Goal: Task Accomplishment & Management: Manage account settings

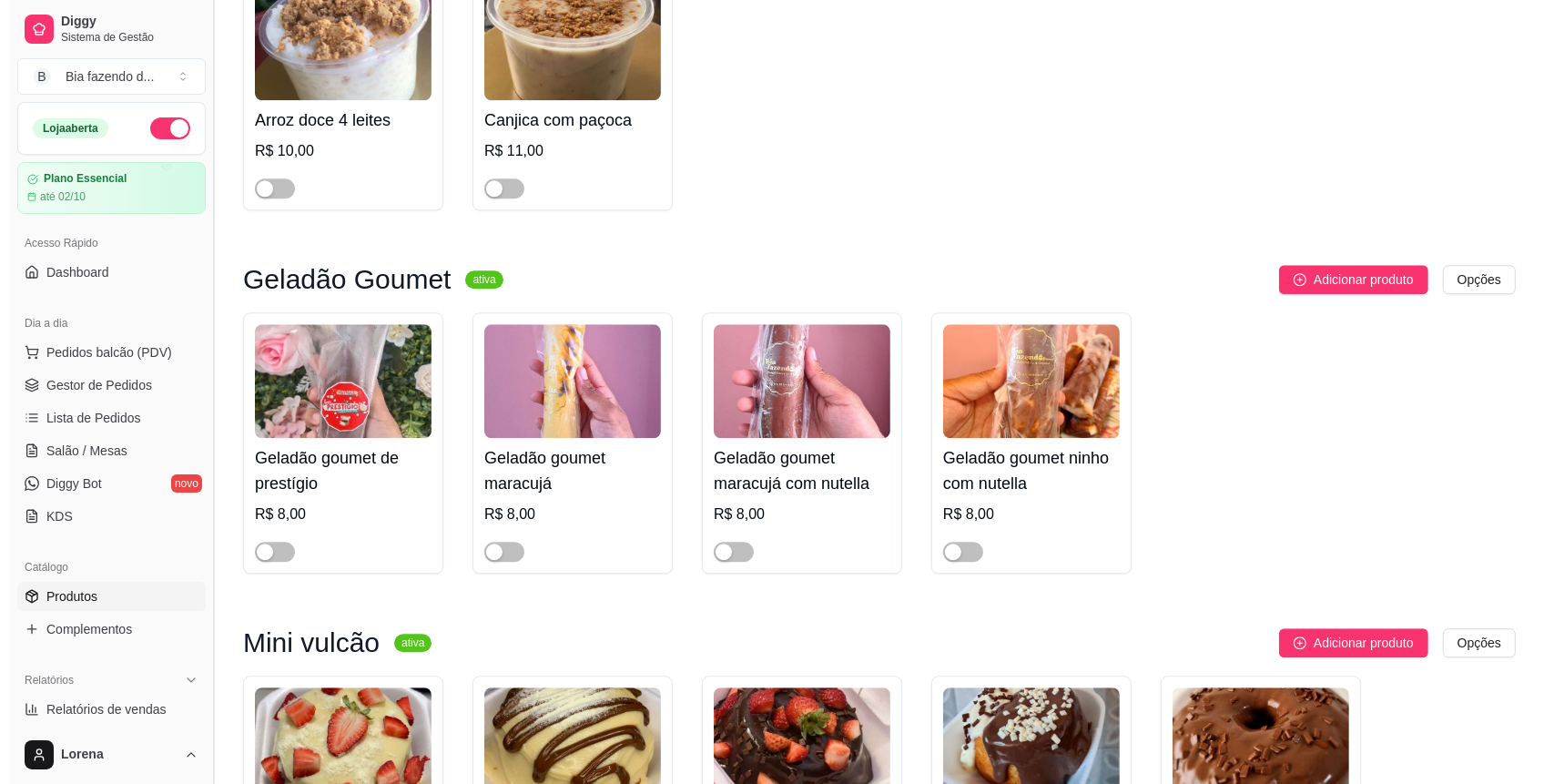
scroll to position [4247, 0]
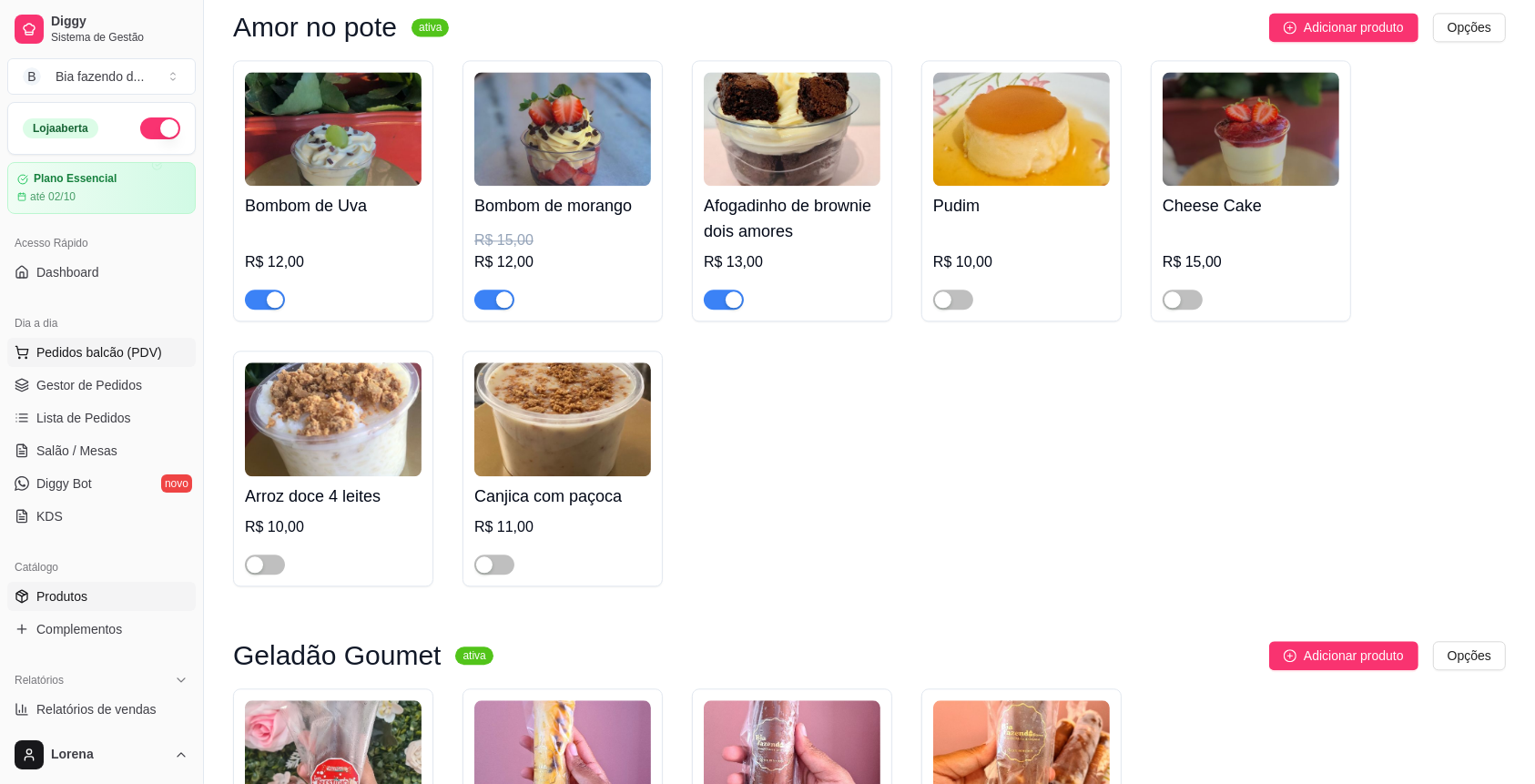
click at [91, 364] on button "Pedidos balcão (PDV)" at bounding box center [101, 352] width 189 height 30
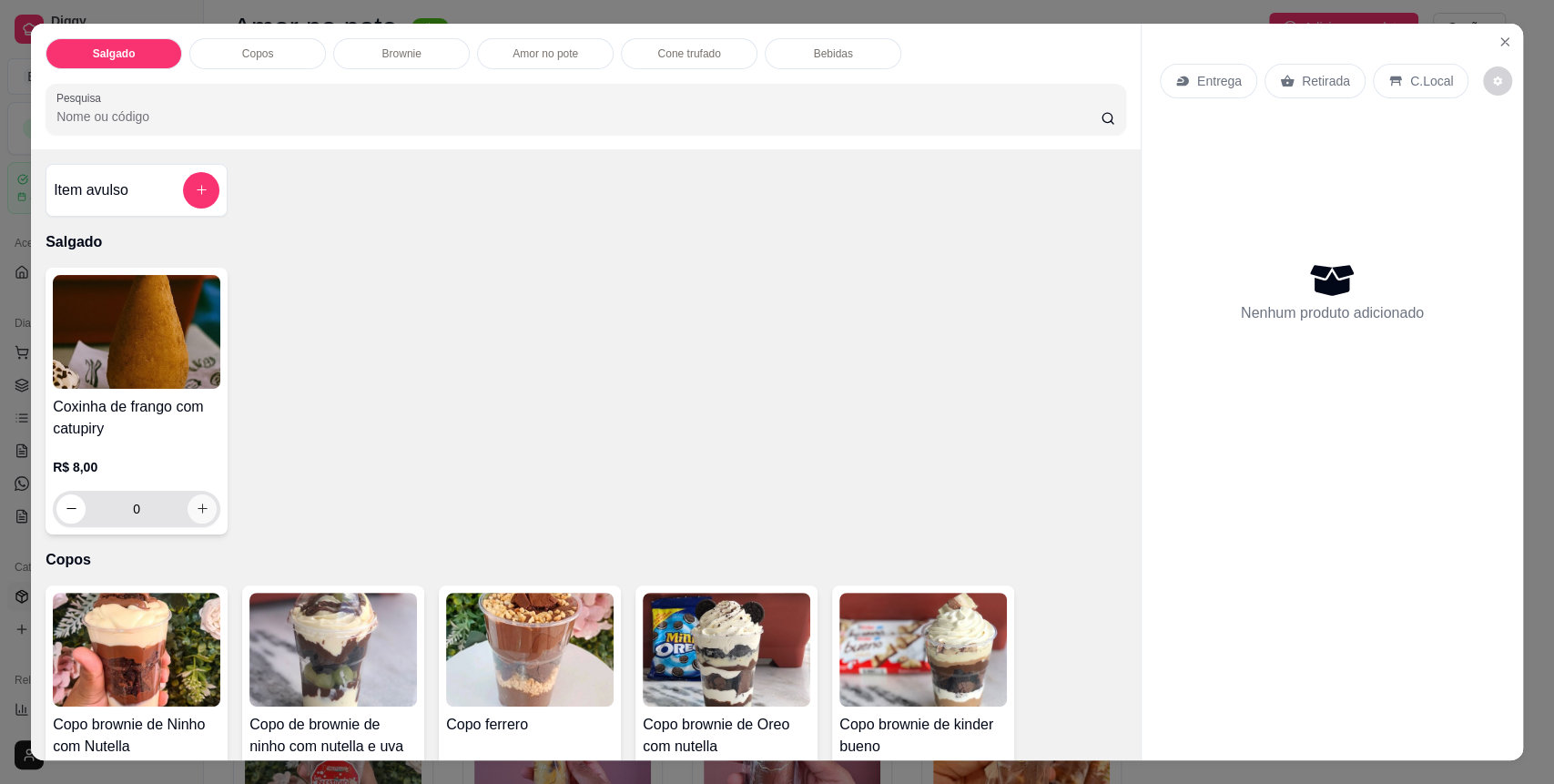
click at [202, 511] on button "increase-product-quantity" at bounding box center [203, 509] width 30 height 30
type input "1"
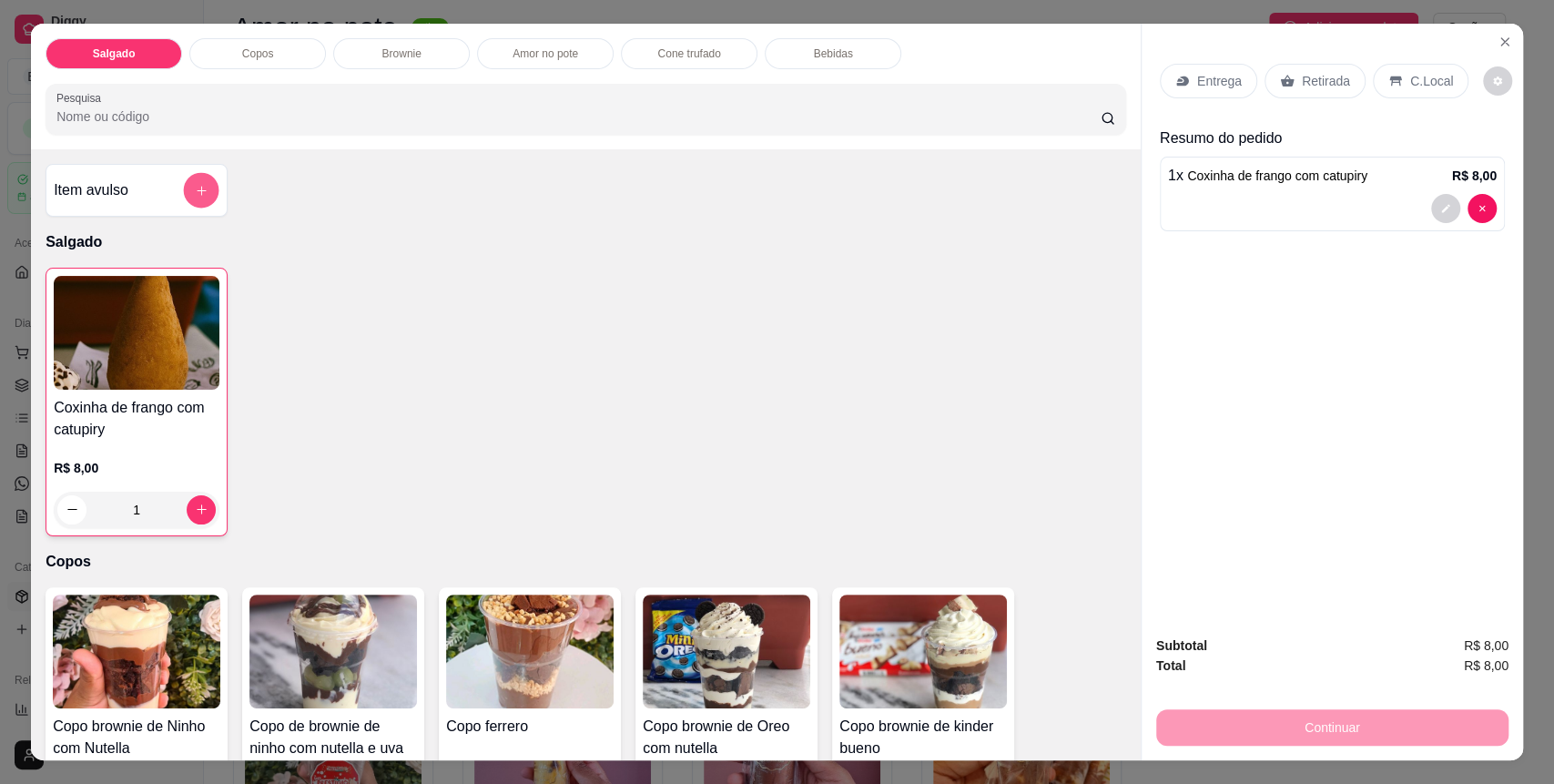
click at [186, 201] on button "add-separate-item" at bounding box center [202, 190] width 35 height 35
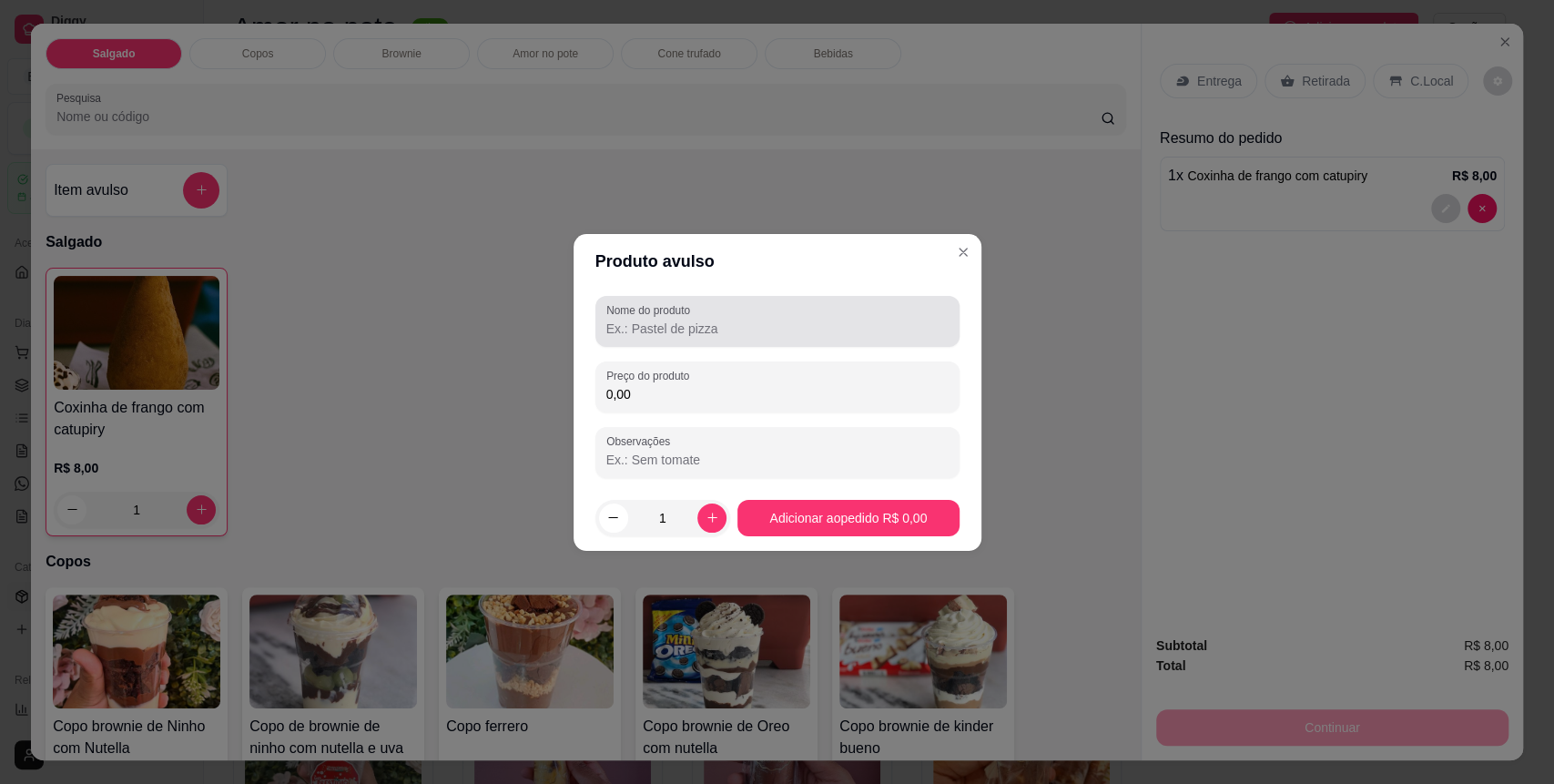
click at [789, 334] on input "Nome do produto" at bounding box center [777, 329] width 342 height 19
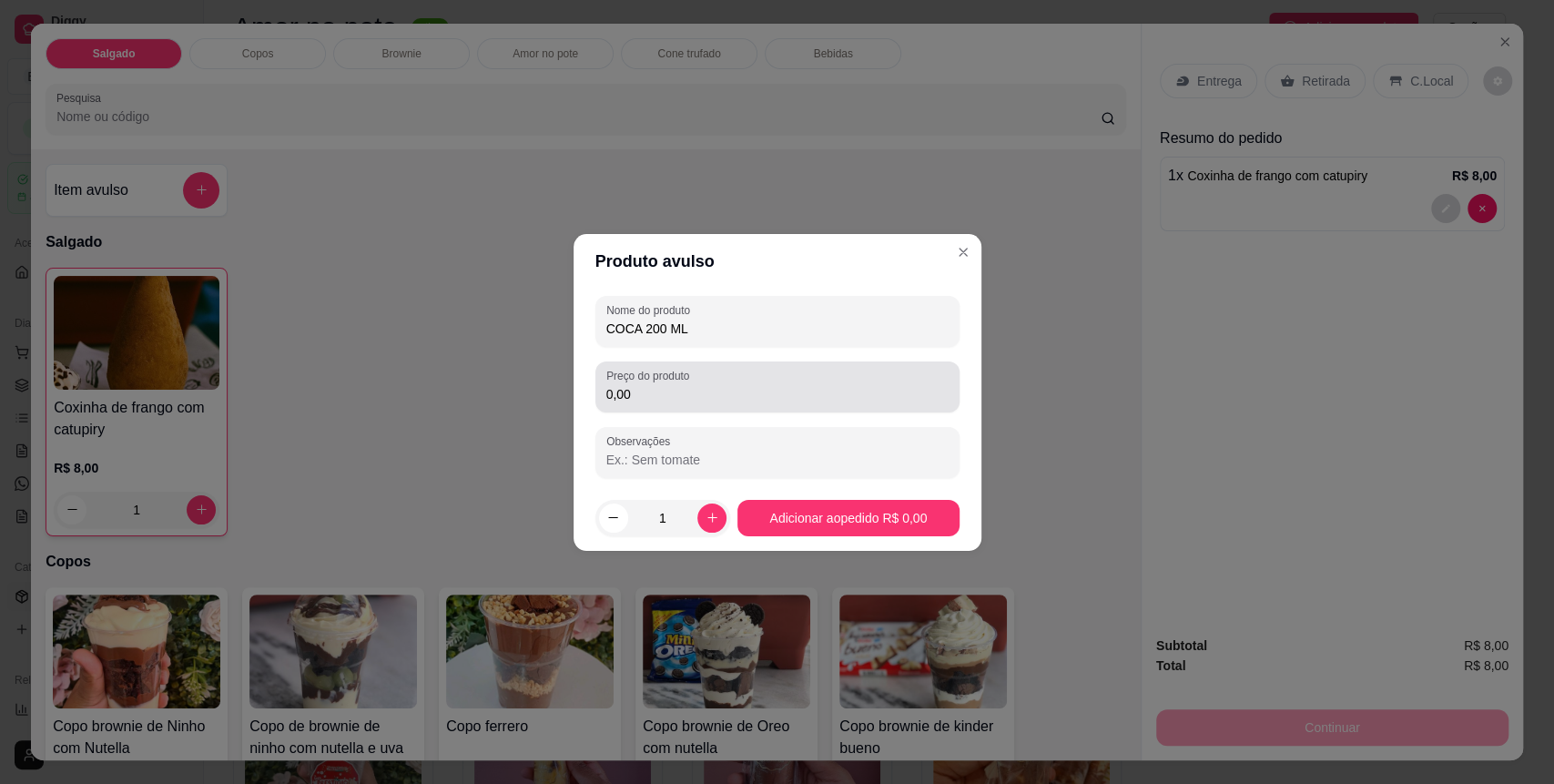
type input "COCA 200 ML"
click at [764, 390] on input "0,00" at bounding box center [777, 393] width 342 height 19
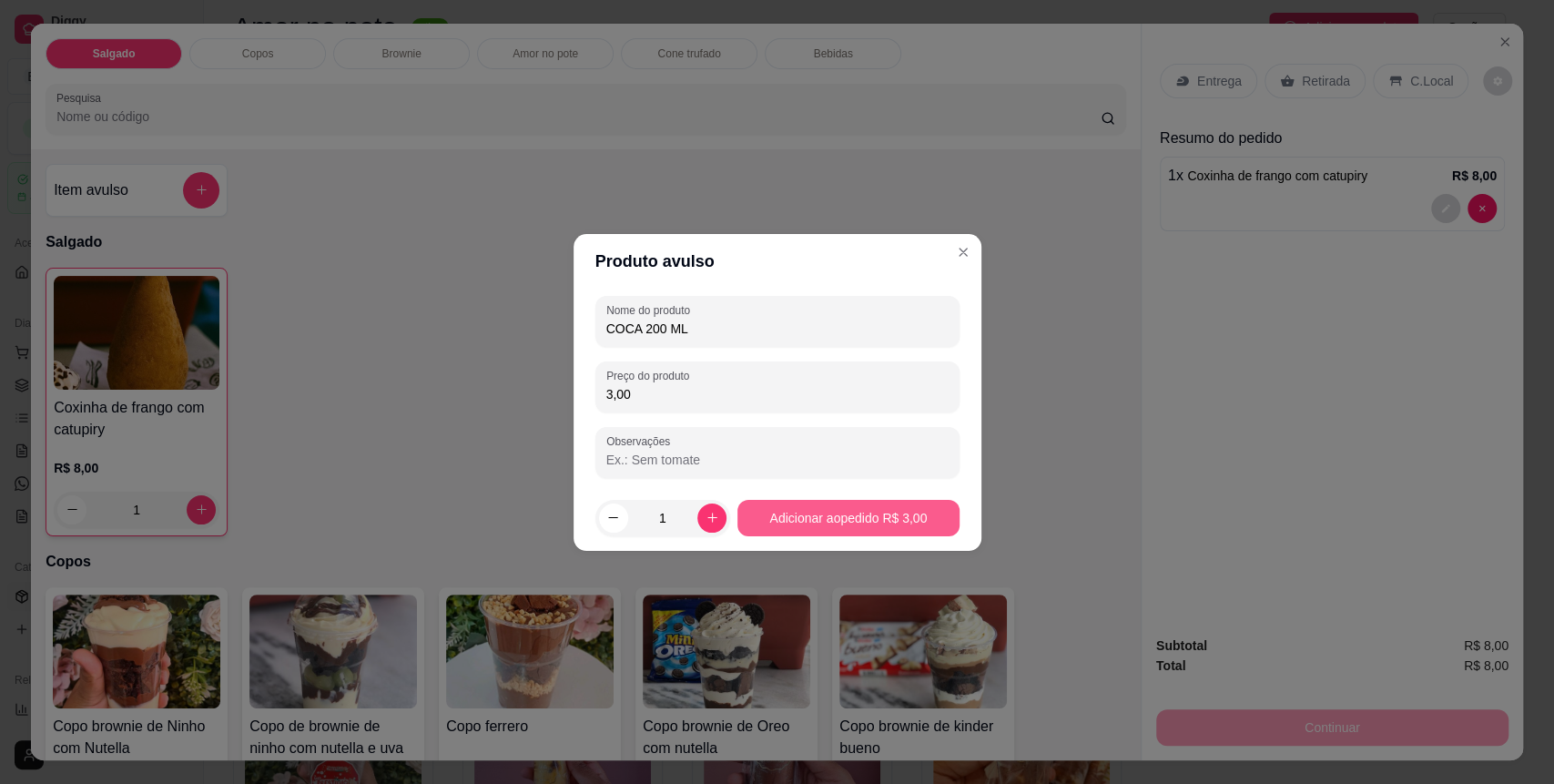
type input "3,00"
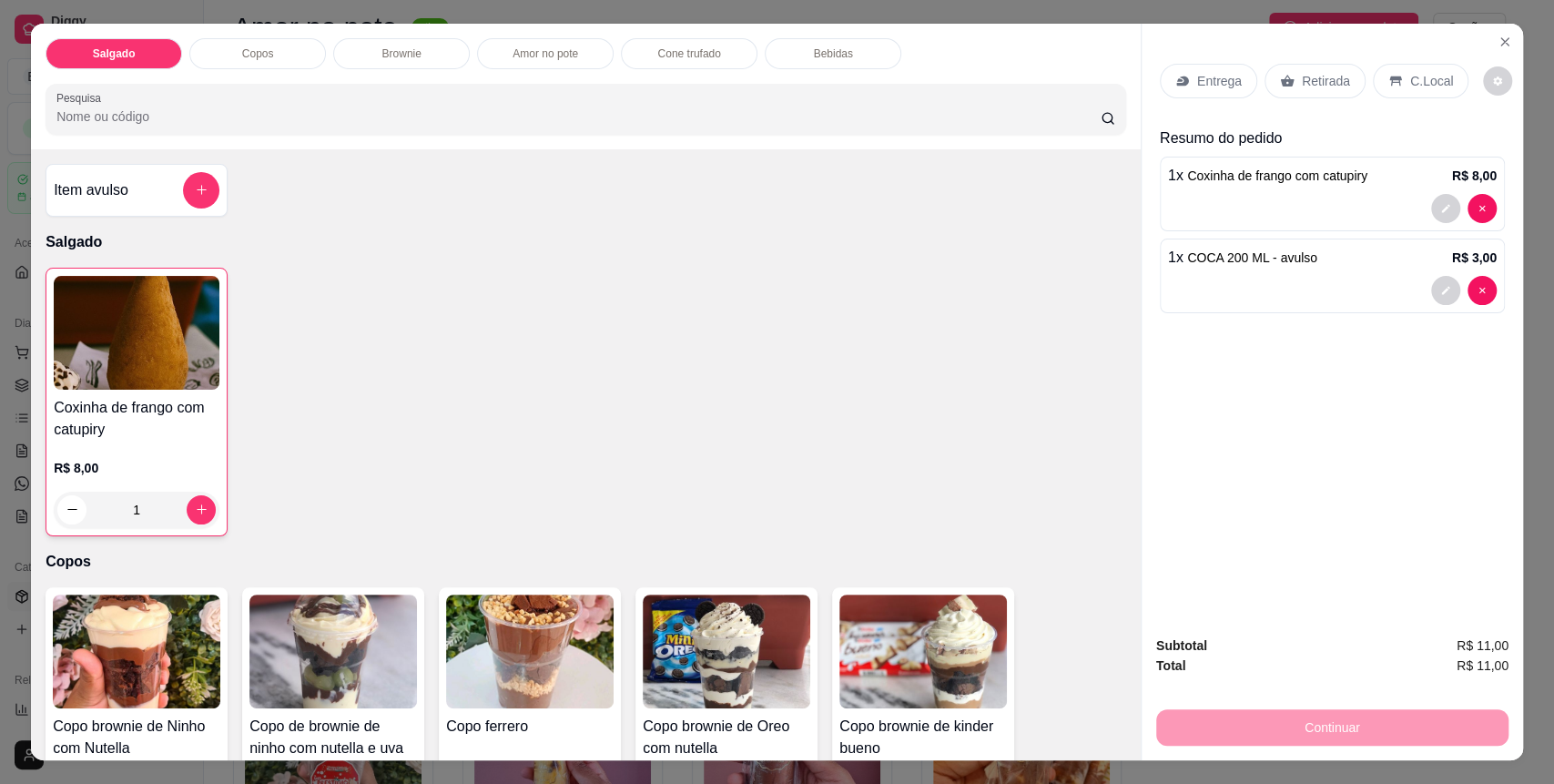
click at [1396, 69] on div "C.Local" at bounding box center [1420, 81] width 95 height 34
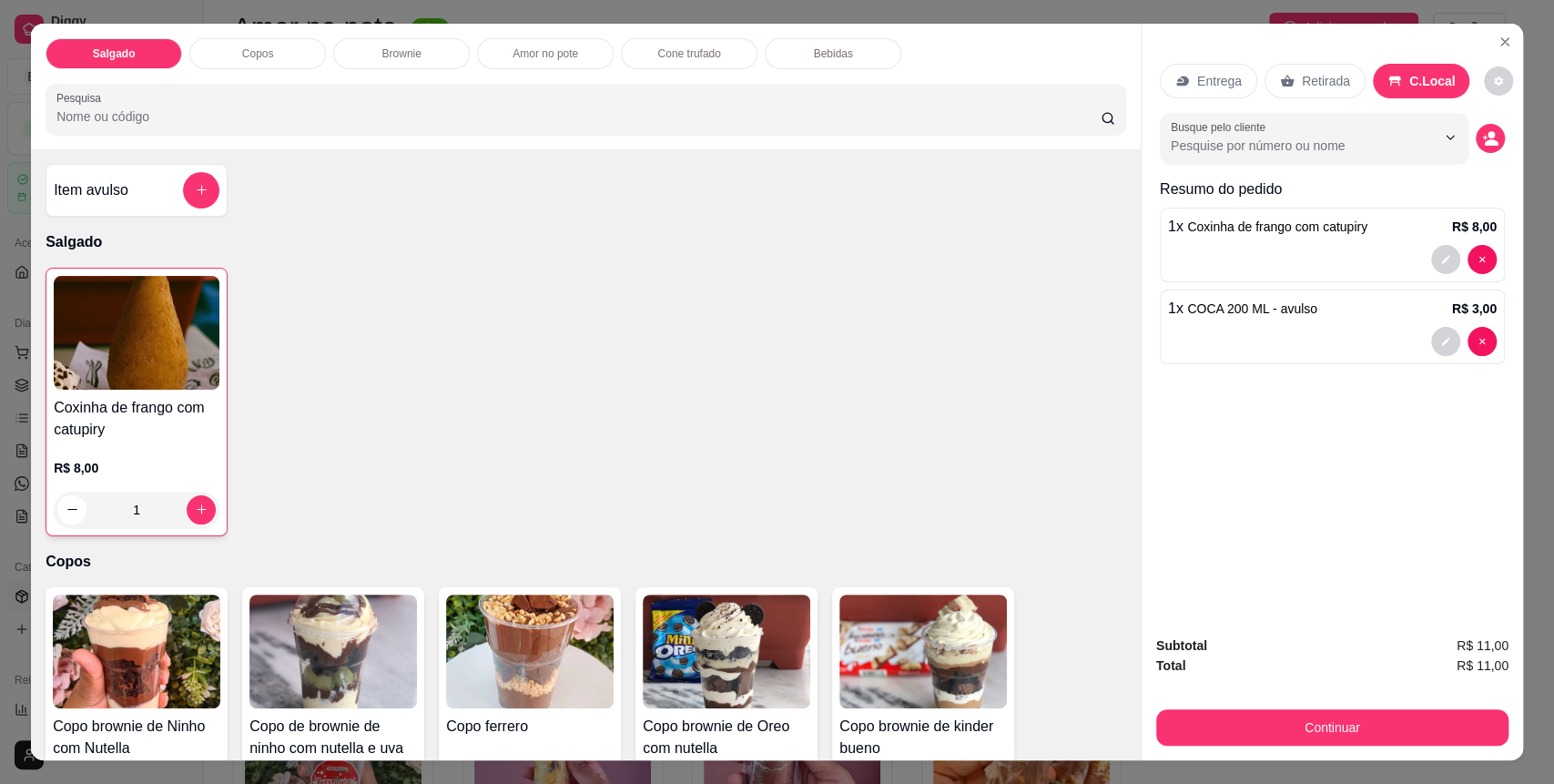
click at [1289, 748] on div "Subtotal R$ 11,00 Total R$ 11,00 Continuar" at bounding box center [1333, 691] width 382 height 140
click at [1288, 734] on button "Continuar" at bounding box center [1333, 727] width 352 height 36
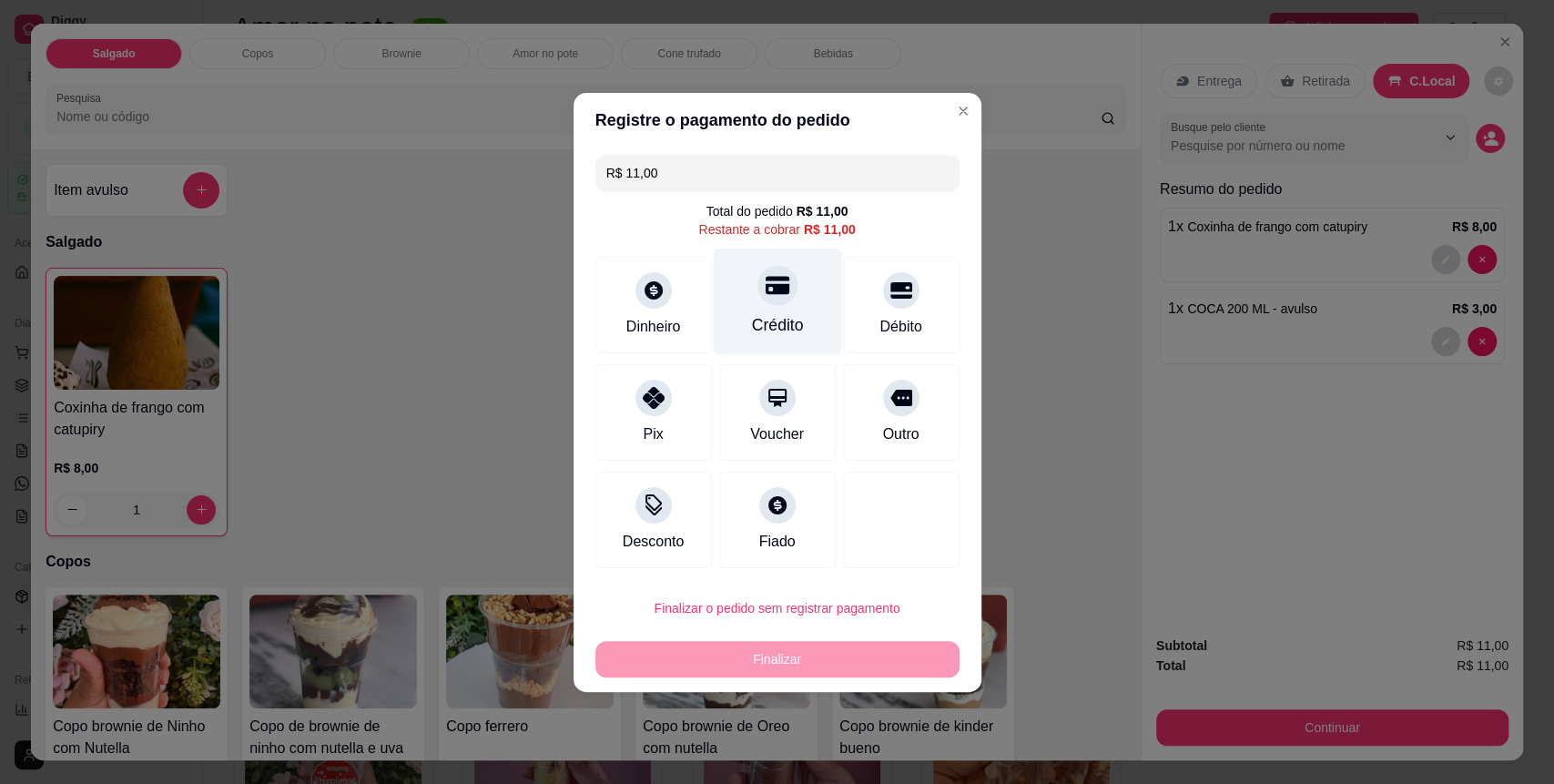
click at [736, 291] on div "Crédito" at bounding box center [777, 301] width 128 height 106
type input "R$ 0,00"
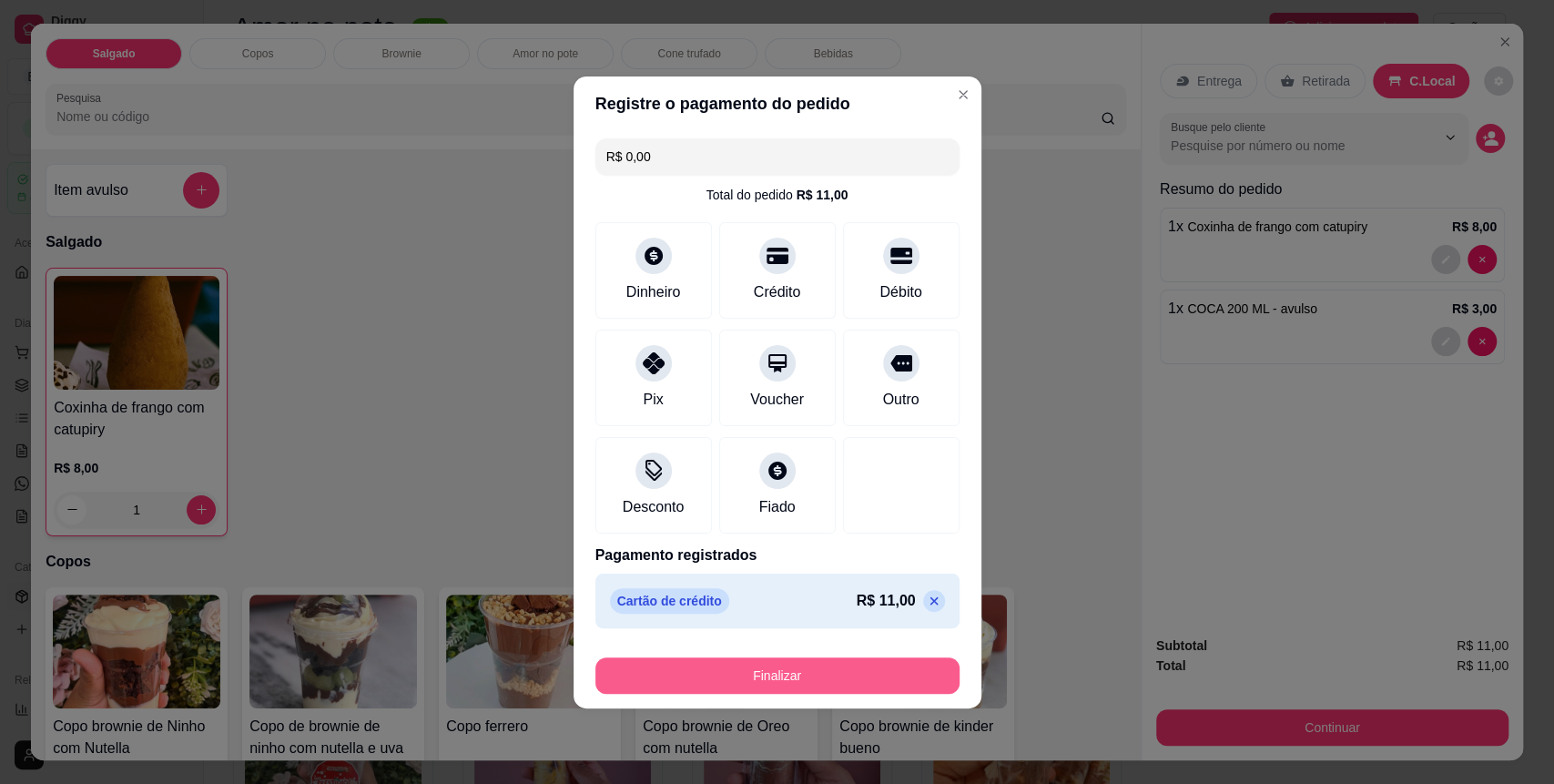
click at [783, 670] on button "Finalizar" at bounding box center [777, 675] width 364 height 36
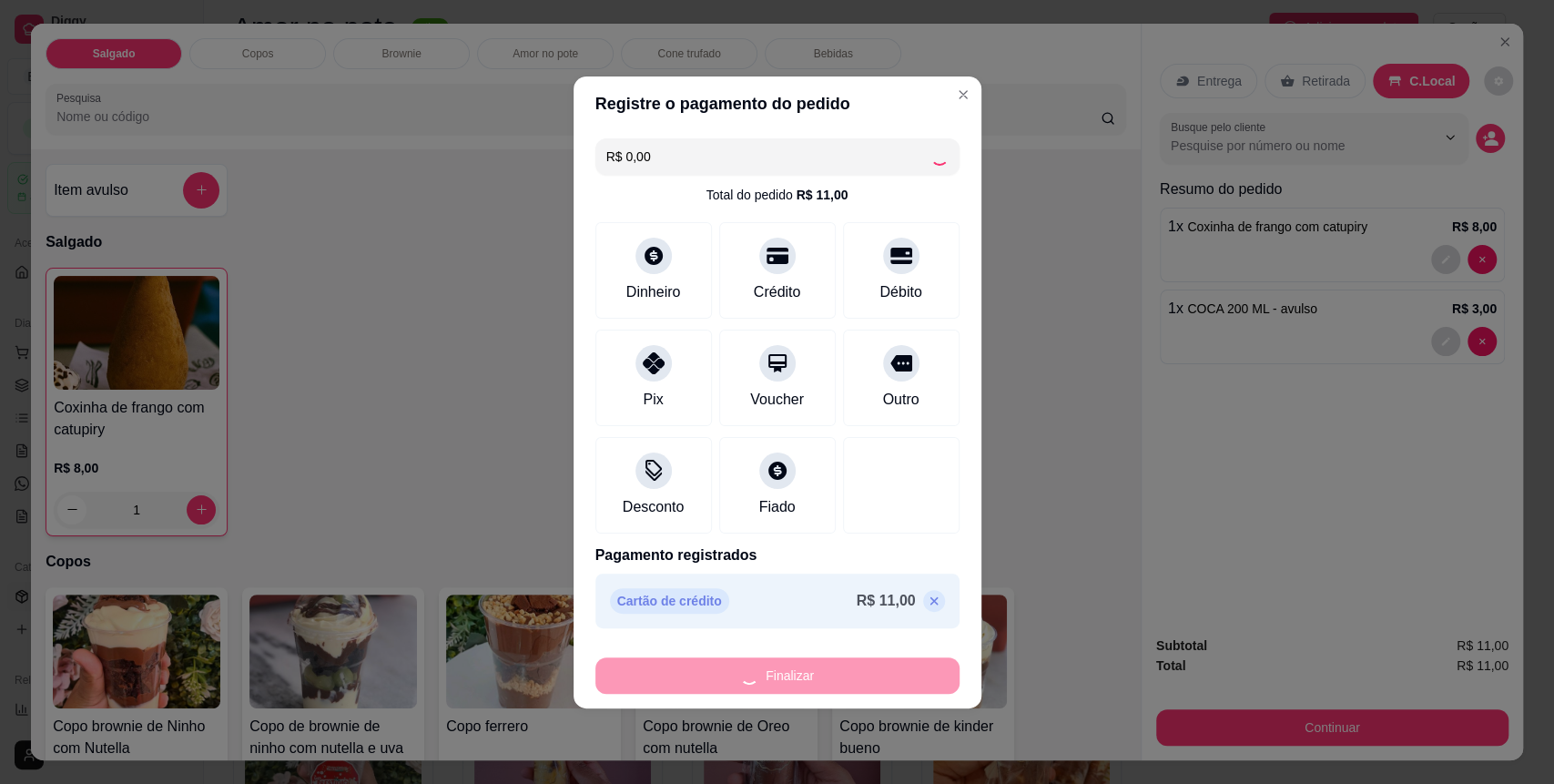
type input "0"
type input "-R$ 11,00"
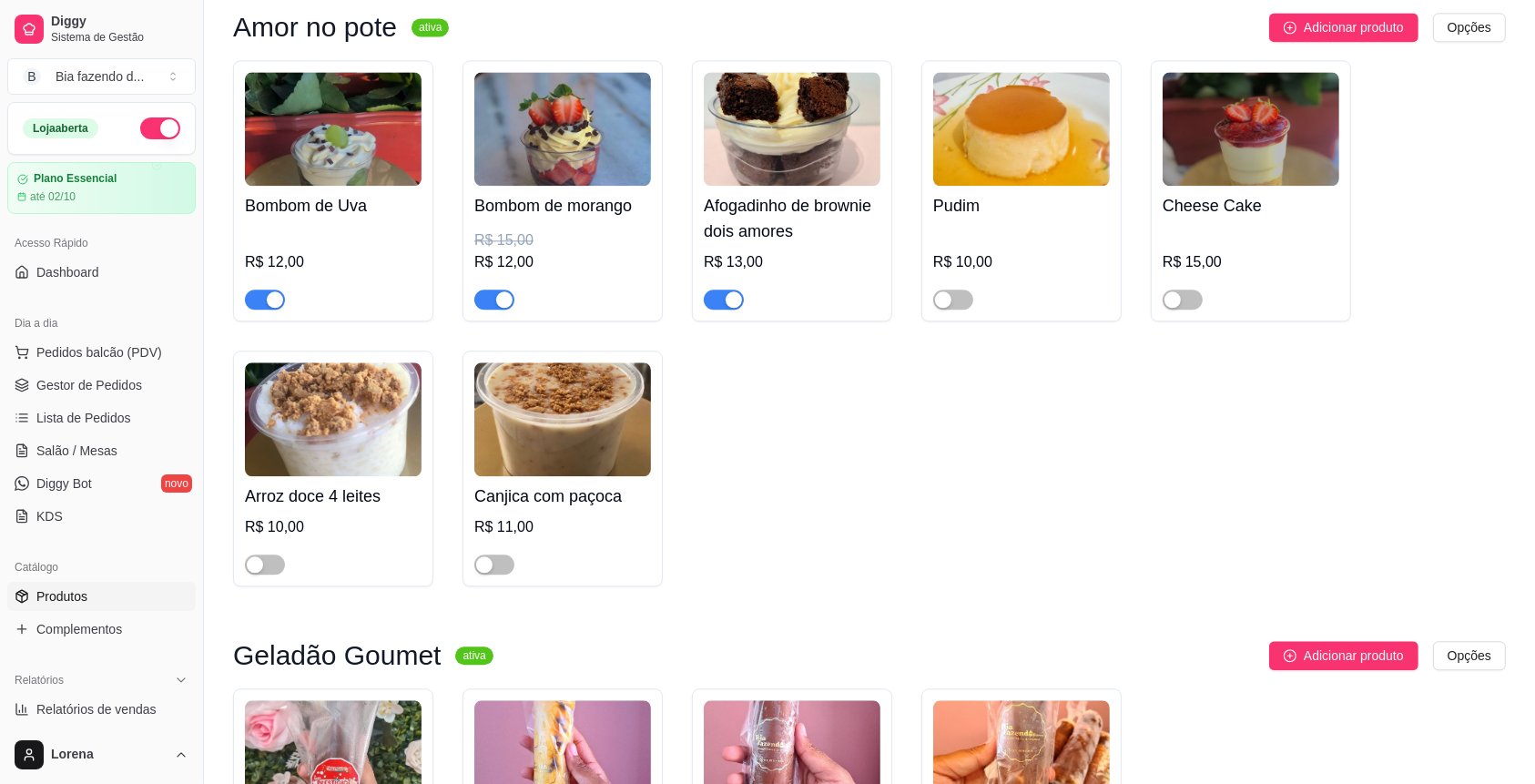
click at [949, 85] on img at bounding box center [1020, 129] width 176 height 114
click at [112, 364] on button "Pedidos balcão (PDV)" at bounding box center [101, 352] width 189 height 30
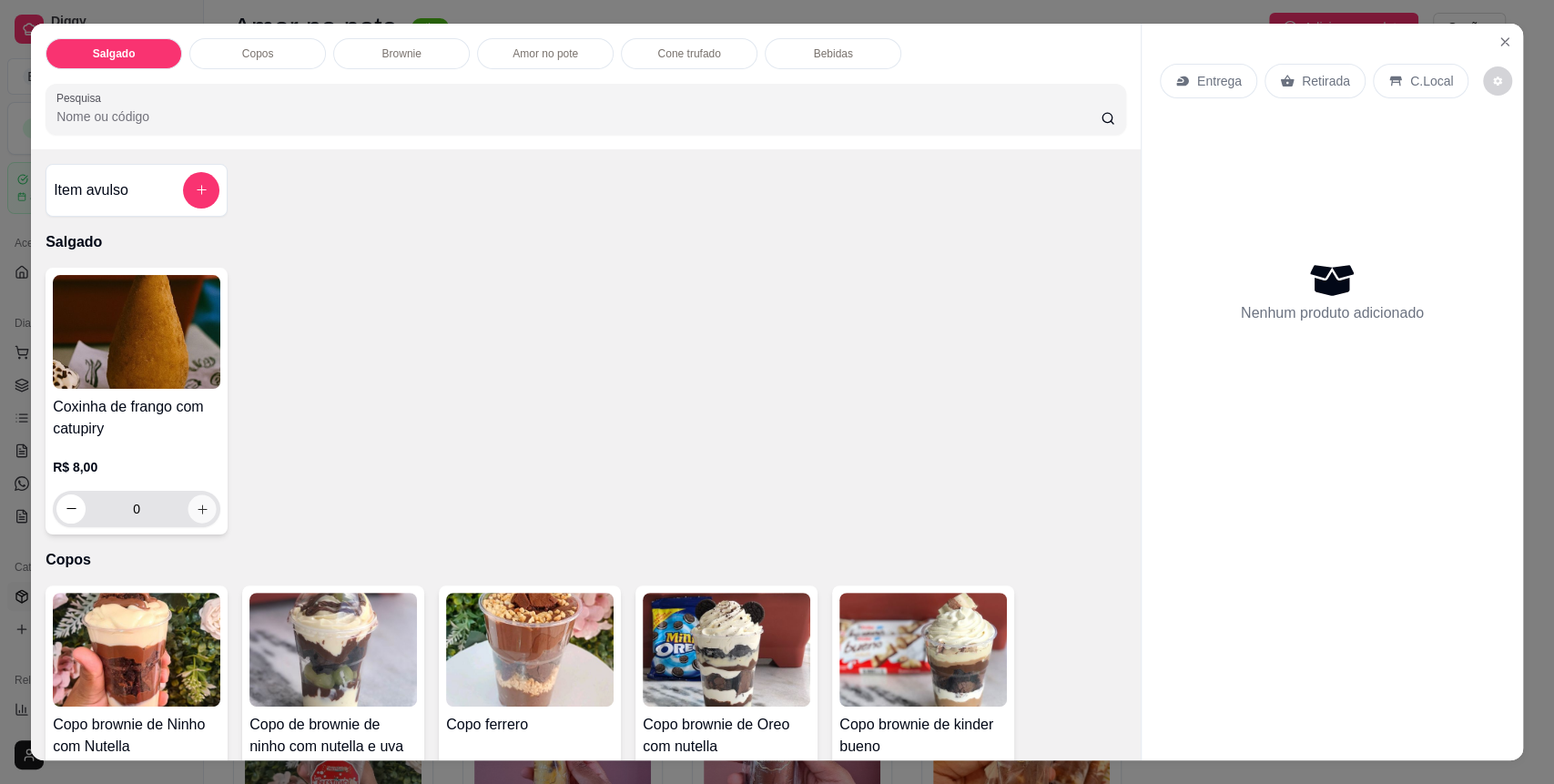
click at [189, 517] on button "increase-product-quantity" at bounding box center [203, 508] width 29 height 29
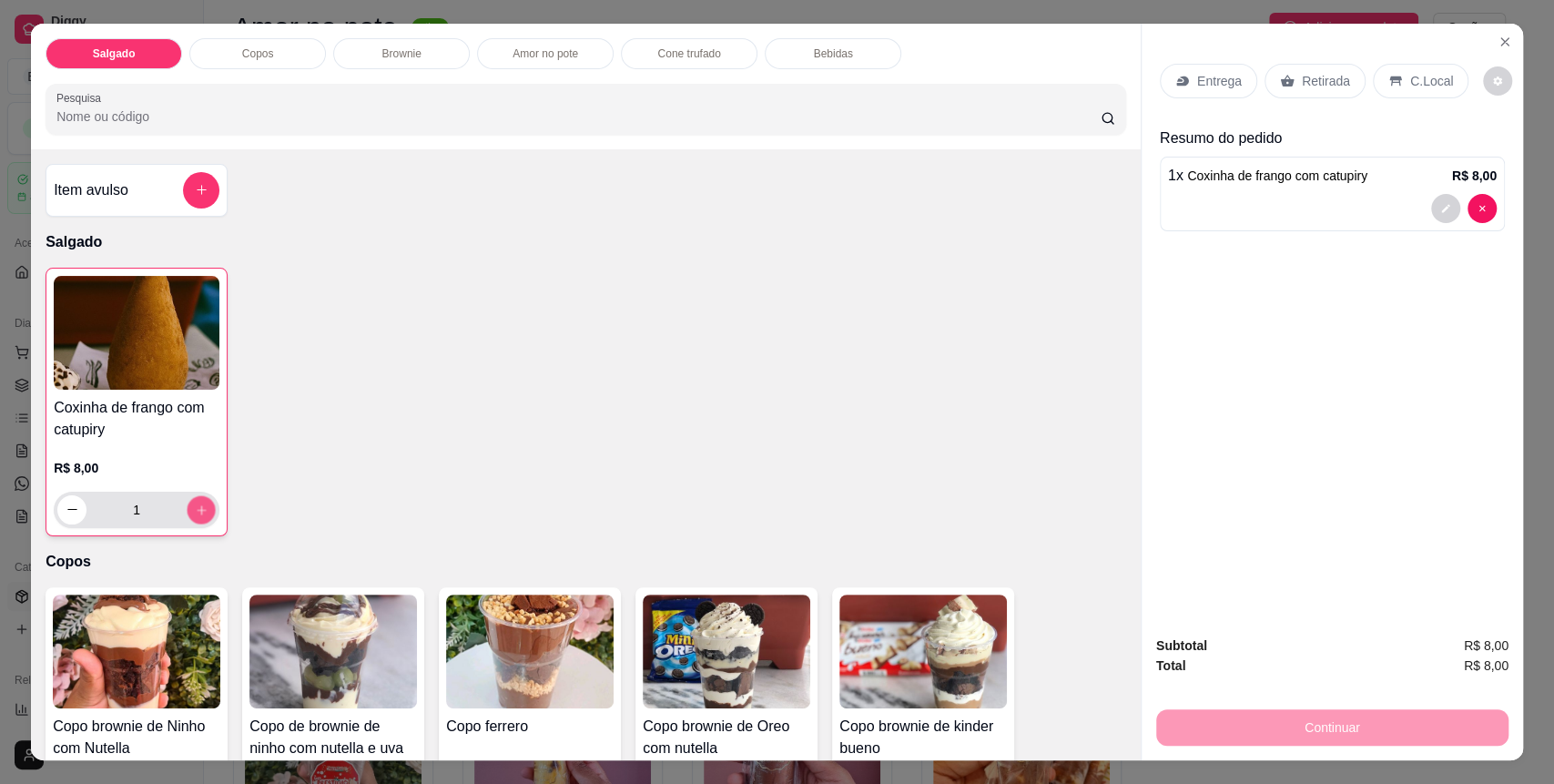
click at [188, 518] on button "increase-product-quantity" at bounding box center [202, 509] width 29 height 29
type input "2"
drag, startPoint x: 1418, startPoint y: 55, endPoint x: 1397, endPoint y: 79, distance: 31.9
click at [1405, 67] on div "Entrega Retirada C.Local" at bounding box center [1333, 81] width 345 height 64
click at [1390, 88] on div "C.Local" at bounding box center [1420, 81] width 95 height 34
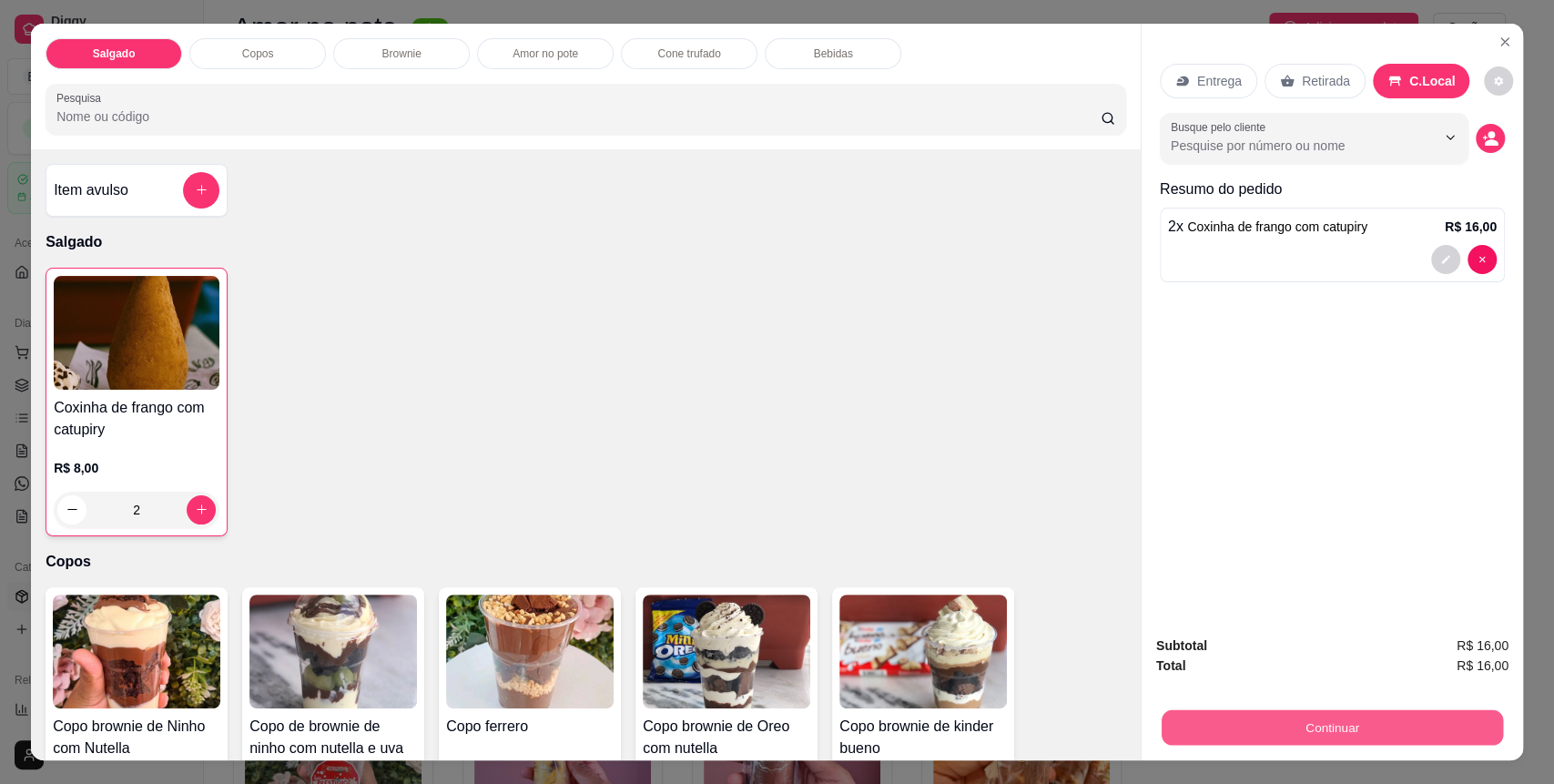
click at [1226, 712] on button "Continuar" at bounding box center [1332, 728] width 342 height 35
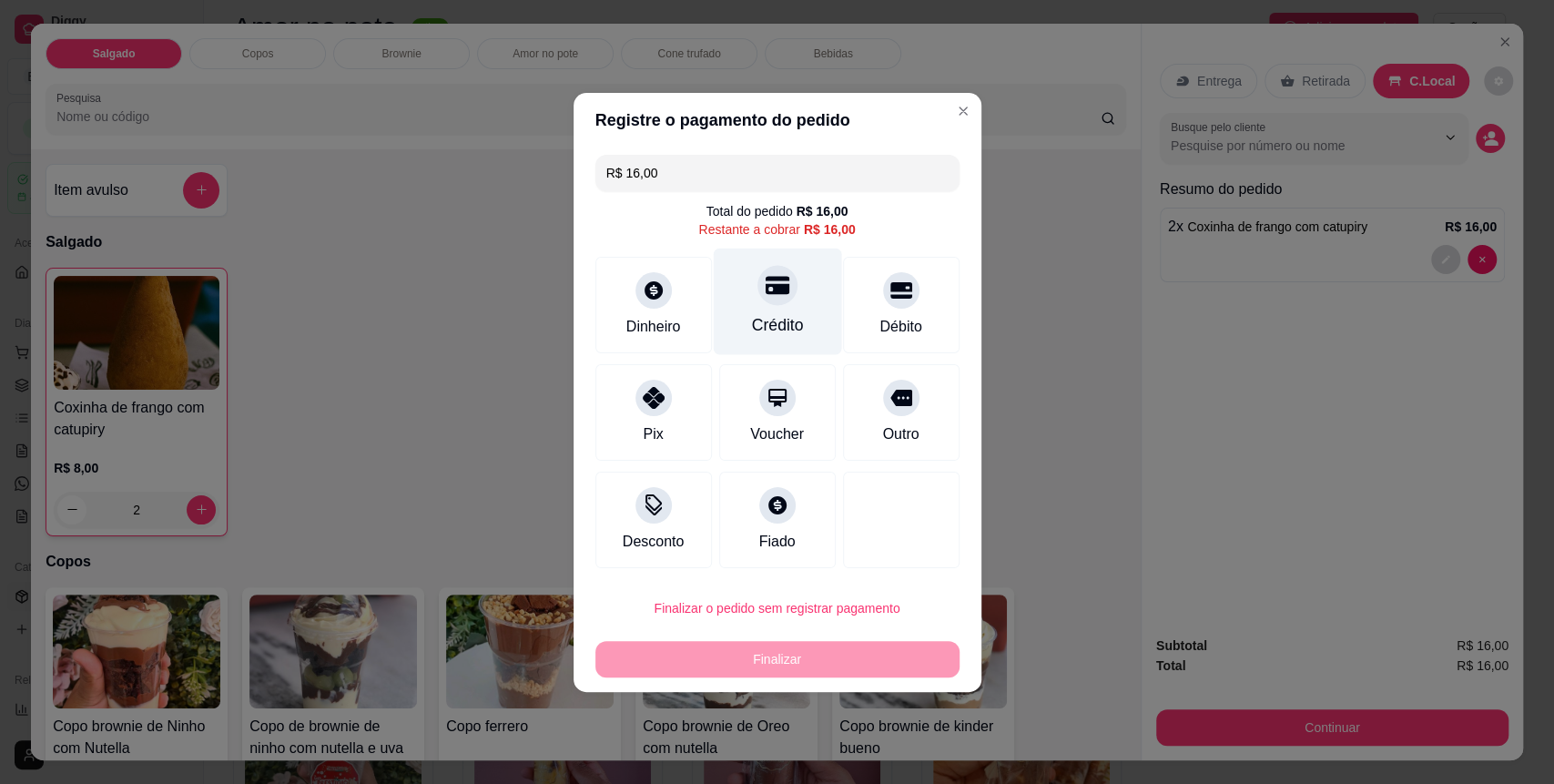
click at [770, 300] on div at bounding box center [777, 284] width 40 height 40
type input "R$ 0,00"
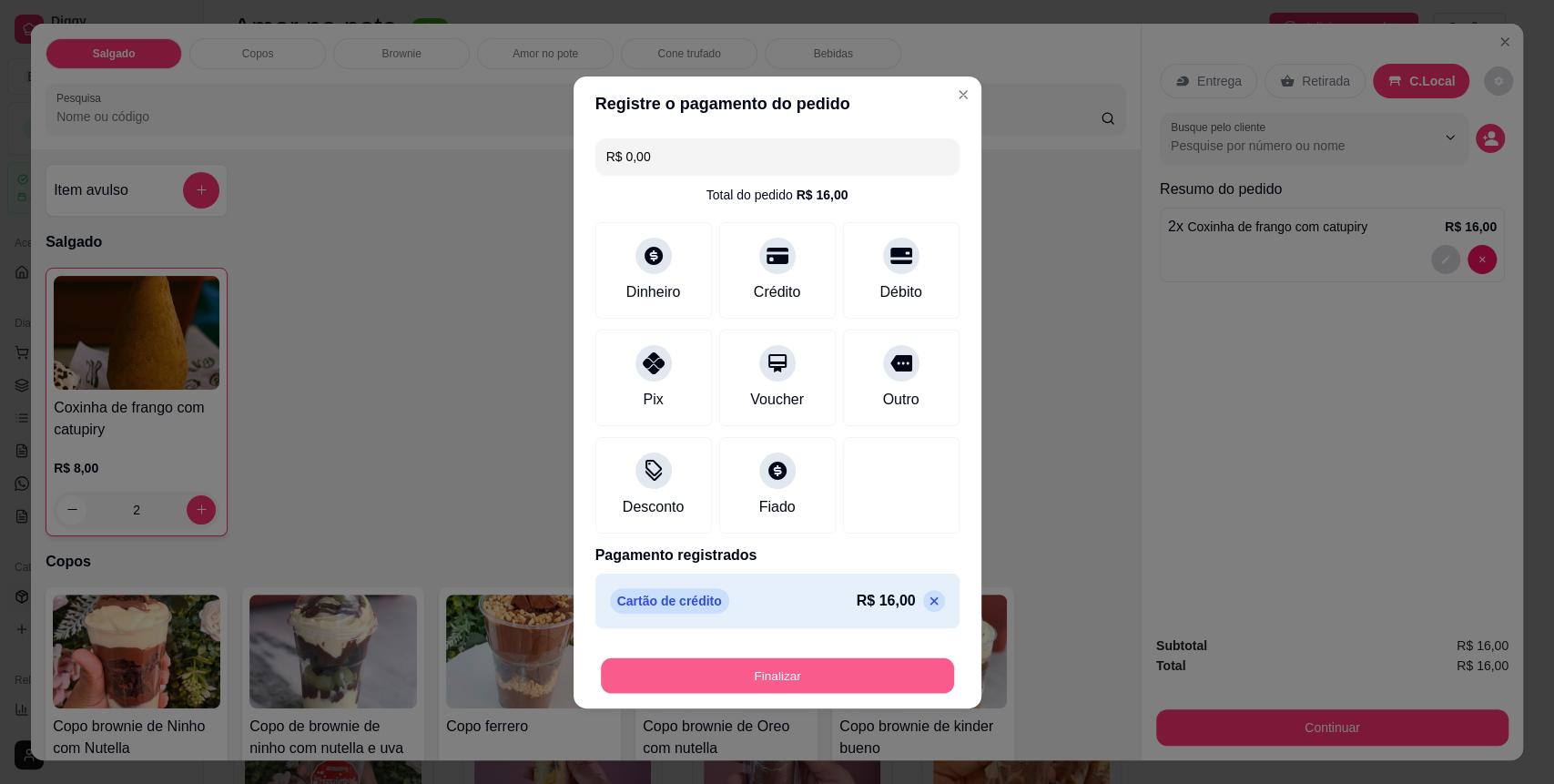
click at [812, 675] on button "Finalizar" at bounding box center [777, 675] width 353 height 35
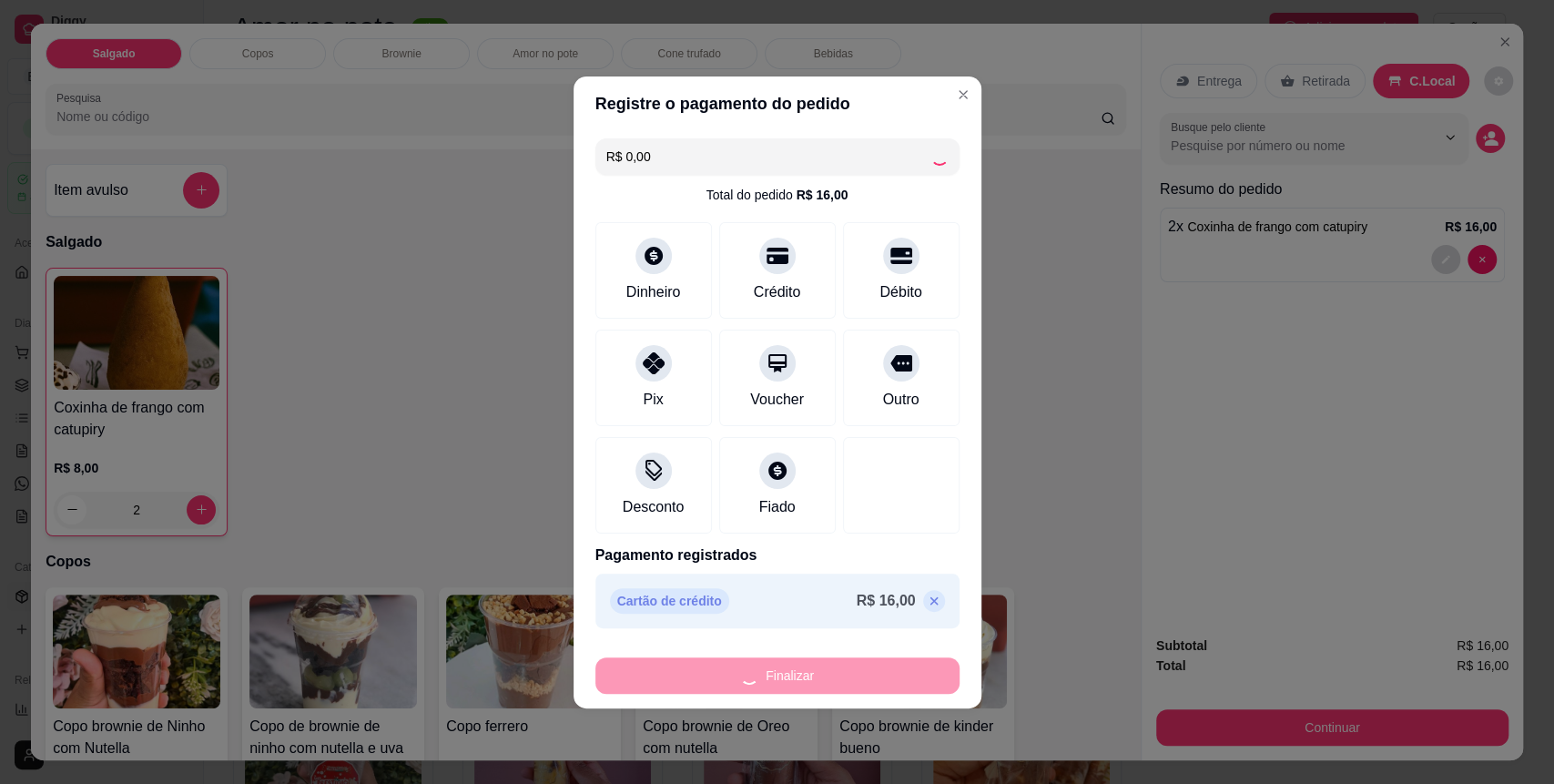
type input "0"
type input "-R$ 16,00"
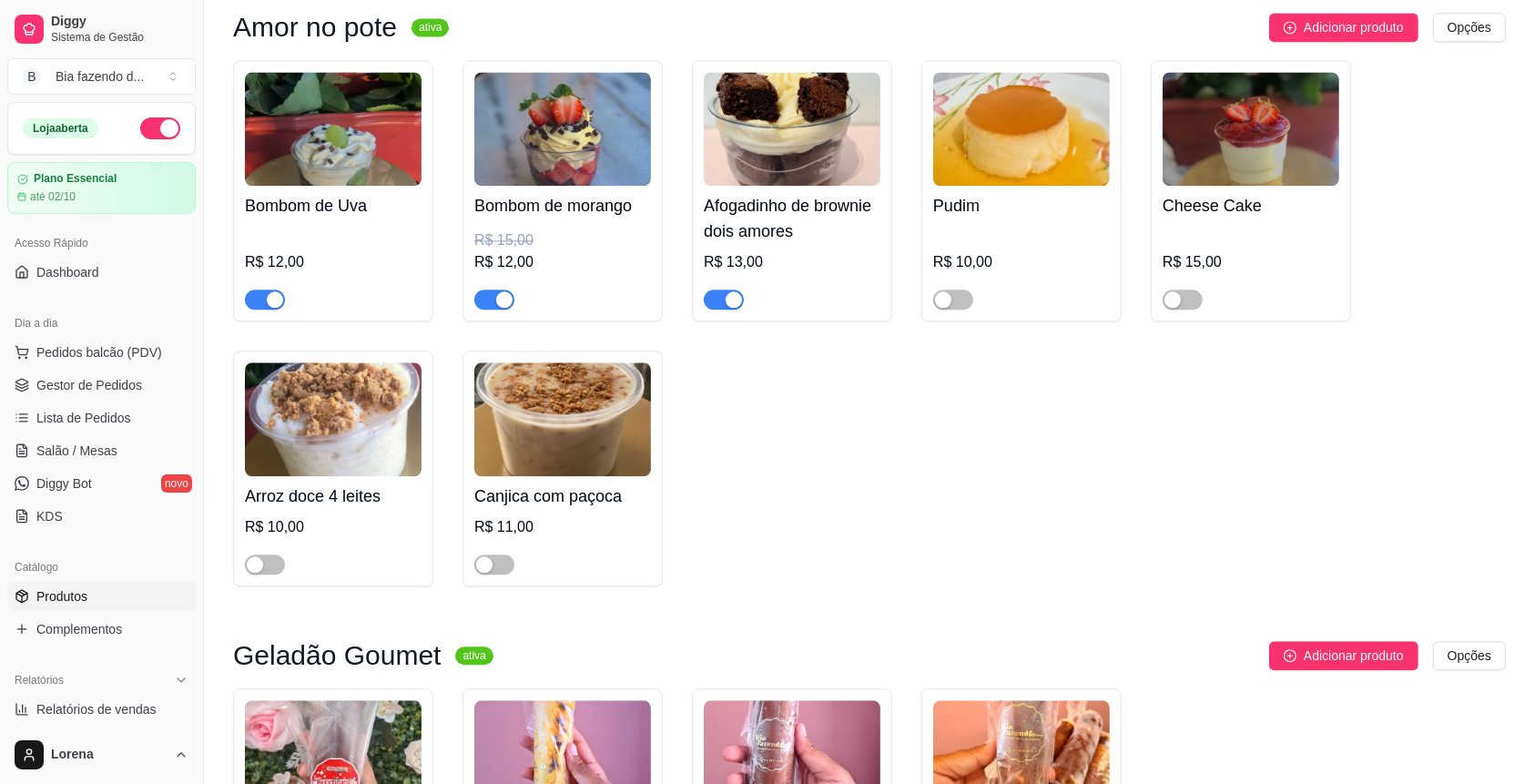
click at [711, 126] on img at bounding box center [791, 129] width 176 height 114
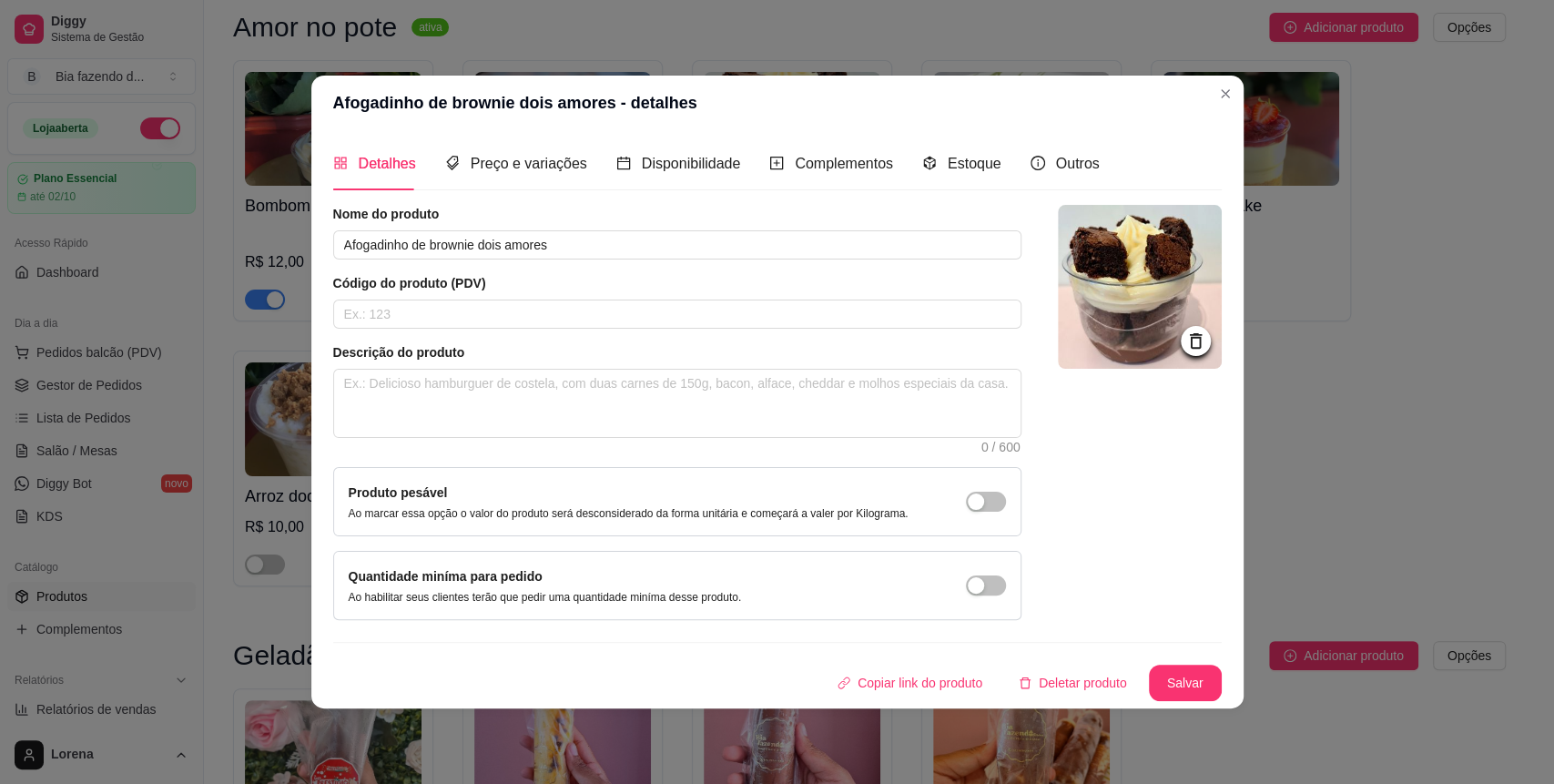
drag, startPoint x: 622, startPoint y: 140, endPoint x: 976, endPoint y: 101, distance: 356.1
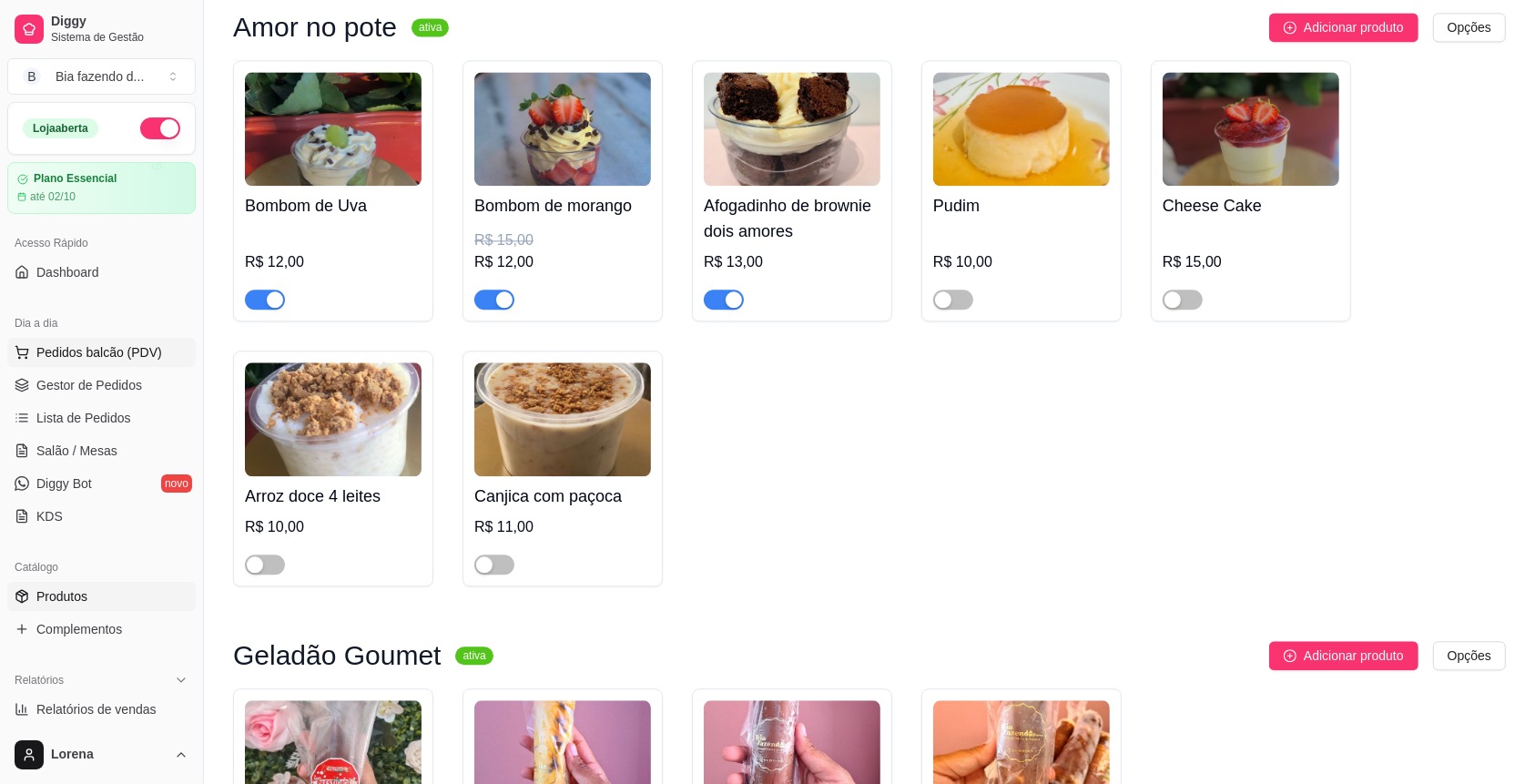
click at [35, 357] on button "Pedidos balcão (PDV)" at bounding box center [101, 352] width 189 height 30
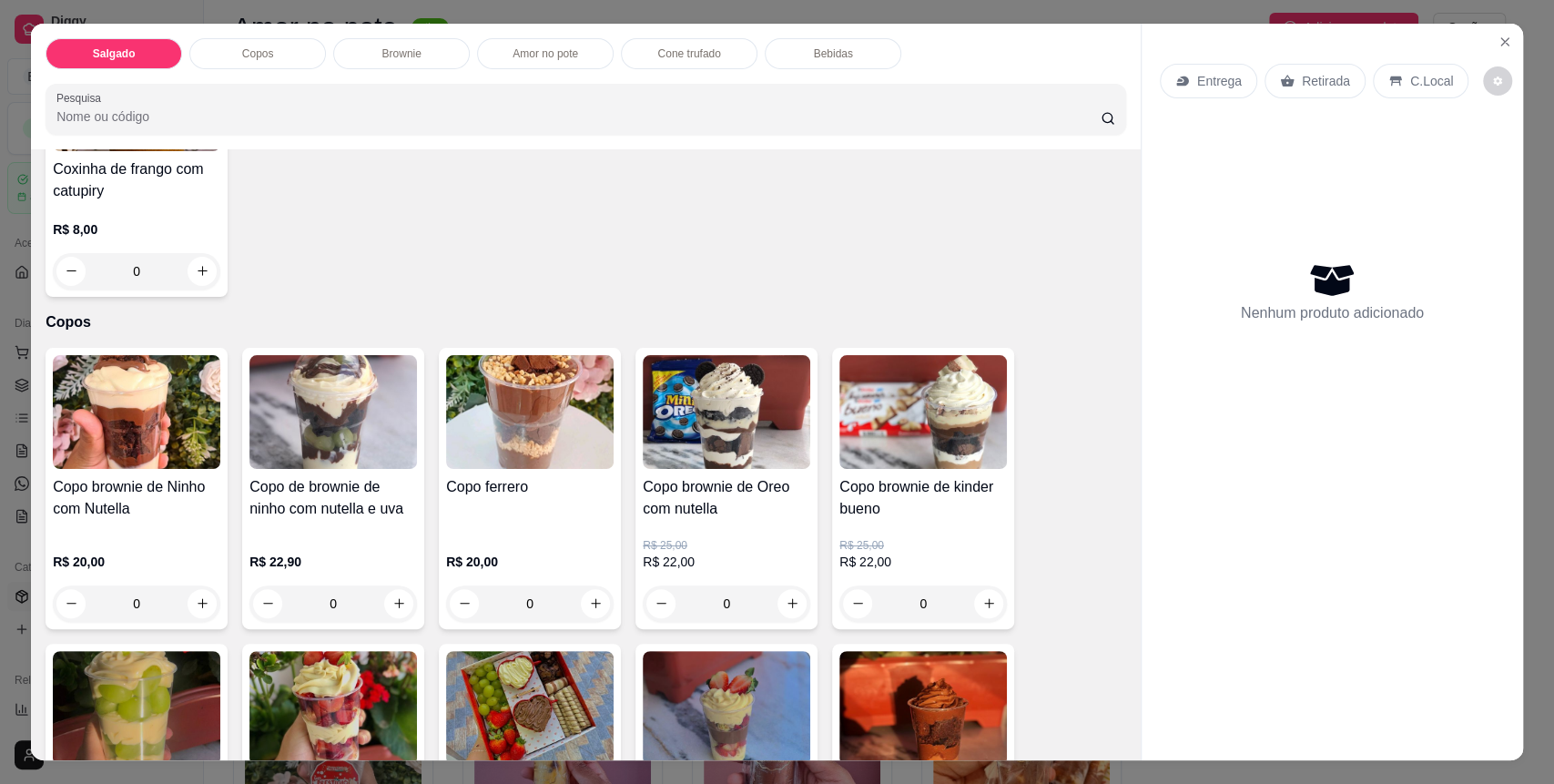
scroll to position [242, 0]
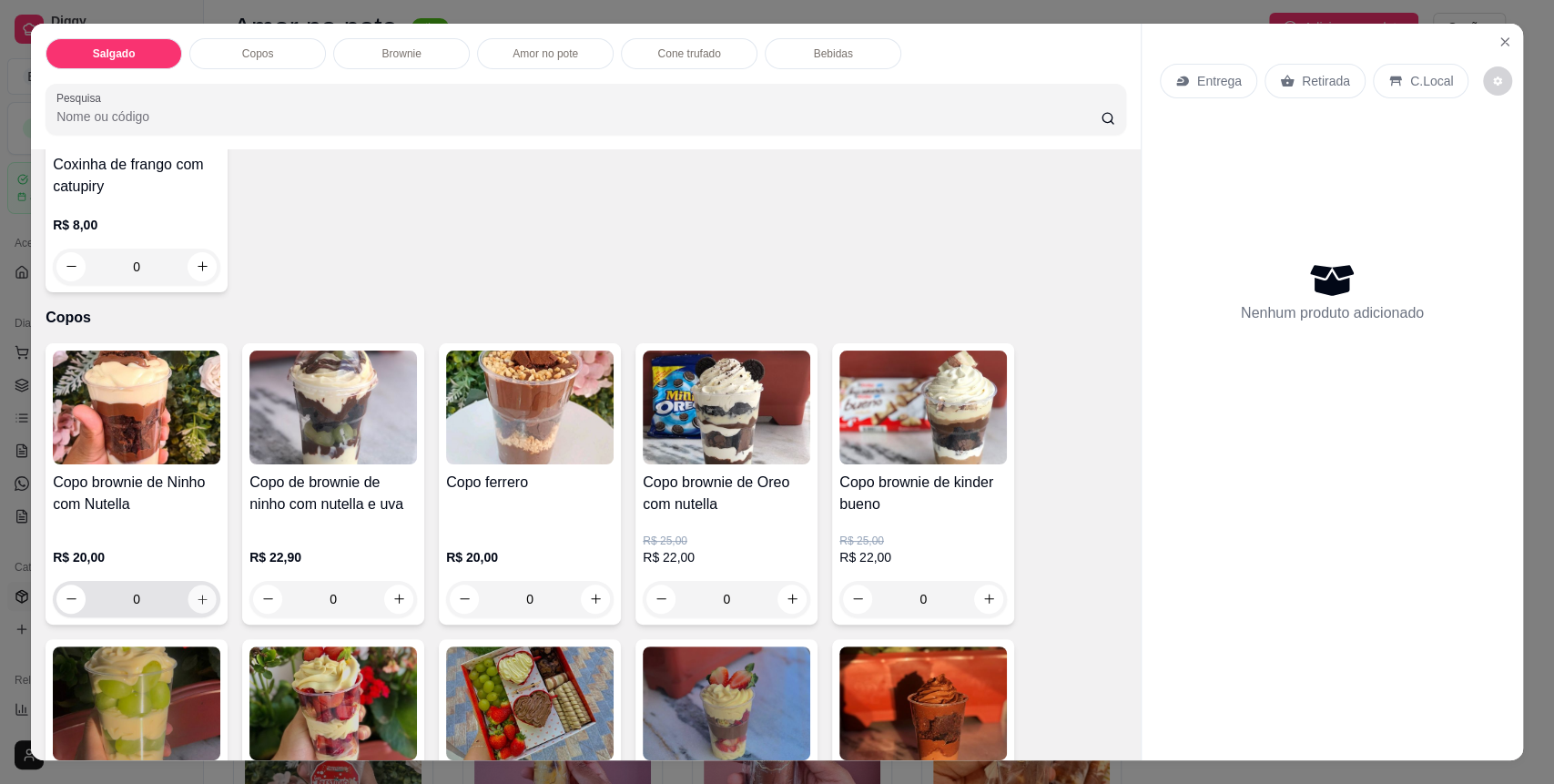
click at [196, 603] on icon "increase-product-quantity" at bounding box center [203, 599] width 14 height 14
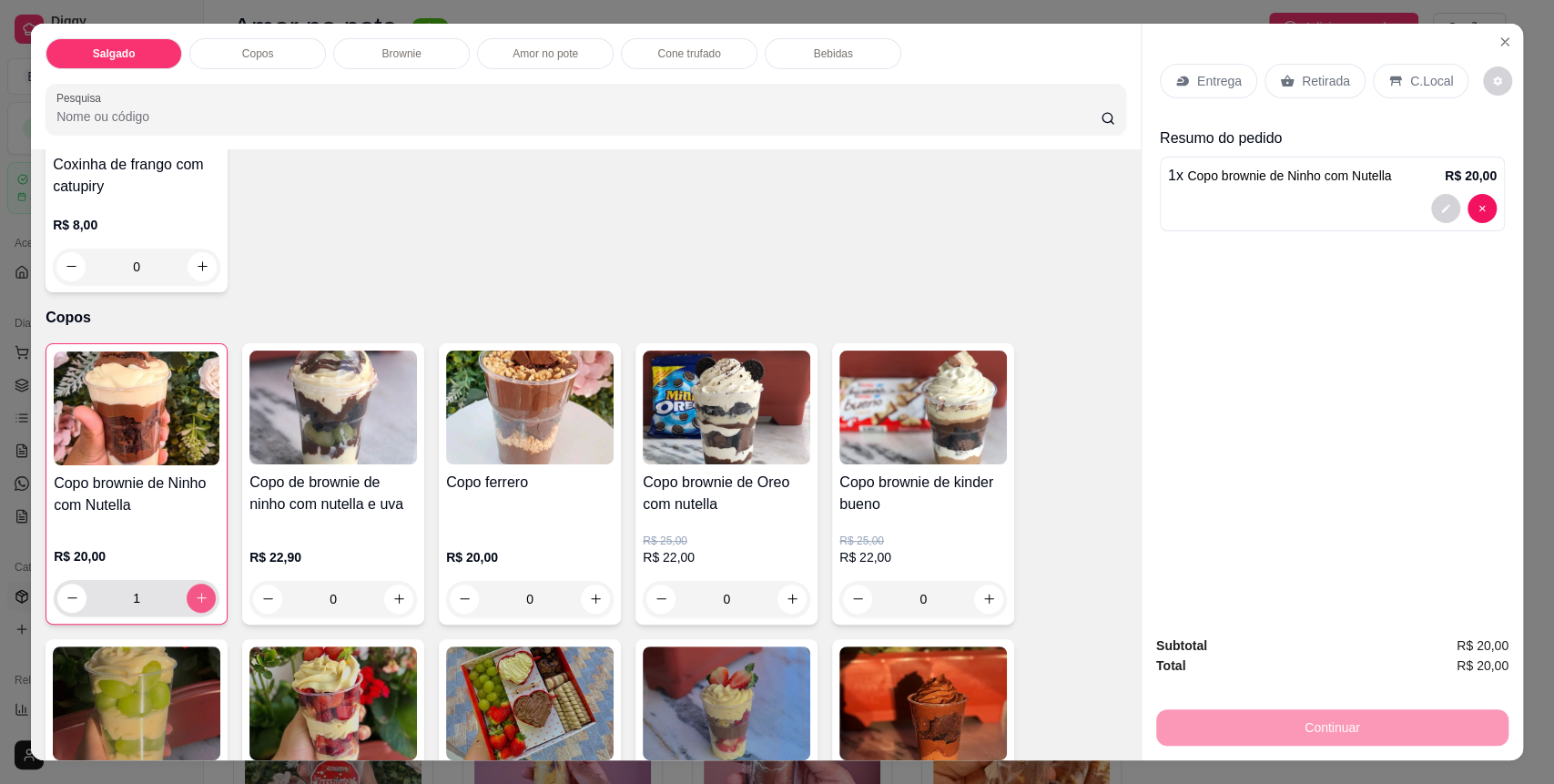
click at [196, 603] on icon "increase-product-quantity" at bounding box center [202, 597] width 14 height 14
type input "2"
click at [688, 60] on p "Cone trufado" at bounding box center [689, 53] width 63 height 15
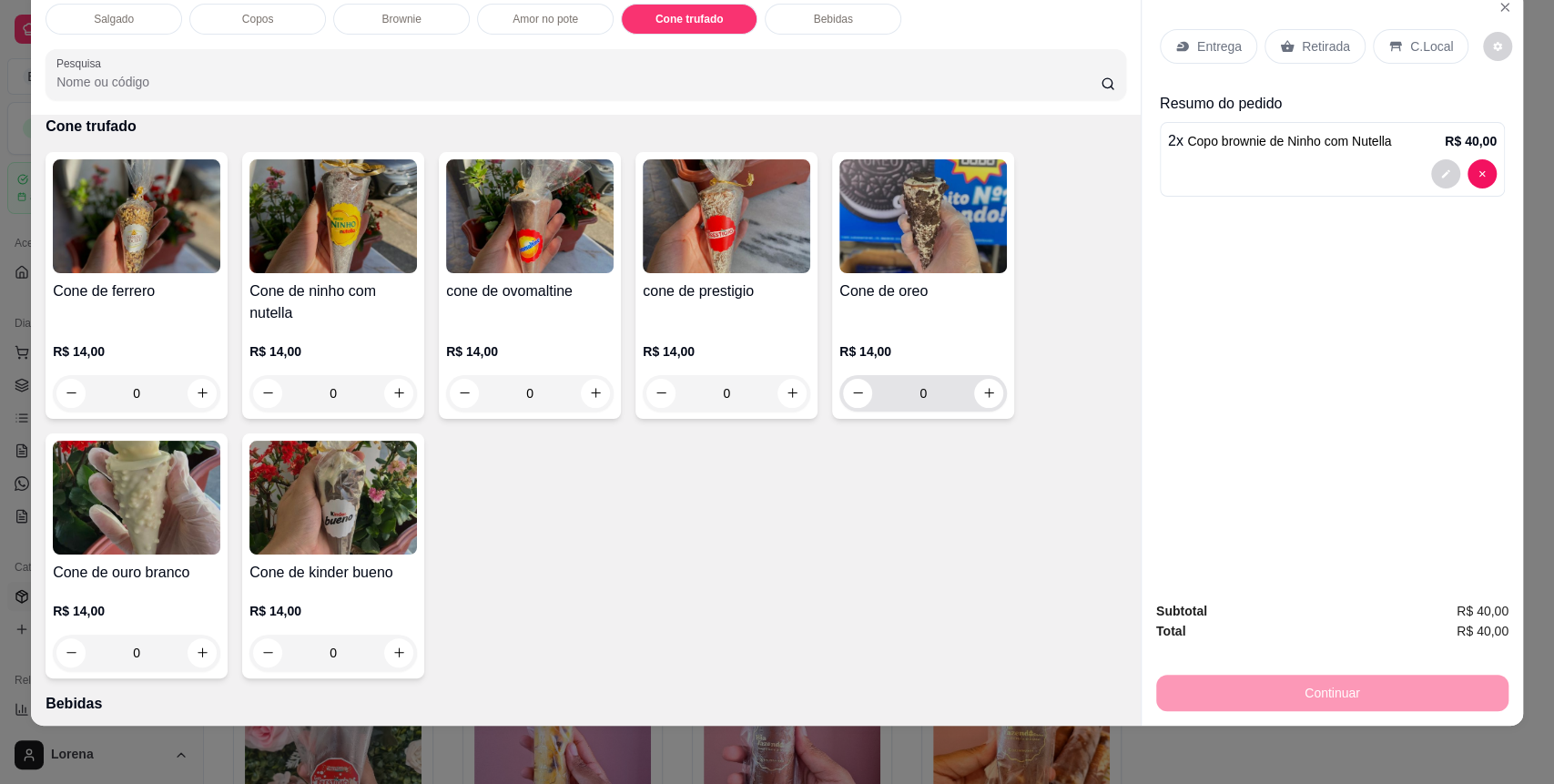
click at [988, 389] on div "0" at bounding box center [923, 392] width 167 height 36
click at [987, 388] on button "increase-product-quantity" at bounding box center [989, 392] width 29 height 29
type input "1"
click at [1420, 53] on p "C.Local" at bounding box center [1431, 46] width 42 height 19
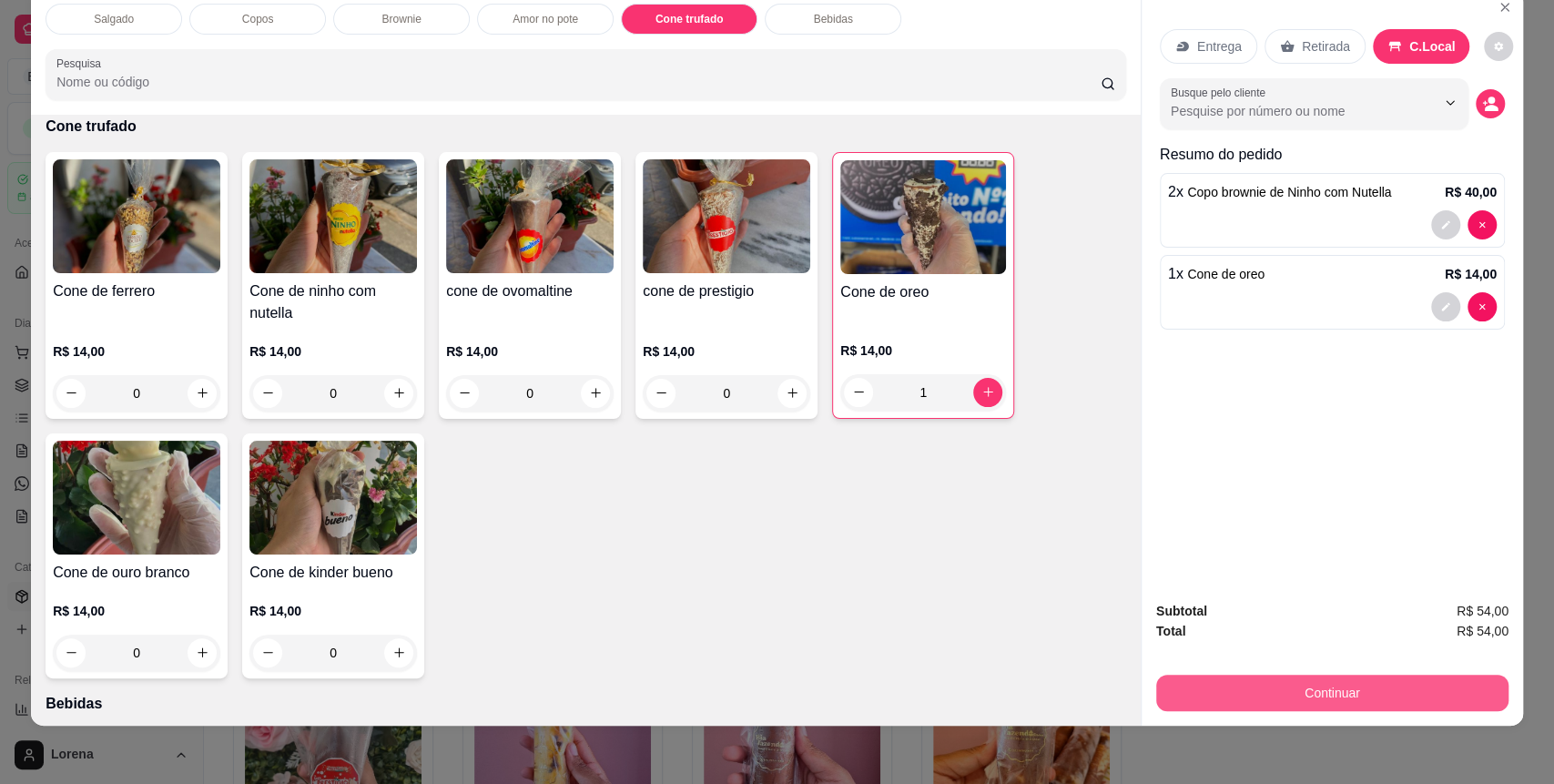
click at [1380, 681] on button "Continuar" at bounding box center [1333, 693] width 352 height 36
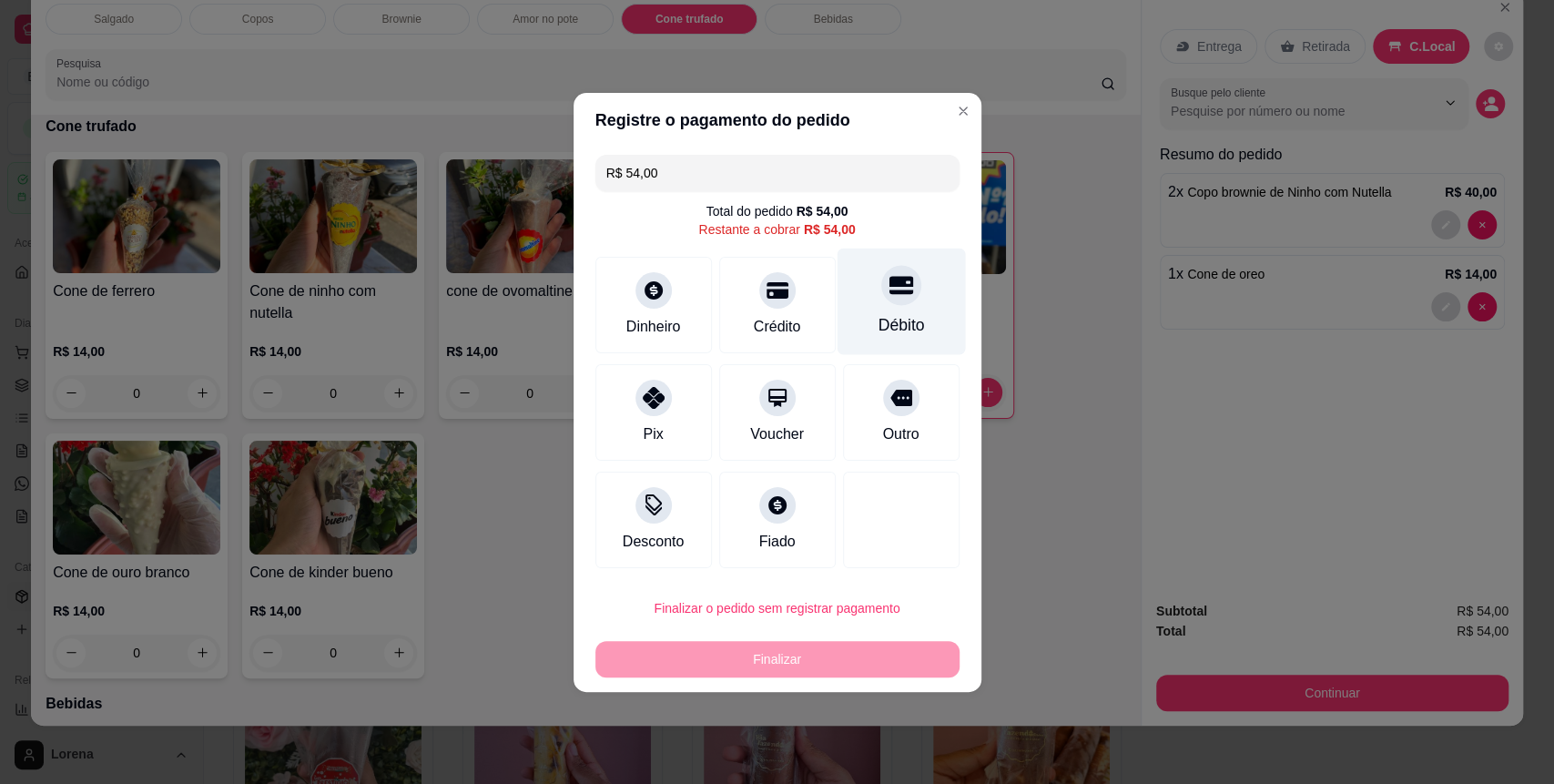
click at [878, 319] on div "Débito" at bounding box center [901, 325] width 46 height 24
type input "R$ 0,00"
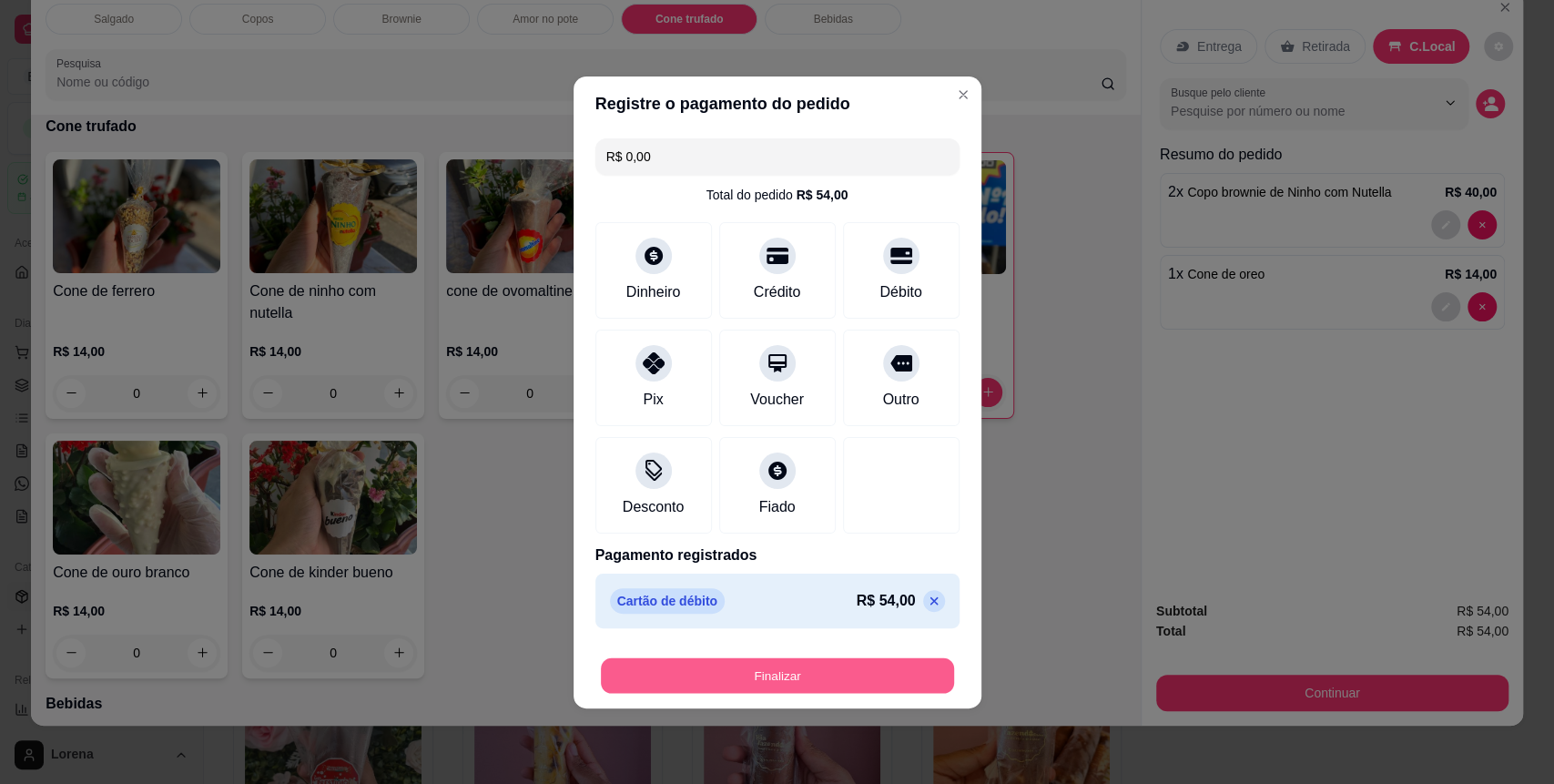
click at [765, 671] on button "Finalizar" at bounding box center [777, 675] width 353 height 35
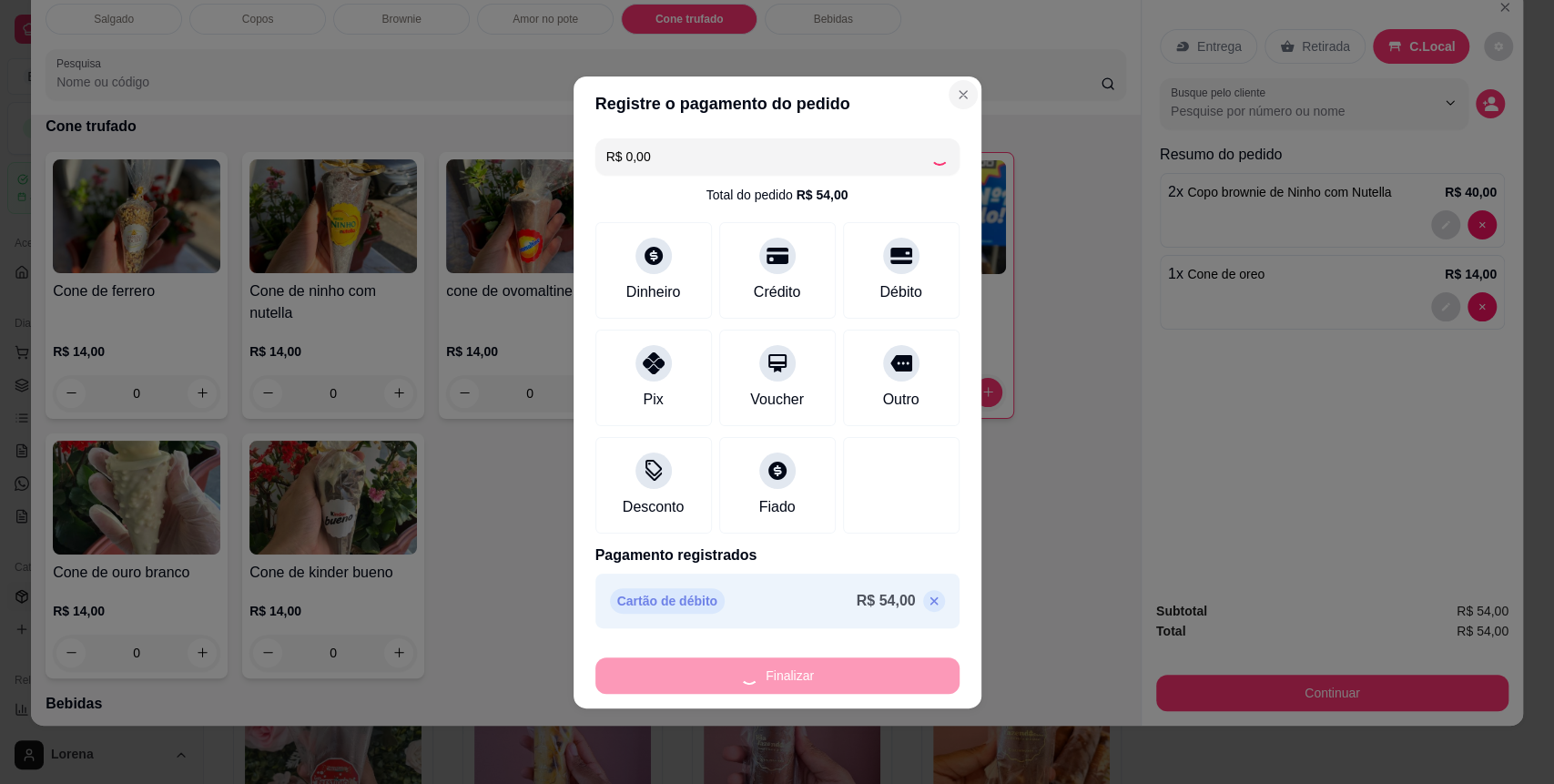
type input "0"
type input "-R$ 54,00"
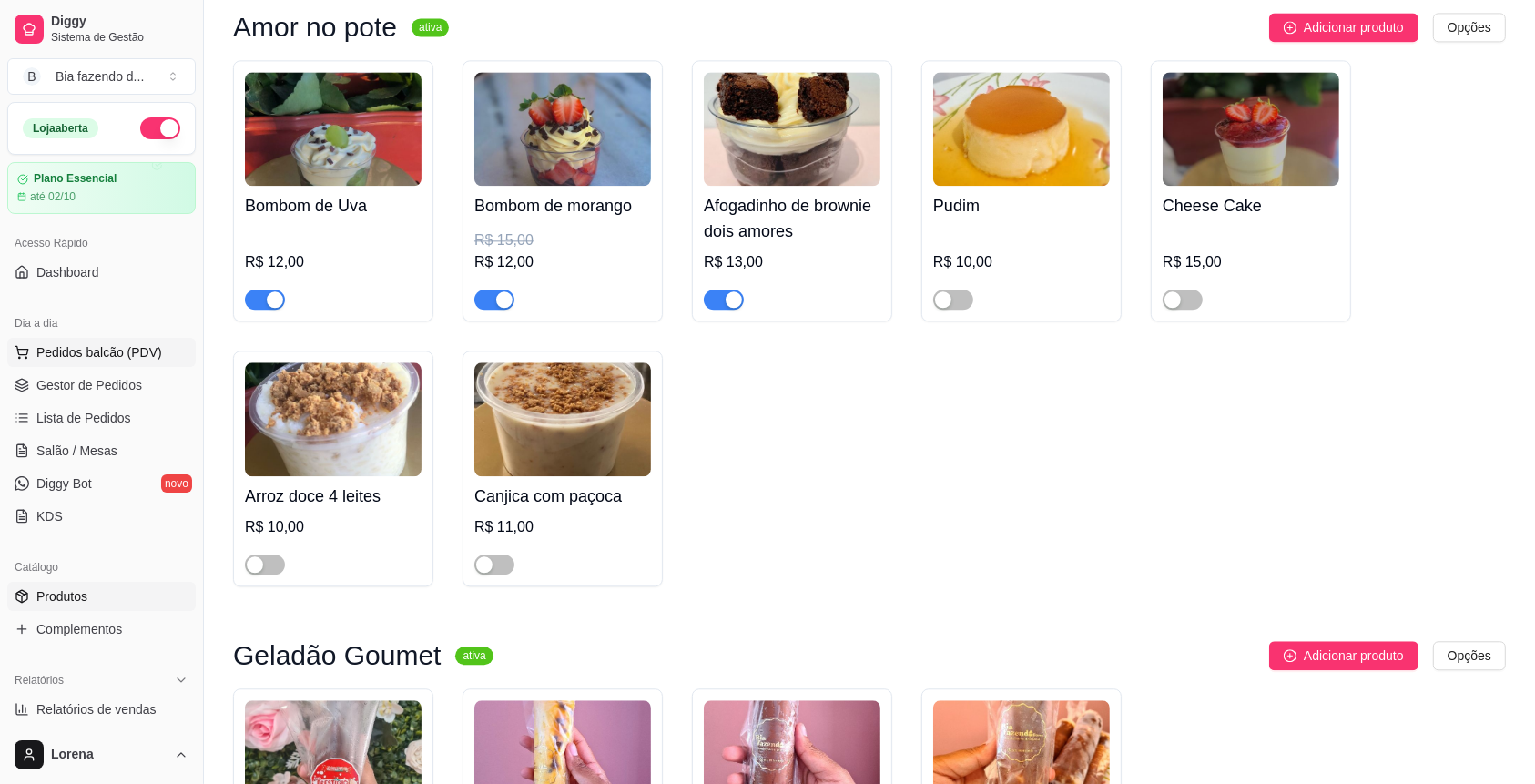
click at [116, 364] on button "Pedidos balcão (PDV)" at bounding box center [101, 352] width 189 height 30
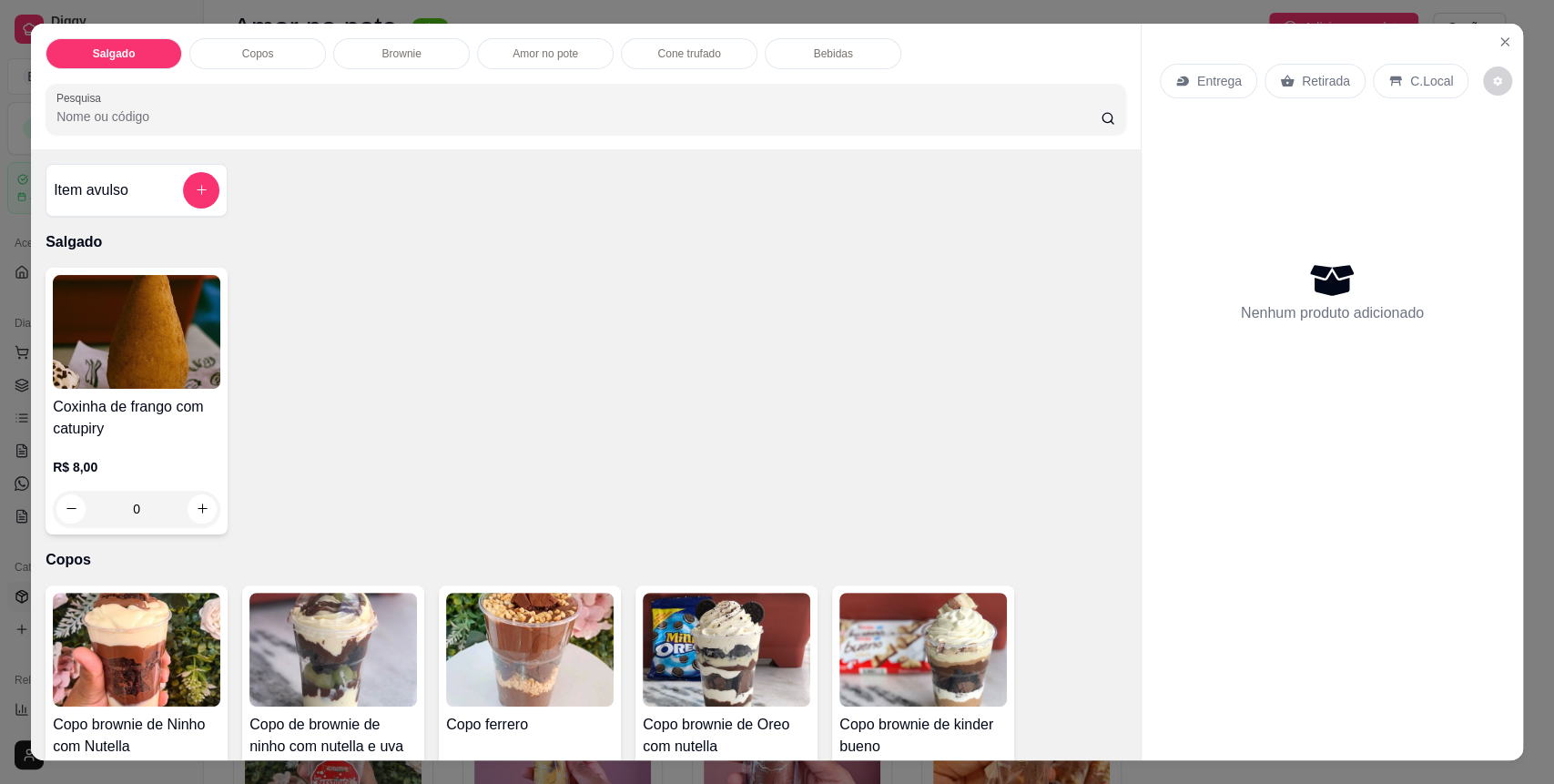
click at [278, 46] on div "Copos" at bounding box center [257, 53] width 137 height 30
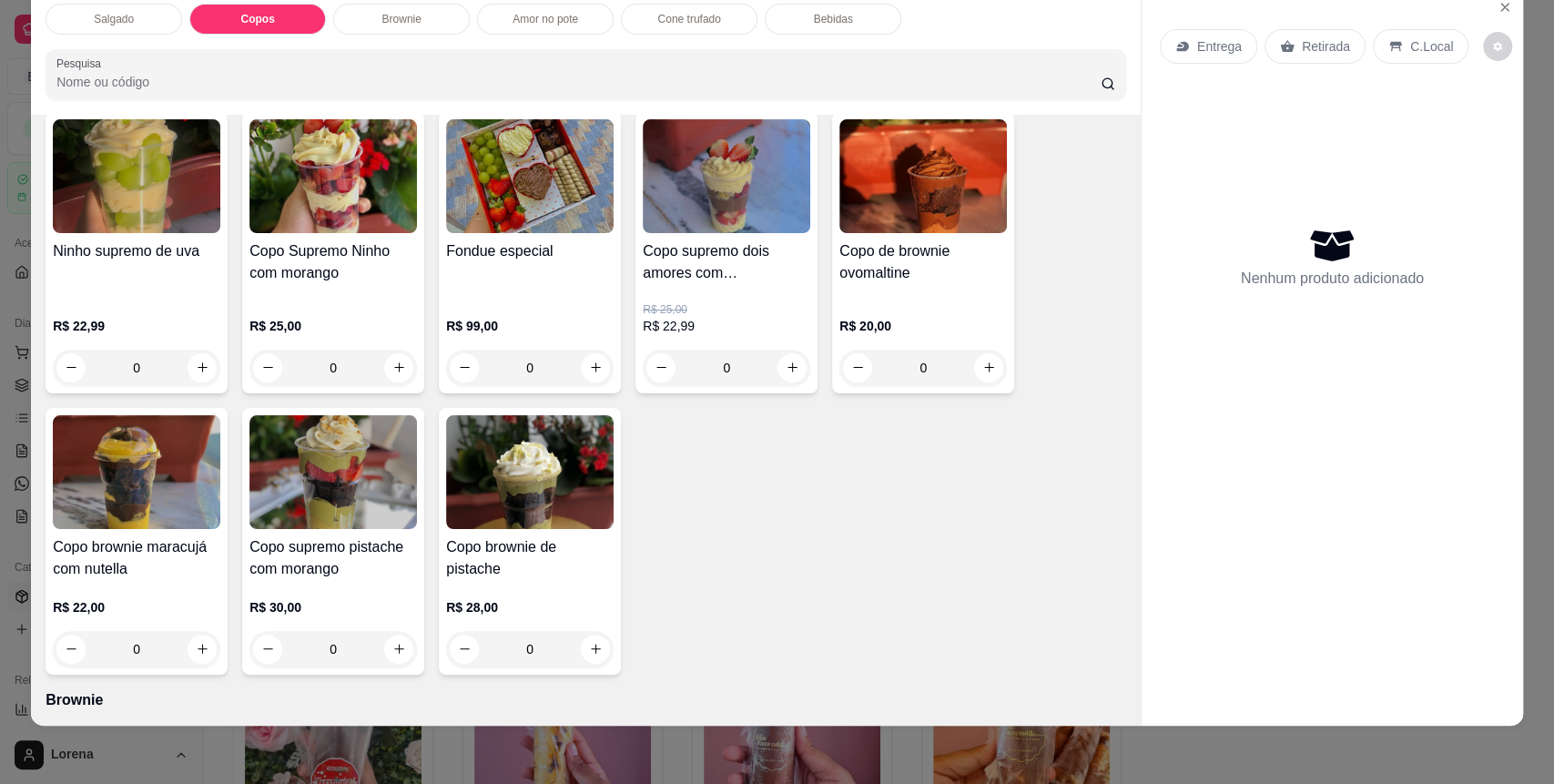
scroll to position [763, 0]
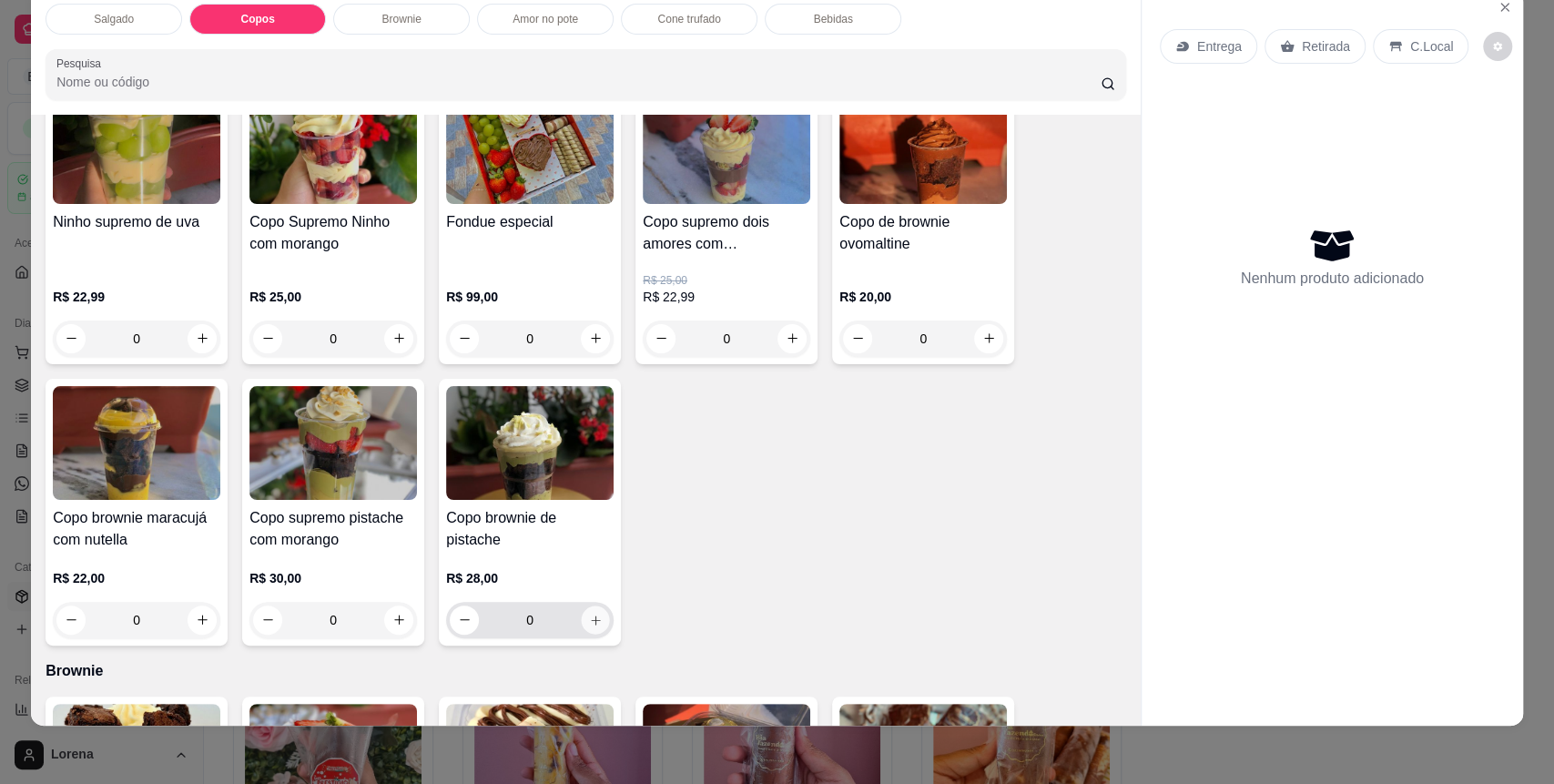
click at [597, 622] on button "increase-product-quantity" at bounding box center [595, 619] width 29 height 29
type input "1"
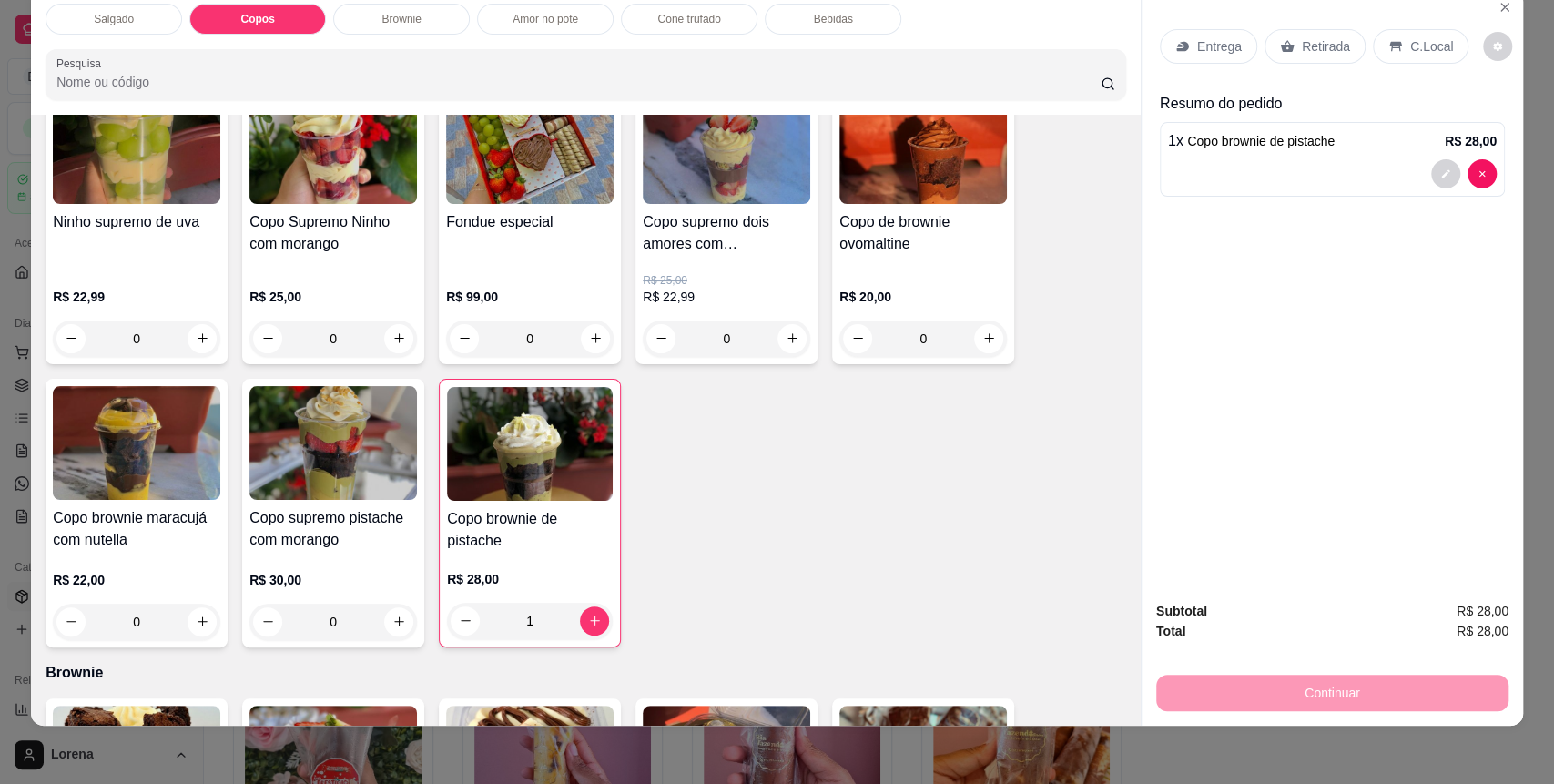
click at [1430, 30] on div "C.Local" at bounding box center [1420, 46] width 95 height 34
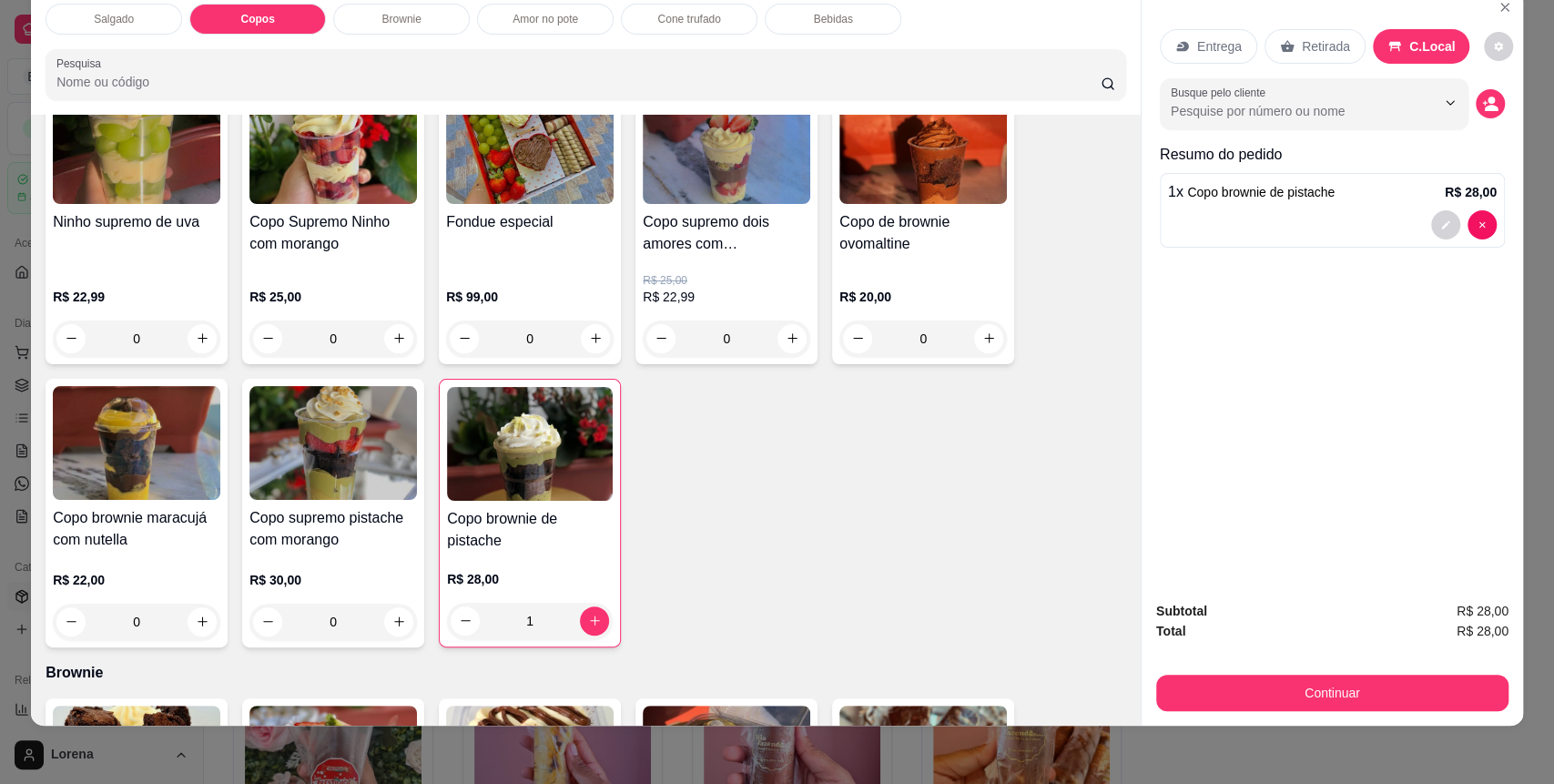
click at [1280, 666] on div "Subtotal R$ 28,00 Total R$ 28,00 Continuar" at bounding box center [1333, 656] width 352 height 110
click at [1274, 674] on div "Continuar" at bounding box center [1333, 691] width 352 height 41
click at [1210, 702] on button "Continuar" at bounding box center [1333, 693] width 352 height 36
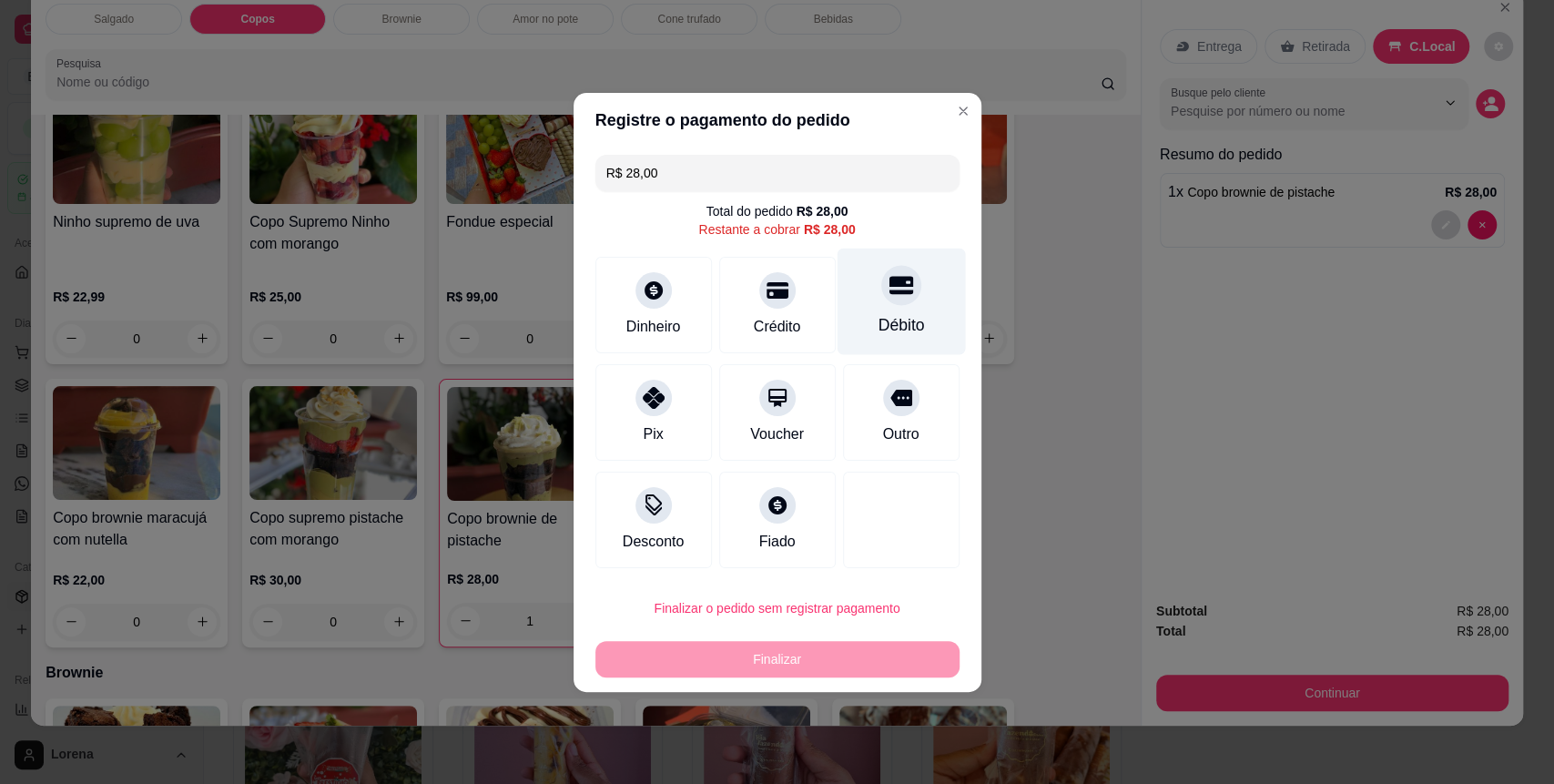
click at [882, 329] on div "Débito" at bounding box center [901, 325] width 46 height 24
type input "R$ 0,00"
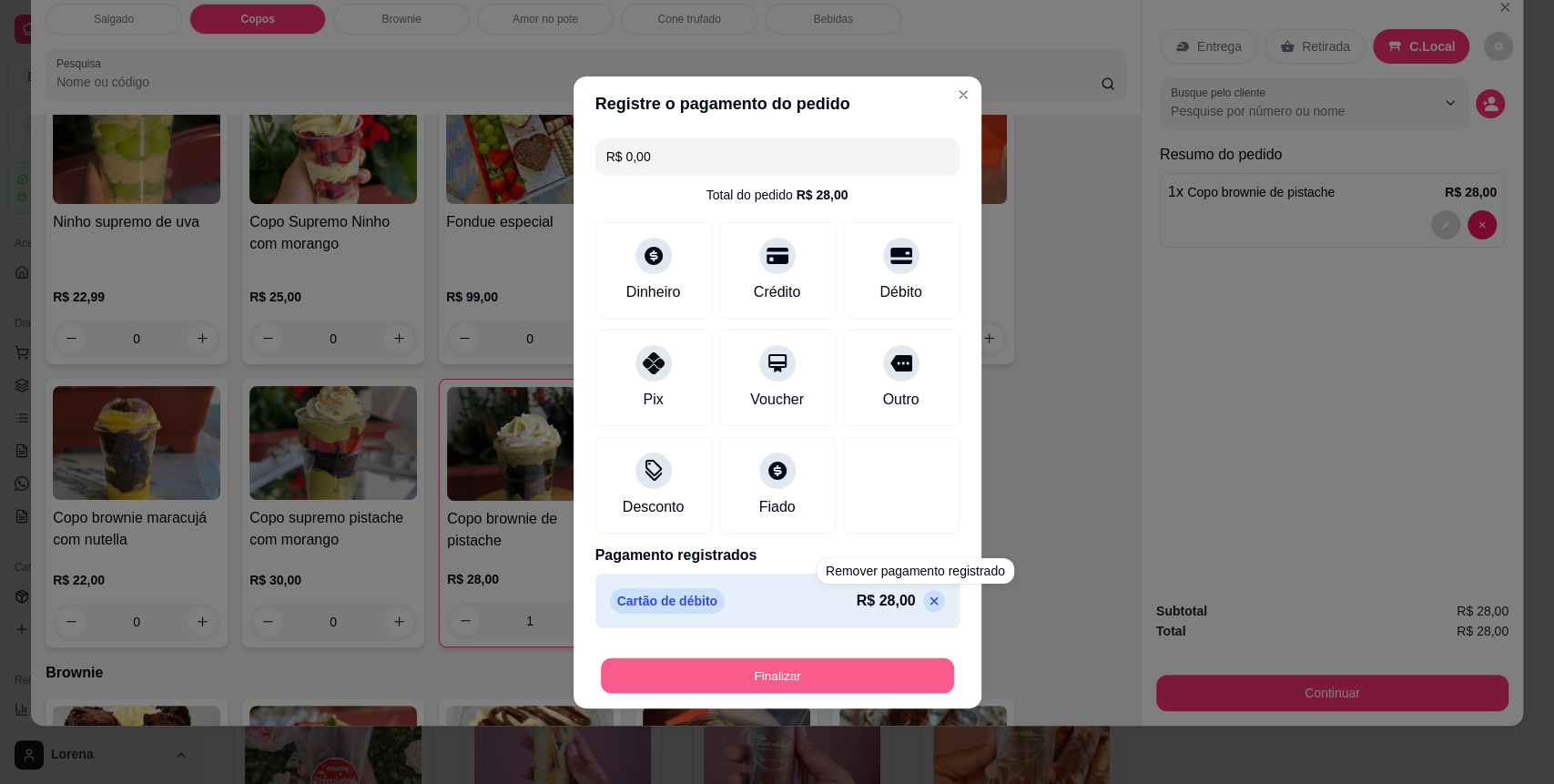
click at [867, 669] on button "Finalizar" at bounding box center [777, 675] width 353 height 35
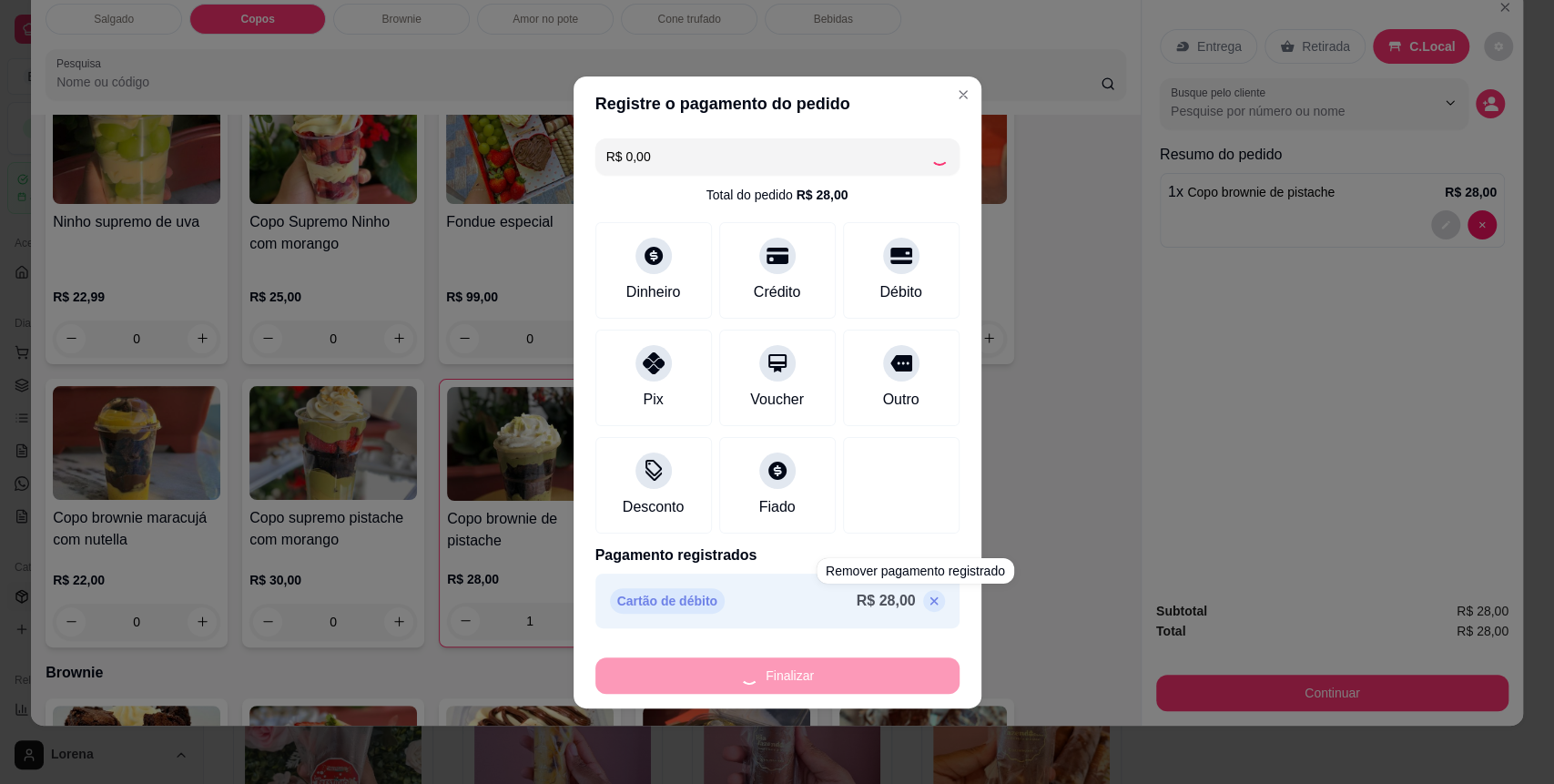
type input "0"
type input "-R$ 28,00"
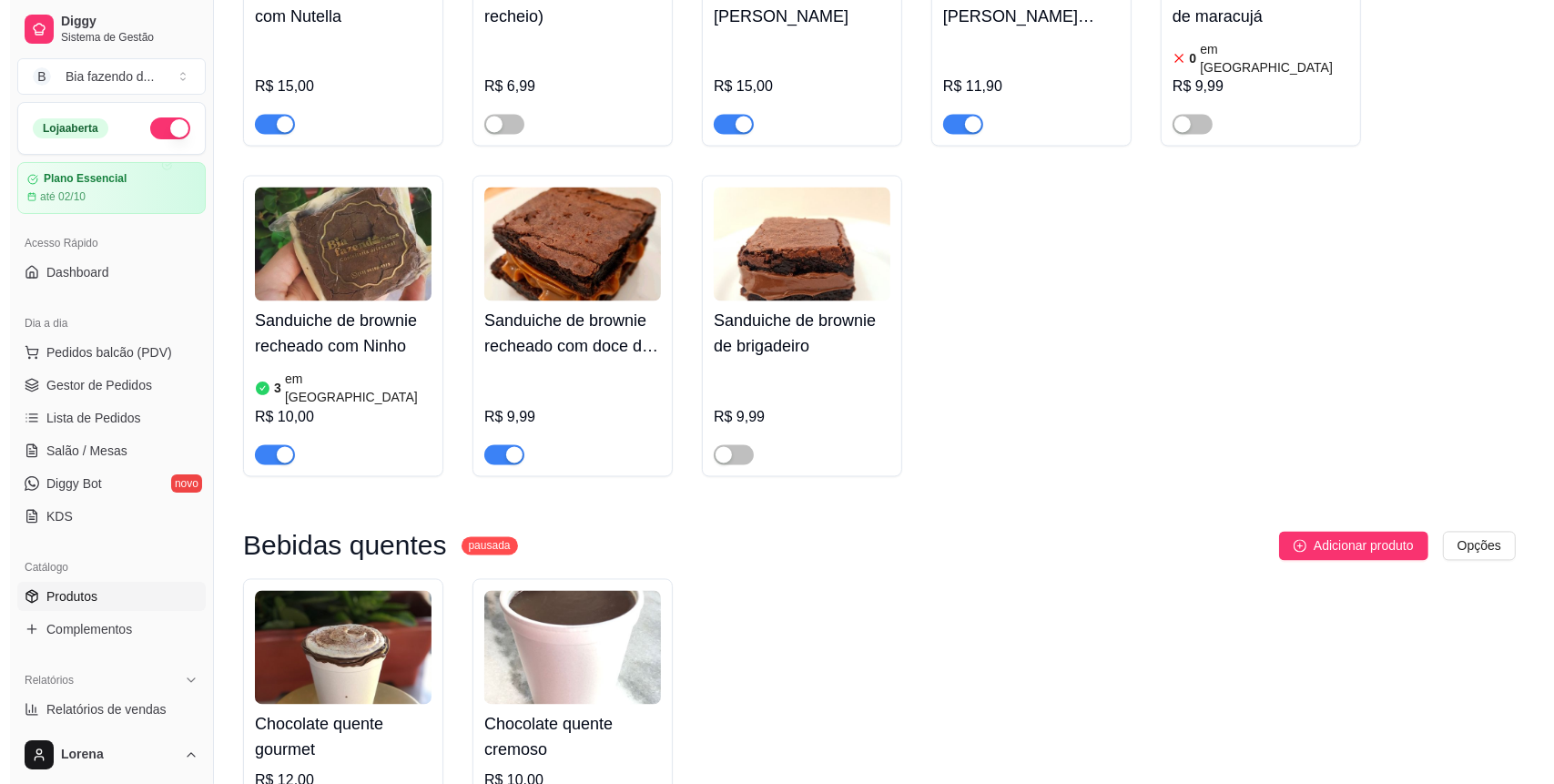
scroll to position [3276, 0]
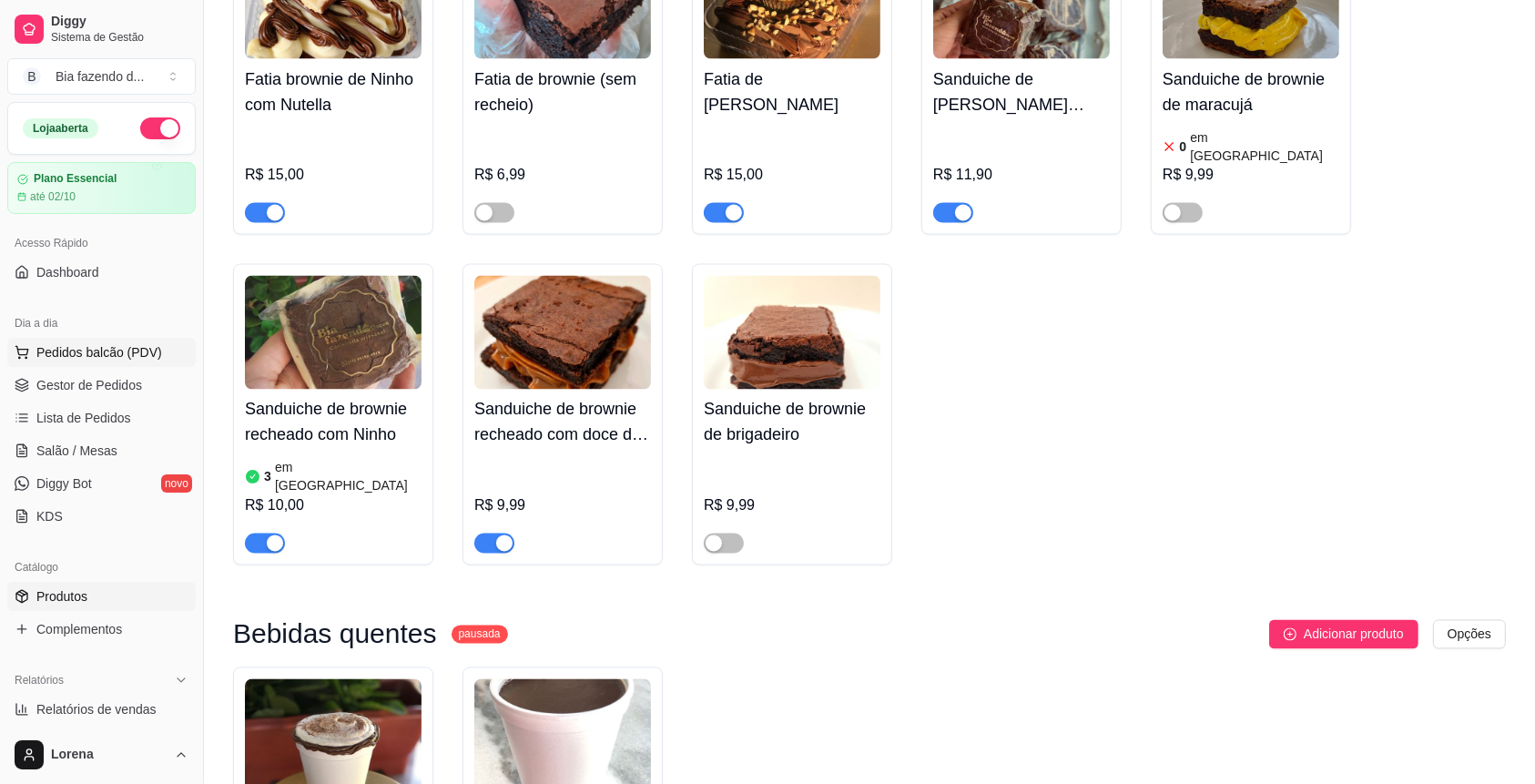
click at [64, 355] on span "Pedidos balcão (PDV)" at bounding box center [99, 352] width 126 height 19
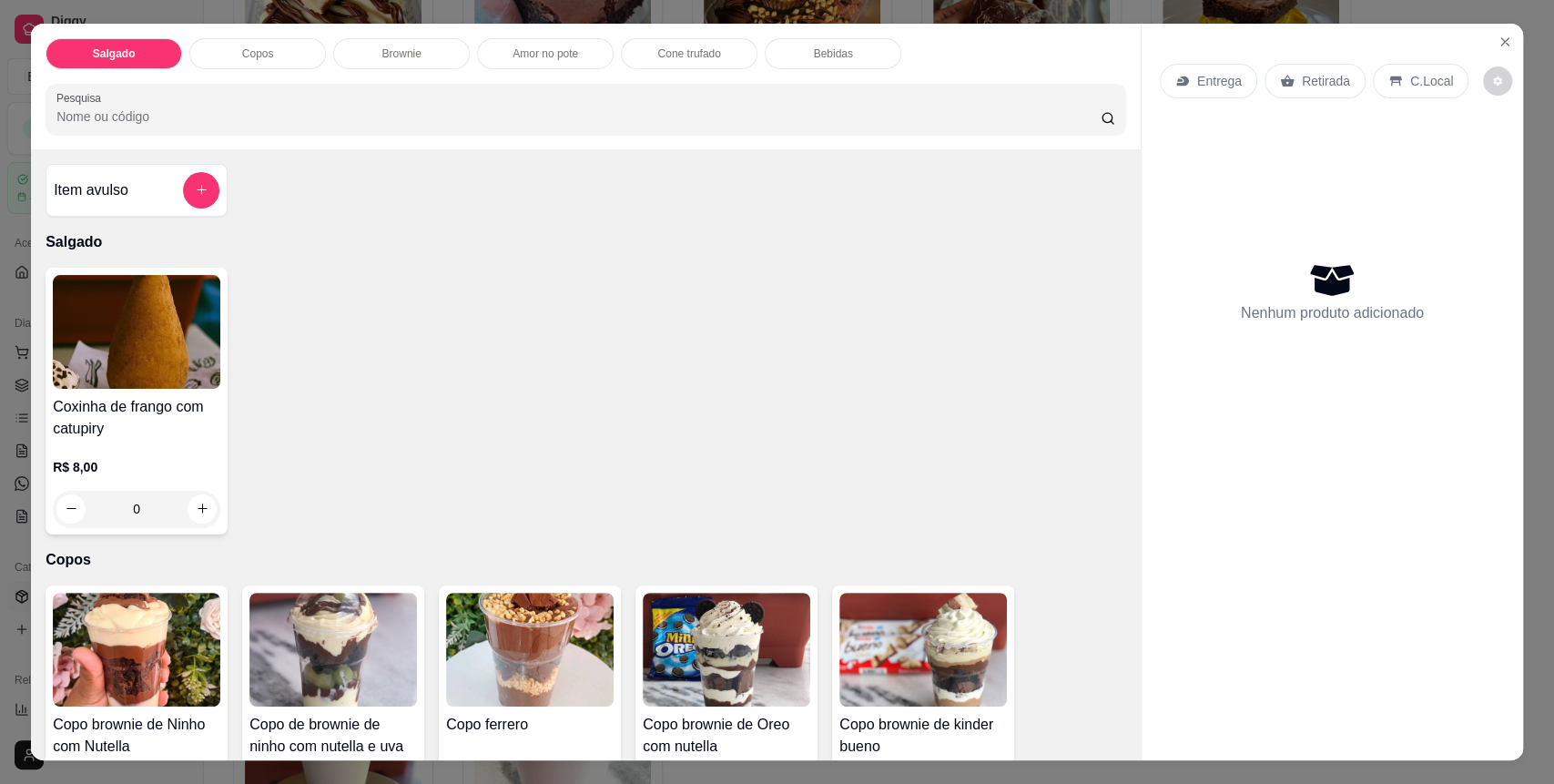
click at [538, 67] on div "Amor no pote" at bounding box center [545, 53] width 137 height 30
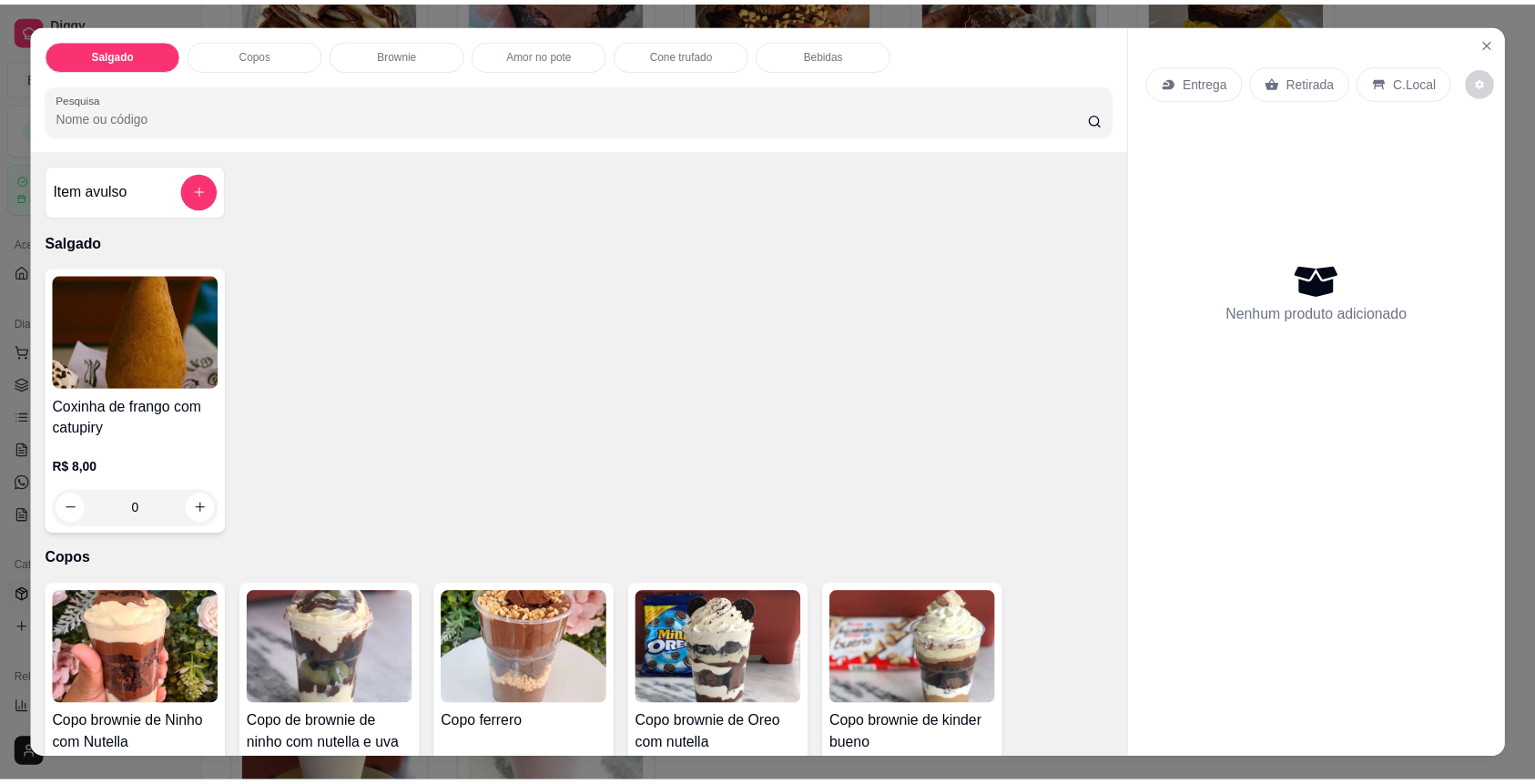
scroll to position [34, 0]
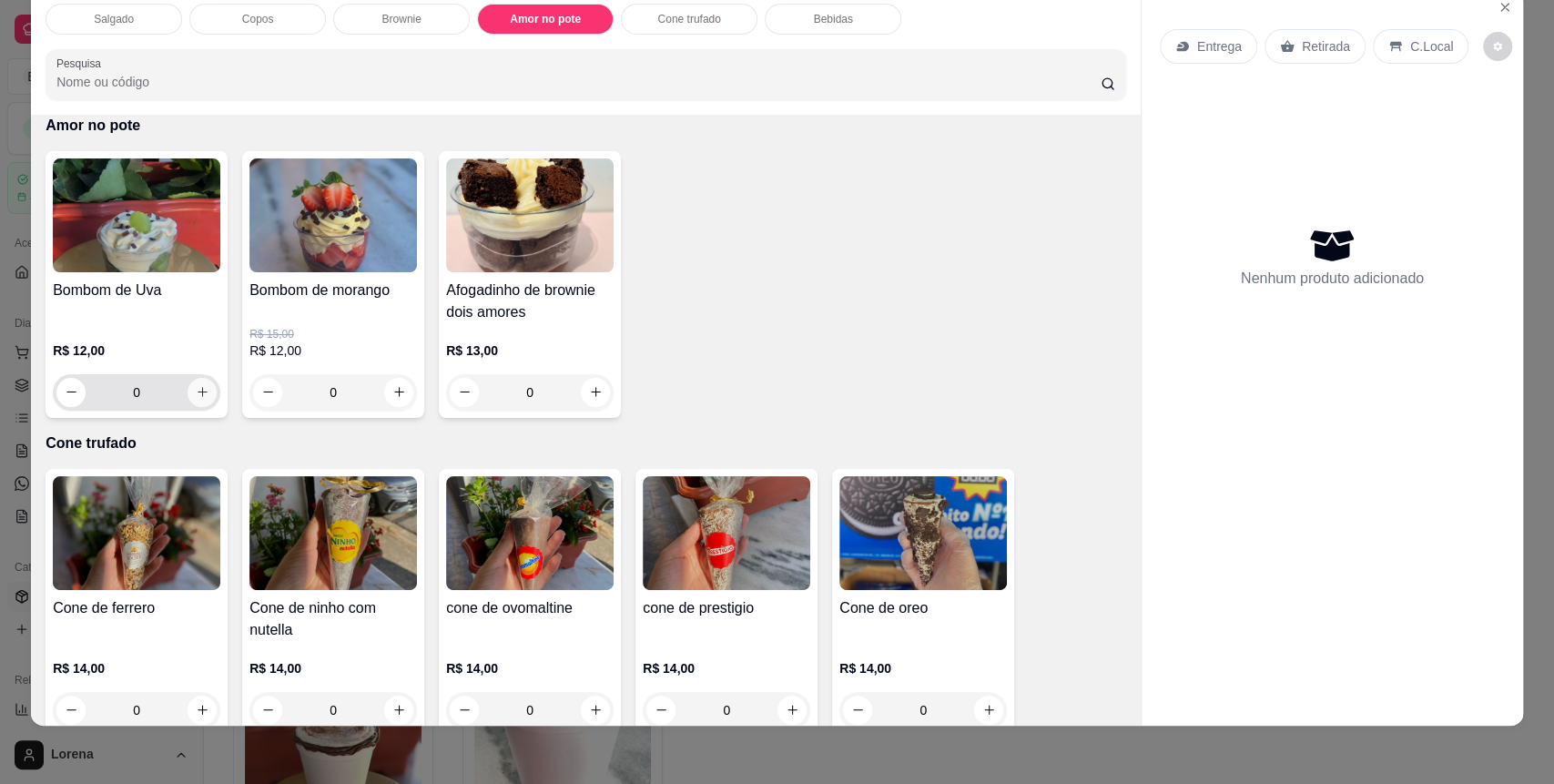
click at [188, 401] on button "increase-product-quantity" at bounding box center [203, 392] width 30 height 30
type input "1"
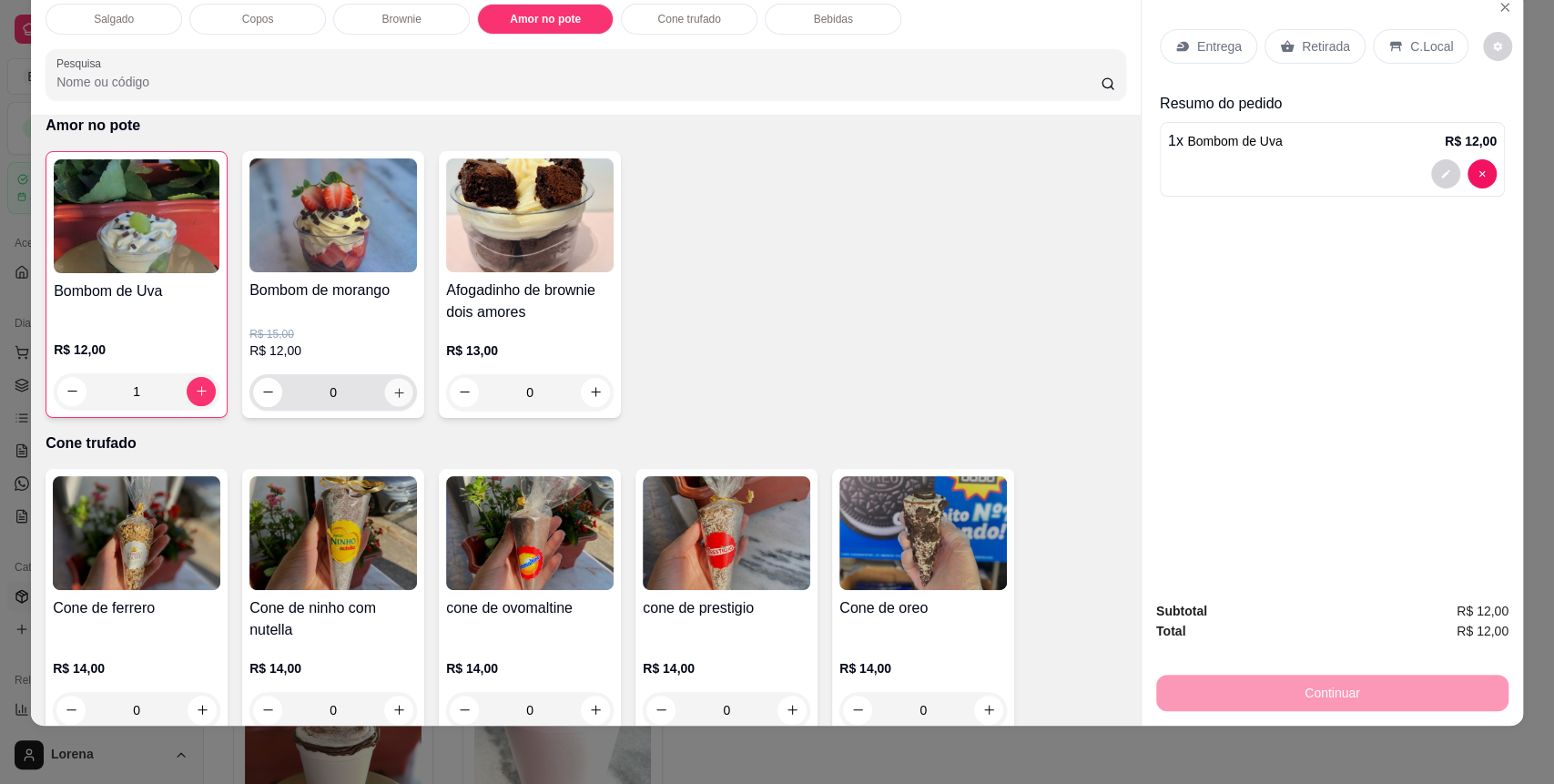
click at [393, 395] on icon "increase-product-quantity" at bounding box center [400, 392] width 14 height 14
type input "1"
click at [1392, 40] on div "C.Local" at bounding box center [1420, 46] width 95 height 34
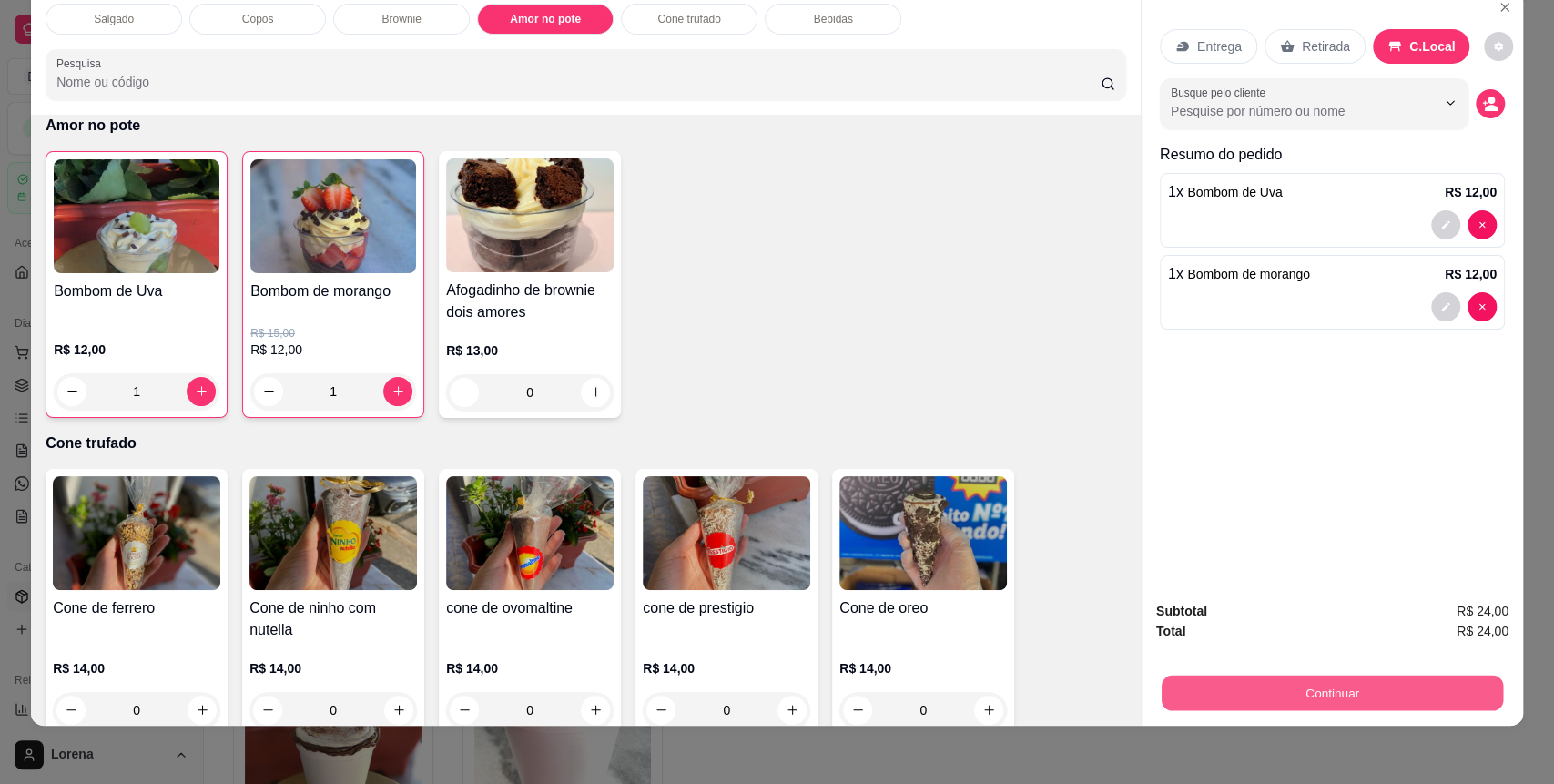
click at [1253, 692] on button "Continuar" at bounding box center [1332, 693] width 342 height 35
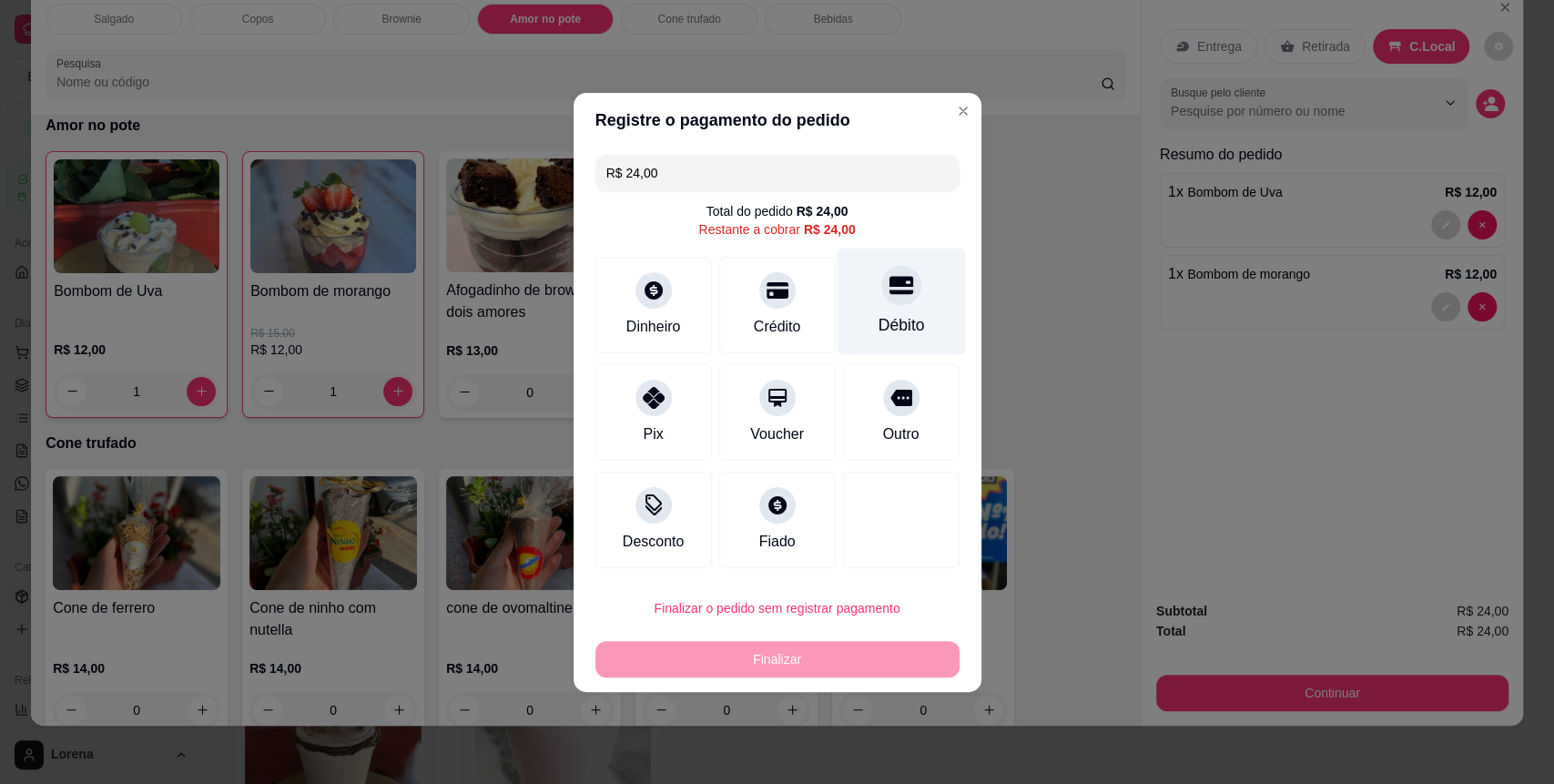
click at [928, 296] on div "Débito" at bounding box center [901, 301] width 128 height 106
type input "R$ 0,00"
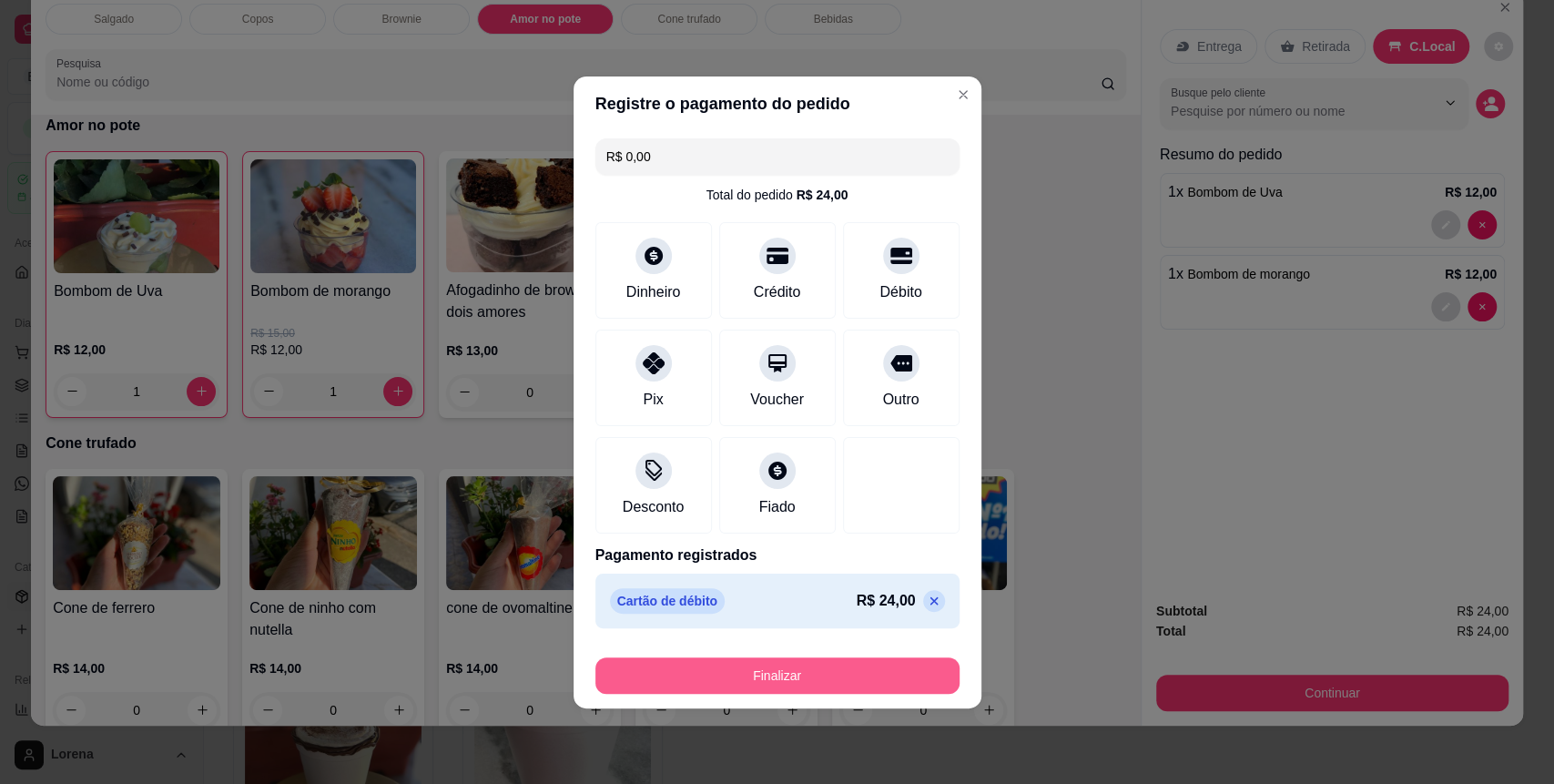
click at [828, 674] on button "Finalizar" at bounding box center [777, 675] width 364 height 36
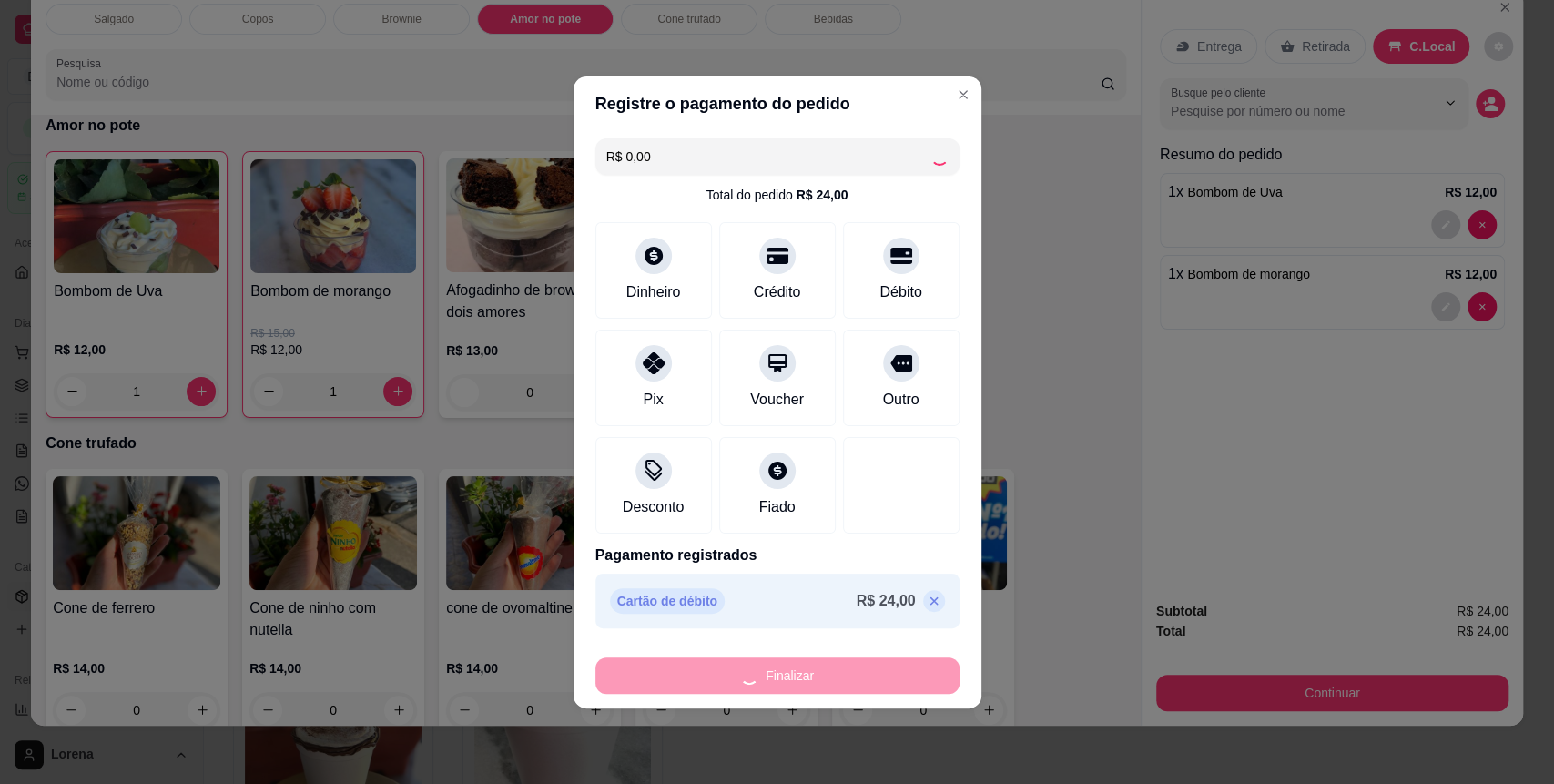
type input "0"
type input "-R$ 24,00"
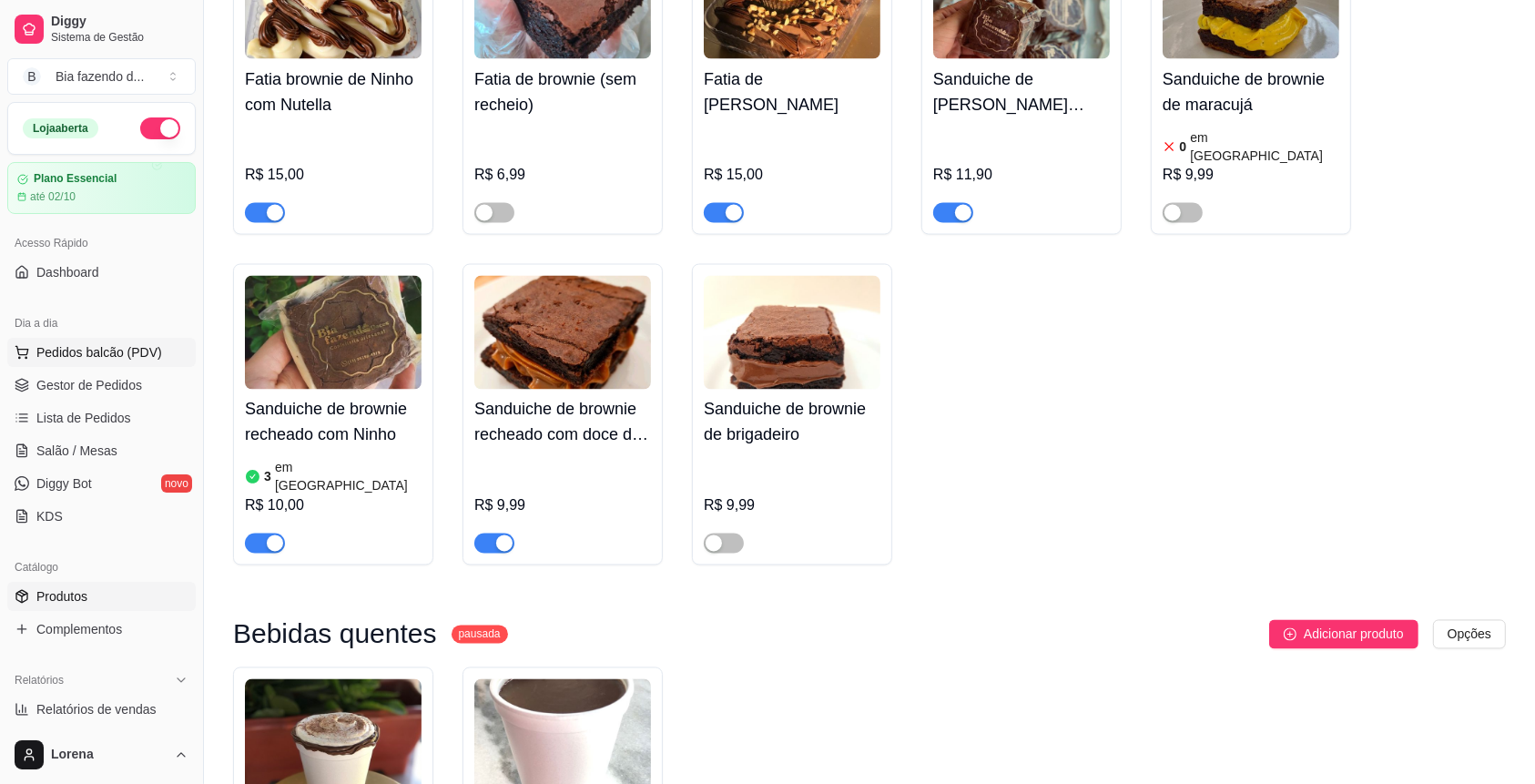
click at [87, 346] on span "Pedidos balcão (PDV)" at bounding box center [99, 352] width 126 height 19
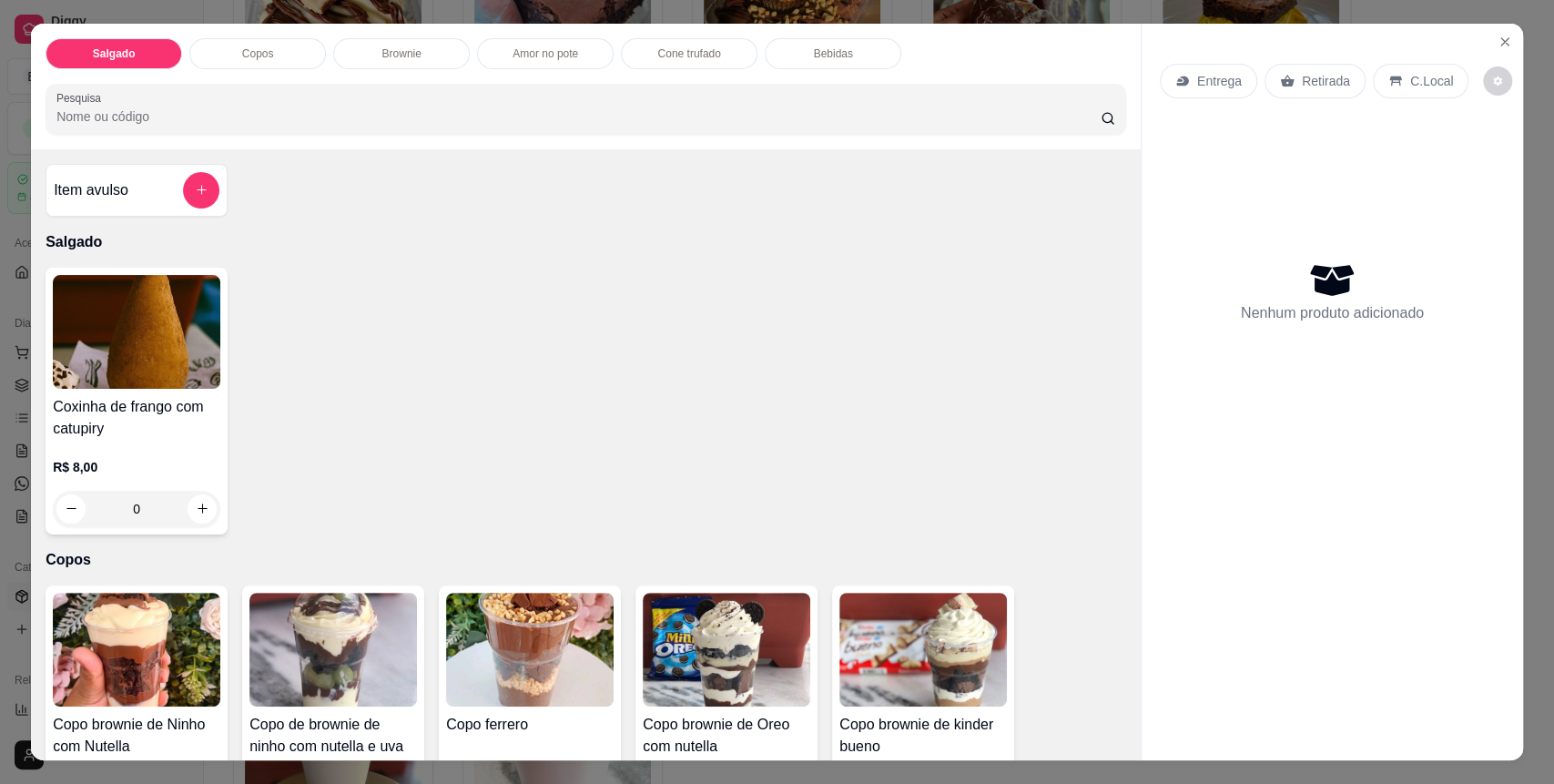
click at [167, 189] on div "Item avulso" at bounding box center [137, 190] width 165 height 36
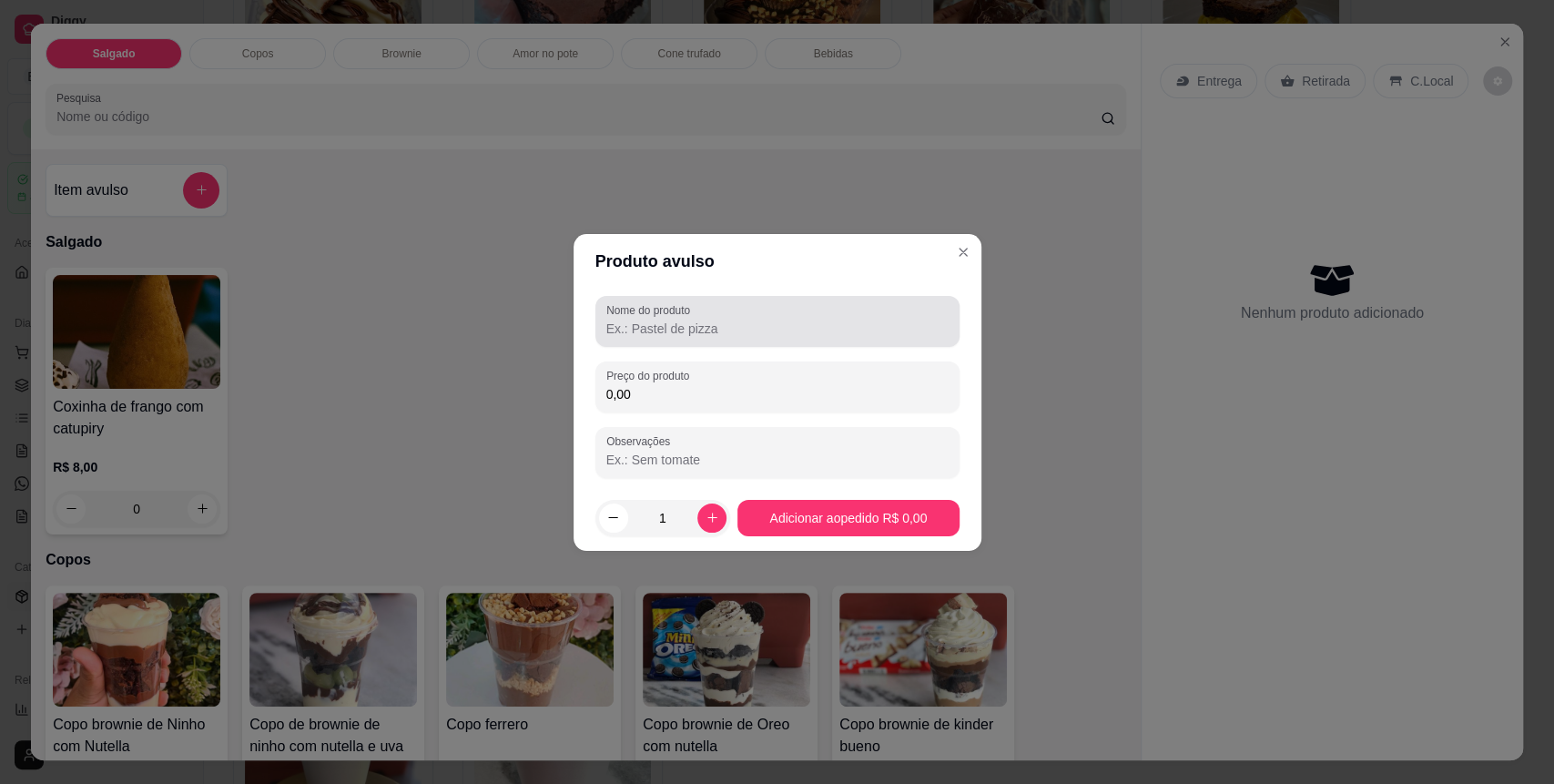
click at [824, 306] on div at bounding box center [777, 321] width 342 height 36
type input "ASSADO"
click at [752, 347] on div "Nome do produto ASSADO Preço do produto 0,00 Observações" at bounding box center [777, 387] width 364 height 182
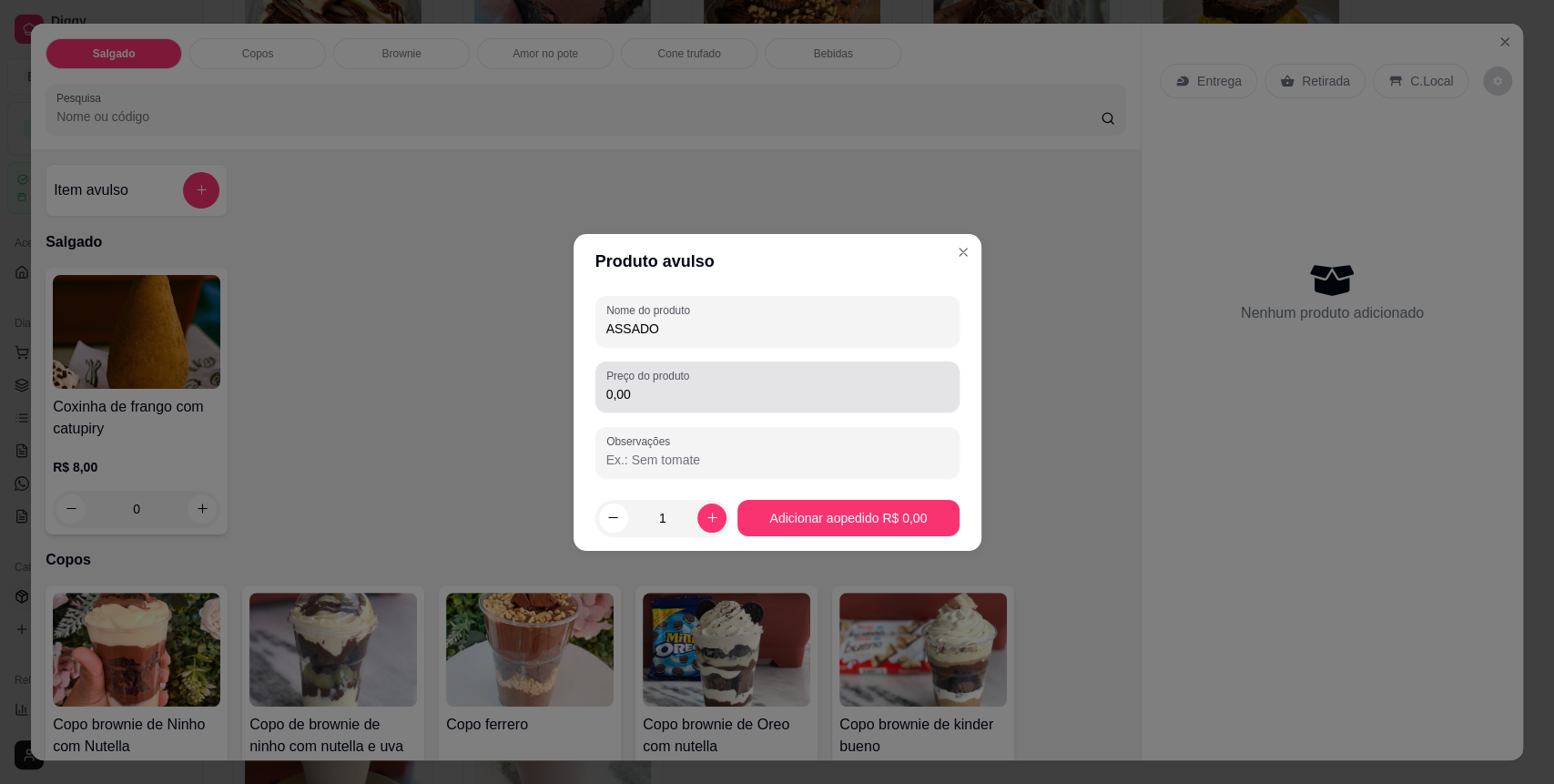
click at [751, 366] on div "Preço do produto 0,00" at bounding box center [777, 387] width 364 height 51
type input "6,00"
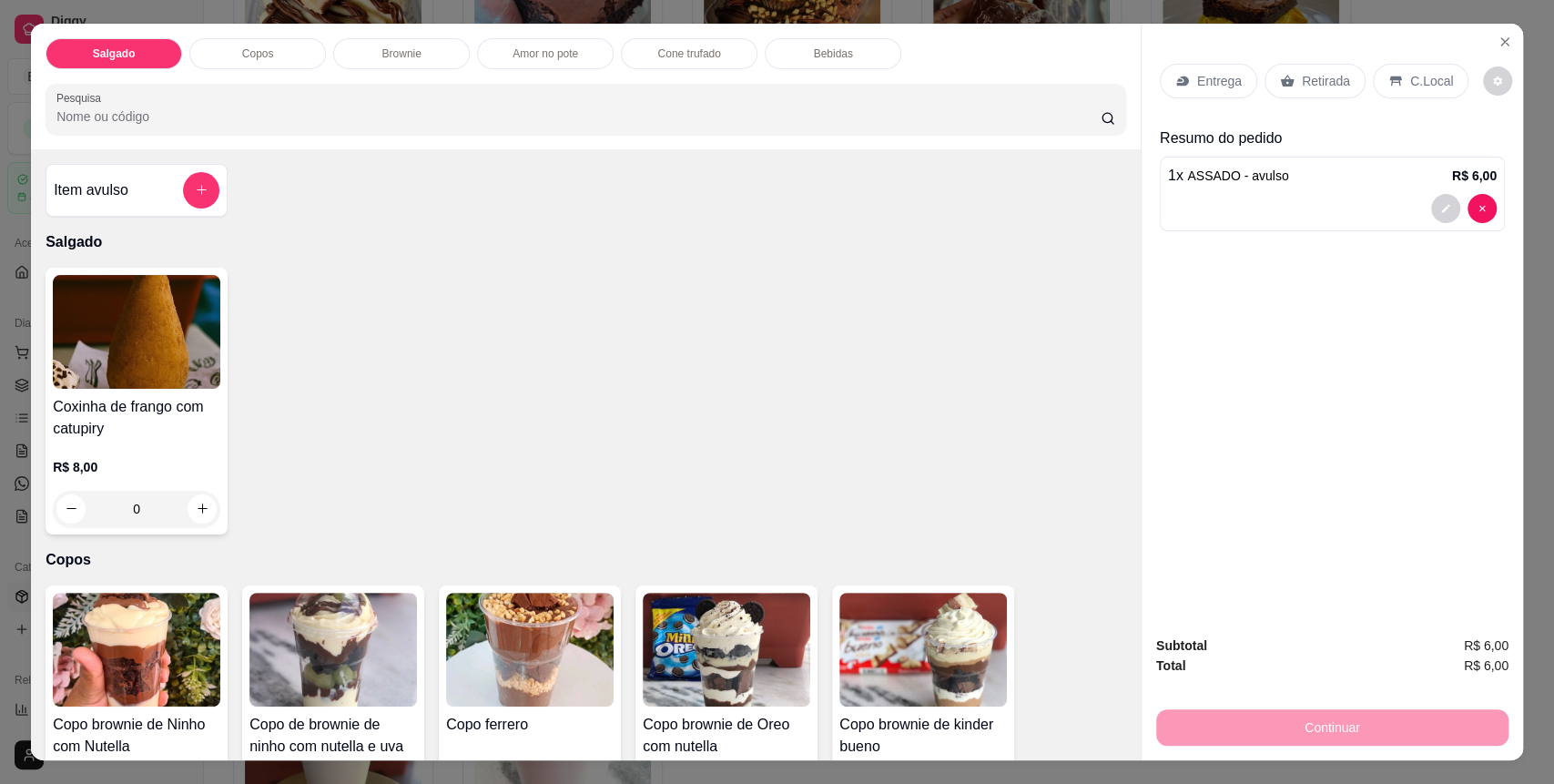
click at [1404, 91] on div "C.Local" at bounding box center [1420, 81] width 95 height 34
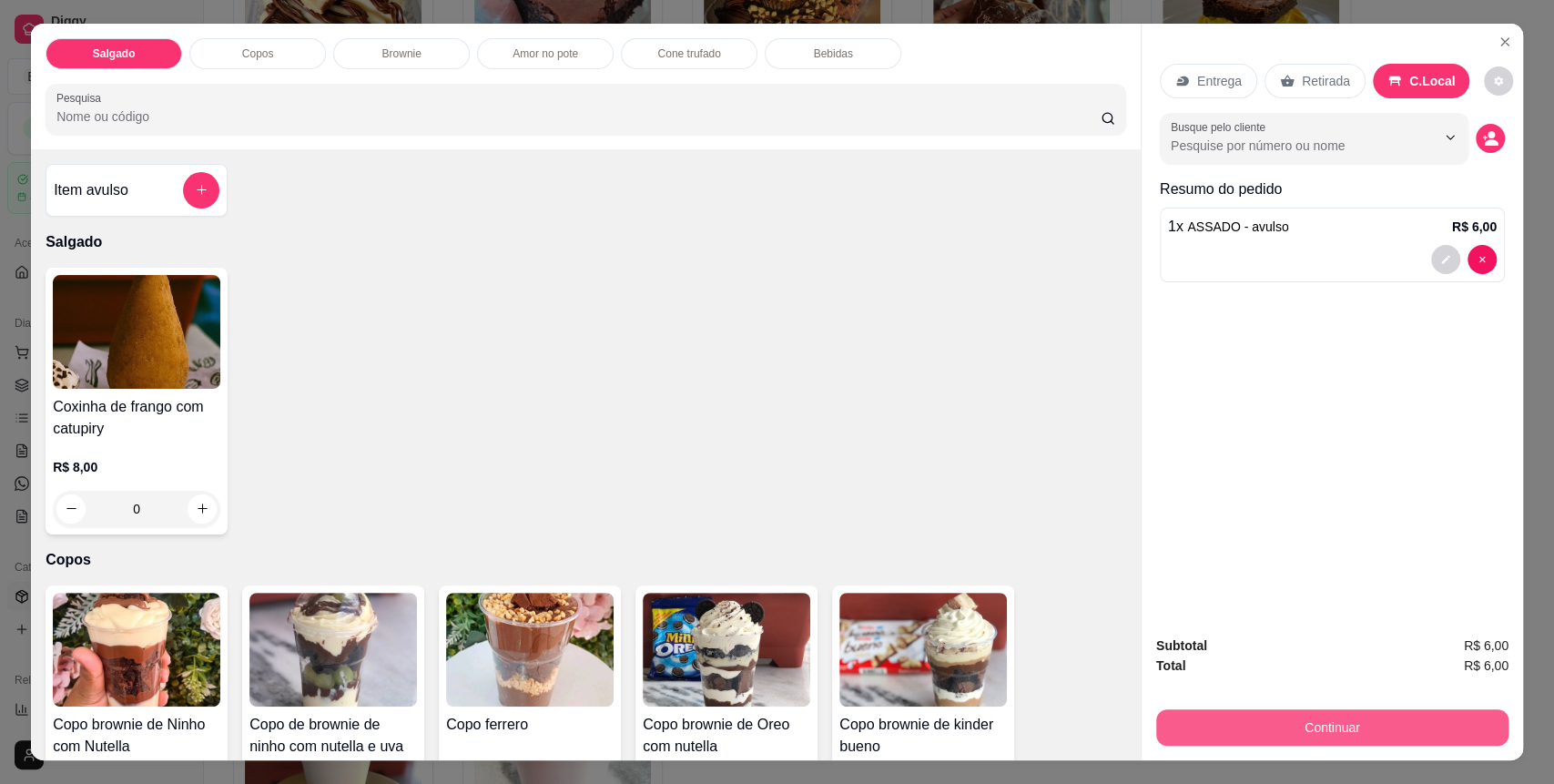
click at [1335, 734] on button "Continuar" at bounding box center [1333, 727] width 352 height 36
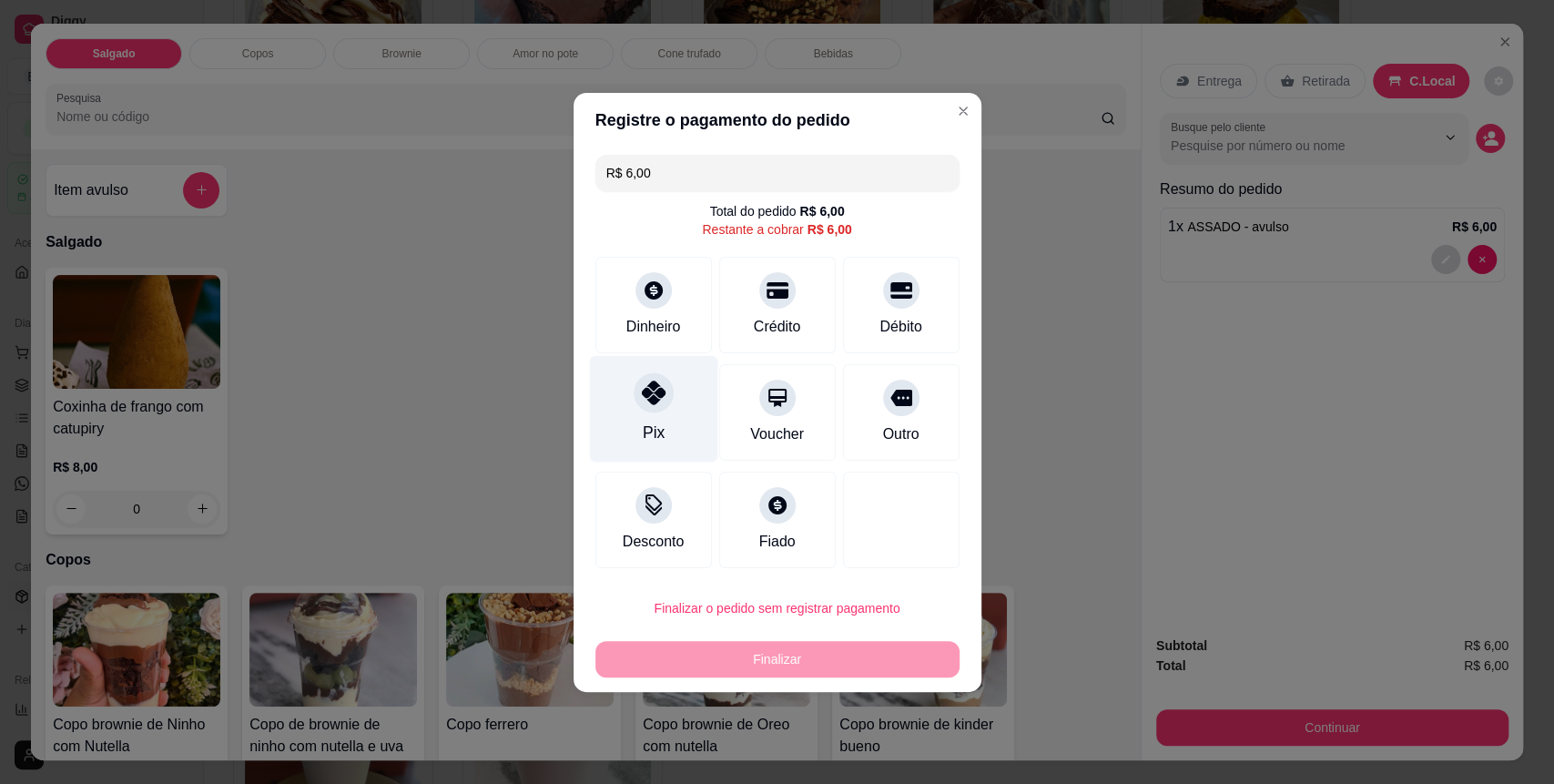
click at [692, 457] on div "Pix" at bounding box center [653, 408] width 128 height 106
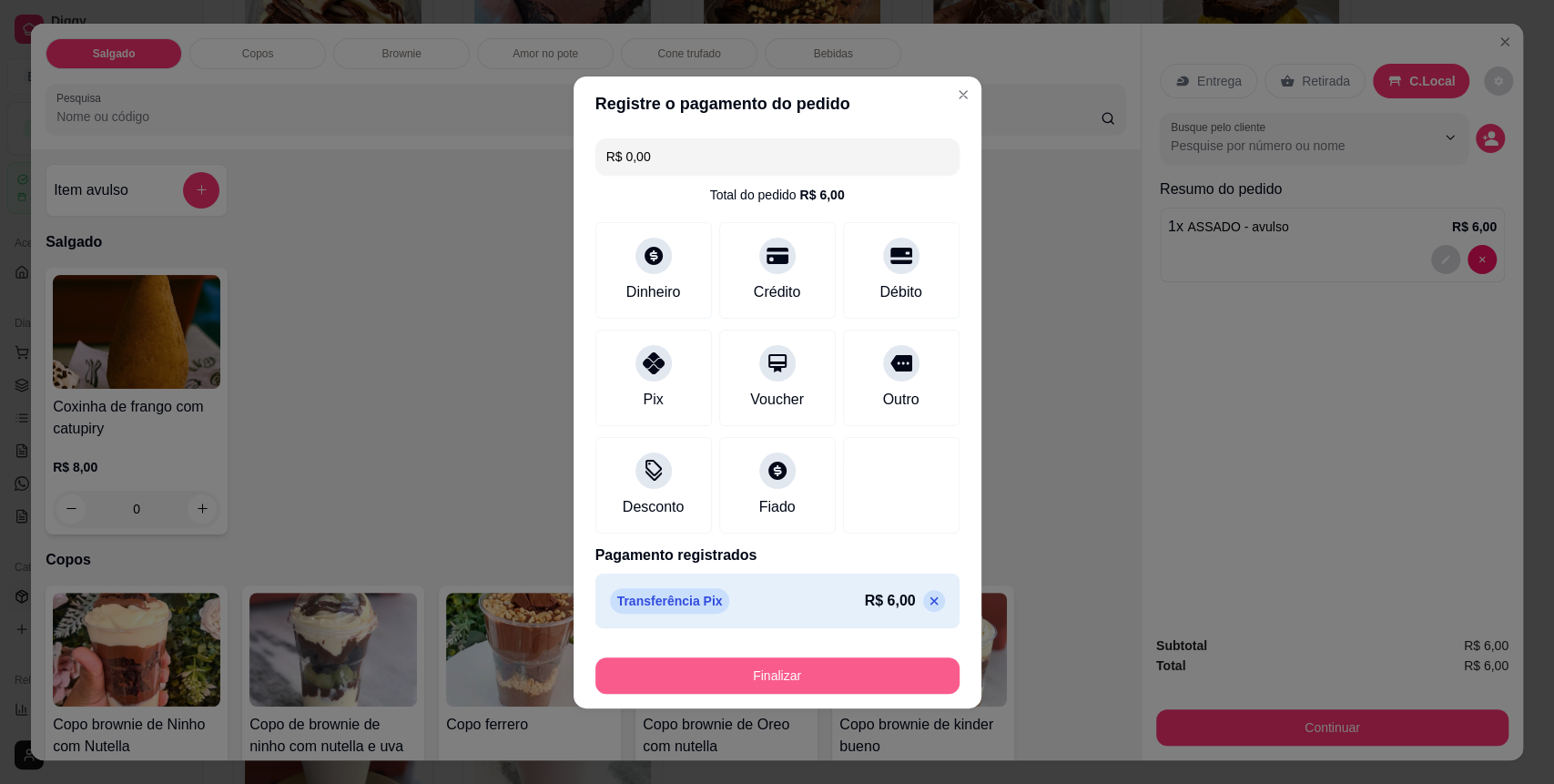
click at [769, 670] on button "Finalizar" at bounding box center [777, 675] width 364 height 36
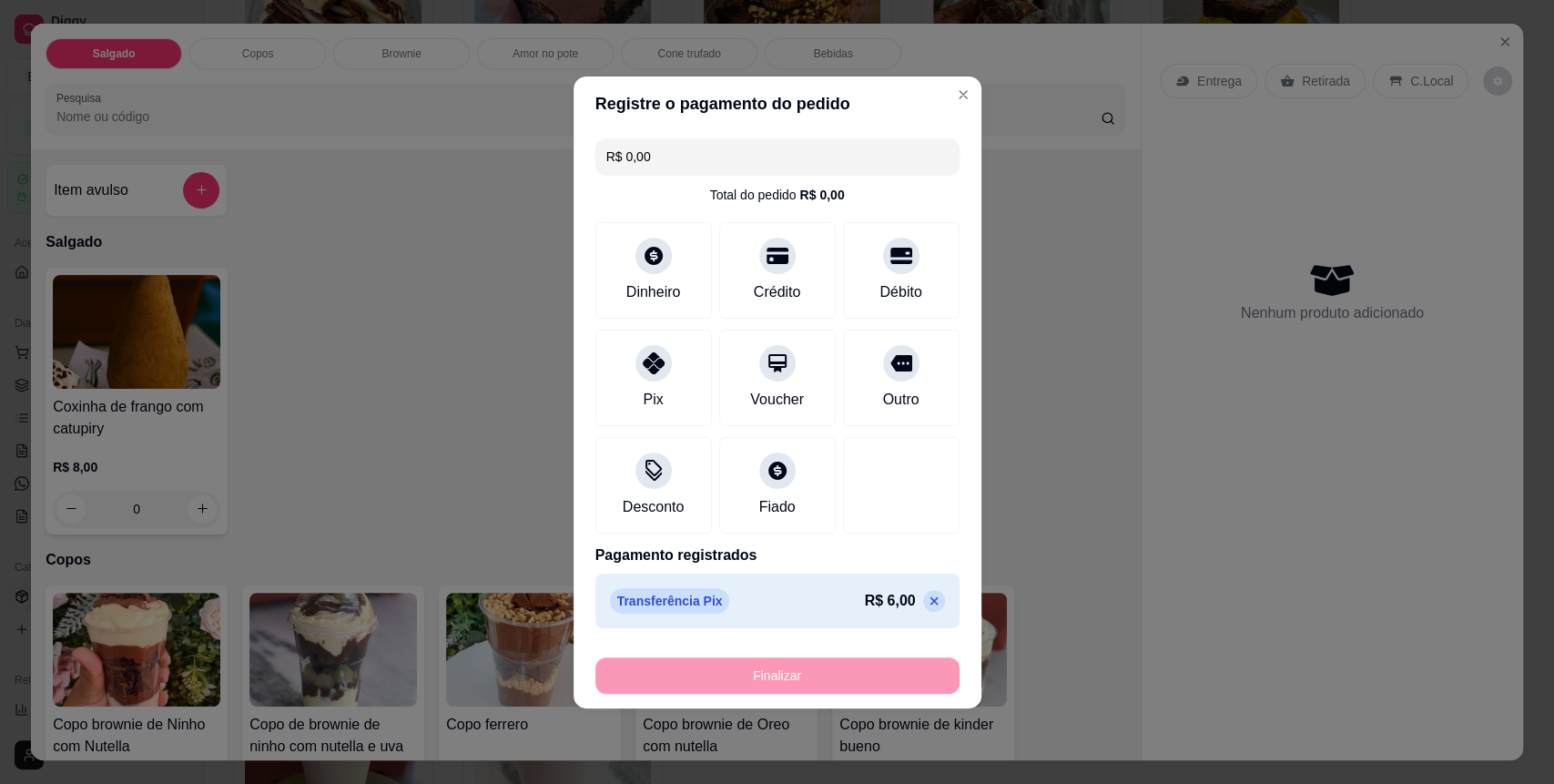
type input "-R$ 6,00"
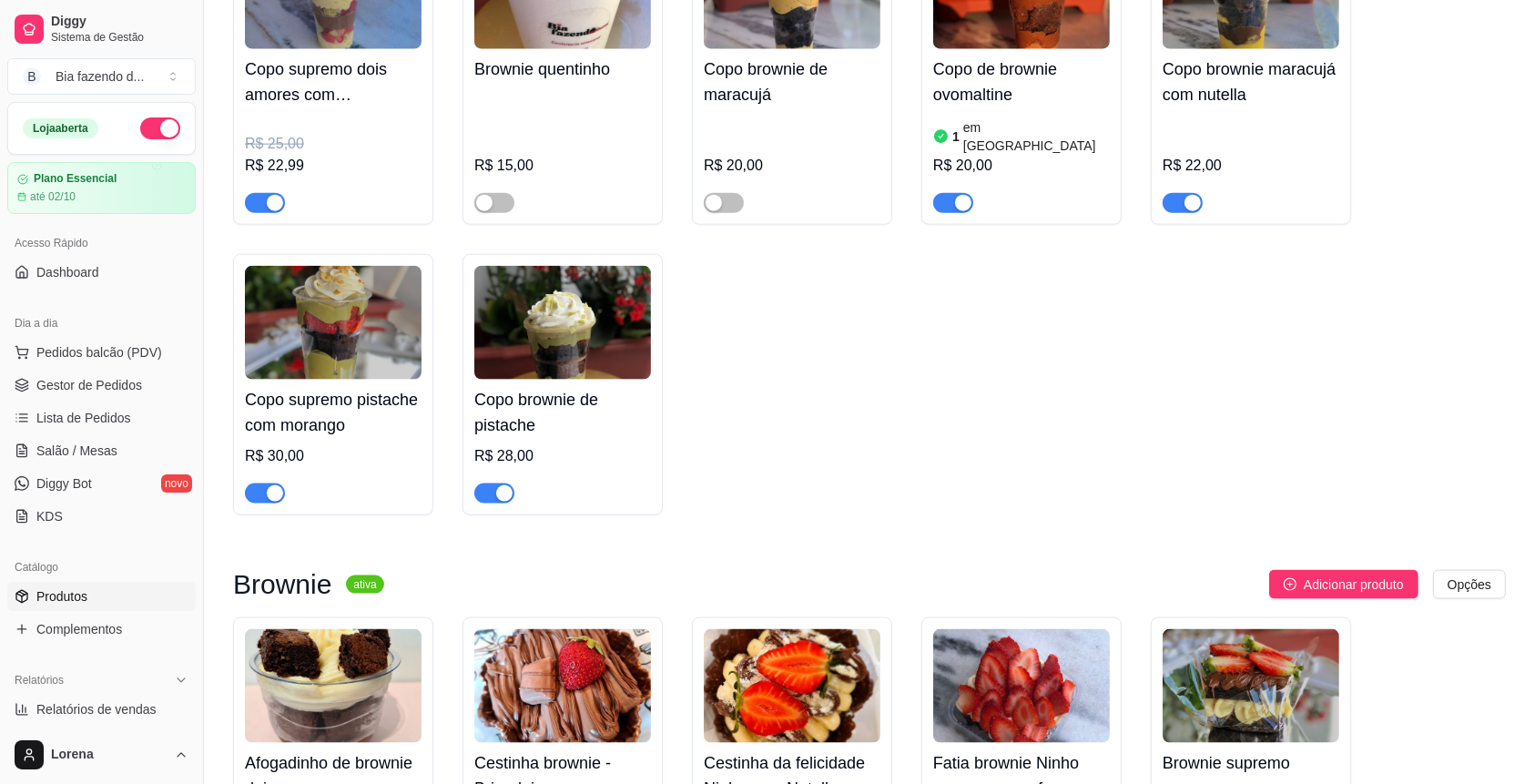
scroll to position [2062, 0]
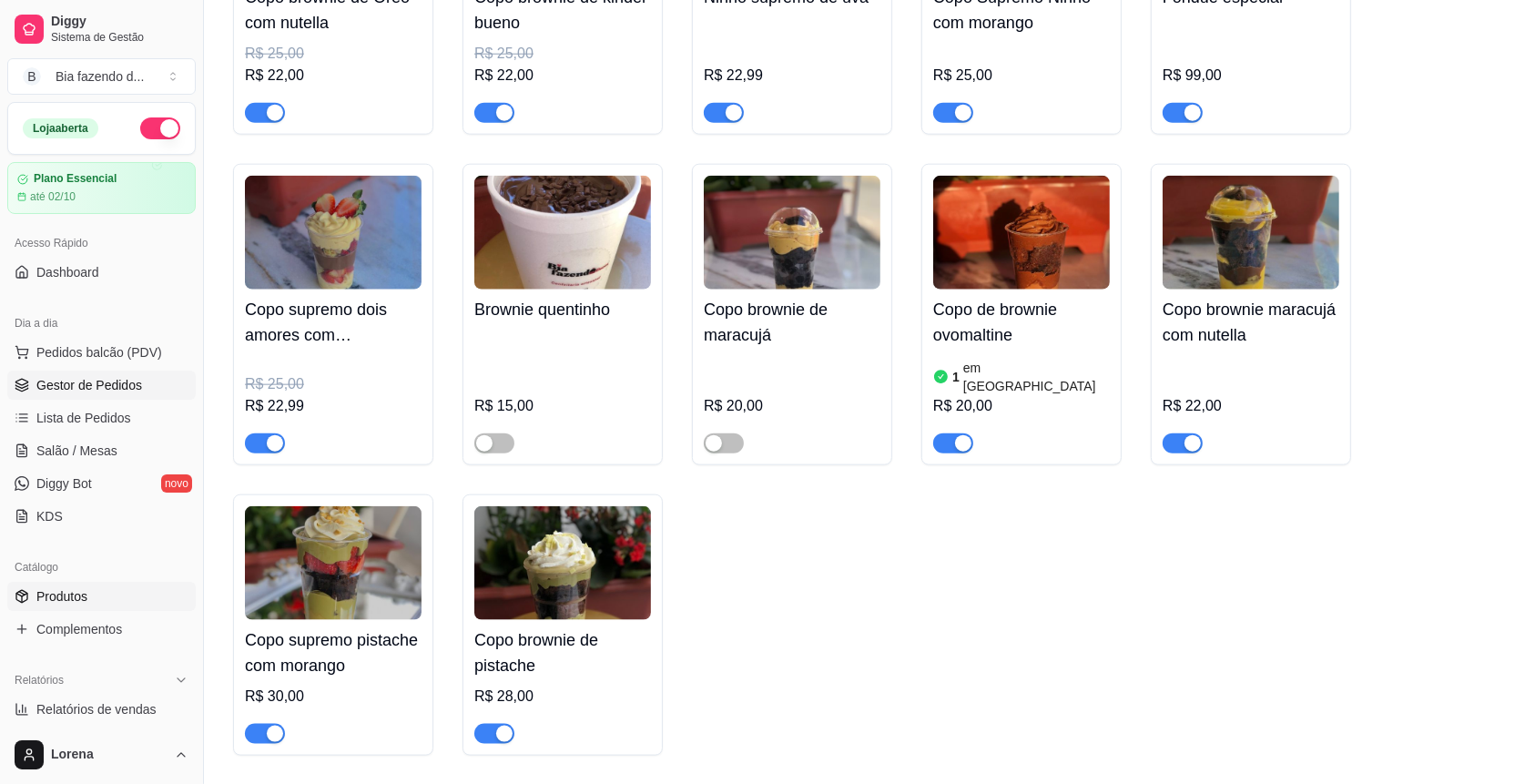
click at [147, 375] on link "Gestor de Pedidos" at bounding box center [101, 386] width 189 height 30
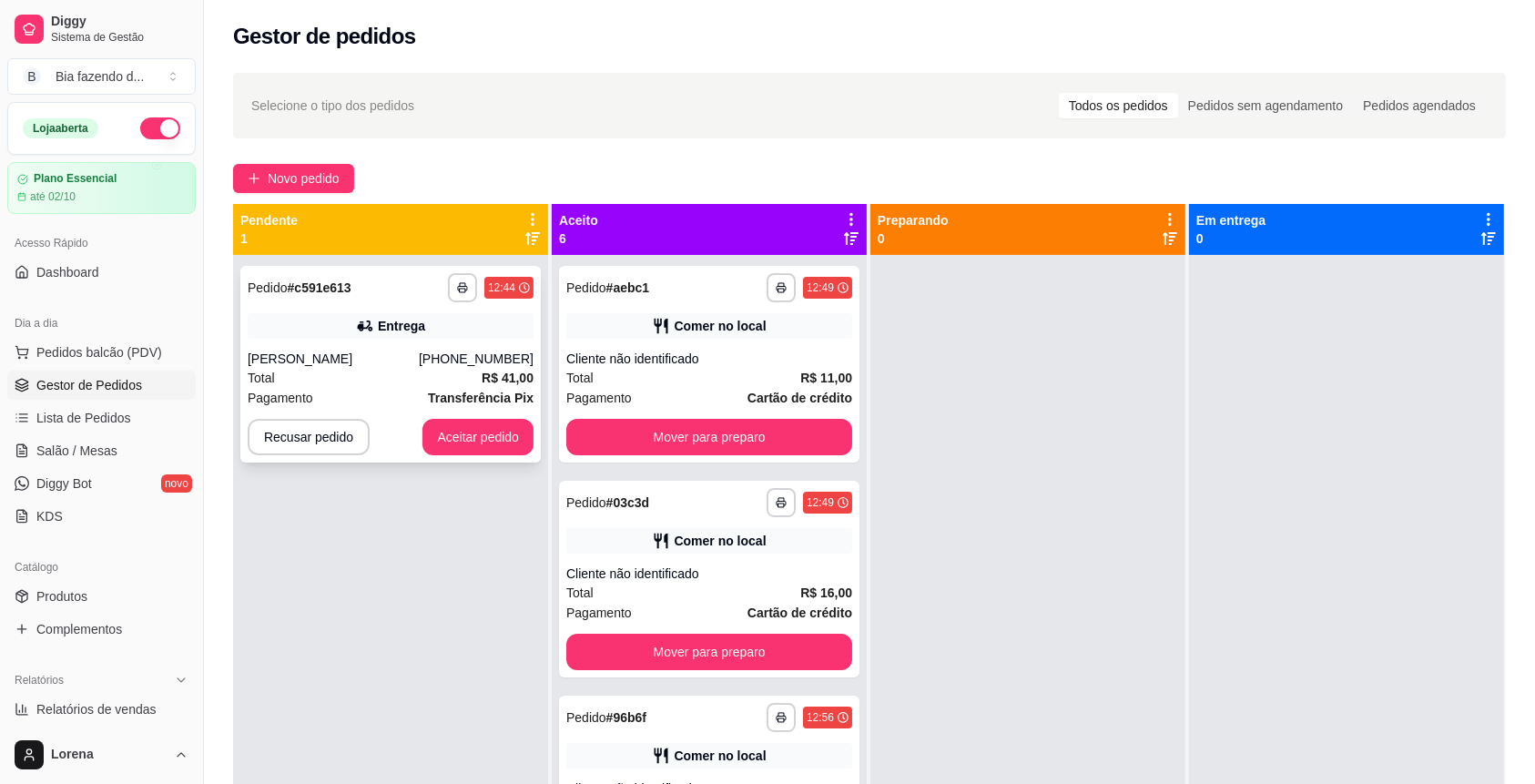
click at [506, 334] on div "Entrega" at bounding box center [391, 326] width 285 height 26
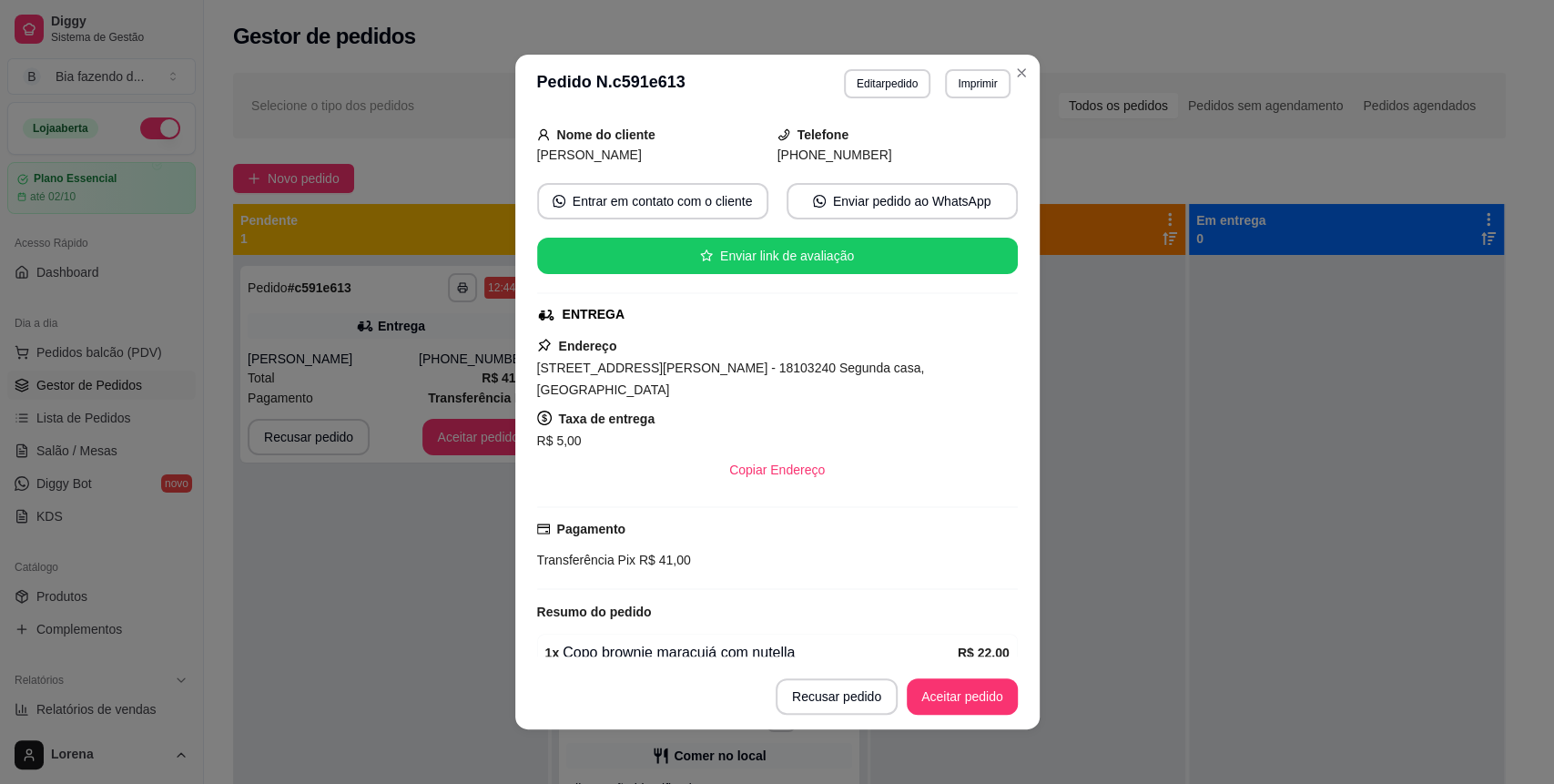
scroll to position [242, 0]
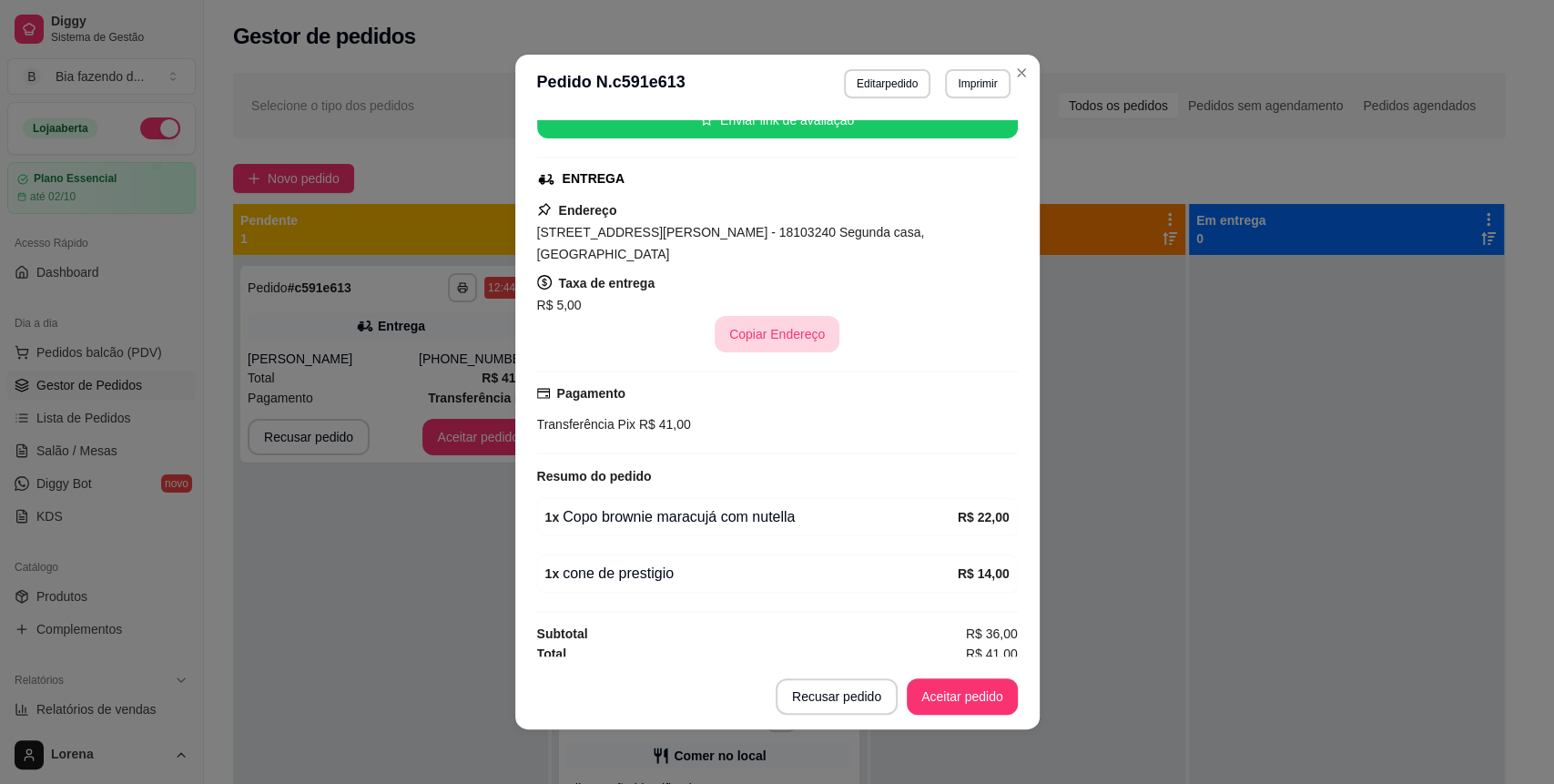
click at [770, 347] on button "Copiar Endereço" at bounding box center [777, 333] width 125 height 36
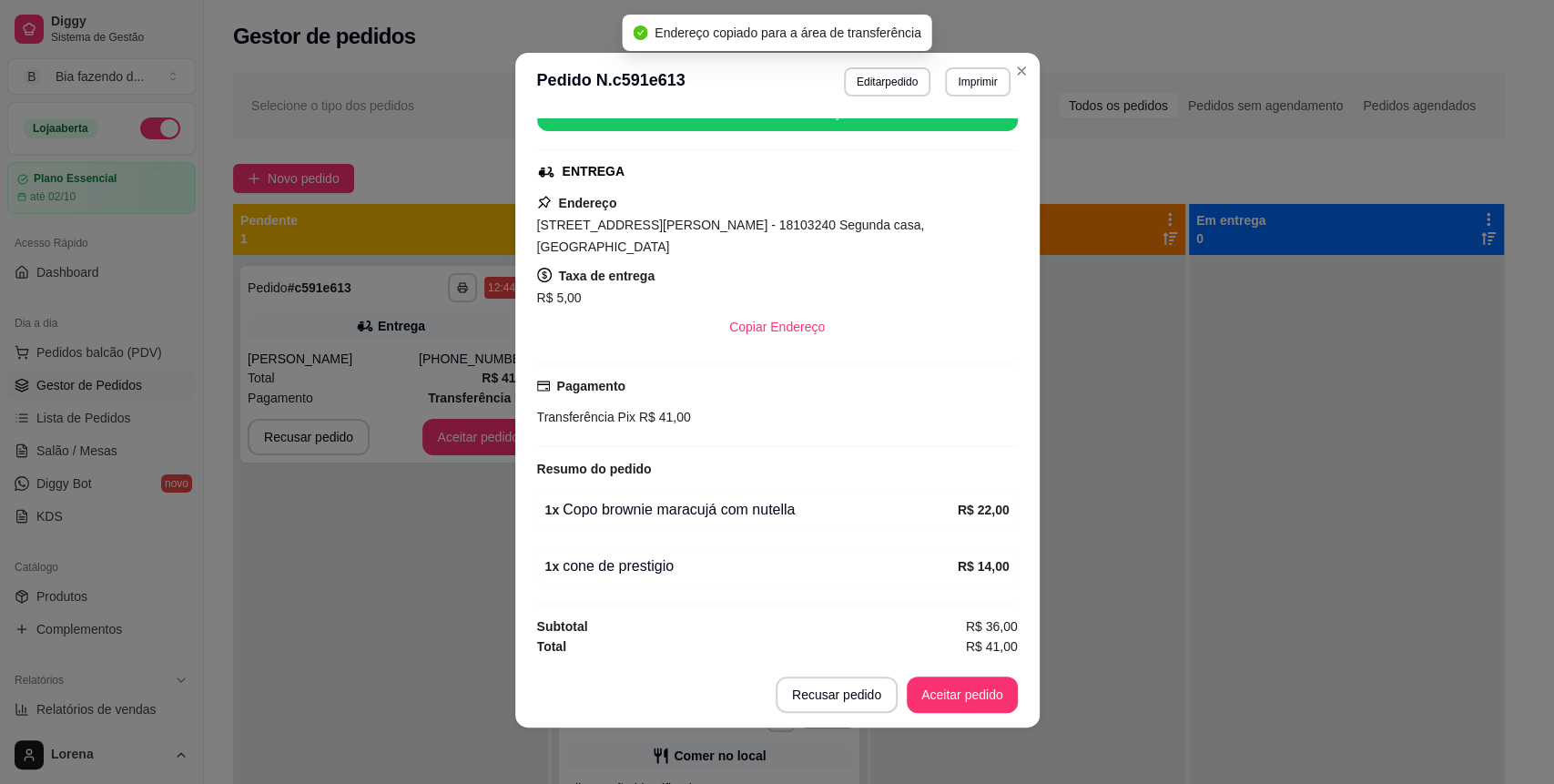
scroll to position [4, 0]
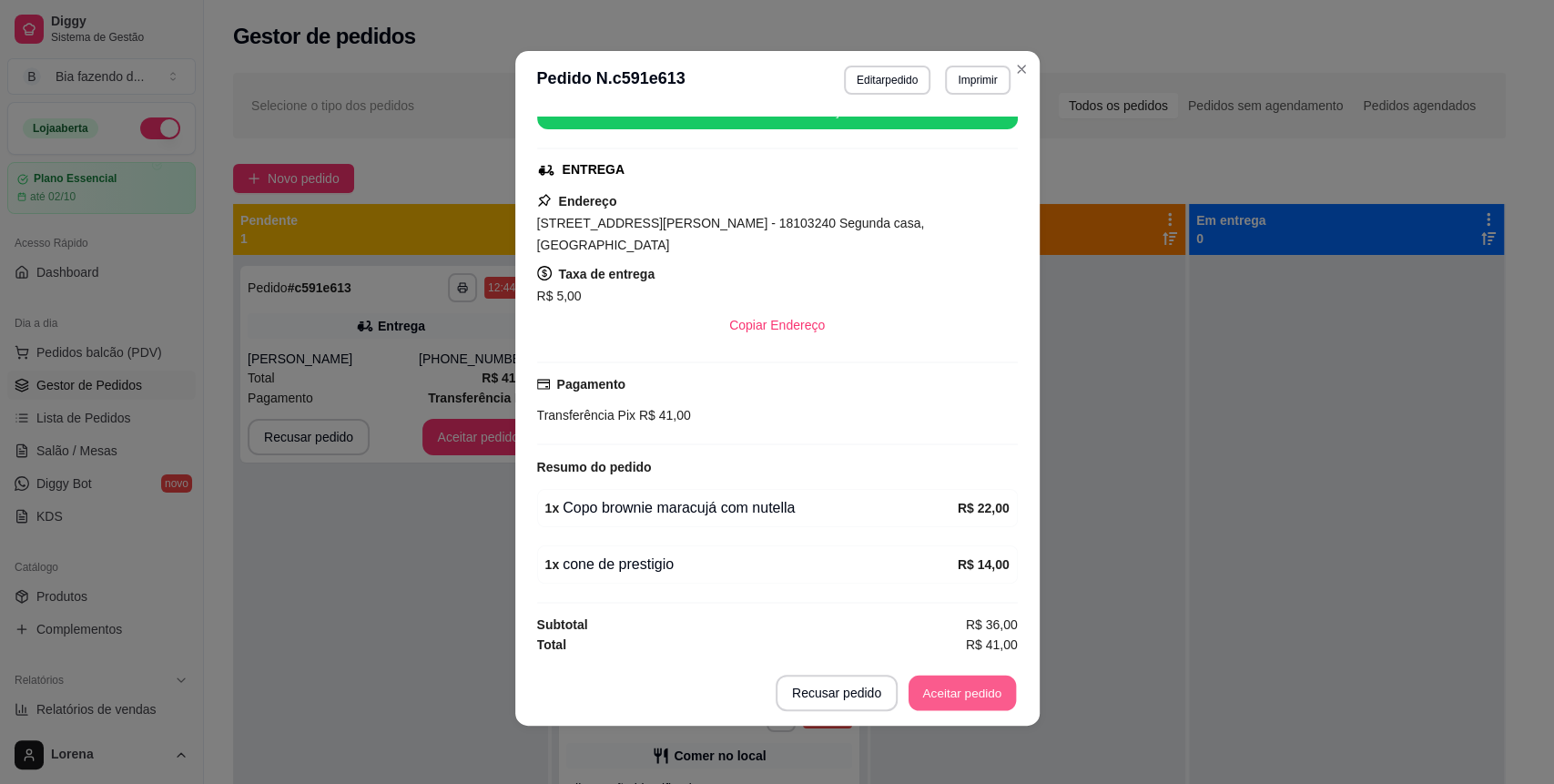
click at [926, 705] on button "Aceitar pedido" at bounding box center [962, 693] width 107 height 35
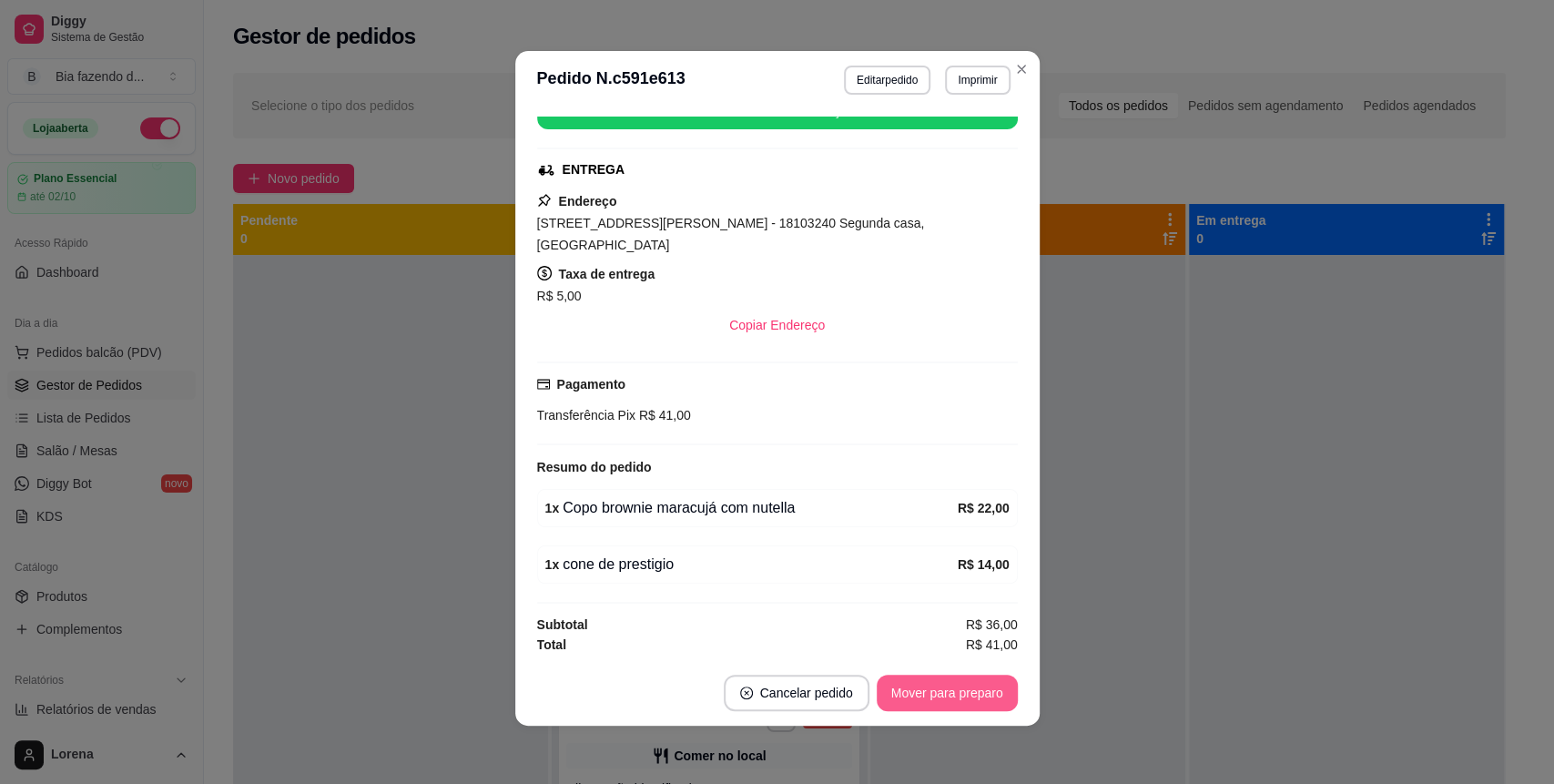
click at [940, 692] on button "Mover para preparo" at bounding box center [947, 693] width 141 height 36
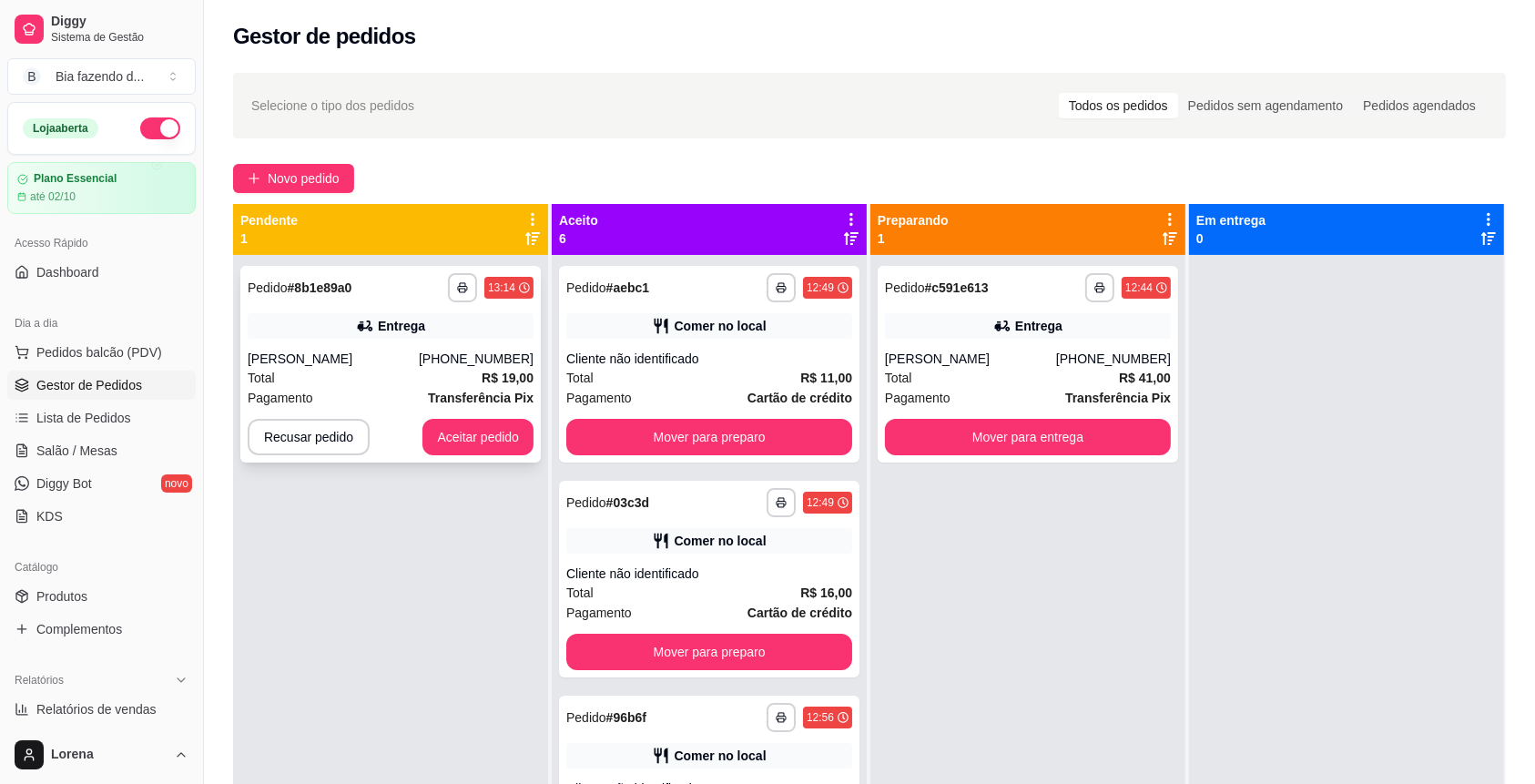
click at [398, 386] on div "Total R$ 19,00" at bounding box center [391, 378] width 285 height 20
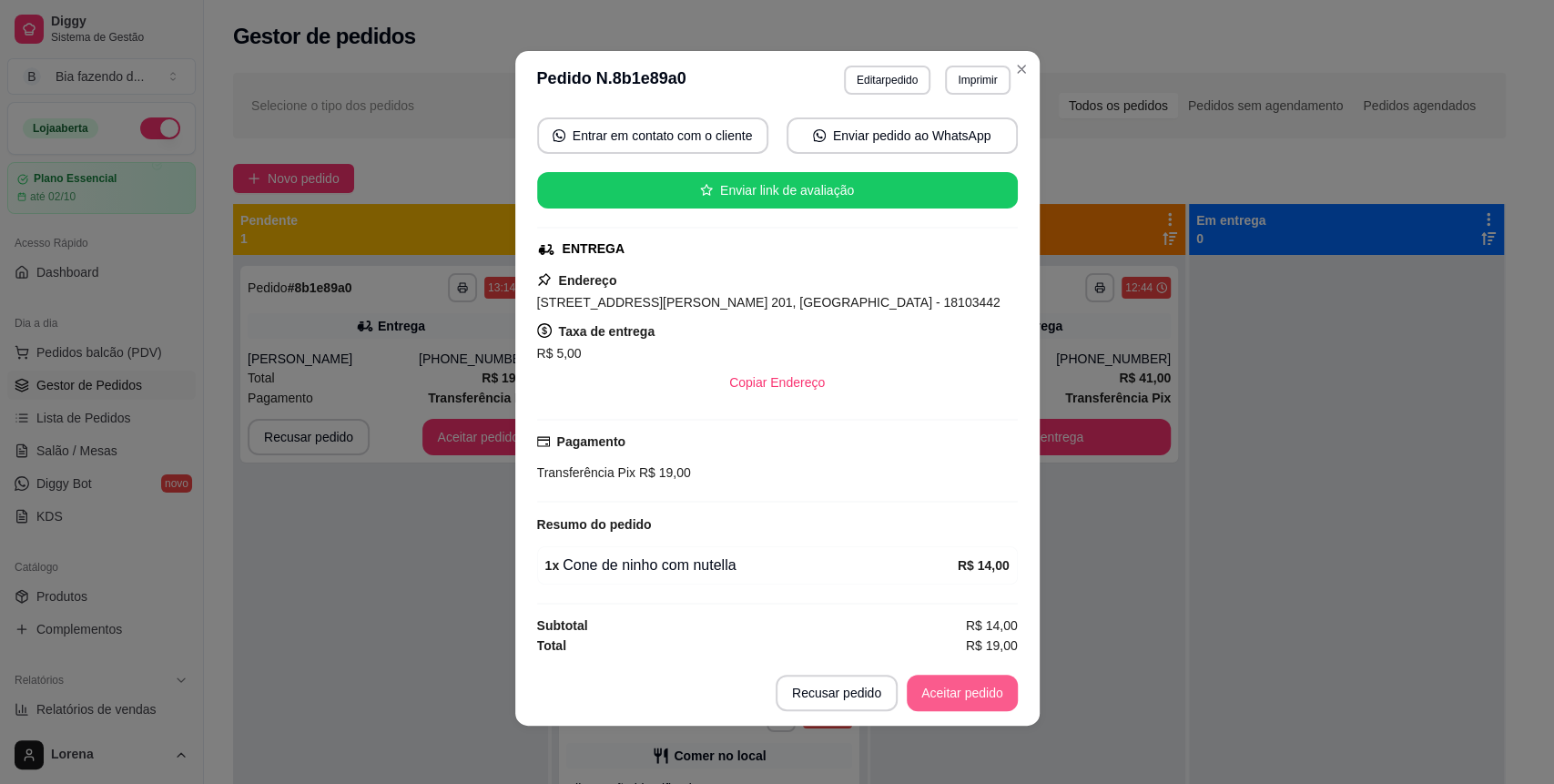
click at [944, 698] on button "Aceitar pedido" at bounding box center [962, 693] width 111 height 36
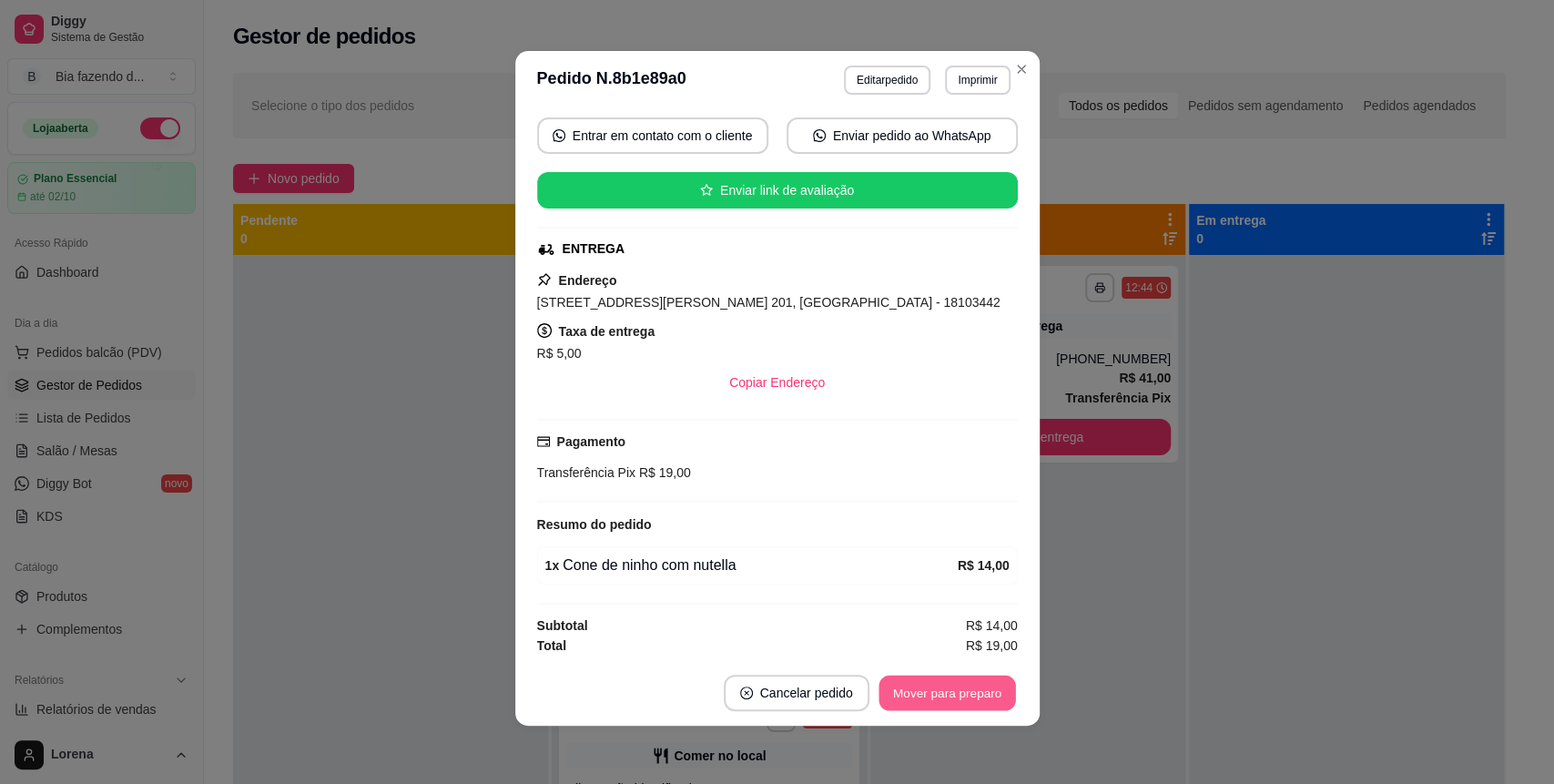
click at [943, 696] on button "Mover para preparo" at bounding box center [947, 693] width 137 height 35
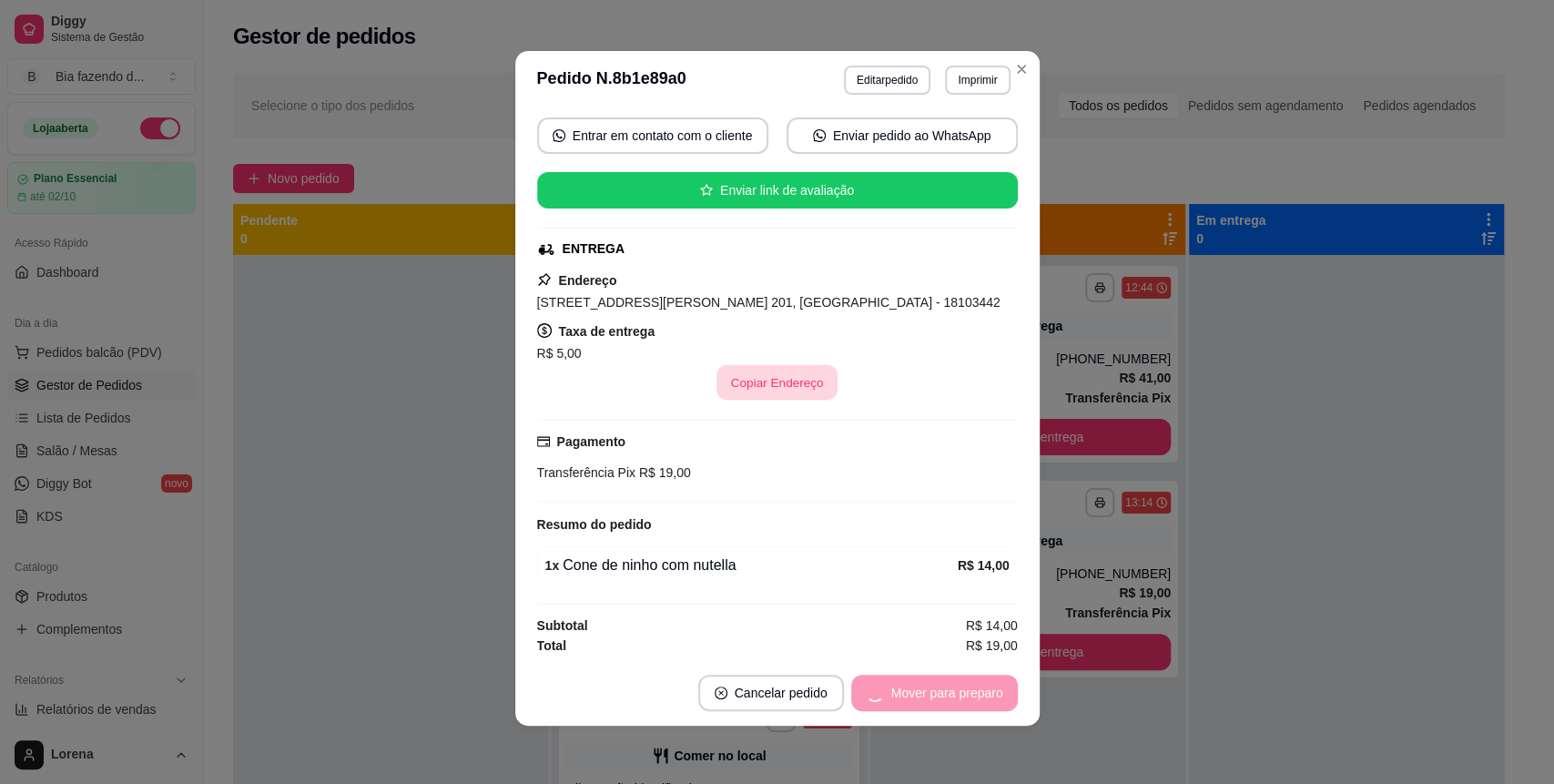
click at [750, 365] on button "Copiar Endereço" at bounding box center [777, 383] width 121 height 35
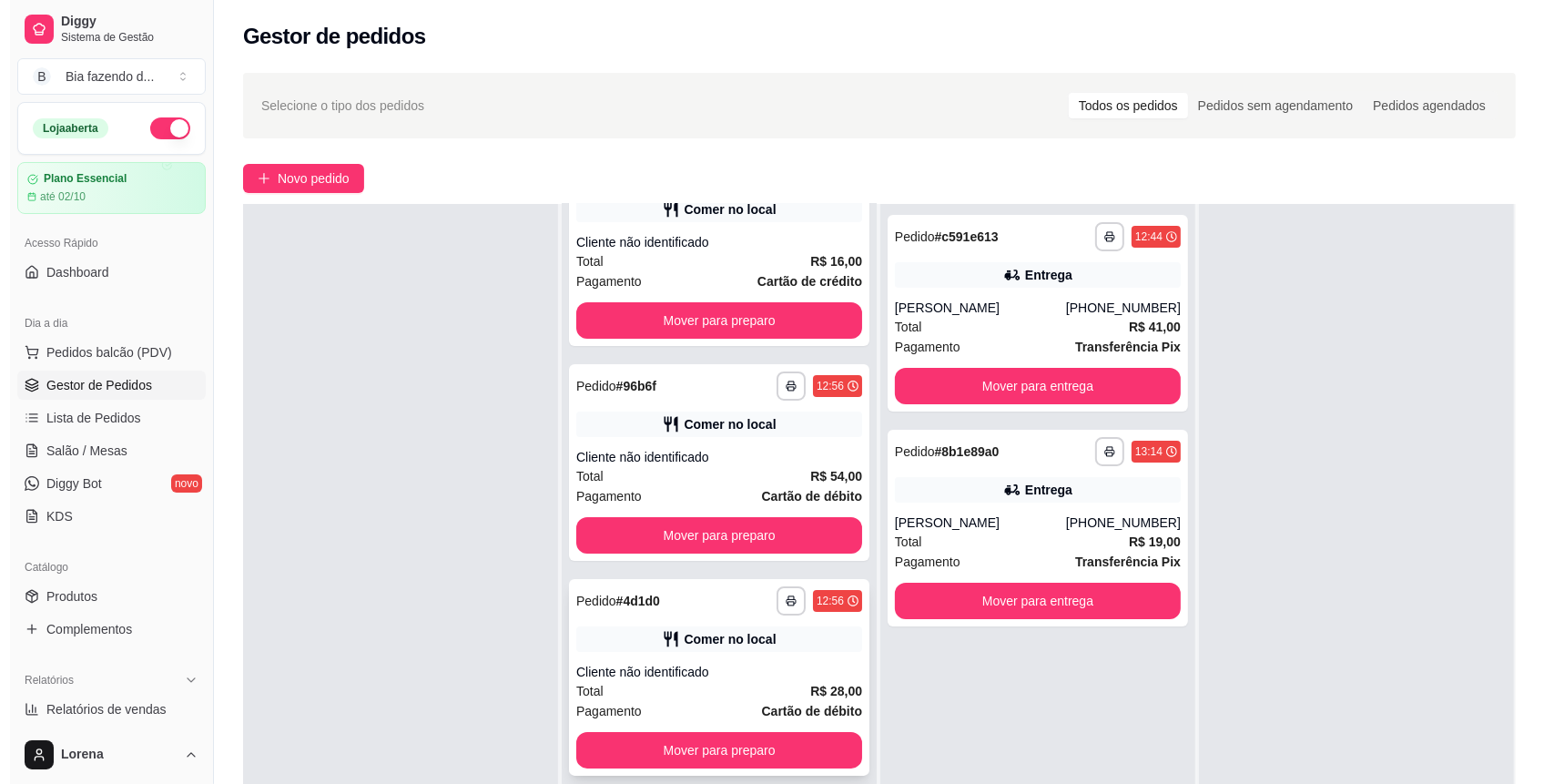
scroll to position [0, 0]
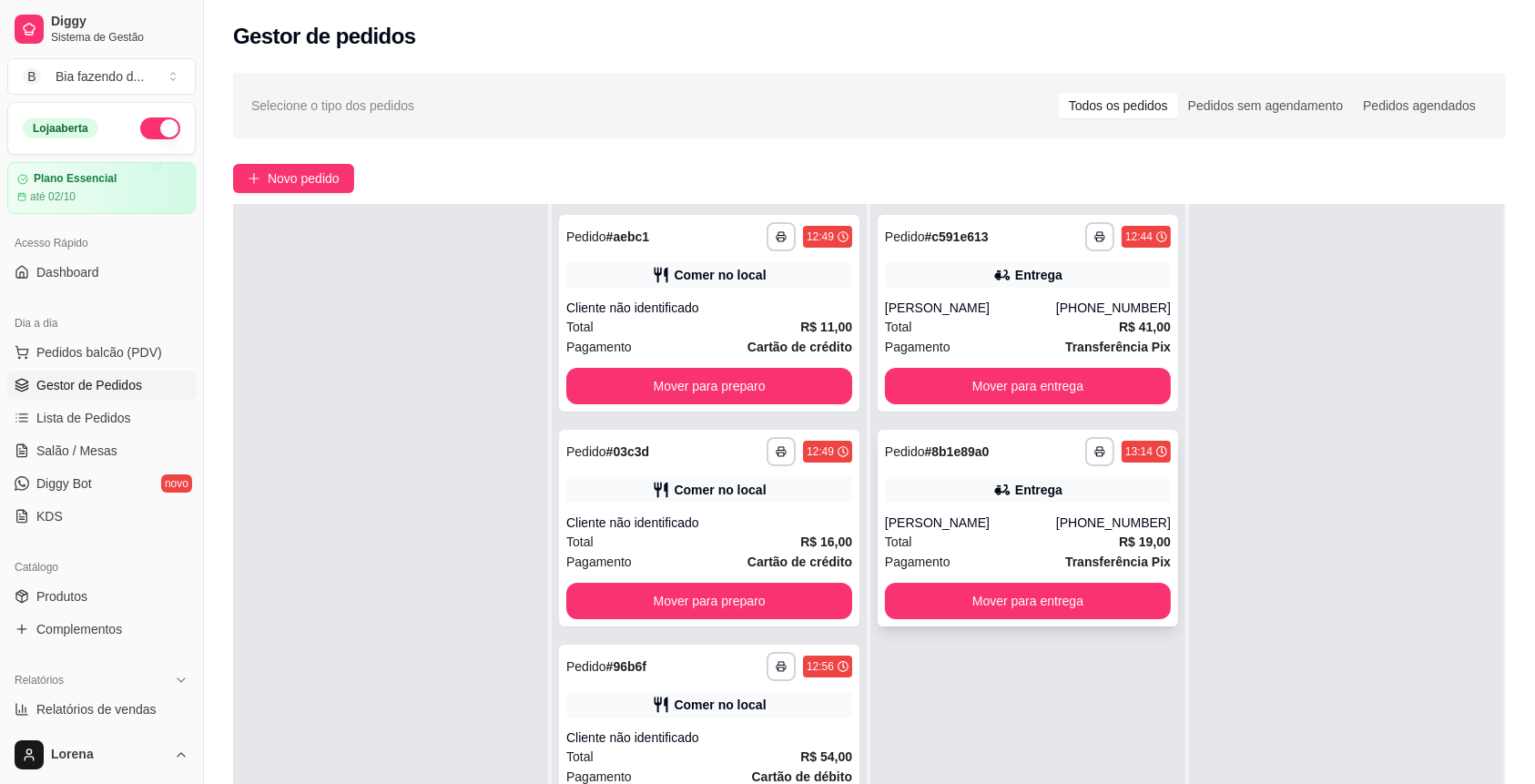
click at [993, 480] on icon at bounding box center [1002, 489] width 19 height 19
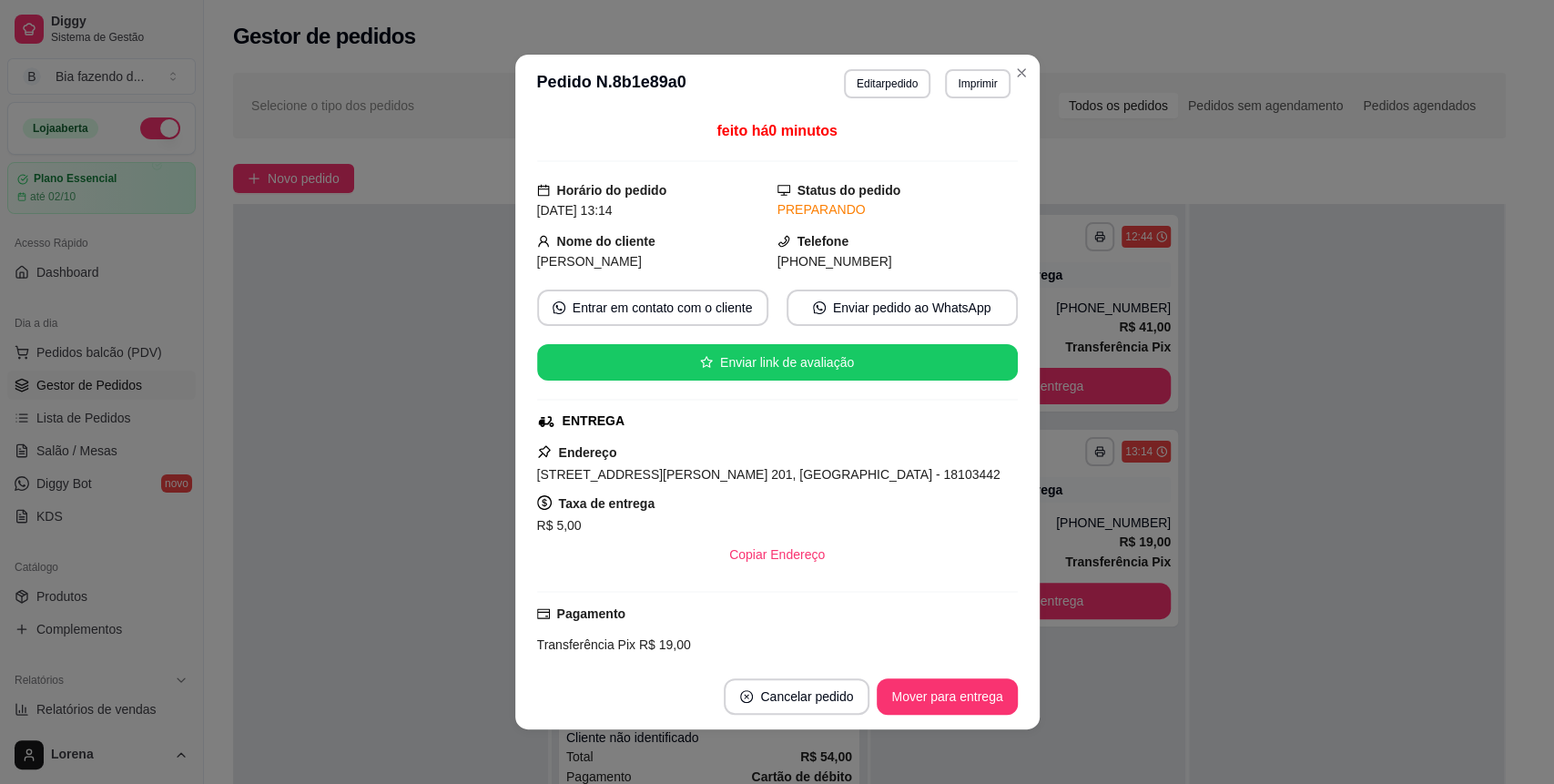
click at [995, 59] on header "**********" at bounding box center [777, 84] width 525 height 58
drag, startPoint x: 998, startPoint y: 59, endPoint x: 1007, endPoint y: 76, distance: 19.2
click at [999, 60] on header "**********" at bounding box center [777, 84] width 525 height 58
click at [1020, 96] on header "**********" at bounding box center [777, 84] width 525 height 58
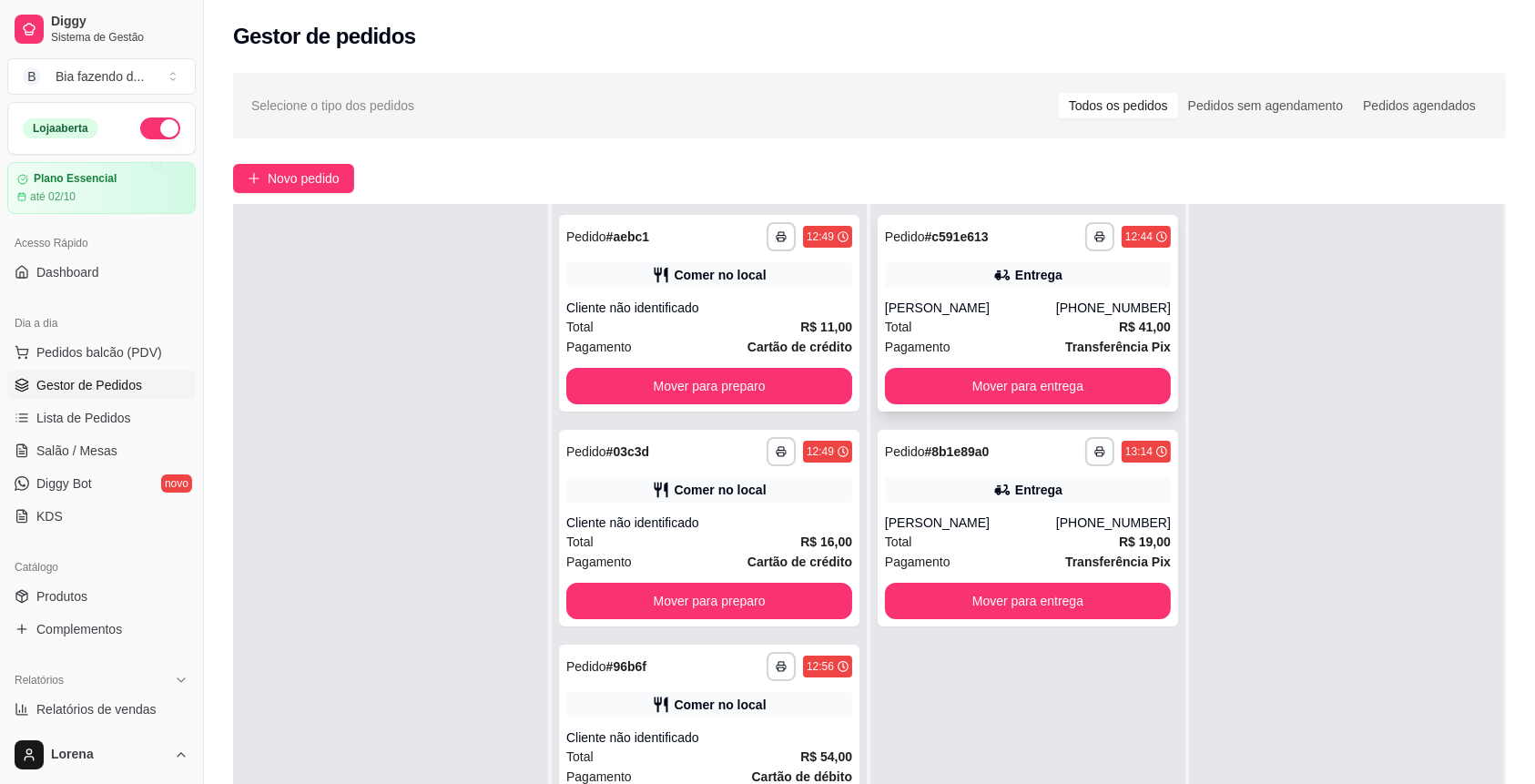
click at [1031, 285] on div "Entrega" at bounding box center [1027, 274] width 285 height 26
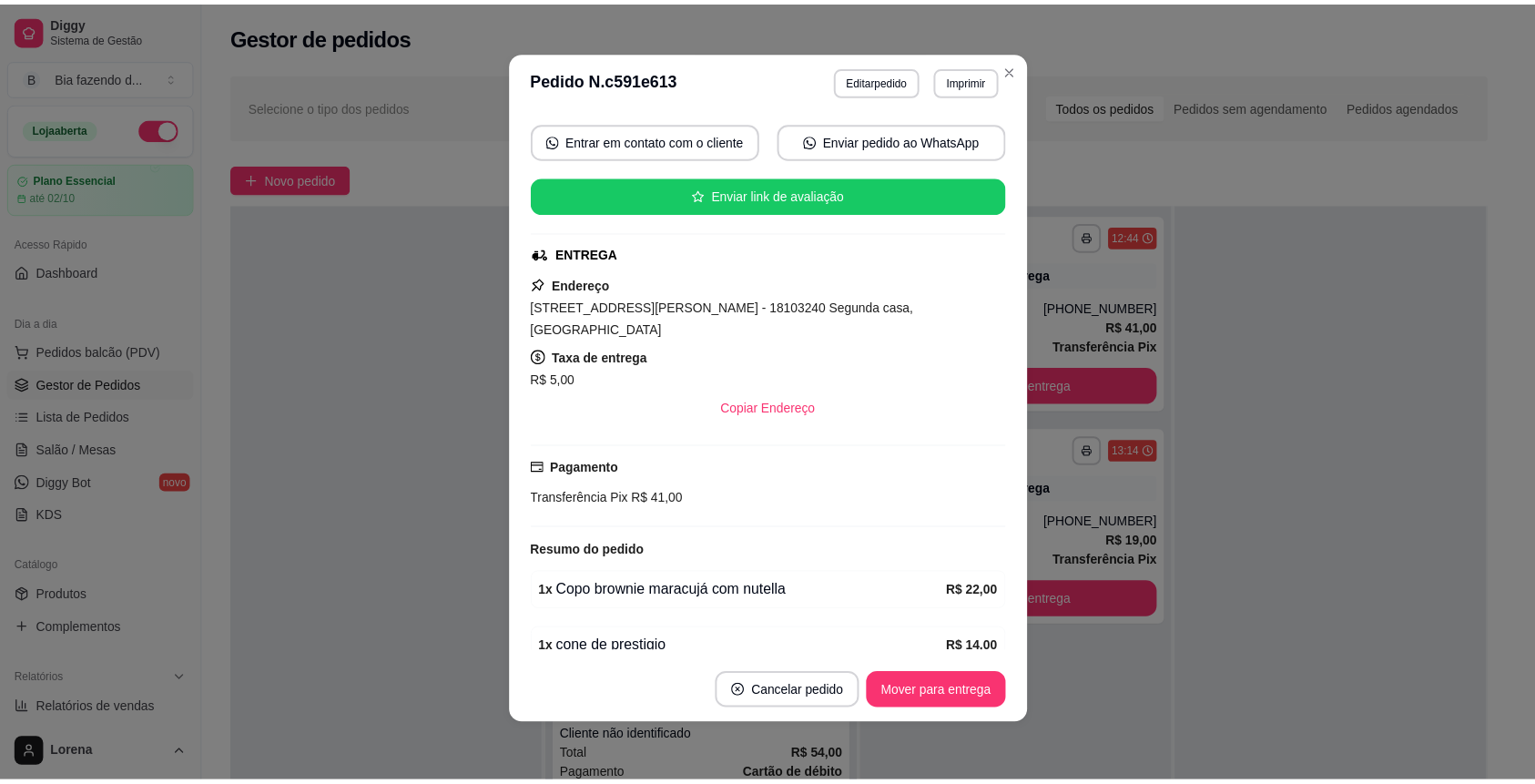
scroll to position [126, 0]
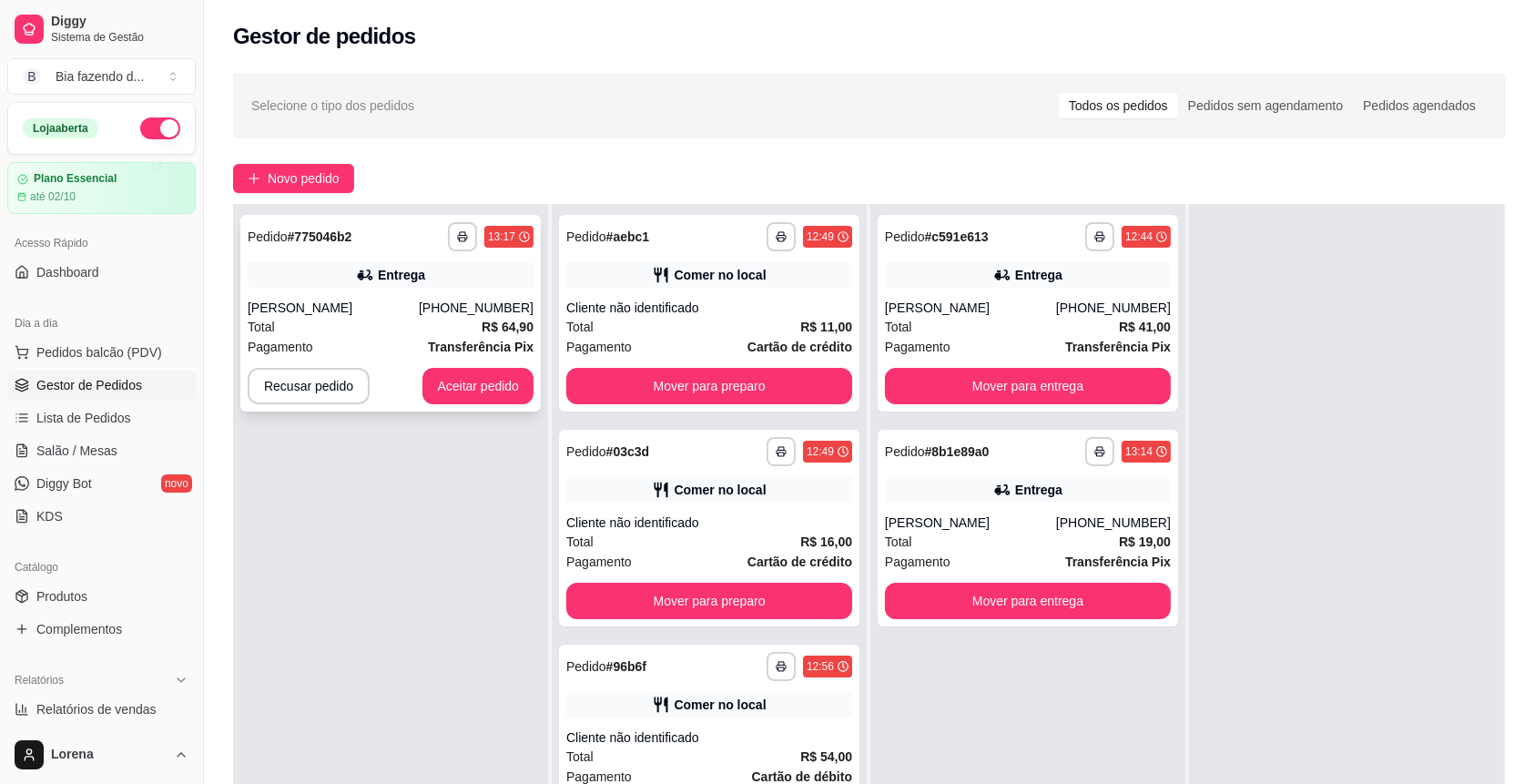
click at [448, 405] on div "**********" at bounding box center [390, 313] width 300 height 197
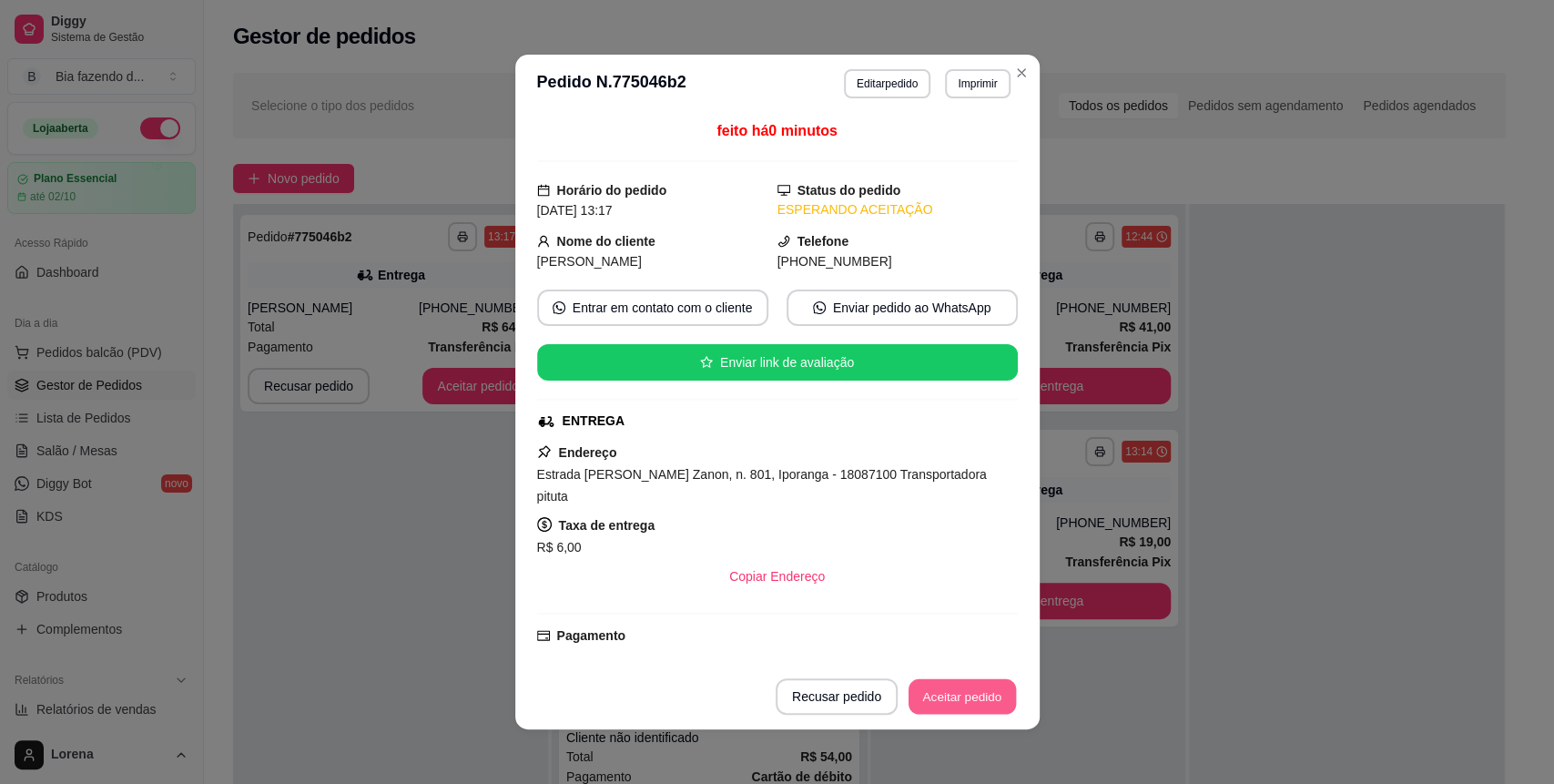
click at [972, 703] on button "Aceitar pedido" at bounding box center [962, 696] width 107 height 35
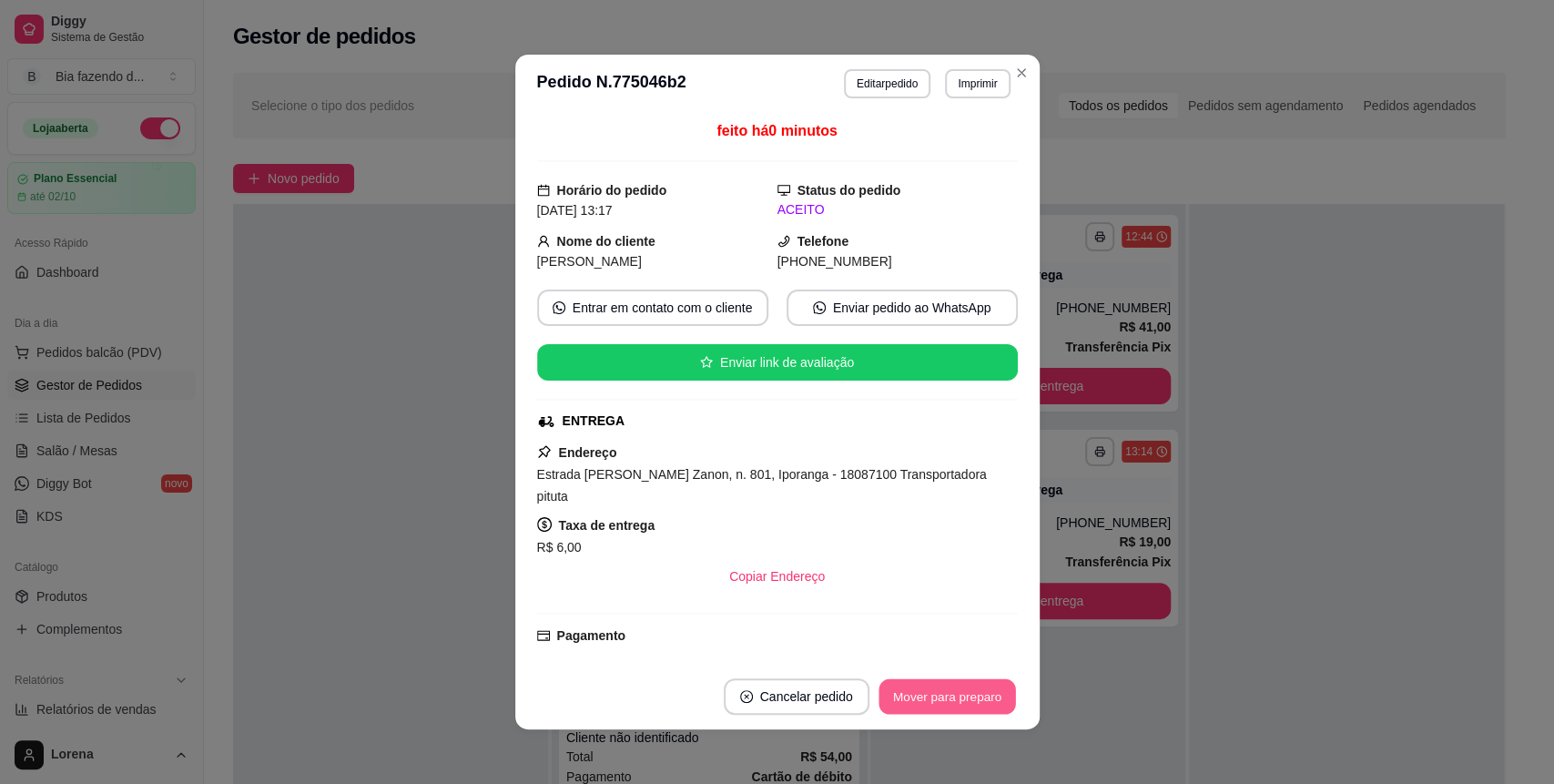
click at [972, 703] on button "Mover para preparo" at bounding box center [947, 696] width 137 height 35
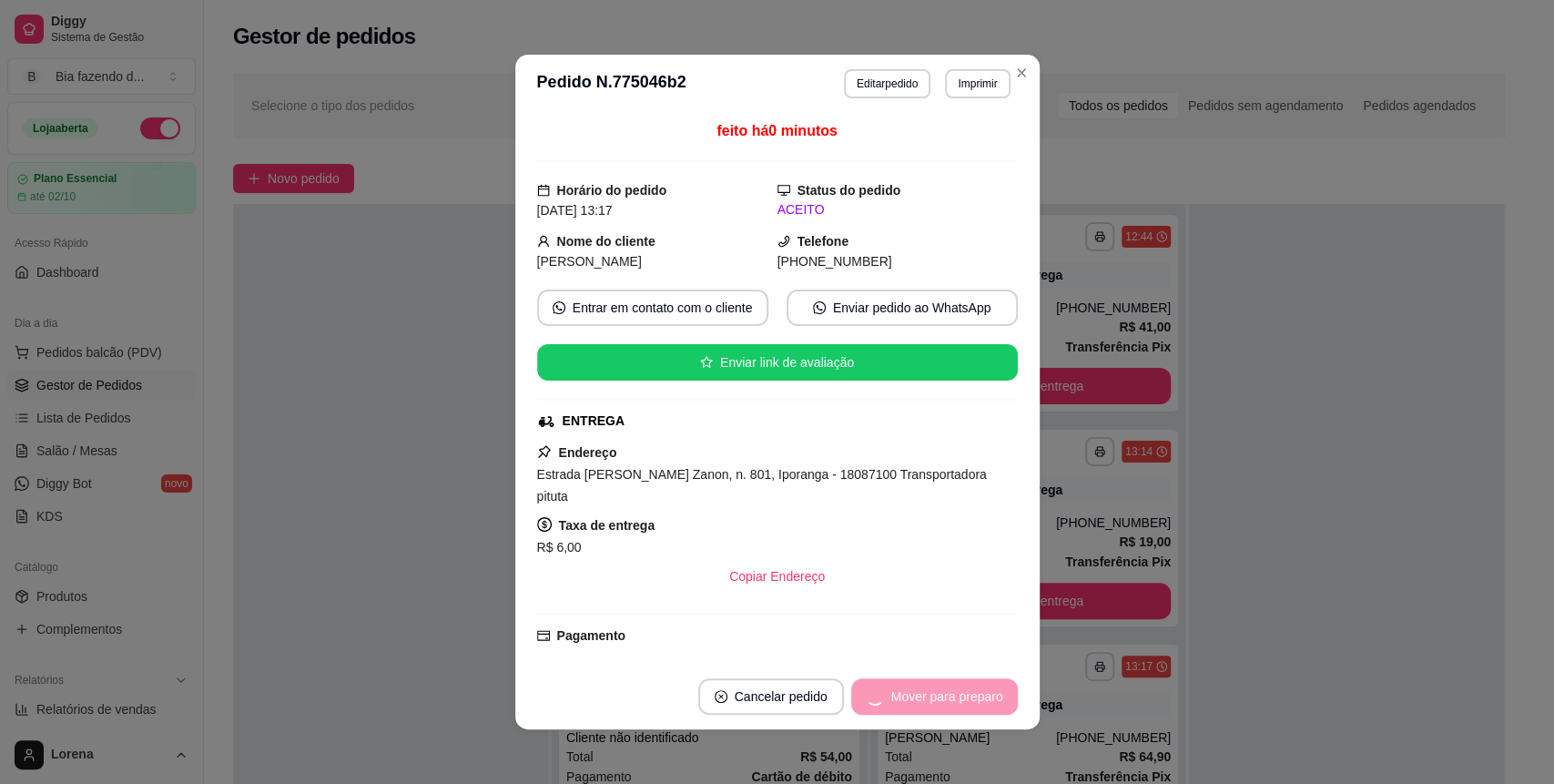
click at [1017, 58] on header "**********" at bounding box center [777, 84] width 525 height 58
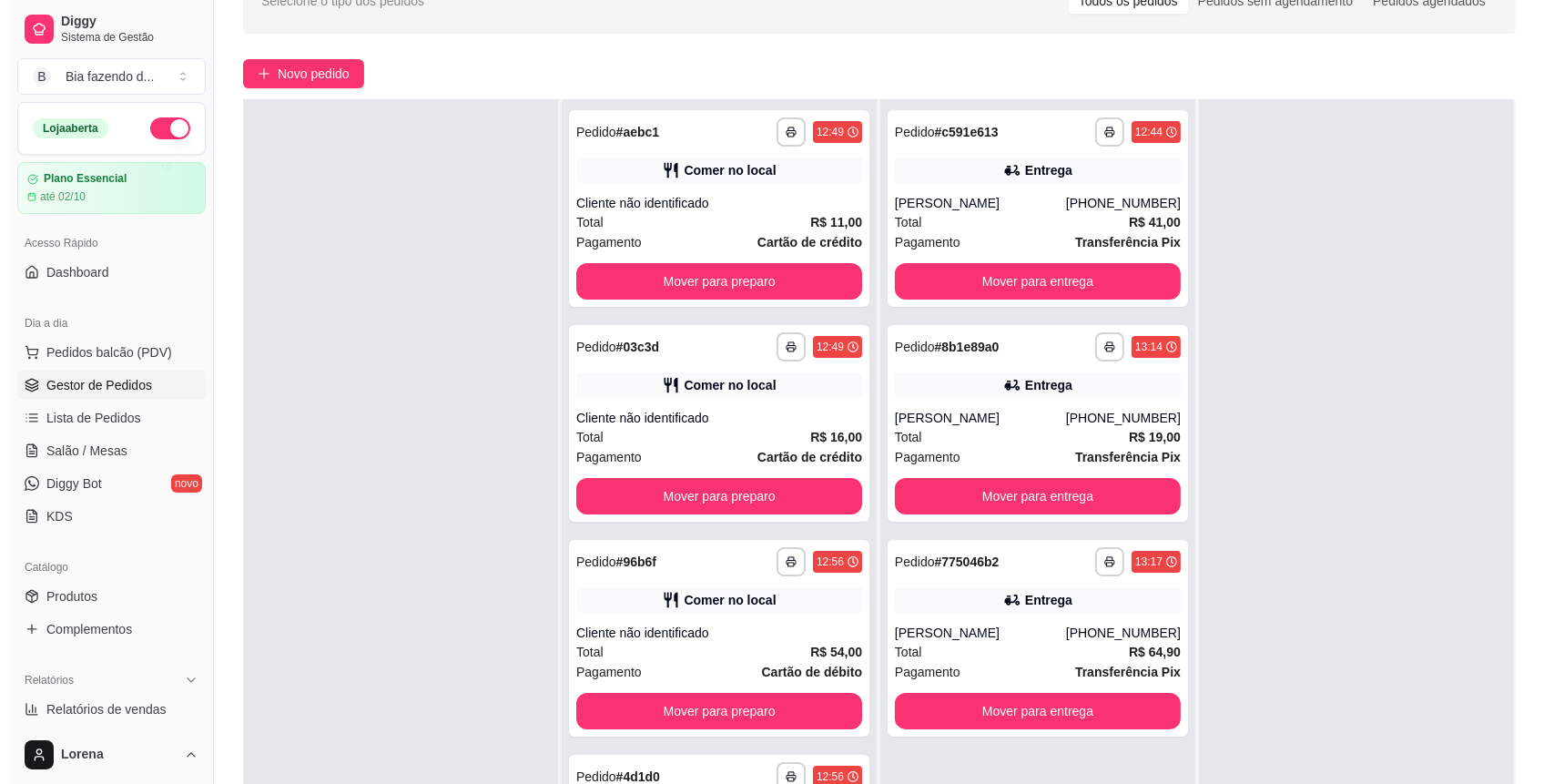
scroll to position [242, 0]
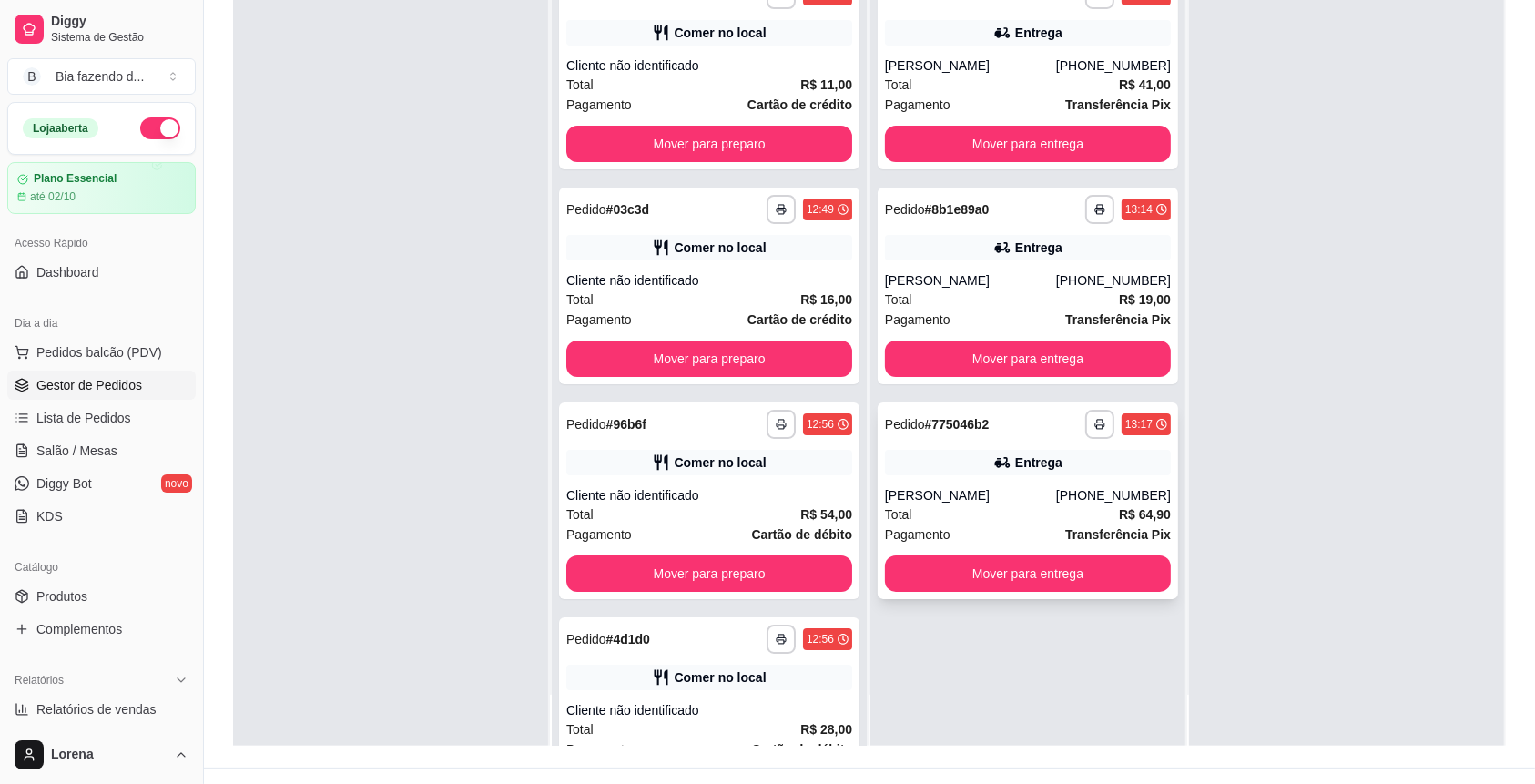
click at [1030, 479] on div "**********" at bounding box center [1027, 501] width 300 height 197
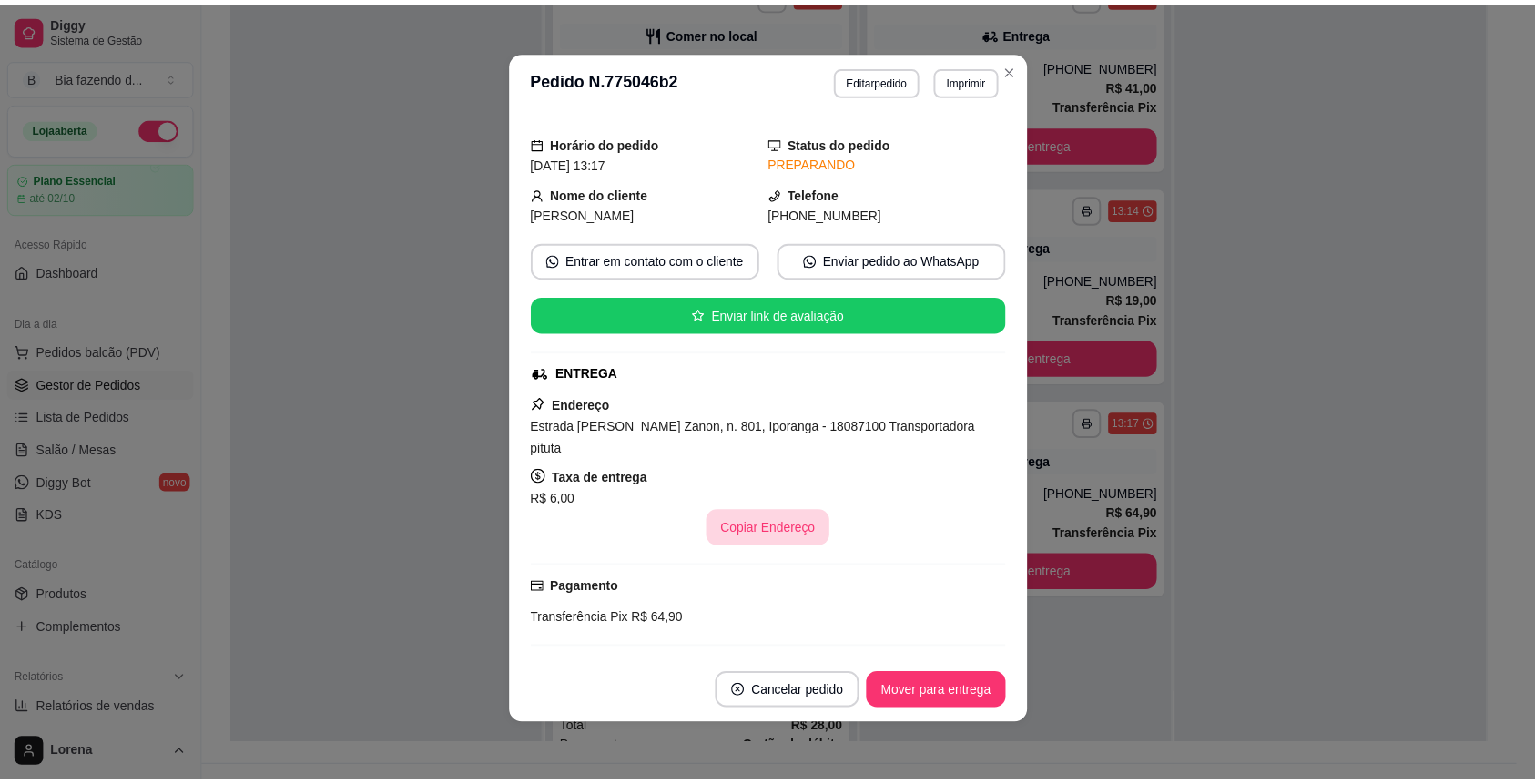
scroll to position [281, 0]
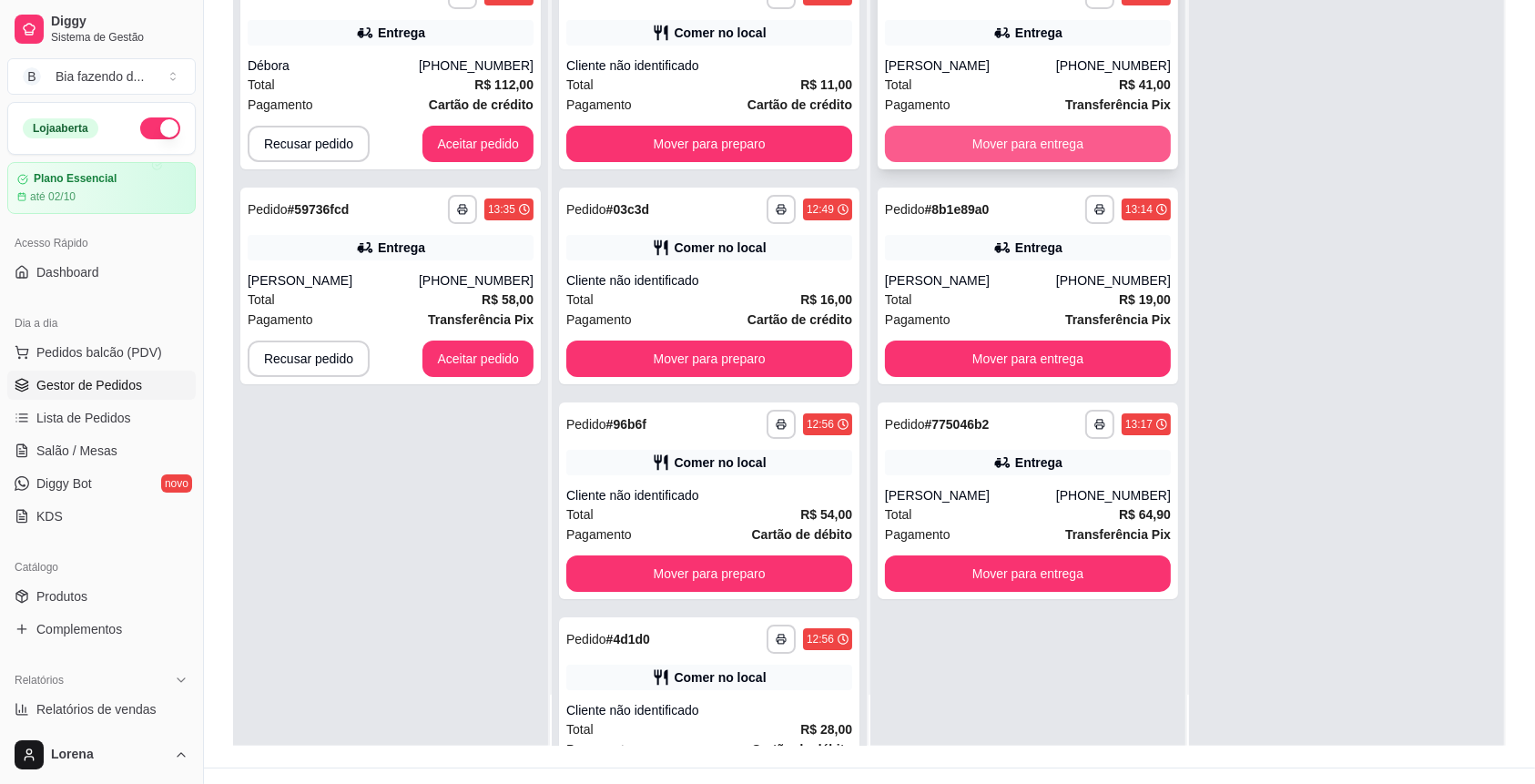
click at [1039, 143] on button "Mover para entrega" at bounding box center [1027, 144] width 285 height 36
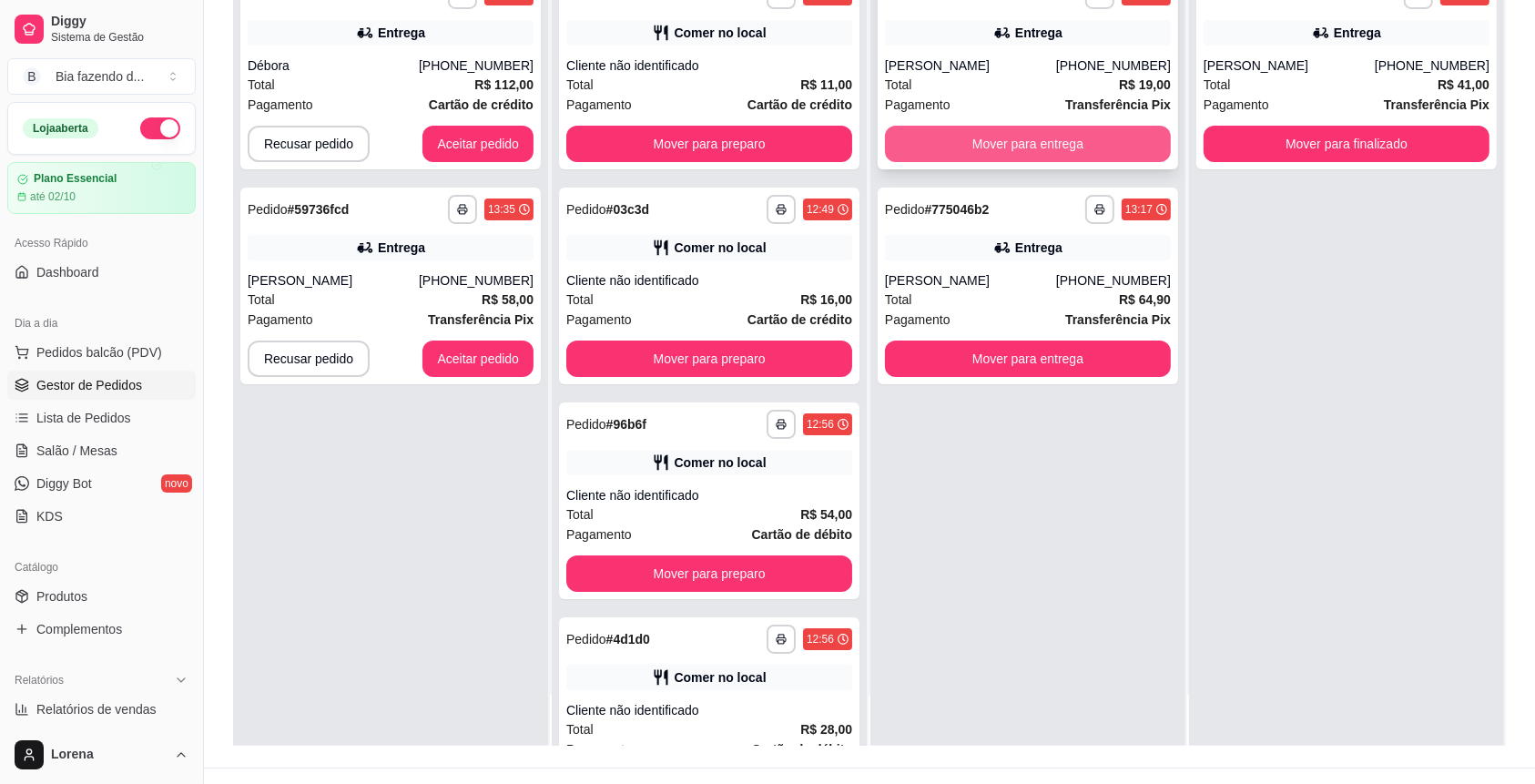
click at [1045, 143] on button "Mover para entrega" at bounding box center [1027, 144] width 285 height 36
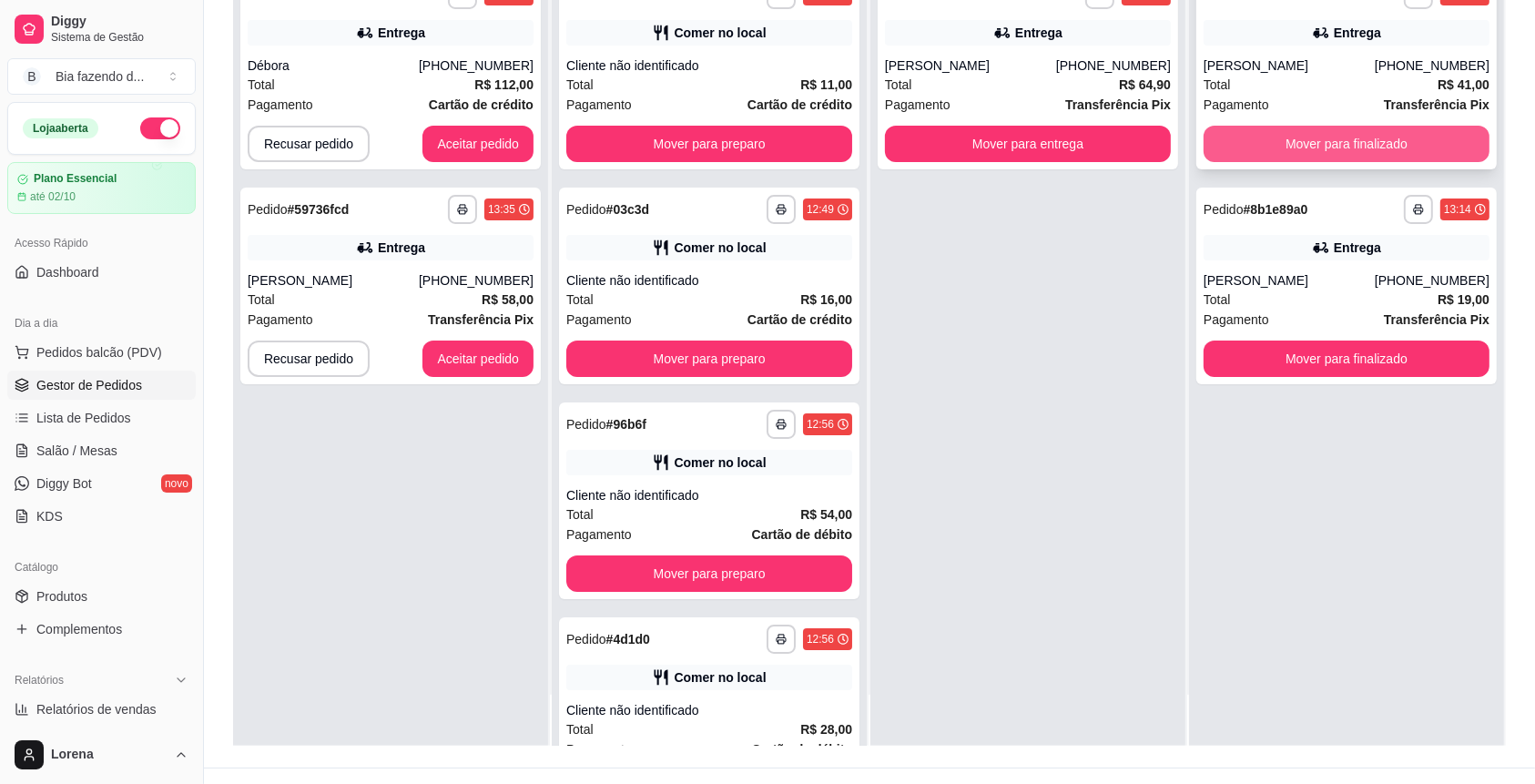
click at [1414, 151] on button "Mover para finalizado" at bounding box center [1346, 144] width 285 height 36
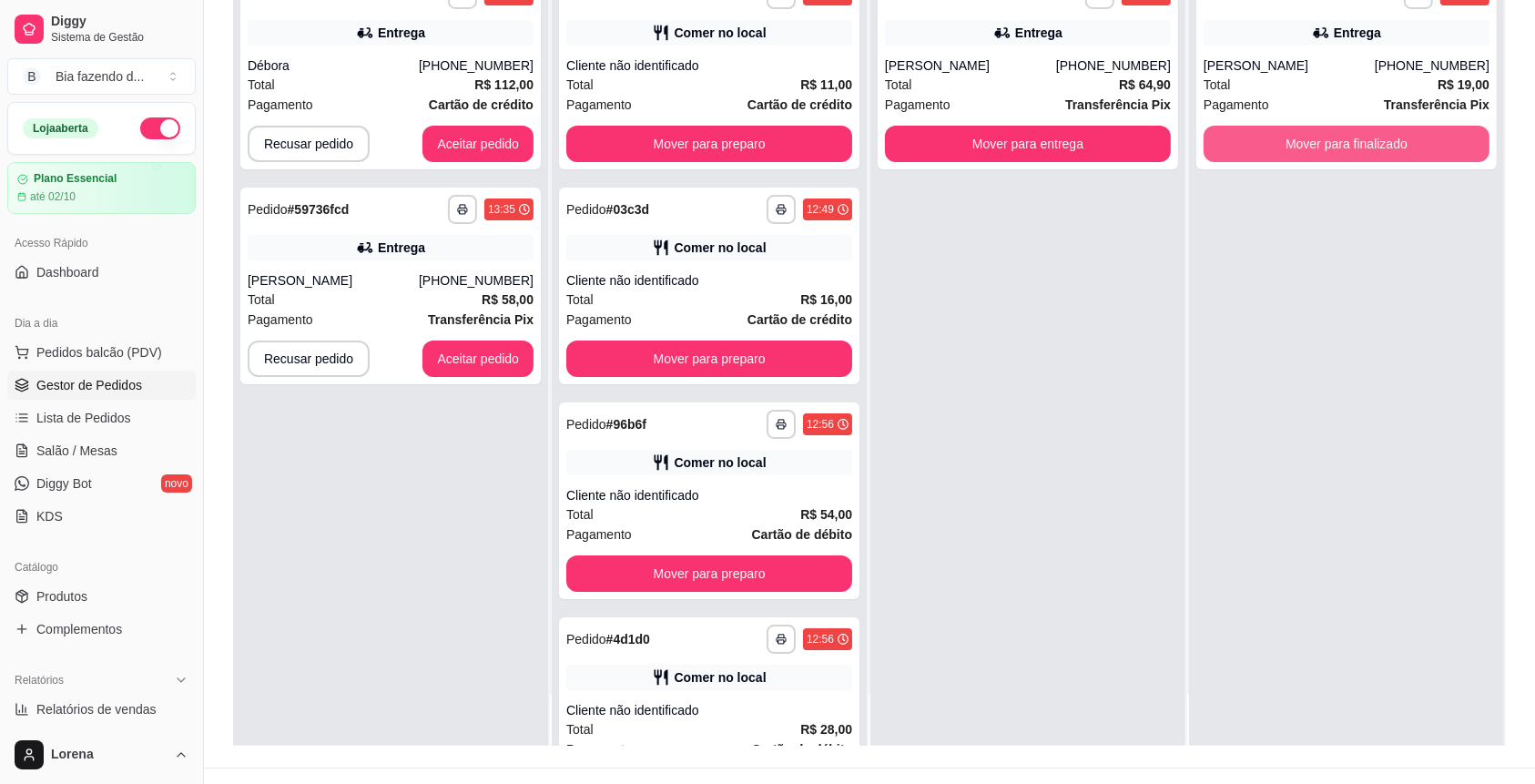
click at [1414, 151] on button "Mover para finalizado" at bounding box center [1346, 144] width 285 height 36
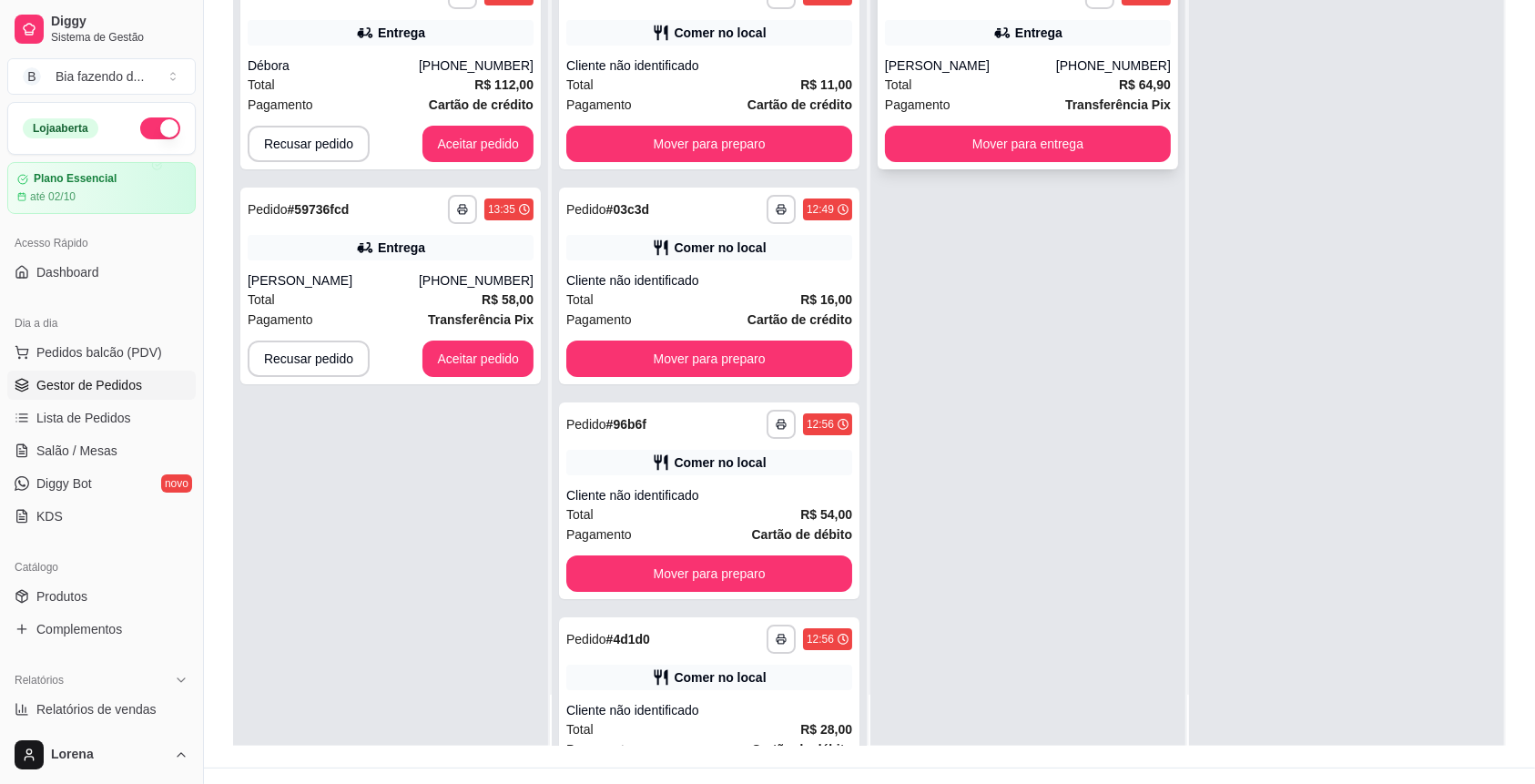
click at [966, 94] on div "Pagamento Transferência Pix" at bounding box center [1027, 104] width 285 height 20
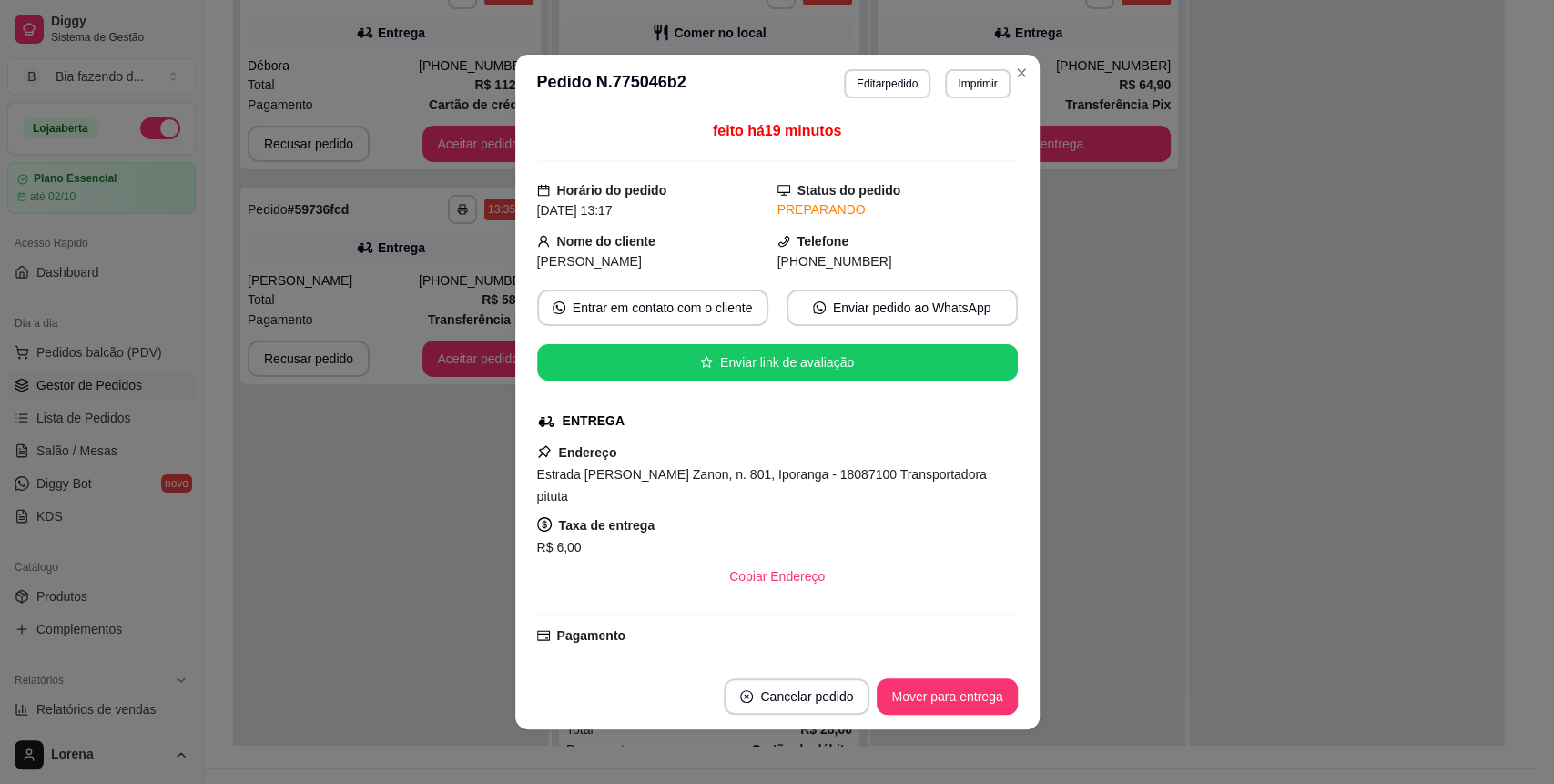
click at [999, 59] on header "**********" at bounding box center [777, 84] width 525 height 58
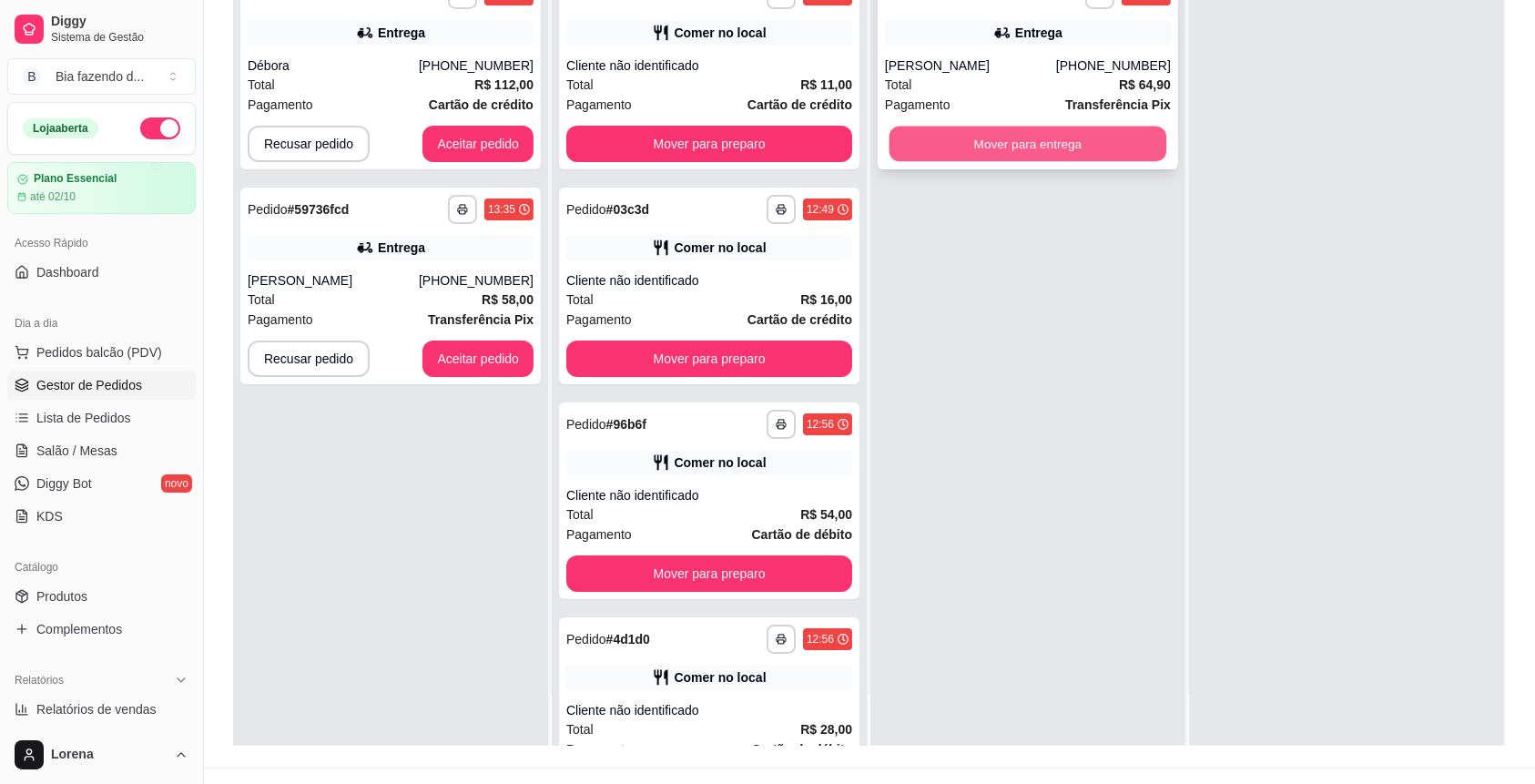
click at [1041, 154] on button "Mover para entrega" at bounding box center [1028, 145] width 277 height 35
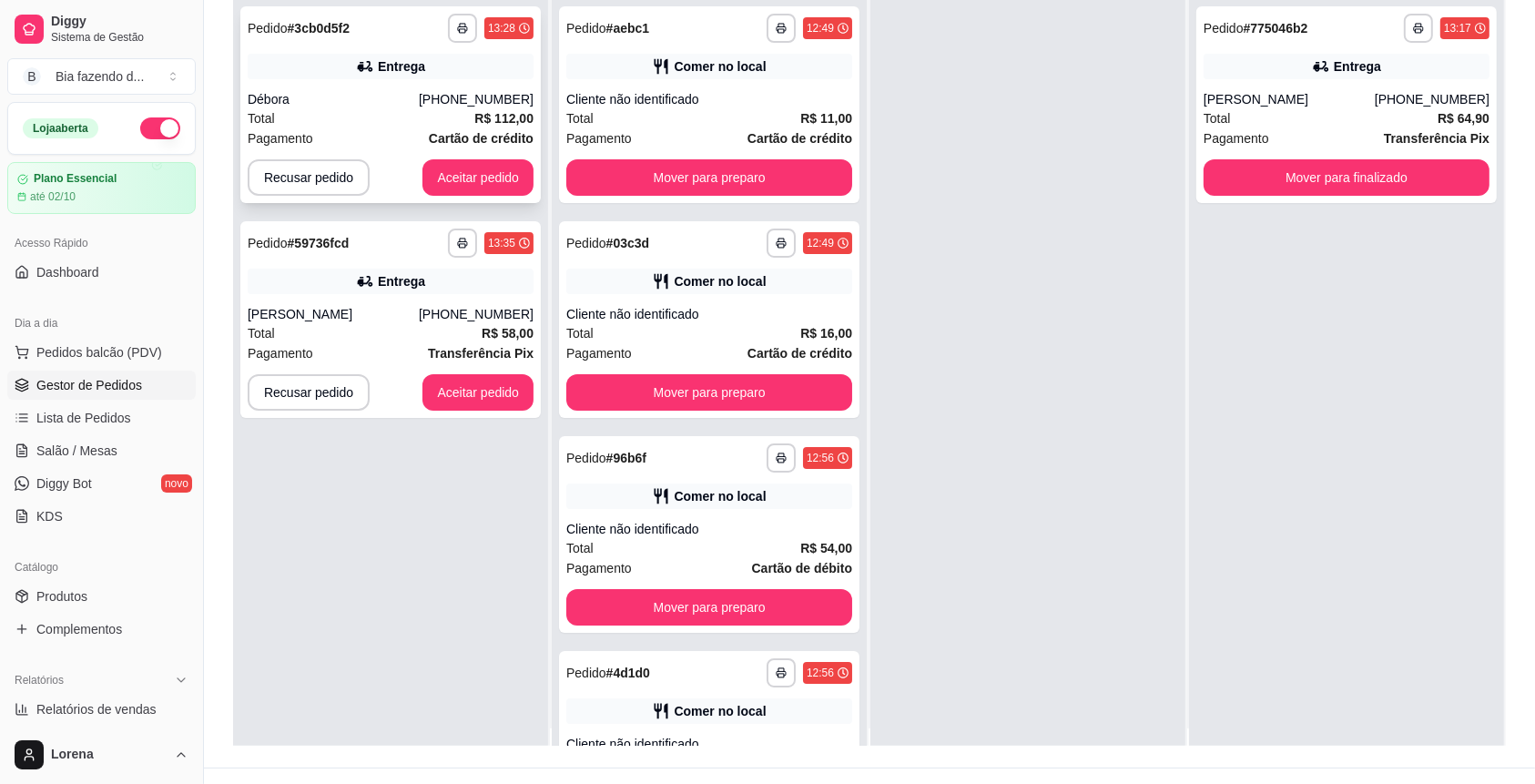
scroll to position [0, 0]
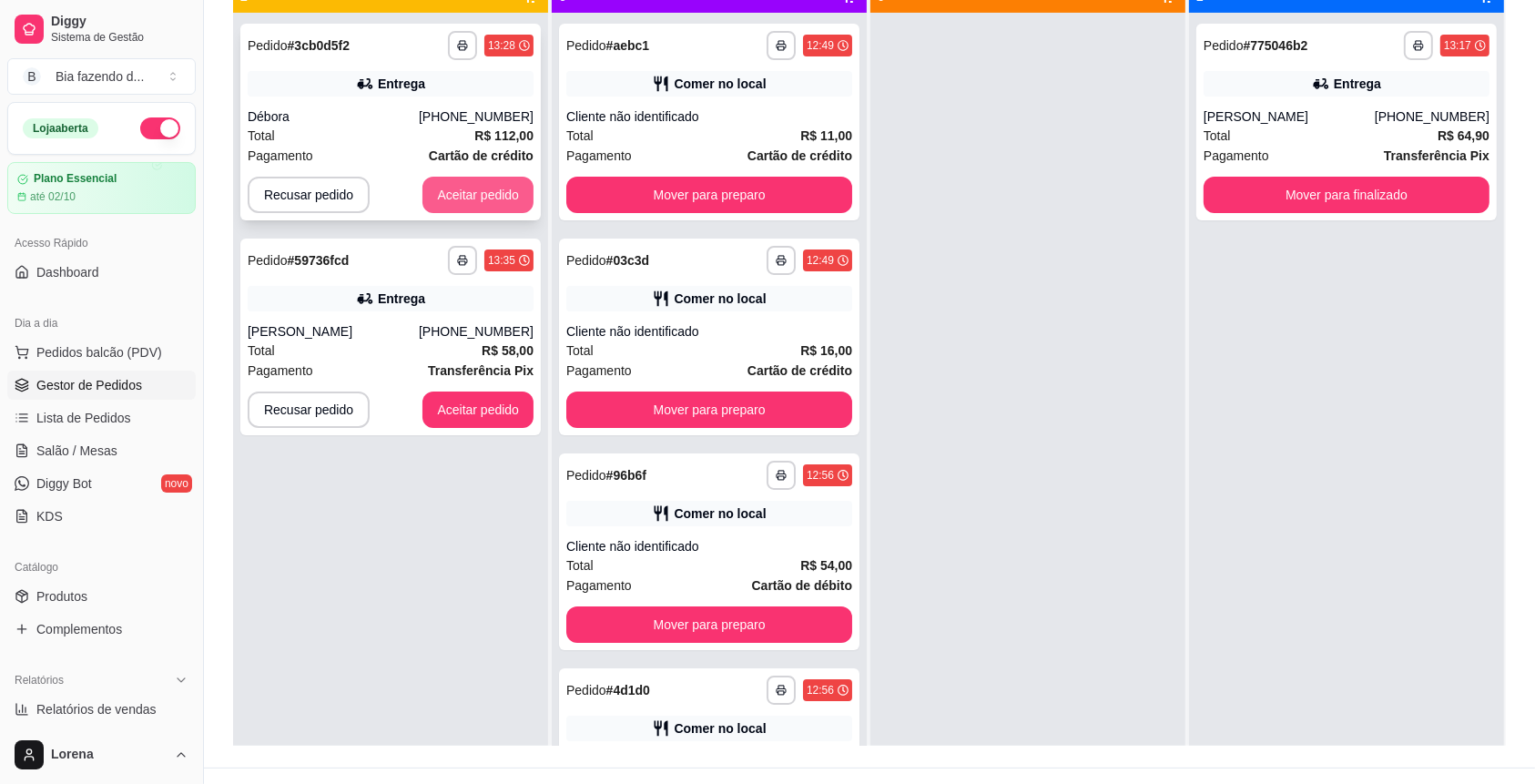
click at [455, 179] on button "Aceitar pedido" at bounding box center [477, 194] width 111 height 36
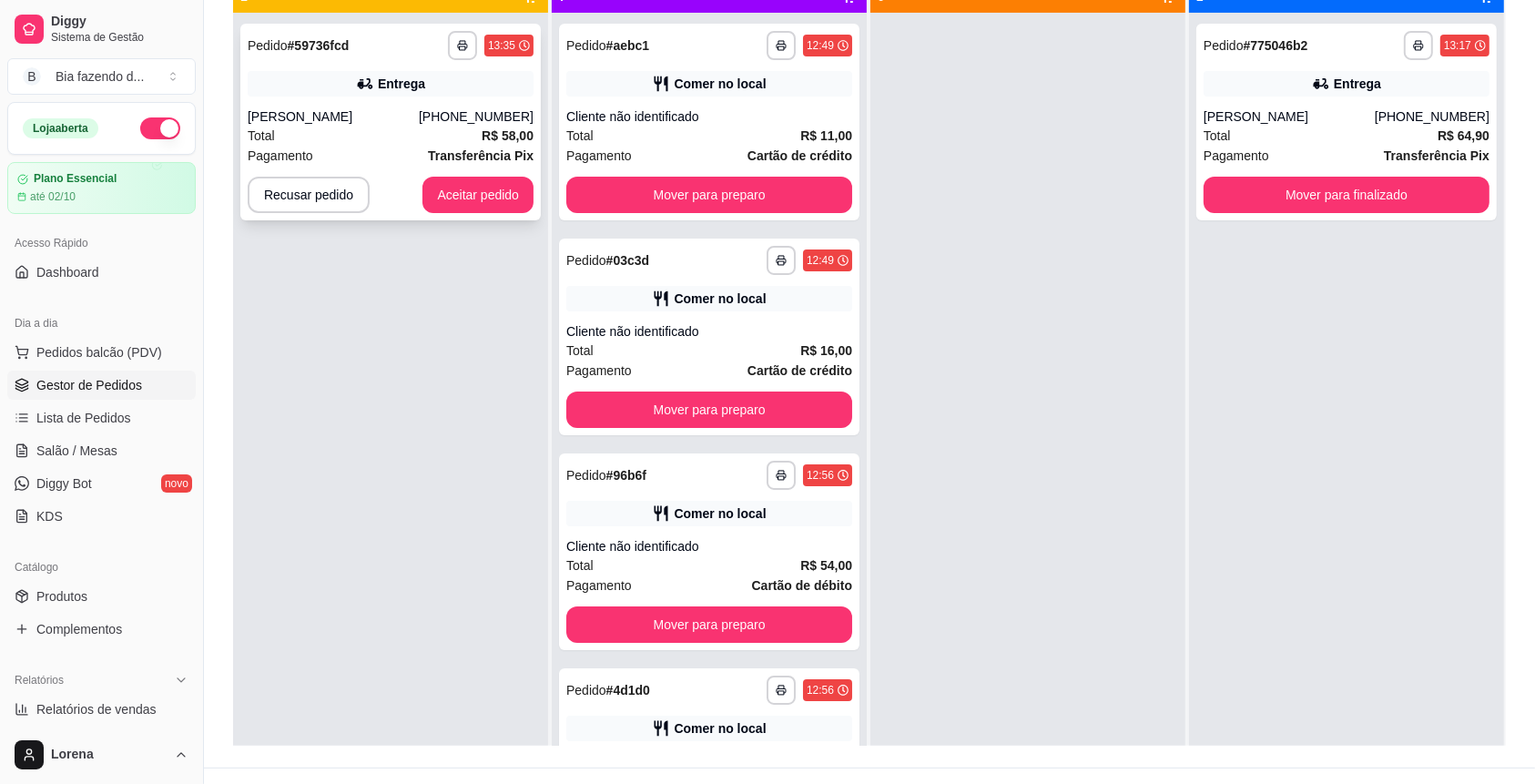
click at [521, 174] on div "**********" at bounding box center [390, 122] width 300 height 197
click at [496, 200] on button "Aceitar pedido" at bounding box center [477, 194] width 111 height 36
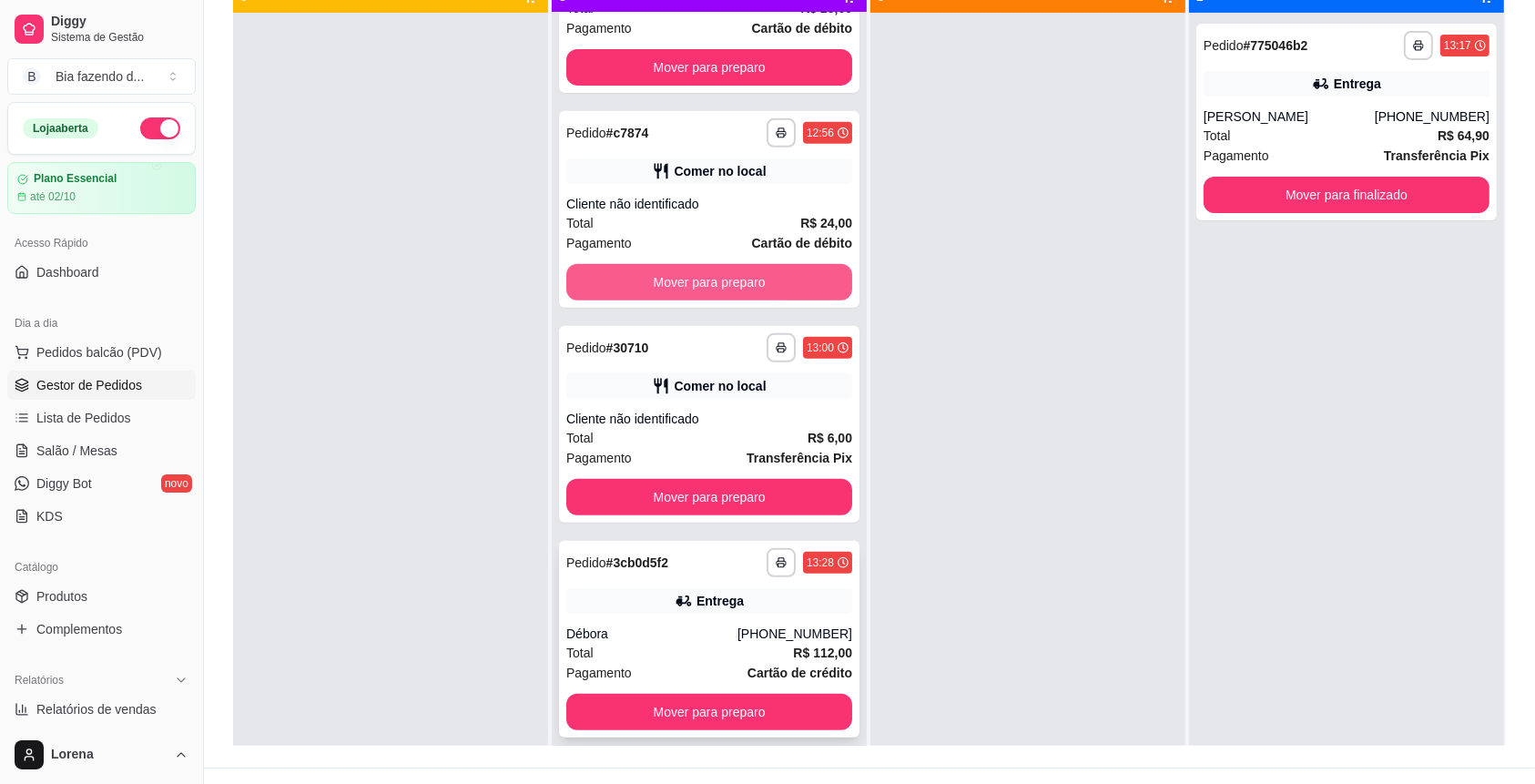
scroll to position [953, 0]
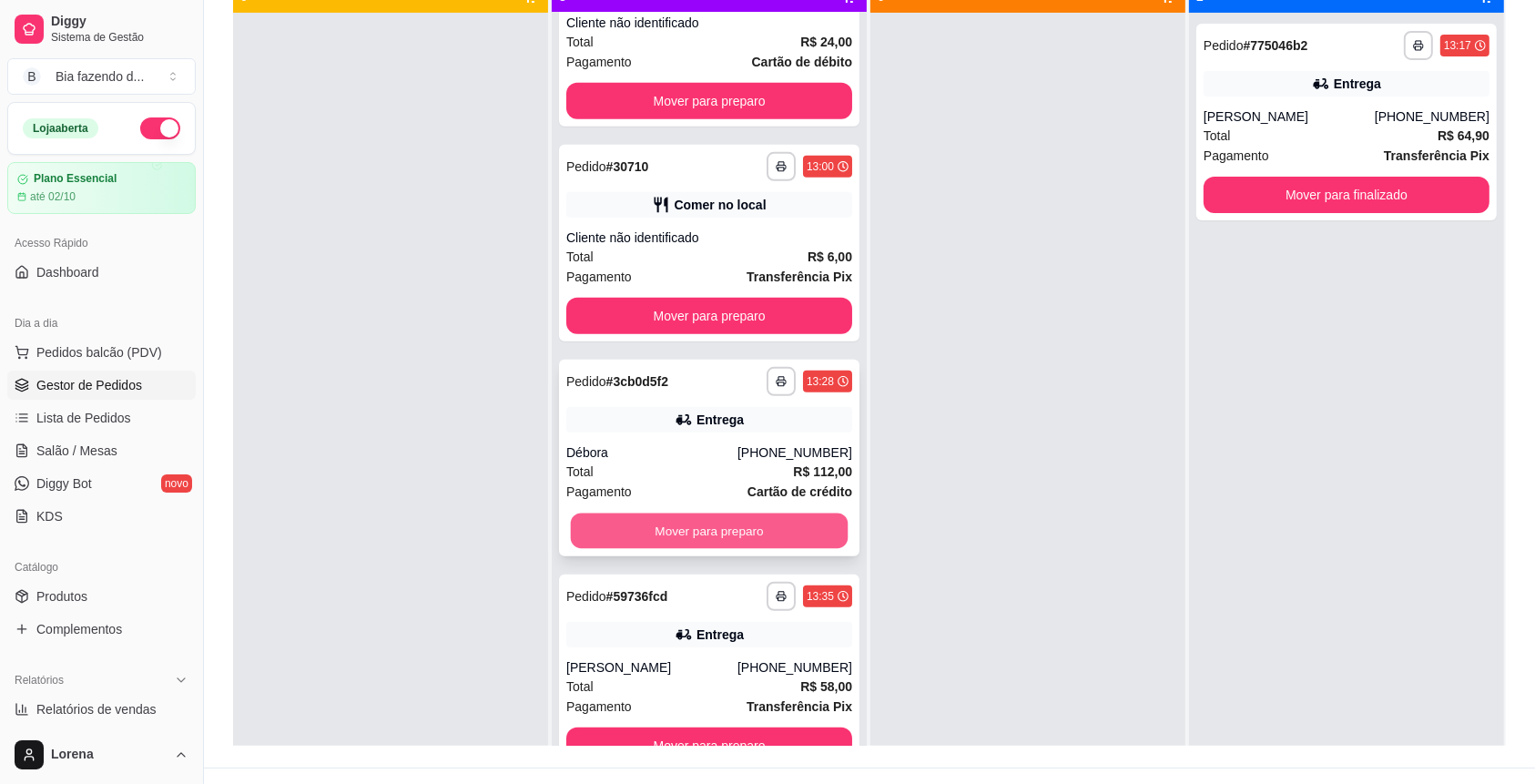
click at [700, 543] on button "Mover para preparo" at bounding box center [709, 531] width 277 height 35
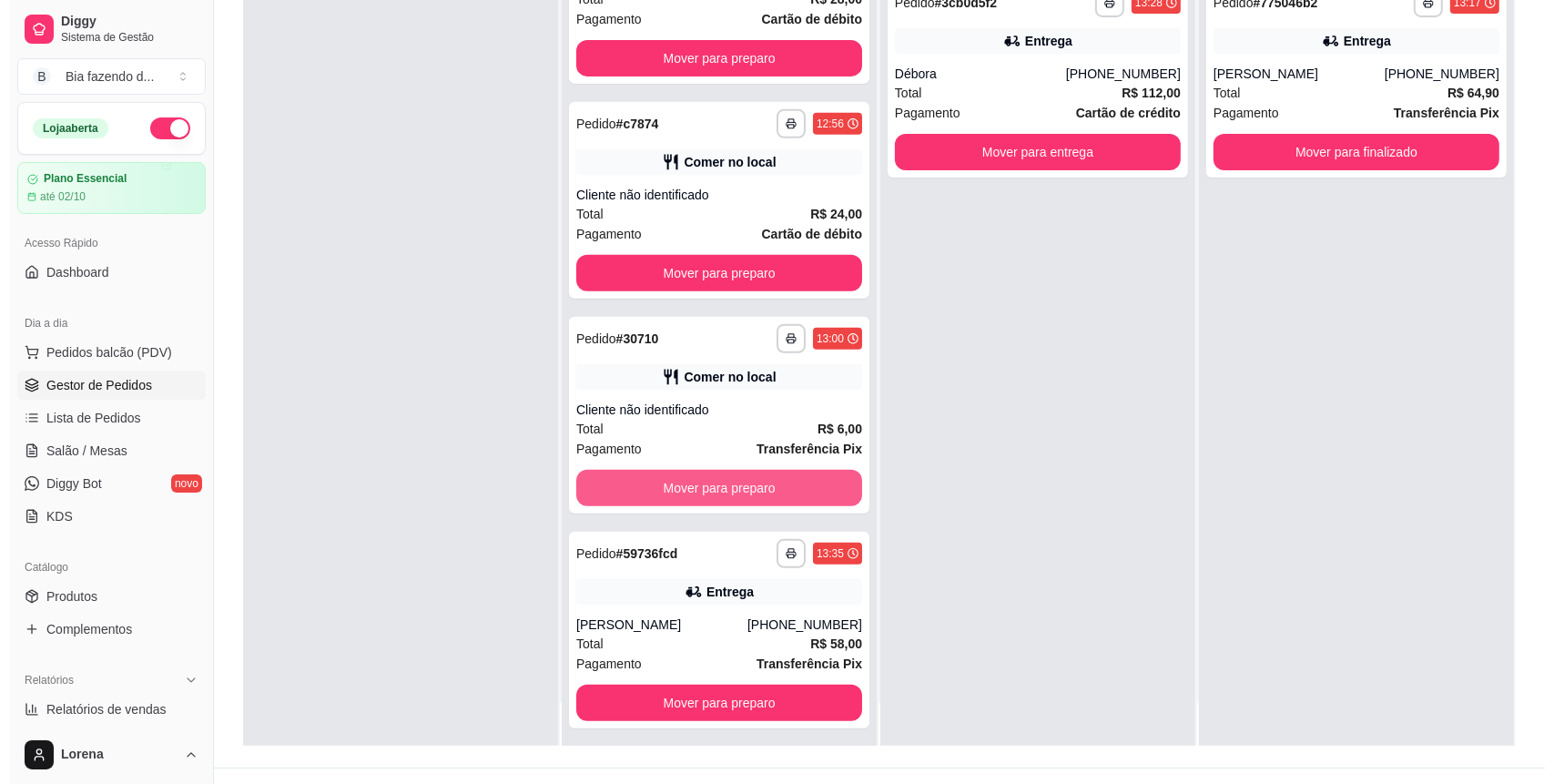
scroll to position [737, 0]
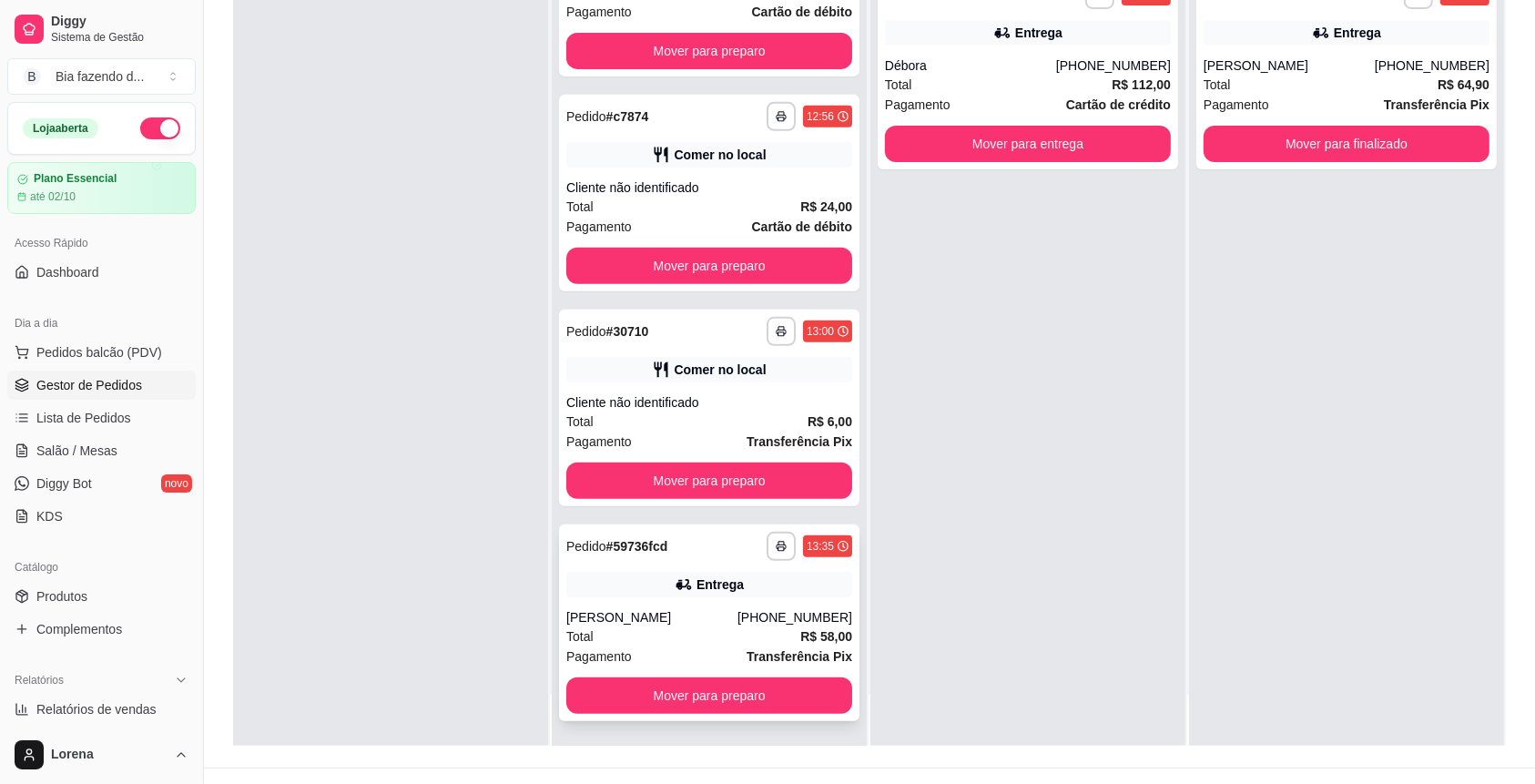
click at [685, 712] on div "**********" at bounding box center [708, 623] width 300 height 197
click at [688, 719] on div "**********" at bounding box center [708, 623] width 300 height 197
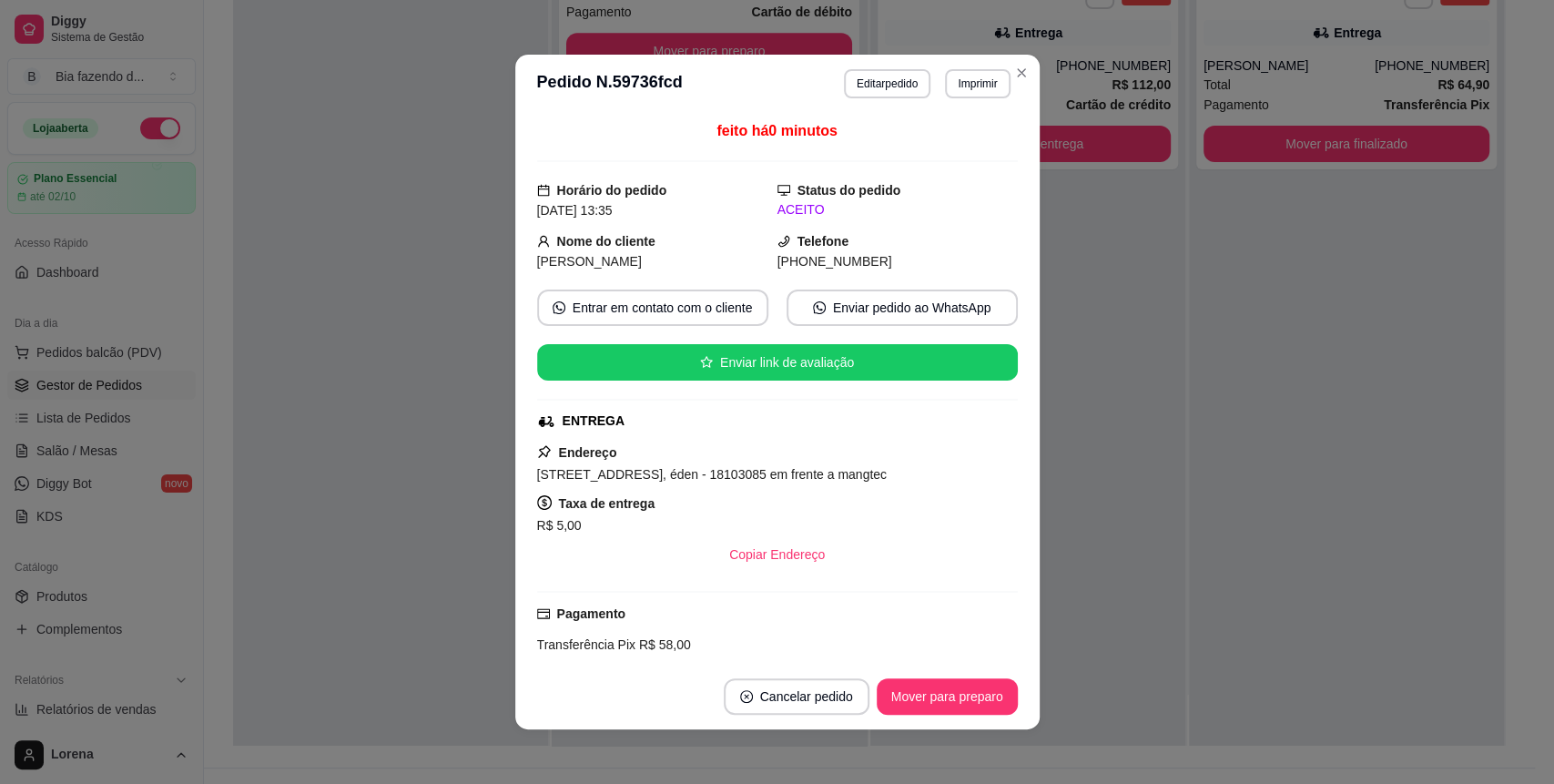
click at [702, 688] on footer "Cancelar pedido Mover para preparo" at bounding box center [777, 695] width 525 height 66
click at [1000, 88] on section "**********" at bounding box center [777, 392] width 525 height 675
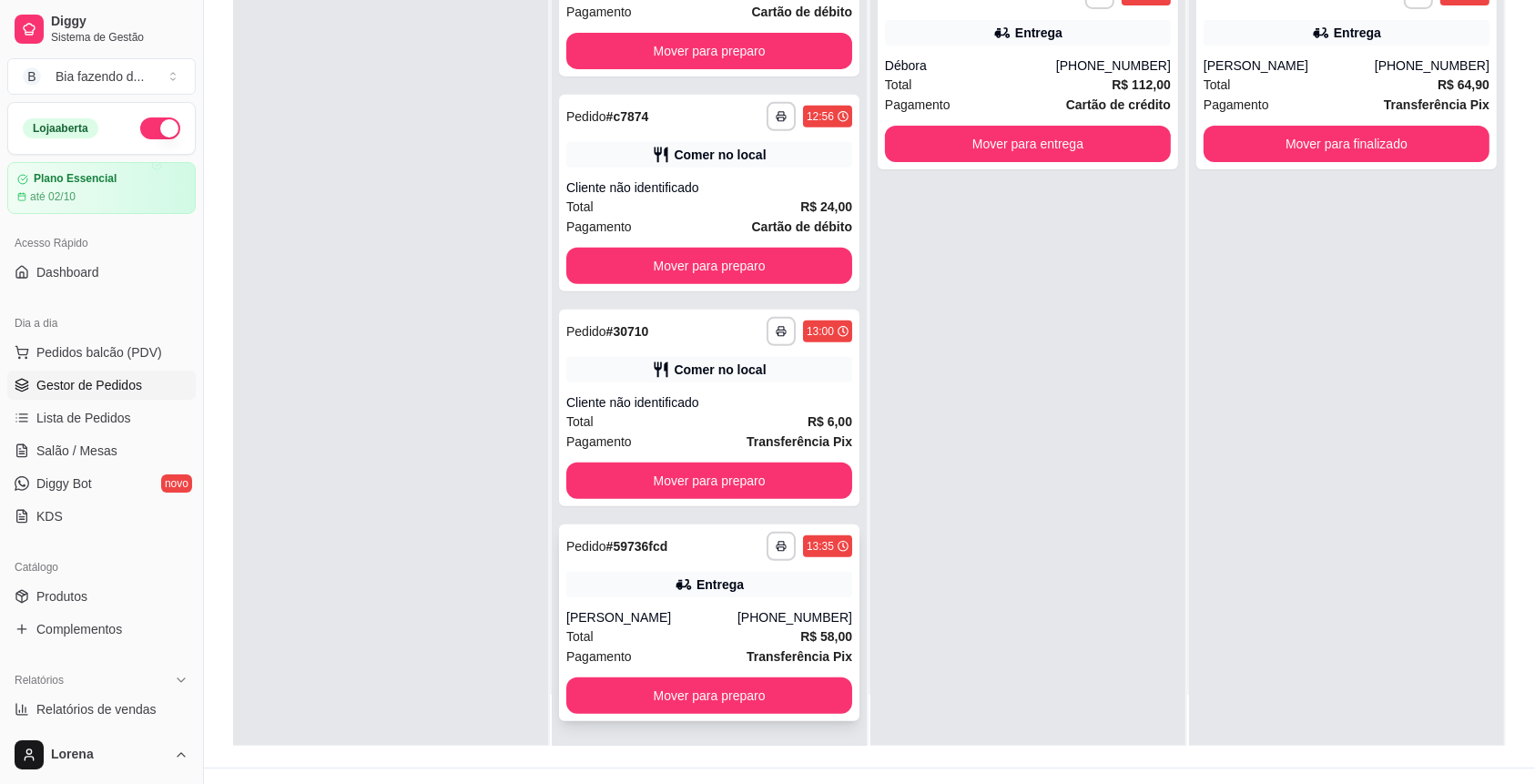
click at [693, 677] on div "Mover para preparo" at bounding box center [708, 694] width 285 height 36
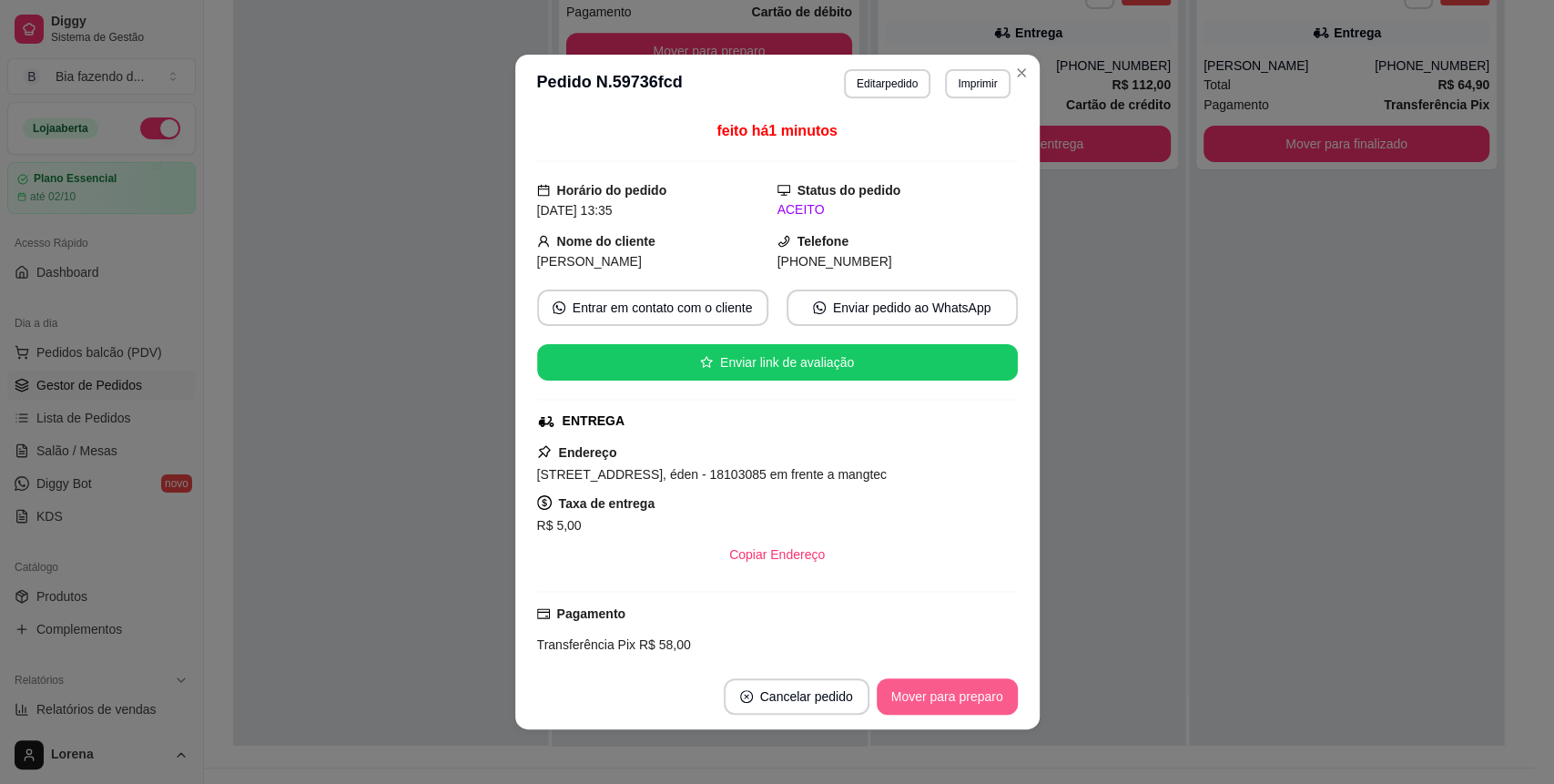
click at [964, 682] on button "Mover para preparo" at bounding box center [947, 695] width 141 height 36
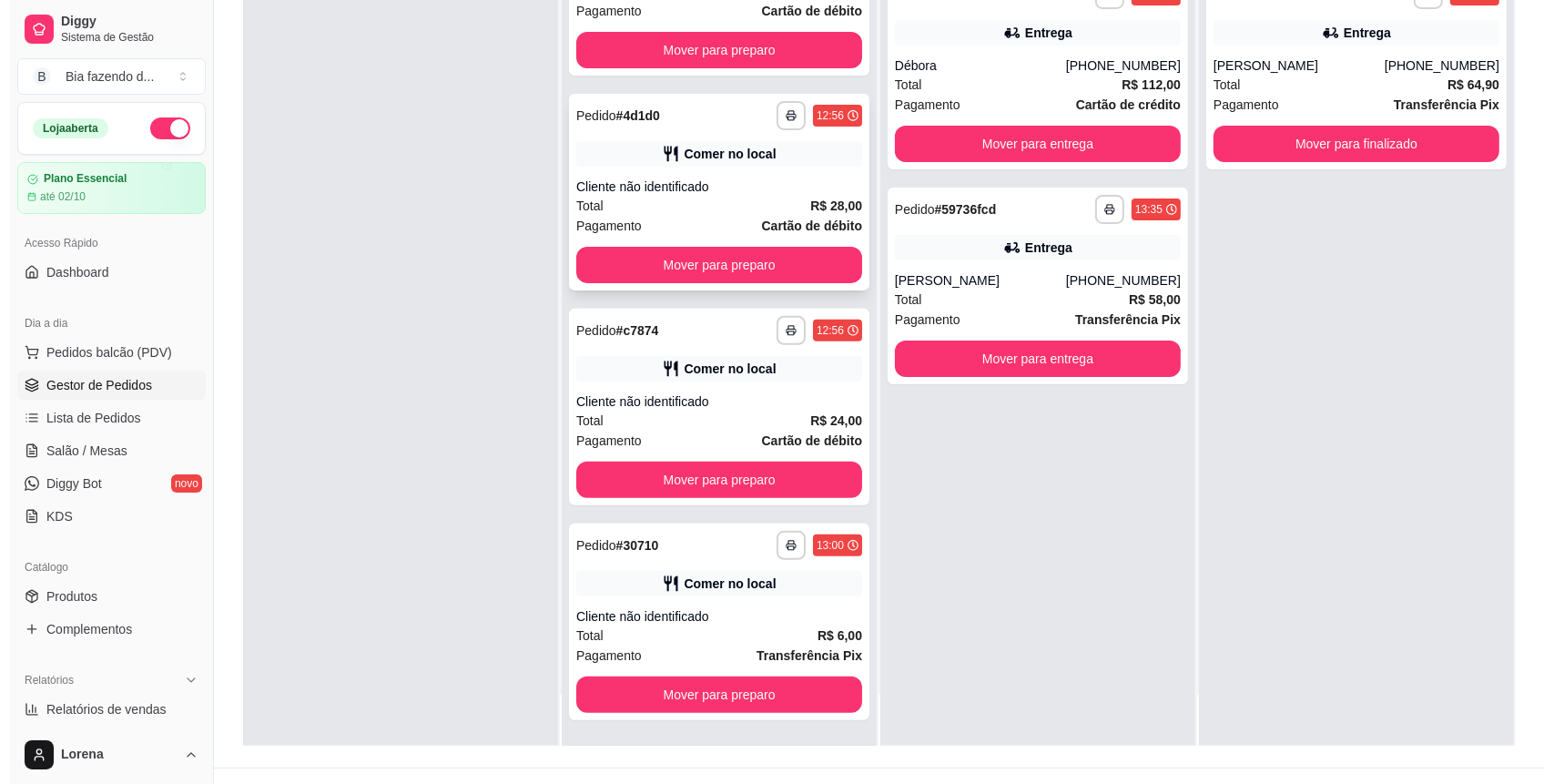
scroll to position [159, 0]
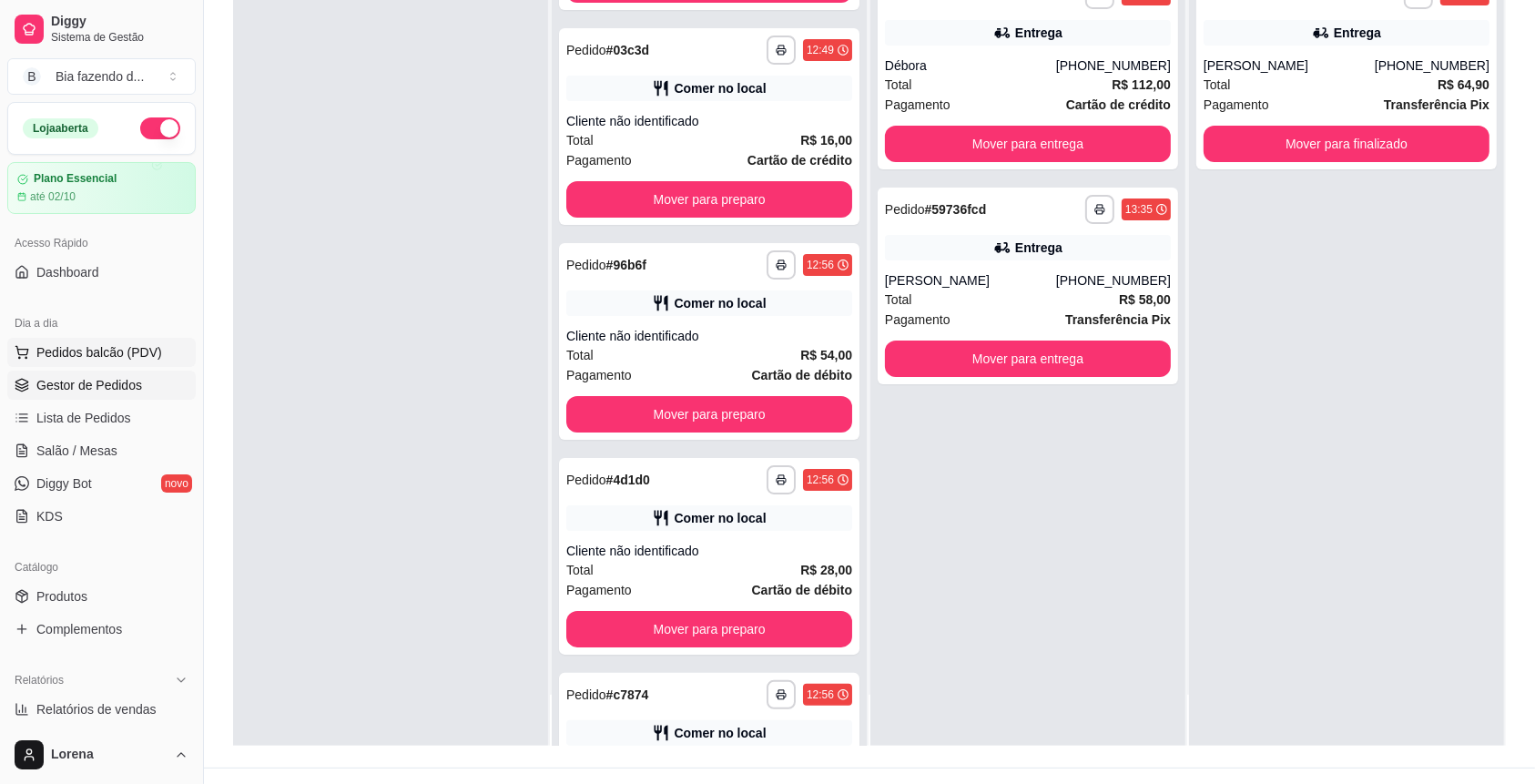
click at [61, 352] on span "Pedidos balcão (PDV)" at bounding box center [99, 352] width 126 height 19
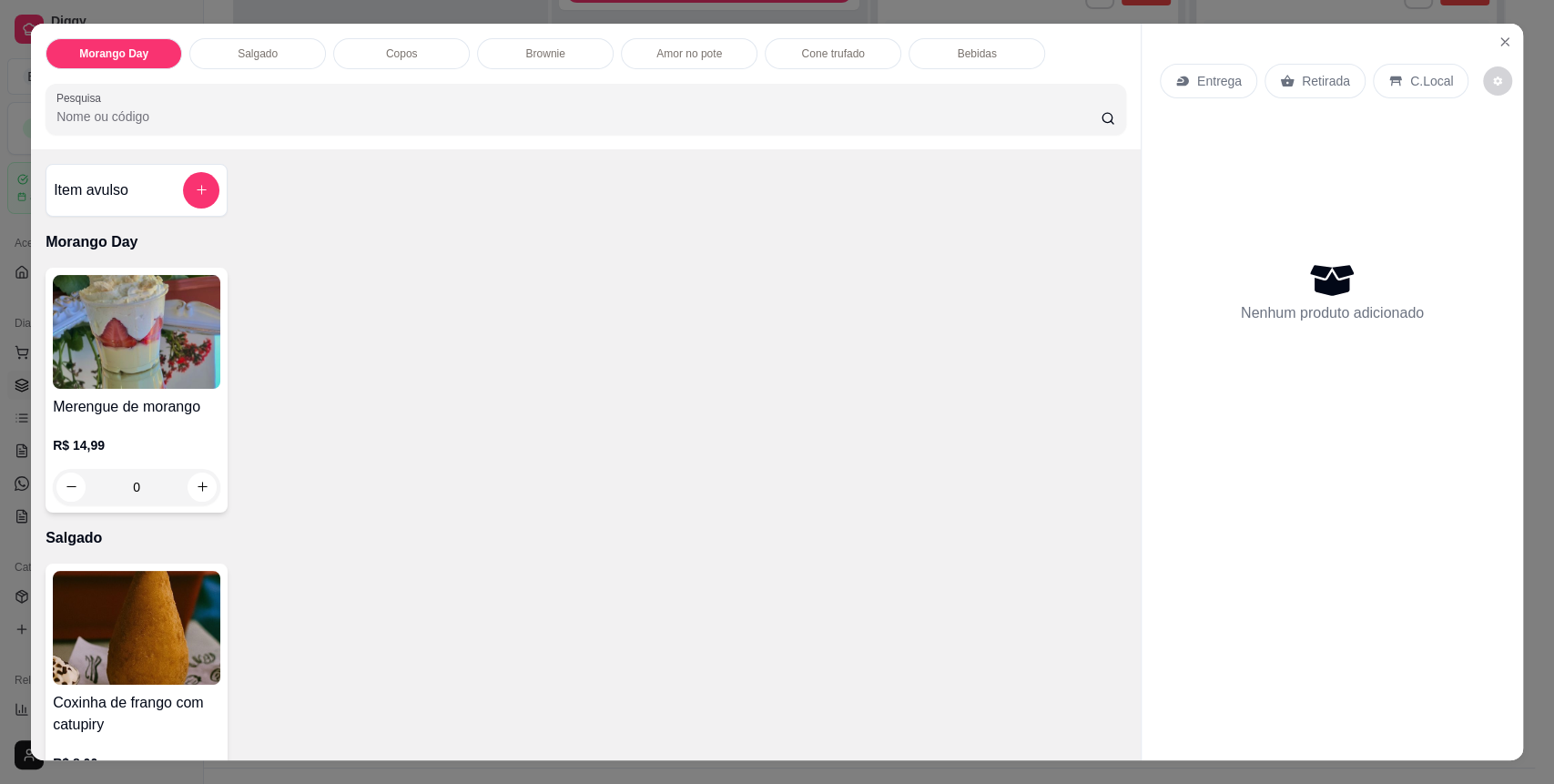
click at [360, 58] on div "Copos" at bounding box center [402, 53] width 137 height 30
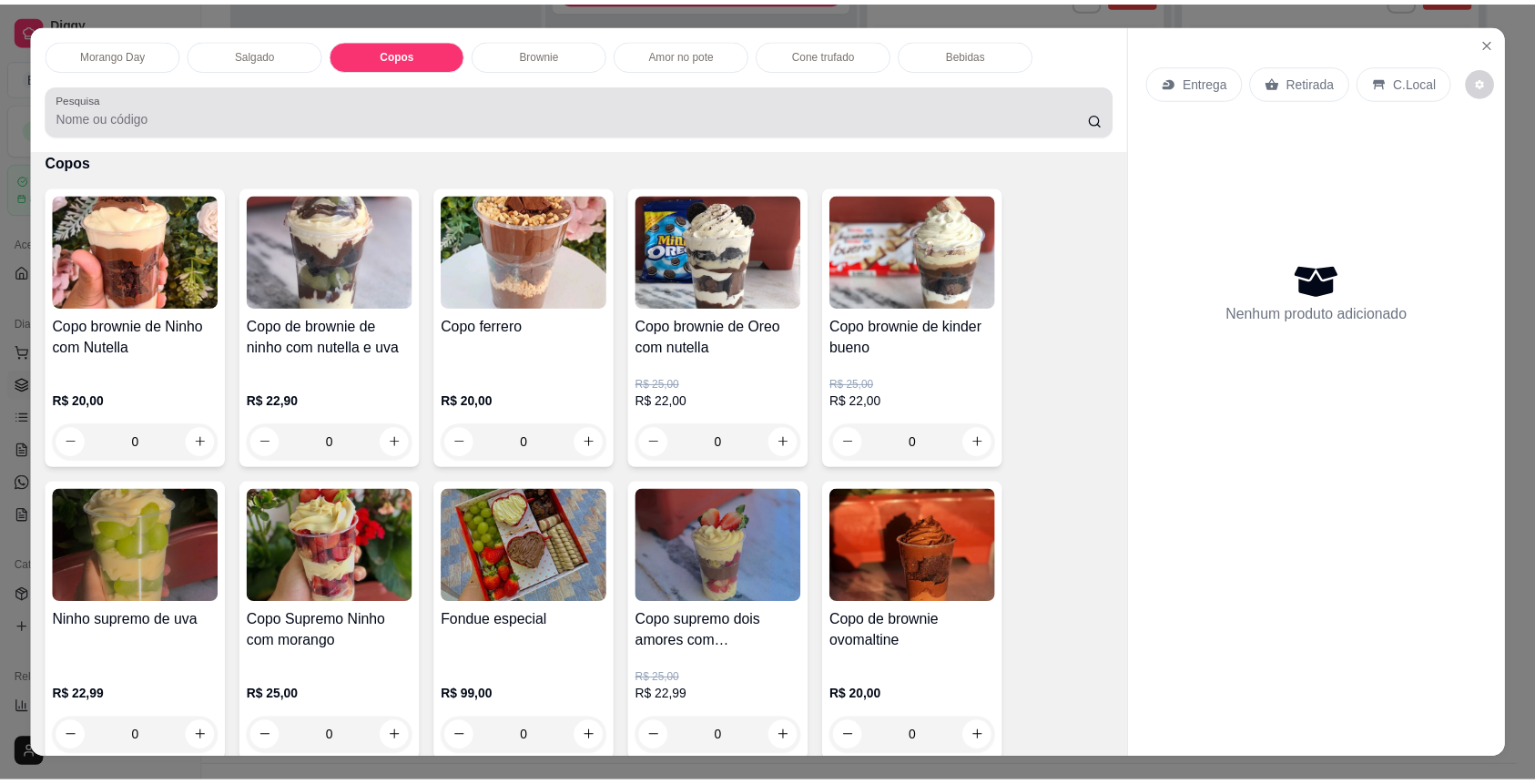
scroll to position [34, 0]
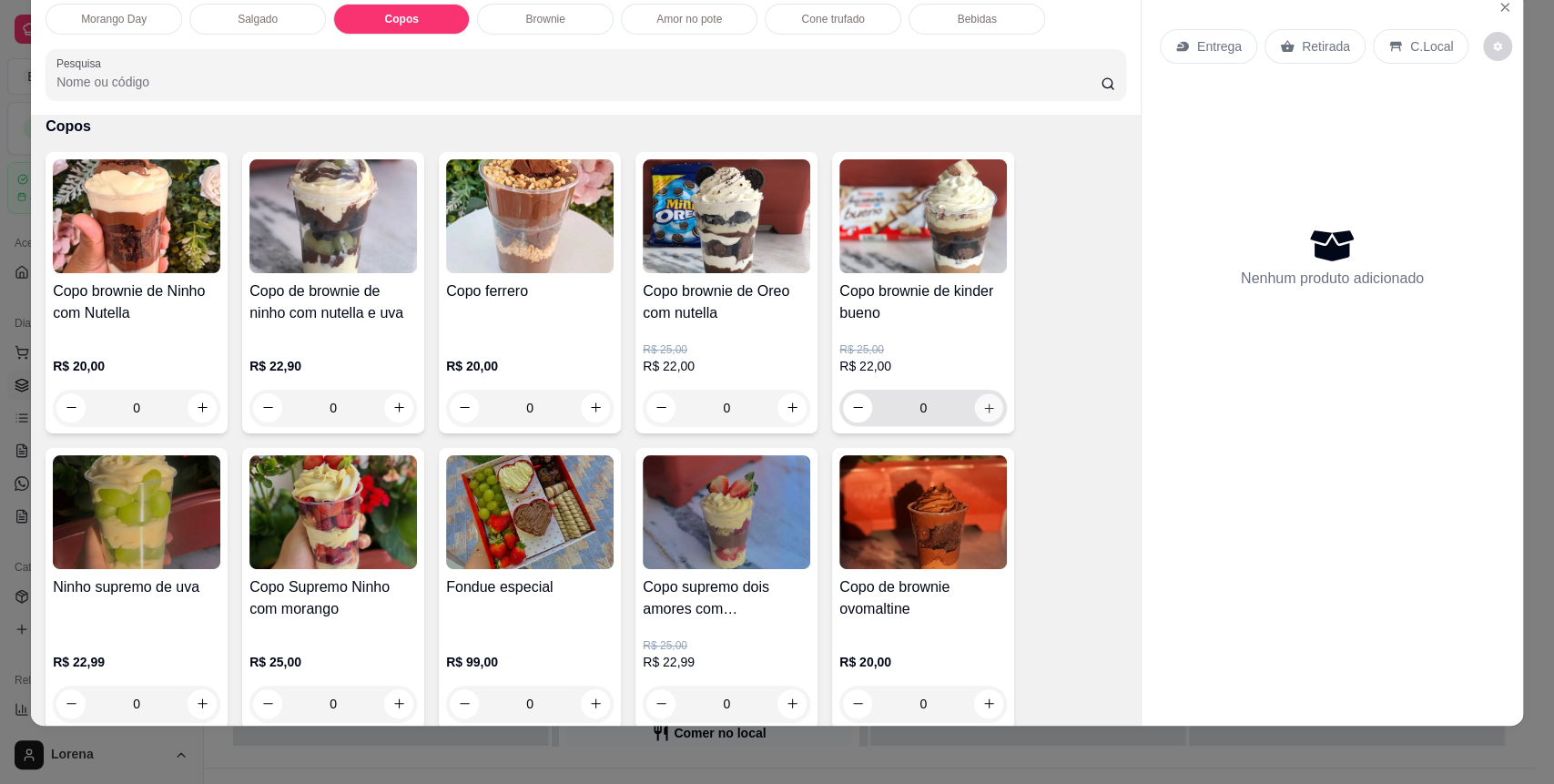
click at [987, 402] on button "increase-product-quantity" at bounding box center [989, 407] width 29 height 29
type input "1"
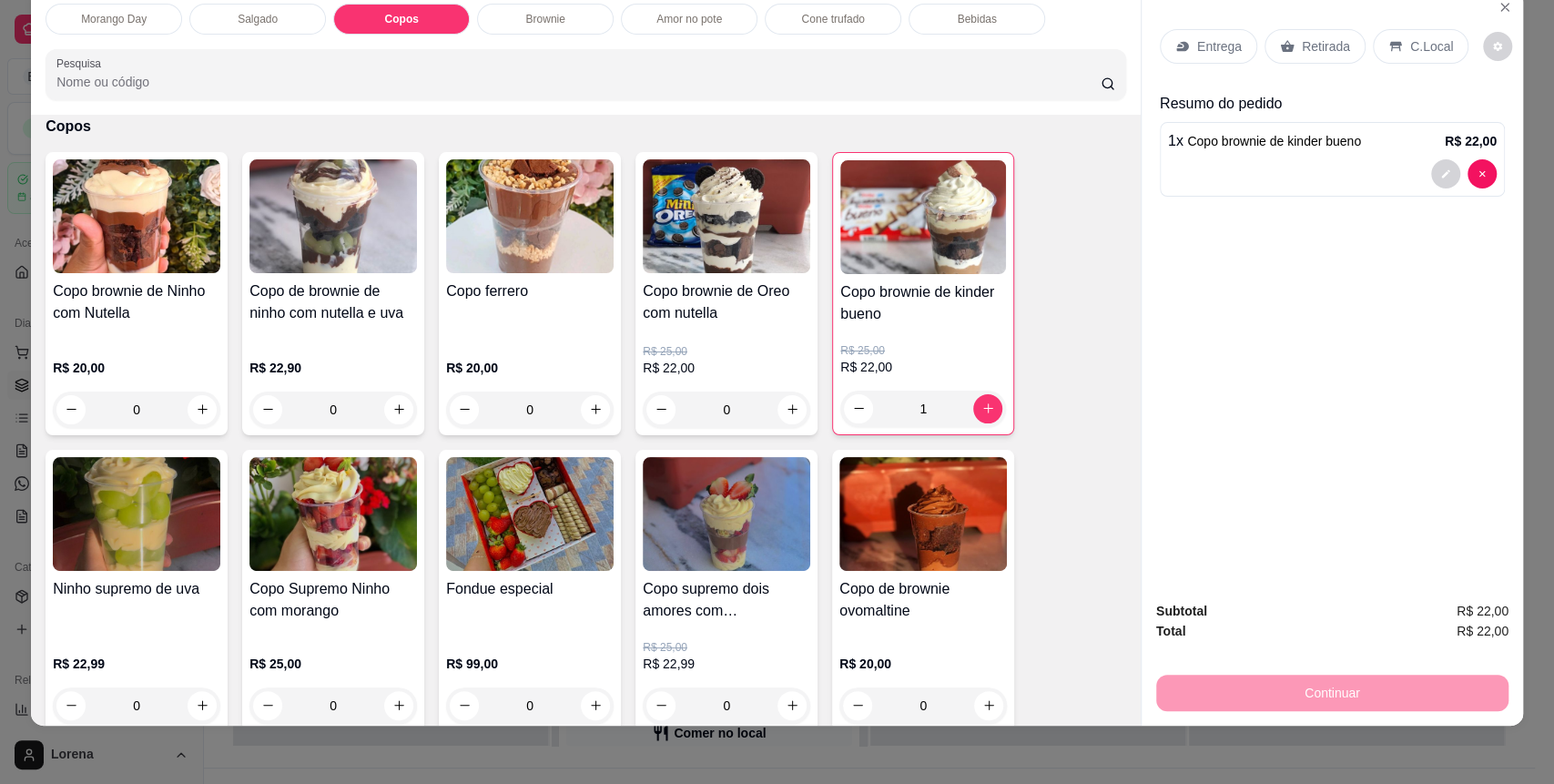
click at [1430, 63] on div "C.Local" at bounding box center [1420, 46] width 95 height 34
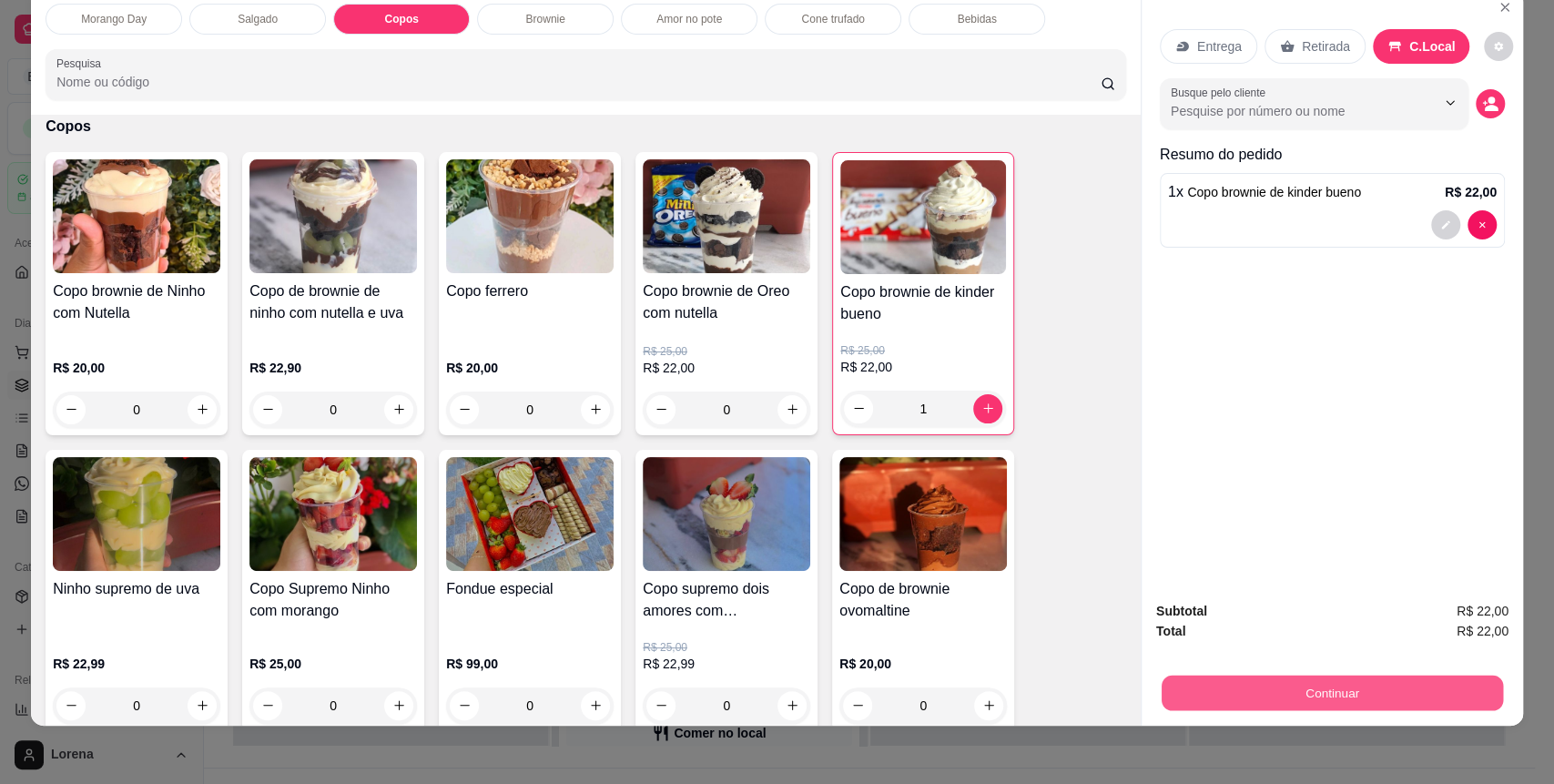
click at [1328, 699] on button "Continuar" at bounding box center [1332, 693] width 342 height 35
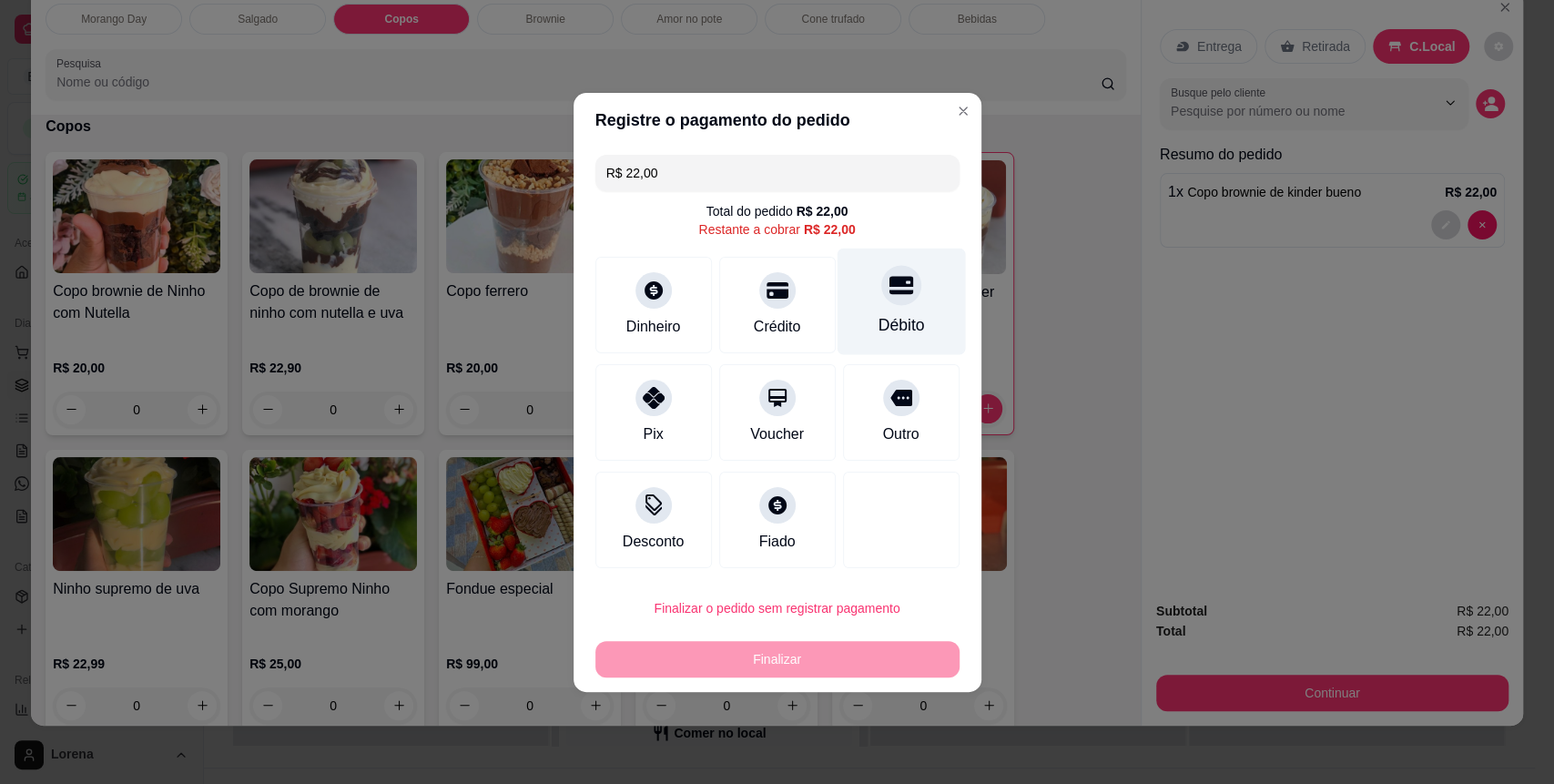
click at [892, 271] on div at bounding box center [901, 284] width 40 height 40
type input "R$ 0,00"
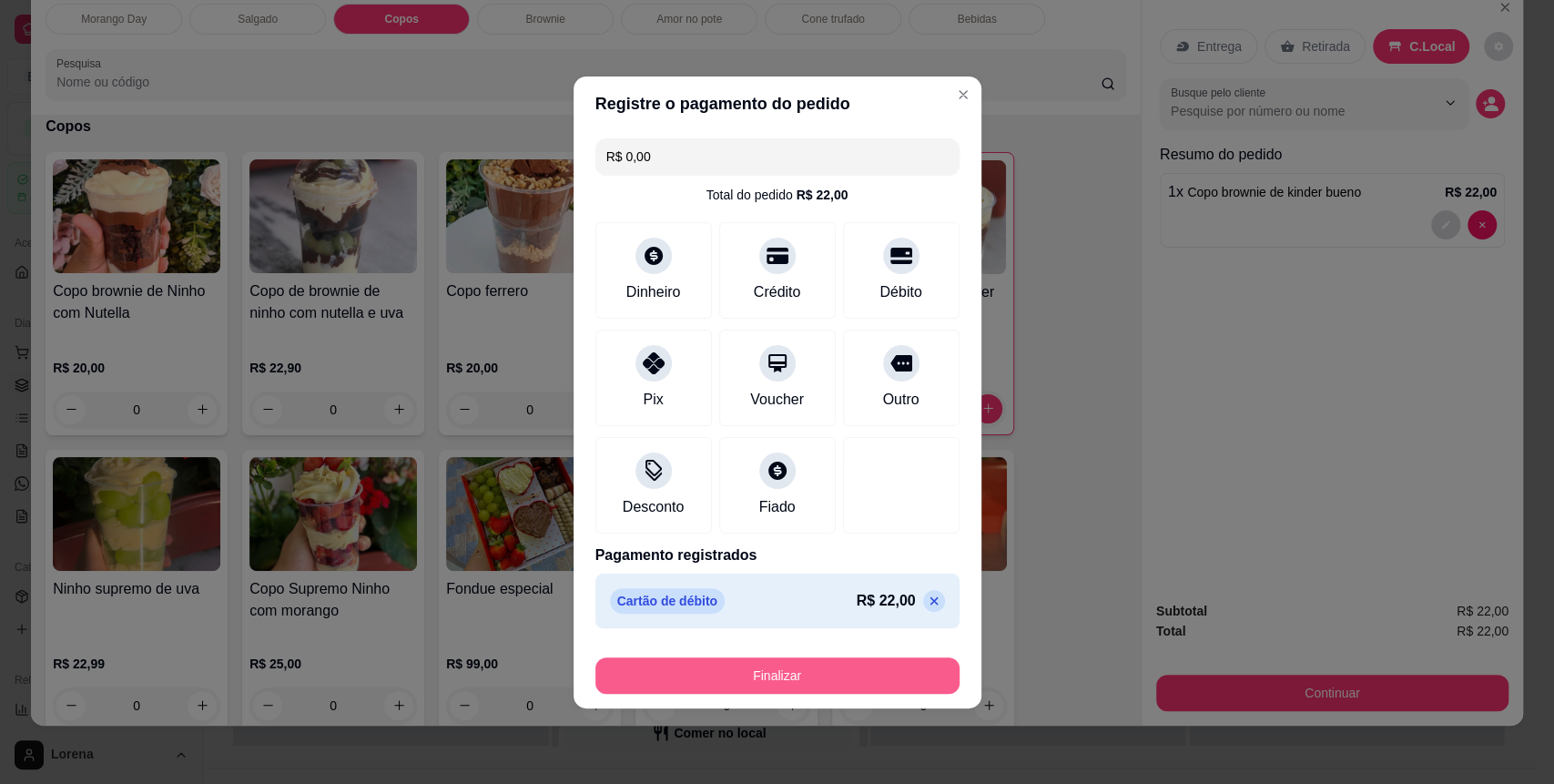
click at [859, 665] on button "Finalizar" at bounding box center [777, 675] width 364 height 36
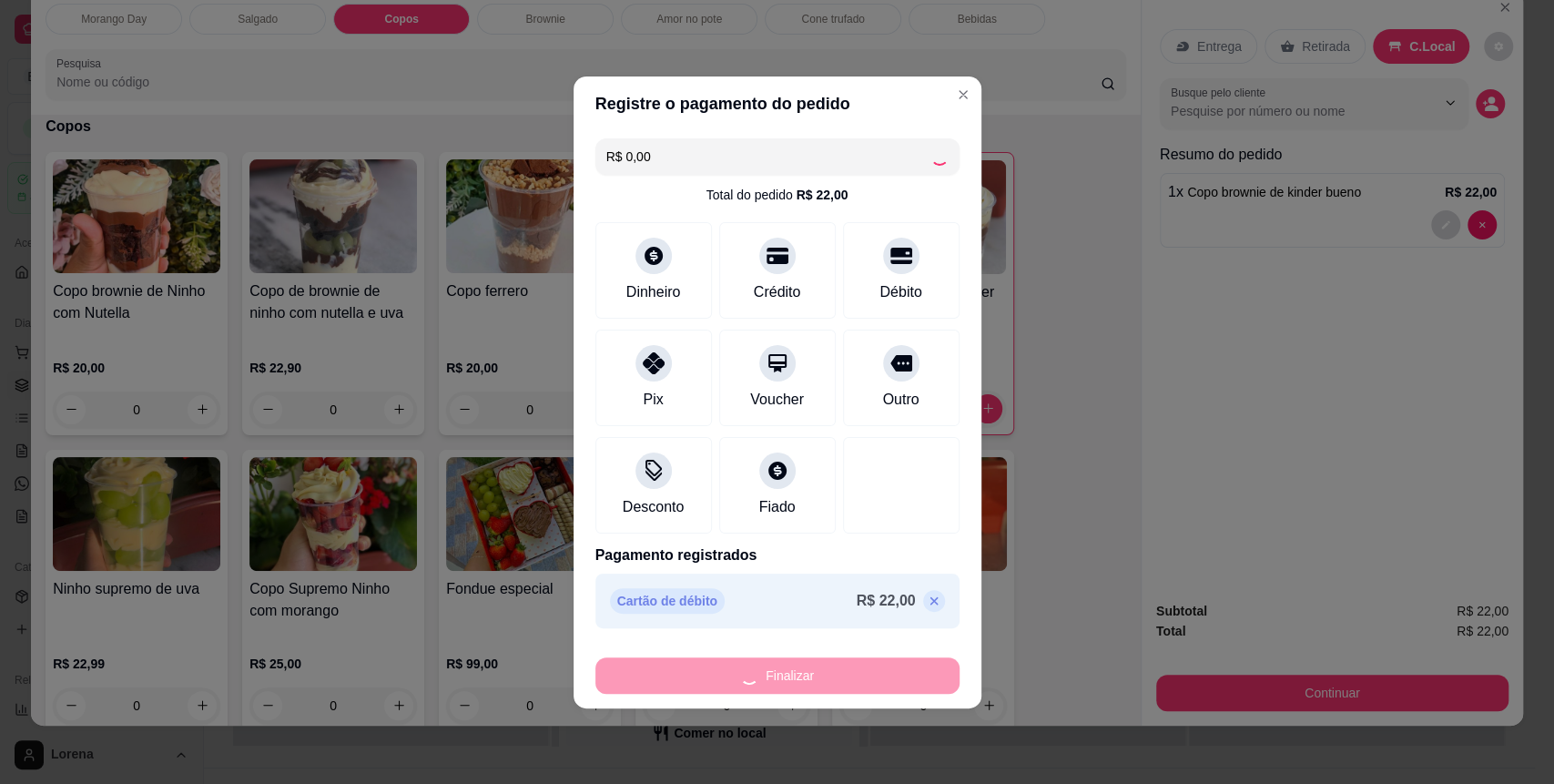
type input "0"
type input "-R$ 22,00"
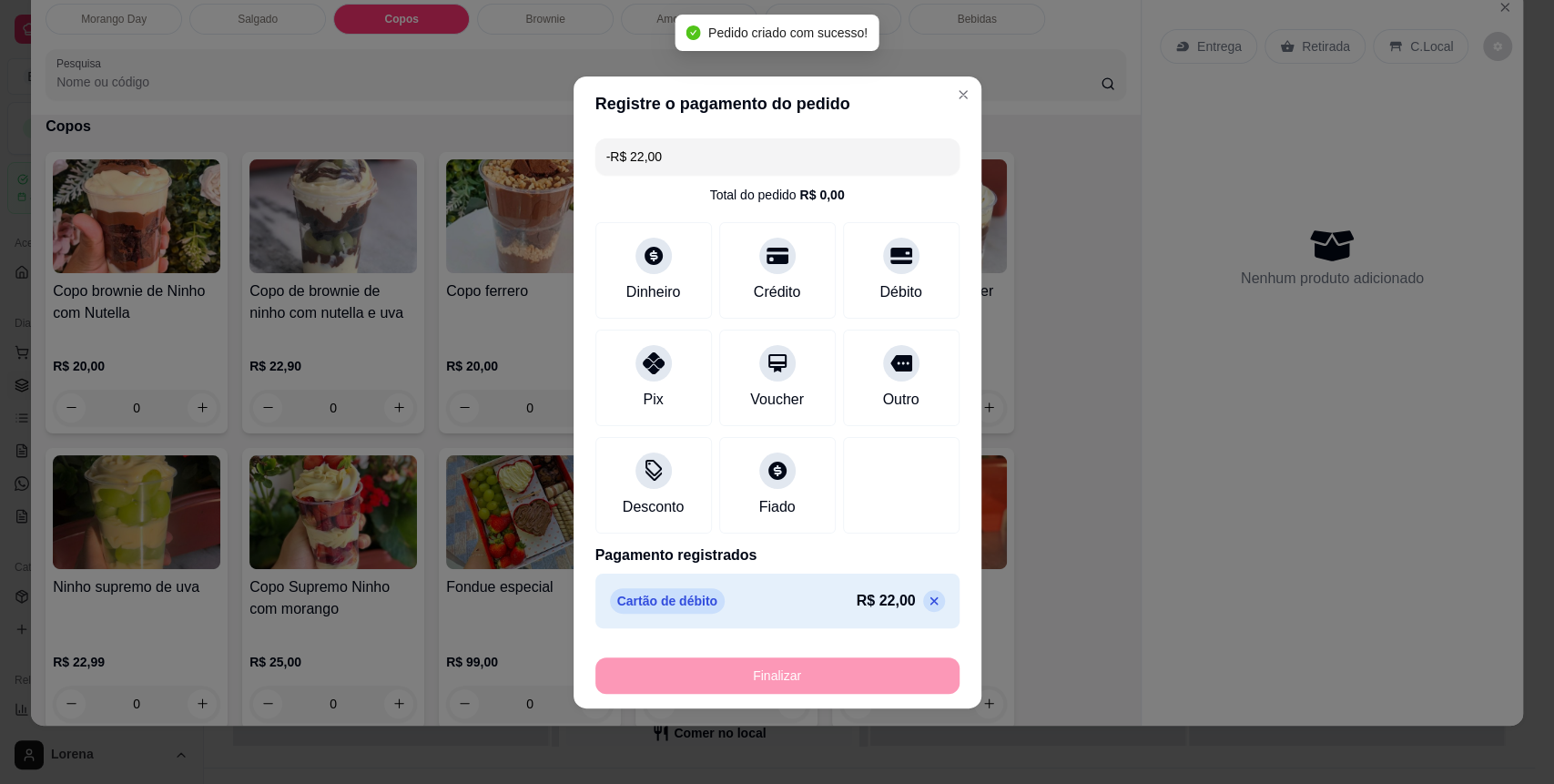
click at [947, 78] on header "Registre o pagamento do pedido" at bounding box center [777, 104] width 407 height 55
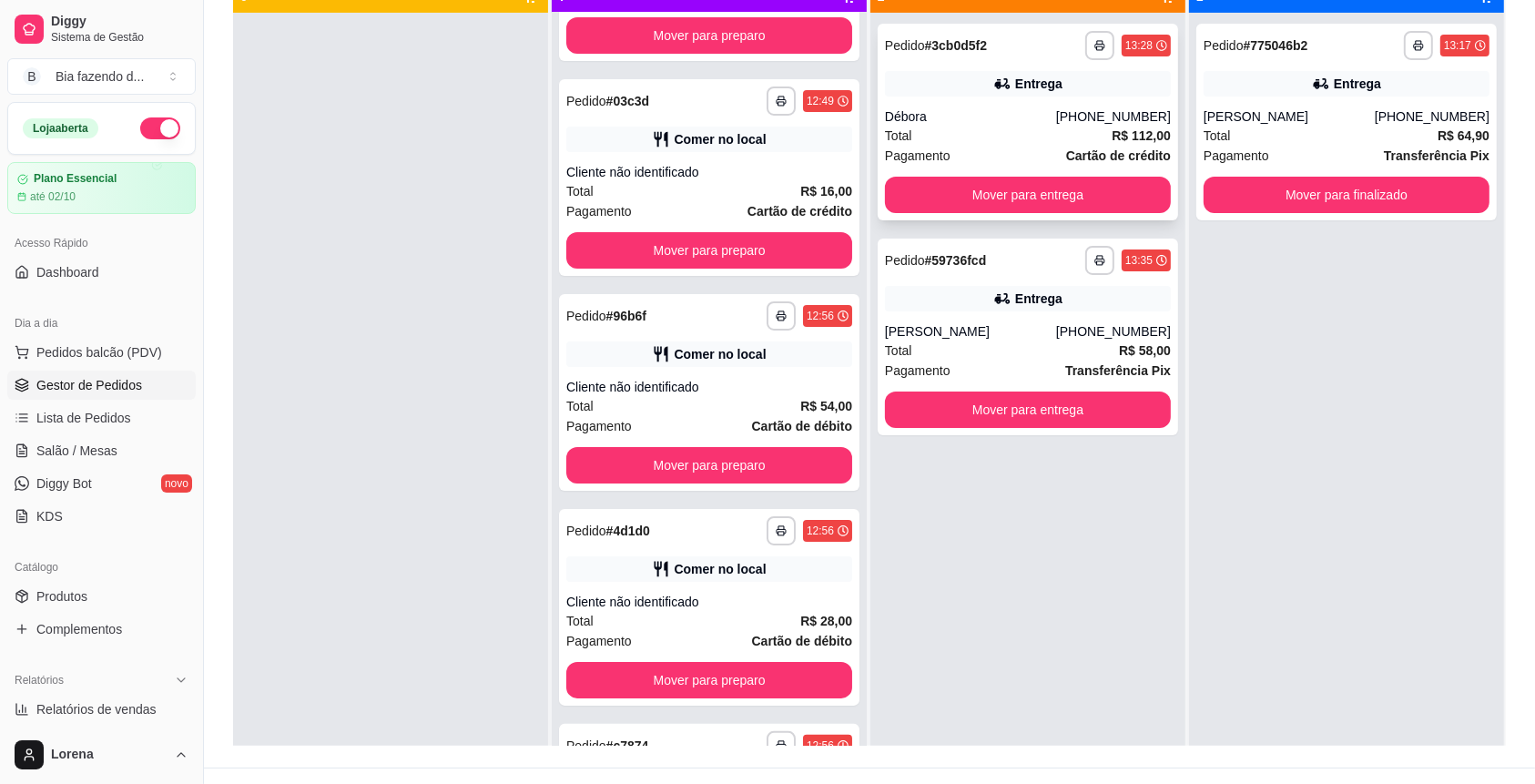
click at [961, 121] on div "Débora" at bounding box center [970, 116] width 171 height 19
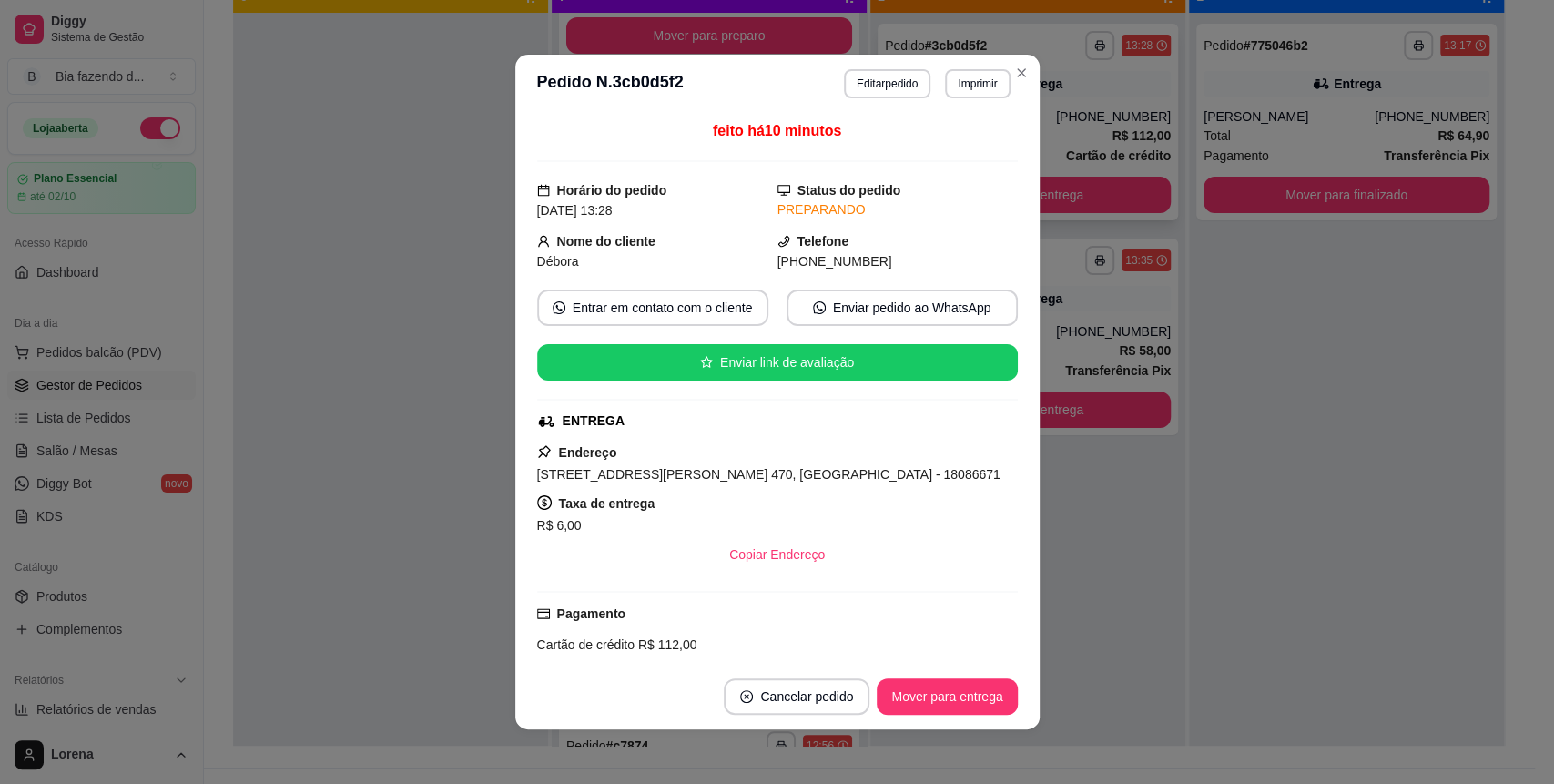
scroll to position [364, 0]
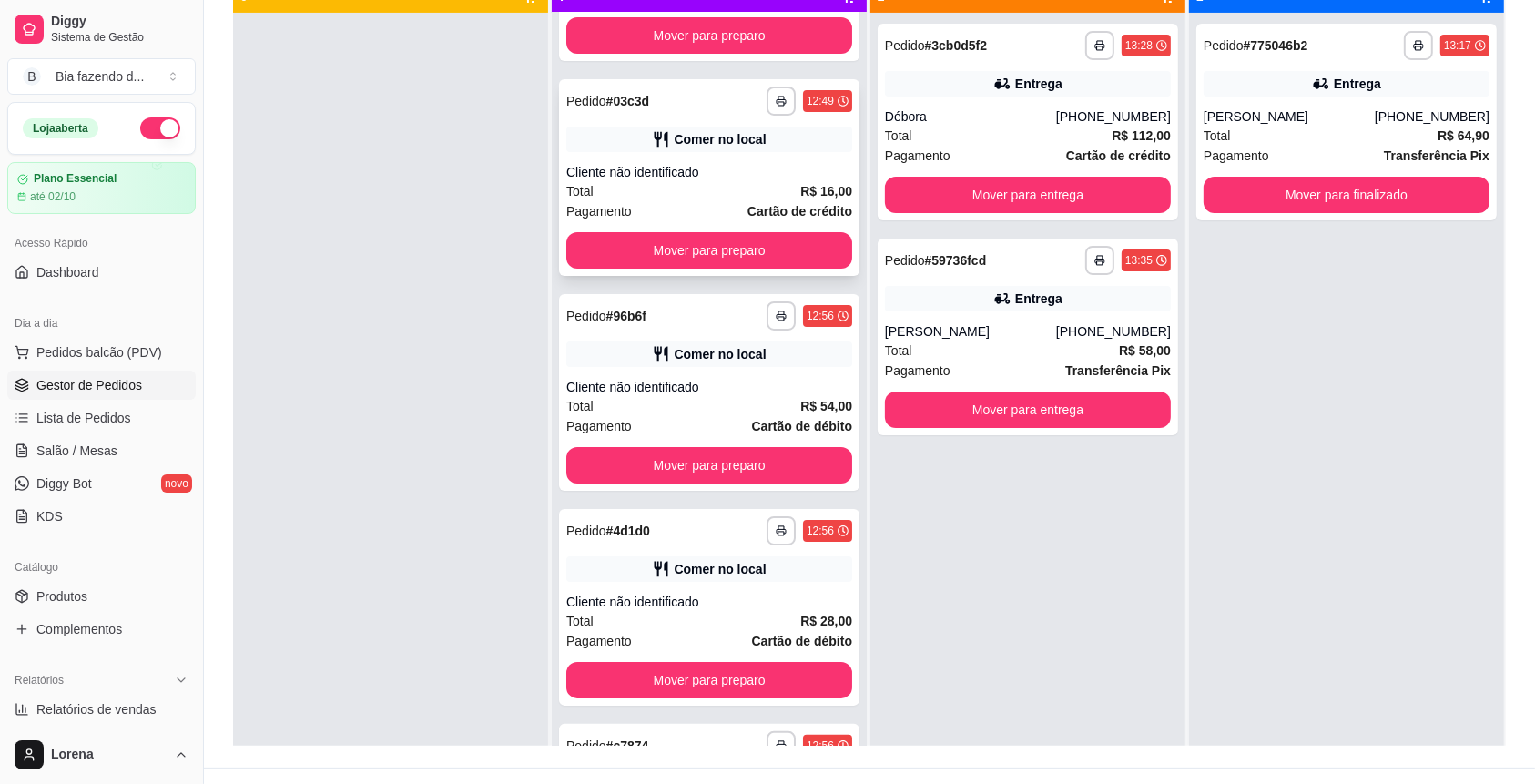
click at [687, 172] on div "Cliente não identificado" at bounding box center [708, 172] width 285 height 19
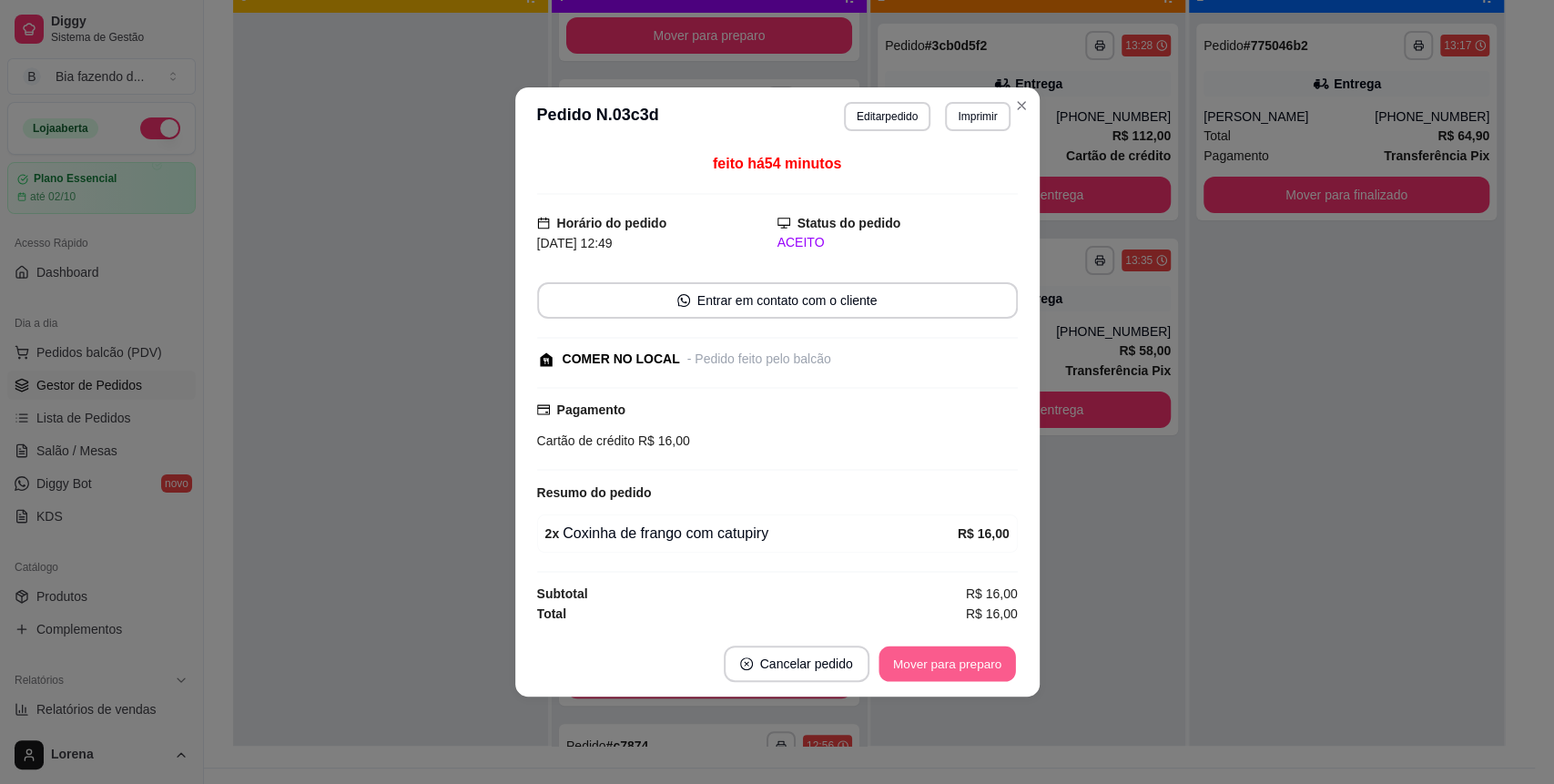
click at [957, 655] on button "Mover para preparo" at bounding box center [947, 664] width 137 height 35
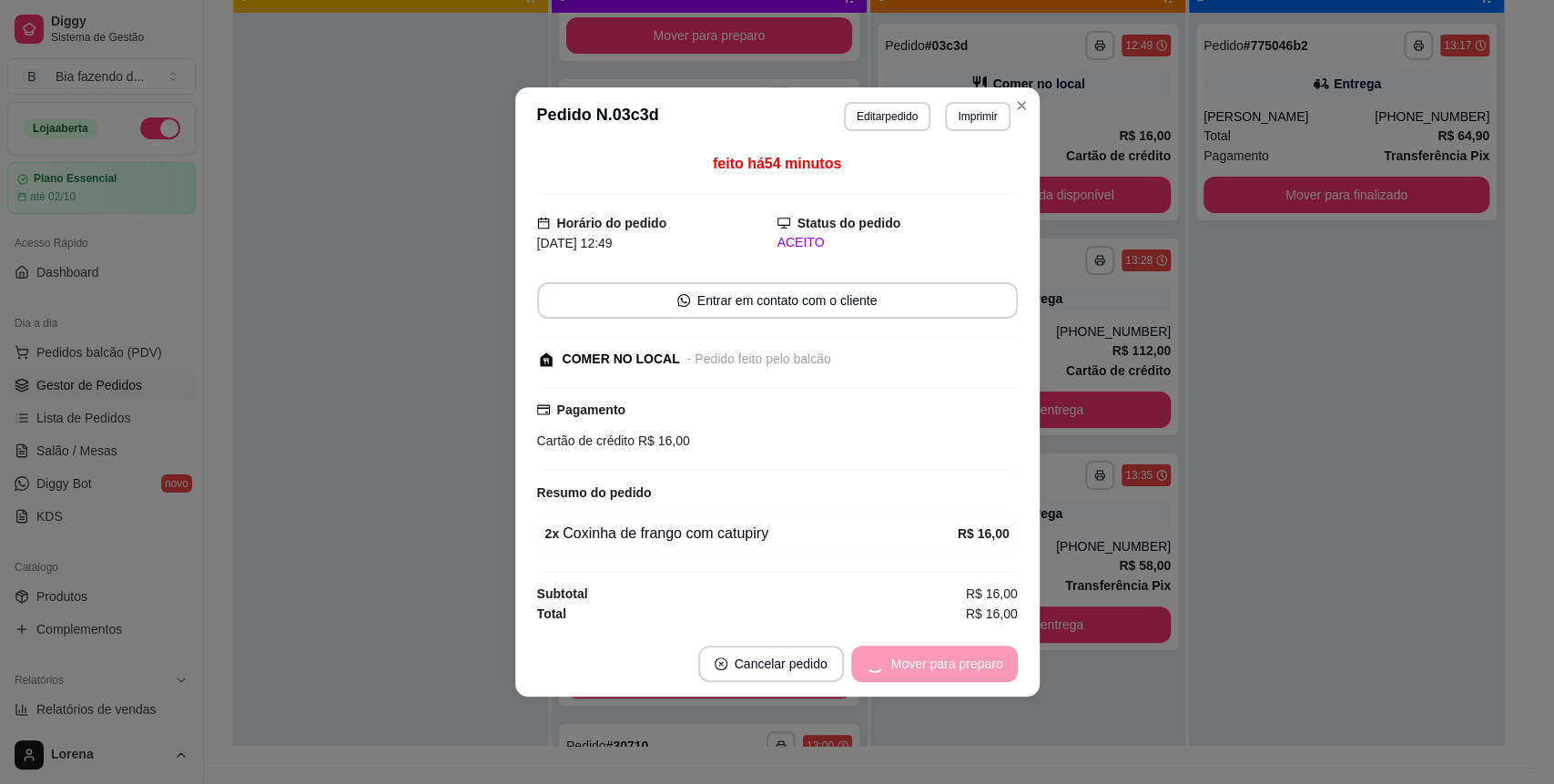
click at [957, 655] on div "Mover para preparo" at bounding box center [934, 663] width 166 height 36
click at [957, 655] on button "Mover para retirada disponível" at bounding box center [916, 663] width 201 height 36
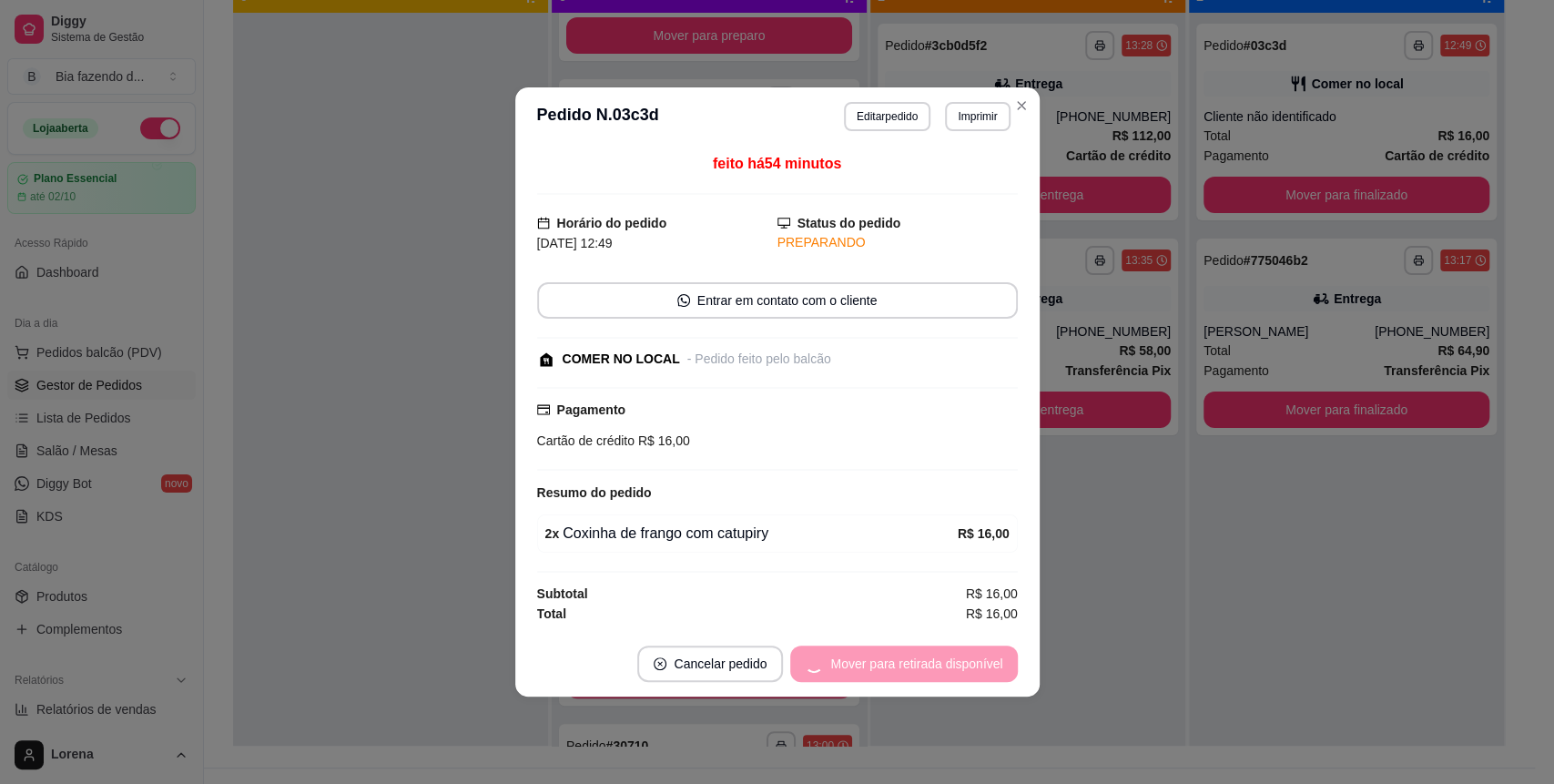
click at [957, 655] on div "Mover para retirada disponível" at bounding box center [903, 663] width 226 height 36
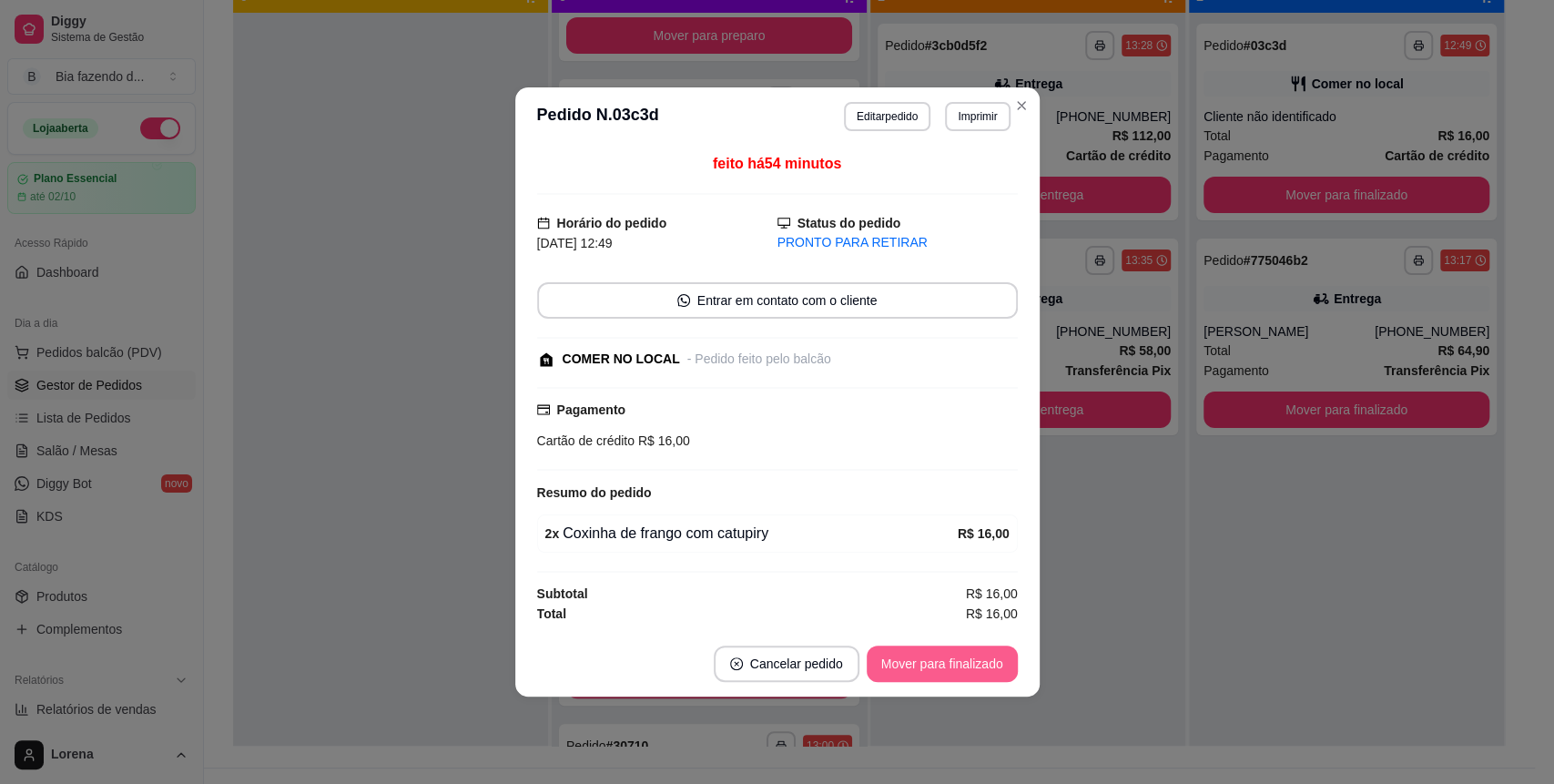
click at [957, 655] on button "Mover para finalizado" at bounding box center [943, 663] width 152 height 36
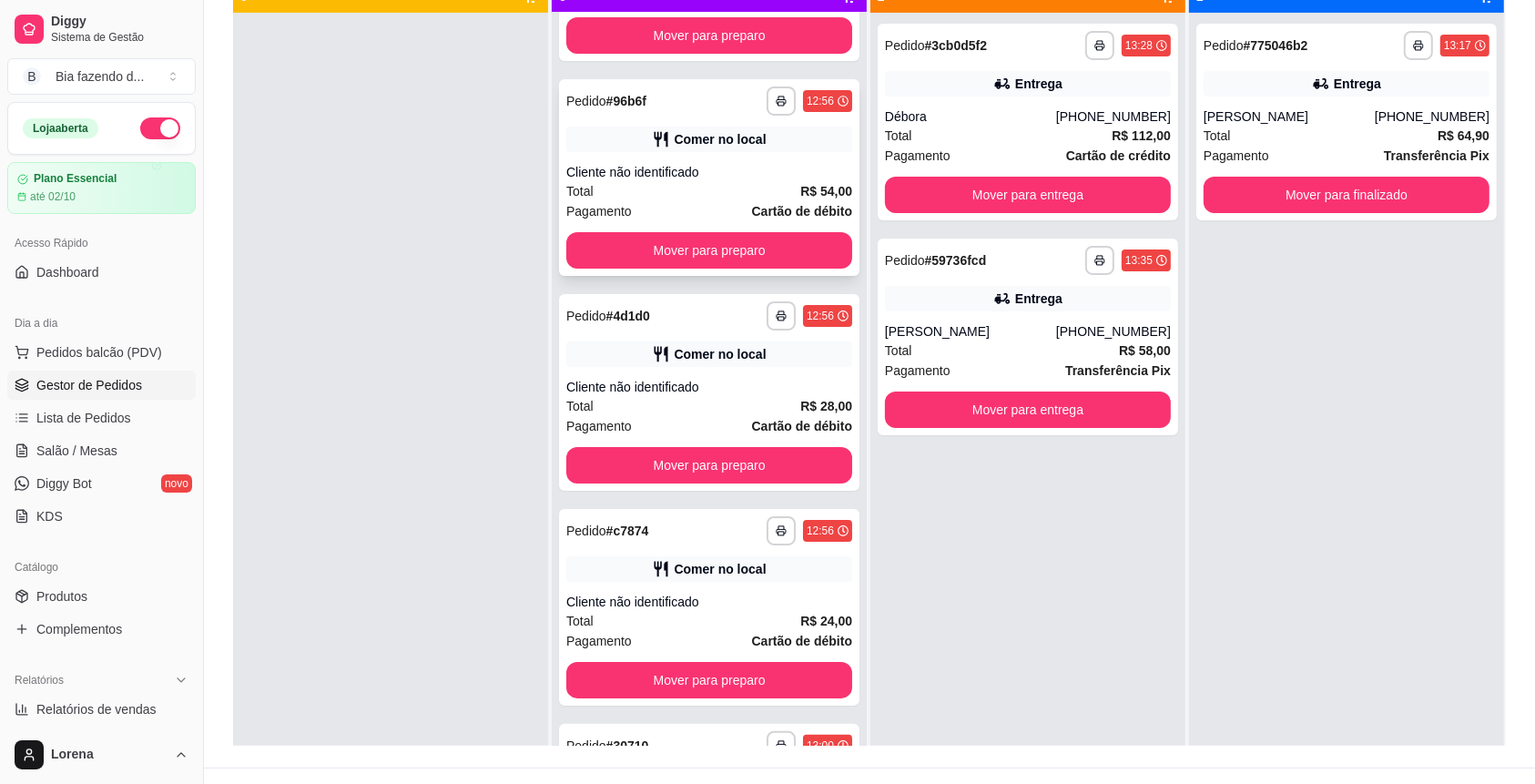
click at [795, 201] on span "Cartão de débito" at bounding box center [802, 211] width 100 height 20
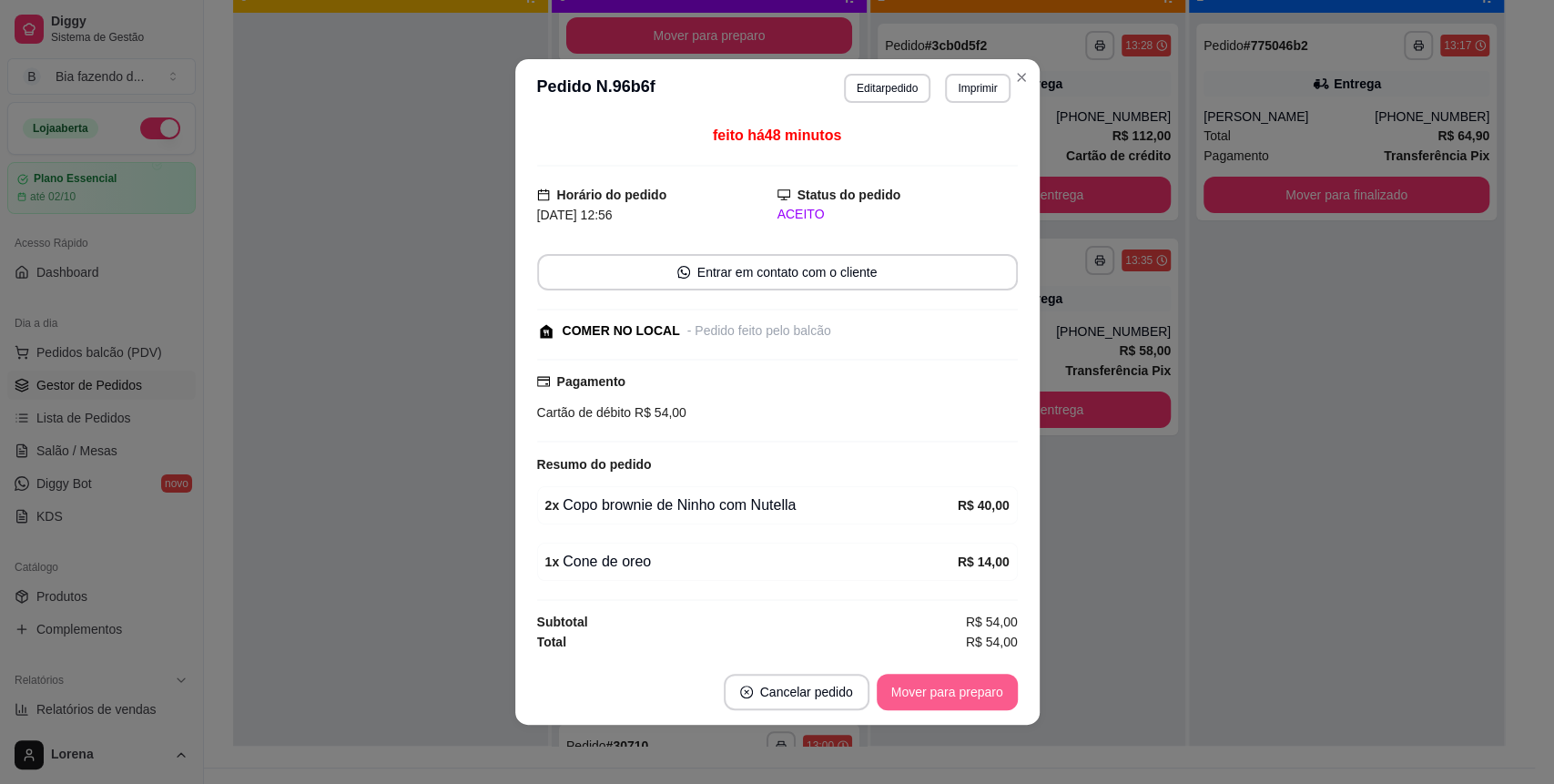
click at [949, 698] on button "Mover para preparo" at bounding box center [947, 692] width 141 height 36
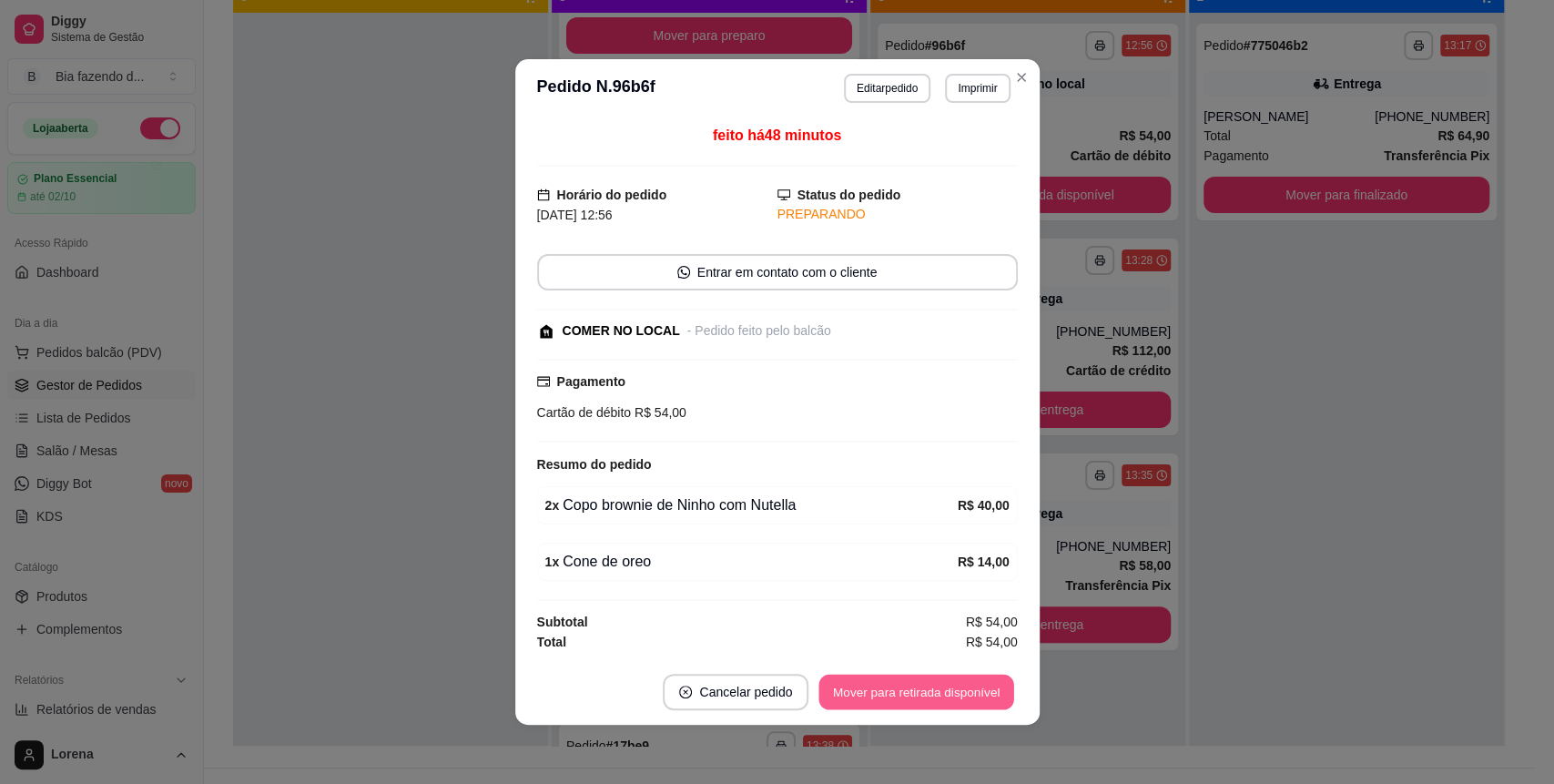
click at [947, 696] on button "Mover para retirada disponível" at bounding box center [917, 693] width 195 height 35
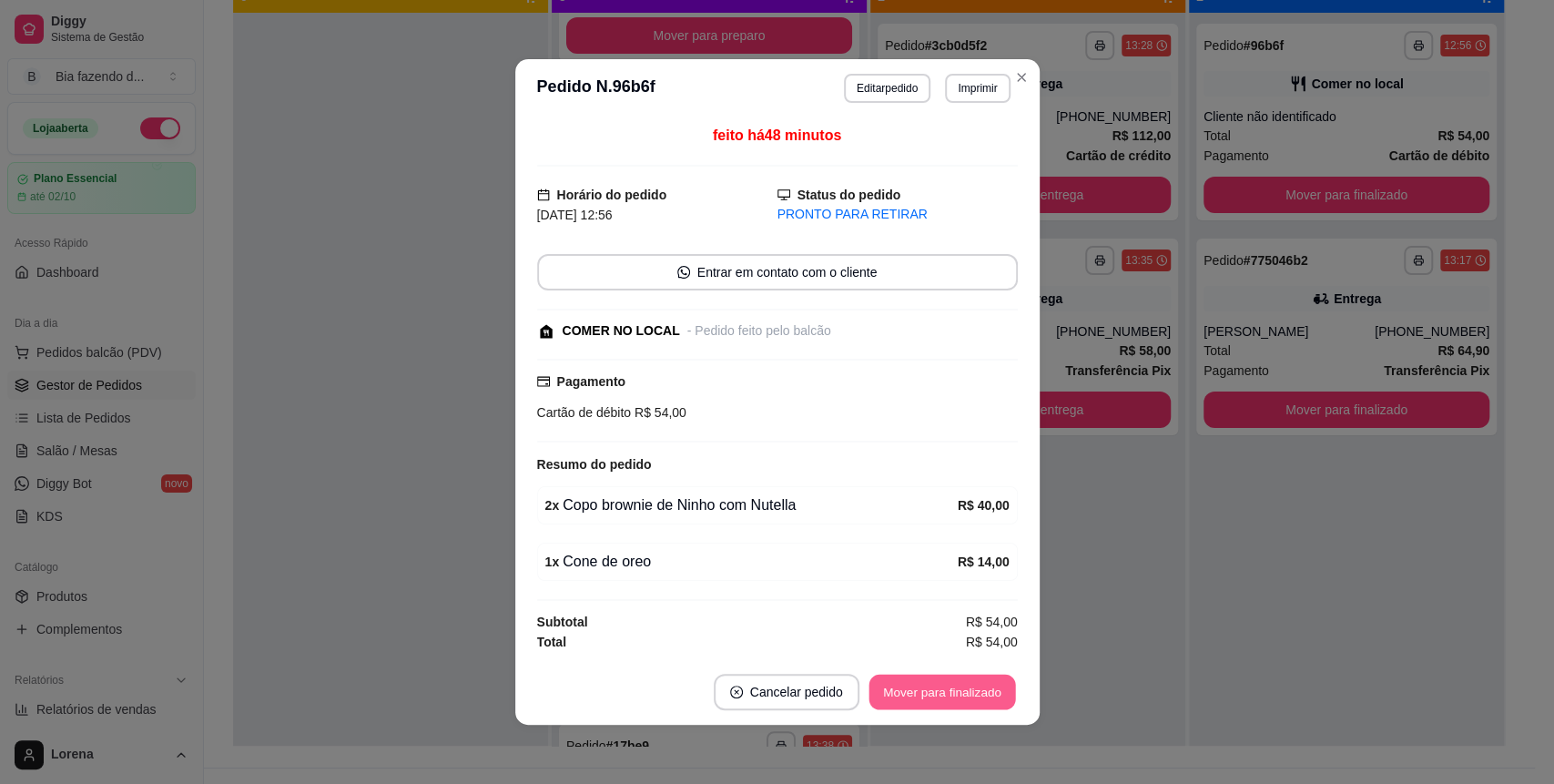
click at [922, 677] on button "Mover para finalizado" at bounding box center [942, 693] width 147 height 35
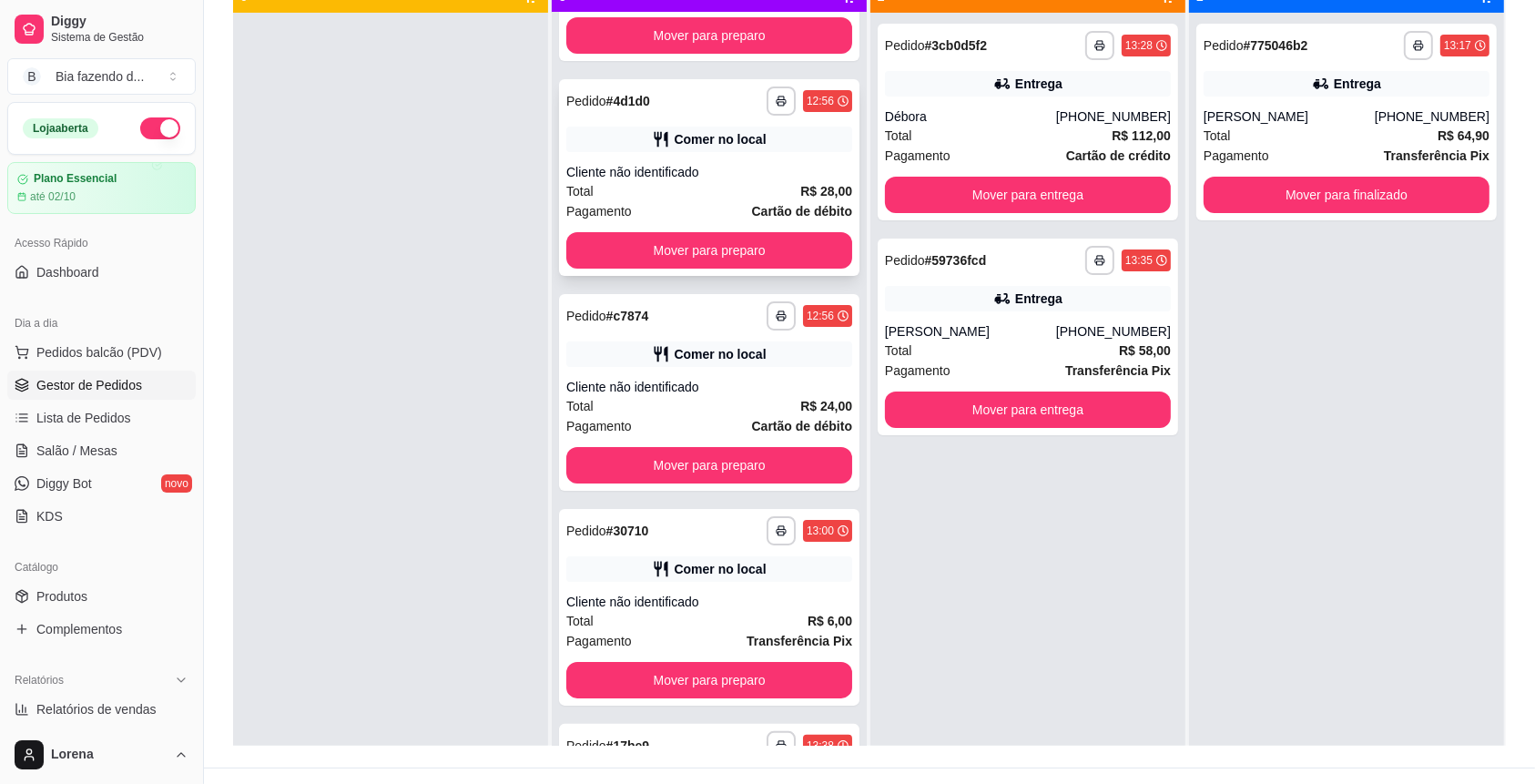
click at [696, 139] on div "Comer no local" at bounding box center [719, 139] width 92 height 19
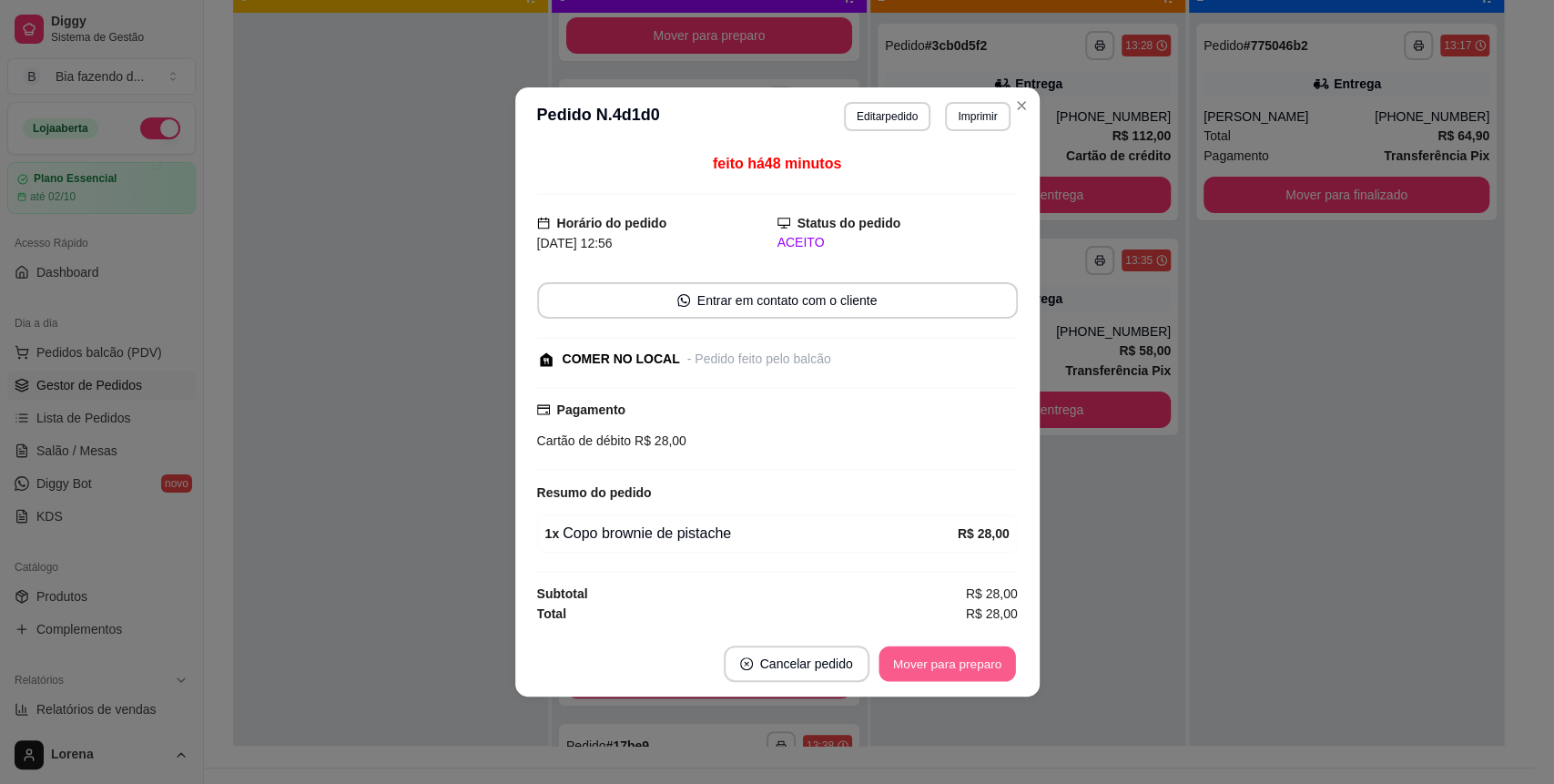
click at [982, 656] on button "Mover para preparo" at bounding box center [947, 664] width 137 height 35
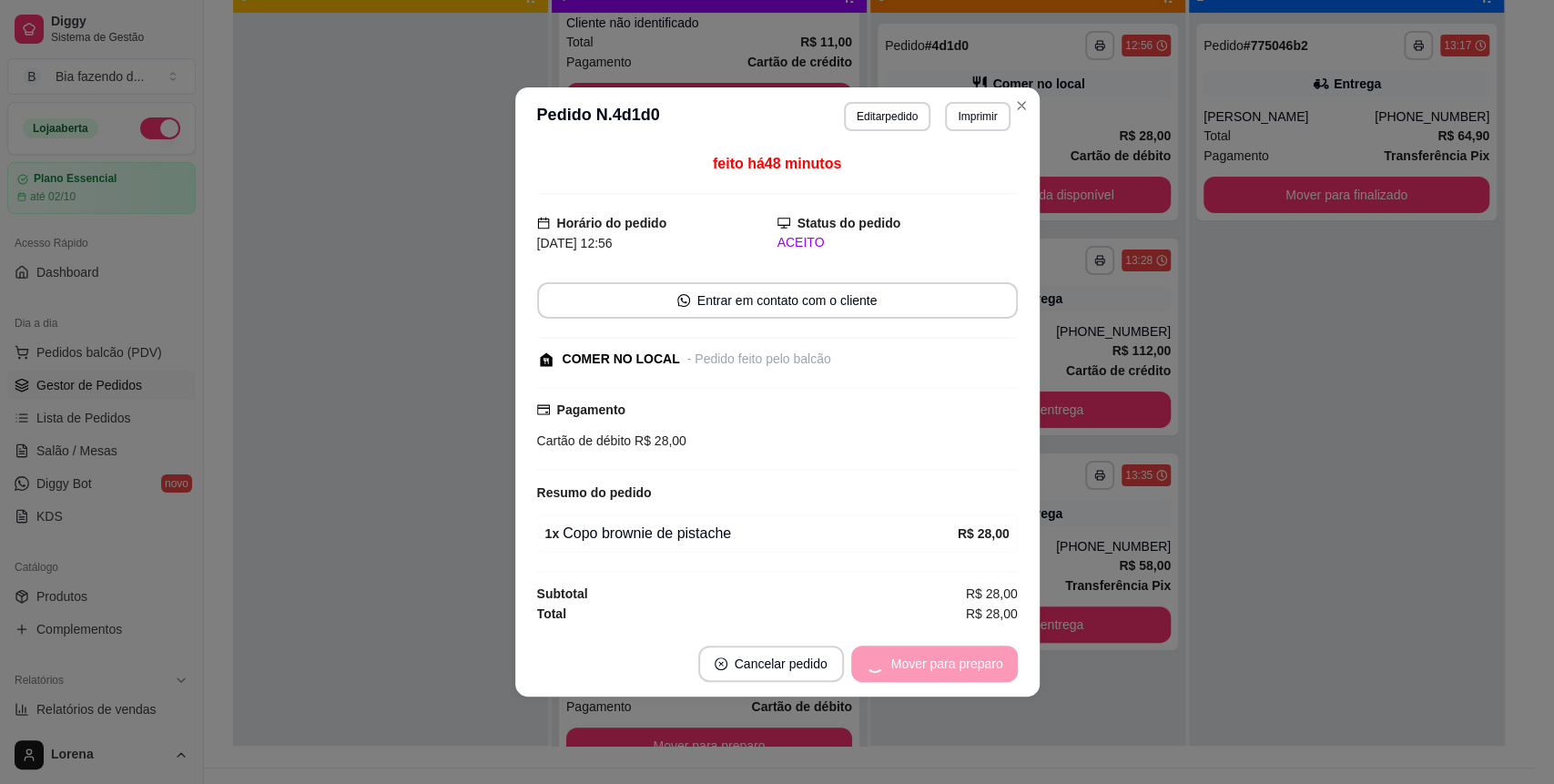
scroll to position [93, 0]
click at [982, 656] on button "Mover para retirada disponível" at bounding box center [917, 664] width 195 height 35
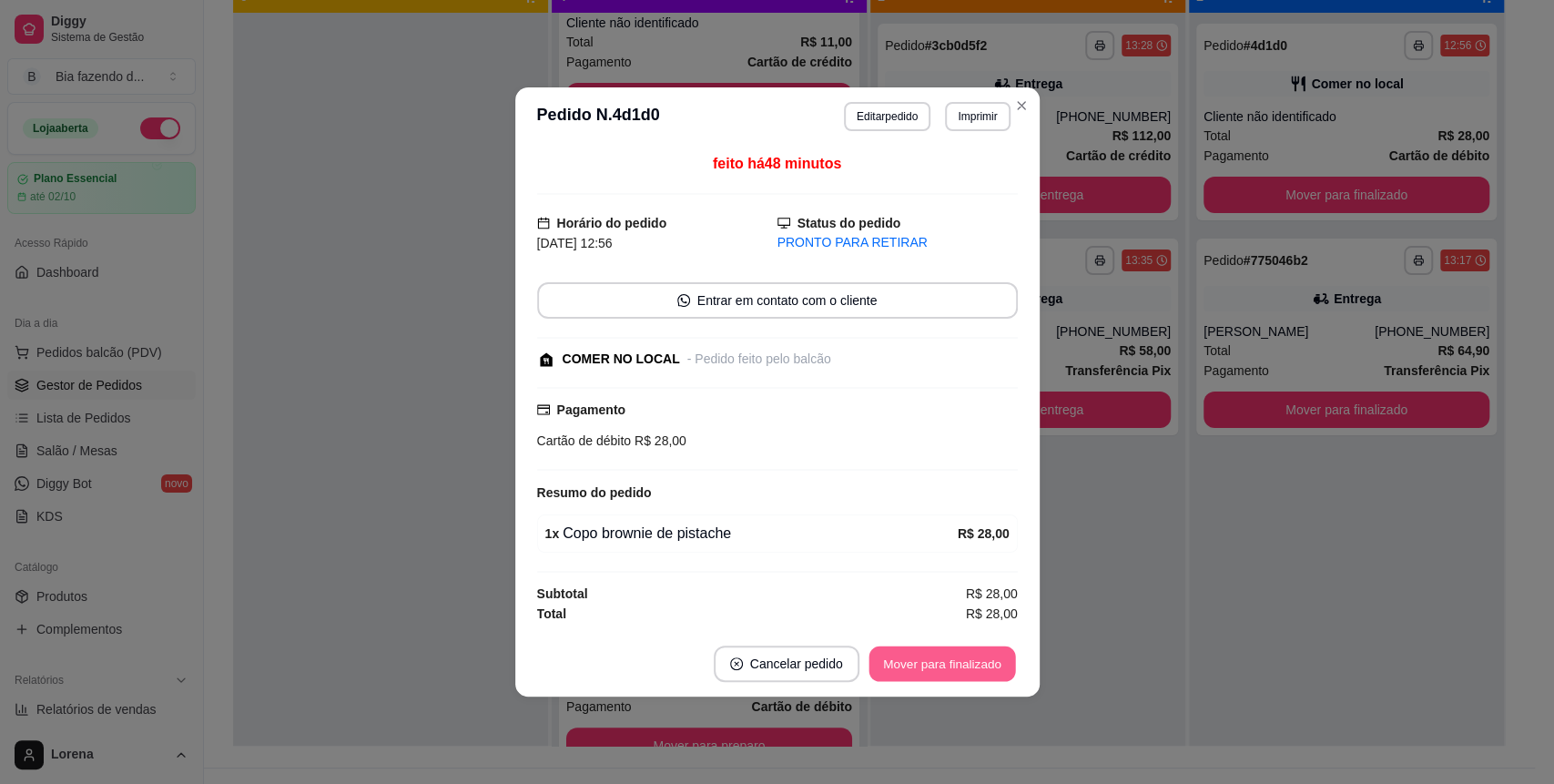
click at [981, 659] on button "Mover para finalizado" at bounding box center [942, 664] width 147 height 35
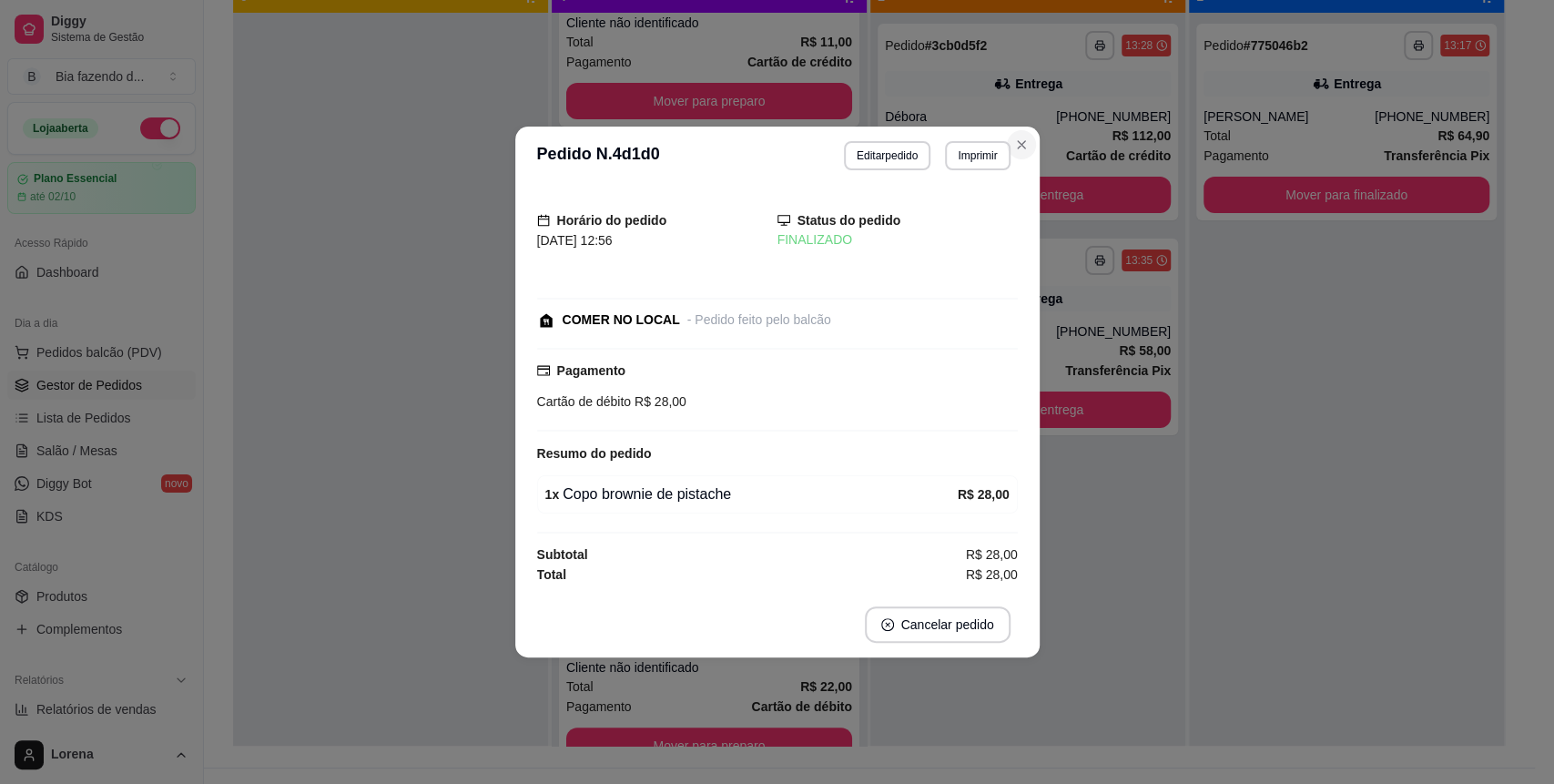
click at [1027, 156] on section "**********" at bounding box center [777, 392] width 525 height 530
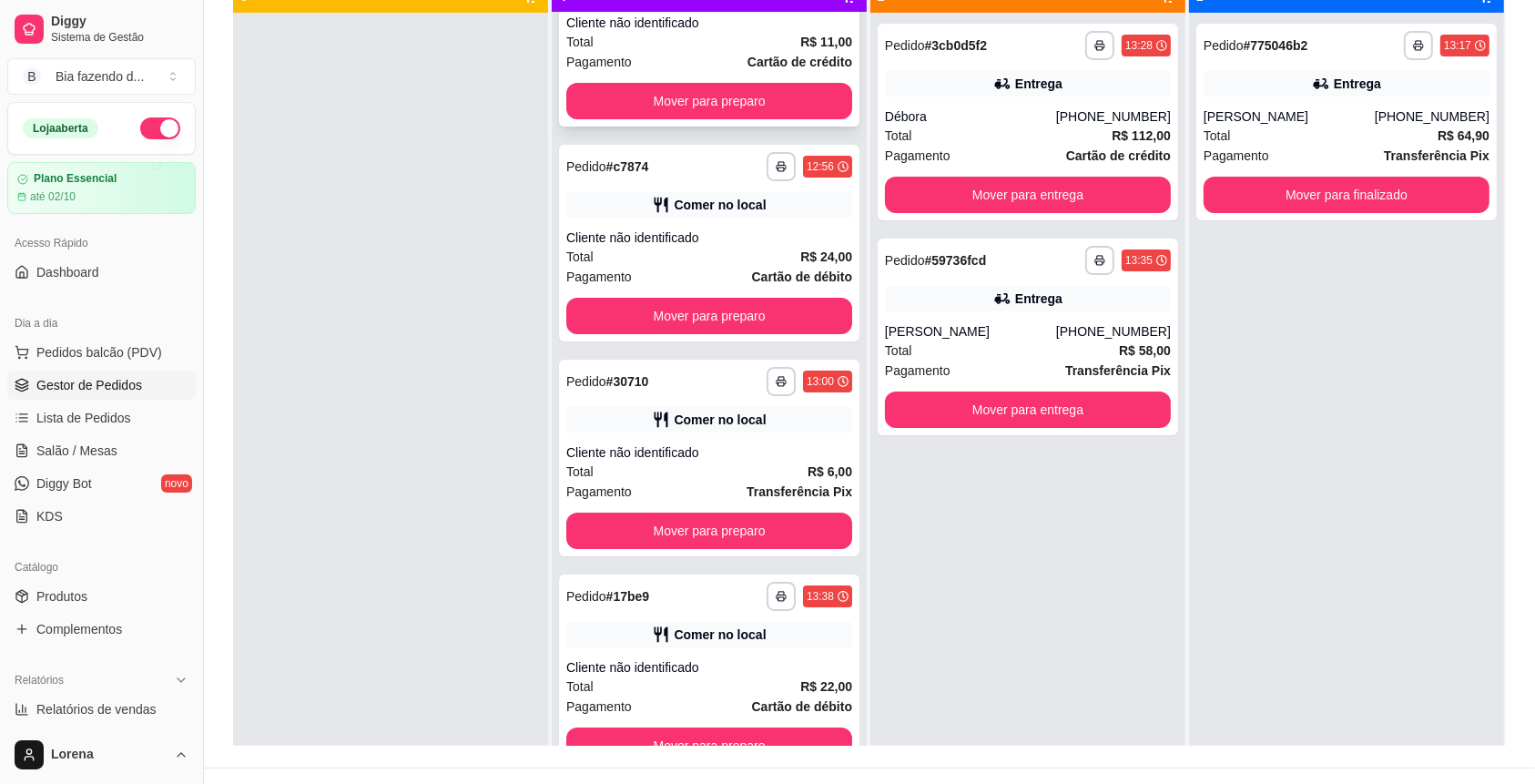
click at [699, 38] on div "Total R$ 11,00" at bounding box center [708, 41] width 285 height 20
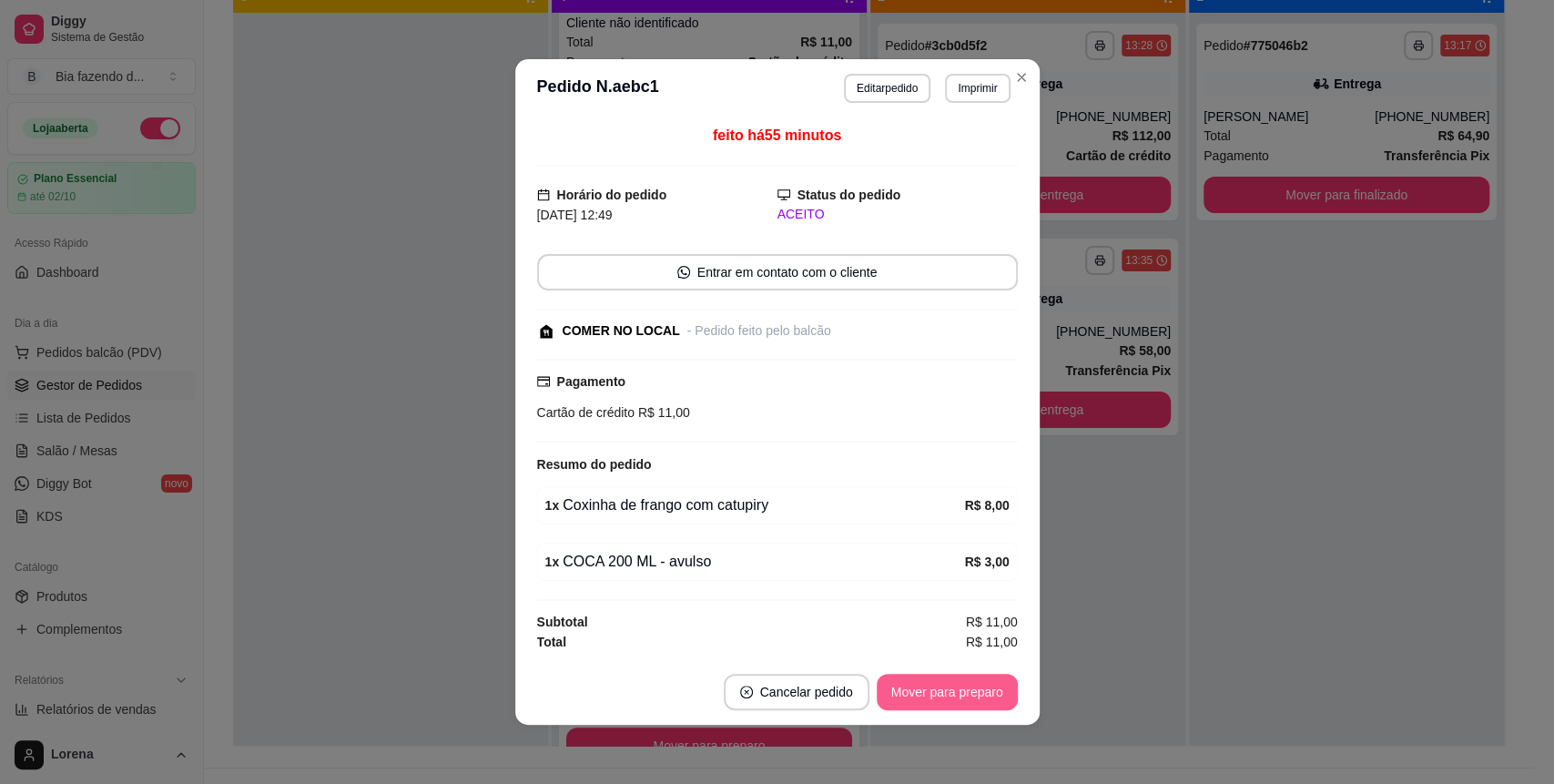
click at [979, 703] on button "Mover para preparo" at bounding box center [947, 692] width 141 height 36
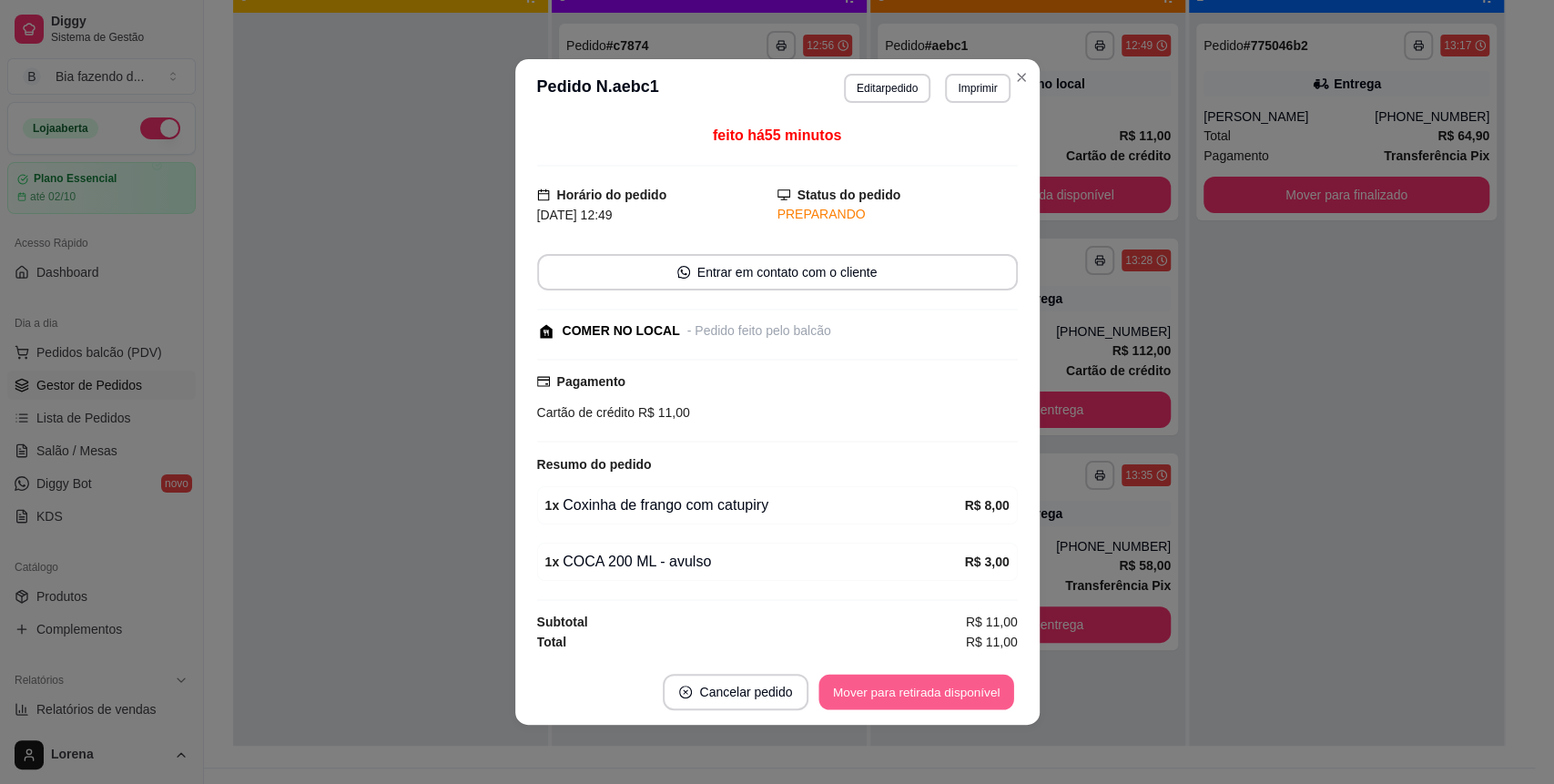
click at [978, 704] on button "Mover para retirada disponível" at bounding box center [917, 693] width 195 height 35
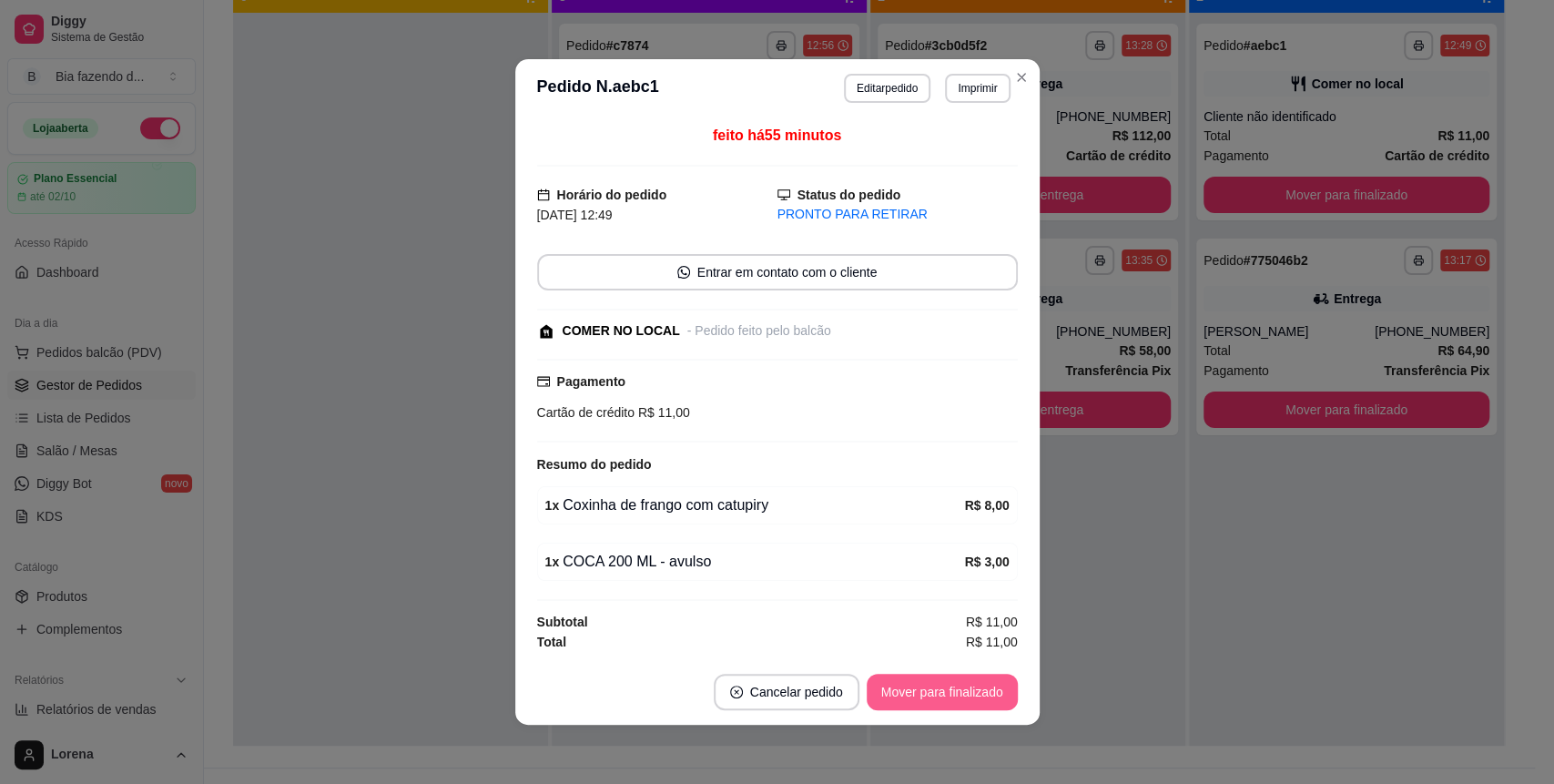
click at [973, 704] on button "Mover para finalizado" at bounding box center [943, 692] width 152 height 36
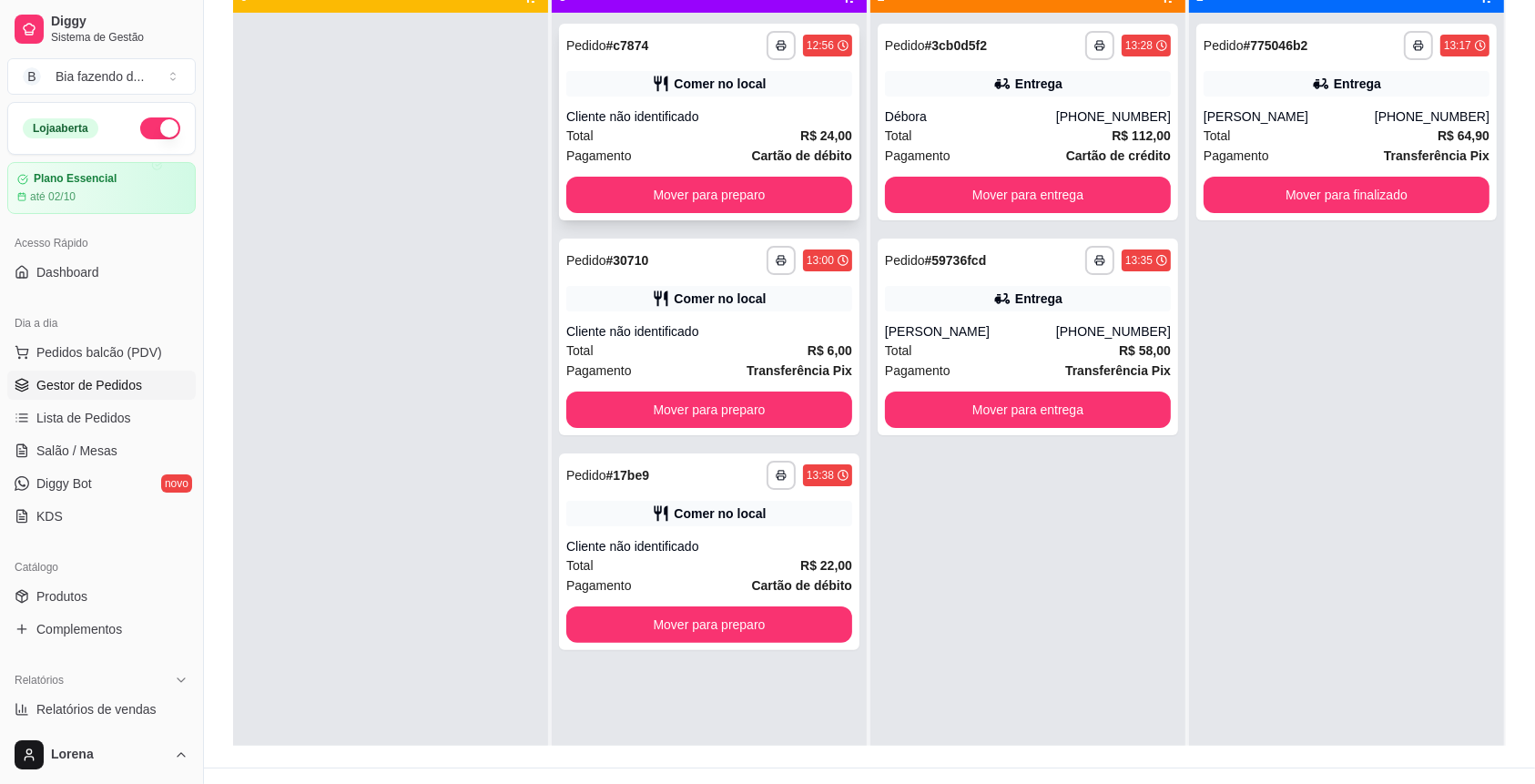
click at [681, 140] on div "Total R$ 24,00" at bounding box center [708, 136] width 285 height 20
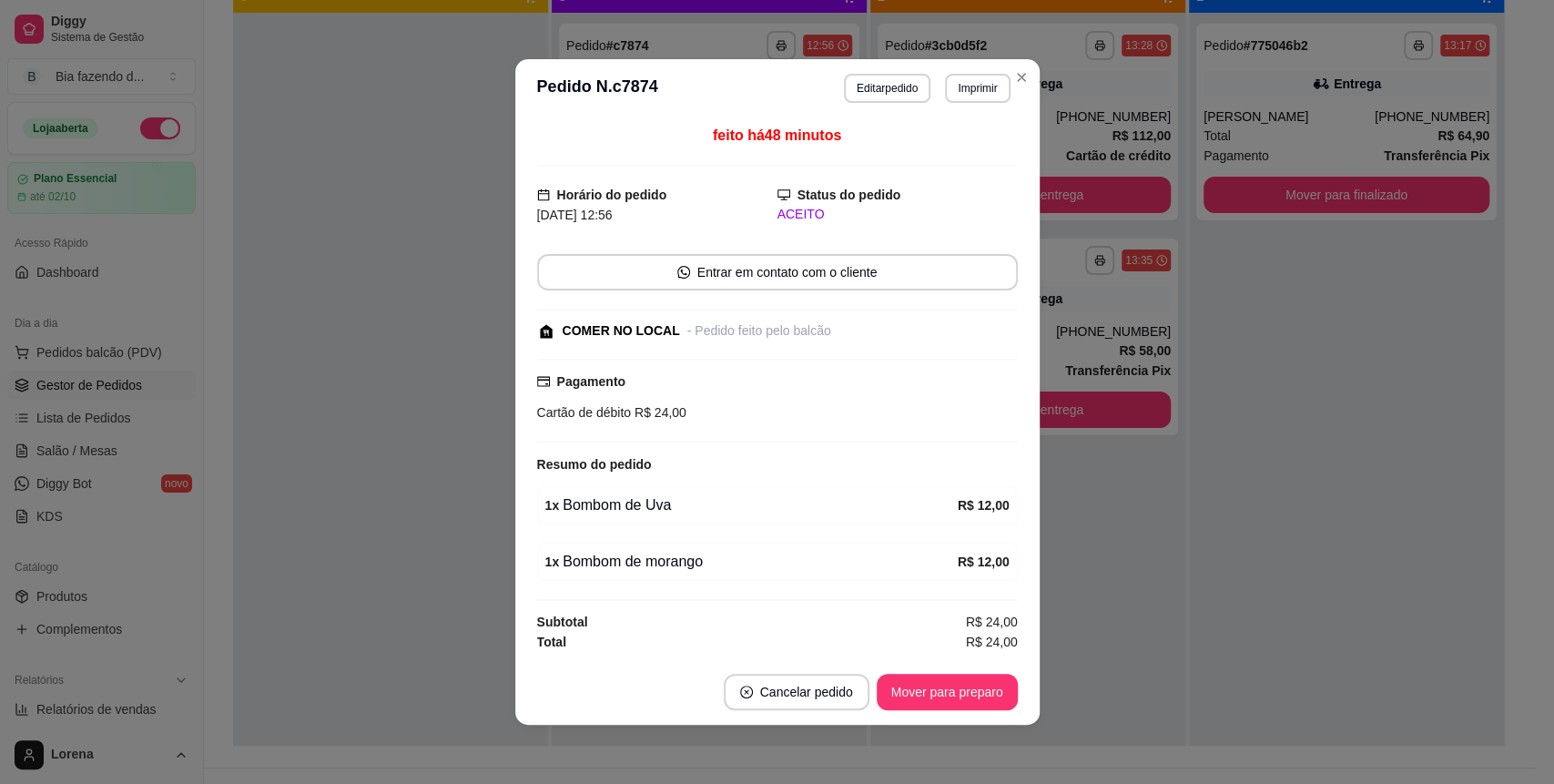
drag, startPoint x: 975, startPoint y: 670, endPoint x: 974, endPoint y: 692, distance: 22.0
click at [974, 689] on footer "Cancelar pedido Mover para preparo" at bounding box center [777, 692] width 525 height 66
click at [974, 692] on button "Mover para preparo" at bounding box center [947, 692] width 141 height 36
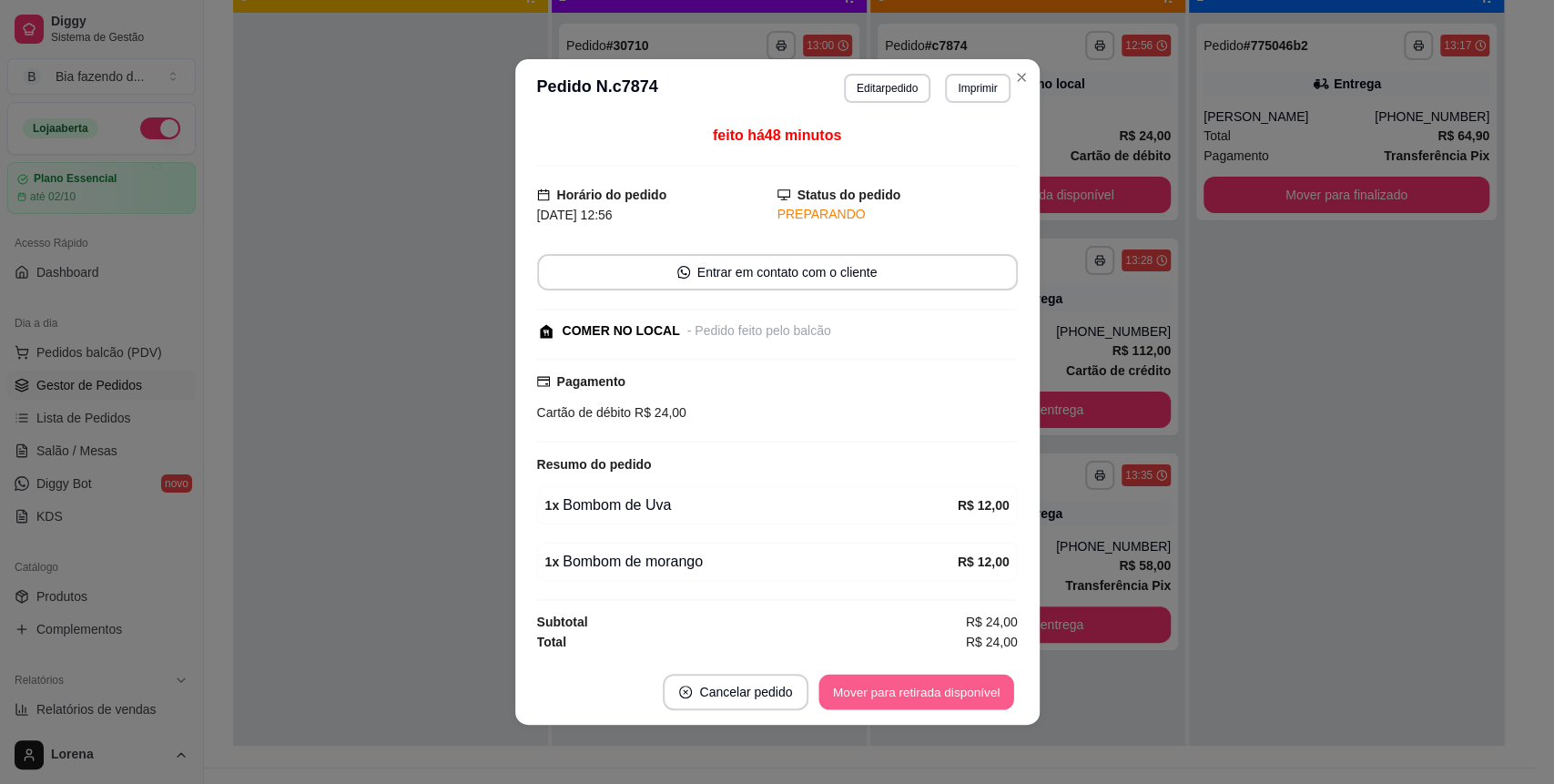
click at [967, 684] on button "Mover para retirada disponível" at bounding box center [917, 693] width 195 height 35
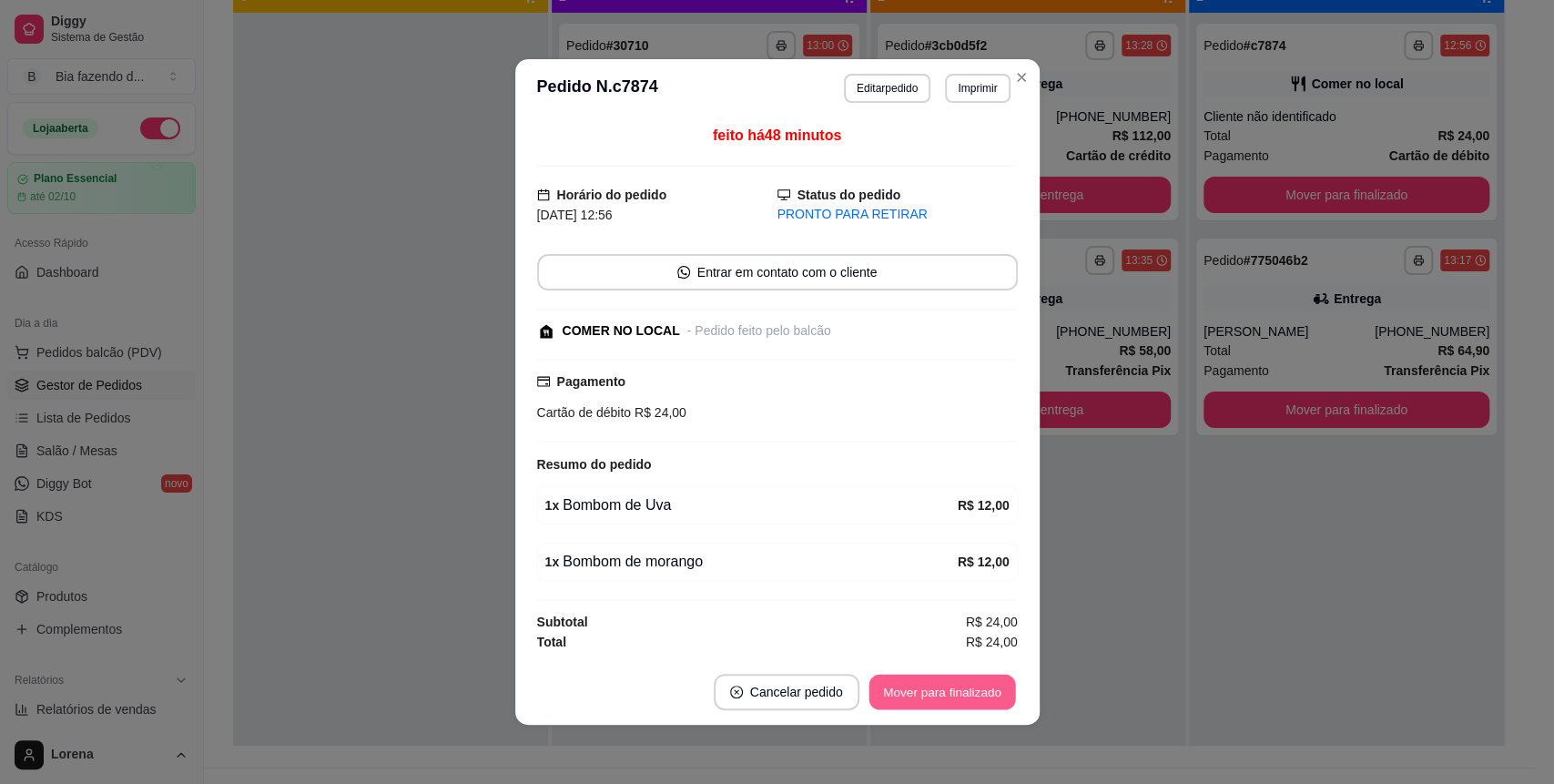
click at [967, 684] on button "Mover para finalizado" at bounding box center [942, 693] width 147 height 35
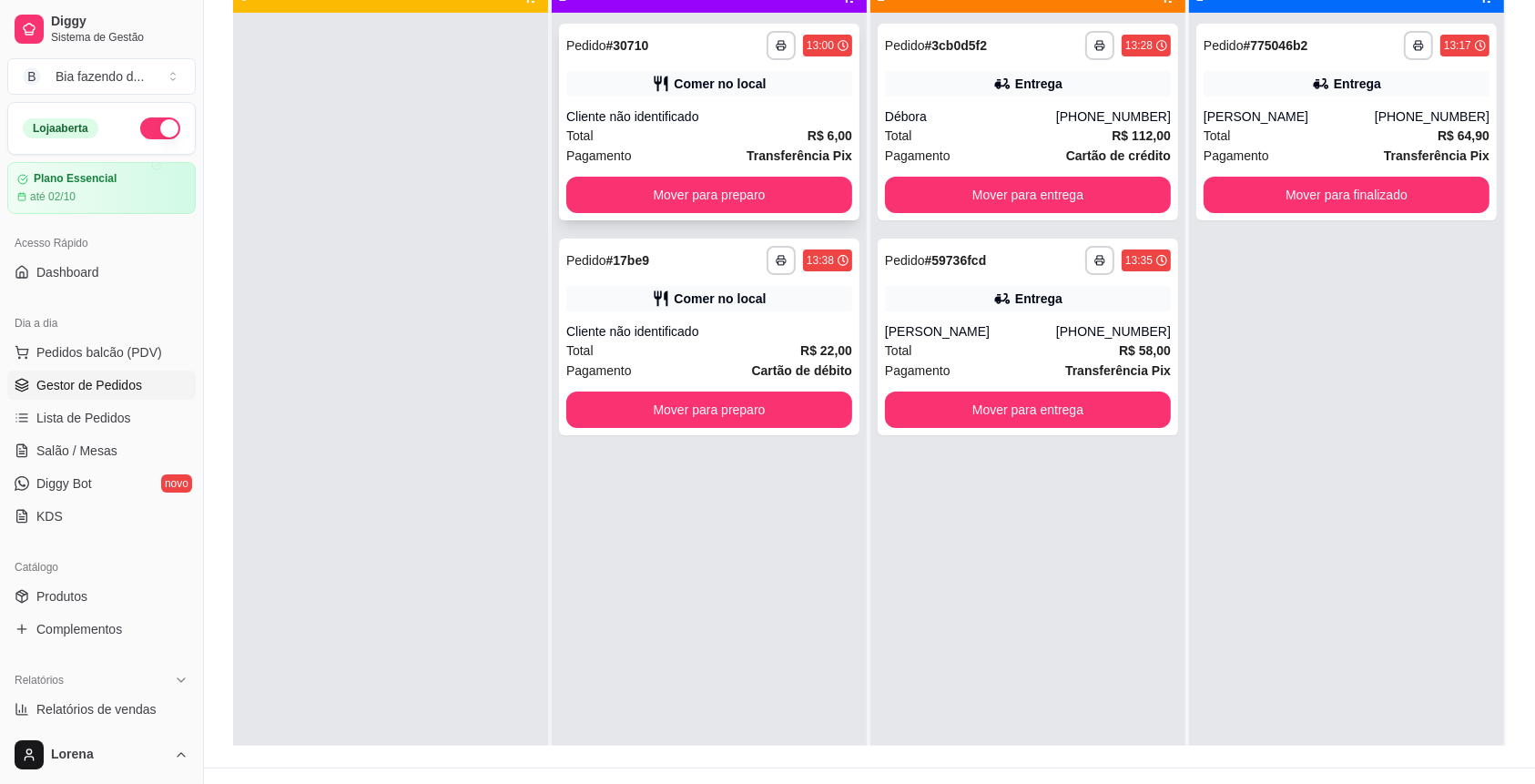
click at [621, 103] on div "**********" at bounding box center [708, 122] width 300 height 197
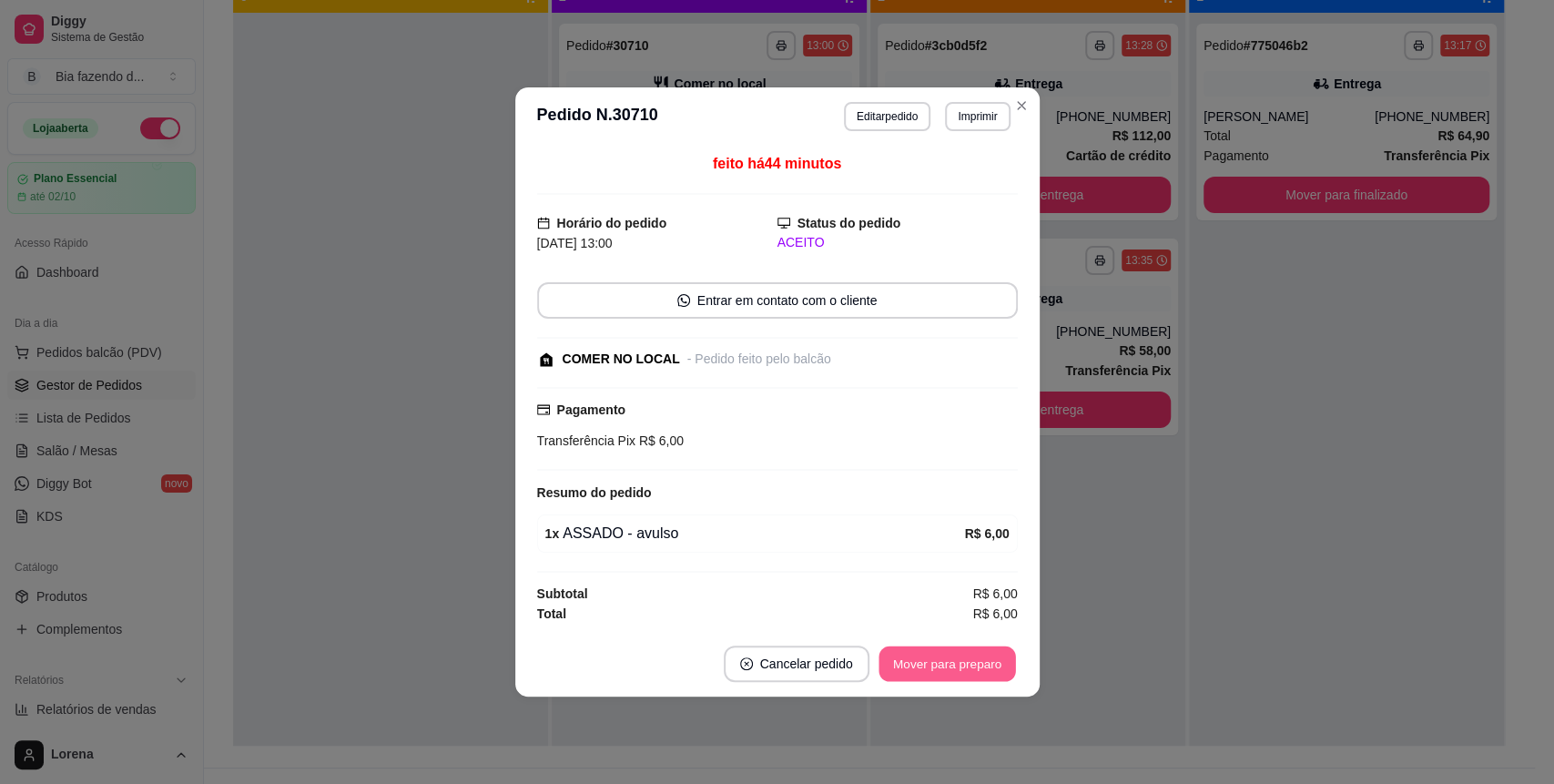
click at [963, 665] on button "Mover para preparo" at bounding box center [947, 664] width 137 height 35
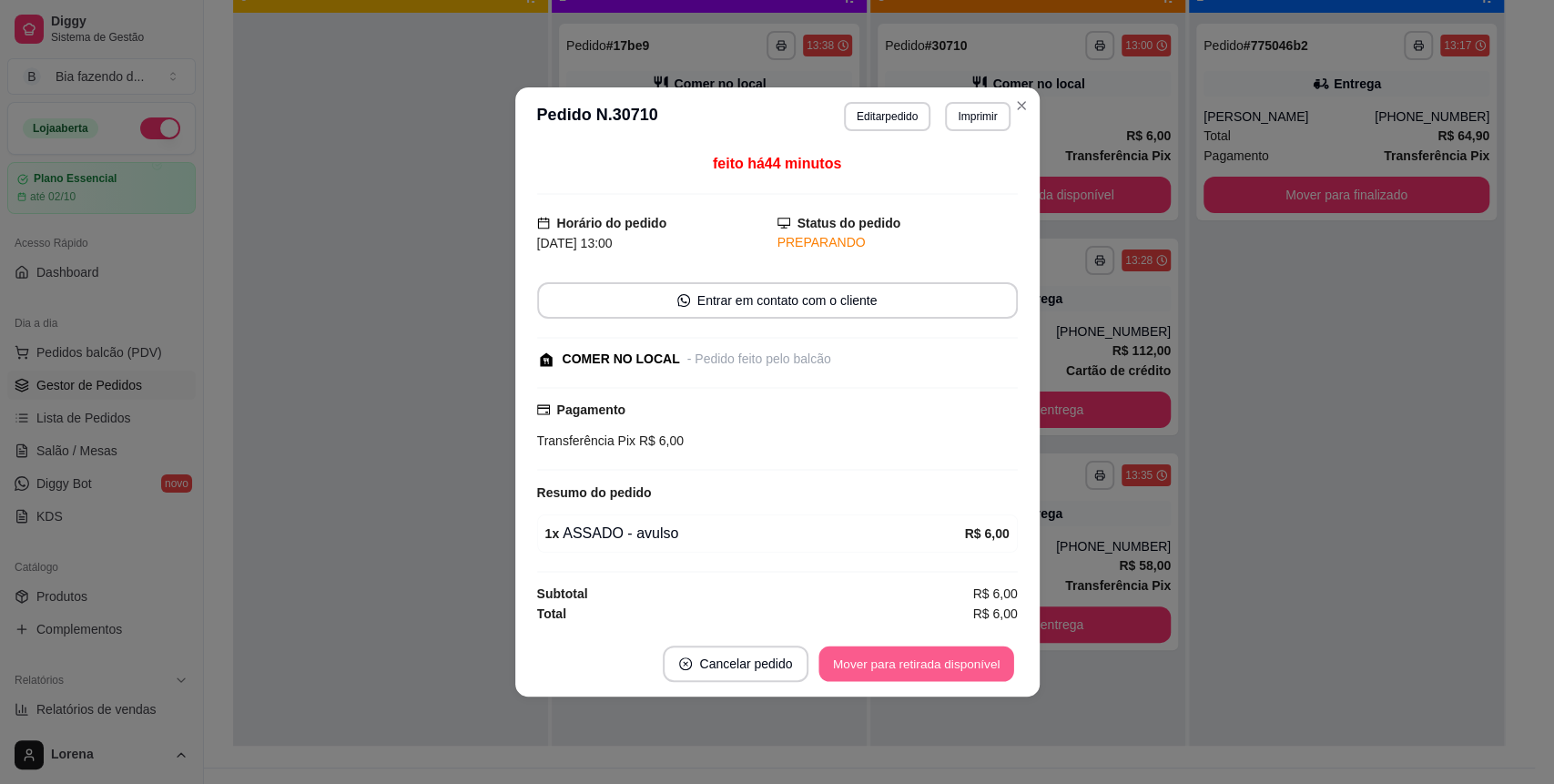
click at [963, 664] on button "Mover para retirada disponível" at bounding box center [917, 664] width 195 height 35
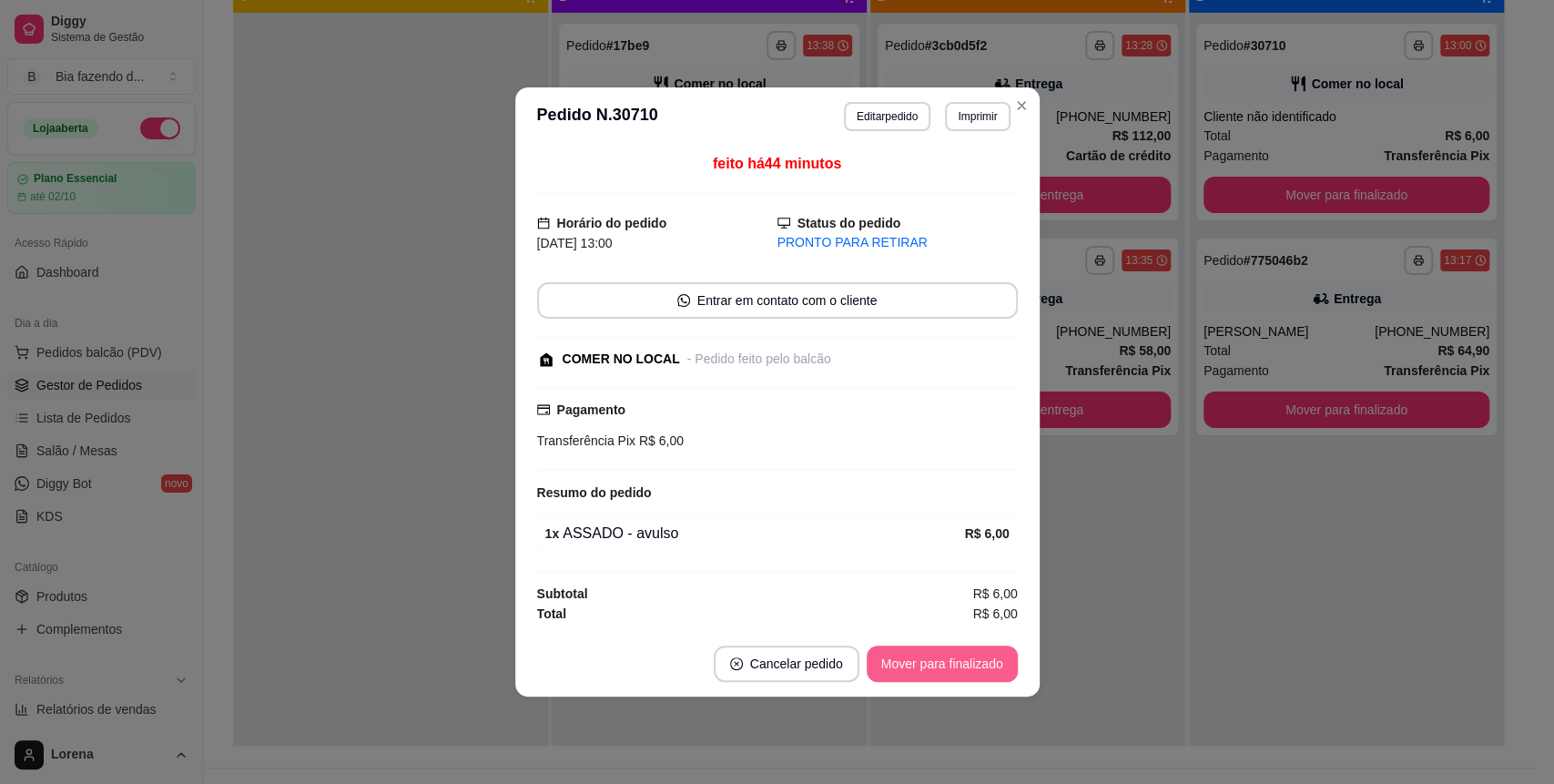
click at [975, 661] on button "Mover para finalizado" at bounding box center [943, 663] width 152 height 36
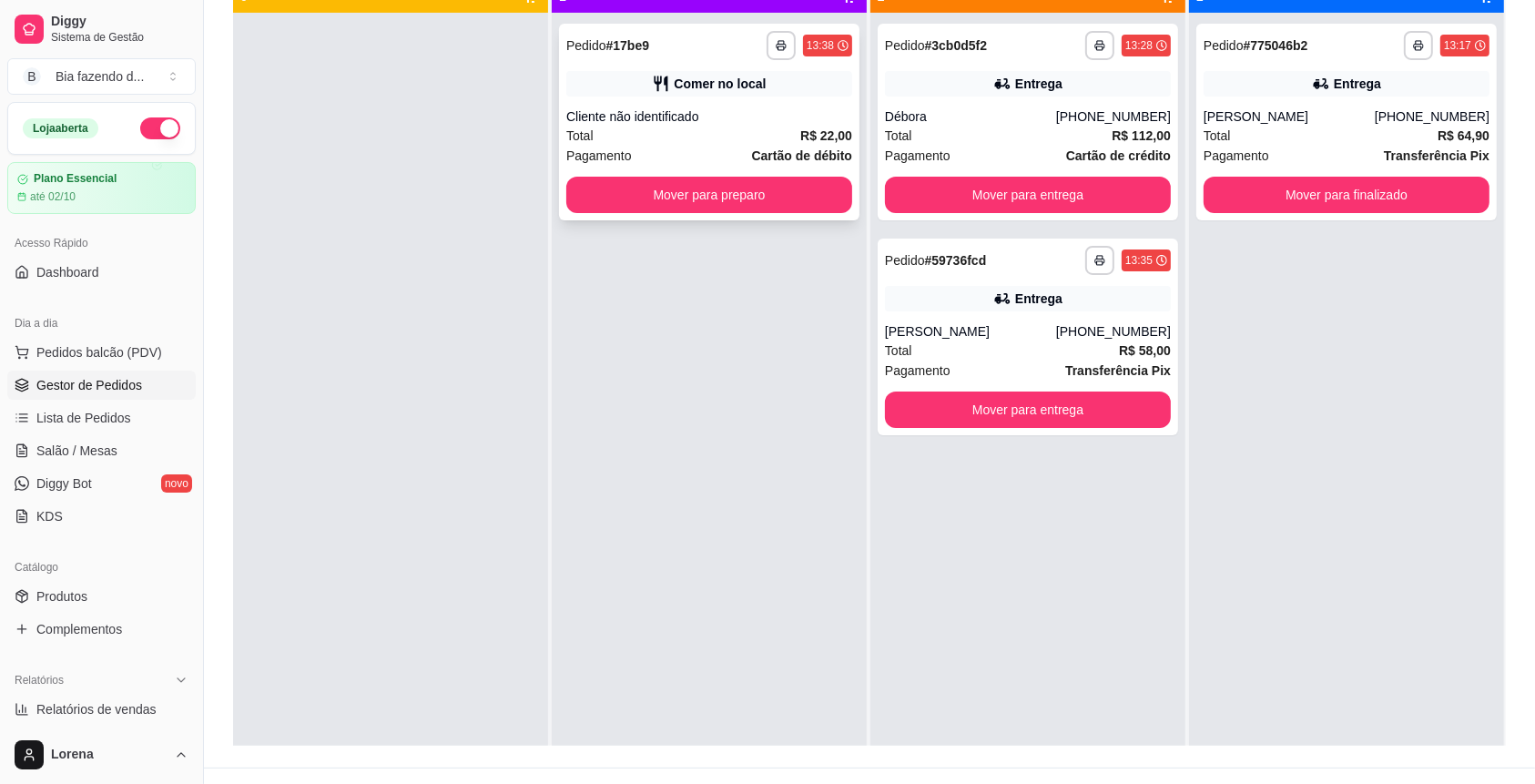
click at [726, 88] on div "Comer no local" at bounding box center [719, 84] width 92 height 19
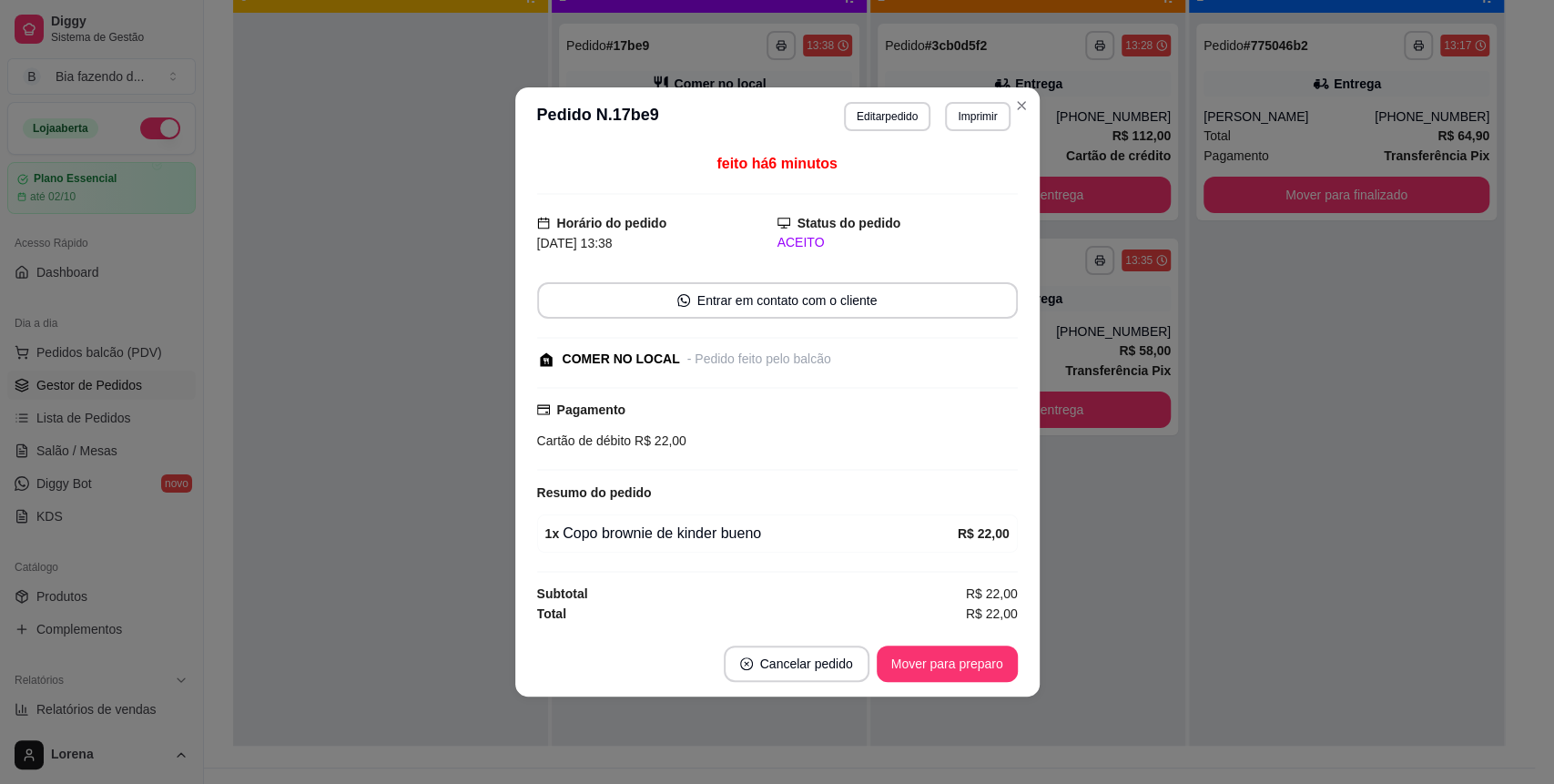
click at [938, 634] on footer "Cancelar pedido Mover para preparo" at bounding box center [777, 663] width 525 height 66
click at [939, 648] on button "Mover para preparo" at bounding box center [947, 664] width 137 height 35
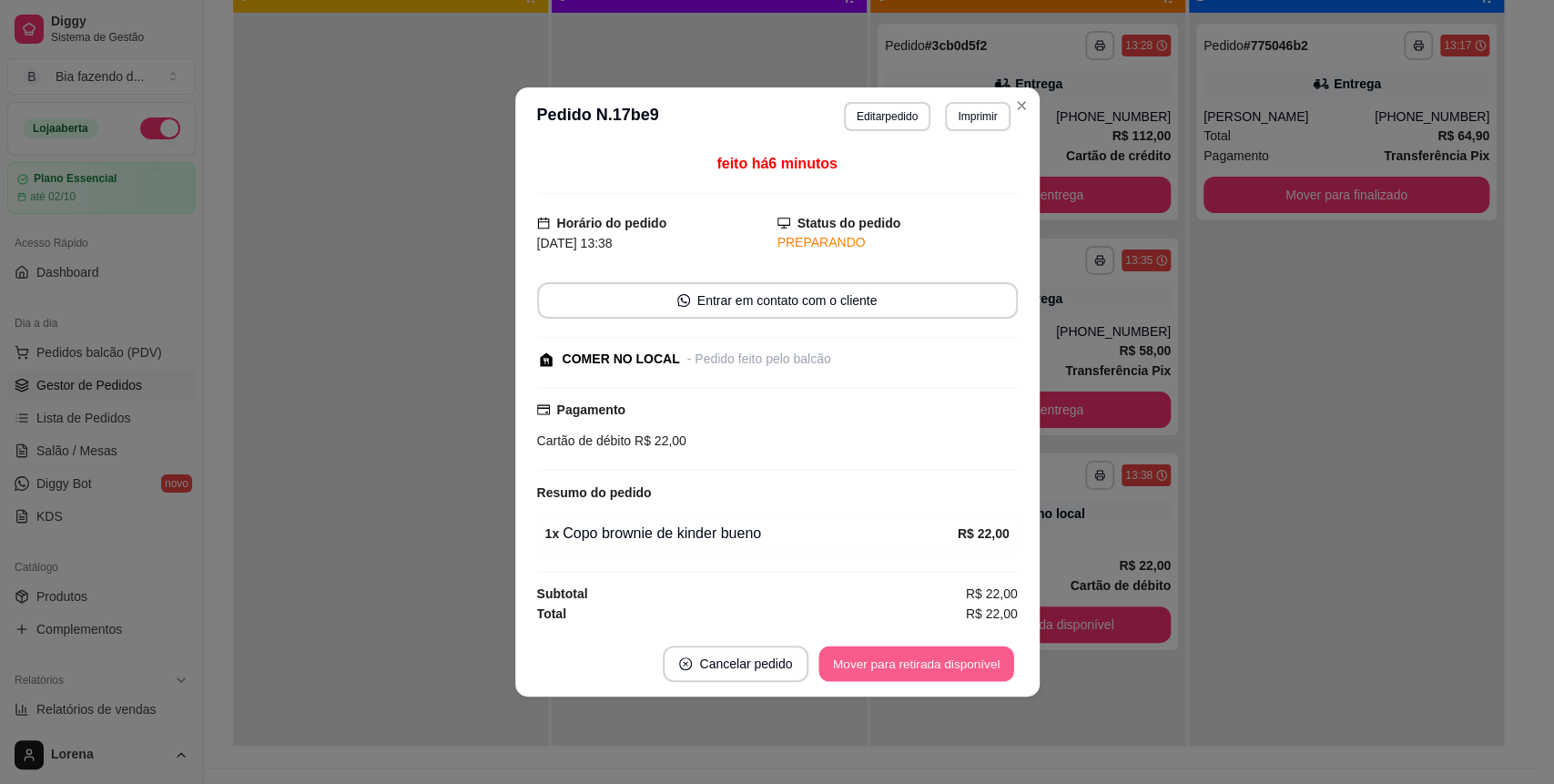
click at [943, 650] on button "Mover para retirada disponível" at bounding box center [917, 664] width 195 height 35
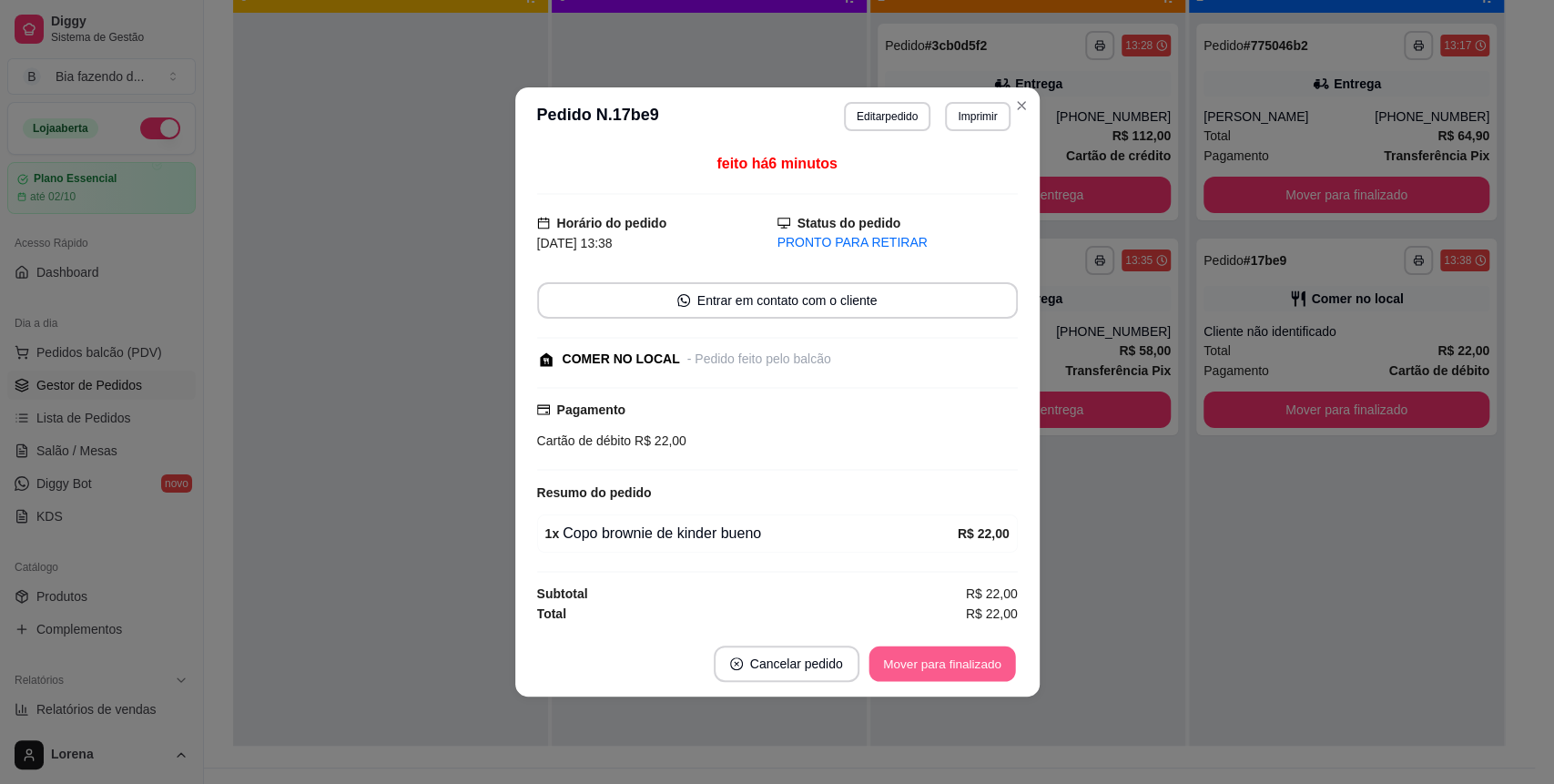
click at [943, 650] on button "Mover para finalizado" at bounding box center [942, 664] width 147 height 35
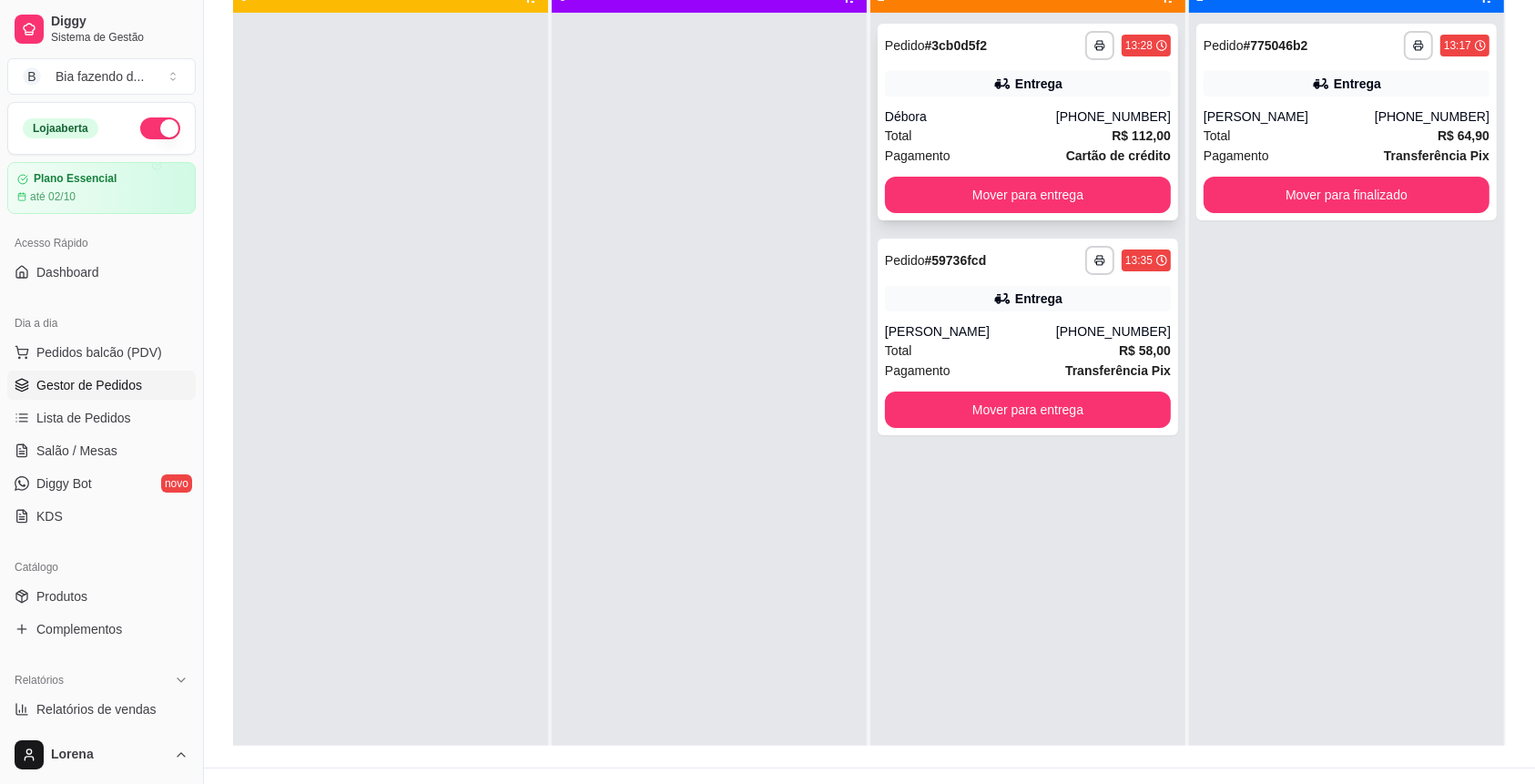
click at [1053, 117] on div "Débora" at bounding box center [970, 116] width 171 height 19
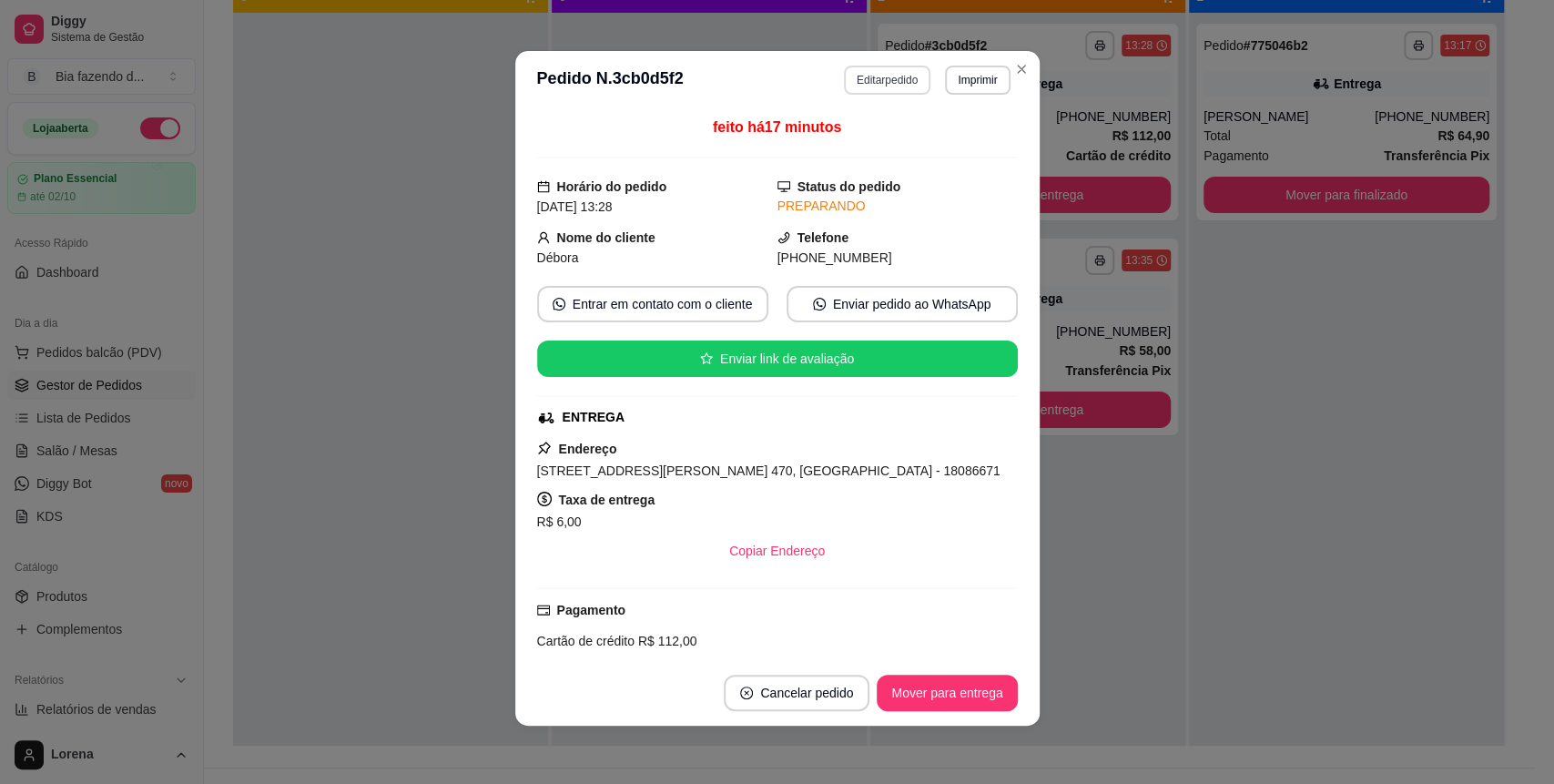
click at [878, 82] on button "Editar pedido" at bounding box center [888, 81] width 87 height 30
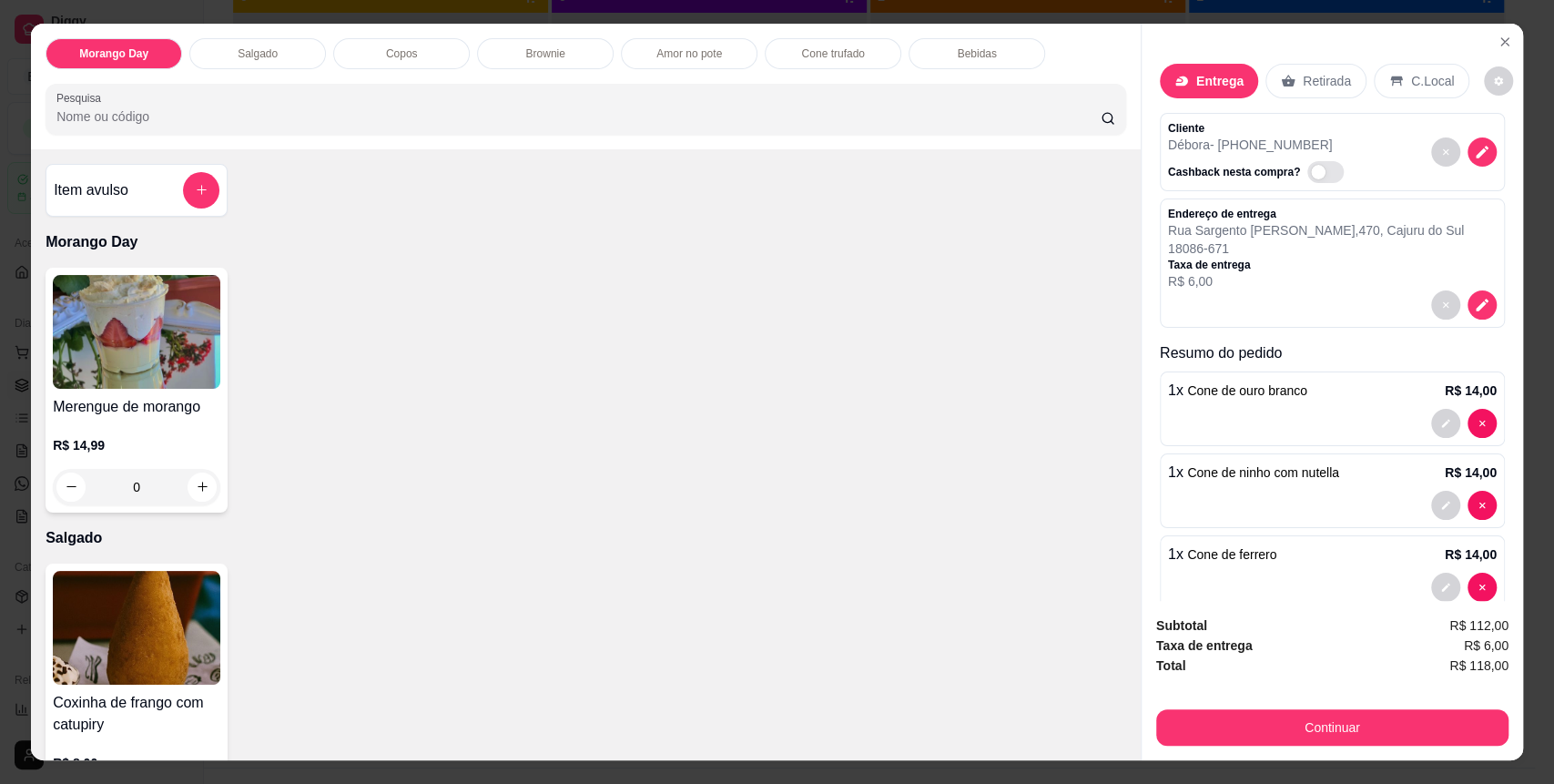
click at [993, 56] on div "Bebidas" at bounding box center [976, 53] width 137 height 30
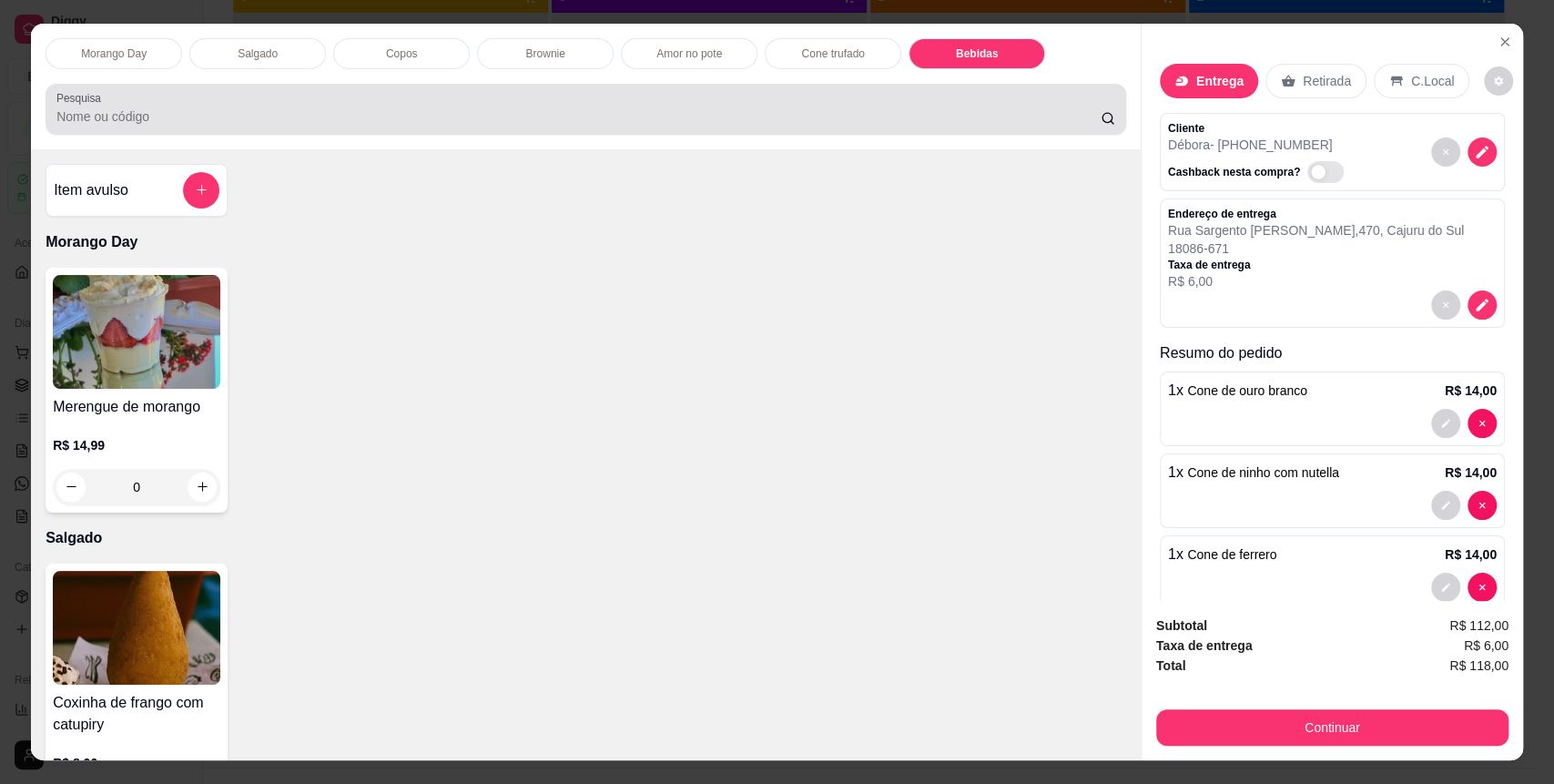
scroll to position [34, 0]
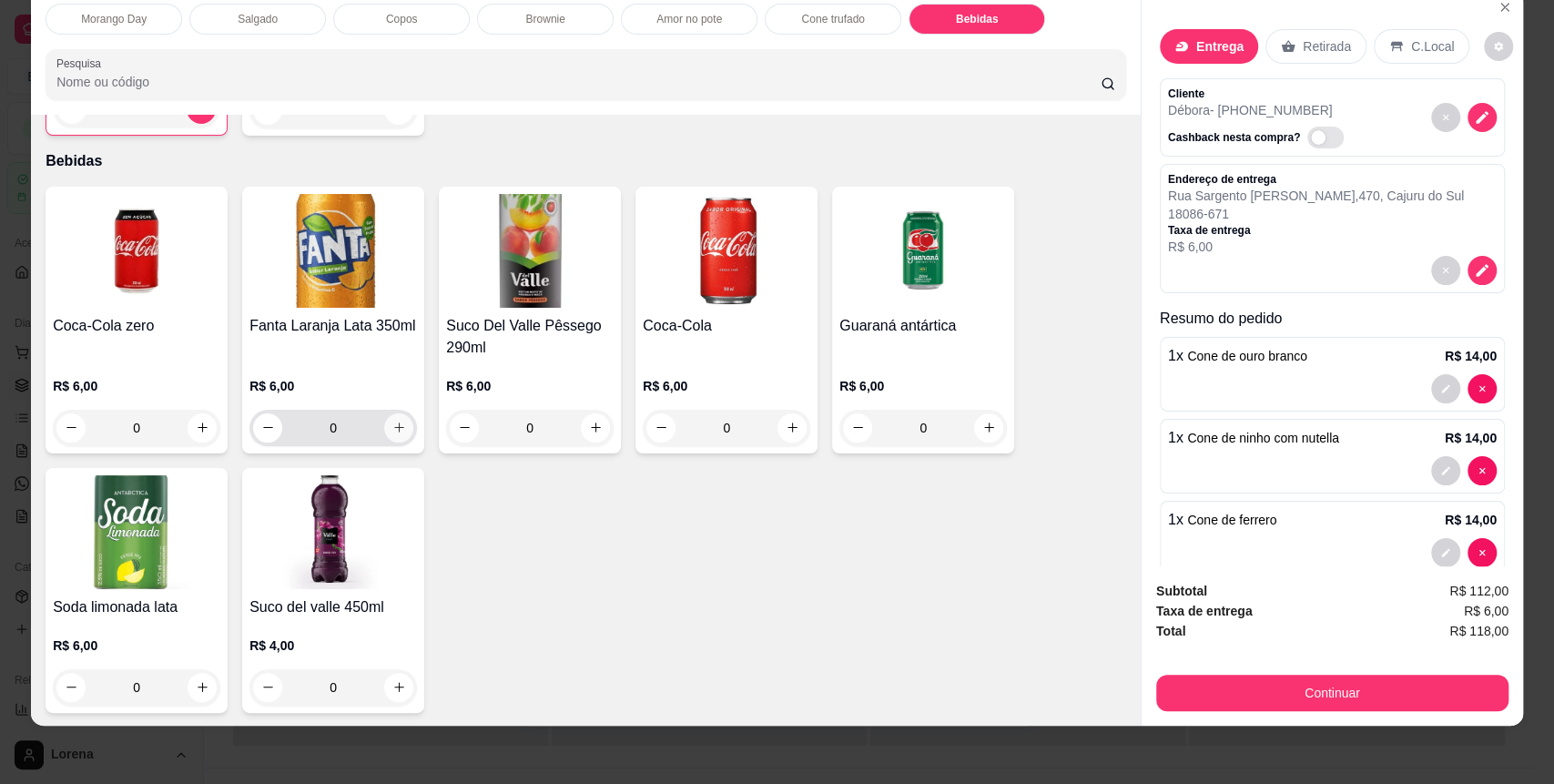
click at [401, 427] on button "increase-product-quantity" at bounding box center [399, 428] width 30 height 30
type input "1"
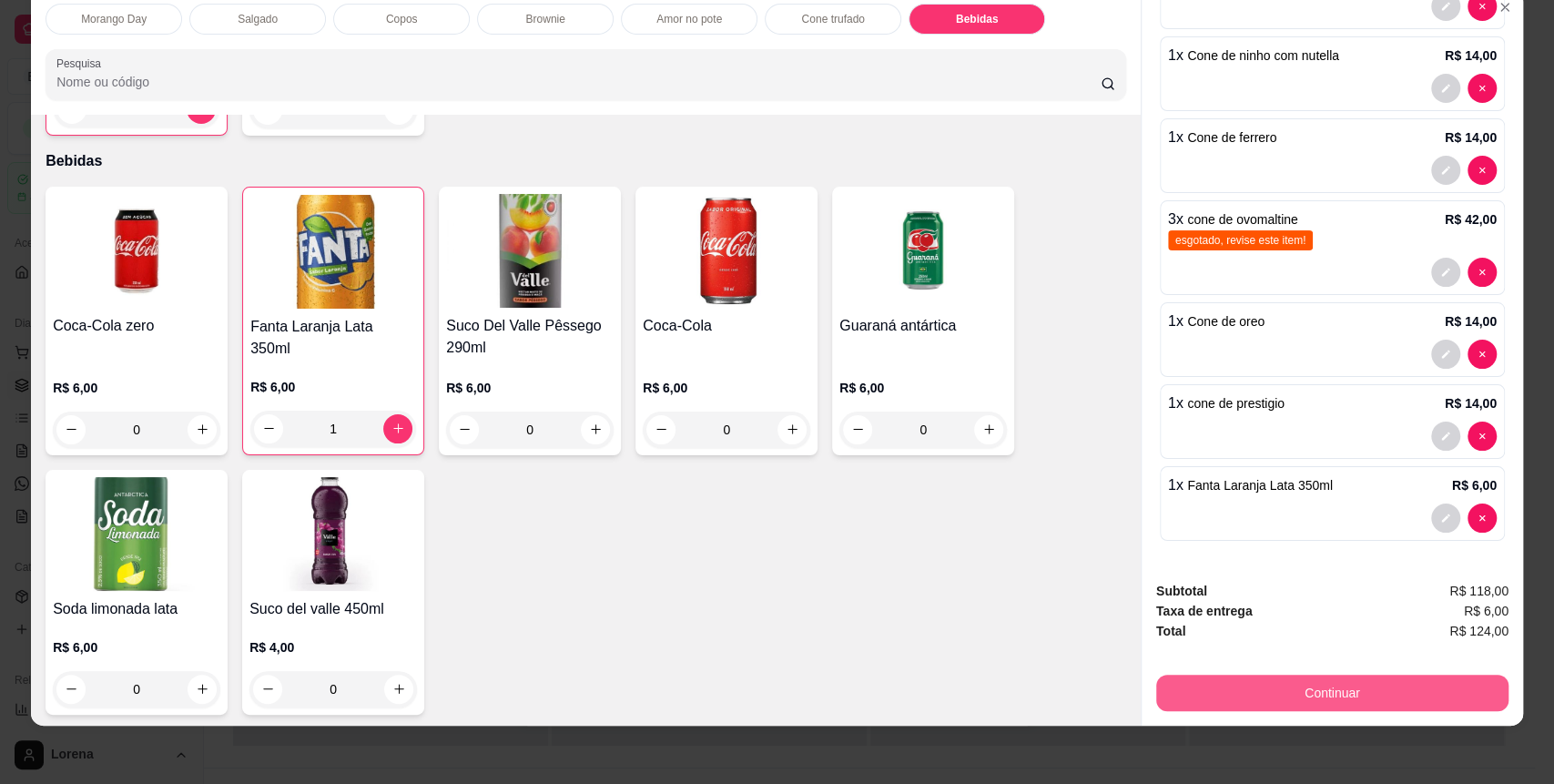
click at [1358, 687] on button "Continuar" at bounding box center [1333, 693] width 352 height 36
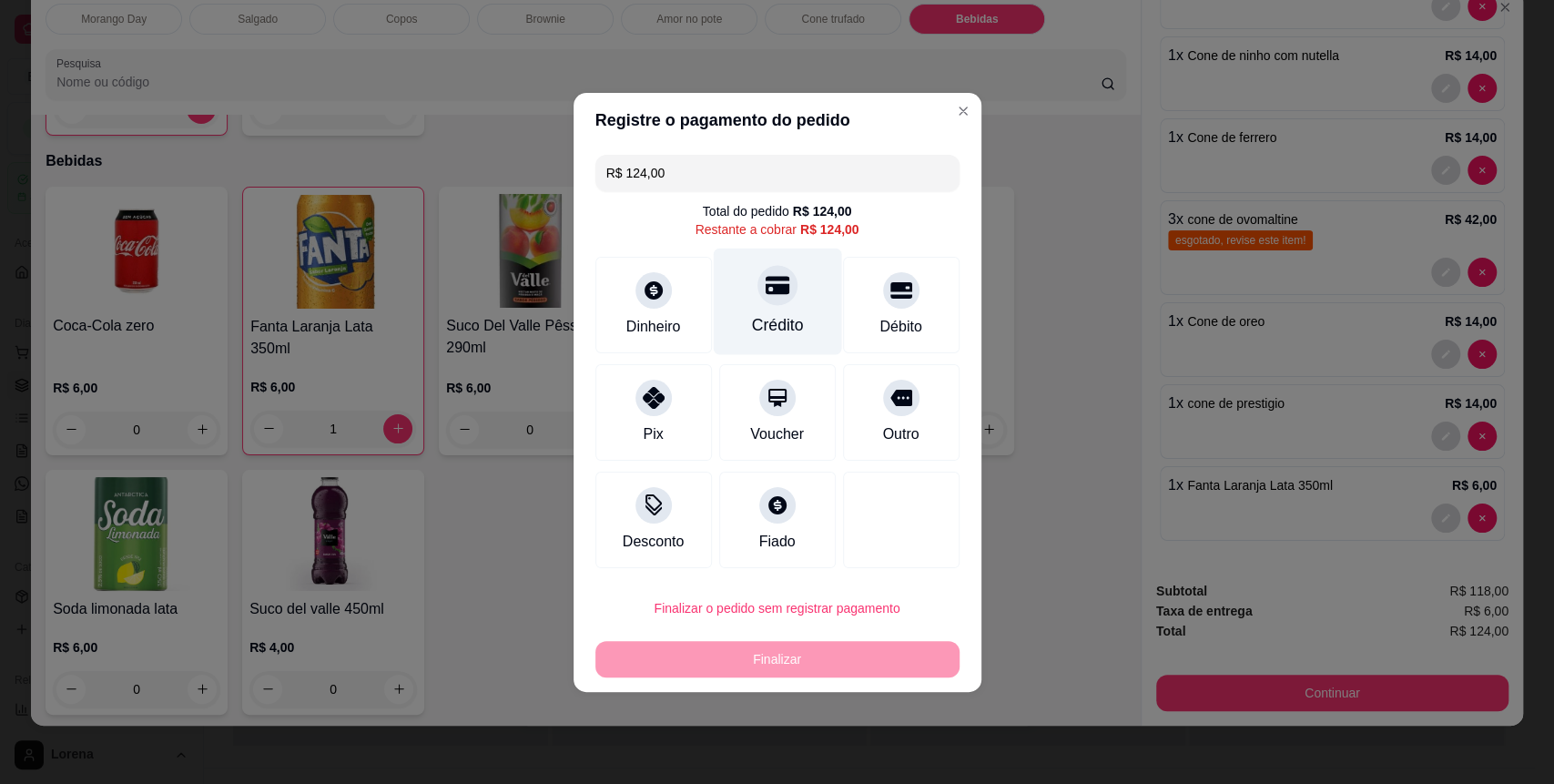
click at [765, 297] on icon at bounding box center [777, 285] width 24 height 24
type input "R$ 0,00"
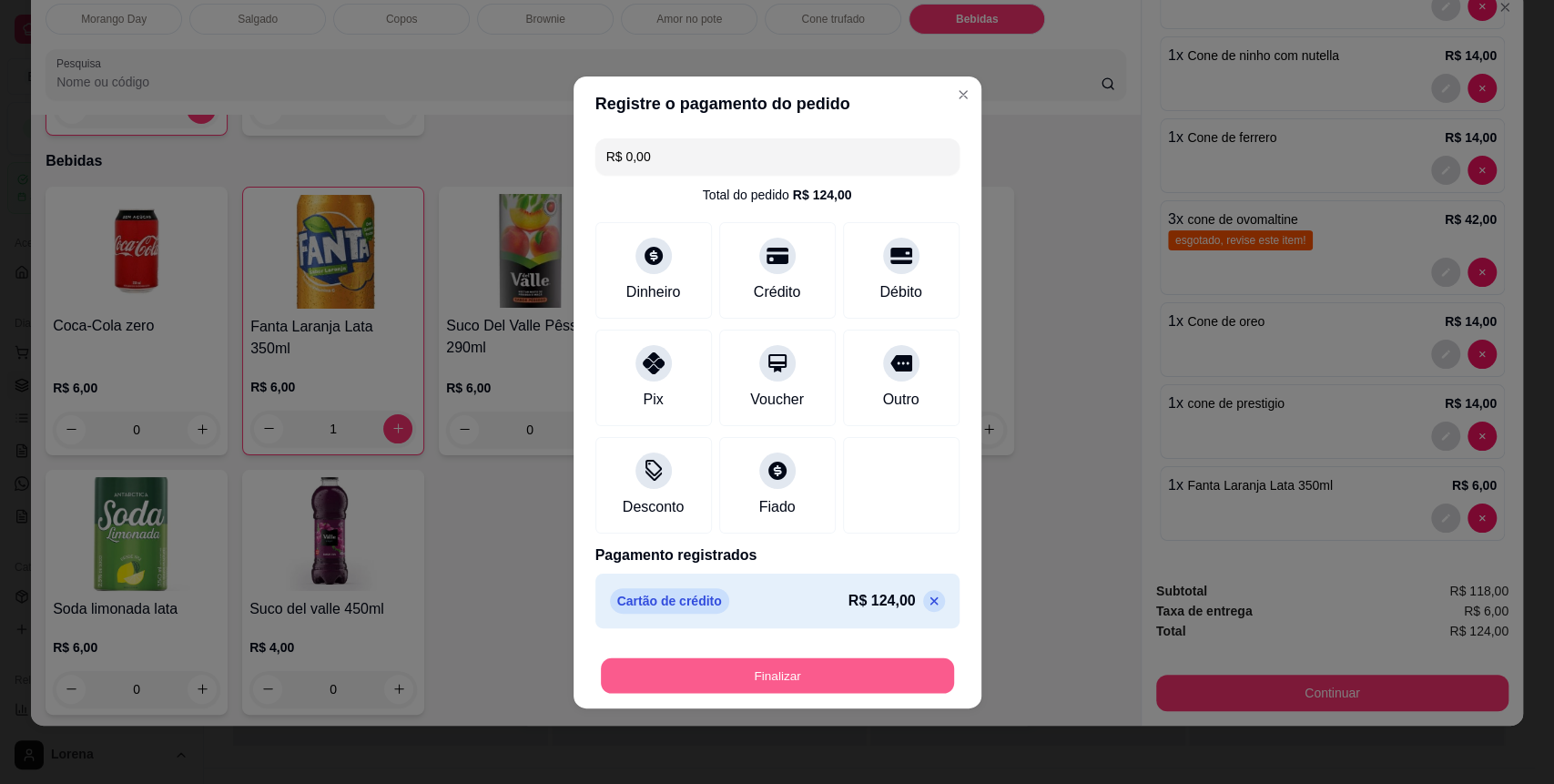
click at [925, 681] on button "Finalizar" at bounding box center [777, 675] width 353 height 35
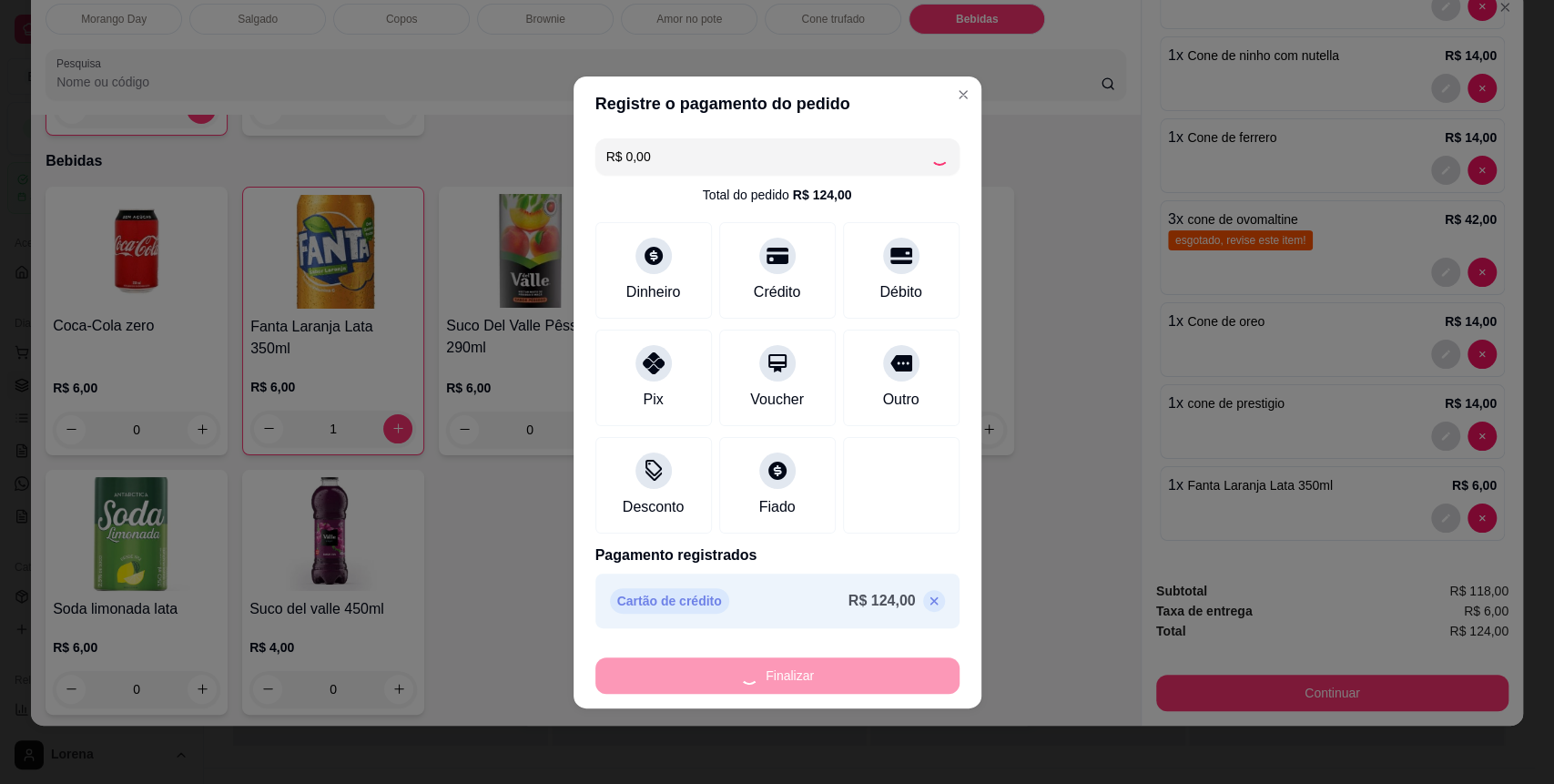
type input "0"
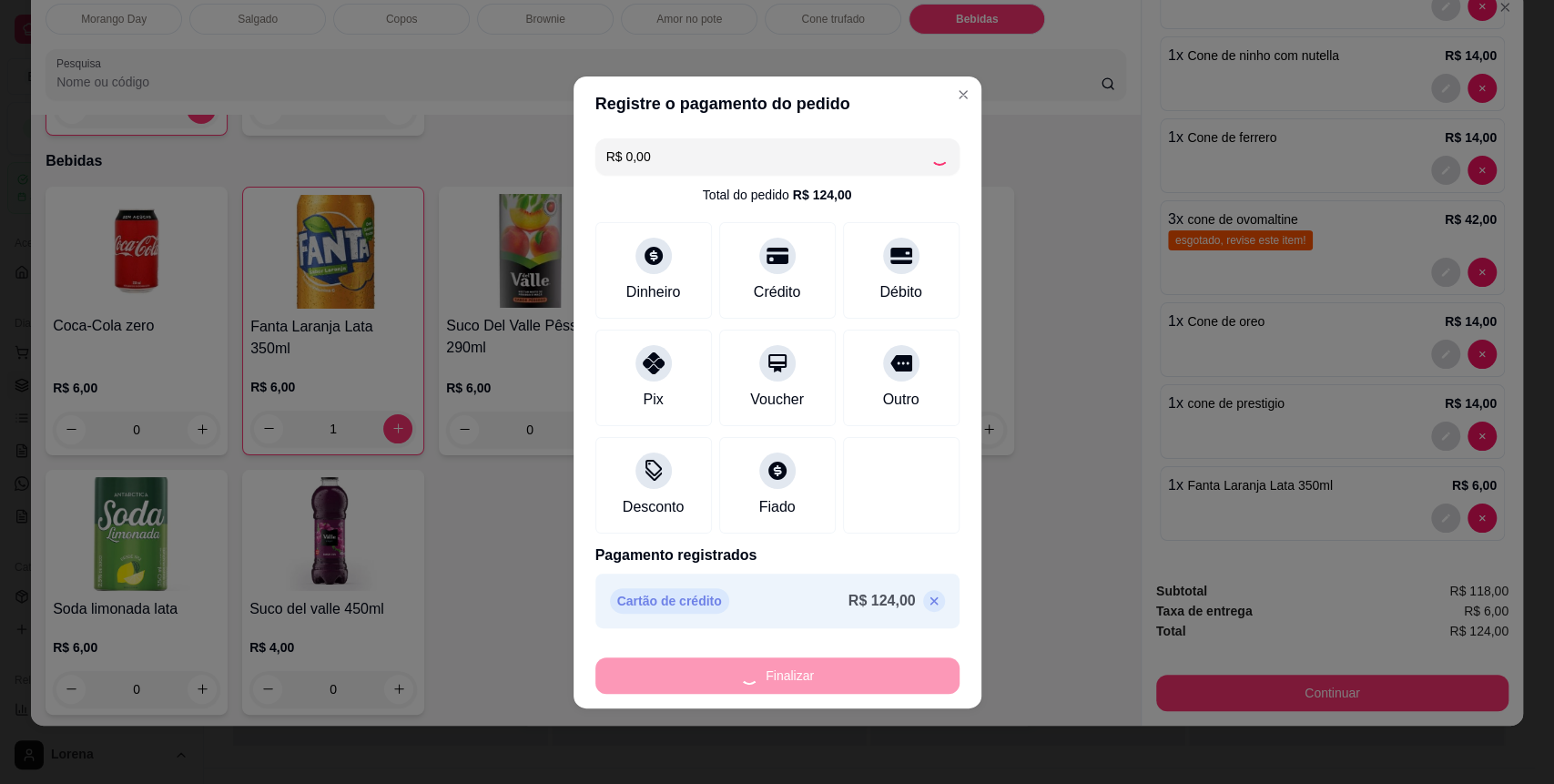
type input "0"
type input "-R$ 124,00"
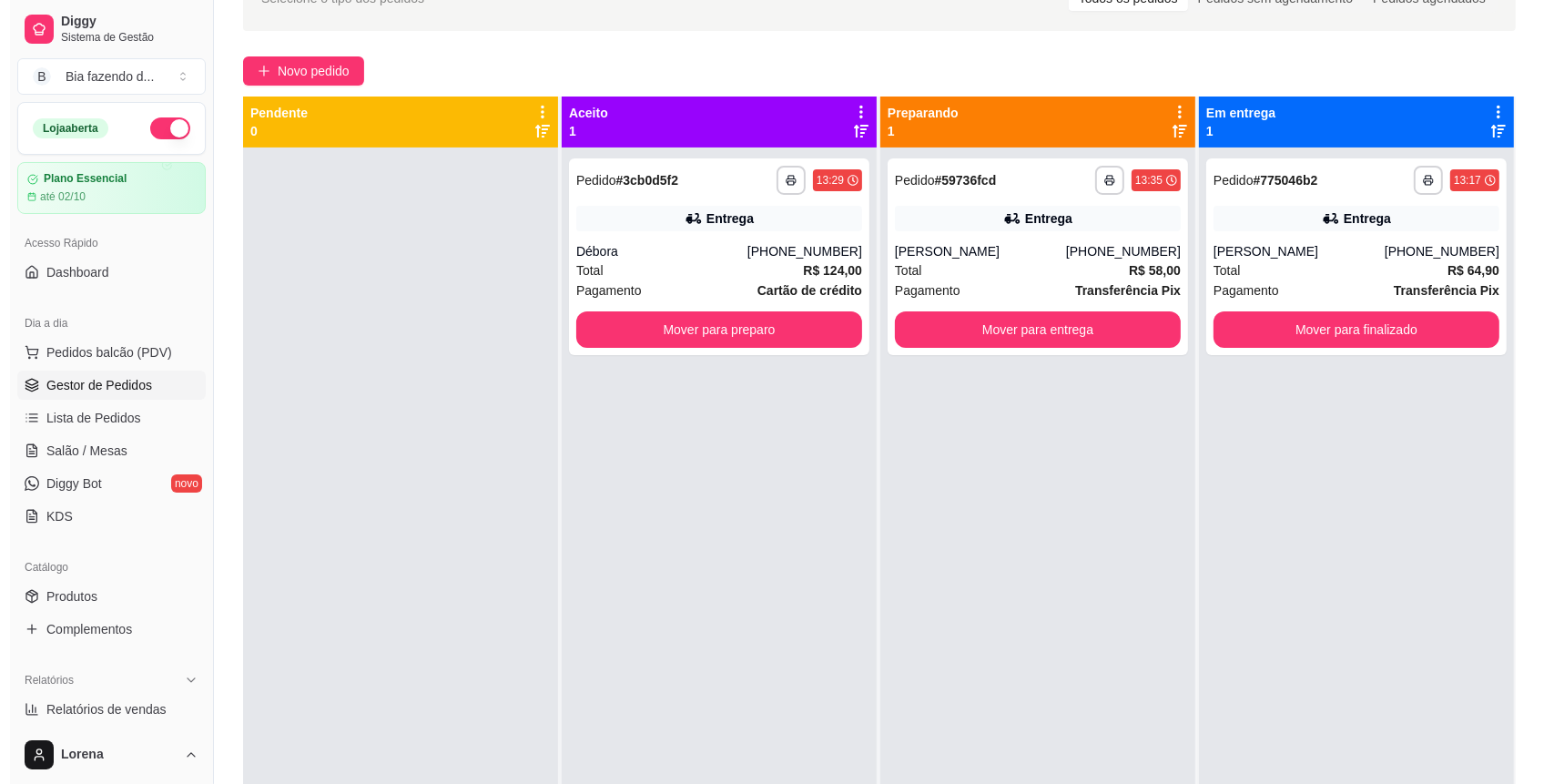
scroll to position [0, 0]
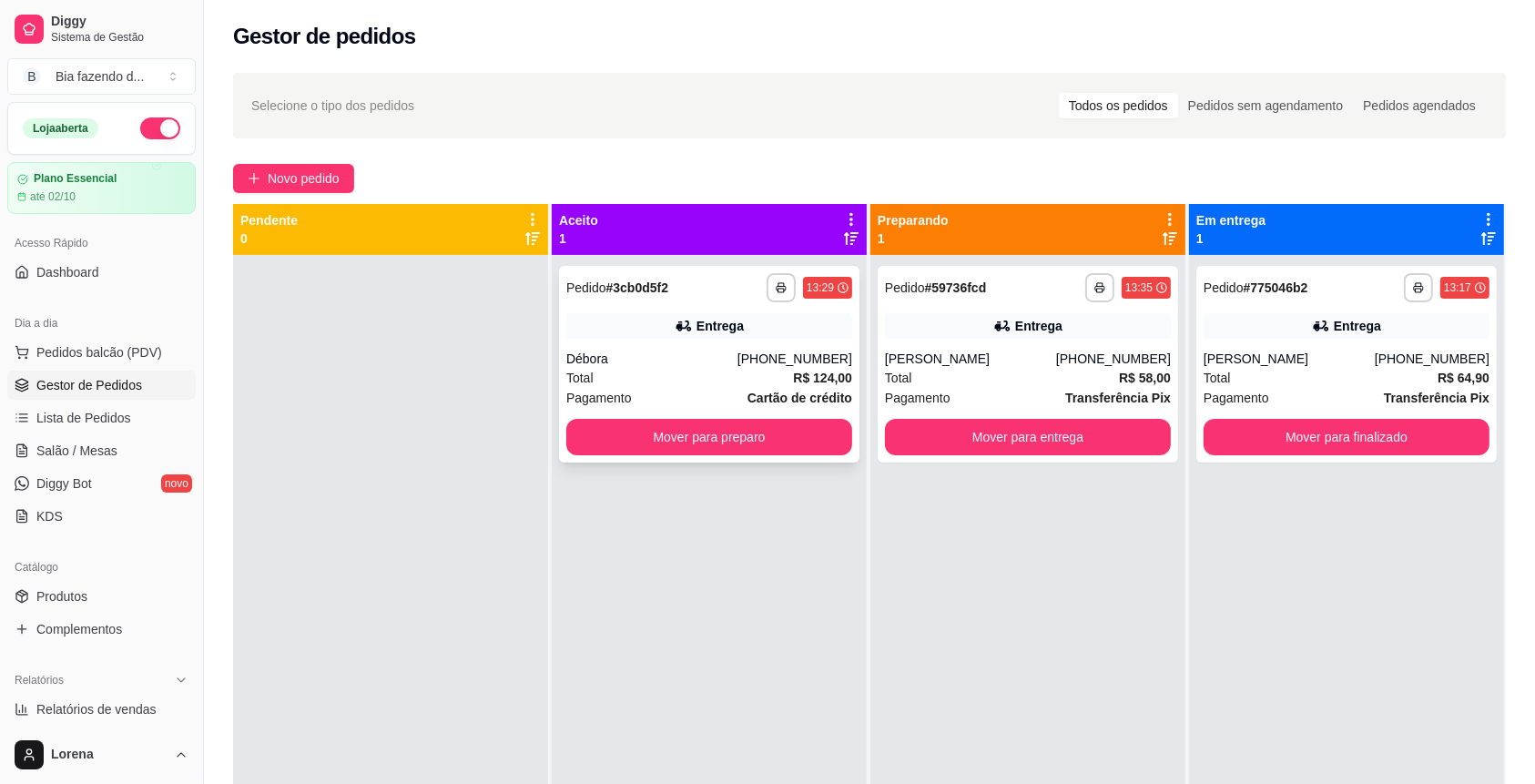
click at [796, 393] on strong "Cartão de crédito" at bounding box center [800, 397] width 104 height 15
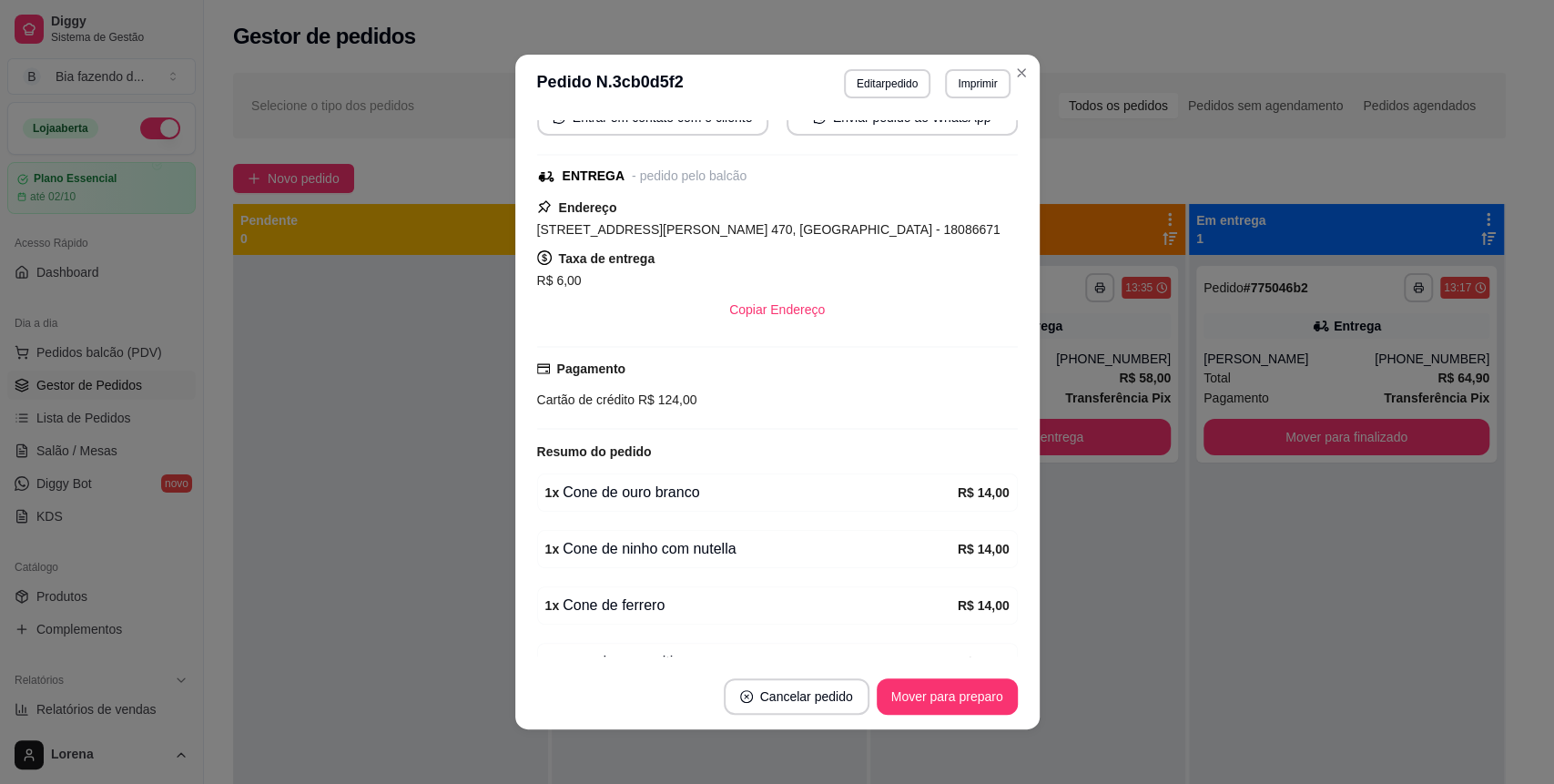
scroll to position [492, 0]
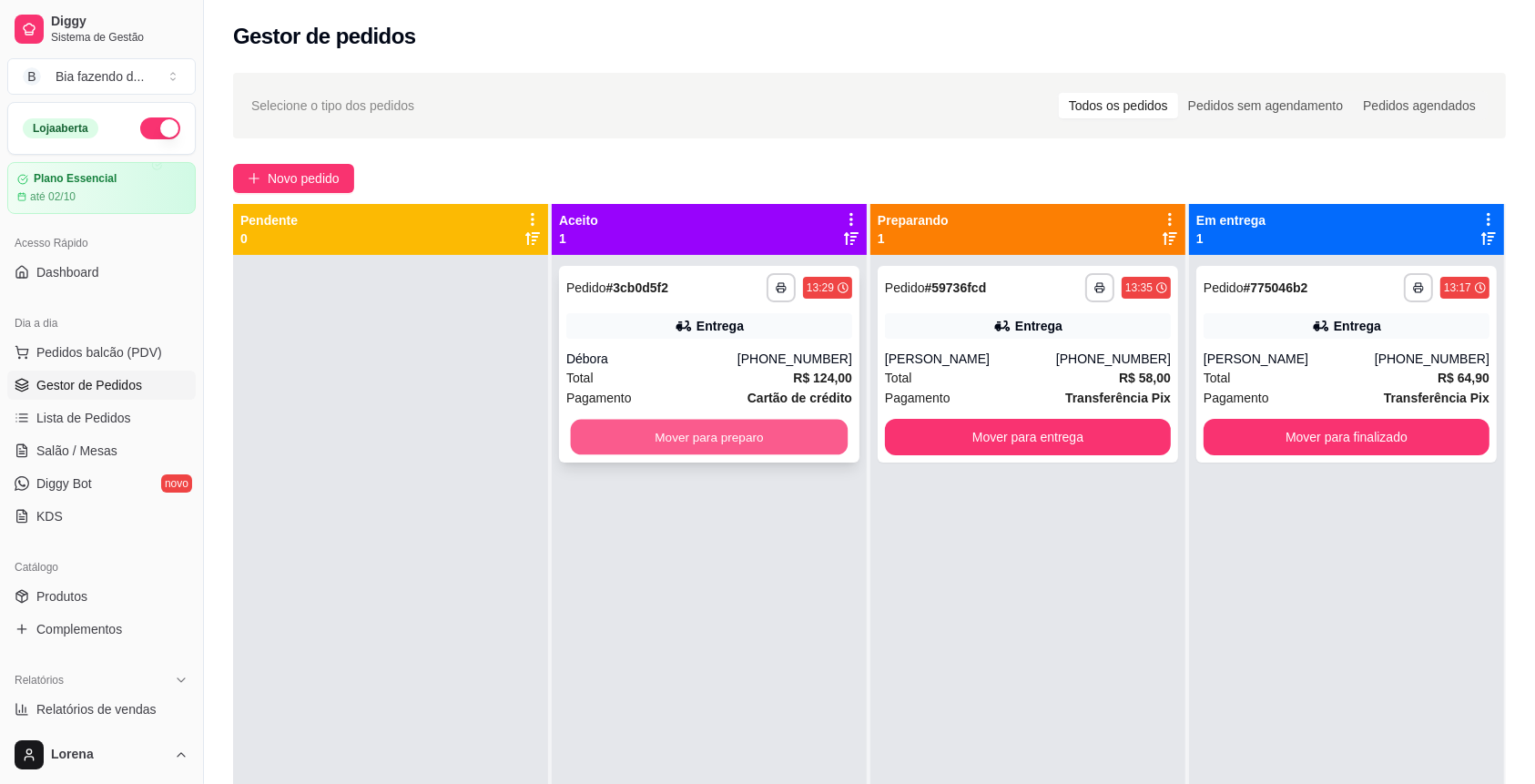
click at [686, 449] on button "Mover para preparo" at bounding box center [709, 437] width 277 height 35
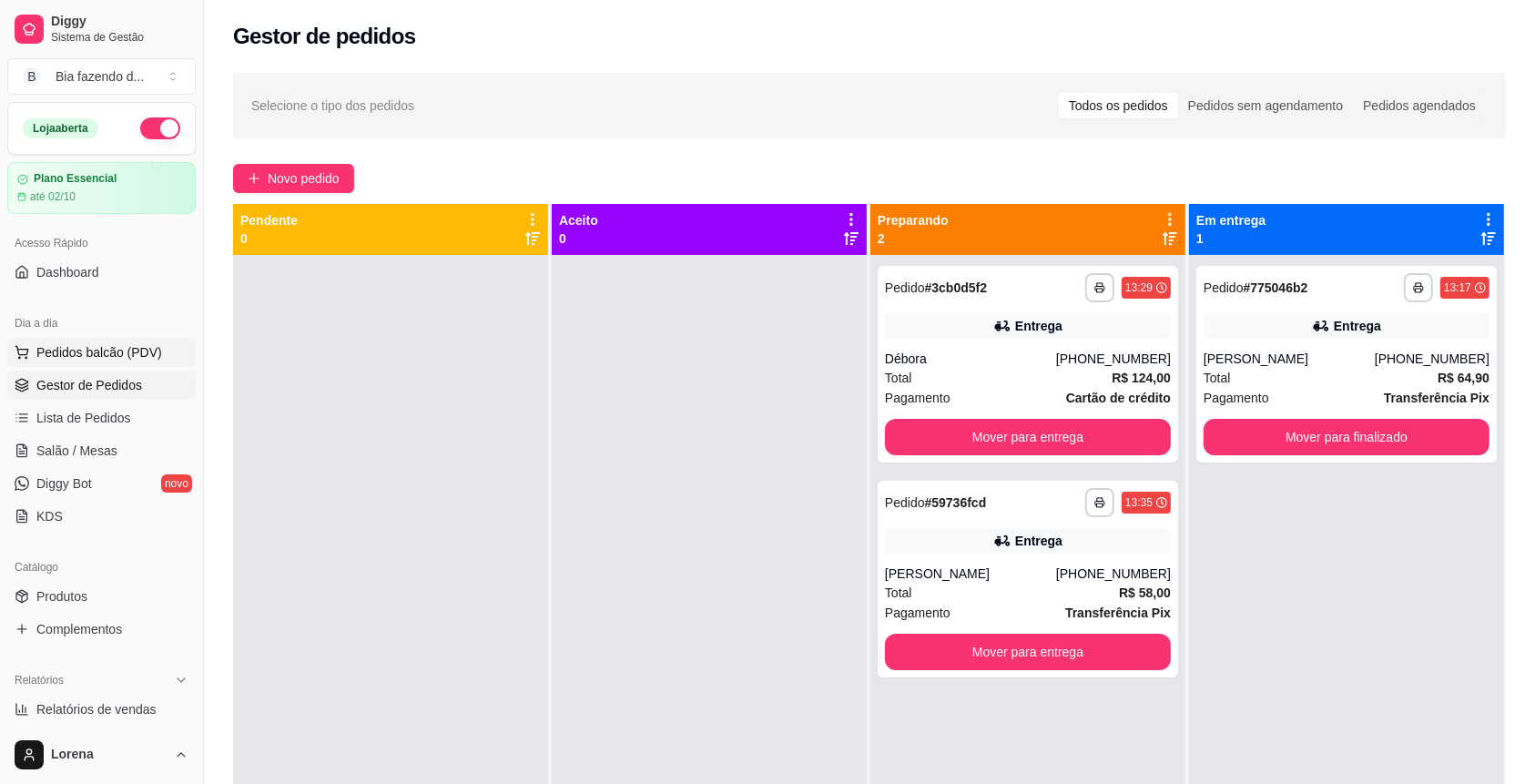
click at [115, 353] on span "Pedidos balcão (PDV)" at bounding box center [99, 352] width 126 height 19
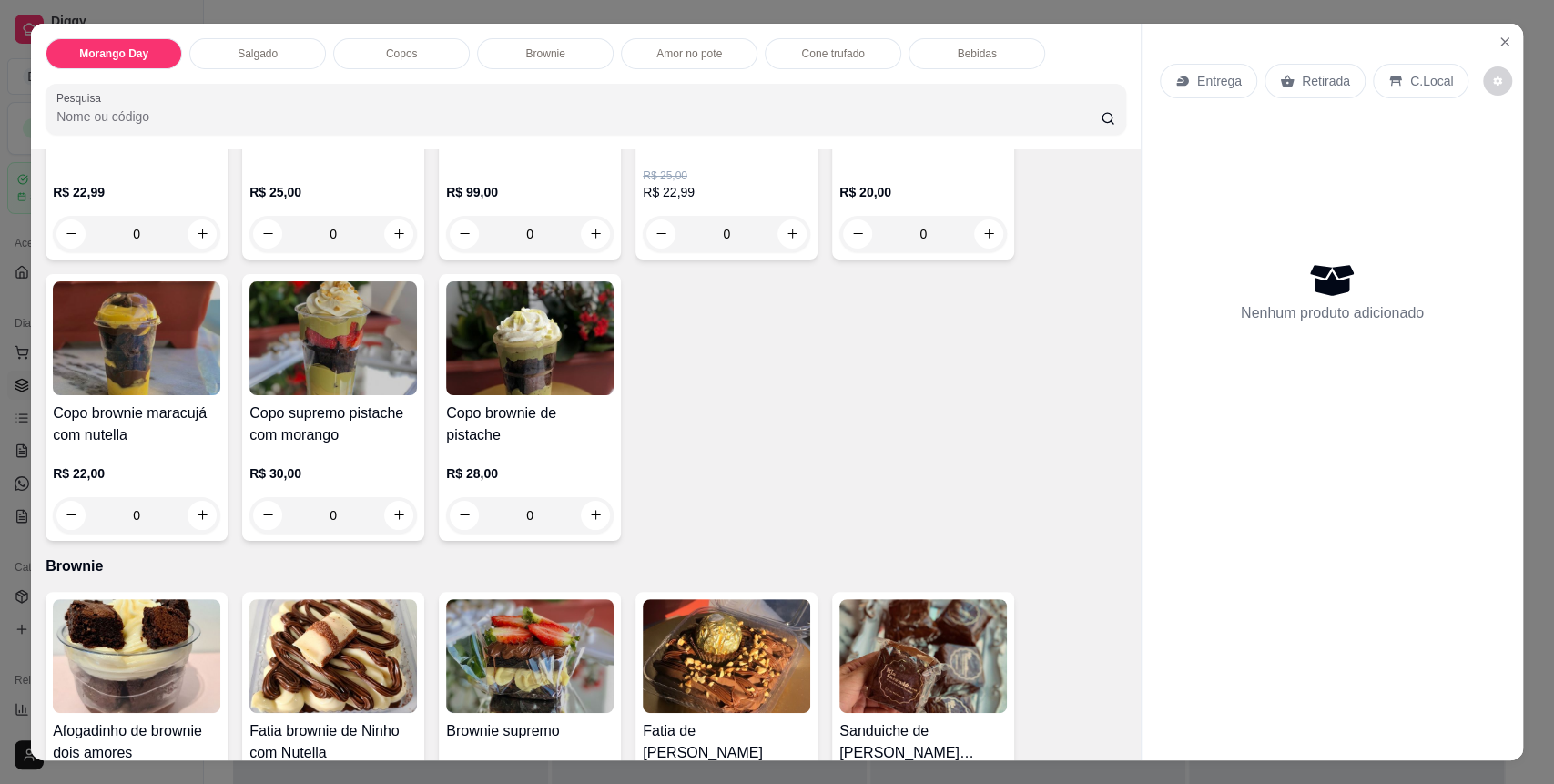
scroll to position [1213, 0]
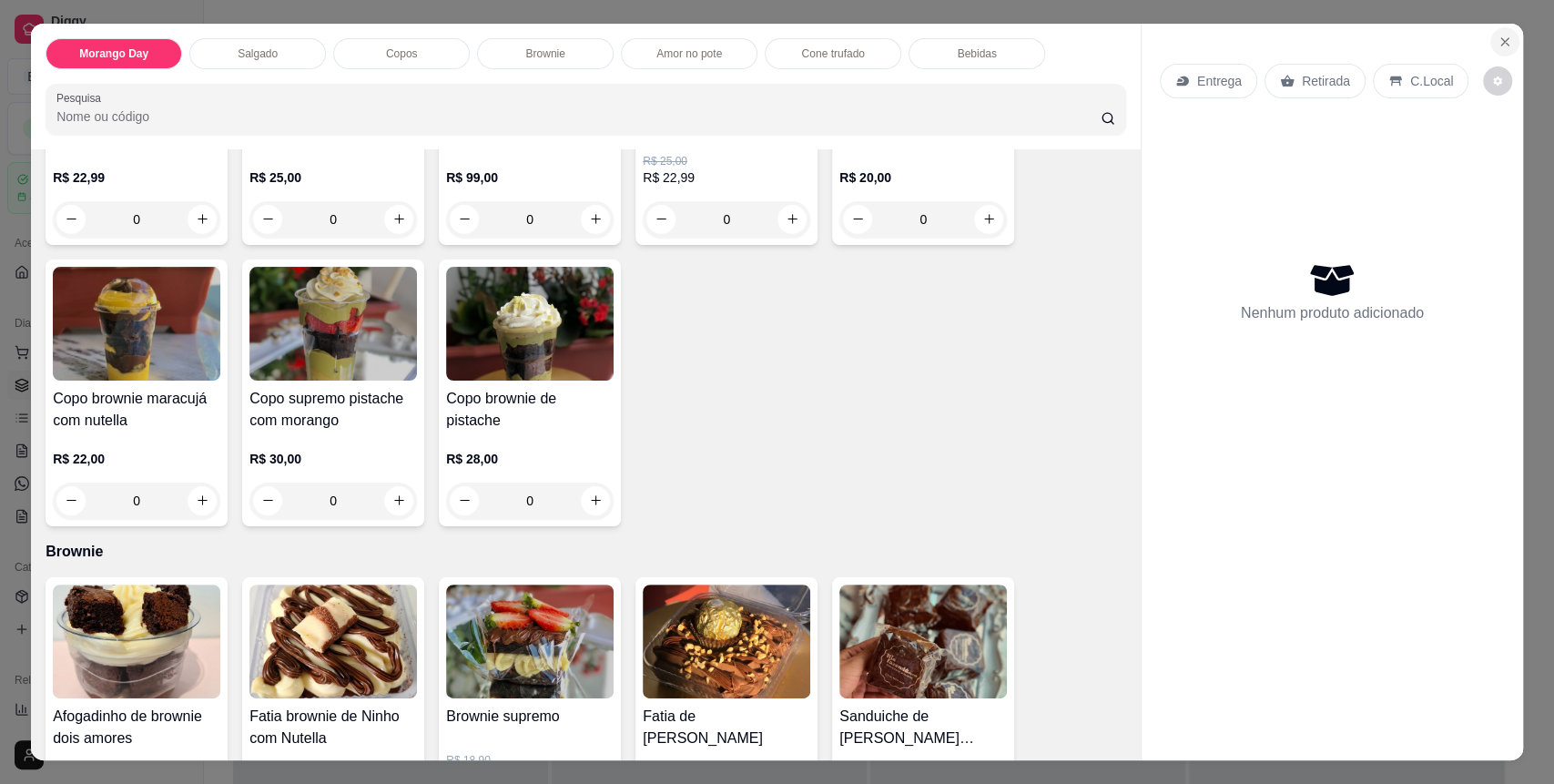
click at [1496, 28] on button "Close" at bounding box center [1505, 42] width 30 height 30
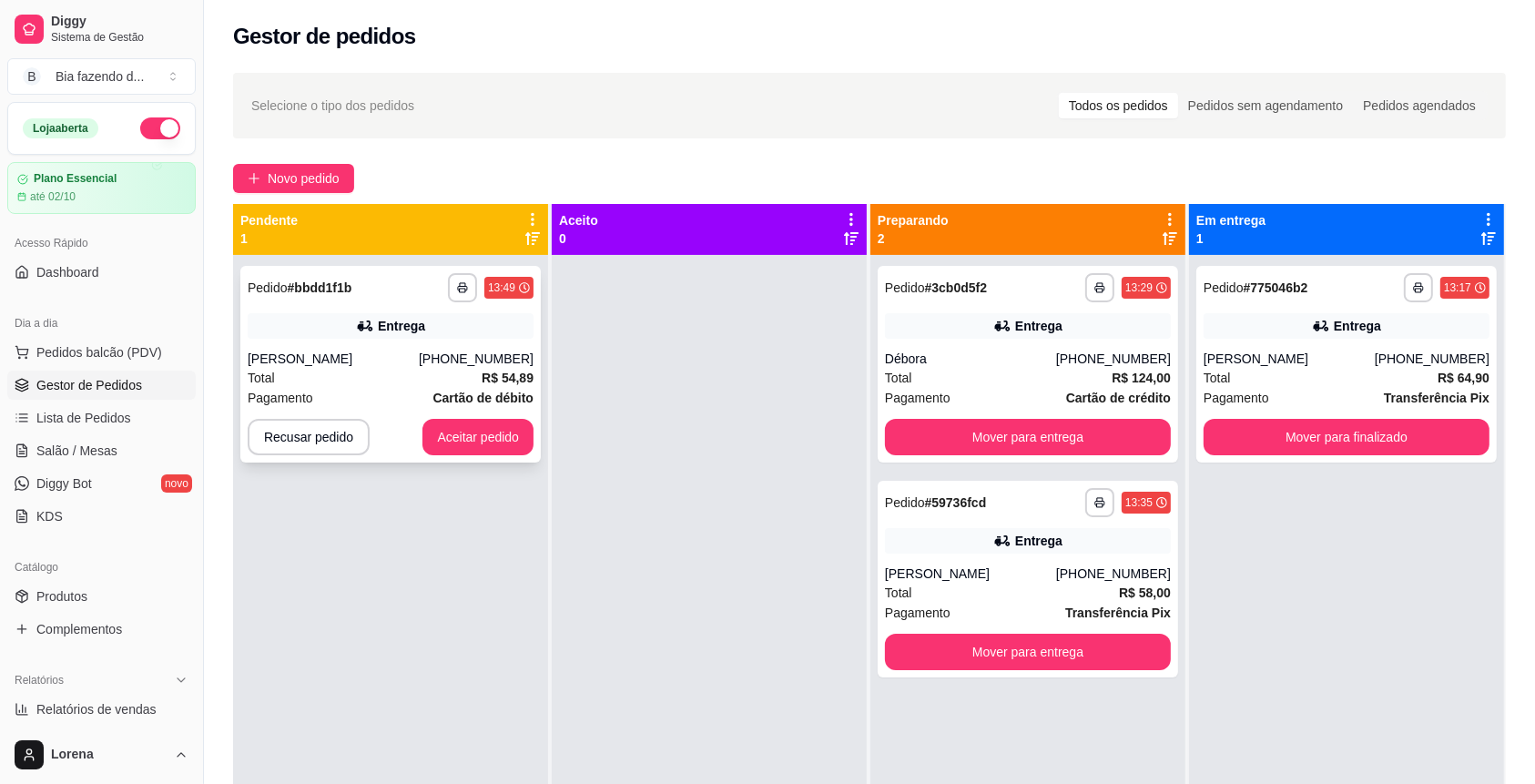
click at [255, 356] on div "[PERSON_NAME]" at bounding box center [334, 358] width 171 height 19
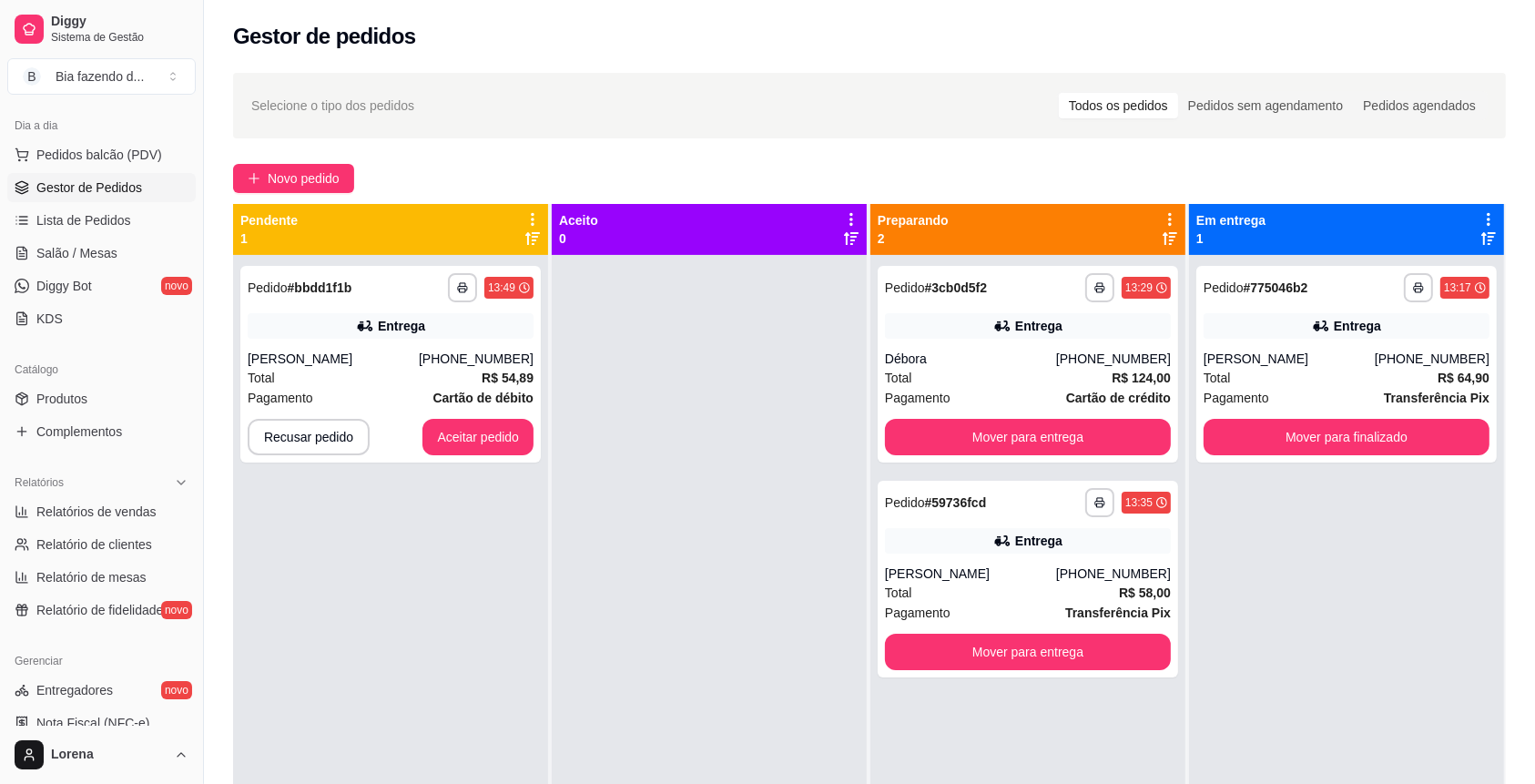
scroll to position [160, 0]
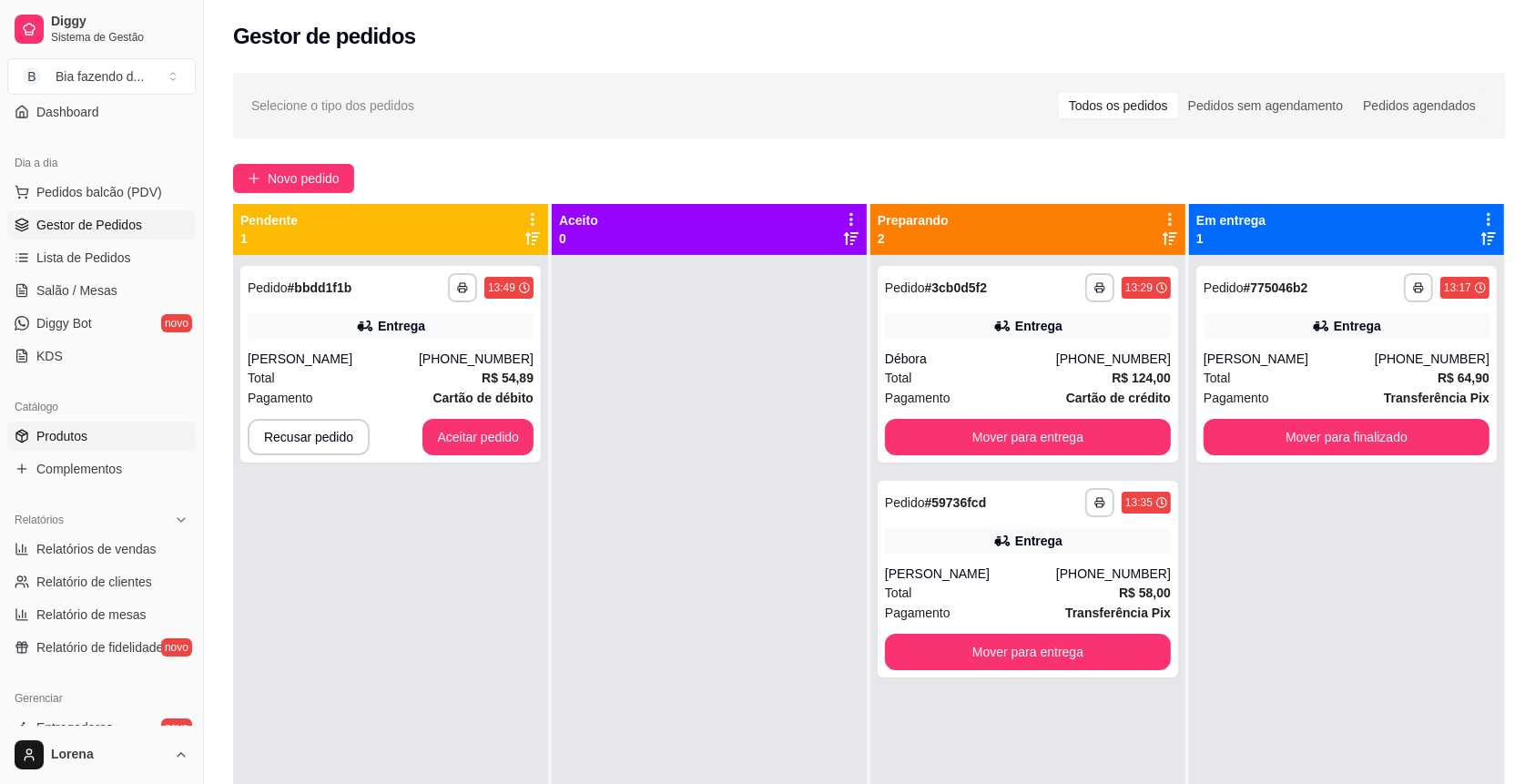
click at [82, 422] on link "Produtos" at bounding box center [101, 436] width 189 height 30
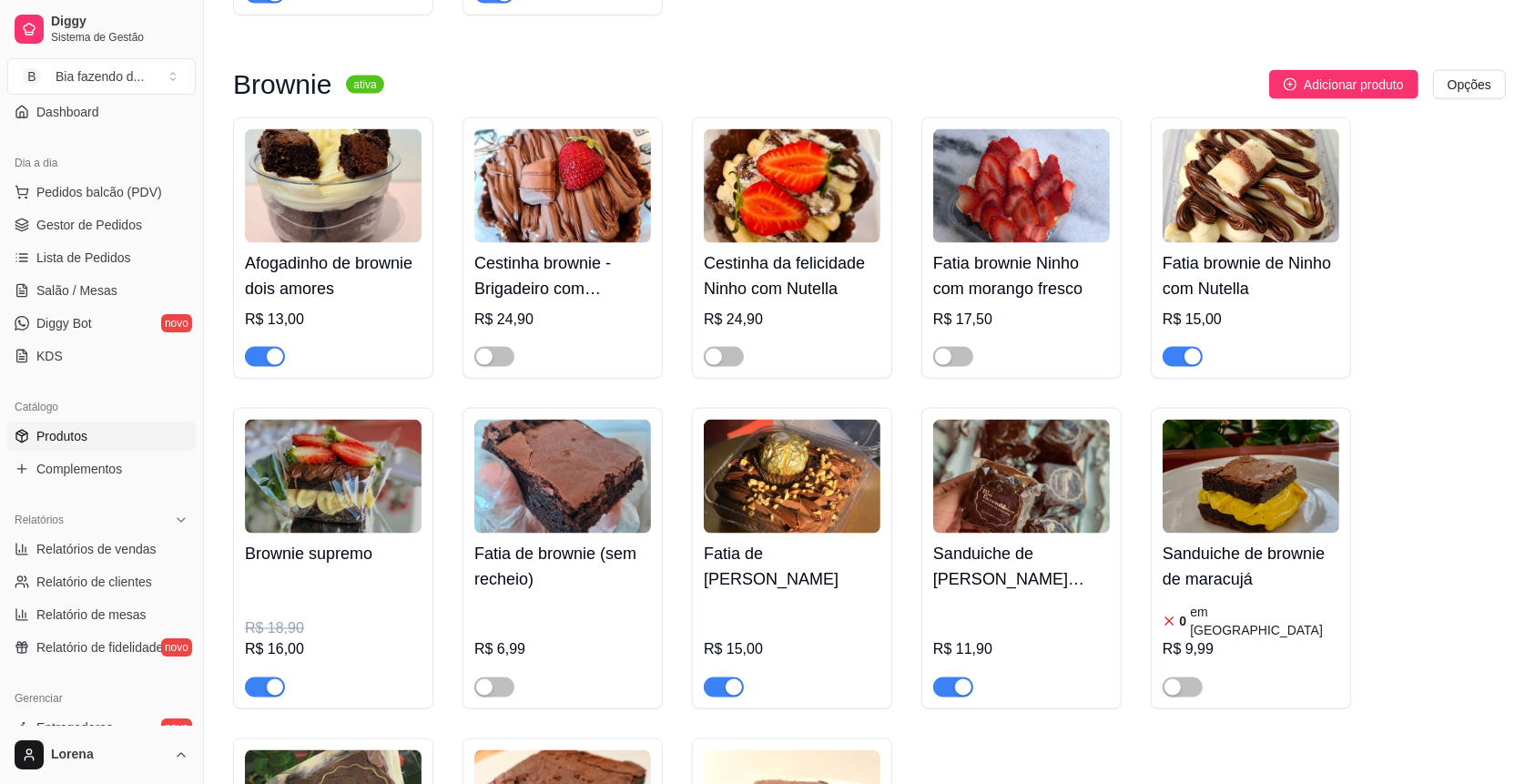
scroll to position [3155, 0]
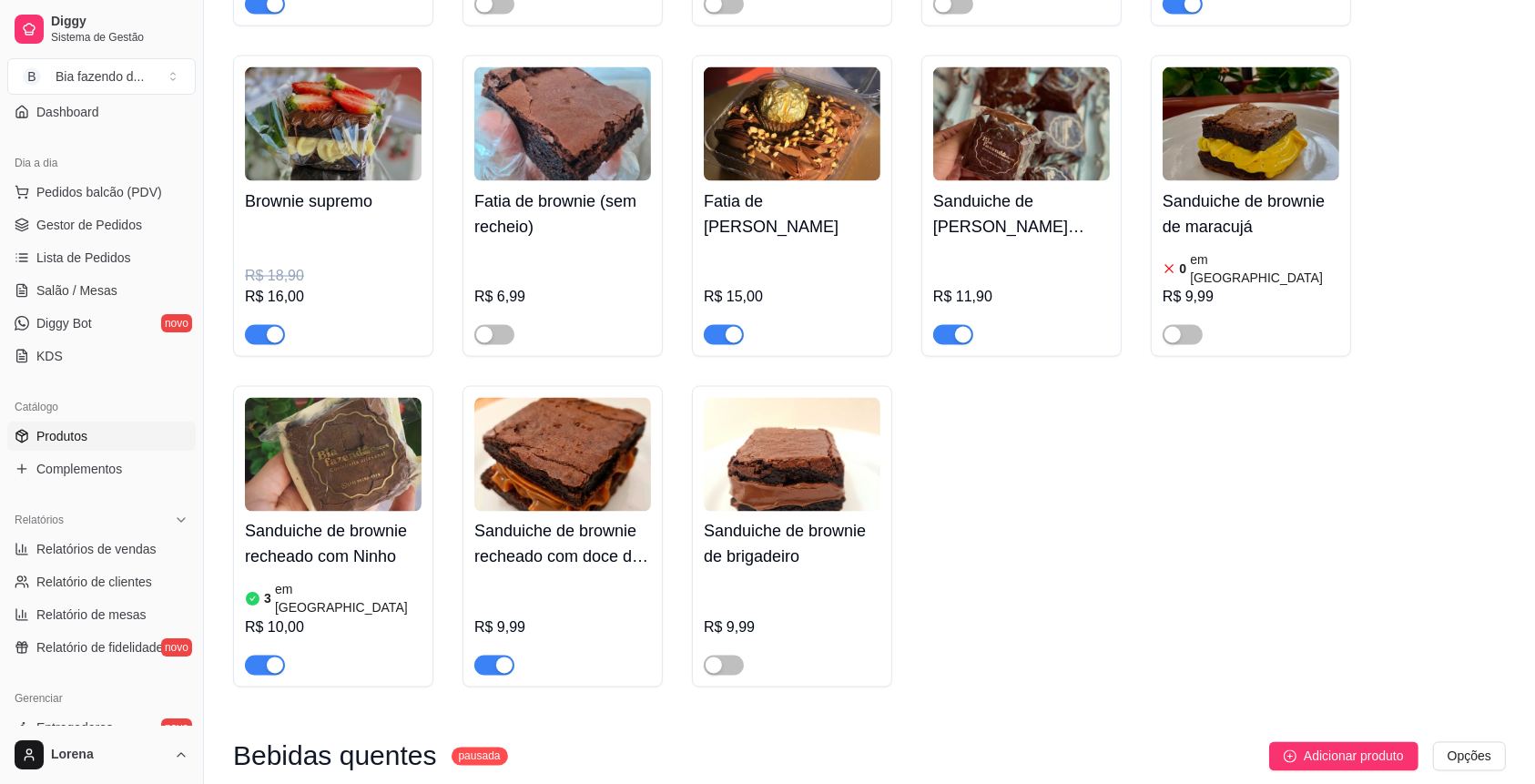
drag, startPoint x: 503, startPoint y: 619, endPoint x: 193, endPoint y: 599, distance: 310.6
click at [496, 657] on div "button" at bounding box center [504, 665] width 17 height 17
click at [264, 655] on span "button" at bounding box center [265, 665] width 40 height 20
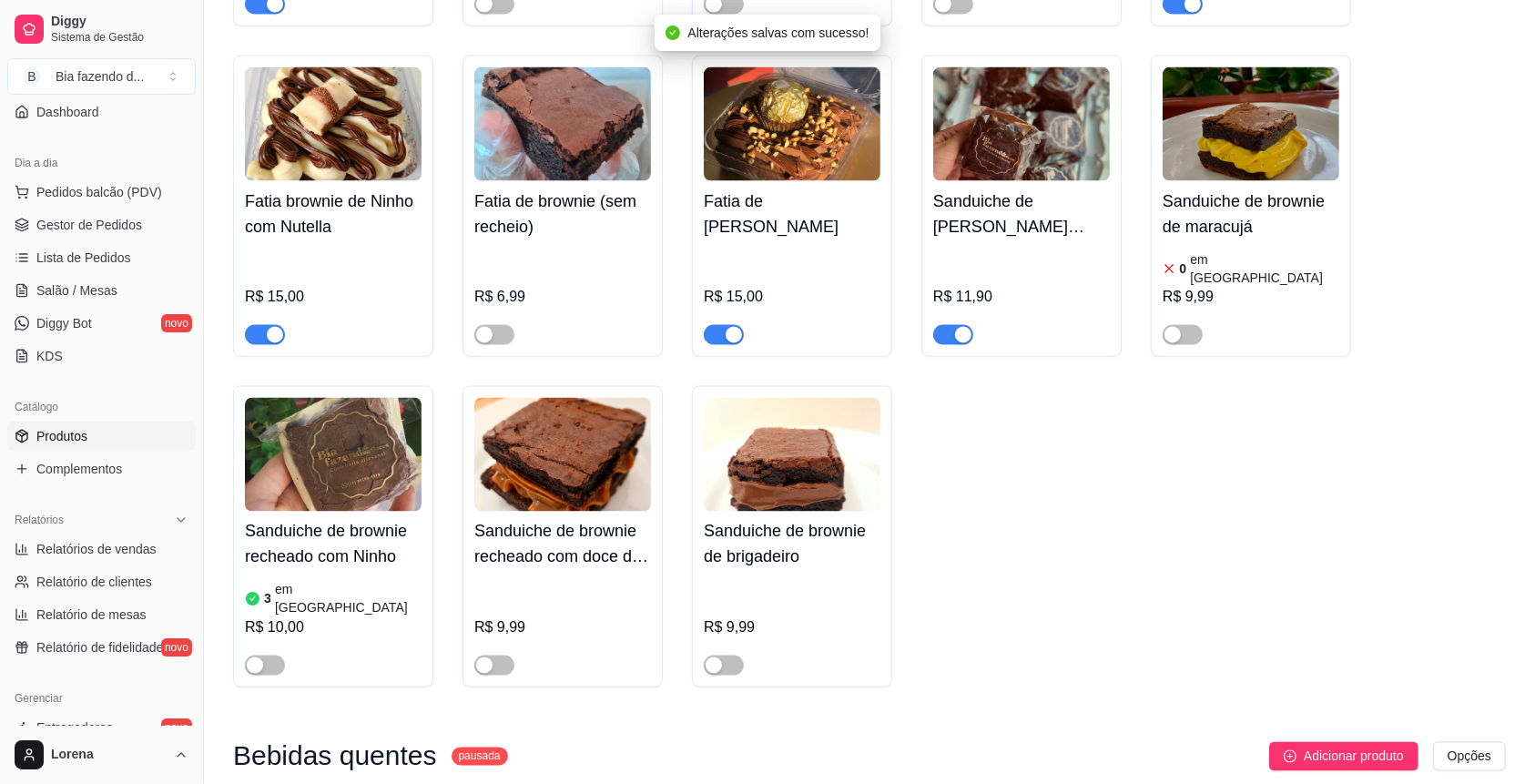
click at [950, 322] on div "Sanduiche de [PERSON_NAME] recheado com Nutella R$ 11,90" at bounding box center [1021, 206] width 201 height 301
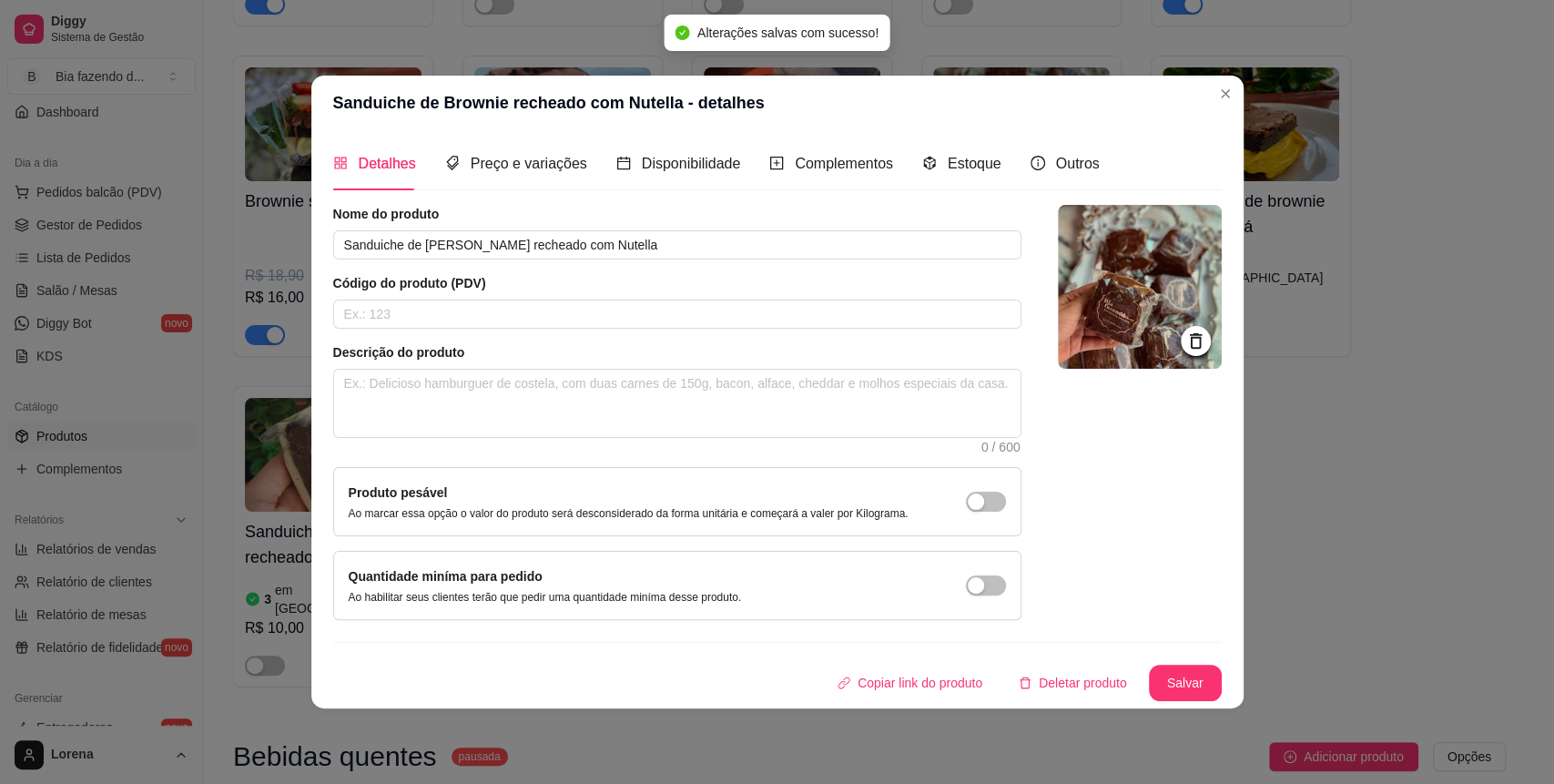
click at [1238, 89] on div "Sanduiche de Brownie recheado com Nutella - detalhes Detalhes Preço e variações…" at bounding box center [777, 392] width 1554 height 784
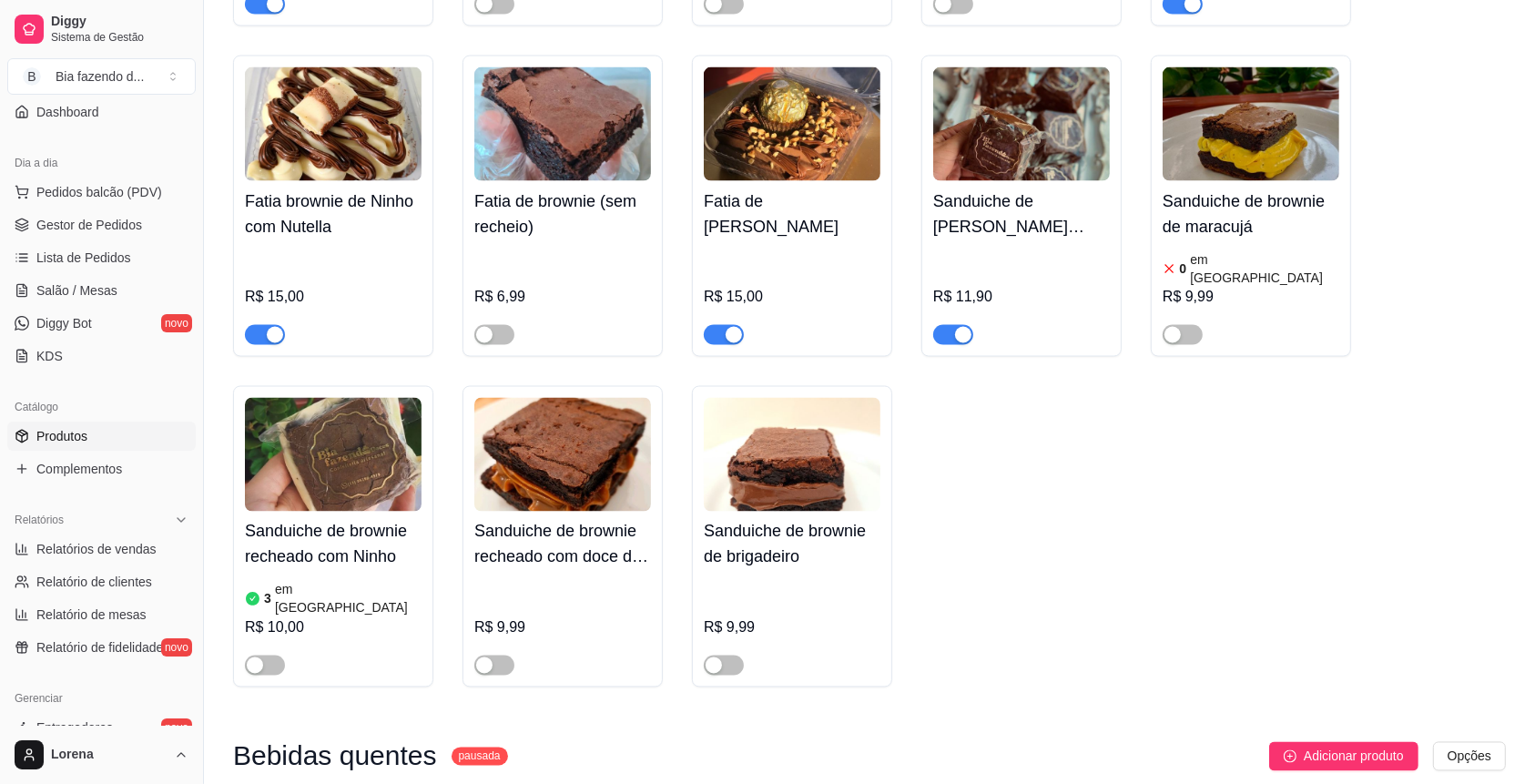
click at [967, 309] on div at bounding box center [1020, 327] width 176 height 36
click at [943, 325] on span "button" at bounding box center [952, 334] width 40 height 20
click at [488, 657] on div "button" at bounding box center [484, 665] width 17 height 17
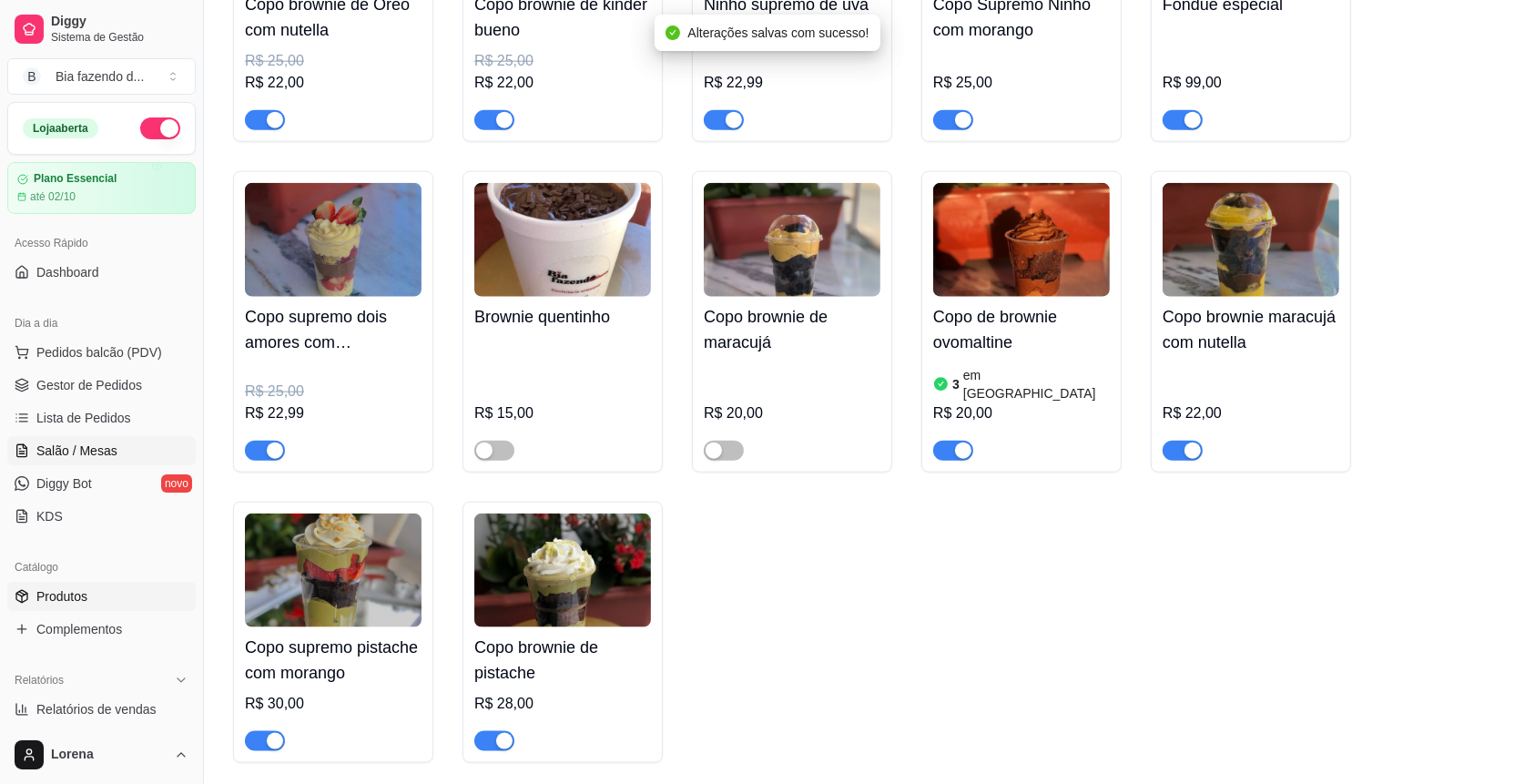
scroll to position [1577, 0]
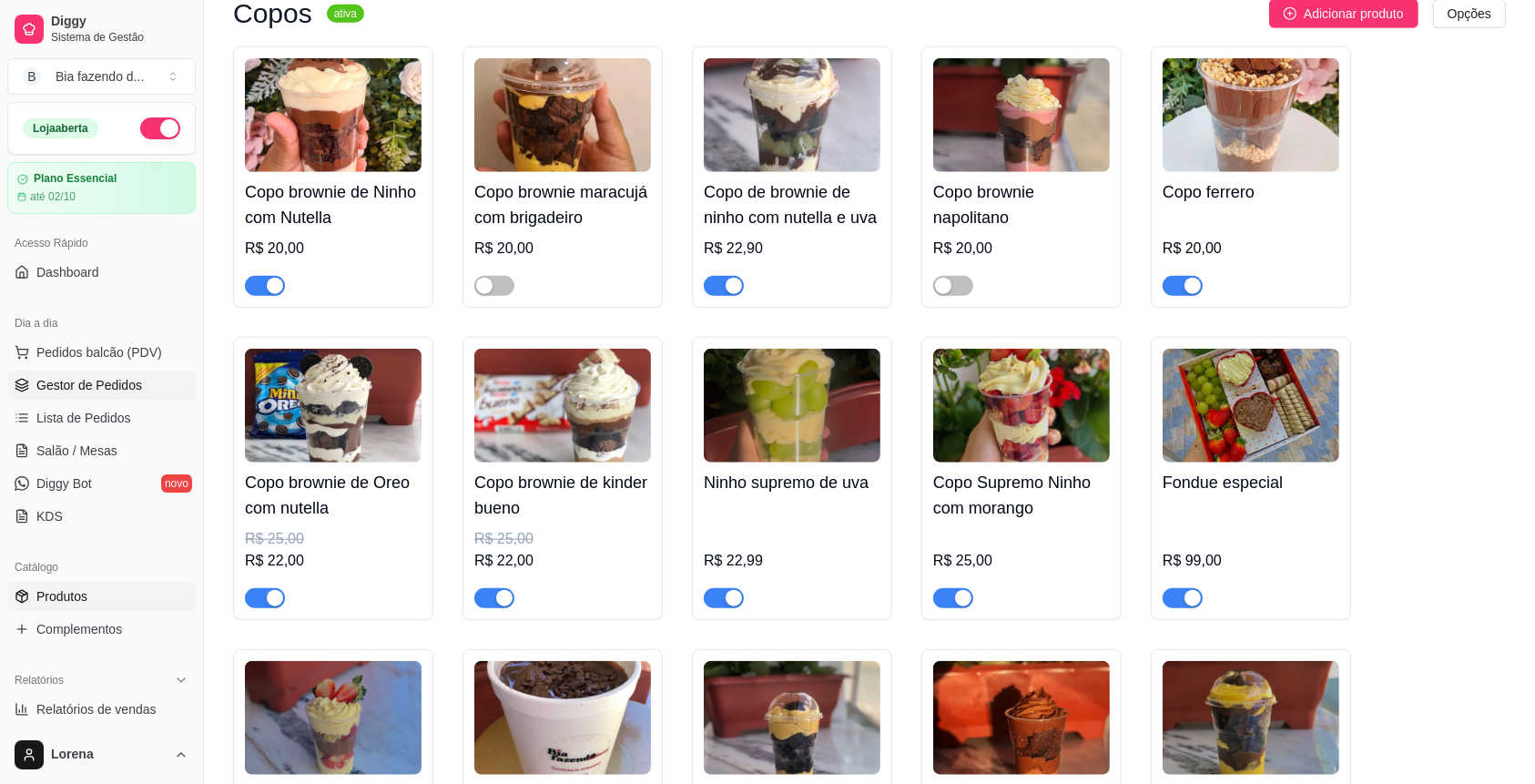
click at [132, 385] on span "Gestor de Pedidos" at bounding box center [89, 385] width 105 height 19
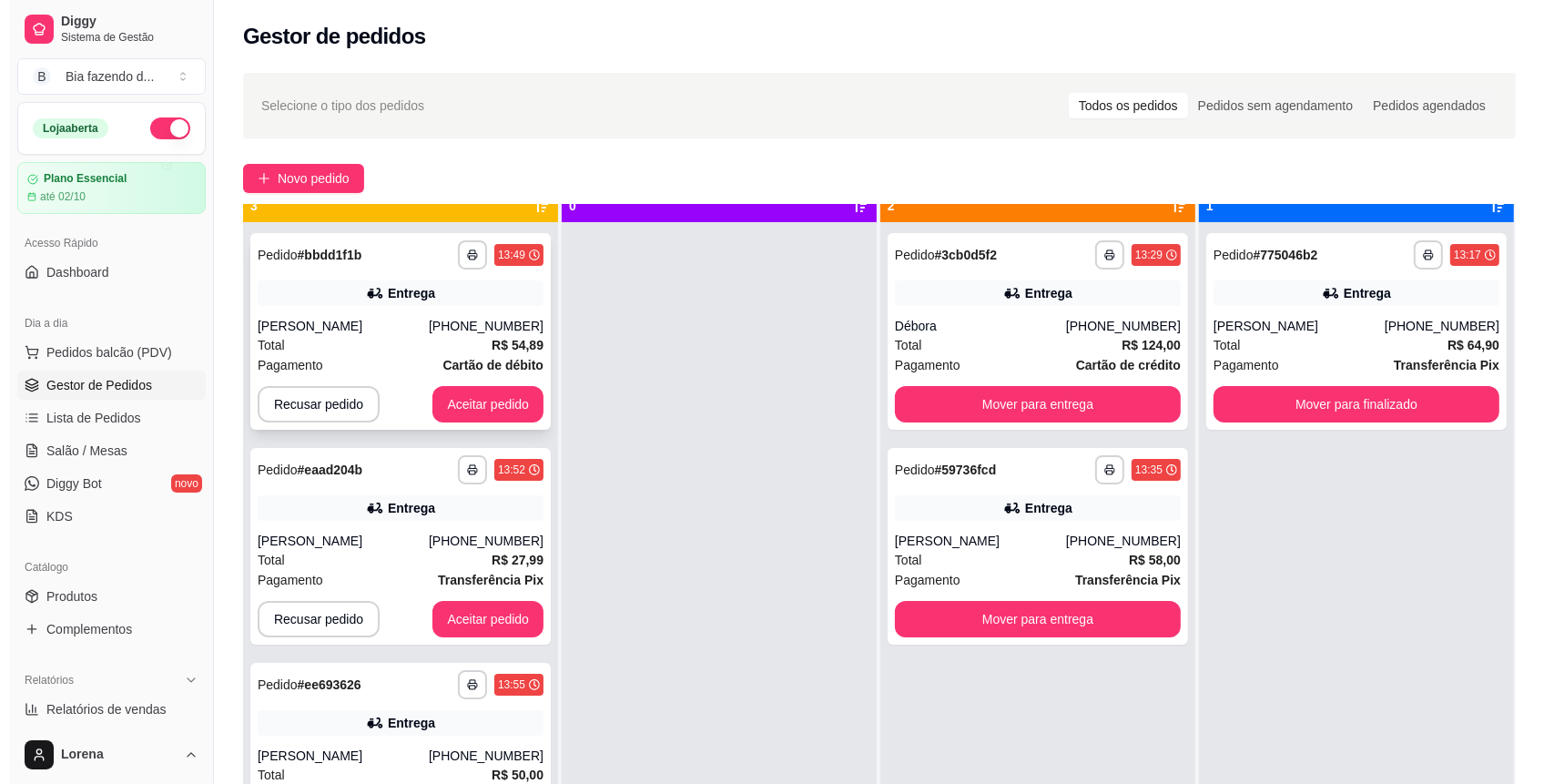
scroll to position [51, 0]
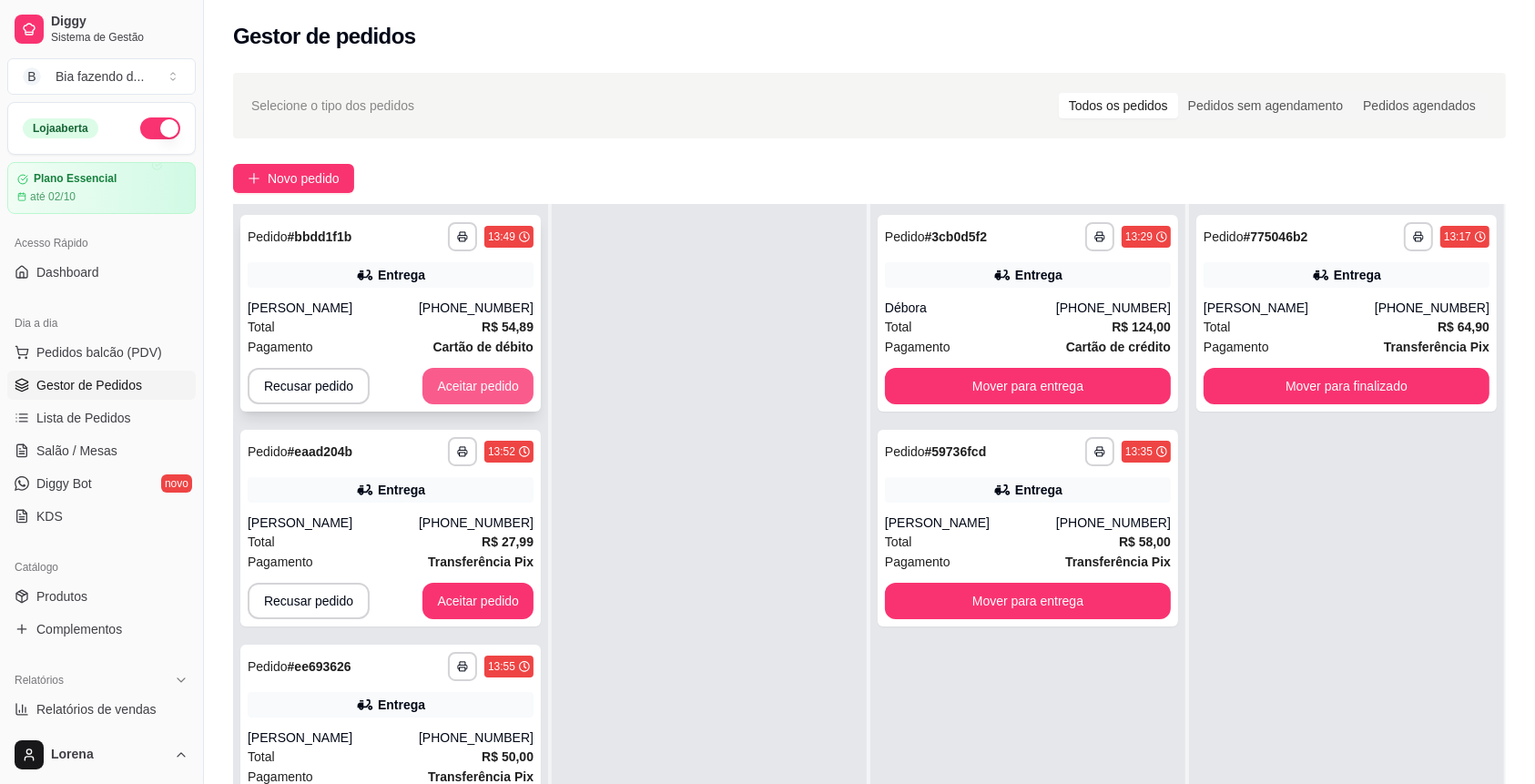
click at [449, 379] on button "Aceitar pedido" at bounding box center [477, 386] width 111 height 36
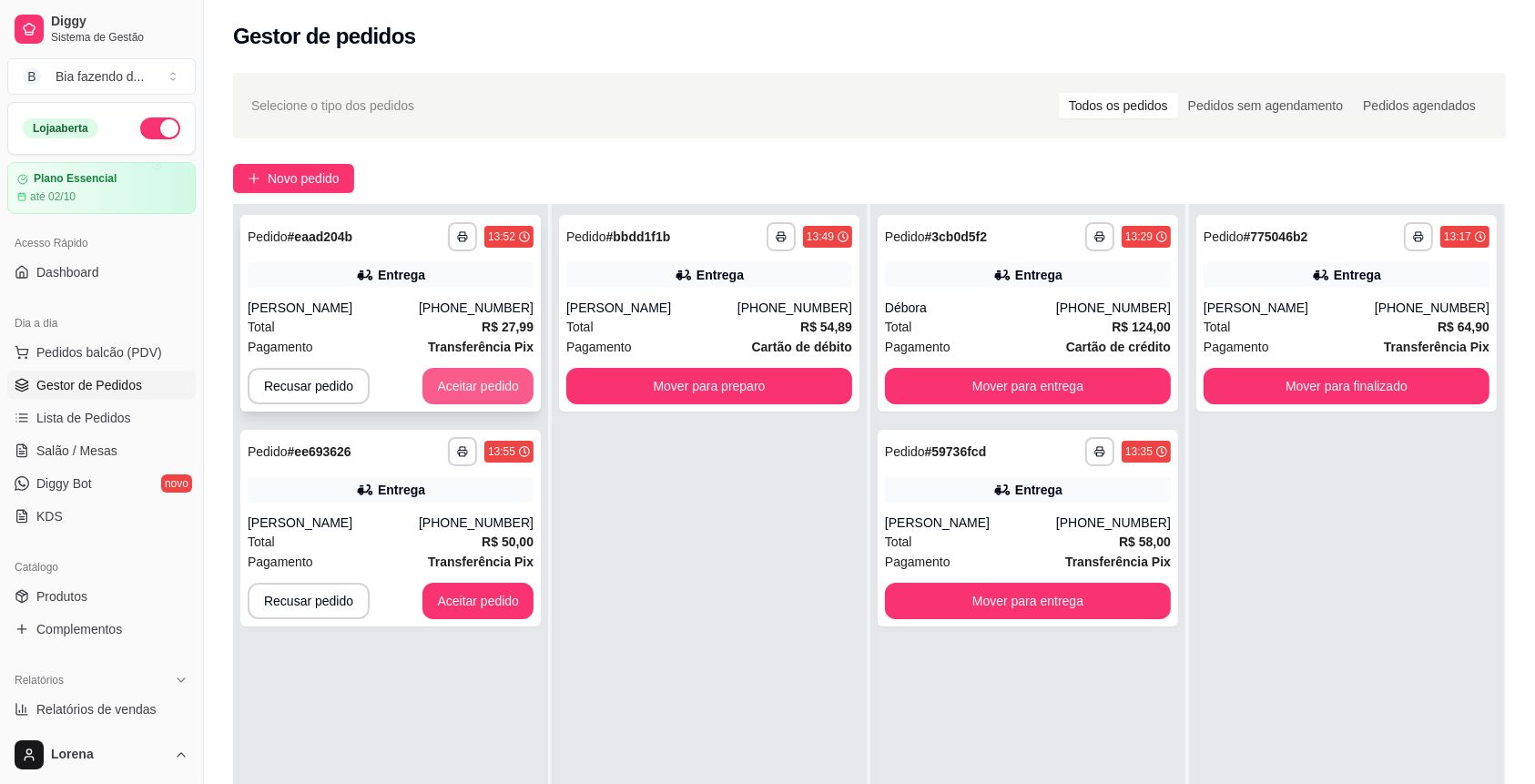
click at [452, 379] on button "Aceitar pedido" at bounding box center [477, 386] width 111 height 36
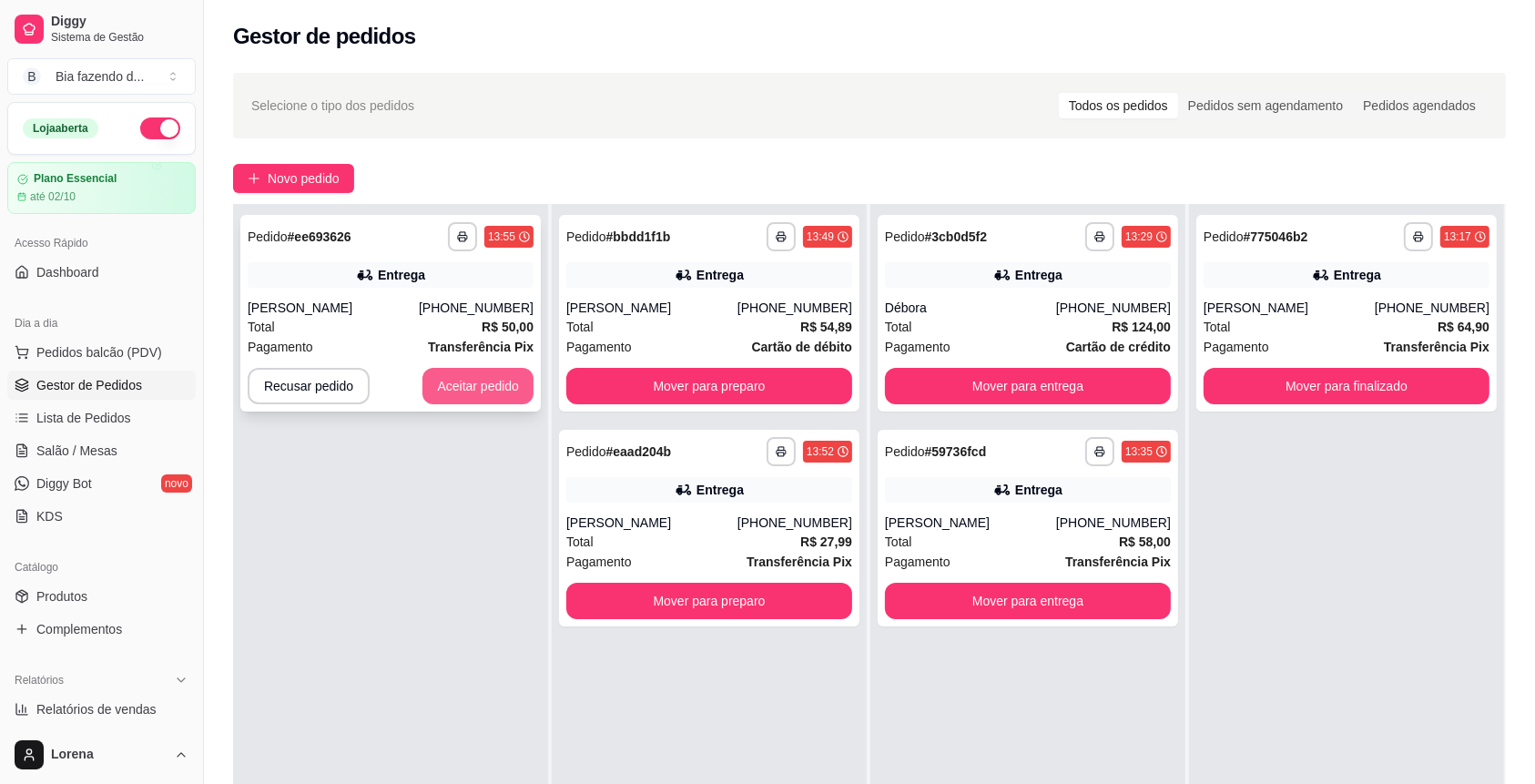
click at [467, 376] on button "Aceitar pedido" at bounding box center [477, 386] width 111 height 36
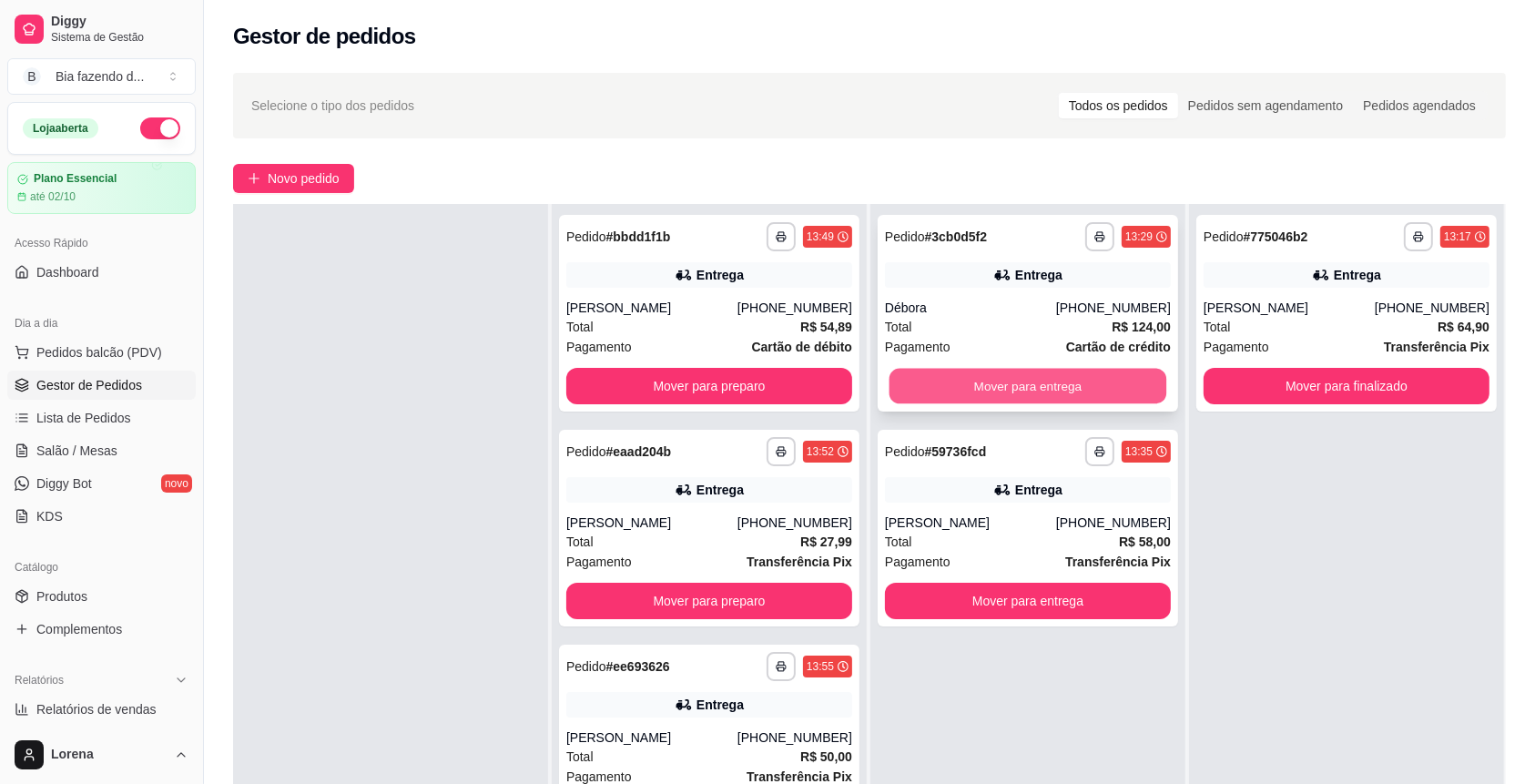
click at [954, 380] on button "Mover para entrega" at bounding box center [1028, 387] width 277 height 35
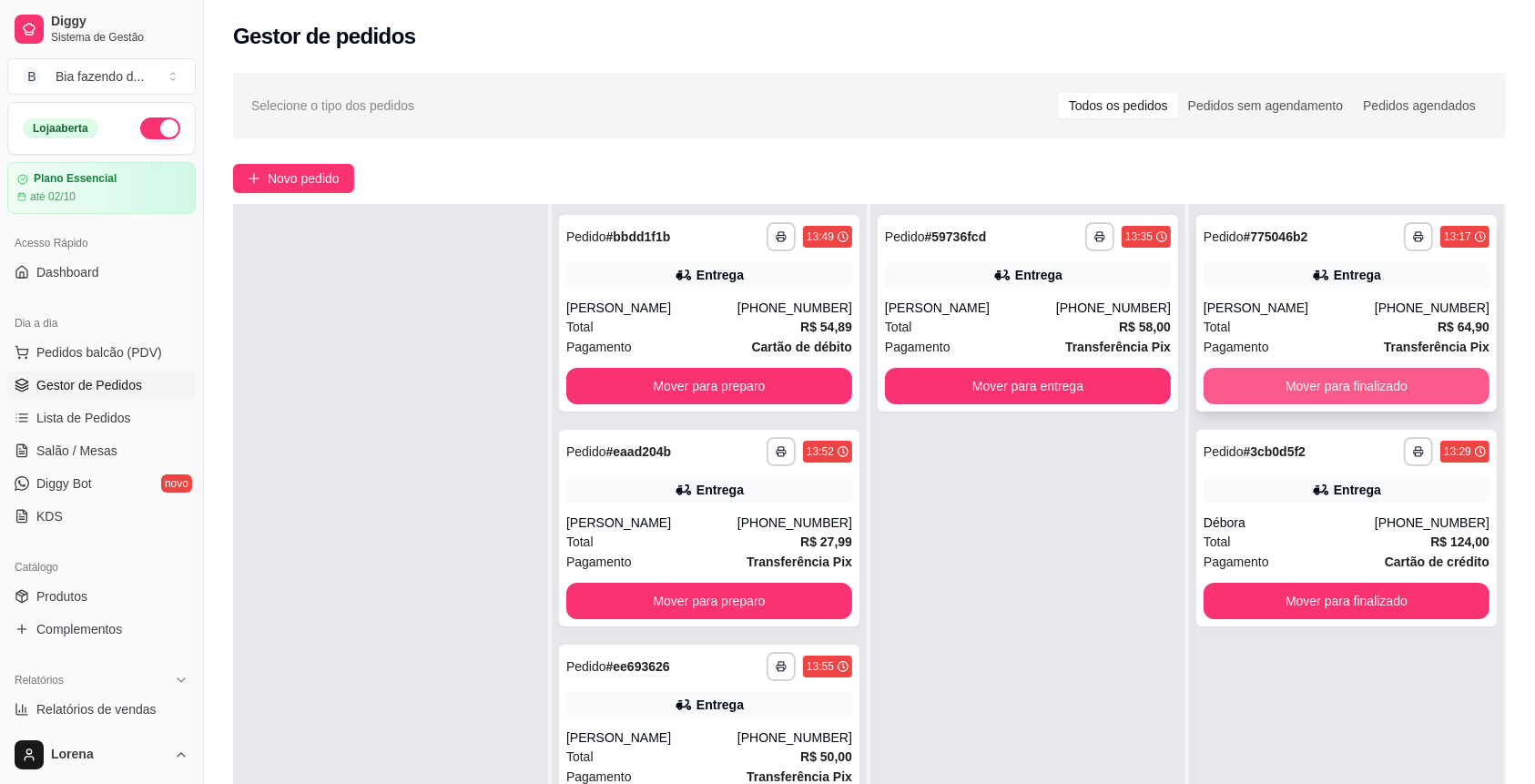
click at [1417, 379] on button "Mover para finalizado" at bounding box center [1346, 386] width 285 height 36
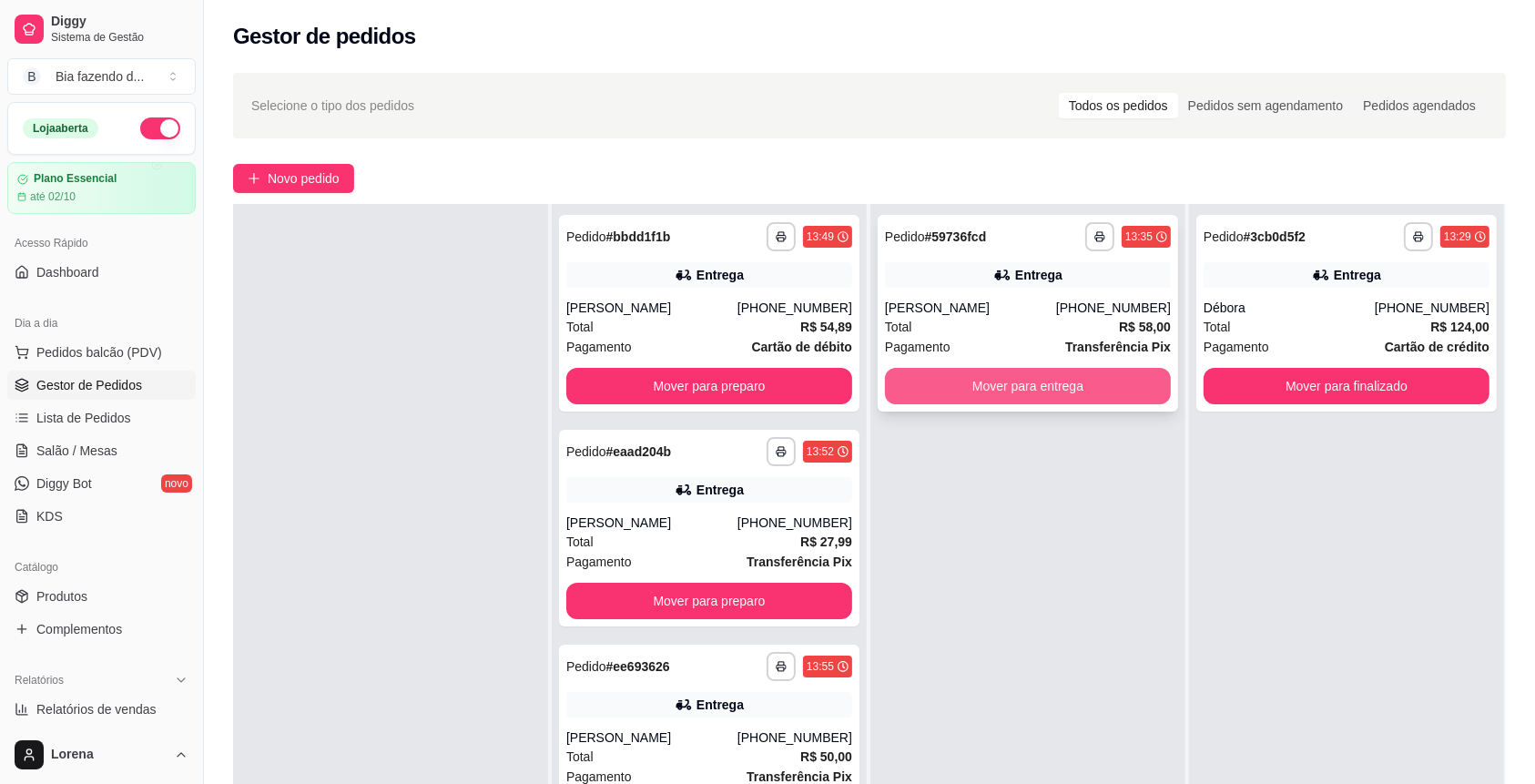
click at [1075, 390] on button "Mover para entrega" at bounding box center [1027, 386] width 285 height 36
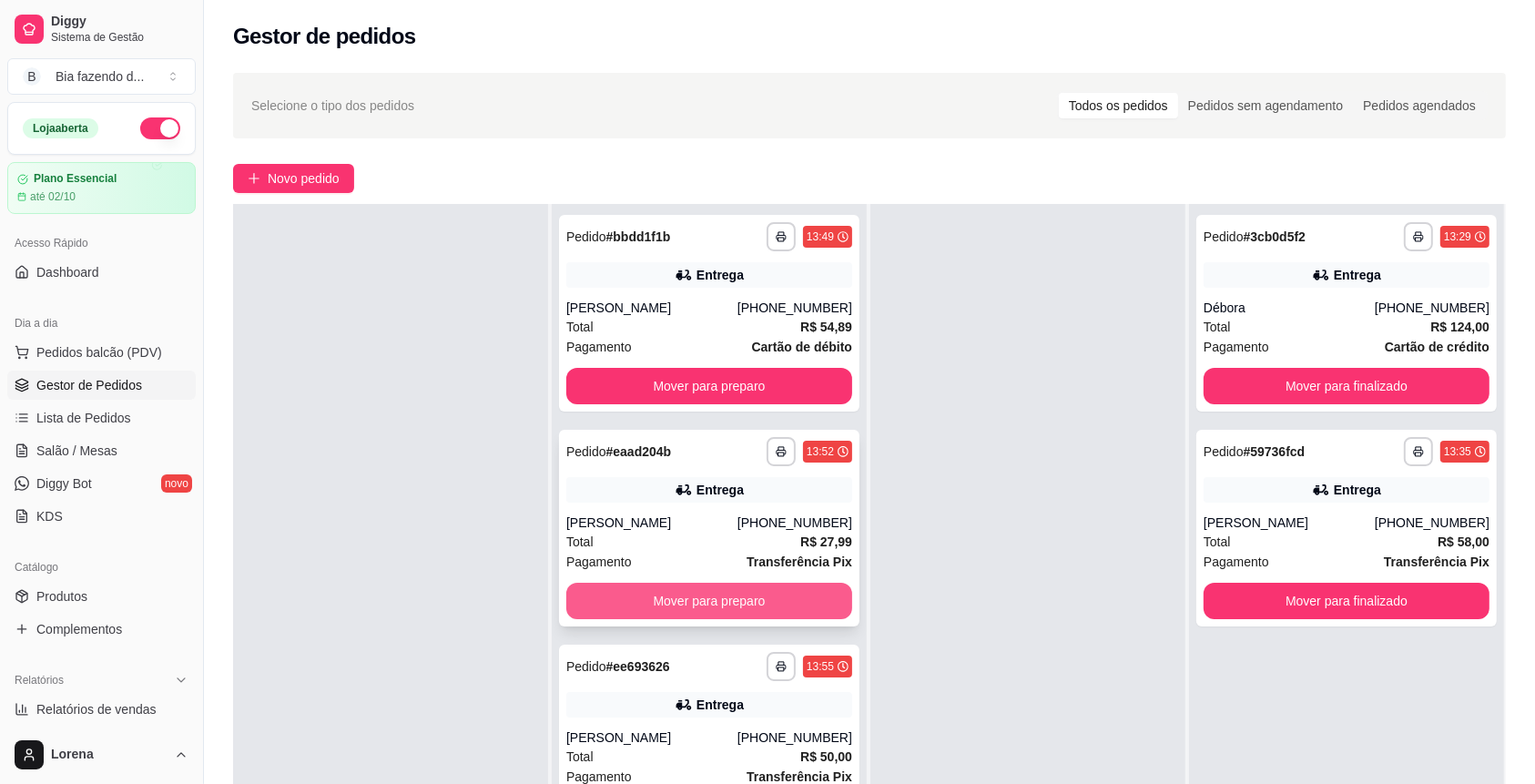
click at [672, 607] on button "Mover para preparo" at bounding box center [708, 600] width 285 height 36
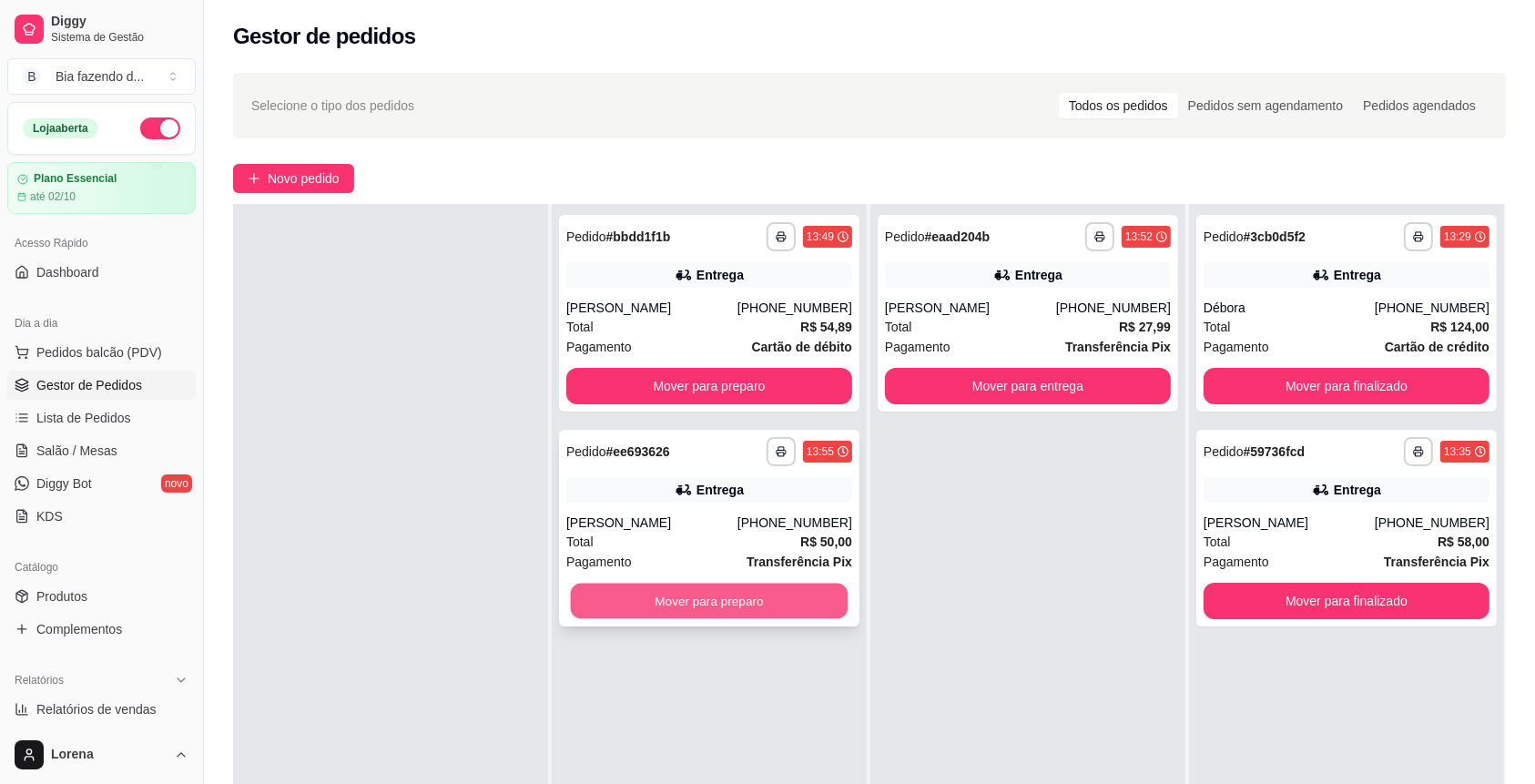
click at [743, 603] on button "Mover para preparo" at bounding box center [709, 601] width 277 height 35
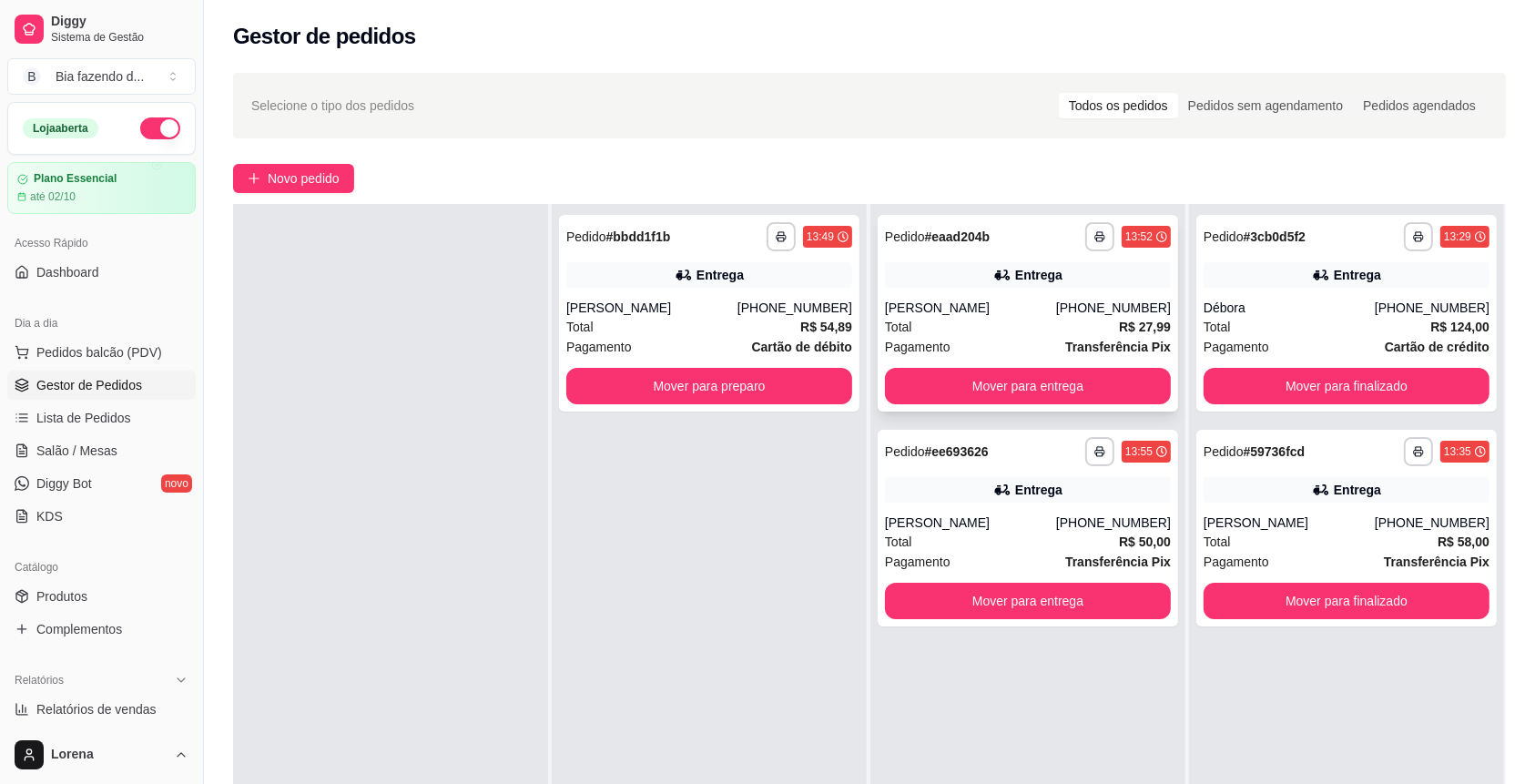
click at [1095, 334] on div "Total R$ 27,99" at bounding box center [1027, 327] width 285 height 20
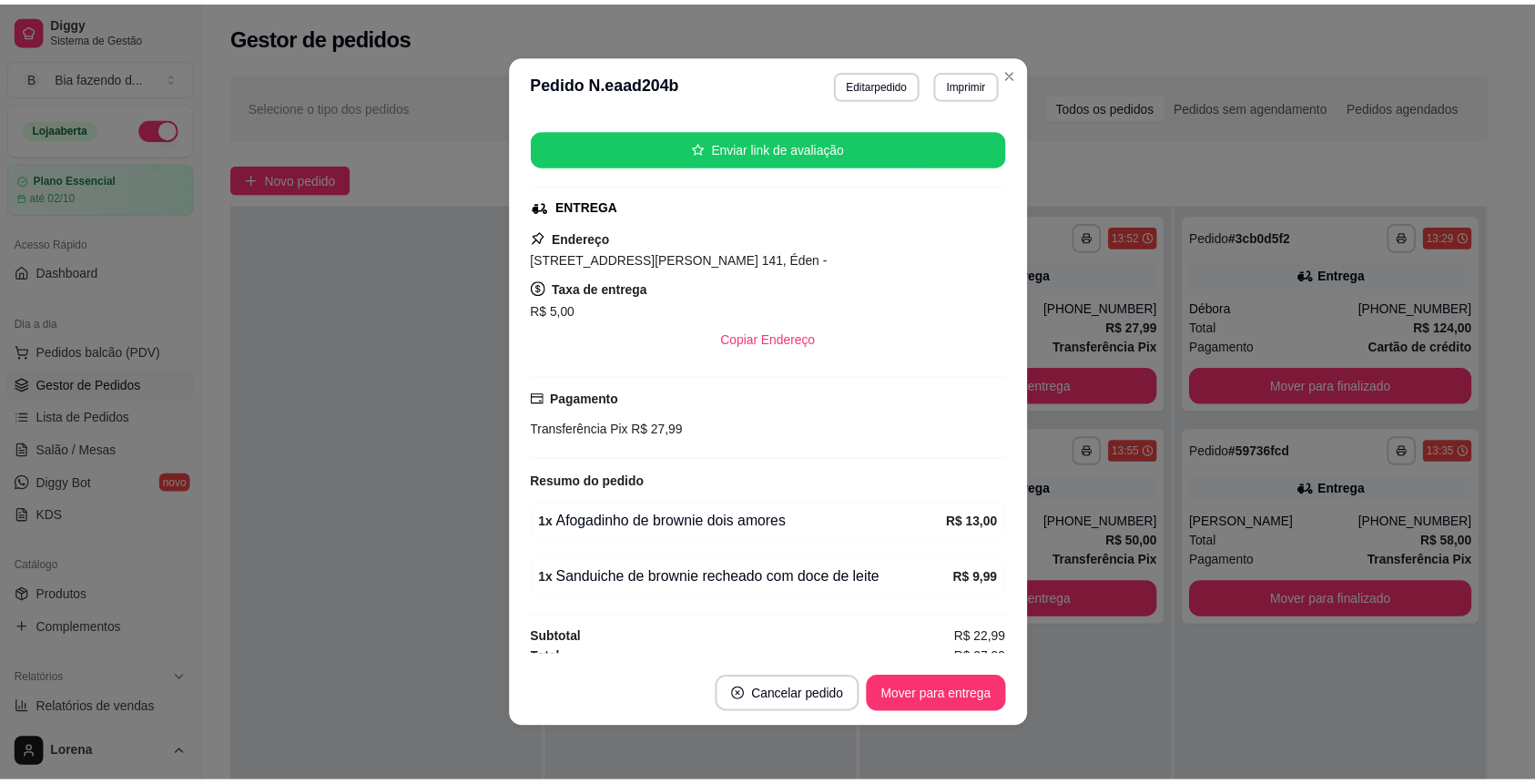
scroll to position [225, 0]
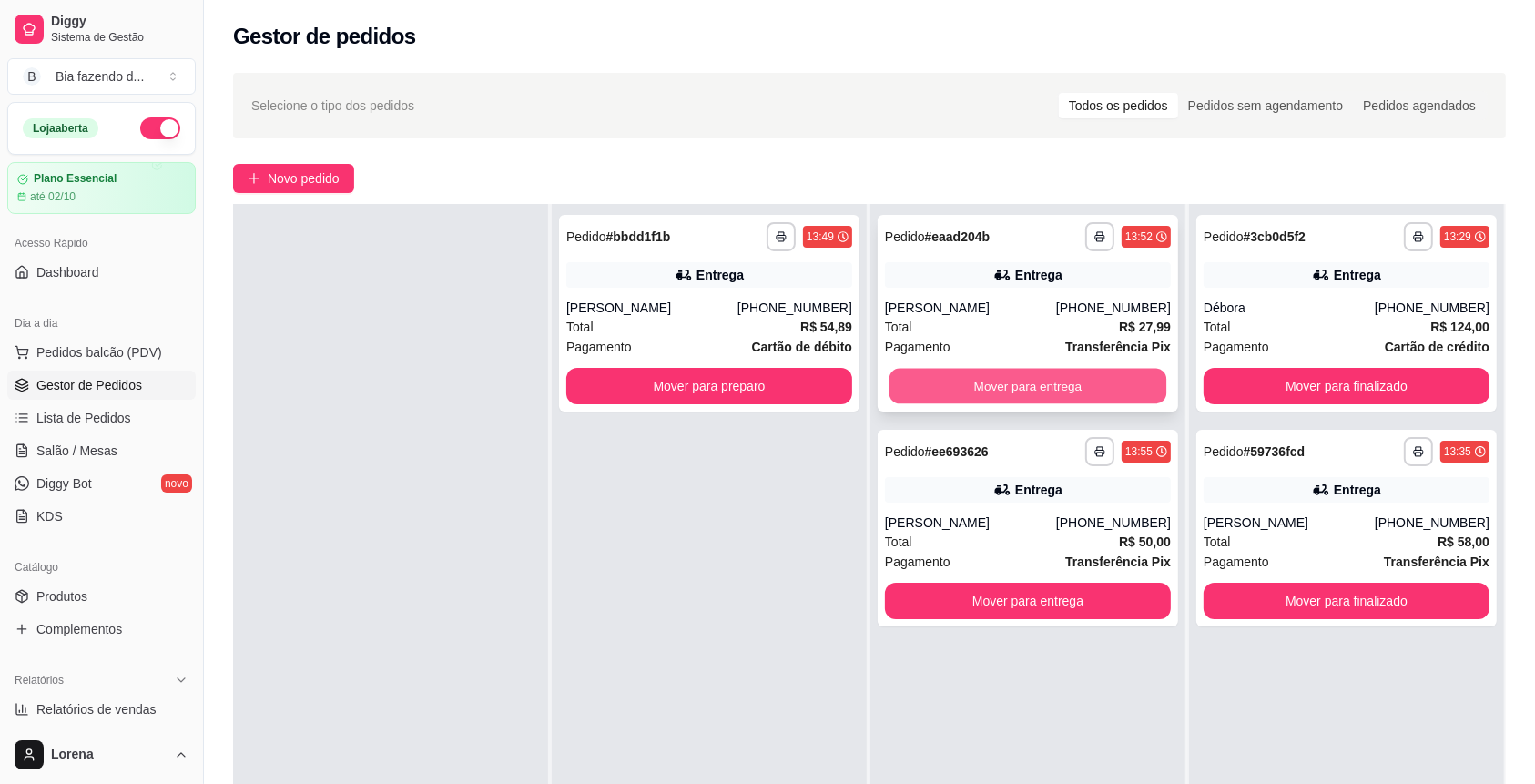
click at [1074, 400] on button "Mover para entrega" at bounding box center [1028, 387] width 277 height 35
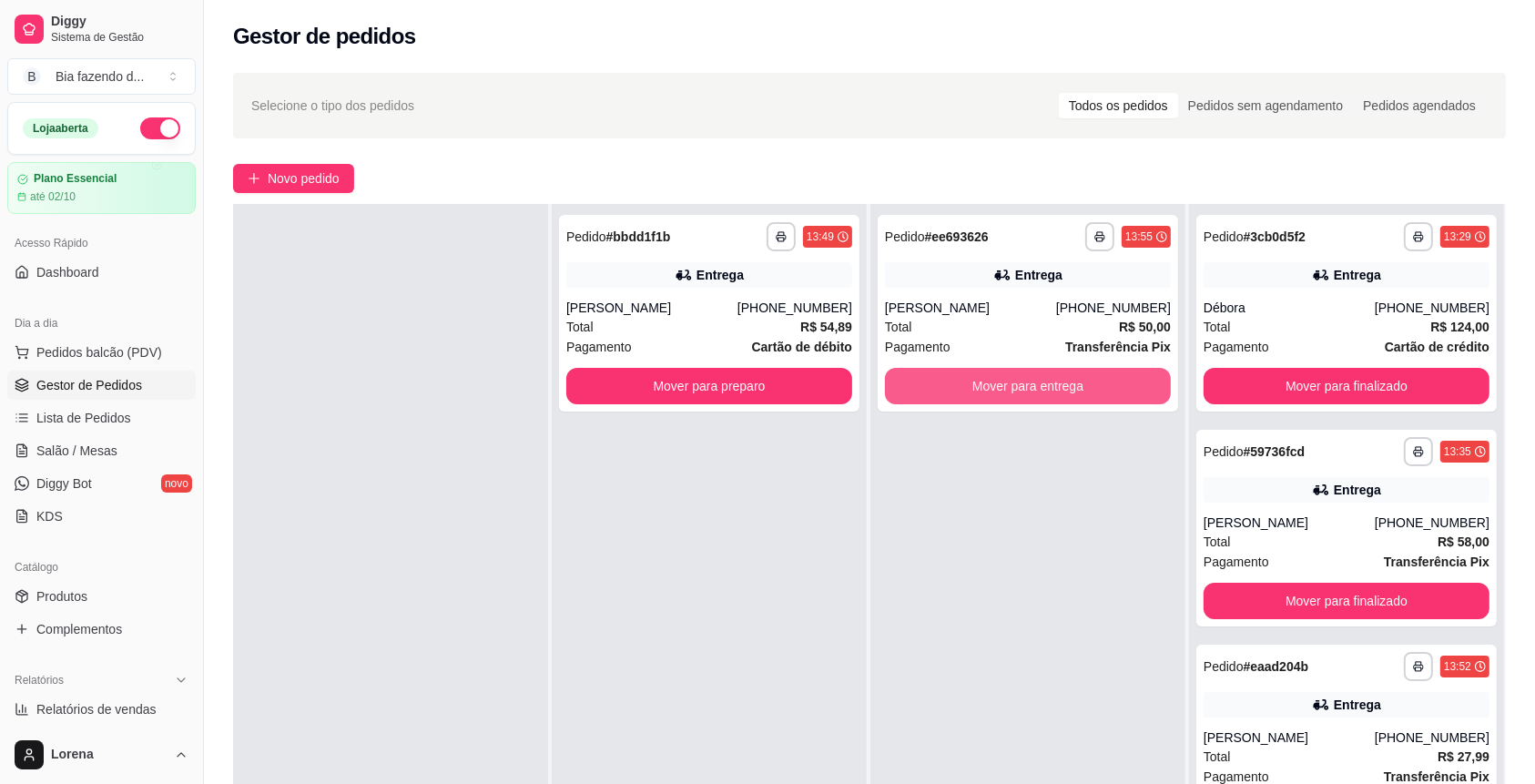
click at [1075, 400] on button "Mover para entrega" at bounding box center [1027, 386] width 285 height 36
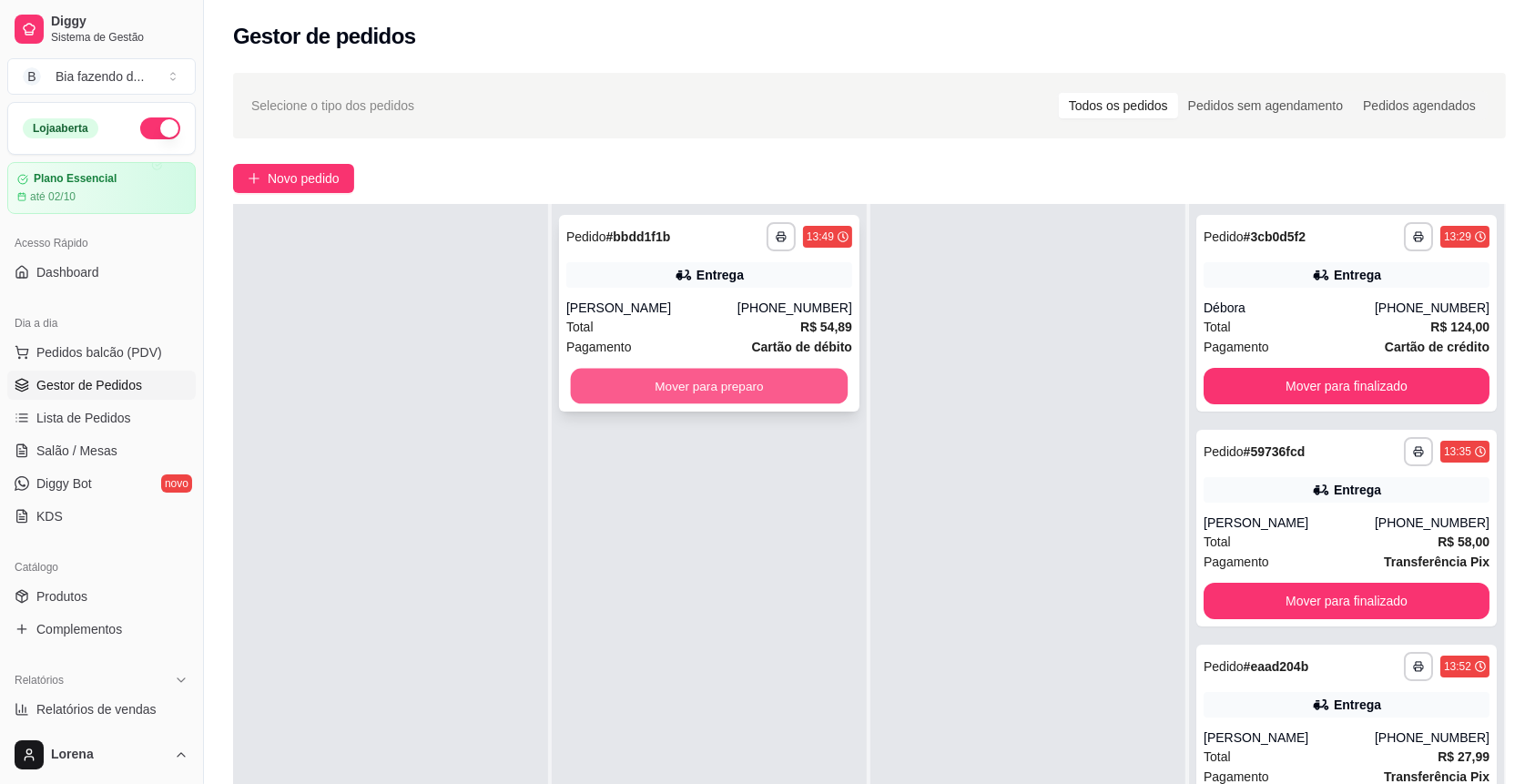
click at [803, 389] on button "Mover para preparo" at bounding box center [709, 387] width 277 height 35
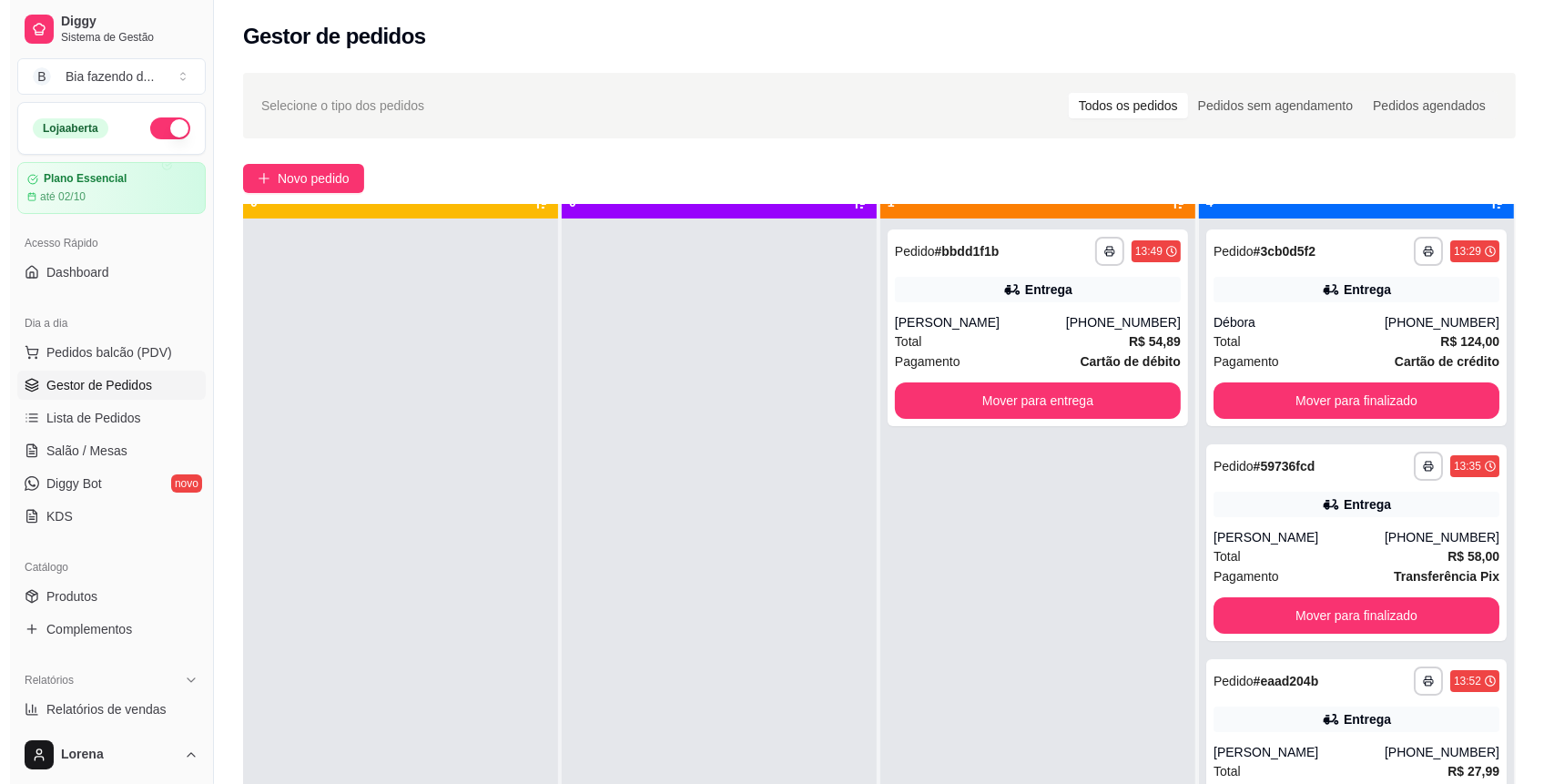
scroll to position [0, 0]
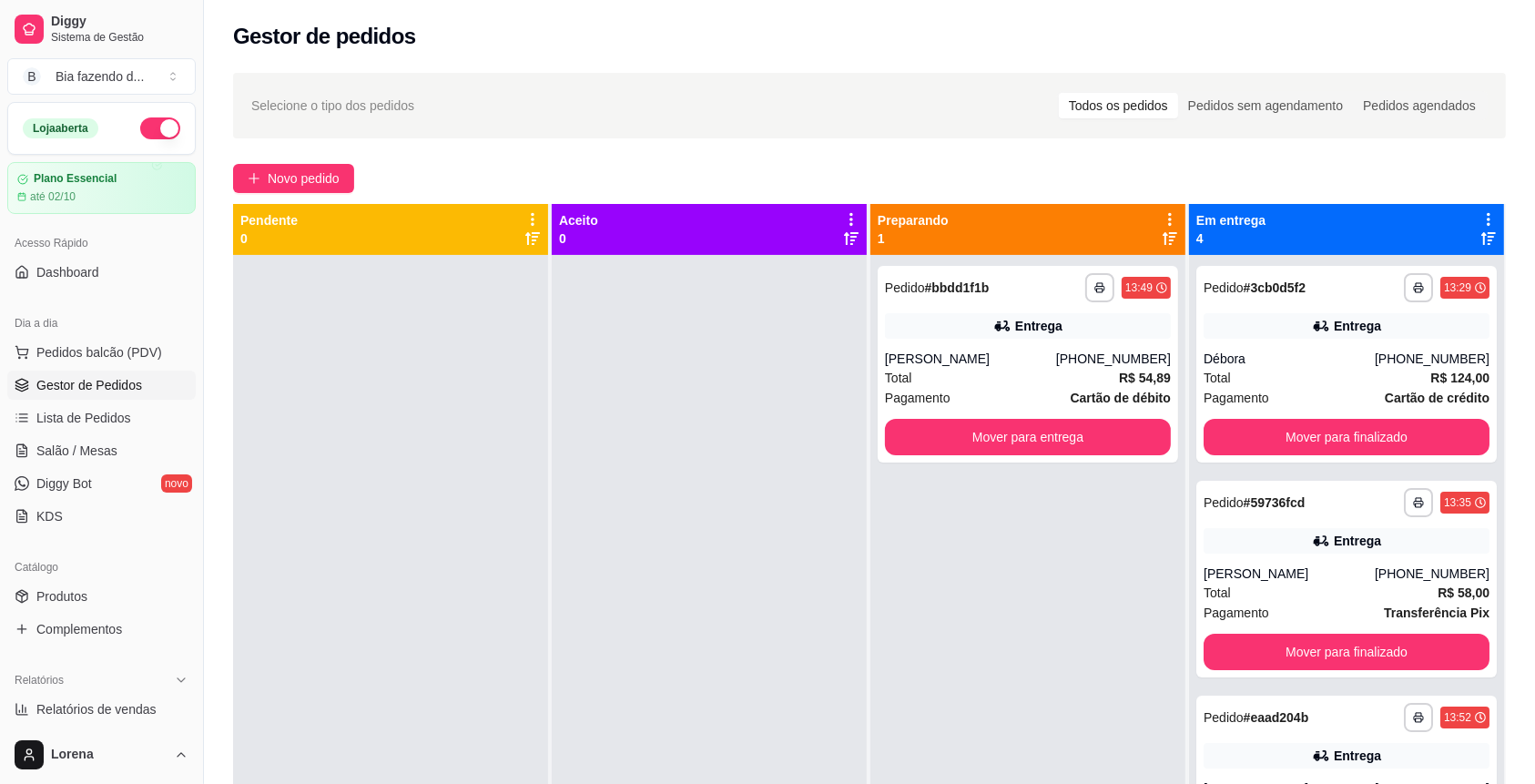
drag, startPoint x: 816, startPoint y: 189, endPoint x: 888, endPoint y: 116, distance: 102.5
click at [890, 126] on div "**********" at bounding box center [869, 535] width 1331 height 947
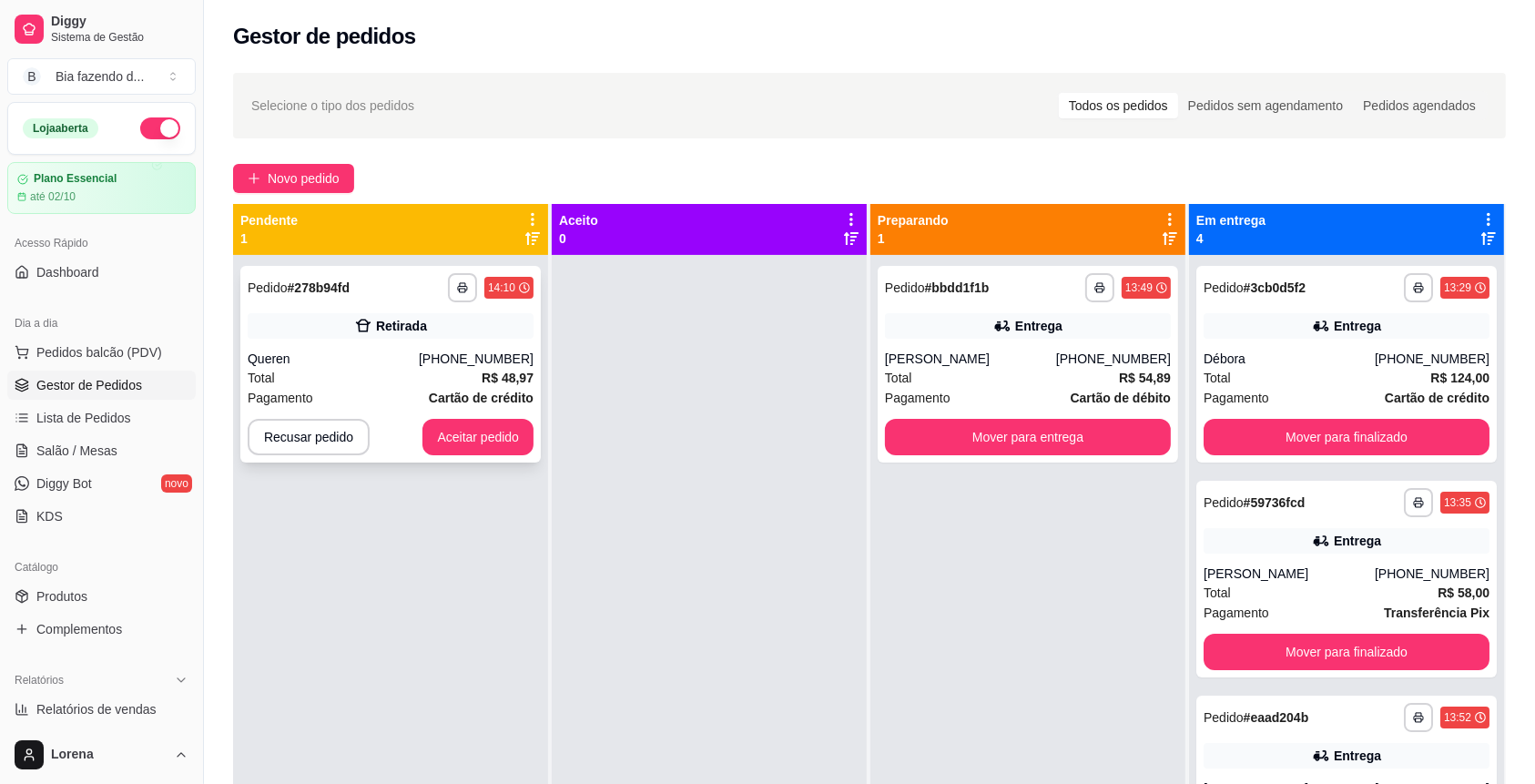
click at [304, 388] on span "Pagamento" at bounding box center [280, 397] width 66 height 20
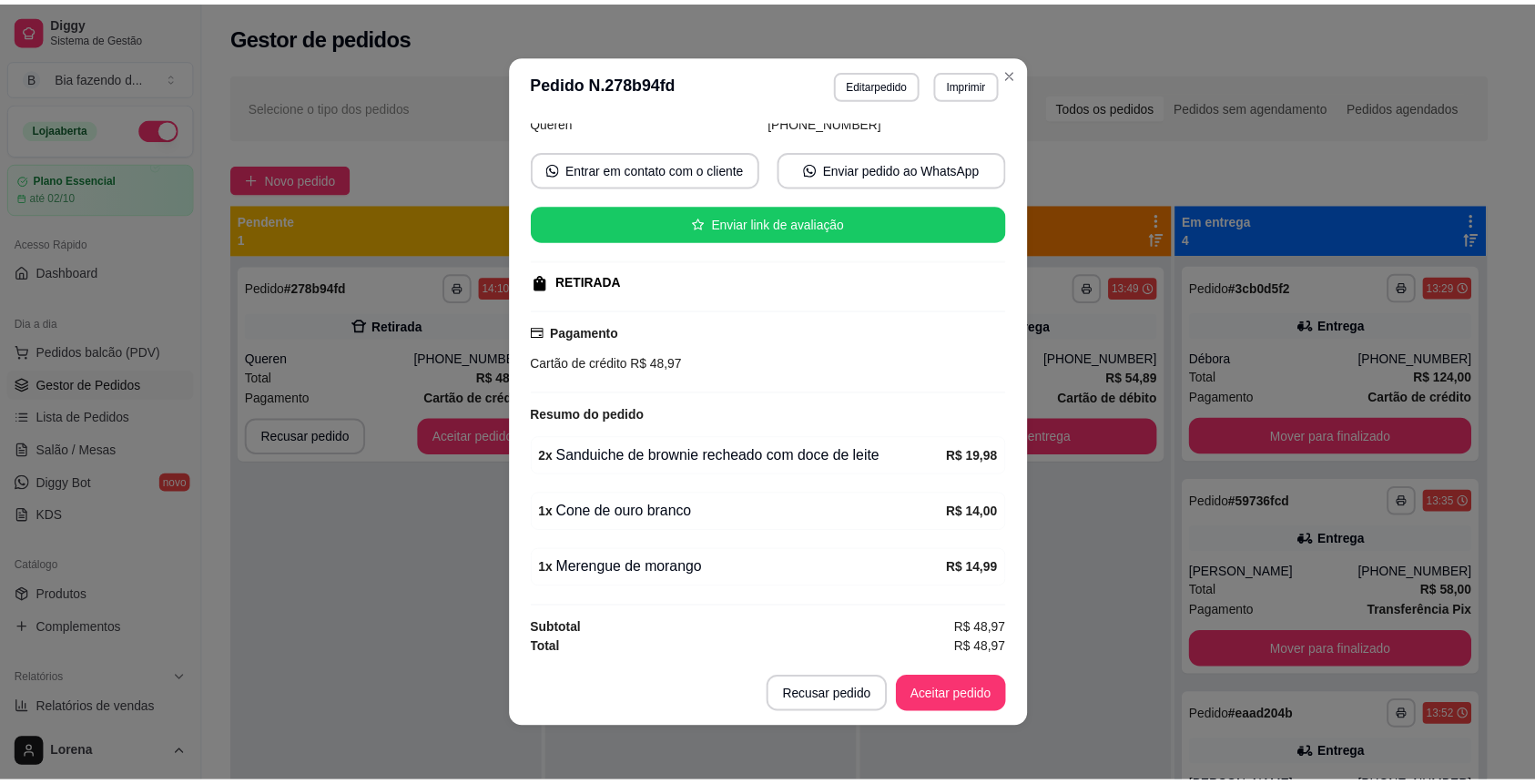
scroll to position [4, 0]
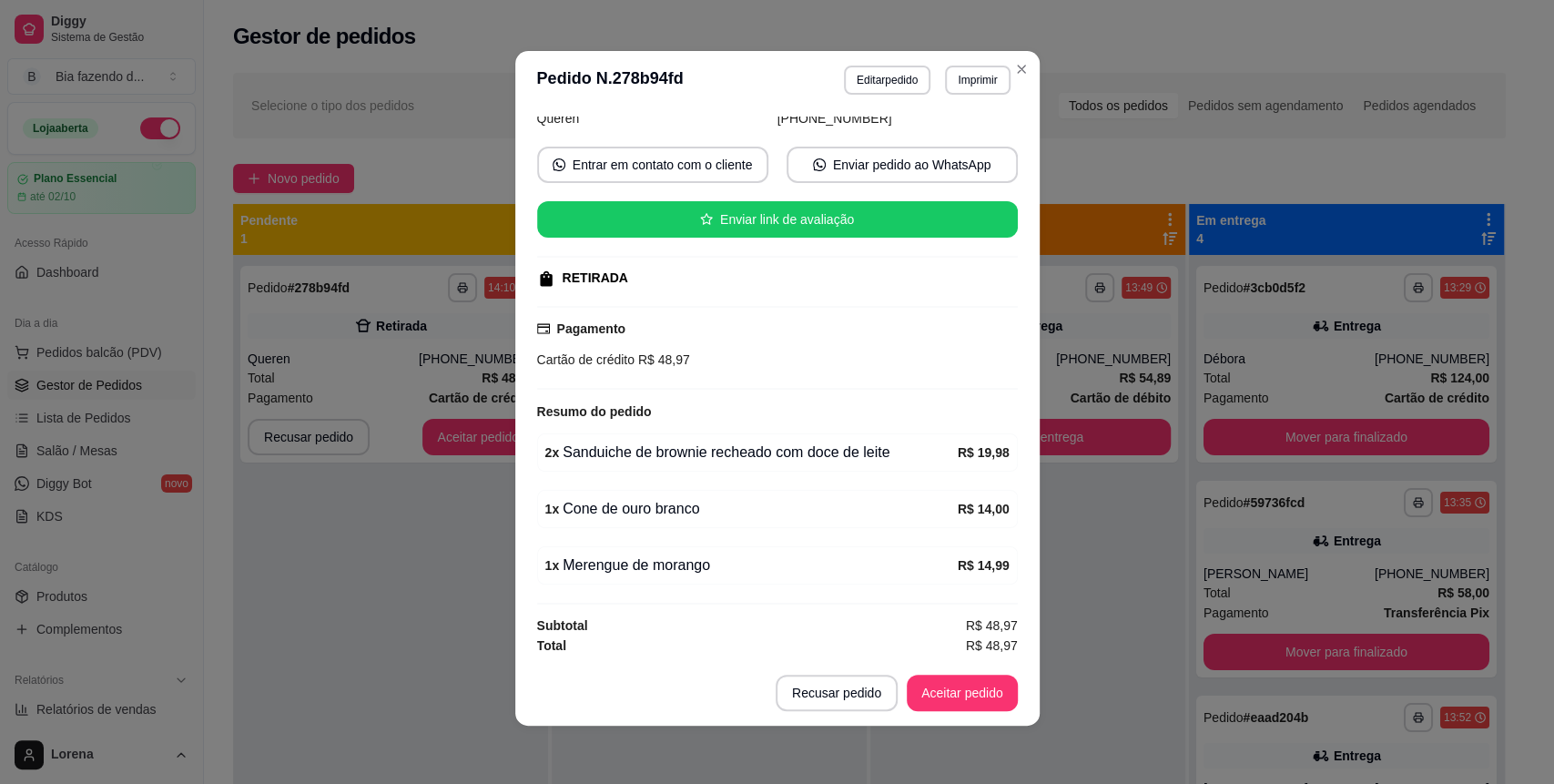
click at [1027, 71] on header "**********" at bounding box center [777, 80] width 525 height 58
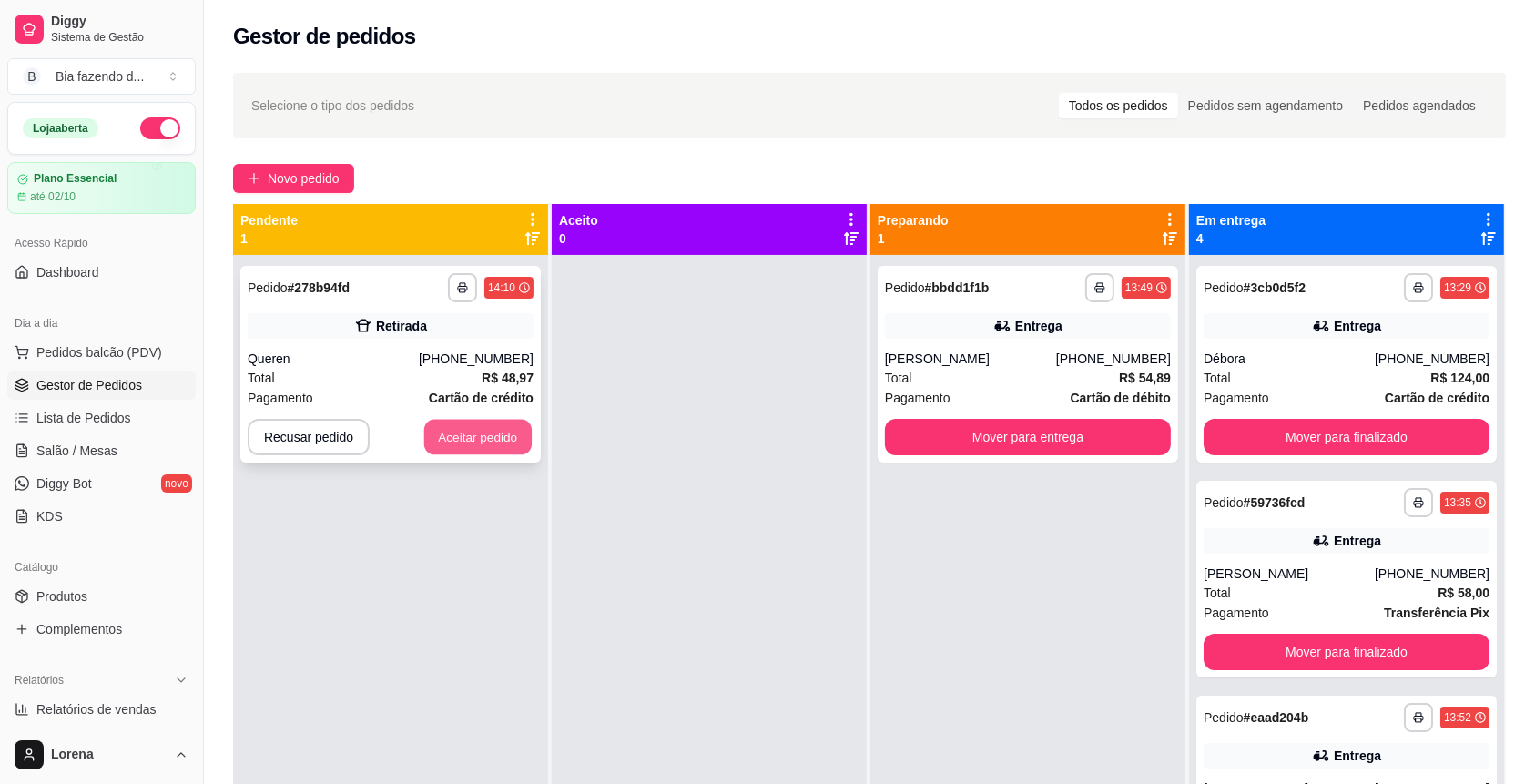
click at [453, 441] on button "Aceitar pedido" at bounding box center [477, 437] width 107 height 35
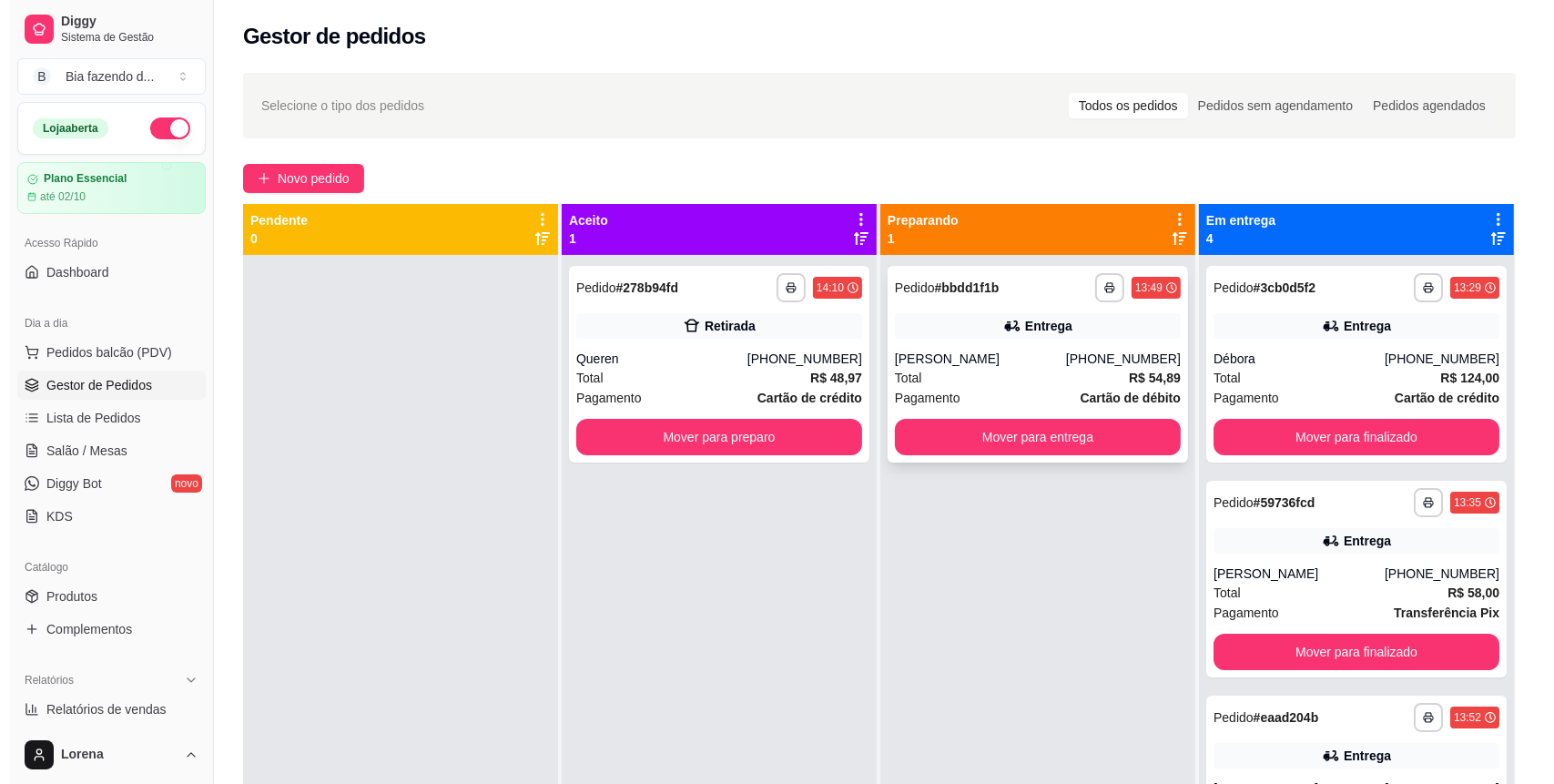
scroll to position [93, 0]
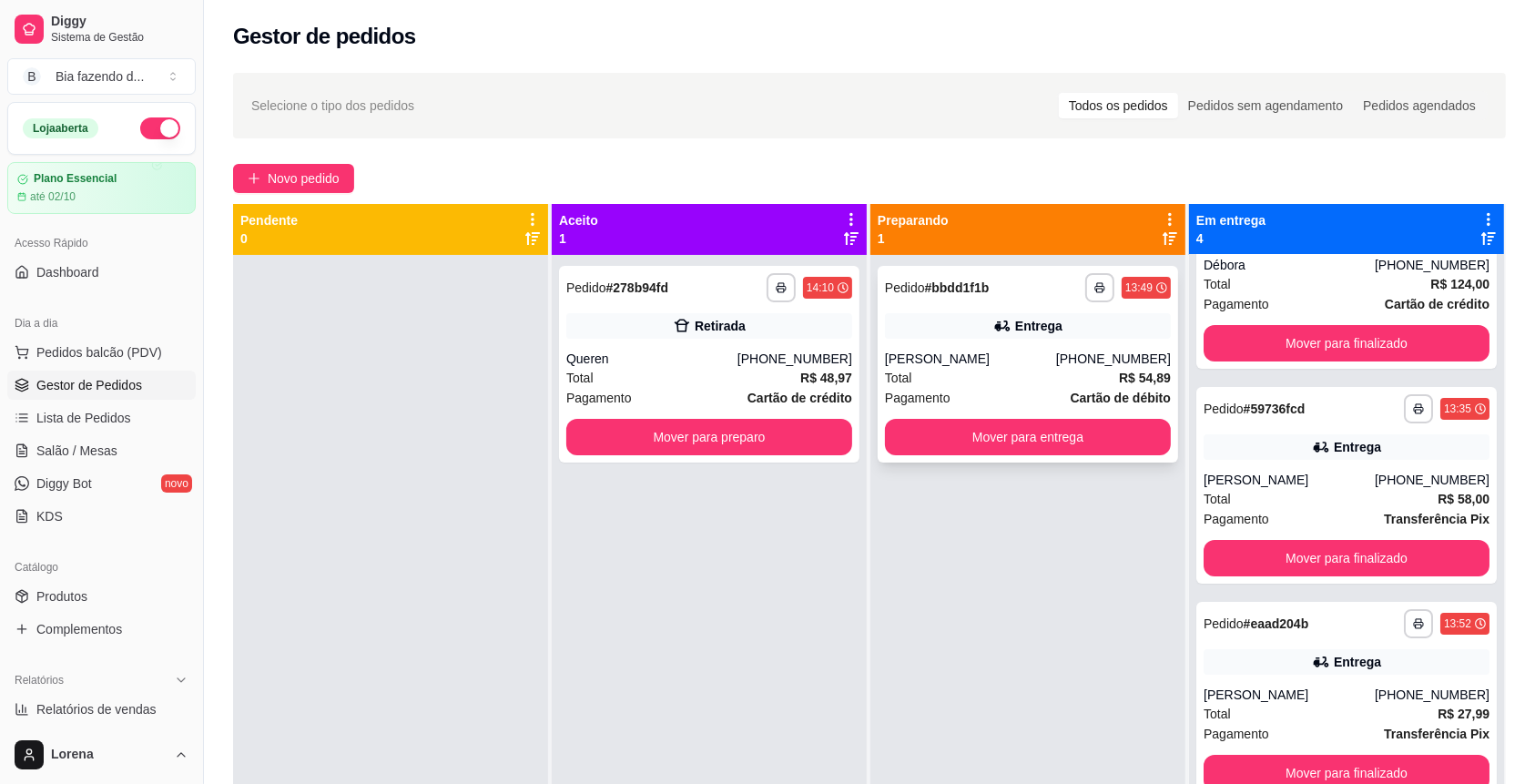
click at [1082, 374] on div "Total R$ 54,89" at bounding box center [1027, 378] width 285 height 20
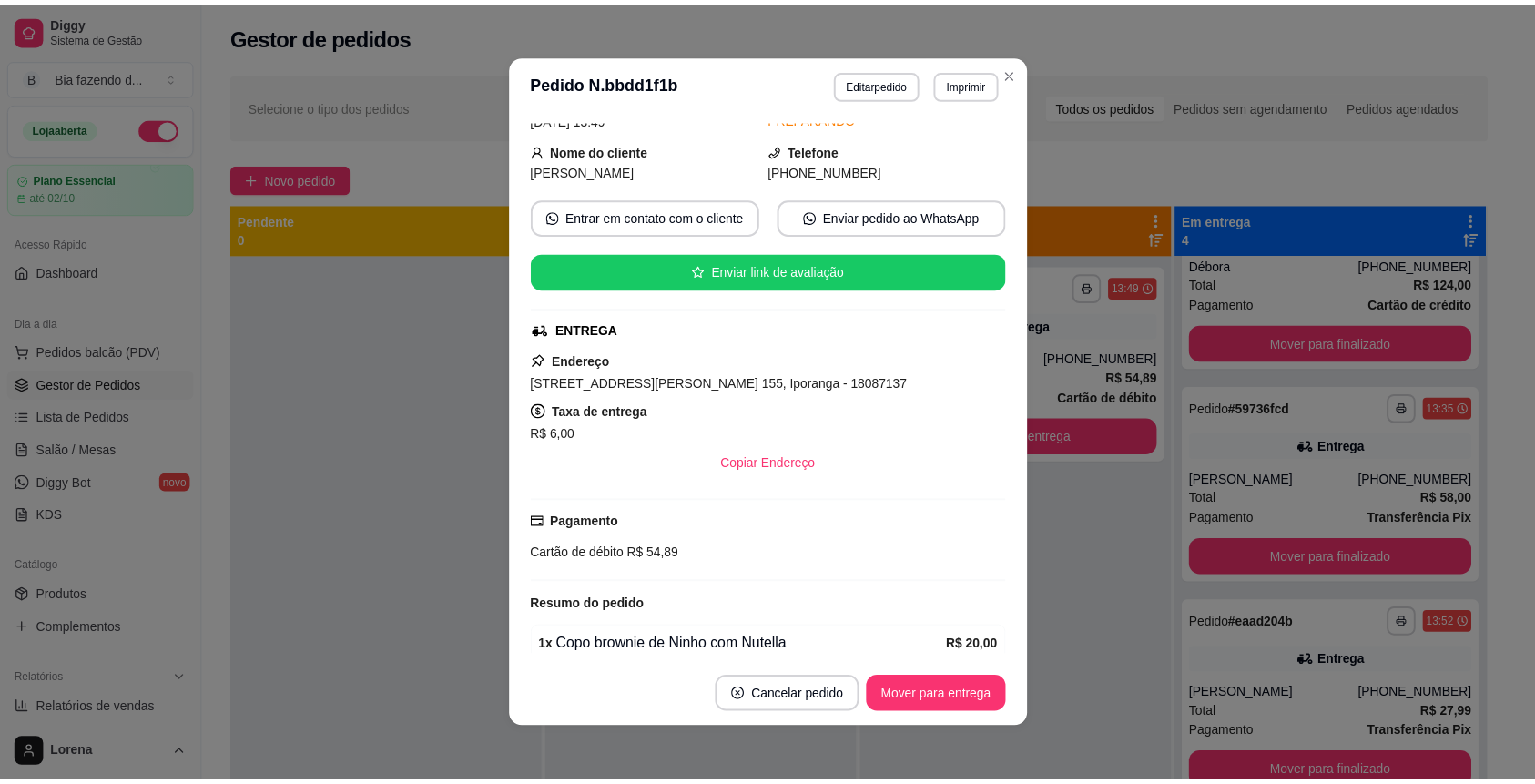
scroll to position [242, 0]
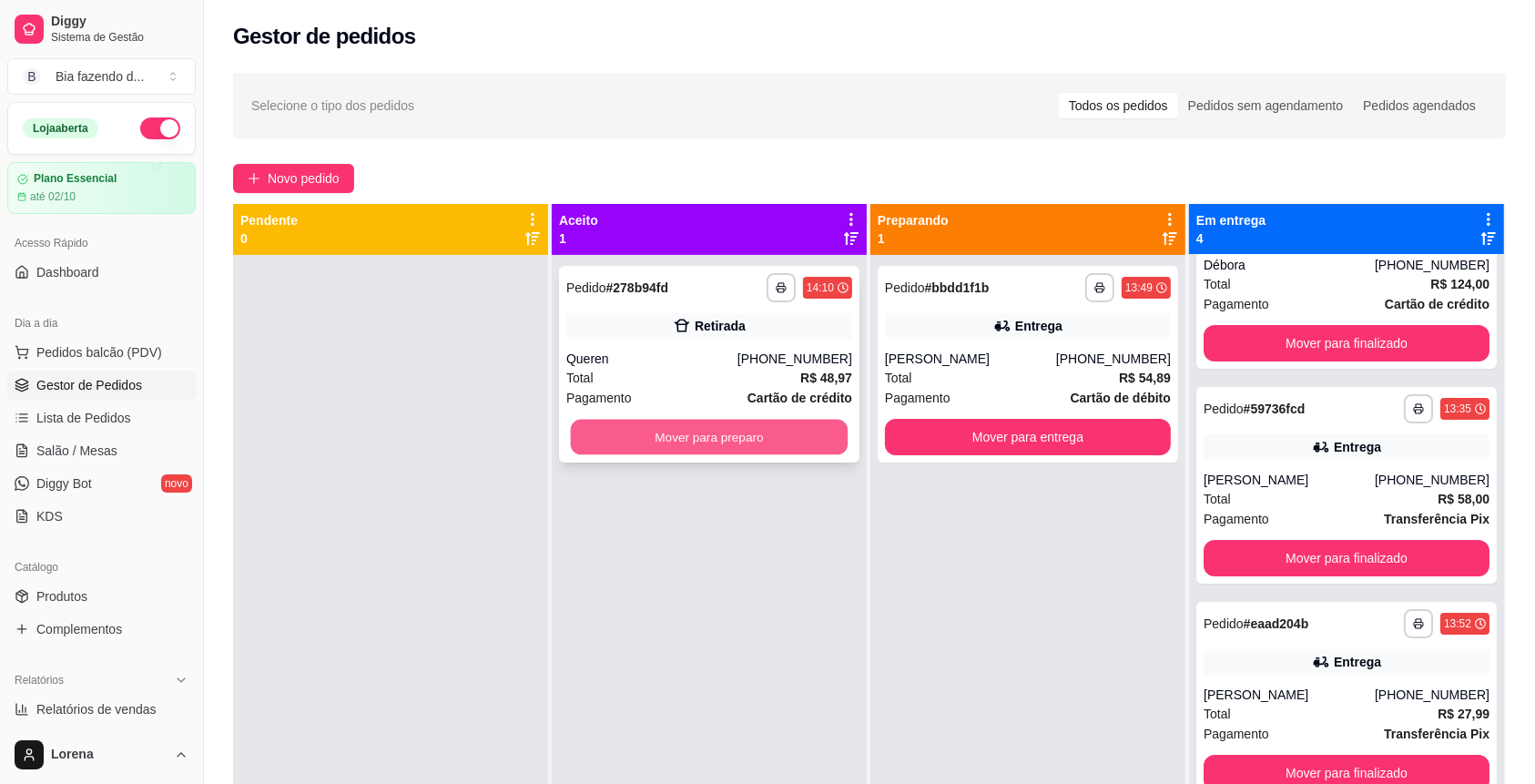
click at [779, 432] on button "Mover para preparo" at bounding box center [709, 437] width 277 height 35
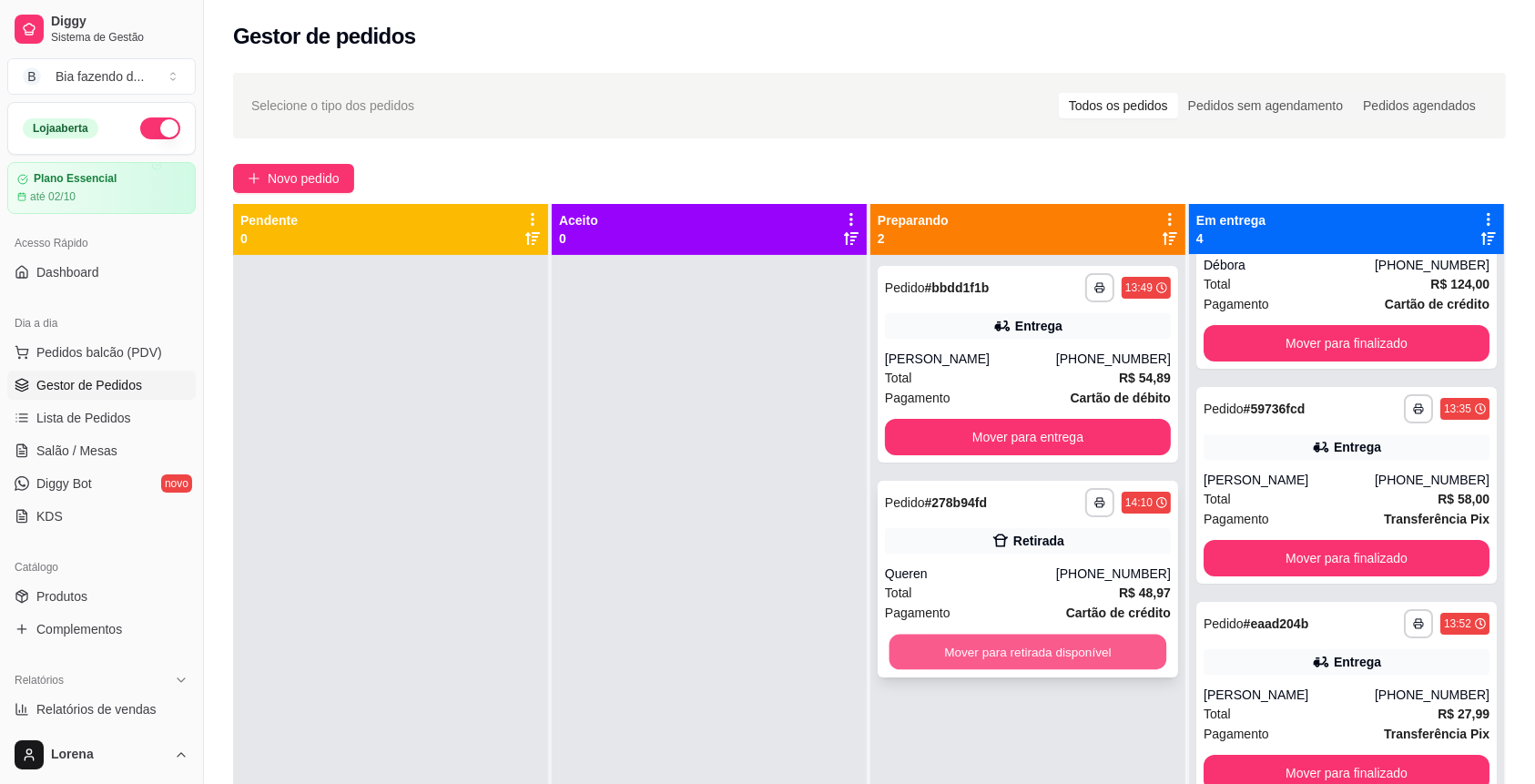
click at [1041, 662] on button "Mover para retirada disponível" at bounding box center [1028, 652] width 277 height 35
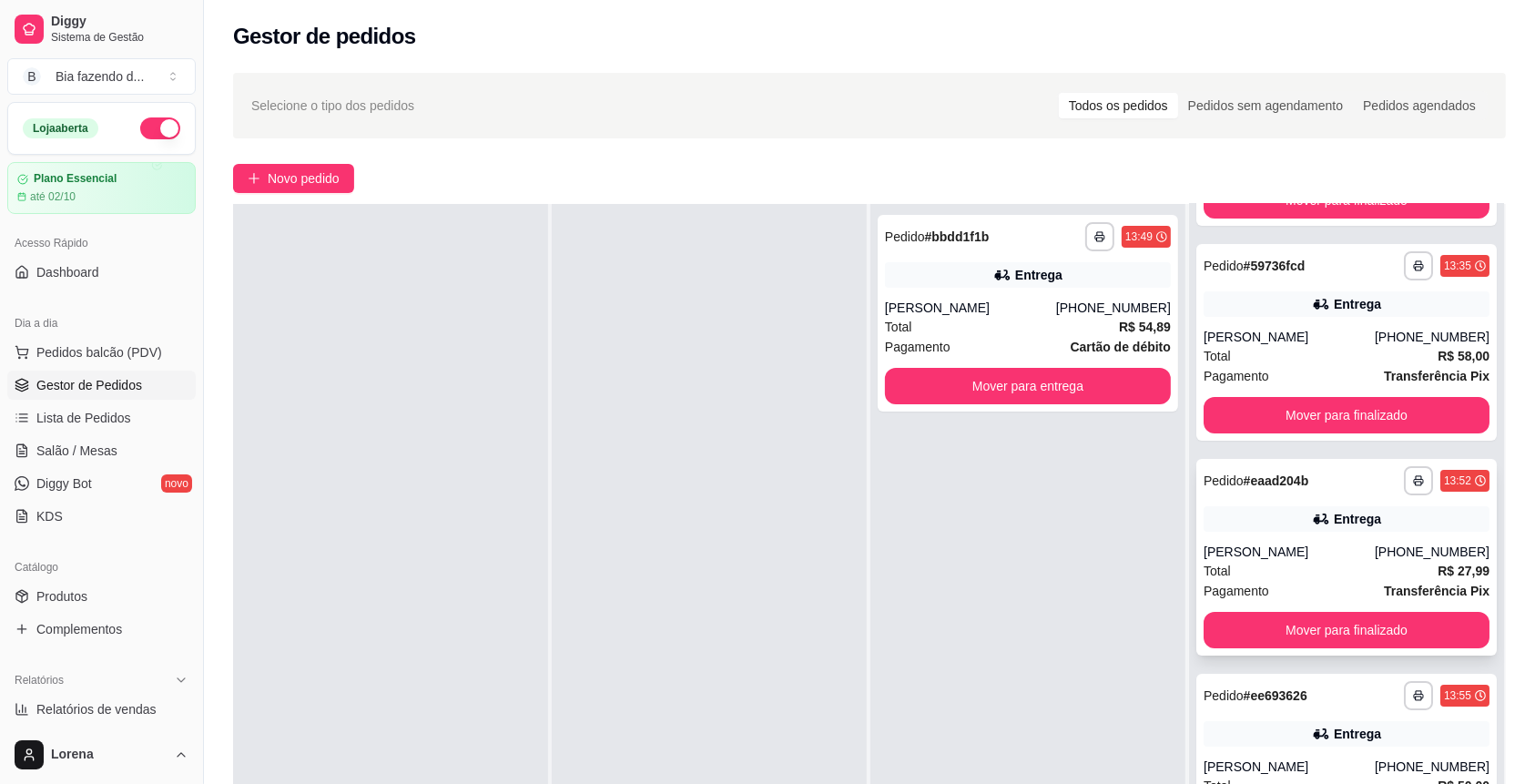
scroll to position [308, 0]
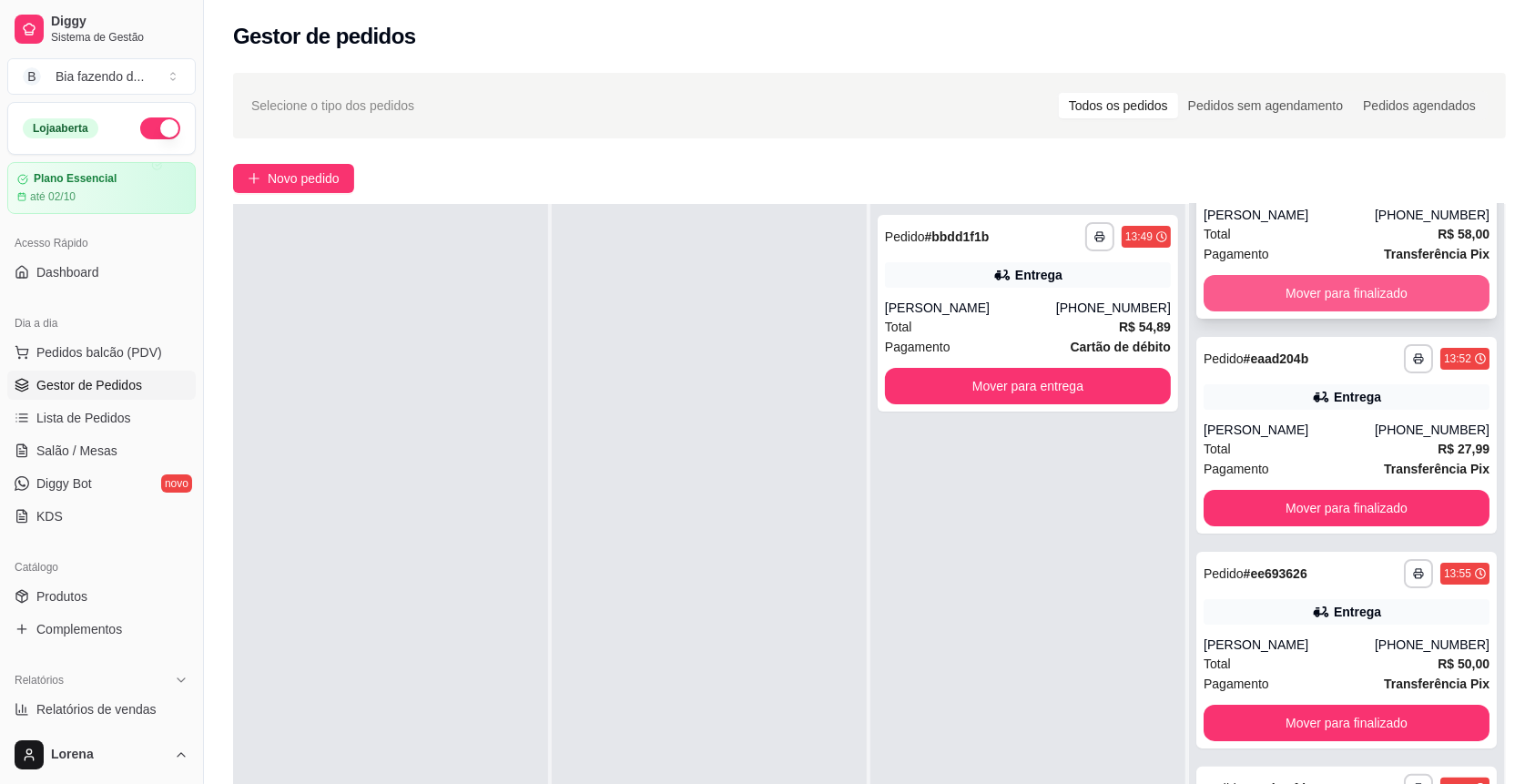
click at [1424, 286] on button "Mover para finalizado" at bounding box center [1346, 292] width 285 height 36
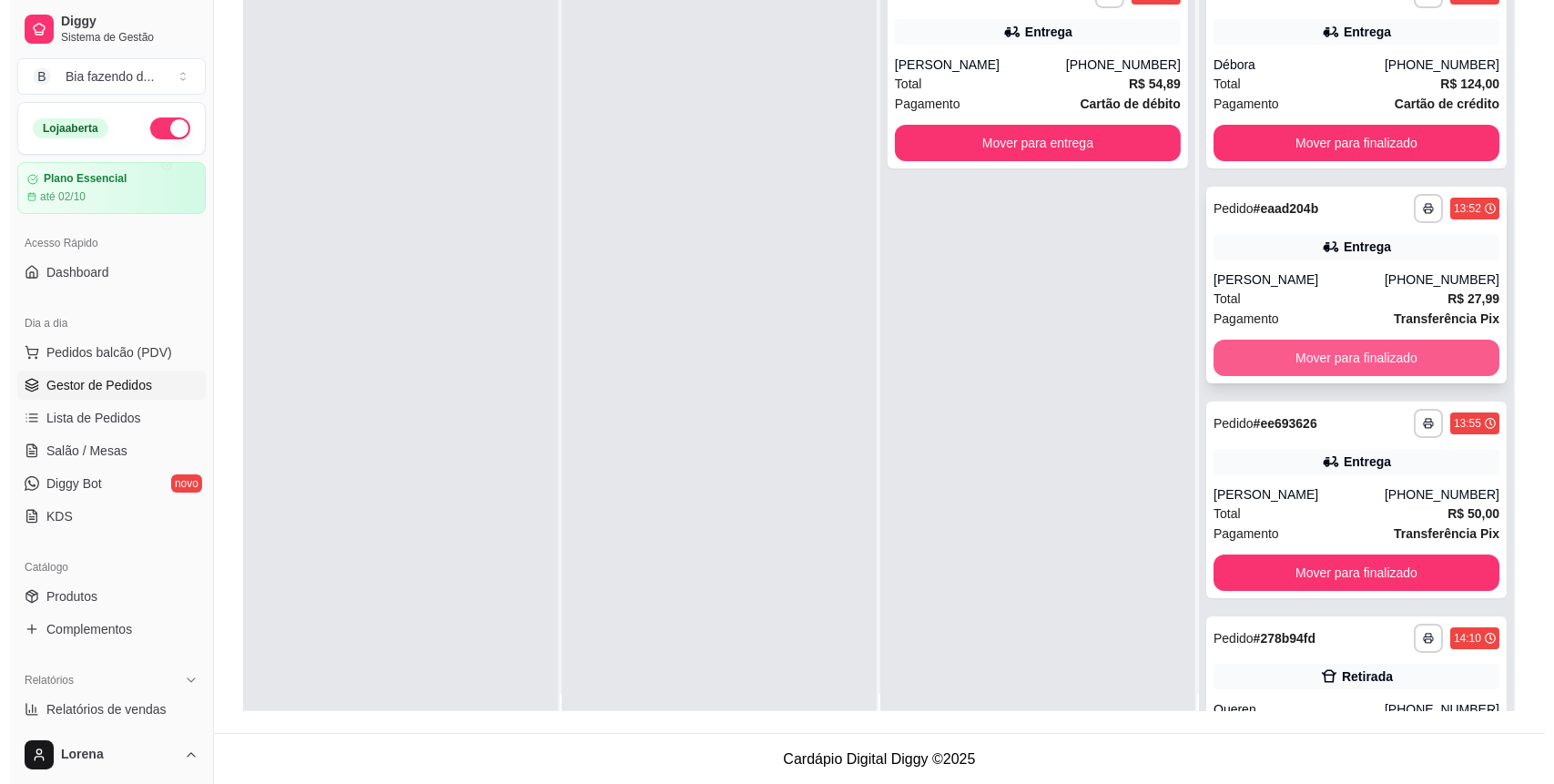
scroll to position [0, 0]
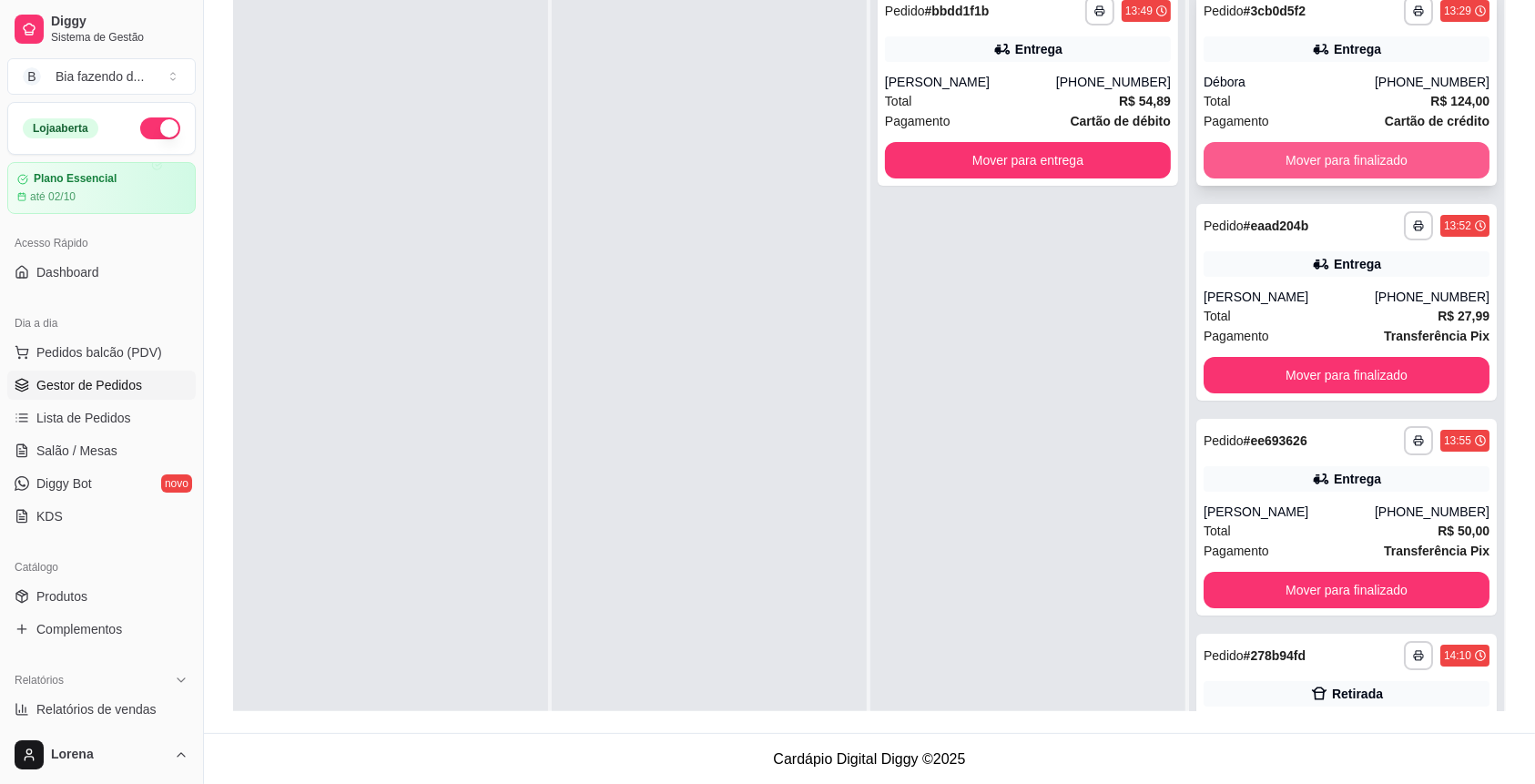
click at [1395, 144] on button "Mover para finalizado" at bounding box center [1346, 159] width 285 height 36
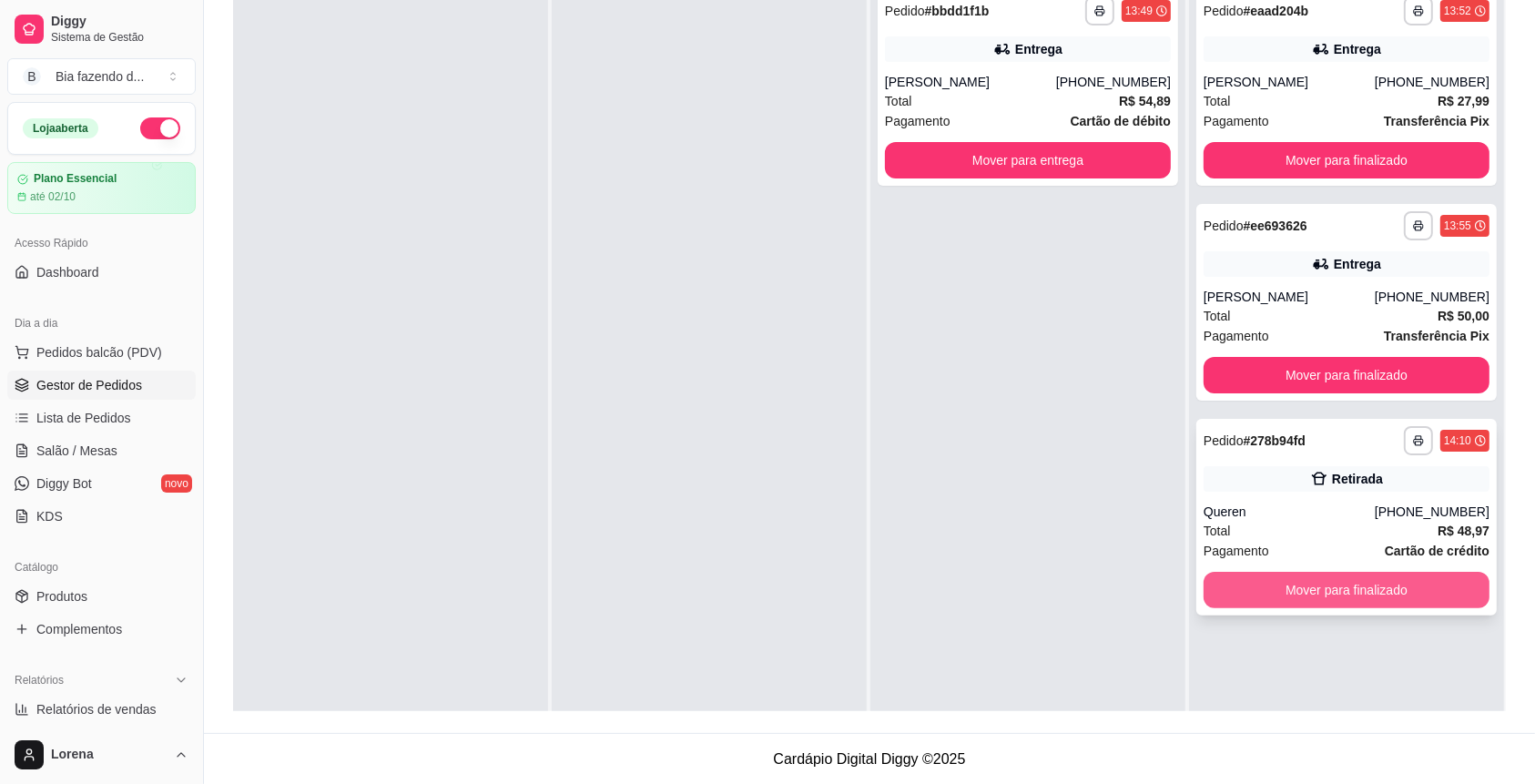
click at [1381, 594] on button "Mover para finalizado" at bounding box center [1346, 589] width 285 height 36
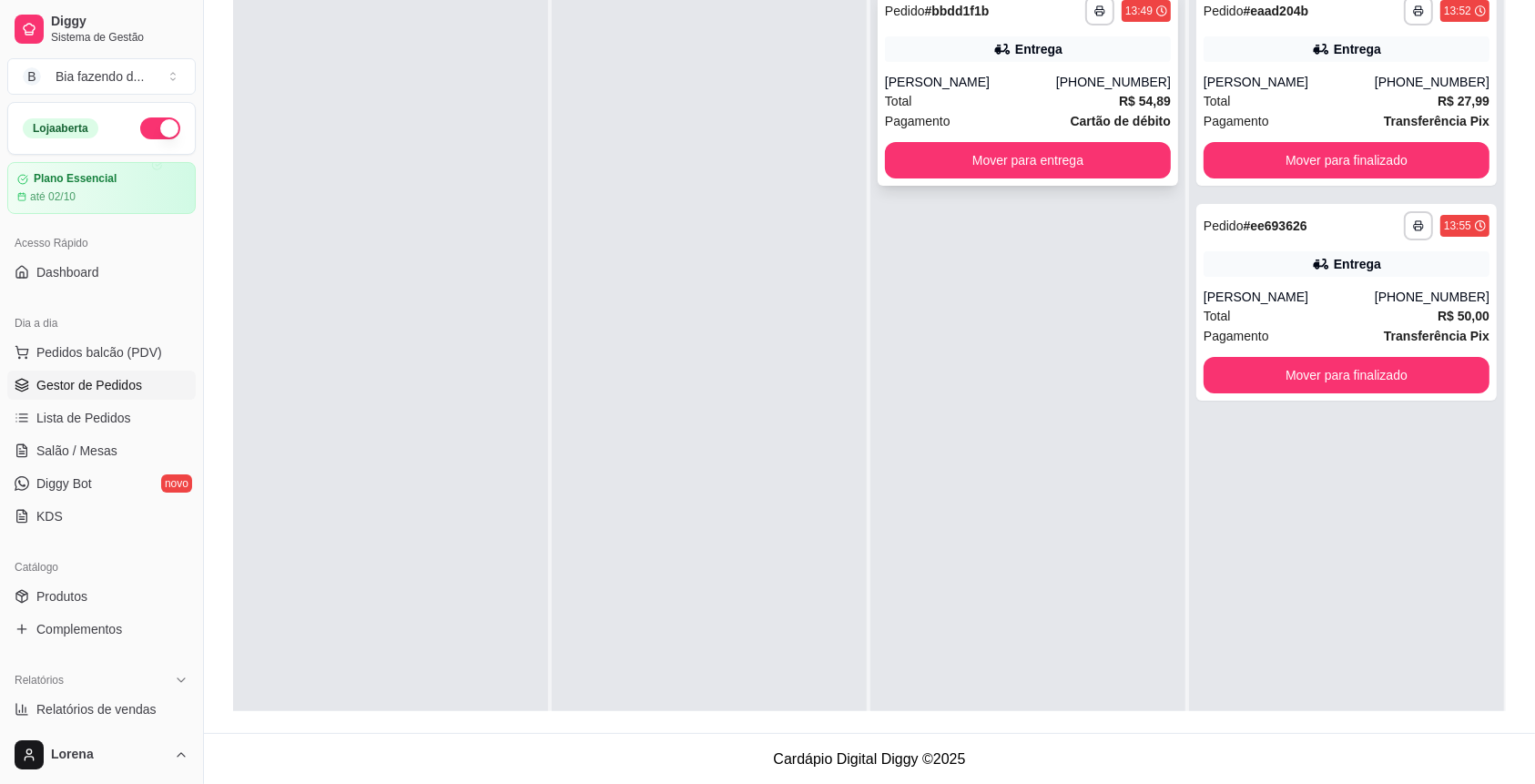
click at [1089, 90] on div "[PHONE_NUMBER]" at bounding box center [1113, 82] width 115 height 19
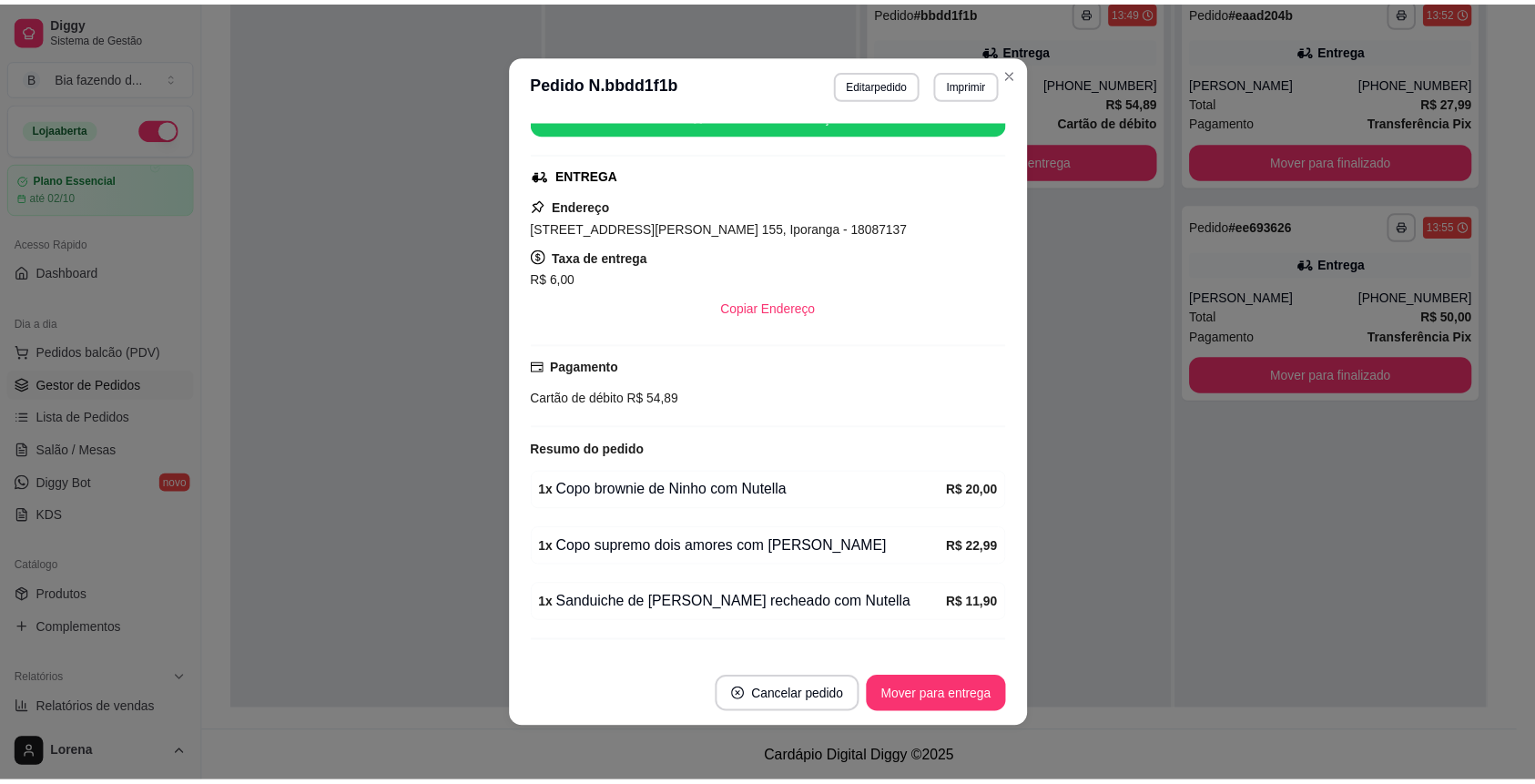
scroll to position [281, 0]
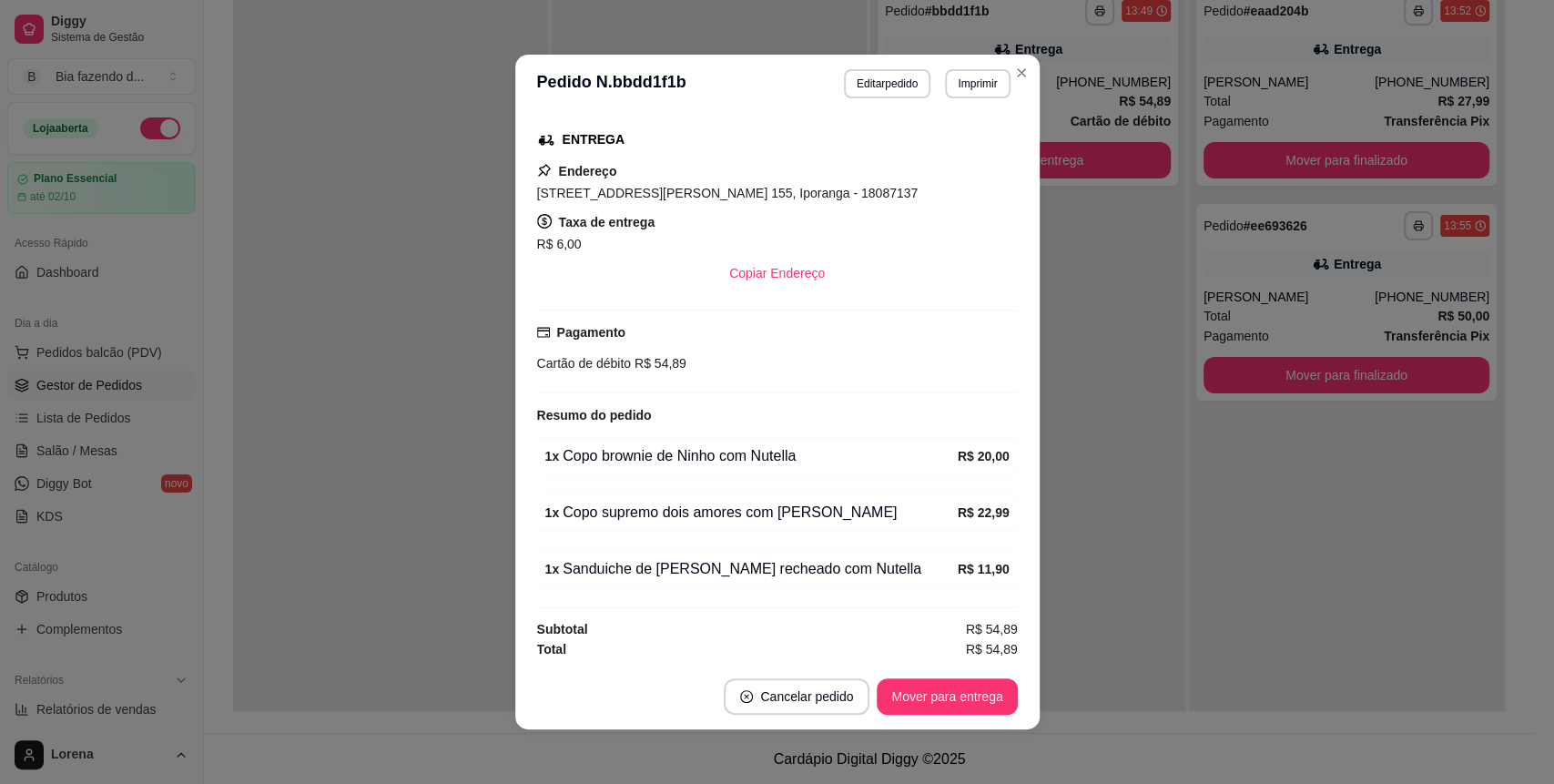
click at [1002, 86] on header "**********" at bounding box center [777, 84] width 525 height 58
click at [1004, 84] on section "**********" at bounding box center [777, 392] width 525 height 675
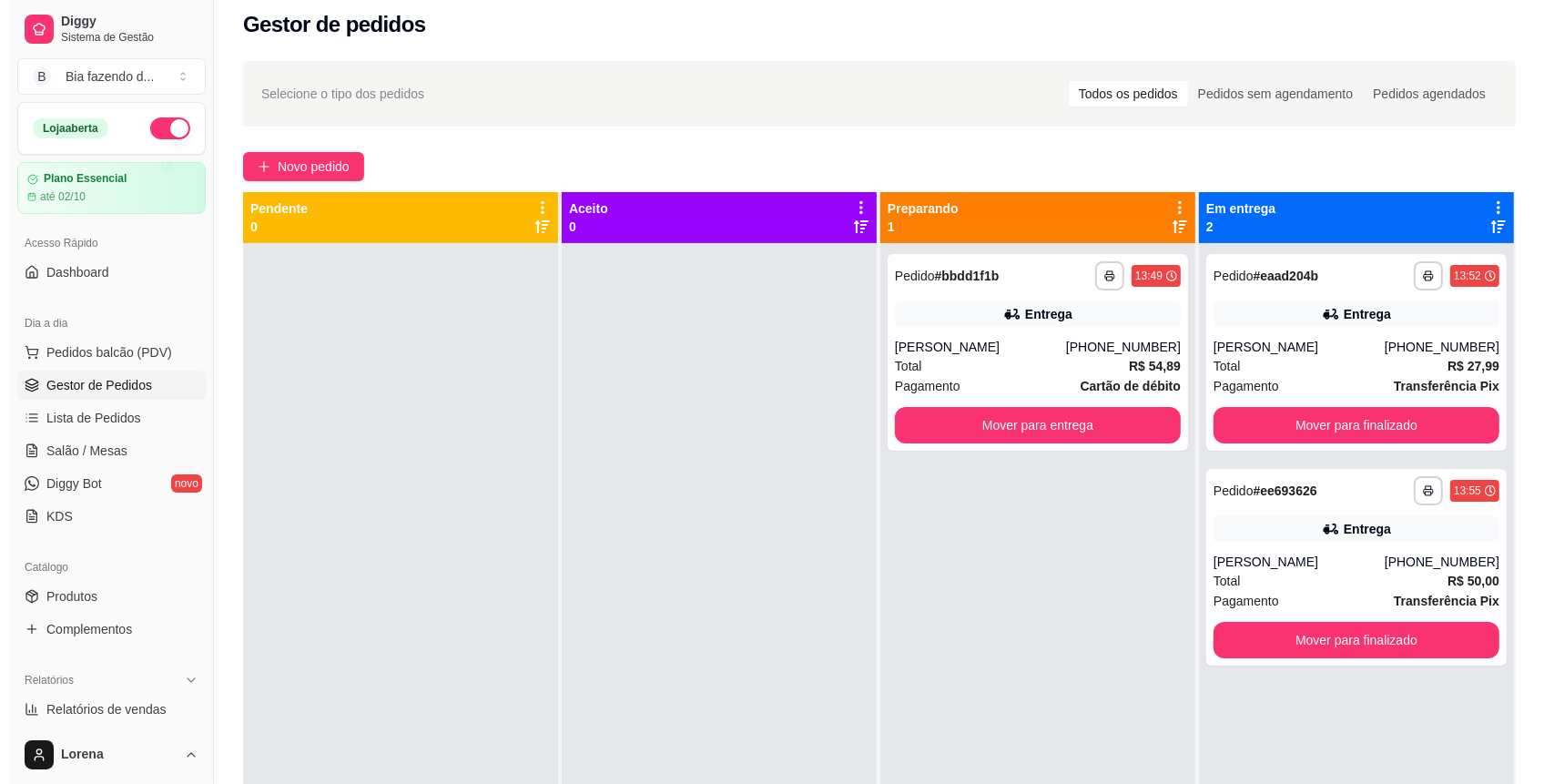
scroll to position [0, 0]
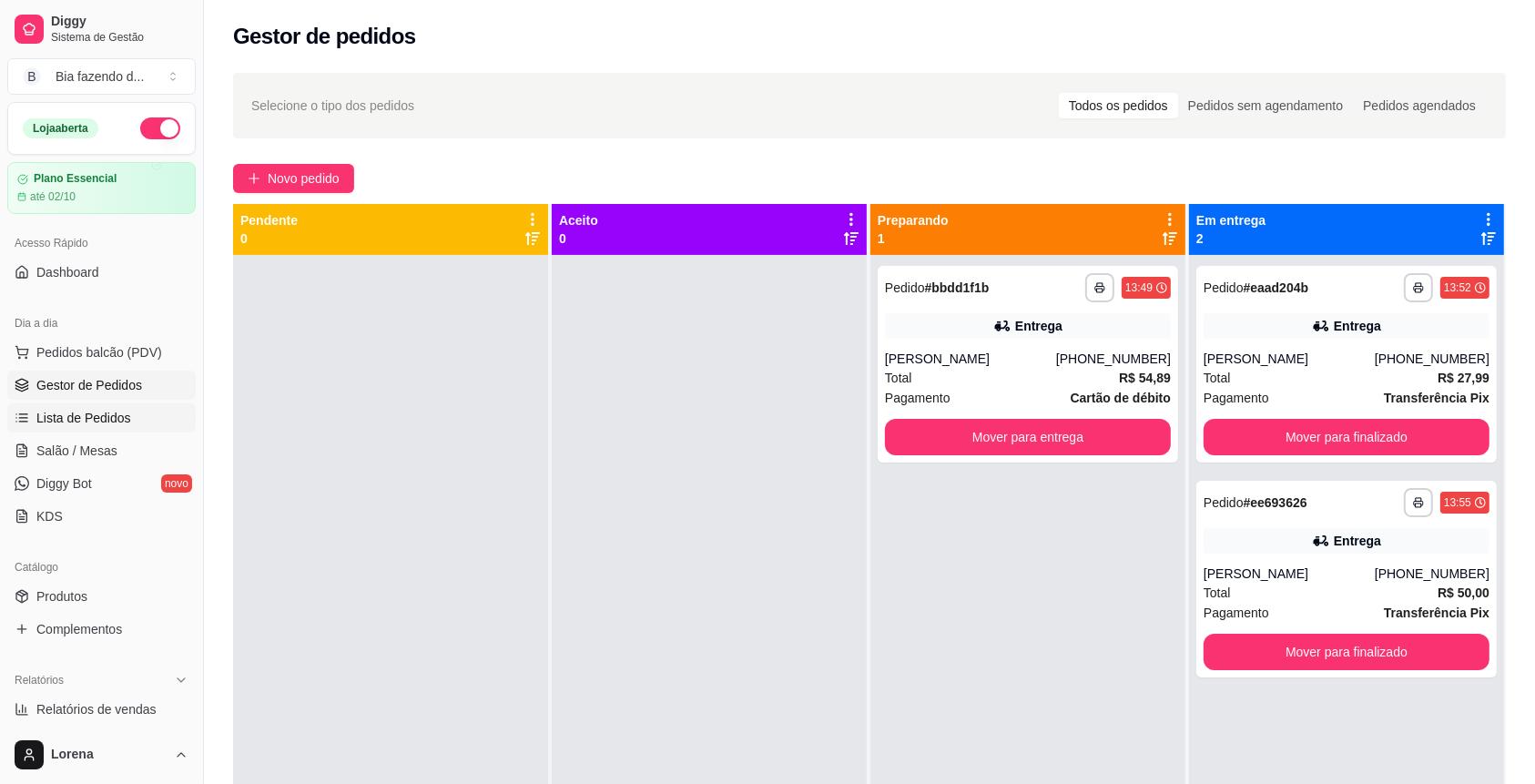
click at [80, 417] on span "Lista de Pedidos" at bounding box center [84, 417] width 94 height 19
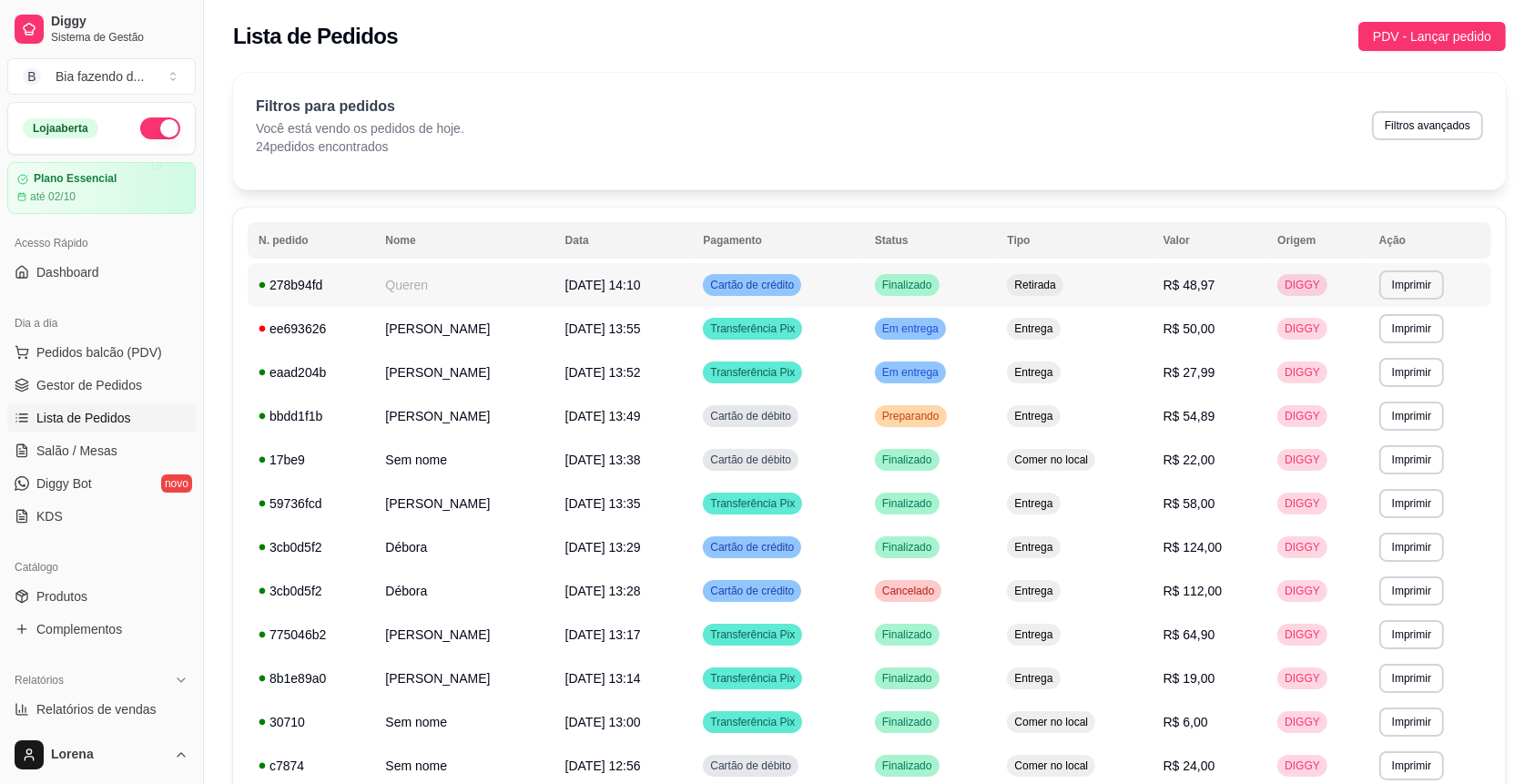
click at [497, 276] on td "Queren" at bounding box center [463, 284] width 179 height 43
click at [647, 293] on td "[DATE] 14:10" at bounding box center [623, 284] width 139 height 43
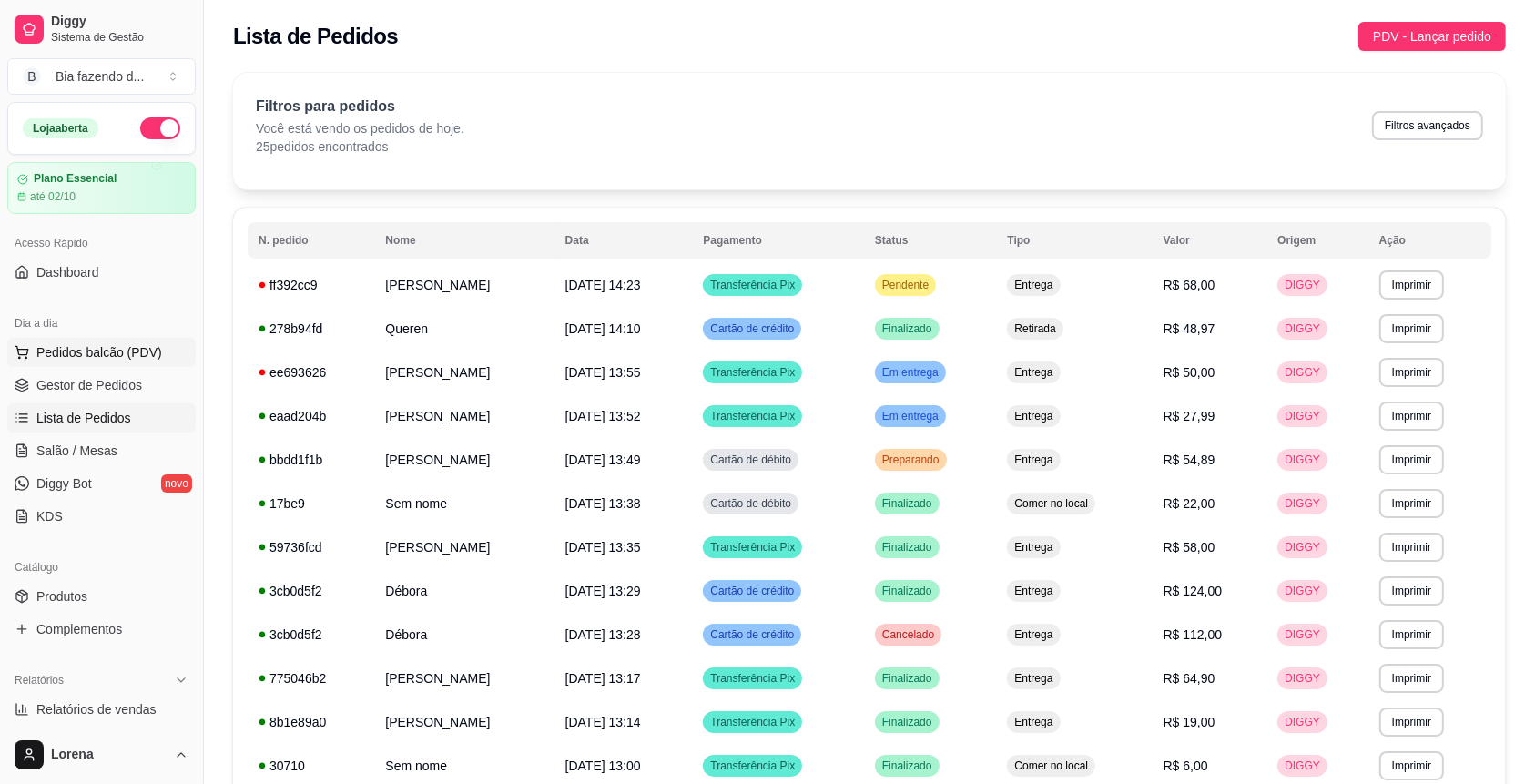
click at [103, 346] on span "Pedidos balcão (PDV)" at bounding box center [99, 352] width 126 height 19
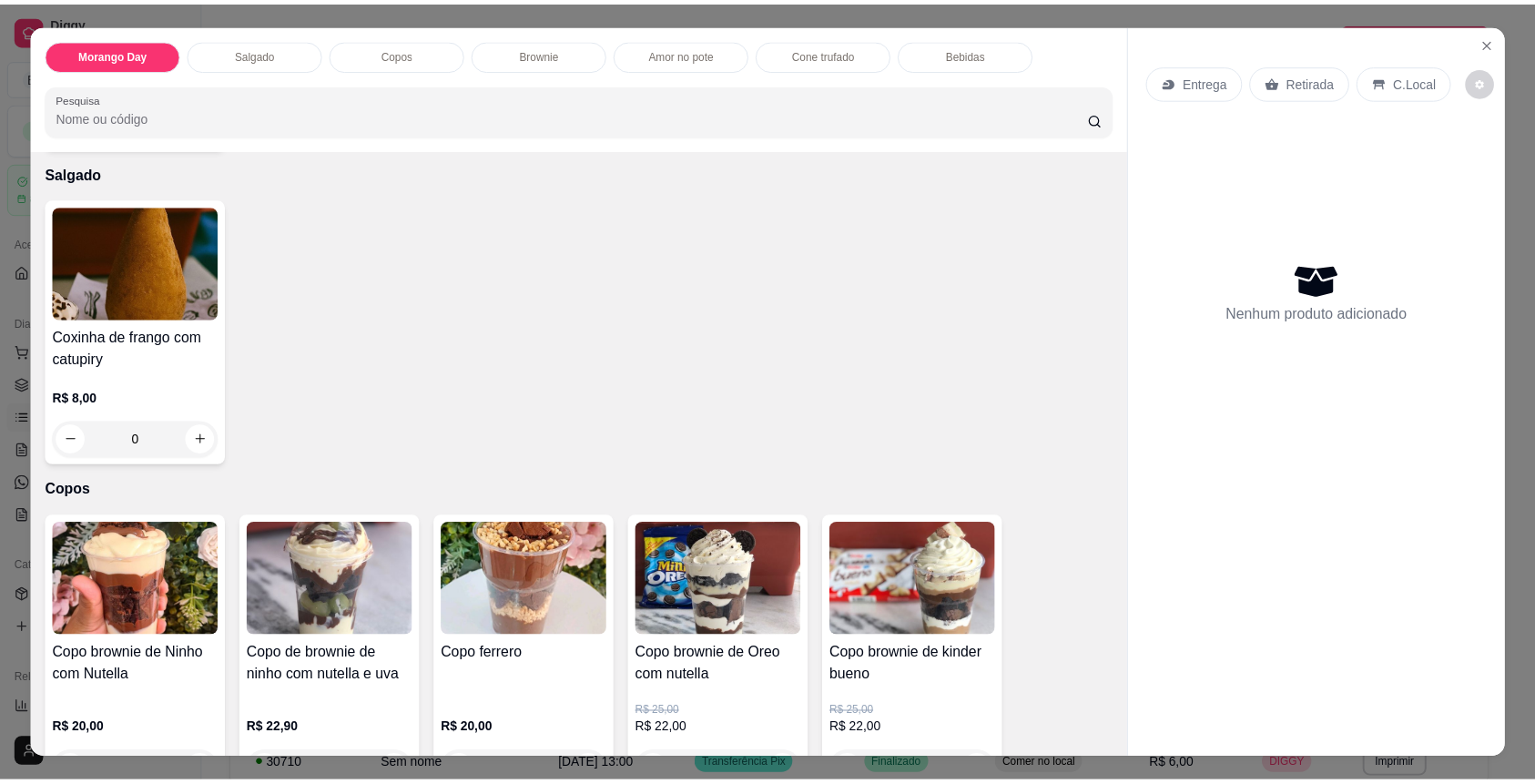
scroll to position [121, 0]
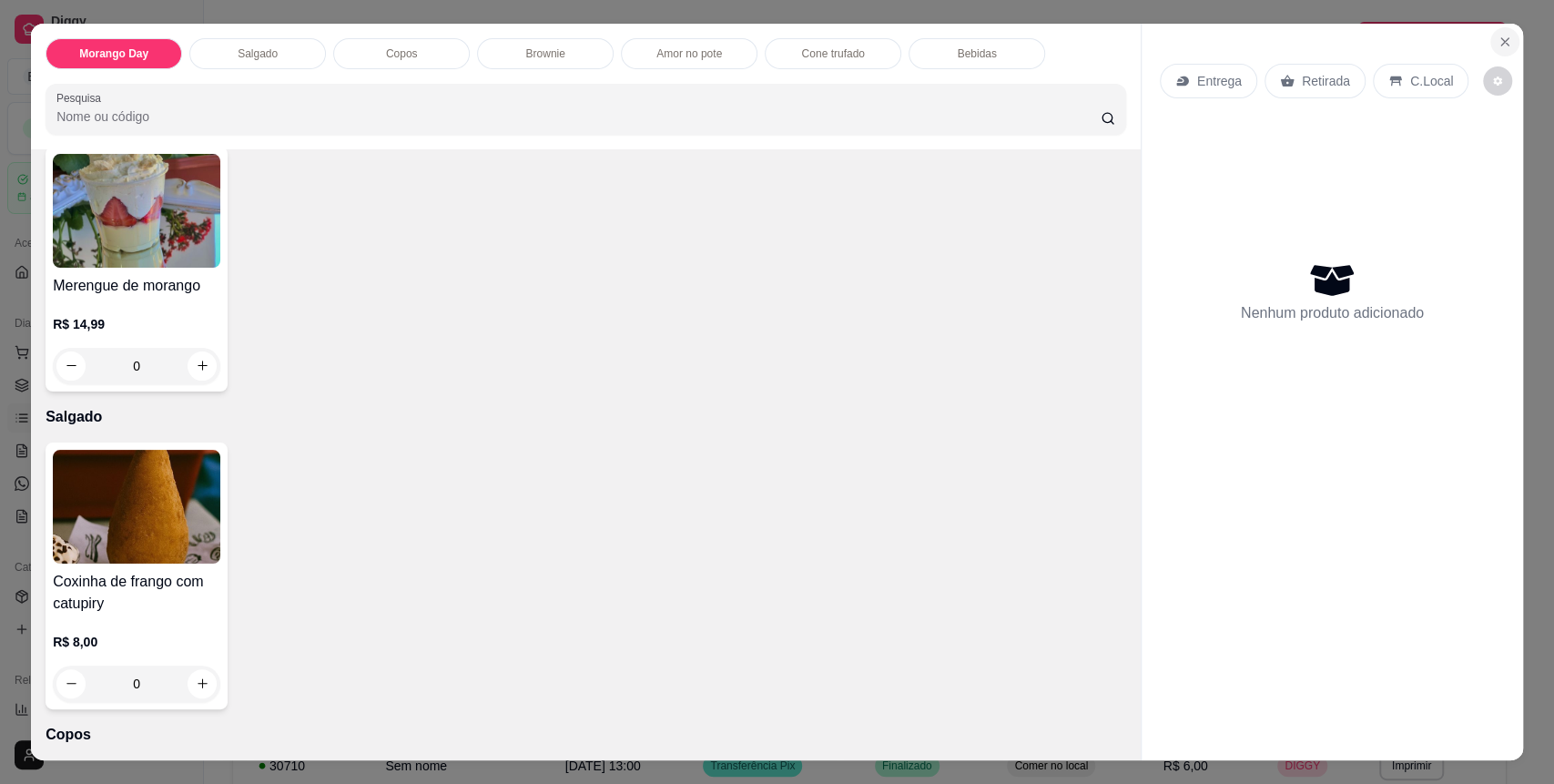
click at [1490, 30] on button "Close" at bounding box center [1505, 42] width 30 height 30
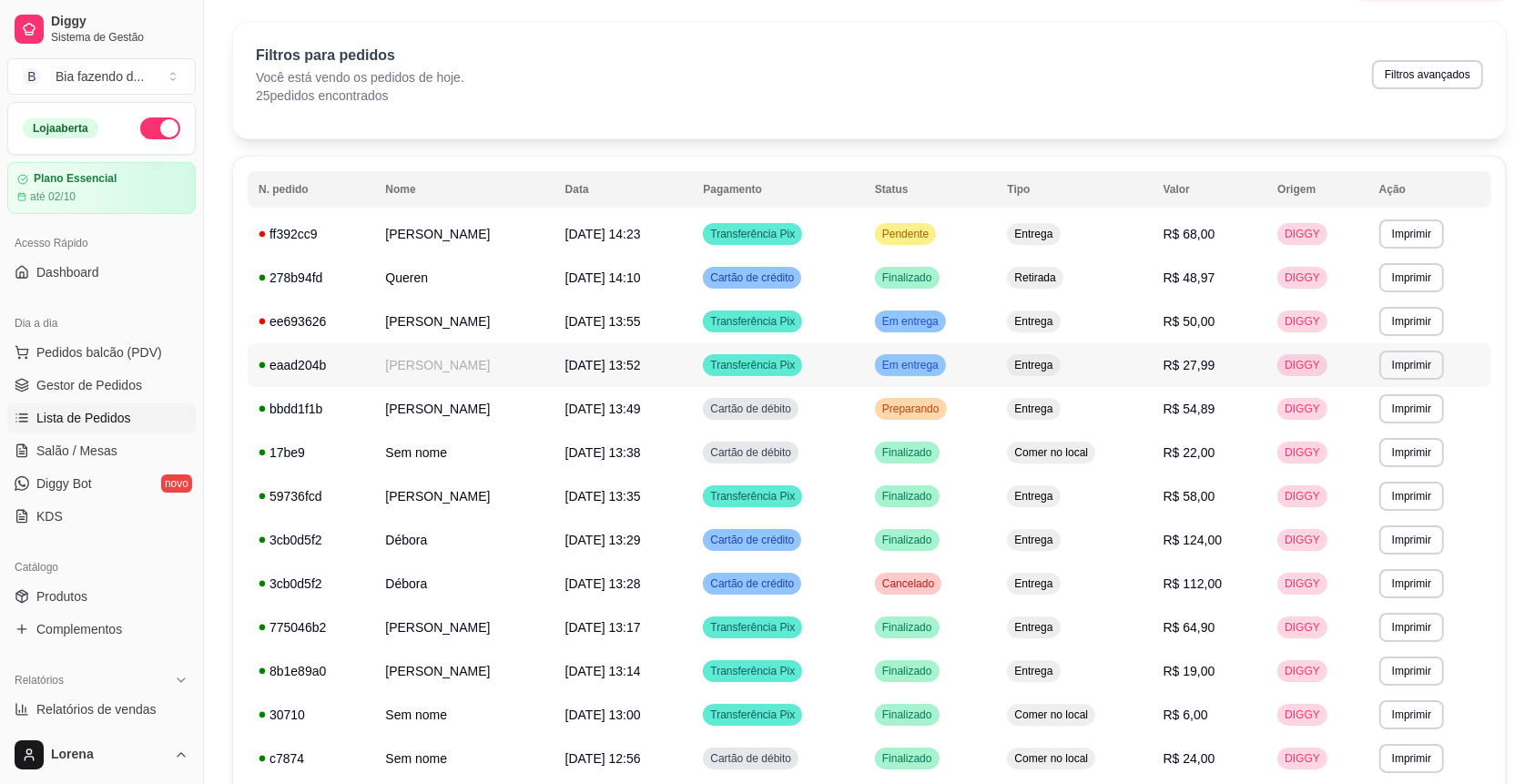
scroll to position [121, 0]
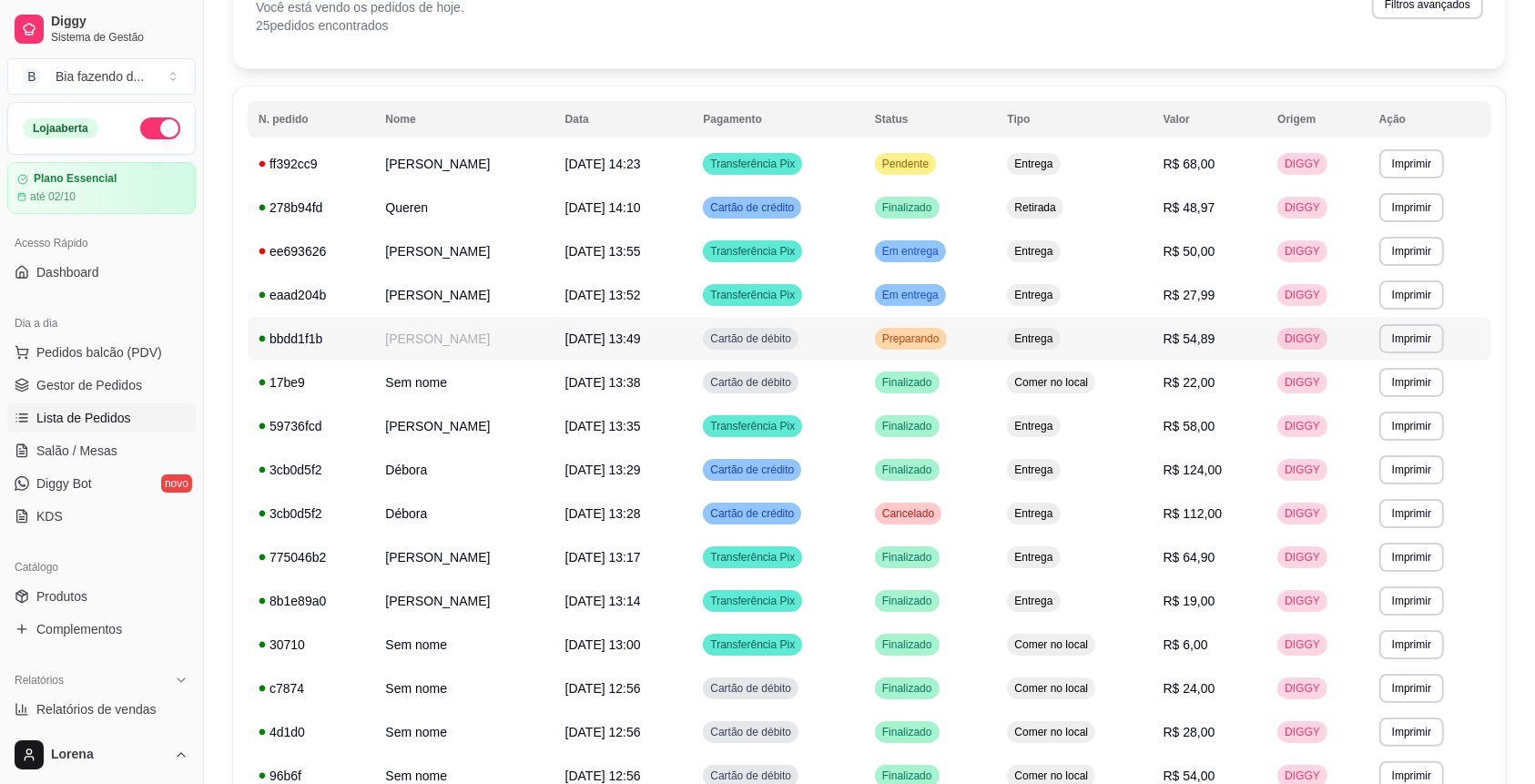
click at [907, 346] on div "Preparando" at bounding box center [910, 338] width 72 height 22
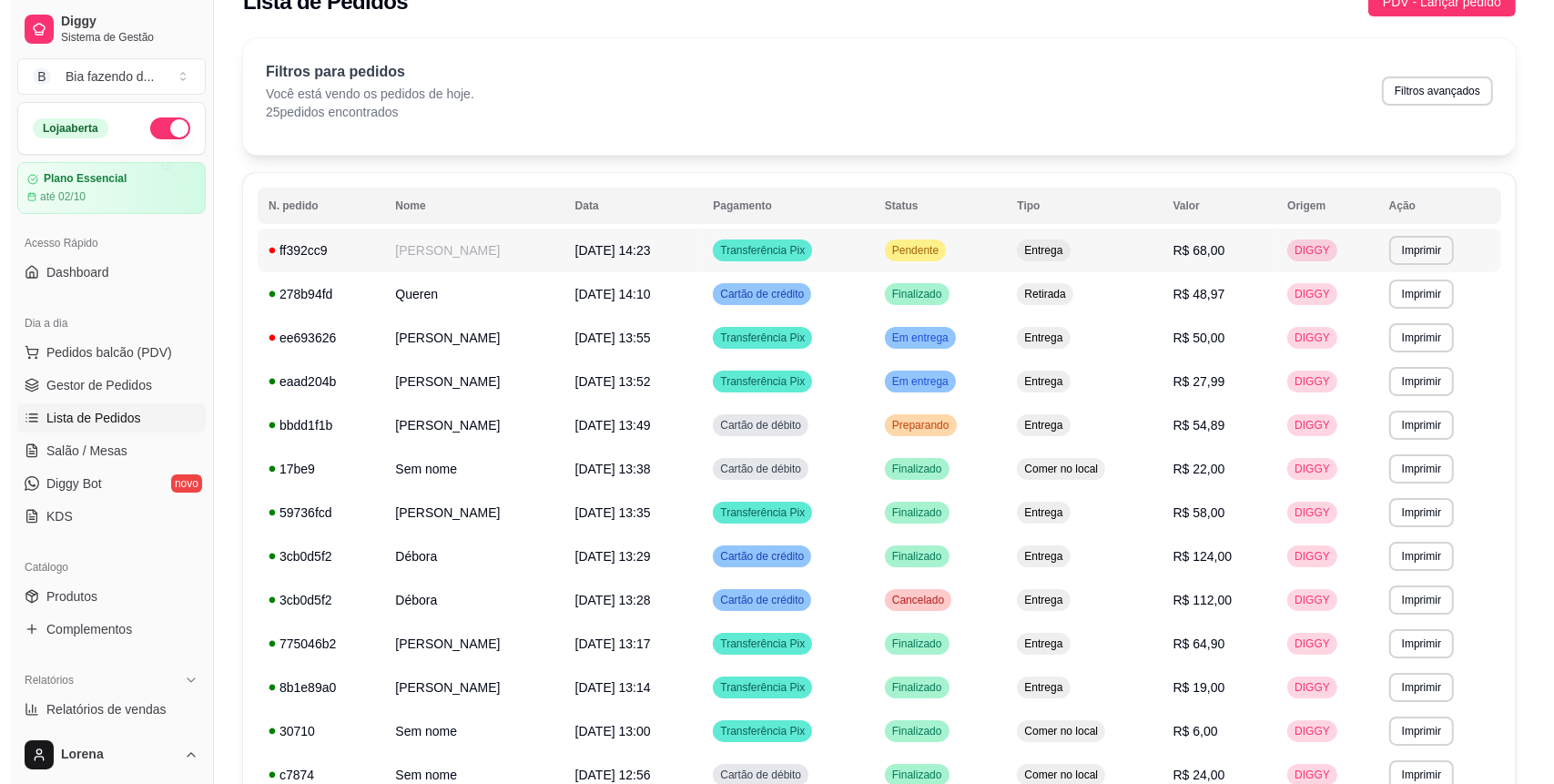
scroll to position [0, 0]
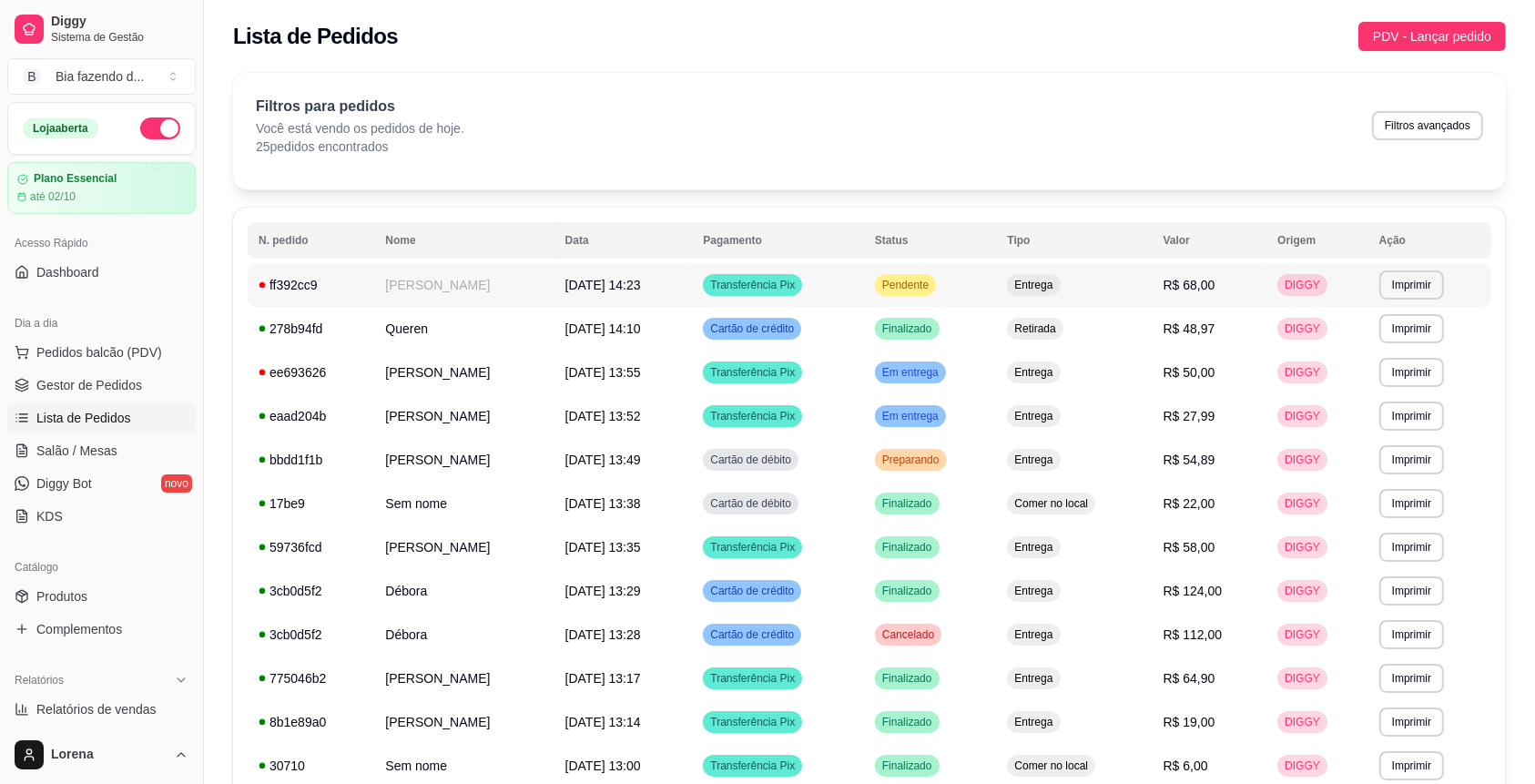
click at [1200, 285] on span "R$ 68,00" at bounding box center [1189, 284] width 52 height 15
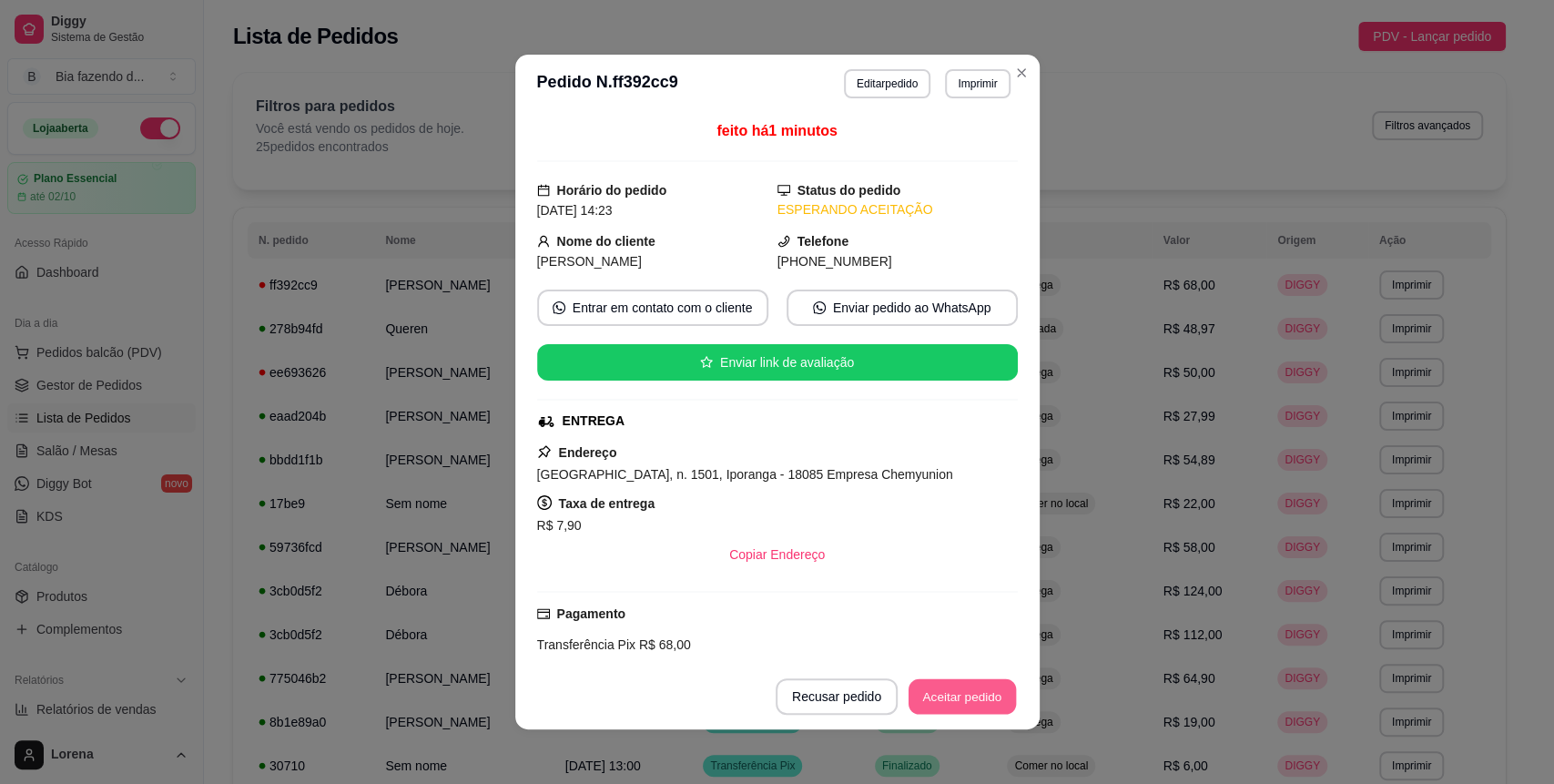
click at [947, 681] on button "Aceitar pedido" at bounding box center [962, 696] width 107 height 35
click at [947, 681] on button "Mover para preparo" at bounding box center [947, 696] width 137 height 35
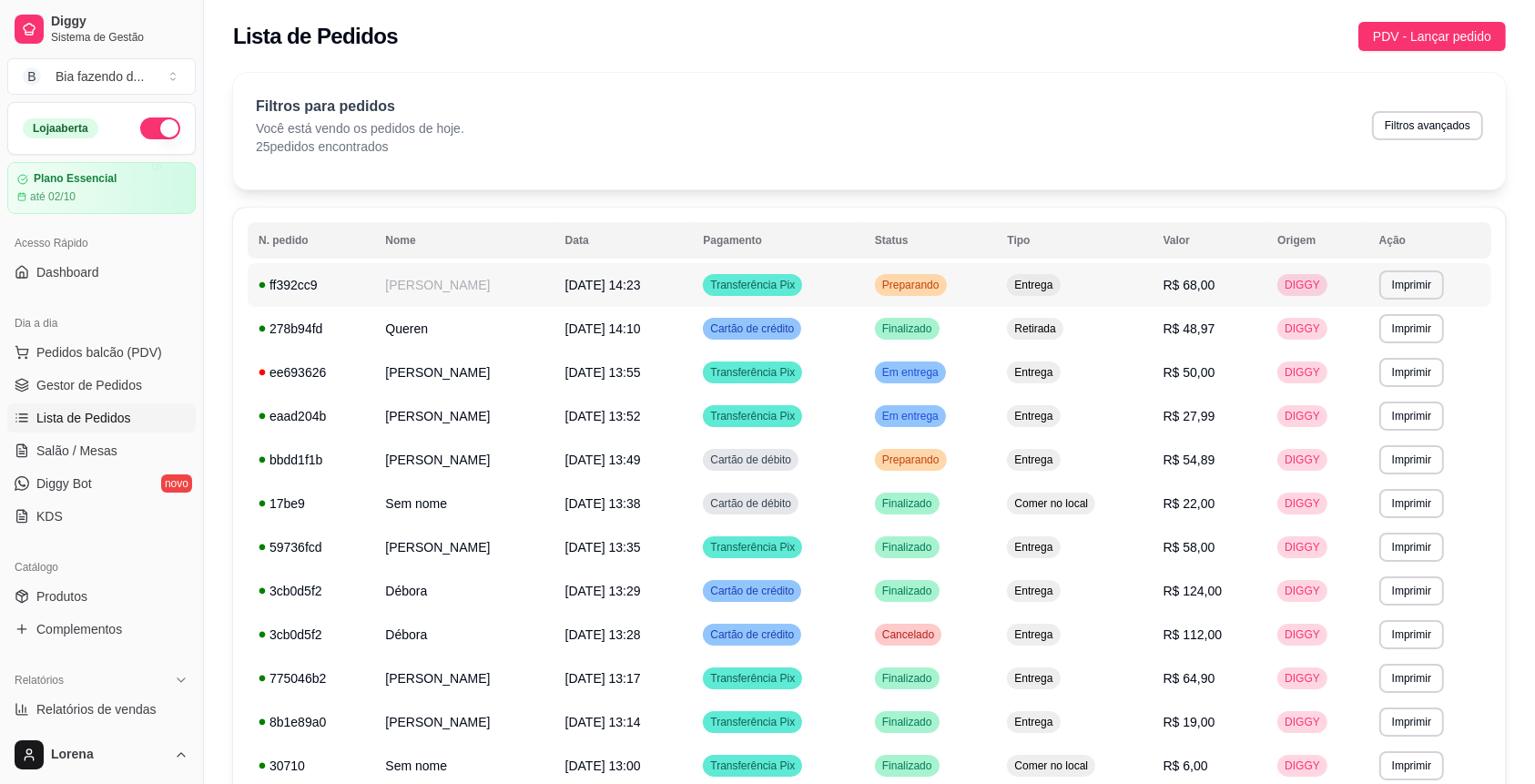
click at [362, 296] on td "ff392cc9" at bounding box center [311, 284] width 127 height 43
click at [628, 291] on span "[DATE] 14:23" at bounding box center [603, 284] width 76 height 15
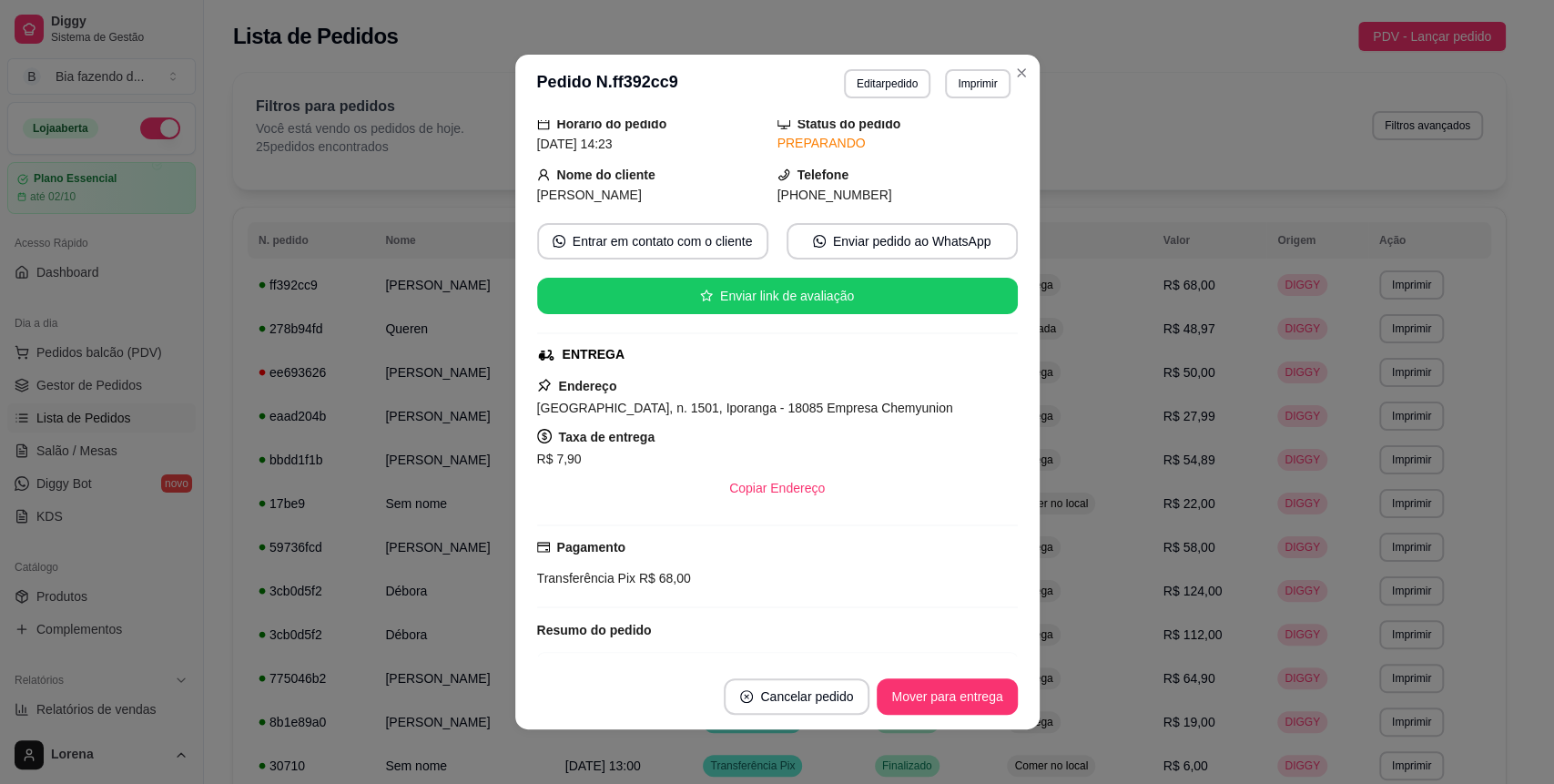
scroll to position [121, 0]
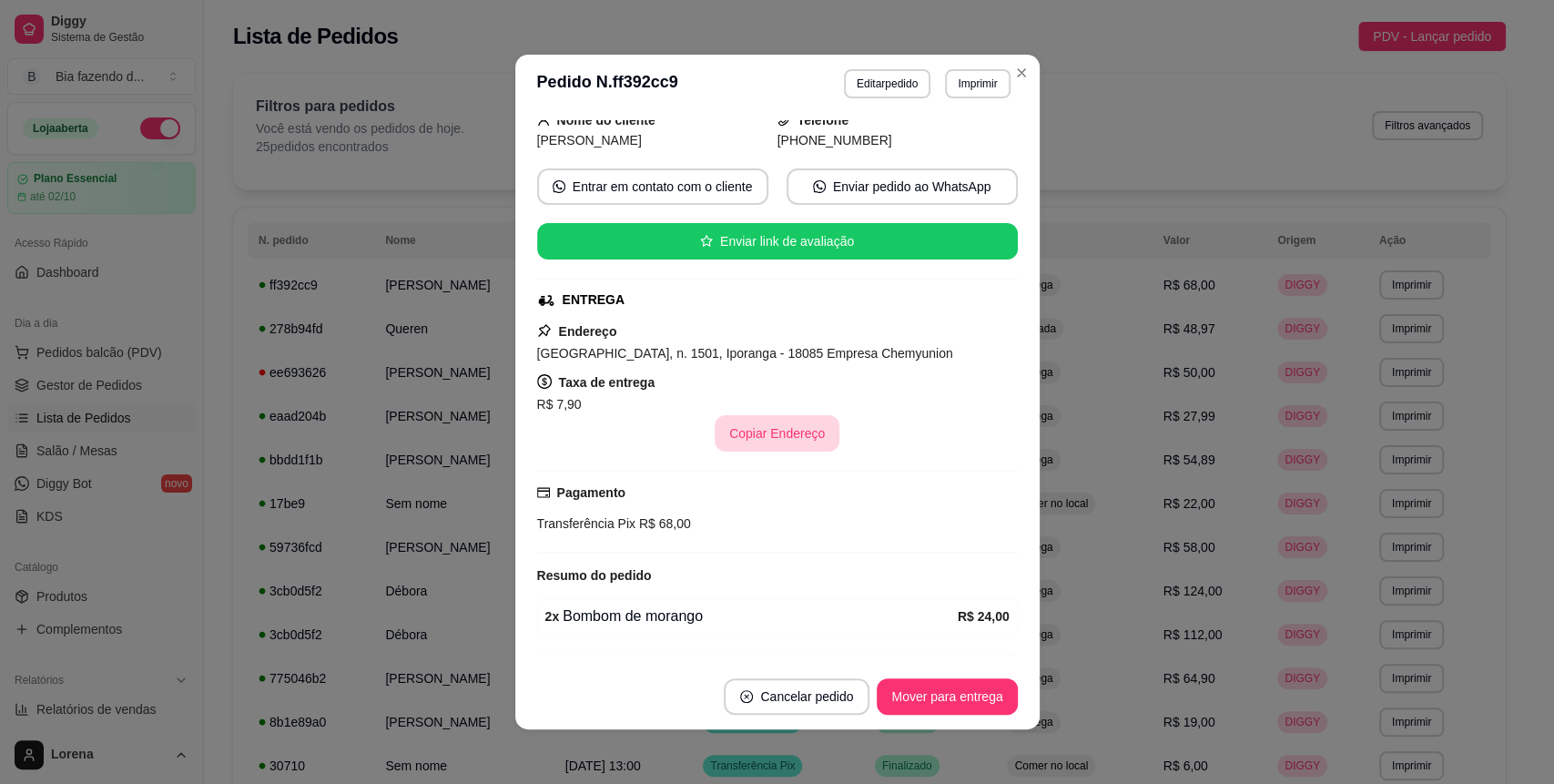
click at [774, 434] on button "Copiar Endereço" at bounding box center [777, 433] width 125 height 36
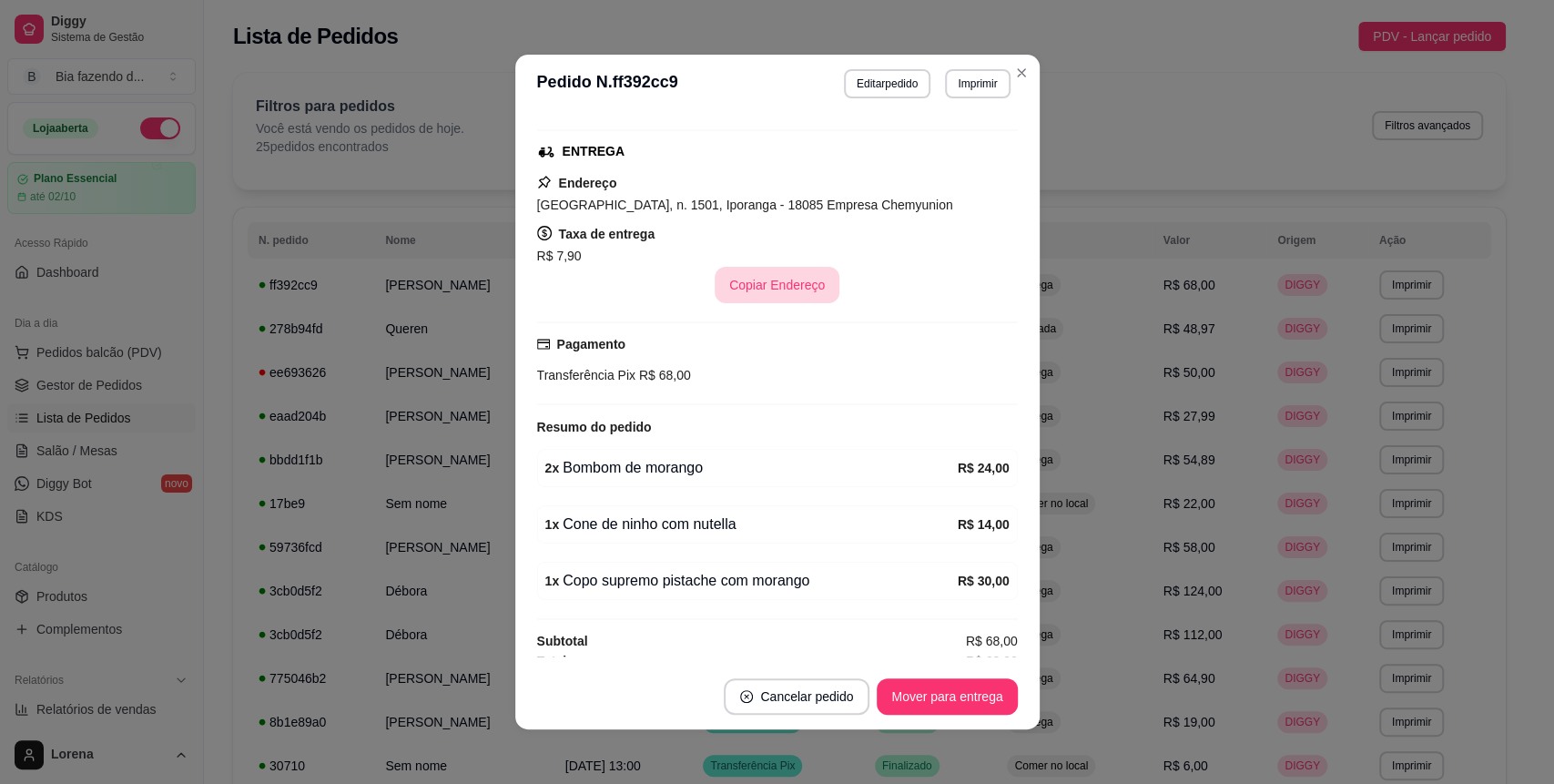
scroll to position [281, 0]
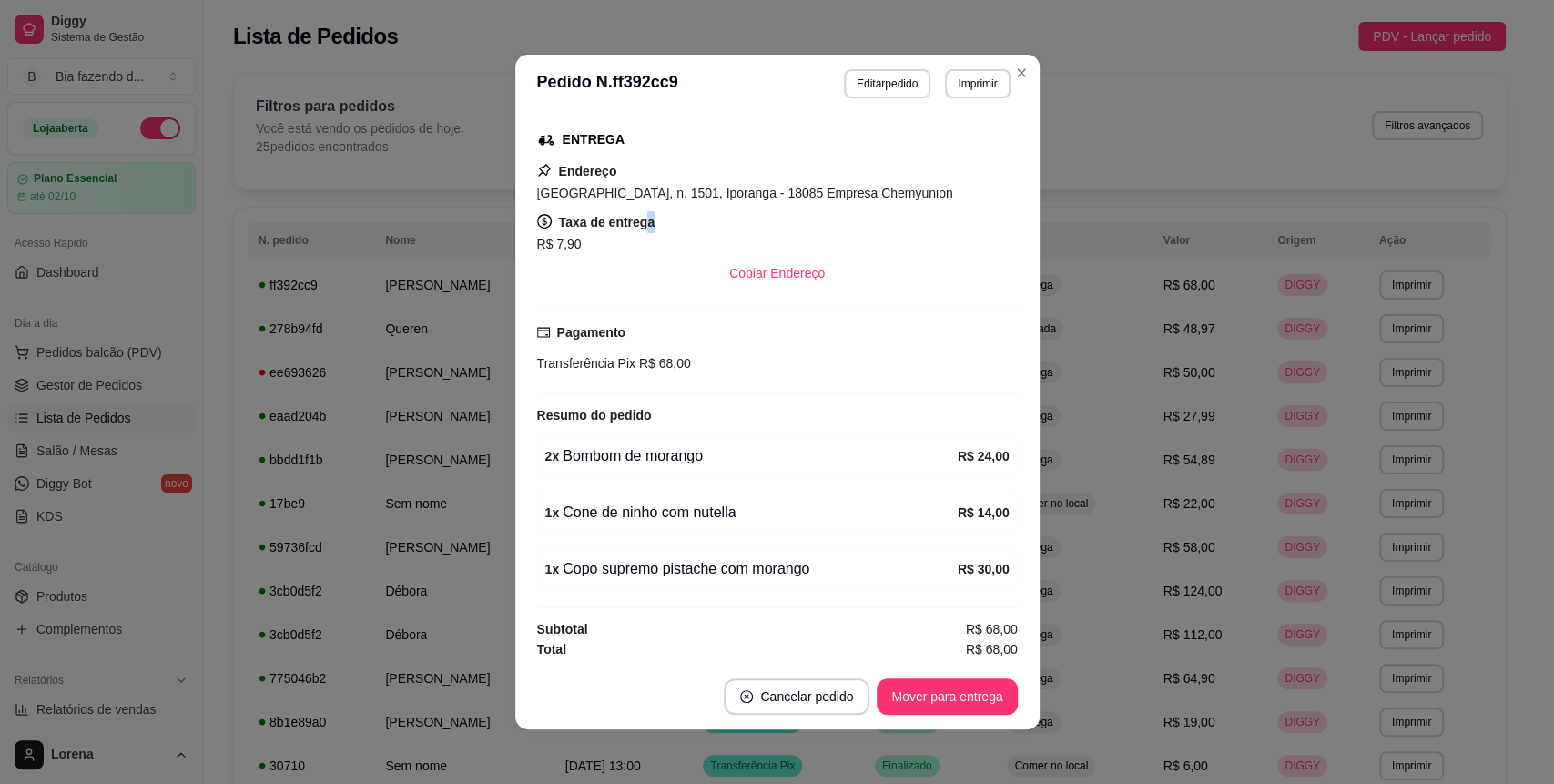
drag, startPoint x: 751, startPoint y: 400, endPoint x: 638, endPoint y: 232, distance: 202.5
click at [638, 232] on div "Taxa de entrega R$ 7,90" at bounding box center [777, 233] width 480 height 43
click at [748, 349] on div "Pagamento Transferência Pix R$ 68,00" at bounding box center [777, 347] width 480 height 51
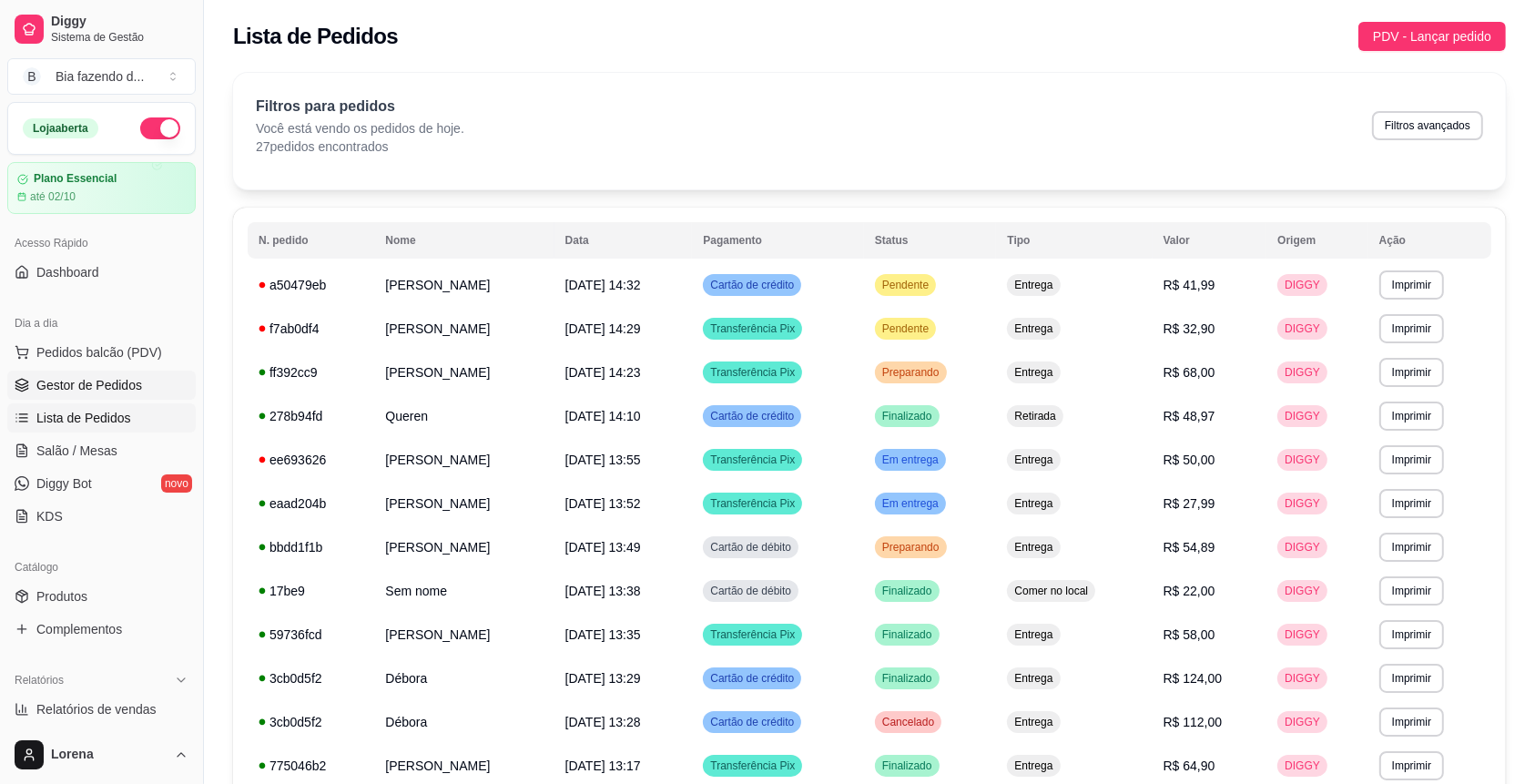
click at [153, 385] on link "Gestor de Pedidos" at bounding box center [101, 386] width 189 height 30
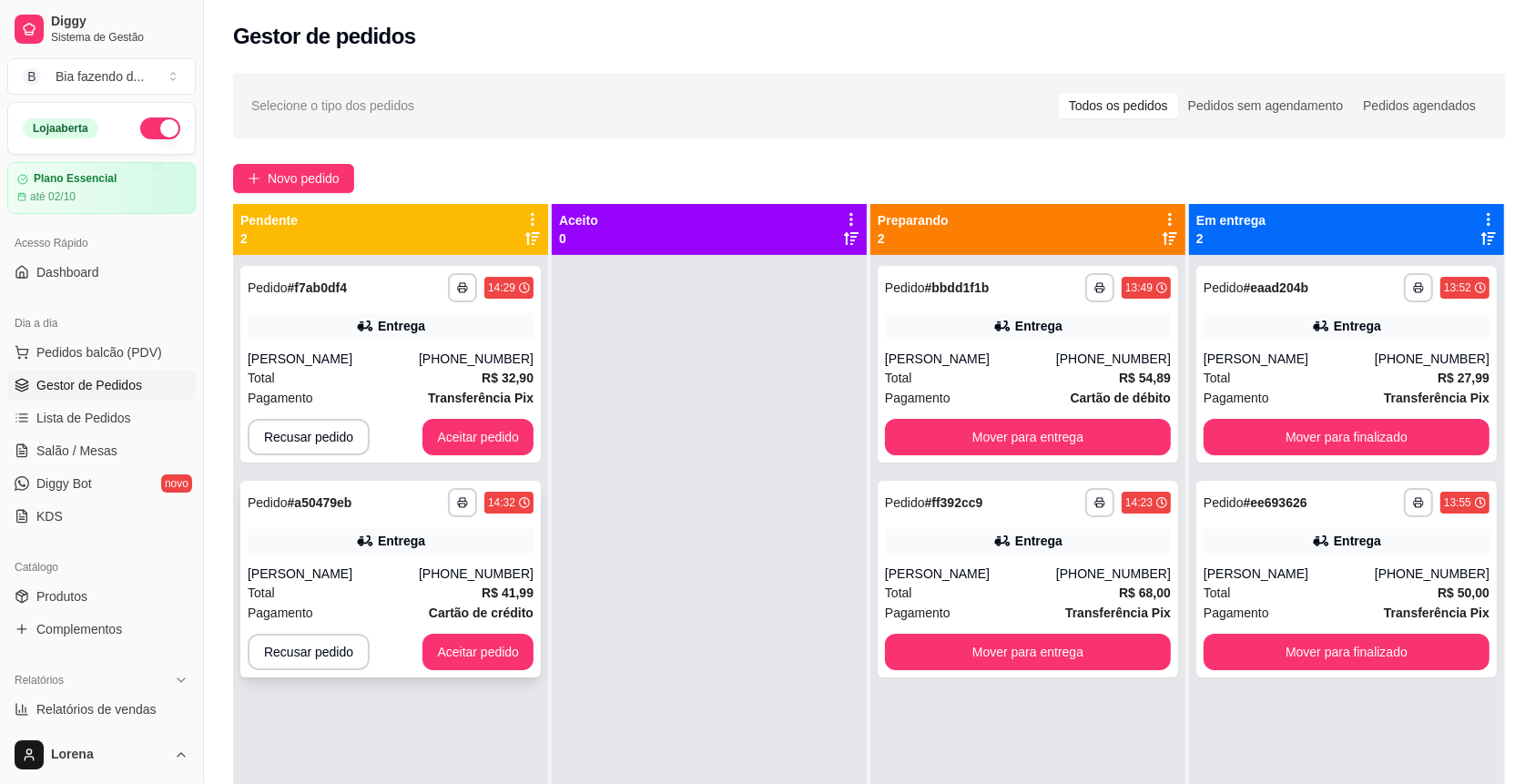
click at [476, 570] on div "[PHONE_NUMBER]" at bounding box center [476, 573] width 115 height 19
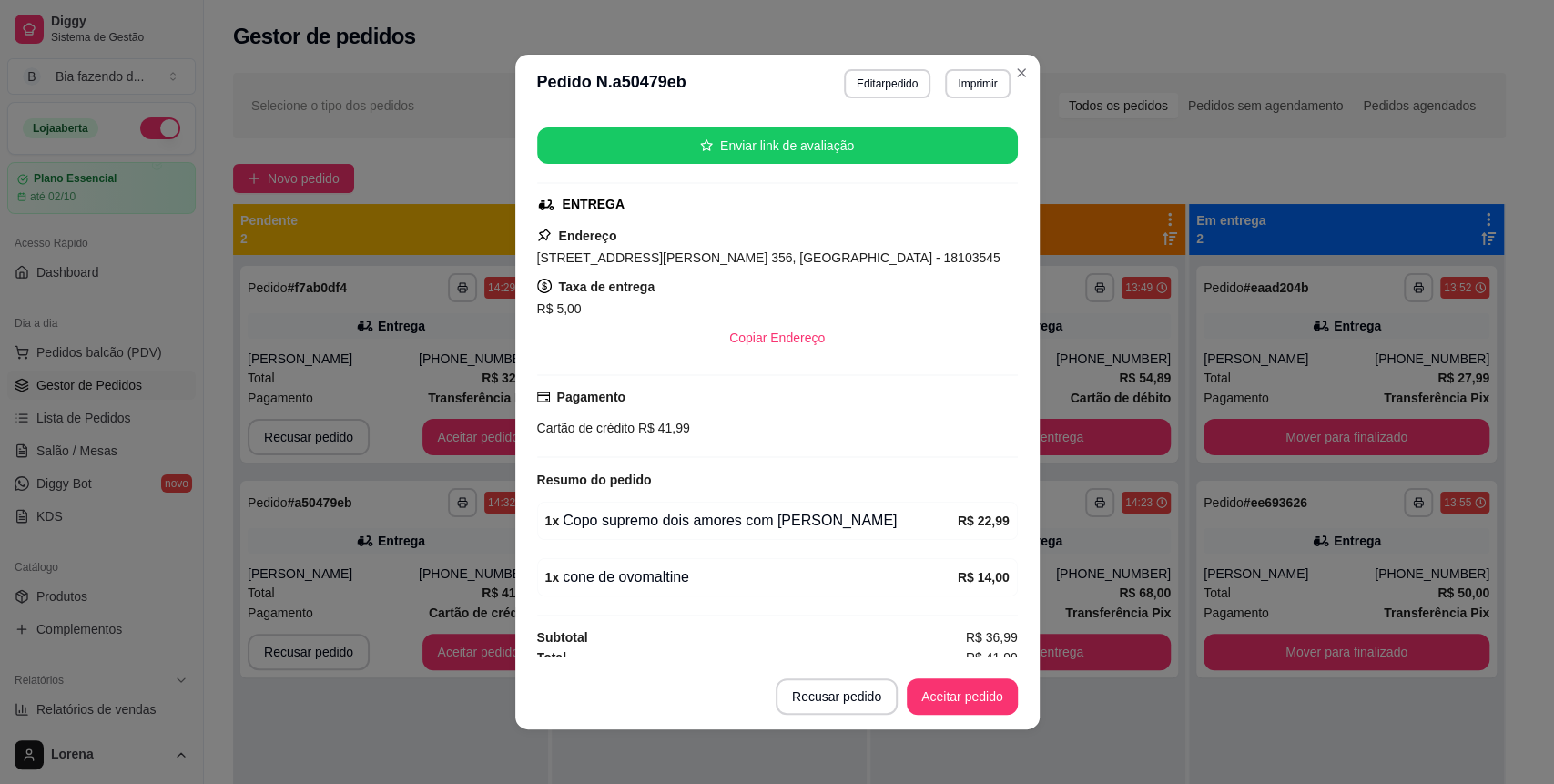
scroll to position [225, 0]
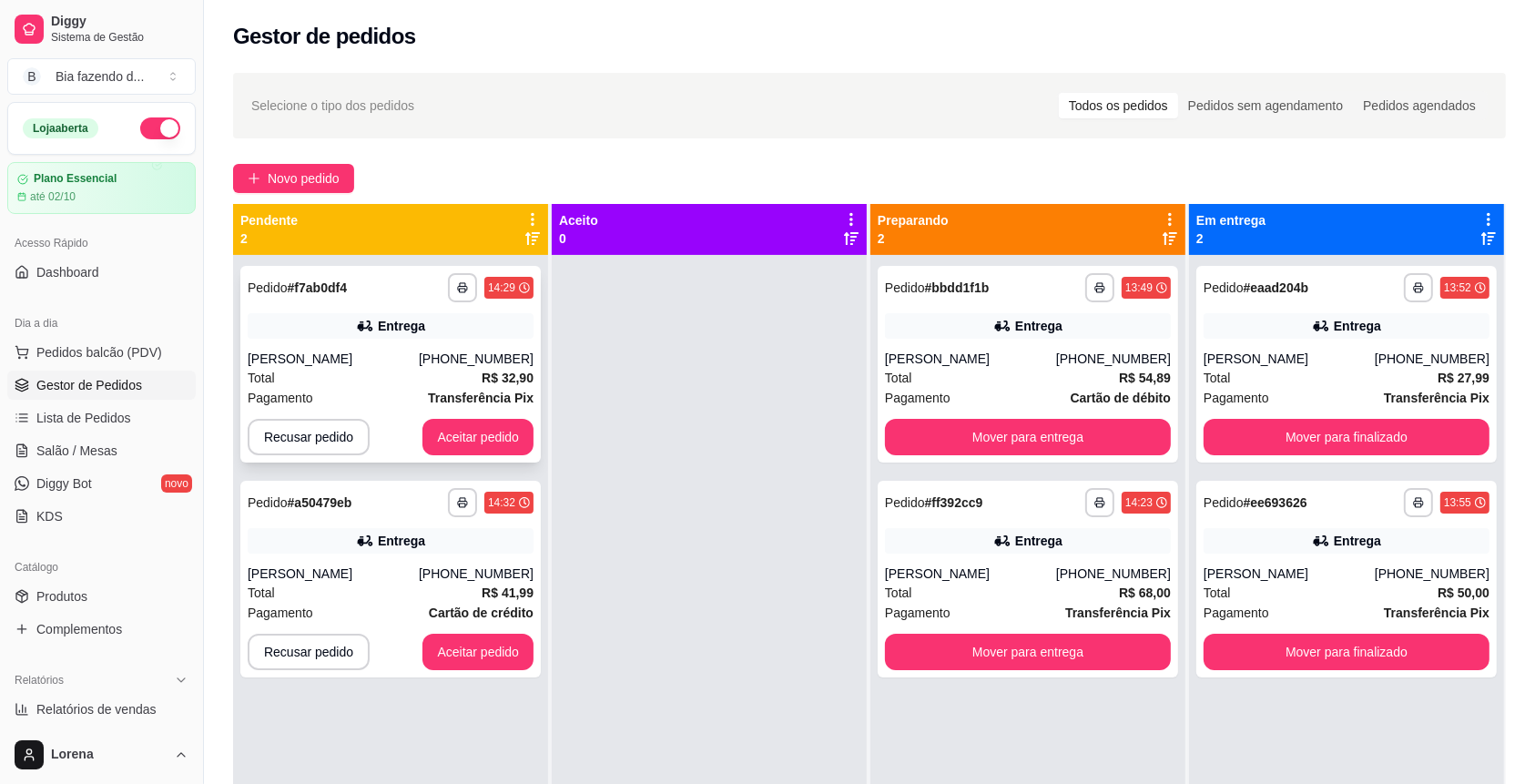
click at [498, 377] on strong "R$ 32,90" at bounding box center [507, 378] width 52 height 15
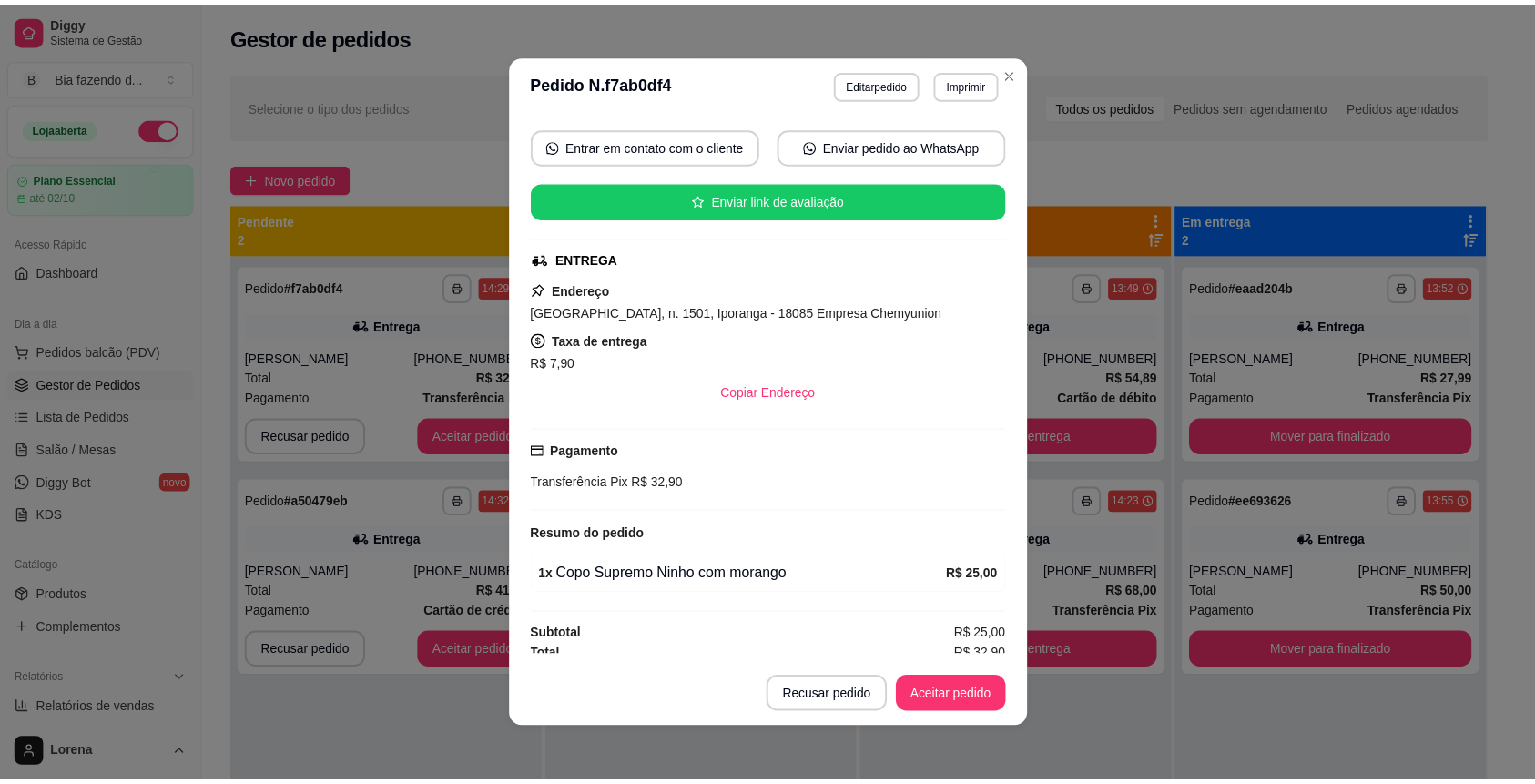
scroll to position [168, 0]
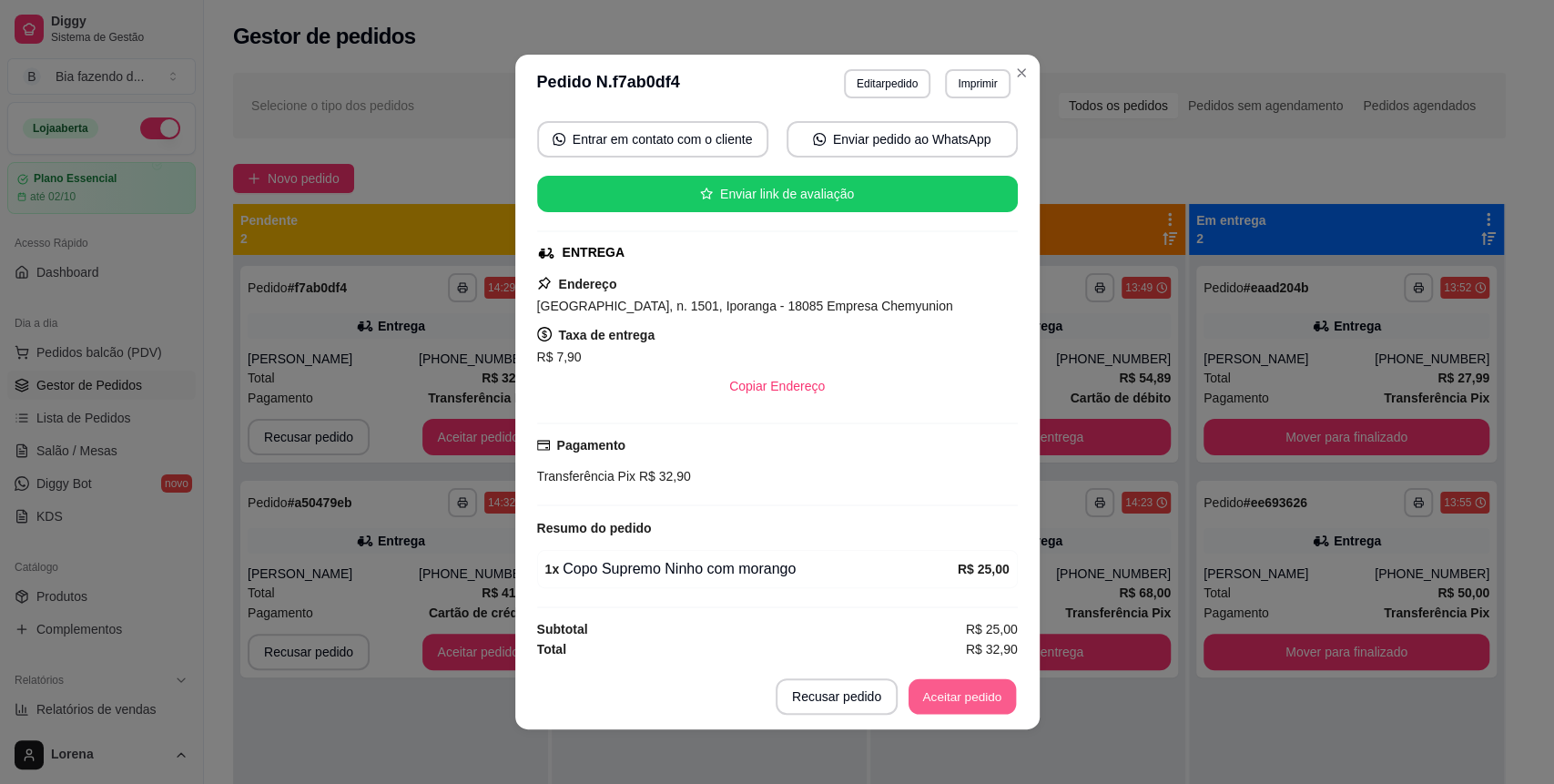
click at [925, 685] on button "Aceitar pedido" at bounding box center [962, 696] width 107 height 35
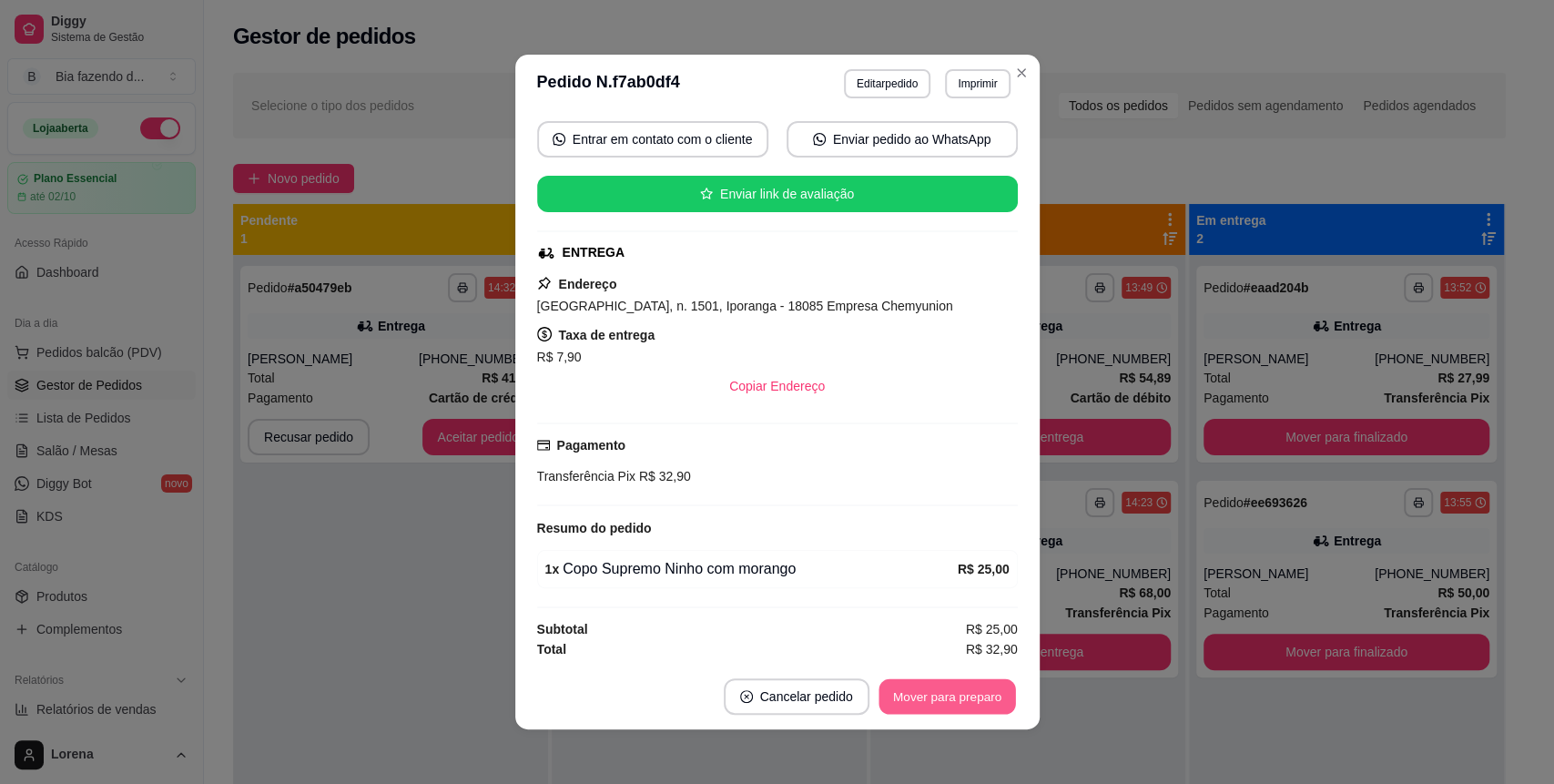
click at [932, 694] on button "Mover para preparo" at bounding box center [947, 696] width 137 height 35
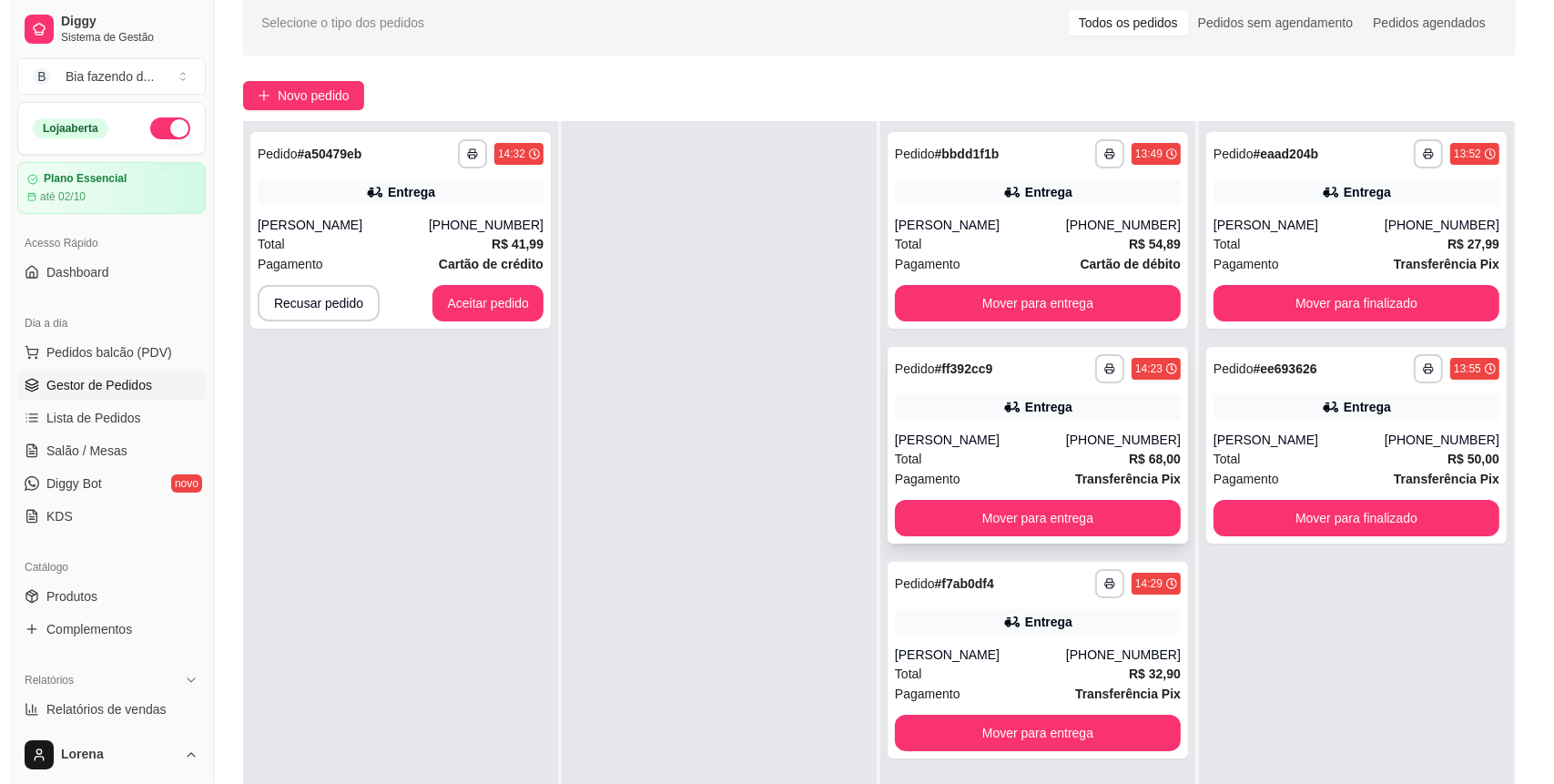
scroll to position [121, 0]
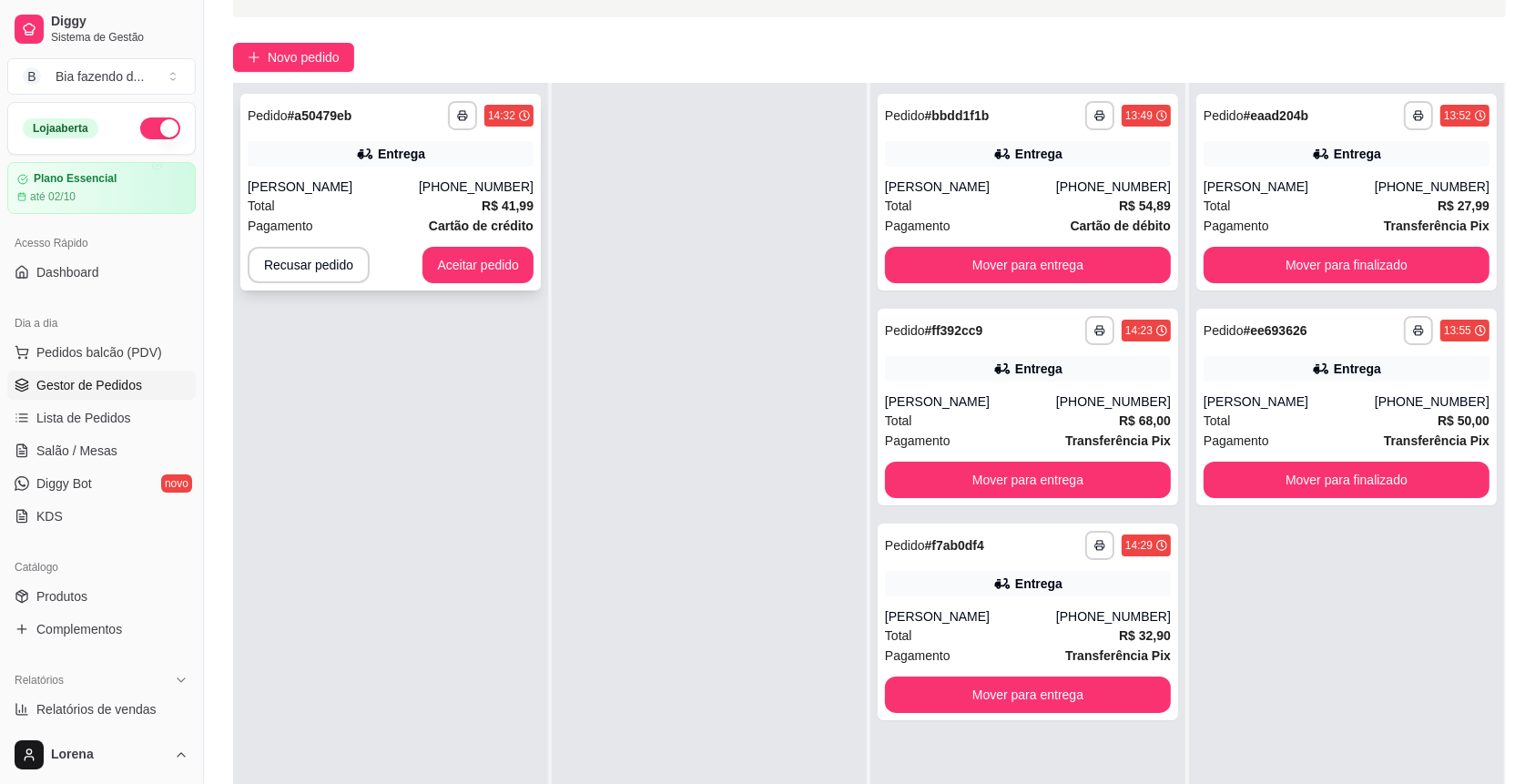
click at [472, 156] on div "Entrega" at bounding box center [391, 153] width 285 height 26
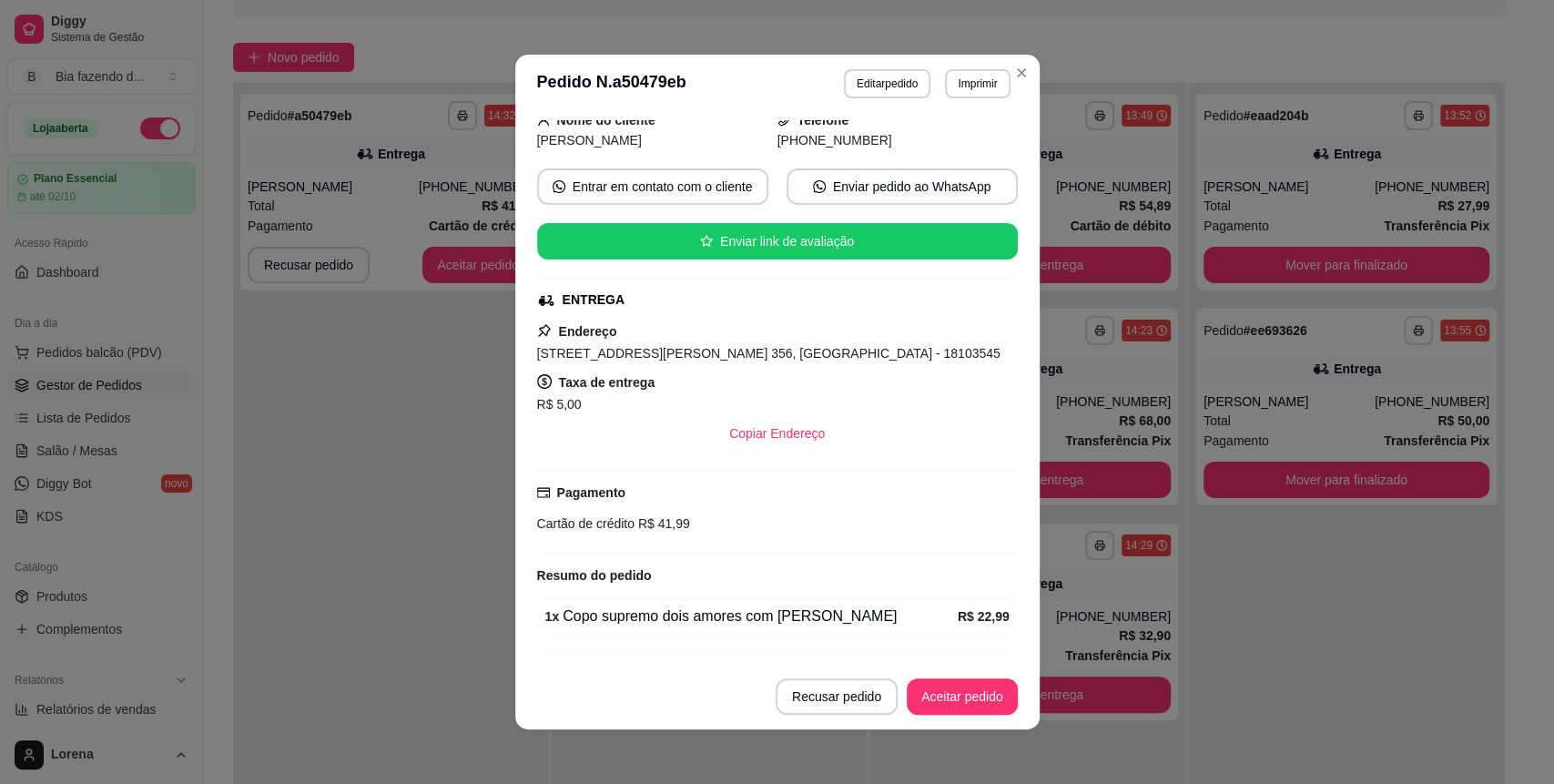
scroll to position [225, 0]
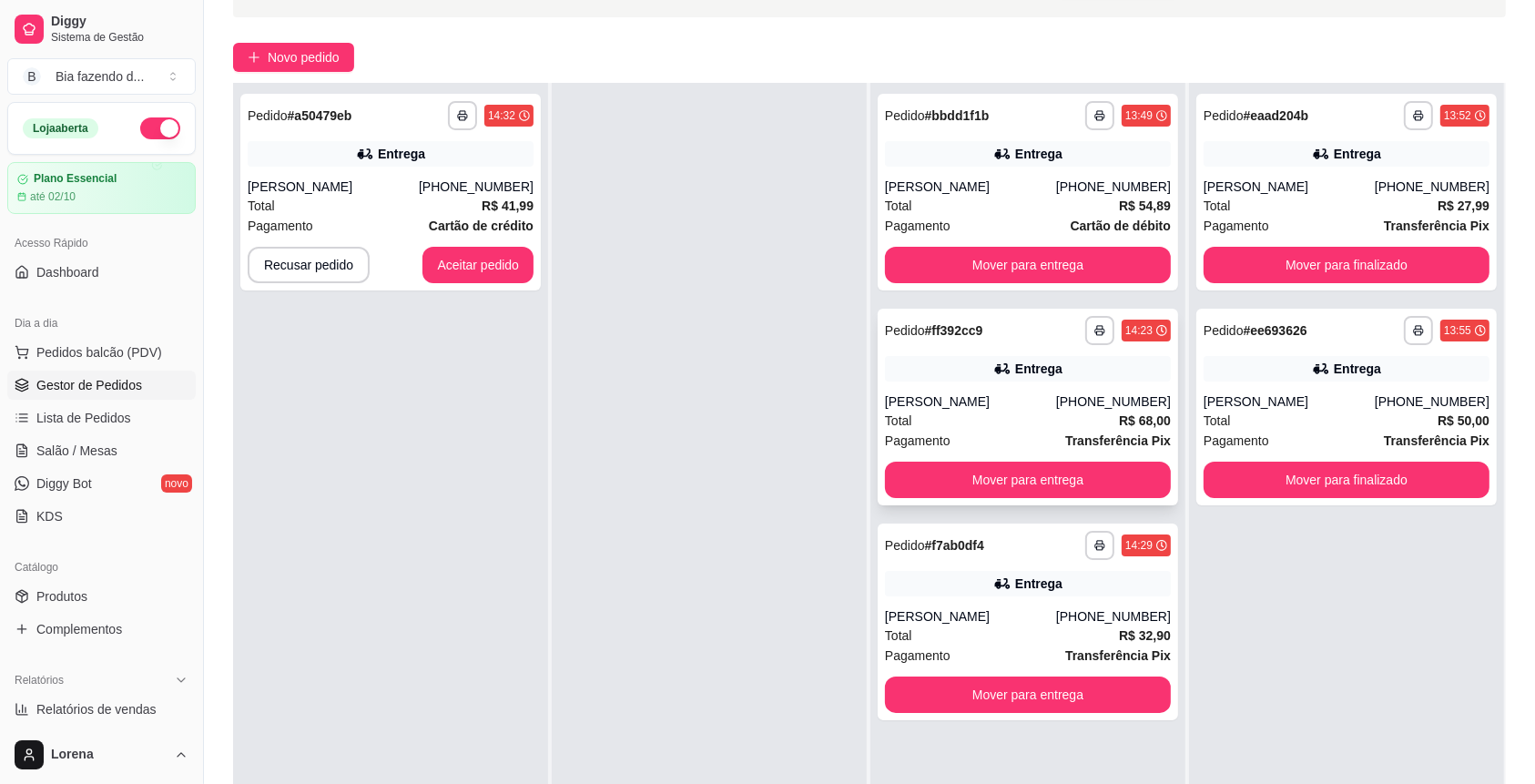
click at [1069, 370] on div "Entrega" at bounding box center [1027, 369] width 285 height 26
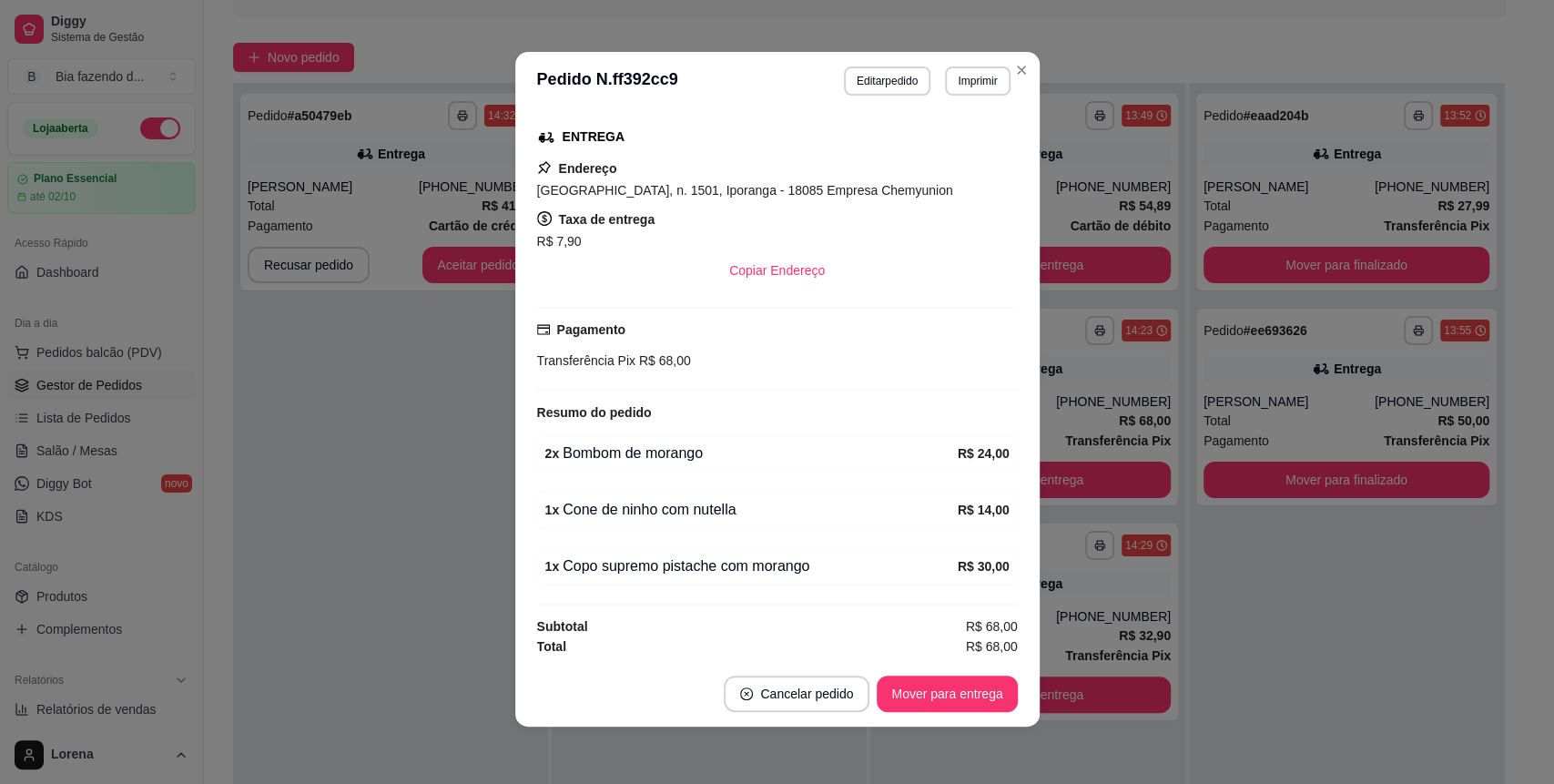
scroll to position [4, 0]
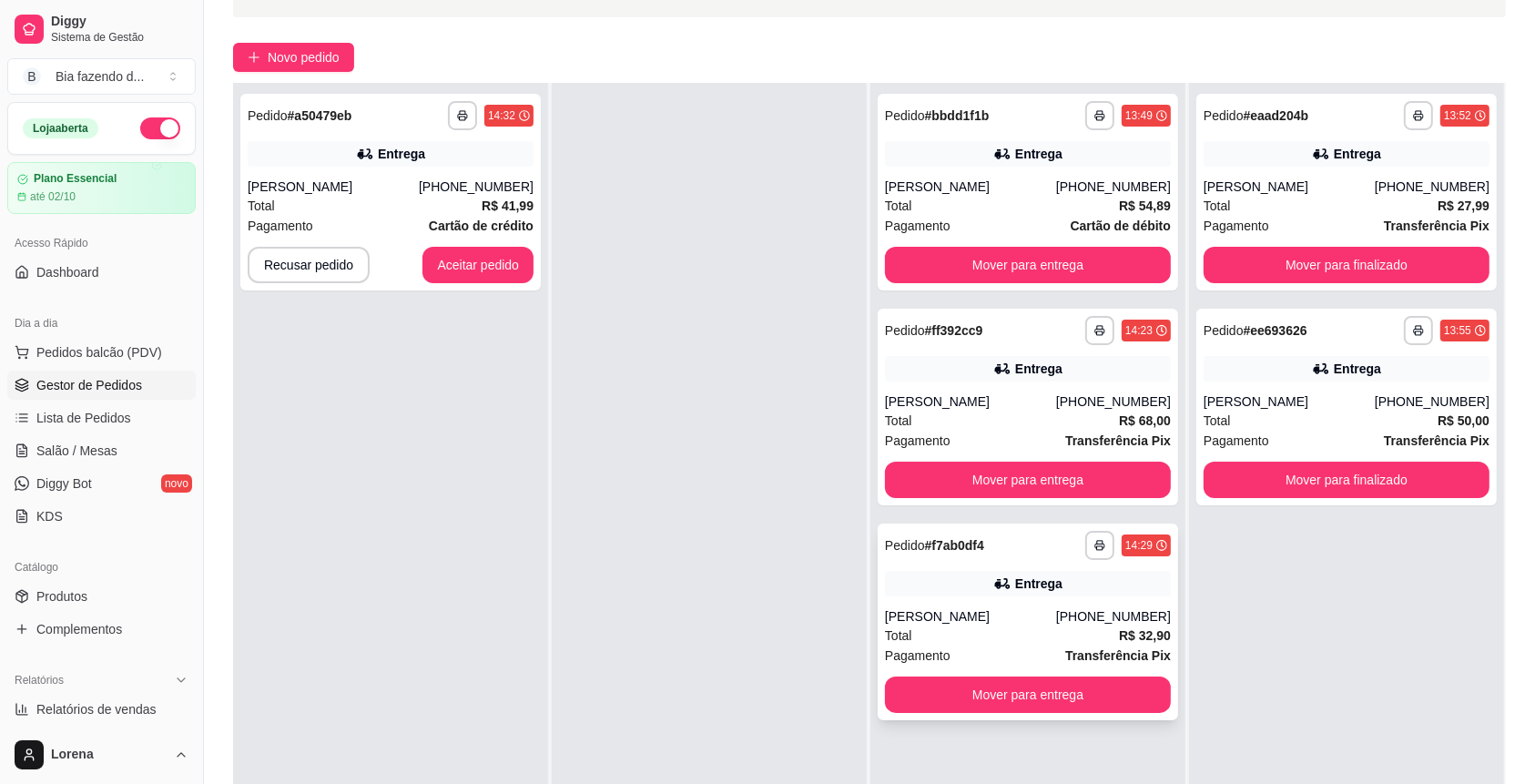
click at [1040, 582] on div "Entrega" at bounding box center [1039, 583] width 47 height 19
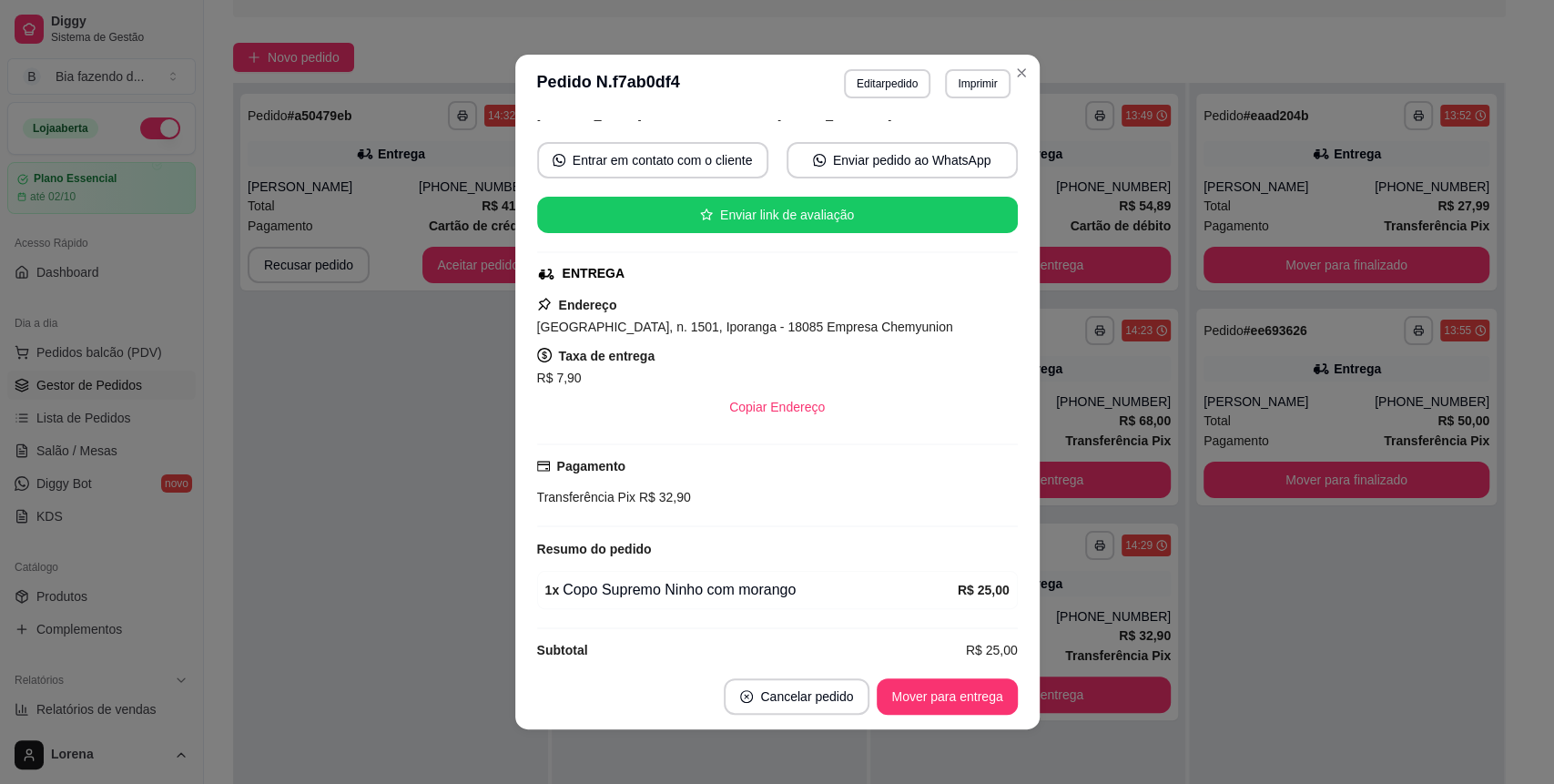
scroll to position [168, 0]
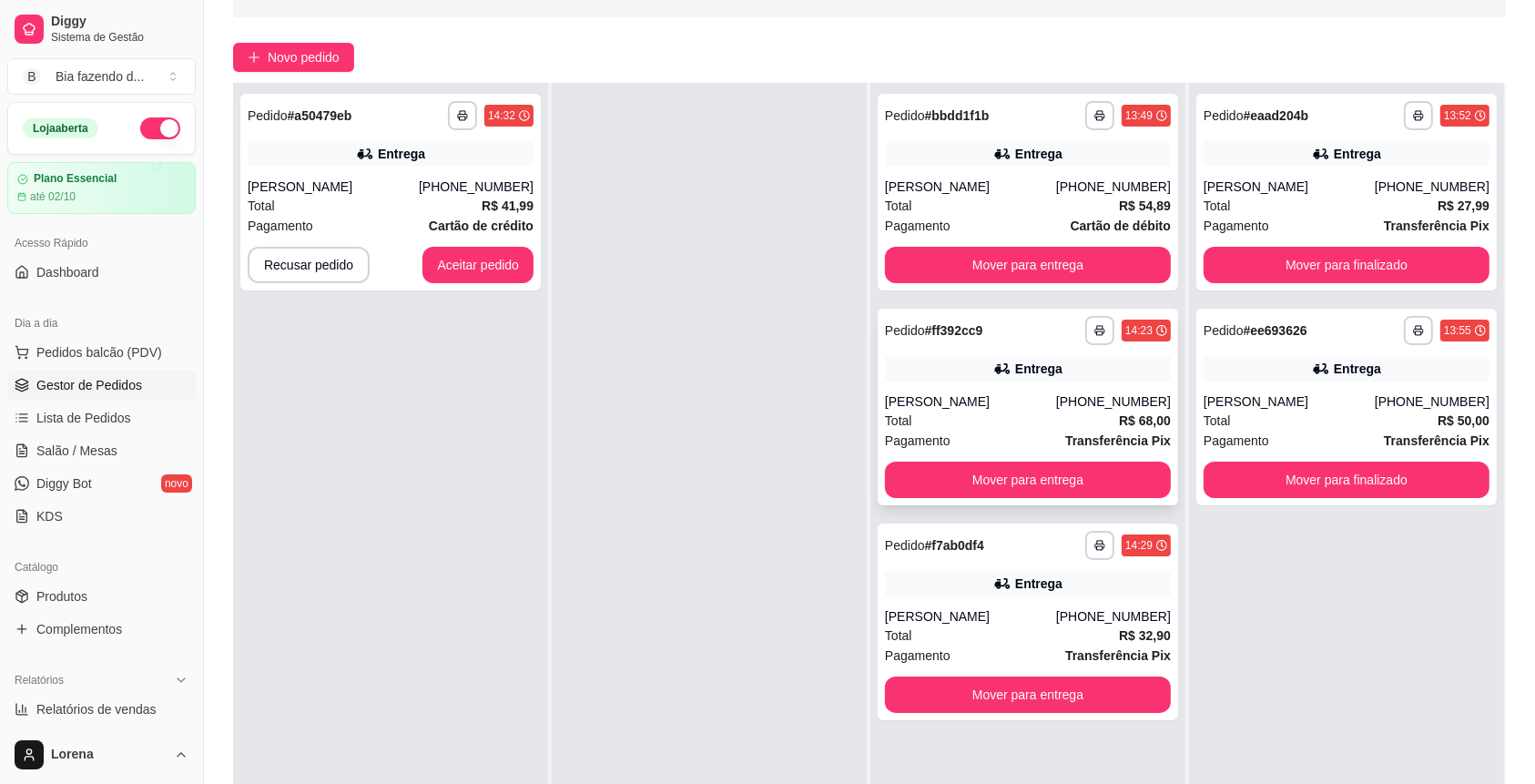
click at [1040, 400] on div "[PERSON_NAME]" at bounding box center [970, 401] width 171 height 19
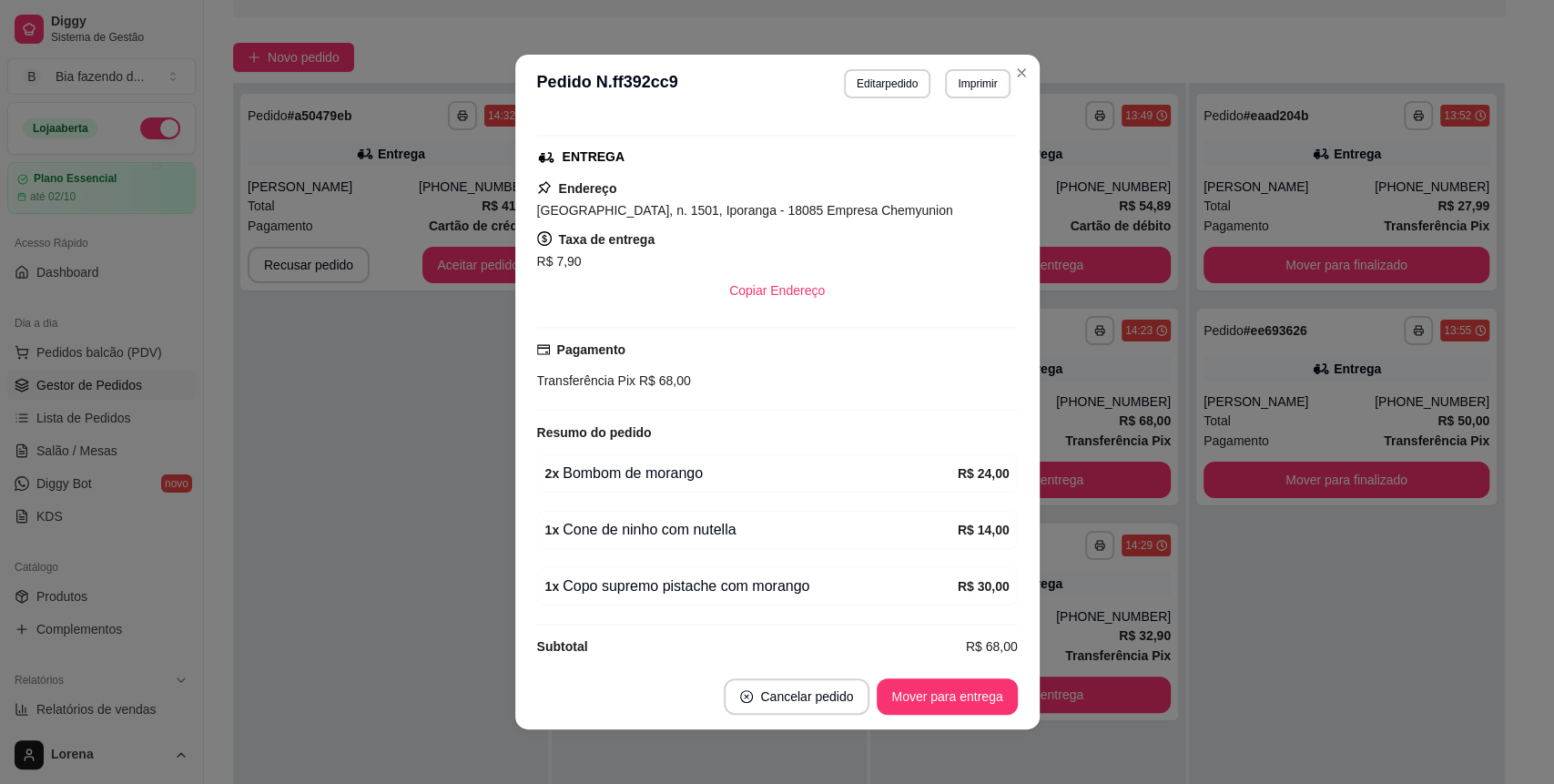
scroll to position [281, 0]
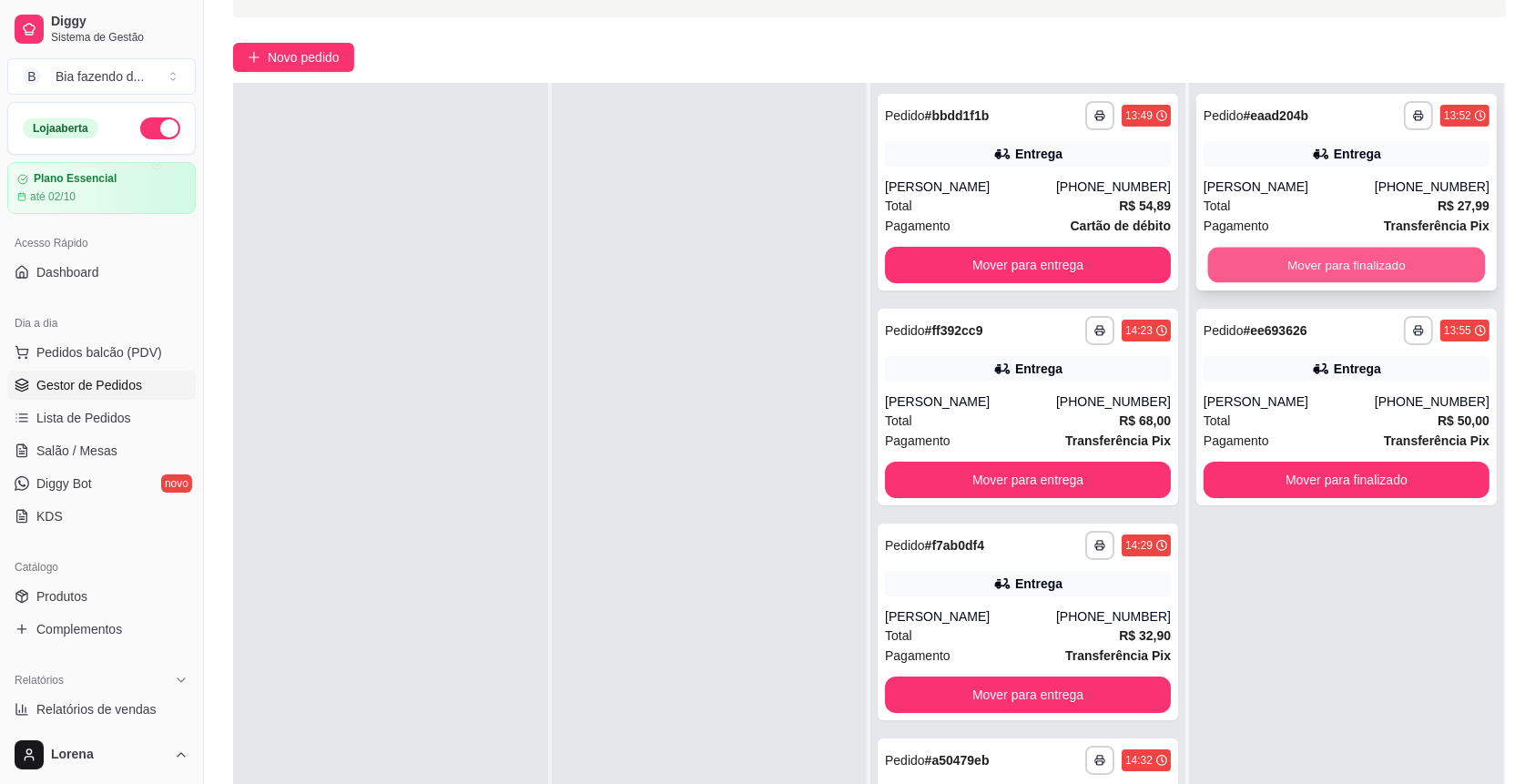
click at [1379, 260] on button "Mover para finalizado" at bounding box center [1347, 266] width 277 height 35
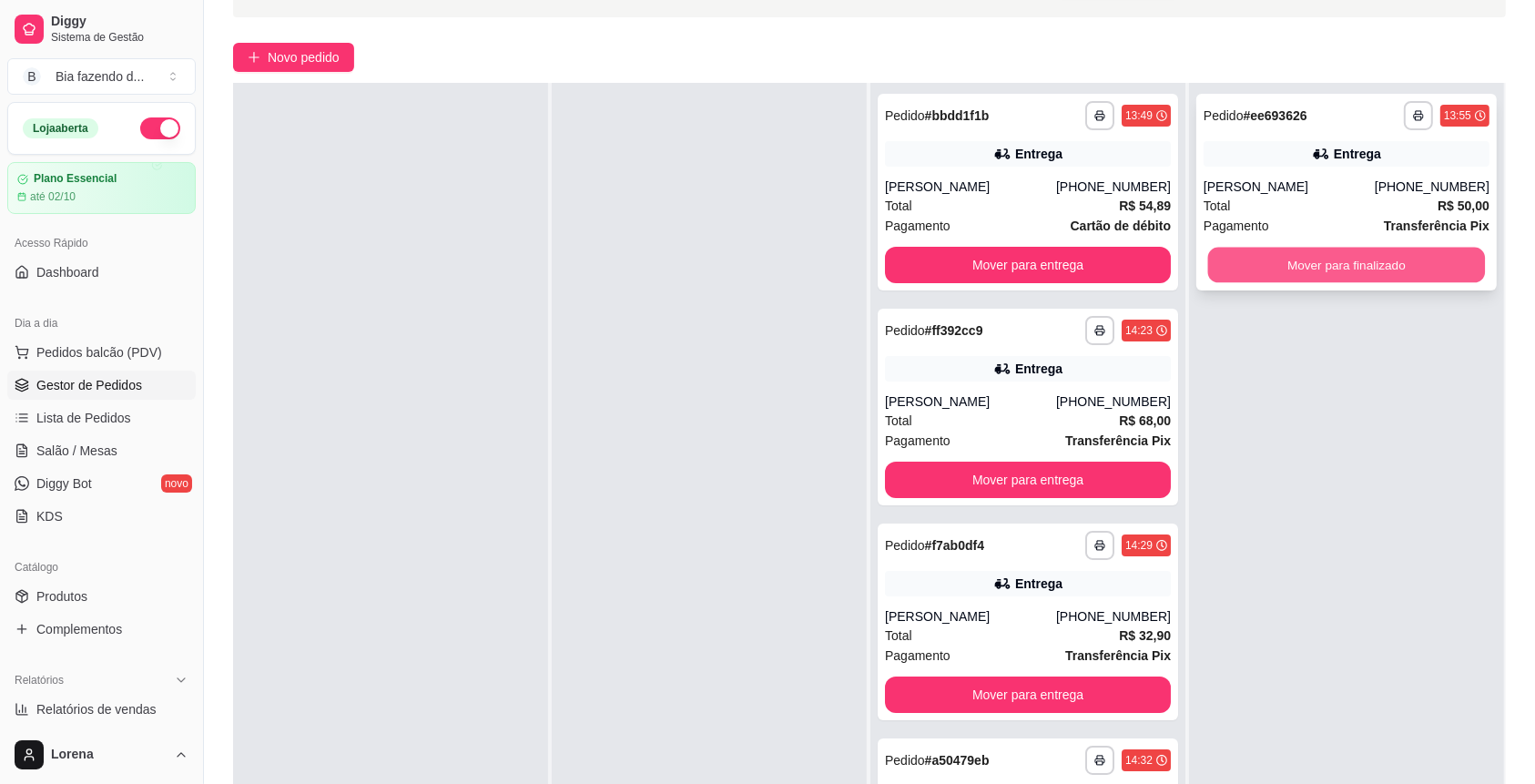
click at [1378, 257] on button "Mover para finalizado" at bounding box center [1347, 266] width 277 height 35
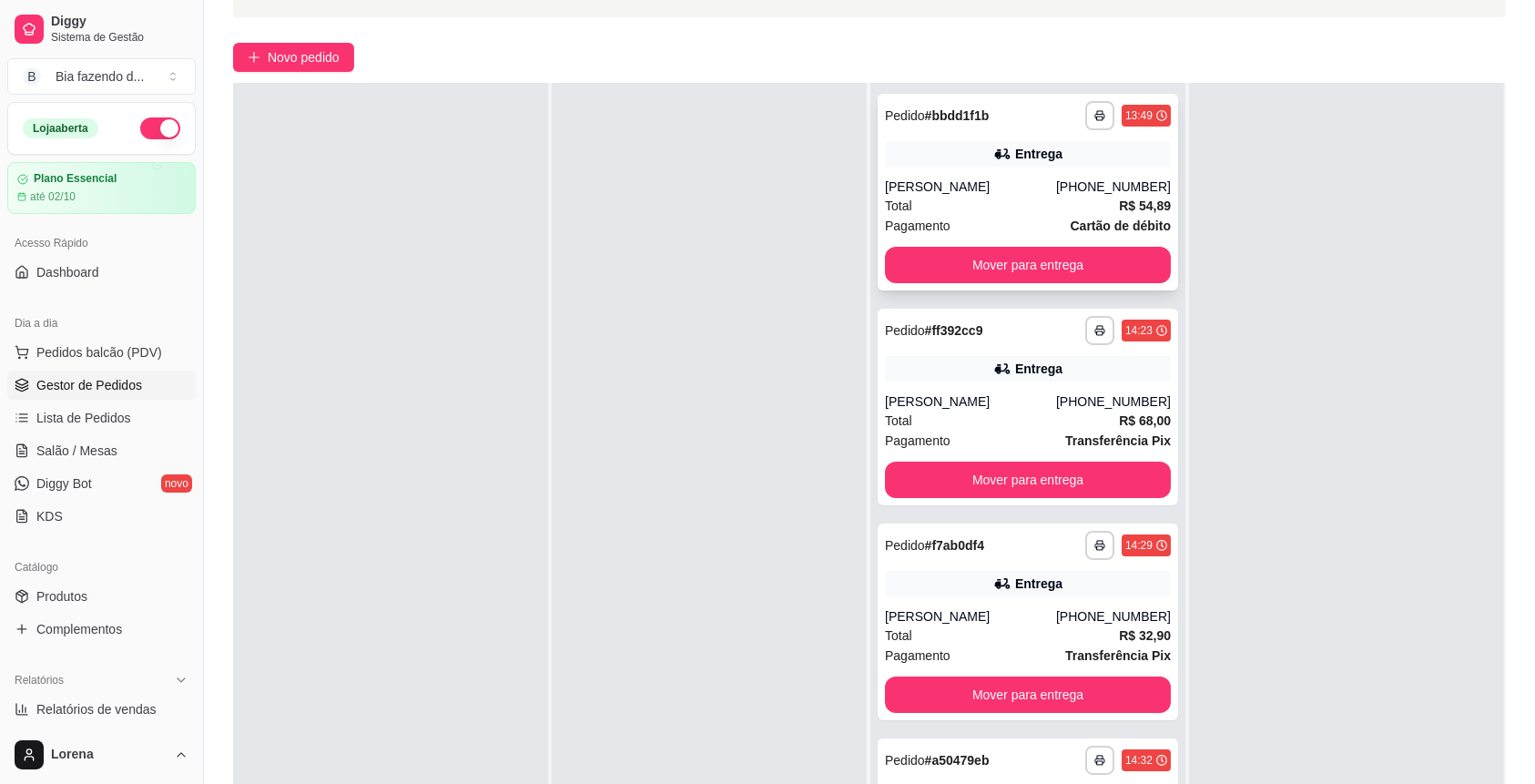
click at [1064, 281] on button "Mover para entrega" at bounding box center [1027, 265] width 285 height 36
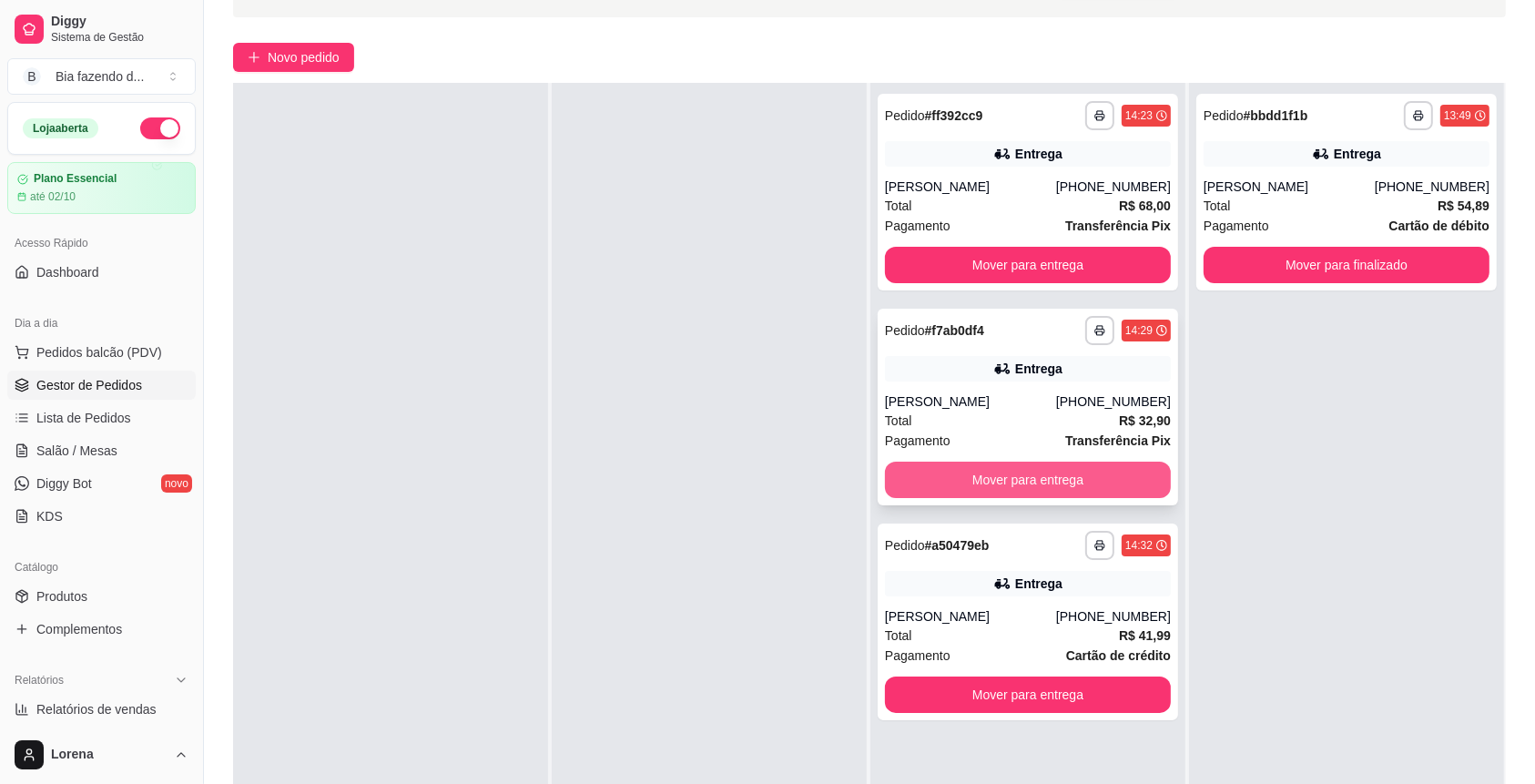
click at [1080, 471] on button "Mover para entrega" at bounding box center [1027, 479] width 285 height 36
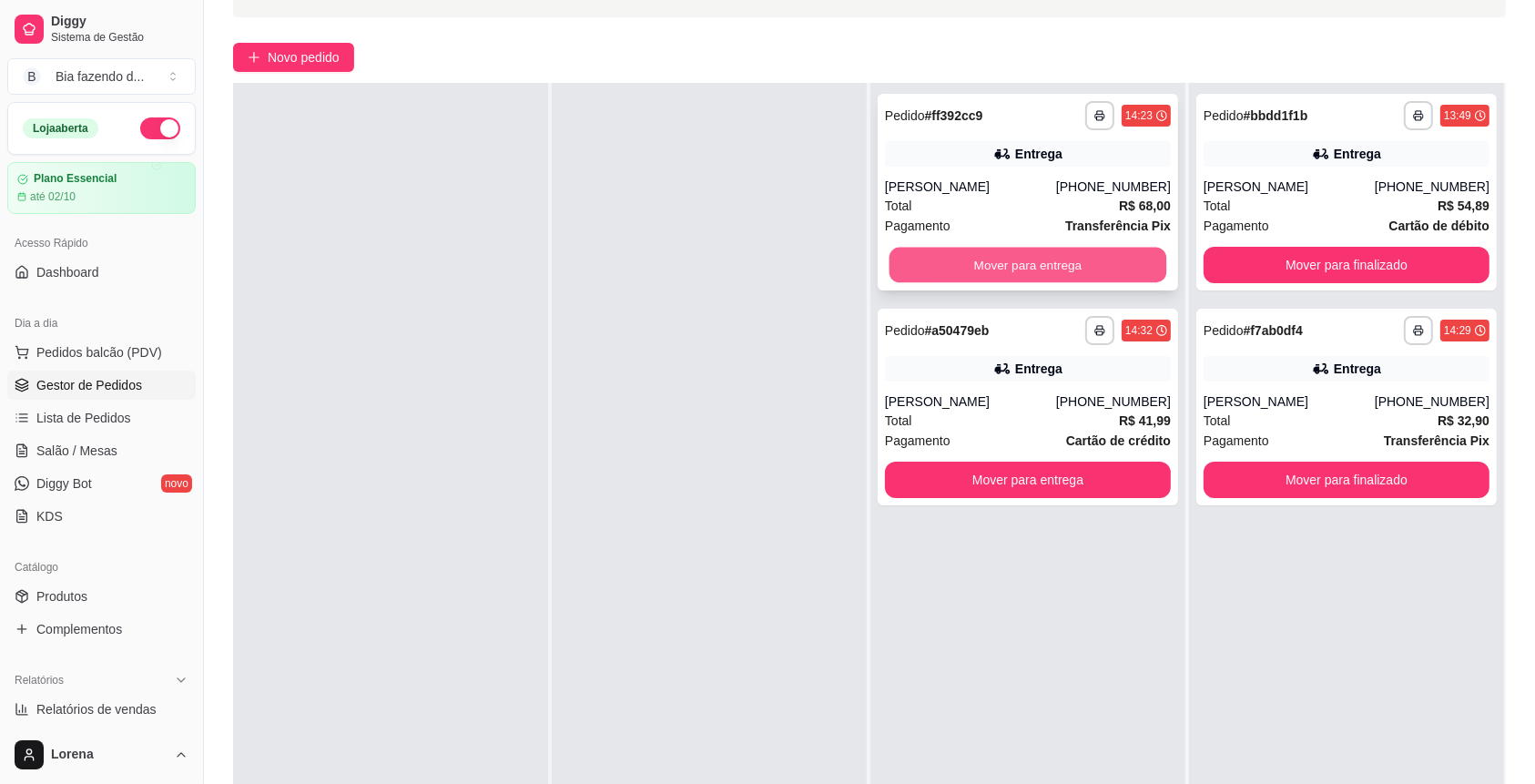
click at [1085, 252] on button "Mover para entrega" at bounding box center [1028, 266] width 277 height 35
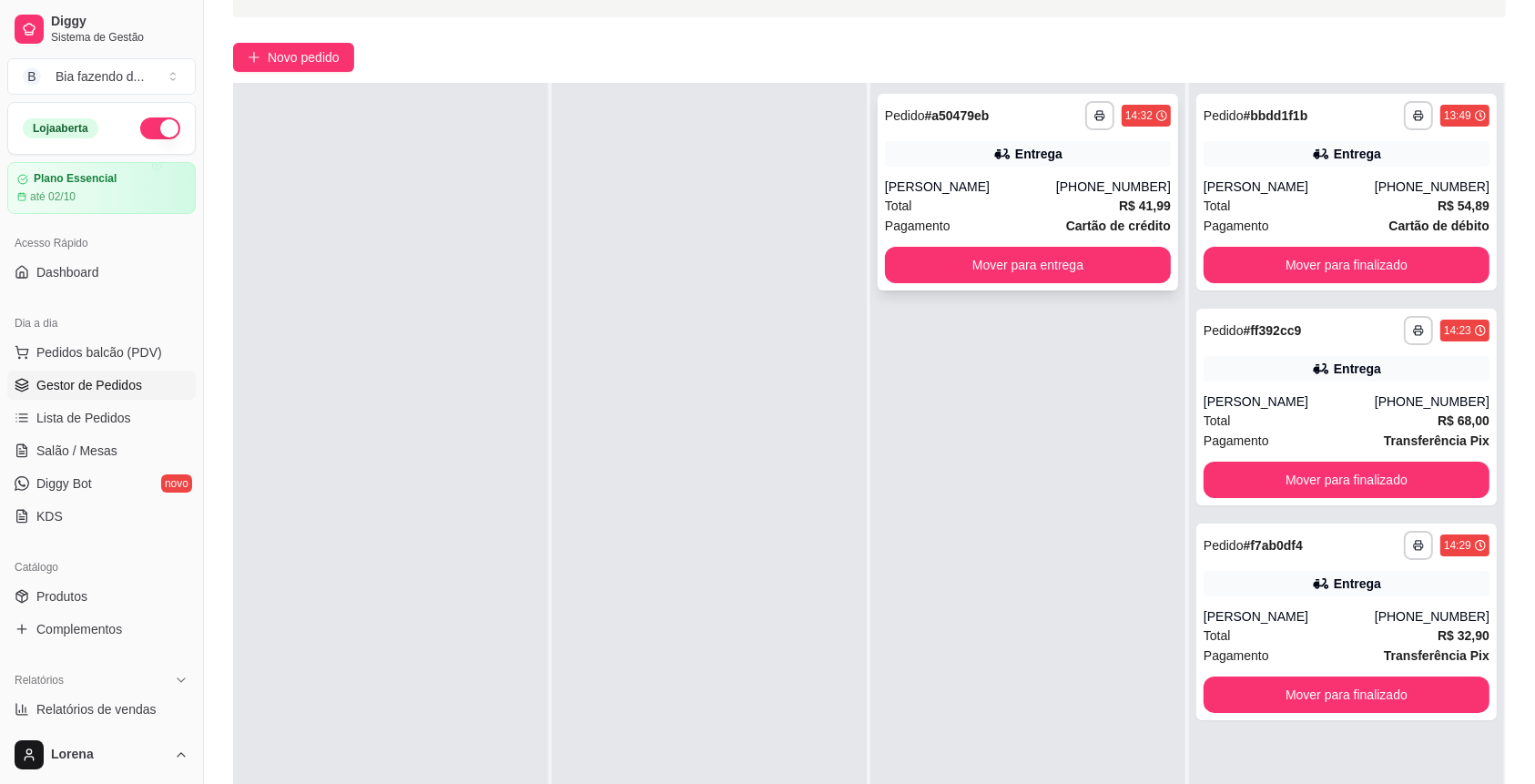
click at [1046, 232] on div "Pagamento Cartão de crédito" at bounding box center [1027, 225] width 285 height 20
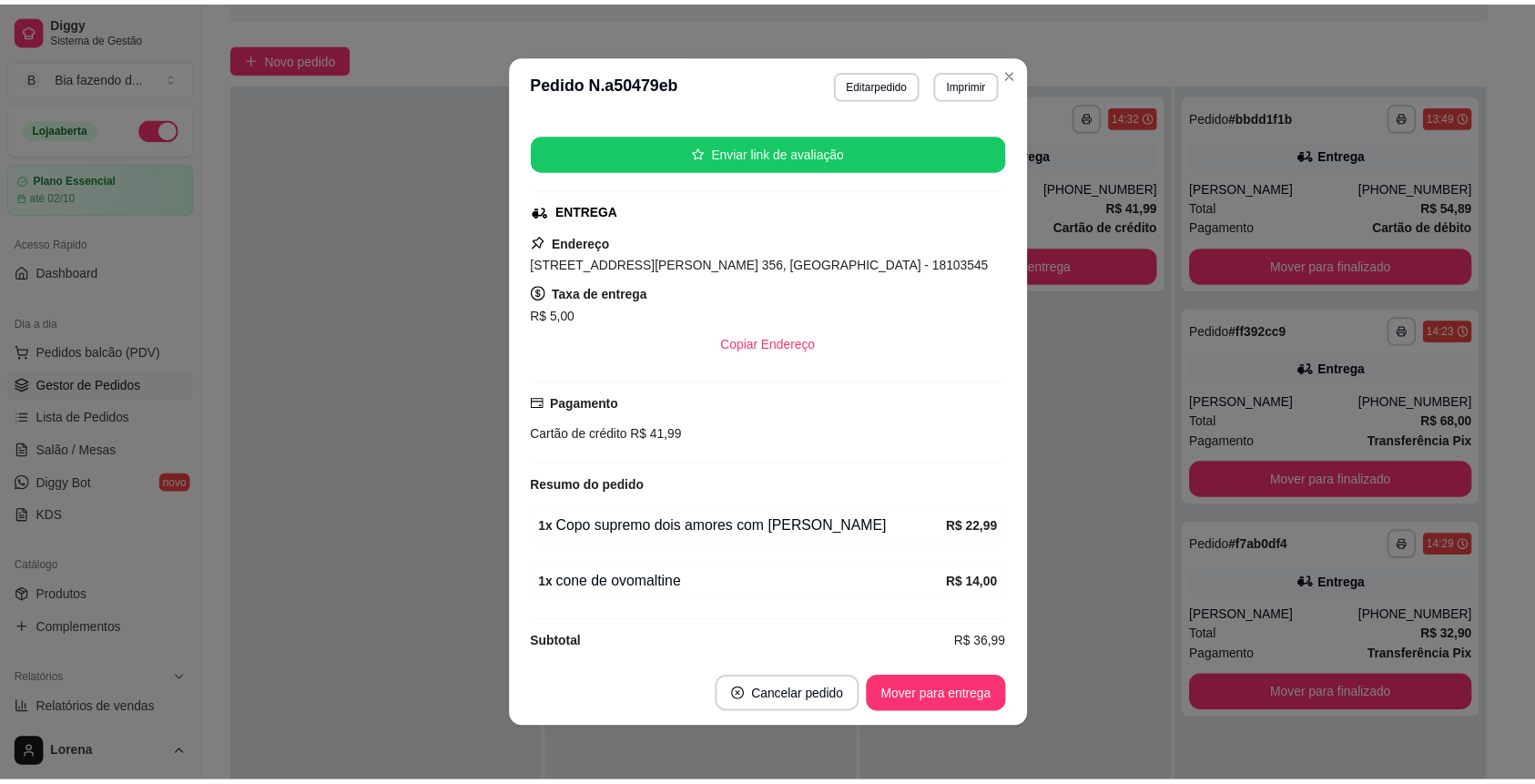
scroll to position [225, 0]
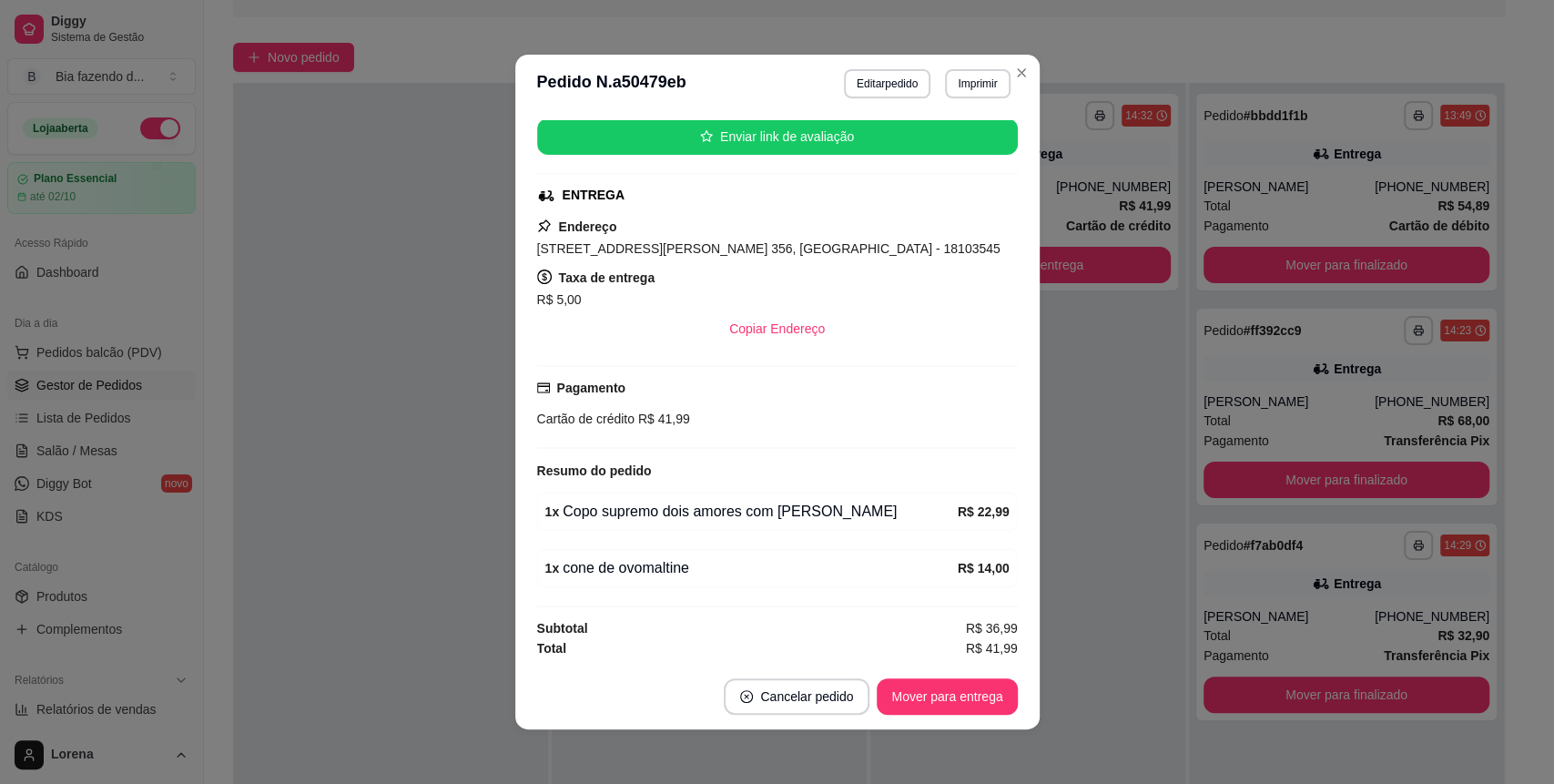
click at [1001, 84] on header "**********" at bounding box center [777, 84] width 525 height 58
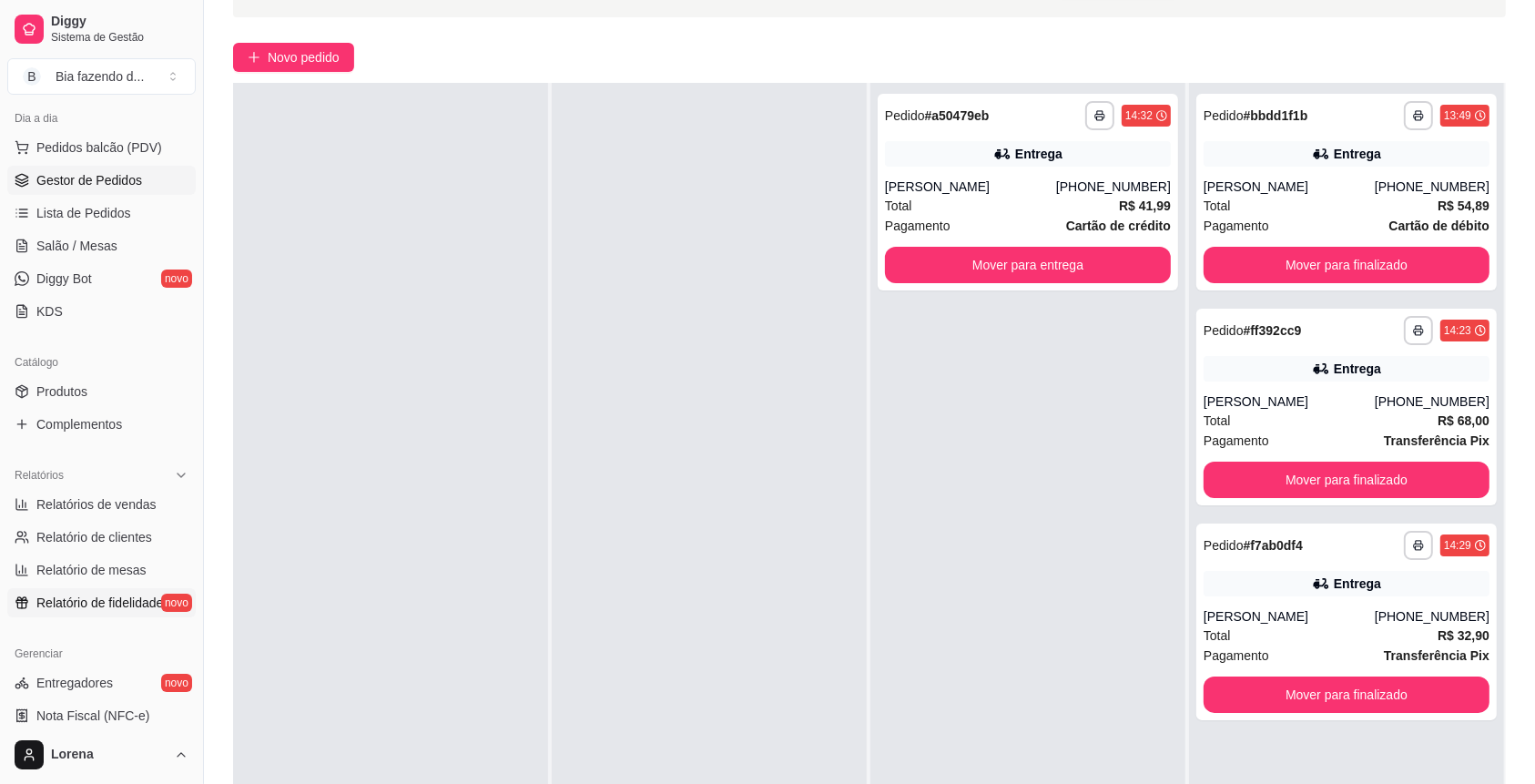
scroll to position [242, 0]
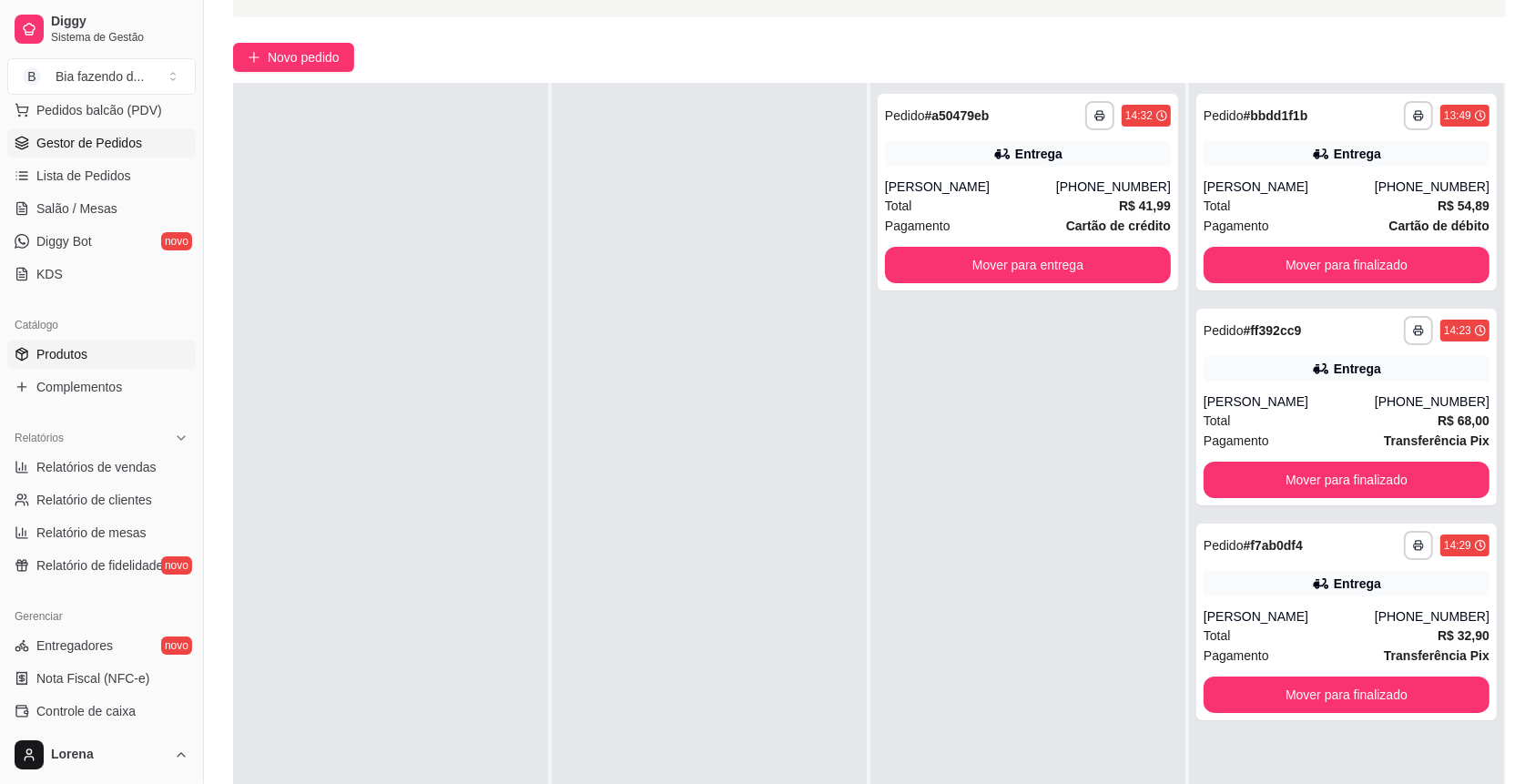
click at [118, 348] on link "Produtos" at bounding box center [101, 354] width 189 height 30
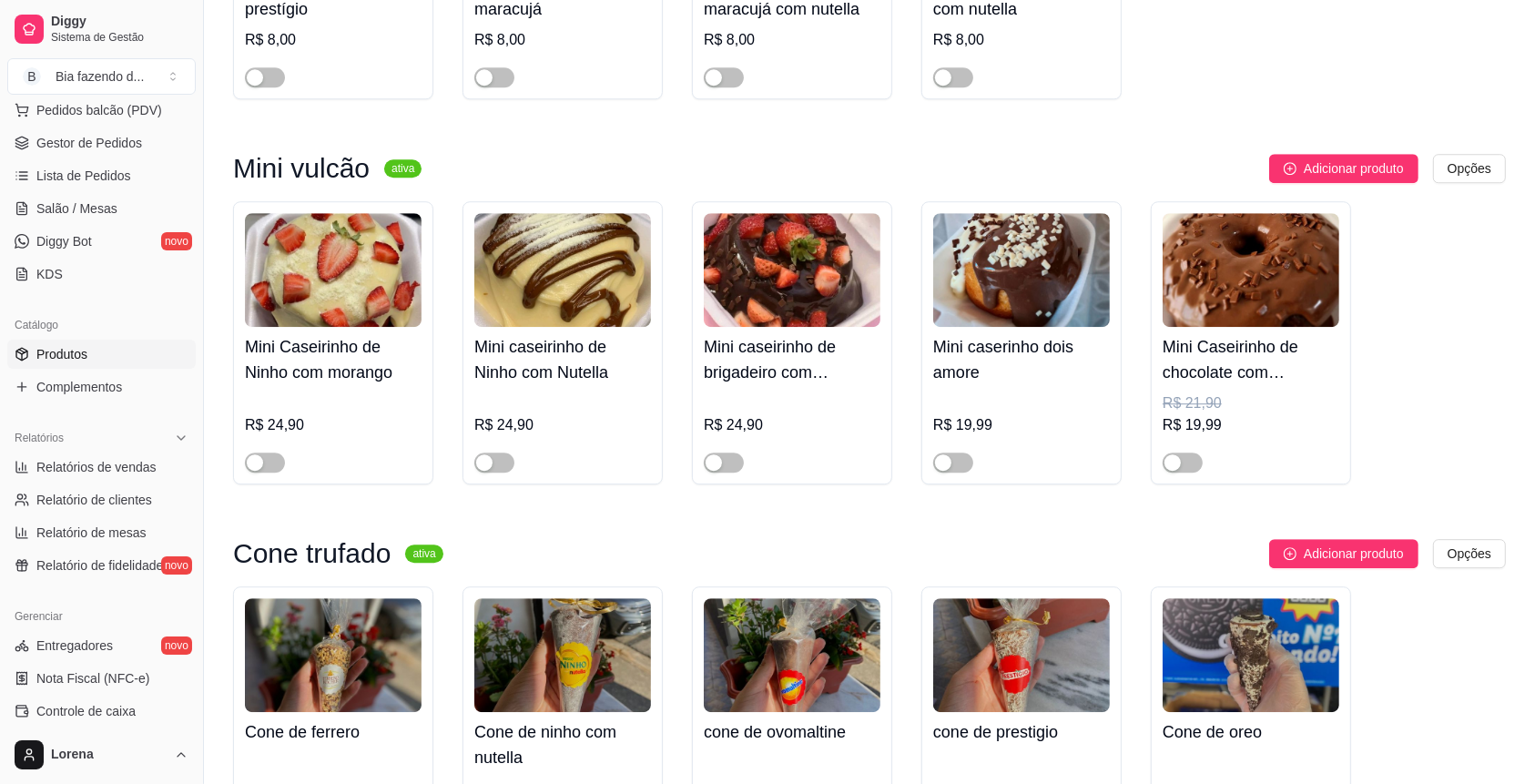
scroll to position [5581, 0]
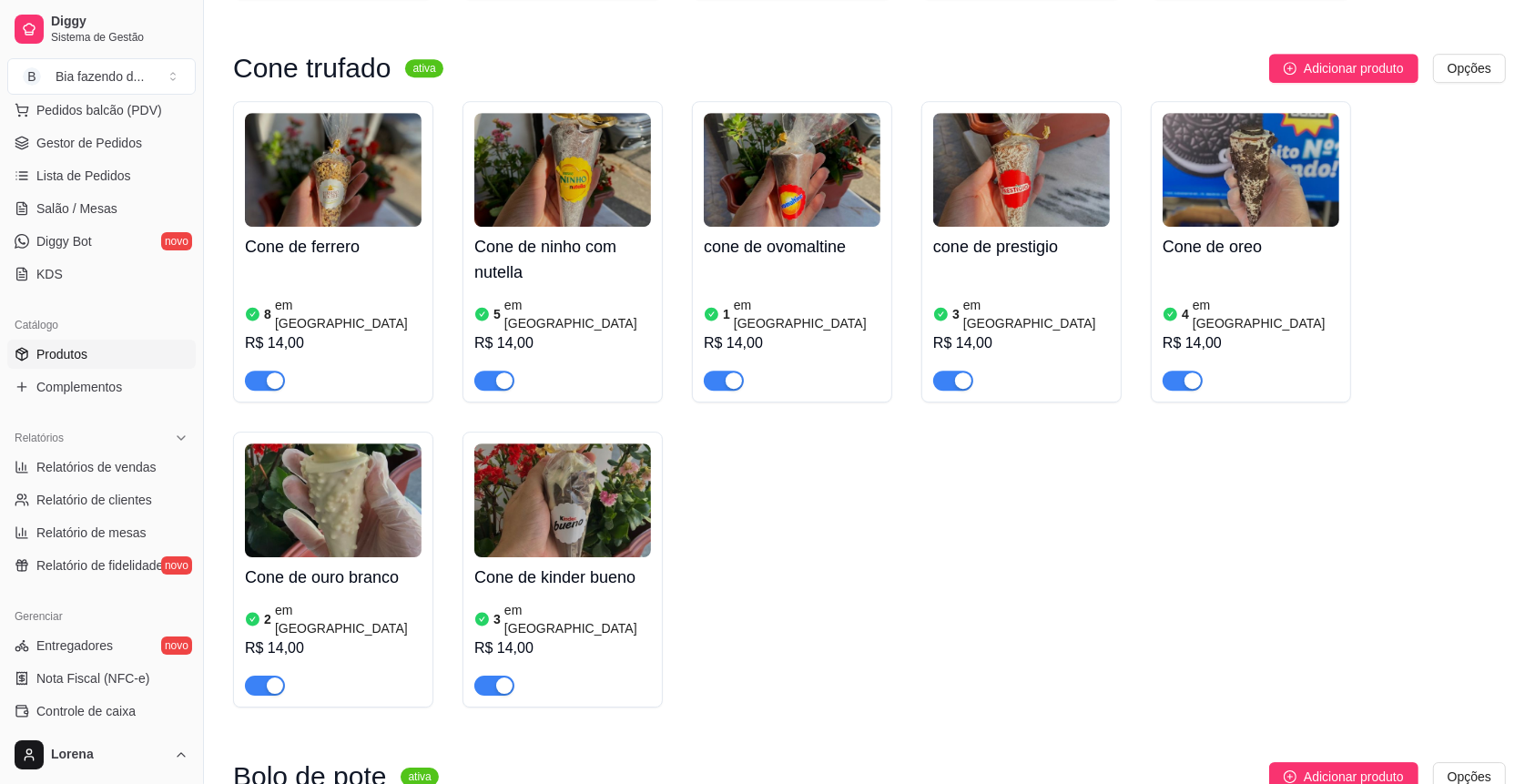
click at [735, 334] on div "cone de ovomaltine 1 em estoque R$ 14,00" at bounding box center [792, 252] width 201 height 301
click at [713, 371] on span "button" at bounding box center [723, 381] width 40 height 20
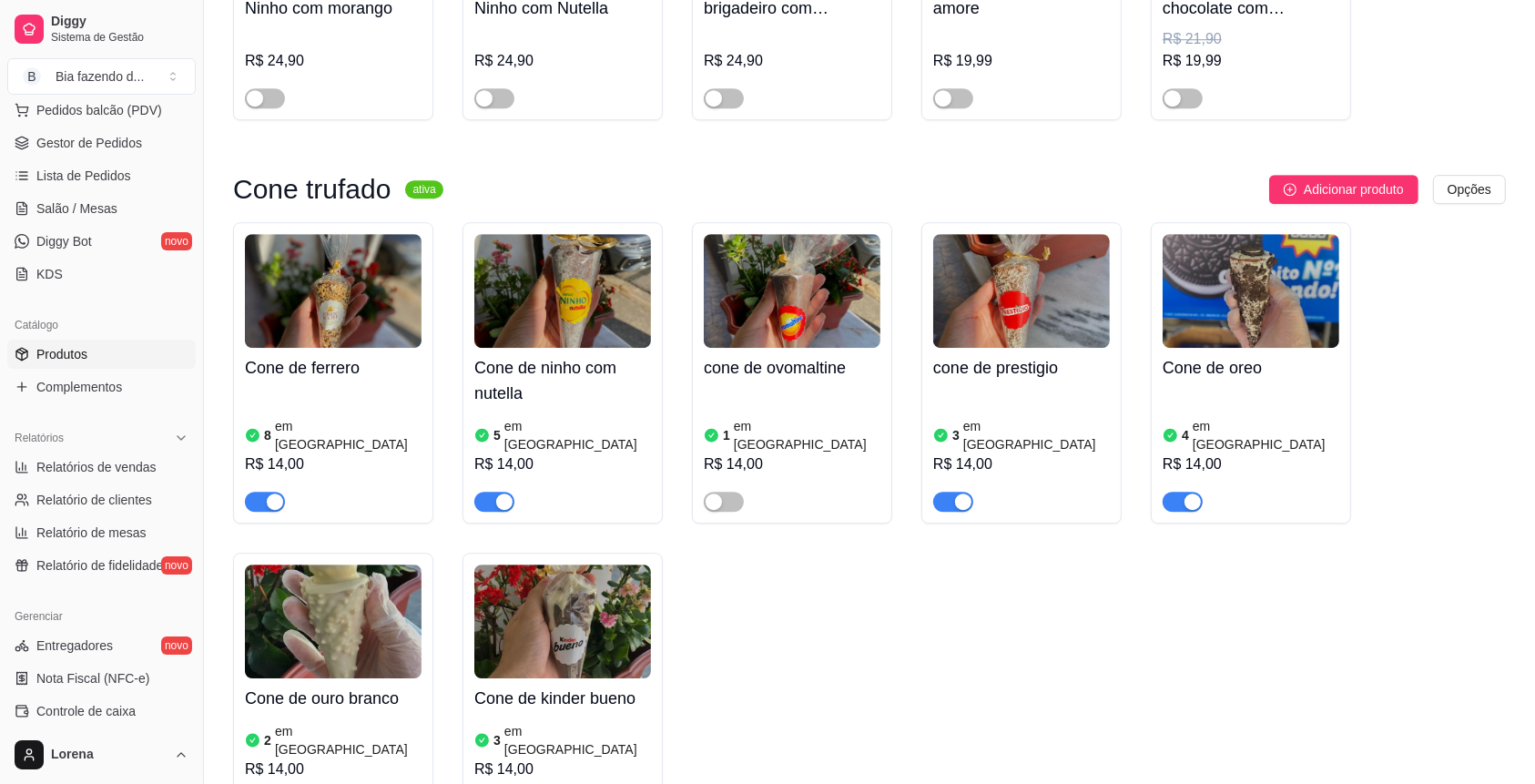
scroll to position [0, 0]
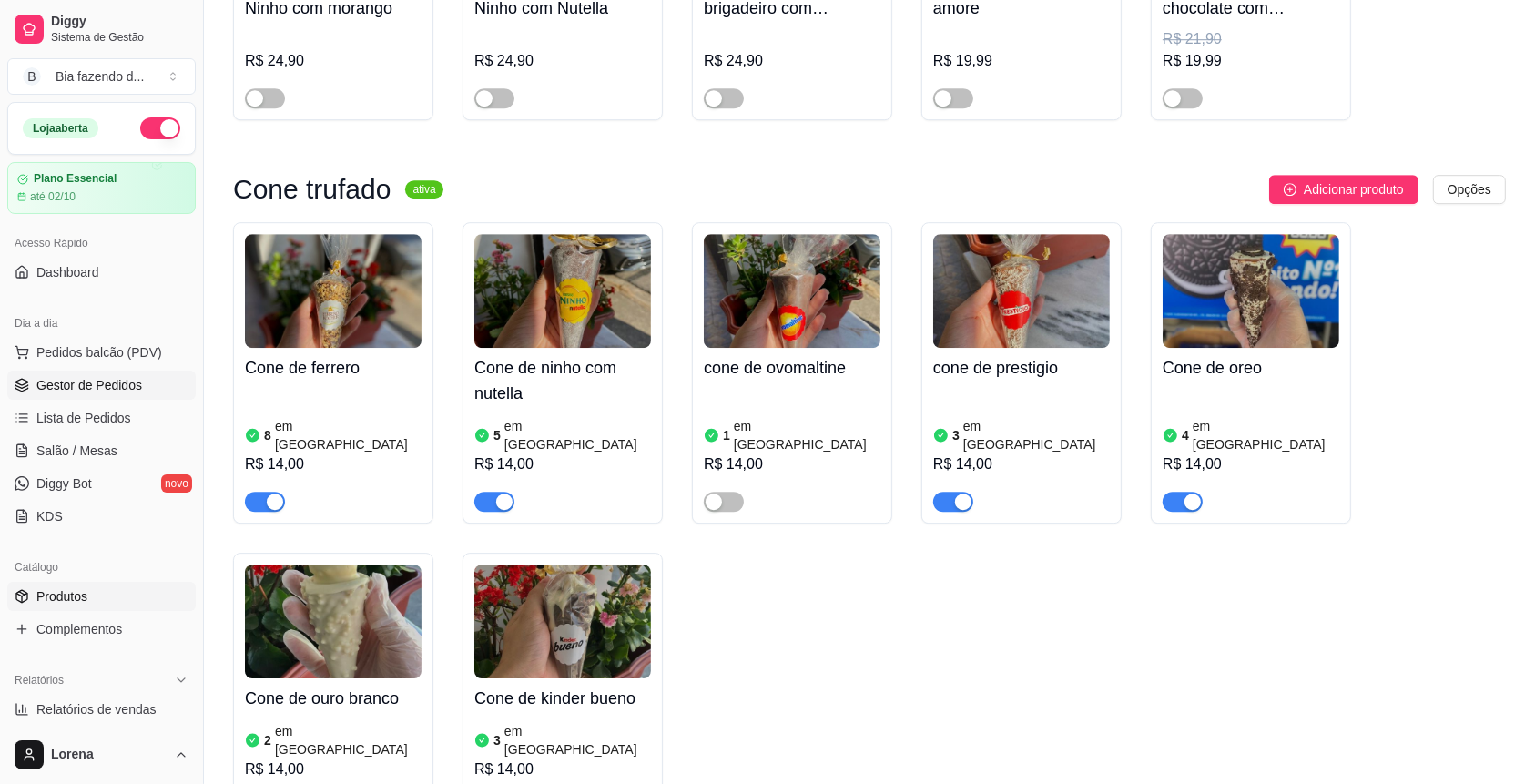
click at [128, 397] on link "Gestor de Pedidos" at bounding box center [101, 386] width 189 height 30
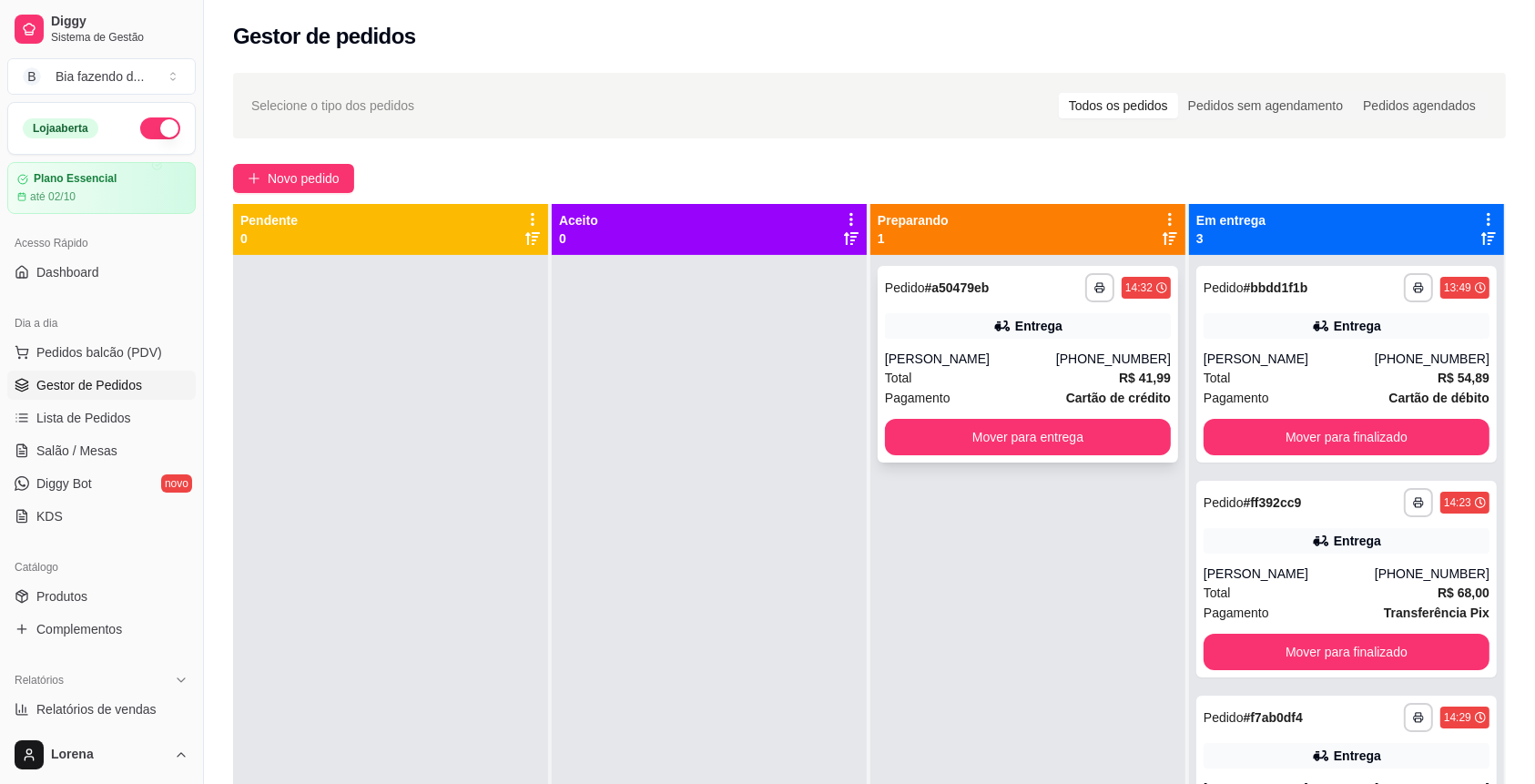
click at [1022, 335] on div "Entrega" at bounding box center [1027, 326] width 285 height 26
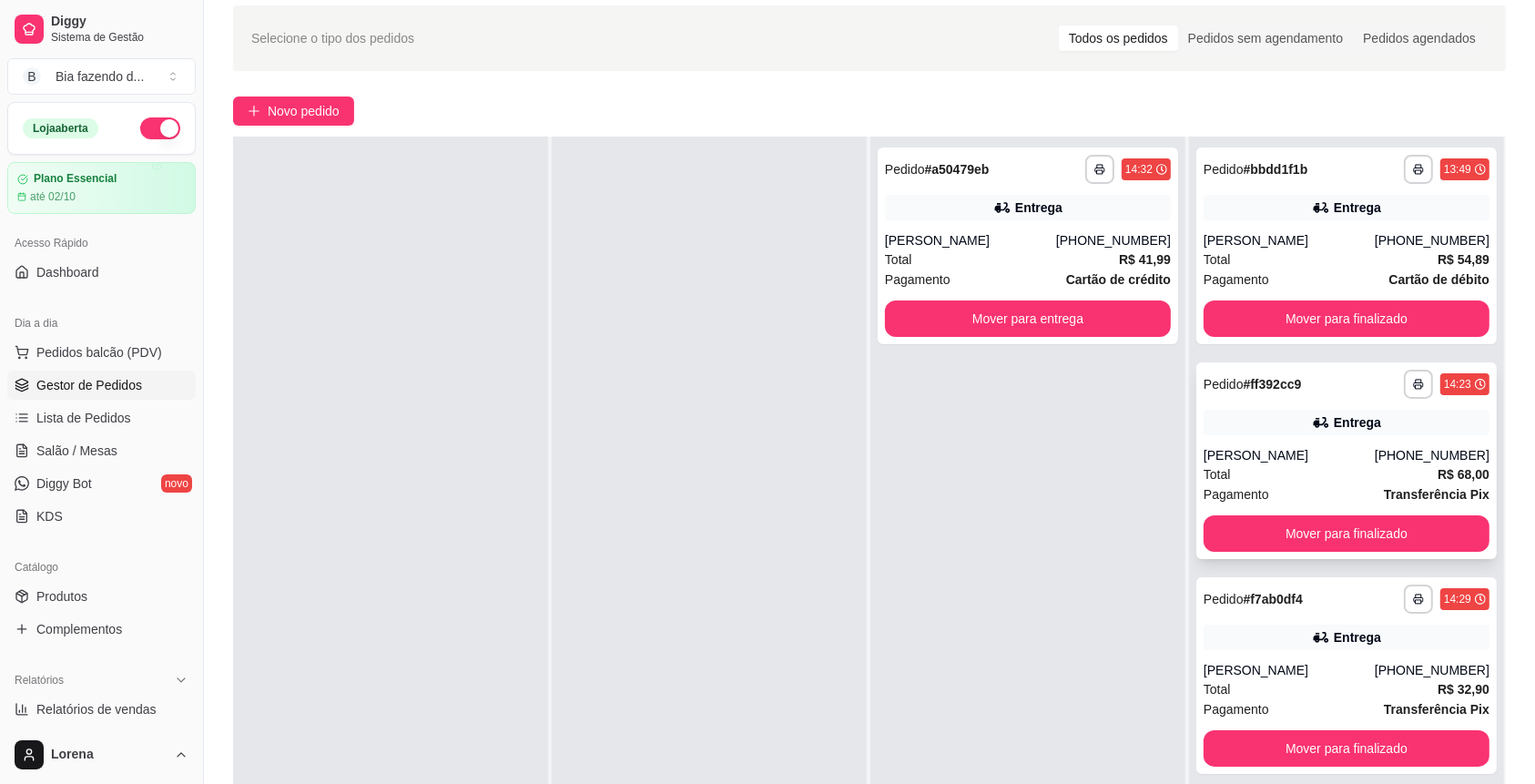
scroll to position [121, 0]
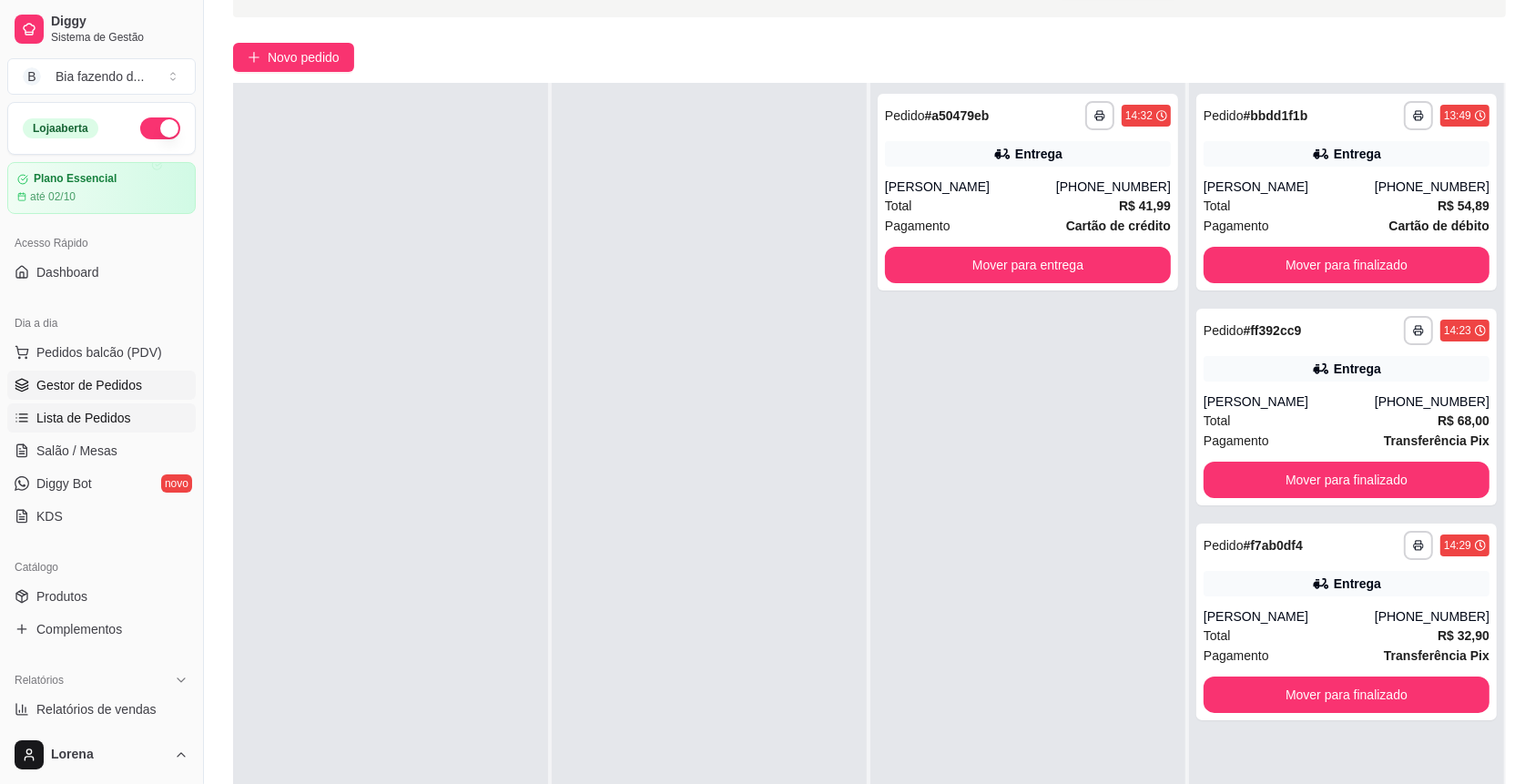
click at [111, 414] on span "Lista de Pedidos" at bounding box center [84, 417] width 94 height 19
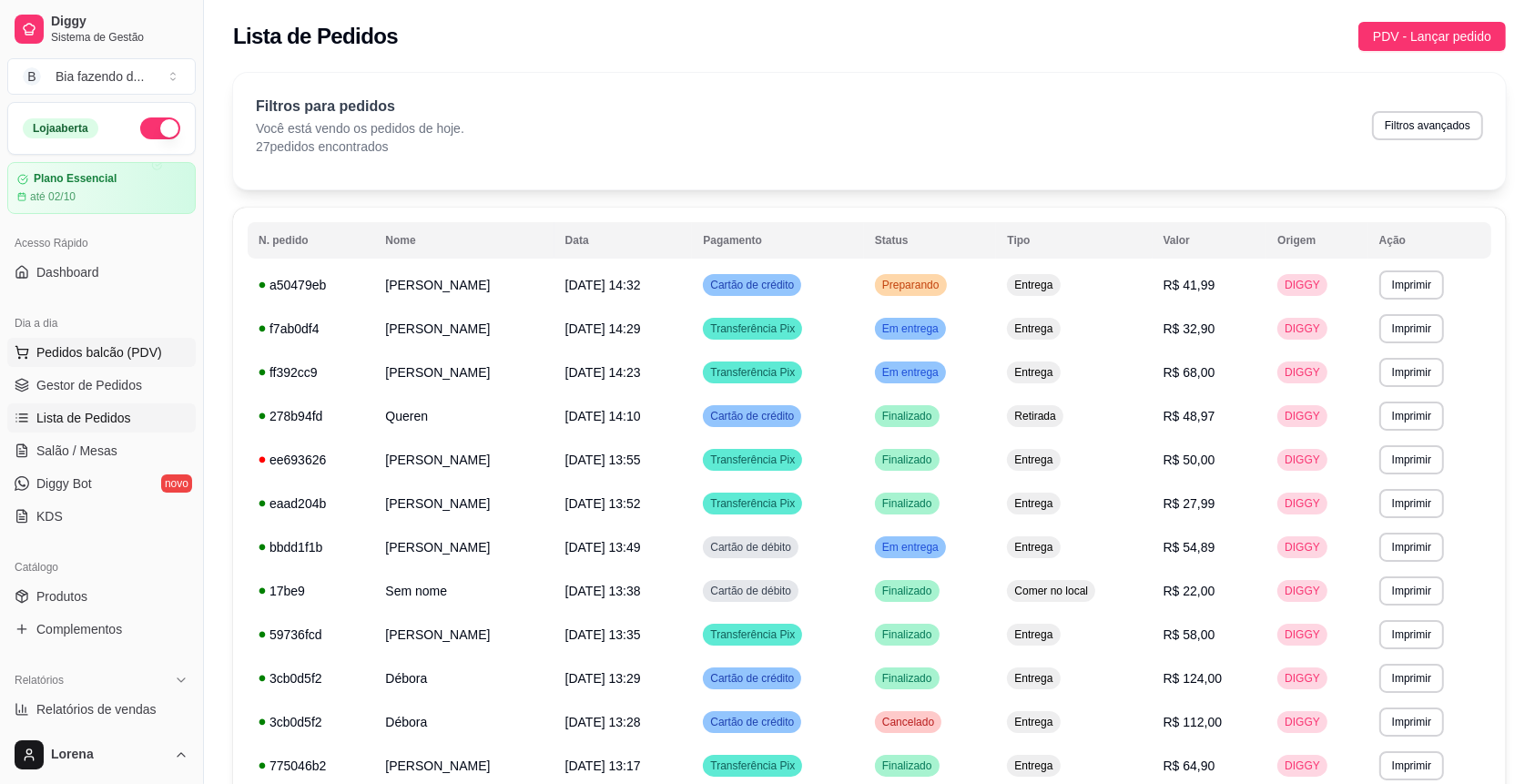
click at [143, 344] on span "Pedidos balcão (PDV)" at bounding box center [99, 352] width 126 height 19
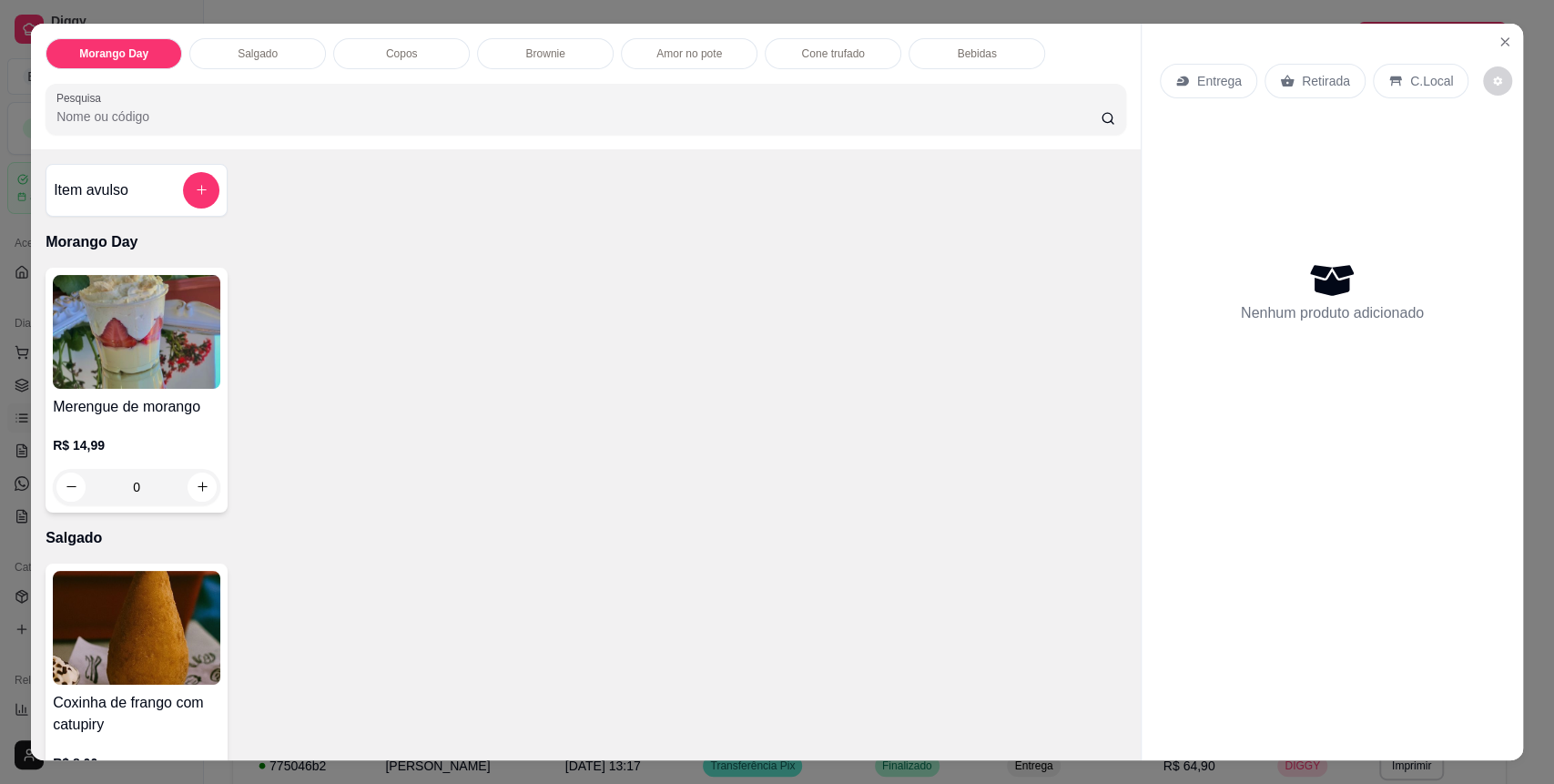
click at [856, 52] on div "Cone trufado" at bounding box center [833, 53] width 137 height 30
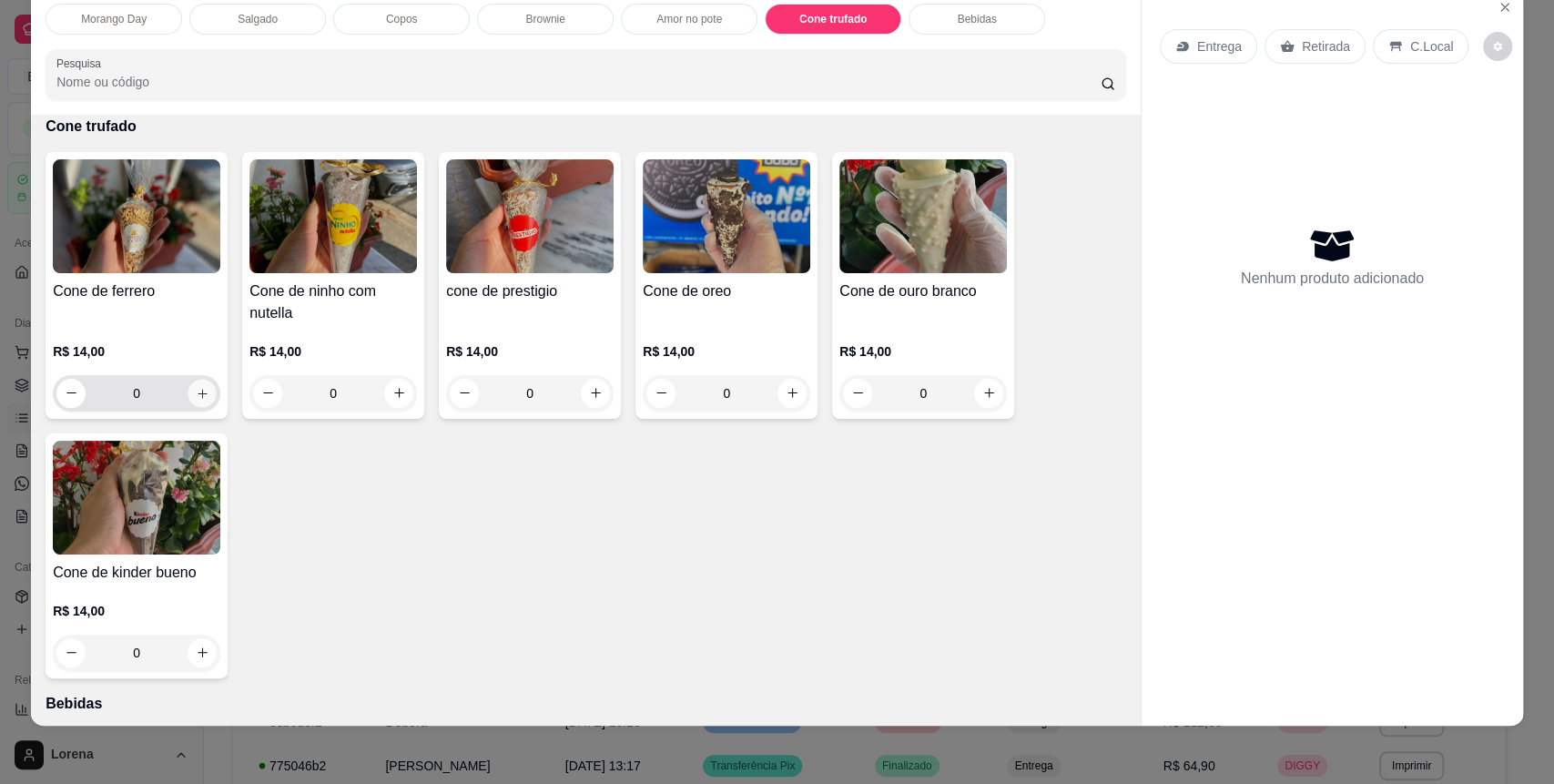
click at [196, 392] on icon "increase-product-quantity" at bounding box center [203, 393] width 14 height 14
type input "1"
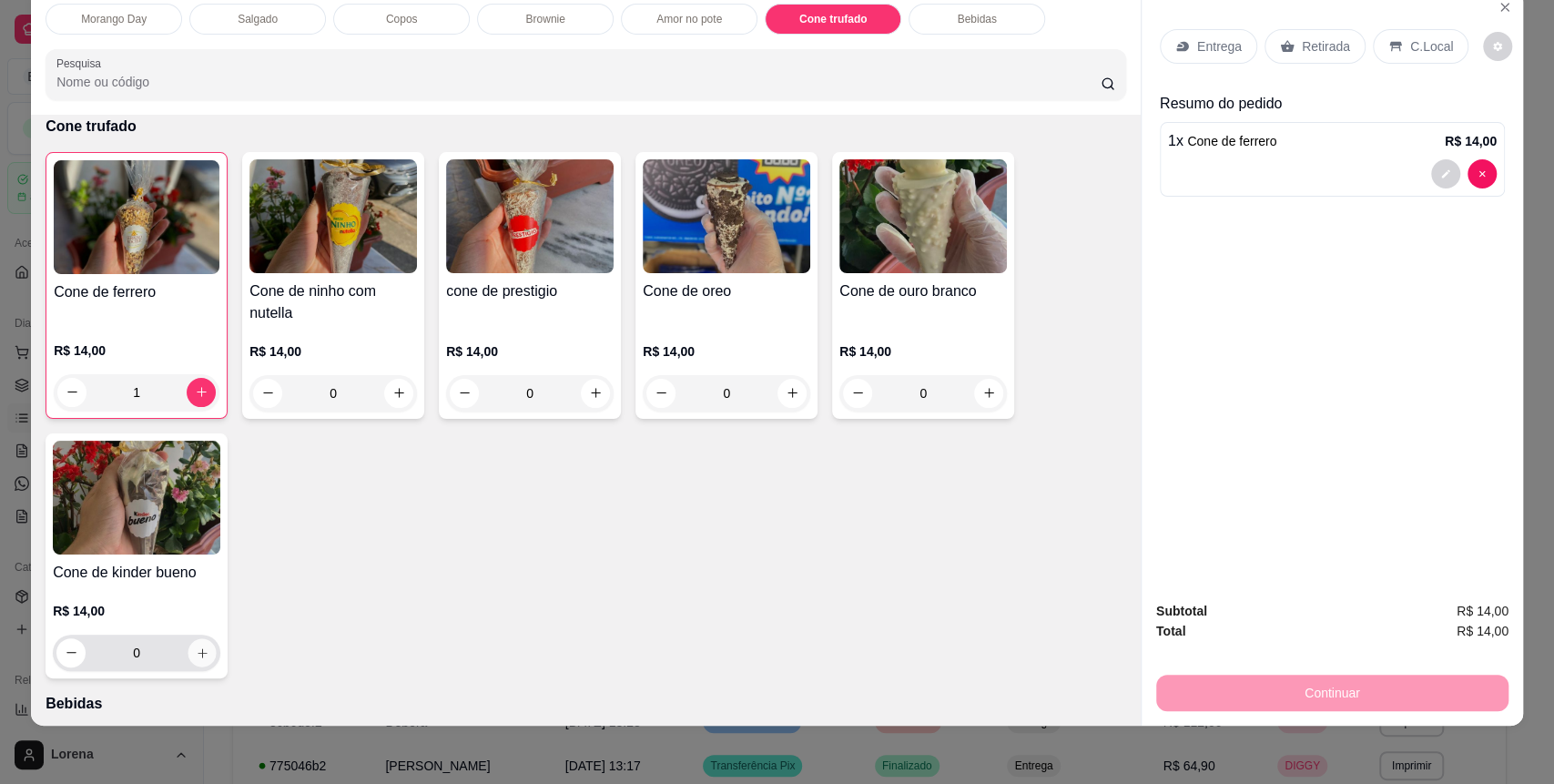
click at [199, 657] on icon "increase-product-quantity" at bounding box center [203, 653] width 14 height 14
type input "1"
click at [1451, 50] on div "Entrega Retirada C.Local" at bounding box center [1315, 46] width 309 height 34
click at [1446, 48] on div "C.Local" at bounding box center [1420, 46] width 95 height 34
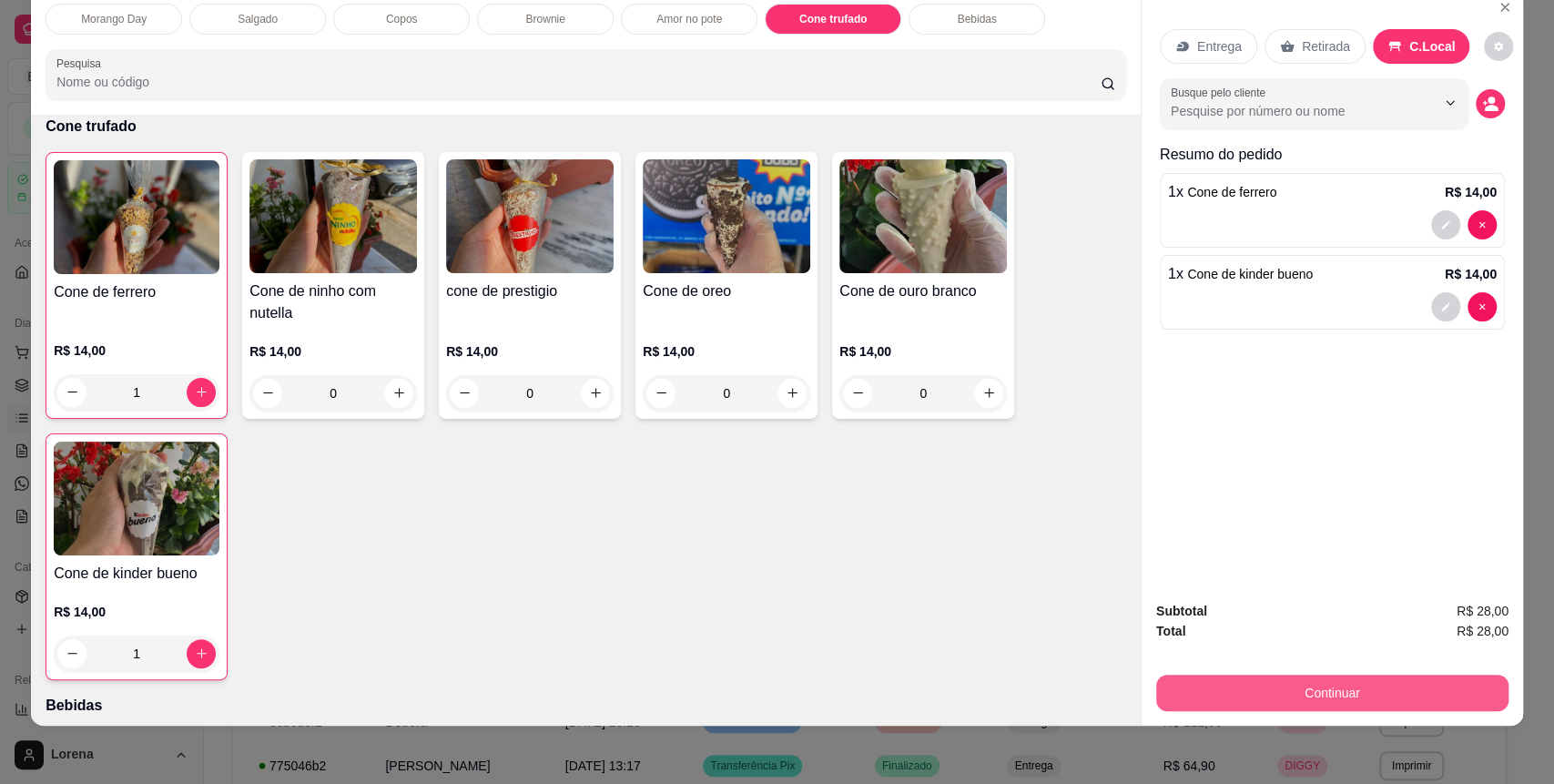
click at [1234, 687] on button "Continuar" at bounding box center [1333, 693] width 352 height 36
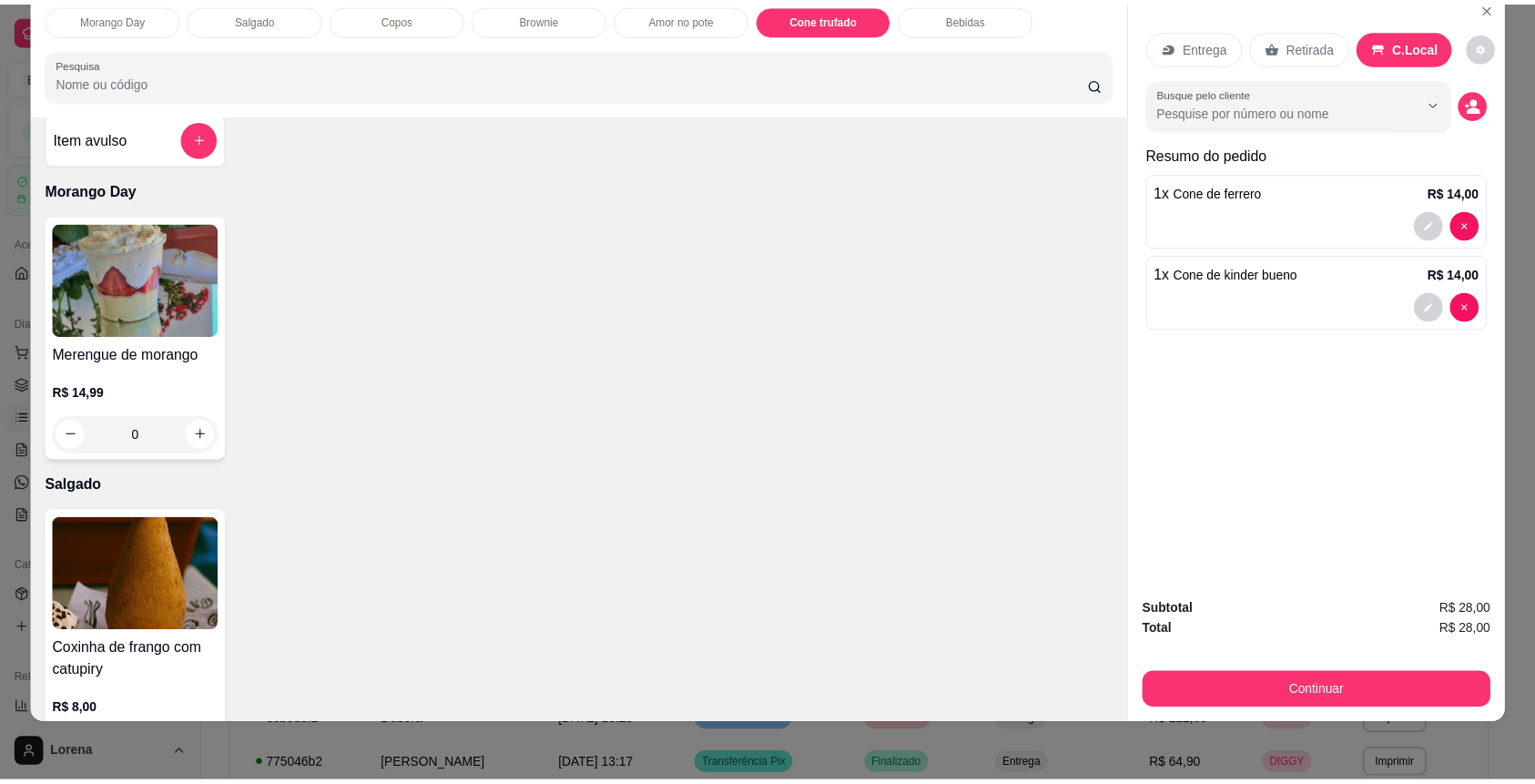
scroll to position [0, 0]
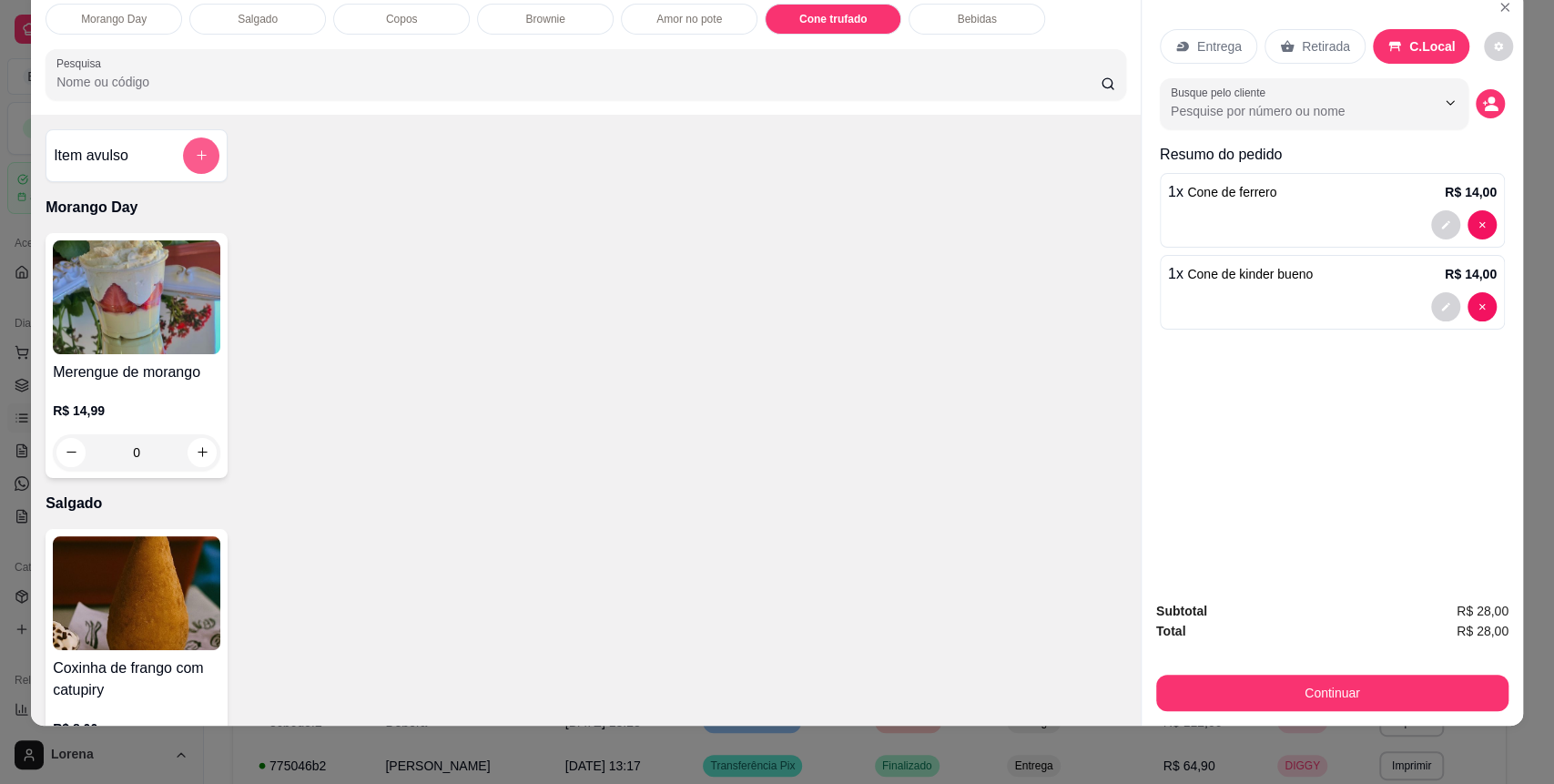
click at [183, 152] on button "add-separate-item" at bounding box center [201, 155] width 36 height 36
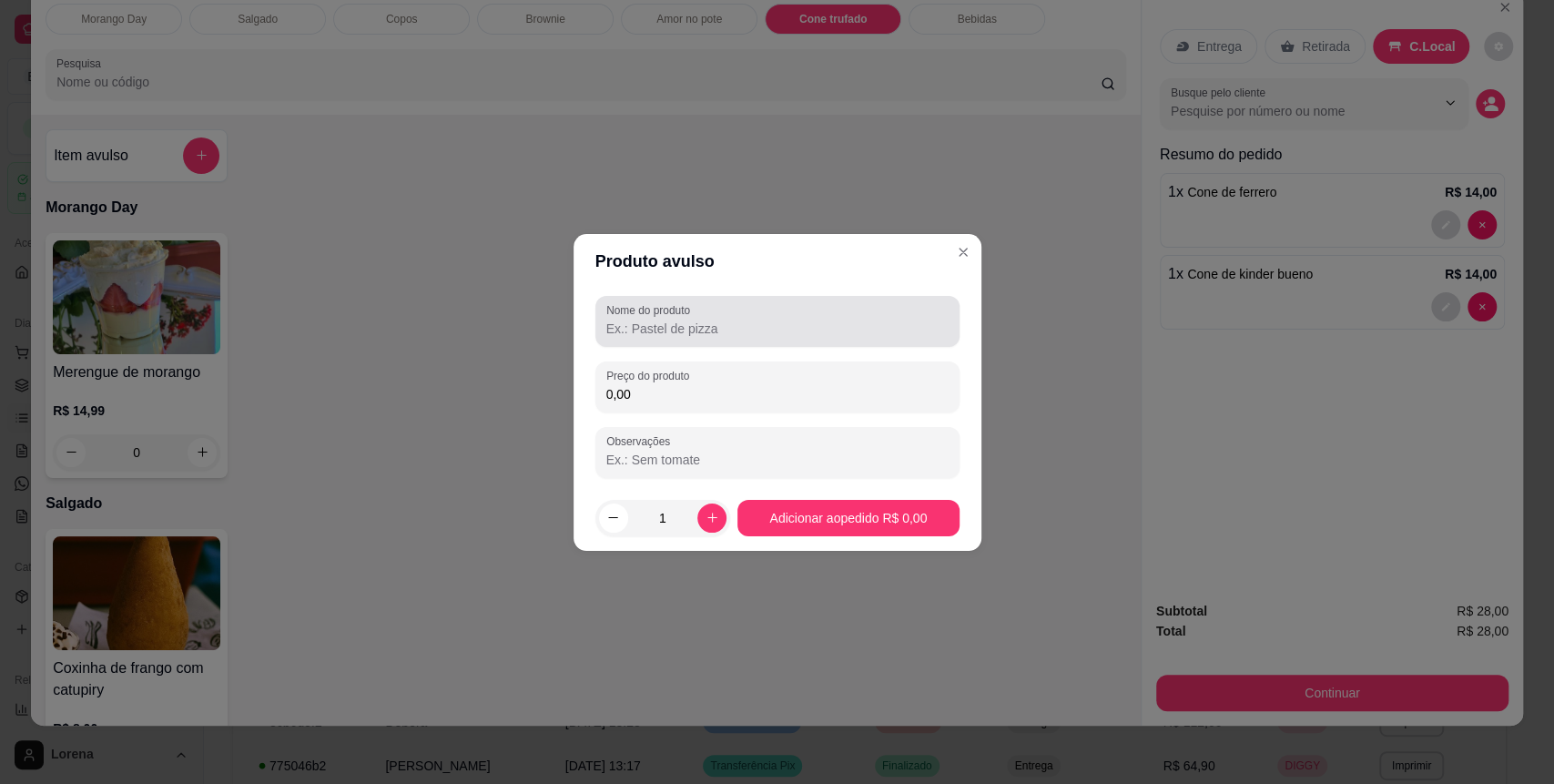
click at [727, 332] on input "Nome do produto" at bounding box center [777, 329] width 342 height 19
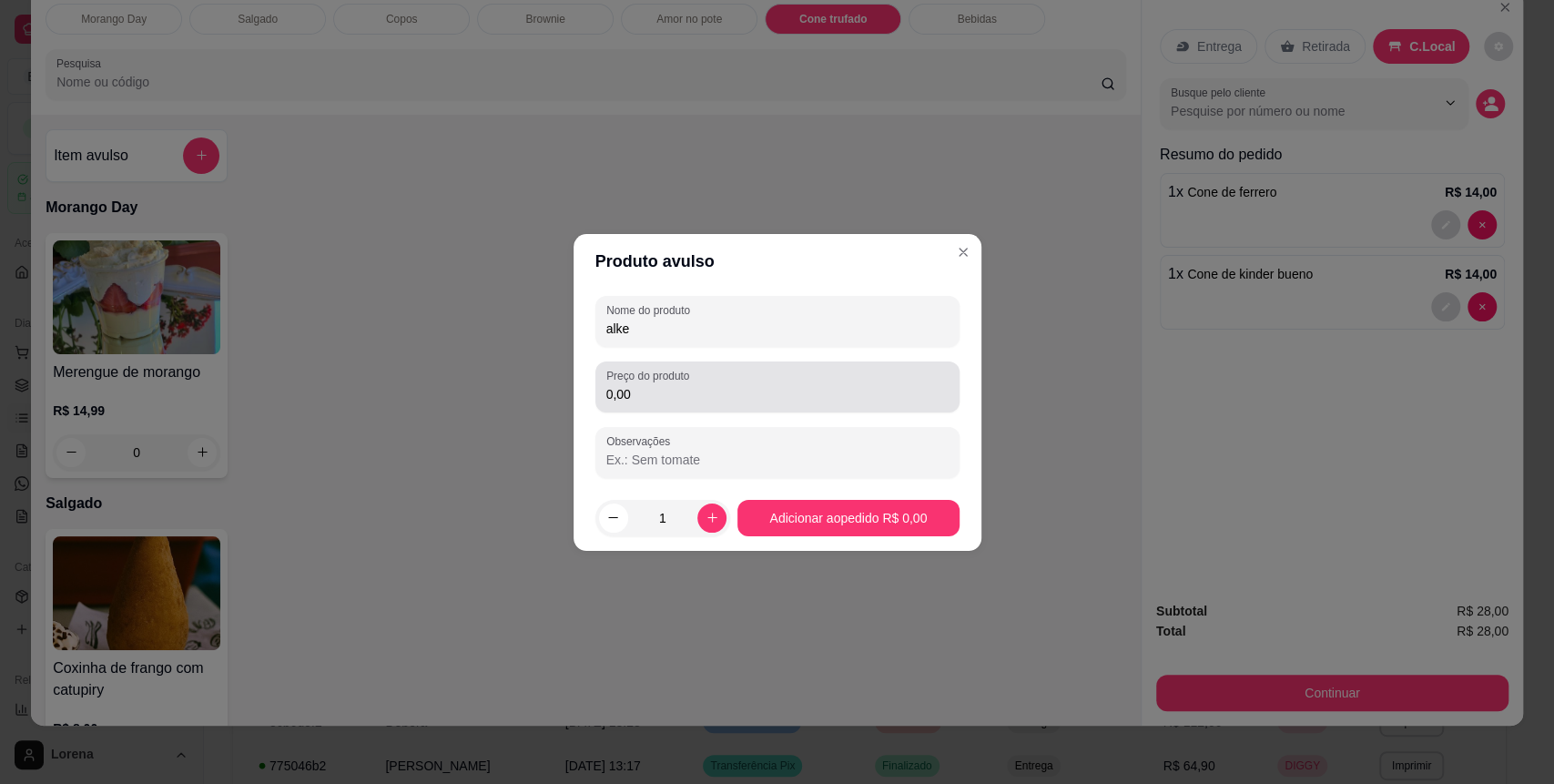
type input "alke"
click at [685, 404] on div "0,00" at bounding box center [777, 387] width 342 height 36
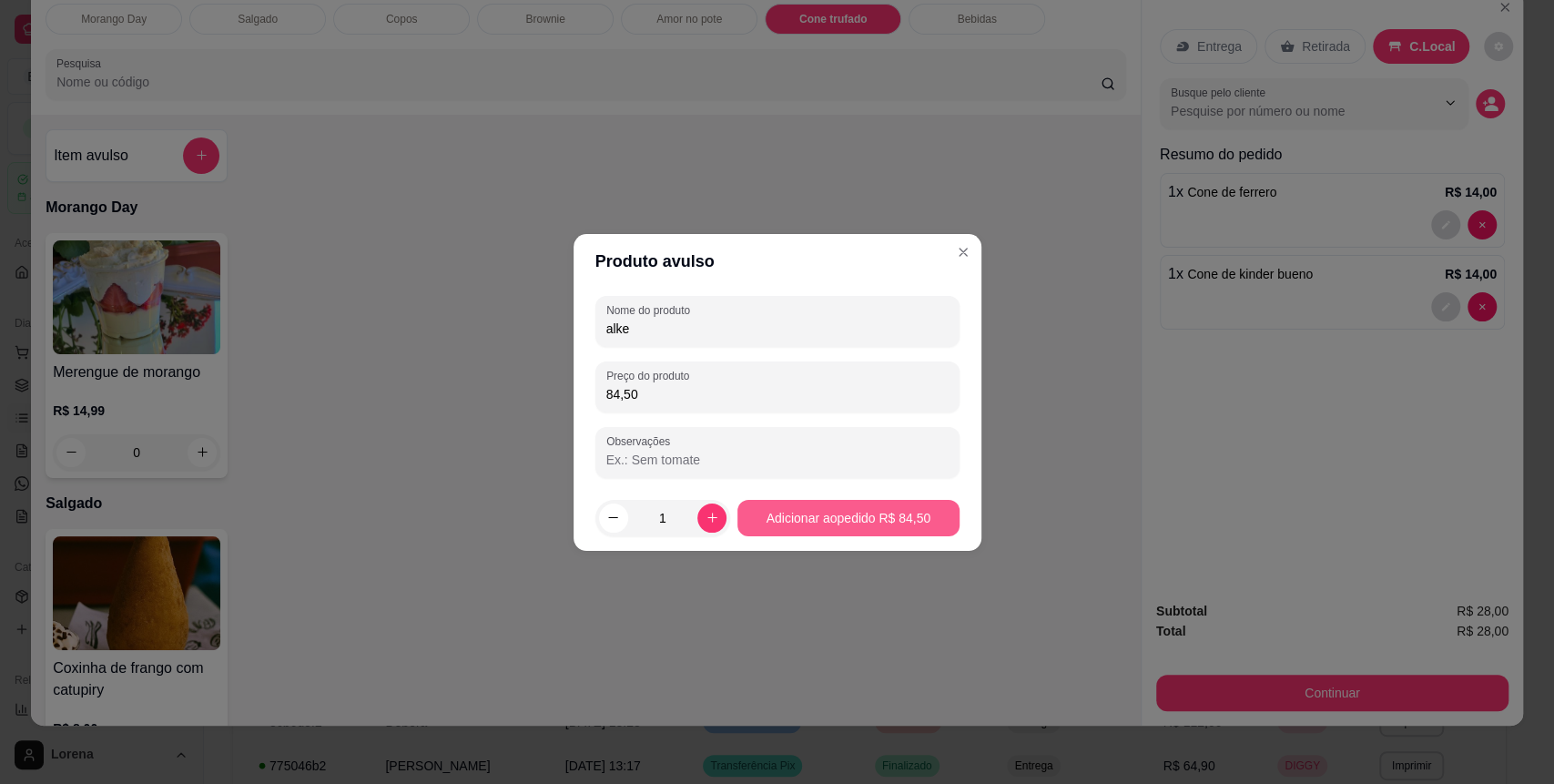
type input "84,50"
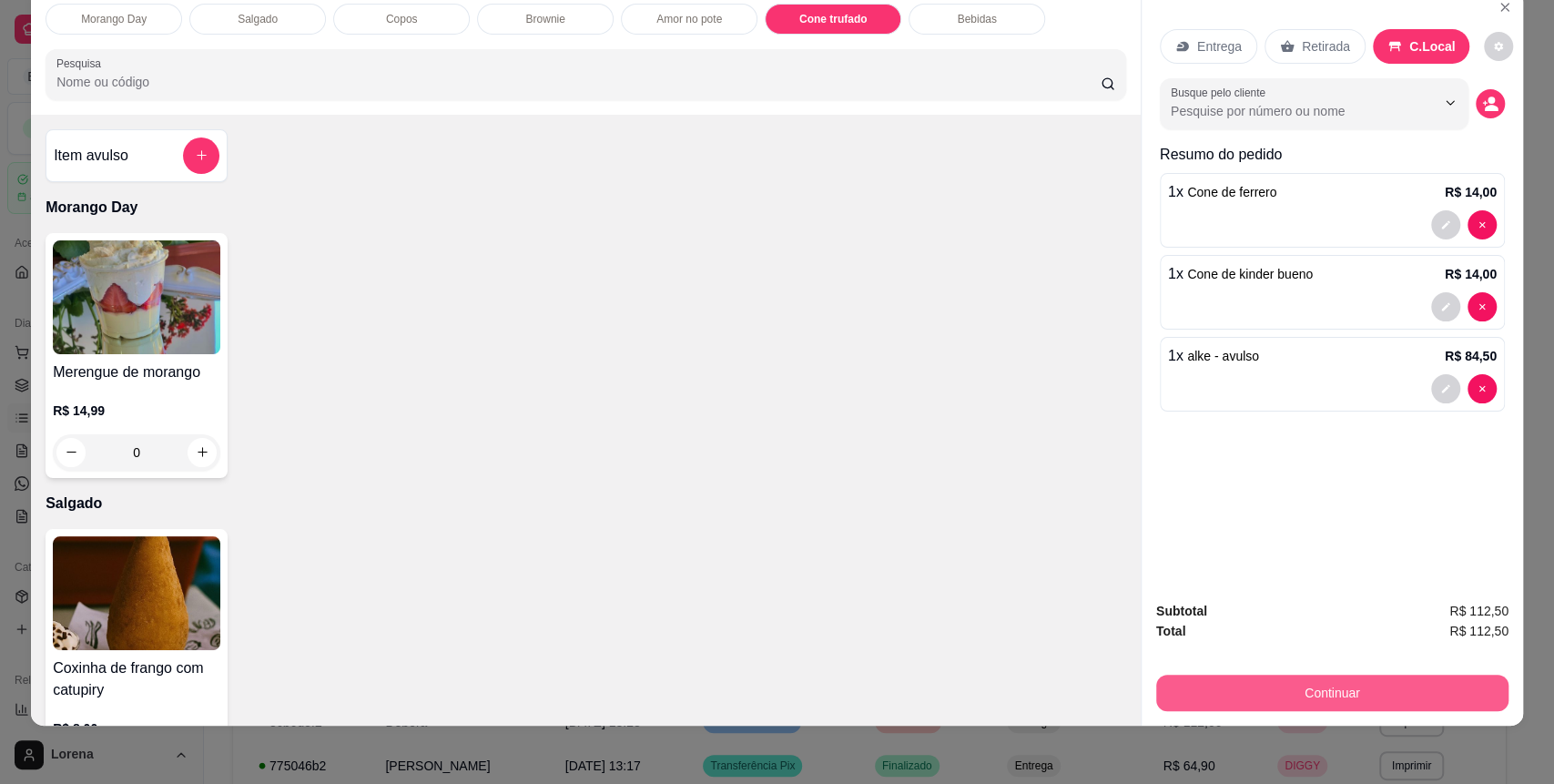
click at [1442, 701] on button "Continuar" at bounding box center [1333, 693] width 352 height 36
click at [1398, 692] on button "Continuar" at bounding box center [1333, 693] width 352 height 36
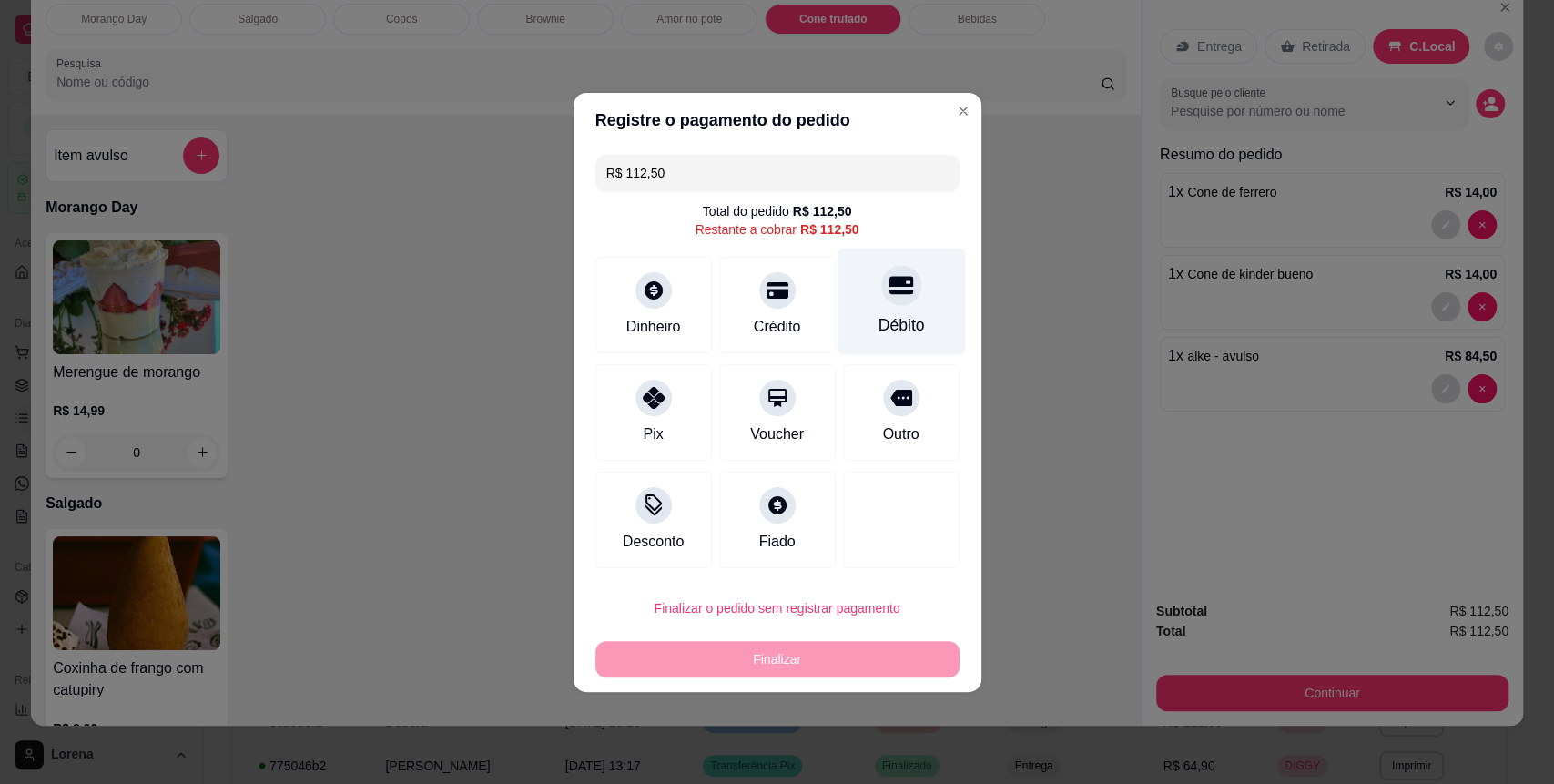
click at [898, 347] on div "Débito" at bounding box center [901, 301] width 128 height 106
type input "R$ 0,00"
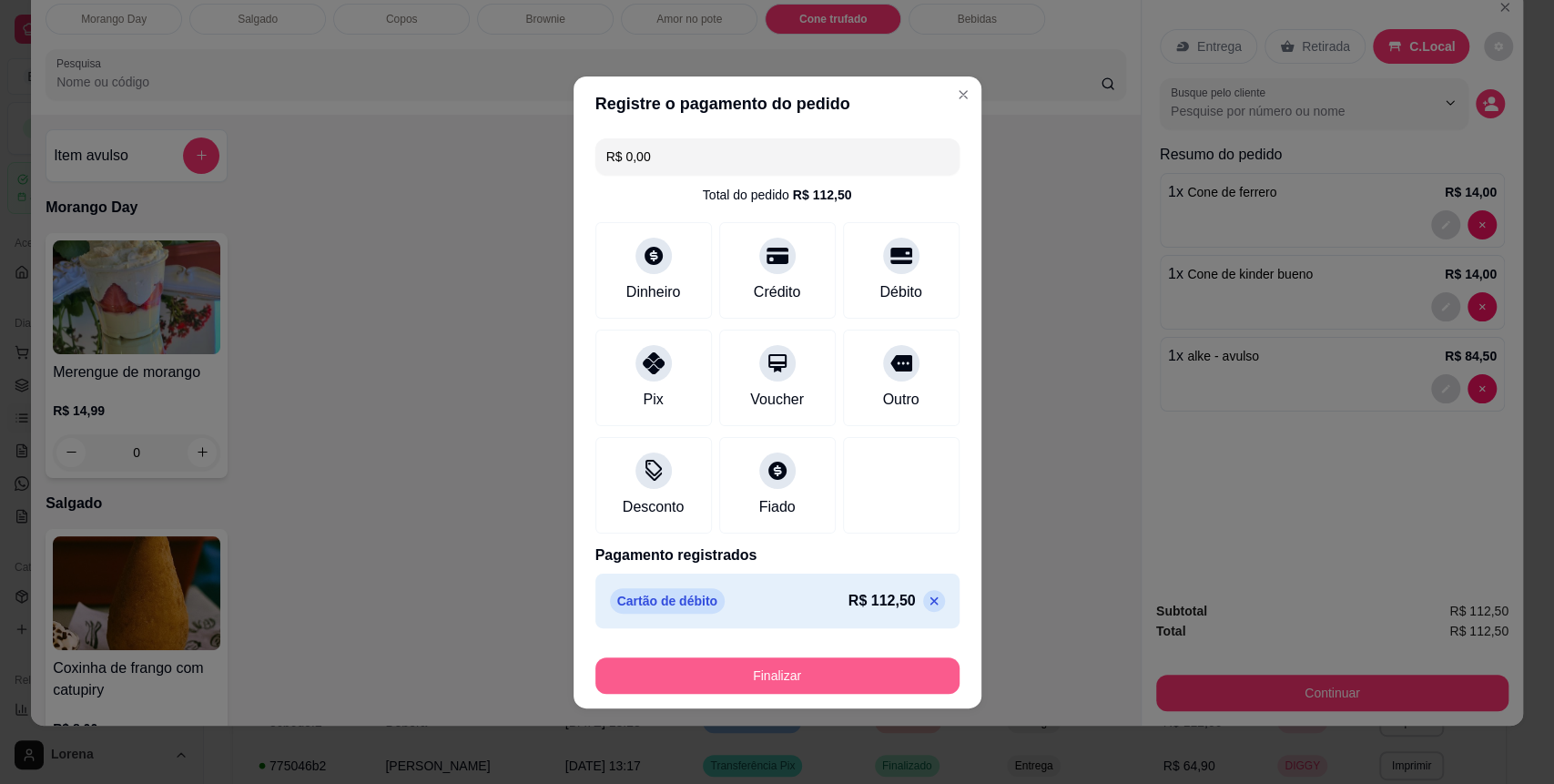
click at [864, 680] on button "Finalizar" at bounding box center [777, 675] width 364 height 36
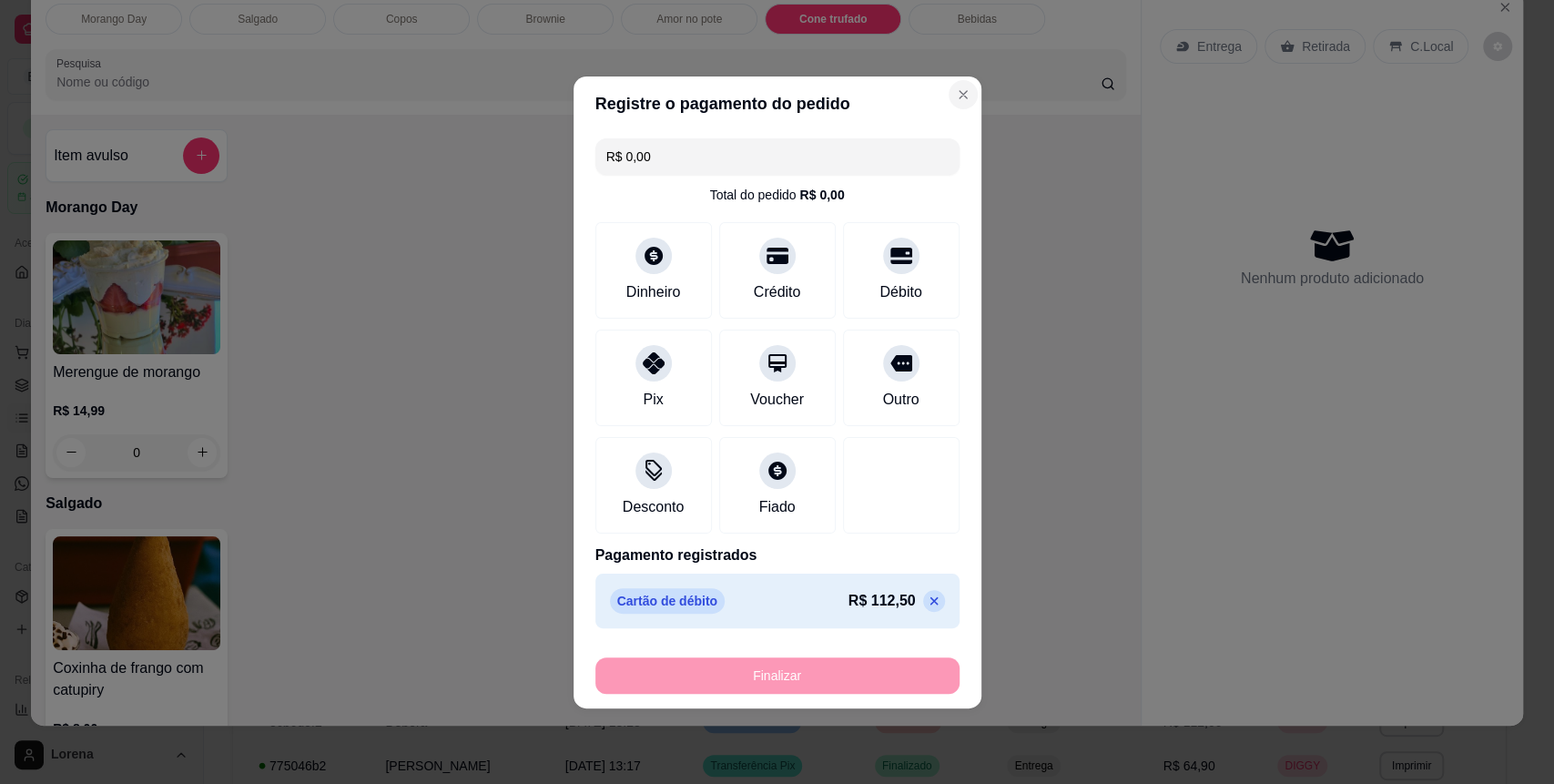
type input "0"
type input "-R$ 112,50"
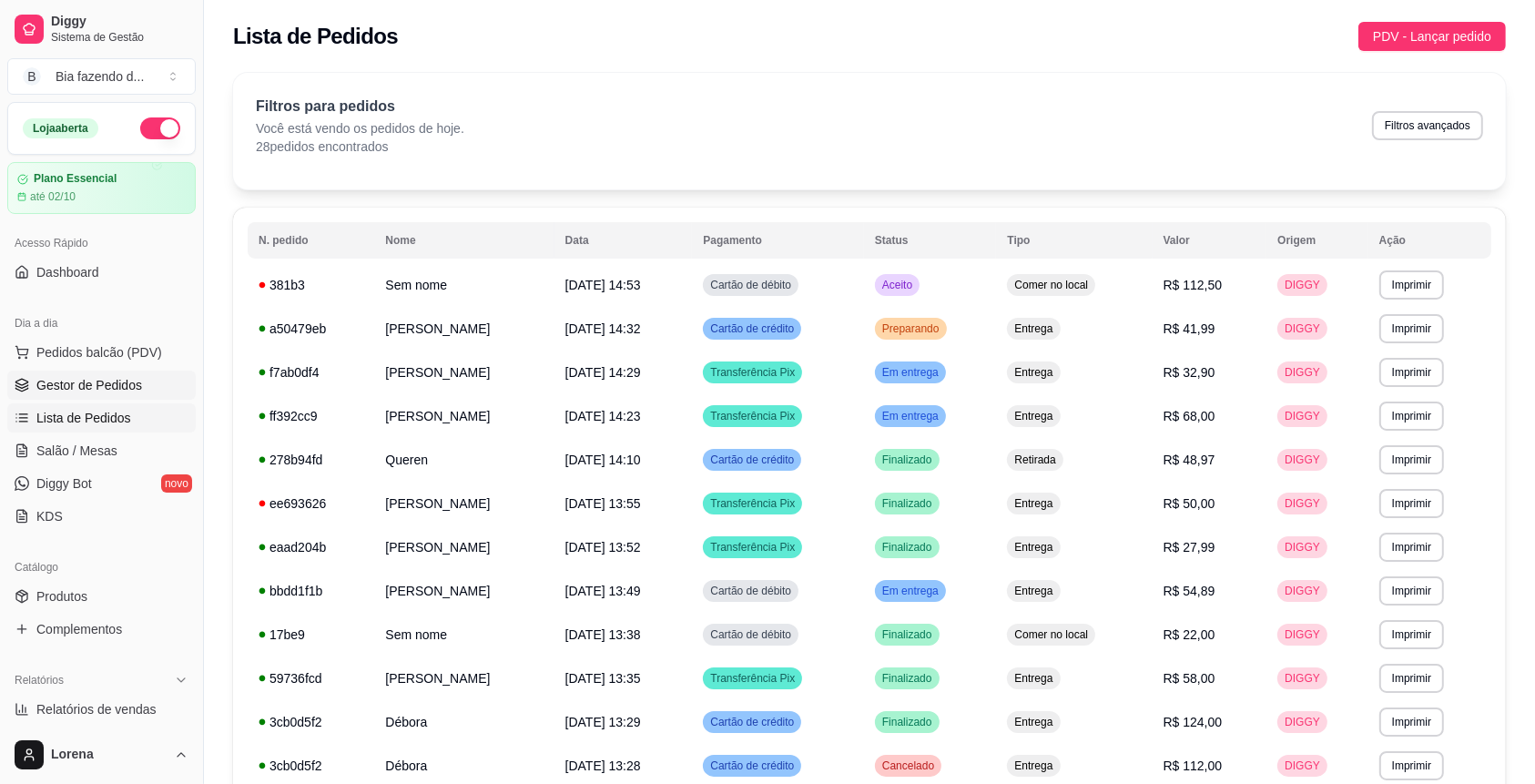
click at [138, 376] on span "Gestor de Pedidos" at bounding box center [89, 385] width 105 height 19
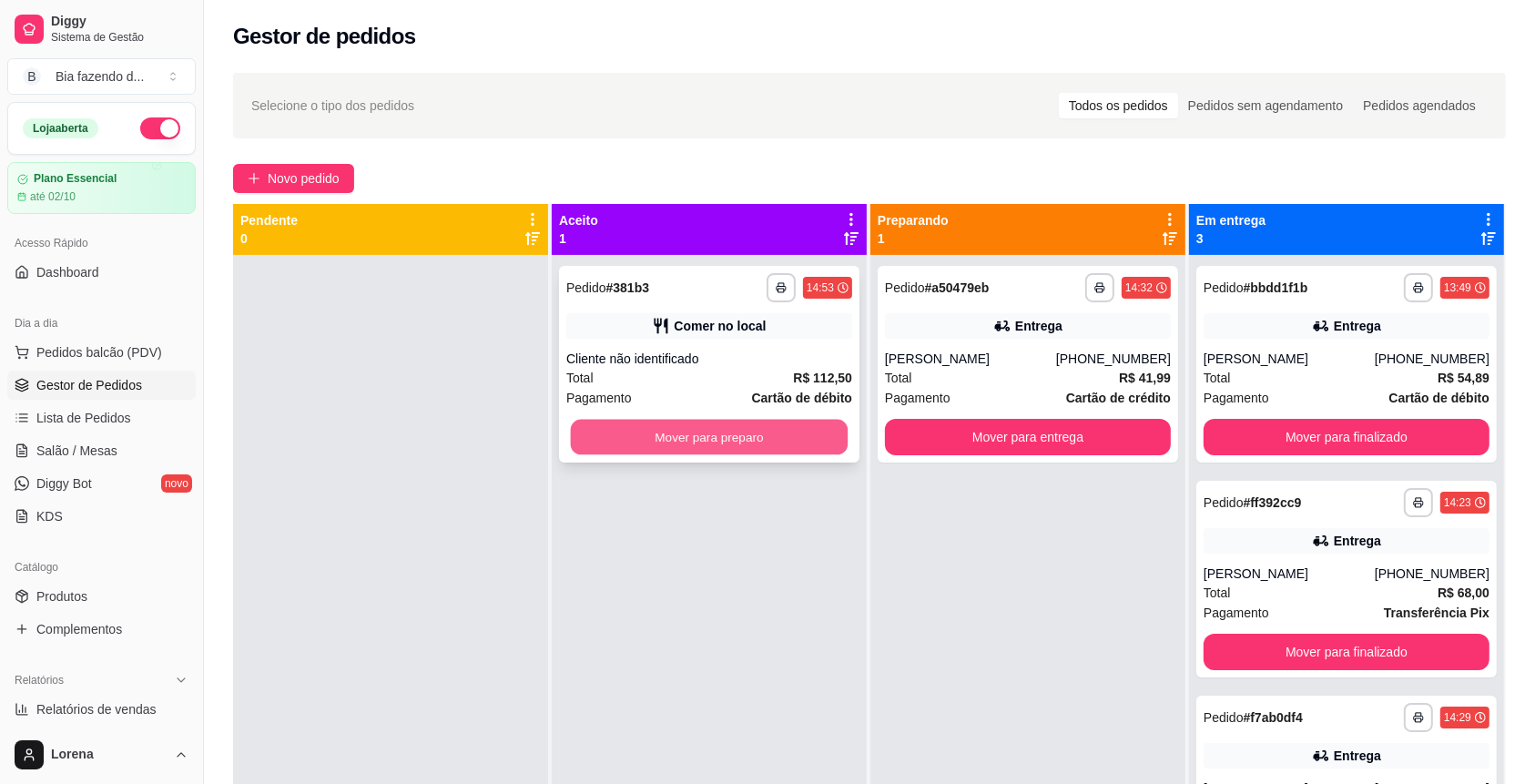
click at [771, 422] on button "Mover para preparo" at bounding box center [709, 437] width 277 height 35
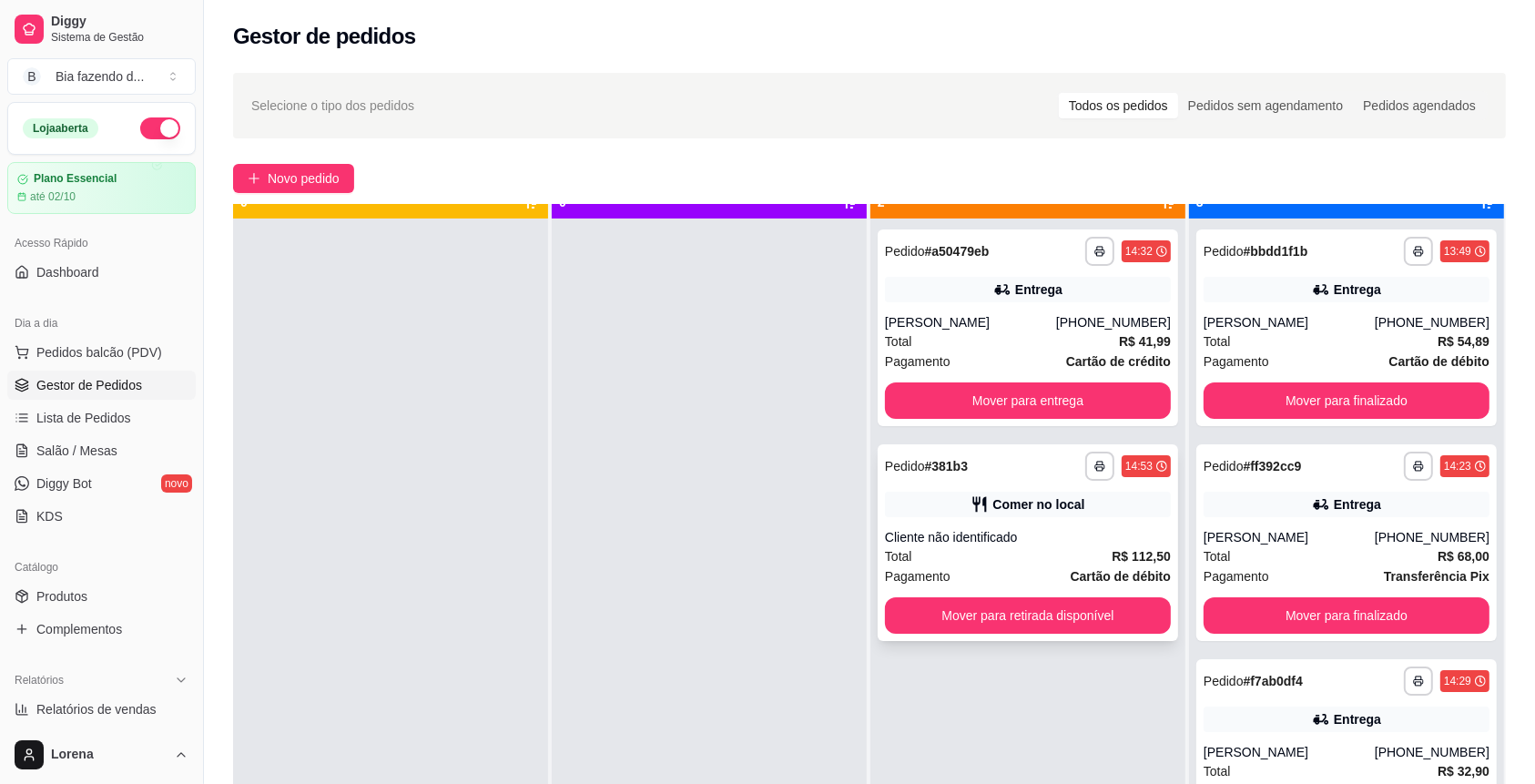
scroll to position [51, 0]
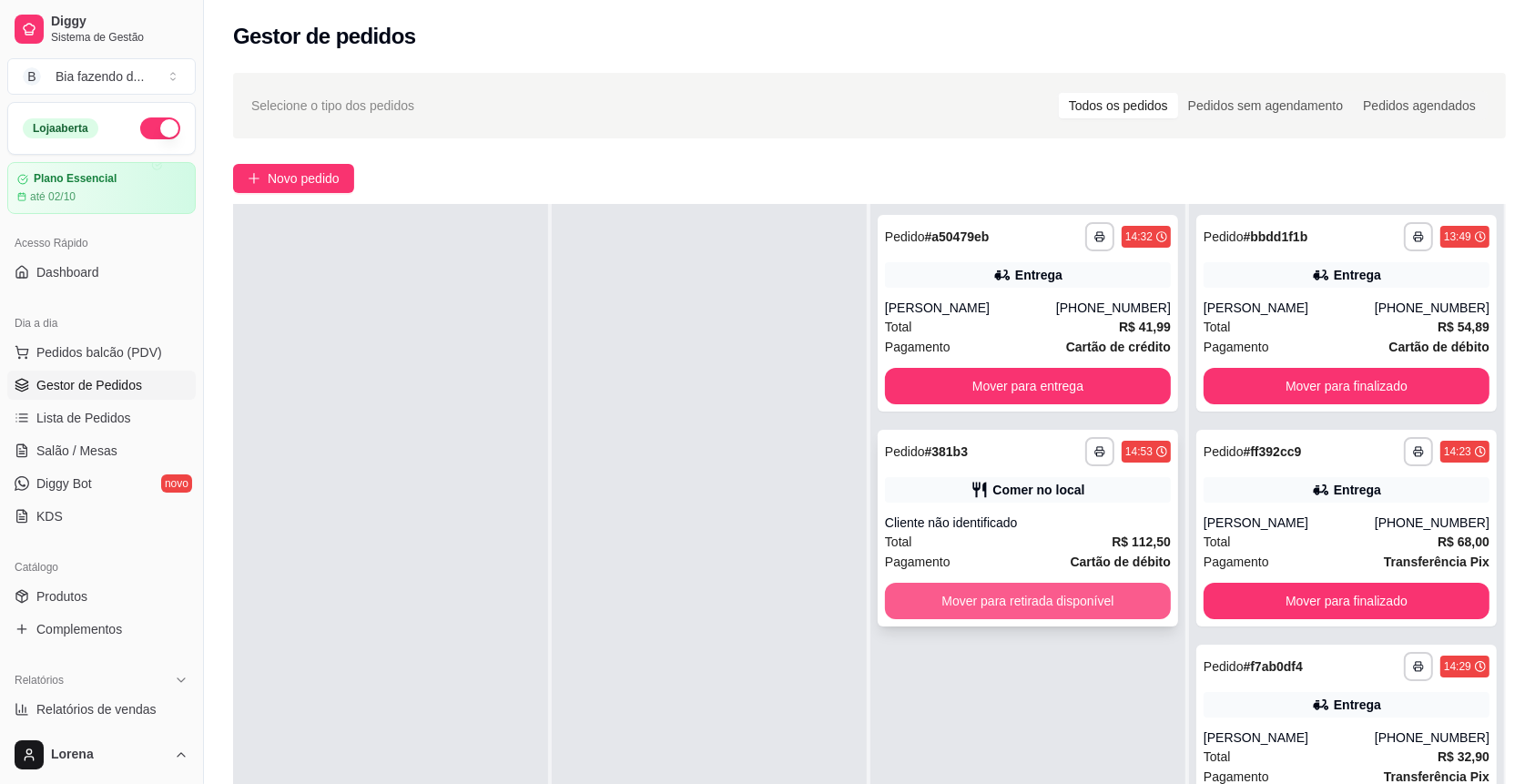
click at [1066, 613] on button "Mover para retirada disponível" at bounding box center [1027, 600] width 285 height 36
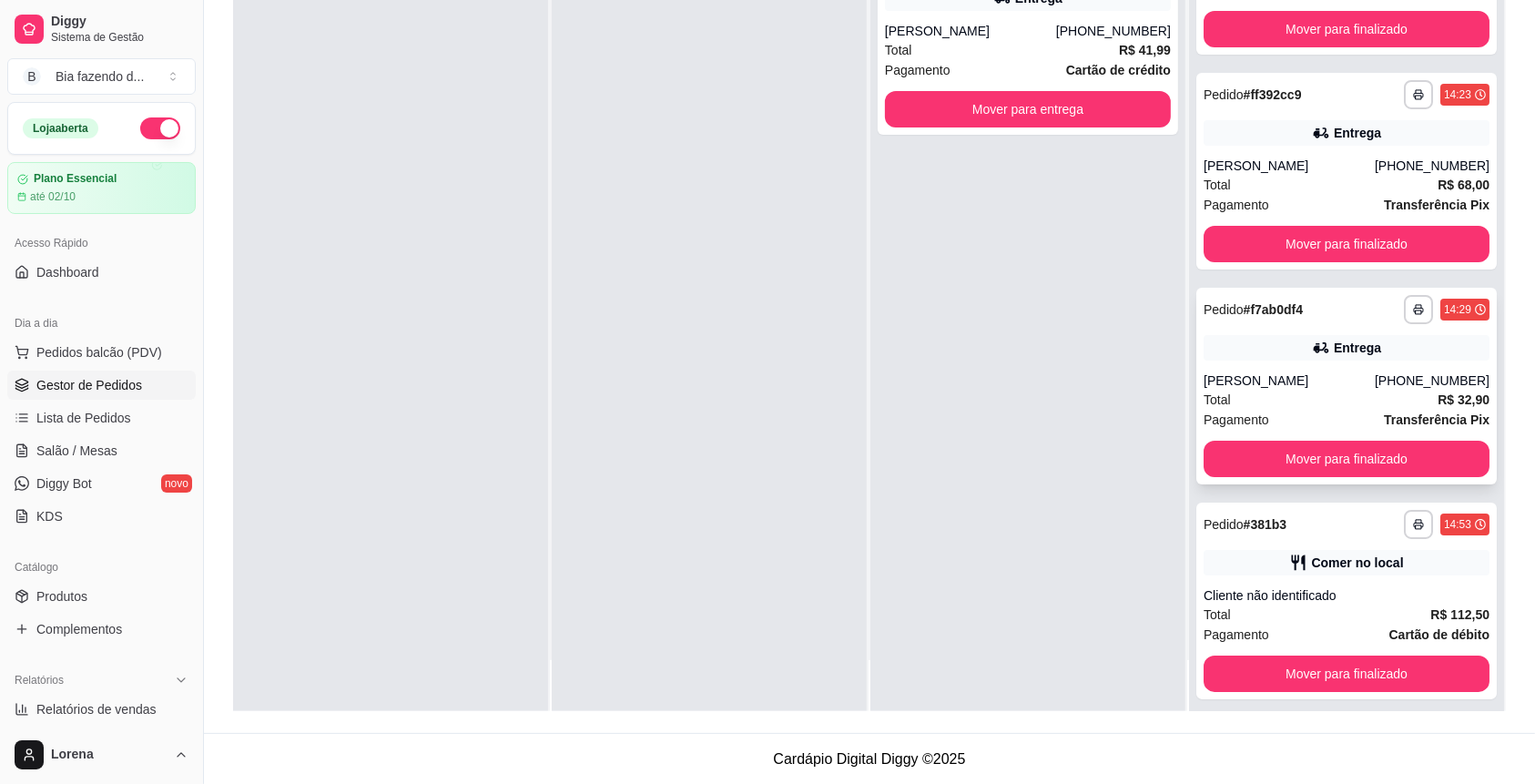
scroll to position [93, 0]
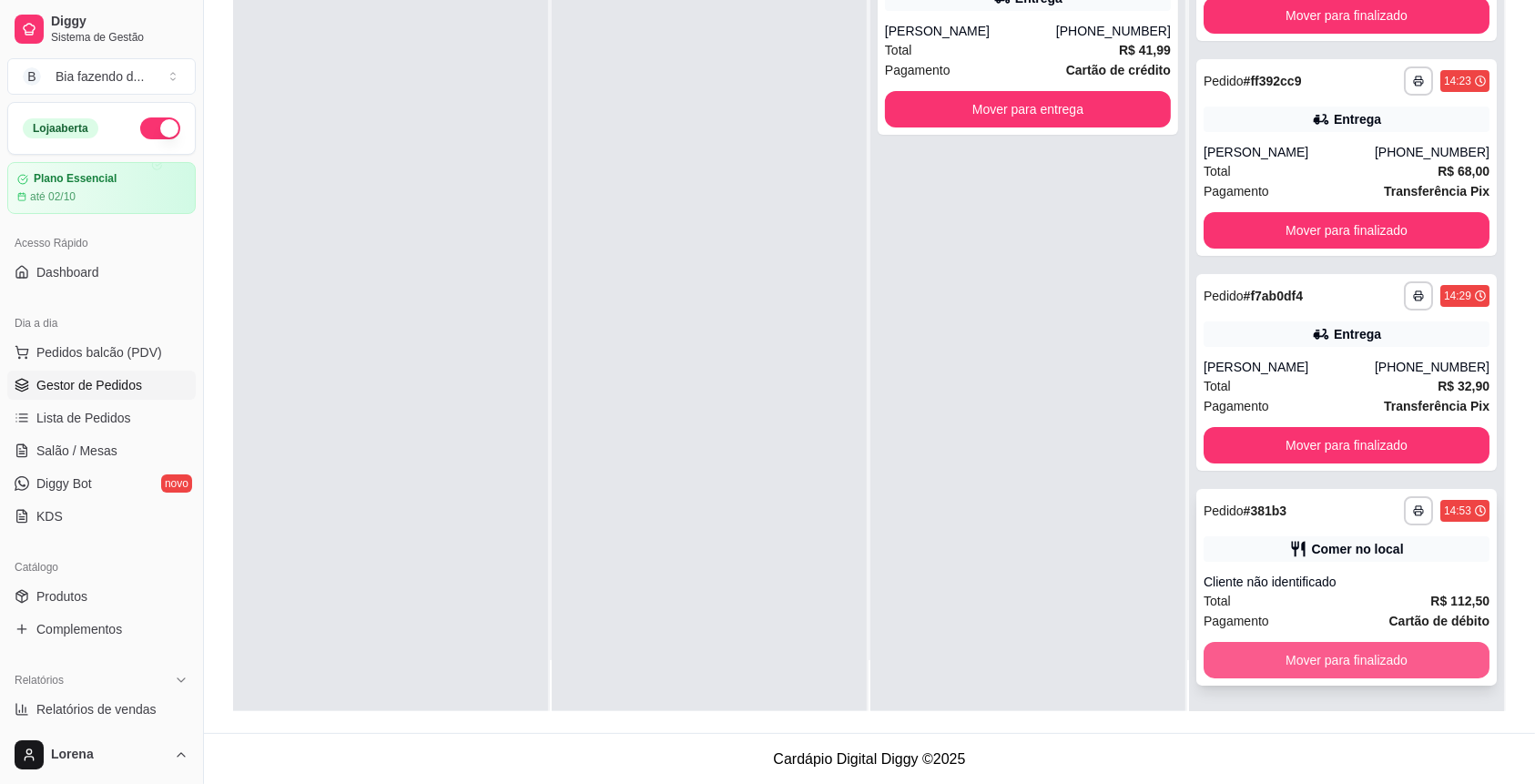
click at [1381, 643] on button "Mover para finalizado" at bounding box center [1346, 659] width 285 height 36
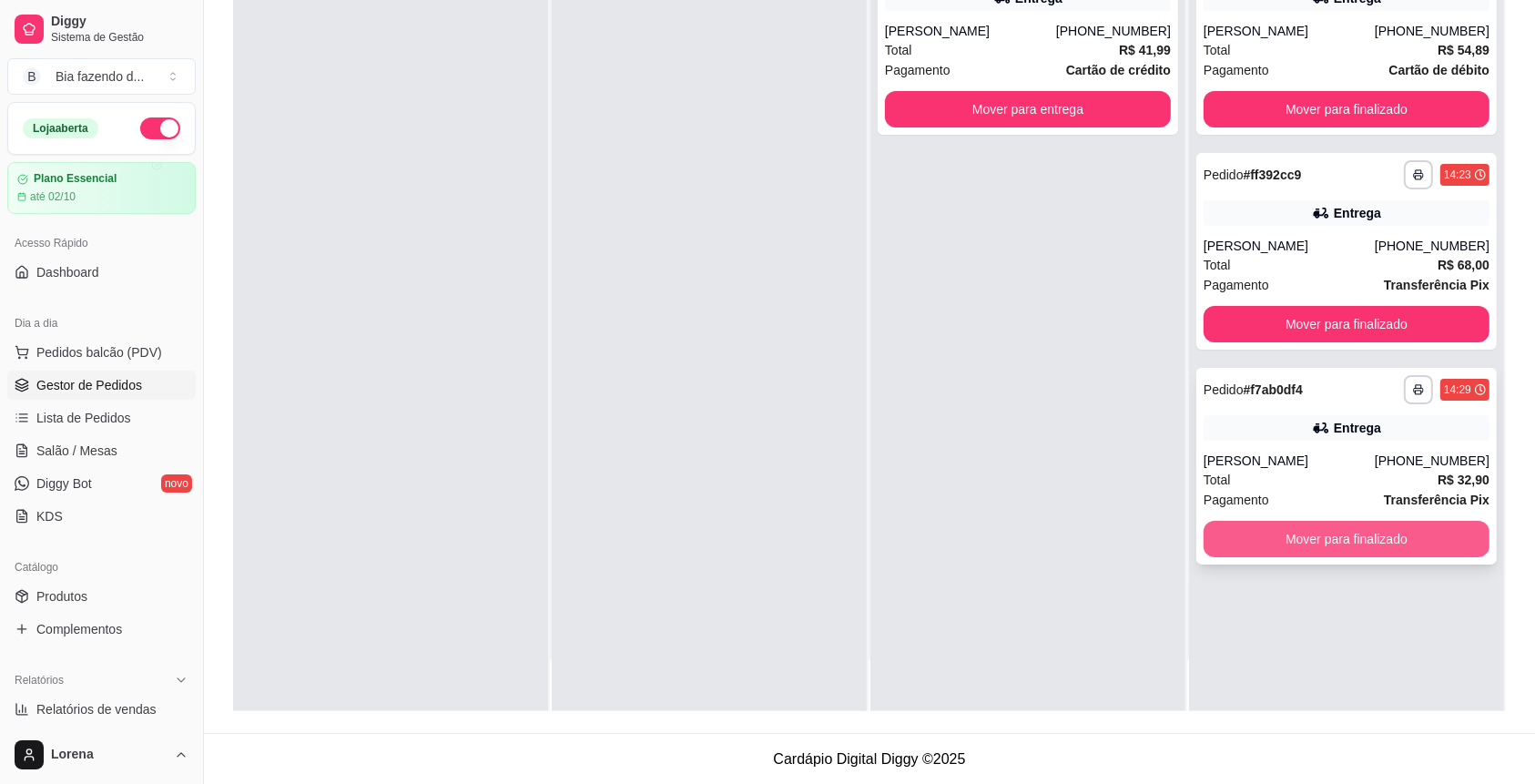
click at [1340, 541] on button "Mover para finalizado" at bounding box center [1346, 538] width 285 height 36
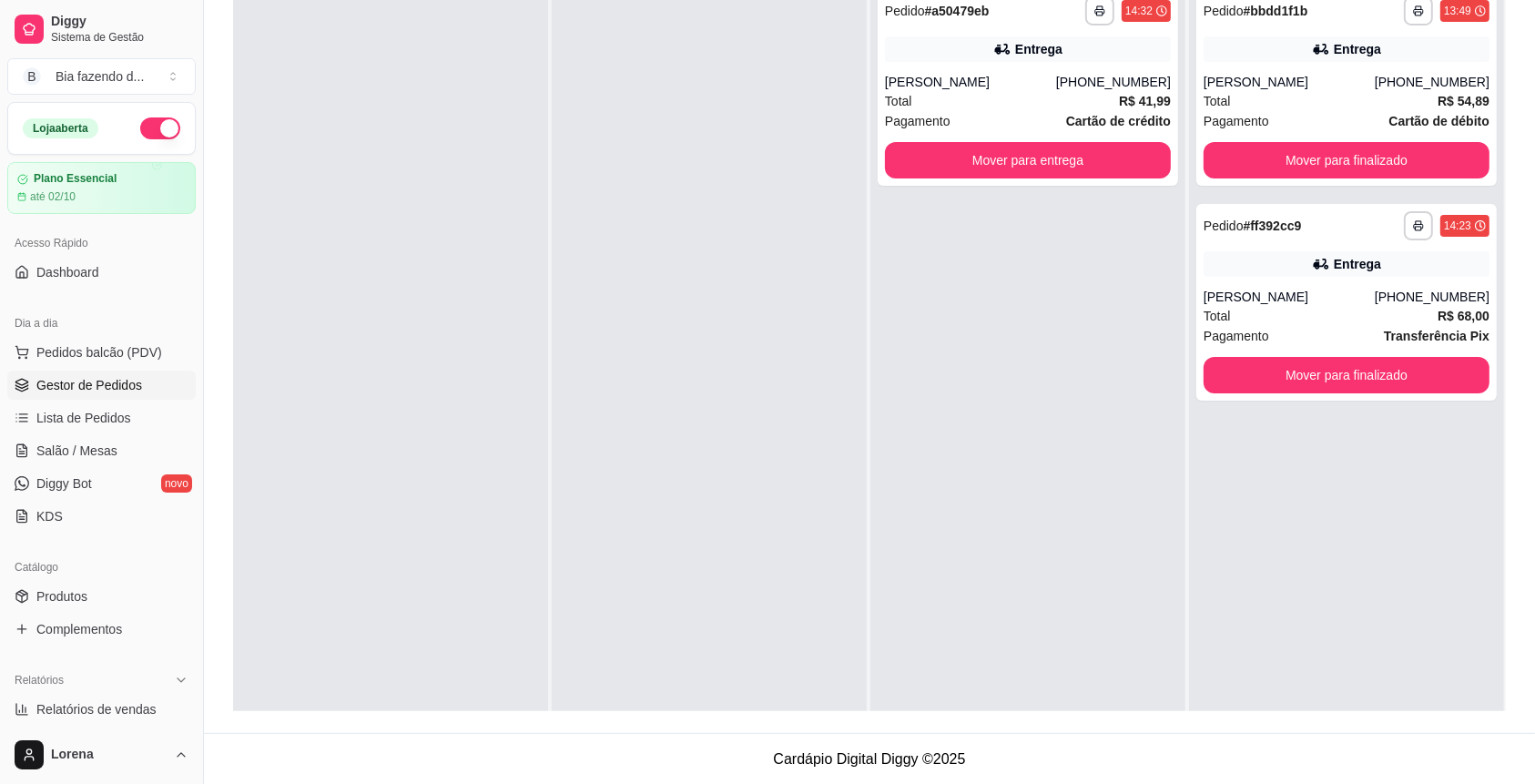
scroll to position [34, 0]
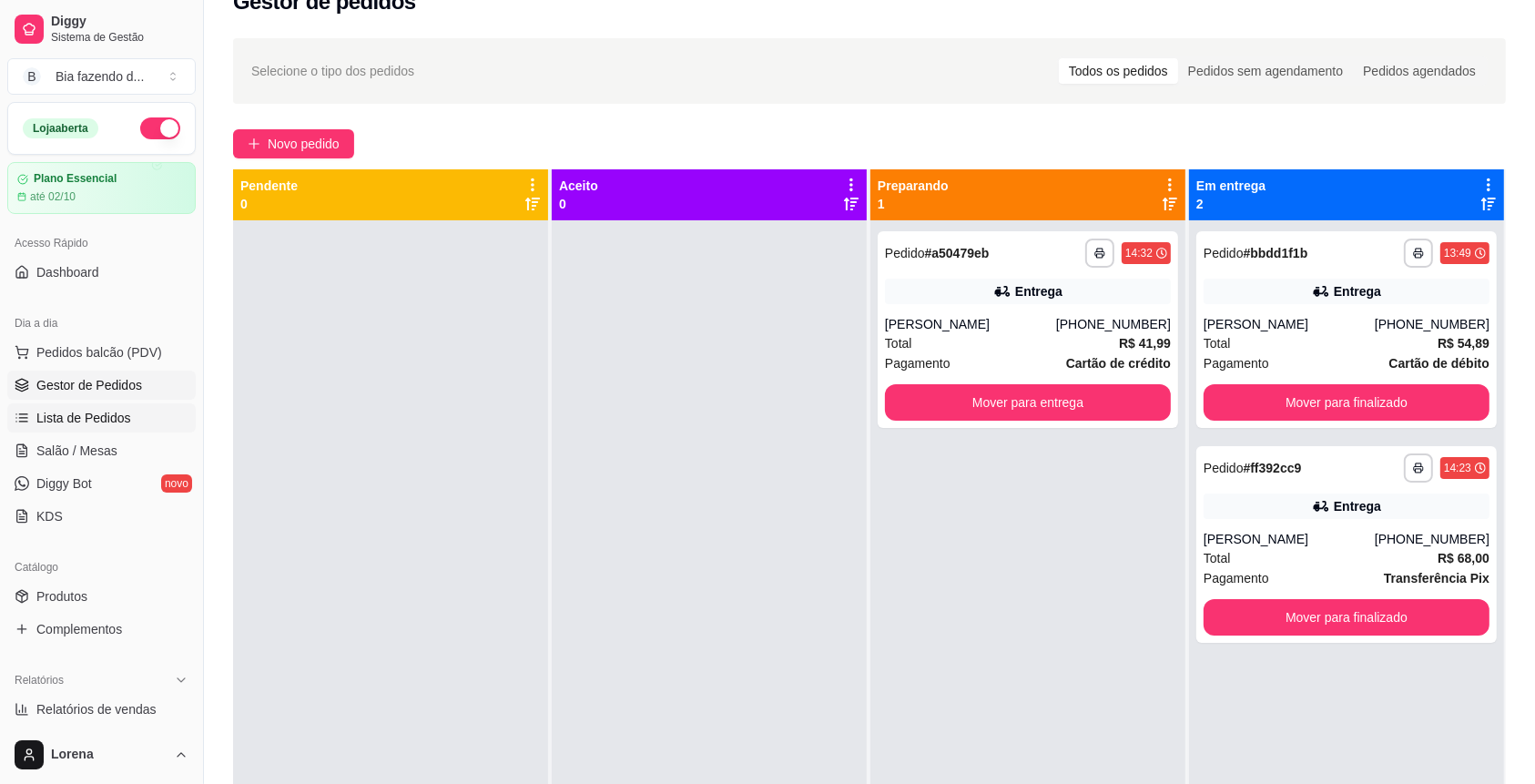
click at [115, 403] on link "Lista de Pedidos" at bounding box center [101, 418] width 189 height 30
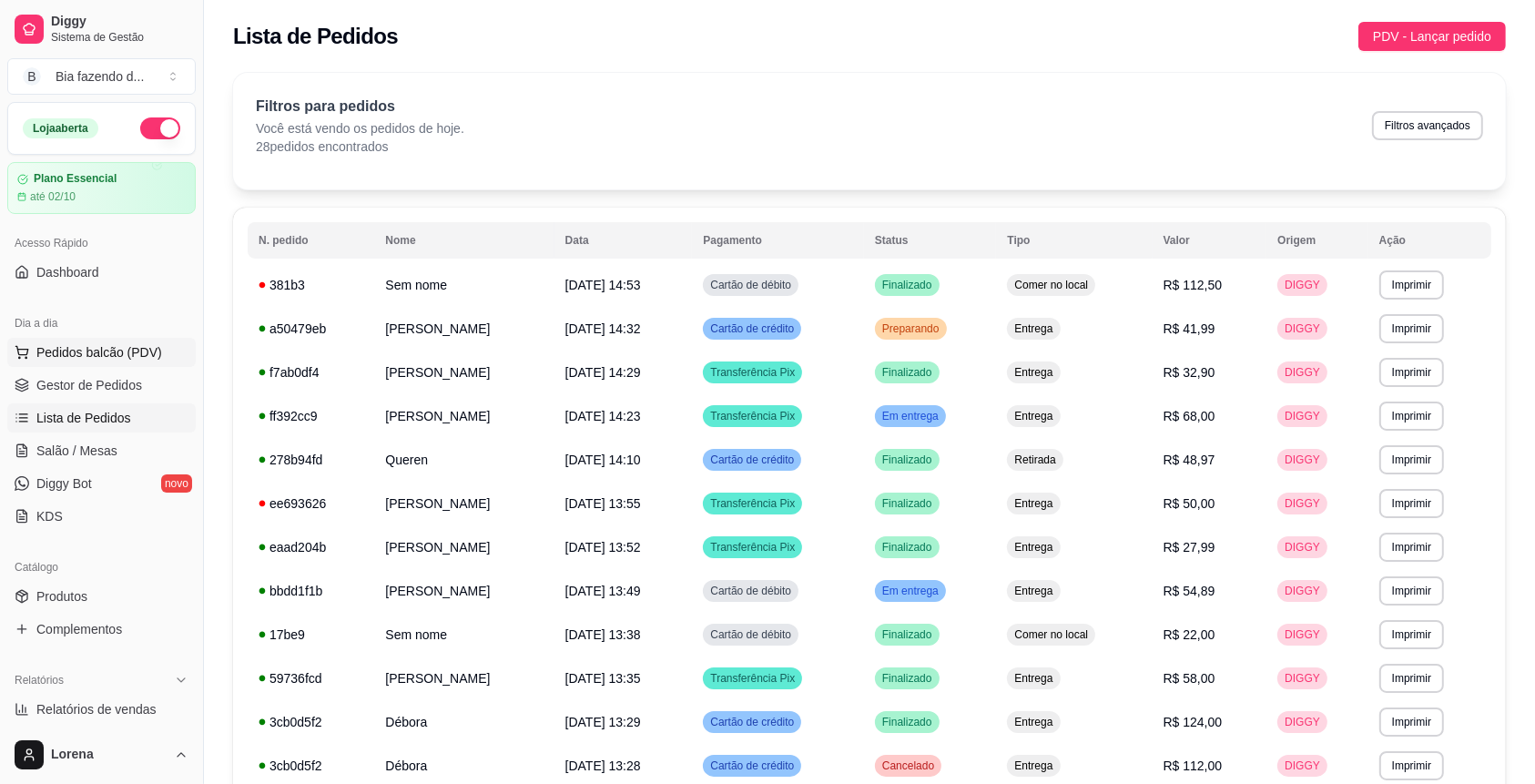
click at [78, 351] on span "Pedidos balcão (PDV)" at bounding box center [99, 352] width 126 height 19
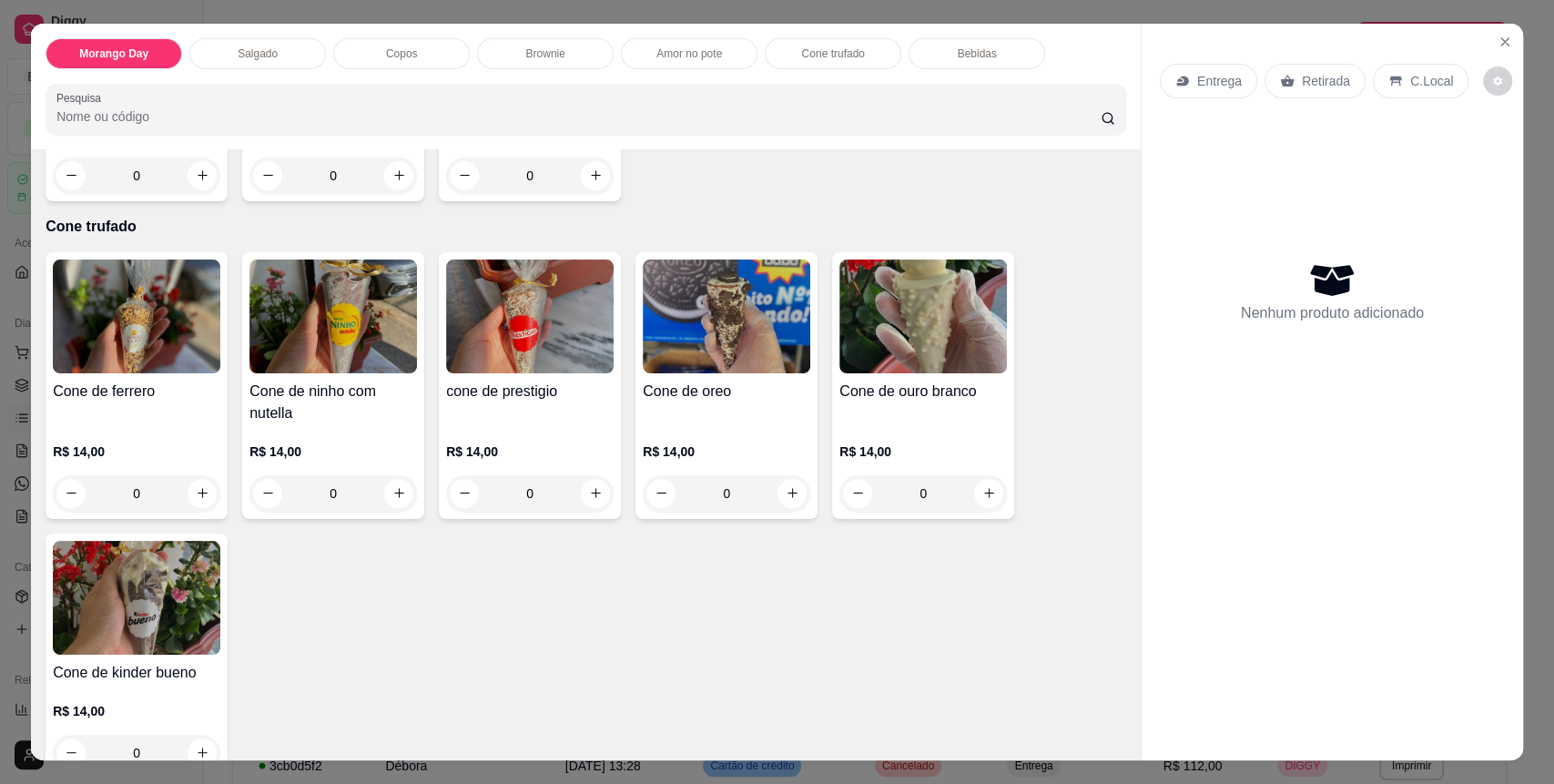
scroll to position [2184, 0]
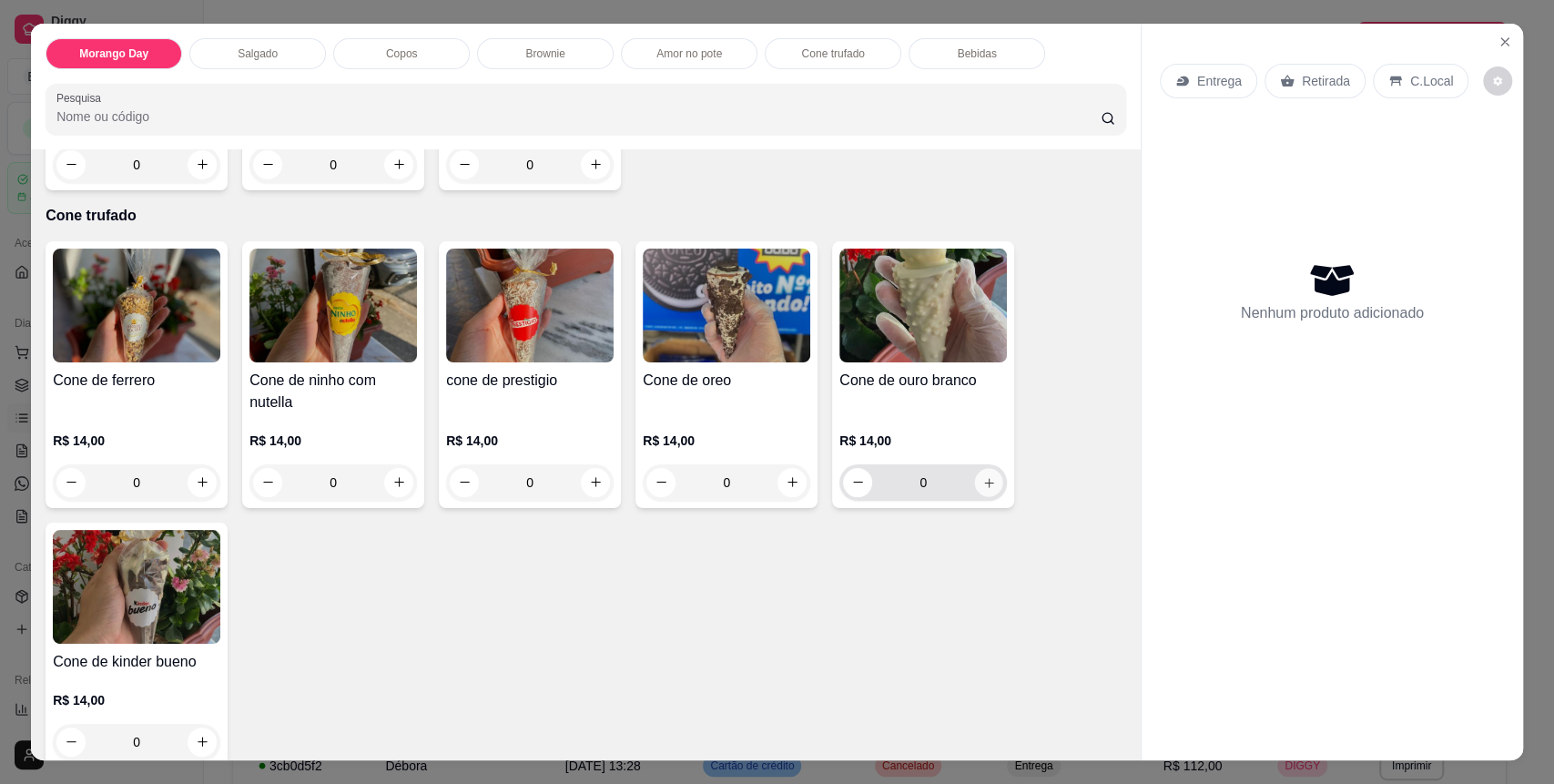
click at [982, 484] on icon "increase-product-quantity" at bounding box center [989, 483] width 14 height 14
type input "1"
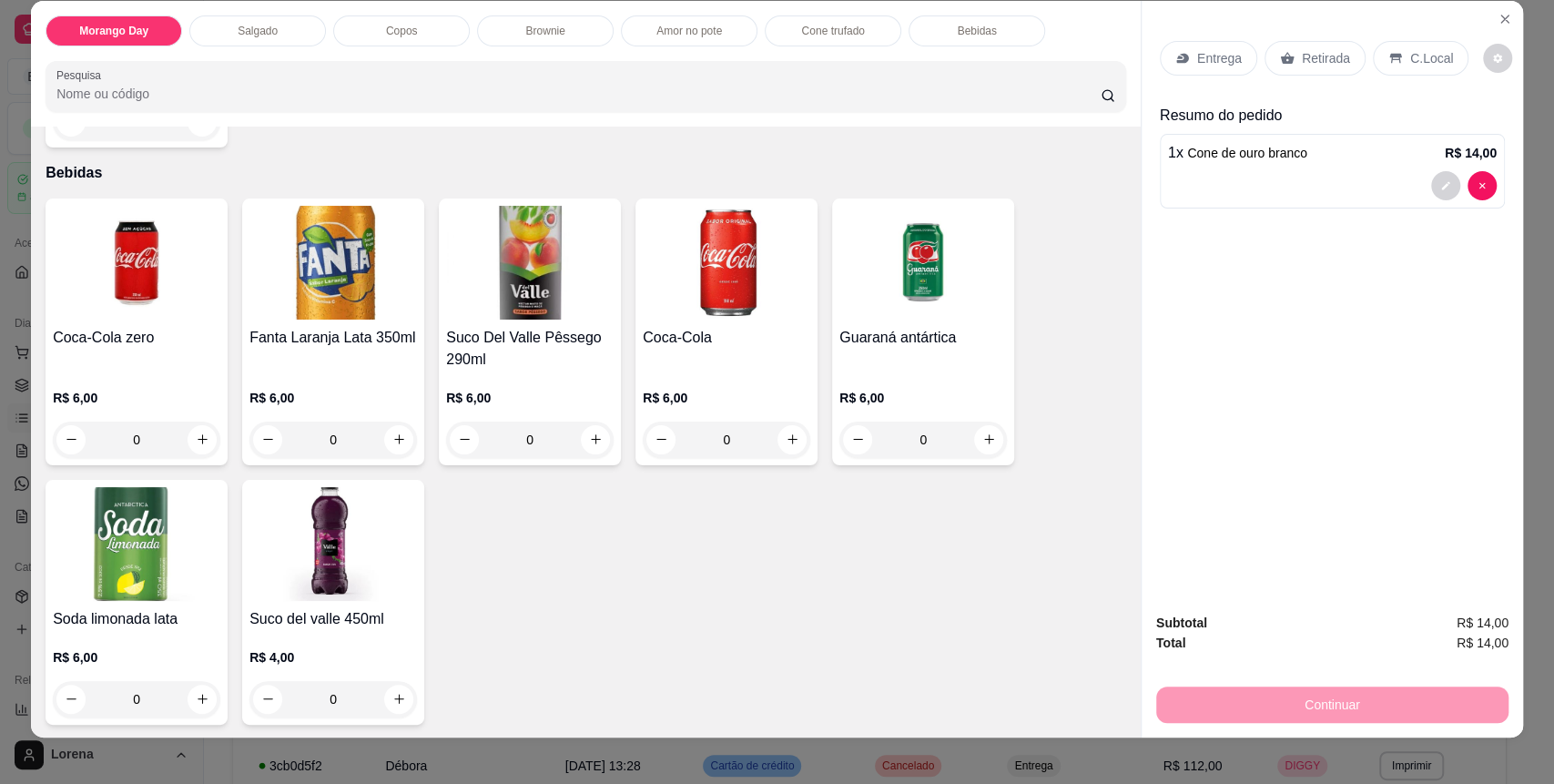
scroll to position [34, 0]
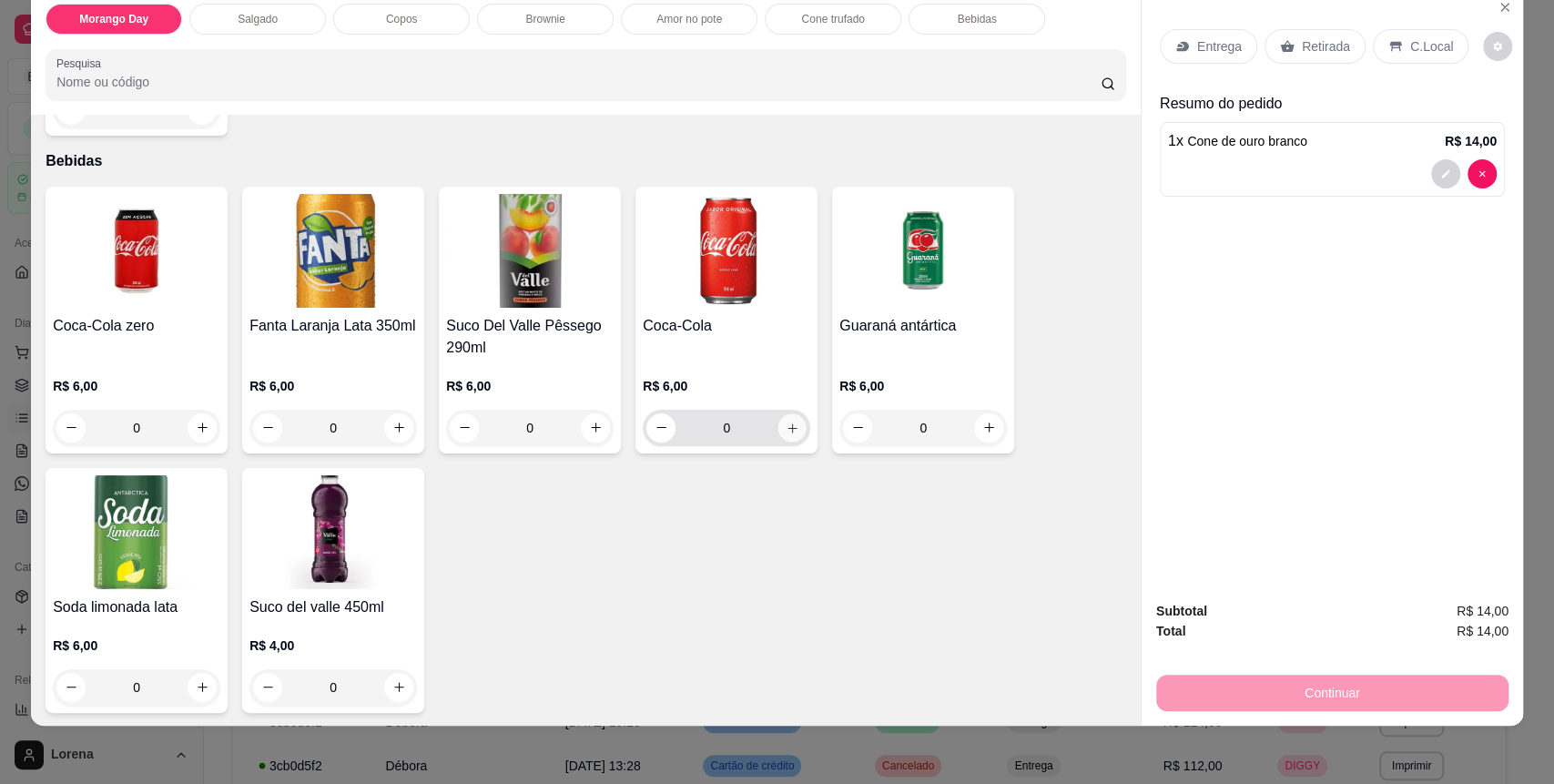
click at [792, 430] on button "increase-product-quantity" at bounding box center [792, 427] width 29 height 29
type input "1"
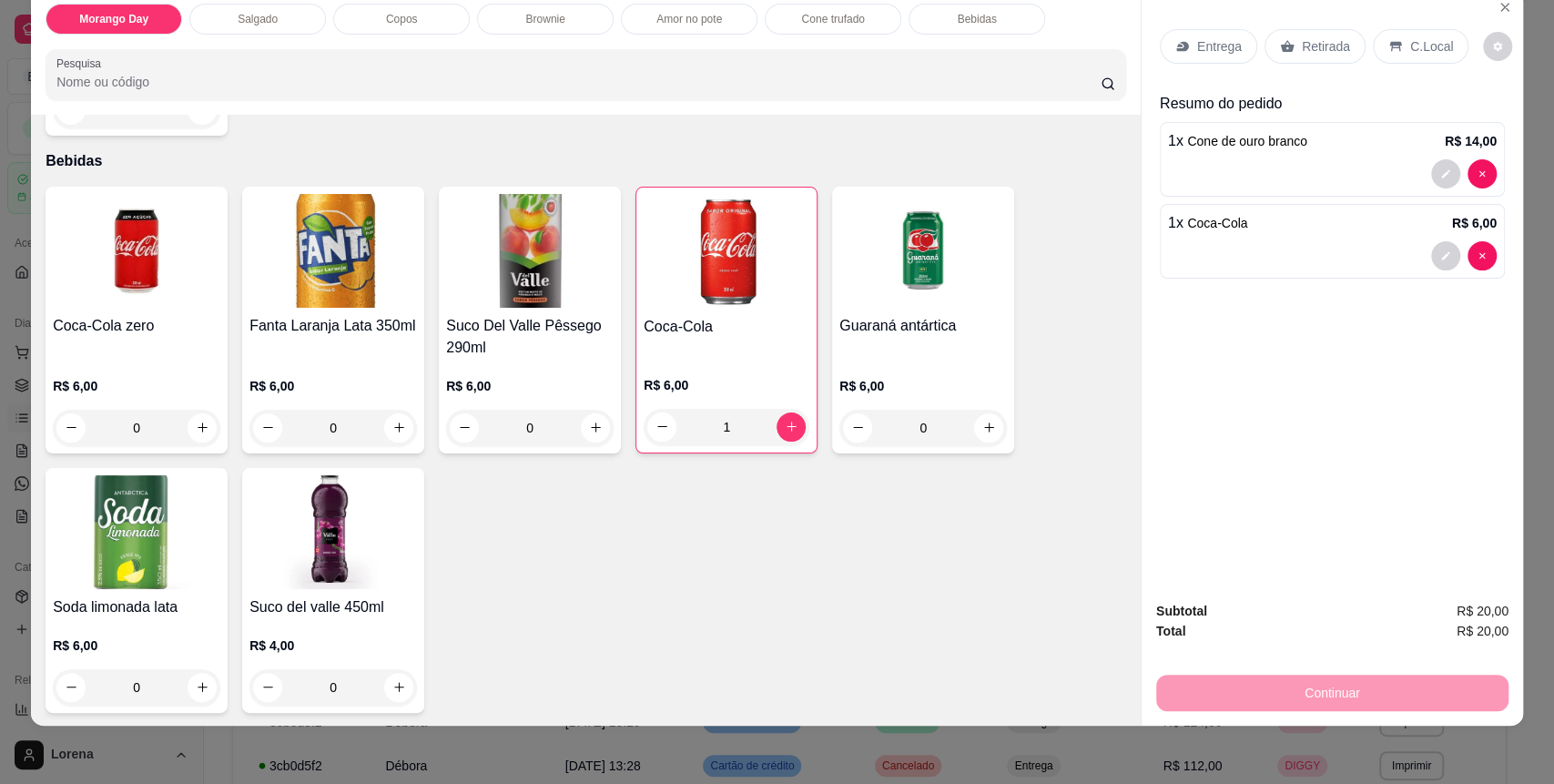
click at [1428, 42] on p "C.Local" at bounding box center [1431, 46] width 42 height 19
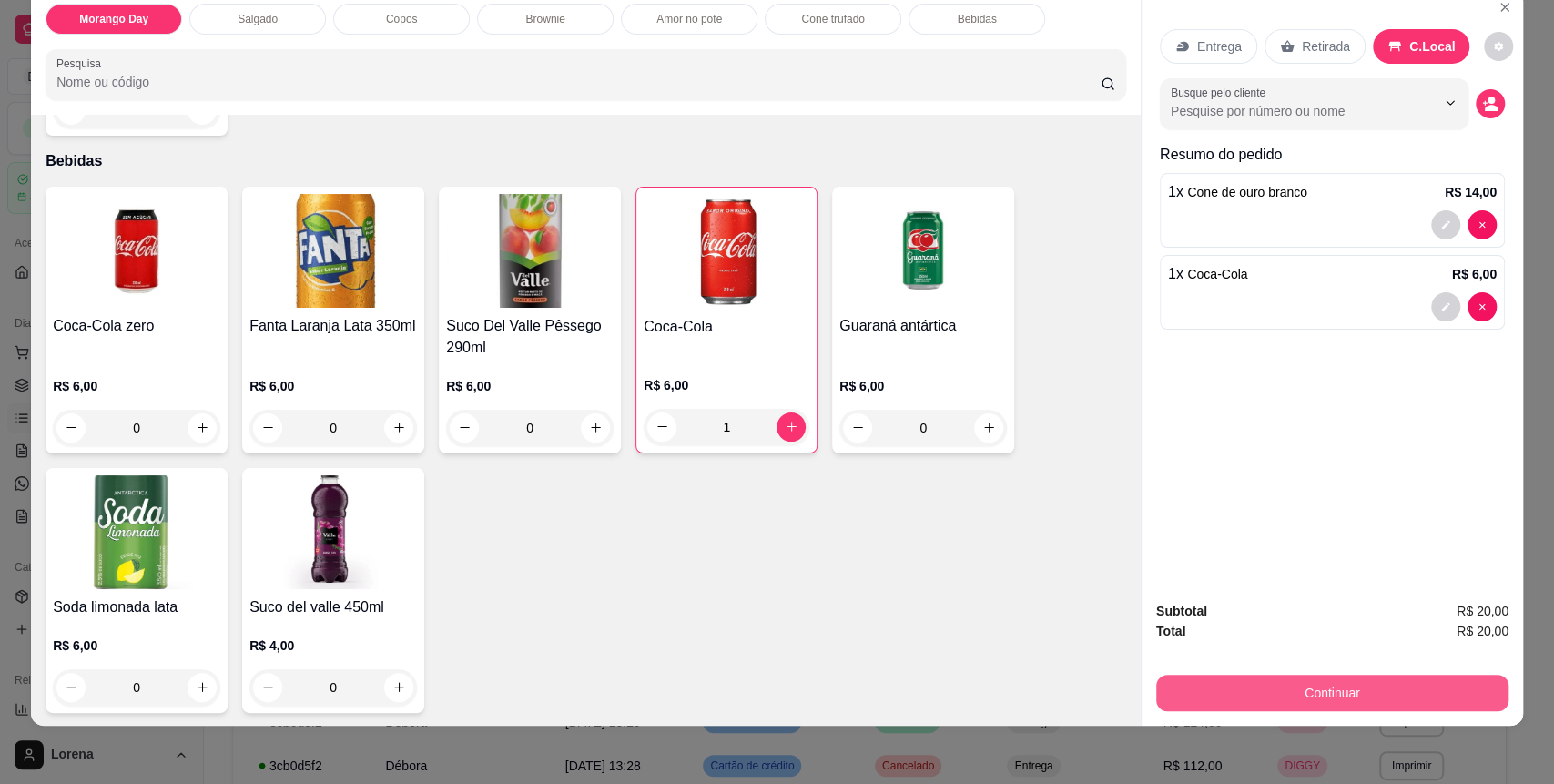
click at [1365, 692] on button "Continuar" at bounding box center [1333, 693] width 352 height 36
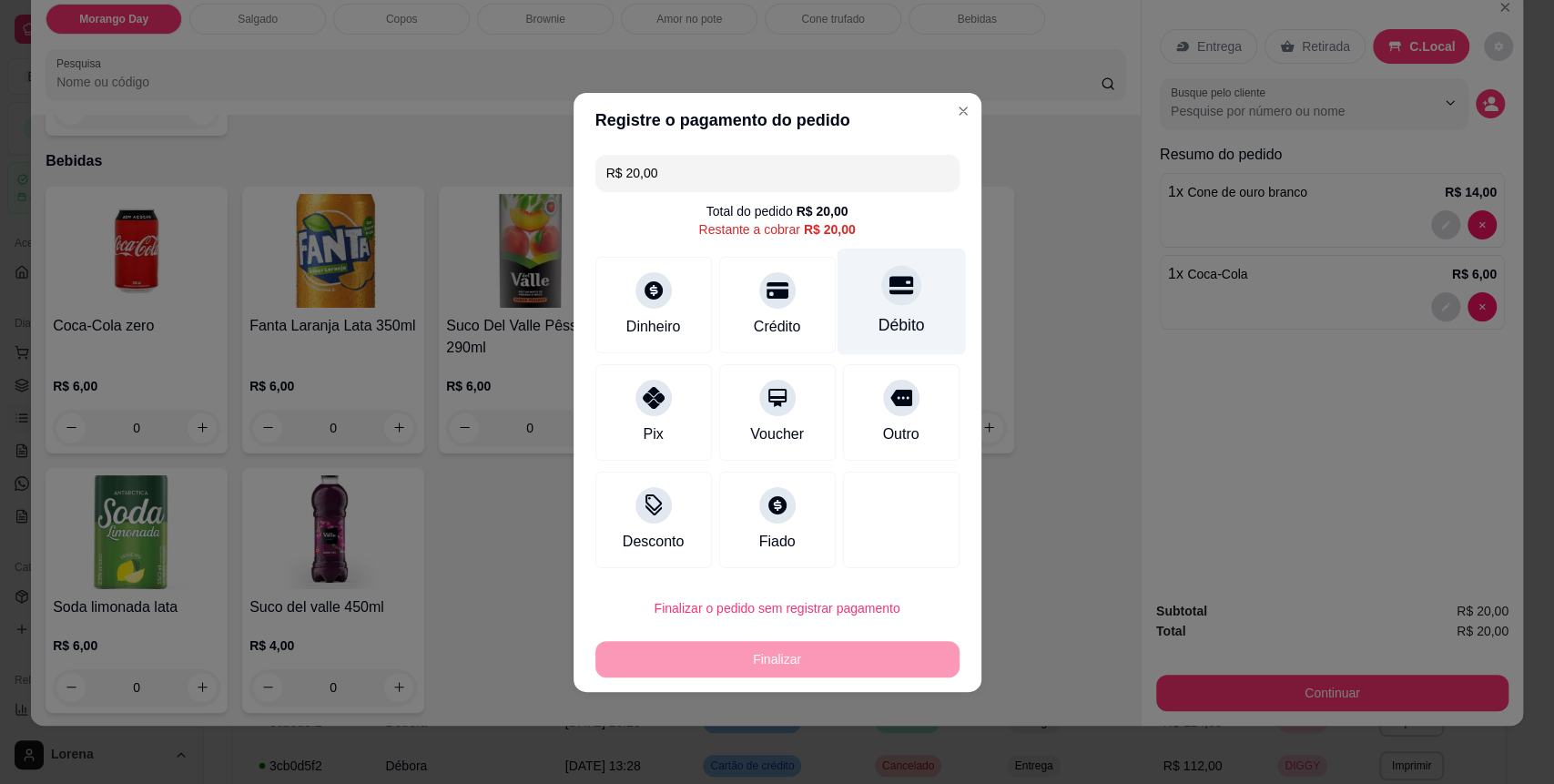
click at [896, 311] on div "Débito" at bounding box center [901, 301] width 128 height 106
type input "R$ 0,00"
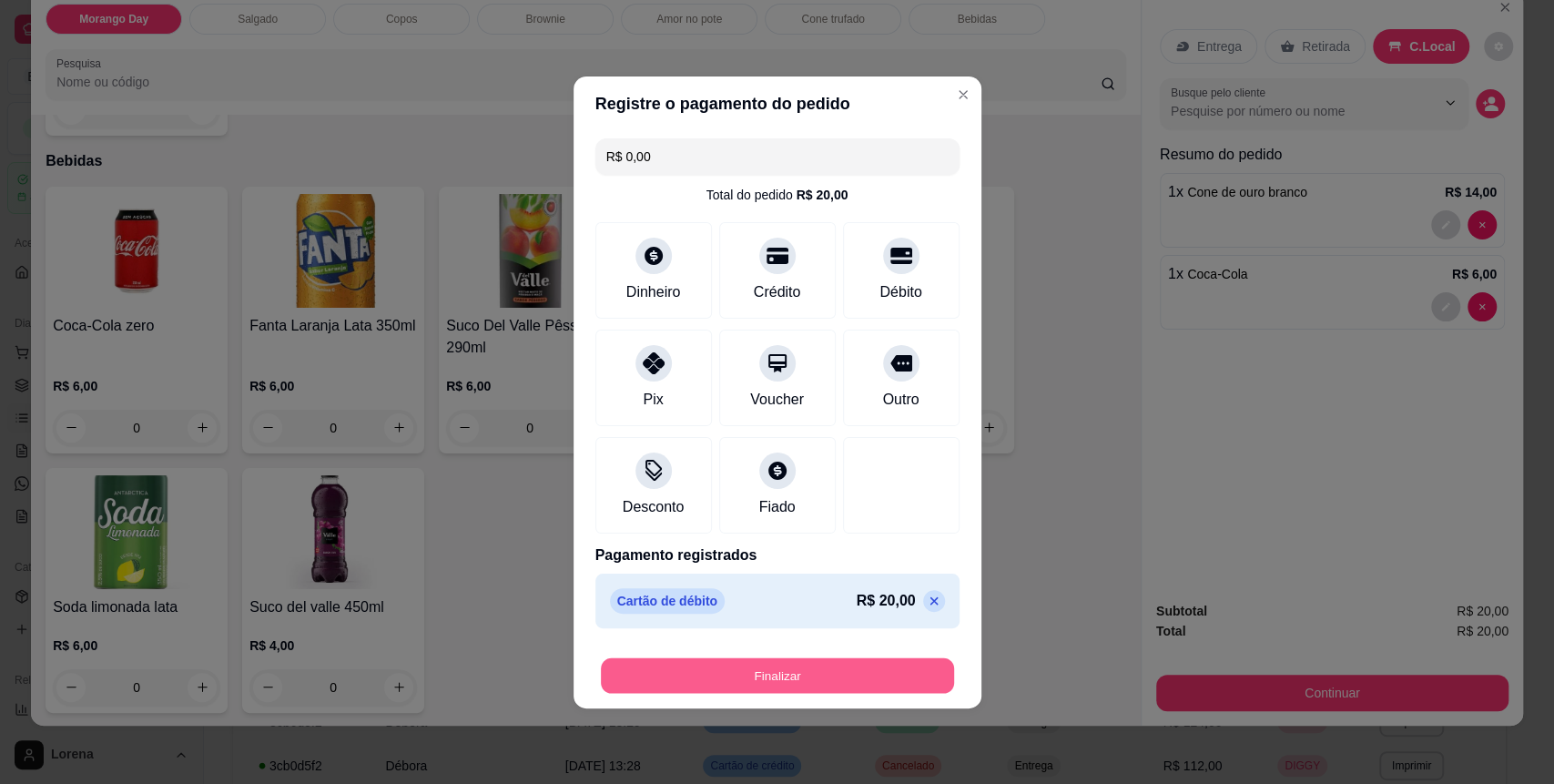
click at [773, 667] on button "Finalizar" at bounding box center [777, 675] width 353 height 35
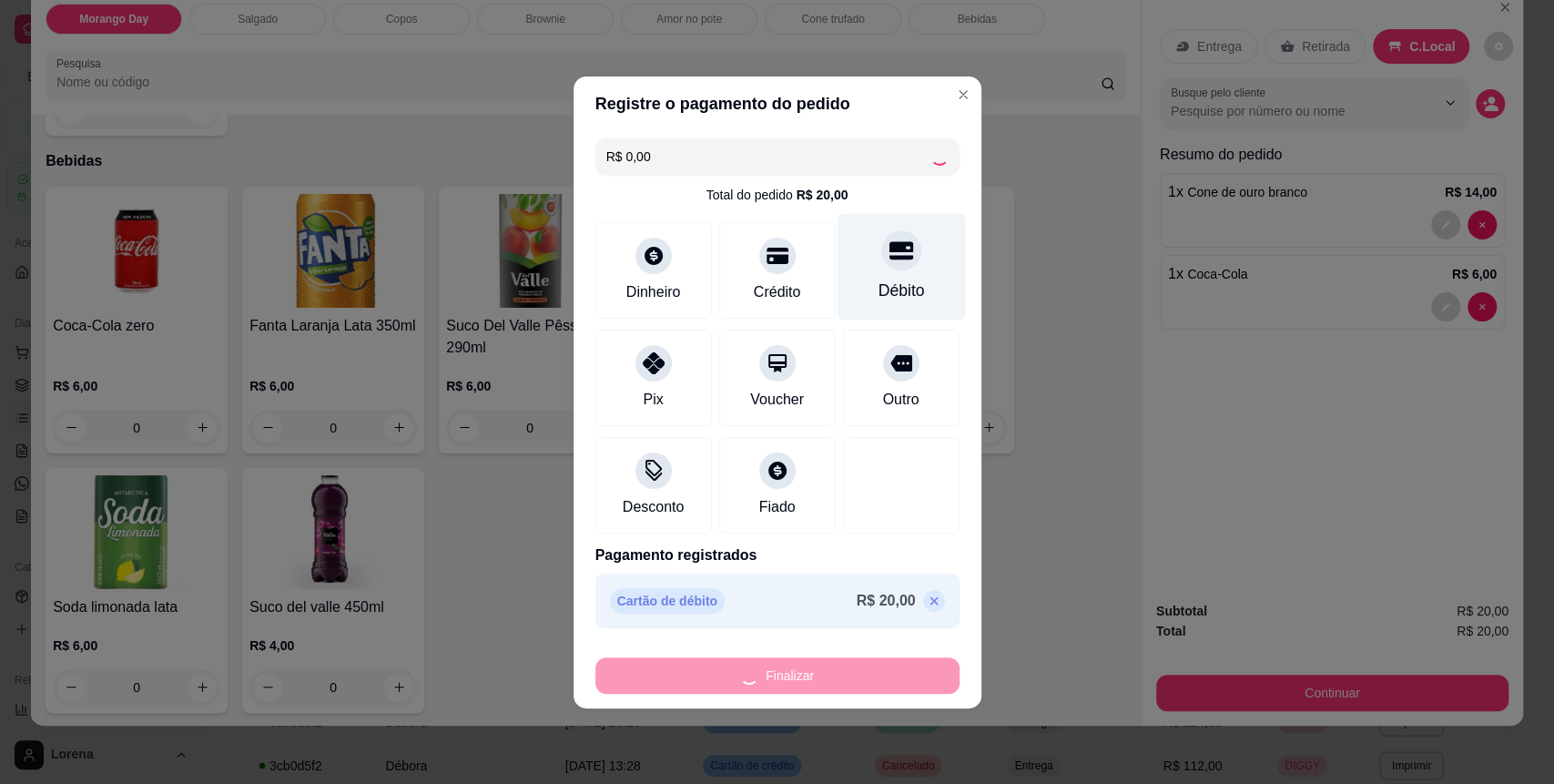
type input "0"
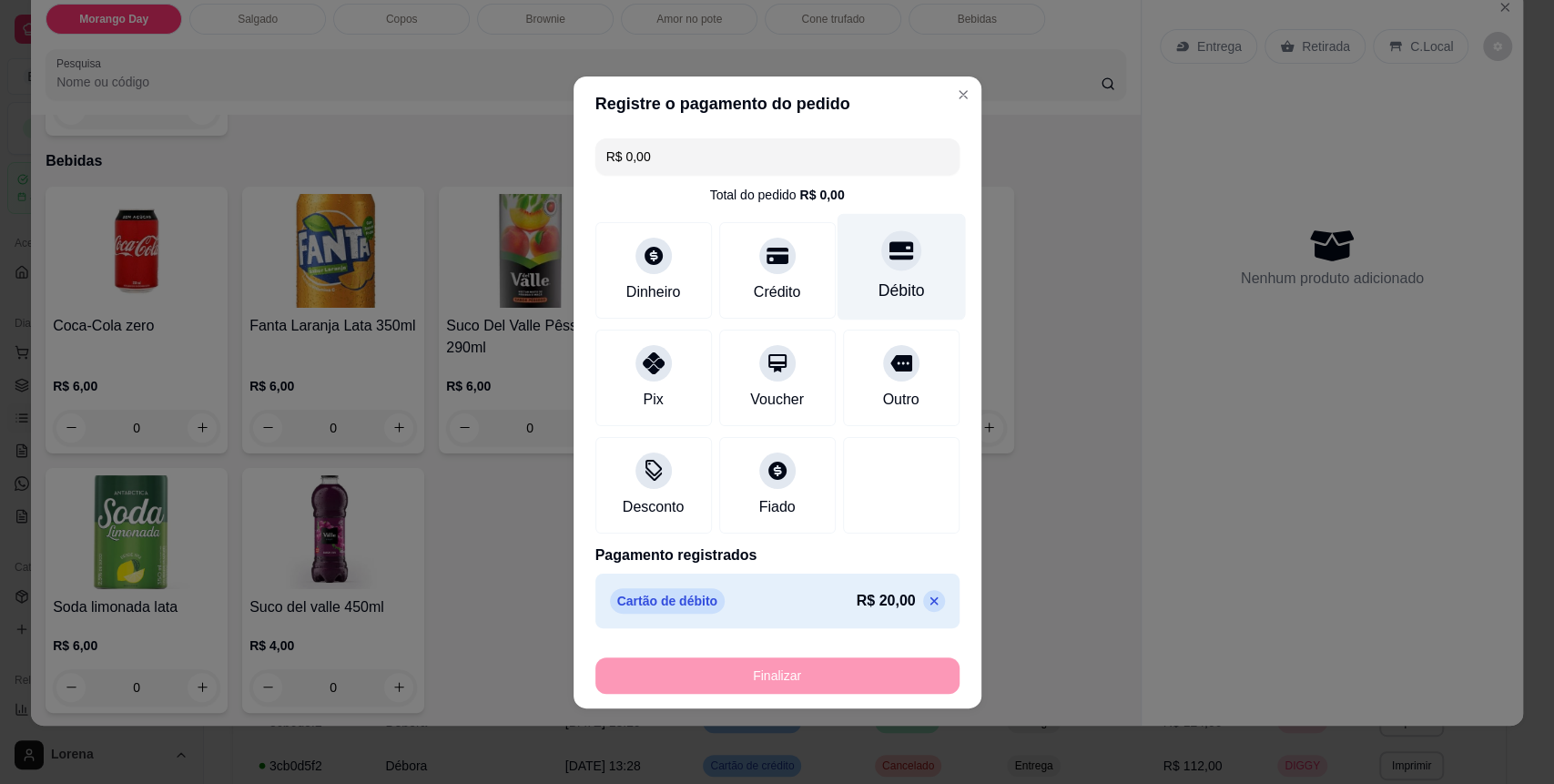
type input "-R$ 20,00"
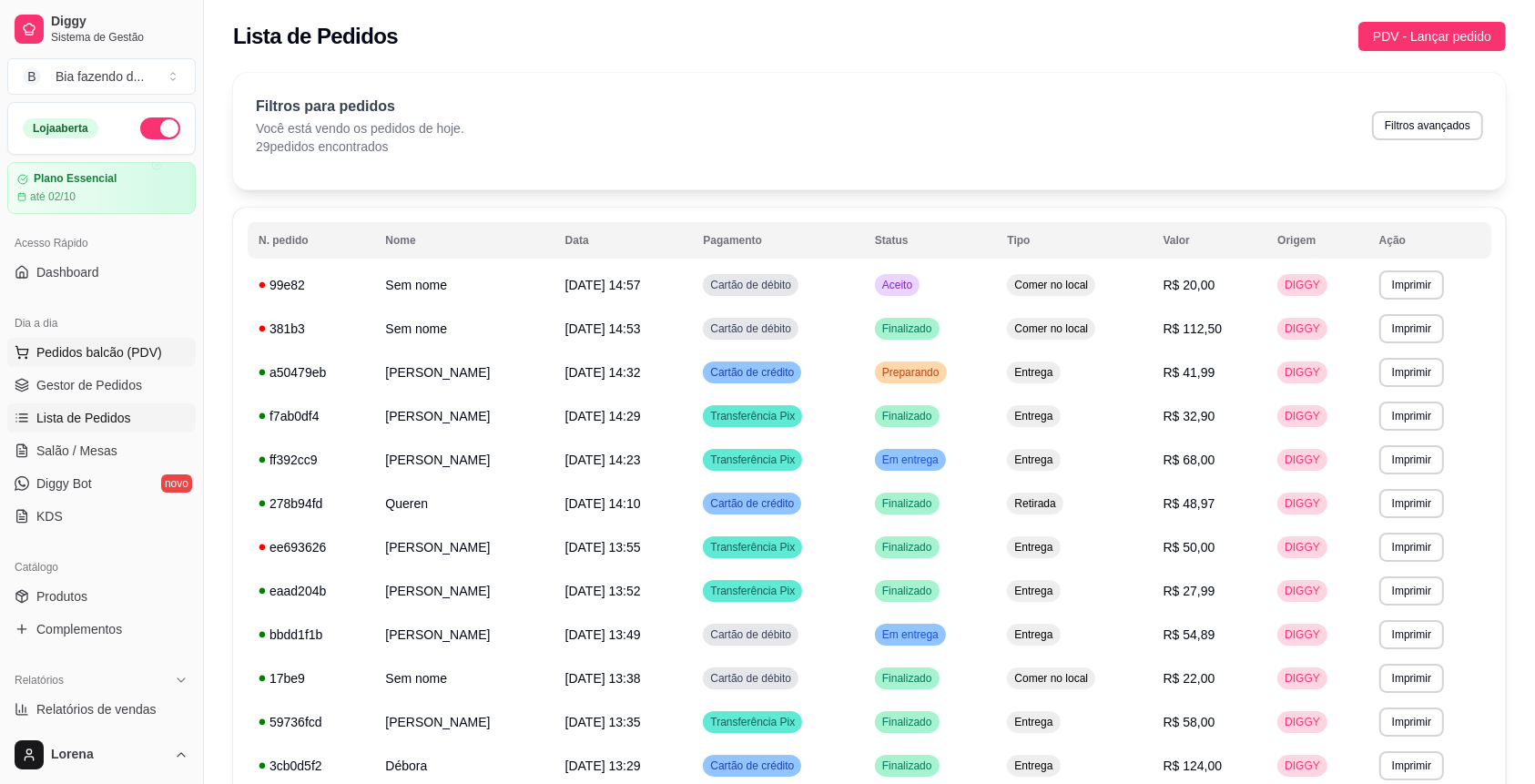
click at [93, 340] on button "Pedidos balcão (PDV)" at bounding box center [101, 352] width 189 height 30
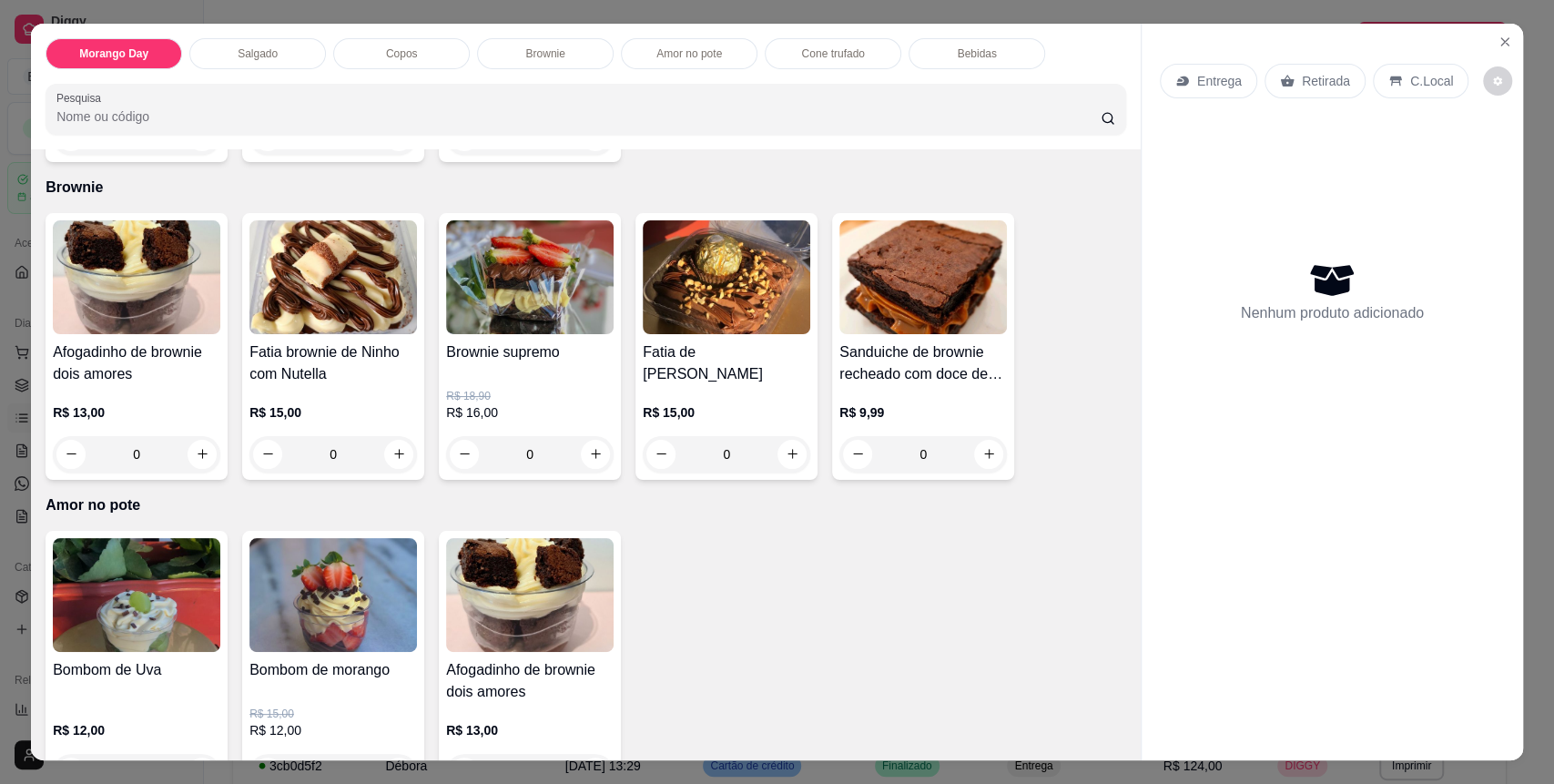
scroll to position [1941, 0]
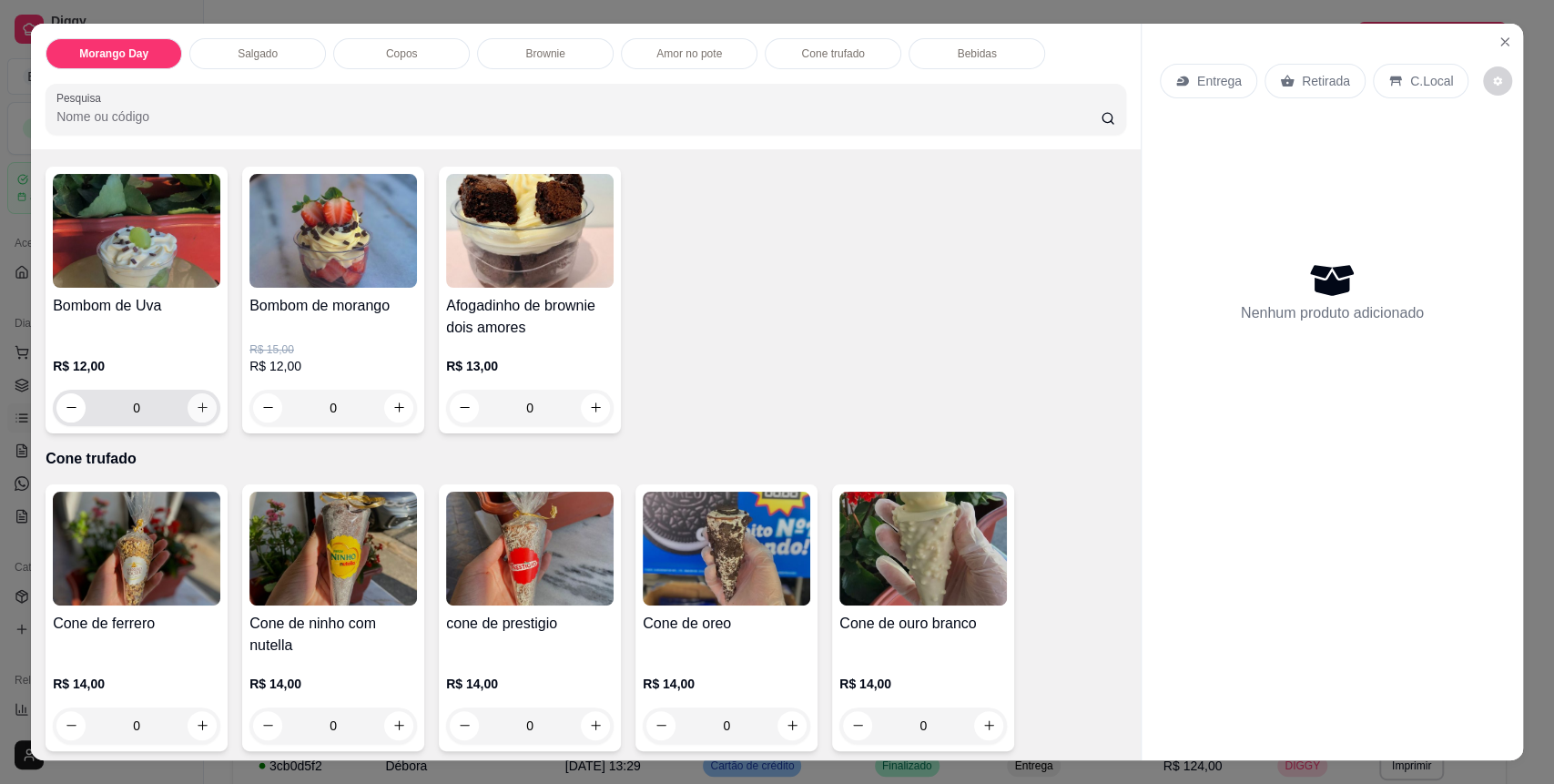
click at [196, 400] on icon "increase-product-quantity" at bounding box center [203, 407] width 14 height 14
type input "1"
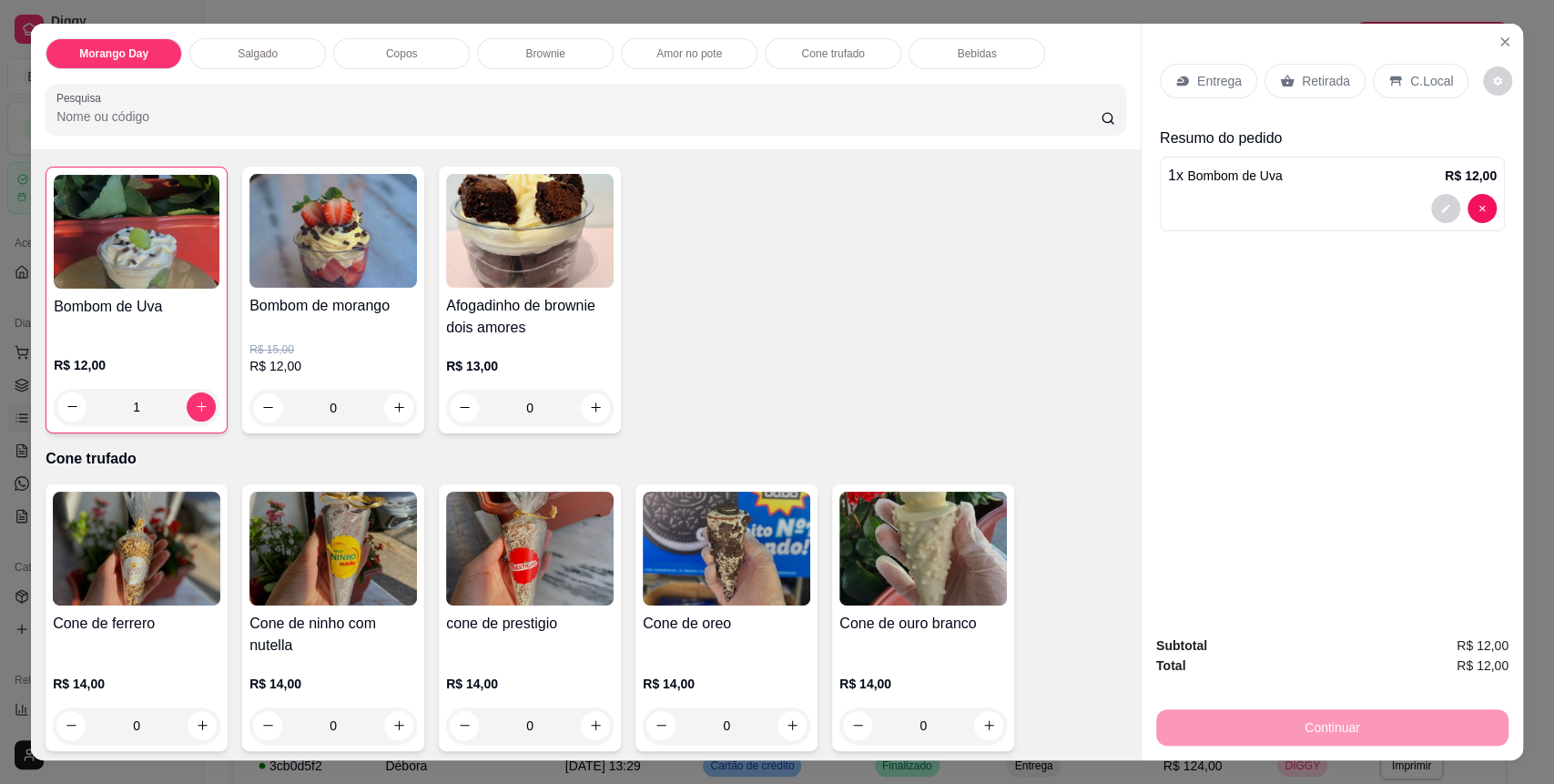
click at [1389, 86] on icon at bounding box center [1396, 81] width 15 height 15
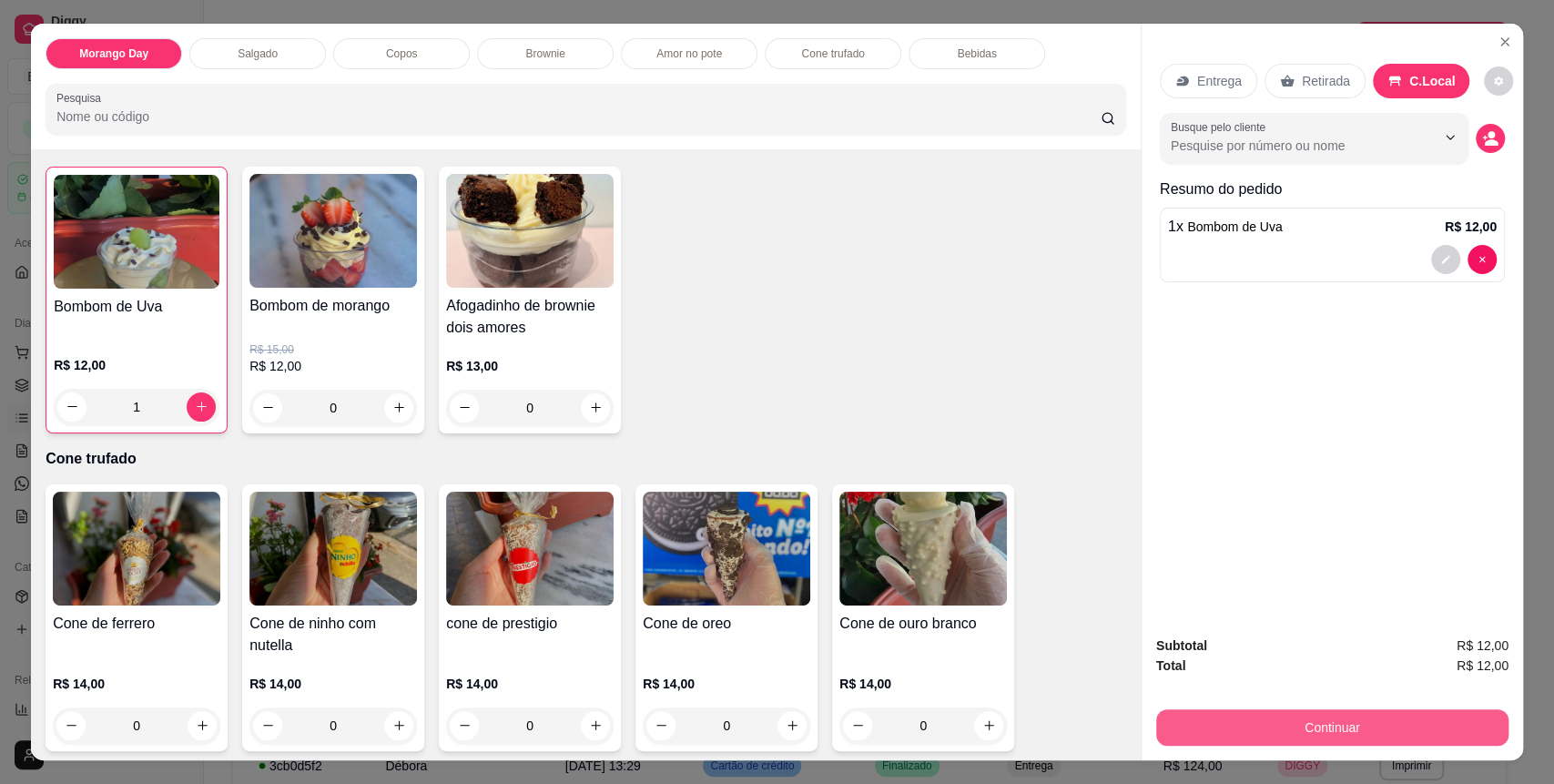
click at [1271, 736] on button "Continuar" at bounding box center [1333, 727] width 352 height 36
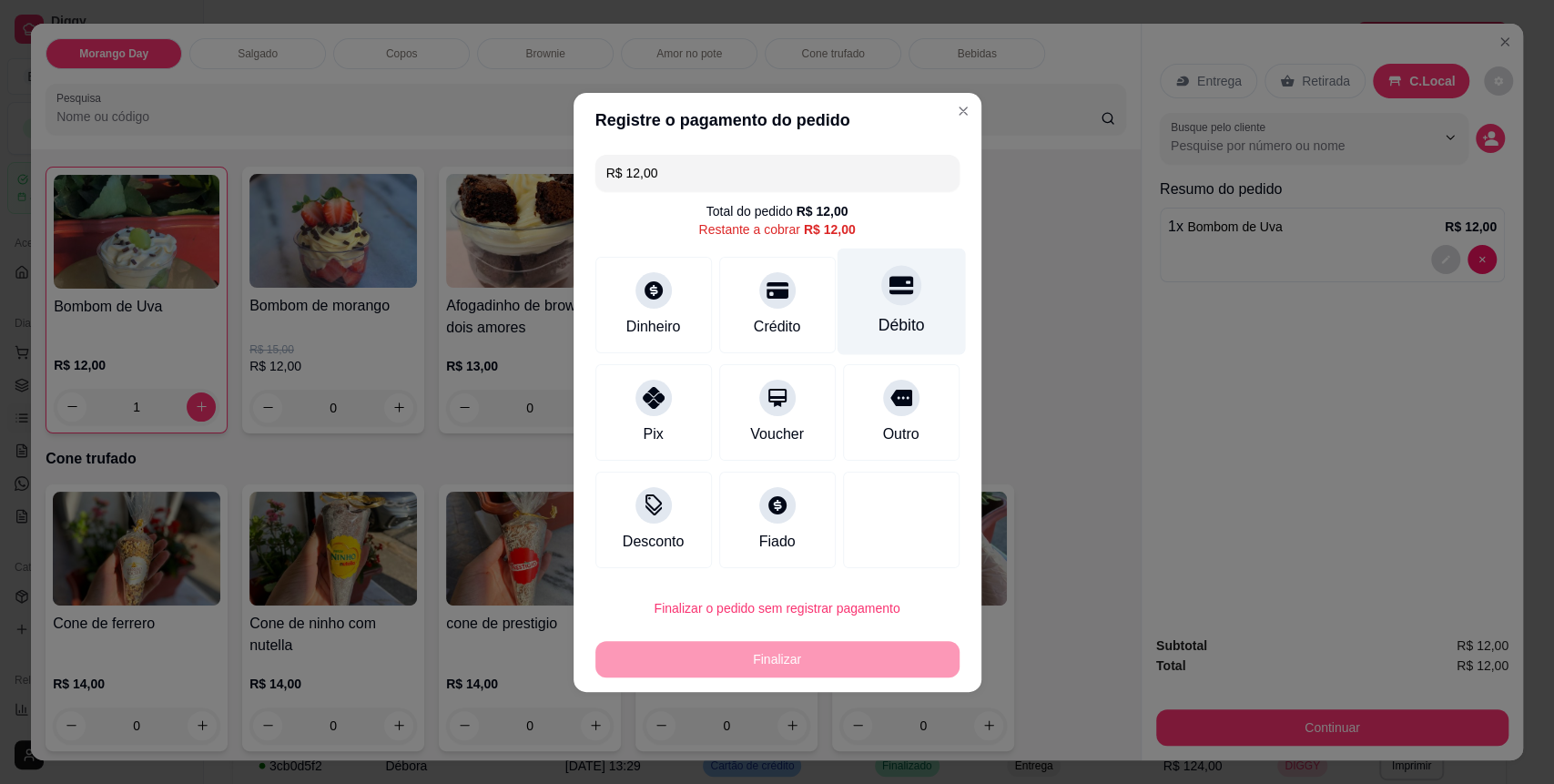
click at [899, 304] on div "Débito" at bounding box center [901, 301] width 128 height 106
type input "R$ 0,00"
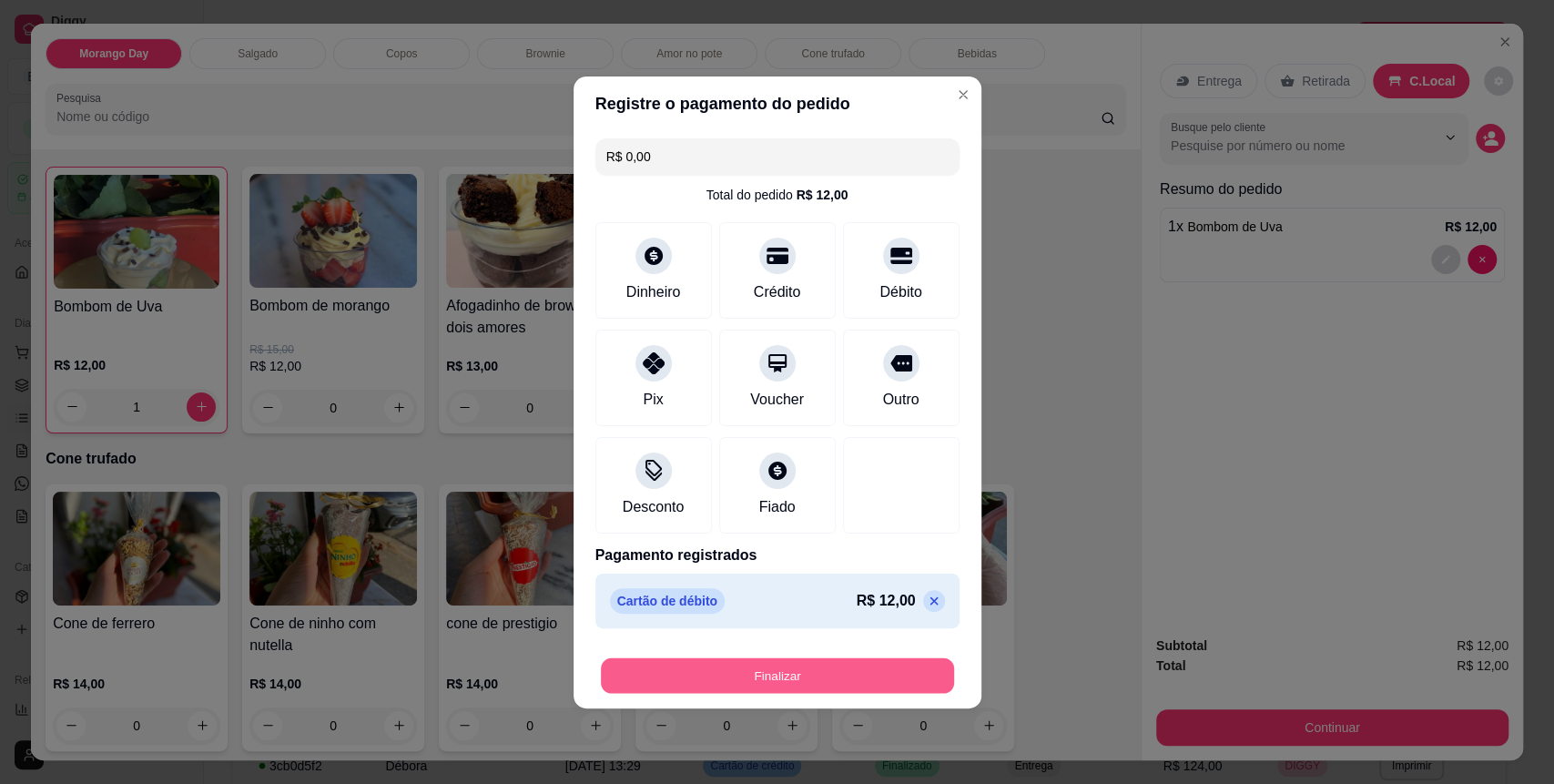
click at [818, 657] on button "Finalizar" at bounding box center [777, 675] width 353 height 35
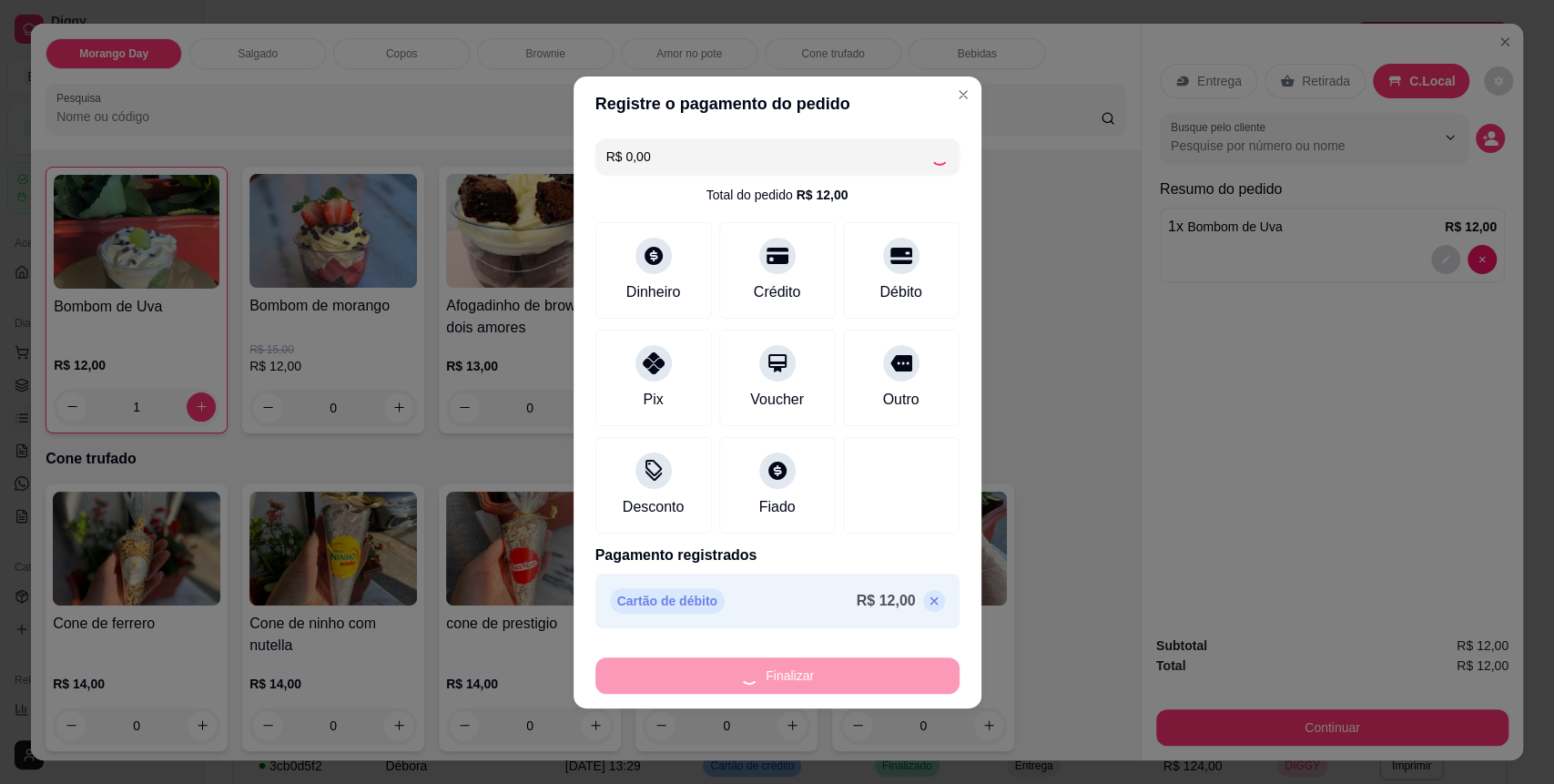
type input "0"
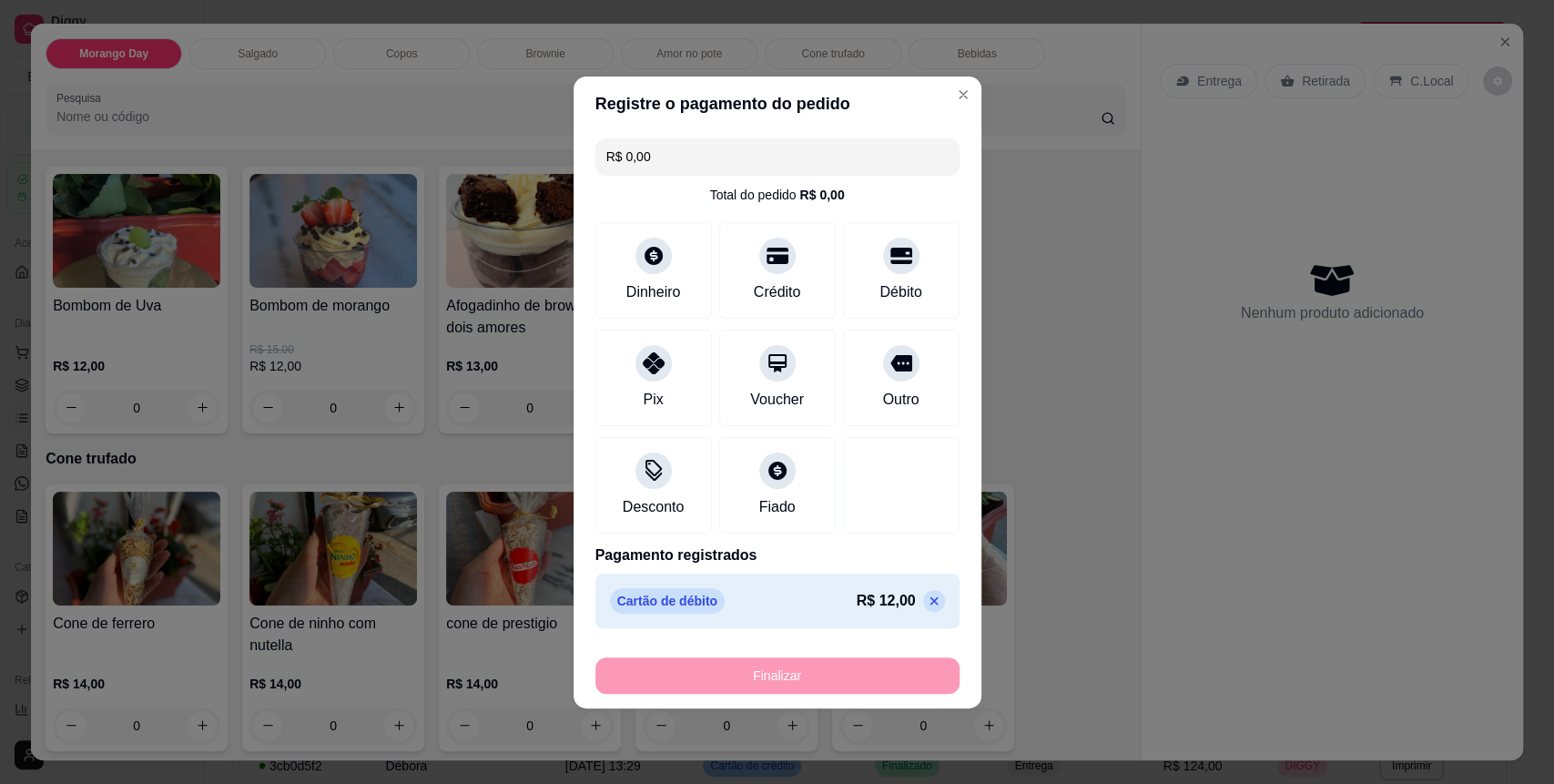
type input "-R$ 12,00"
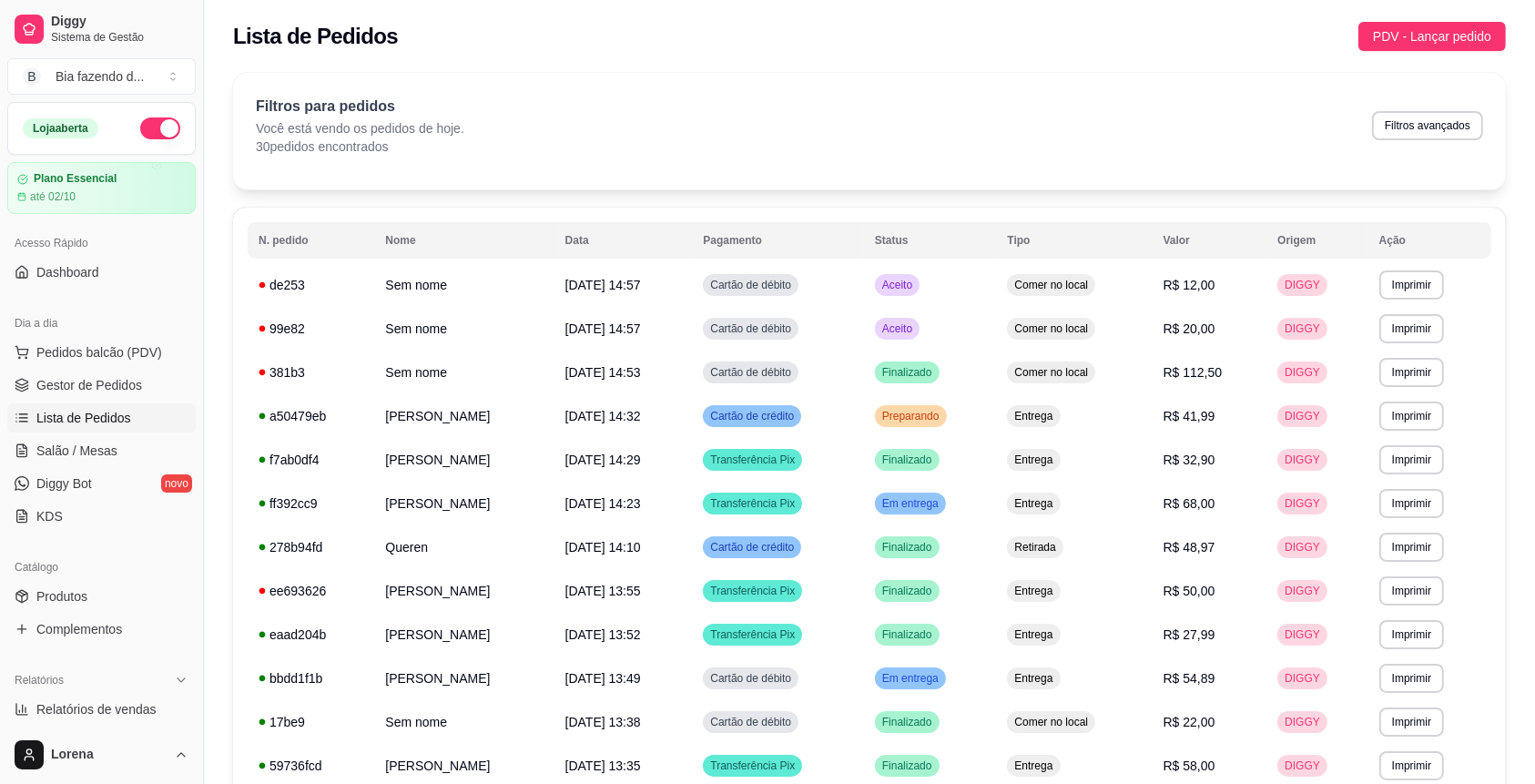
click at [124, 371] on link "Gestor de Pedidos" at bounding box center [101, 386] width 189 height 30
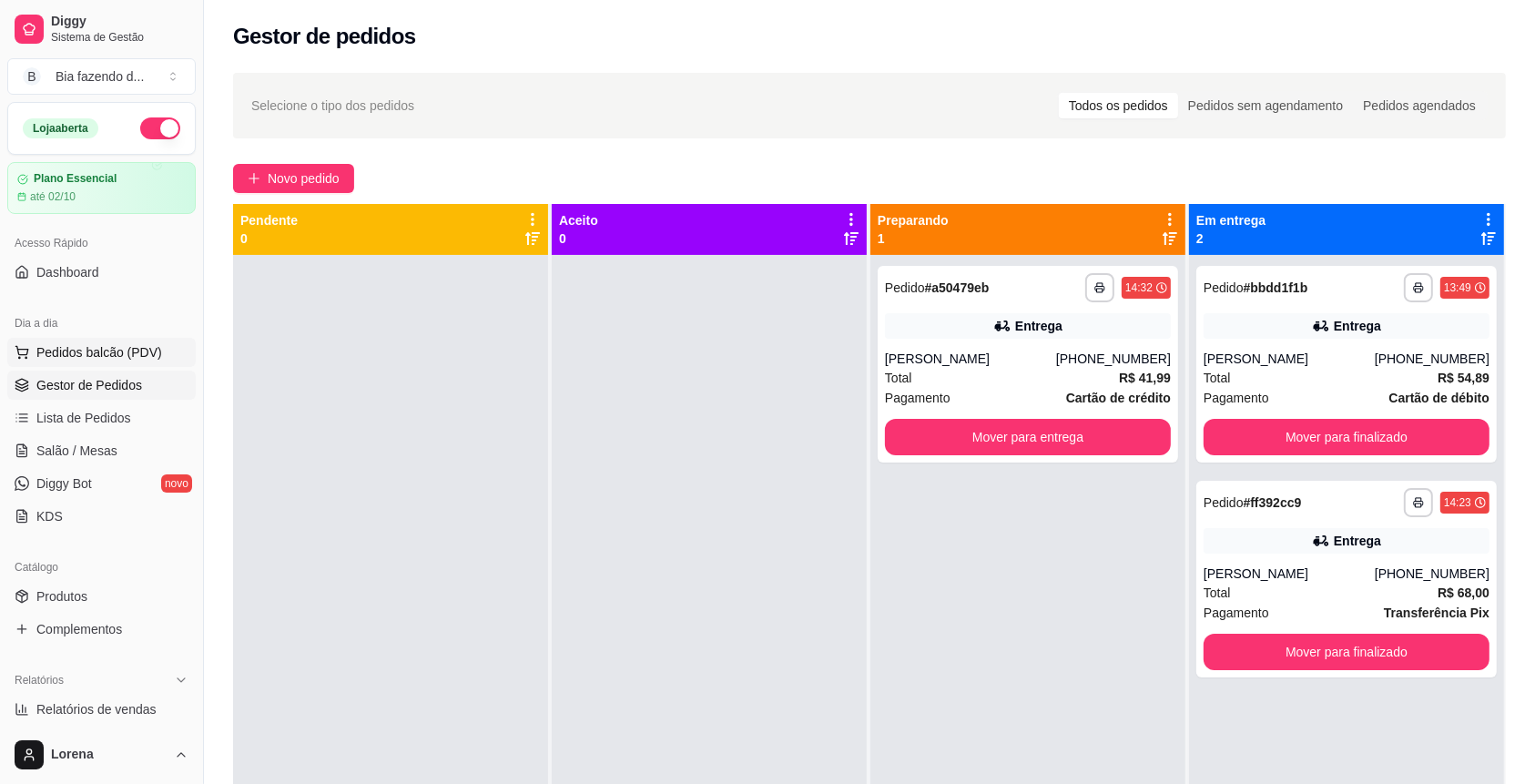
click at [124, 358] on span "Pedidos balcão (PDV)" at bounding box center [99, 352] width 126 height 19
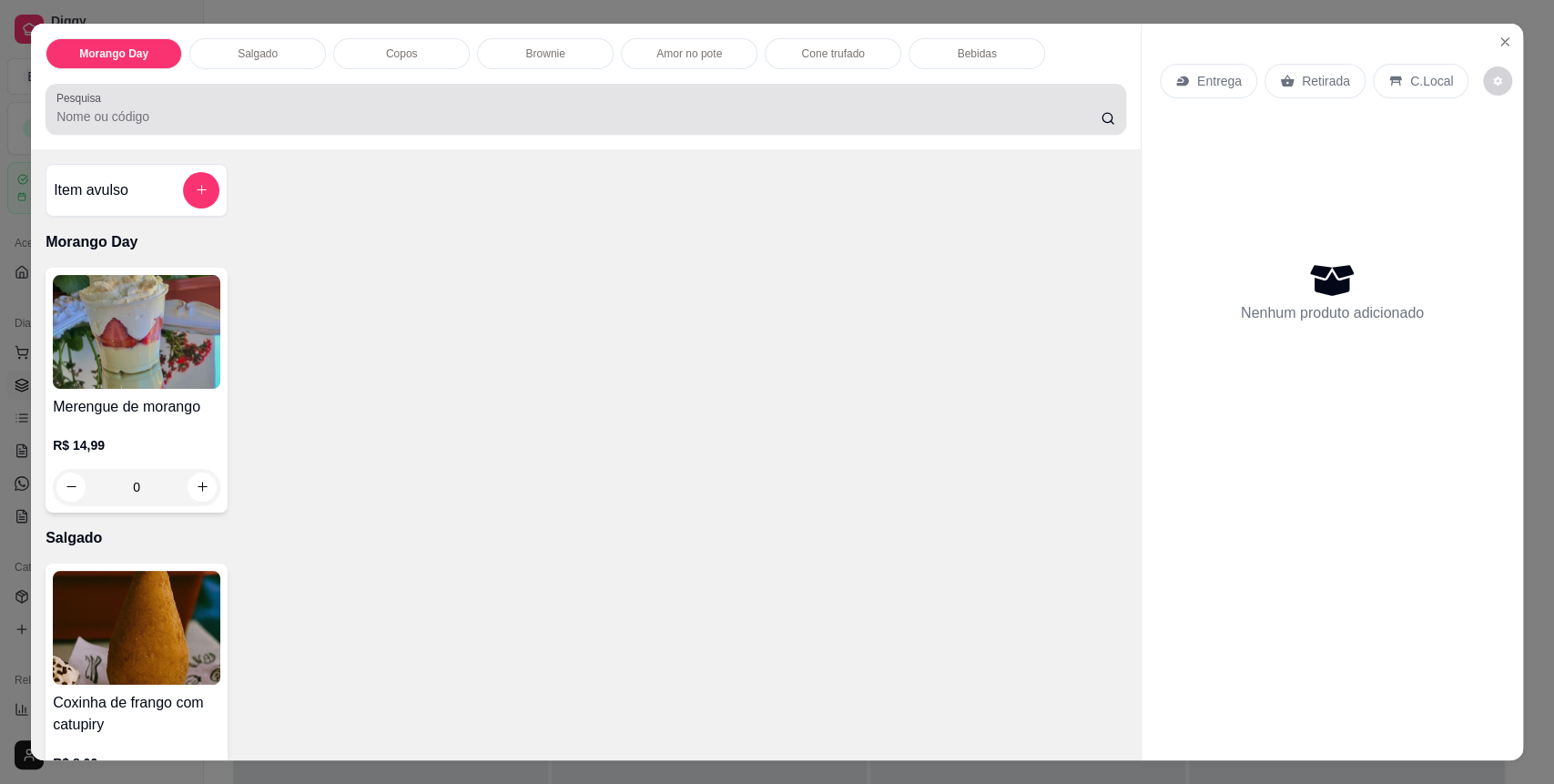
click at [111, 107] on input "Pesquisa" at bounding box center [578, 116] width 1044 height 19
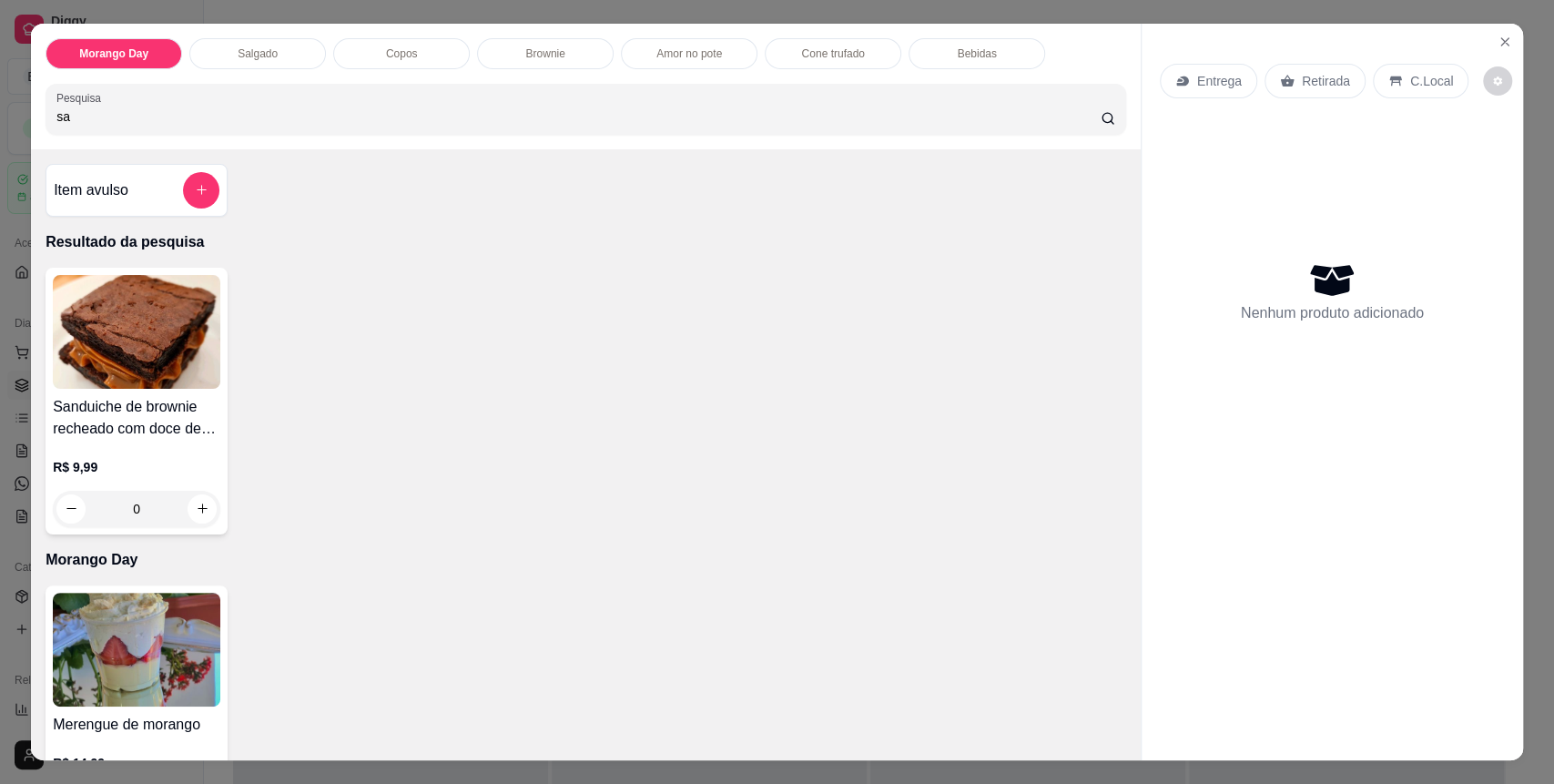
type input "s"
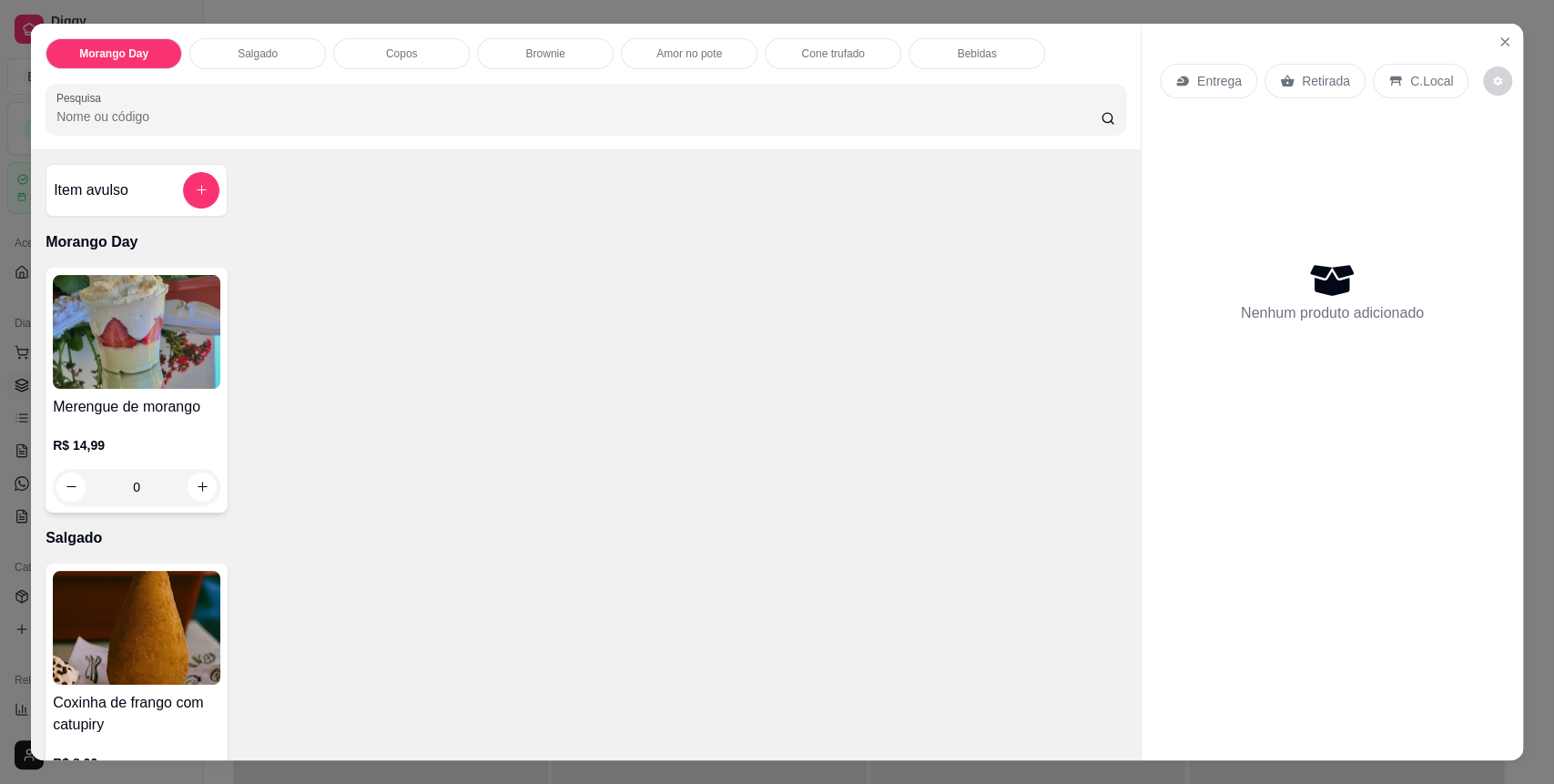
click at [183, 180] on div at bounding box center [201, 190] width 36 height 36
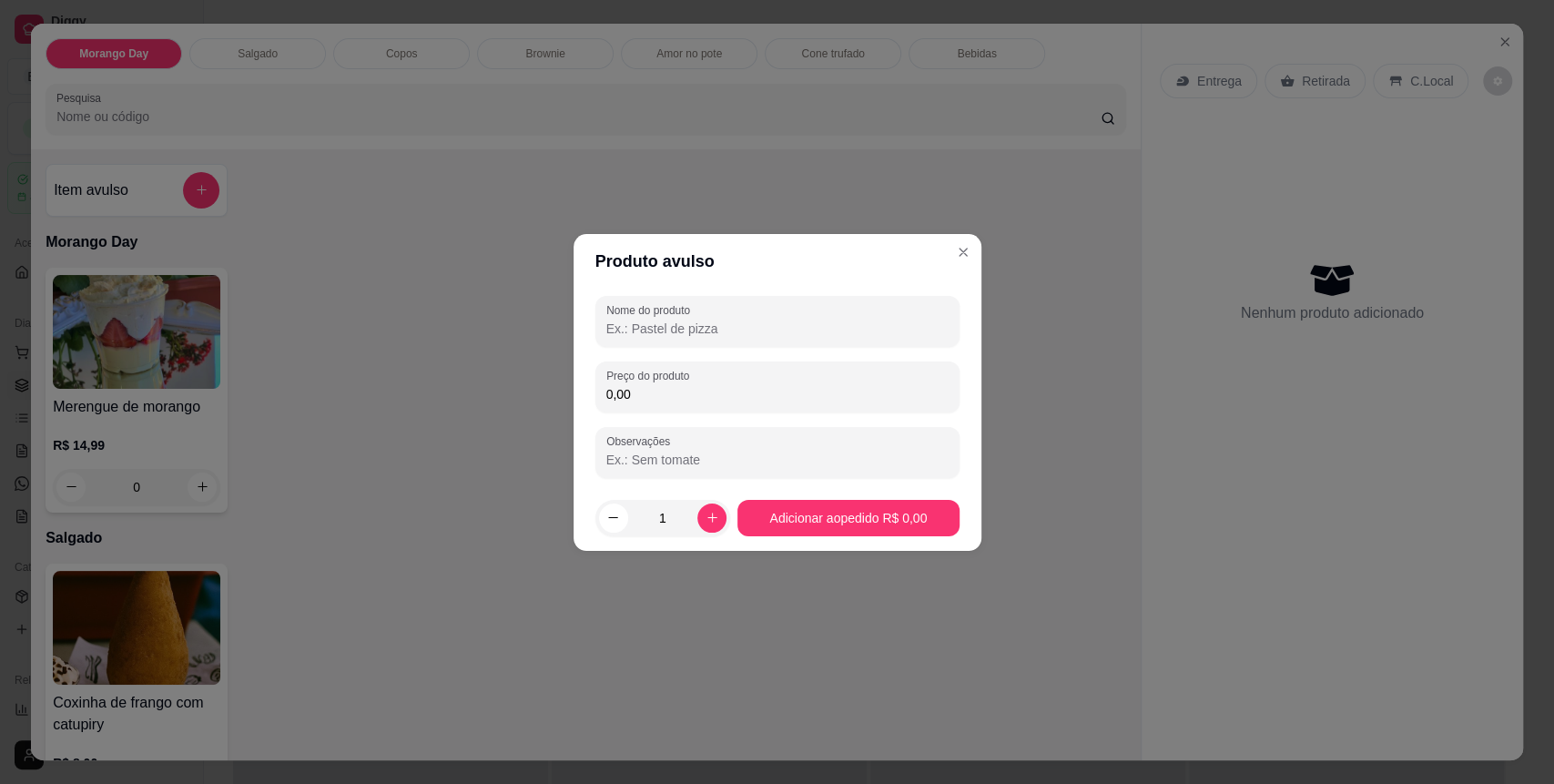
click at [684, 320] on input "Nome do produto" at bounding box center [777, 329] width 342 height 19
type input "sanduiche de ninho"
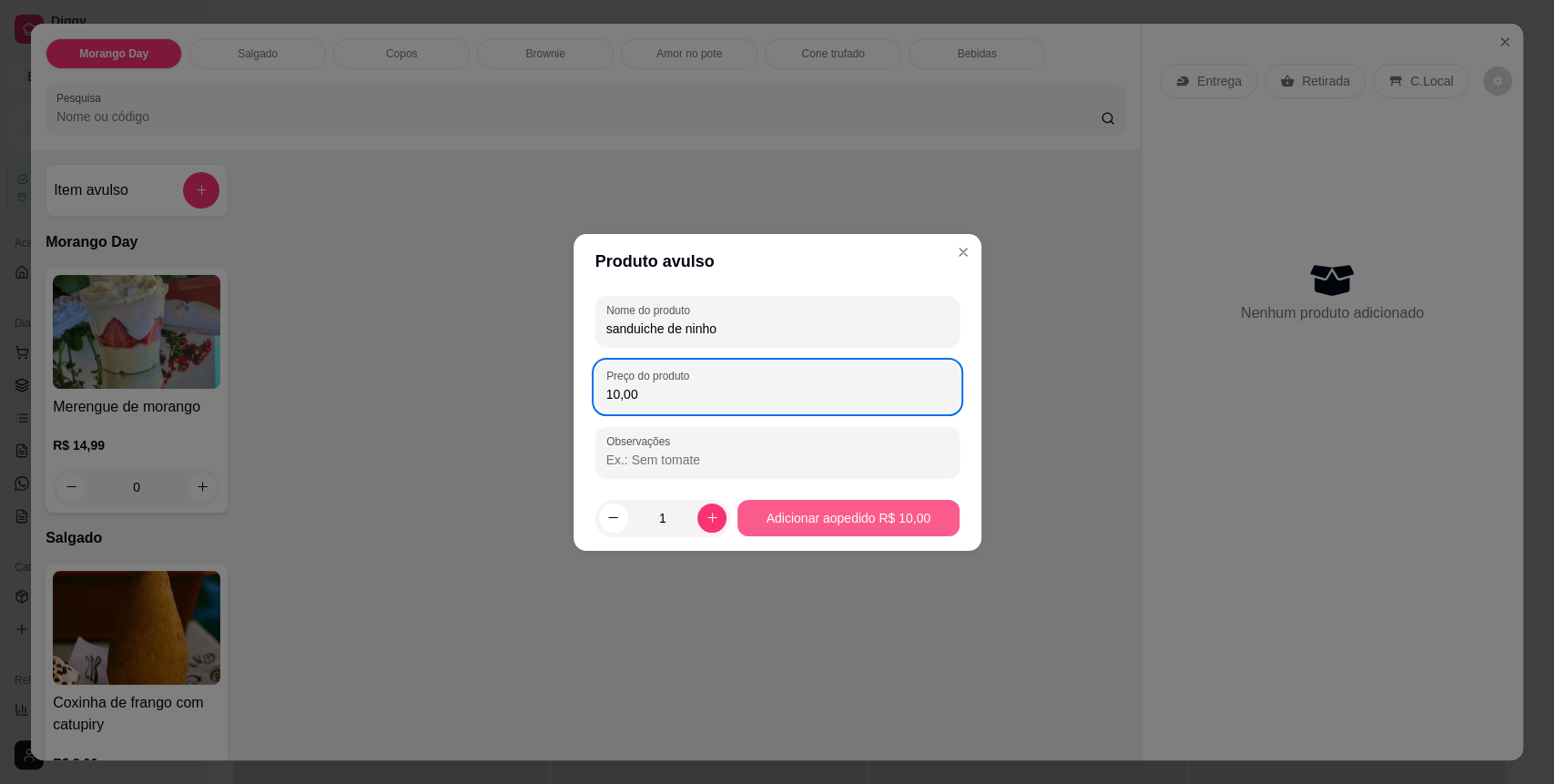
type input "10,00"
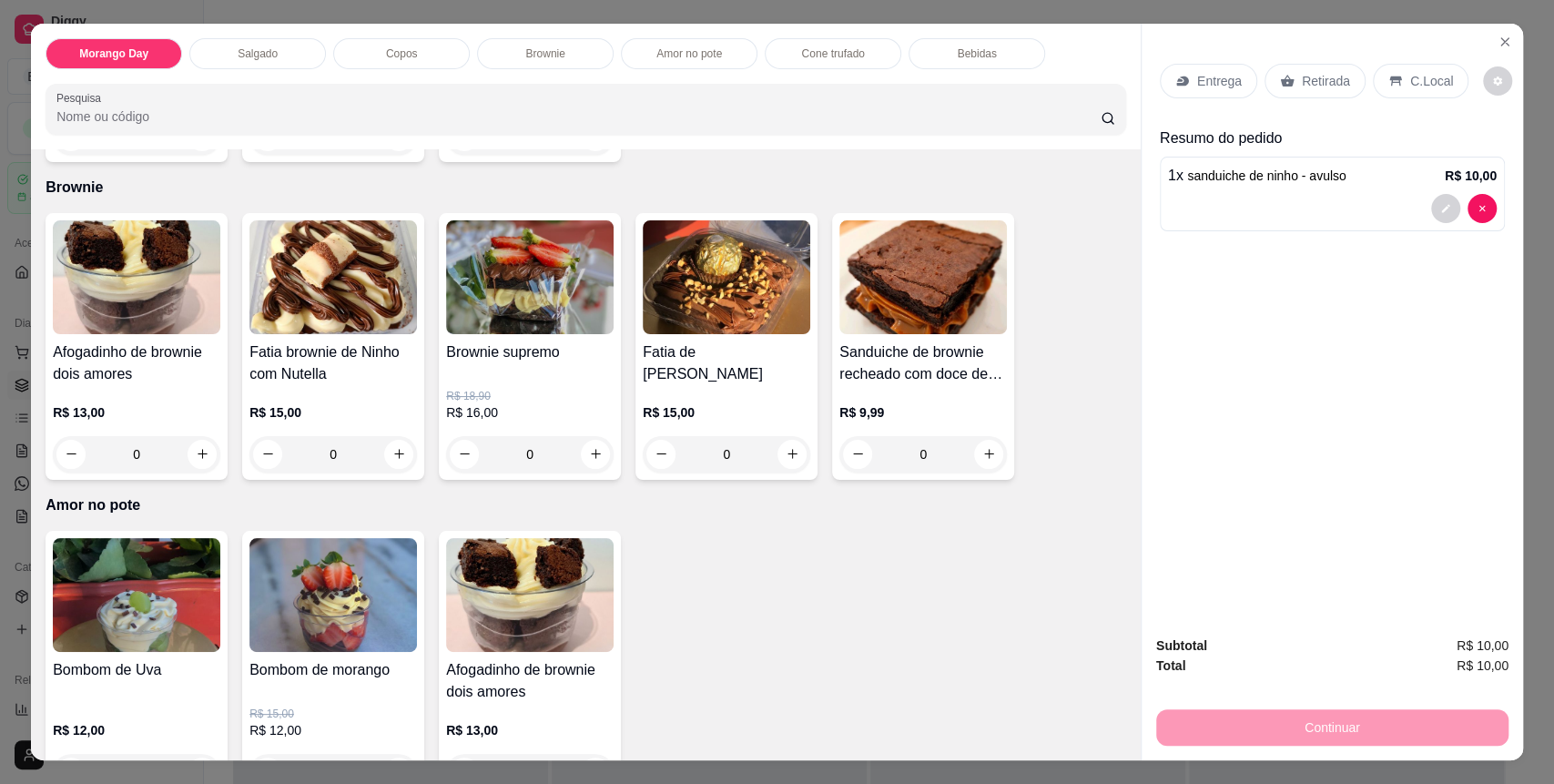
scroll to position [1698, 0]
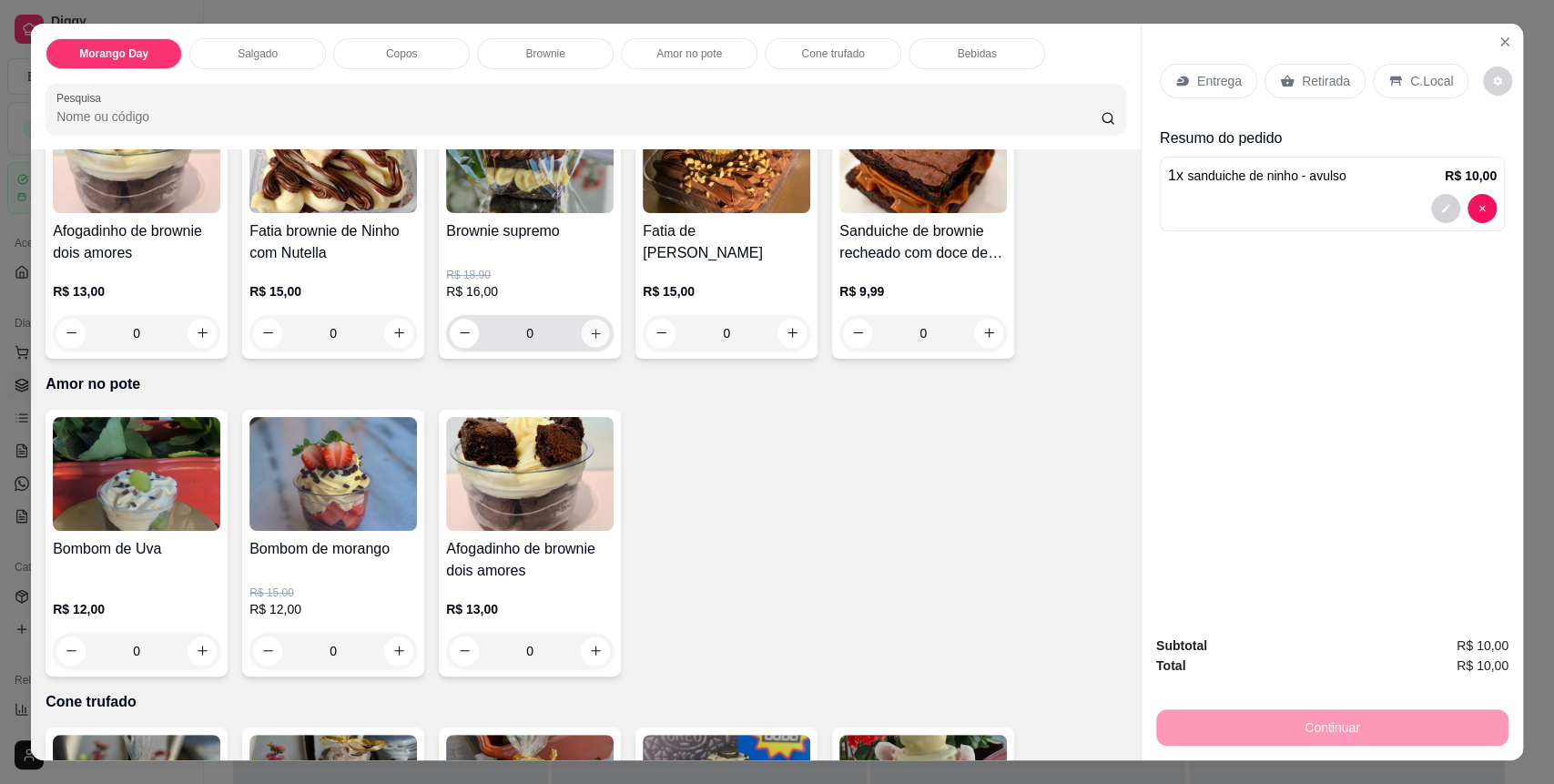
click at [594, 326] on button "increase-product-quantity" at bounding box center [595, 332] width 29 height 29
type input "1"
click at [1407, 67] on div "C.Local" at bounding box center [1420, 81] width 95 height 34
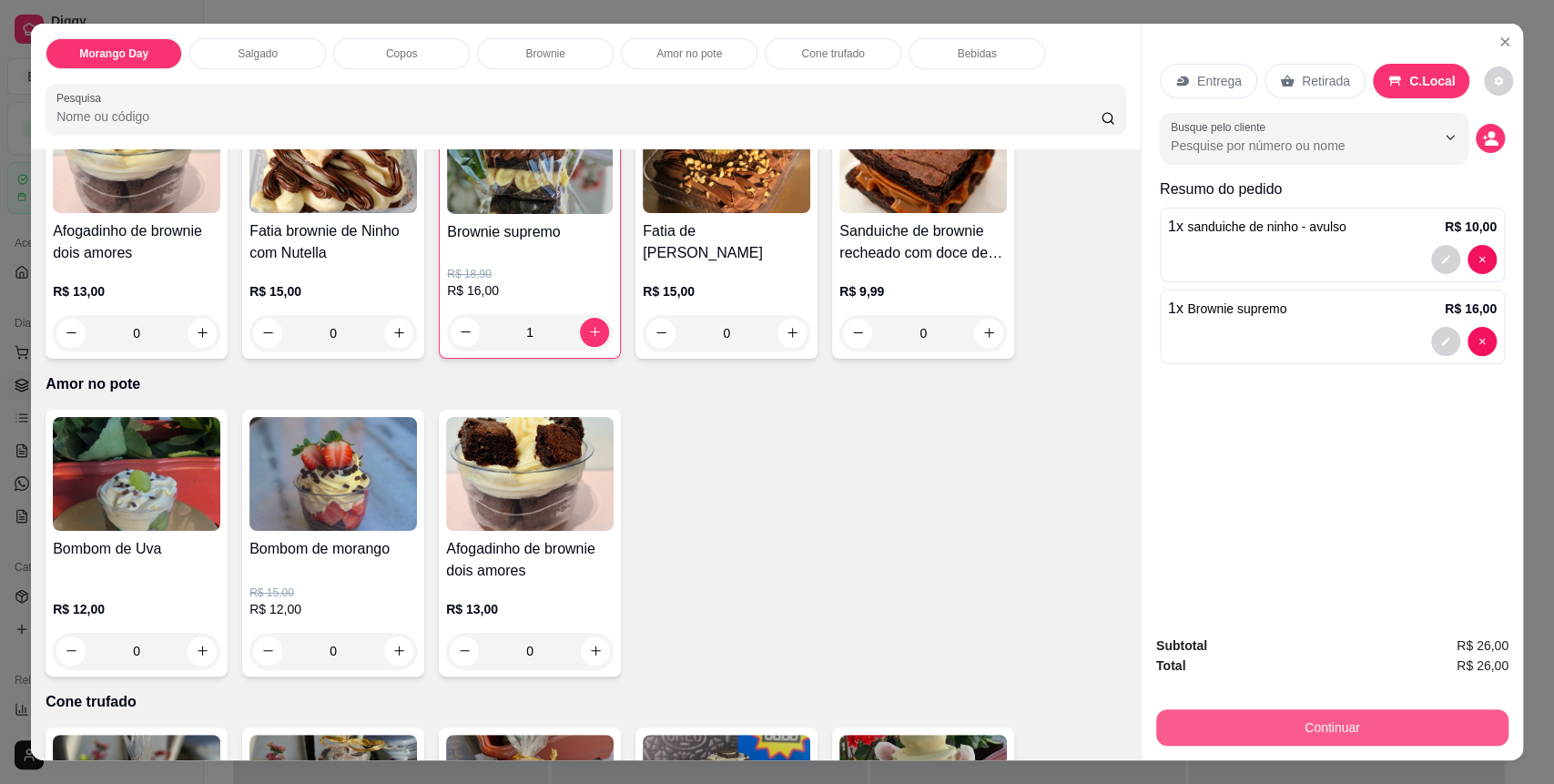
click at [1327, 731] on button "Continuar" at bounding box center [1333, 727] width 352 height 36
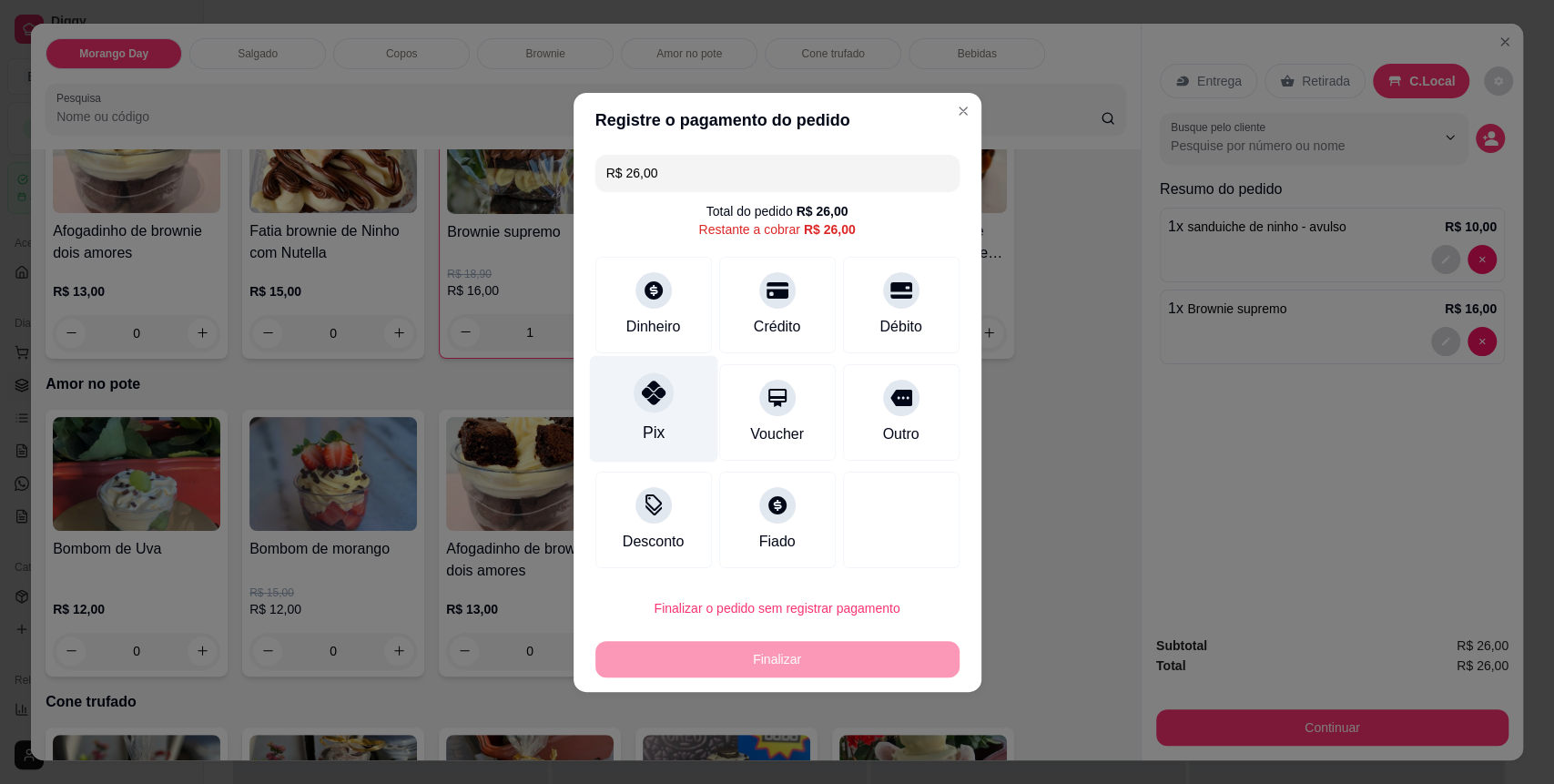
click at [669, 424] on div "Pix" at bounding box center [653, 408] width 128 height 106
type input "R$ 0,00"
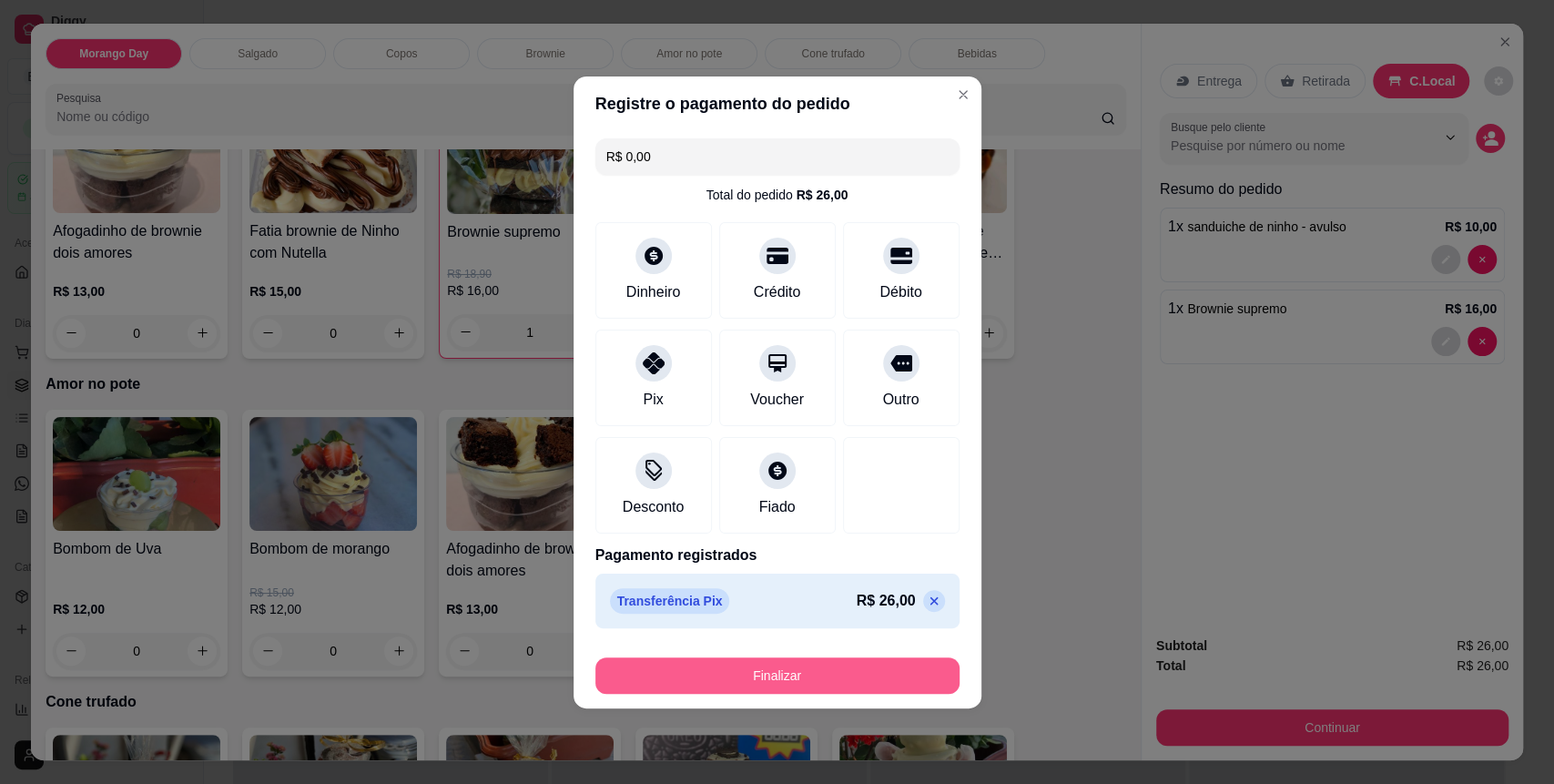
click at [776, 685] on button "Finalizar" at bounding box center [777, 675] width 364 height 36
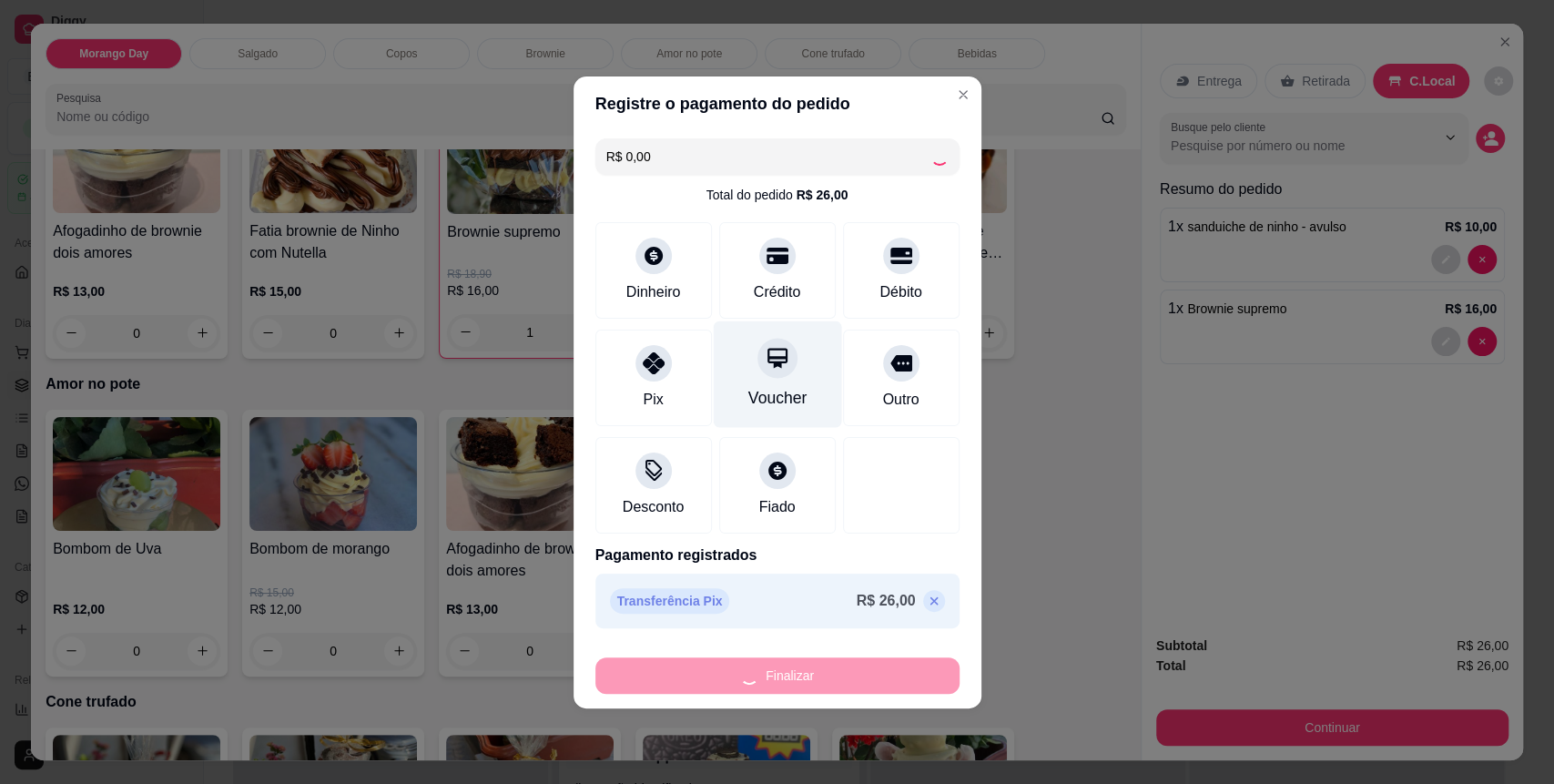
type input "0"
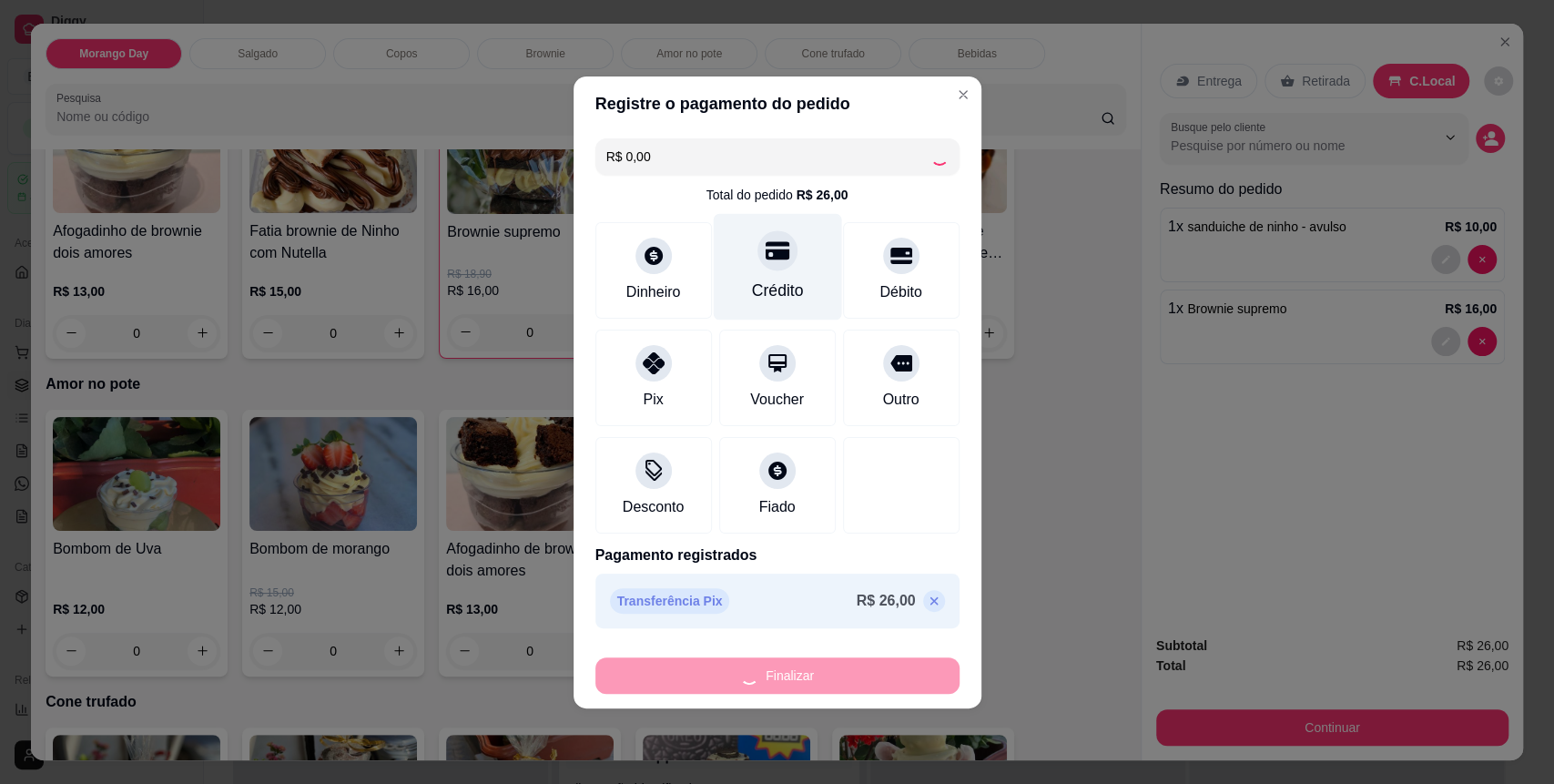
type input "-R$ 26,00"
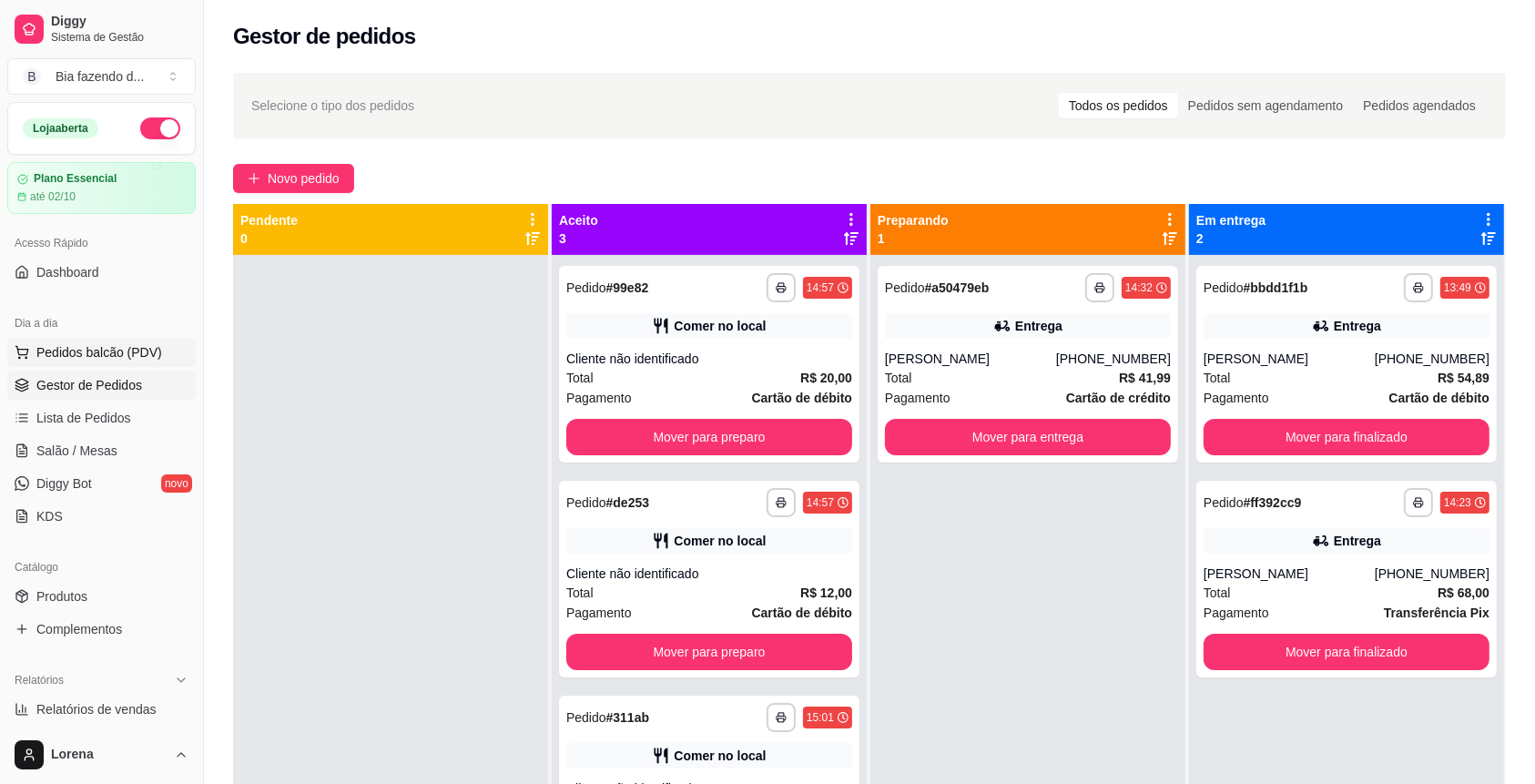
click at [103, 352] on span "Pedidos balcão (PDV)" at bounding box center [99, 352] width 126 height 19
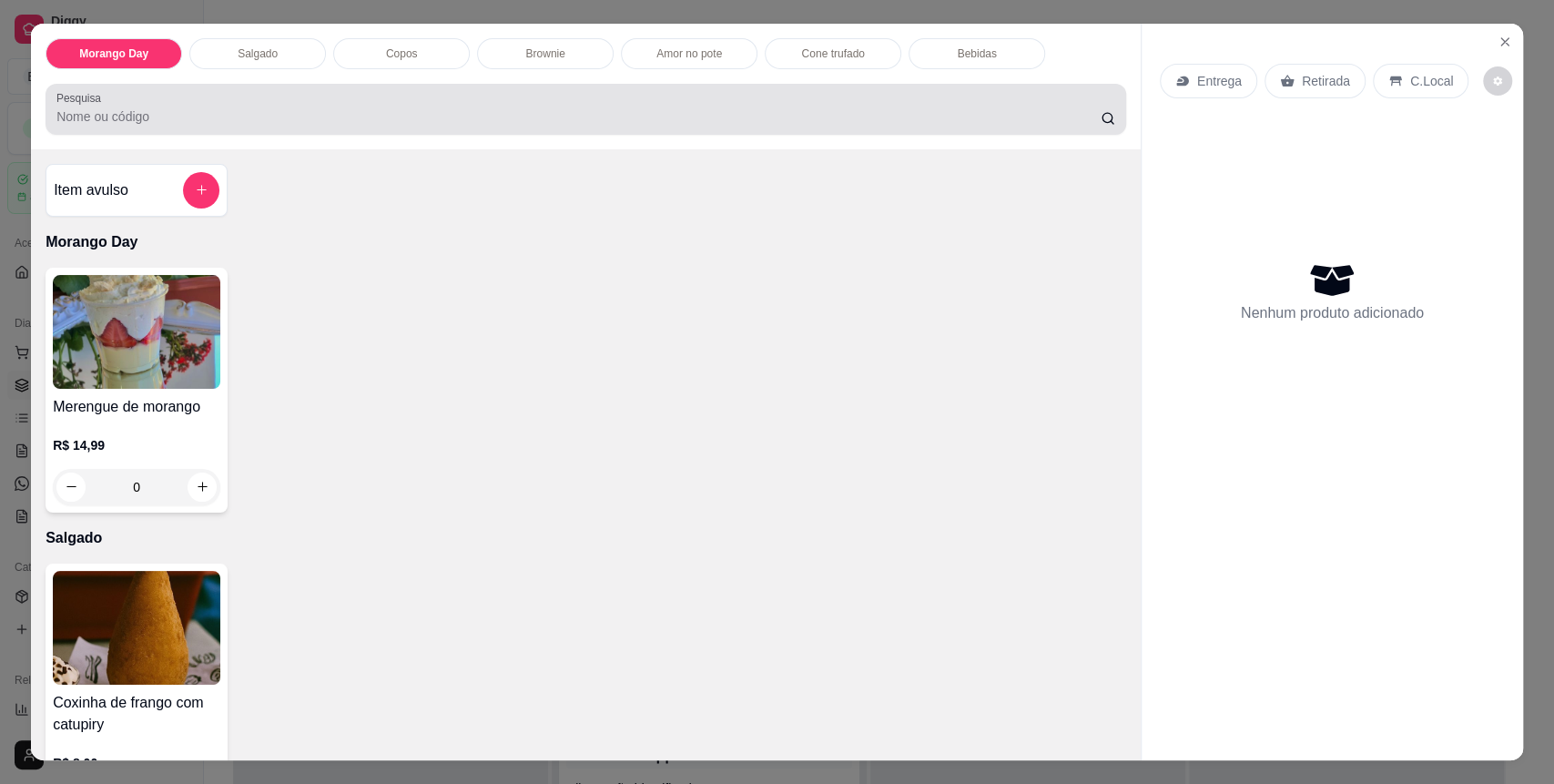
click at [268, 105] on div at bounding box center [586, 109] width 1059 height 36
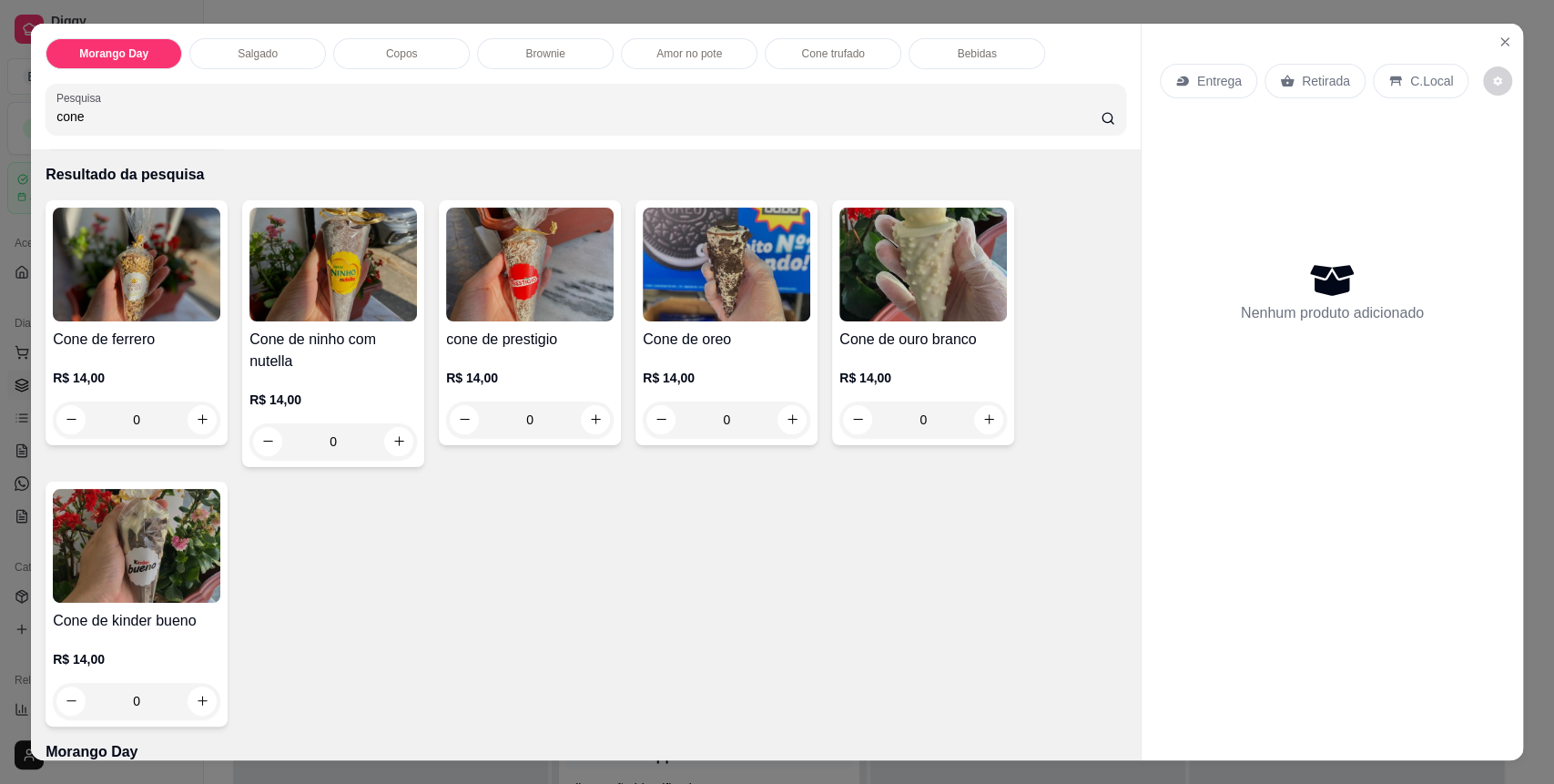
scroll to position [121, 0]
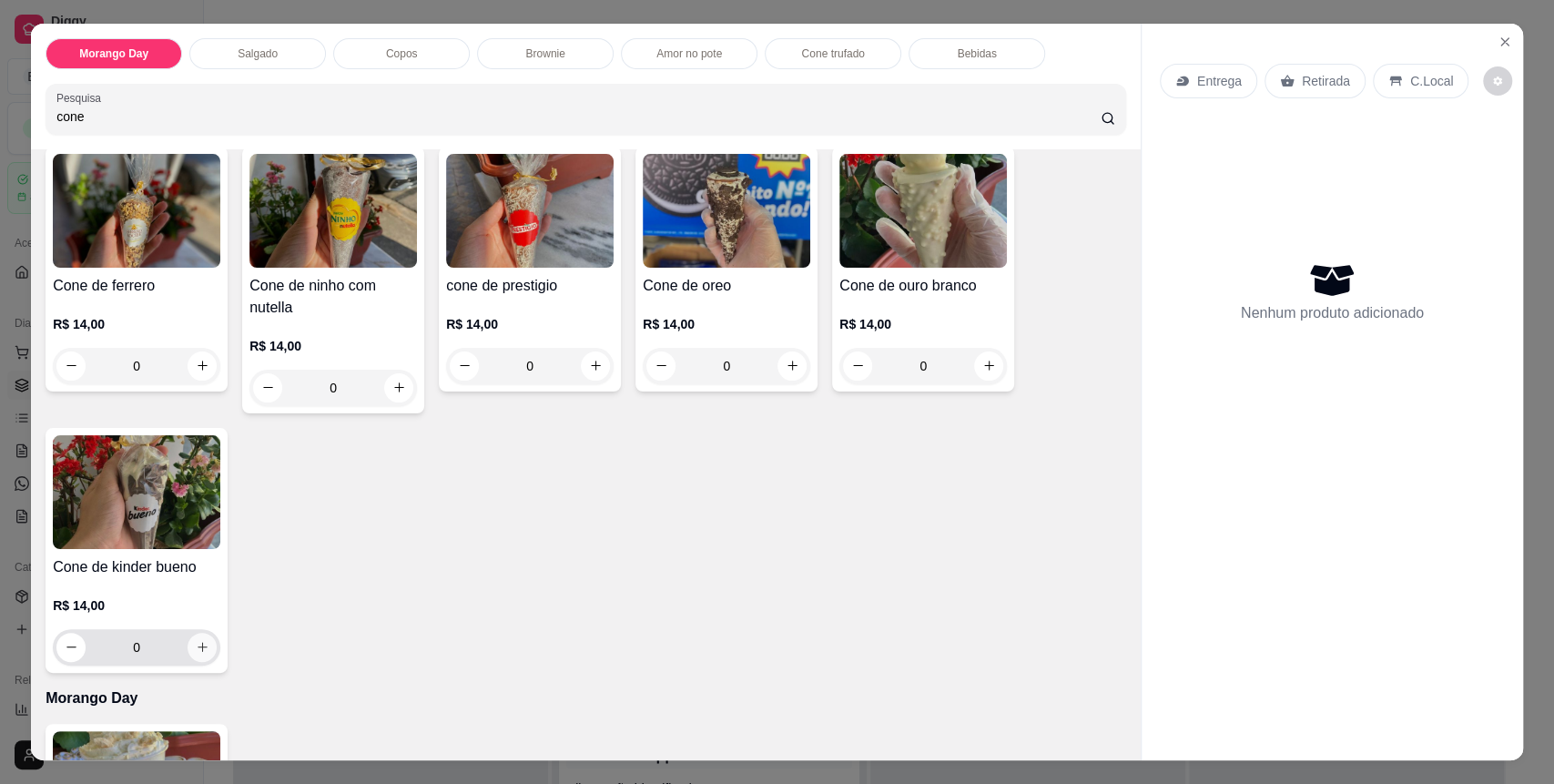
type input "cone"
click at [196, 650] on icon "increase-product-quantity" at bounding box center [203, 646] width 14 height 14
type input "1"
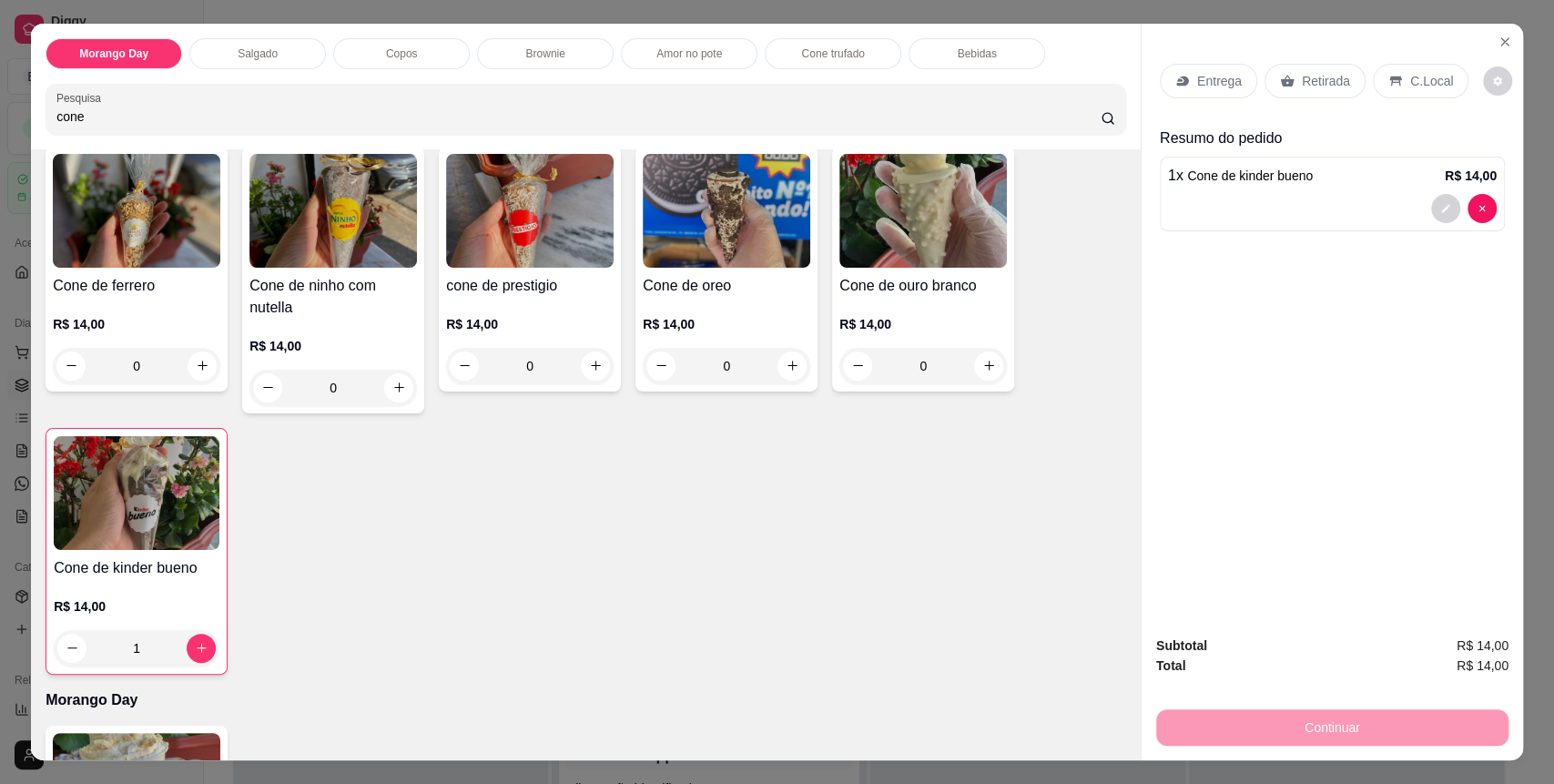
drag, startPoint x: 87, startPoint y: 112, endPoint x: 7, endPoint y: 111, distance: 80.0
click at [7, 111] on div "Morango Day Salgado Copos Brownie Amor no pote Cone trufado Bebidas Pesquisa co…" at bounding box center [777, 392] width 1554 height 784
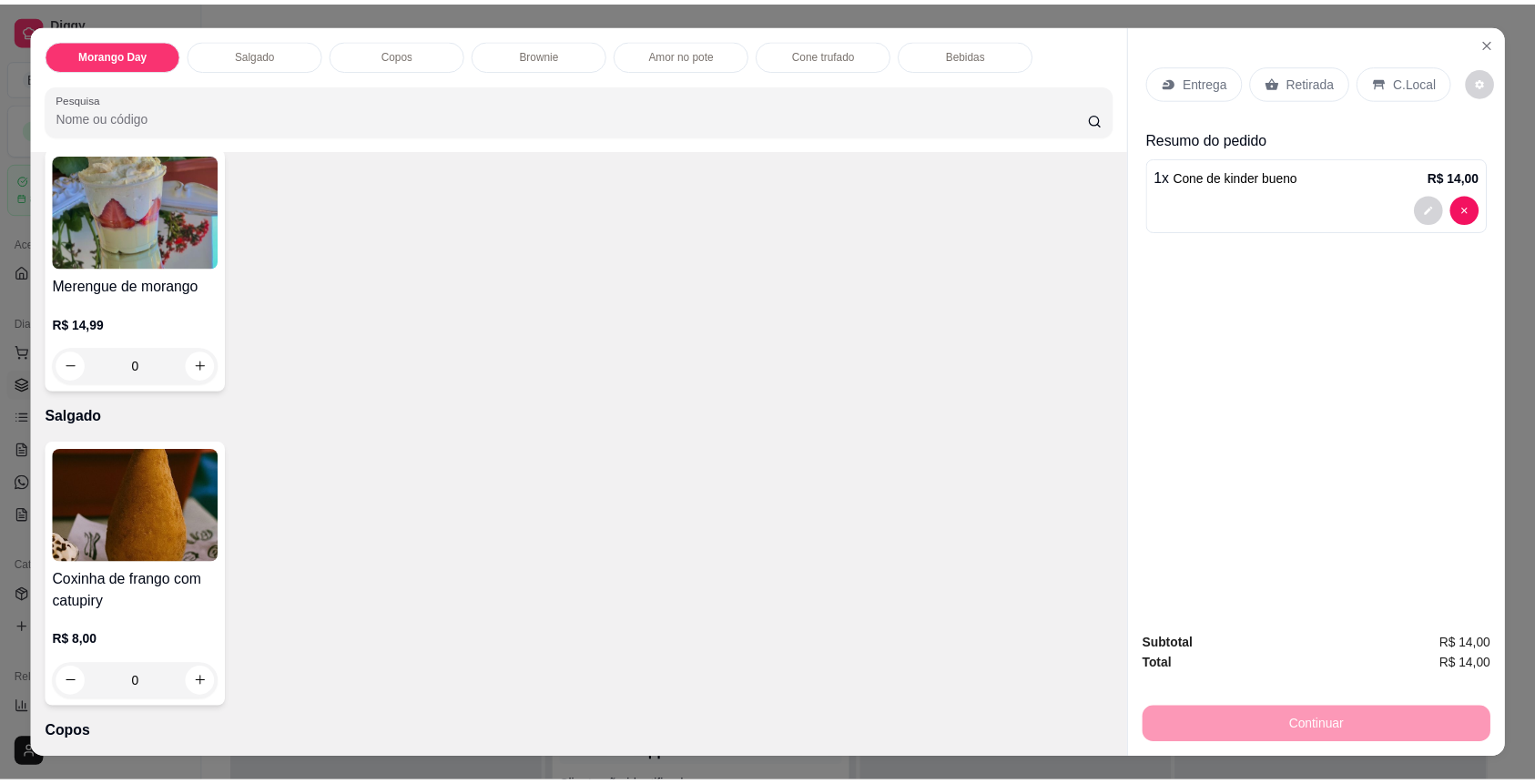
scroll to position [0, 0]
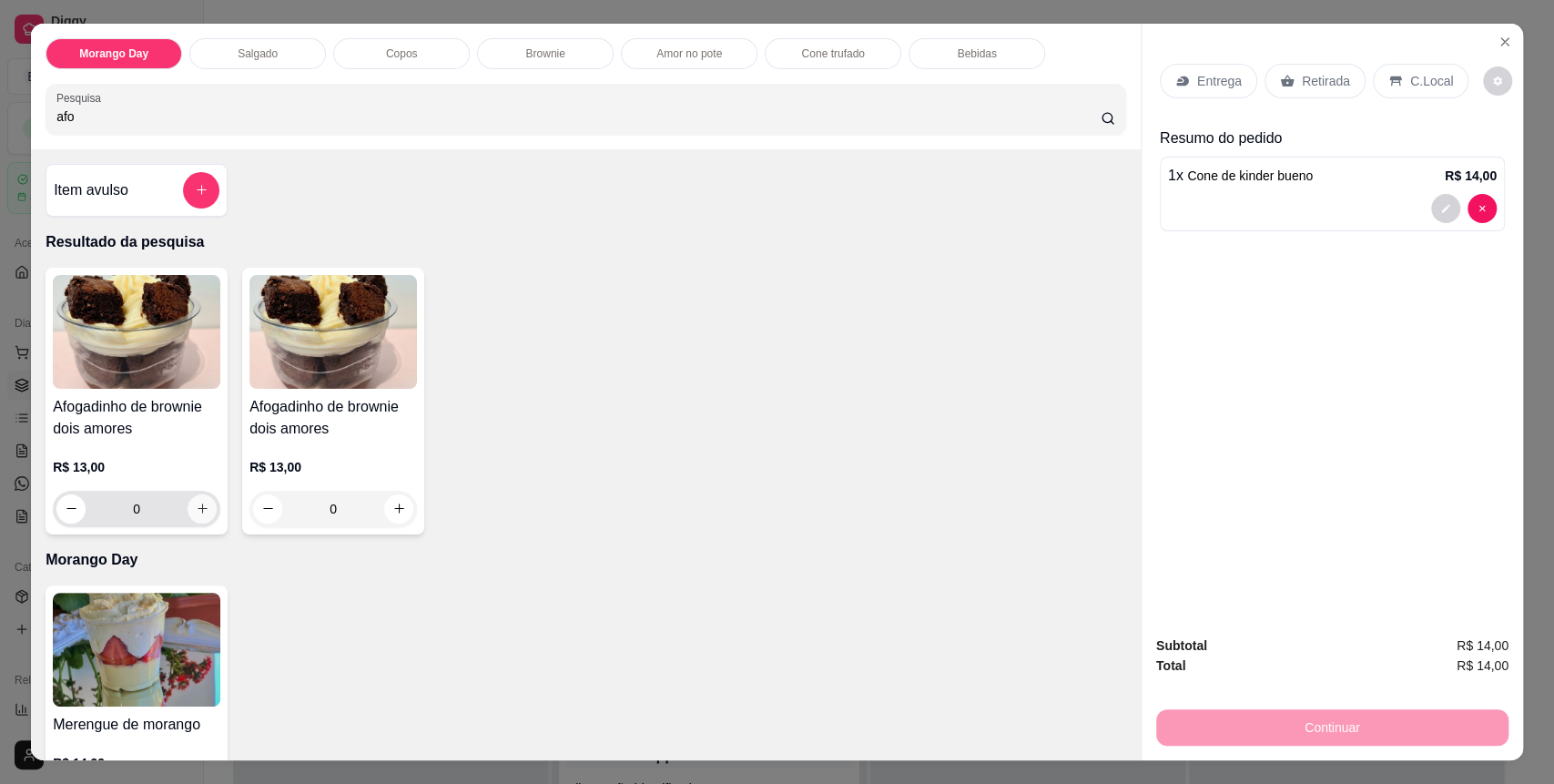
type input "afo"
click at [193, 496] on button "increase-product-quantity" at bounding box center [203, 509] width 30 height 30
type input "1"
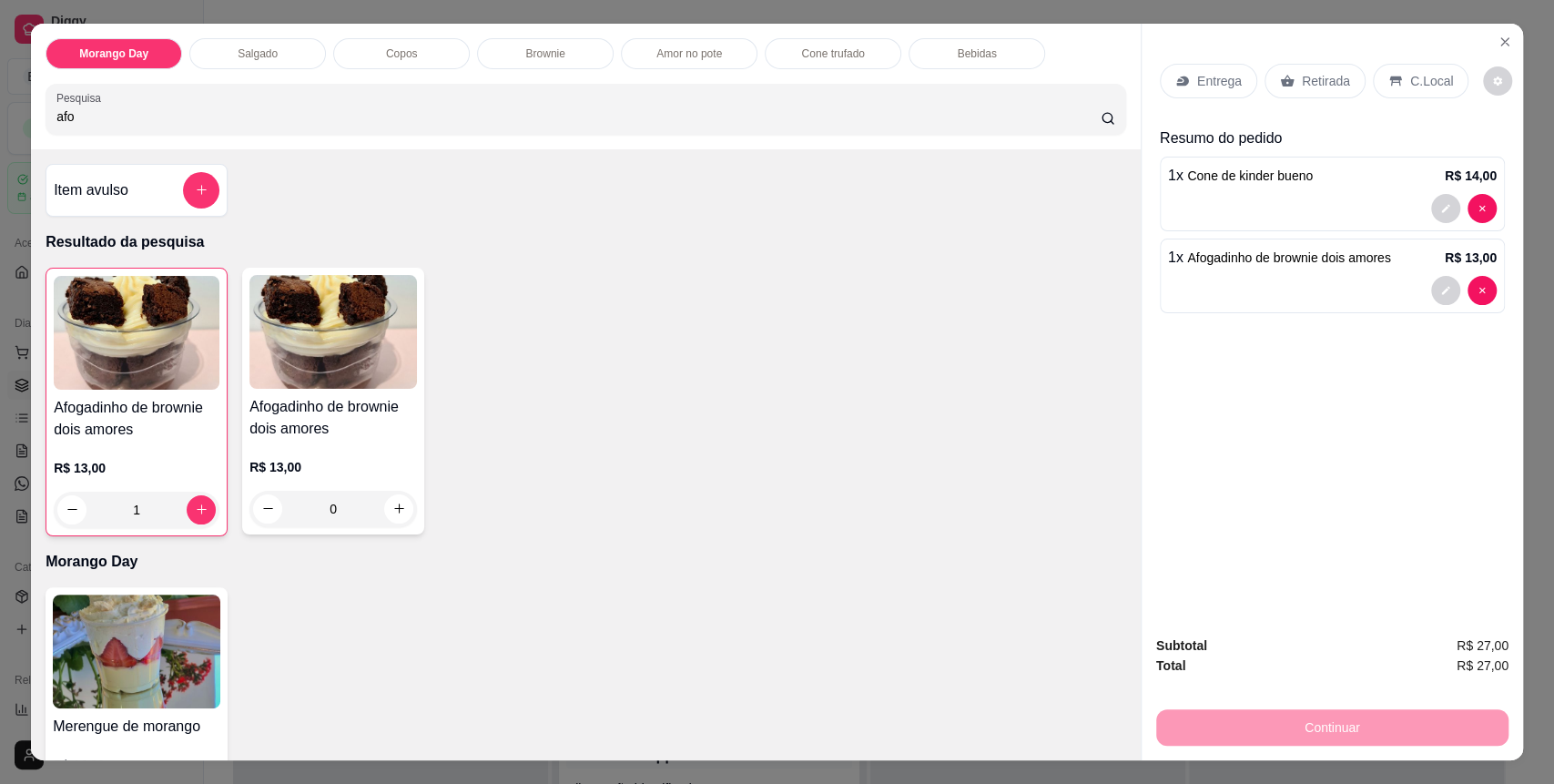
click at [1389, 80] on icon at bounding box center [1396, 81] width 15 height 15
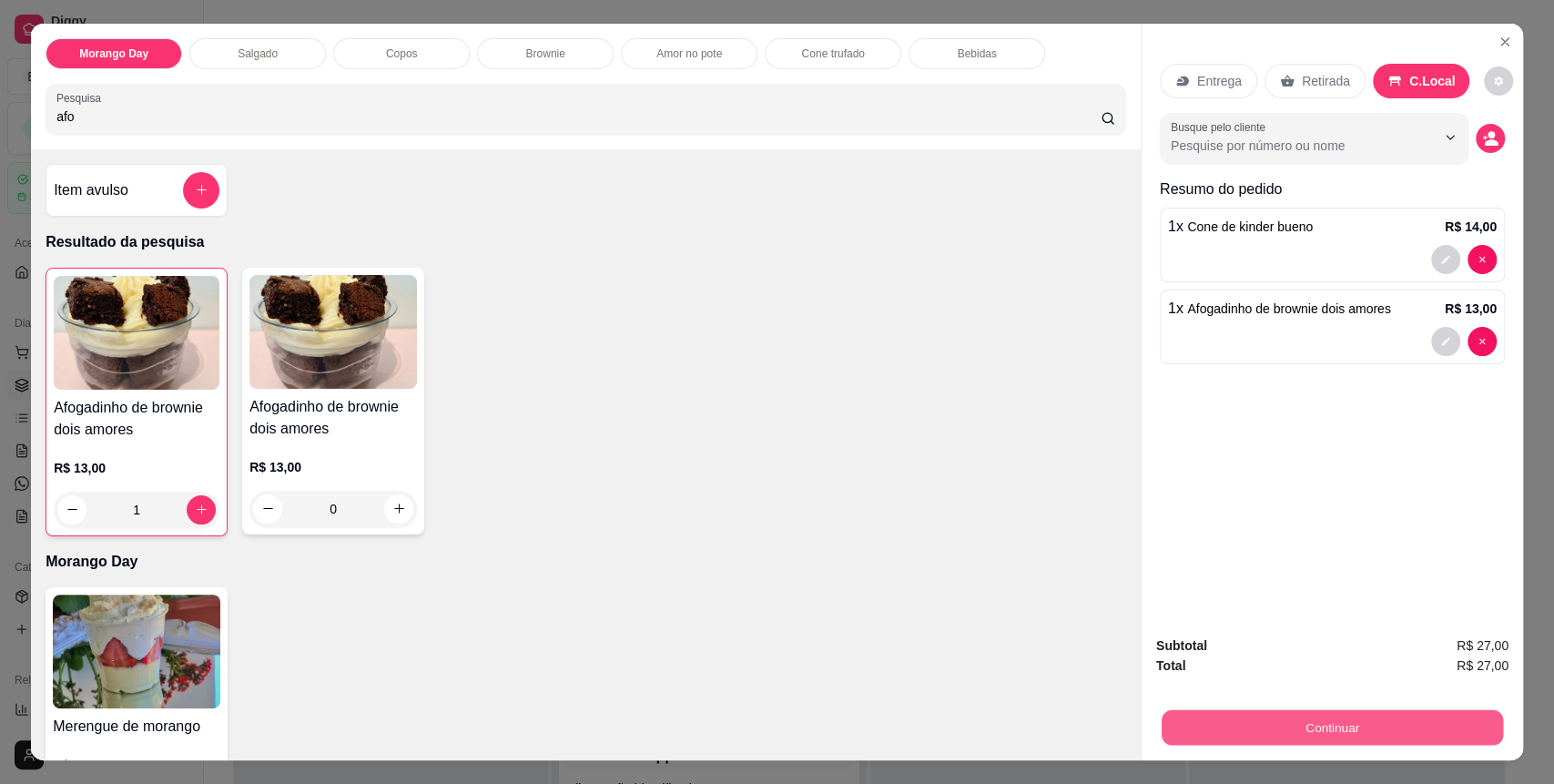
click at [1309, 733] on button "Continuar" at bounding box center [1332, 728] width 342 height 35
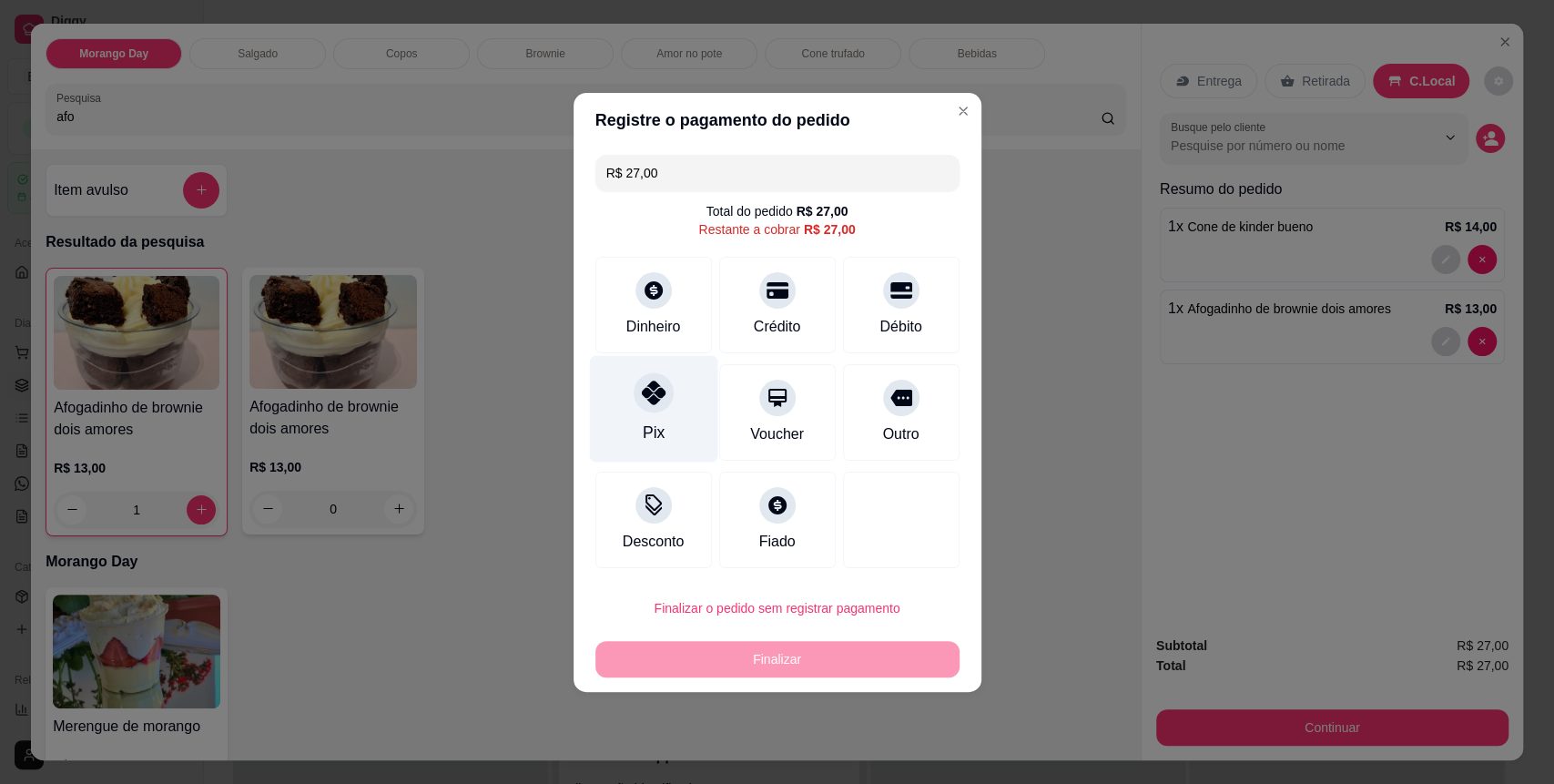
click at [626, 404] on div "Pix" at bounding box center [653, 408] width 128 height 106
type input "R$ 0,00"
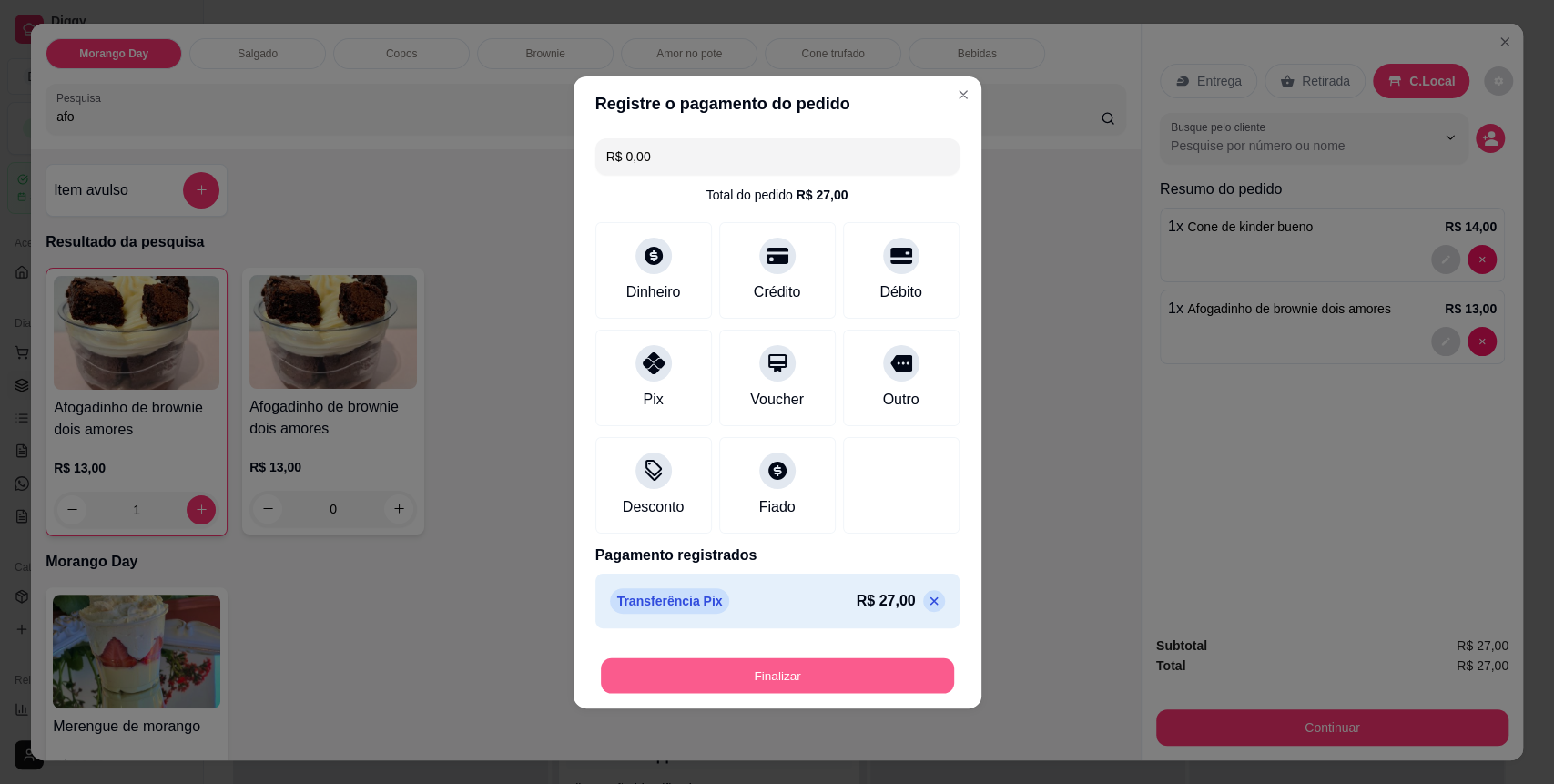
click at [738, 659] on button "Finalizar" at bounding box center [777, 675] width 353 height 35
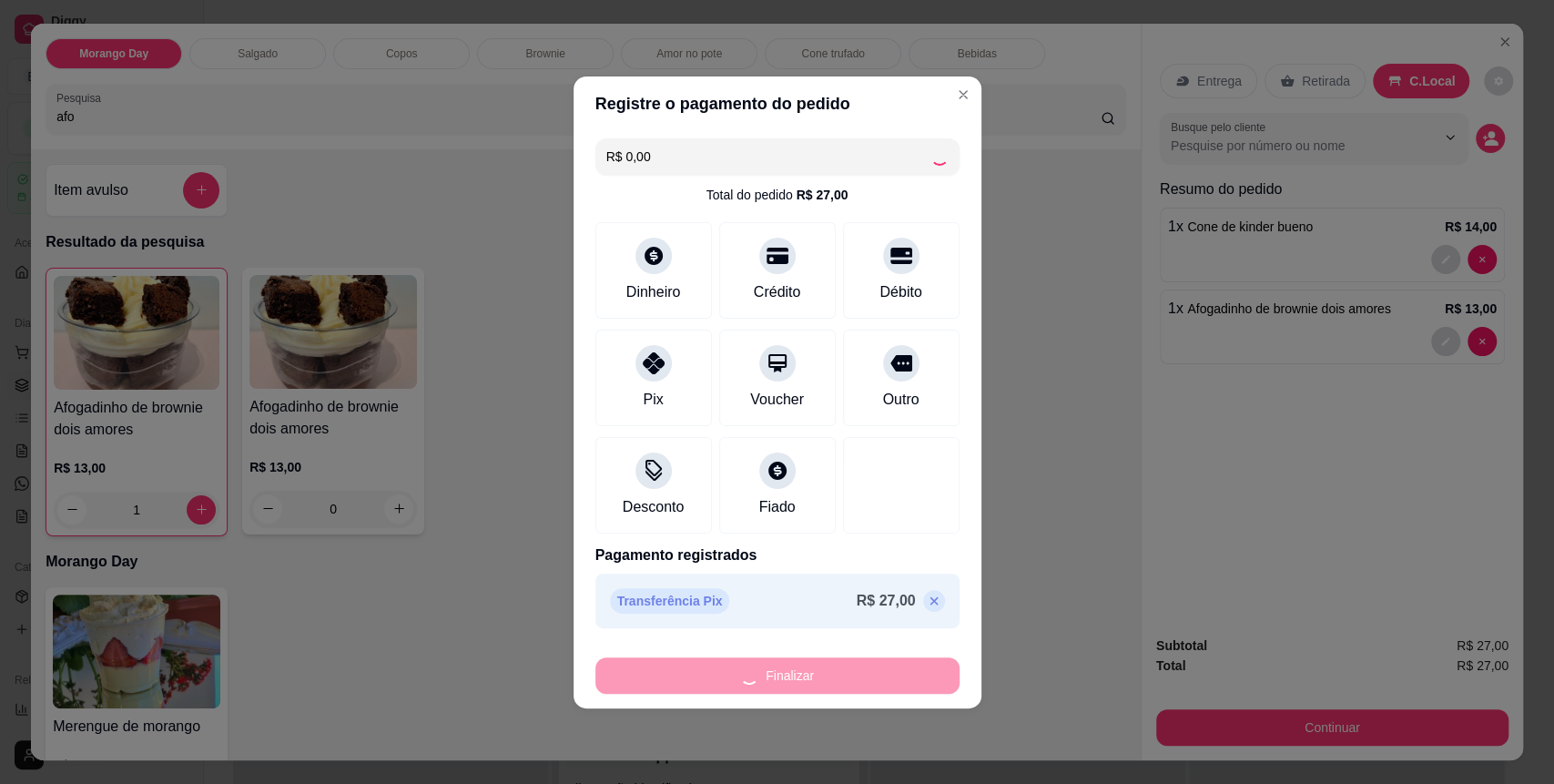
type input "0"
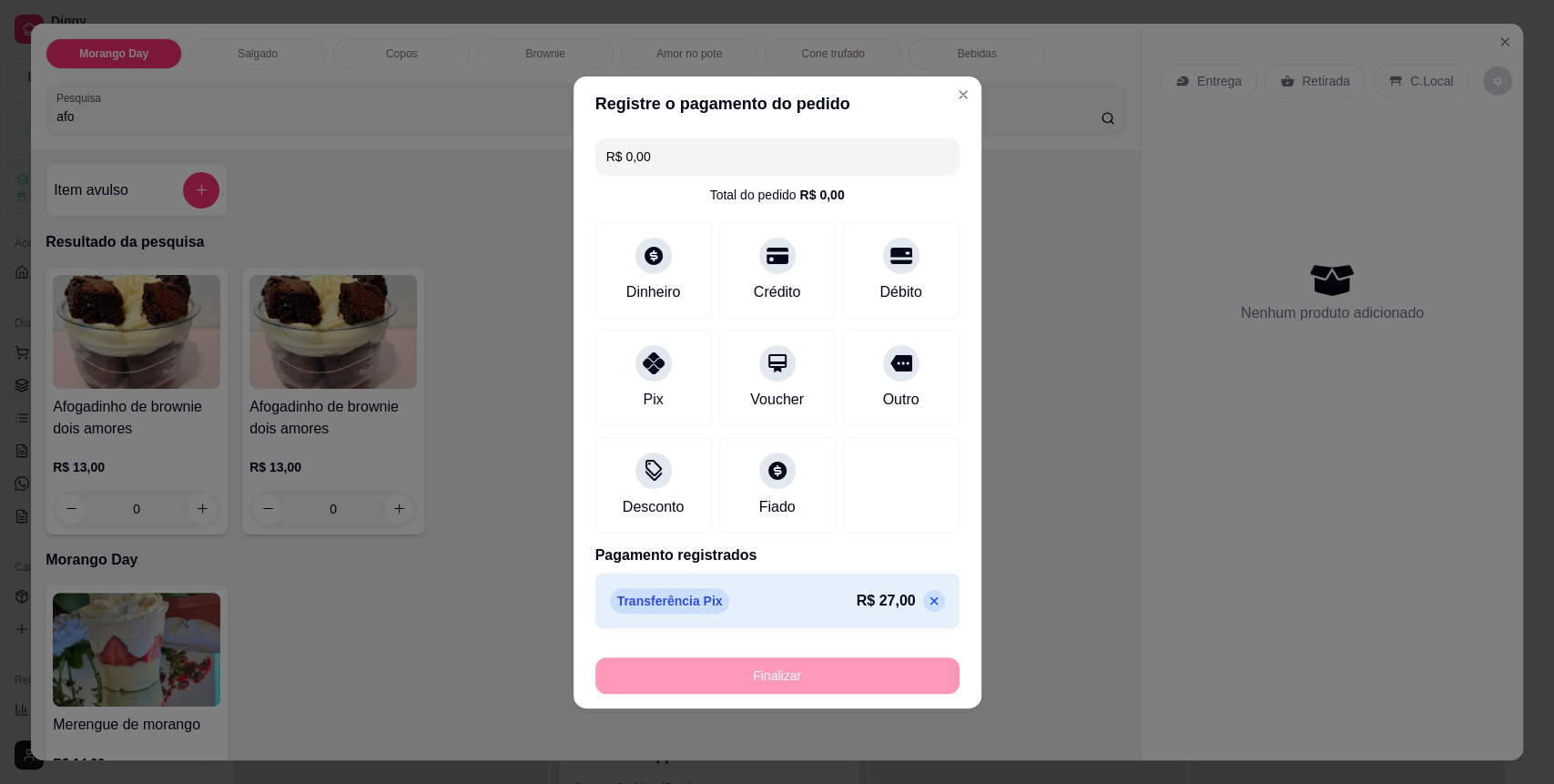
type input "-R$ 27,00"
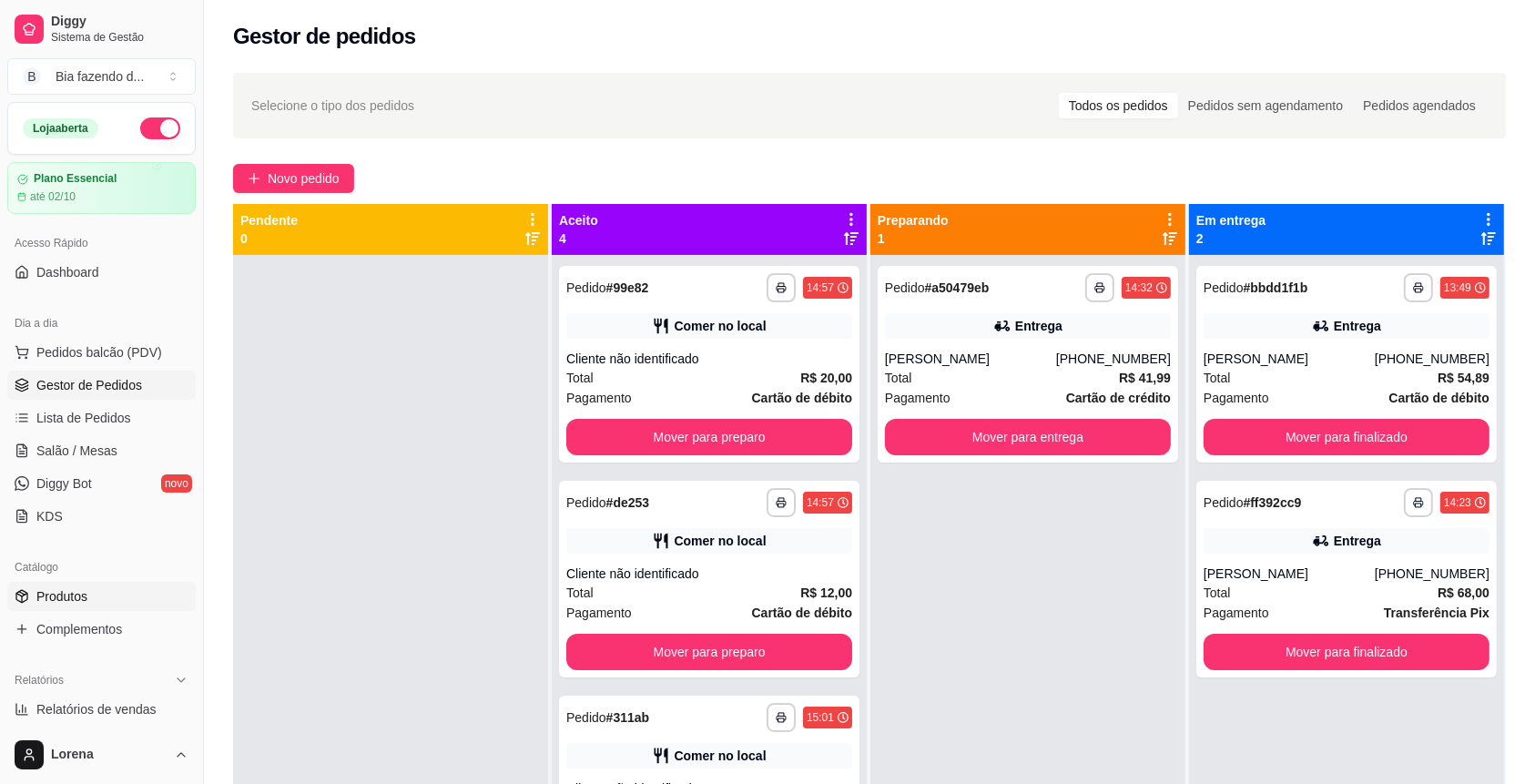
click at [89, 597] on link "Produtos" at bounding box center [101, 596] width 189 height 30
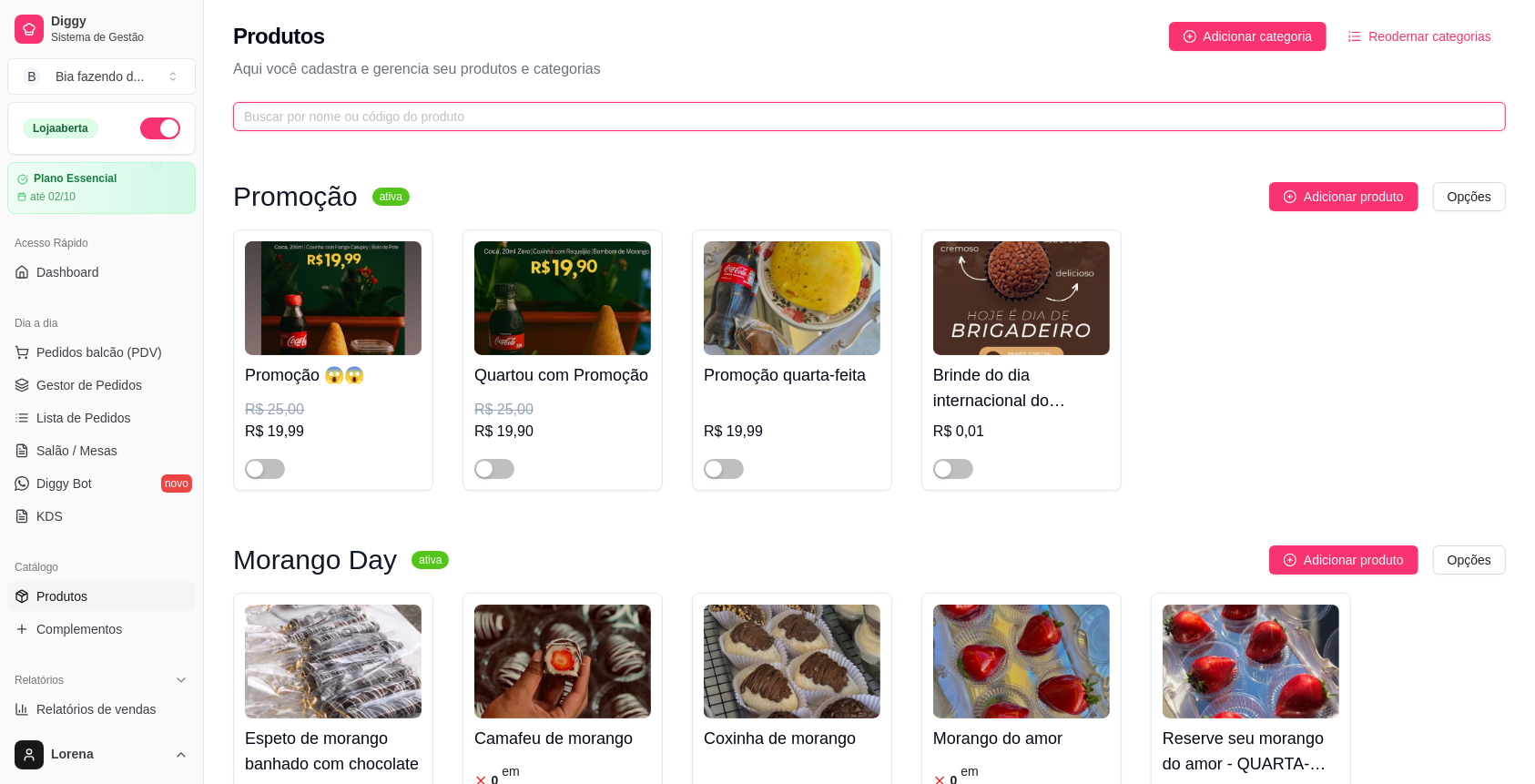
click at [333, 116] on input "text" at bounding box center [862, 116] width 1236 height 20
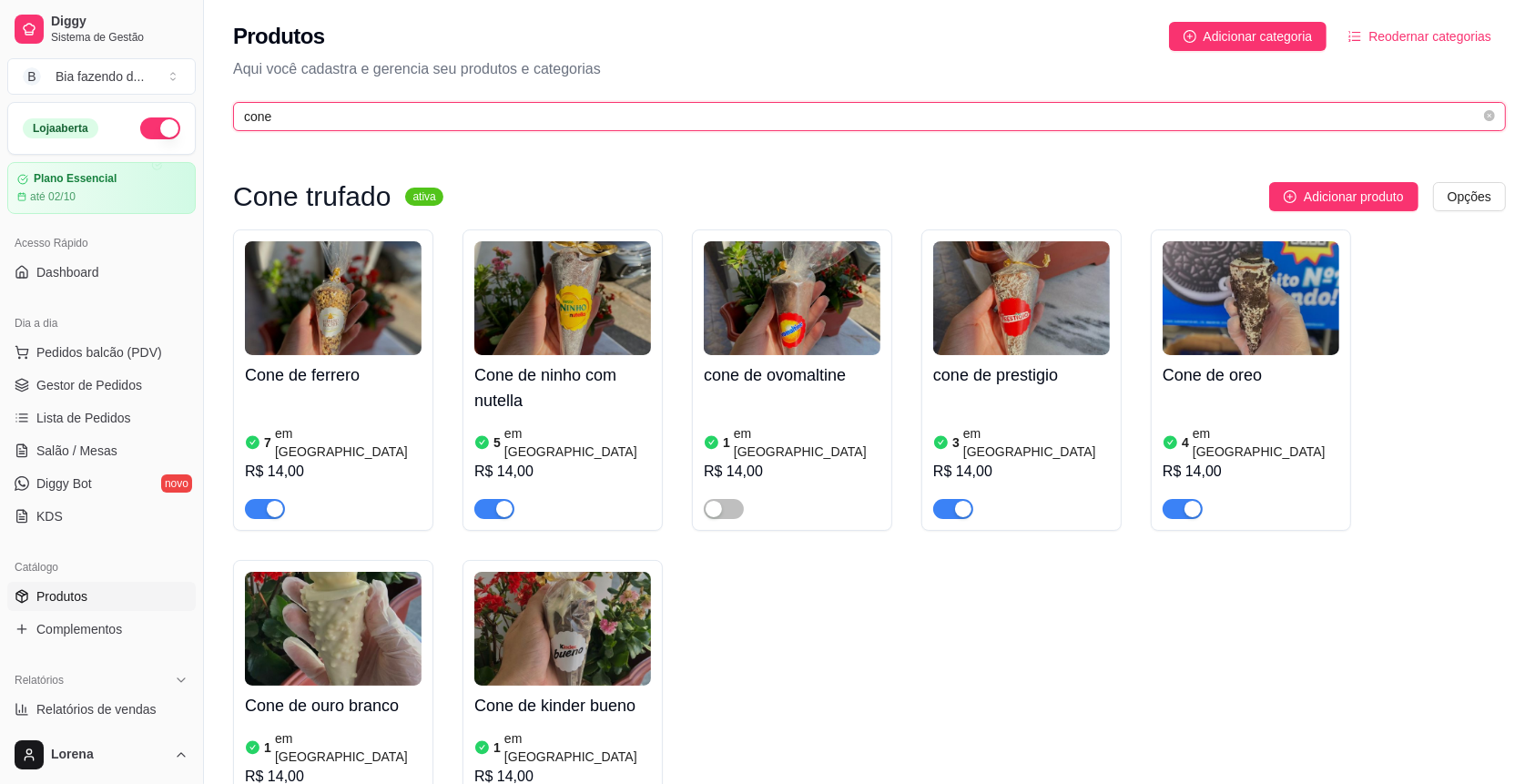
scroll to position [107, 0]
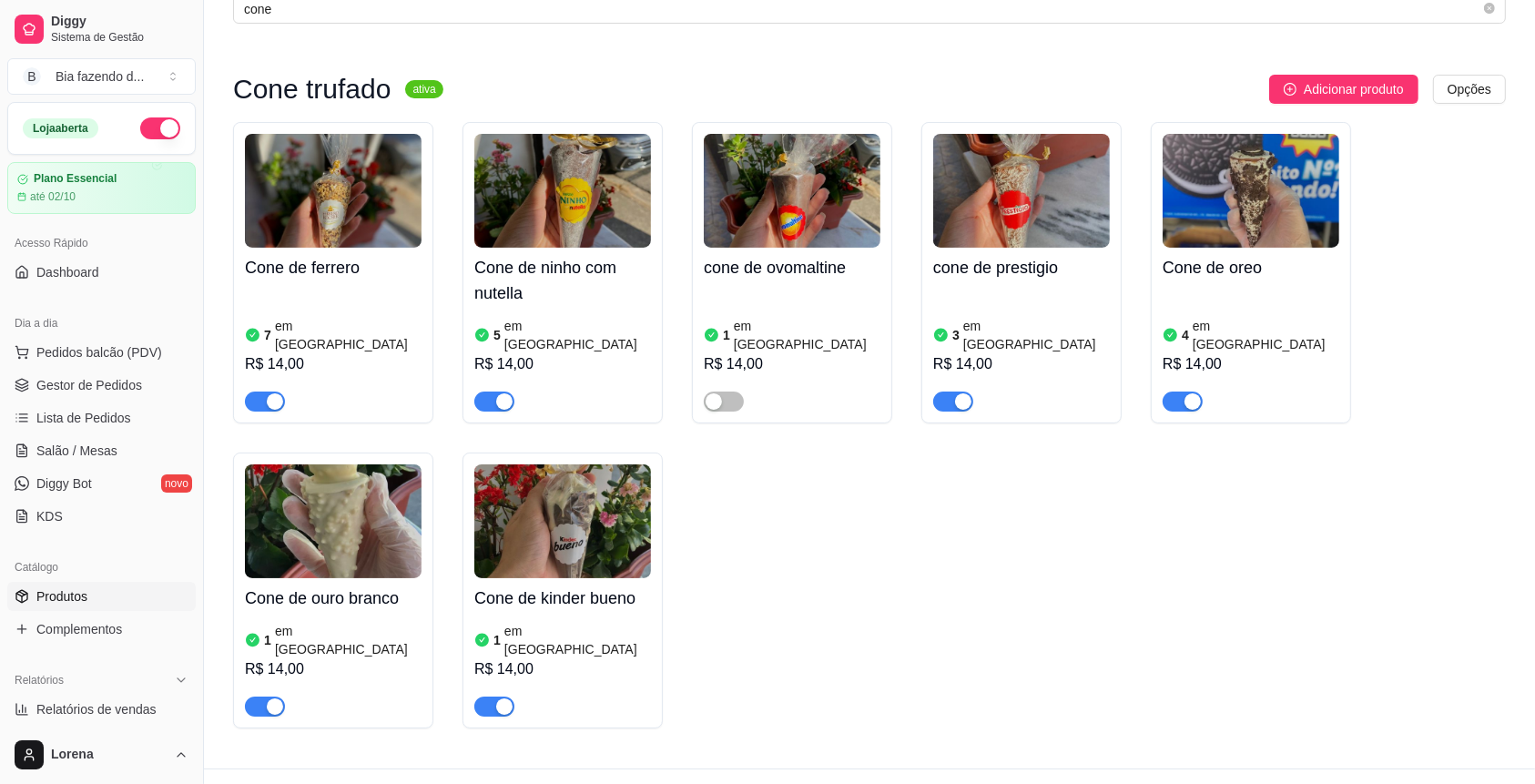
click at [491, 696] on span "button" at bounding box center [494, 706] width 40 height 20
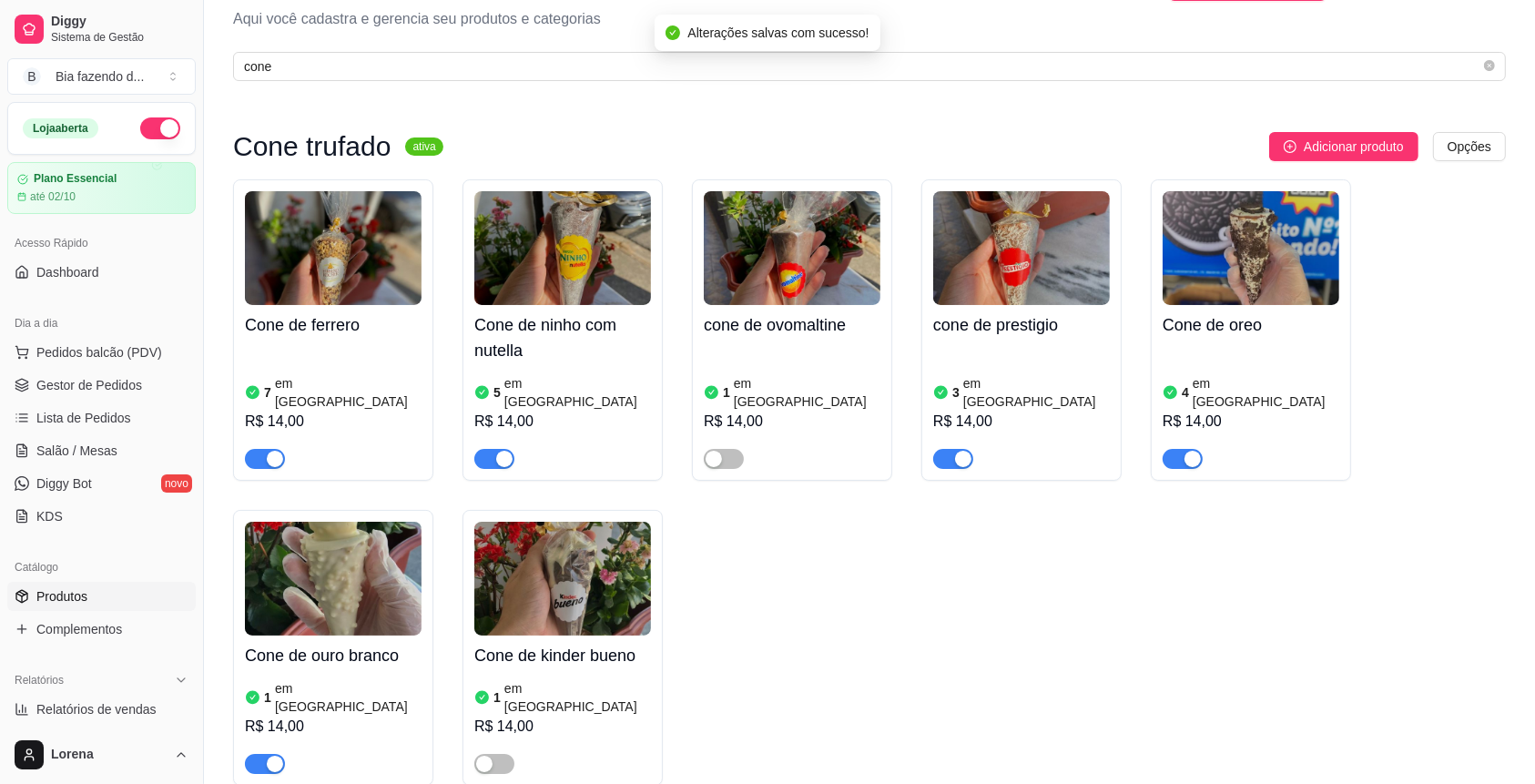
scroll to position [0, 0]
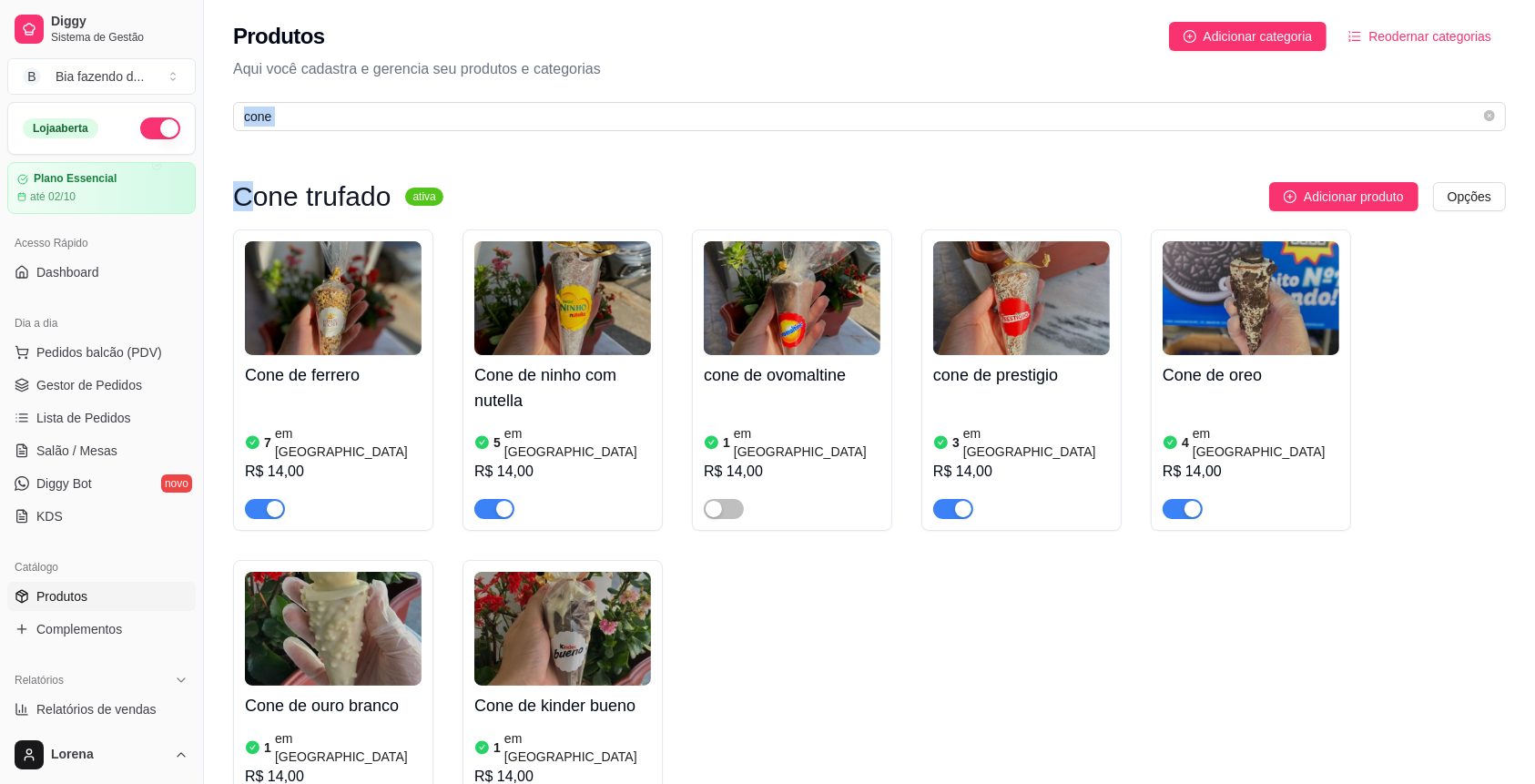
drag, startPoint x: 283, startPoint y: 128, endPoint x: 243, endPoint y: 148, distance: 44.7
click at [243, 148] on div "Produtos Adicionar categoria Reodernar categorias Aqui você cadastra e gerencia…" at bounding box center [869, 438] width 1331 height 875
click at [262, 138] on div "Produtos Adicionar categoria Reodernar categorias Aqui você cadastra e gerencia…" at bounding box center [869, 71] width 1331 height 142
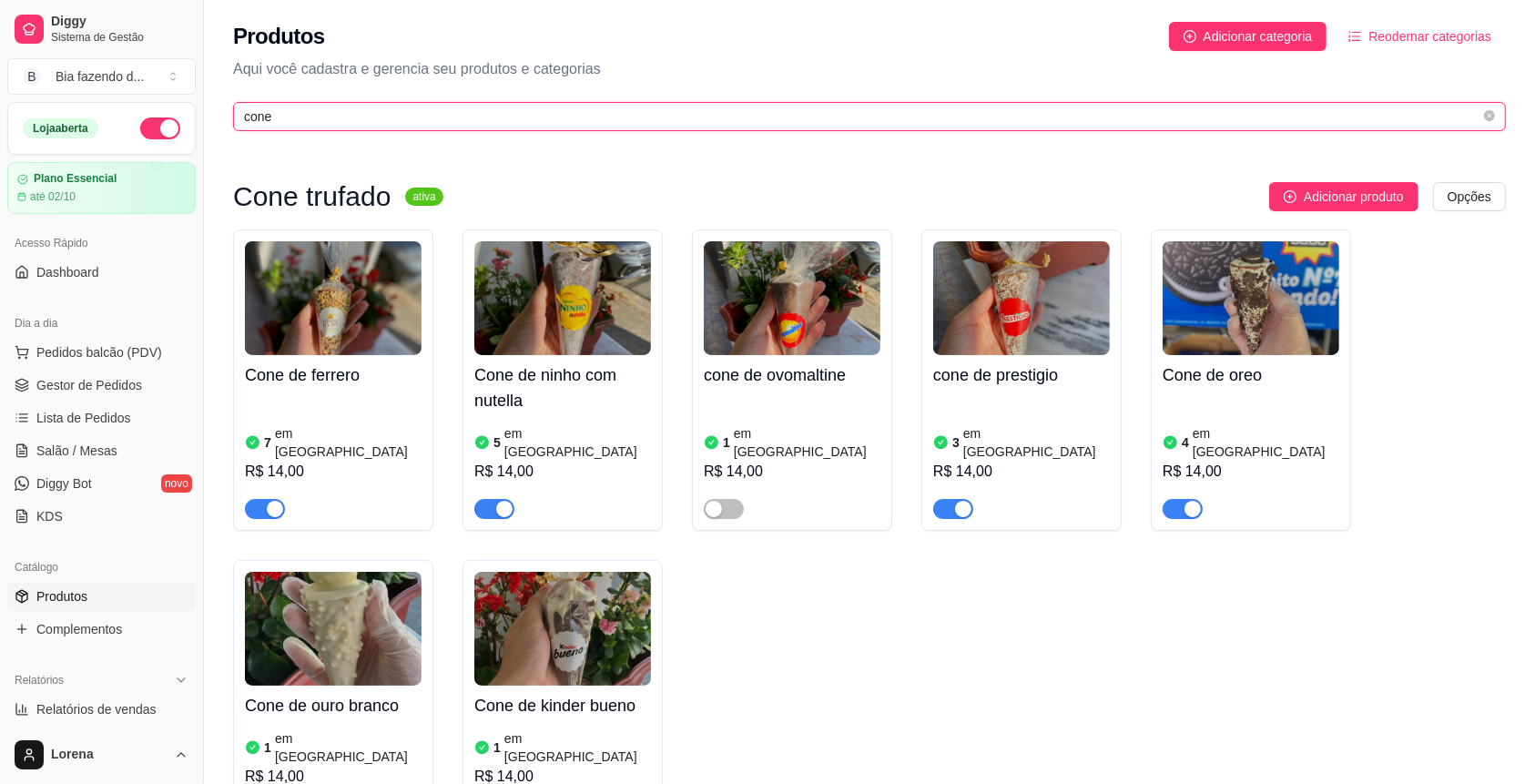
click at [276, 122] on input "cone" at bounding box center [862, 116] width 1236 height 20
click at [277, 120] on input "cone" at bounding box center [862, 116] width 1236 height 20
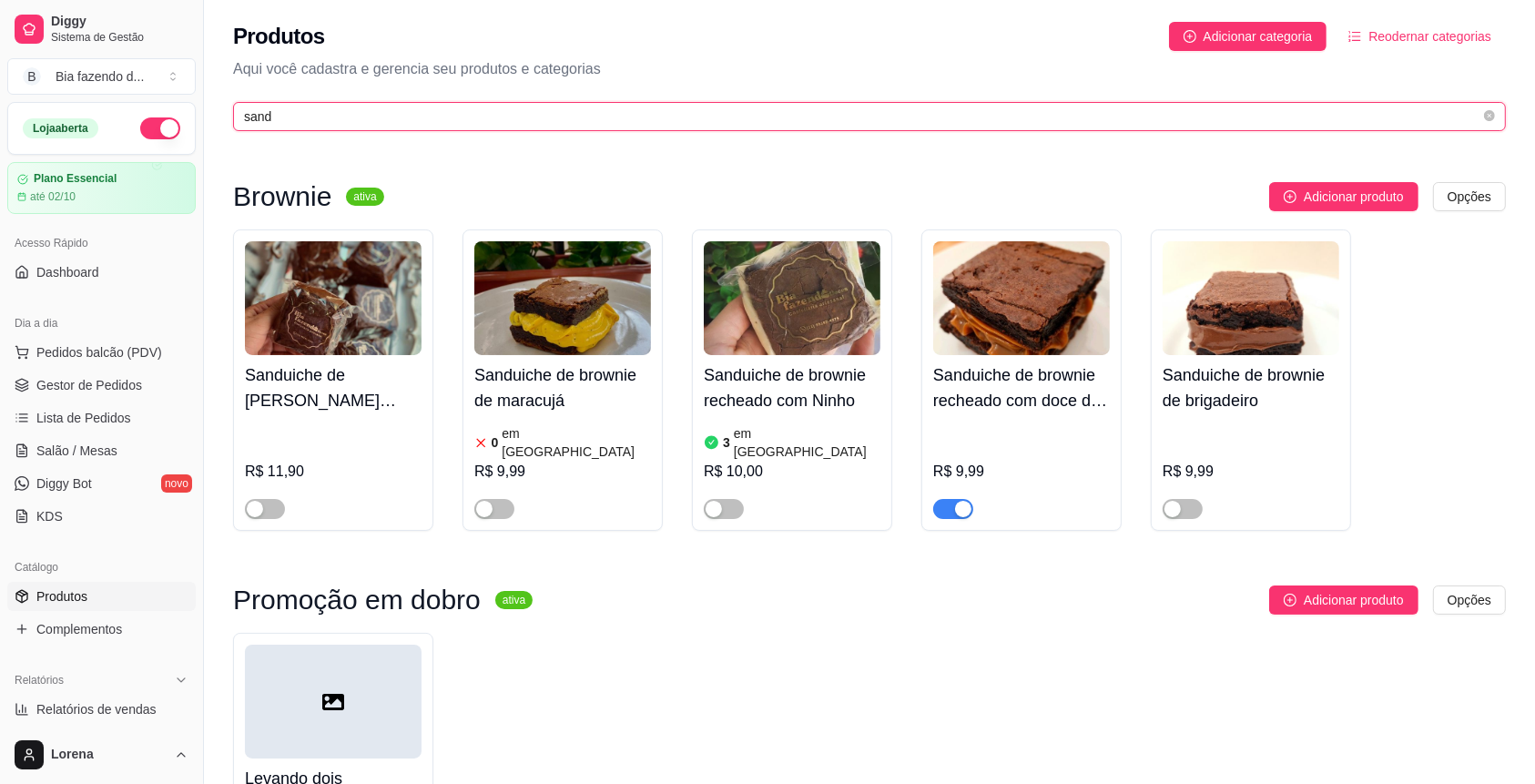
type input "sand"
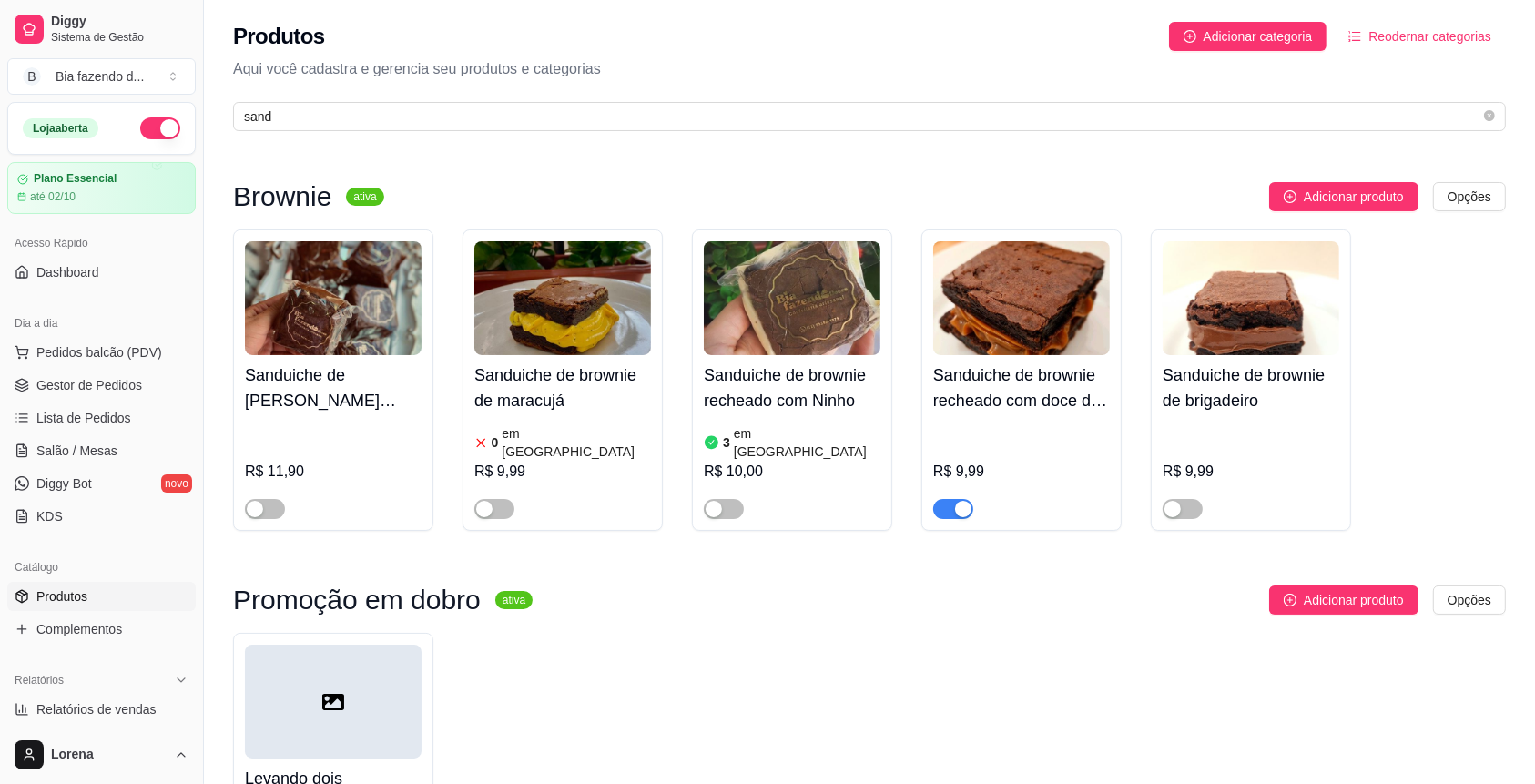
click at [954, 501] on div "button" at bounding box center [962, 509] width 17 height 17
click at [131, 371] on link "Gestor de Pedidos" at bounding box center [101, 386] width 189 height 30
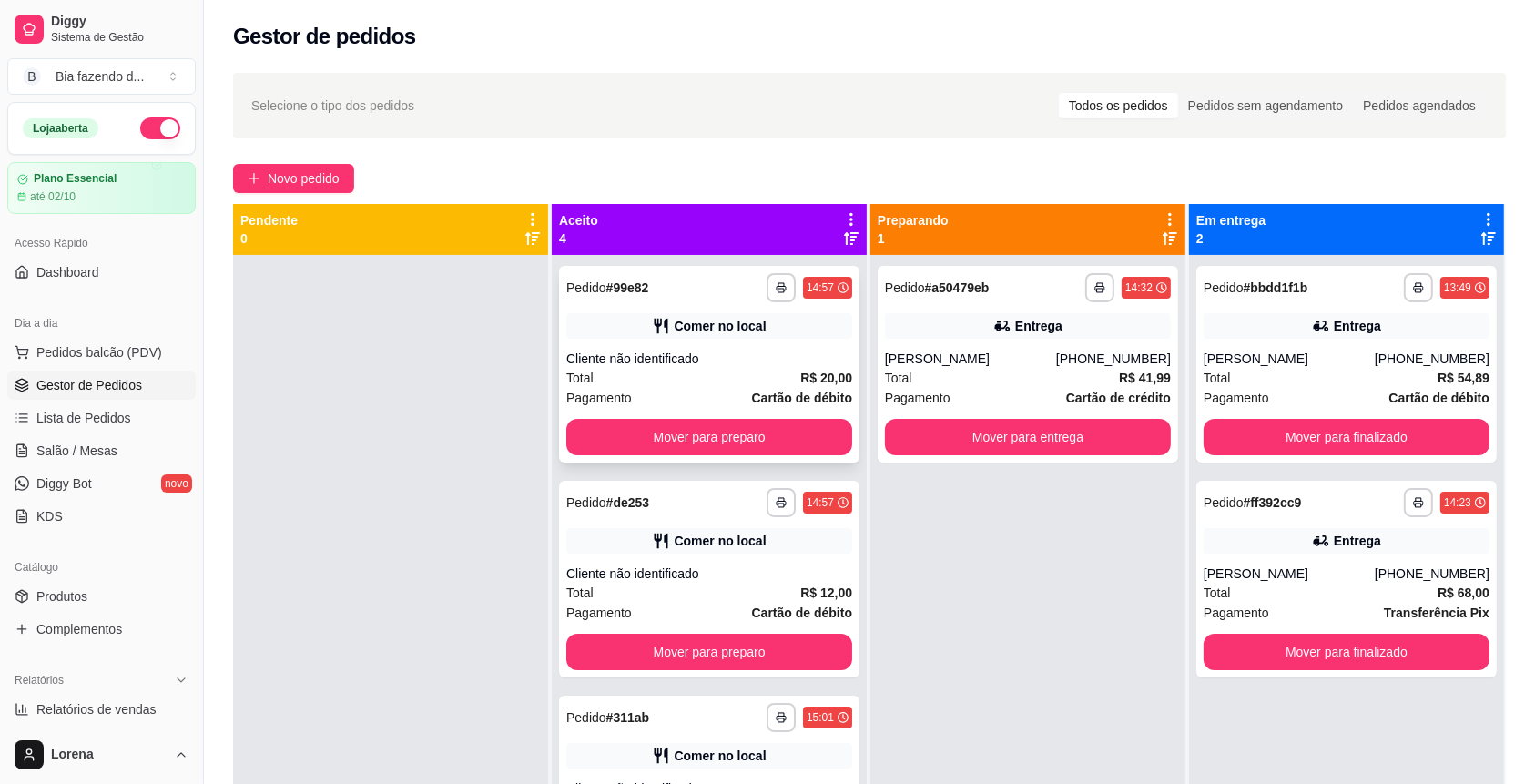
scroll to position [93, 0]
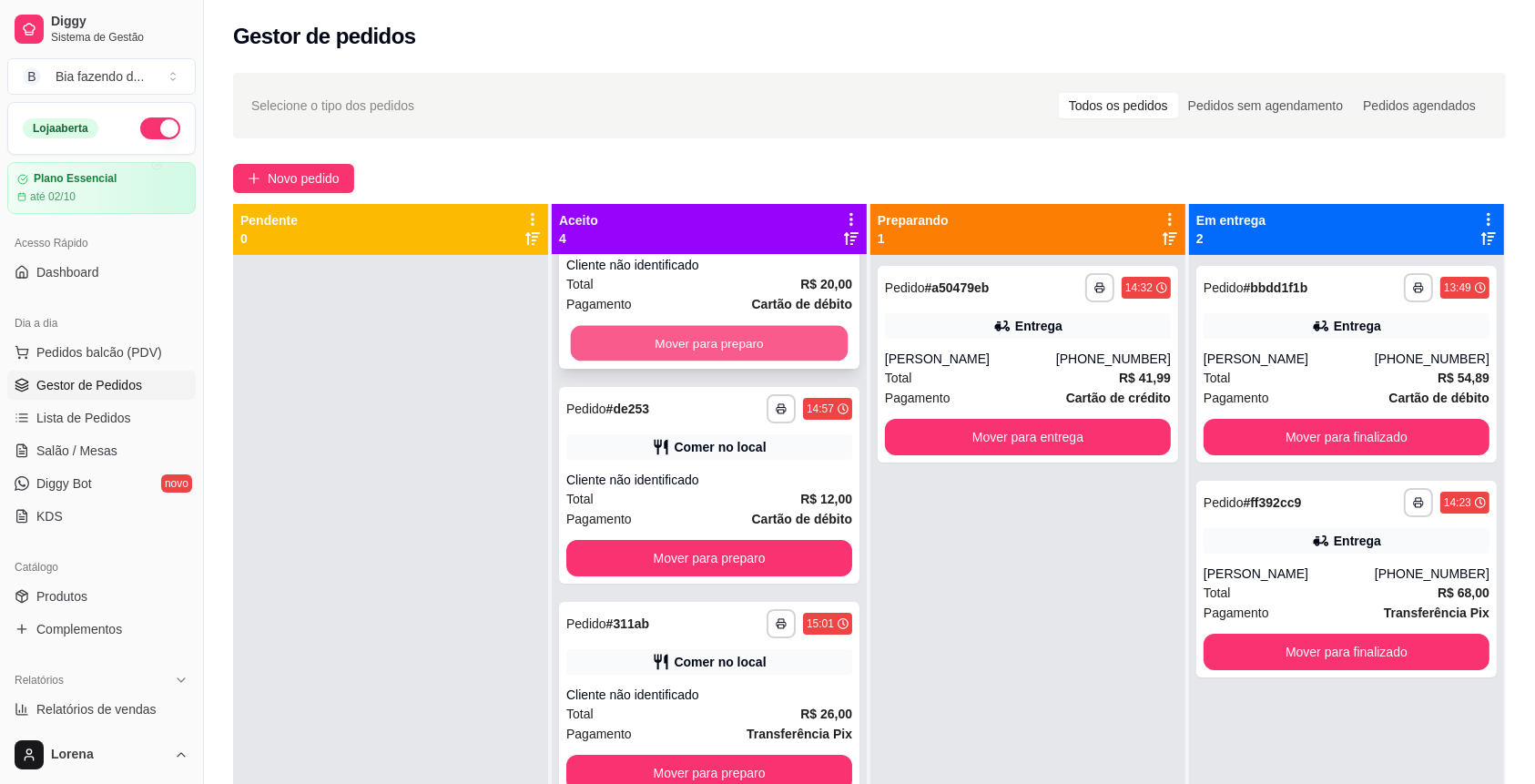
click at [686, 356] on button "Mover para preparo" at bounding box center [709, 343] width 277 height 35
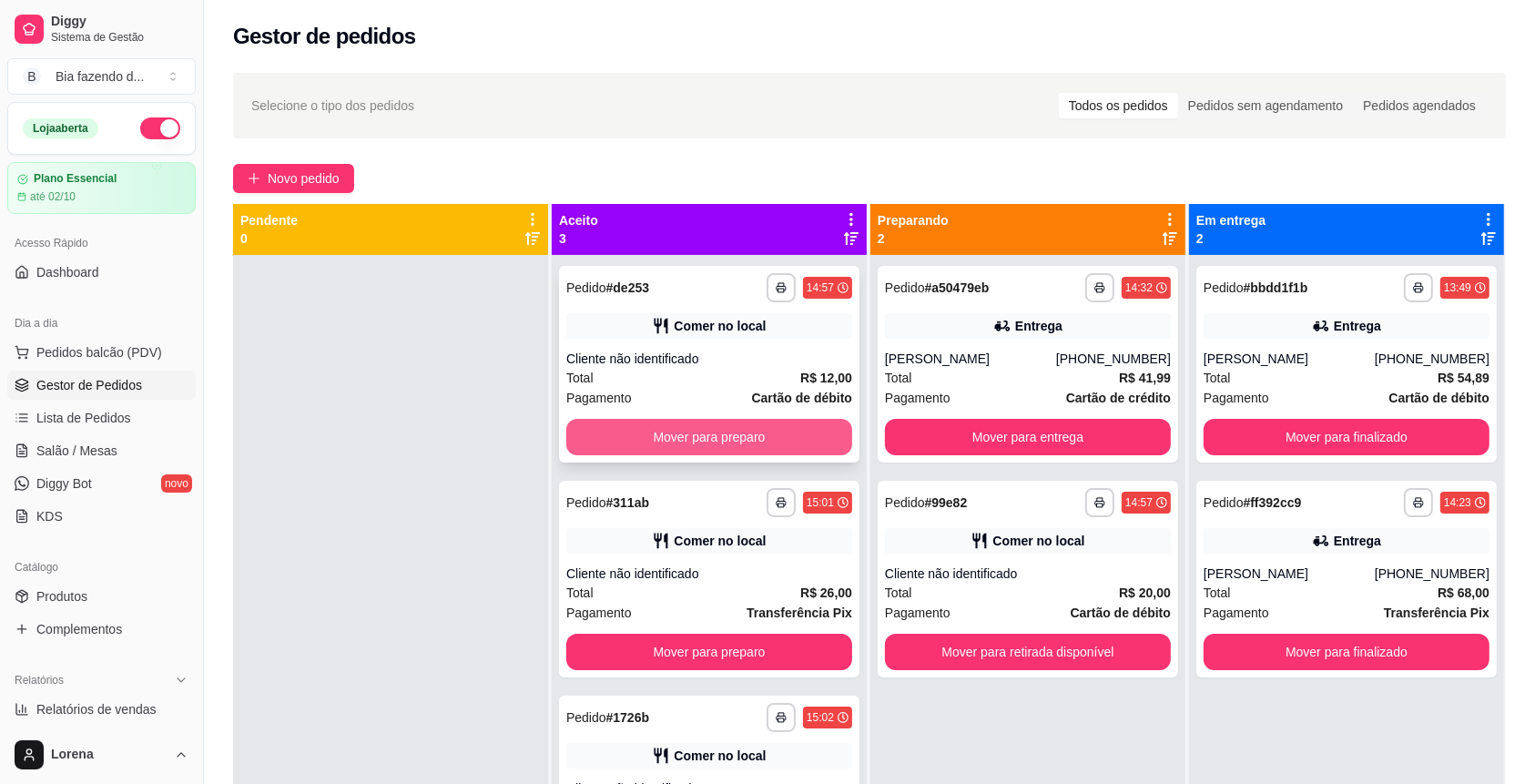
click at [685, 432] on button "Mover para preparo" at bounding box center [708, 437] width 285 height 36
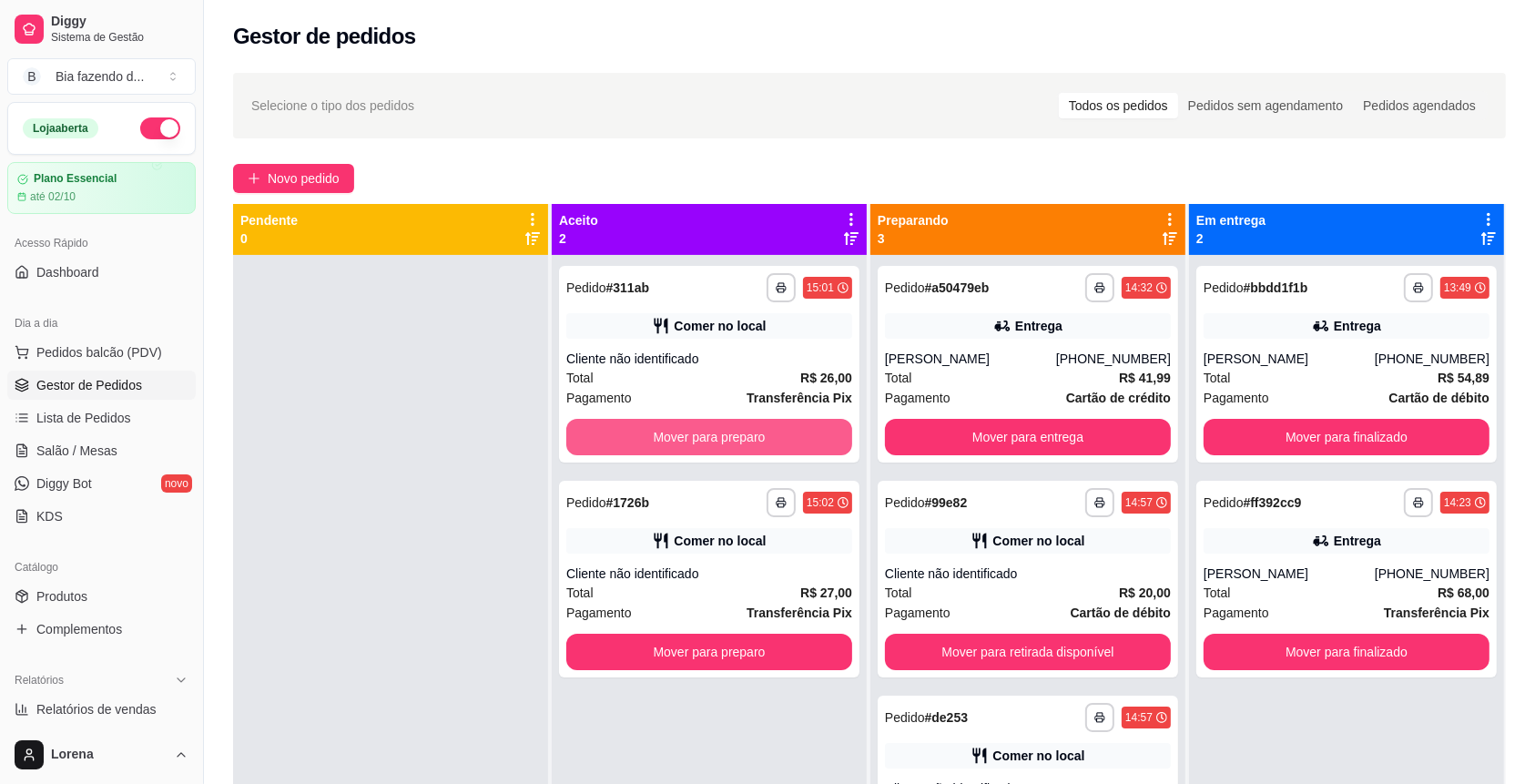
click at [685, 432] on button "Mover para preparo" at bounding box center [708, 437] width 285 height 36
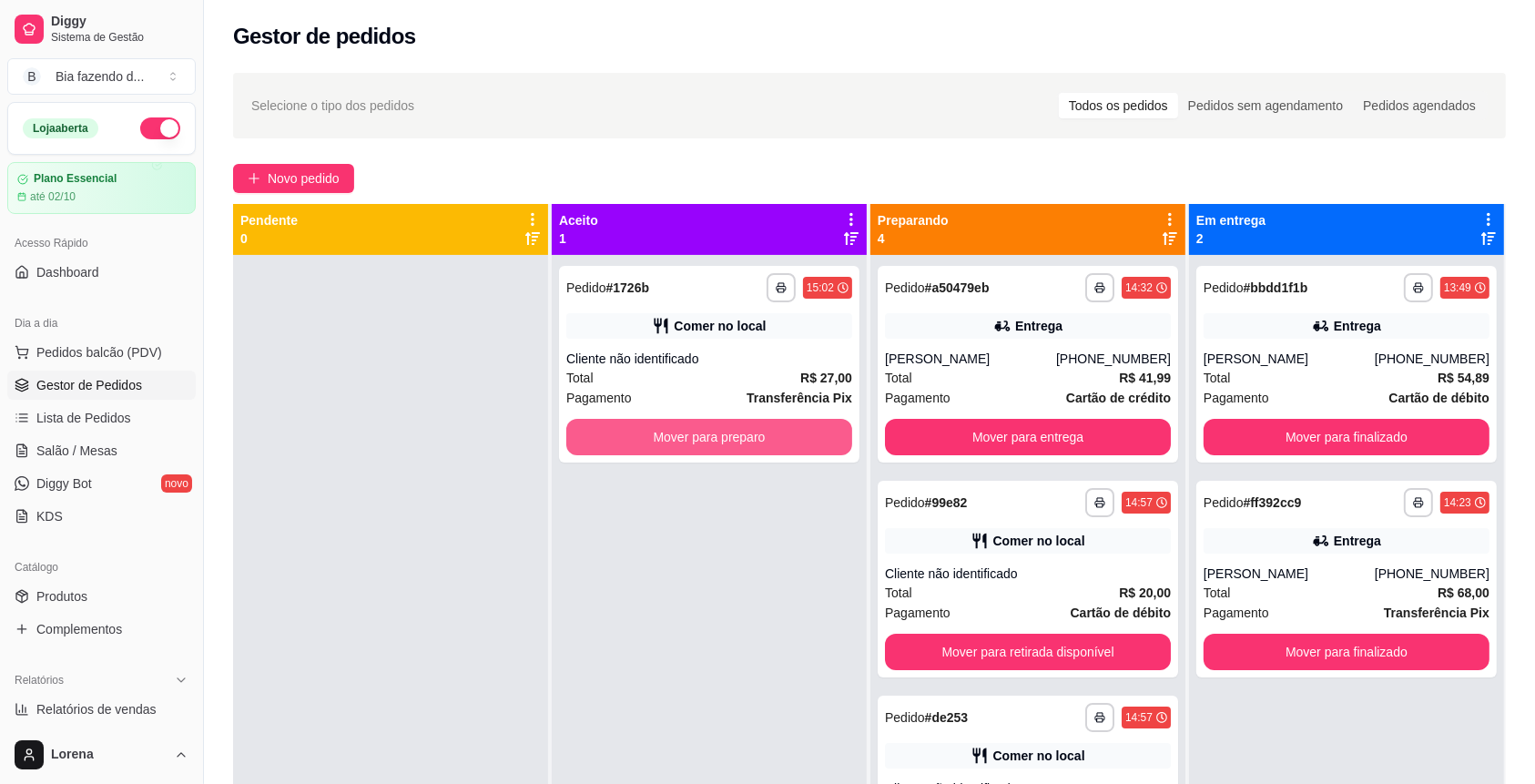
click at [685, 432] on button "Mover para preparo" at bounding box center [708, 437] width 285 height 36
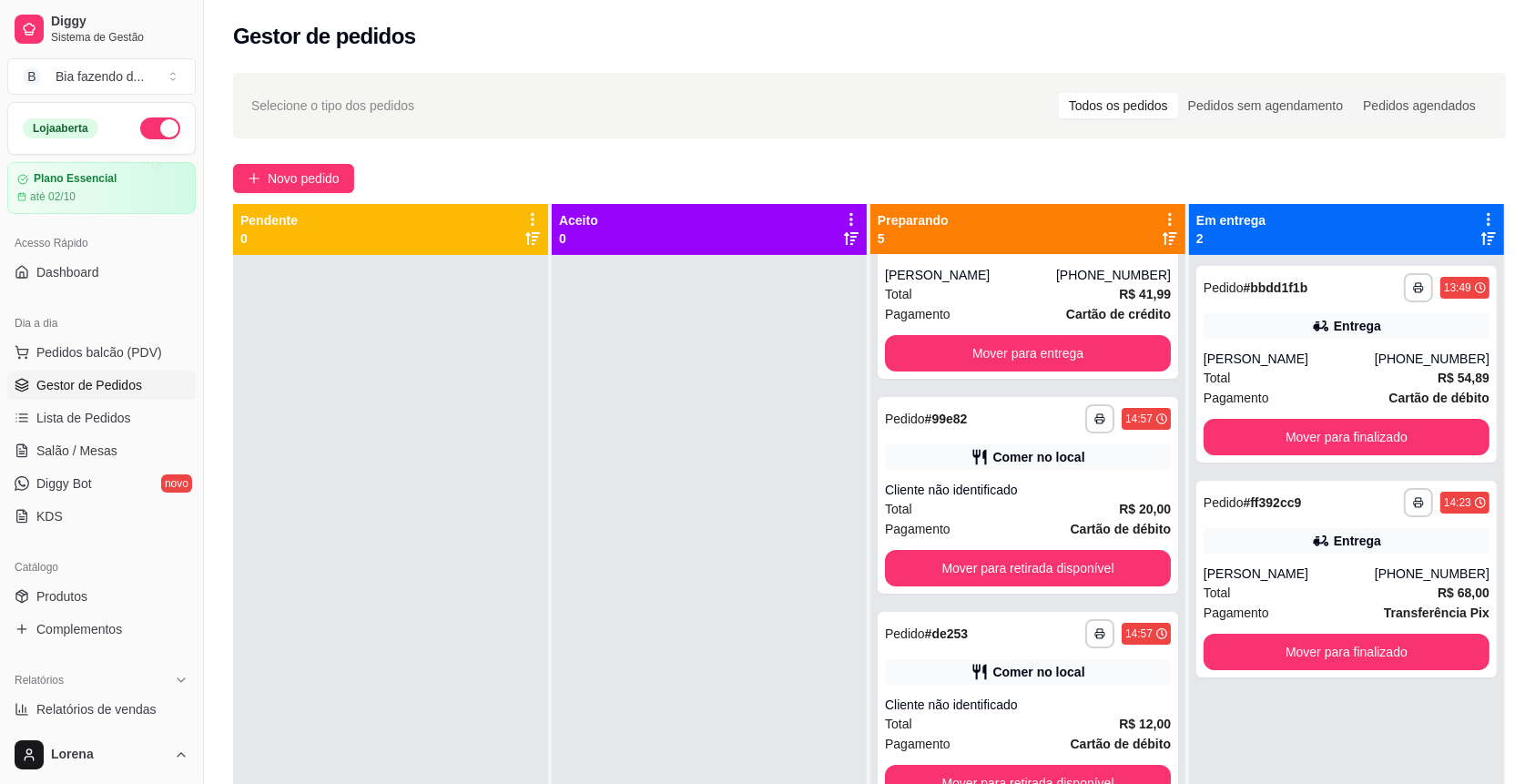
scroll to position [121, 0]
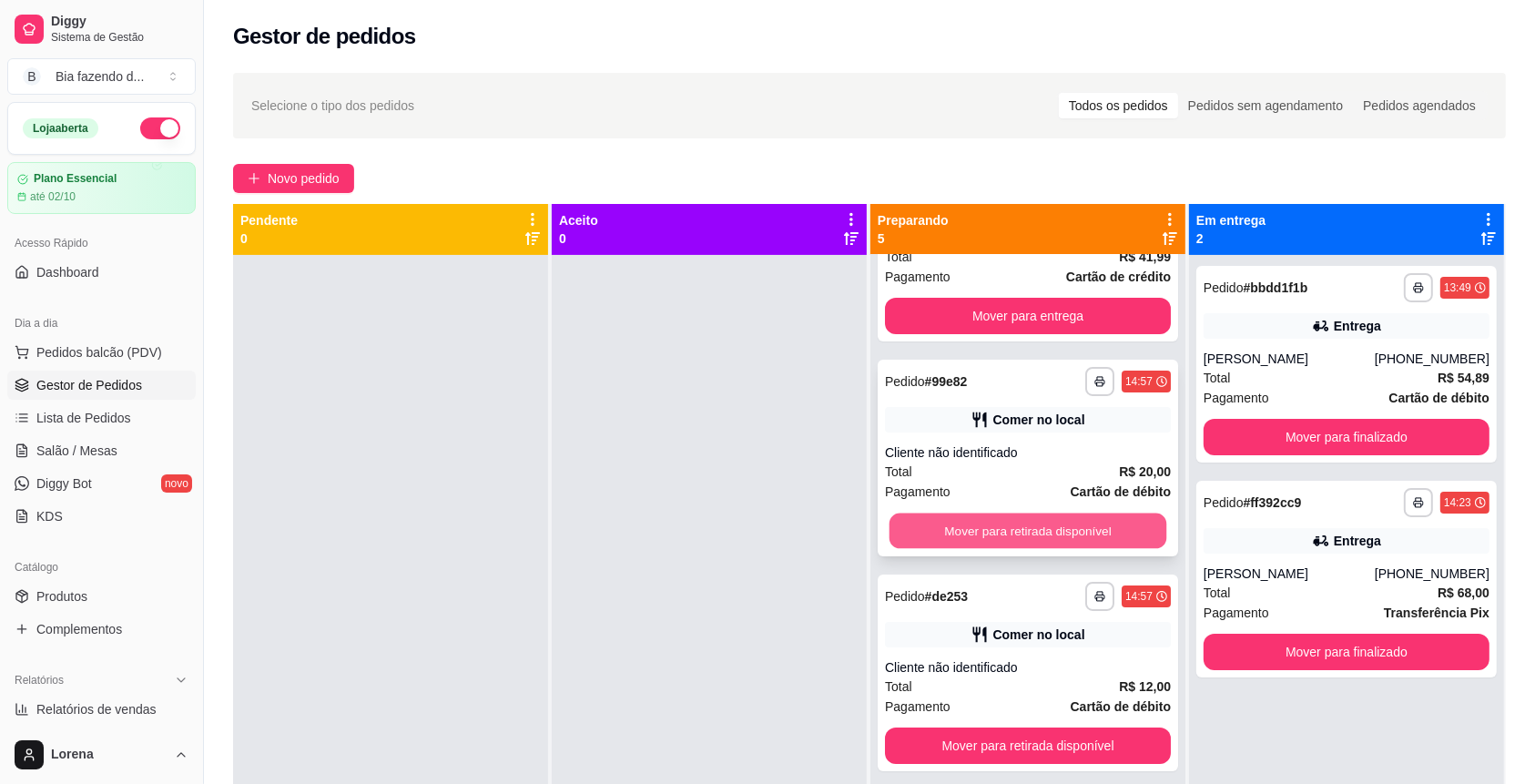
click at [925, 525] on button "Mover para retirada disponível" at bounding box center [1028, 531] width 277 height 35
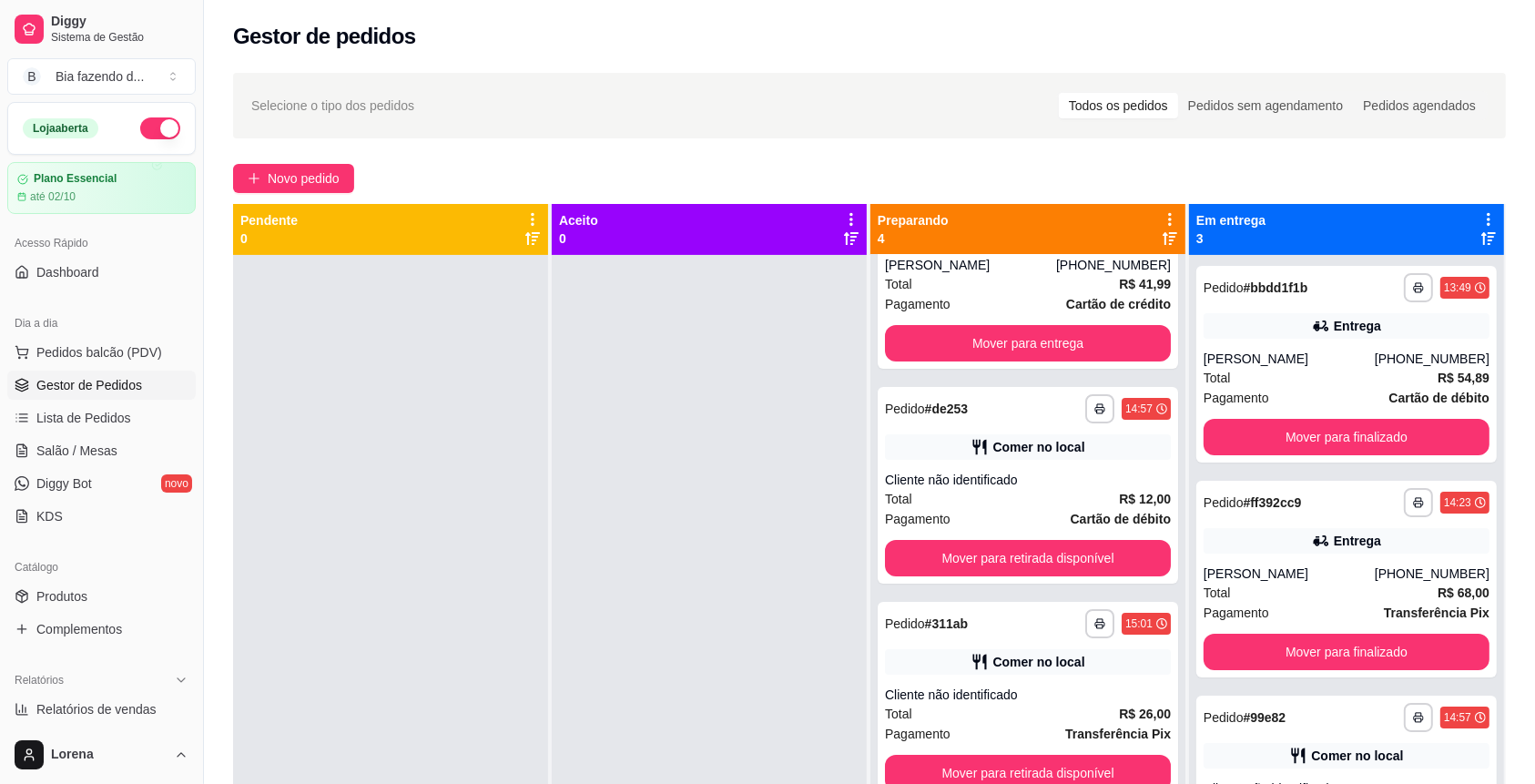
scroll to position [93, 0]
click at [955, 554] on button "Mover para retirada disponível" at bounding box center [1027, 558] width 285 height 36
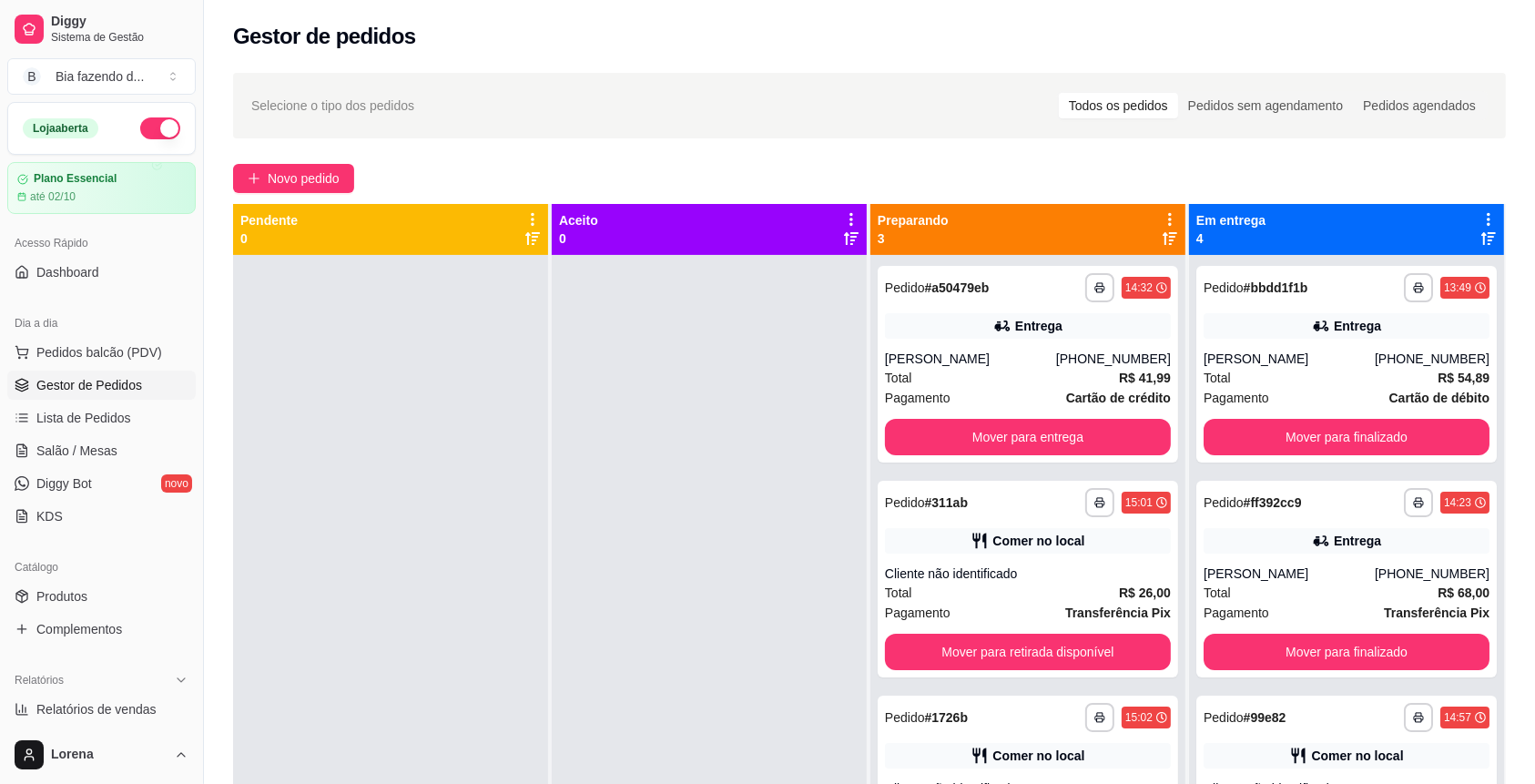
scroll to position [0, 0]
click at [955, 554] on div "**********" at bounding box center [1027, 578] width 300 height 197
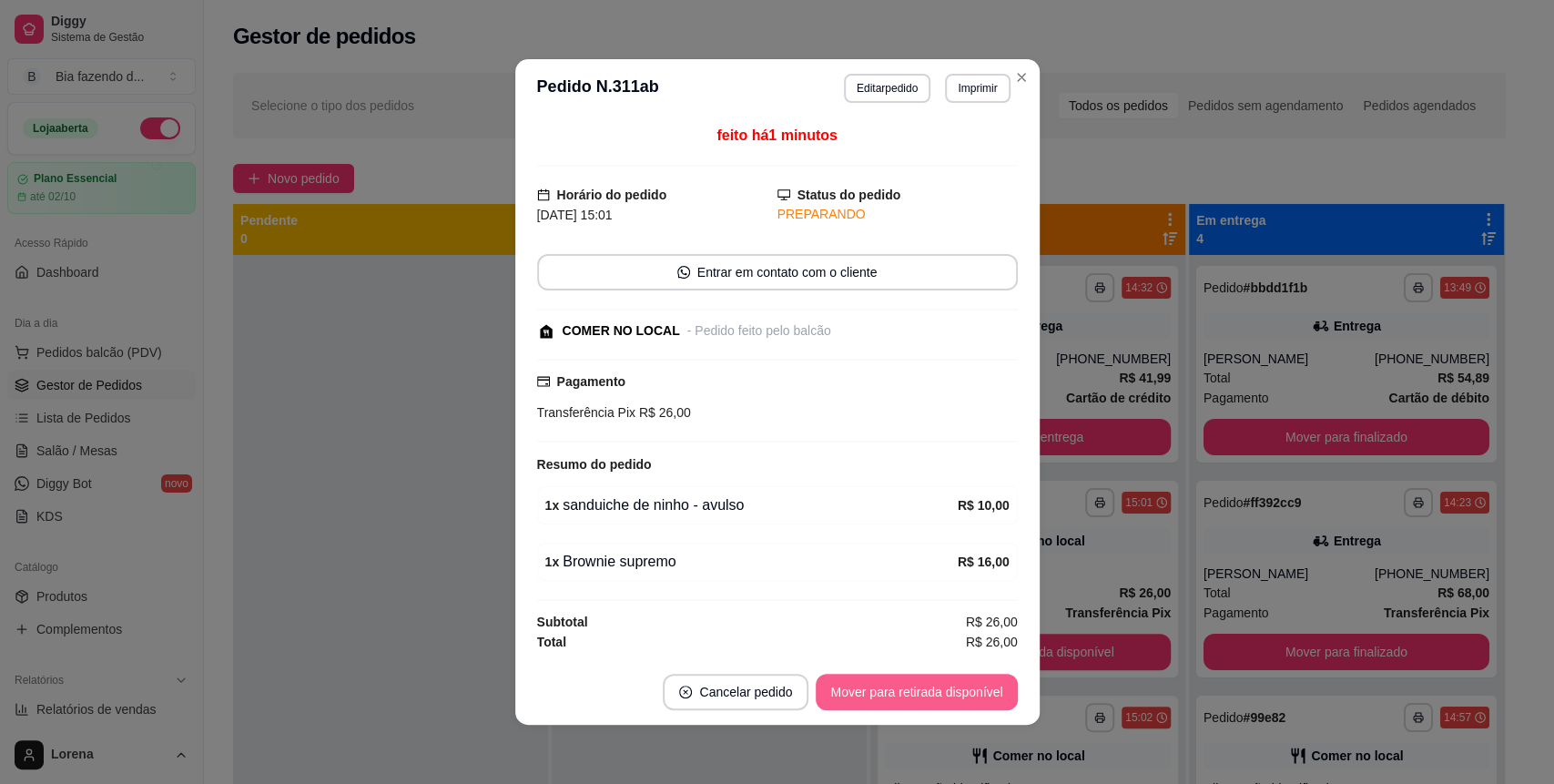
click at [966, 692] on button "Mover para retirada disponível" at bounding box center [916, 692] width 201 height 36
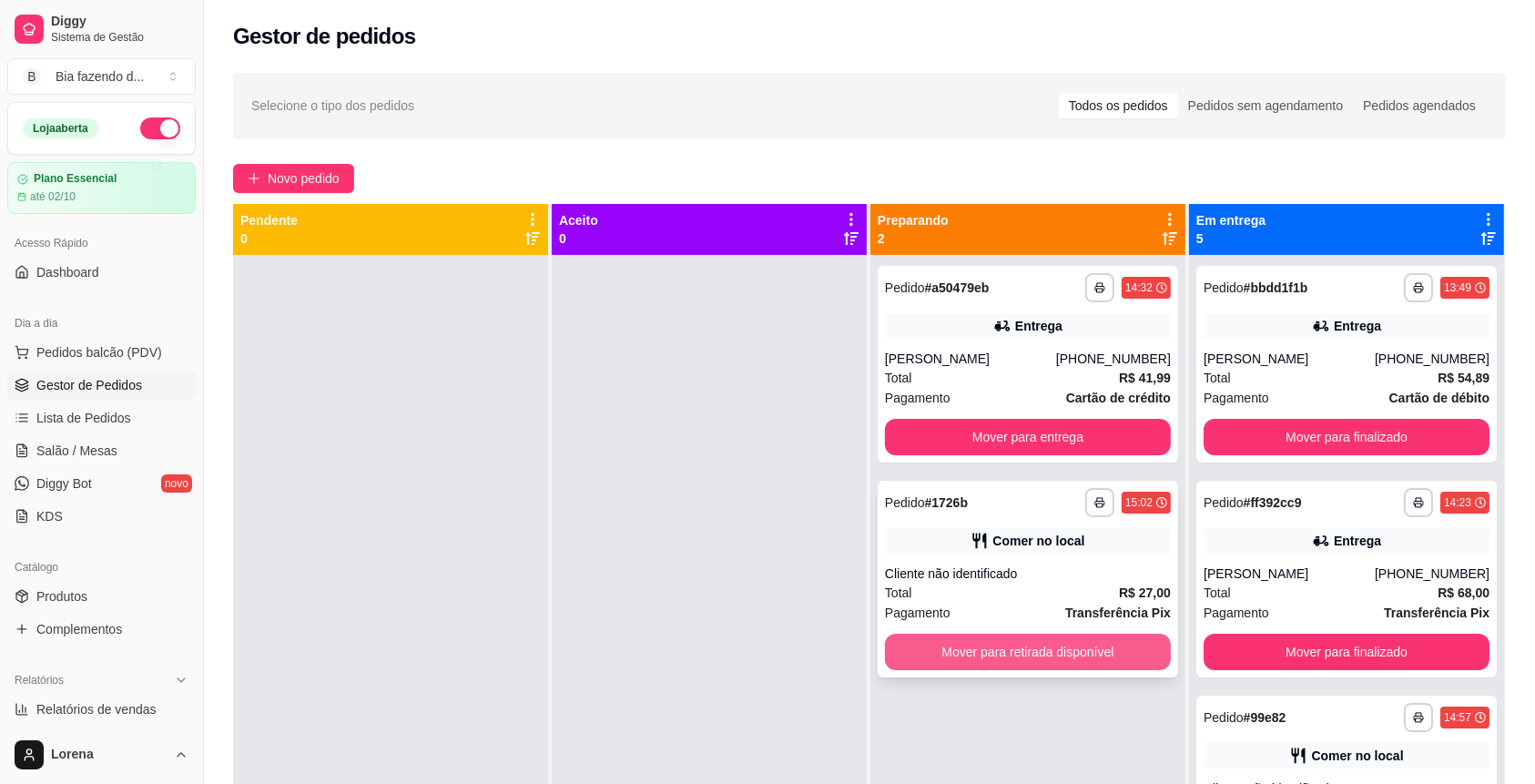
click at [1107, 655] on button "Mover para retirada disponível" at bounding box center [1027, 651] width 285 height 36
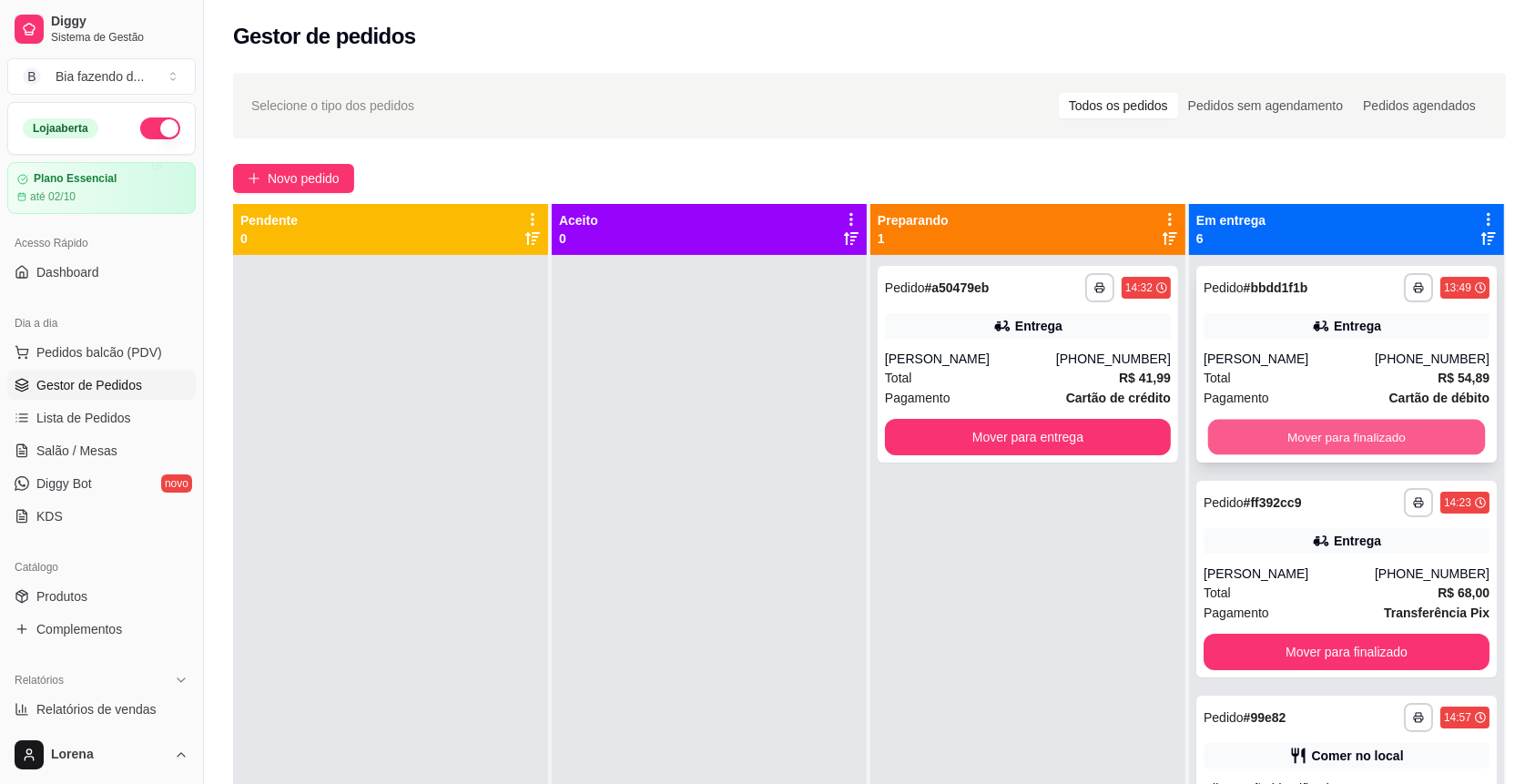
click at [1269, 427] on button "Mover para finalizado" at bounding box center [1347, 437] width 277 height 35
click at [1269, 427] on button "Mover para finalizado" at bounding box center [1346, 437] width 285 height 36
click at [1269, 427] on button "Mover para finalizado" at bounding box center [1347, 437] width 277 height 35
click at [1269, 427] on button "Mover para finalizado" at bounding box center [1346, 437] width 285 height 36
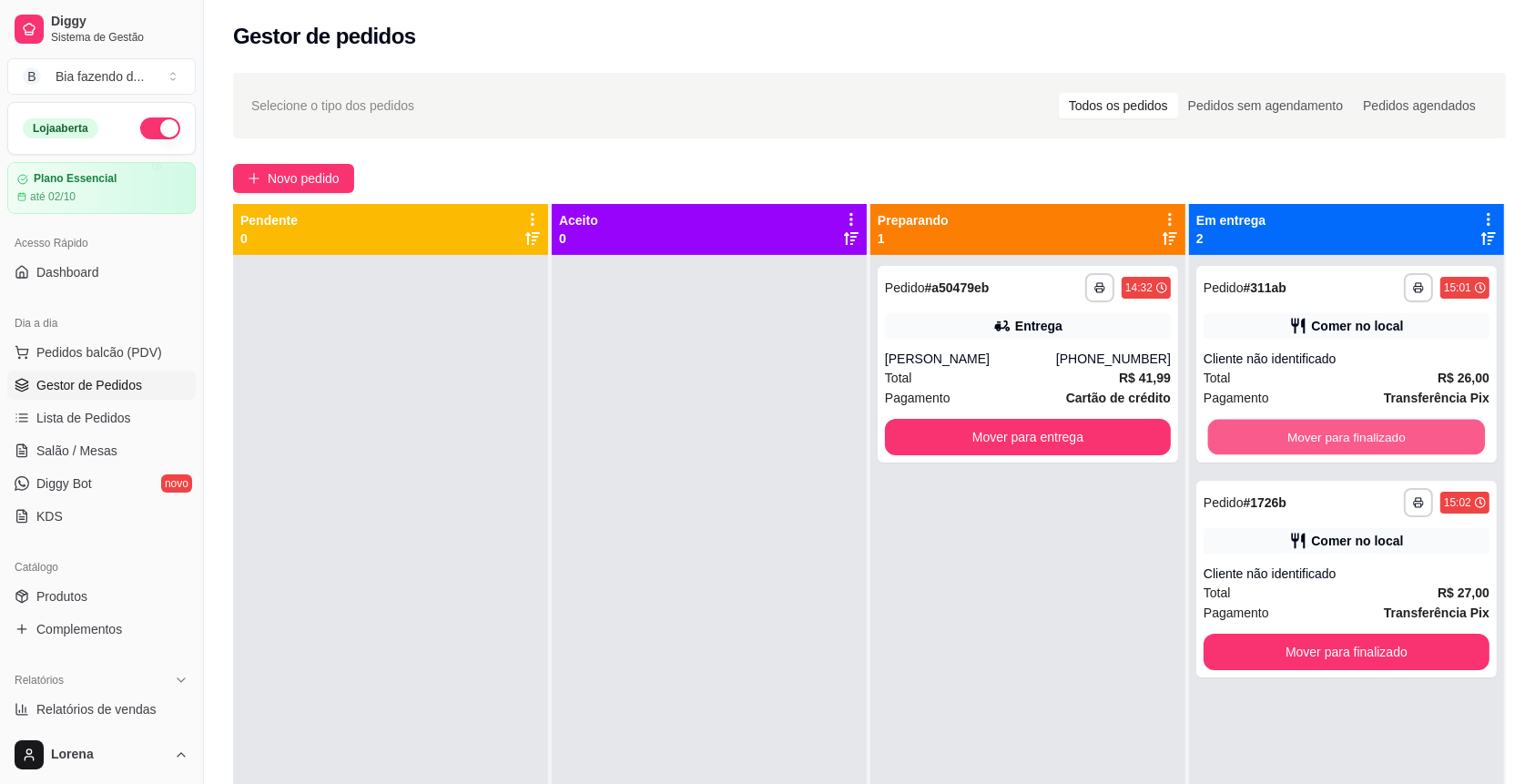
click at [1269, 427] on button "Mover para finalizado" at bounding box center [1347, 437] width 277 height 35
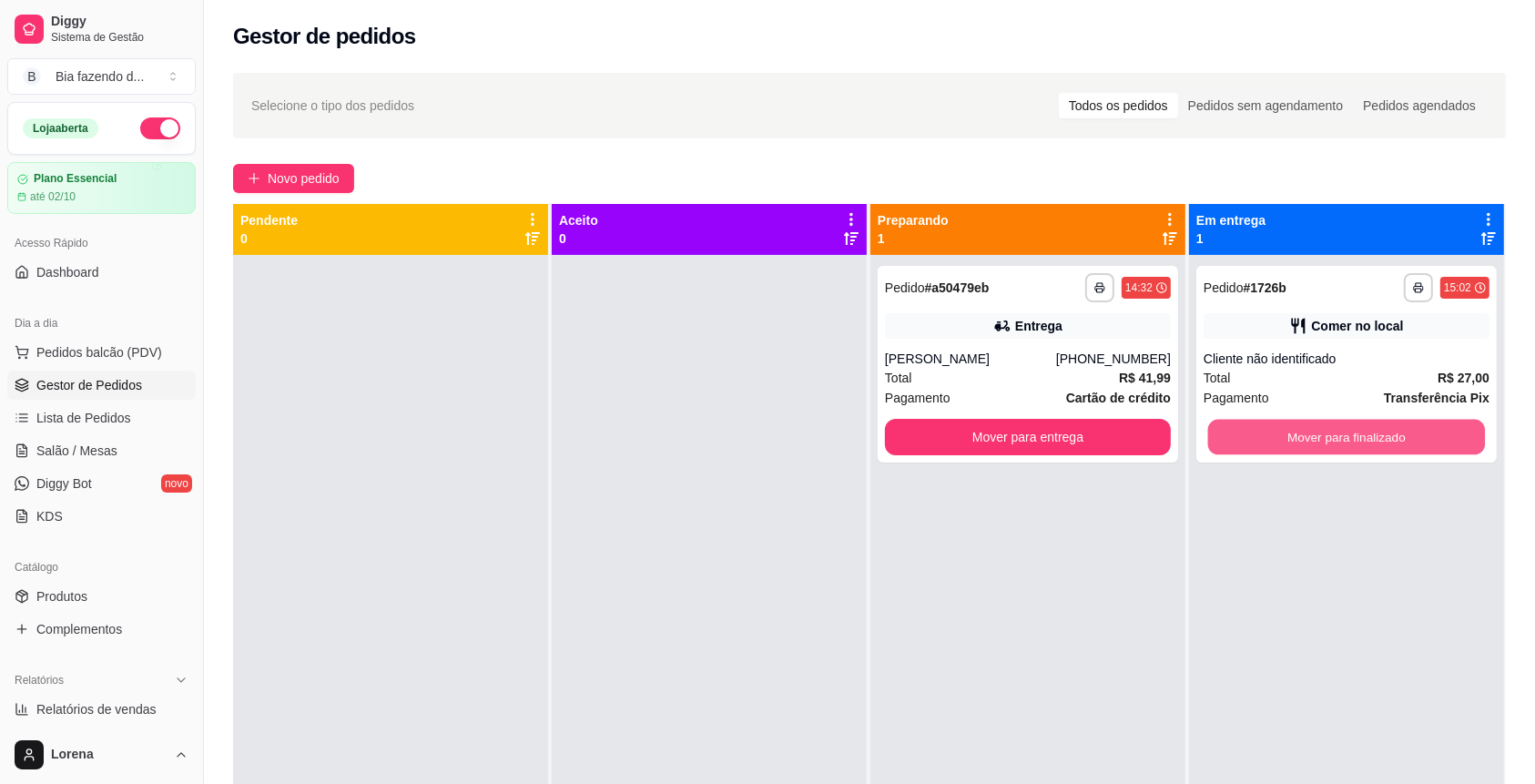
click at [1269, 427] on button "Mover para finalizado" at bounding box center [1347, 437] width 277 height 35
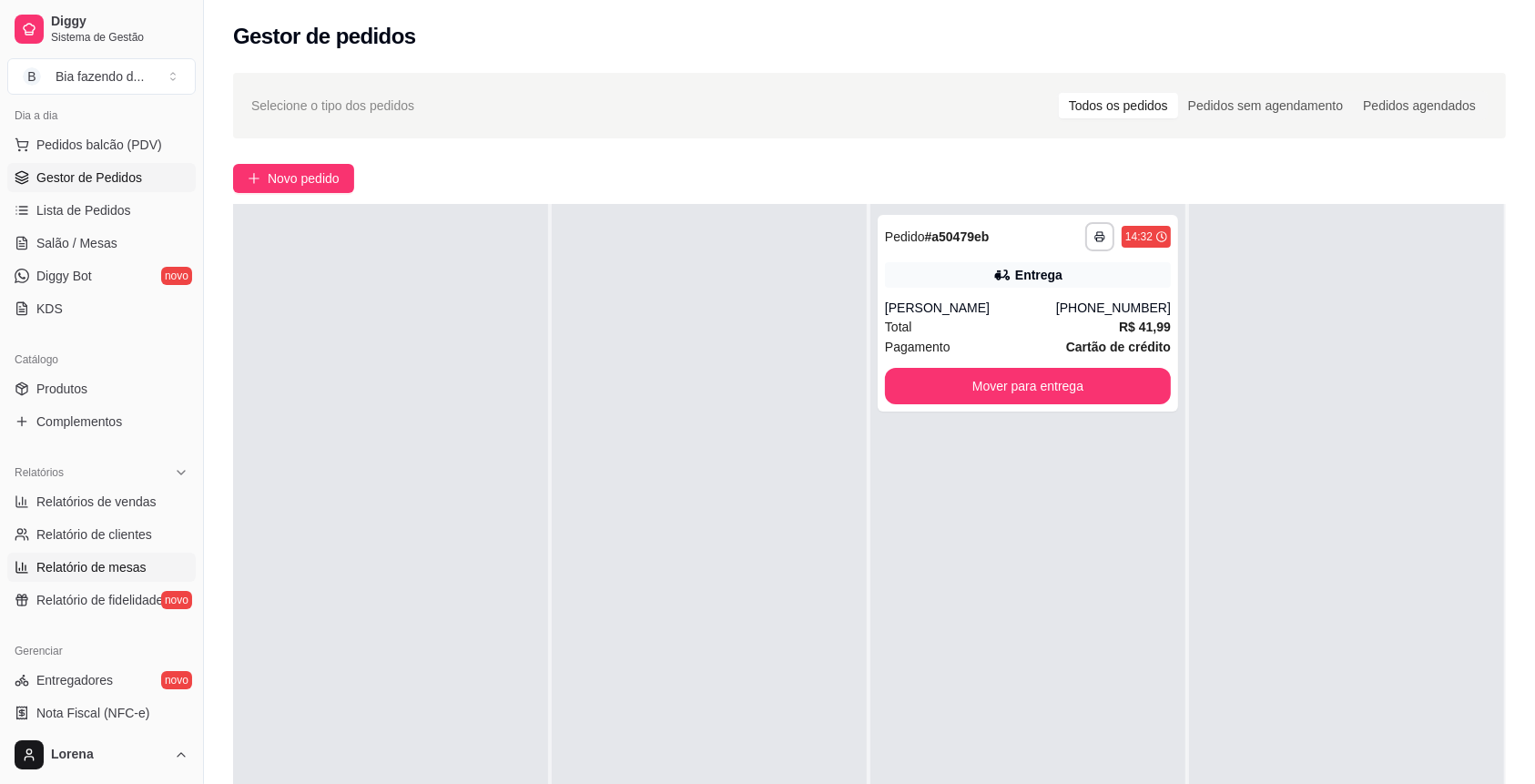
scroll to position [242, 0]
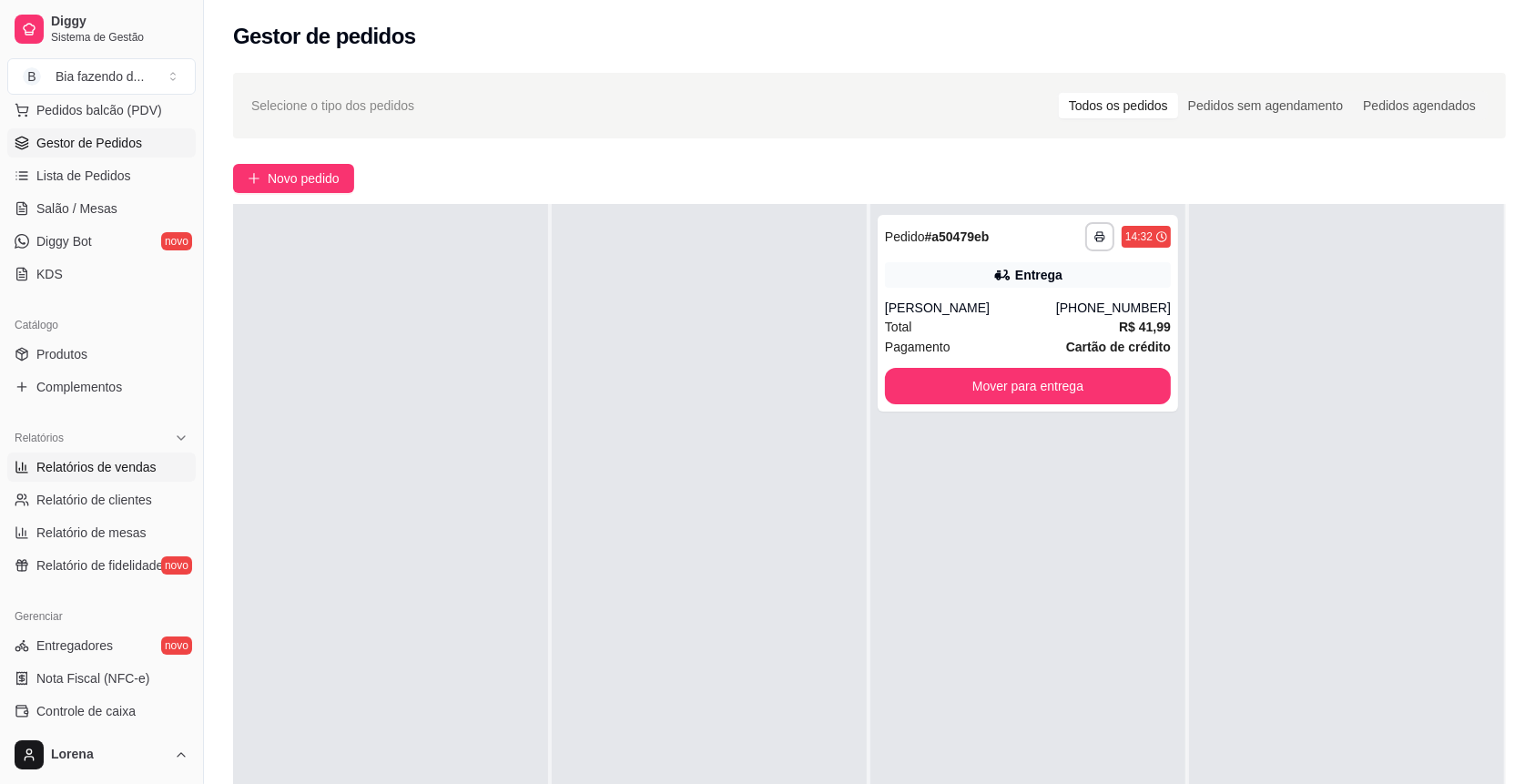
click at [148, 462] on span "Relatórios de vendas" at bounding box center [96, 466] width 120 height 19
select select "ALL"
select select "0"
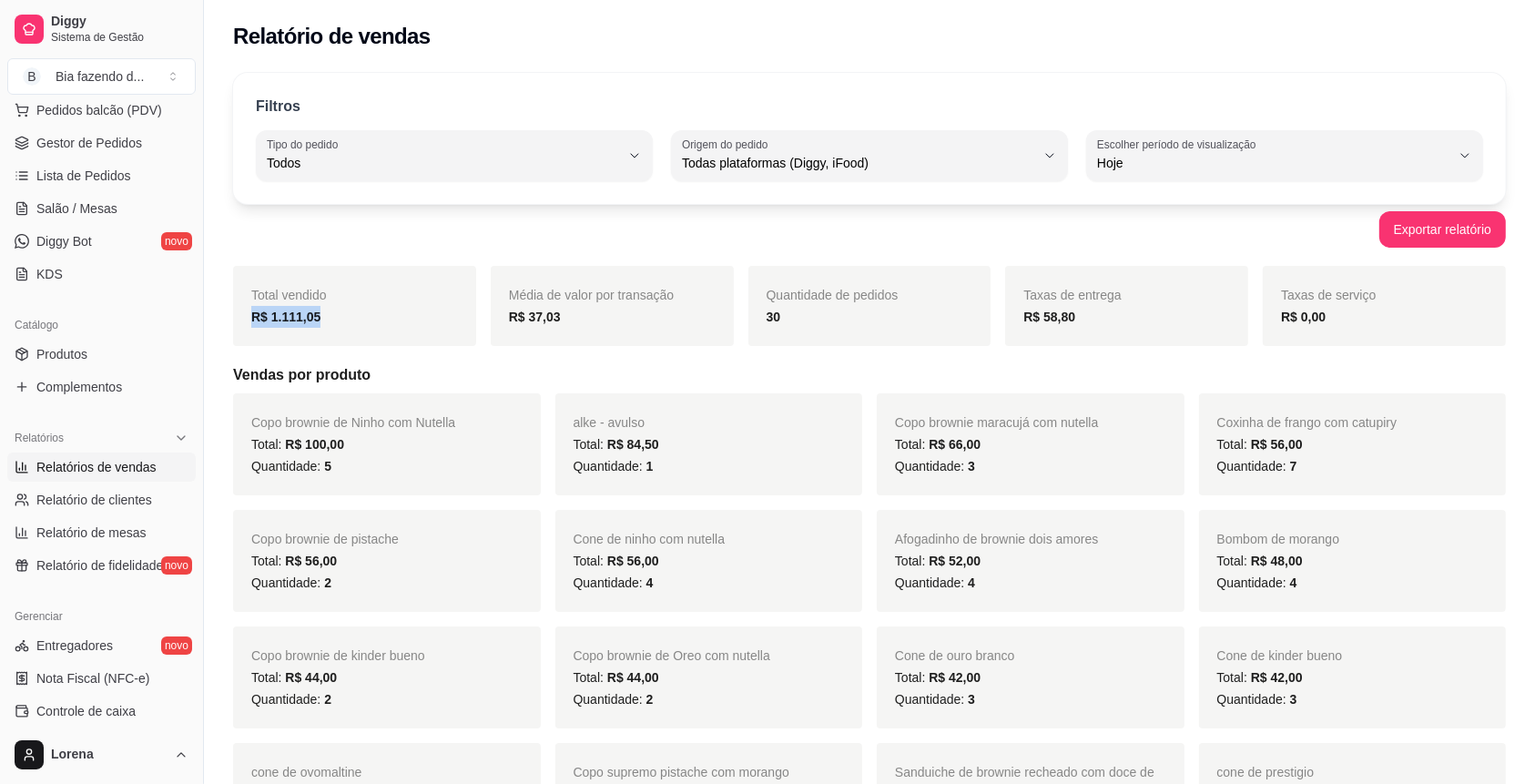
drag, startPoint x: 386, startPoint y: 308, endPoint x: 236, endPoint y: 328, distance: 151.3
click at [236, 328] on div "Total vendido R$ 1.111,05" at bounding box center [354, 305] width 243 height 80
click at [354, 309] on div "R$ 1.111,05" at bounding box center [354, 317] width 207 height 22
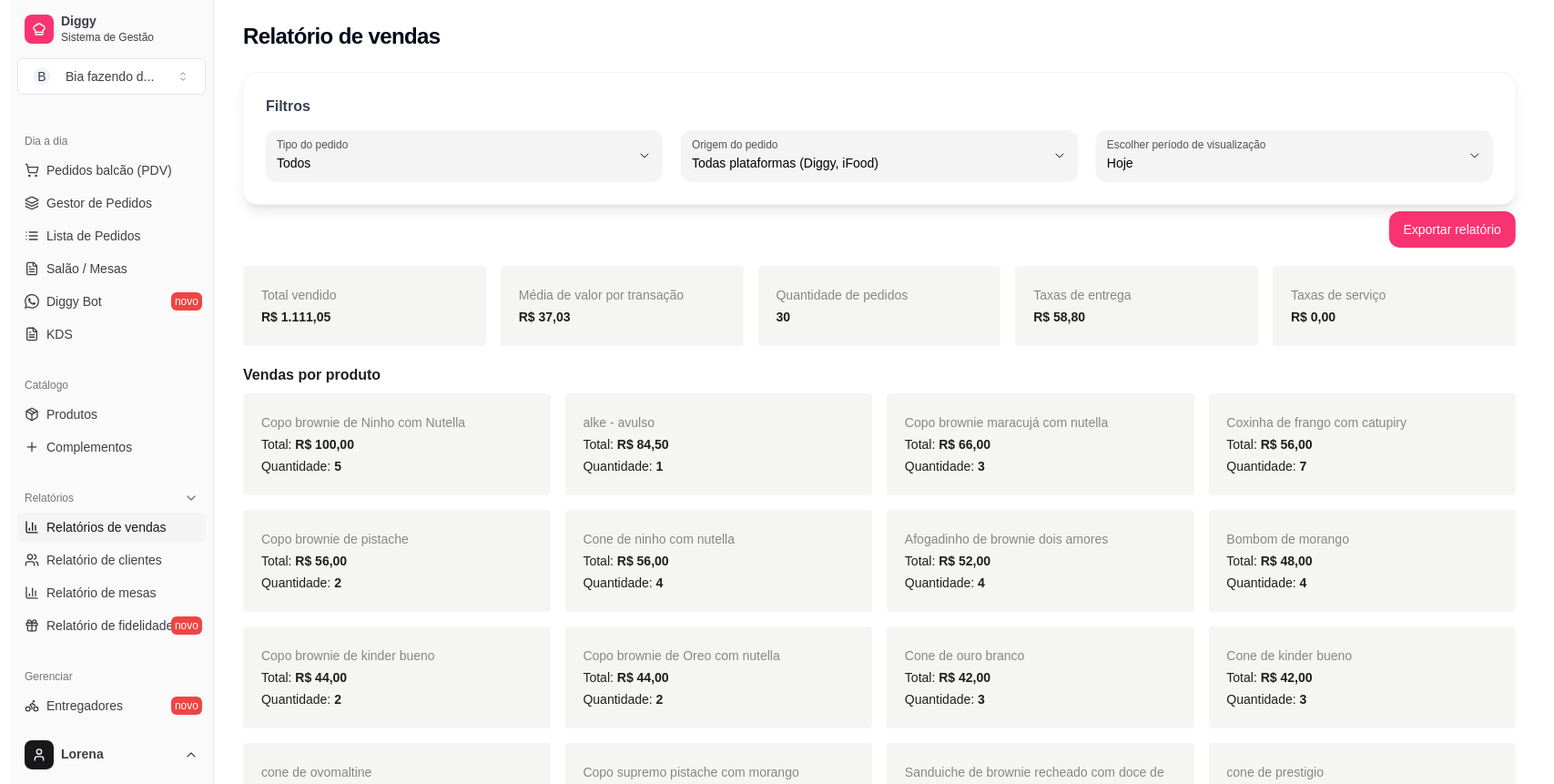
scroll to position [160, 0]
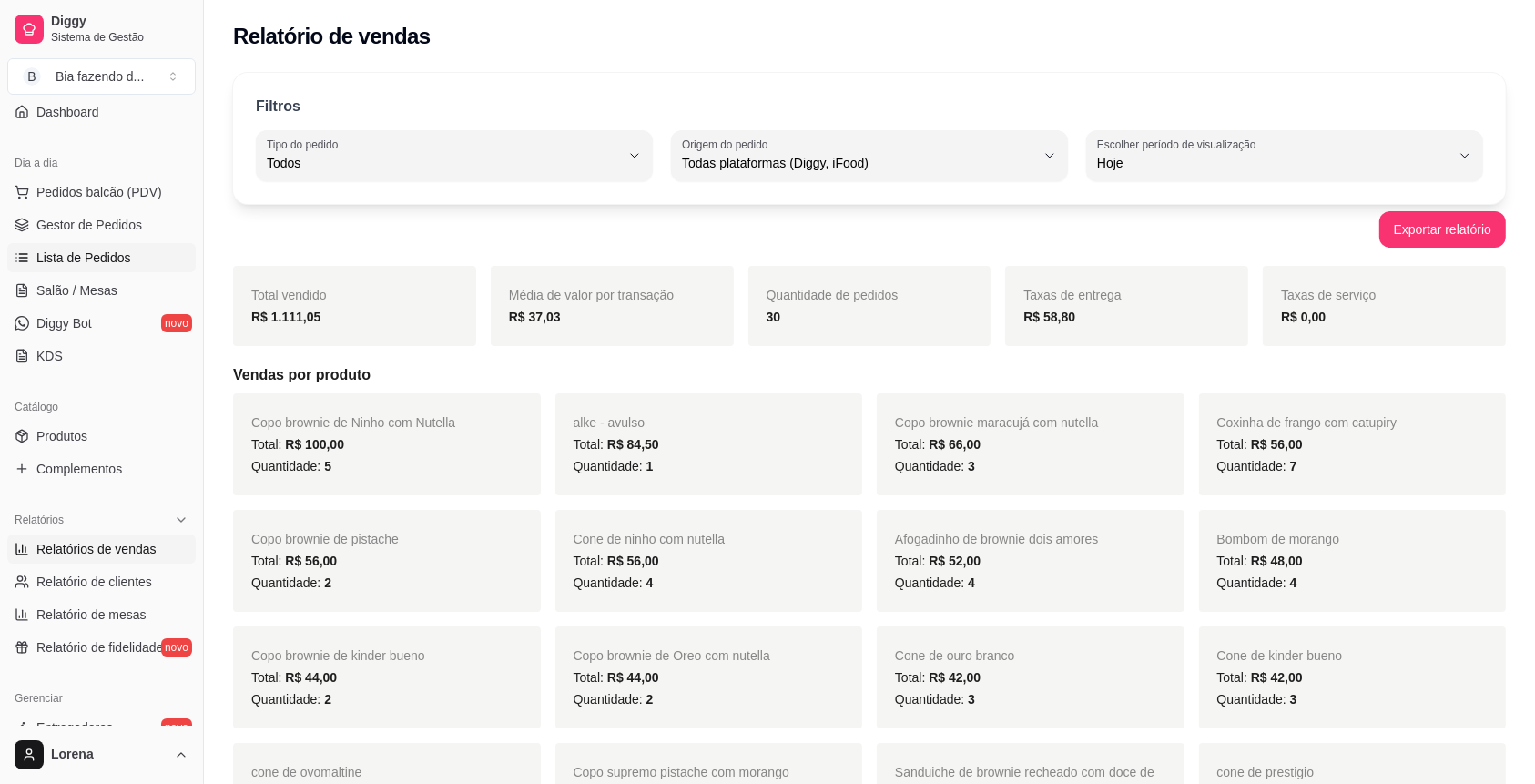
click at [100, 243] on link "Lista de Pedidos" at bounding box center [101, 258] width 189 height 30
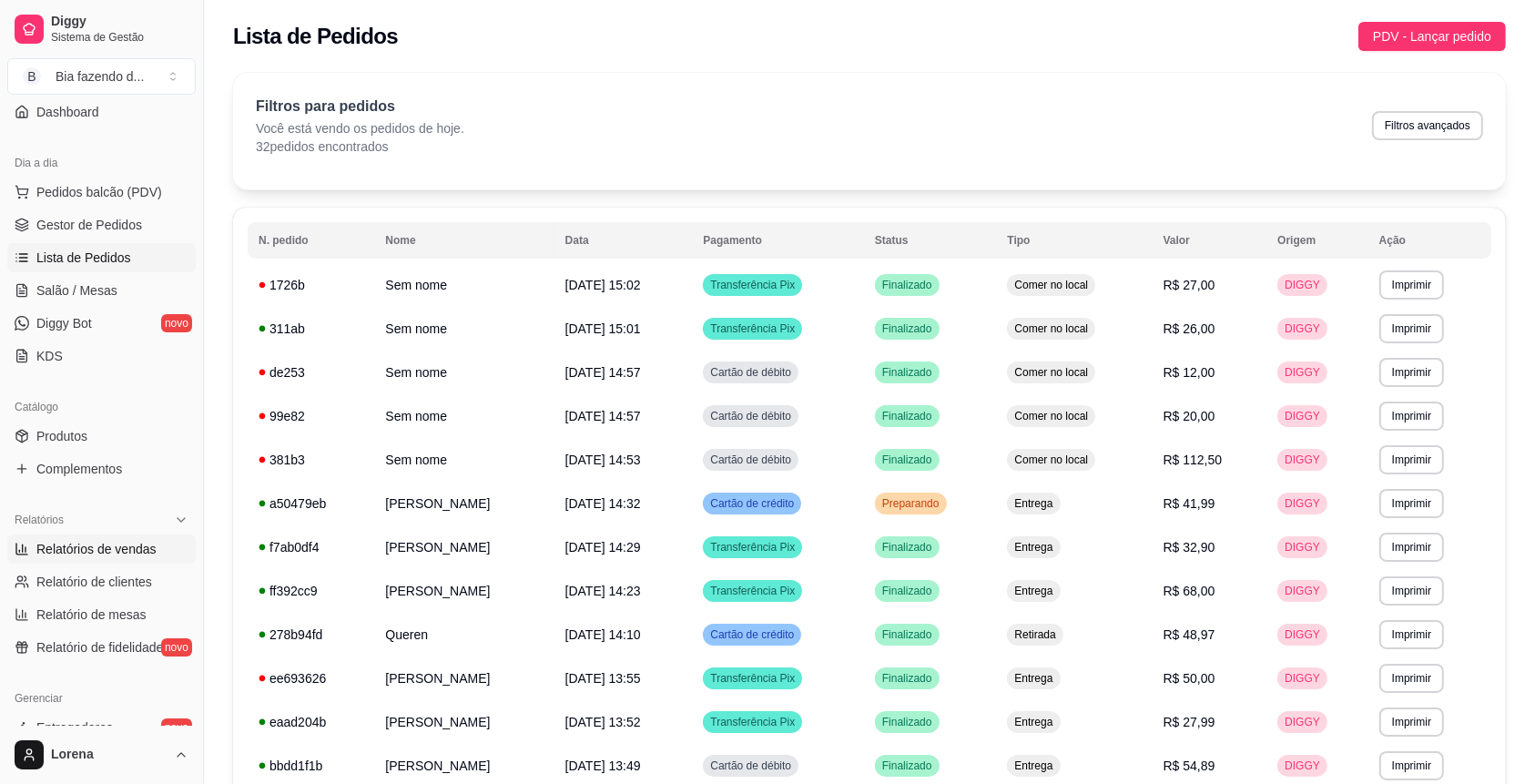
click at [153, 553] on link "Relatórios de vendas" at bounding box center [101, 549] width 189 height 30
select select "ALL"
select select "0"
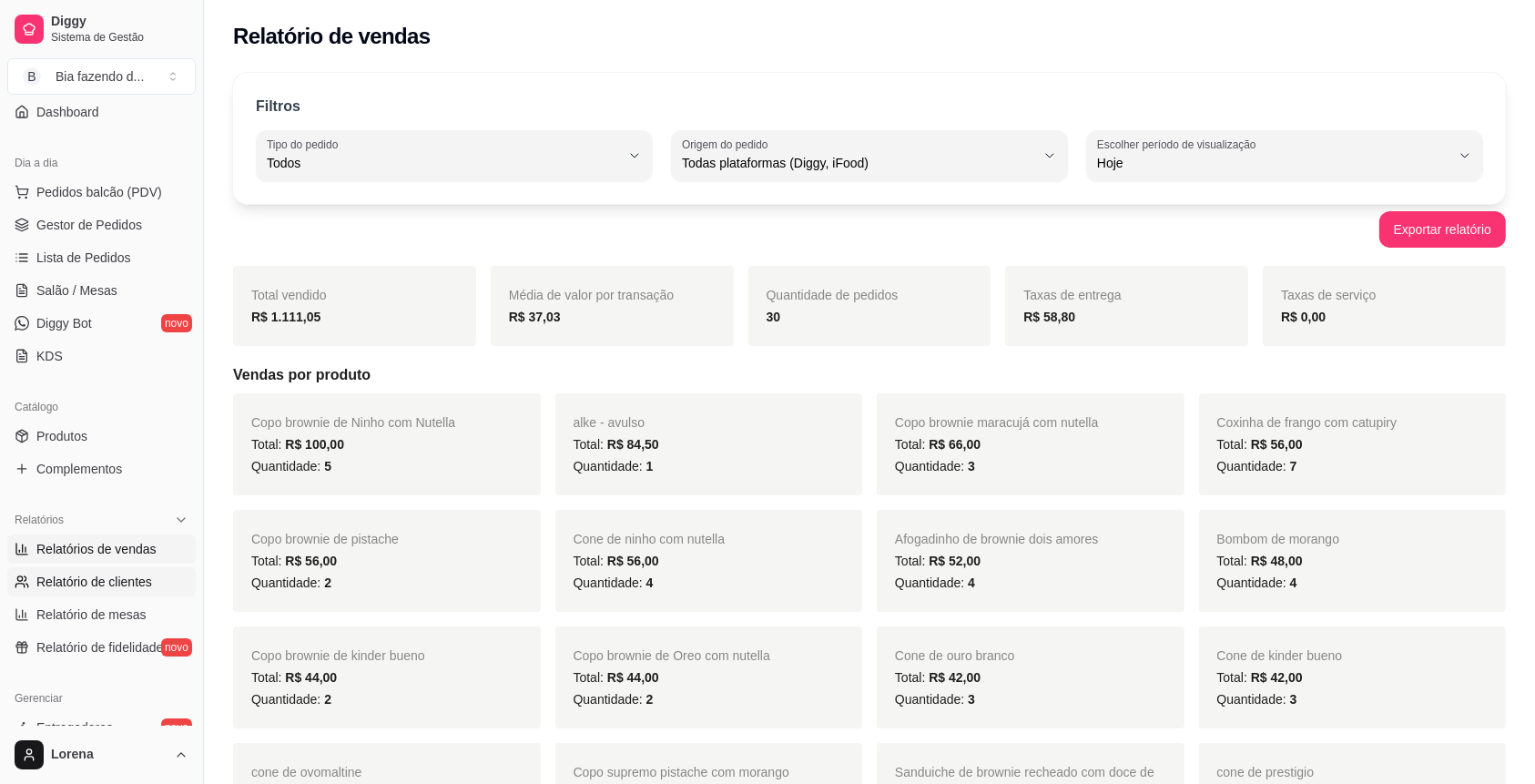
click at [125, 573] on span "Relatório de clientes" at bounding box center [93, 581] width 115 height 19
select select "30"
select select "HIGHEST_TOTAL_SPENT_WITH_ORDERS"
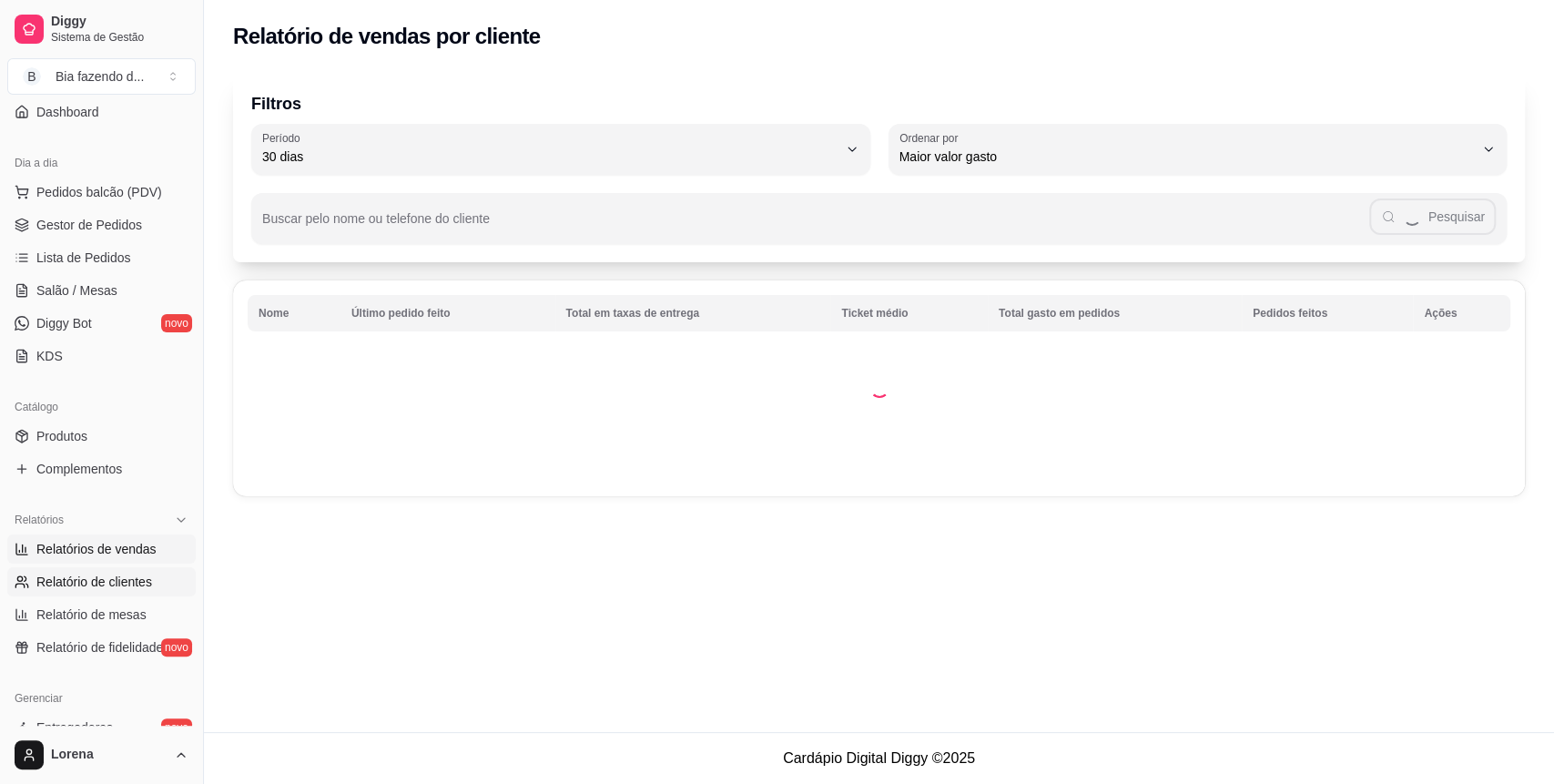
click at [124, 541] on span "Relatórios de vendas" at bounding box center [96, 549] width 120 height 19
select select "ALL"
select select "0"
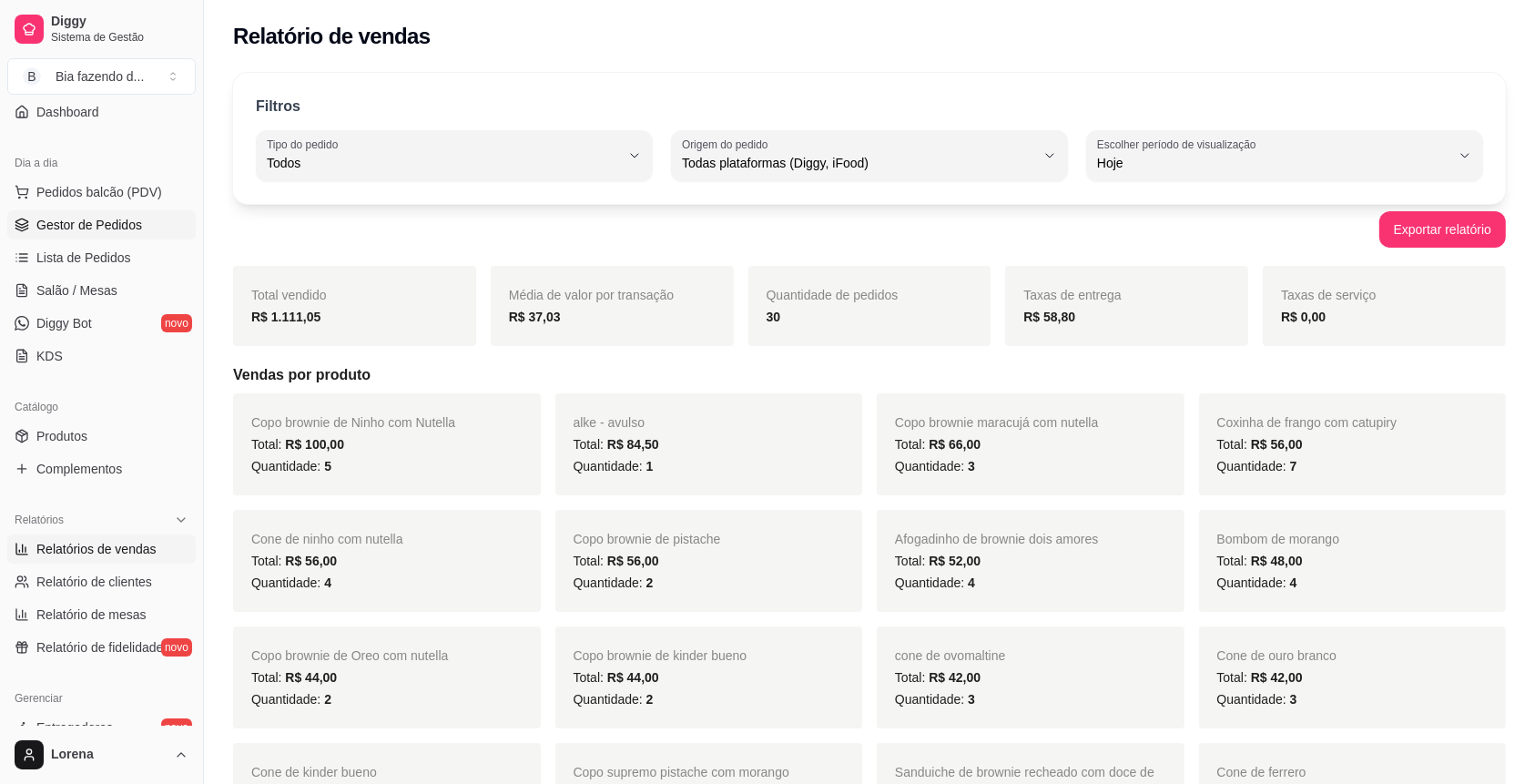
click at [118, 233] on link "Gestor de Pedidos" at bounding box center [101, 225] width 189 height 30
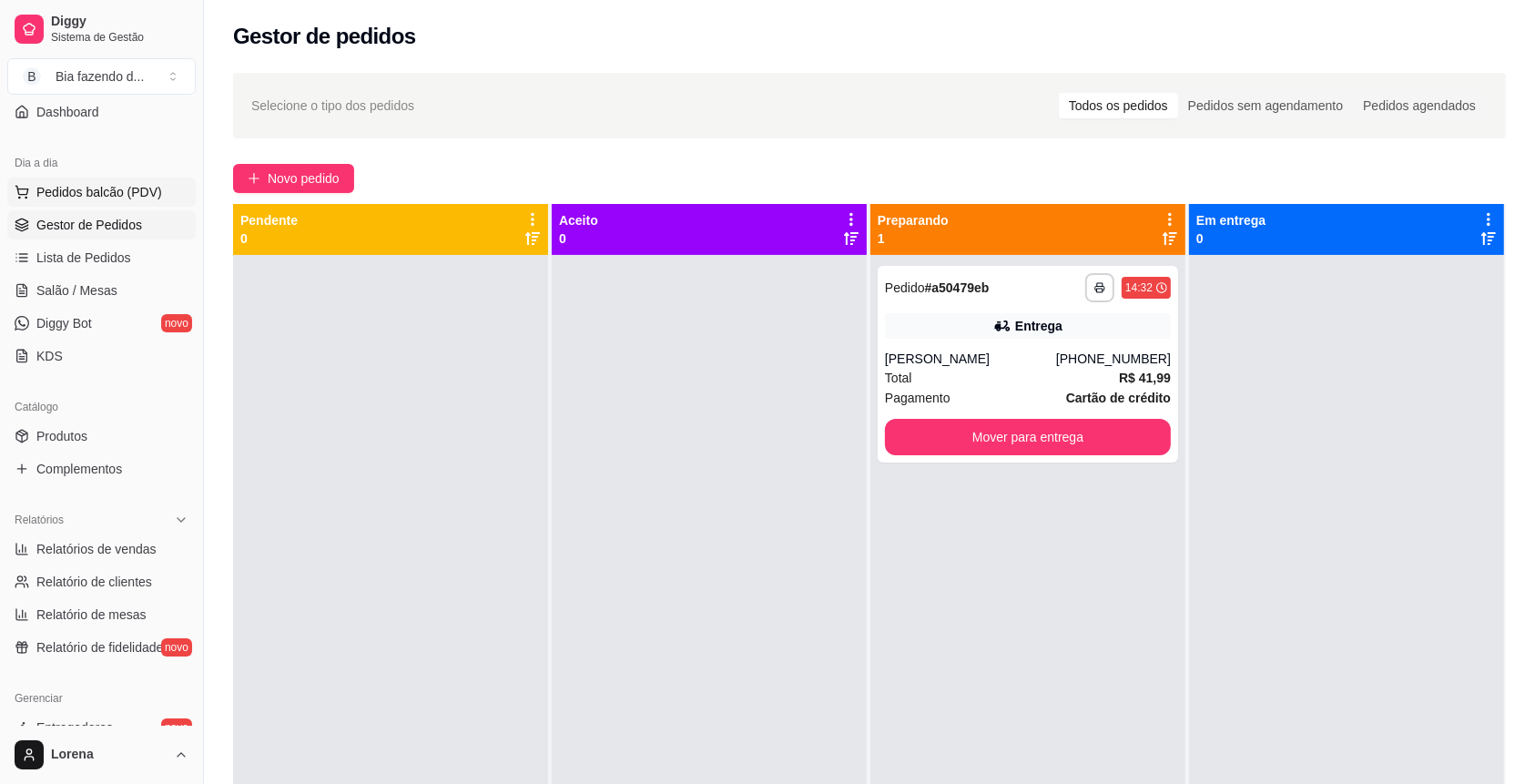
click at [127, 198] on span "Pedidos balcão (PDV)" at bounding box center [99, 192] width 126 height 19
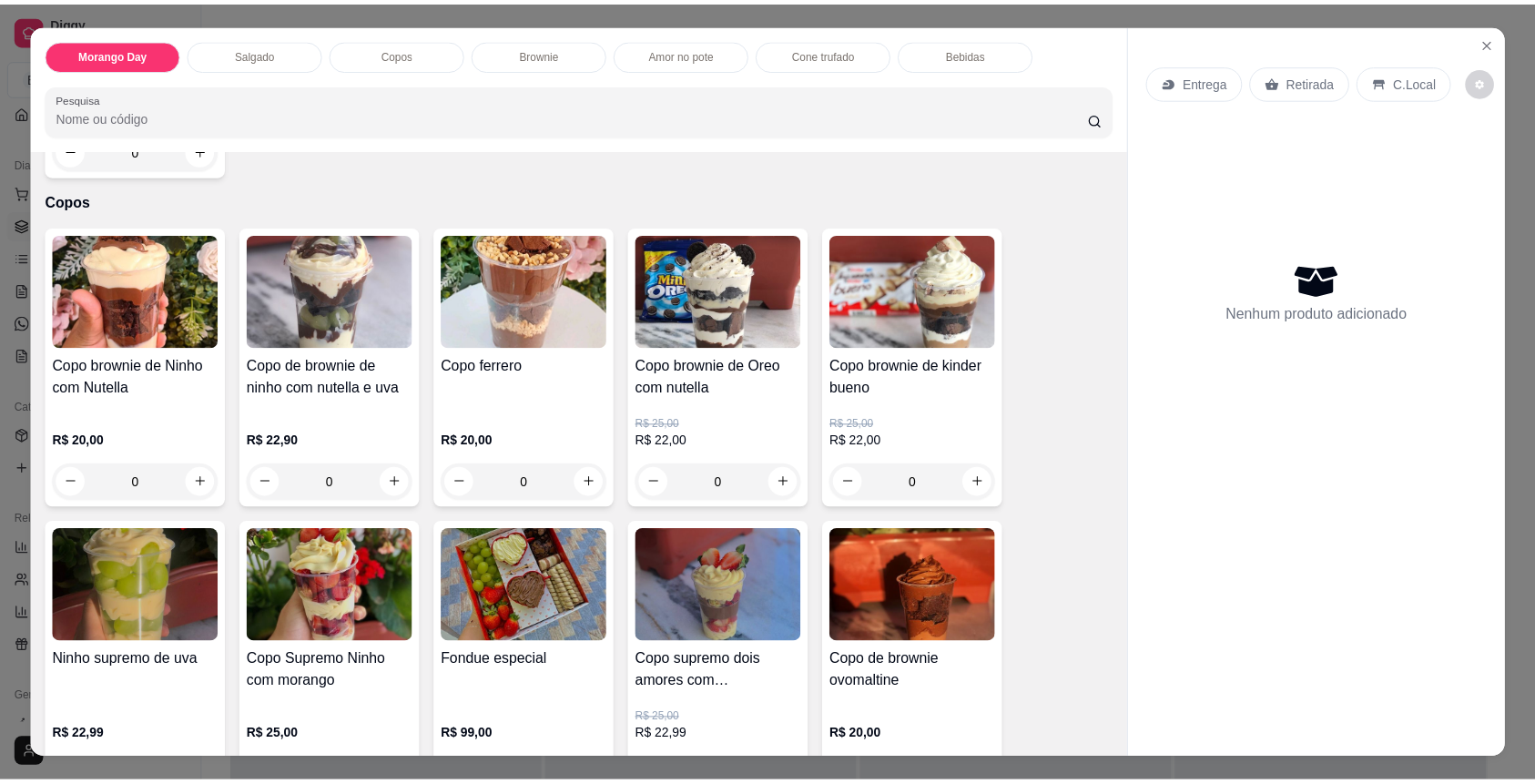
scroll to position [728, 0]
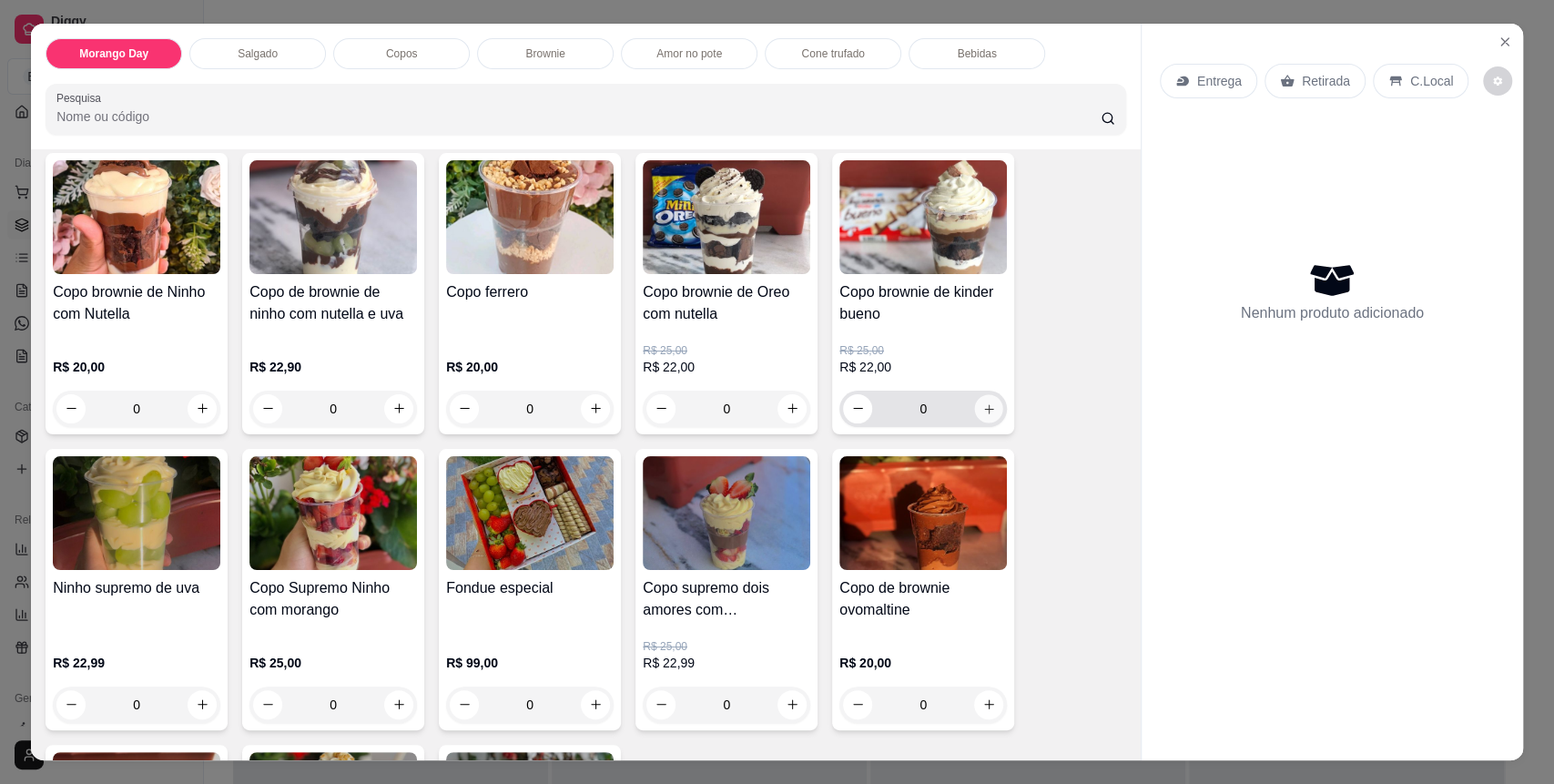
click at [982, 411] on icon "increase-product-quantity" at bounding box center [989, 409] width 14 height 14
type input "1"
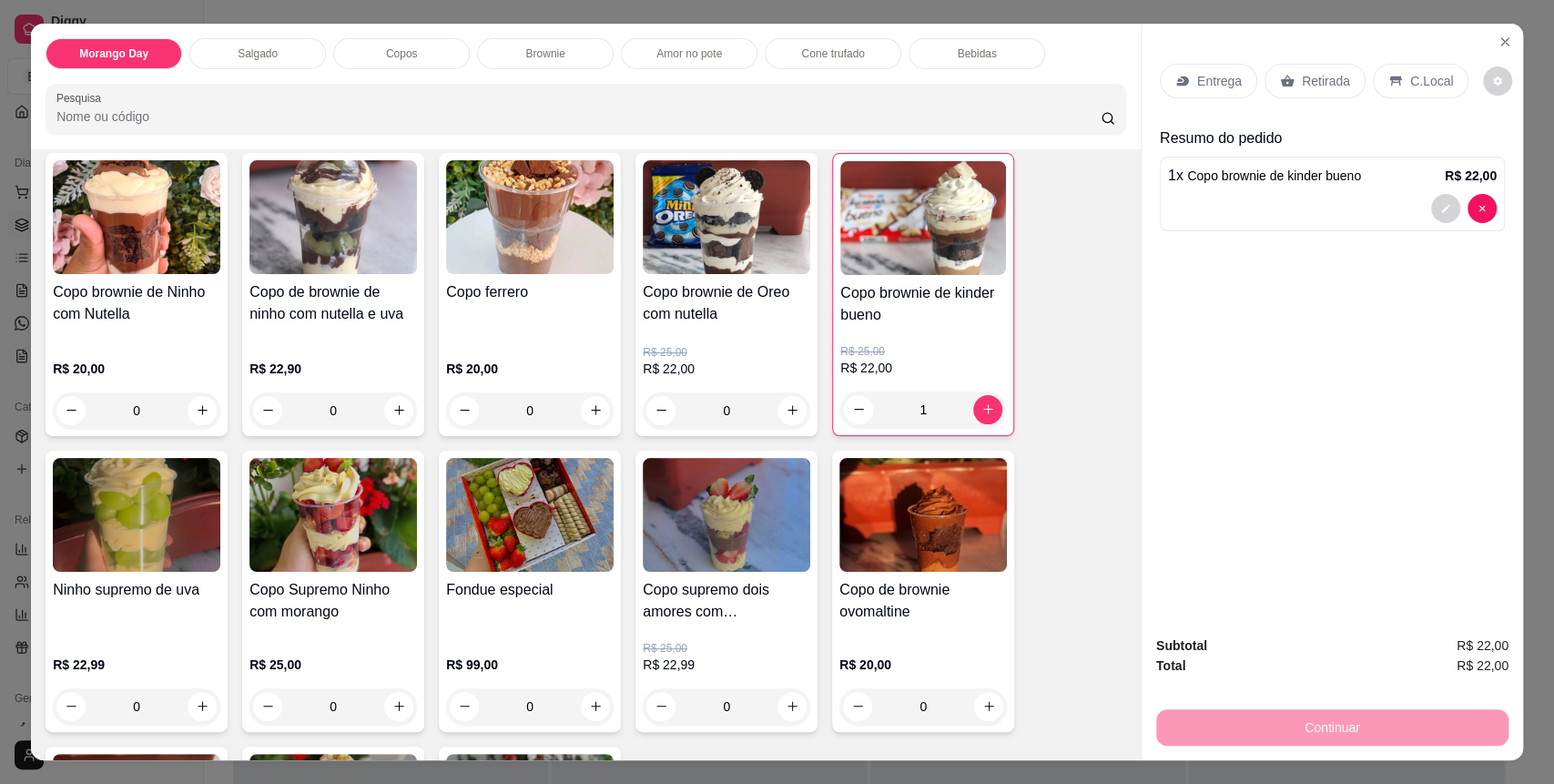
click at [1431, 58] on div "Entrega Retirada C.Local" at bounding box center [1333, 81] width 345 height 64
click at [1417, 82] on p "C.Local" at bounding box center [1431, 81] width 42 height 19
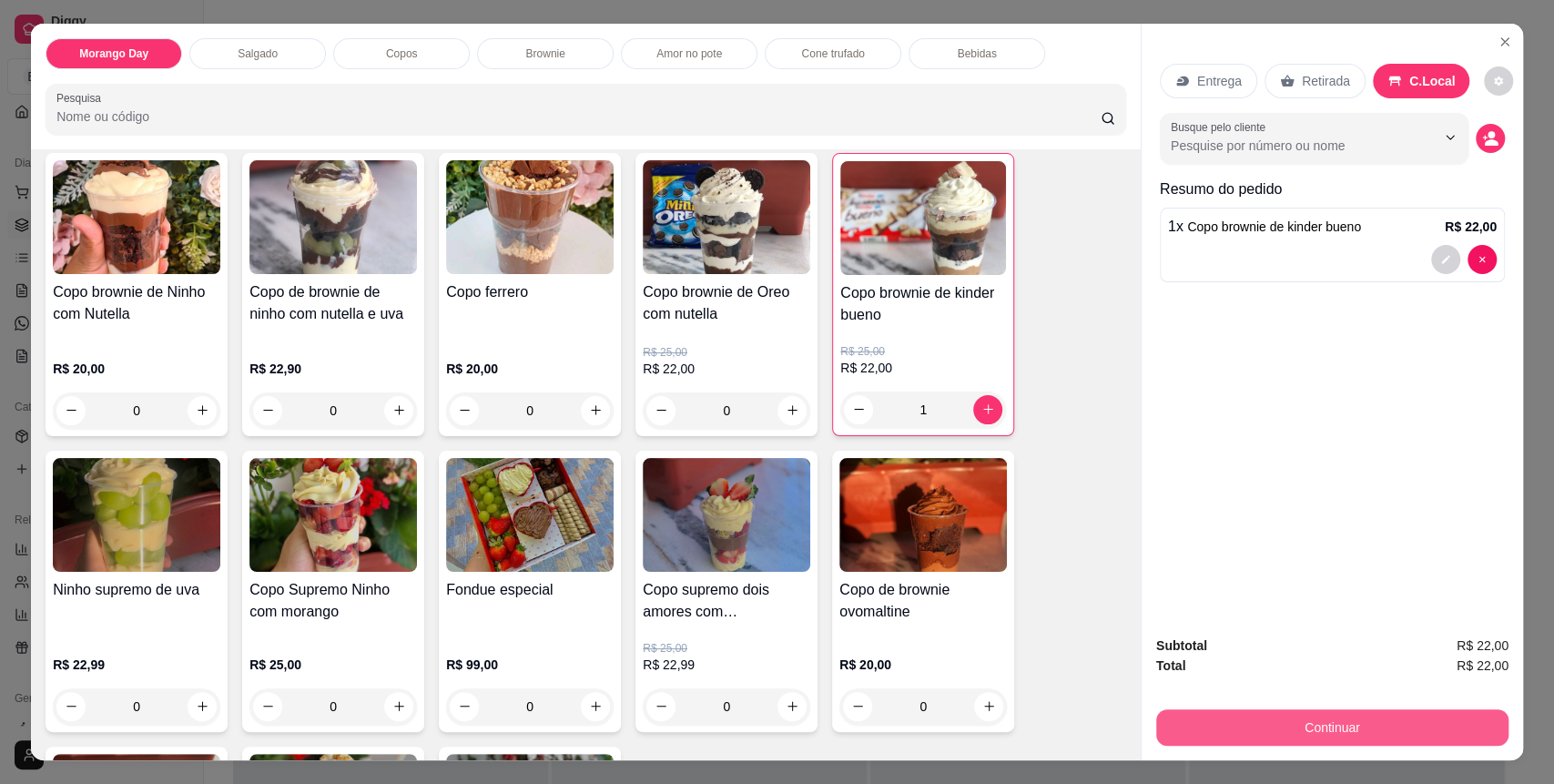
click at [1342, 723] on button "Continuar" at bounding box center [1333, 727] width 352 height 36
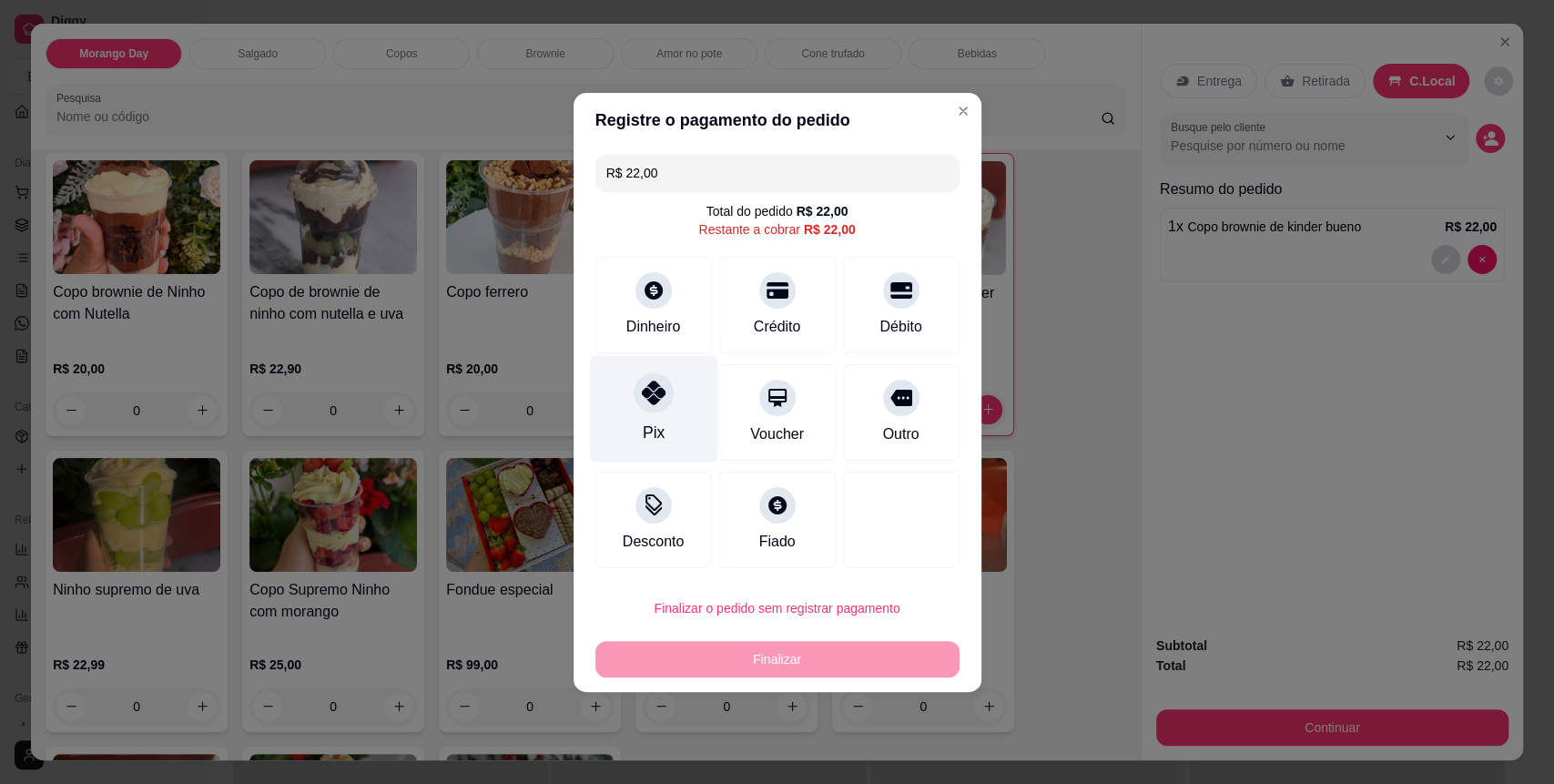
click at [694, 402] on div "Pix" at bounding box center [653, 408] width 128 height 106
type input "R$ 0,00"
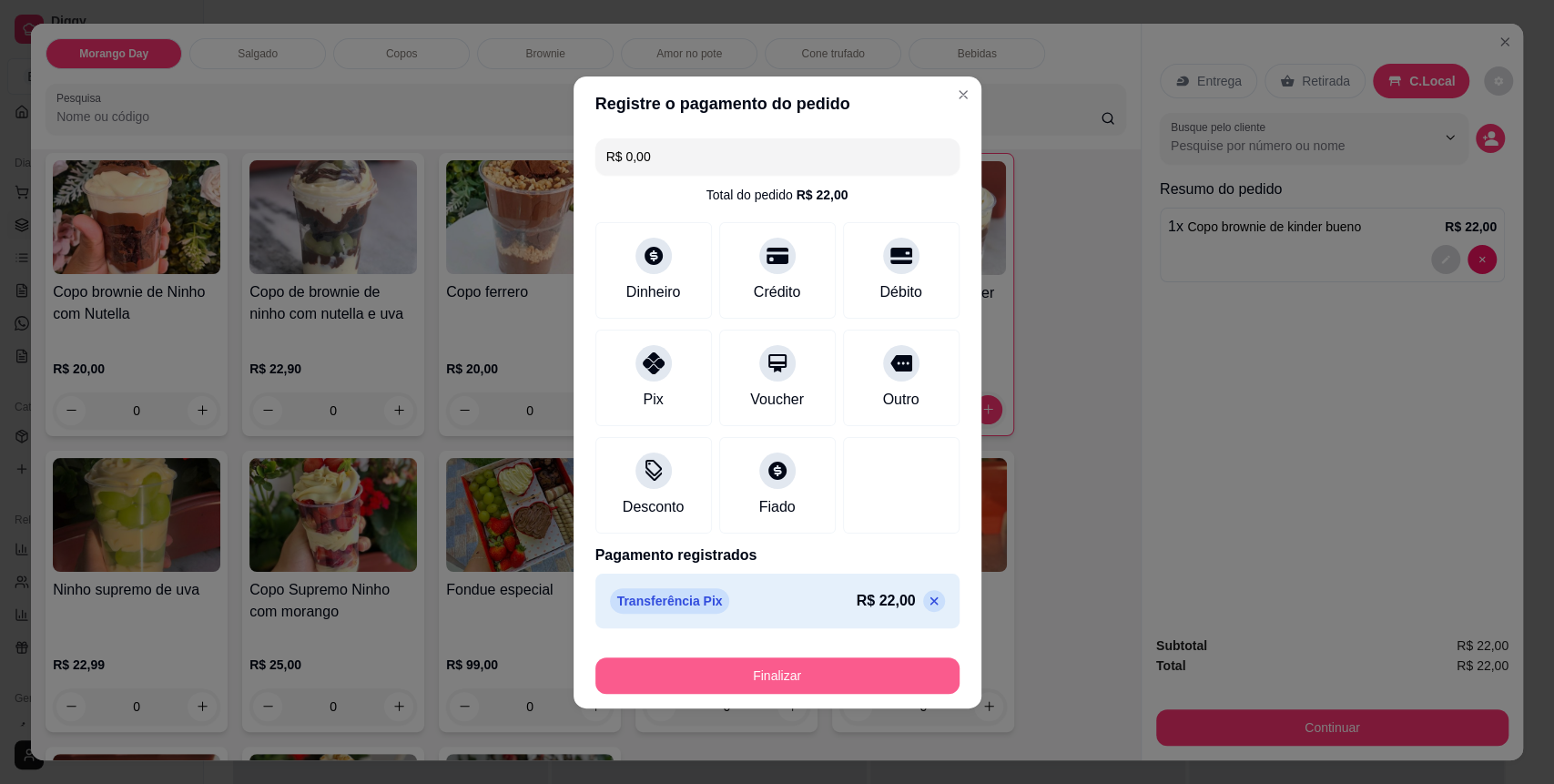
click at [766, 666] on button "Finalizar" at bounding box center [777, 675] width 364 height 36
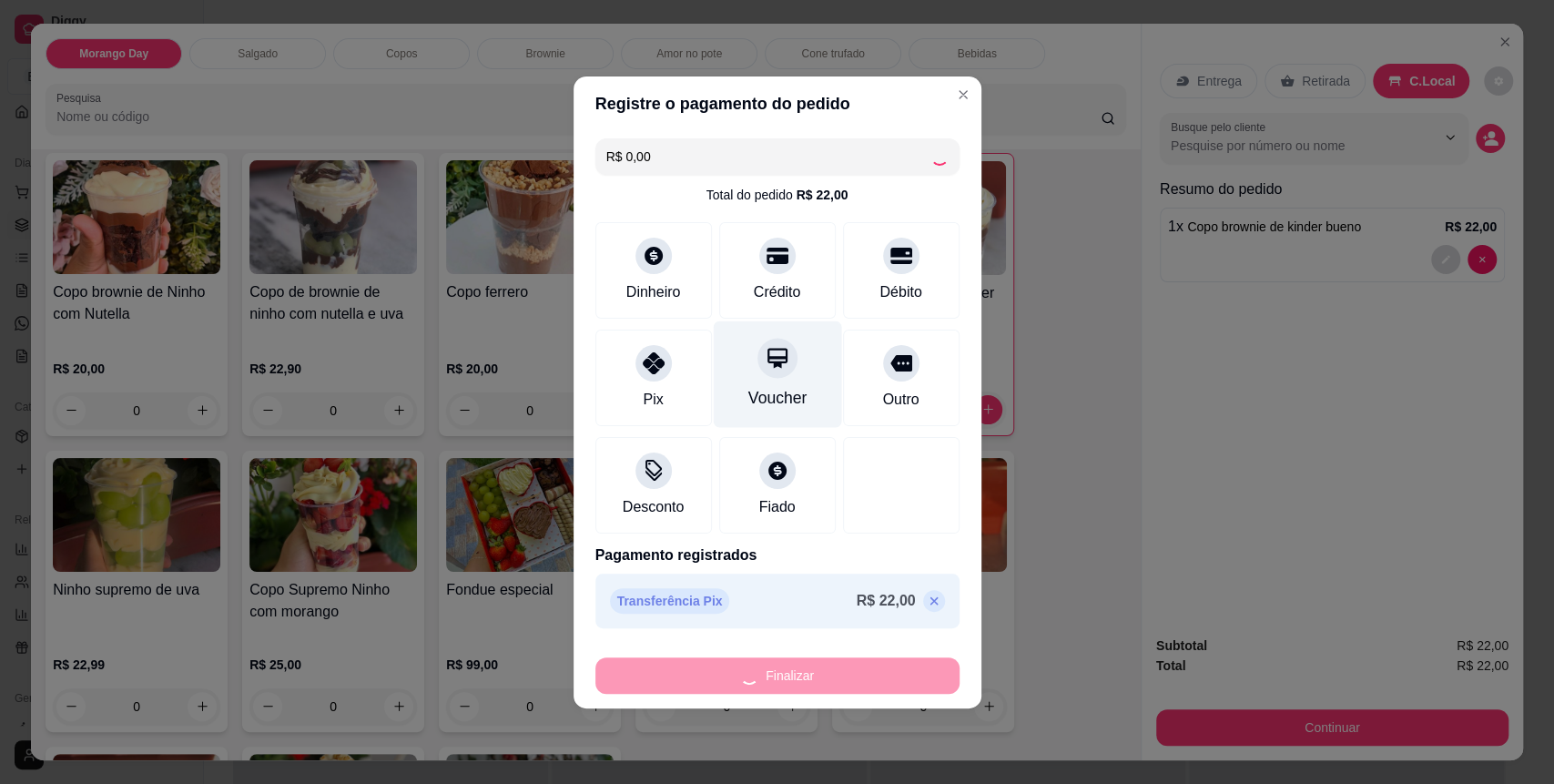
type input "0"
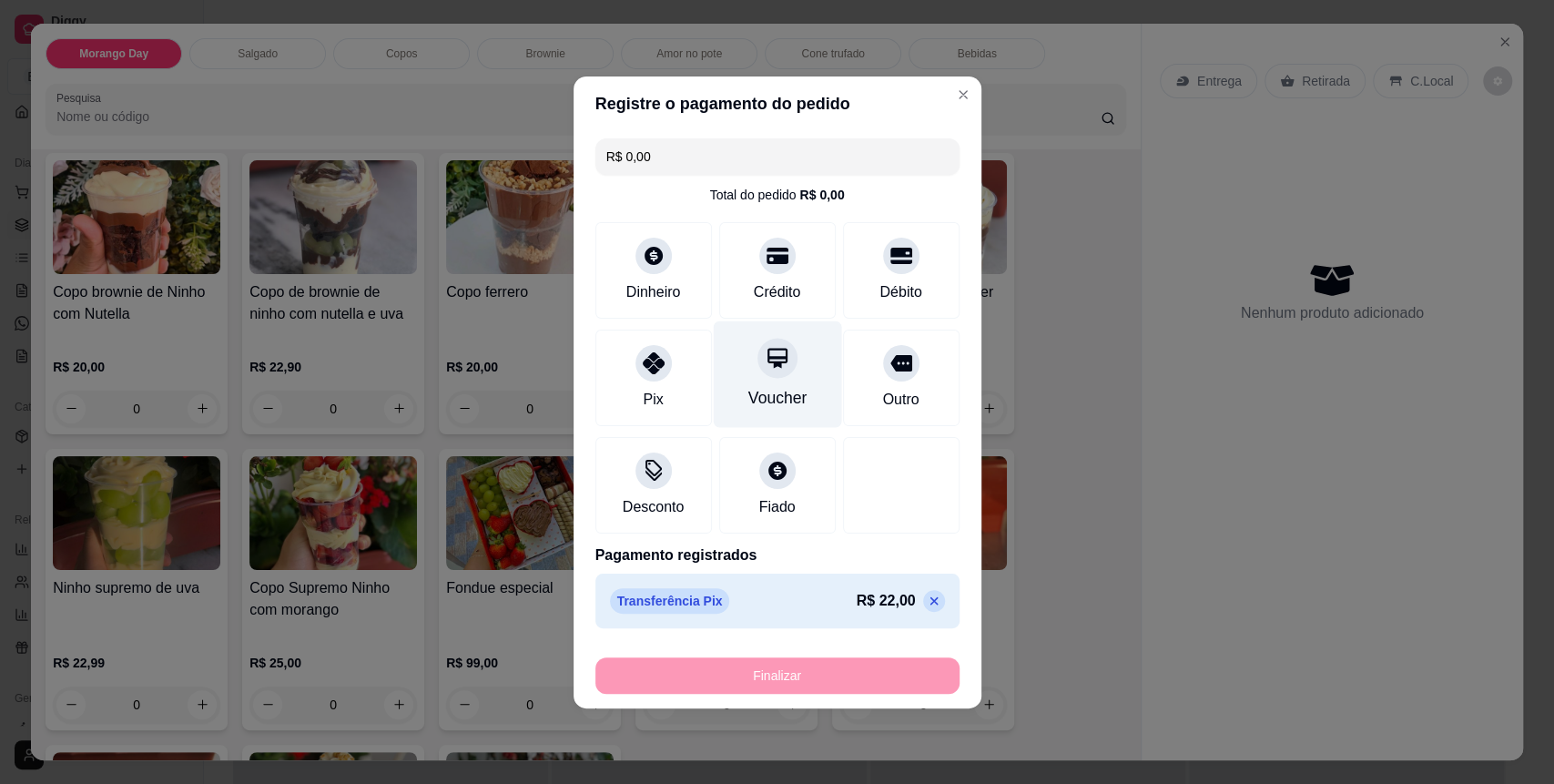
type input "-R$ 22,00"
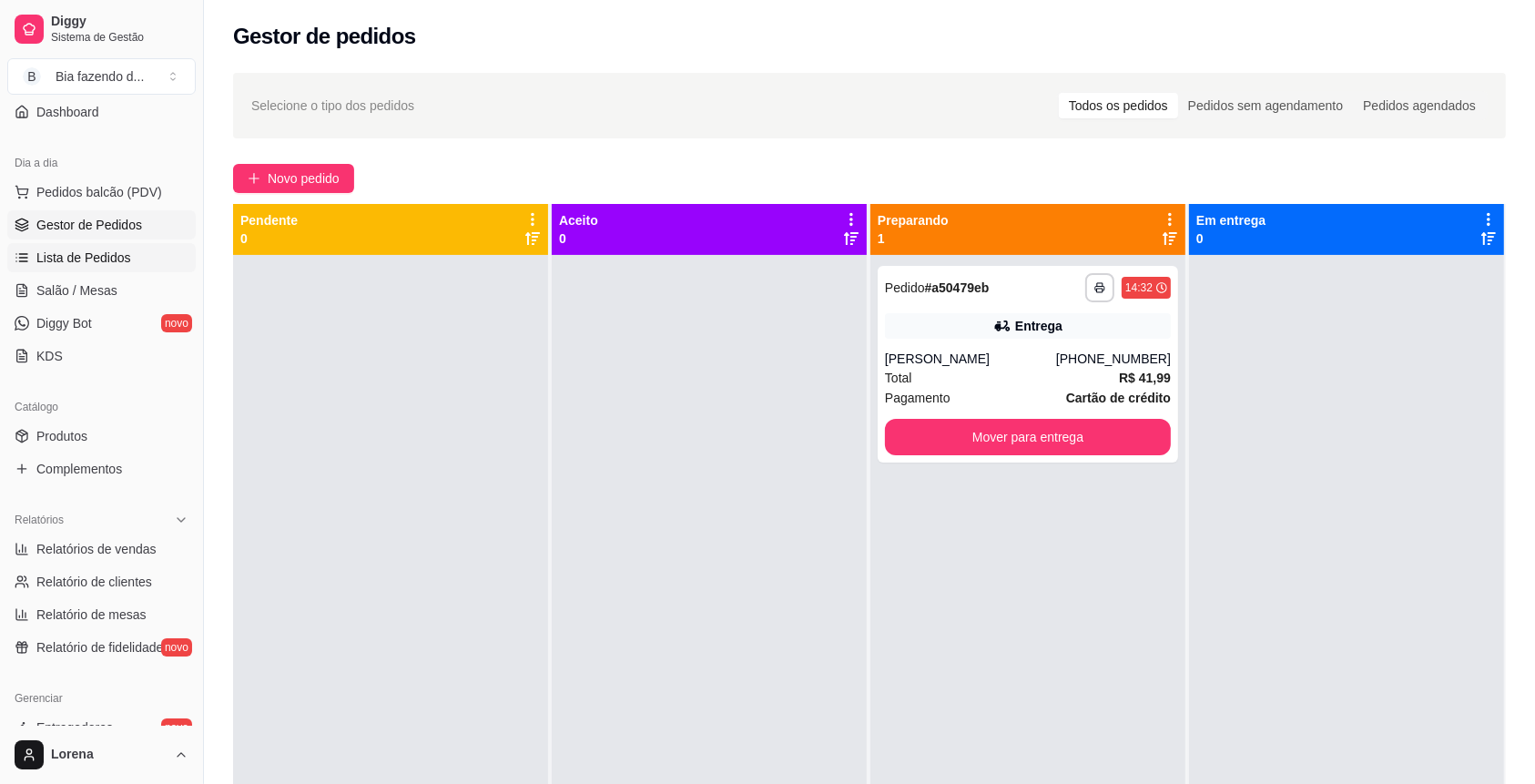
click at [65, 250] on span "Lista de Pedidos" at bounding box center [84, 258] width 94 height 19
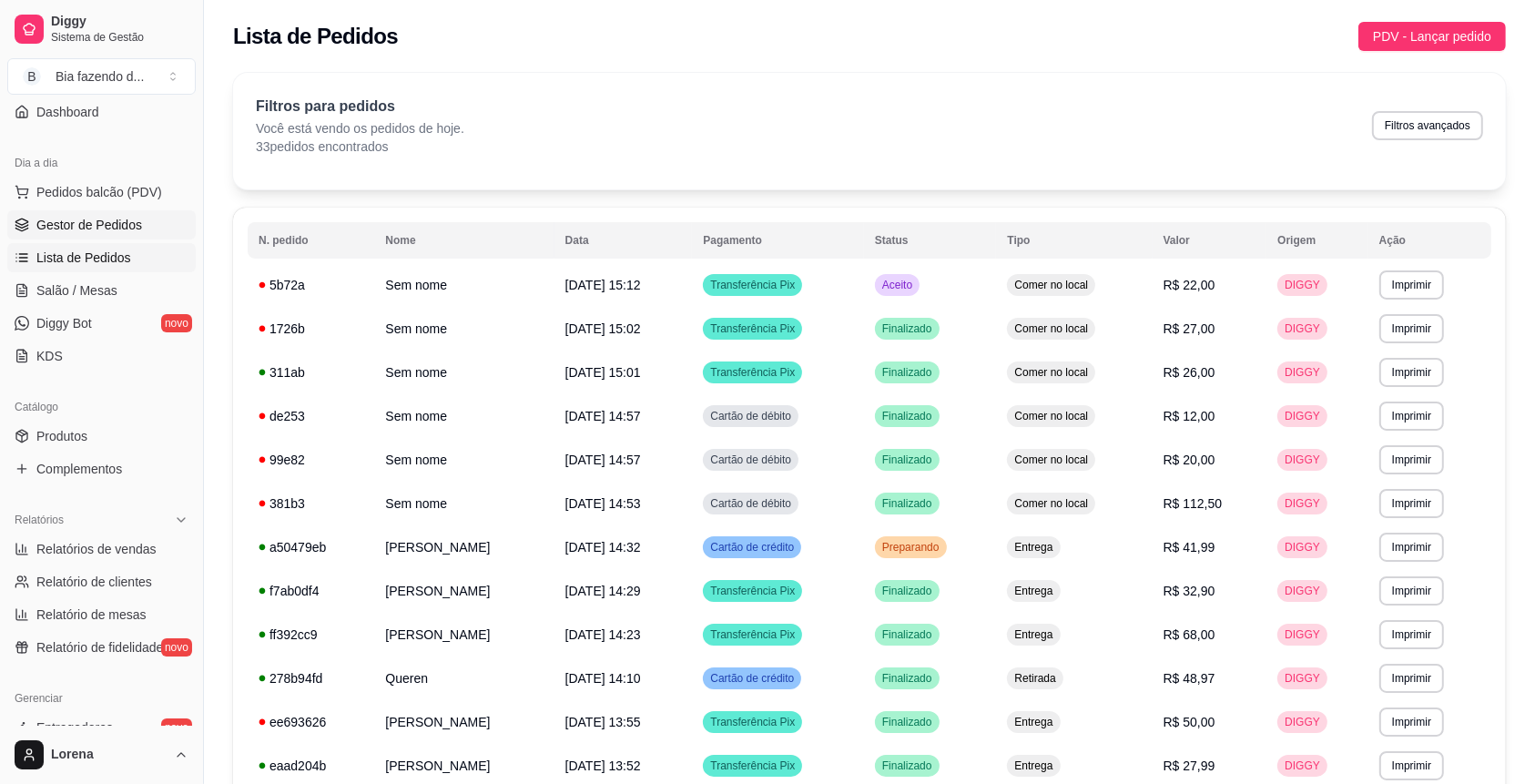
click at [95, 222] on span "Gestor de Pedidos" at bounding box center [89, 224] width 105 height 19
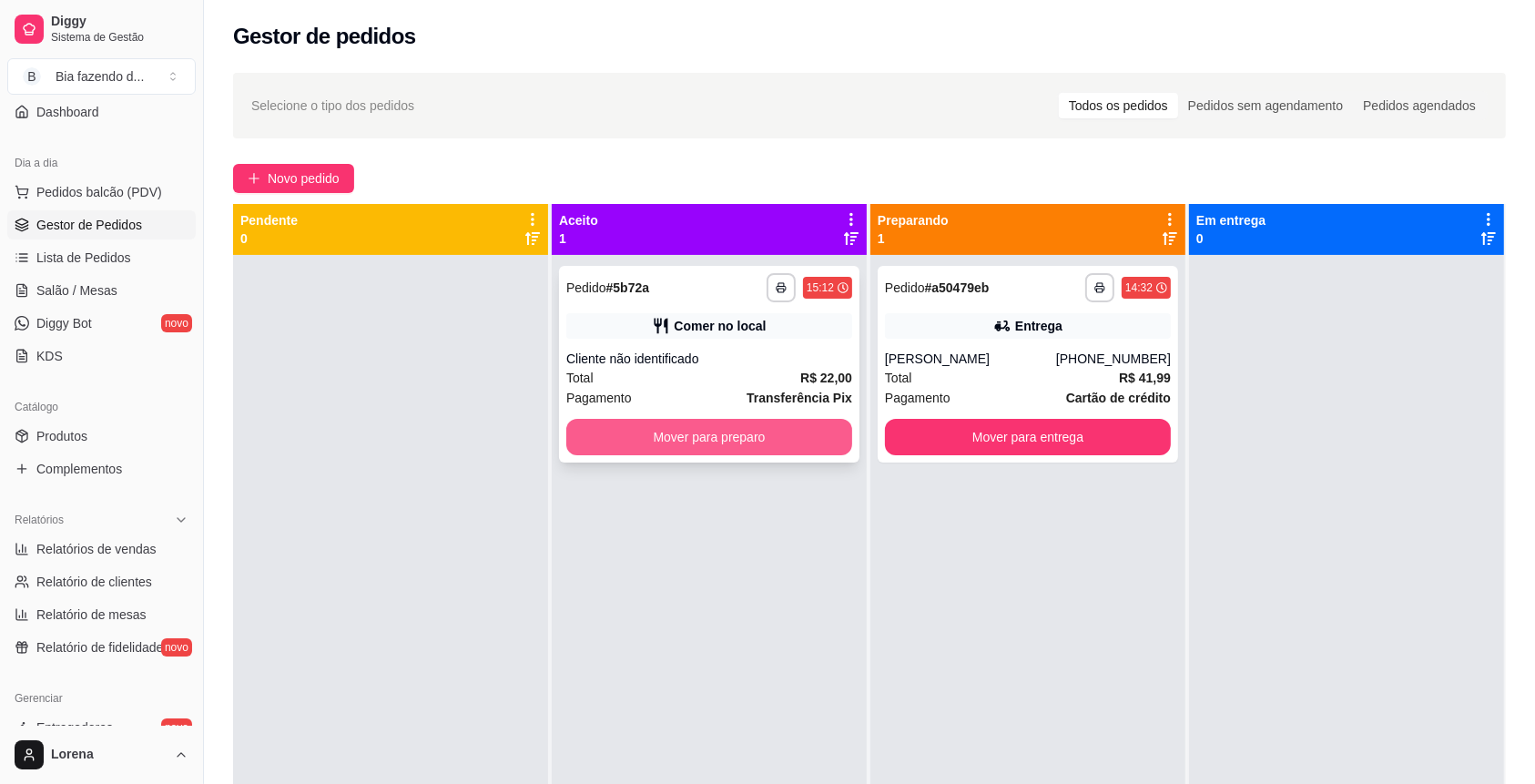
click at [700, 434] on button "Mover para preparo" at bounding box center [708, 437] width 285 height 36
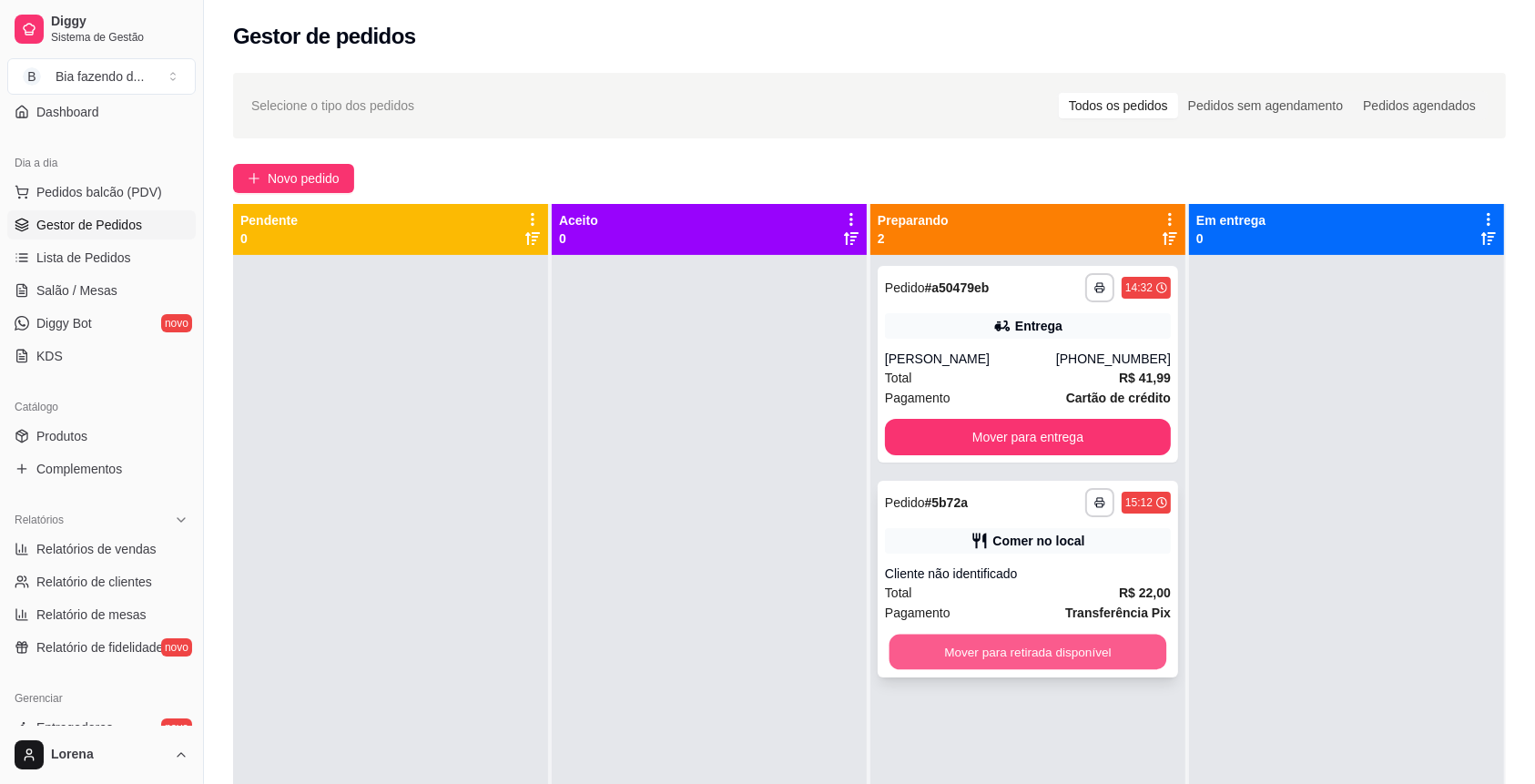
click at [1057, 651] on button "Mover para retirada disponível" at bounding box center [1028, 652] width 277 height 35
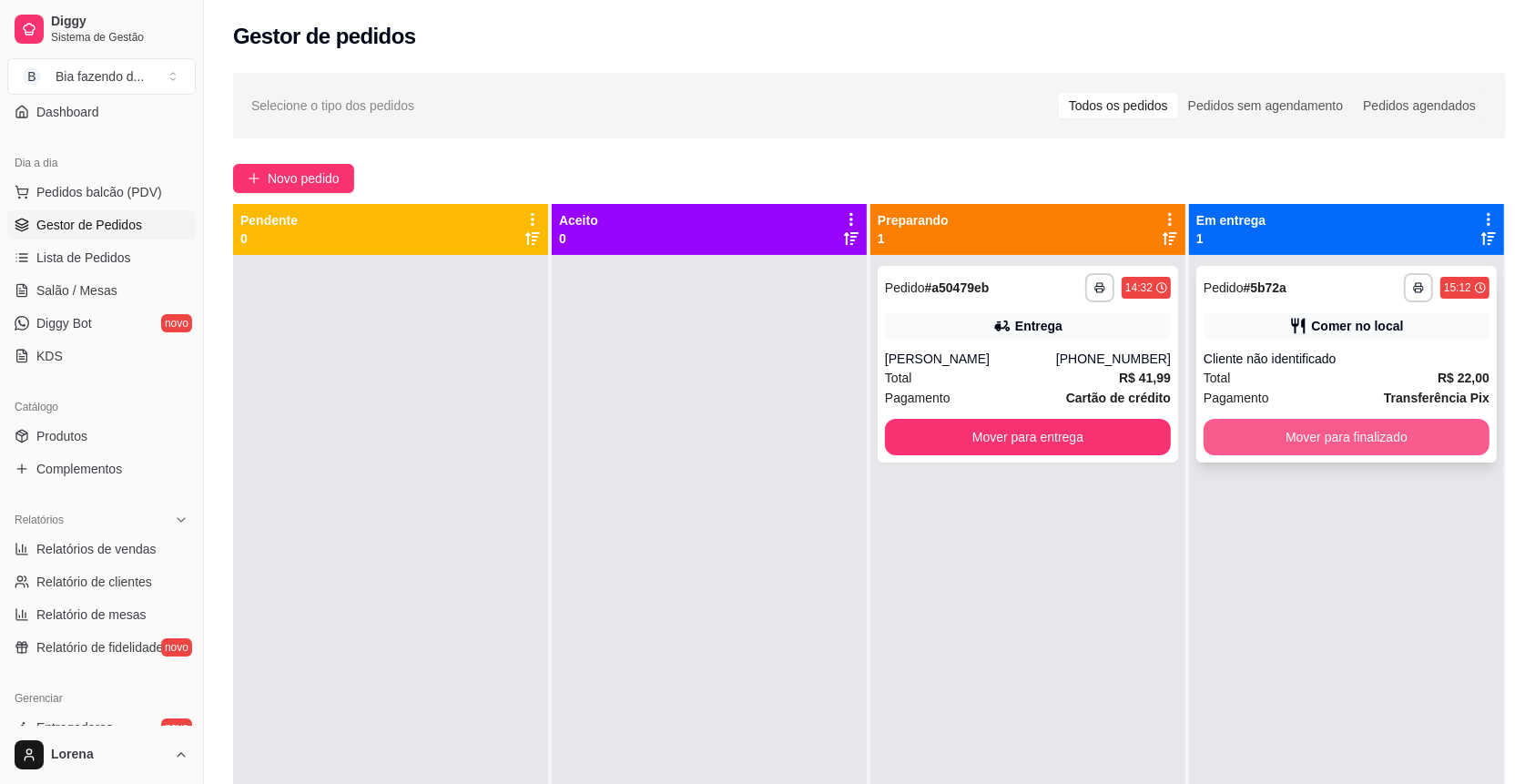
click at [1283, 432] on button "Mover para finalizado" at bounding box center [1346, 437] width 285 height 36
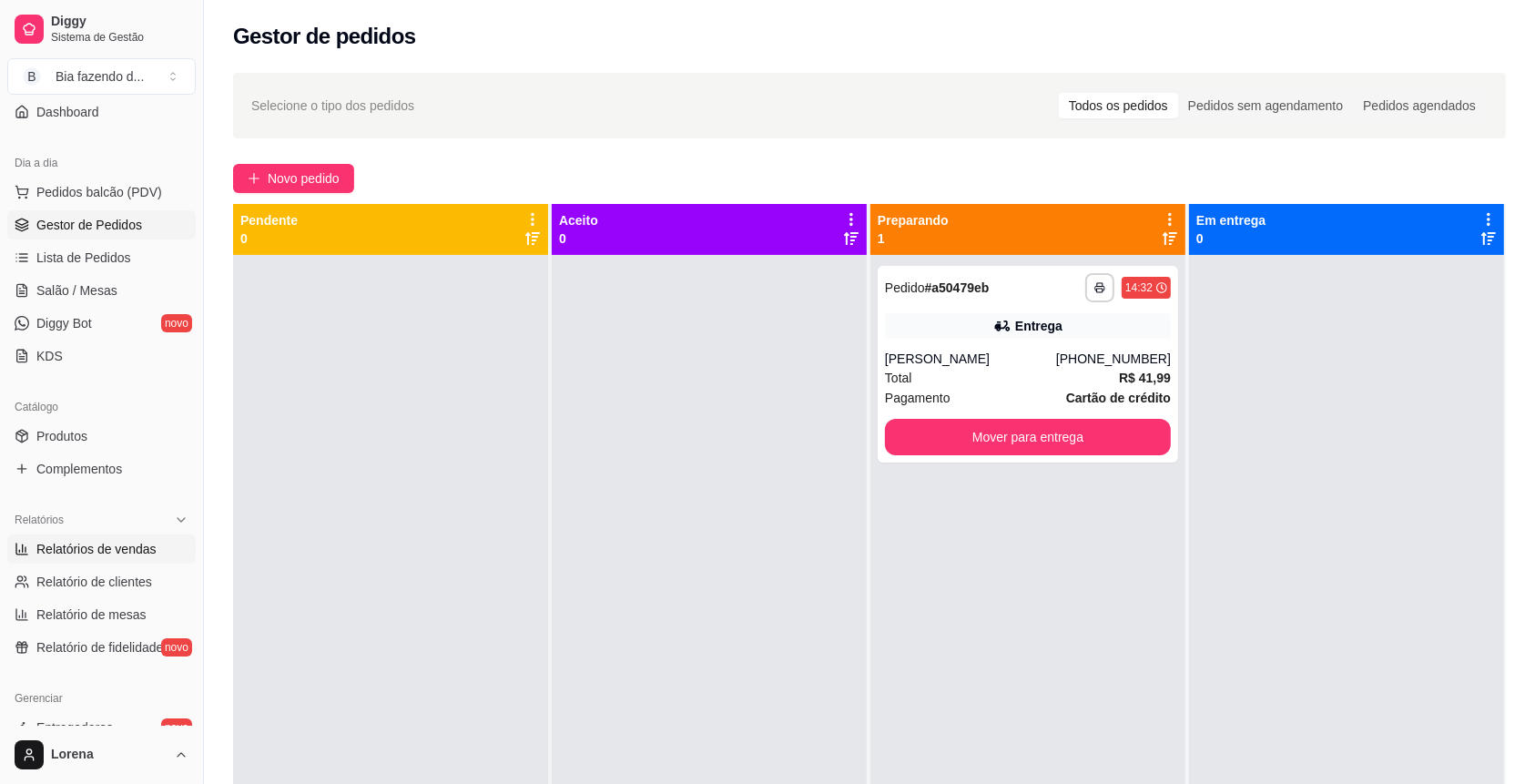
click at [144, 553] on span "Relatórios de vendas" at bounding box center [96, 549] width 120 height 19
select select "ALL"
select select "0"
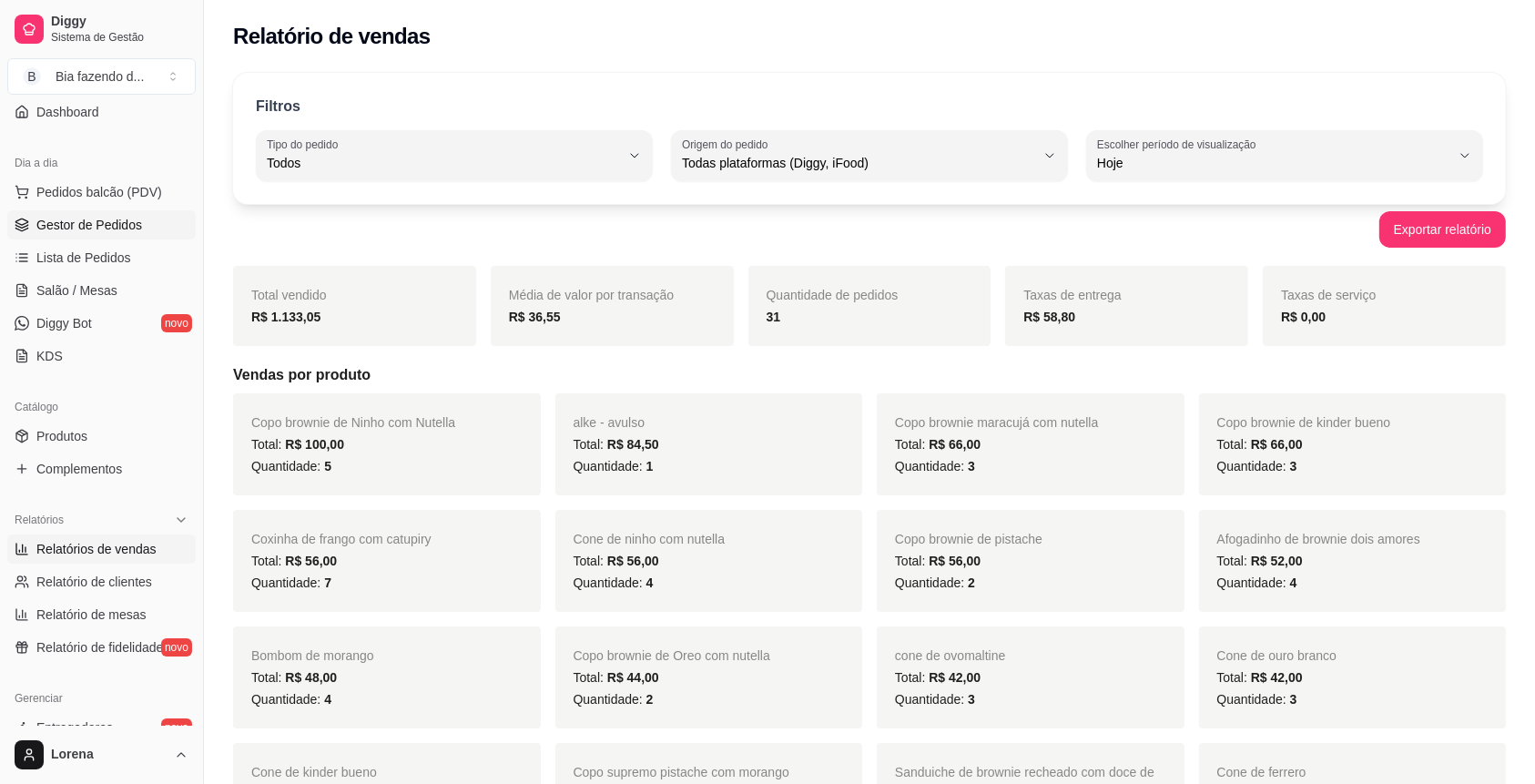
click at [96, 221] on span "Gestor de Pedidos" at bounding box center [89, 224] width 105 height 19
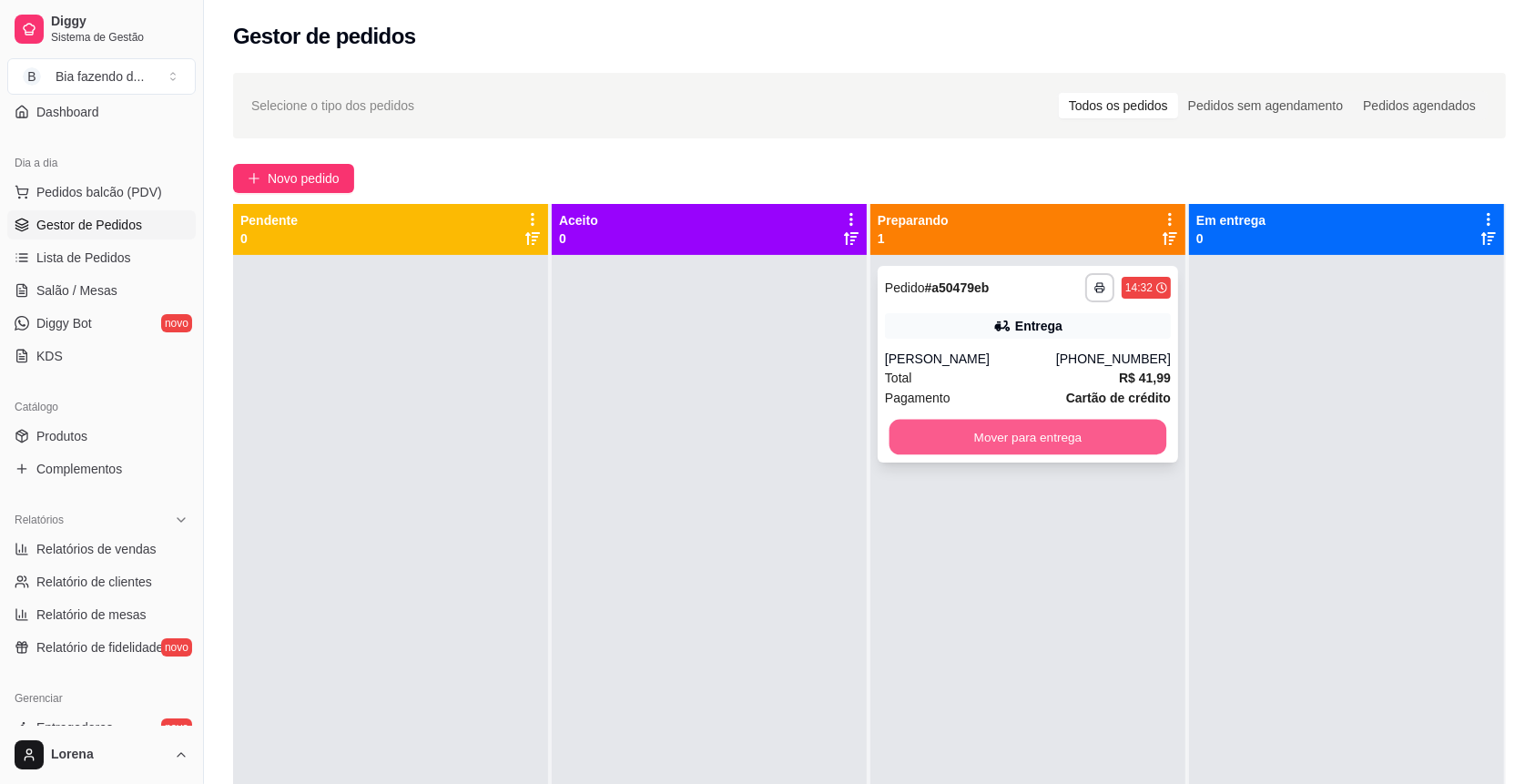
click at [982, 441] on button "Mover para entrega" at bounding box center [1028, 437] width 277 height 35
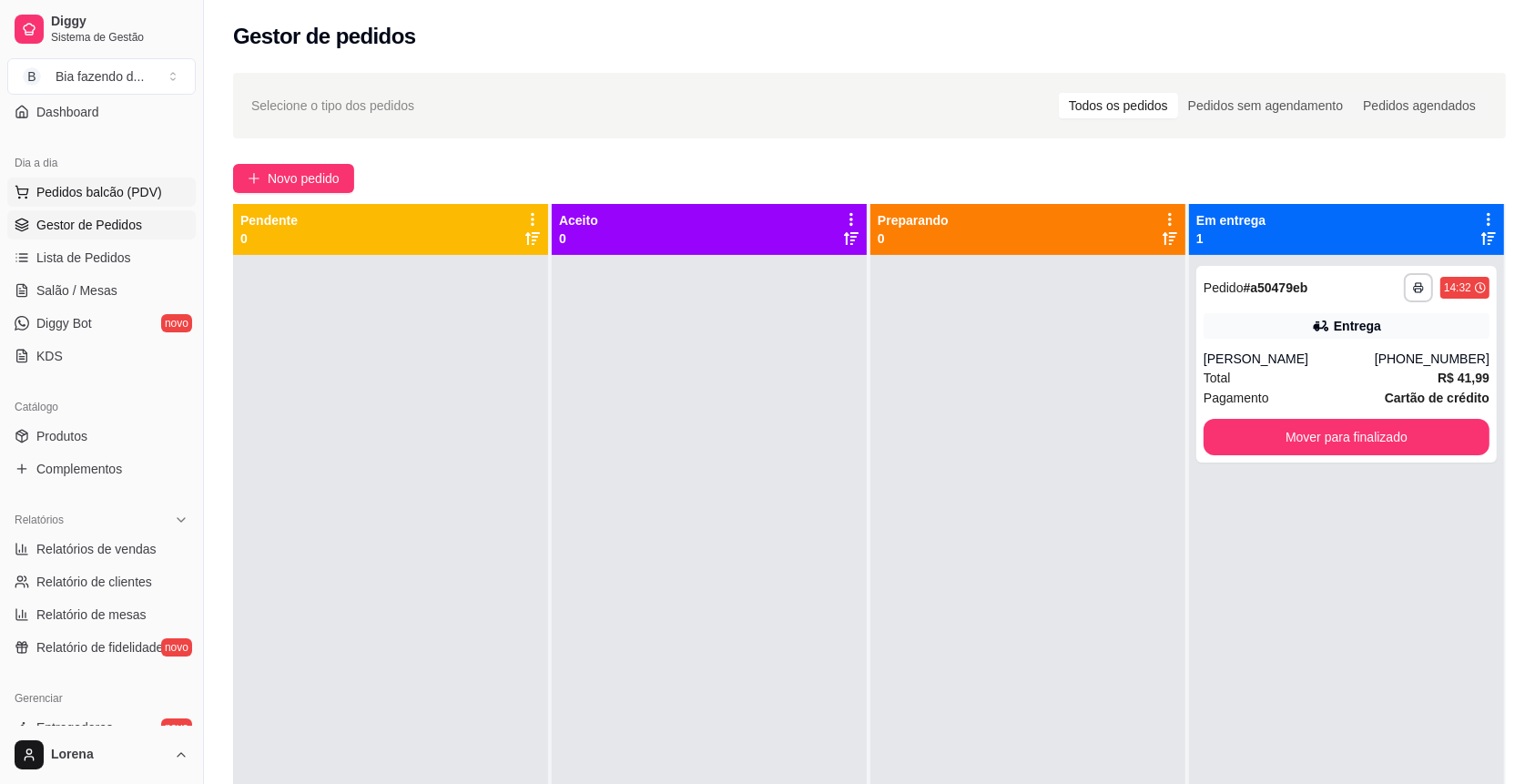
click at [90, 189] on span "Pedidos balcão (PDV)" at bounding box center [99, 192] width 126 height 19
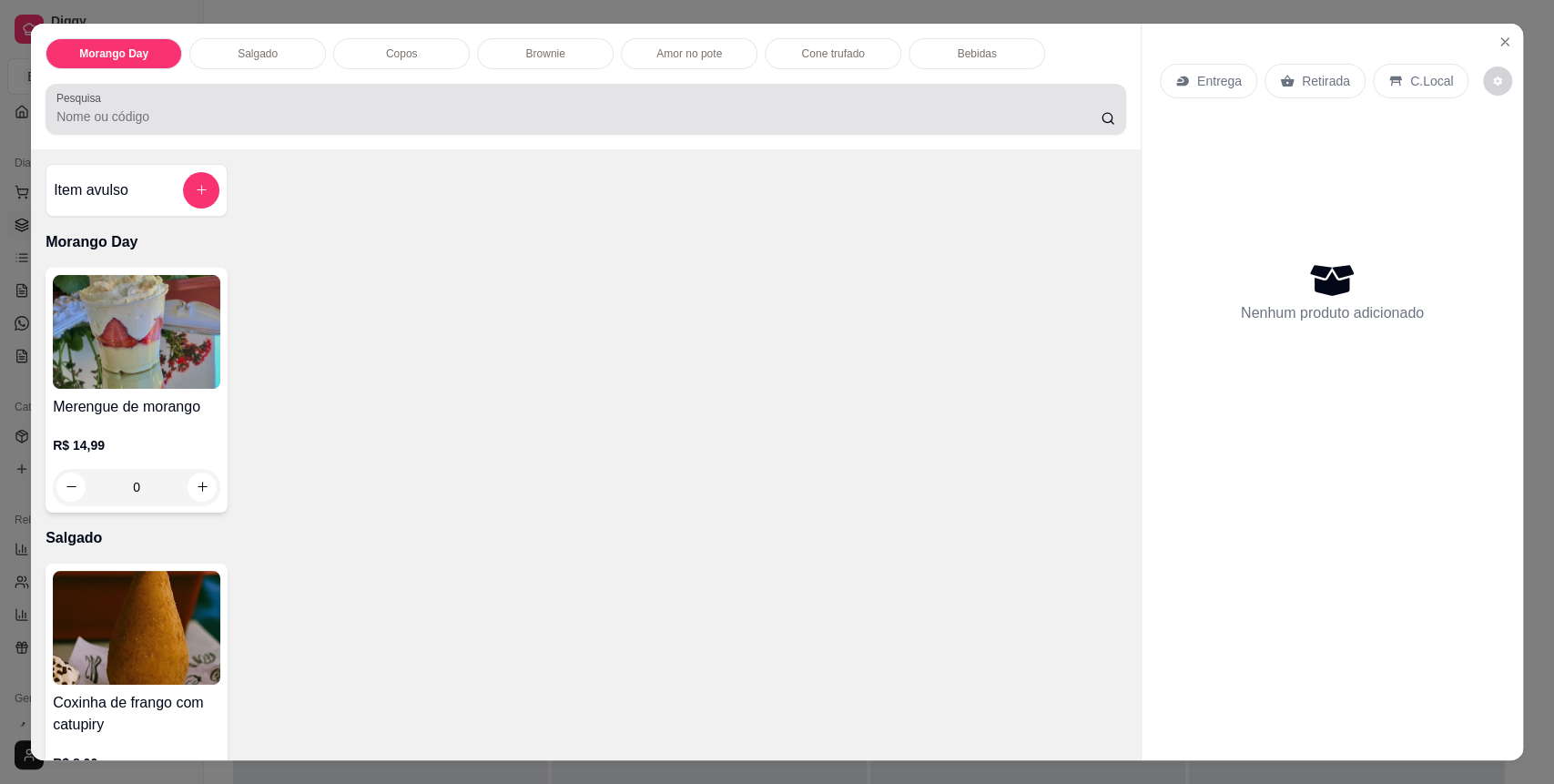
click at [356, 113] on input "Pesquisa" at bounding box center [578, 116] width 1044 height 19
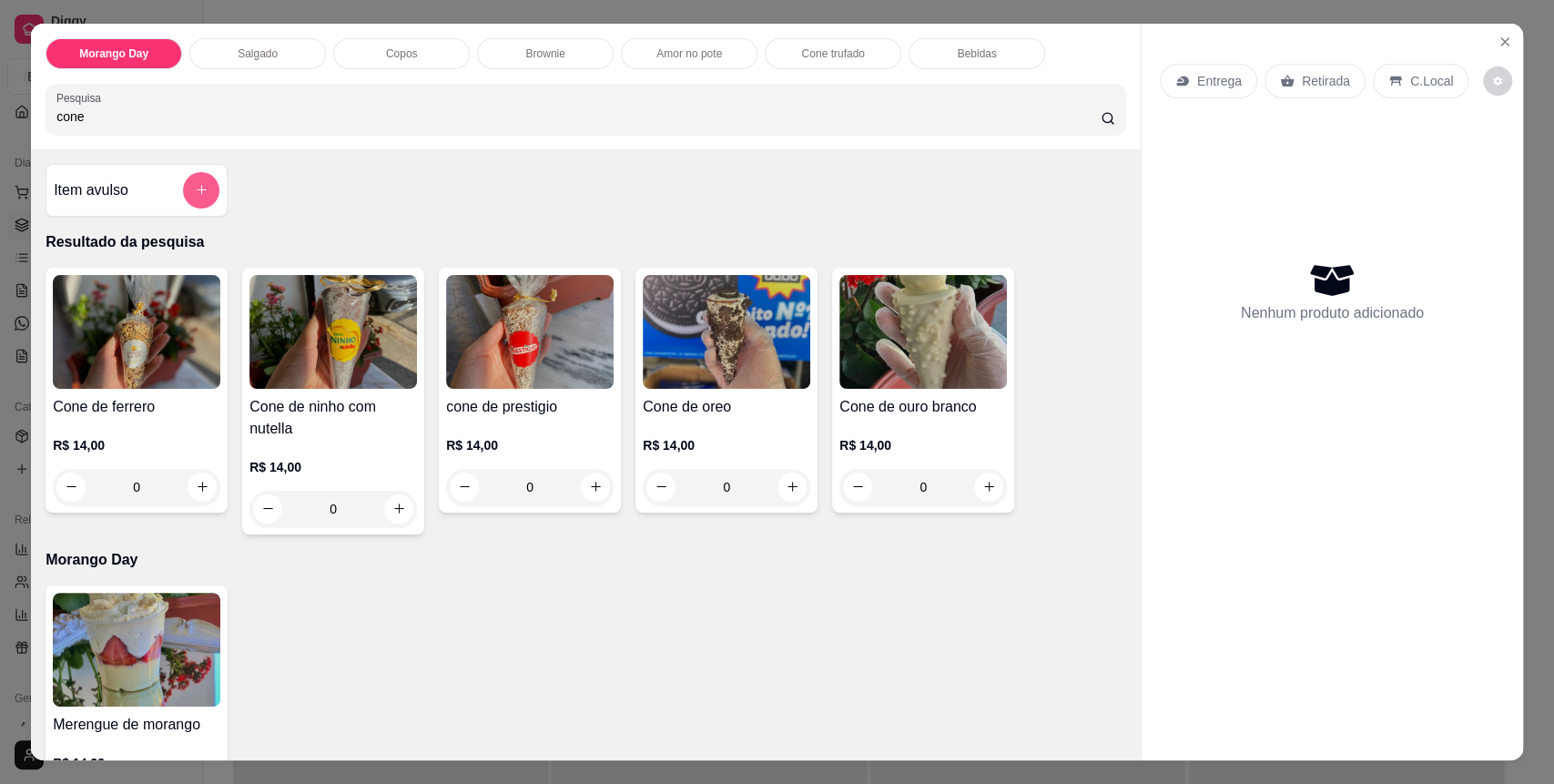
type input "cone"
click at [195, 195] on icon "add-separate-item" at bounding box center [202, 190] width 14 height 14
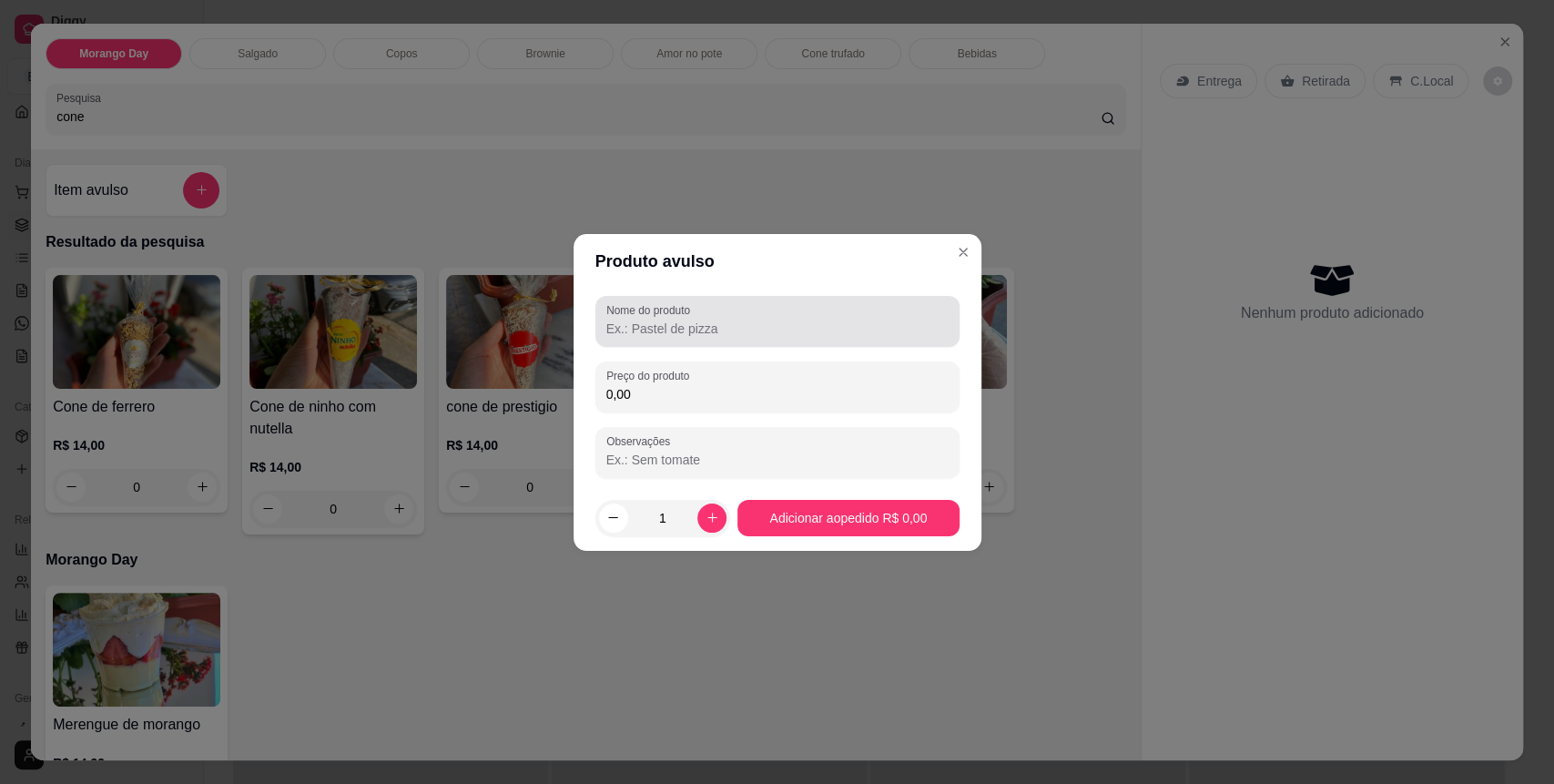
click at [777, 334] on input "Nome do produto" at bounding box center [777, 329] width 342 height 19
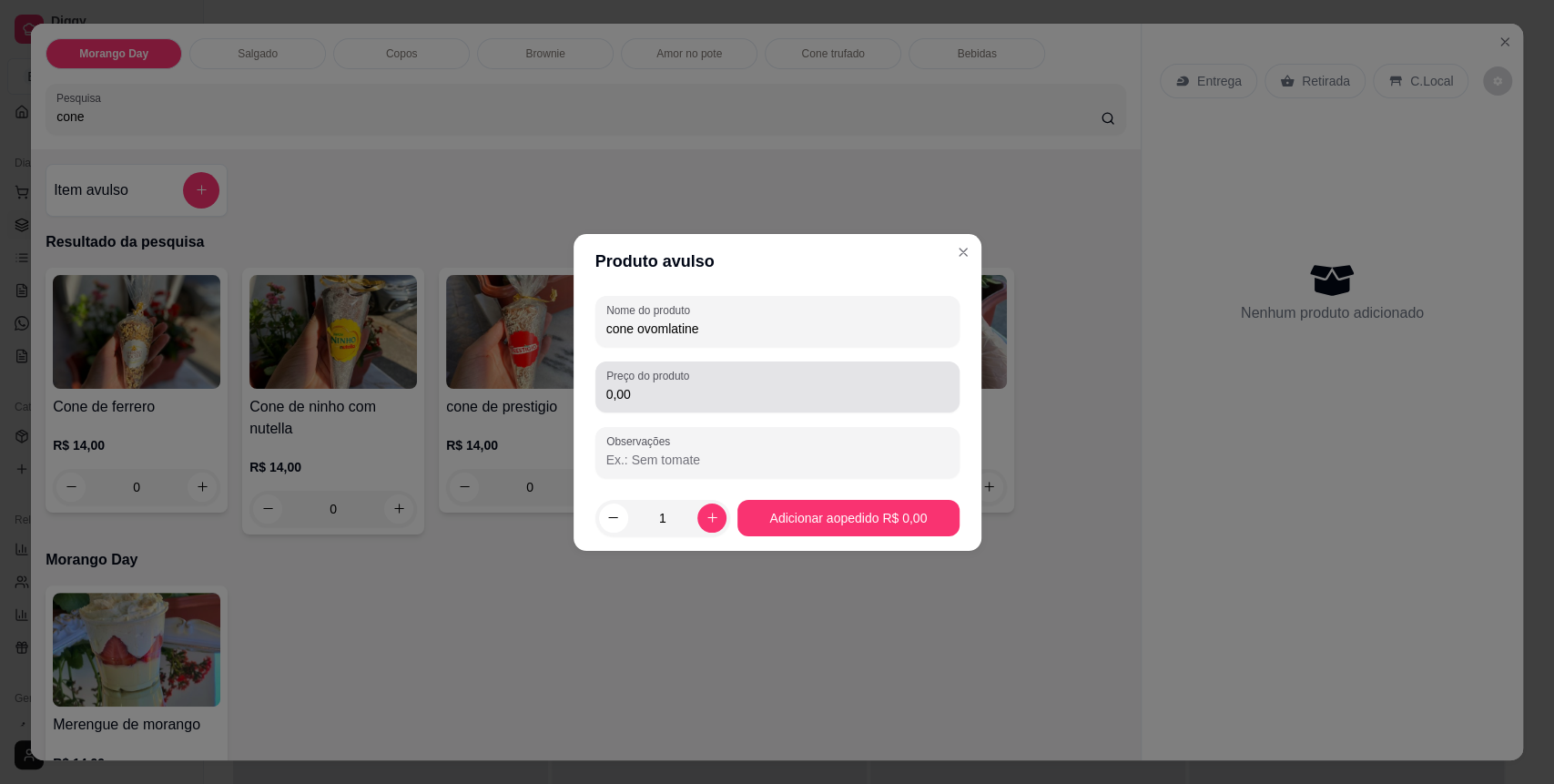
type input "cone ovomlatine"
click at [678, 396] on input "0,00" at bounding box center [777, 393] width 342 height 19
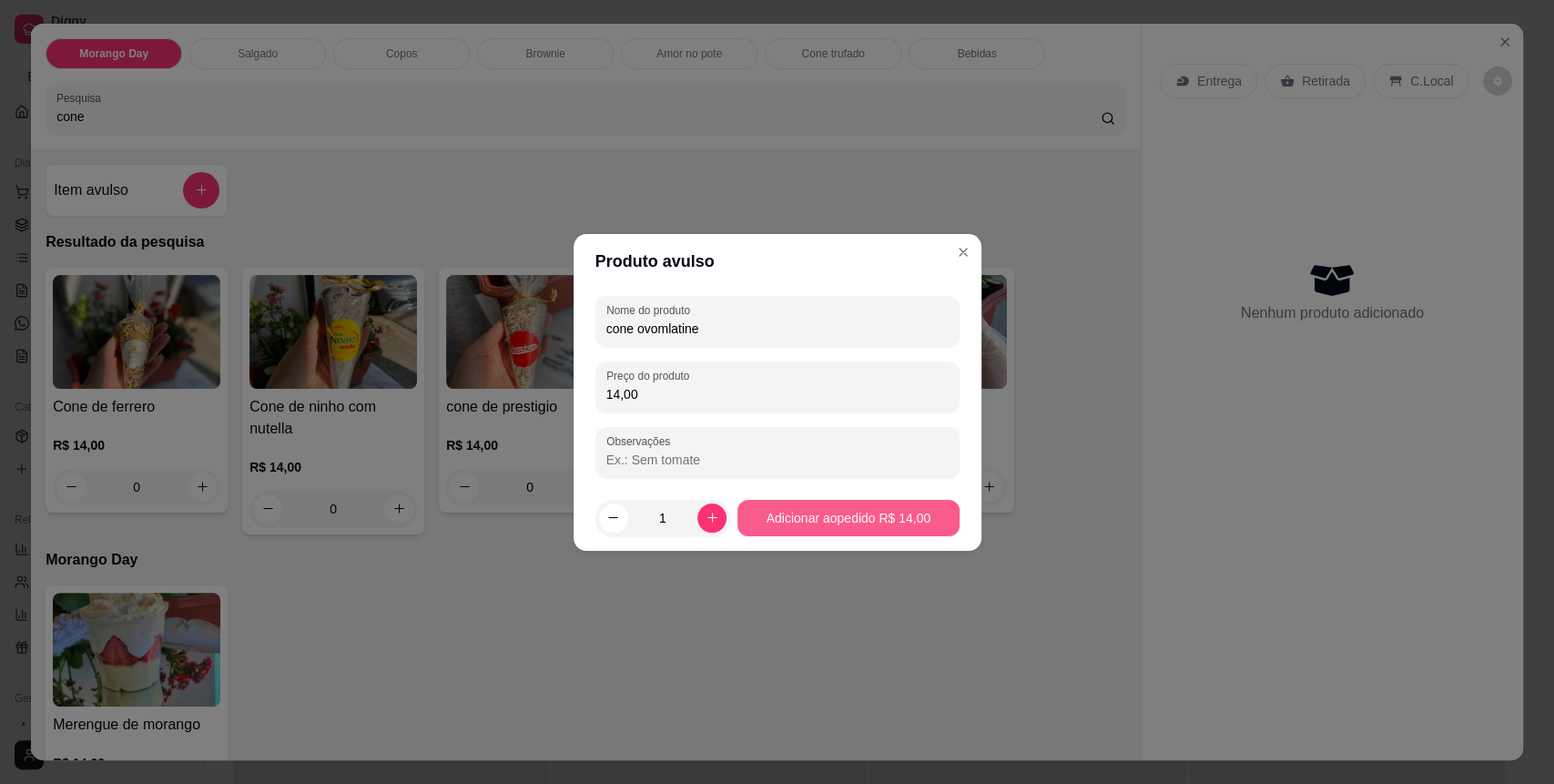
type input "14,00"
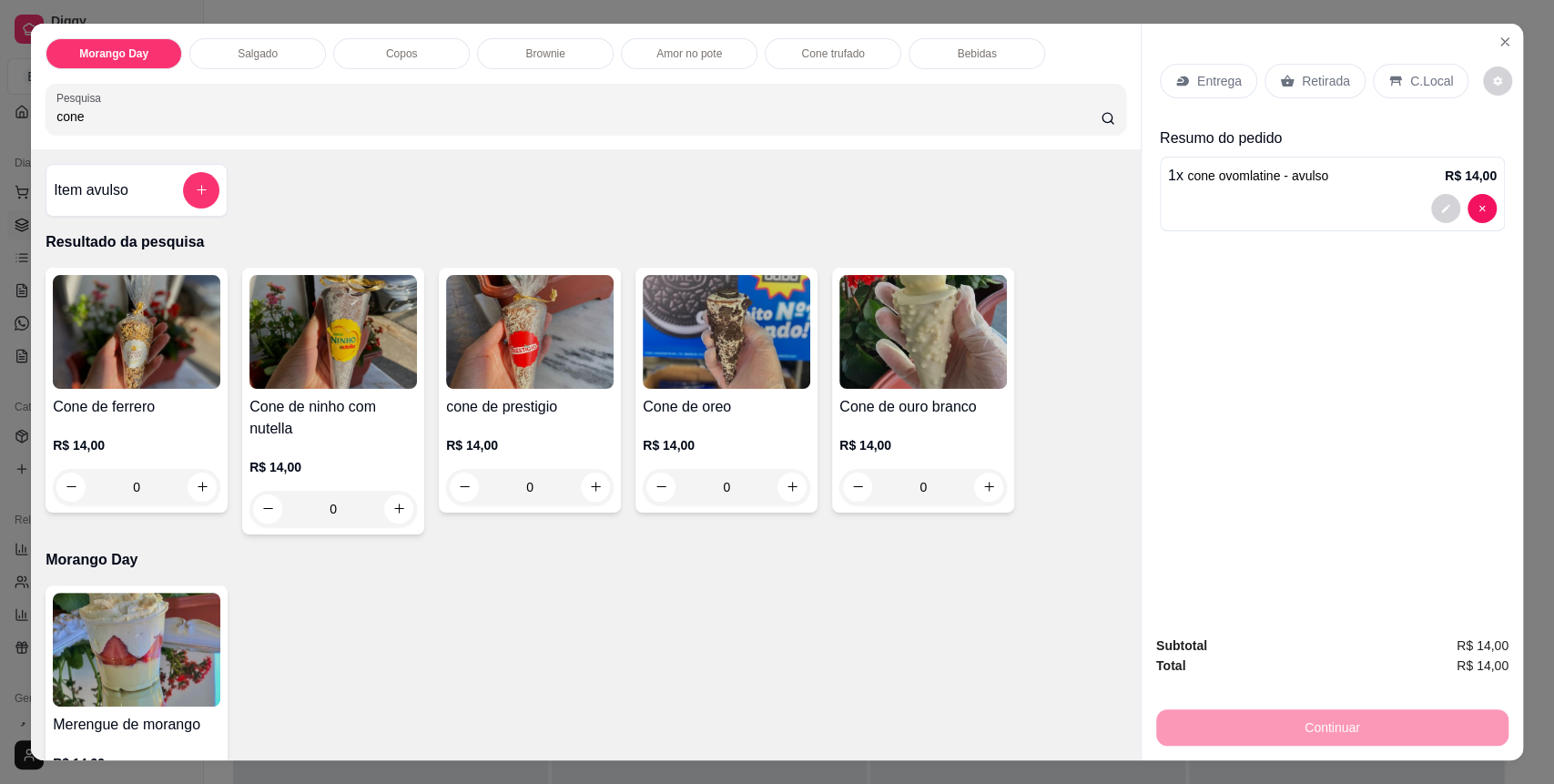
click at [1322, 72] on p "Retirada" at bounding box center [1326, 81] width 48 height 19
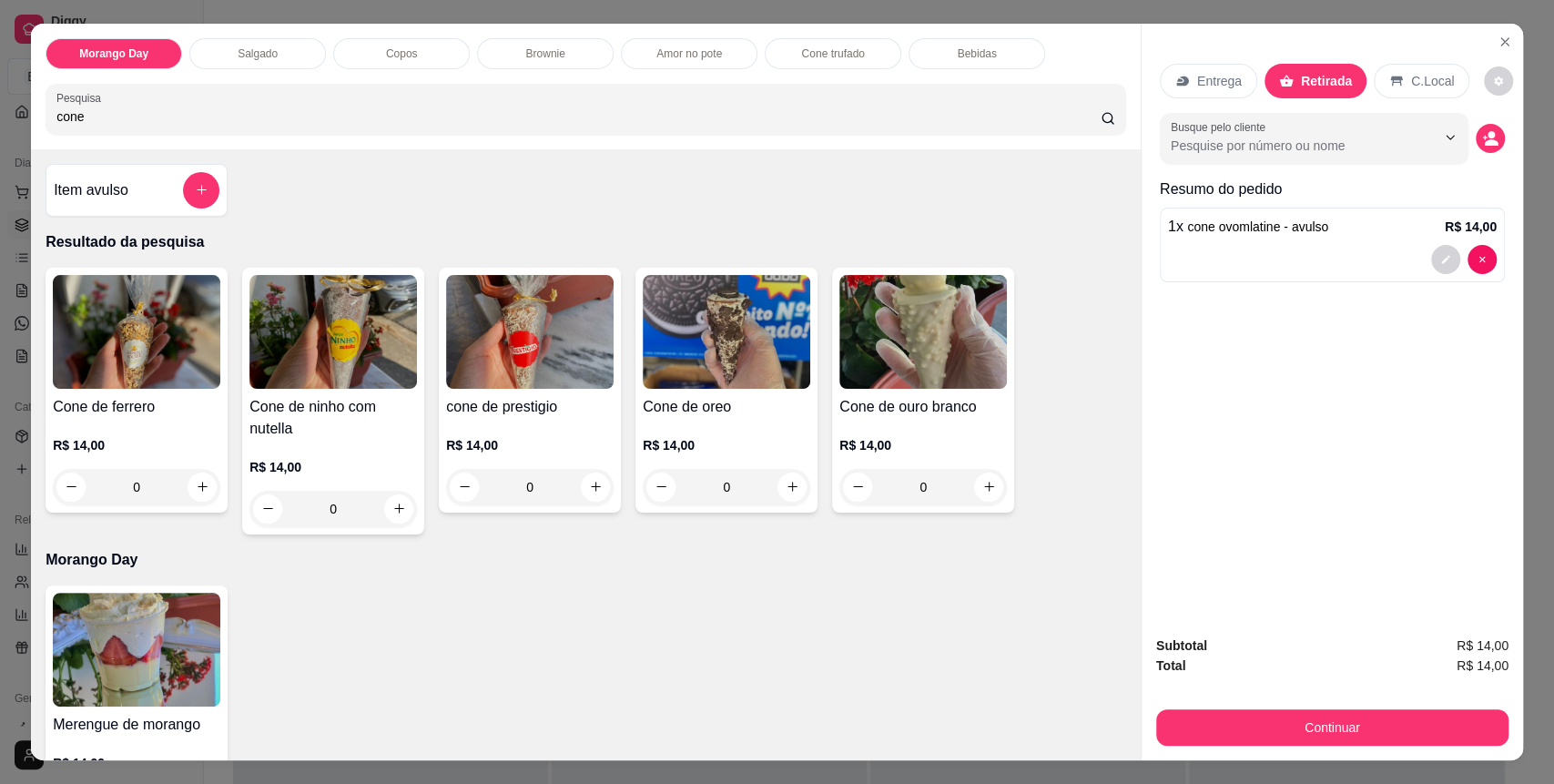
drag, startPoint x: 1395, startPoint y: 76, endPoint x: 1396, endPoint y: 91, distance: 15.0
click at [1398, 76] on div "C.Local" at bounding box center [1421, 81] width 95 height 34
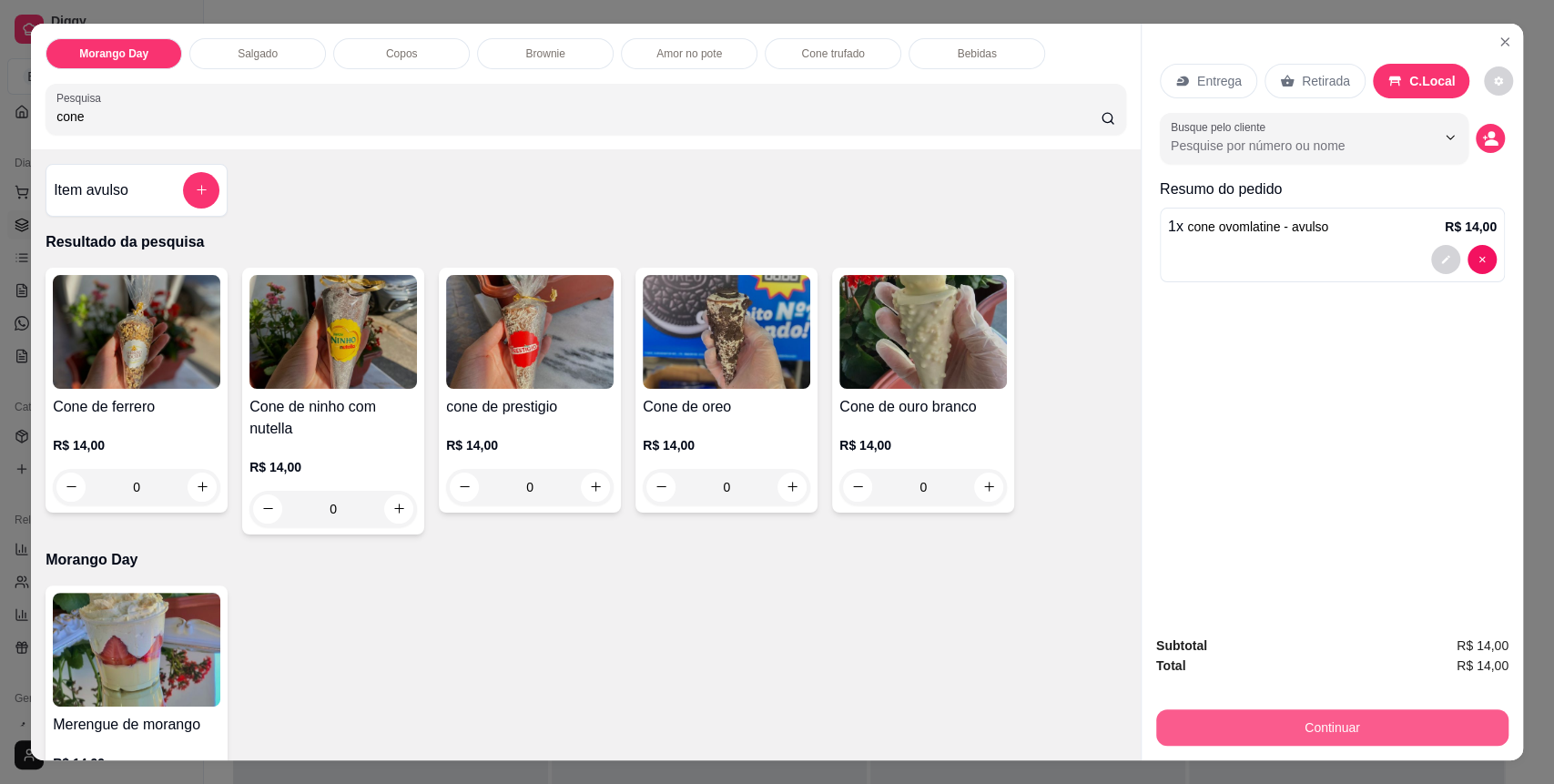
click at [1450, 731] on button "Continuar" at bounding box center [1333, 727] width 352 height 36
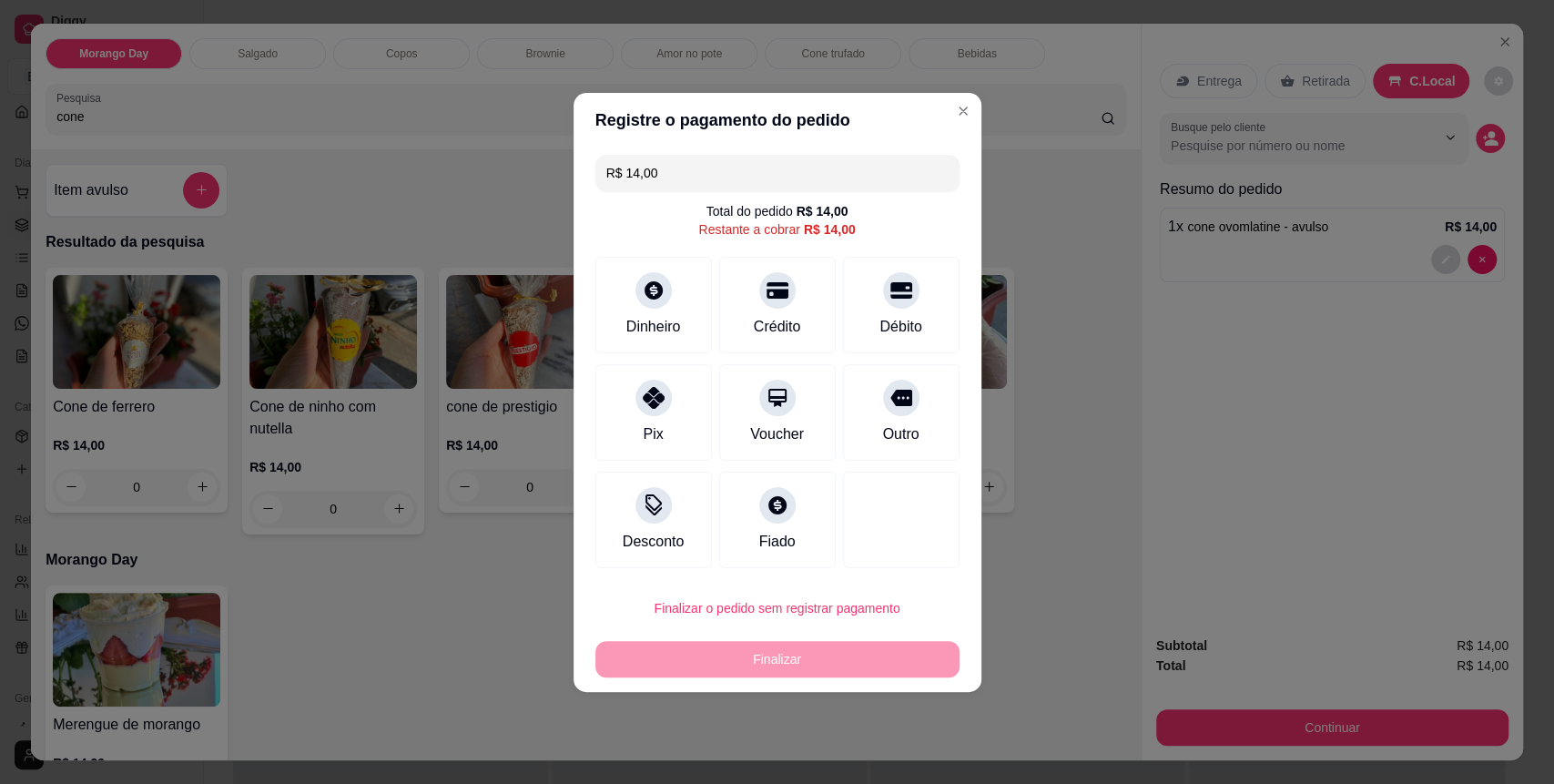
click at [857, 328] on div "Débito" at bounding box center [901, 305] width 116 height 96
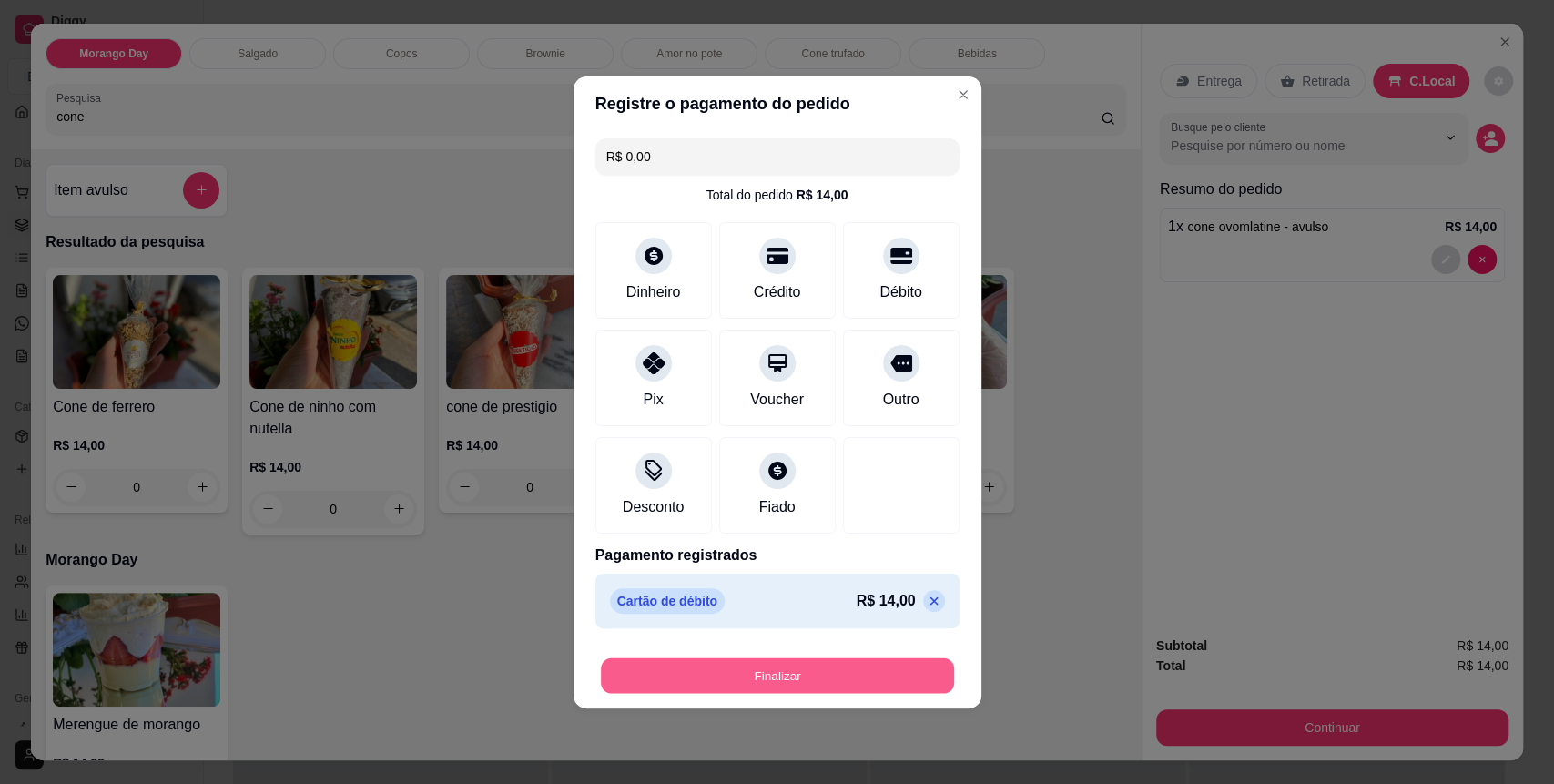
click at [833, 663] on button "Finalizar" at bounding box center [777, 675] width 353 height 35
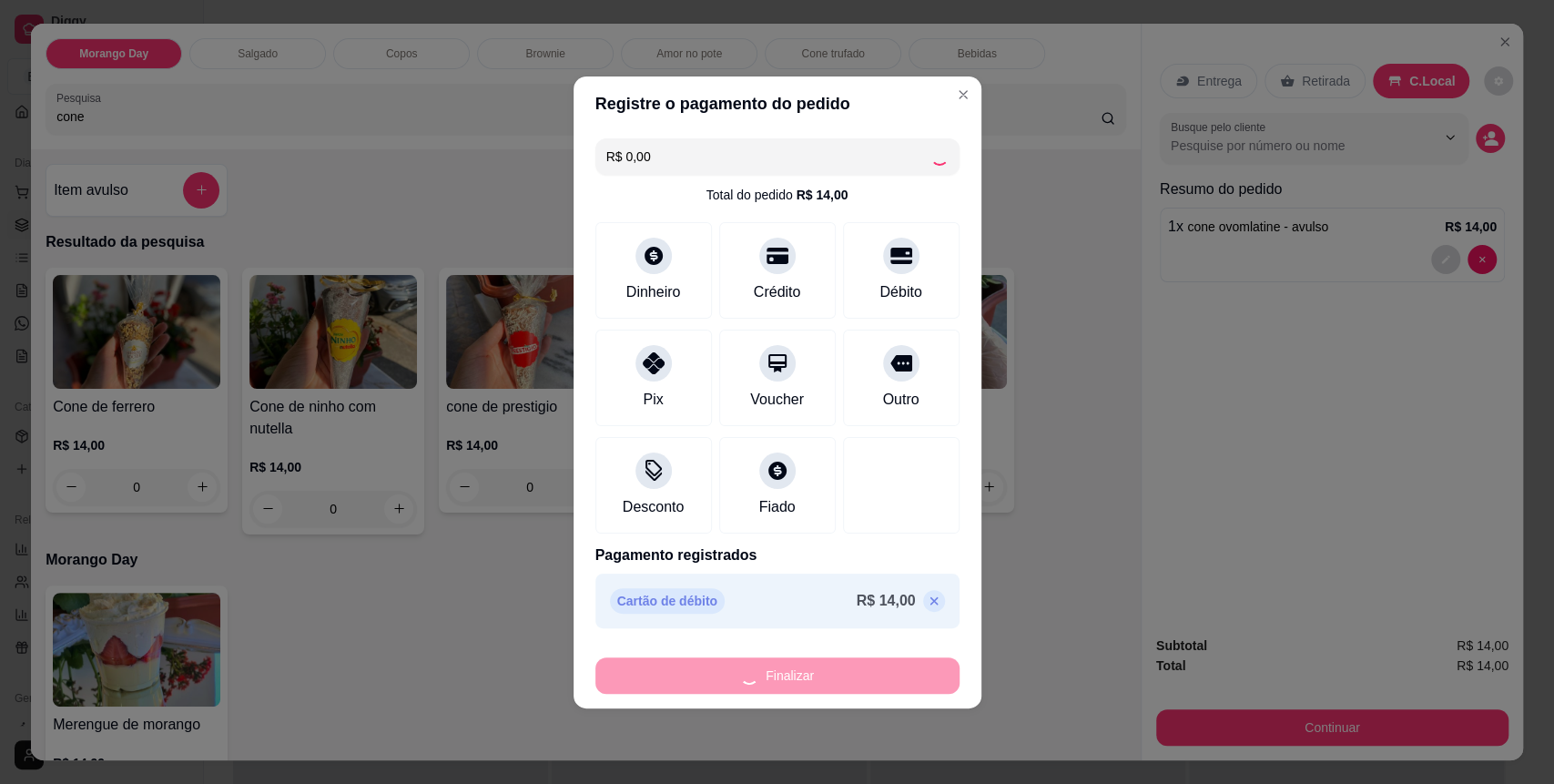
type input "-R$ 14,00"
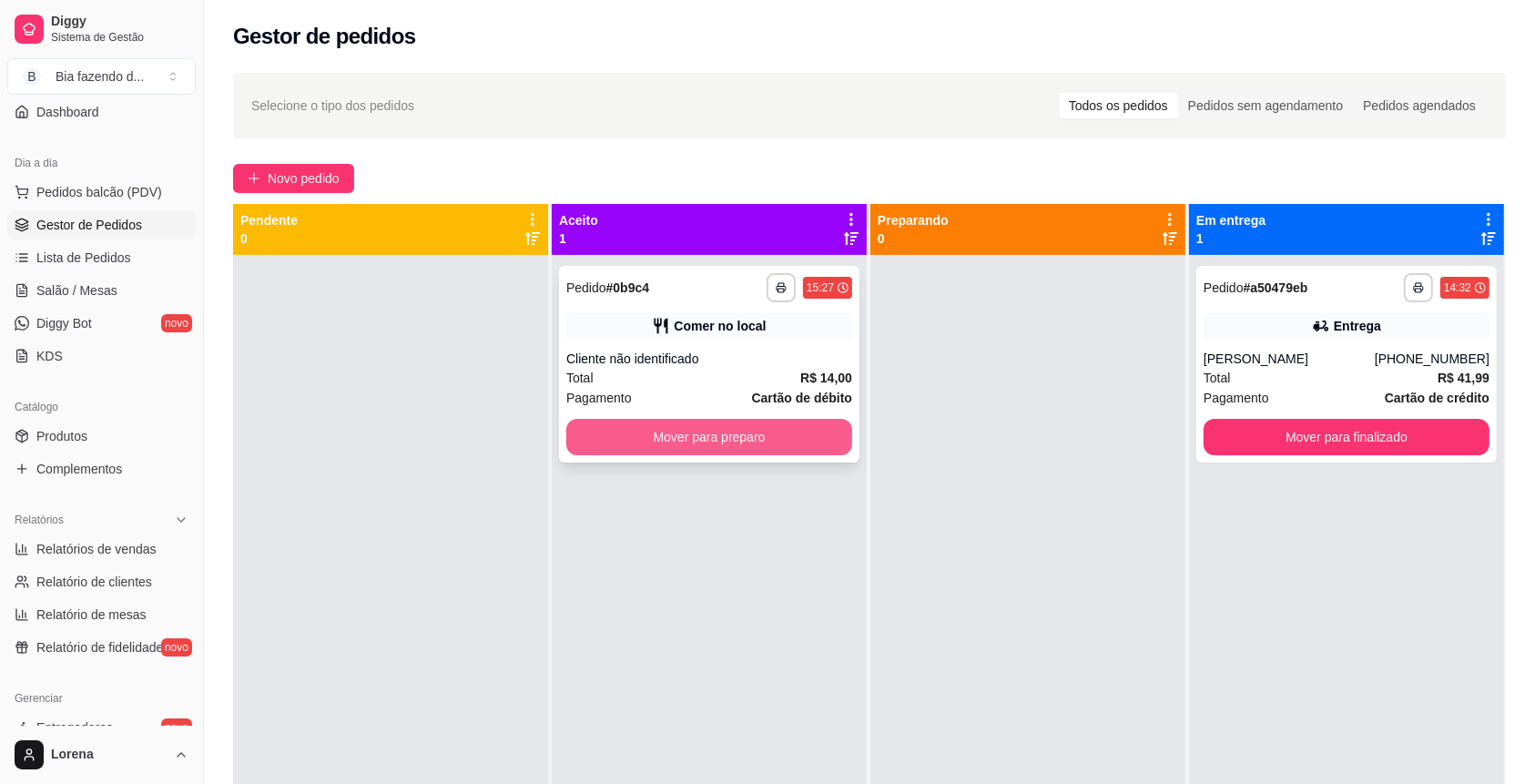
click at [736, 440] on button "Mover para preparo" at bounding box center [708, 437] width 285 height 36
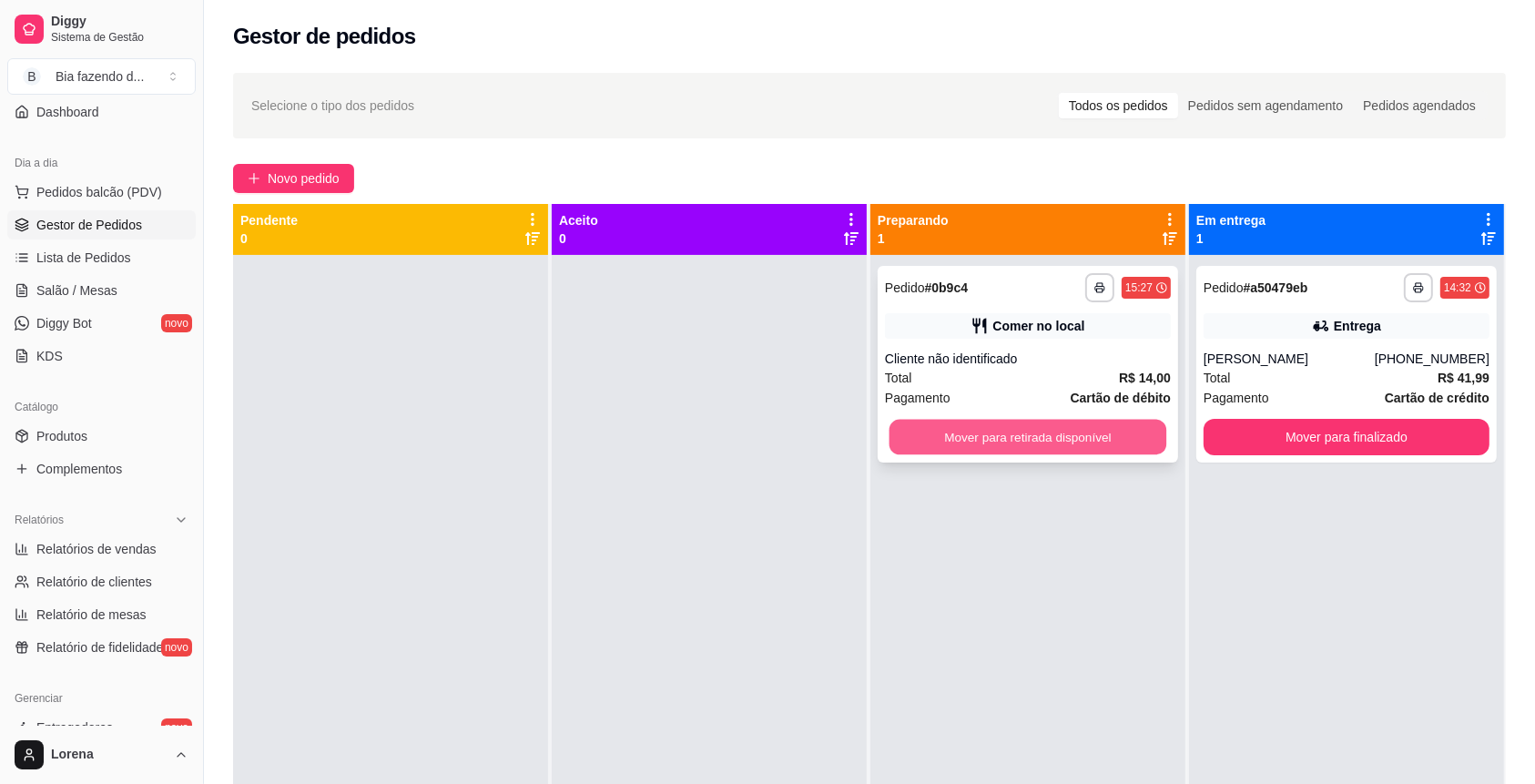
click at [1050, 424] on button "Mover para retirada disponível" at bounding box center [1028, 437] width 277 height 35
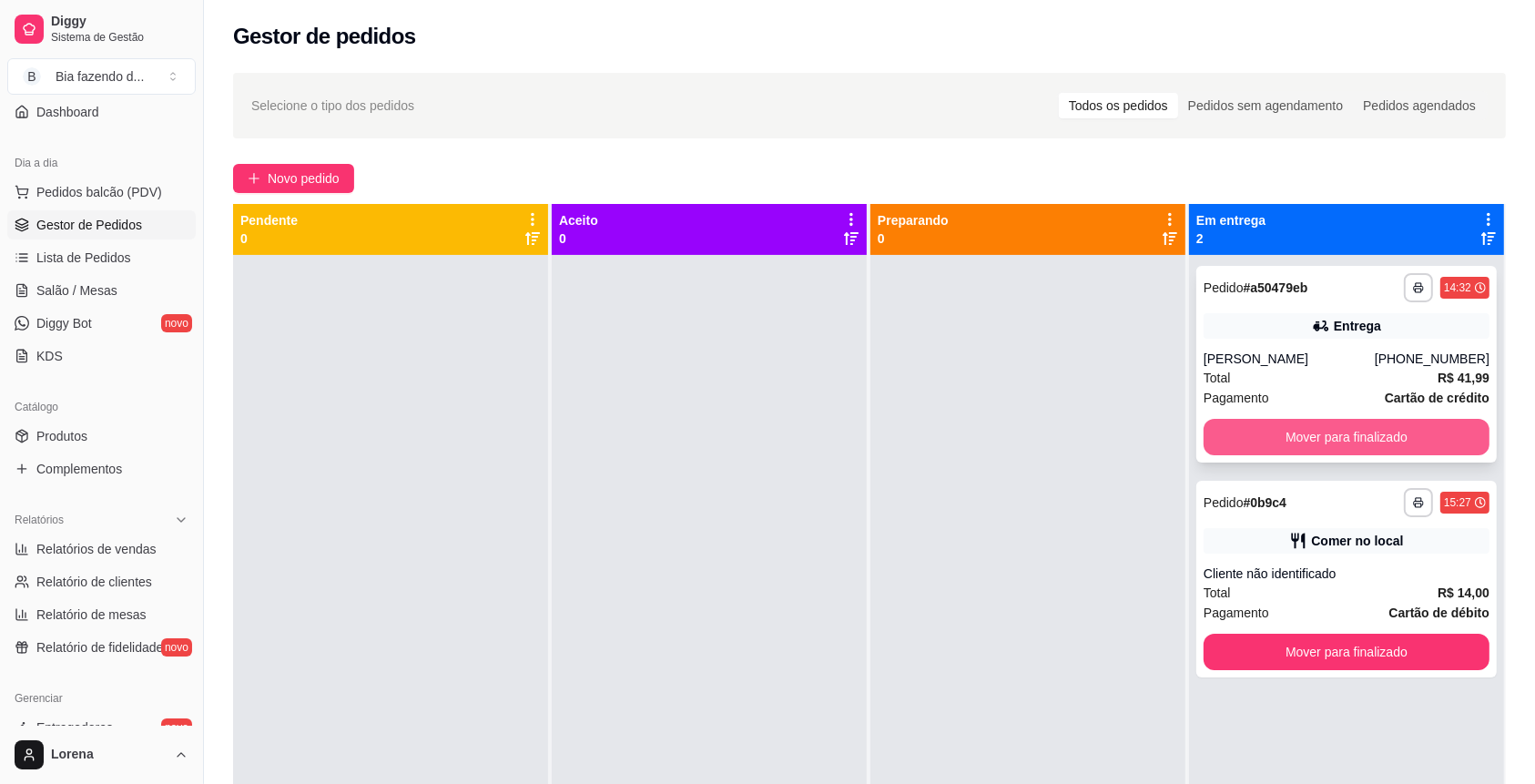
click at [1310, 439] on button "Mover para finalizado" at bounding box center [1346, 437] width 285 height 36
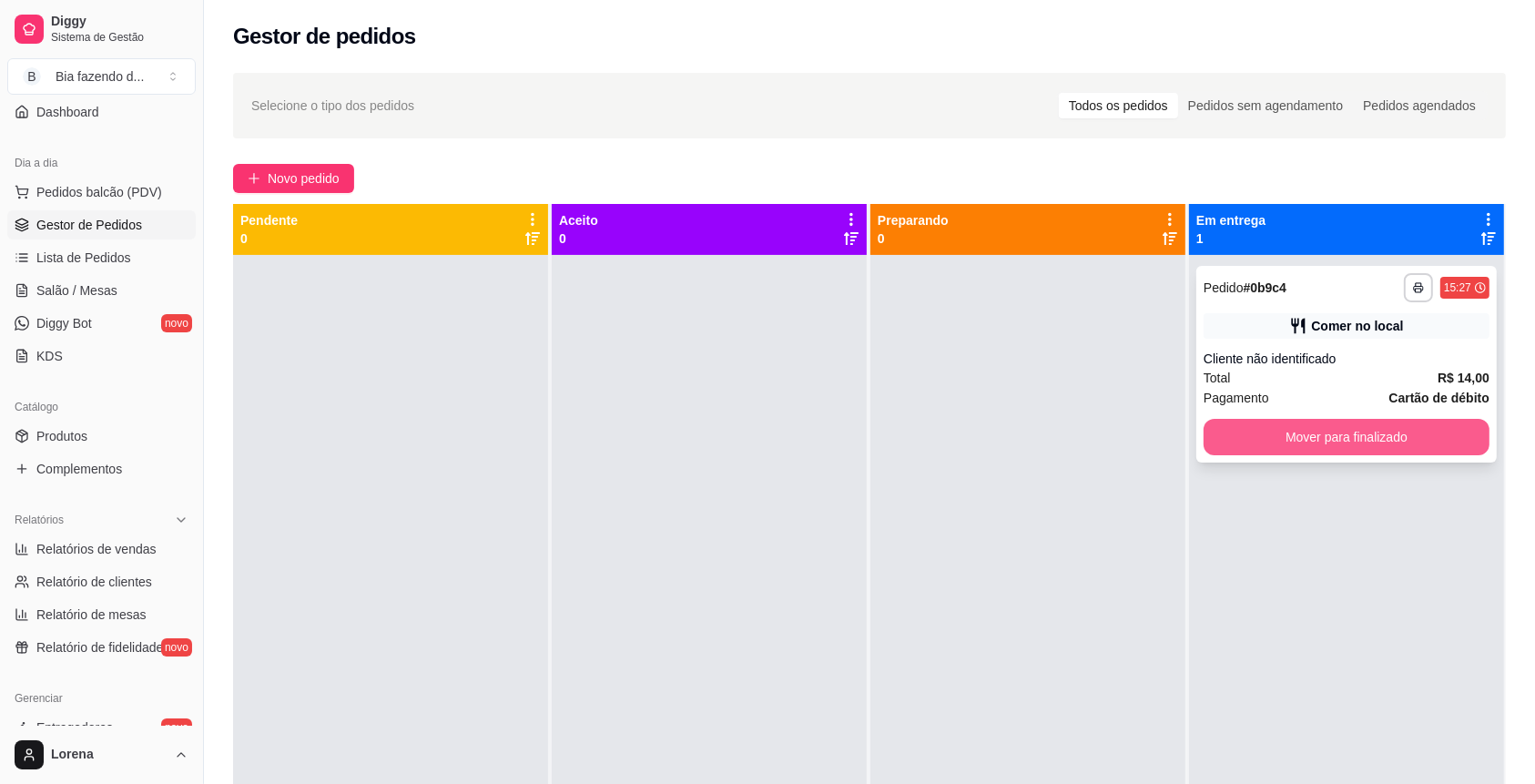
click at [1312, 433] on button "Mover para finalizado" at bounding box center [1346, 437] width 285 height 36
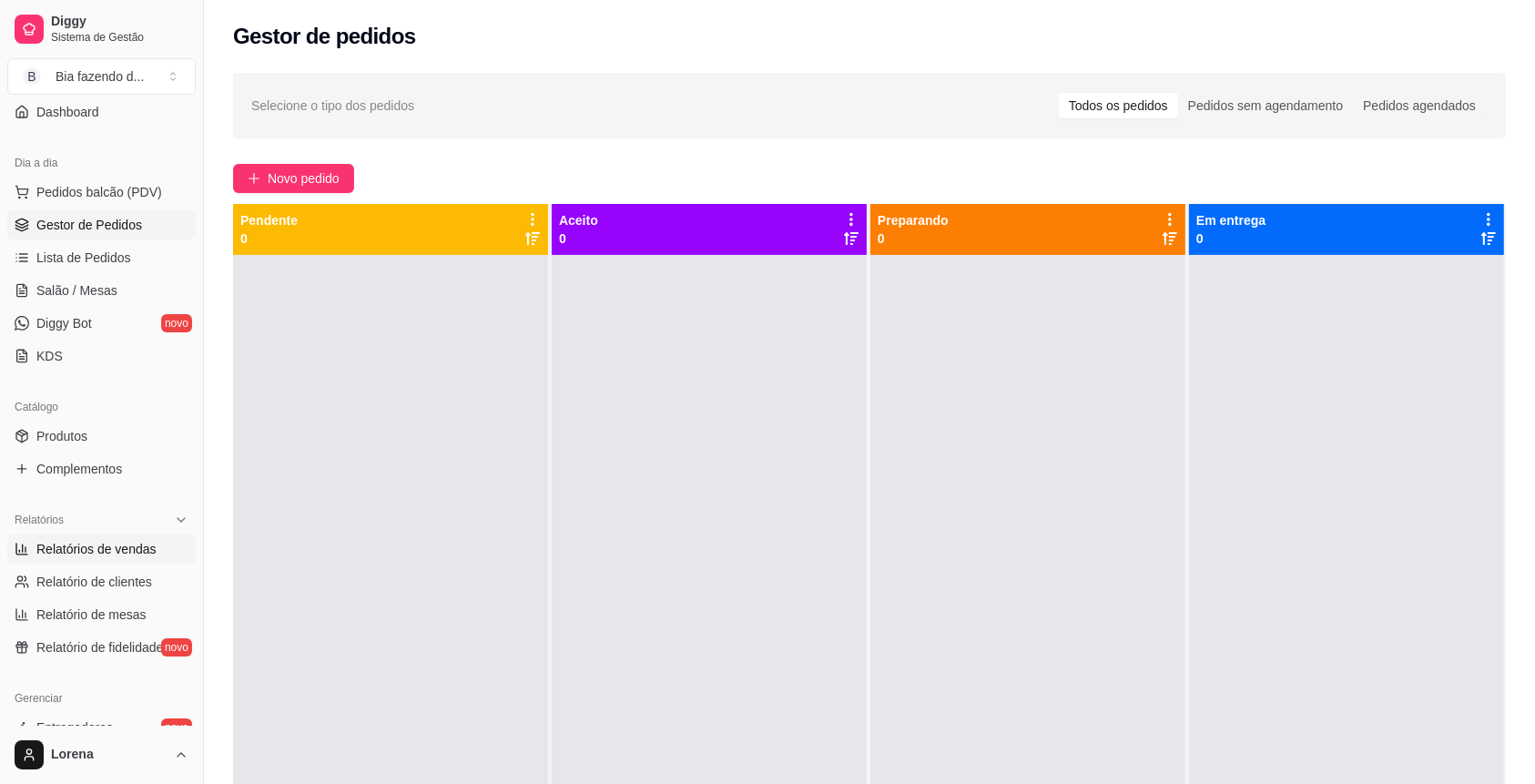
click at [119, 541] on span "Relatórios de vendas" at bounding box center [96, 549] width 120 height 19
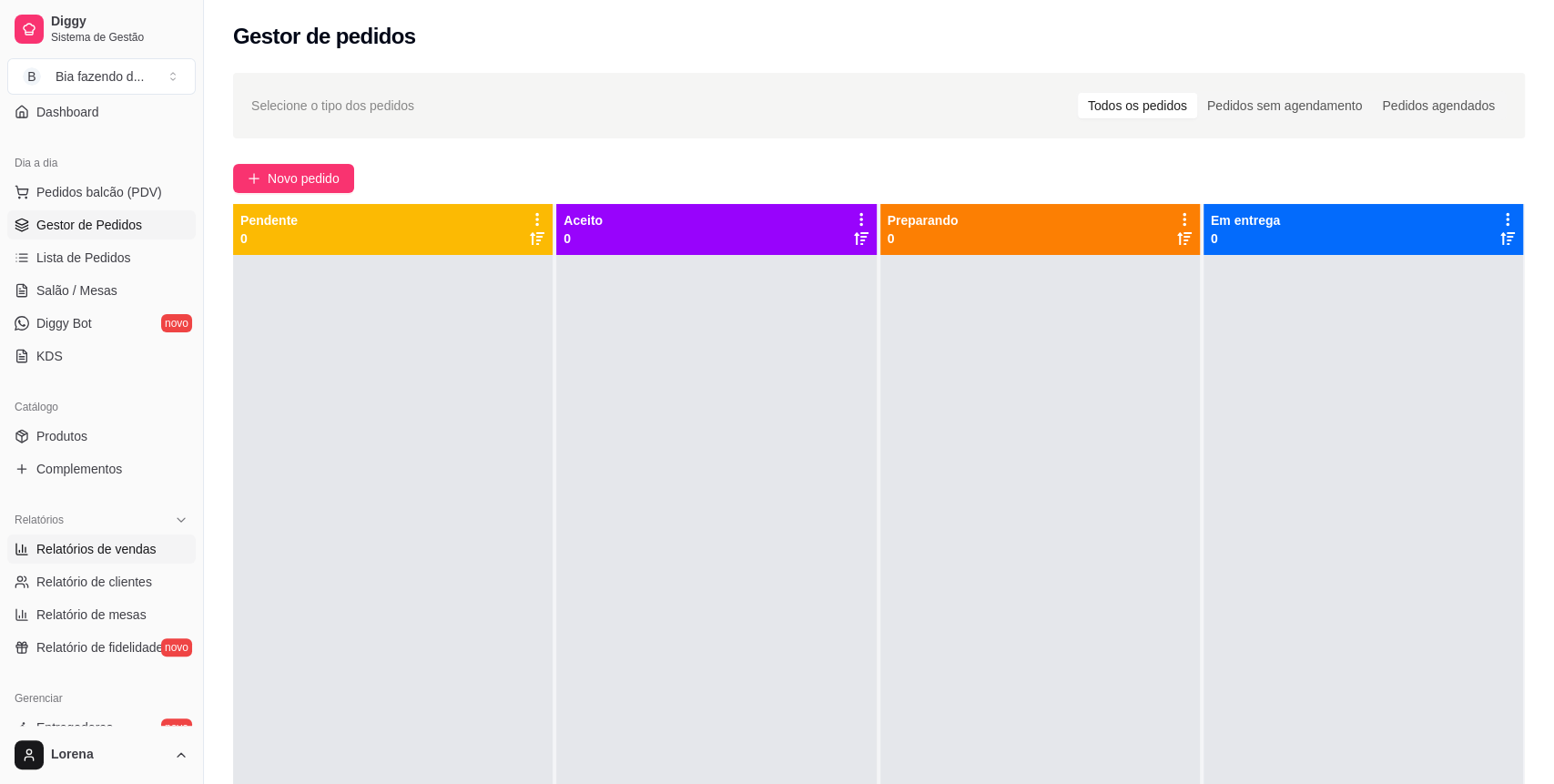
select select "ALL"
select select "0"
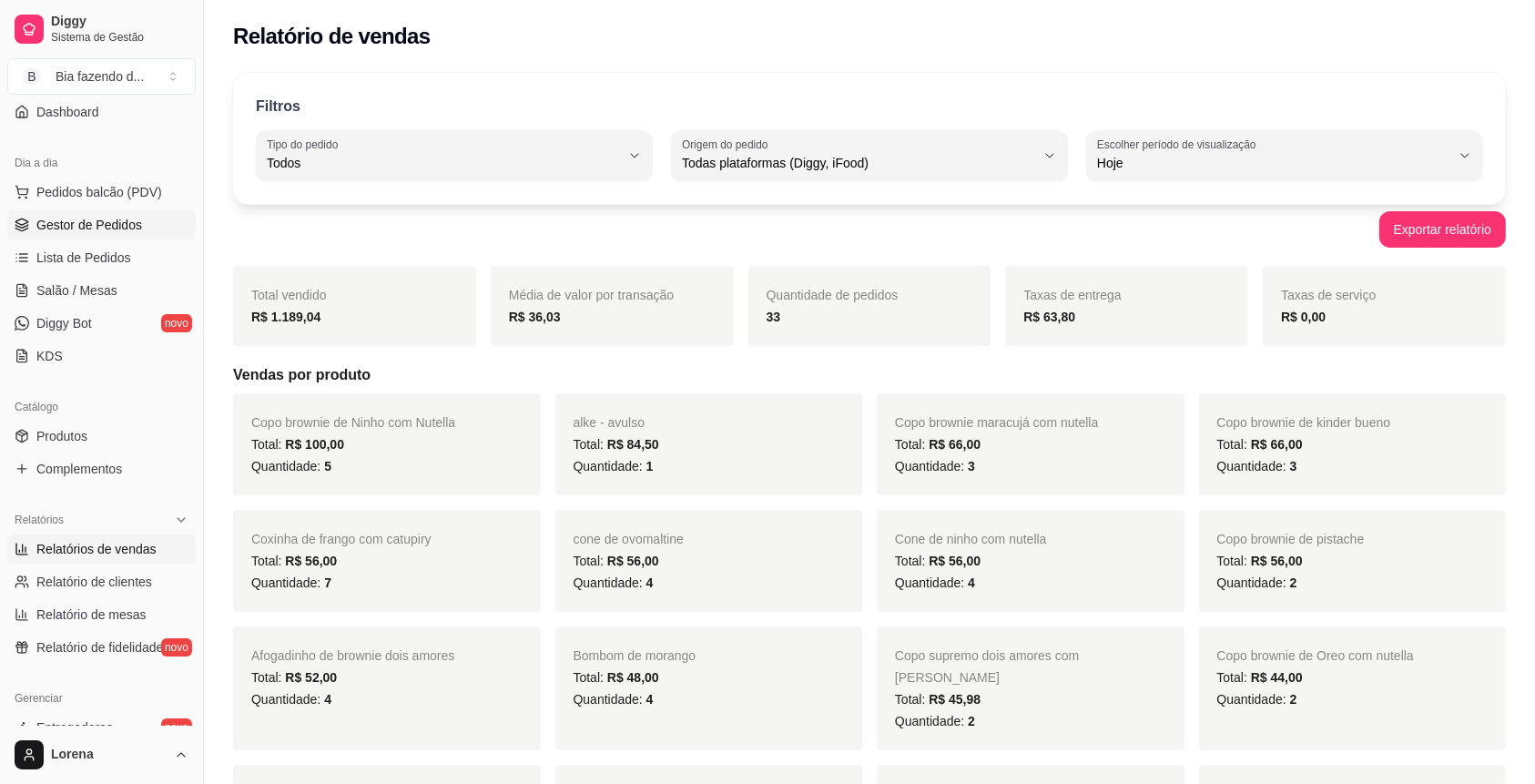
click at [143, 227] on link "Gestor de Pedidos" at bounding box center [101, 225] width 189 height 30
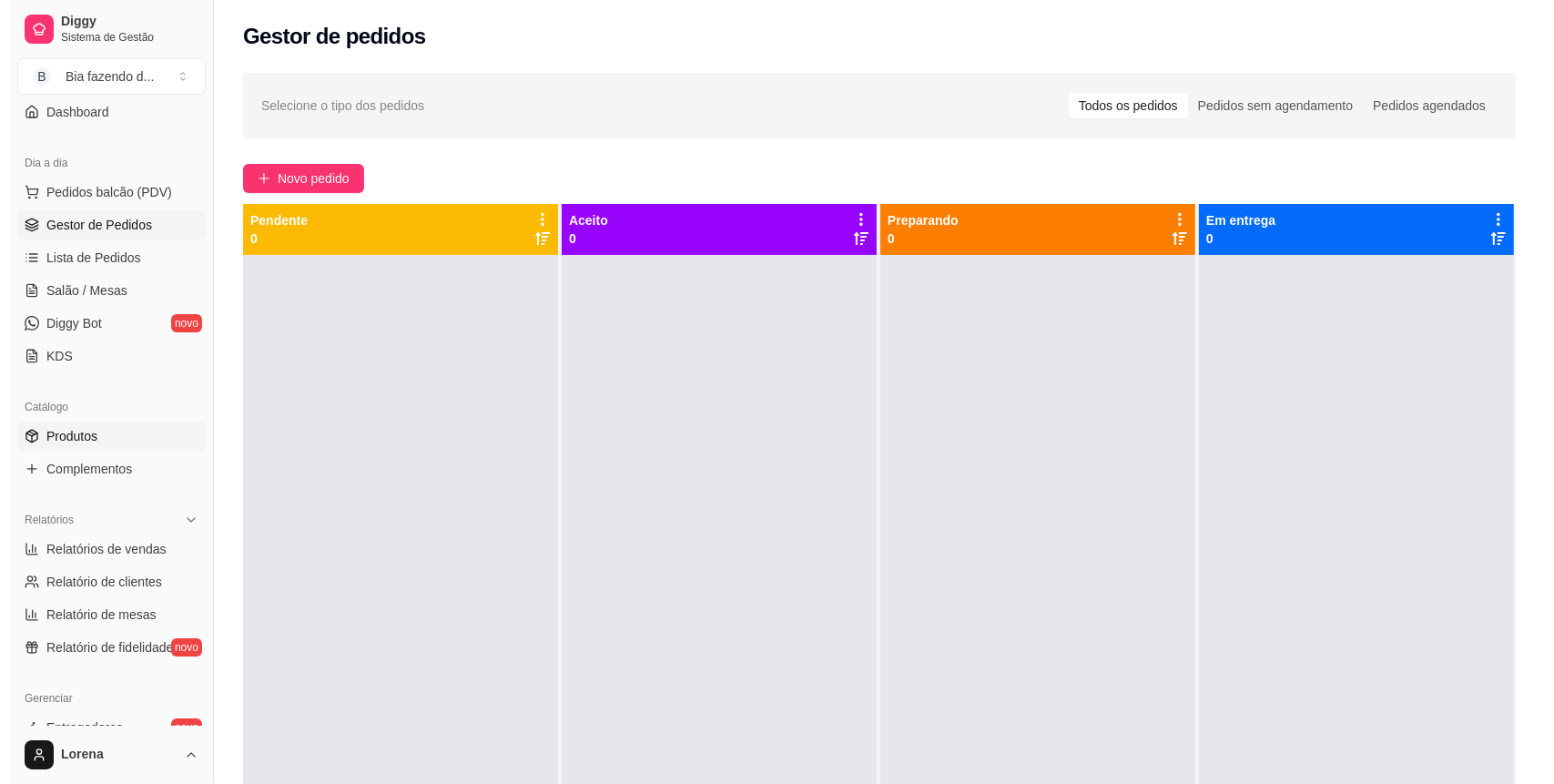
scroll to position [39, 0]
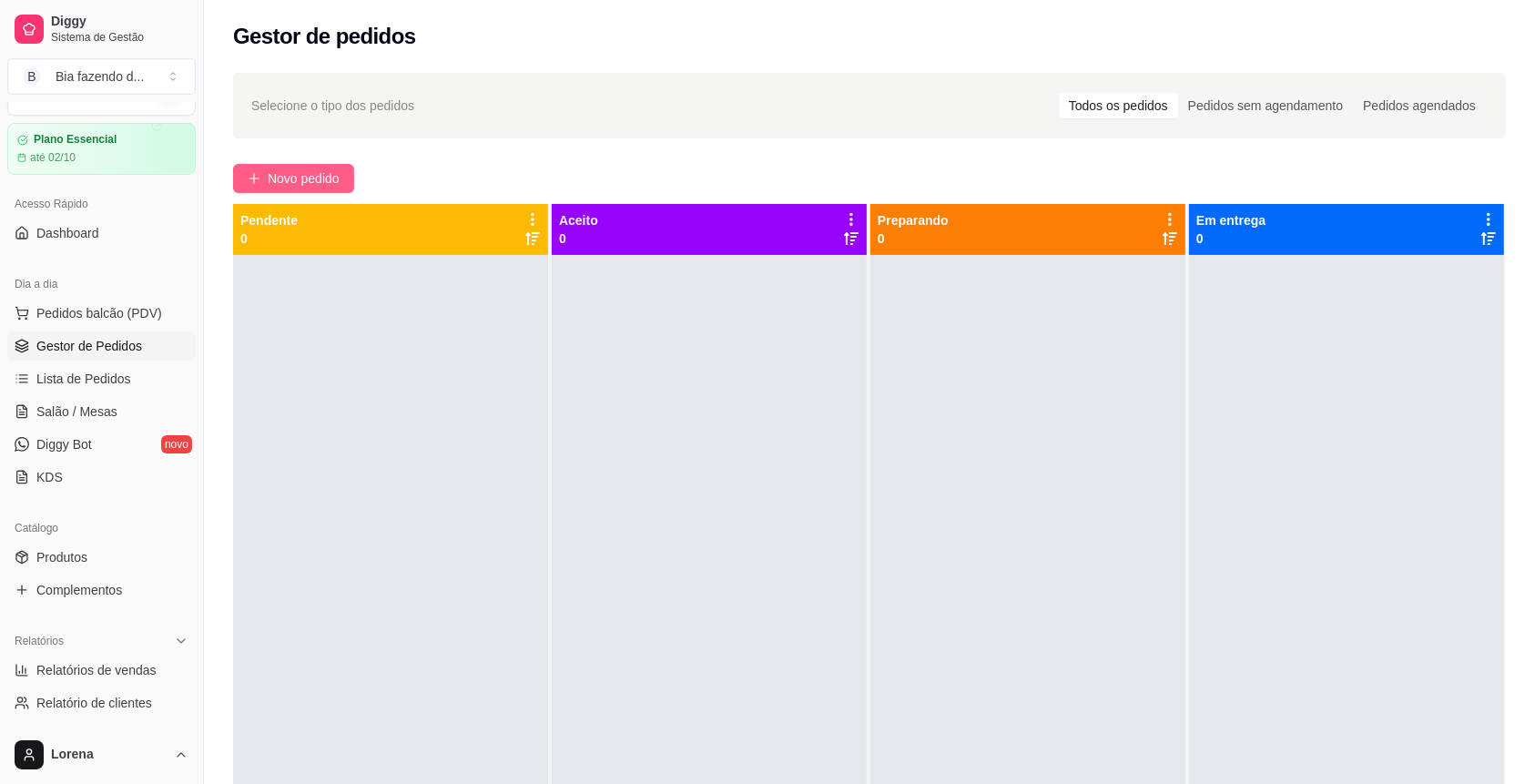
click at [292, 176] on span "Novo pedido" at bounding box center [303, 178] width 72 height 20
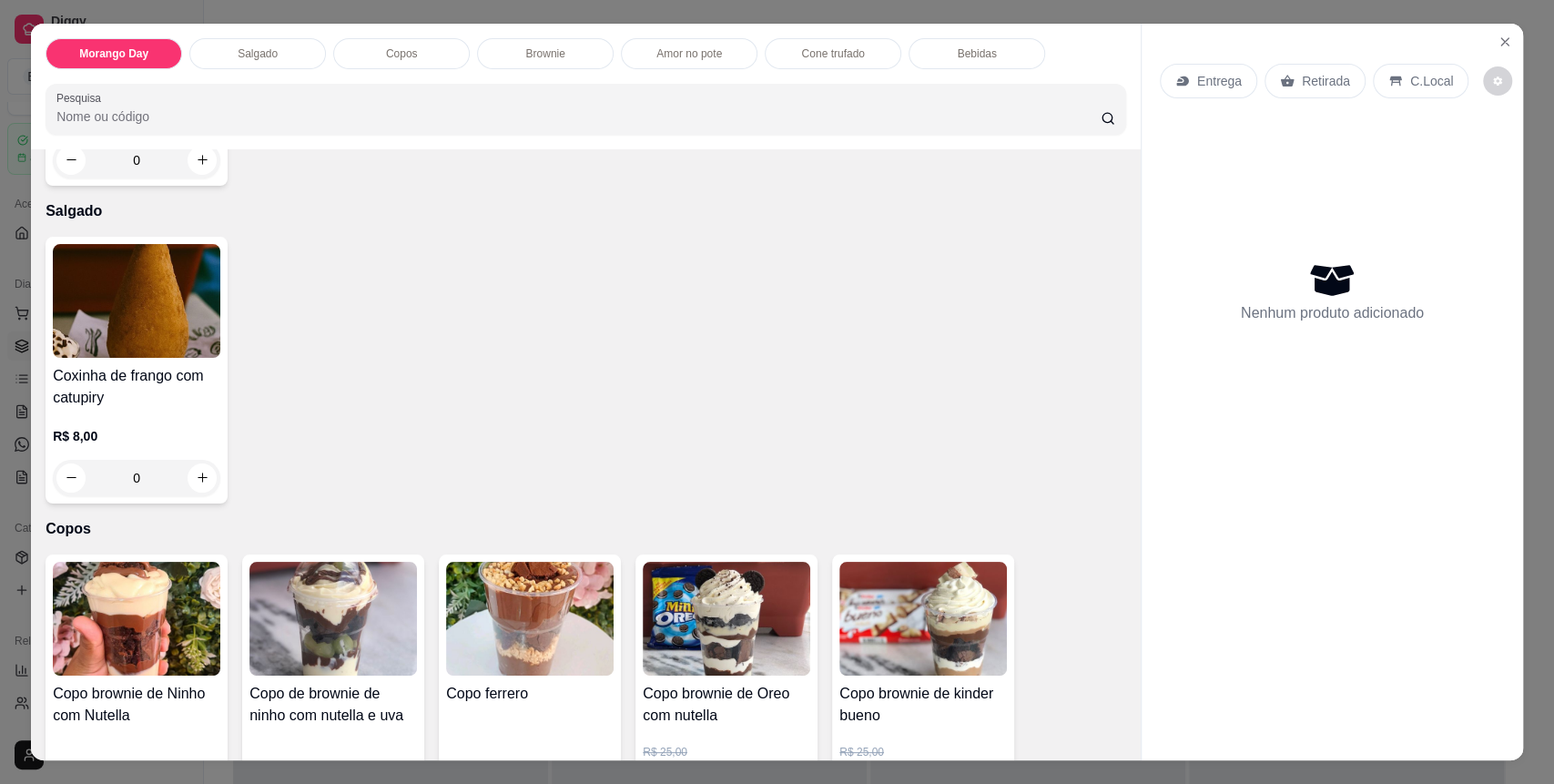
scroll to position [364, 0]
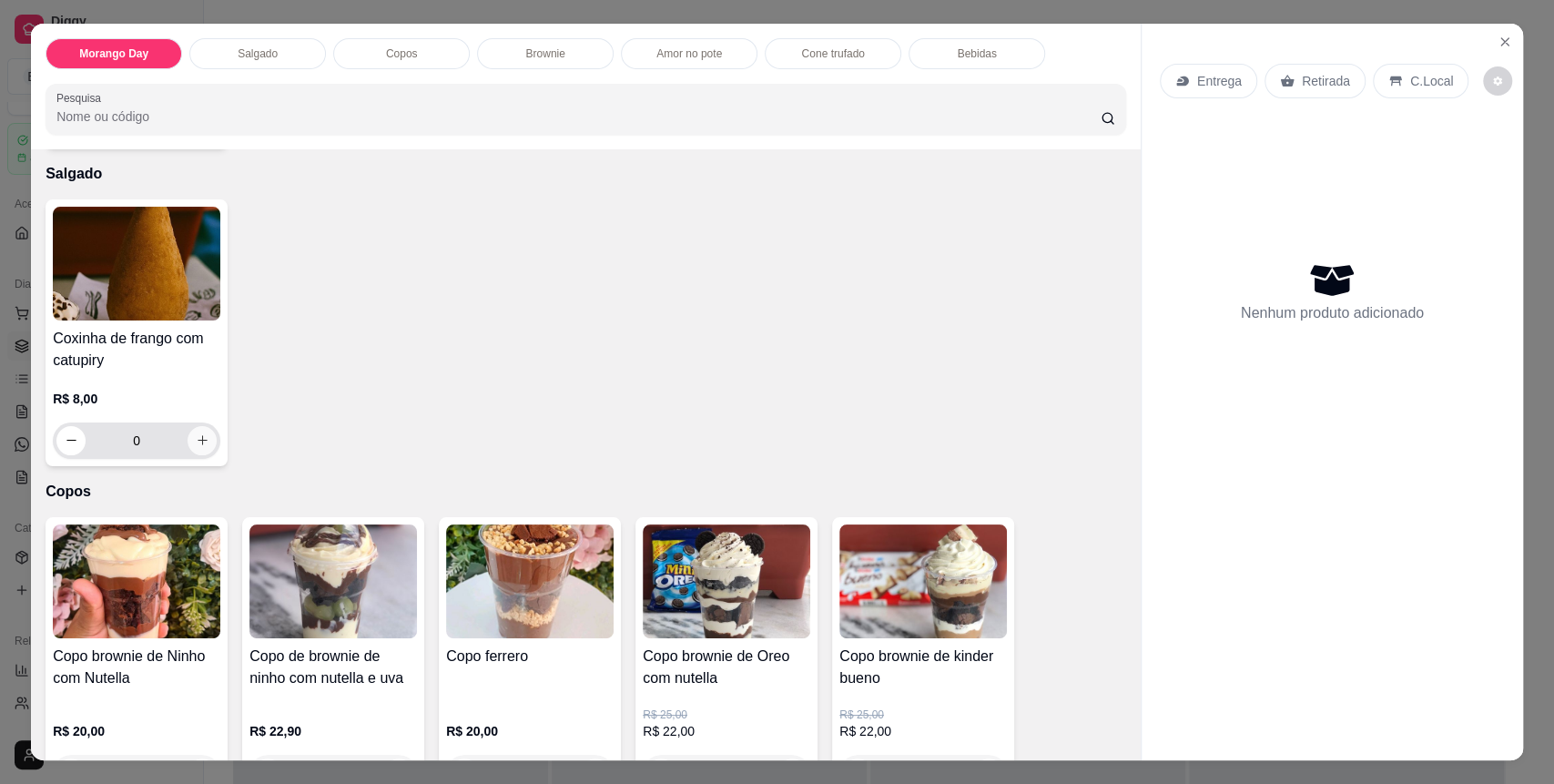
click at [199, 433] on button "increase-product-quantity" at bounding box center [203, 441] width 30 height 30
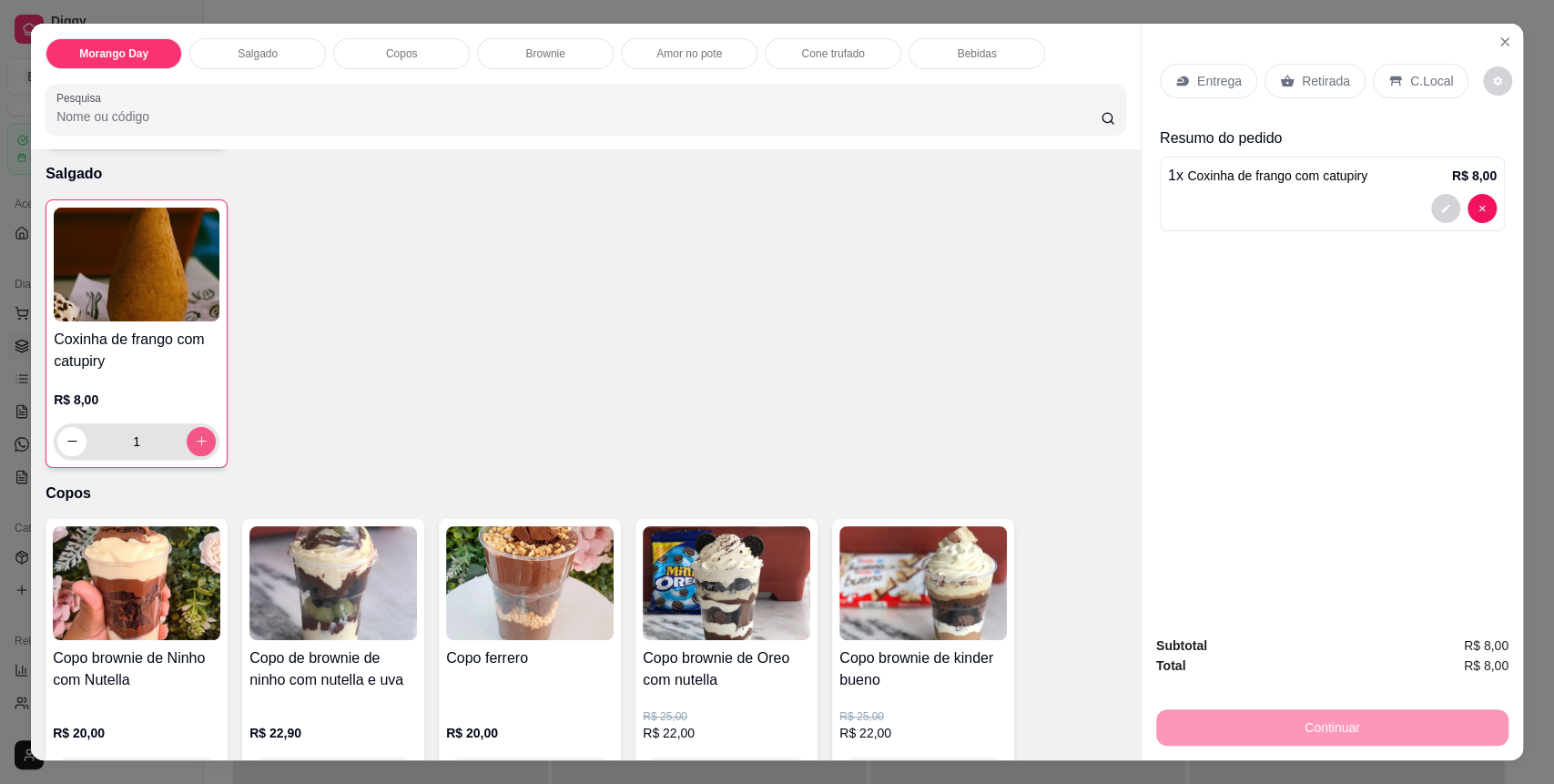
click at [199, 433] on button "increase-product-quantity" at bounding box center [202, 442] width 30 height 30
type input "2"
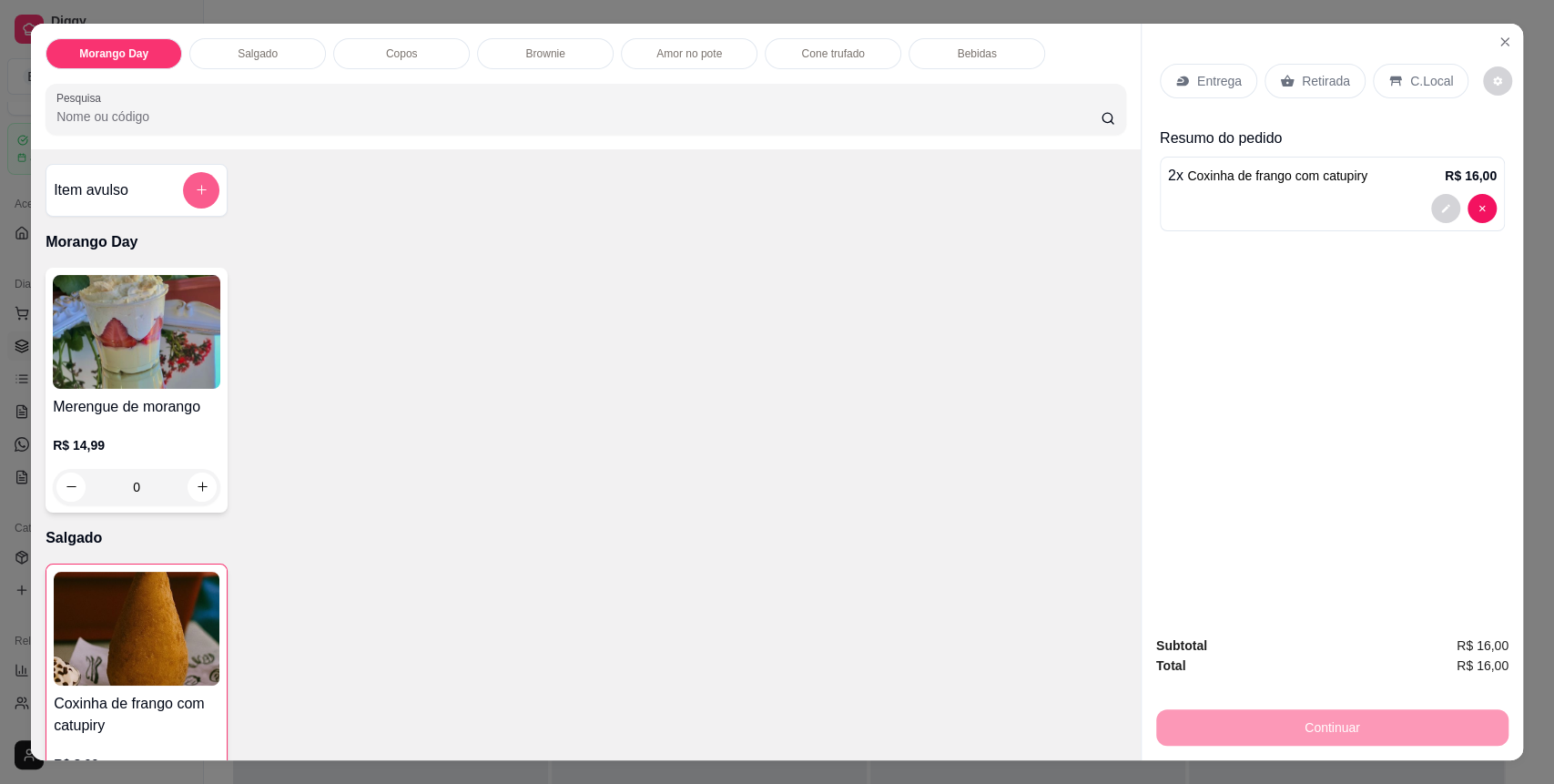
click at [197, 196] on icon "add-separate-item" at bounding box center [202, 190] width 14 height 14
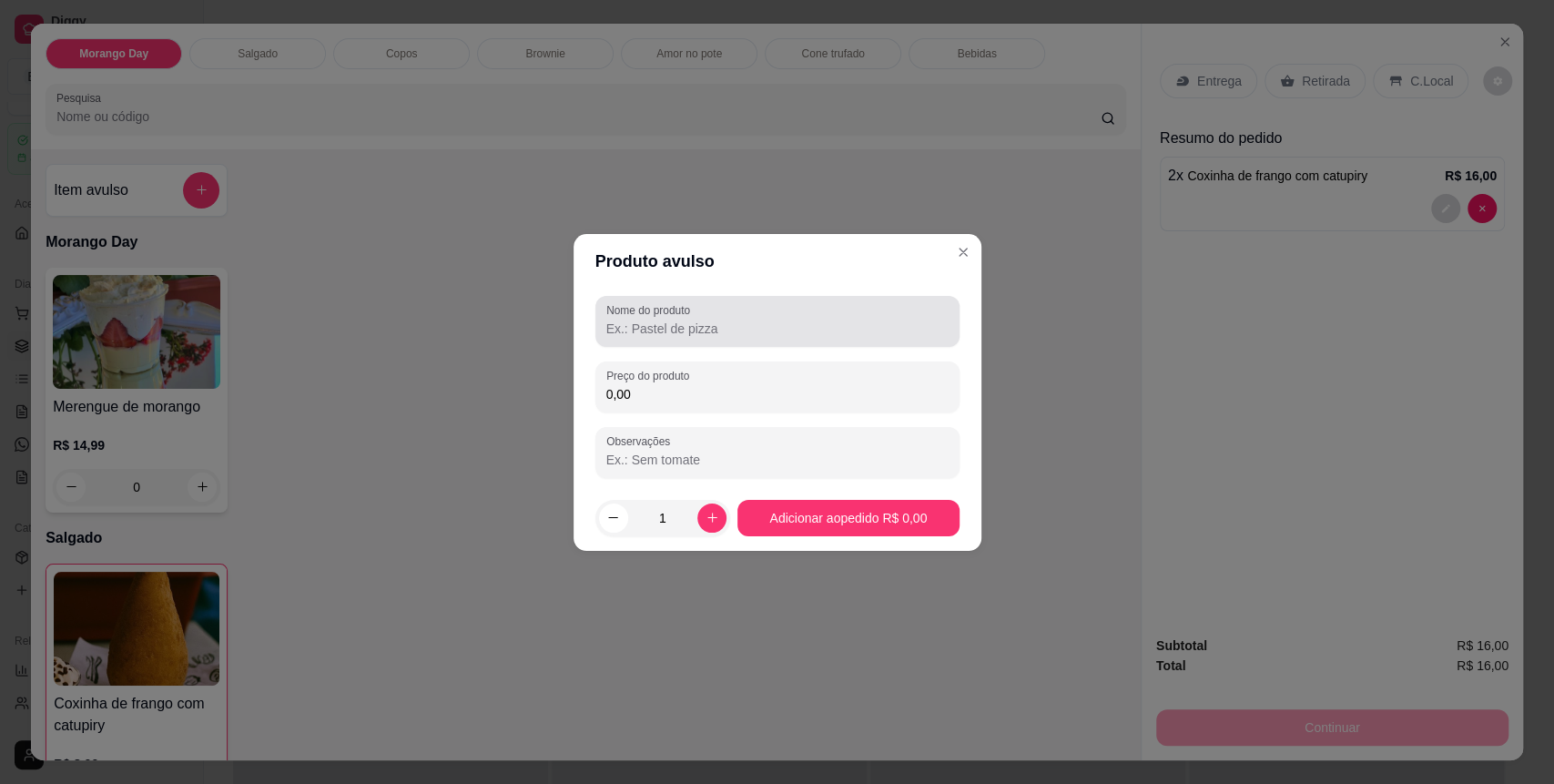
click at [643, 313] on label "Nome do produto" at bounding box center [652, 310] width 91 height 16
click at [643, 320] on input "Nome do produto" at bounding box center [777, 329] width 342 height 19
type input "momesso"
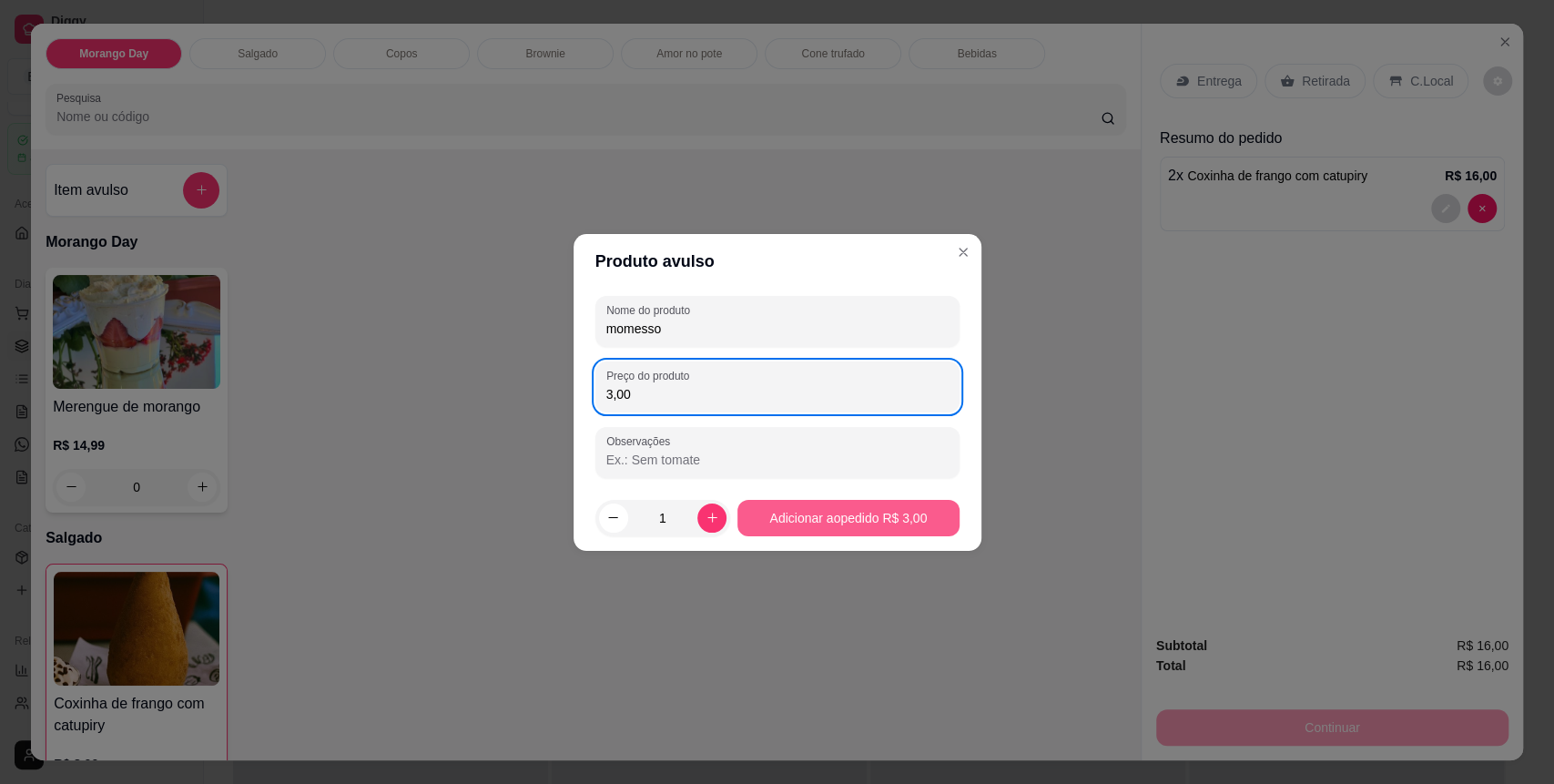
type input "3,00"
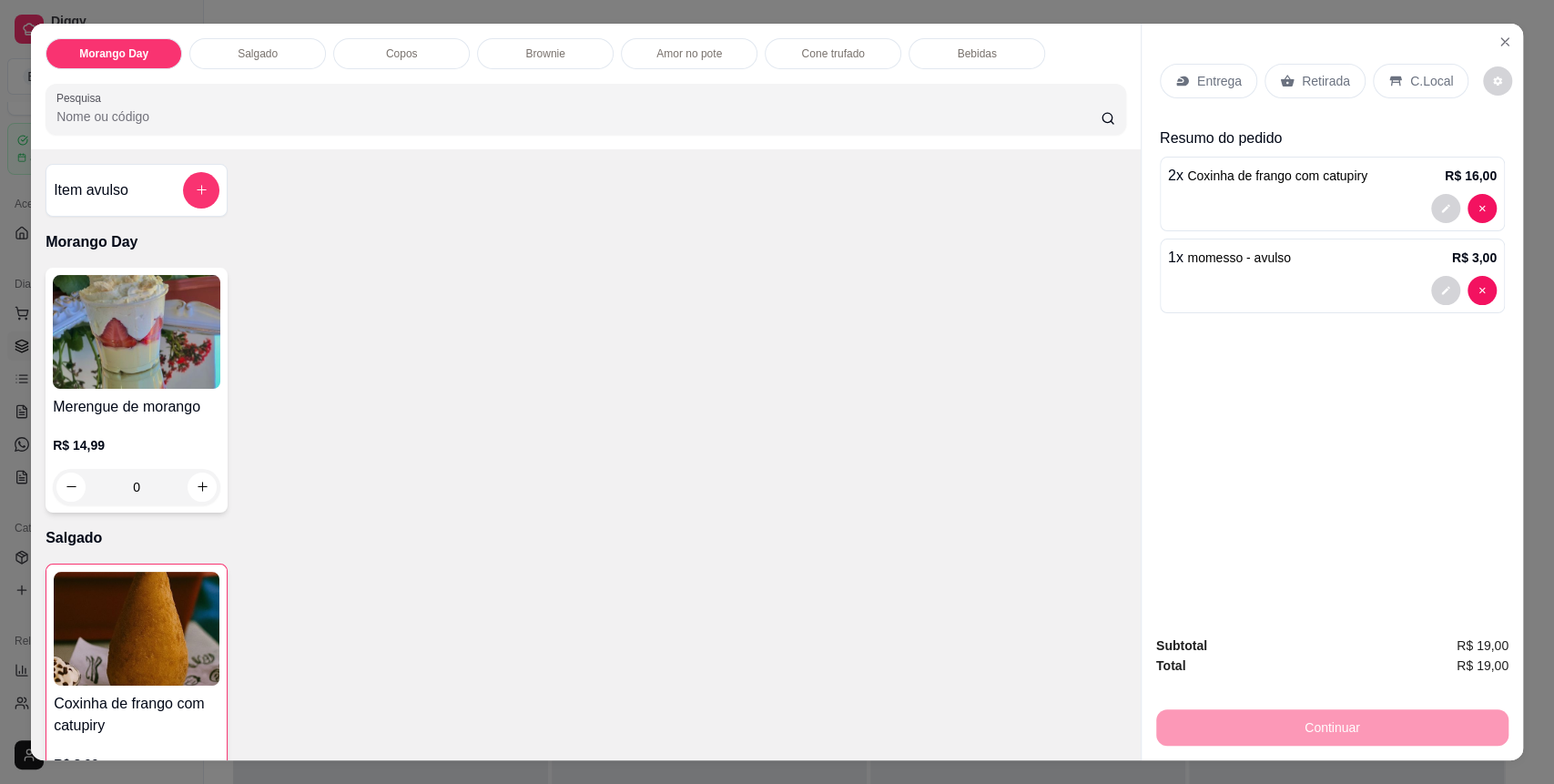
click at [1425, 67] on div "C.Local" at bounding box center [1420, 81] width 95 height 34
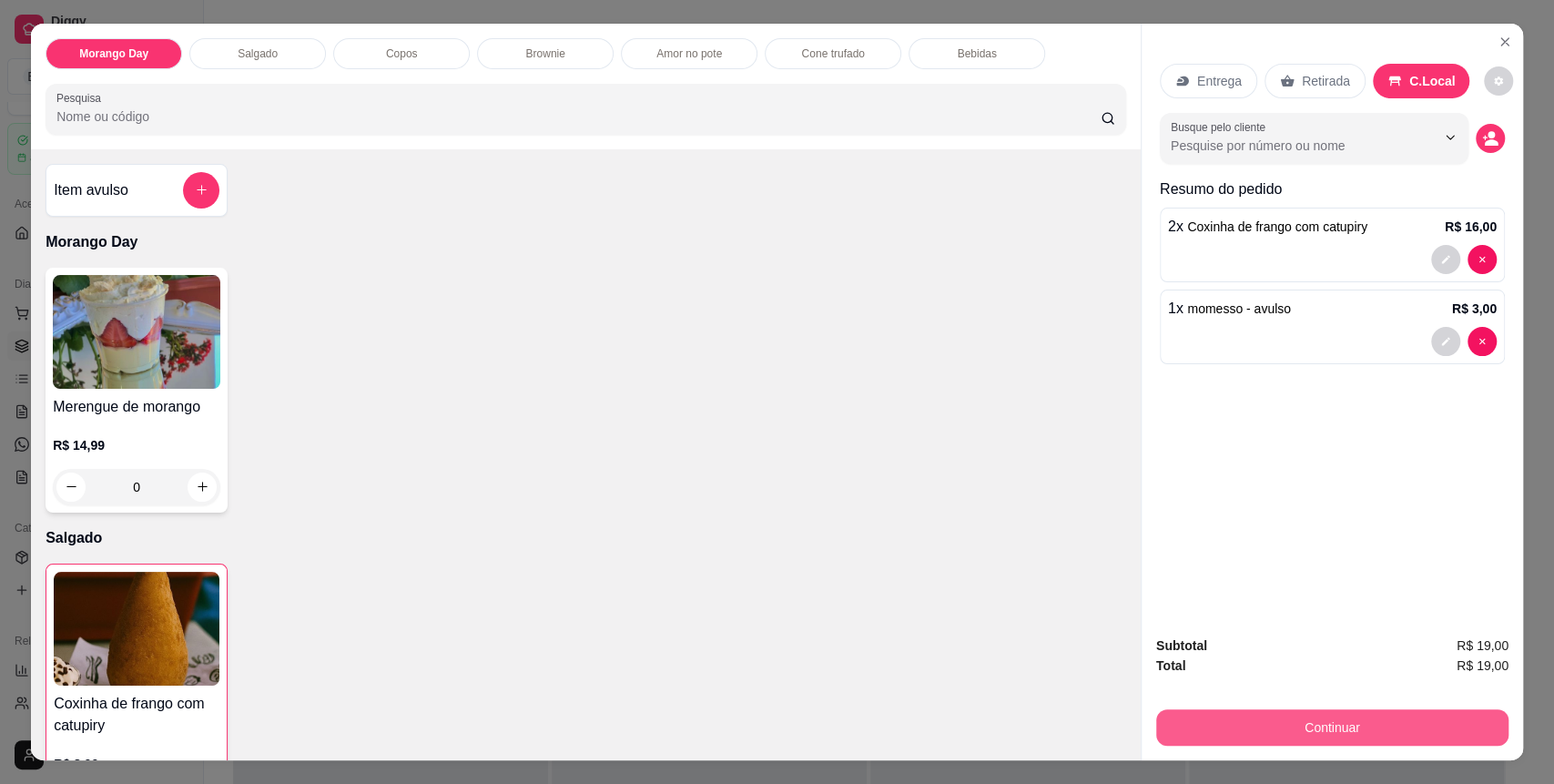
click at [1394, 725] on button "Continuar" at bounding box center [1333, 727] width 352 height 36
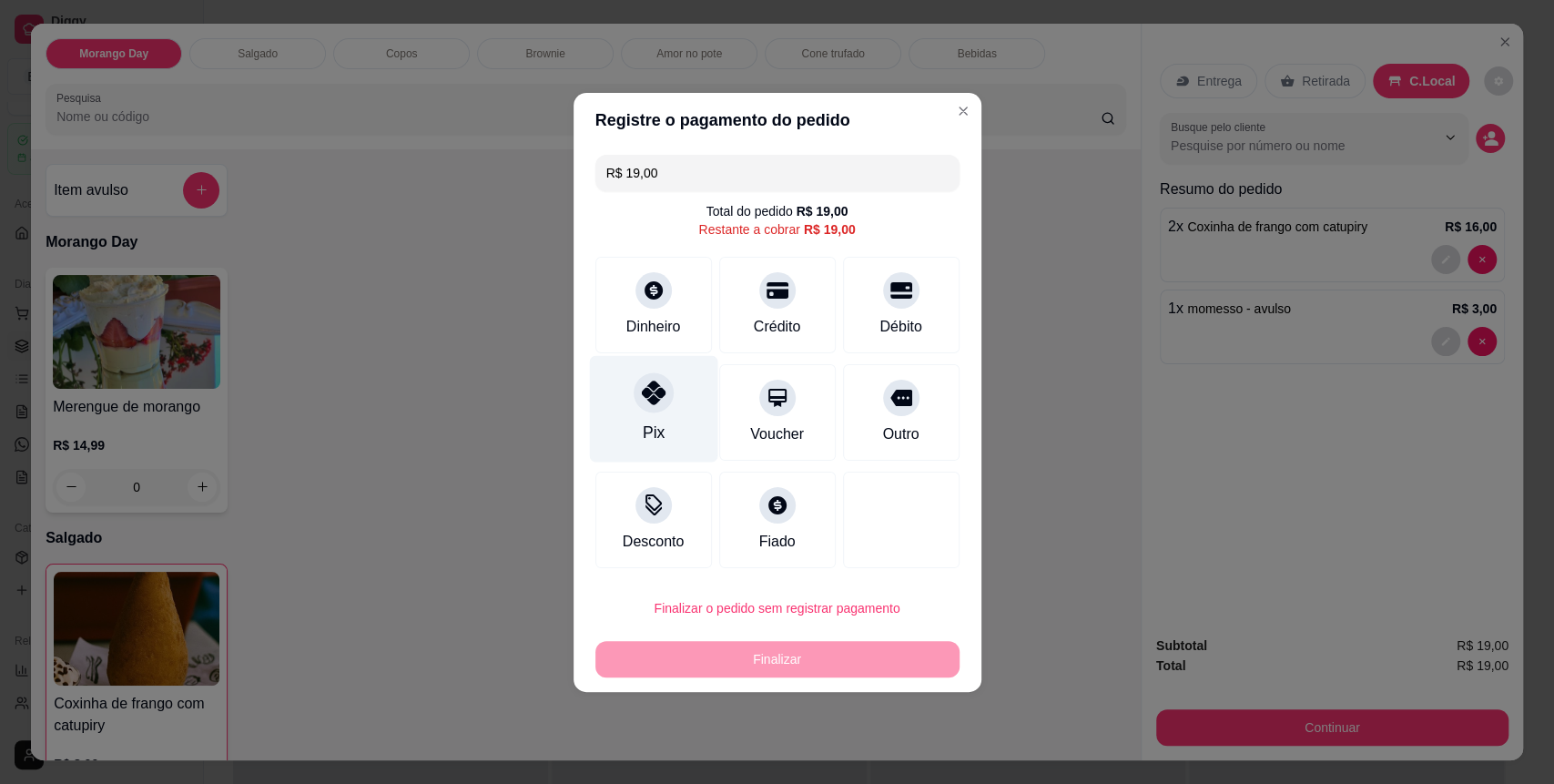
click at [626, 402] on div "Pix" at bounding box center [653, 408] width 128 height 106
type input "R$ 0,00"
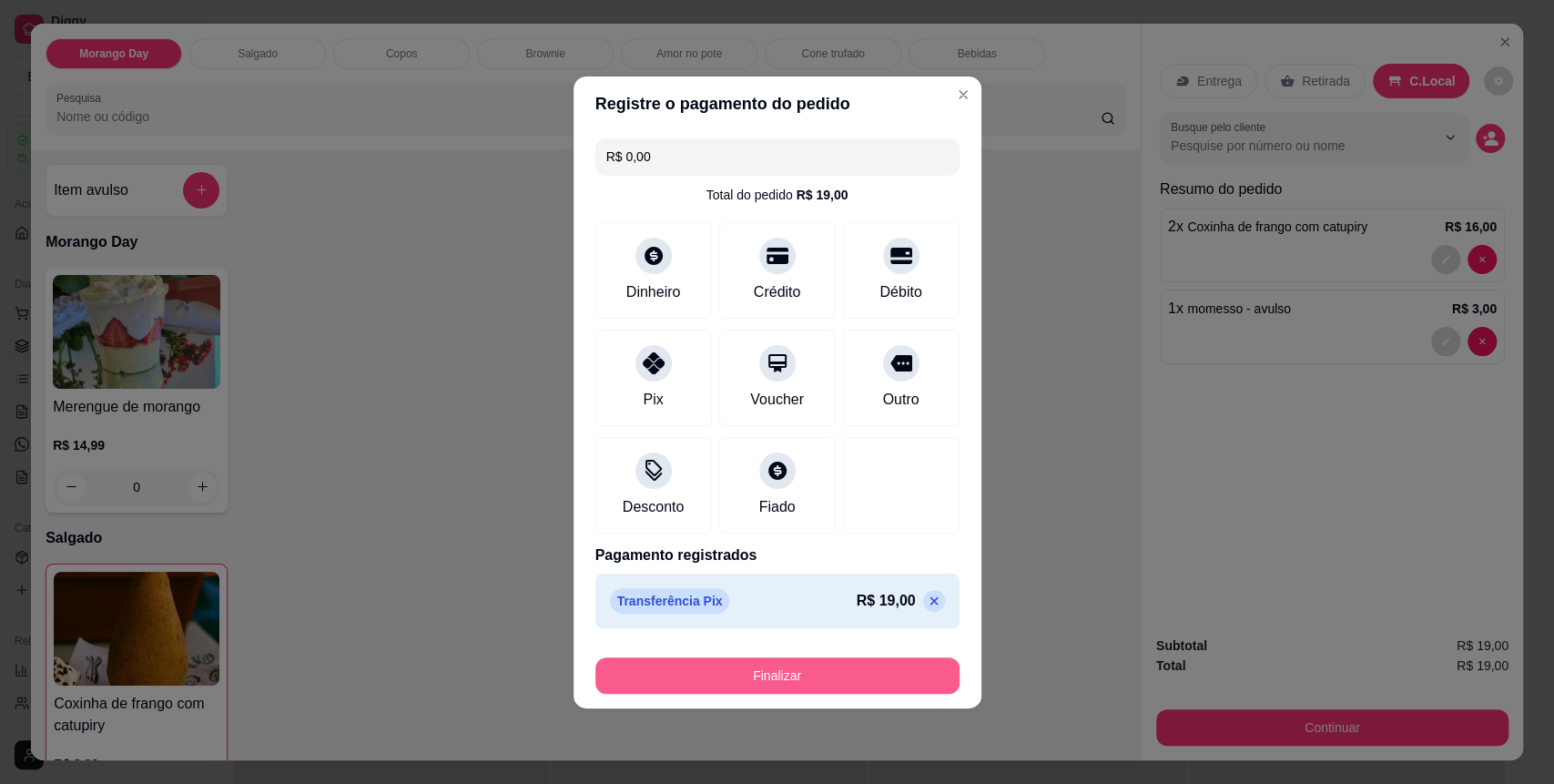
click at [763, 671] on button "Finalizar" at bounding box center [777, 675] width 364 height 36
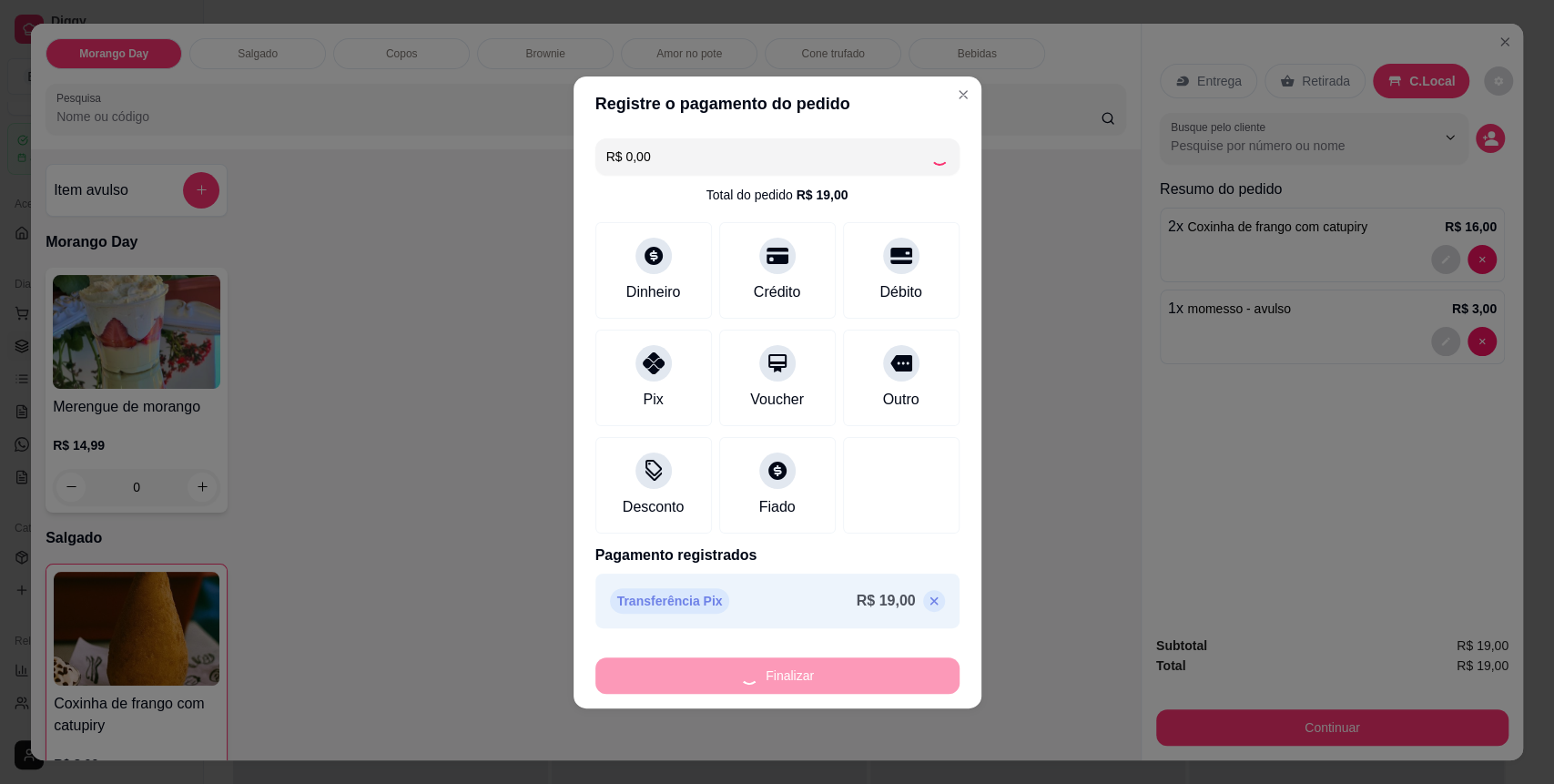
type input "0"
type input "-R$ 19,00"
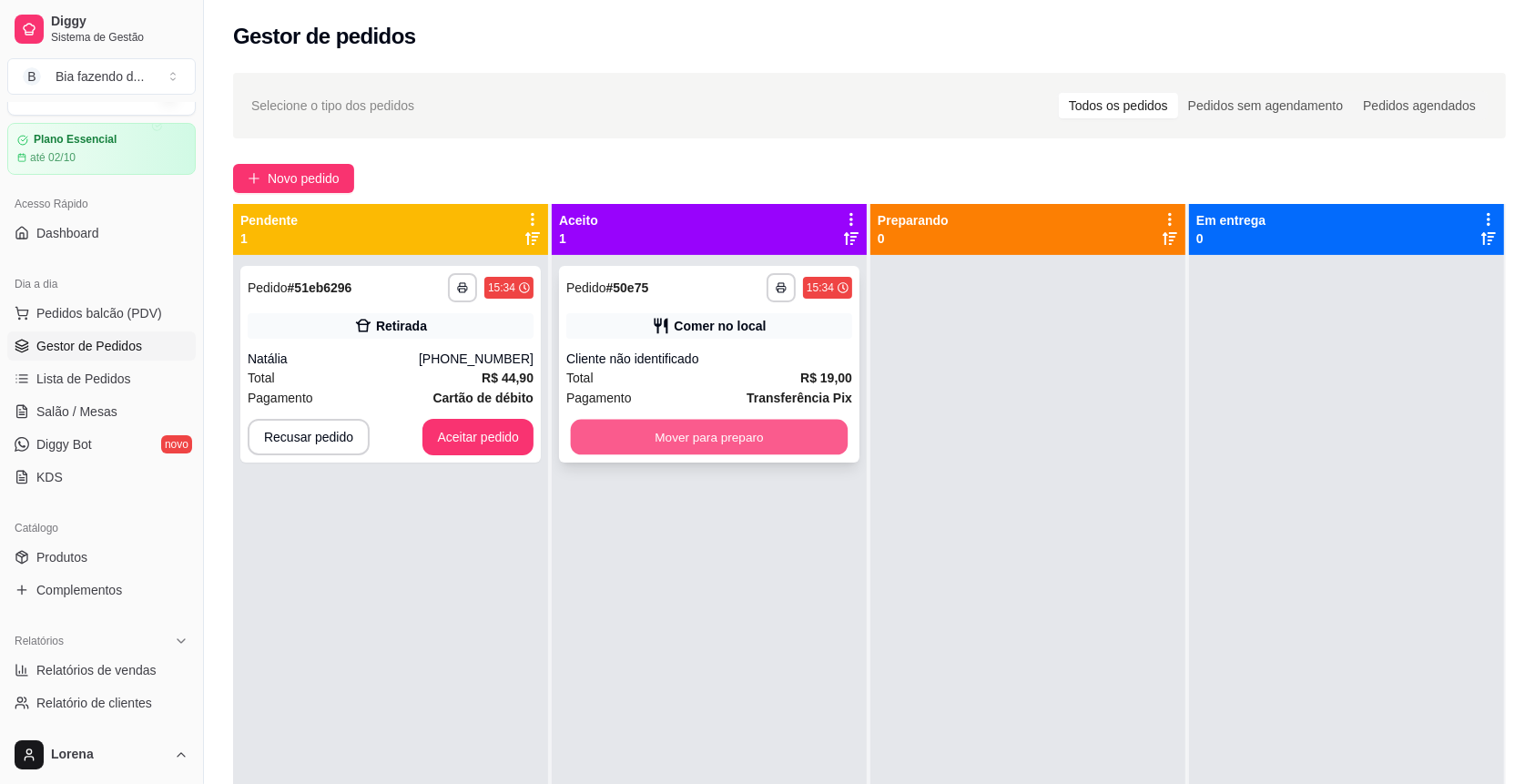
click at [747, 430] on button "Mover para preparo" at bounding box center [709, 437] width 277 height 35
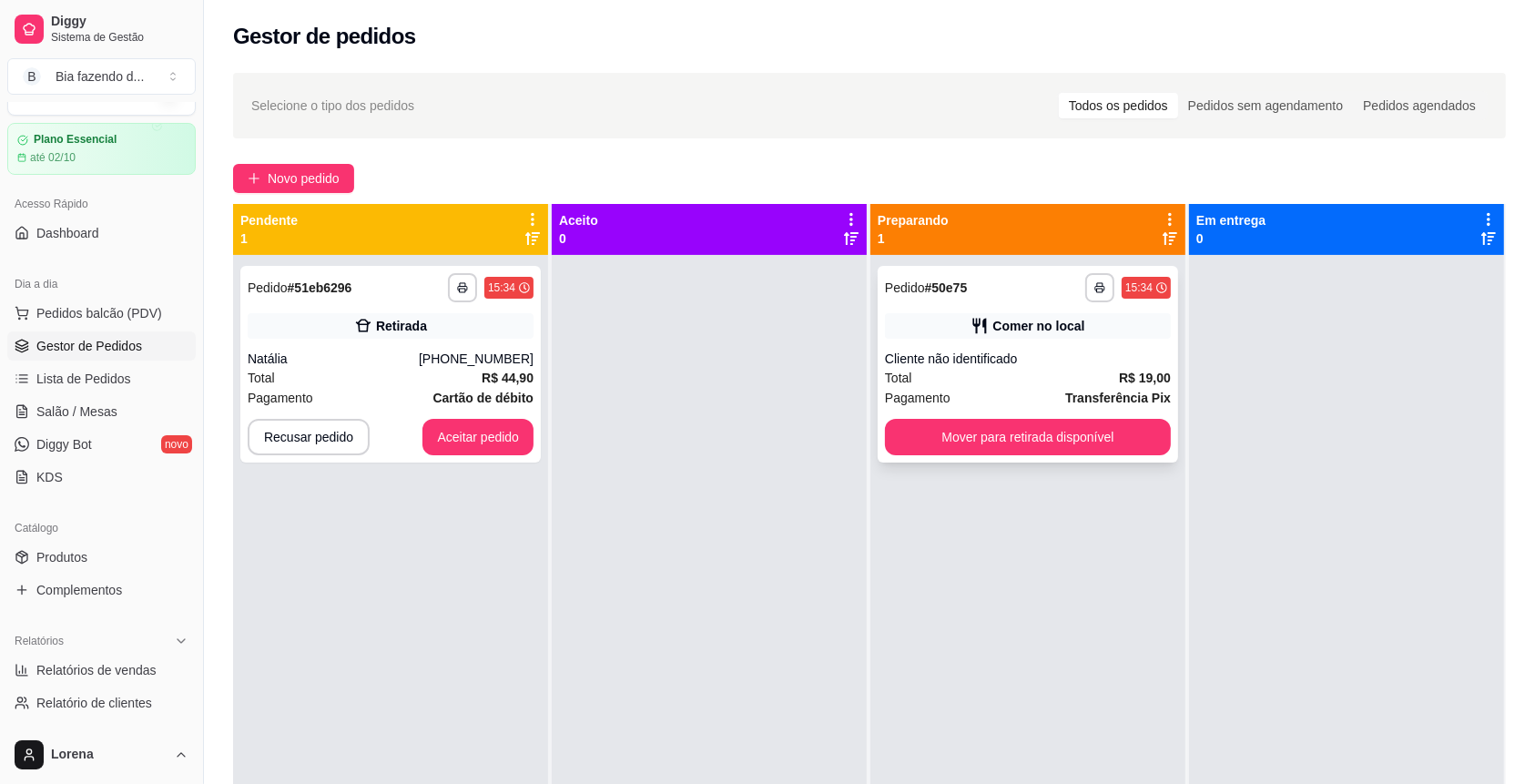
click at [878, 422] on div "**********" at bounding box center [1027, 364] width 300 height 197
click at [1105, 430] on button "Mover para retirada disponível" at bounding box center [1028, 437] width 277 height 35
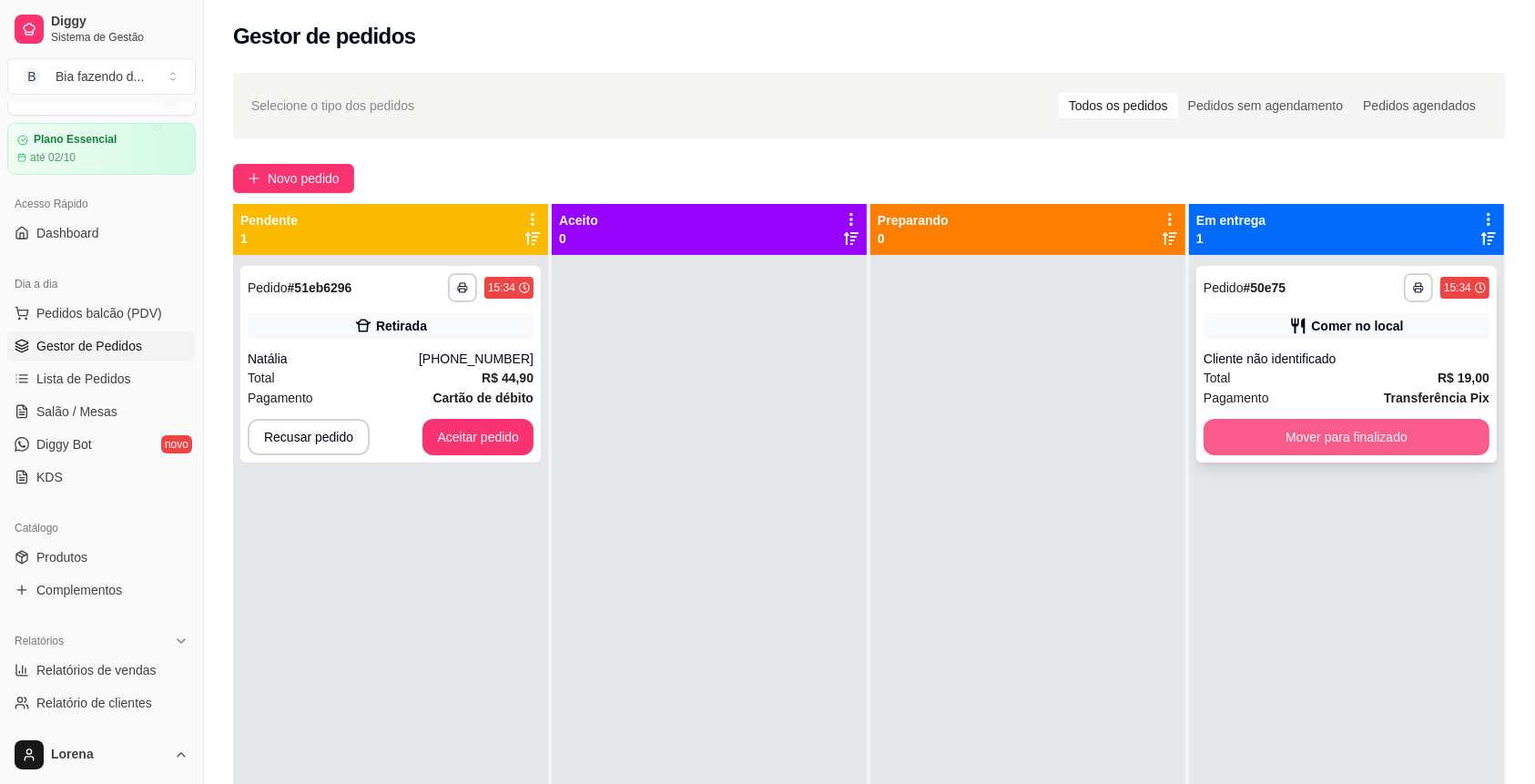
click at [1295, 430] on button "Mover para finalizado" at bounding box center [1346, 437] width 285 height 36
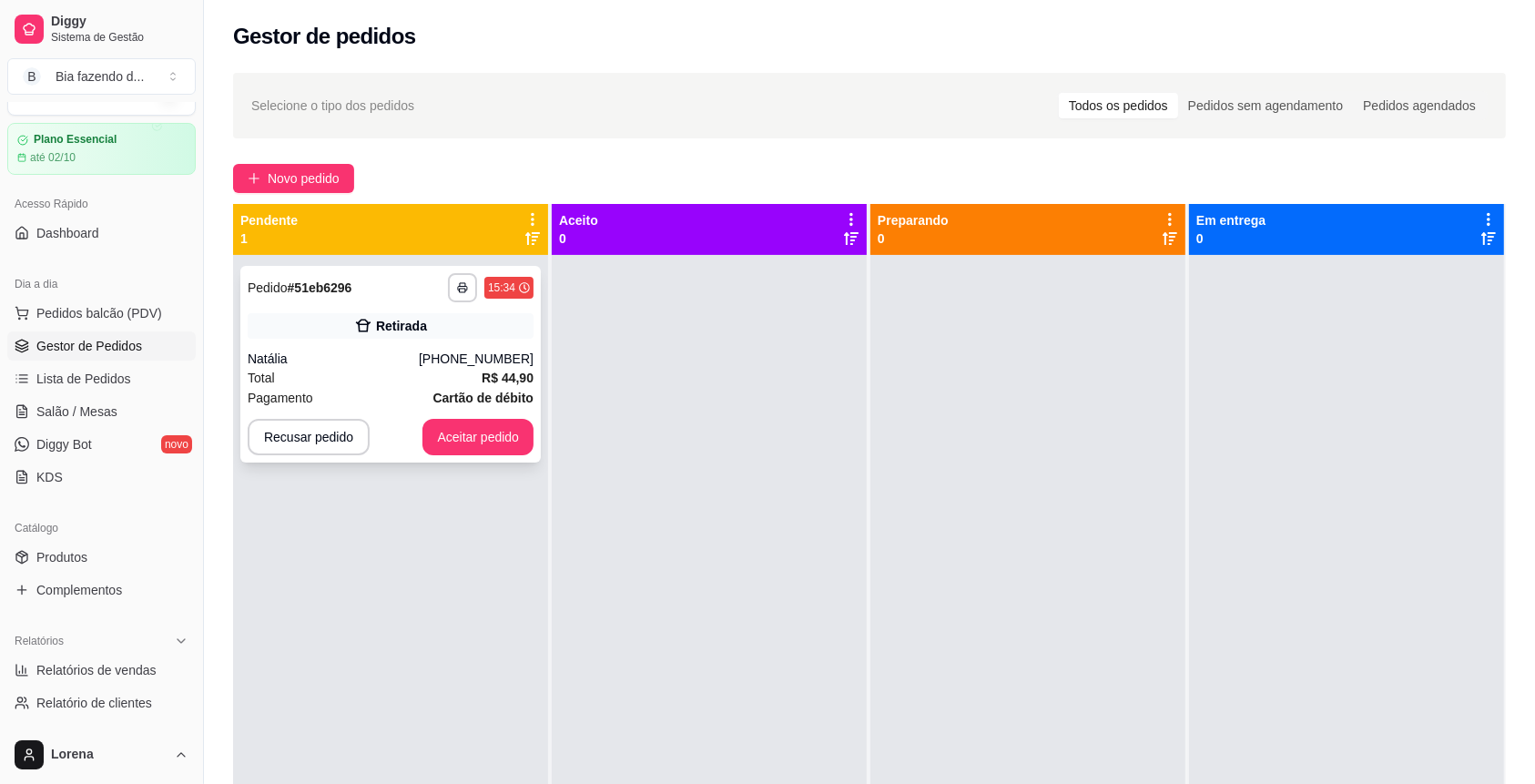
click at [439, 366] on div "[PHONE_NUMBER]" at bounding box center [476, 358] width 115 height 19
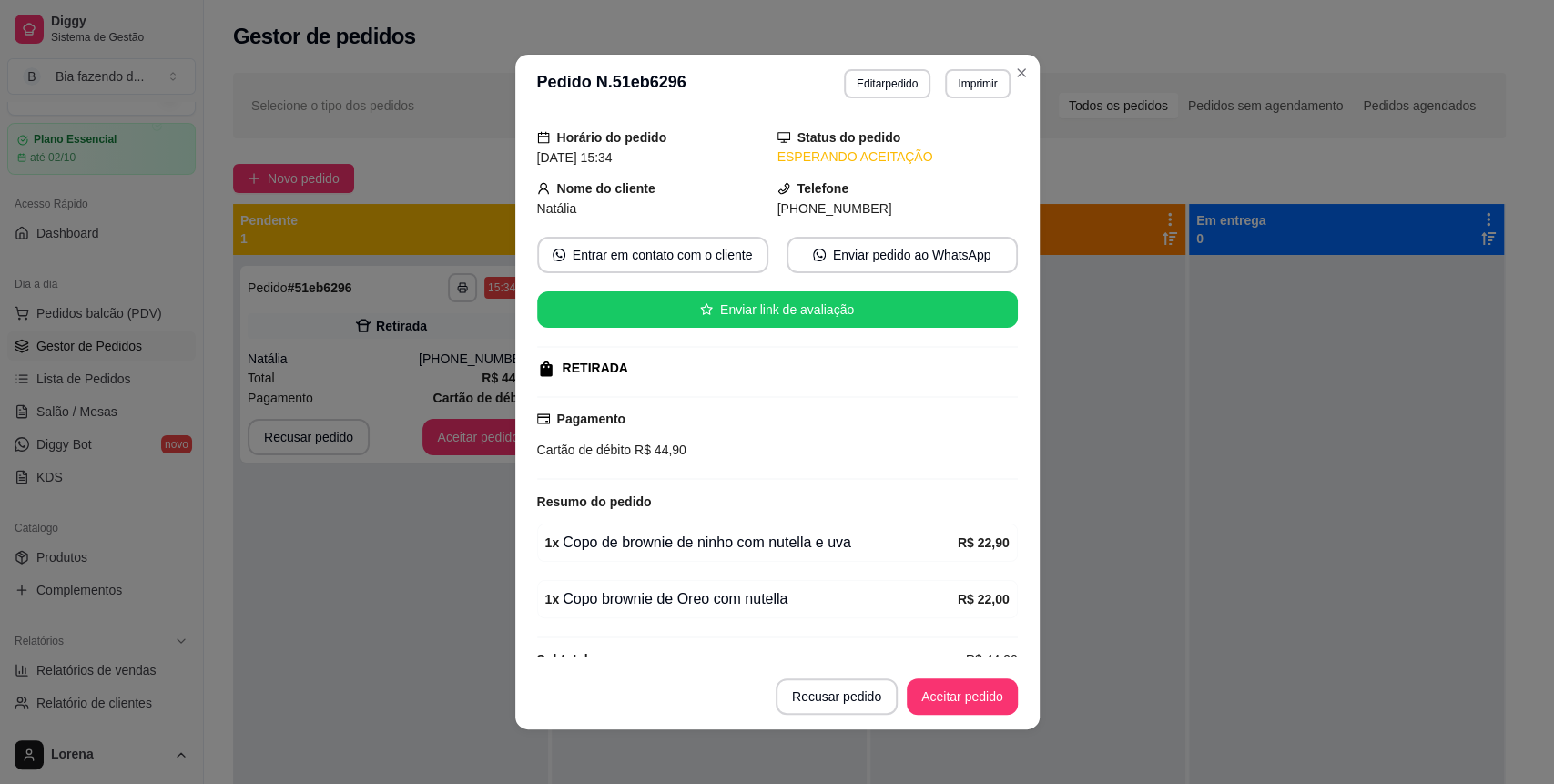
scroll to position [83, 0]
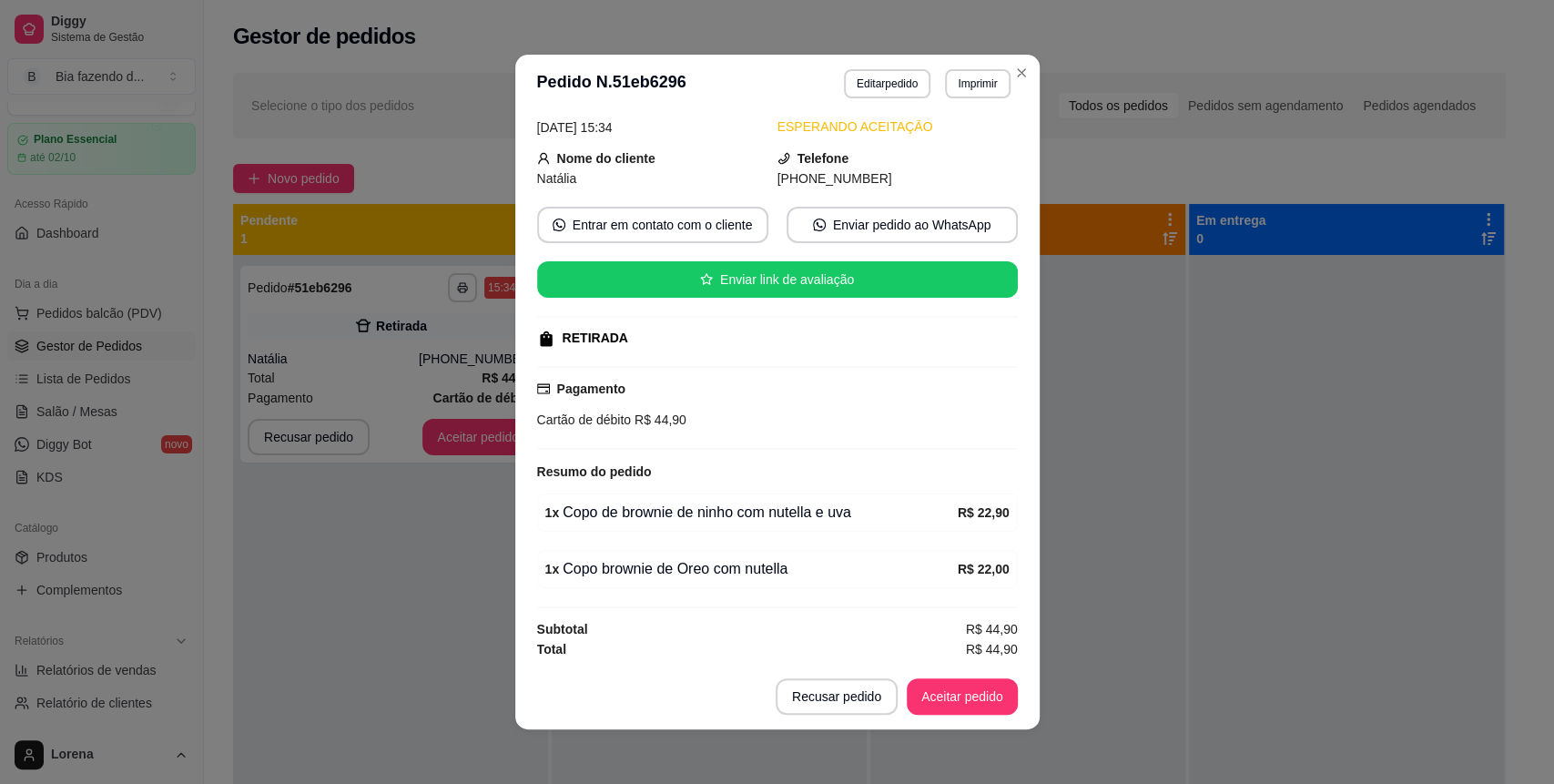
click at [680, 513] on div "1 x Copo de brownie de ninho com nutella e uva" at bounding box center [751, 513] width 412 height 22
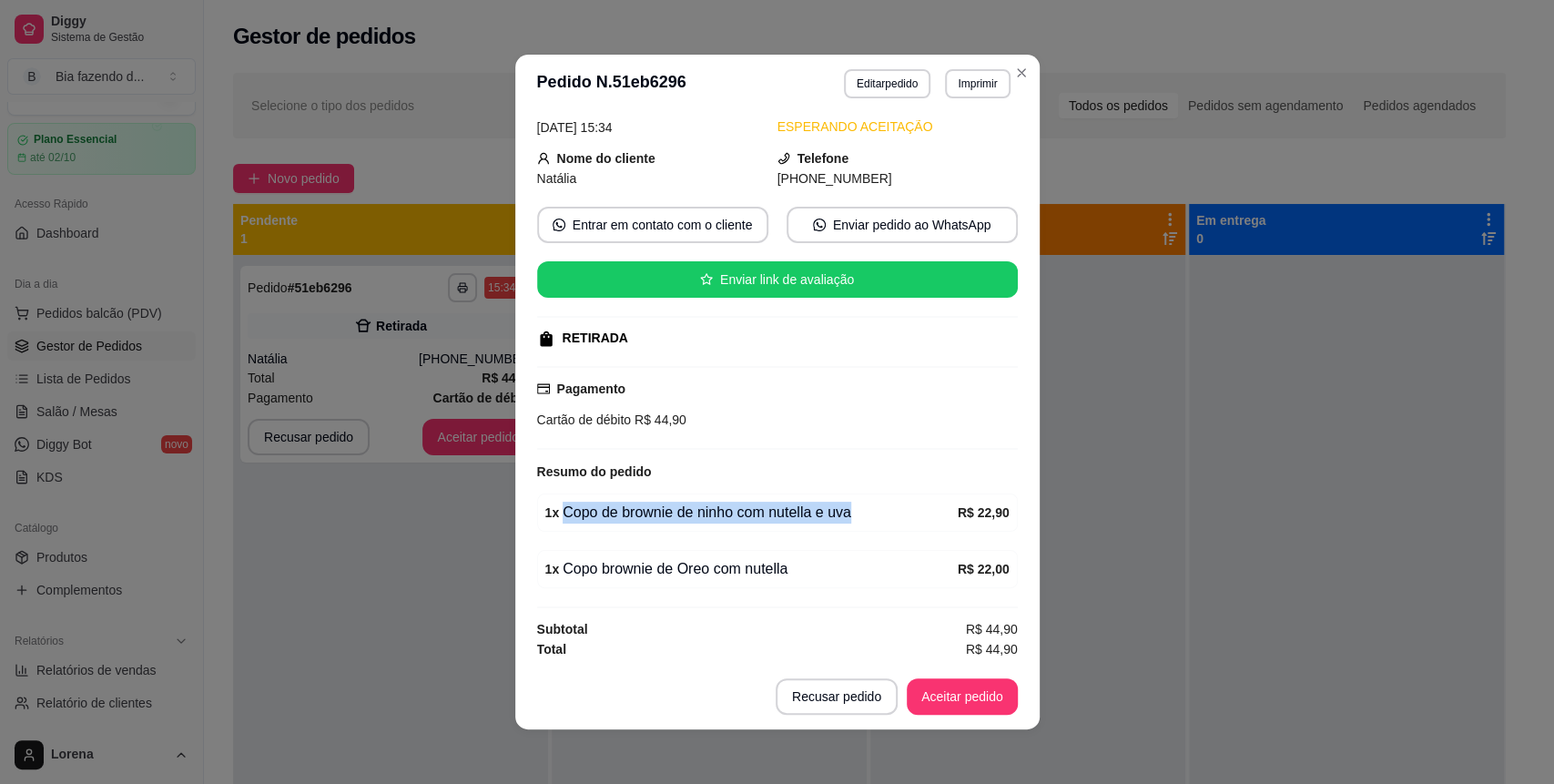
click at [680, 513] on div "1 x Copo de brownie de ninho com nutella e uva" at bounding box center [751, 513] width 412 height 22
click at [704, 516] on div "1 x Copo de brownie de ninho com nutella e uva" at bounding box center [751, 513] width 412 height 22
click at [698, 574] on div "1 x Copo brownie de Oreo com nutella" at bounding box center [751, 569] width 412 height 22
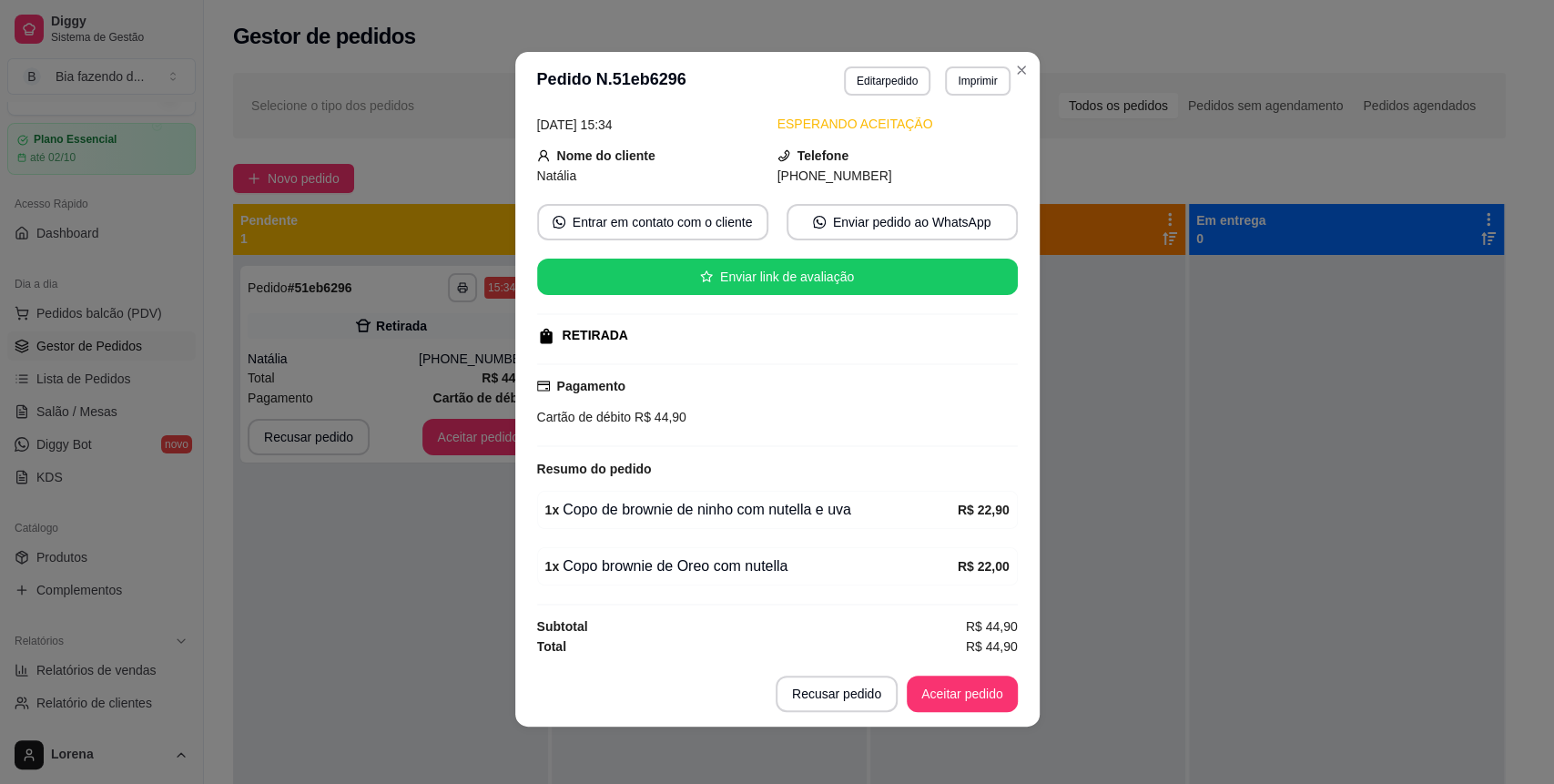
scroll to position [4, 0]
click at [975, 689] on button "Aceitar pedido" at bounding box center [962, 693] width 107 height 35
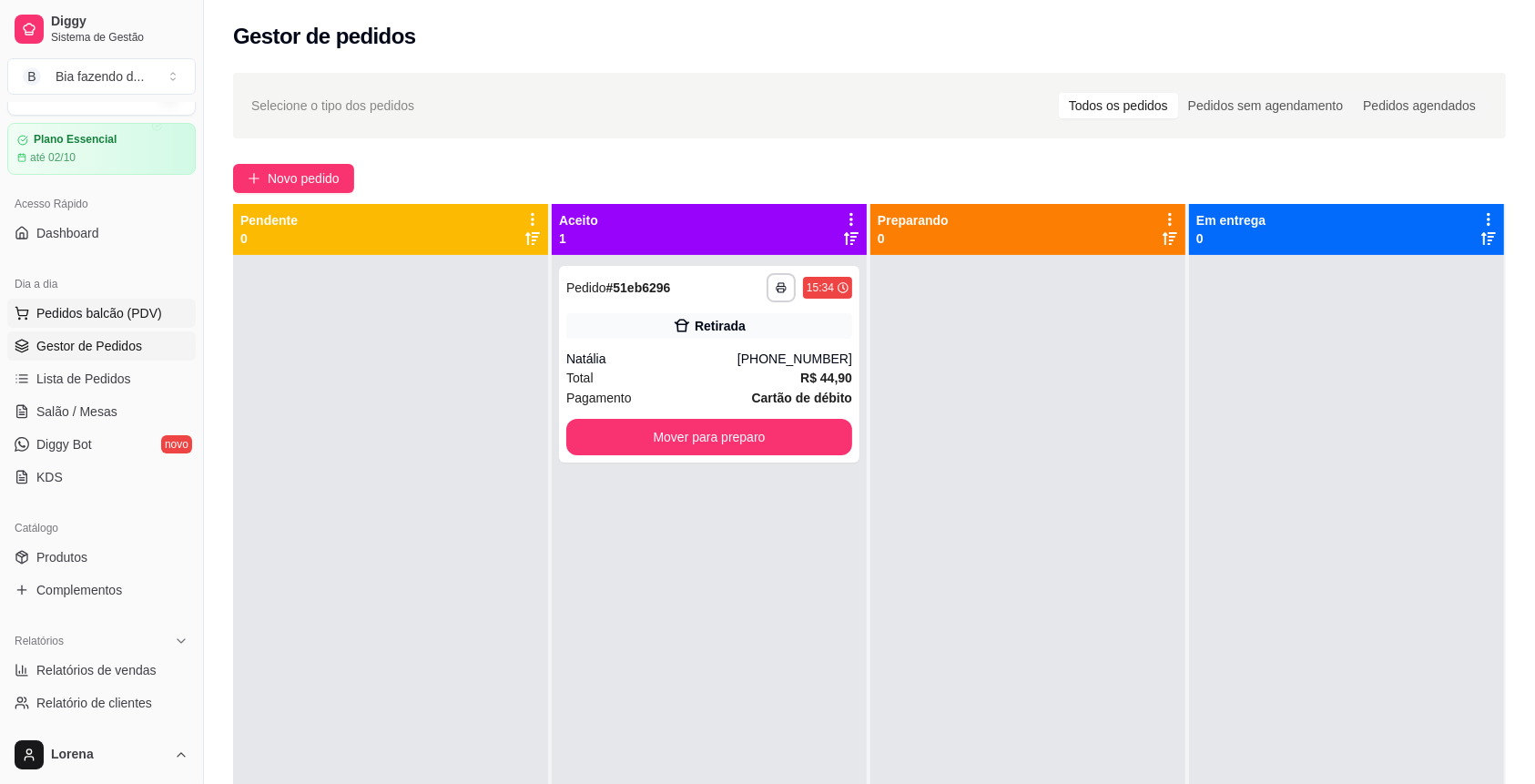
click at [125, 304] on span "Pedidos balcão (PDV)" at bounding box center [99, 313] width 126 height 19
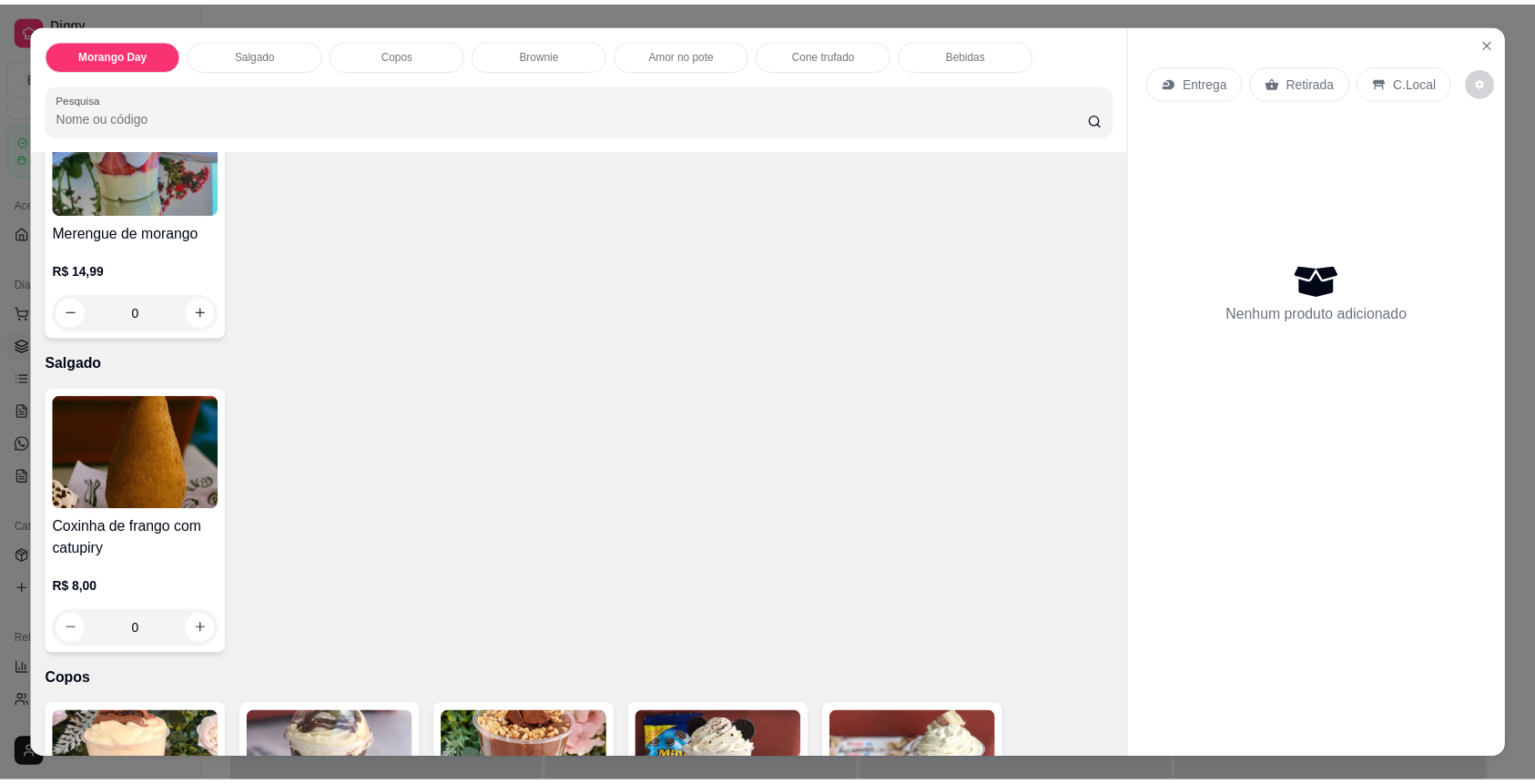
scroll to position [242, 0]
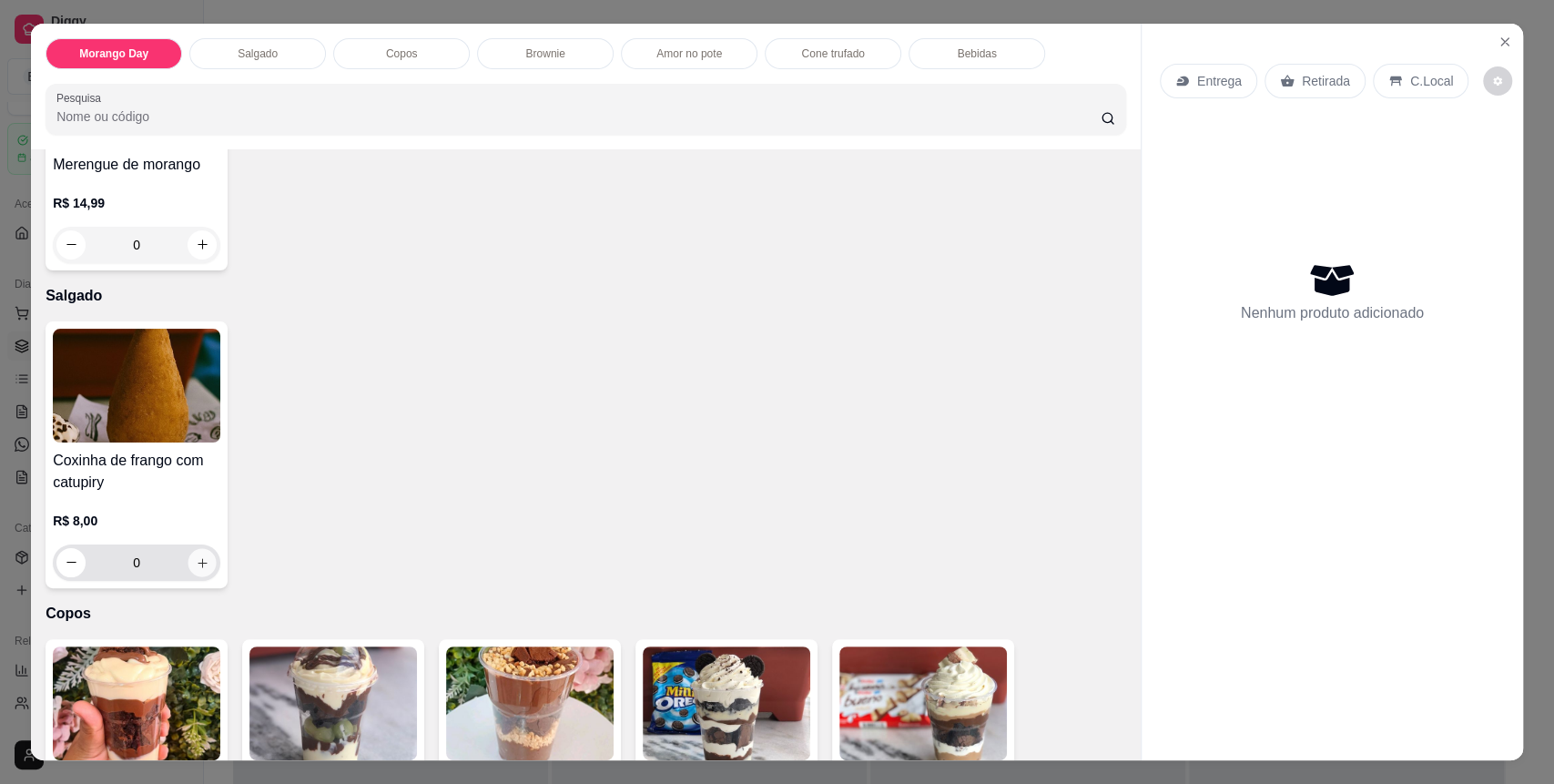
click at [201, 566] on button "increase-product-quantity" at bounding box center [203, 562] width 29 height 29
type input "1"
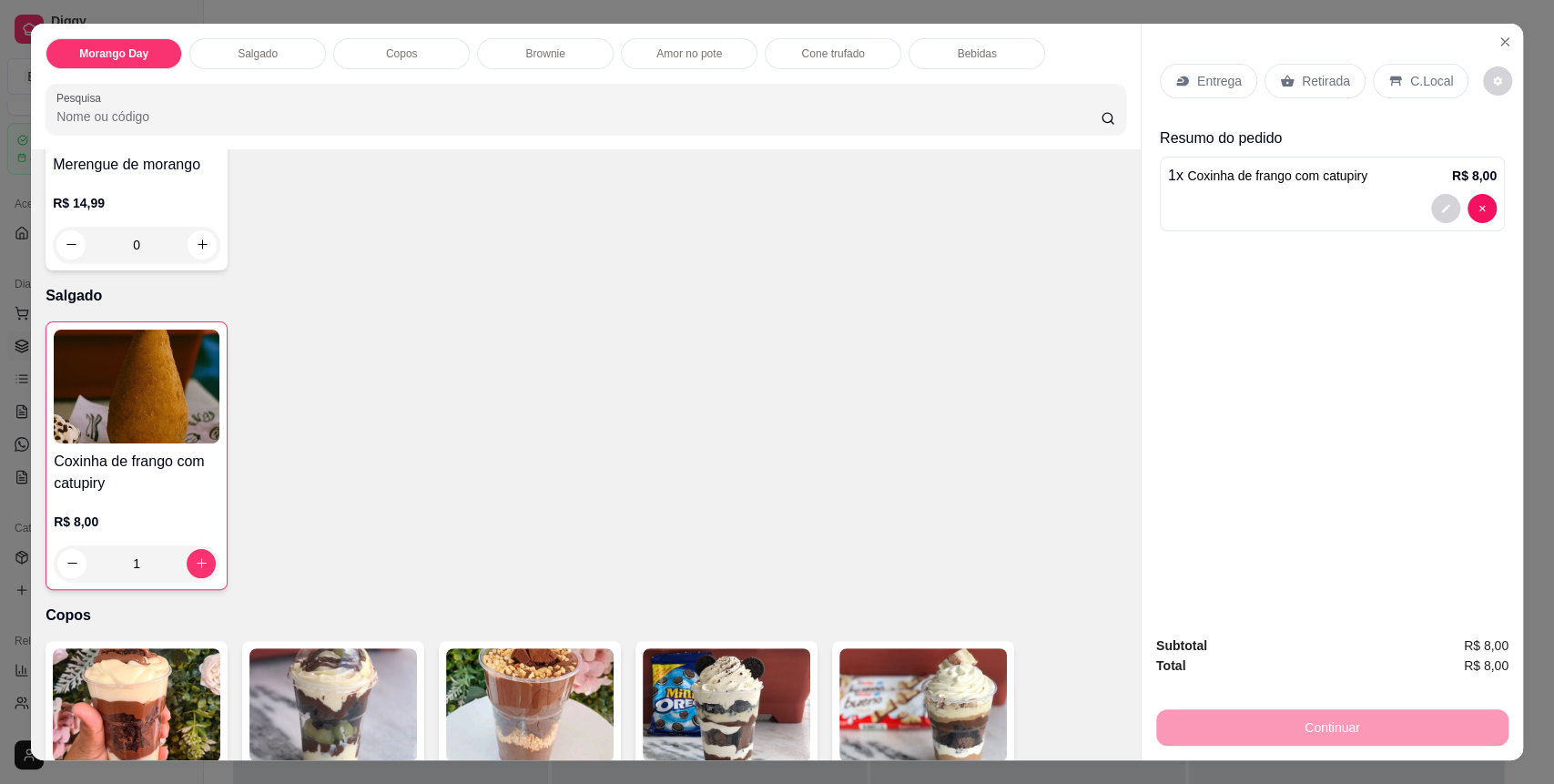
click at [1429, 90] on p "C.Local" at bounding box center [1431, 81] width 42 height 19
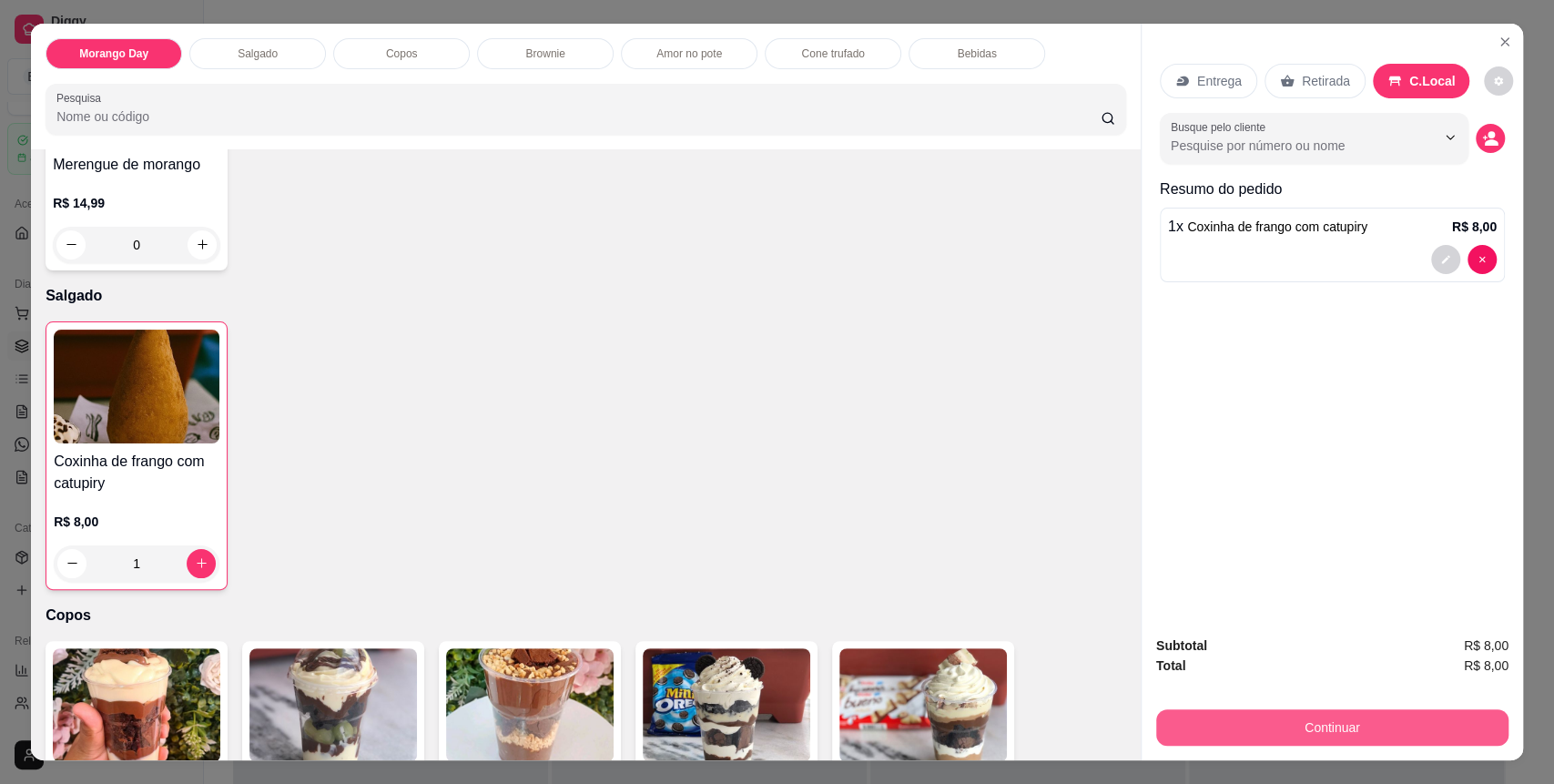
click at [1323, 740] on button "Continuar" at bounding box center [1333, 727] width 352 height 36
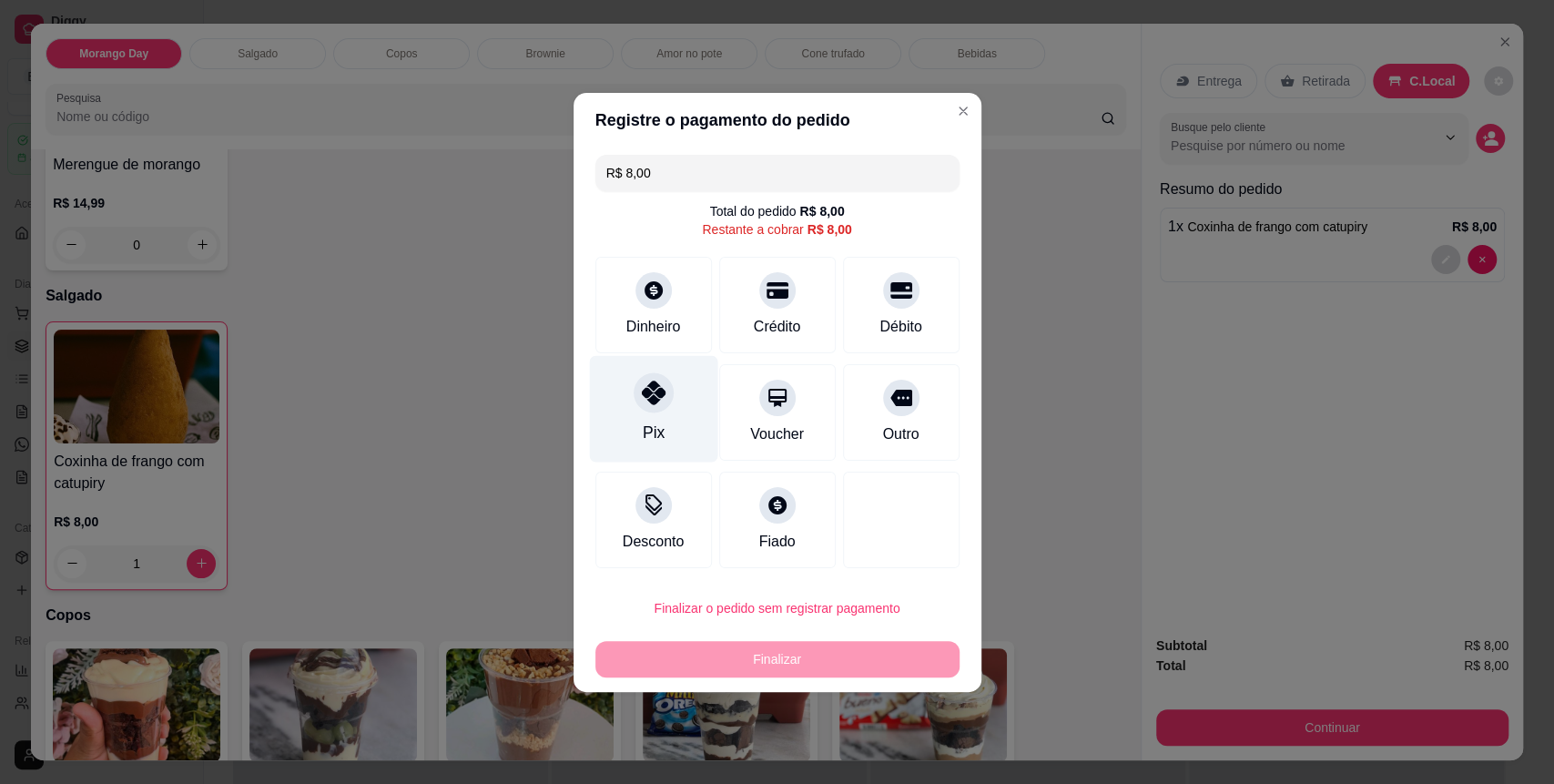
click at [656, 388] on icon at bounding box center [653, 392] width 24 height 24
type input "R$ 0,00"
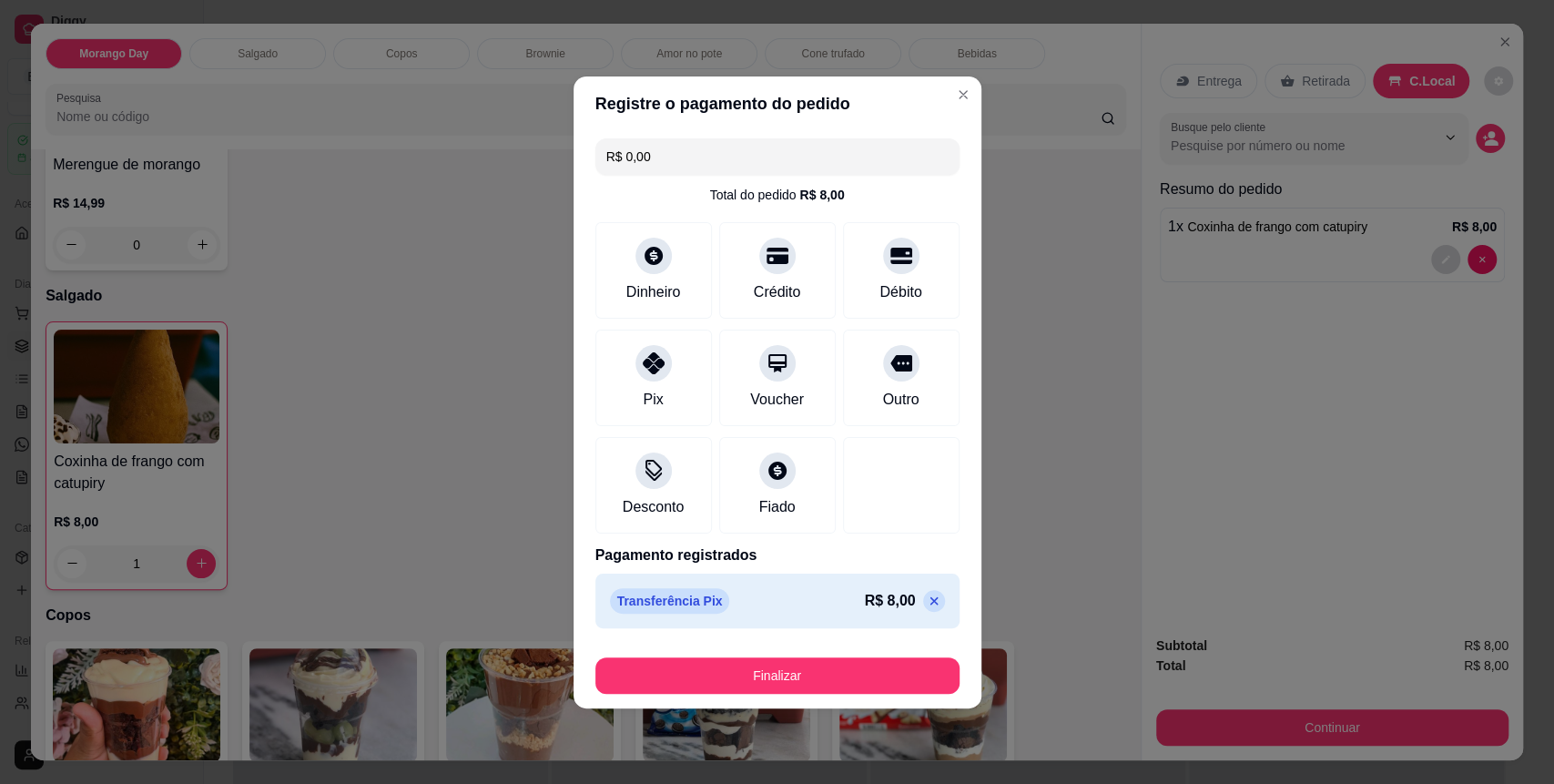
click at [710, 694] on footer "Finalizar" at bounding box center [777, 672] width 407 height 73
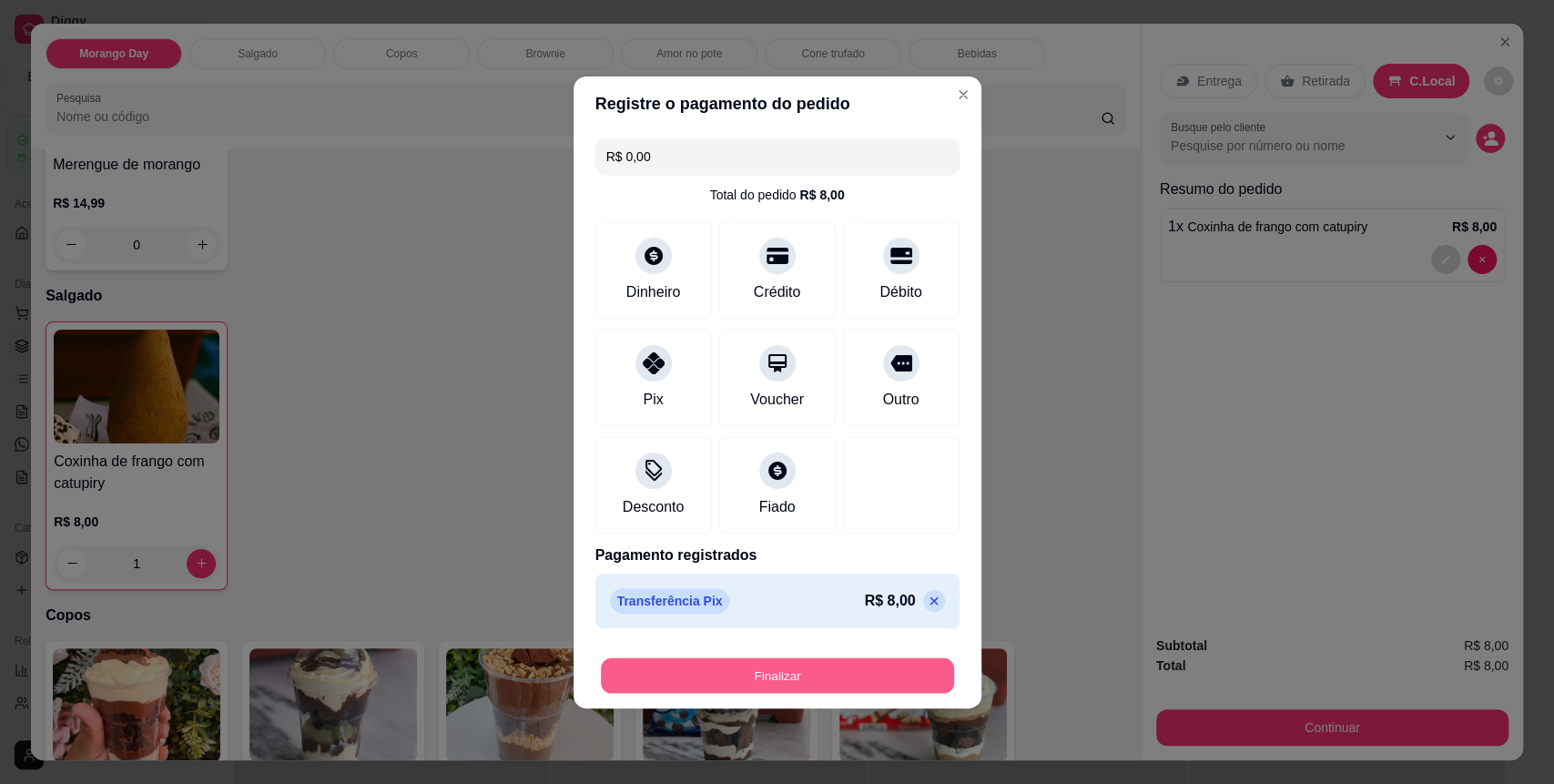
click at [716, 675] on button "Finalizar" at bounding box center [777, 675] width 353 height 35
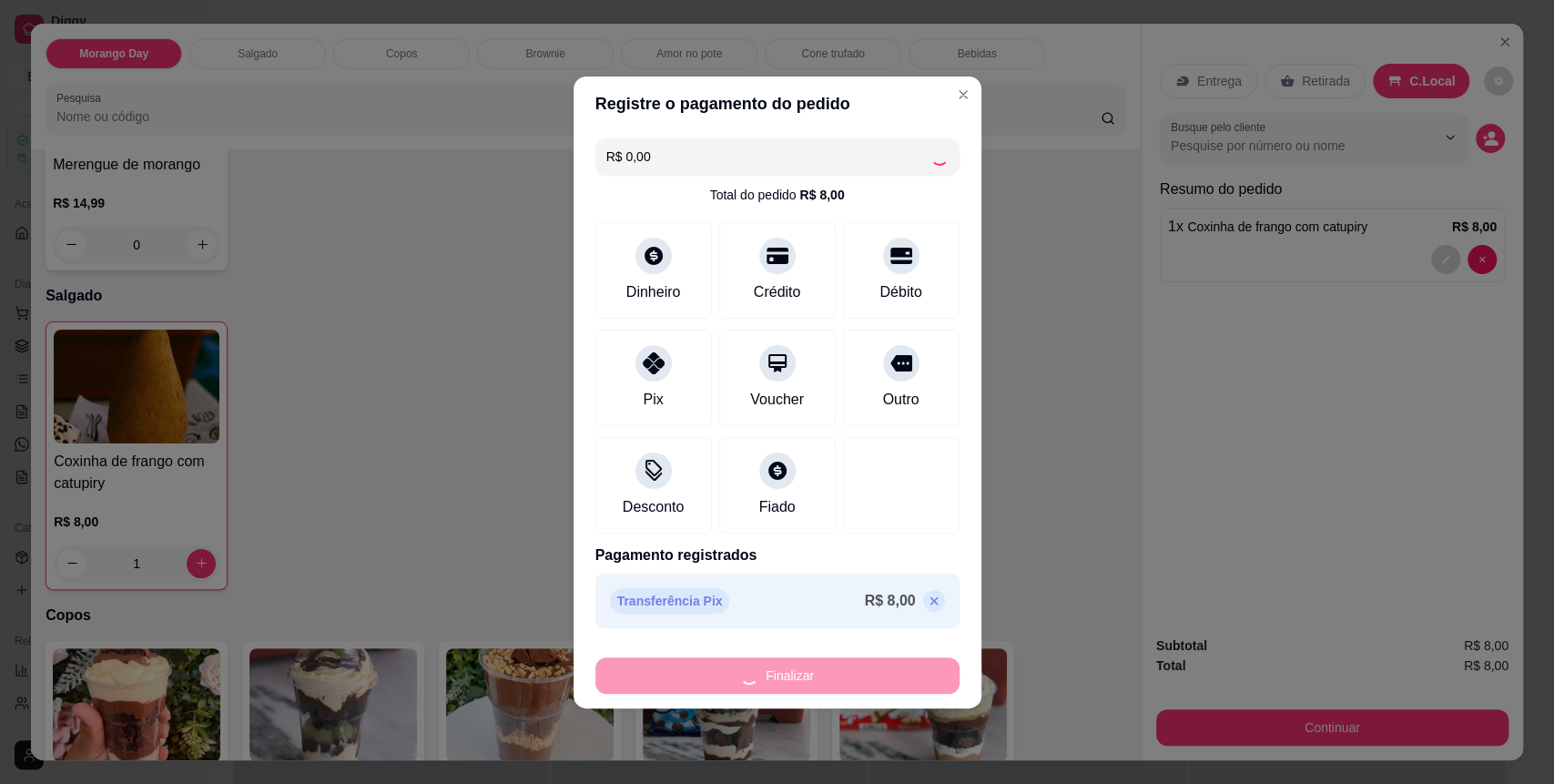
type input "0"
type input "-R$ 8,00"
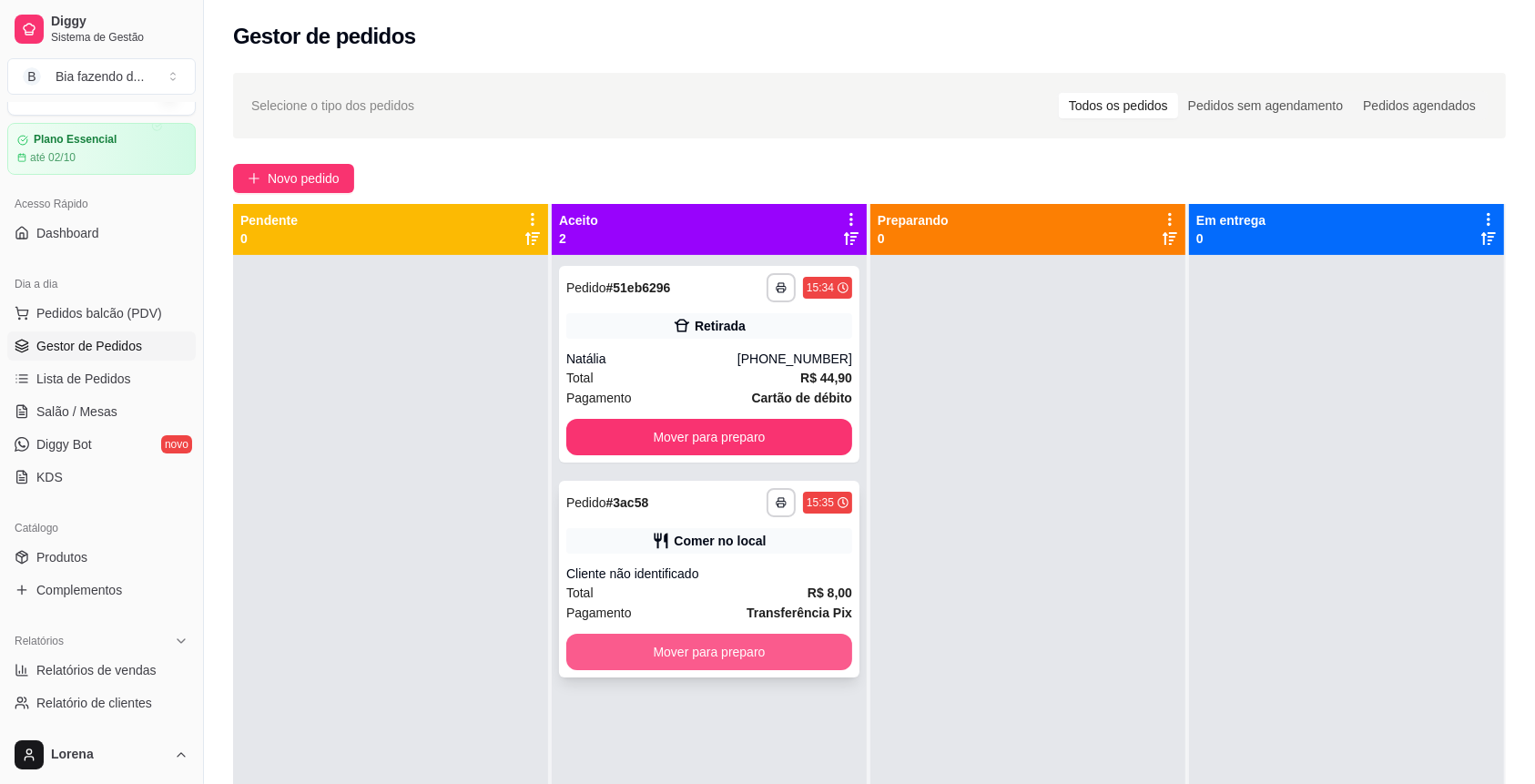
click at [827, 639] on button "Mover para preparo" at bounding box center [708, 651] width 285 height 36
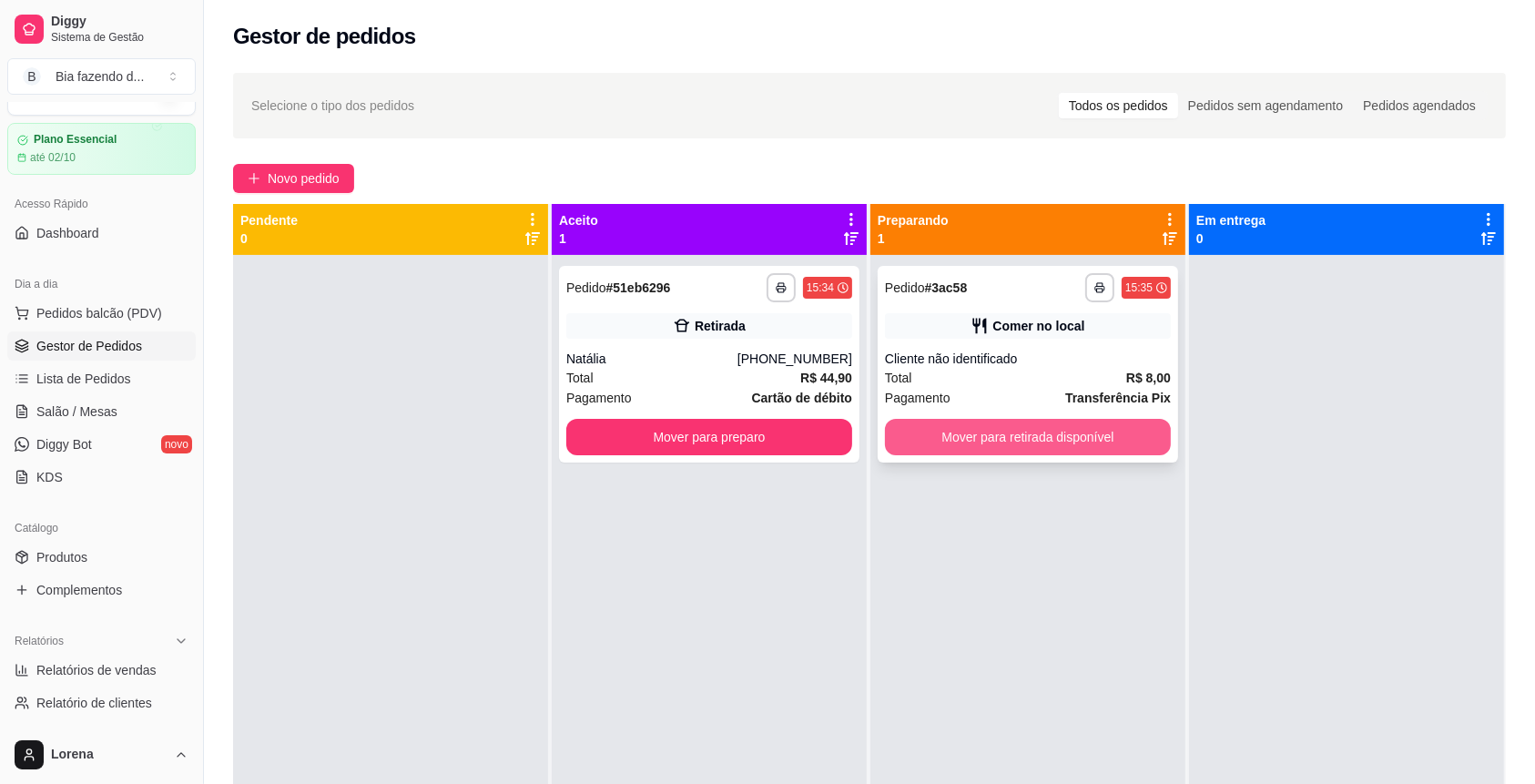
click at [951, 430] on button "Mover para retirada disponível" at bounding box center [1027, 437] width 285 height 36
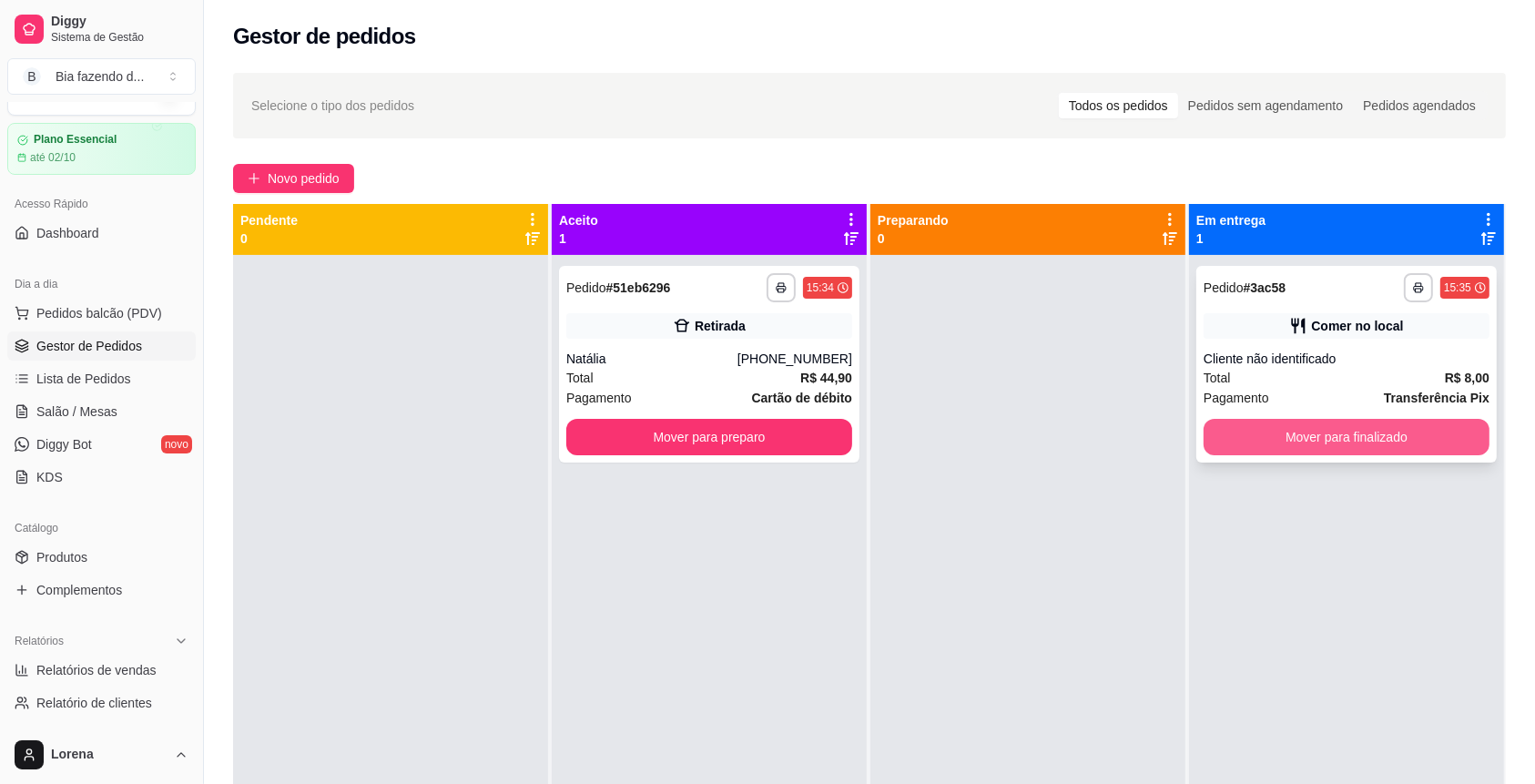
click at [1344, 437] on button "Mover para finalizado" at bounding box center [1346, 437] width 285 height 36
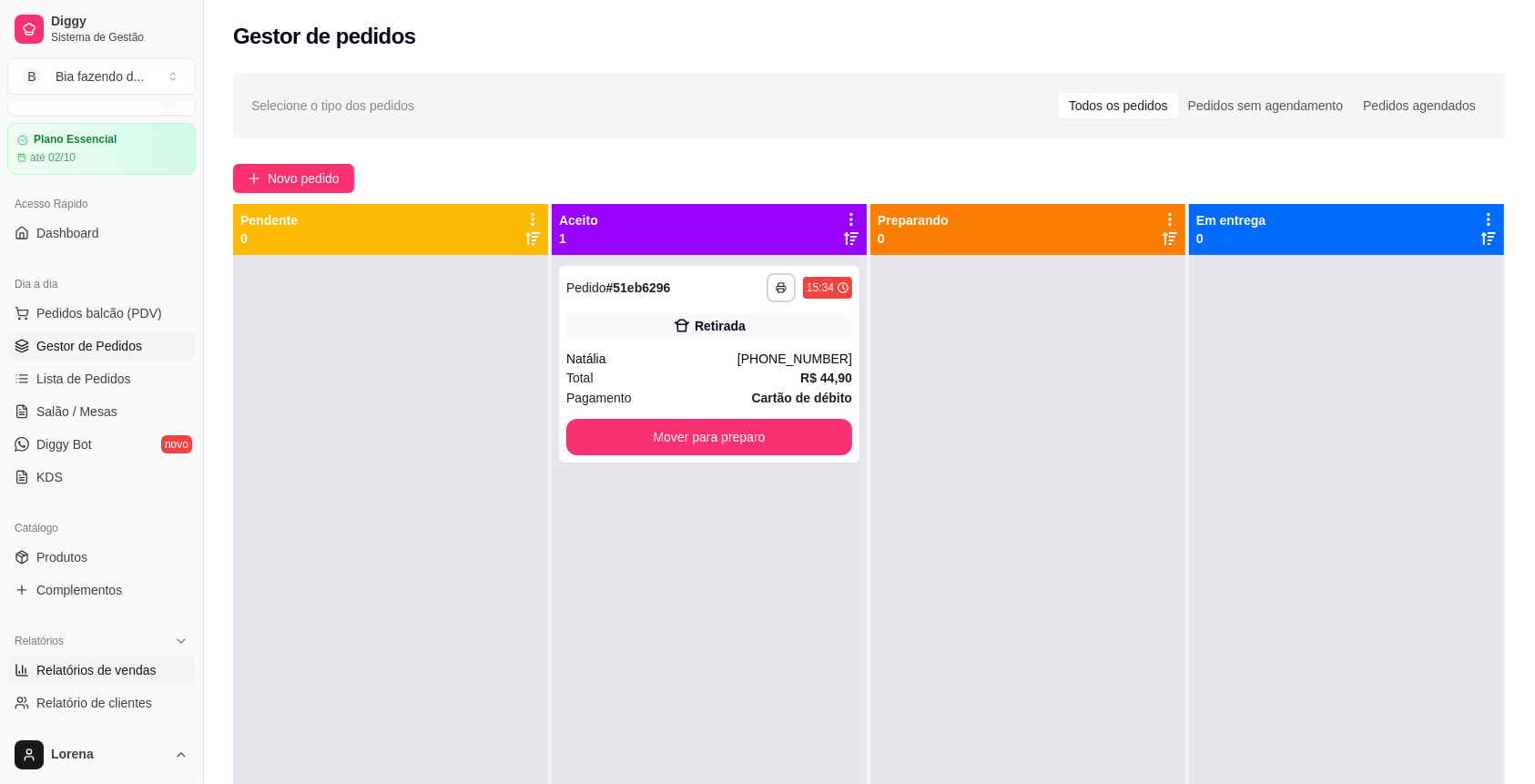
click at [144, 665] on span "Relatórios de vendas" at bounding box center [96, 670] width 120 height 19
select select "ALL"
select select "0"
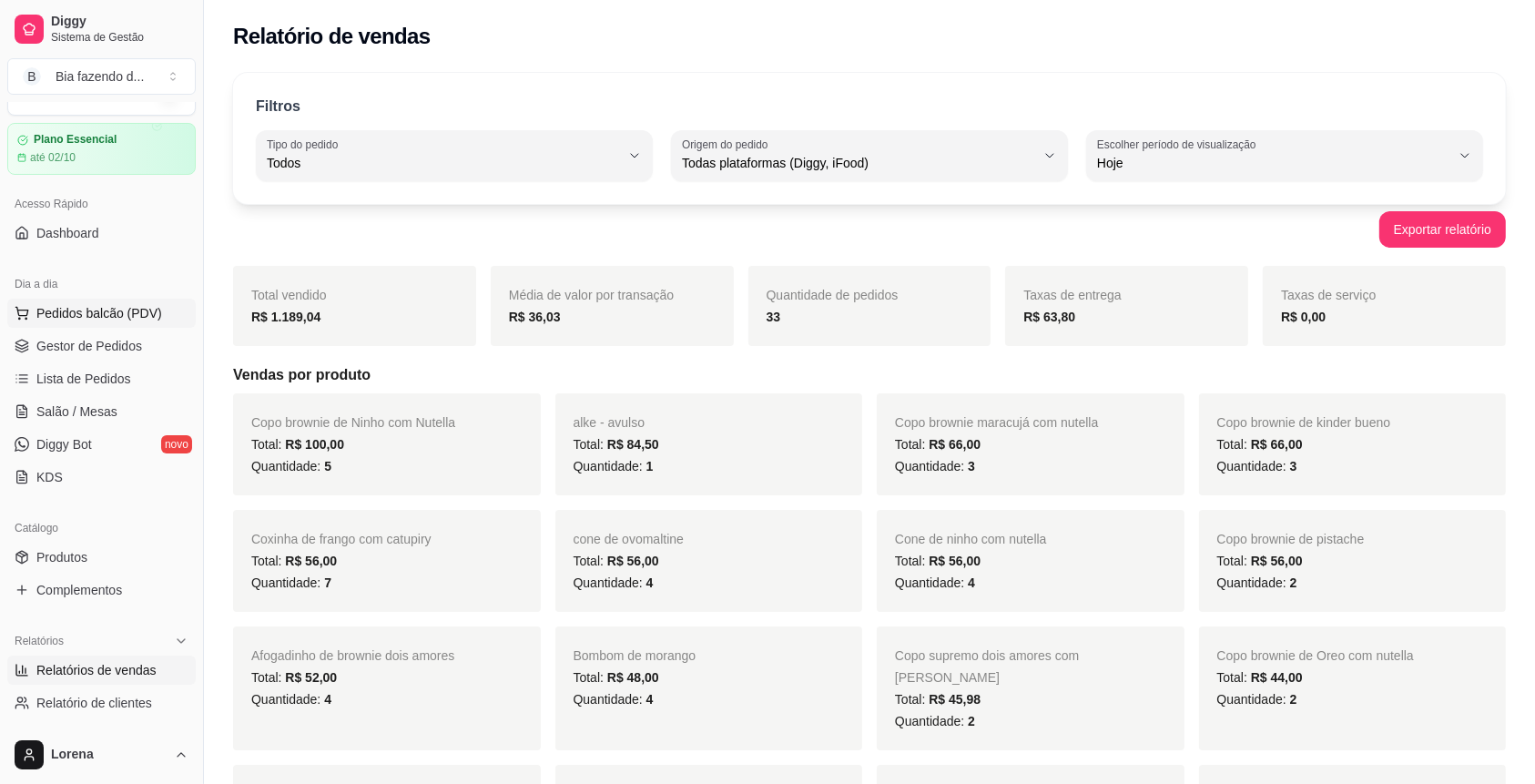
click at [117, 324] on button "Pedidos balcão (PDV)" at bounding box center [101, 313] width 189 height 30
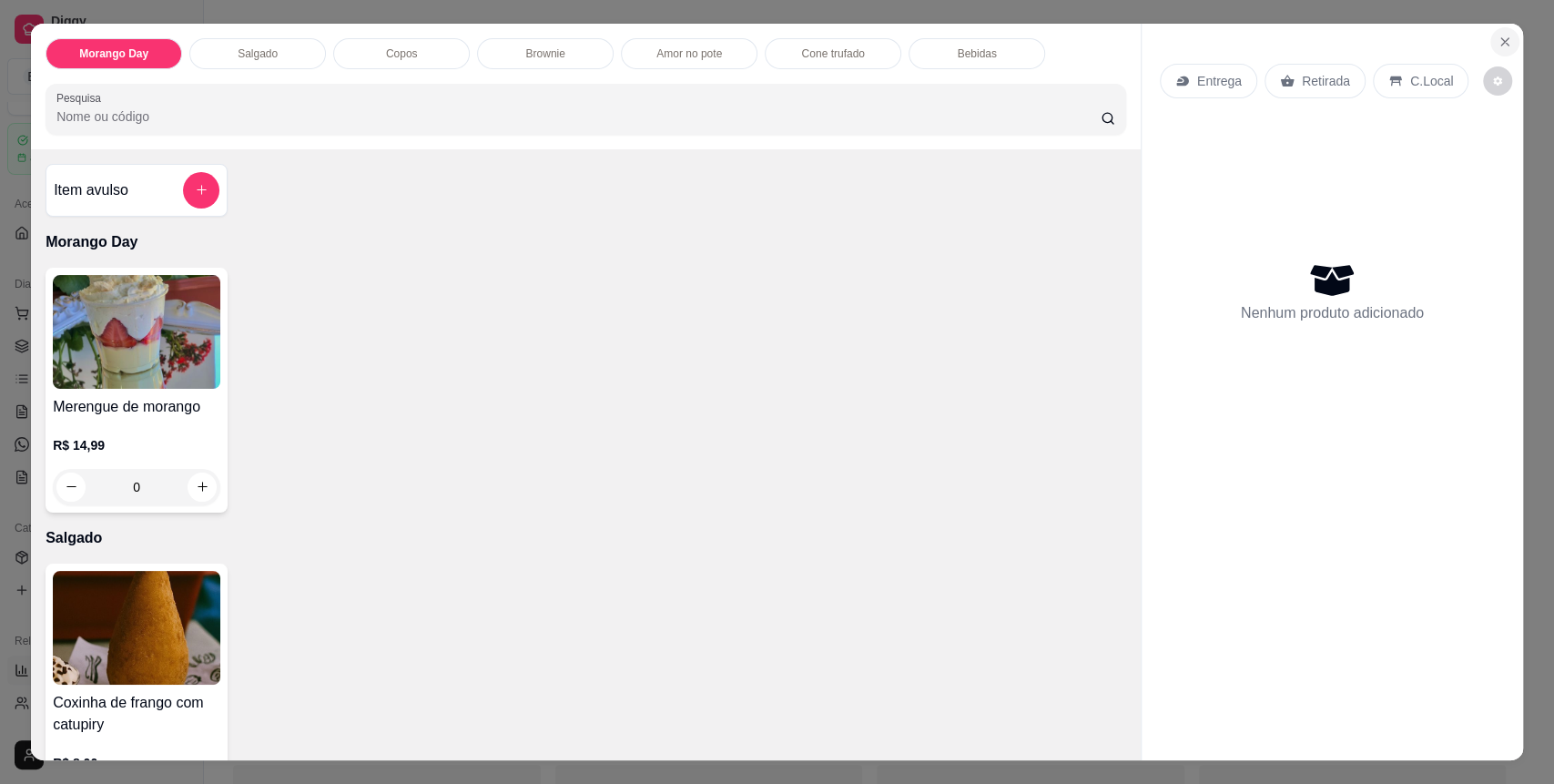
click at [1501, 36] on icon "Close" at bounding box center [1505, 41] width 15 height 15
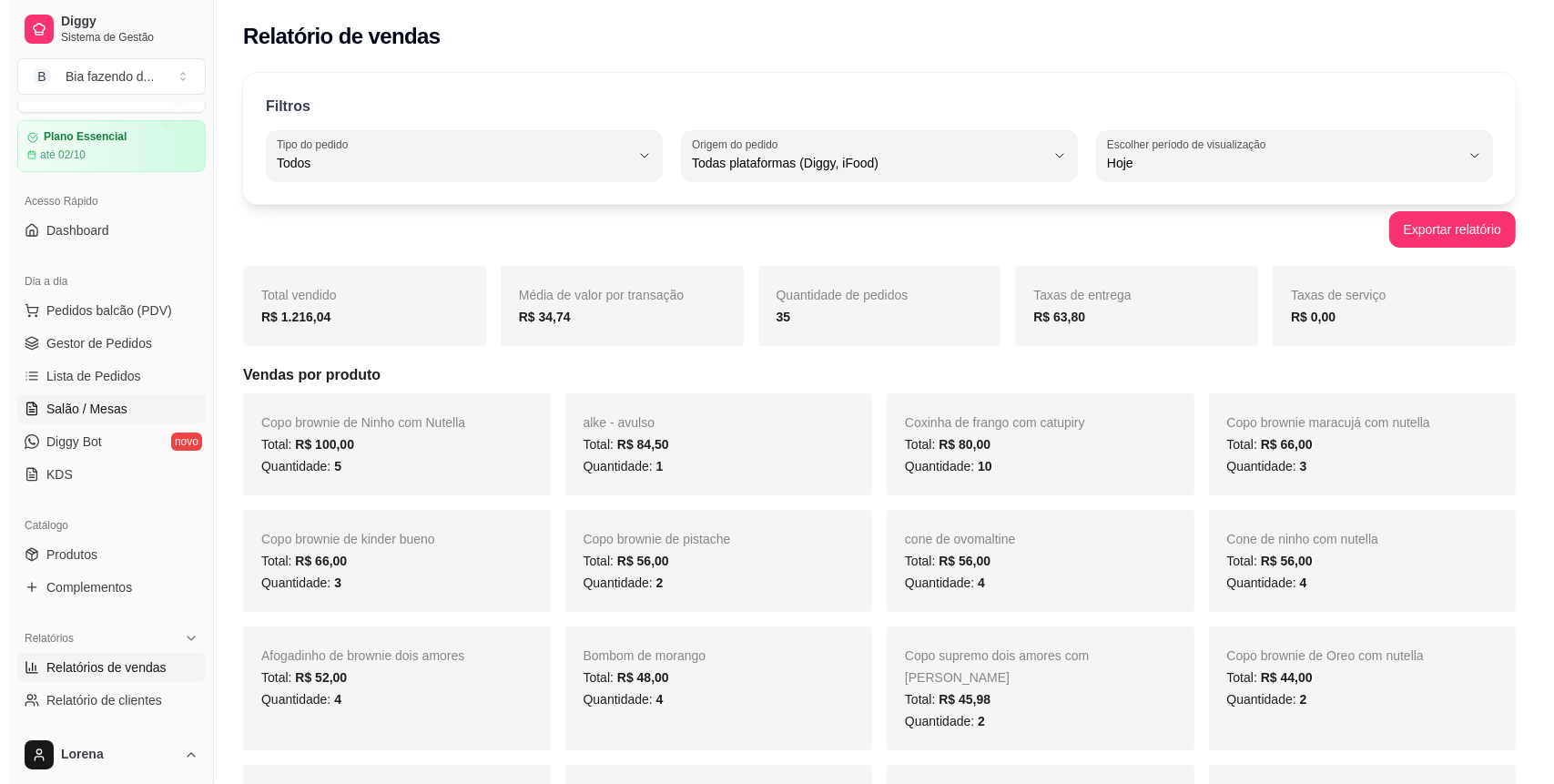
scroll to position [39, 0]
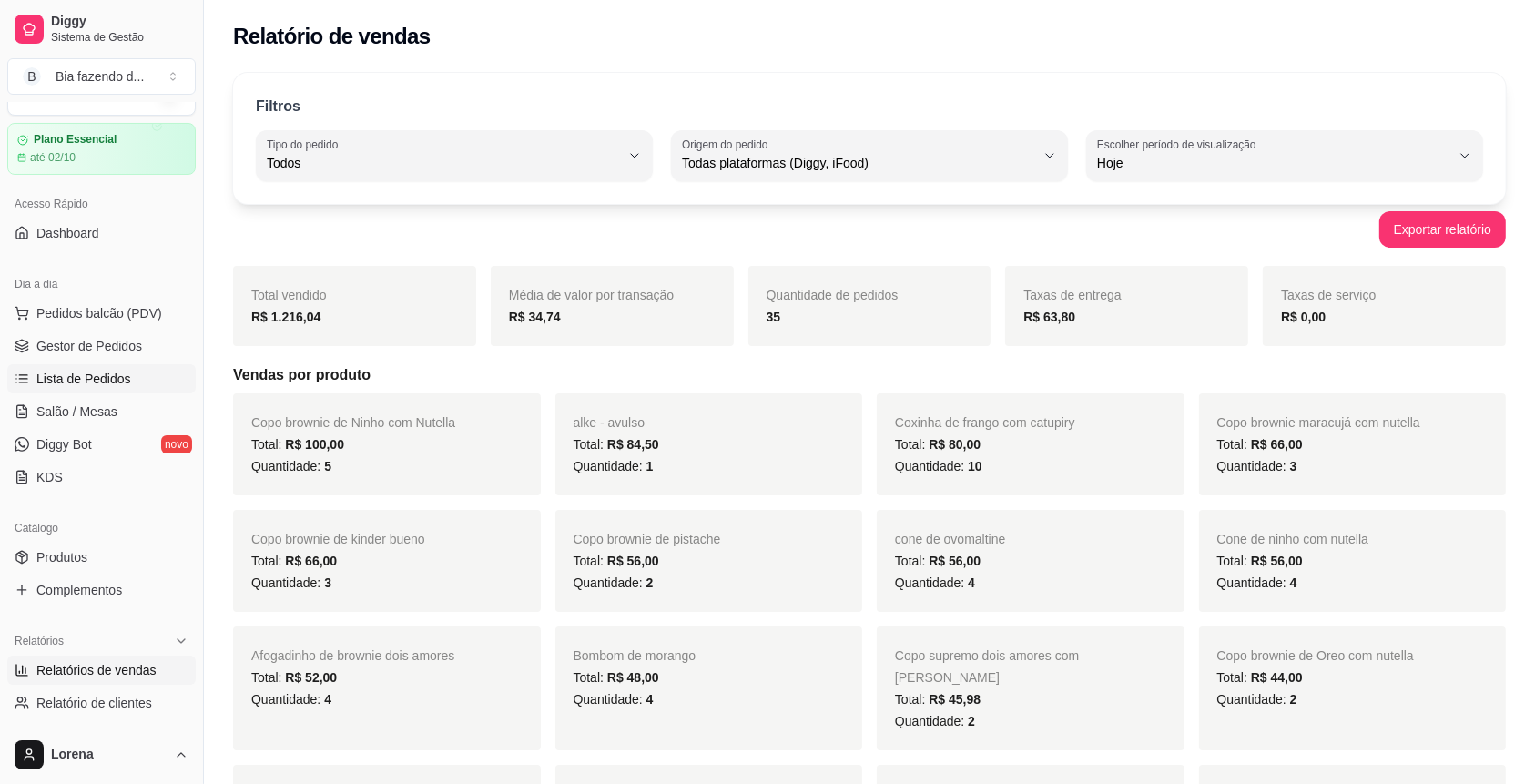
click at [93, 365] on link "Lista de Pedidos" at bounding box center [101, 379] width 189 height 30
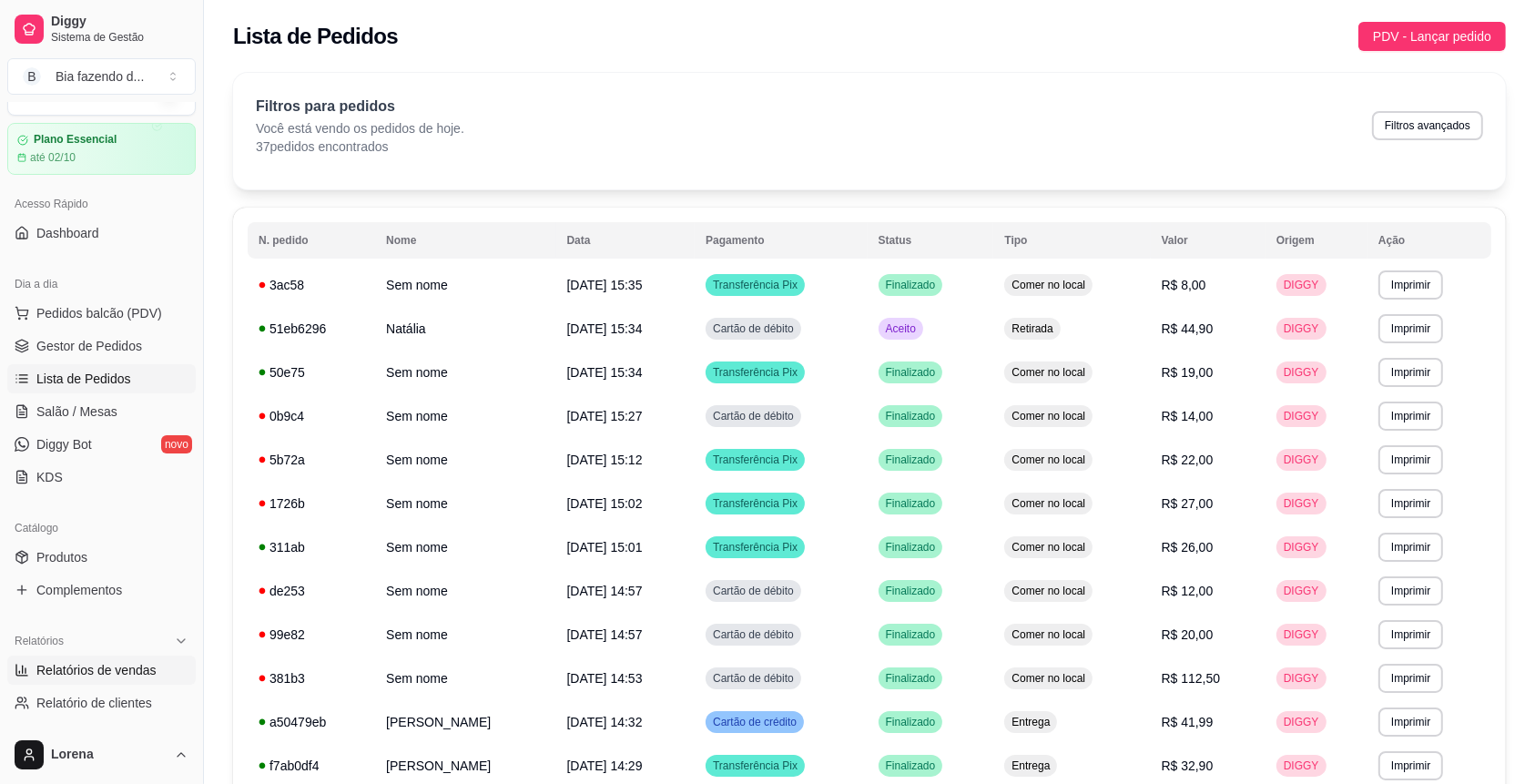
click at [102, 675] on span "Relatórios de vendas" at bounding box center [96, 670] width 120 height 19
select select "ALL"
select select "0"
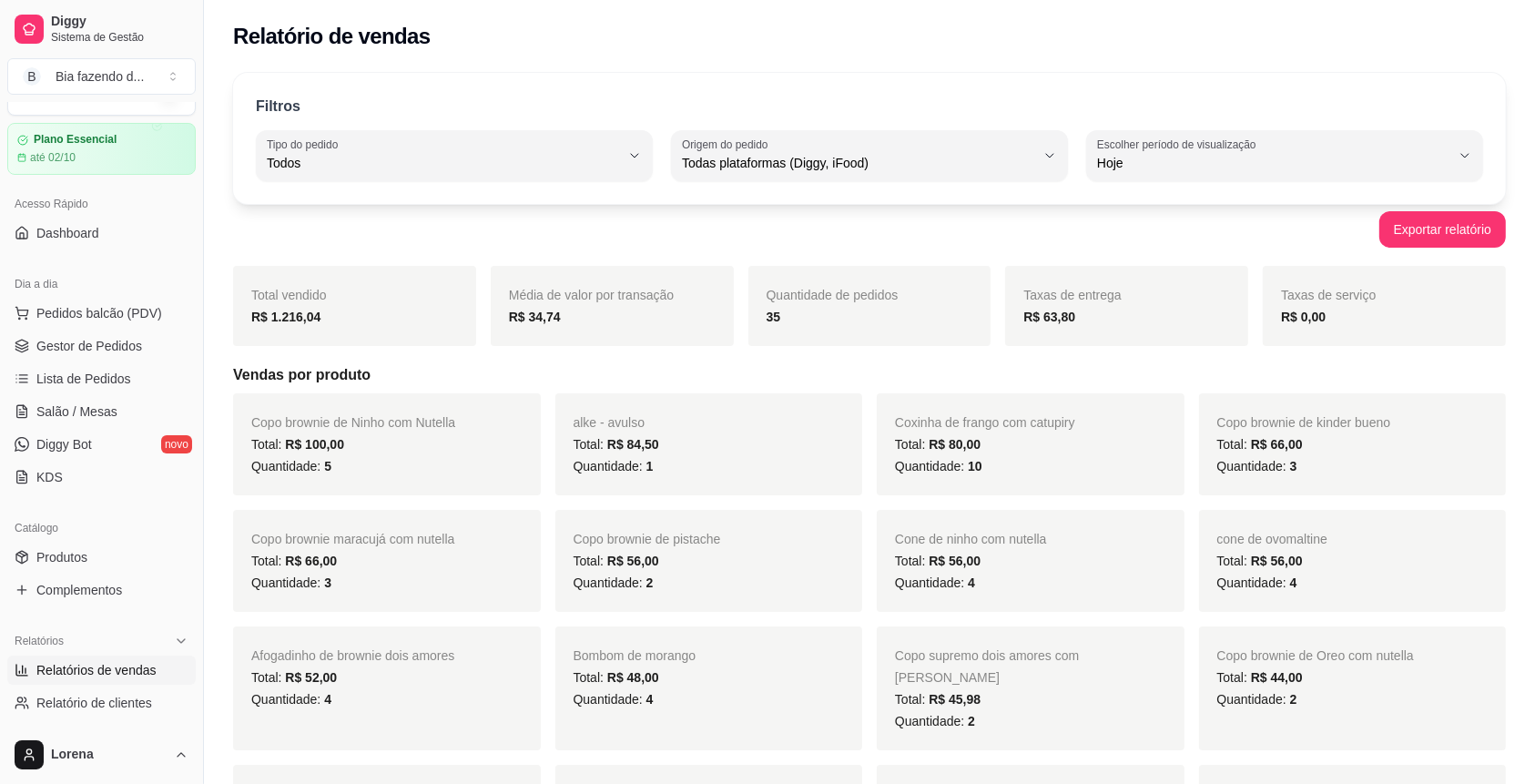
click at [84, 359] on ul "Pedidos balcão (PDV) Gestor de Pedidos Lista de Pedidos Salão / Mesas Diggy Bot…" at bounding box center [101, 394] width 189 height 193
click at [92, 357] on link "Gestor de Pedidos" at bounding box center [101, 346] width 189 height 30
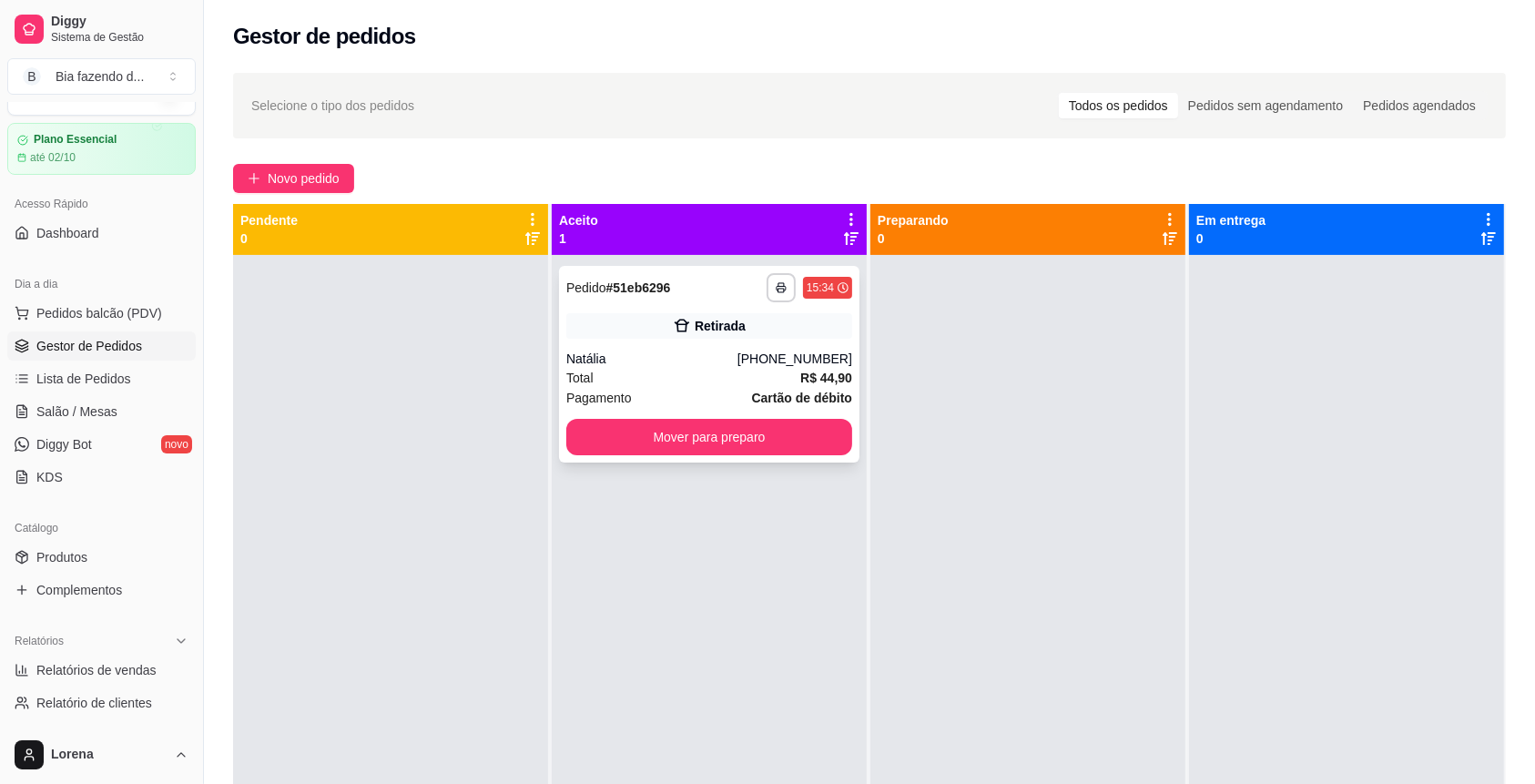
click at [750, 348] on div "**********" at bounding box center [708, 364] width 300 height 197
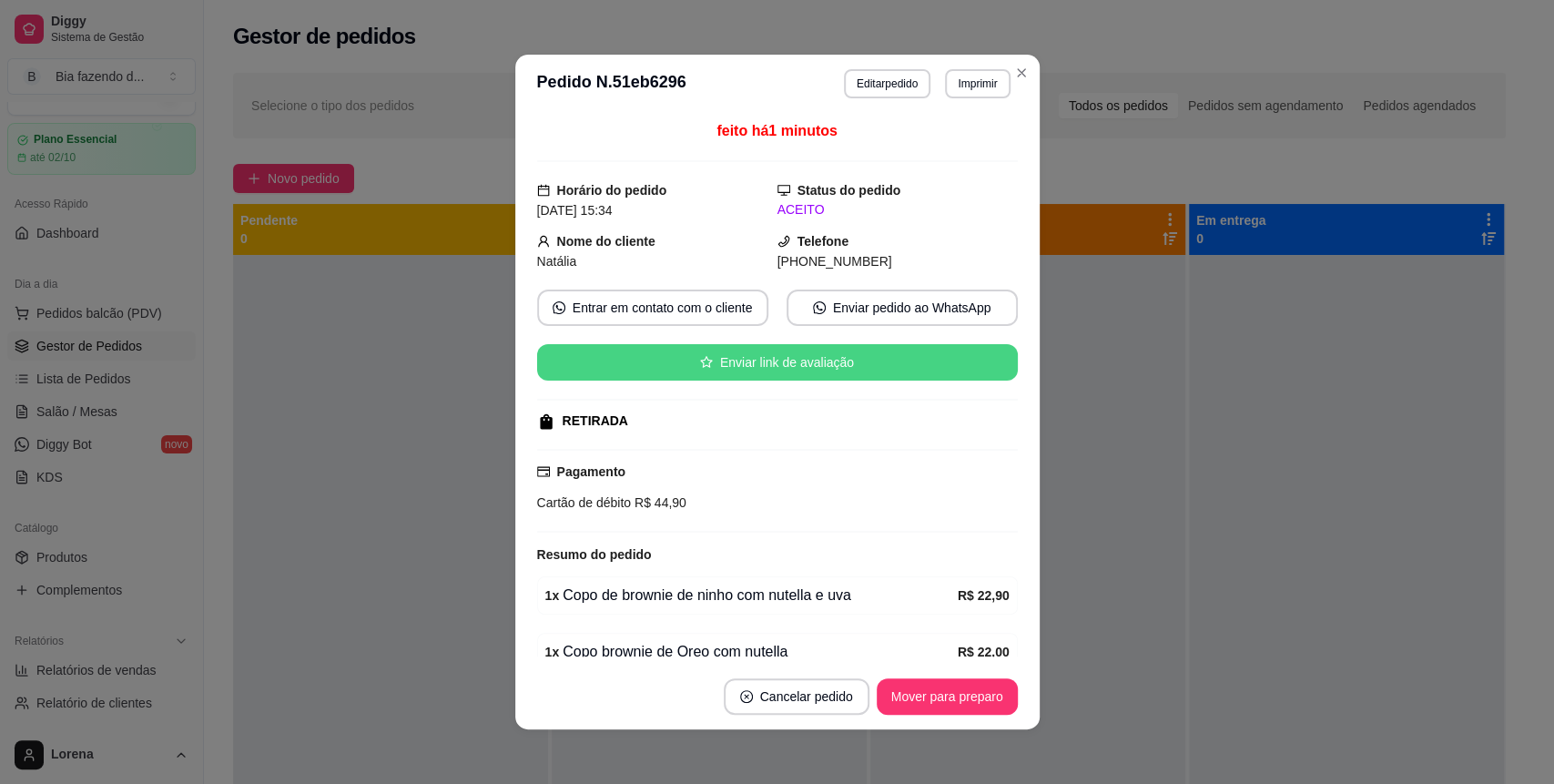
scroll to position [83, 0]
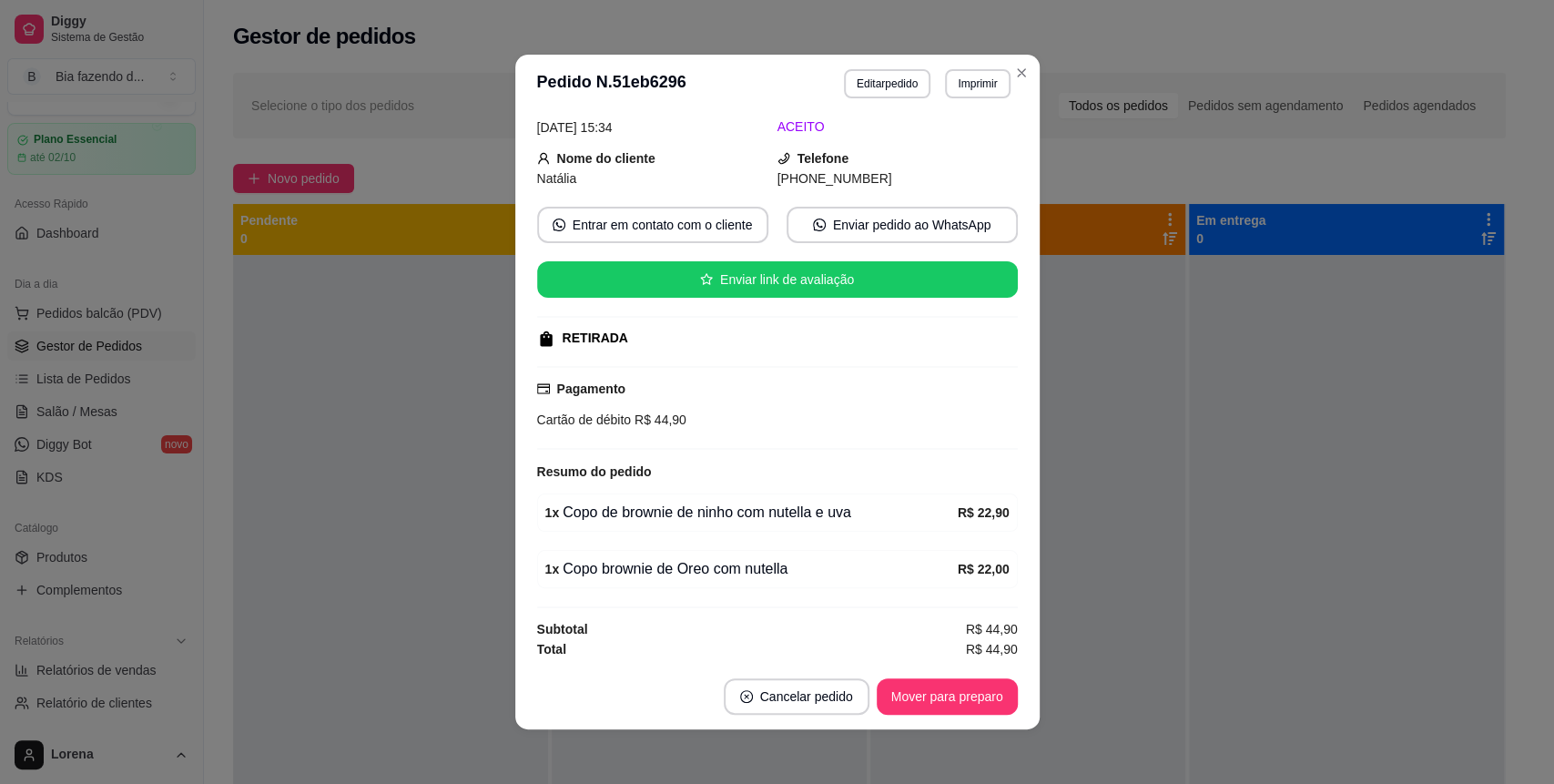
drag, startPoint x: 545, startPoint y: 513, endPoint x: 850, endPoint y: 513, distance: 305.0
click at [850, 513] on div "1 x Copo de brownie de ninho com nutella e uva" at bounding box center [751, 513] width 412 height 22
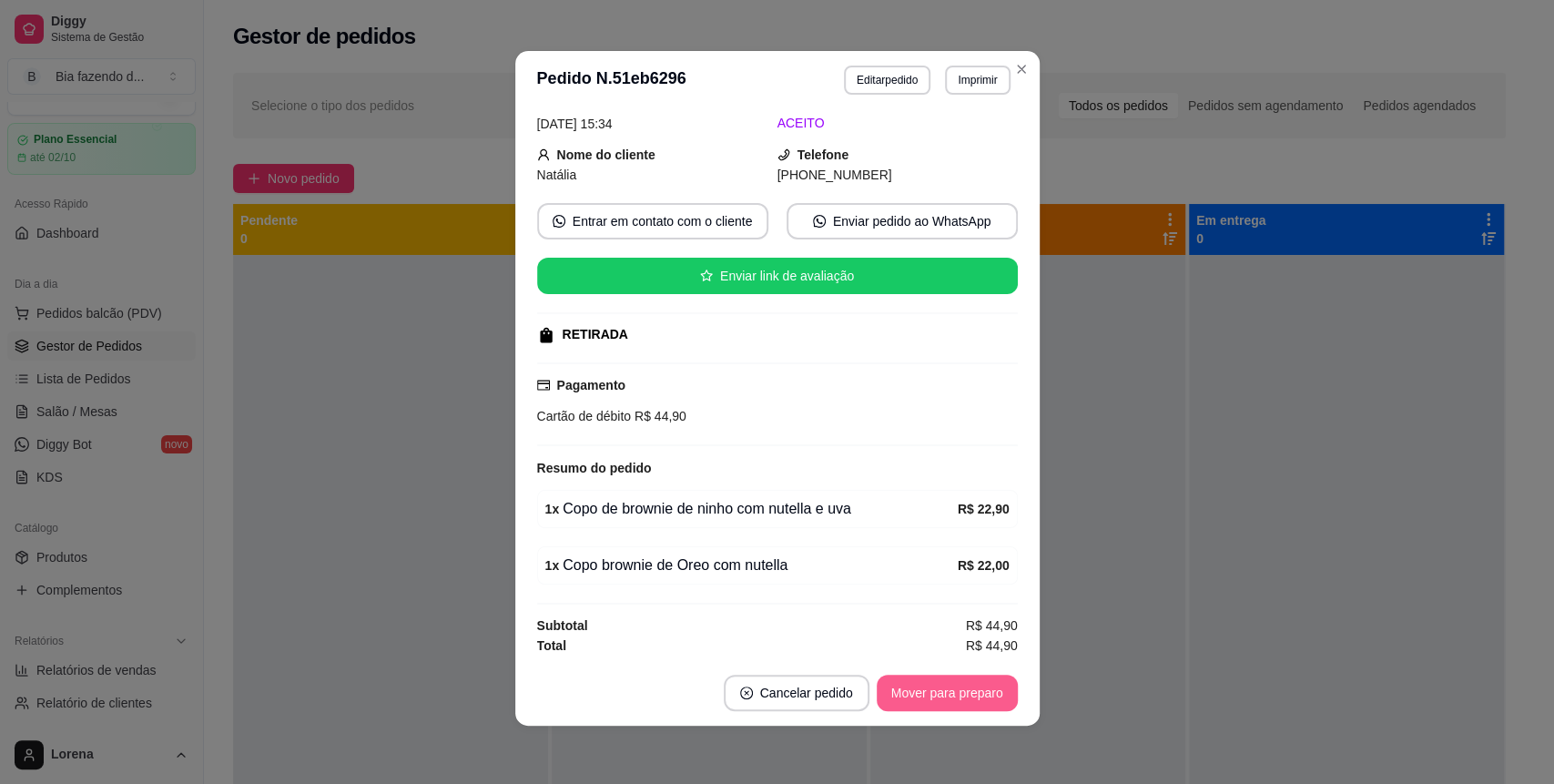
click at [955, 699] on button "Mover para preparo" at bounding box center [947, 693] width 141 height 36
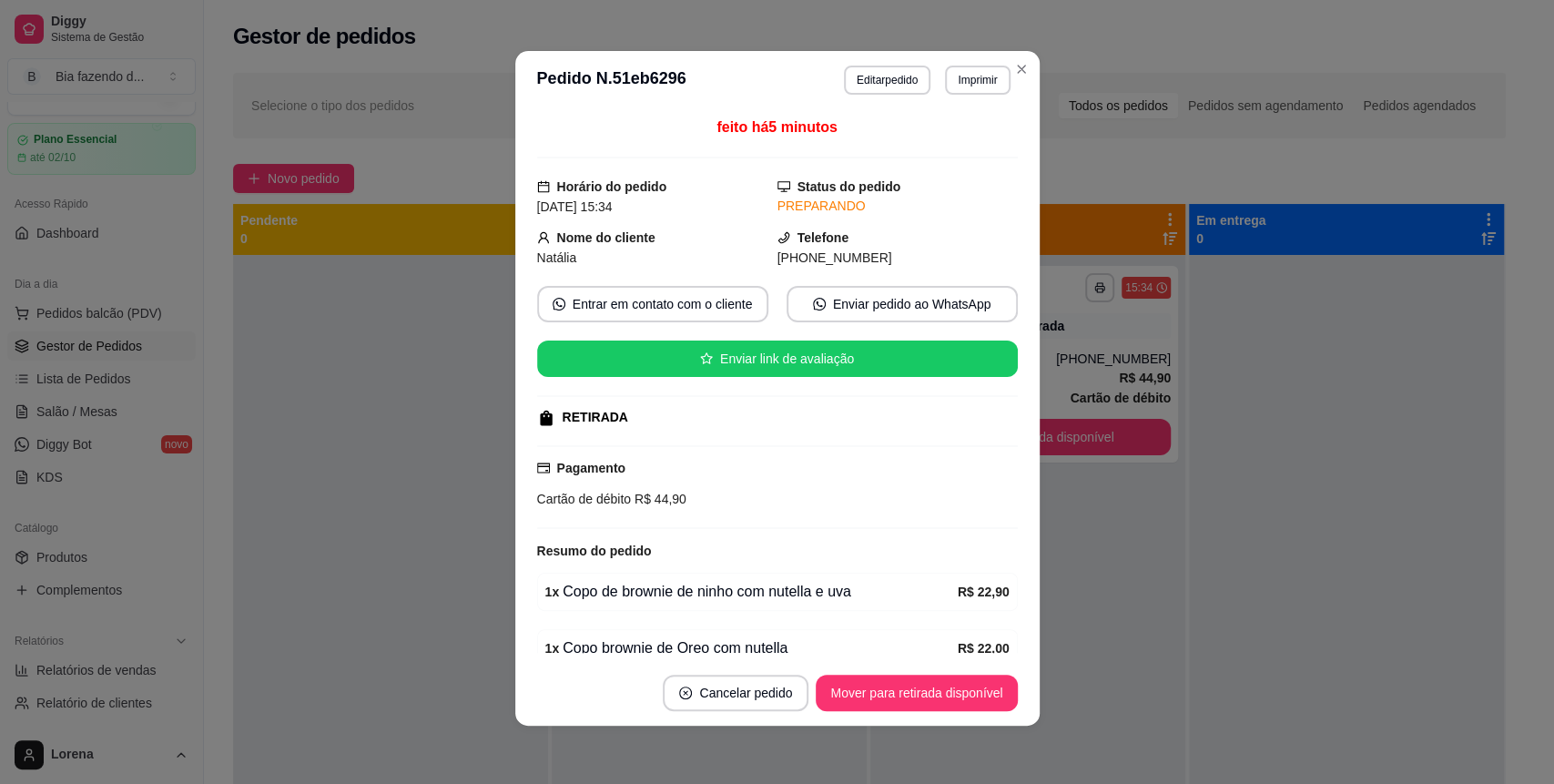
scroll to position [0, 0]
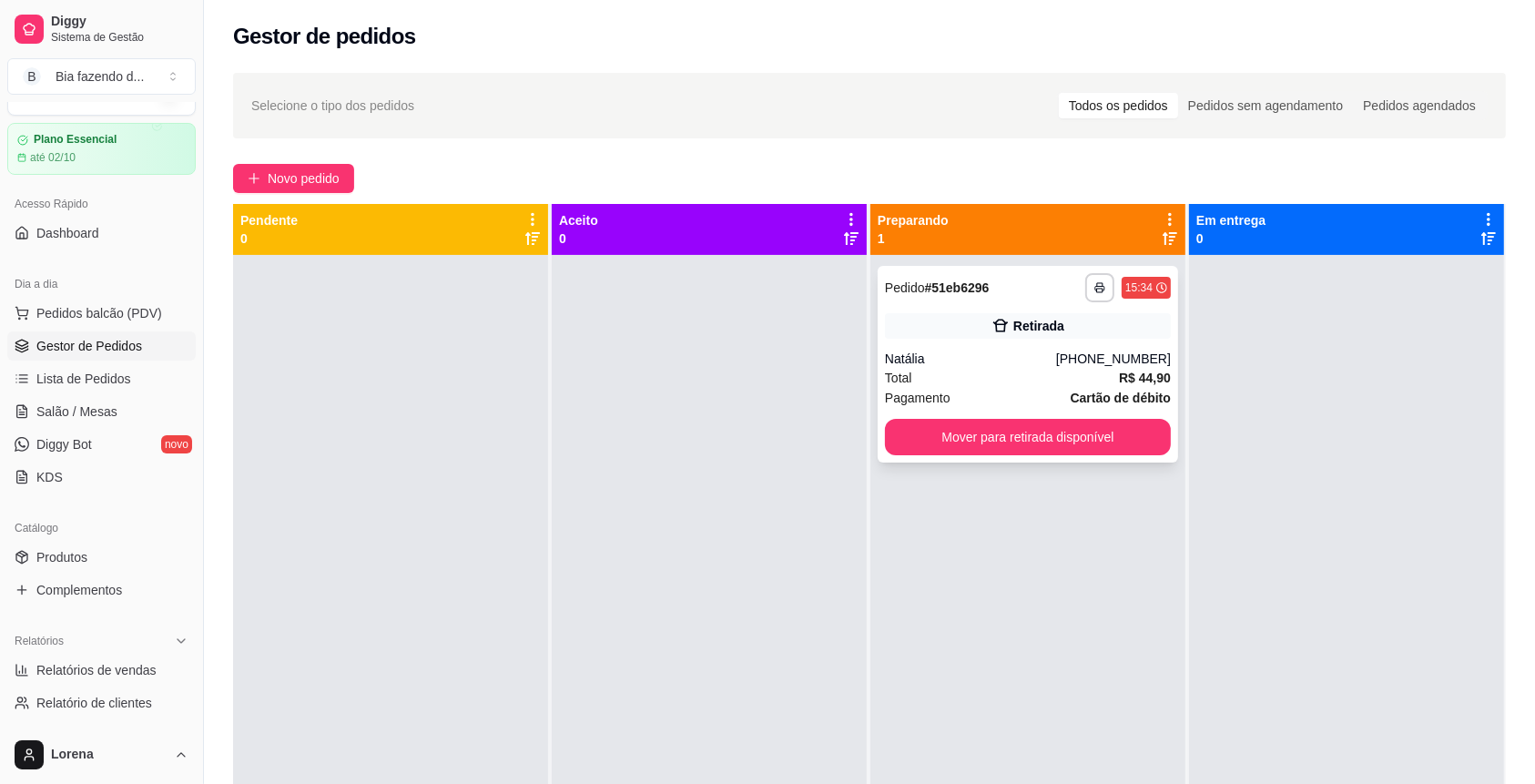
click at [1056, 359] on div "Natália" at bounding box center [970, 358] width 171 height 19
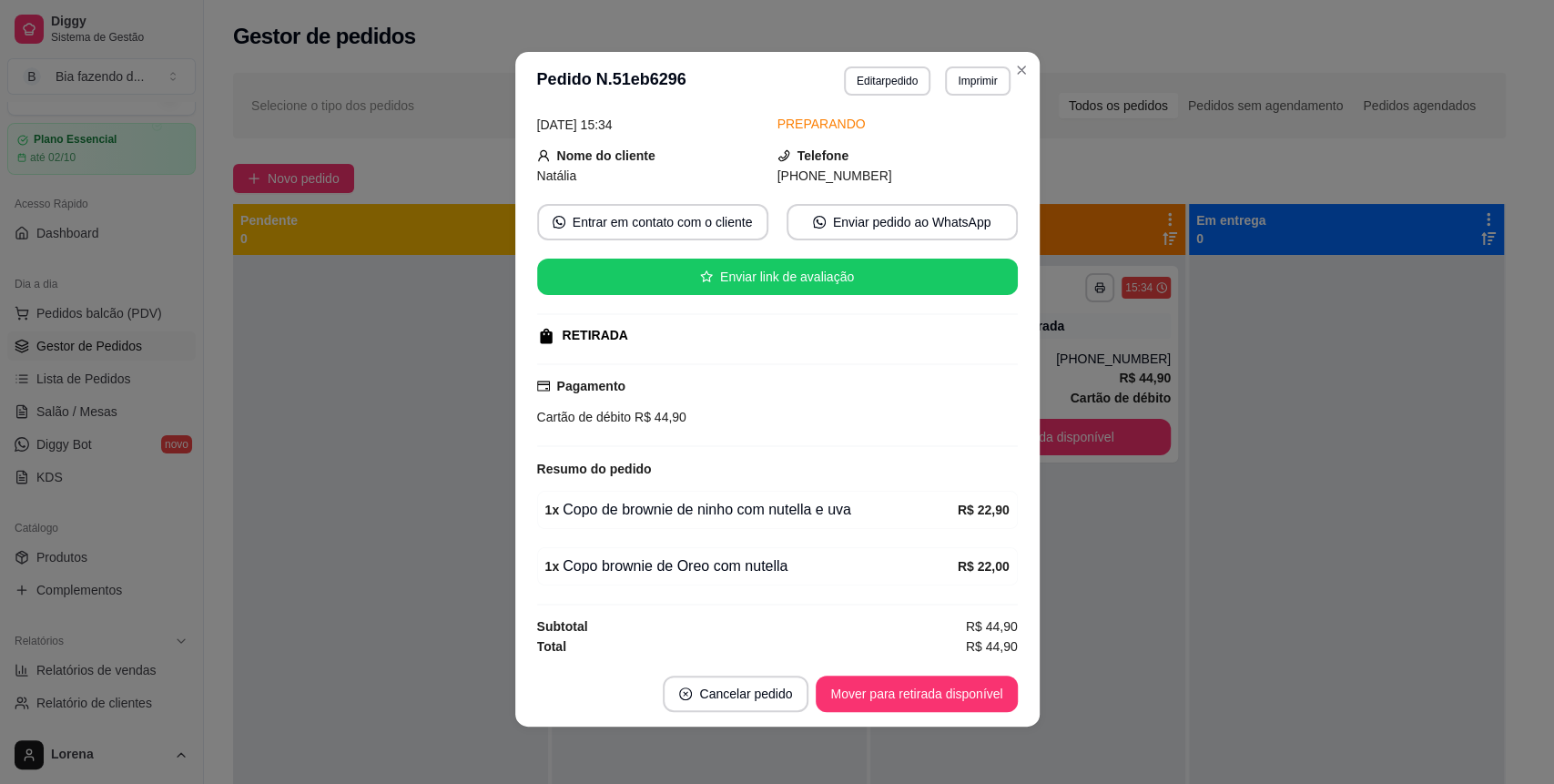
scroll to position [4, 0]
click at [876, 677] on button "Mover para retirada disponível" at bounding box center [916, 693] width 201 height 36
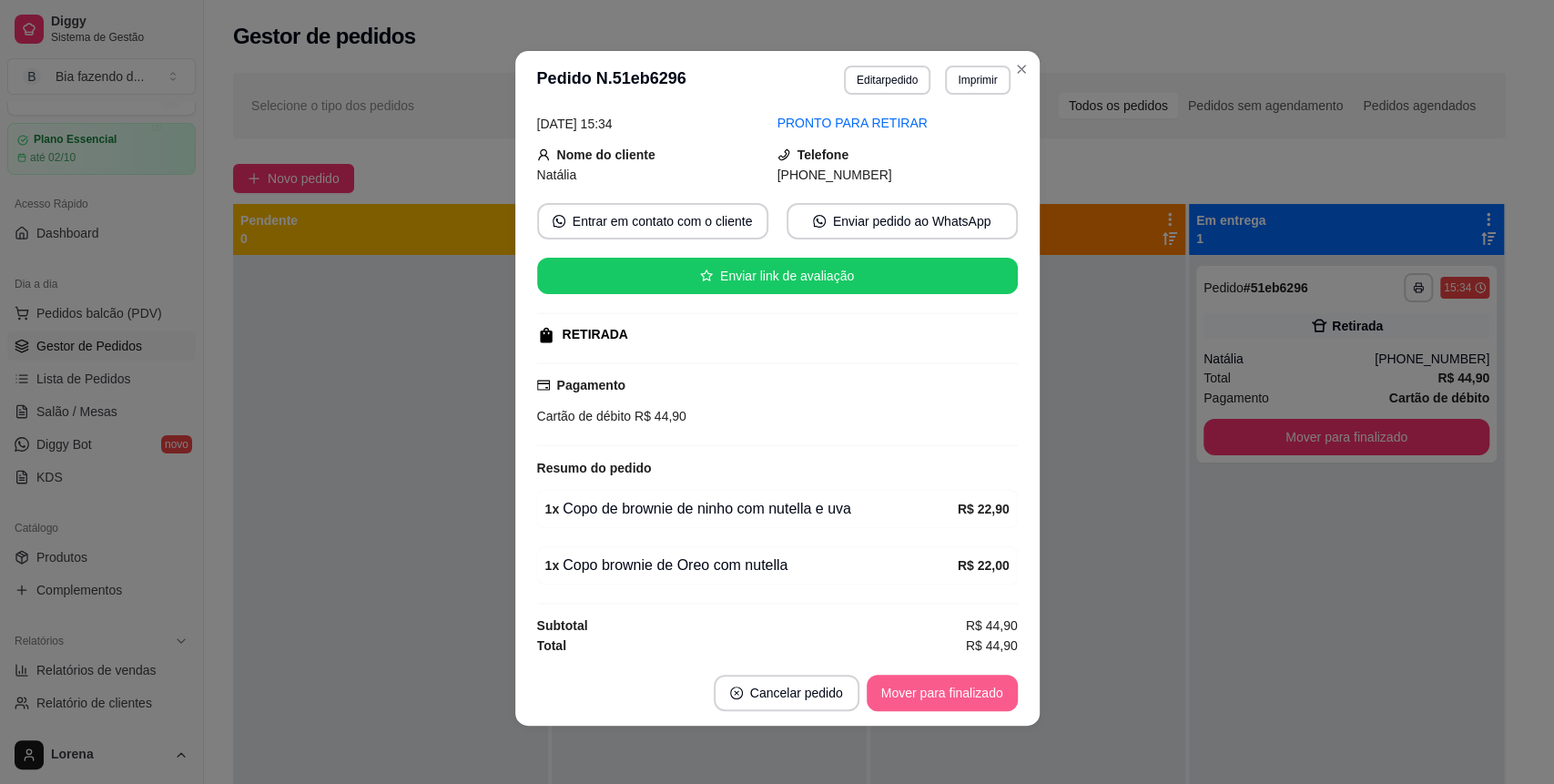
click at [972, 701] on button "Mover para finalizado" at bounding box center [943, 693] width 152 height 36
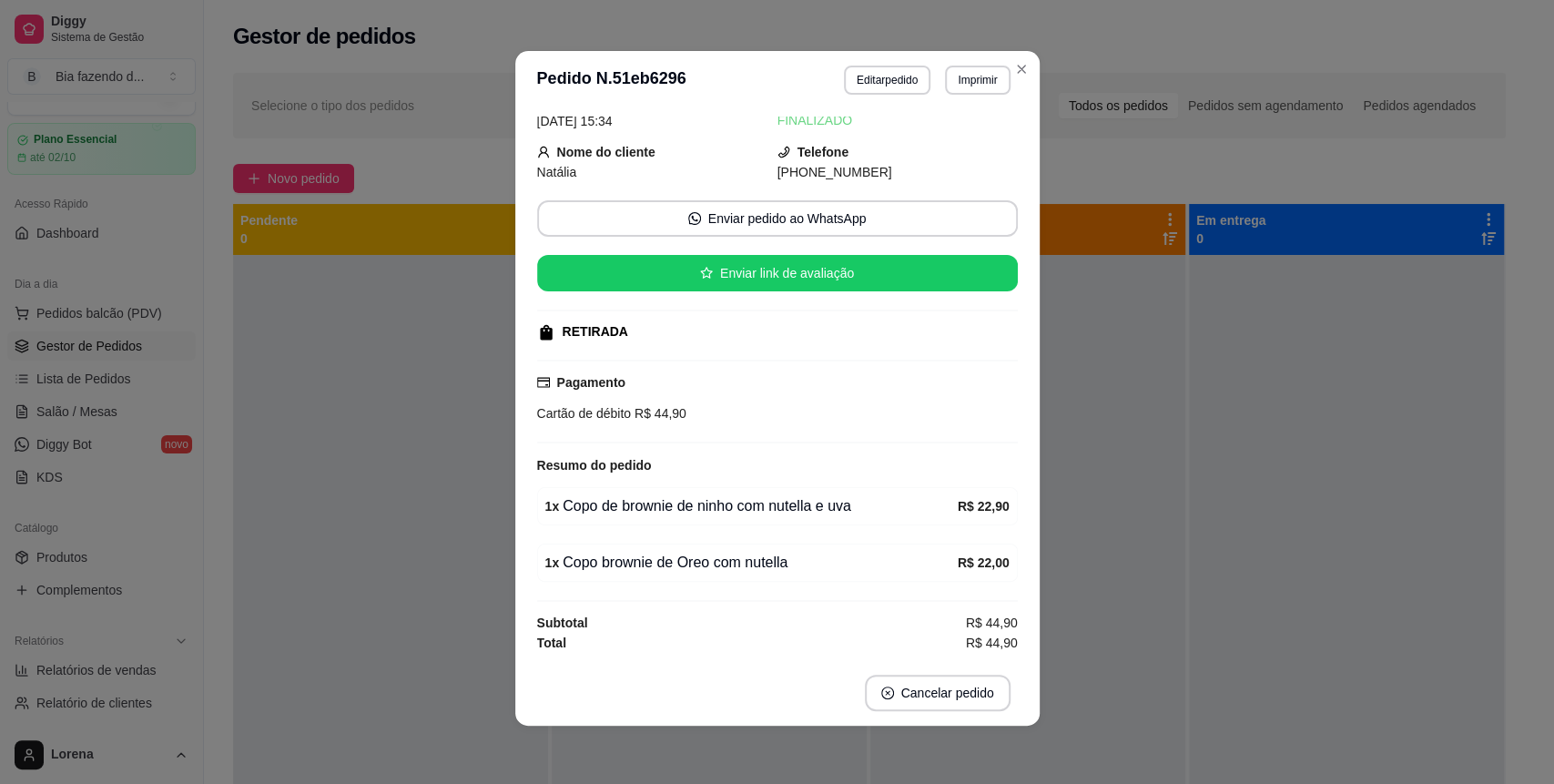
scroll to position [41, 0]
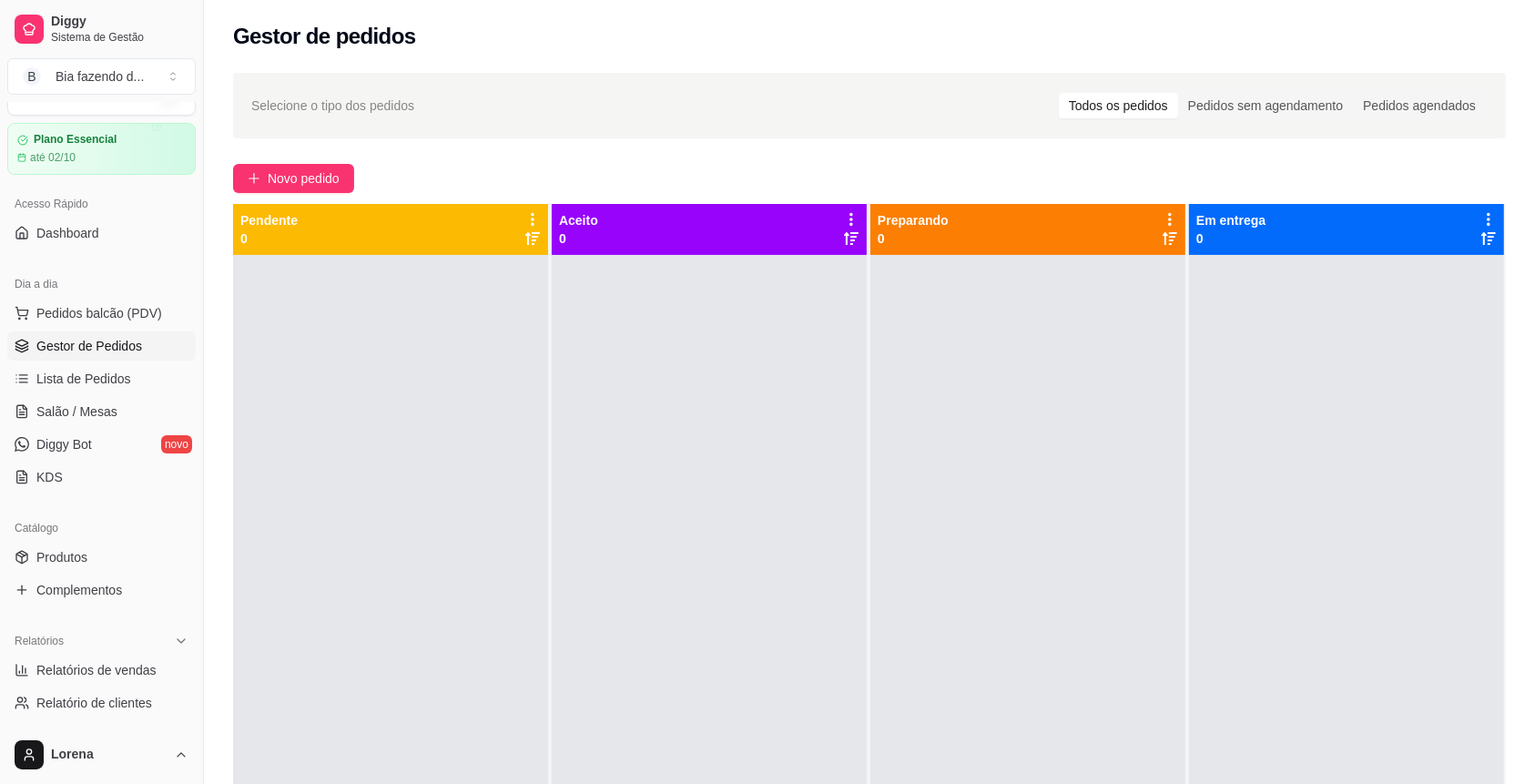
click at [333, 158] on div "Selecione o tipo dos pedidos Todos os pedidos Pedidos sem agendamento Pedidos a…" at bounding box center [869, 535] width 1331 height 947
click at [335, 160] on div "Selecione o tipo dos pedidos Todos os pedidos Pedidos sem agendamento Pedidos a…" at bounding box center [869, 535] width 1331 height 947
click at [340, 166] on button "Novo pedido" at bounding box center [293, 179] width 121 height 30
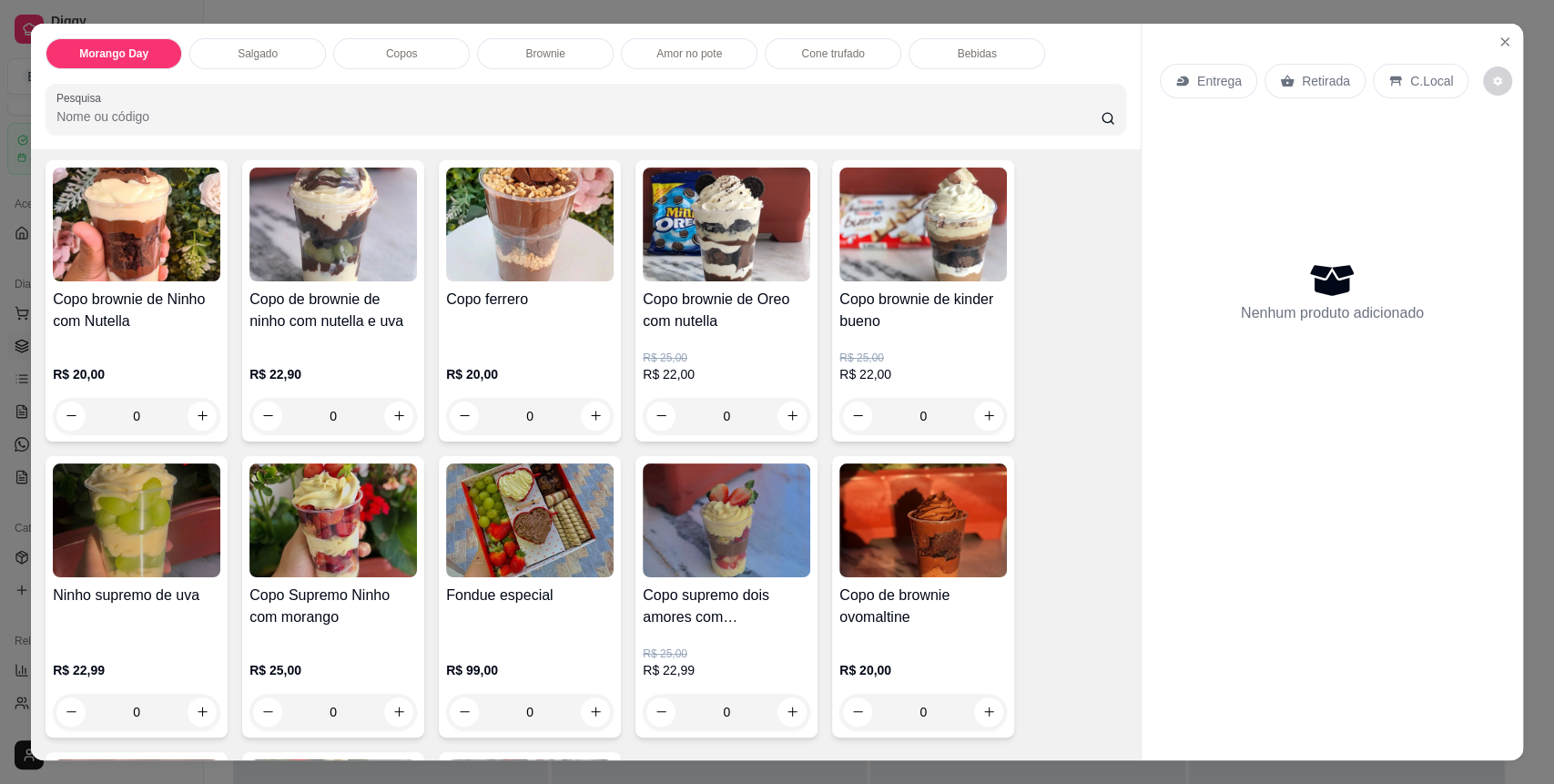
scroll to position [728, 0]
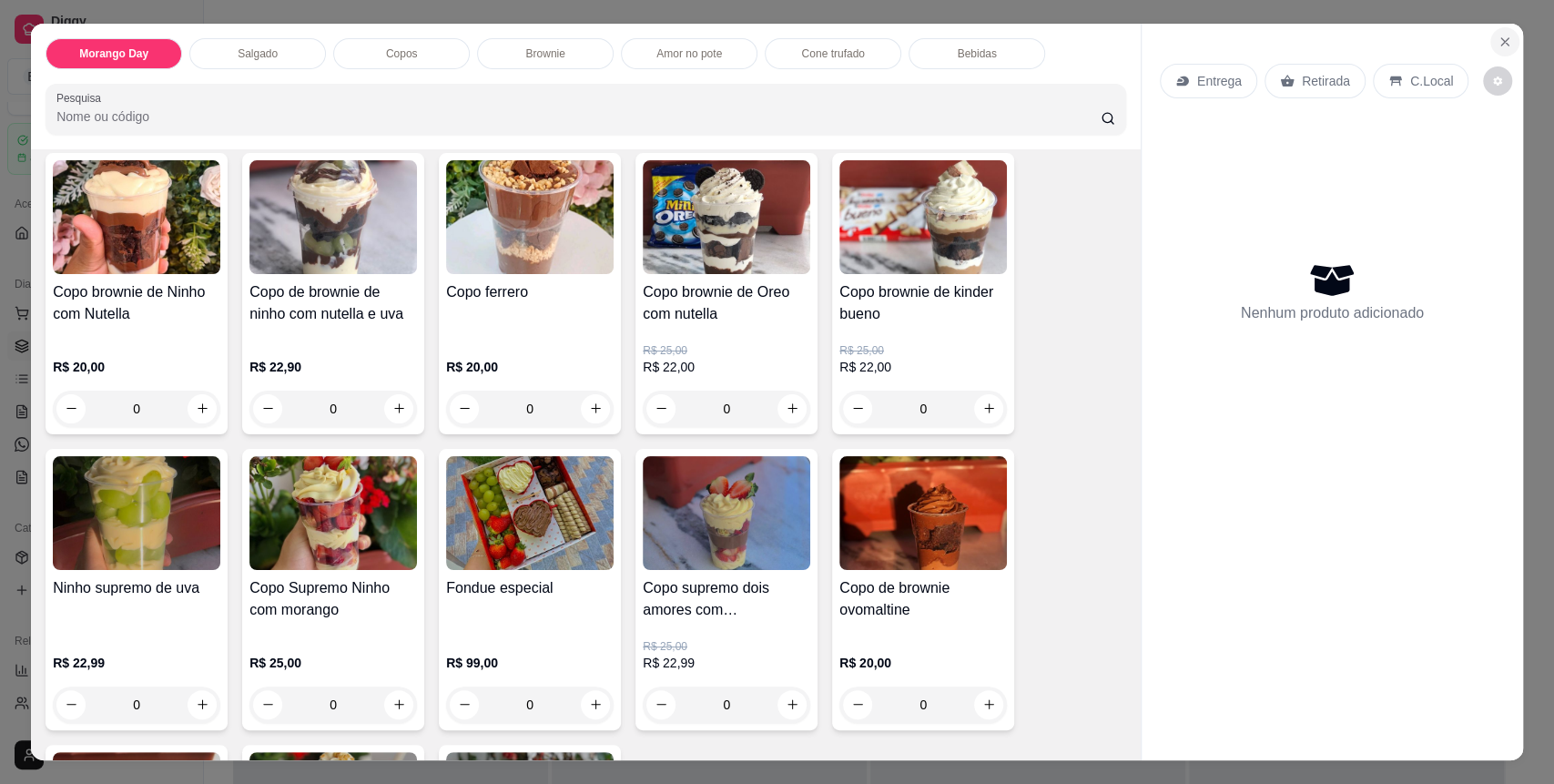
click at [1501, 36] on icon "Close" at bounding box center [1505, 41] width 15 height 15
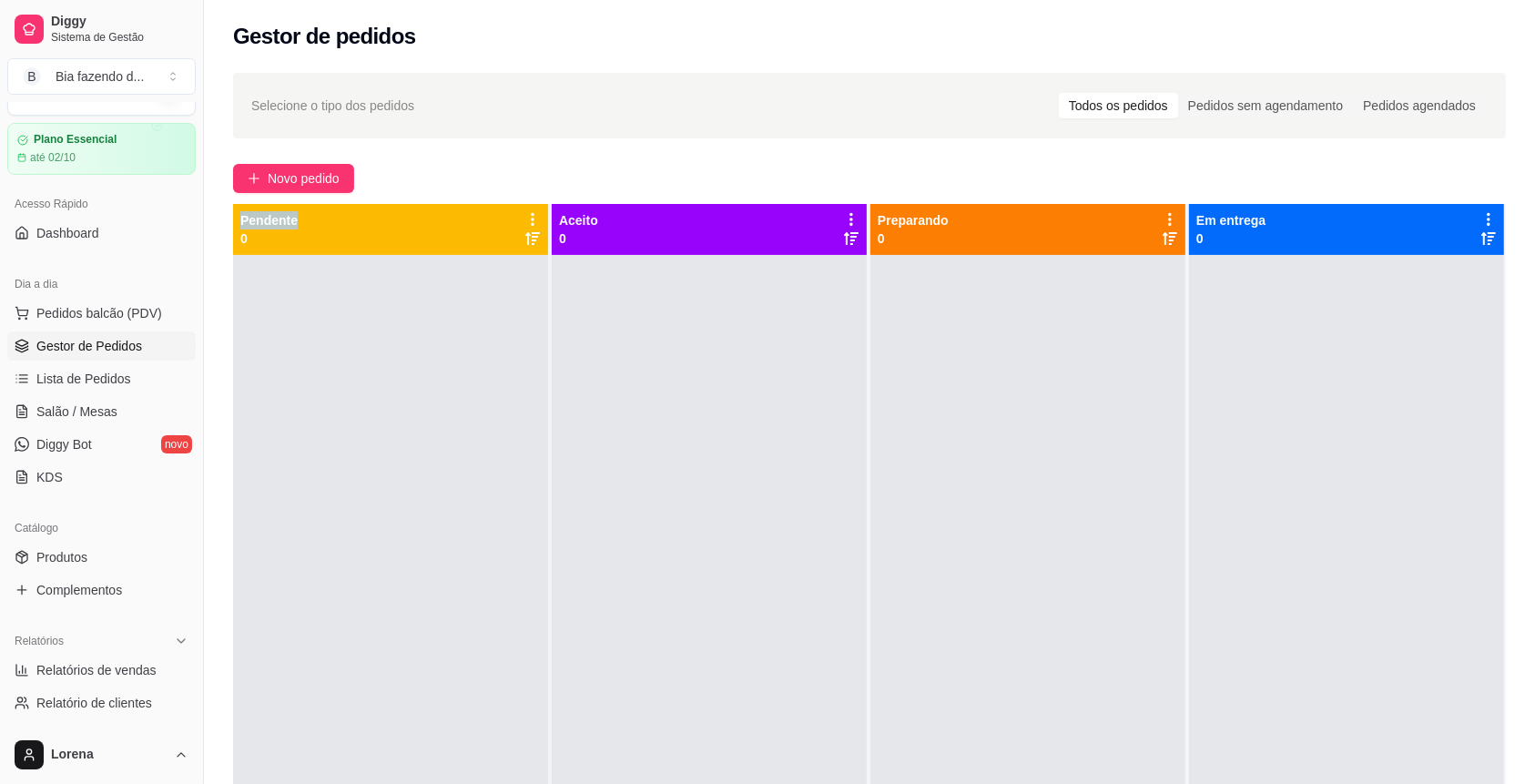
click at [109, 343] on span "Gestor de Pedidos" at bounding box center [89, 345] width 105 height 19
click at [15, 347] on icon at bounding box center [22, 345] width 15 height 15
click at [160, 334] on link "Gestor de Pedidos" at bounding box center [101, 346] width 189 height 30
click at [126, 284] on div "Dia a dia" at bounding box center [101, 284] width 189 height 30
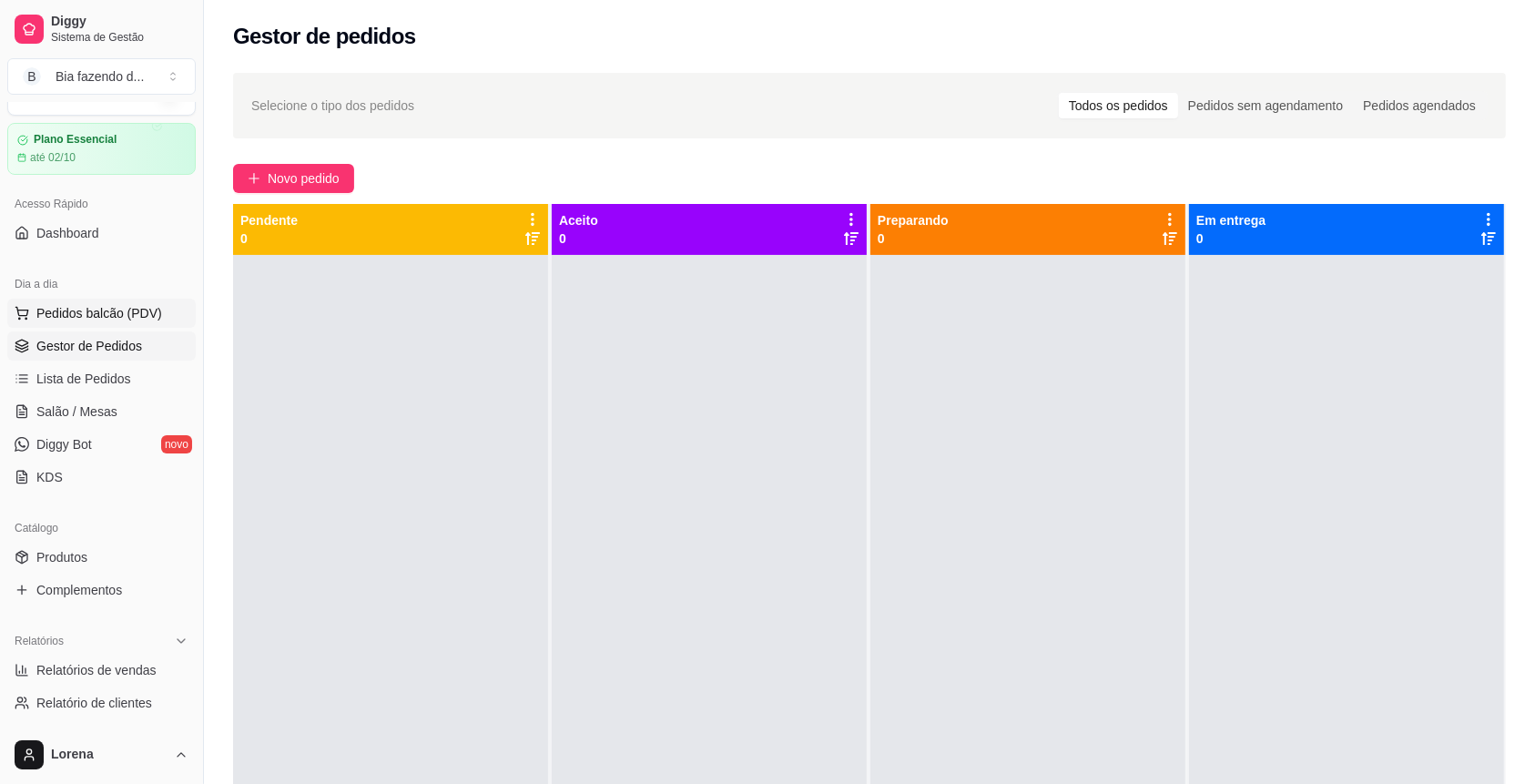
click at [122, 320] on span "Pedidos balcão (PDV)" at bounding box center [99, 313] width 126 height 19
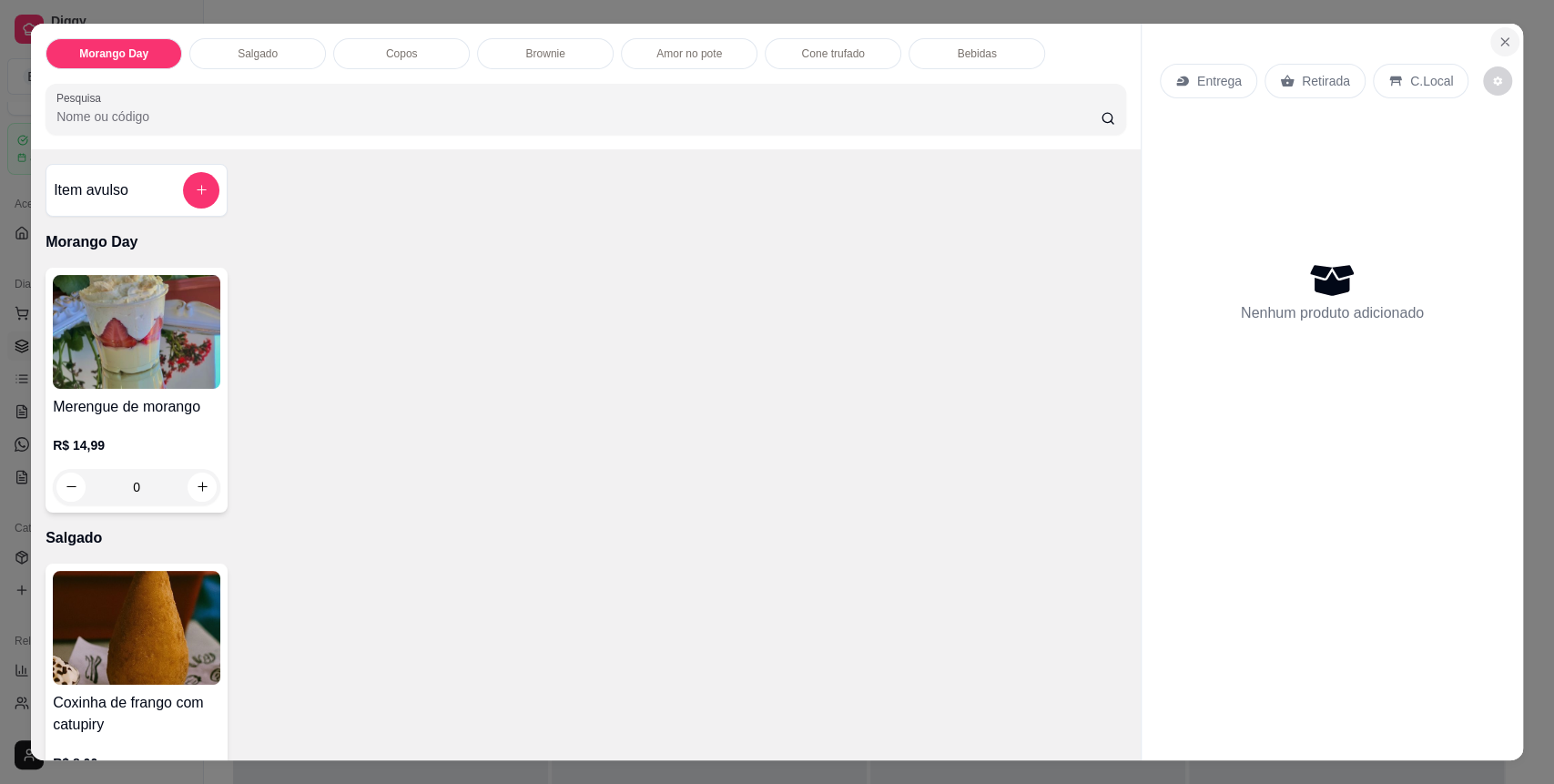
click at [1495, 50] on button "Close" at bounding box center [1505, 42] width 30 height 30
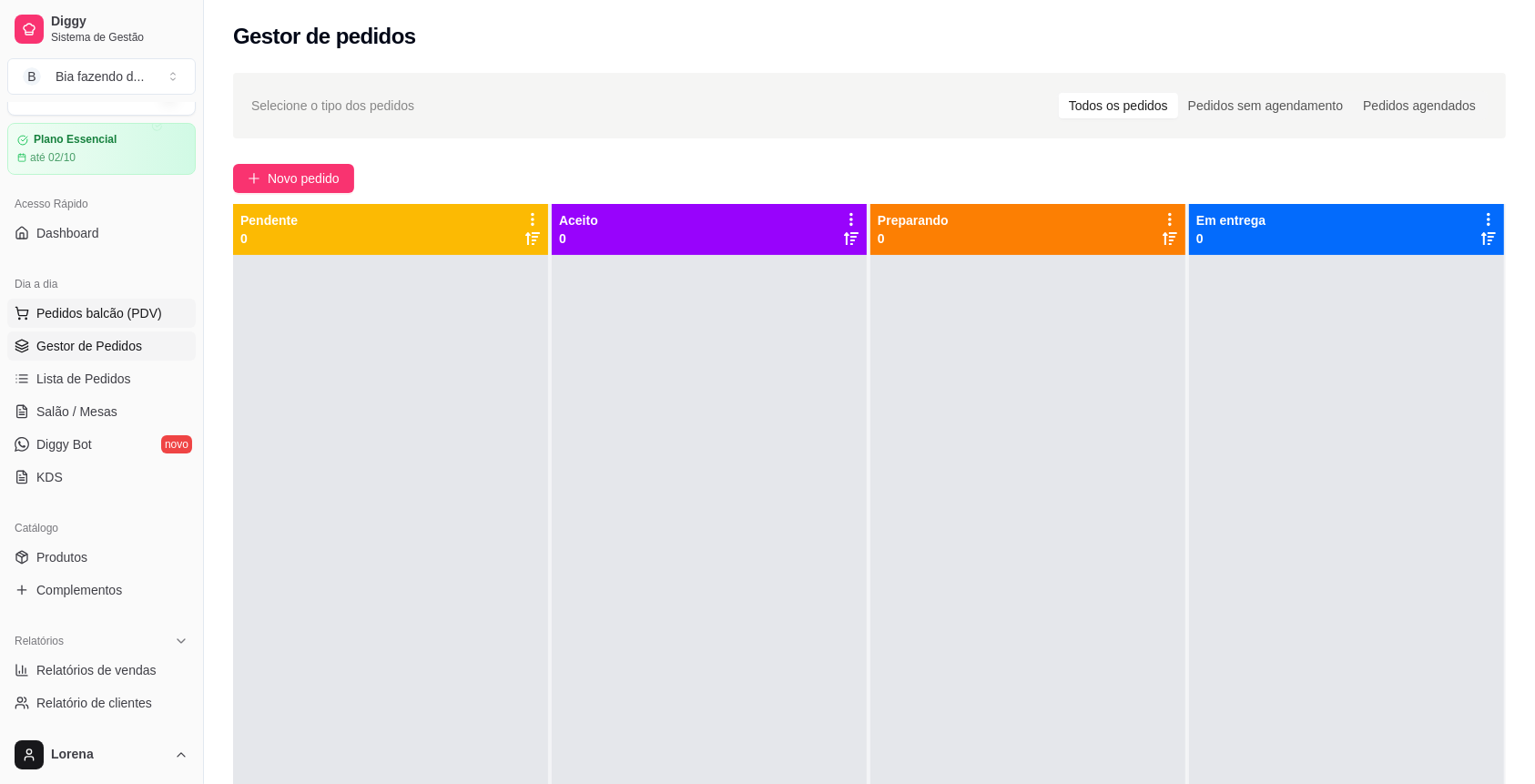
click at [58, 326] on button "Pedidos balcão (PDV)" at bounding box center [101, 313] width 189 height 30
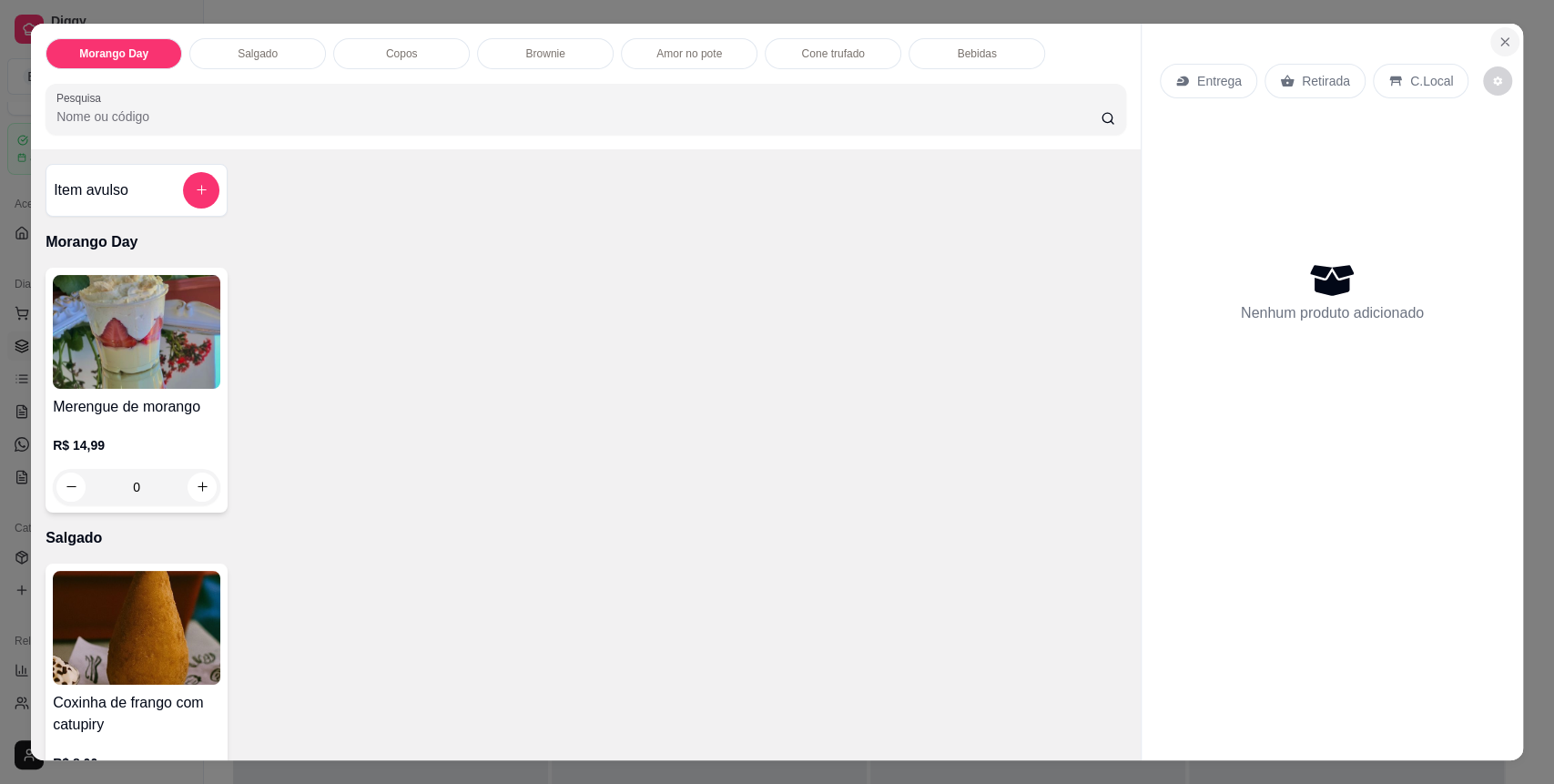
click at [1502, 47] on icon "Close" at bounding box center [1505, 41] width 15 height 15
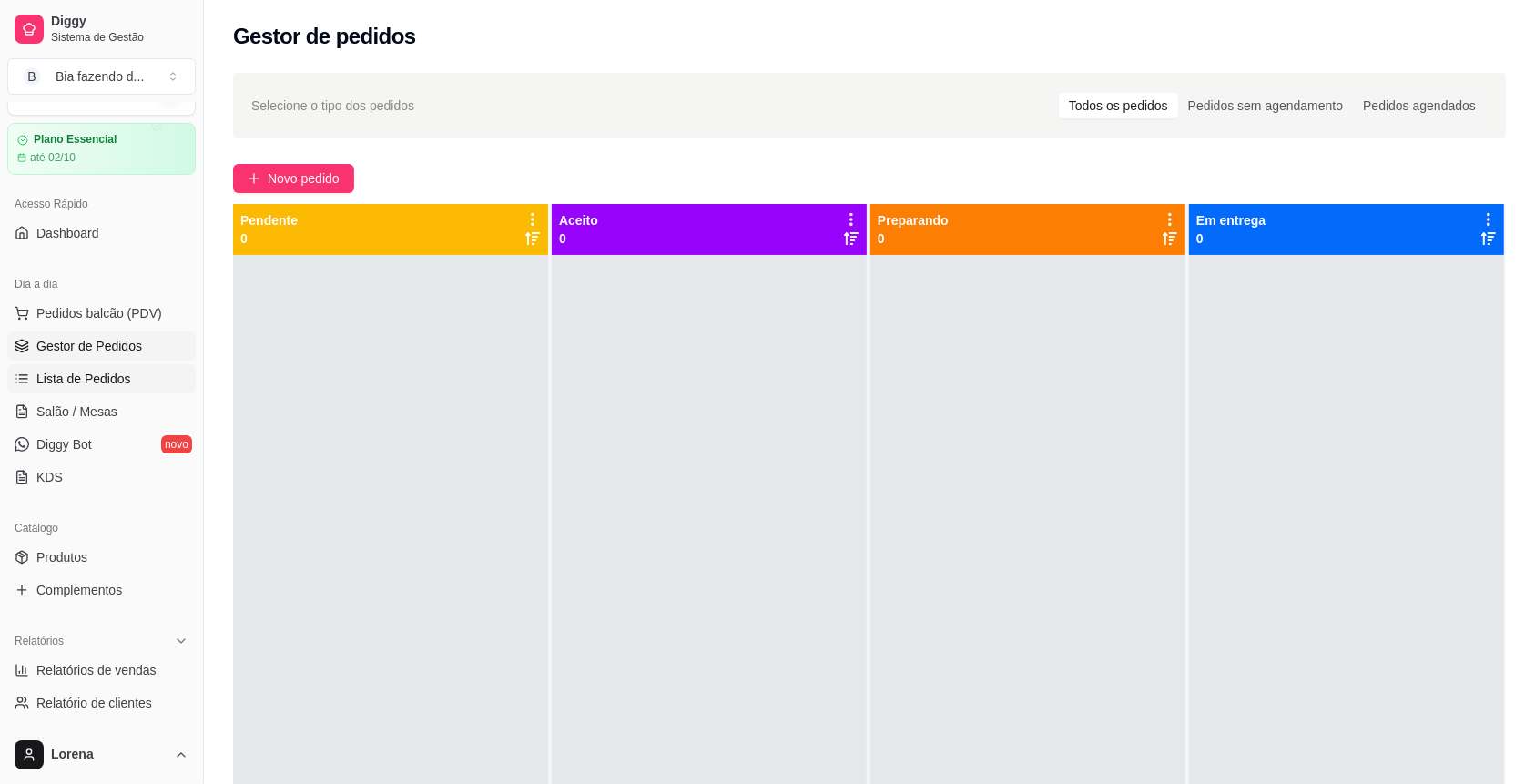
click at [109, 373] on span "Lista de Pedidos" at bounding box center [84, 379] width 94 height 19
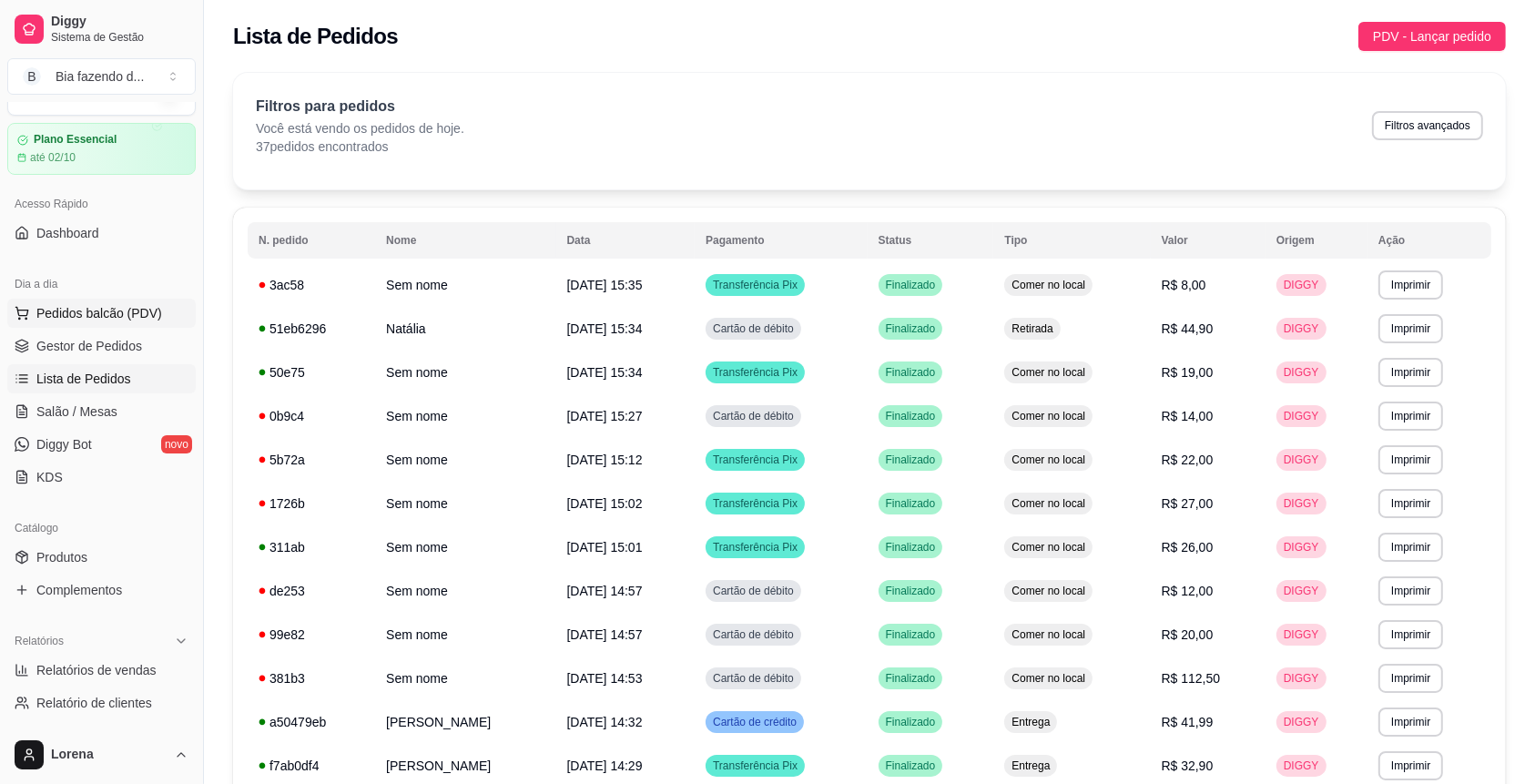
click at [125, 318] on span "Pedidos balcão (PDV)" at bounding box center [99, 313] width 126 height 19
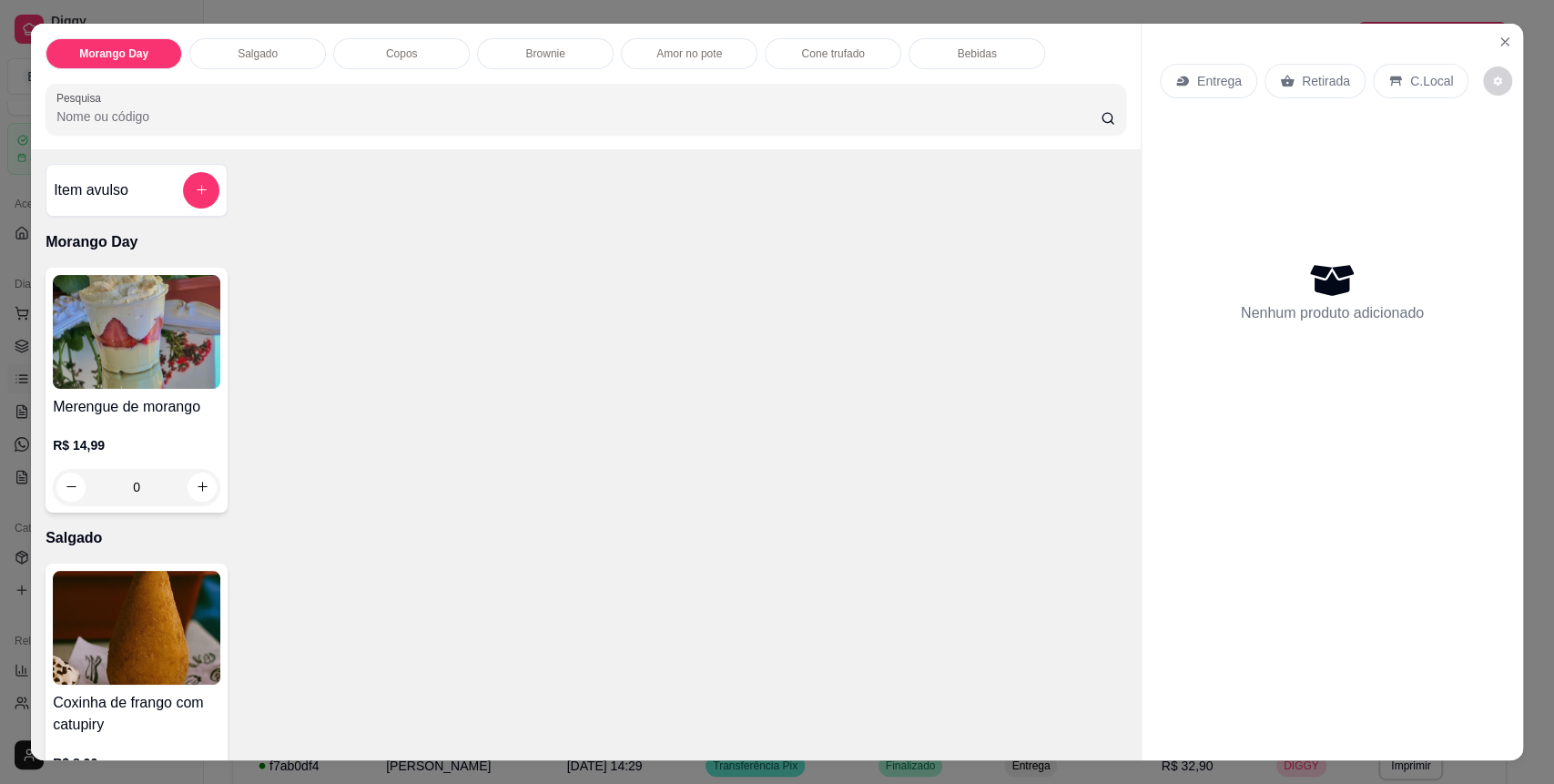
click at [215, 112] on input "Pesquisa" at bounding box center [578, 116] width 1044 height 19
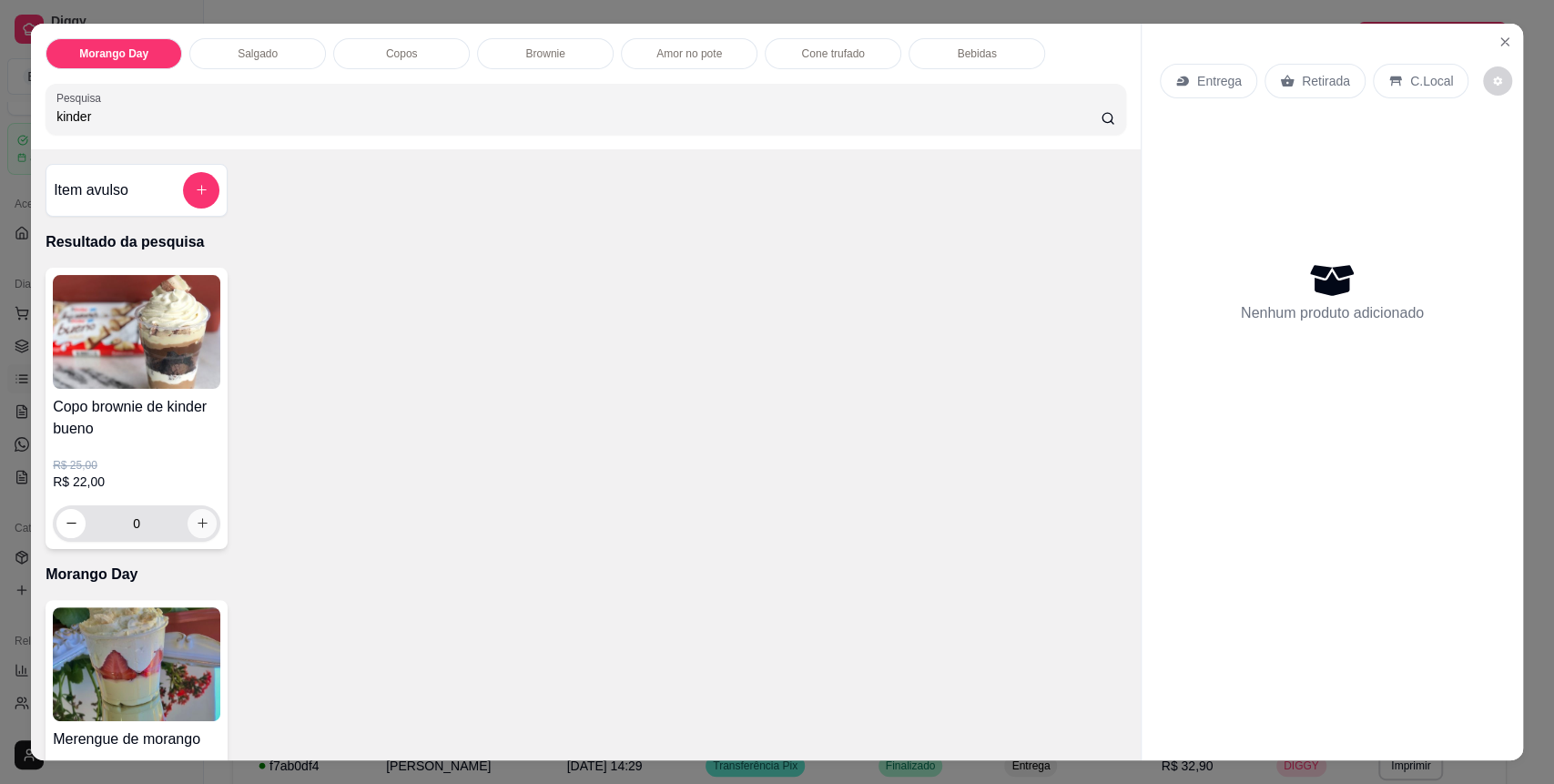
type input "kinder"
click at [201, 516] on button "increase-product-quantity" at bounding box center [203, 523] width 30 height 30
type input "1"
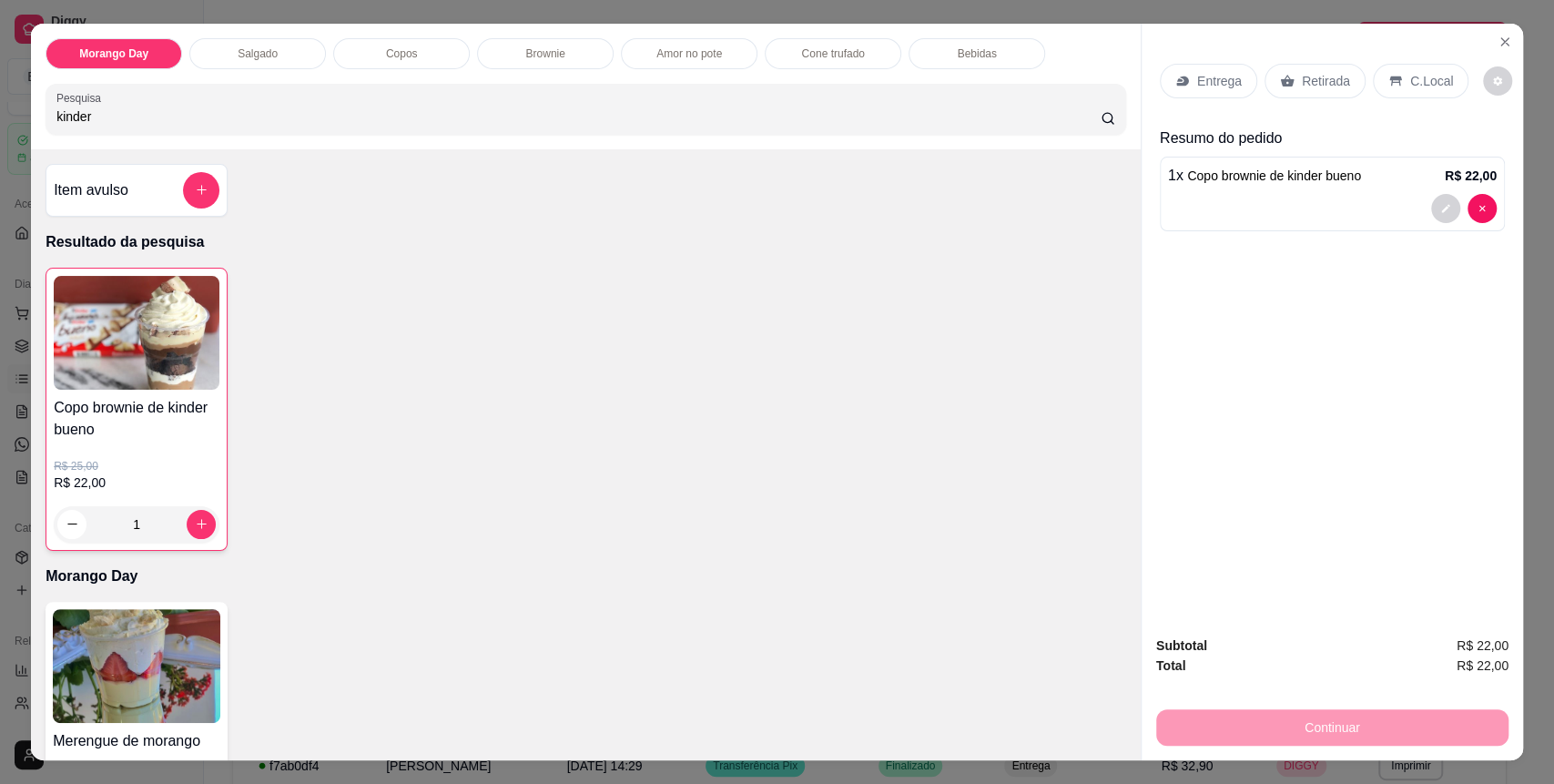
click at [1314, 79] on p "Retirada" at bounding box center [1326, 81] width 48 height 19
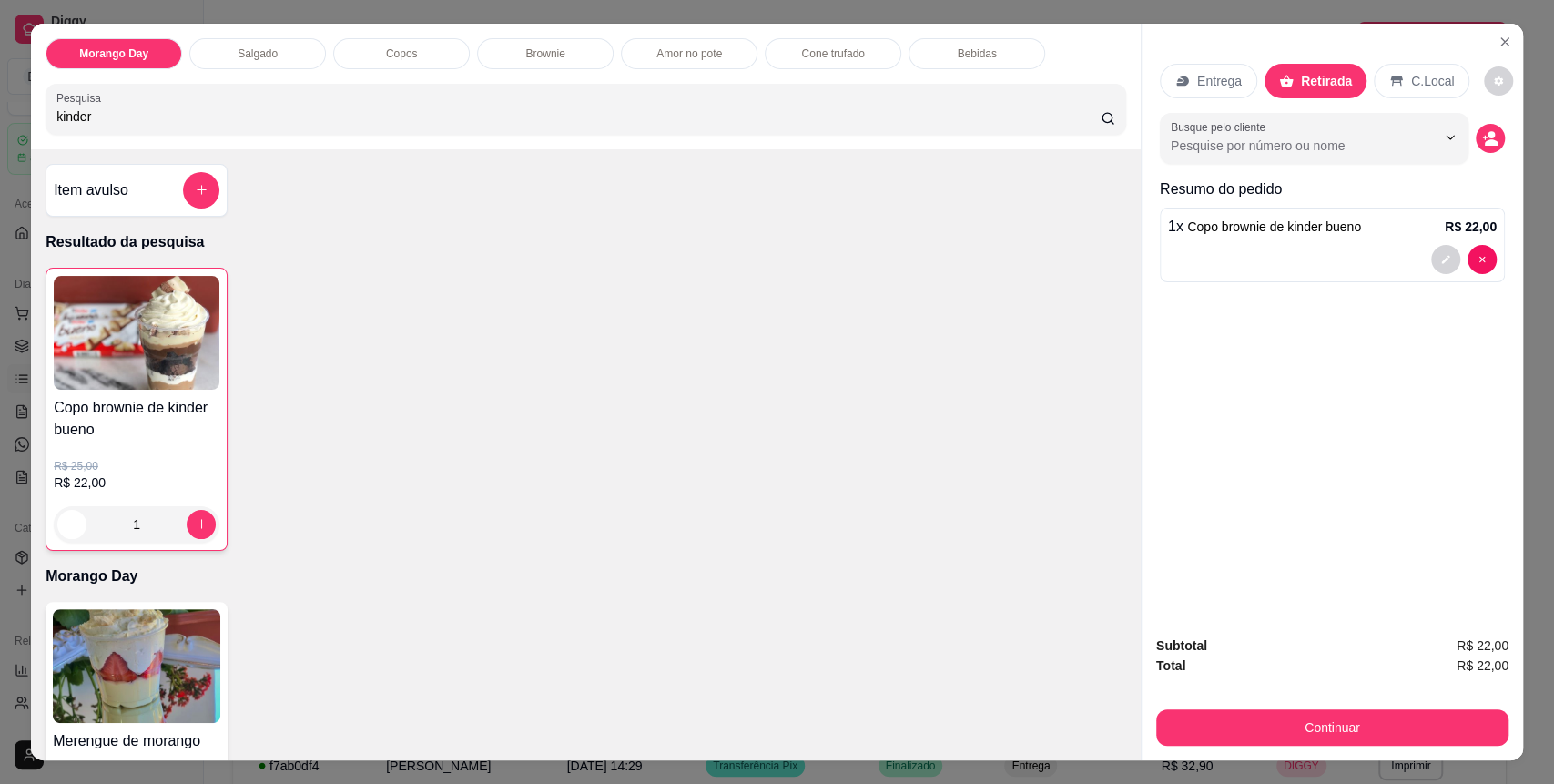
click at [1411, 90] on p "C.Local" at bounding box center [1432, 81] width 42 height 19
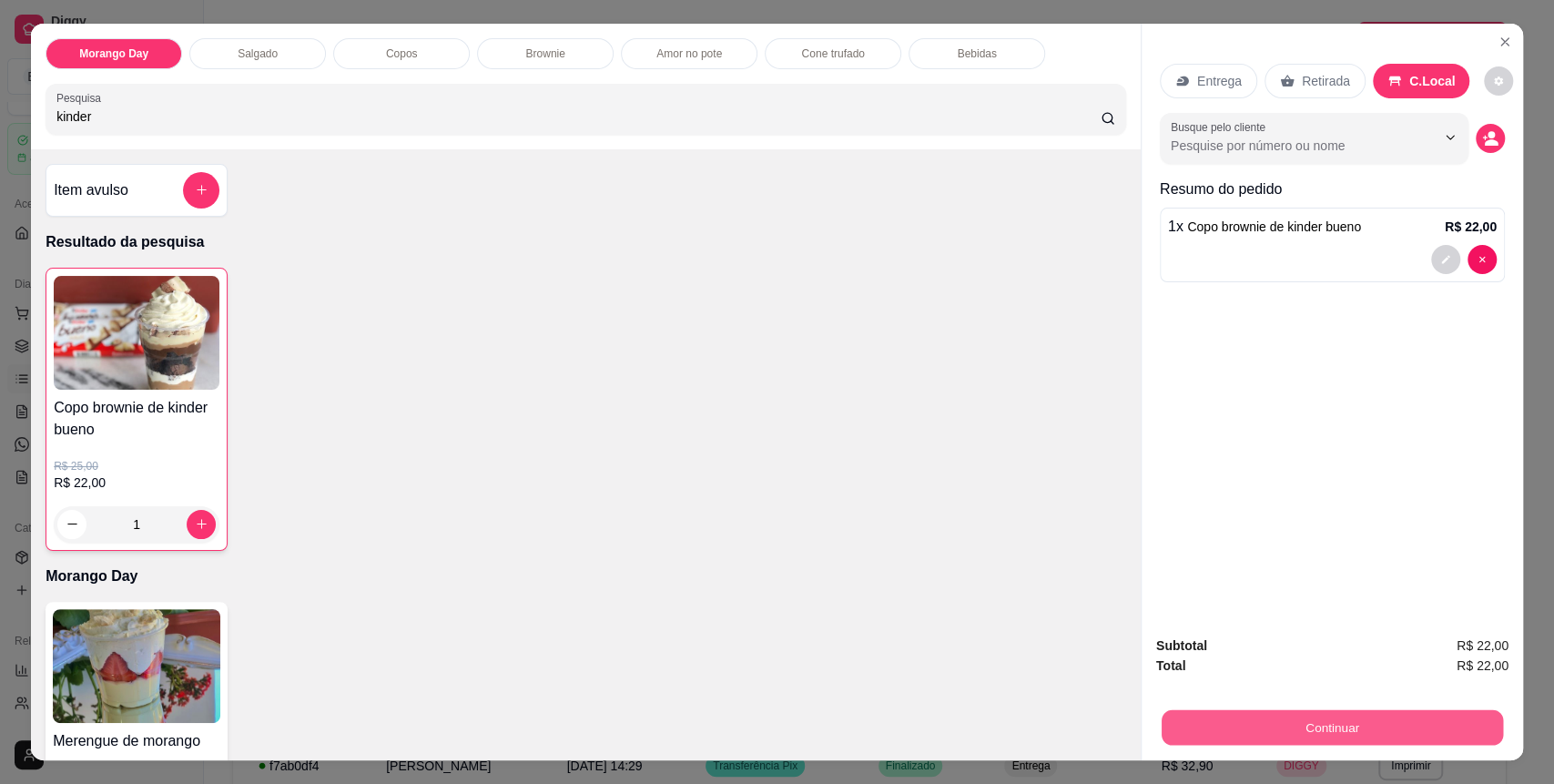
click at [1408, 728] on button "Continuar" at bounding box center [1332, 728] width 342 height 35
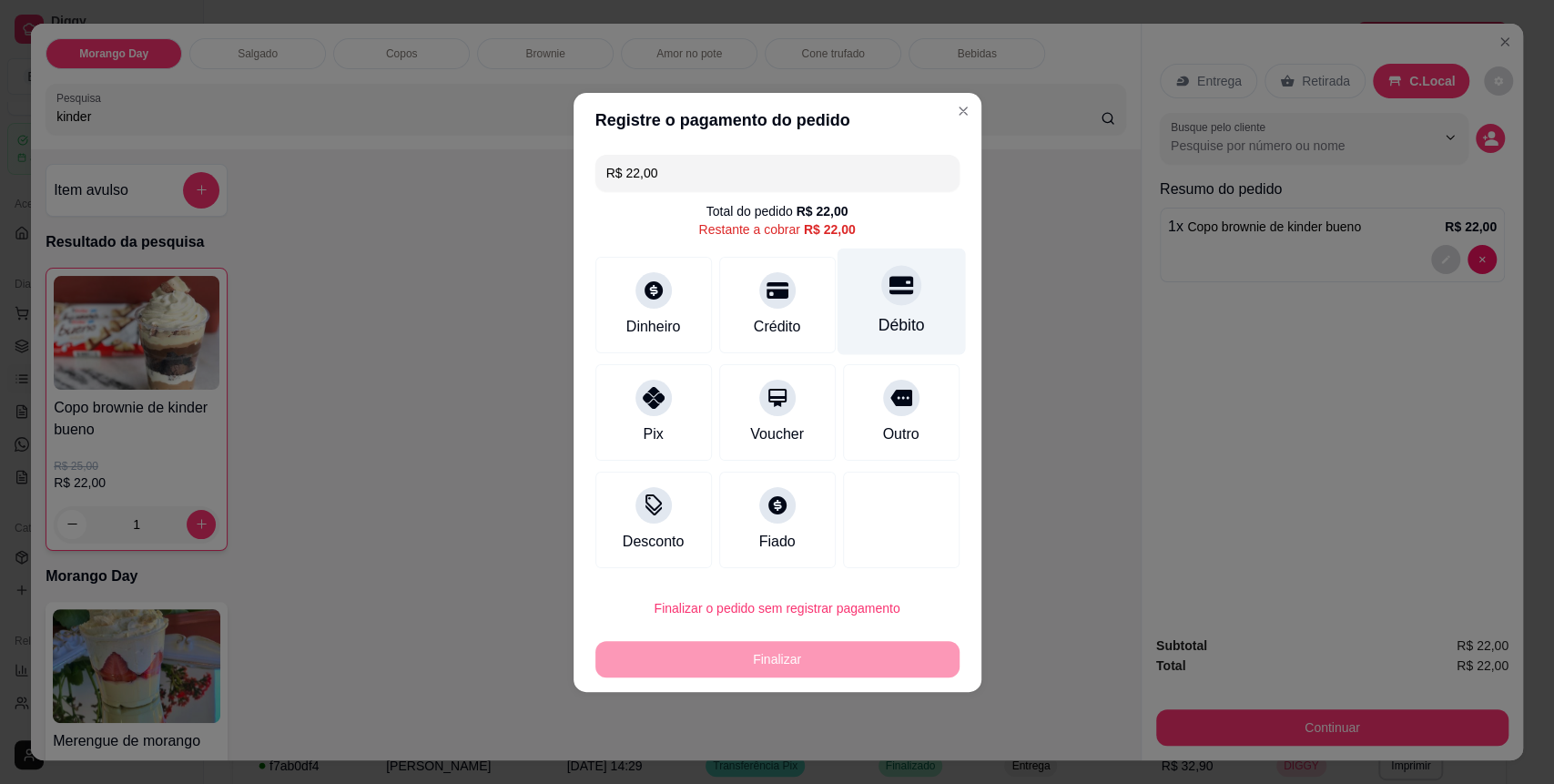
click at [845, 331] on div "Débito" at bounding box center [901, 301] width 128 height 106
type input "R$ 0,00"
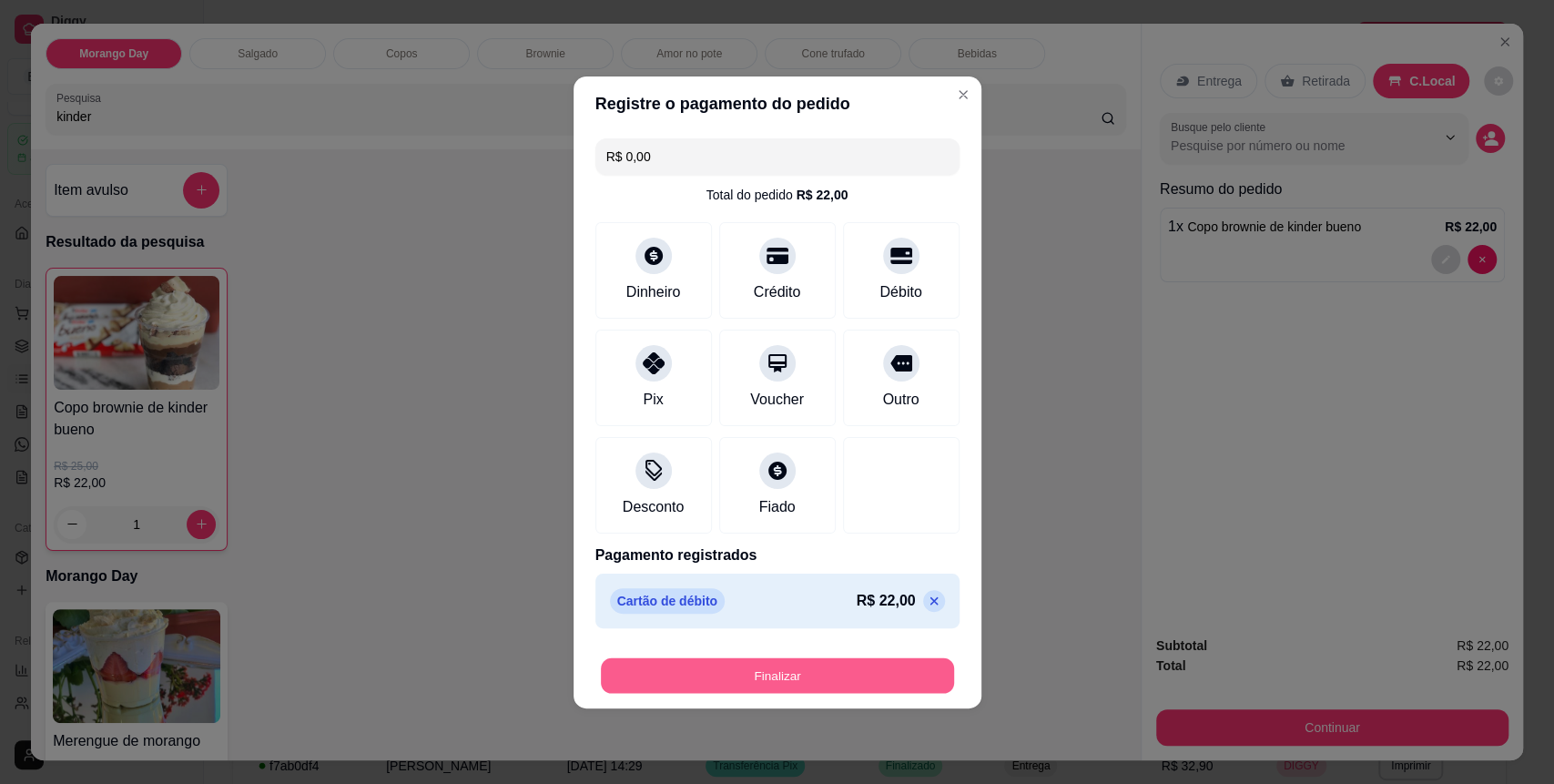
click at [866, 675] on button "Finalizar" at bounding box center [777, 675] width 353 height 35
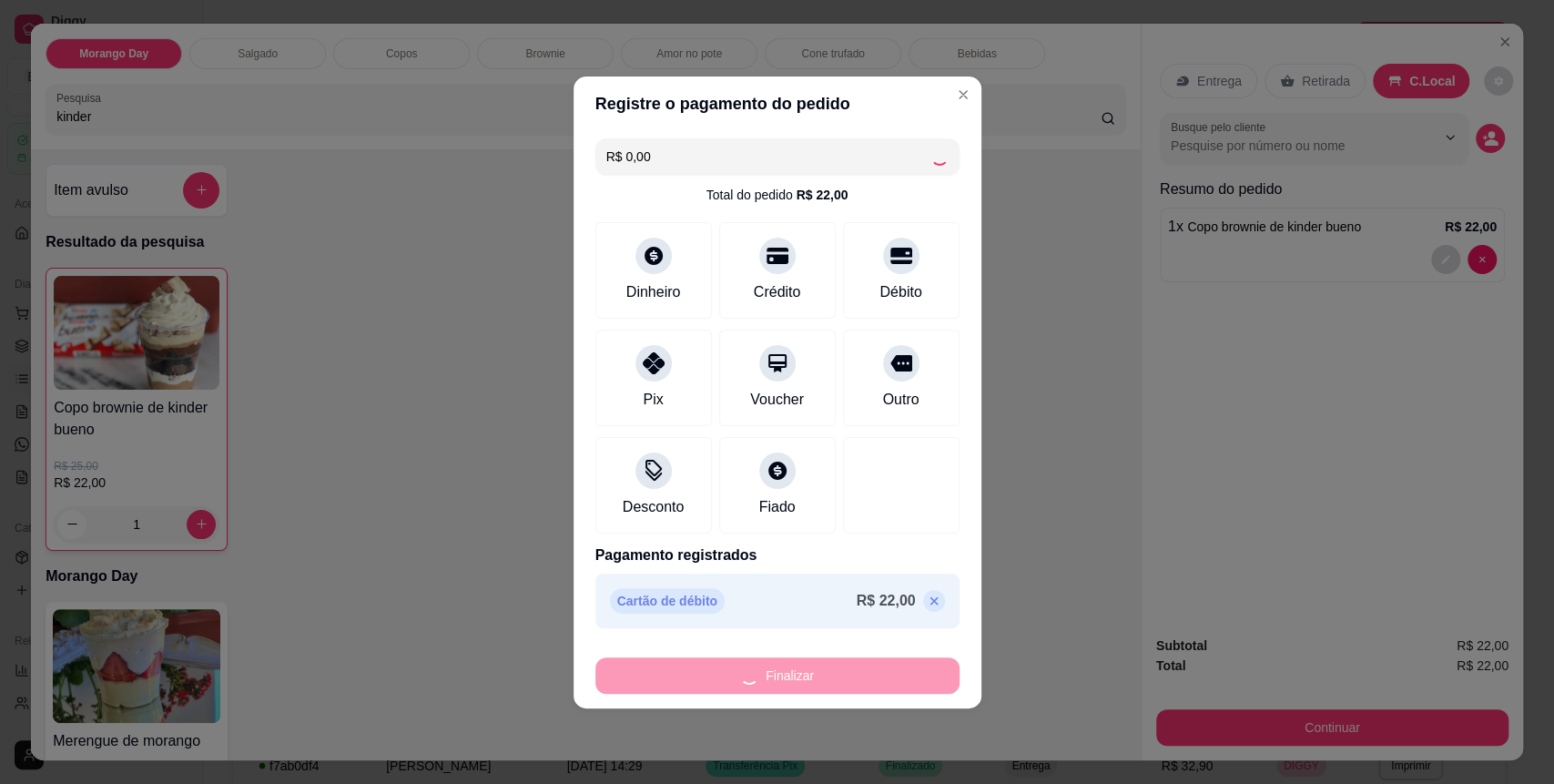
type input "0"
type input "-R$ 22,00"
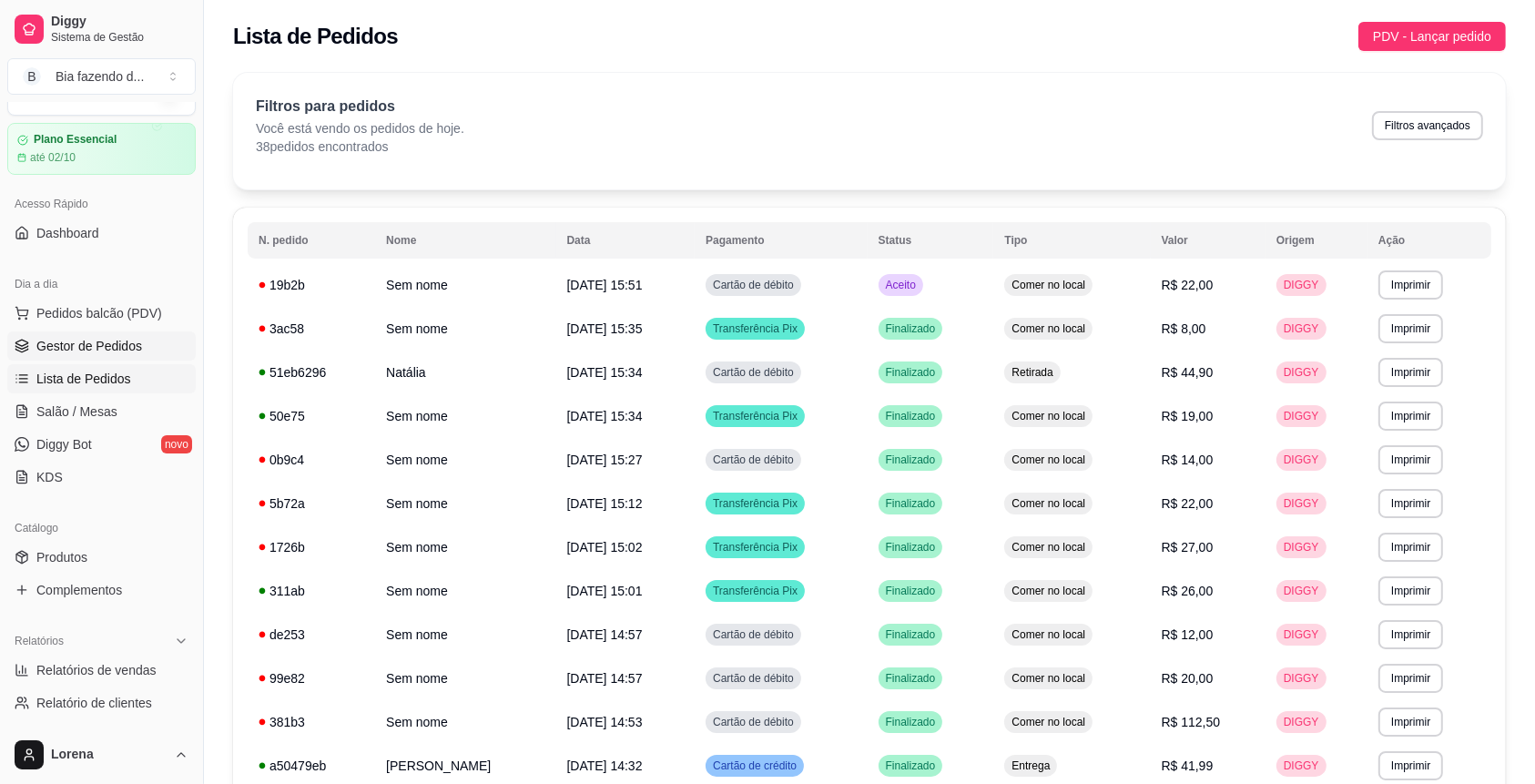
click at [144, 346] on link "Gestor de Pedidos" at bounding box center [101, 346] width 189 height 30
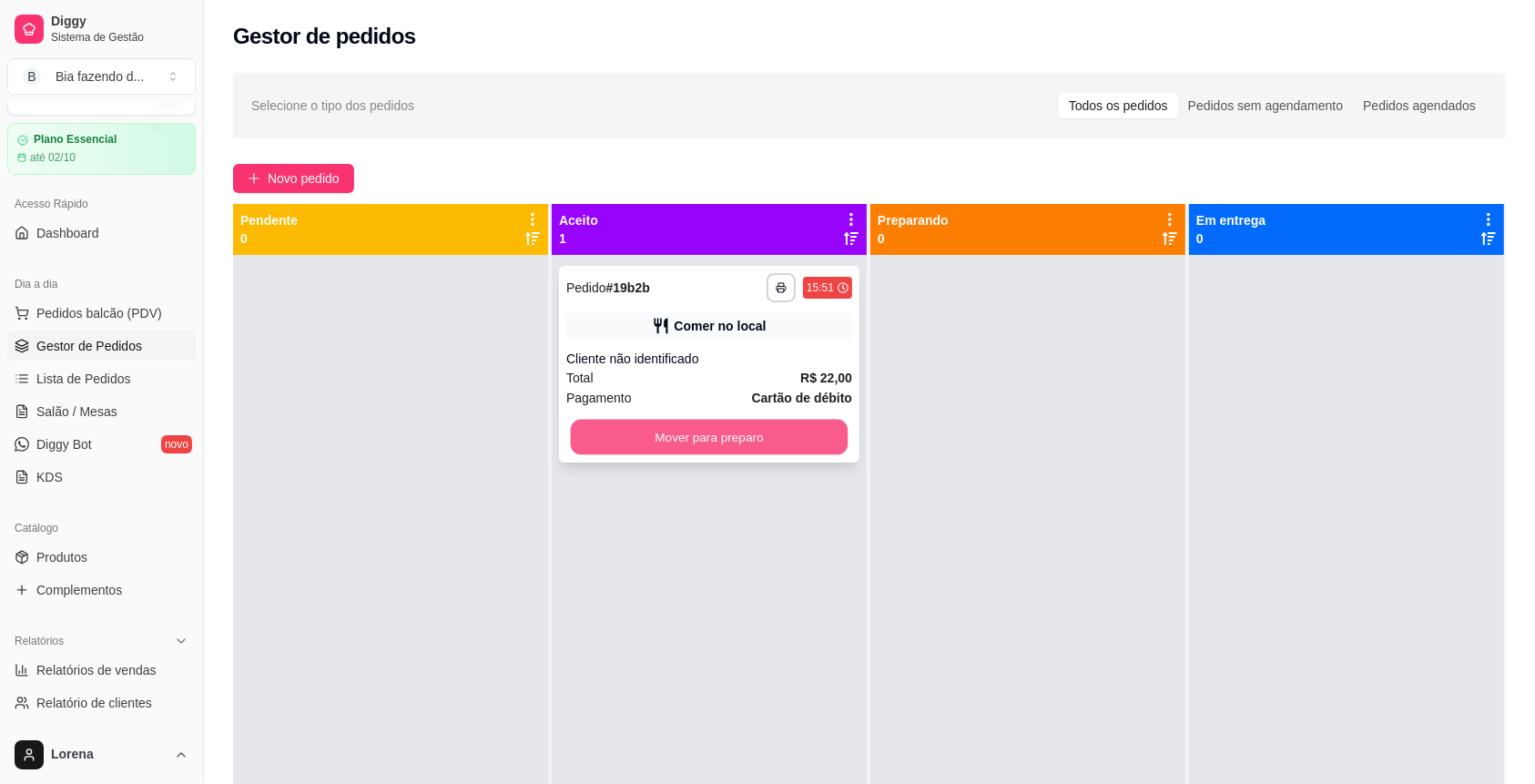
click at [625, 423] on button "Mover para preparo" at bounding box center [709, 437] width 277 height 35
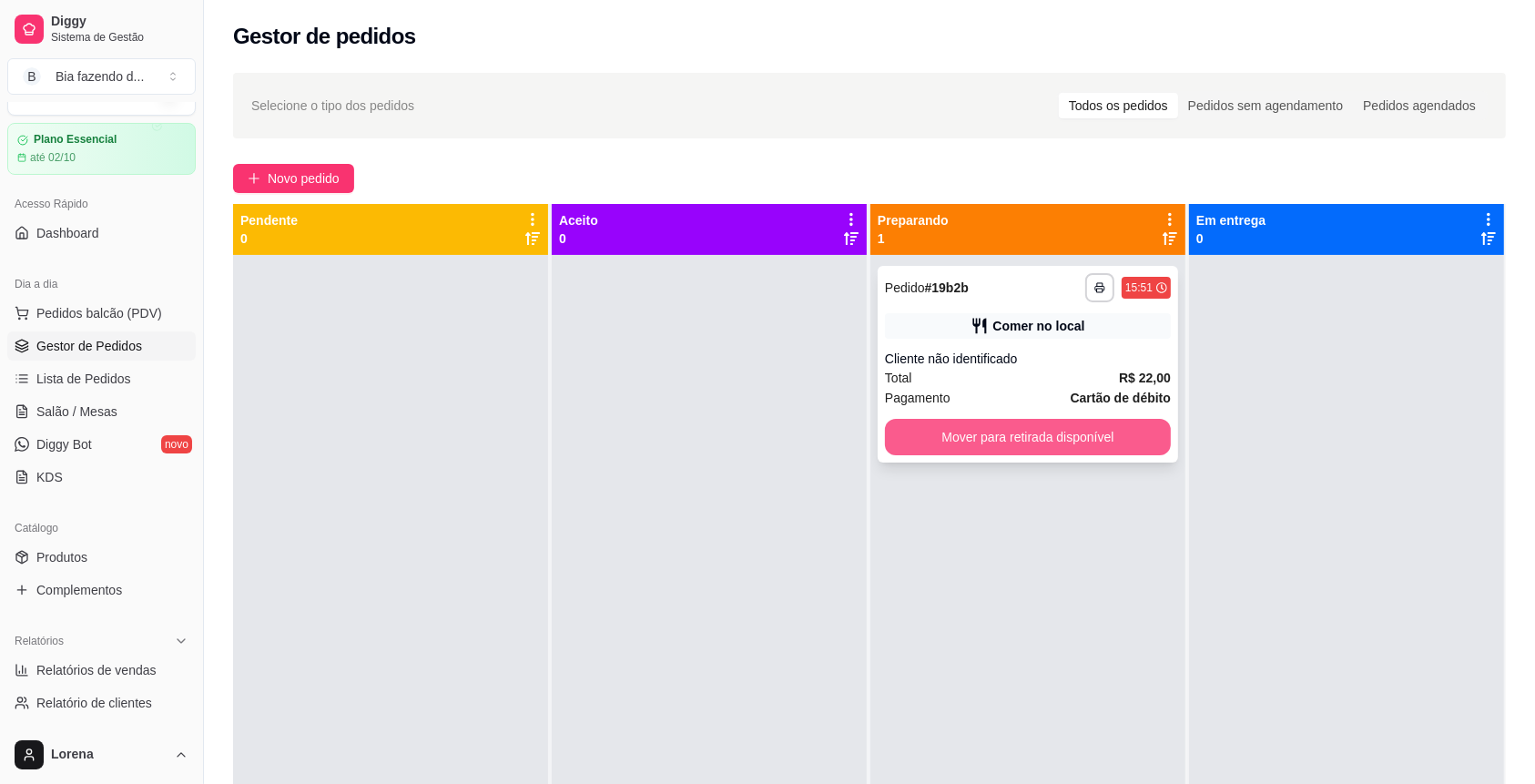
click at [1005, 443] on button "Mover para retirada disponível" at bounding box center [1027, 437] width 285 height 36
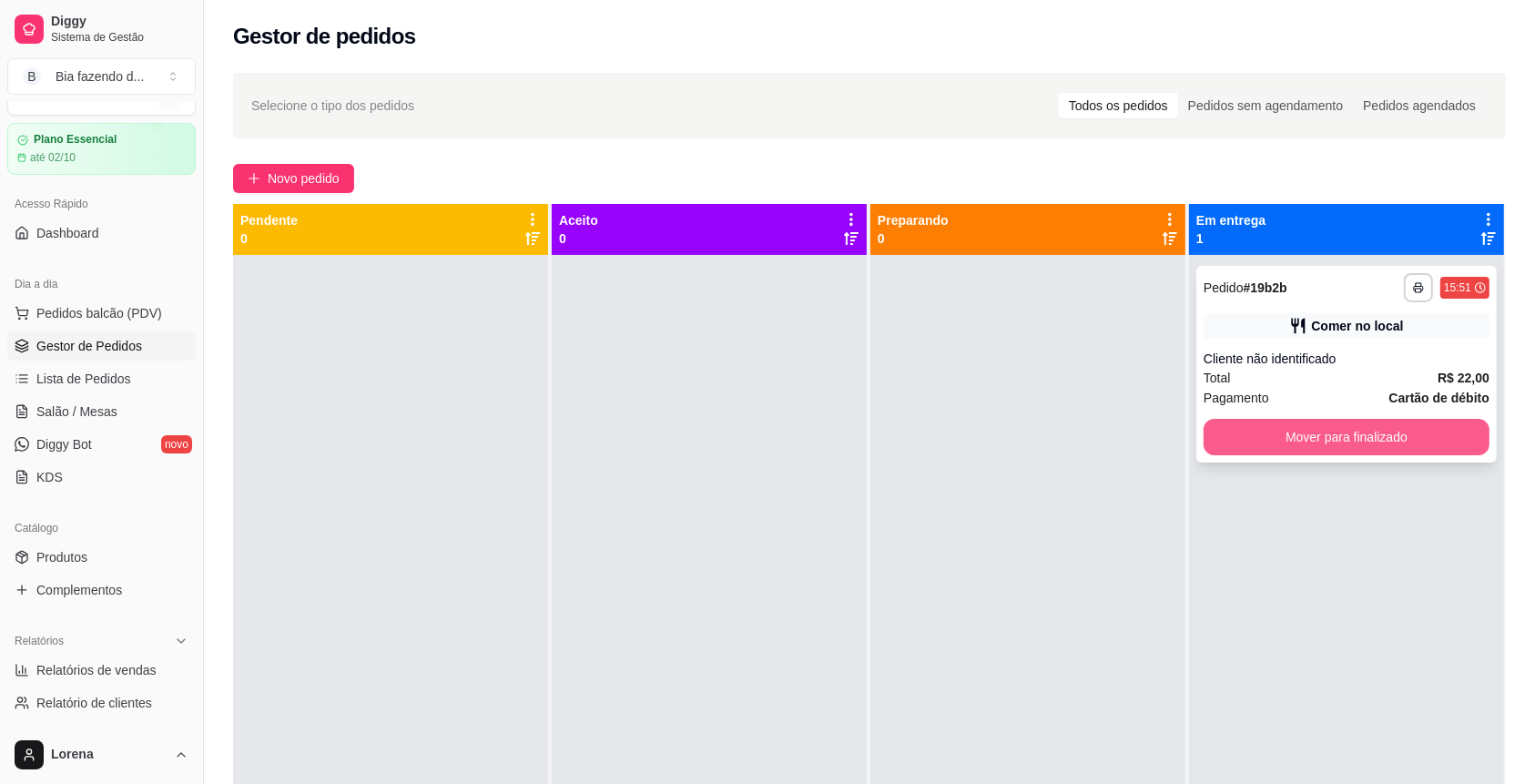
click at [1215, 430] on button "Mover para finalizado" at bounding box center [1346, 437] width 285 height 36
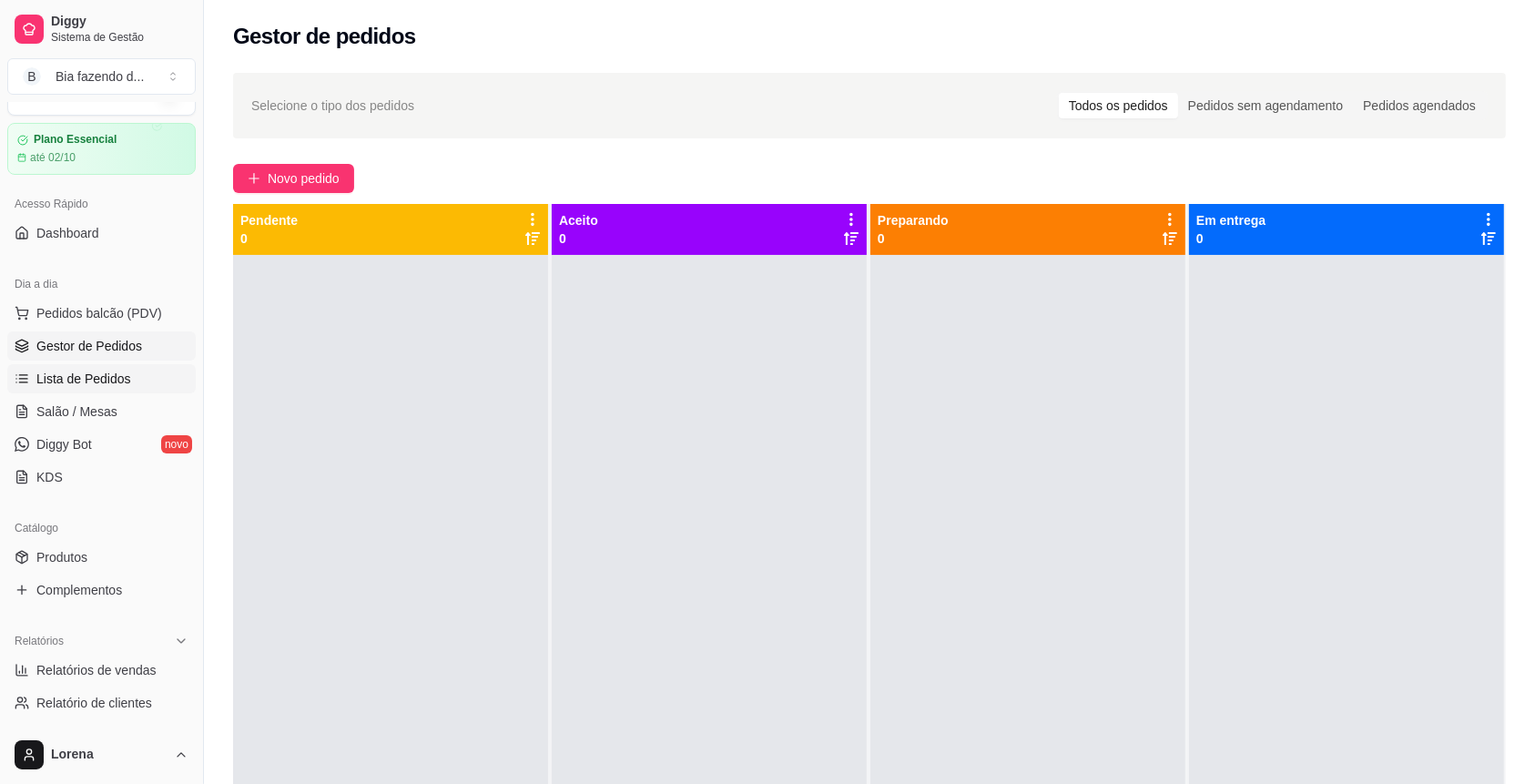
click at [106, 383] on span "Lista de Pedidos" at bounding box center [84, 379] width 94 height 19
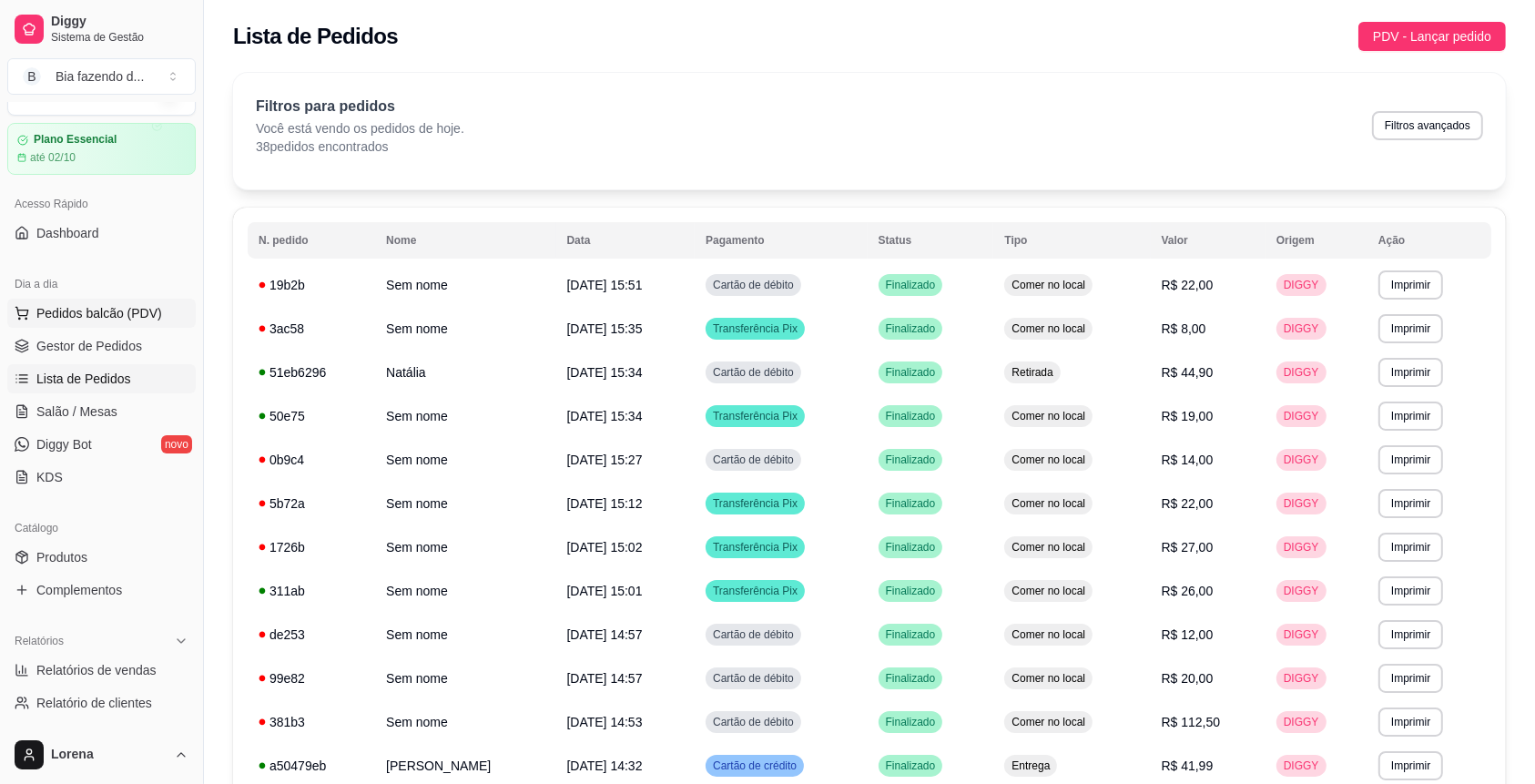
click at [92, 308] on span "Pedidos balcão (PDV)" at bounding box center [99, 313] width 126 height 19
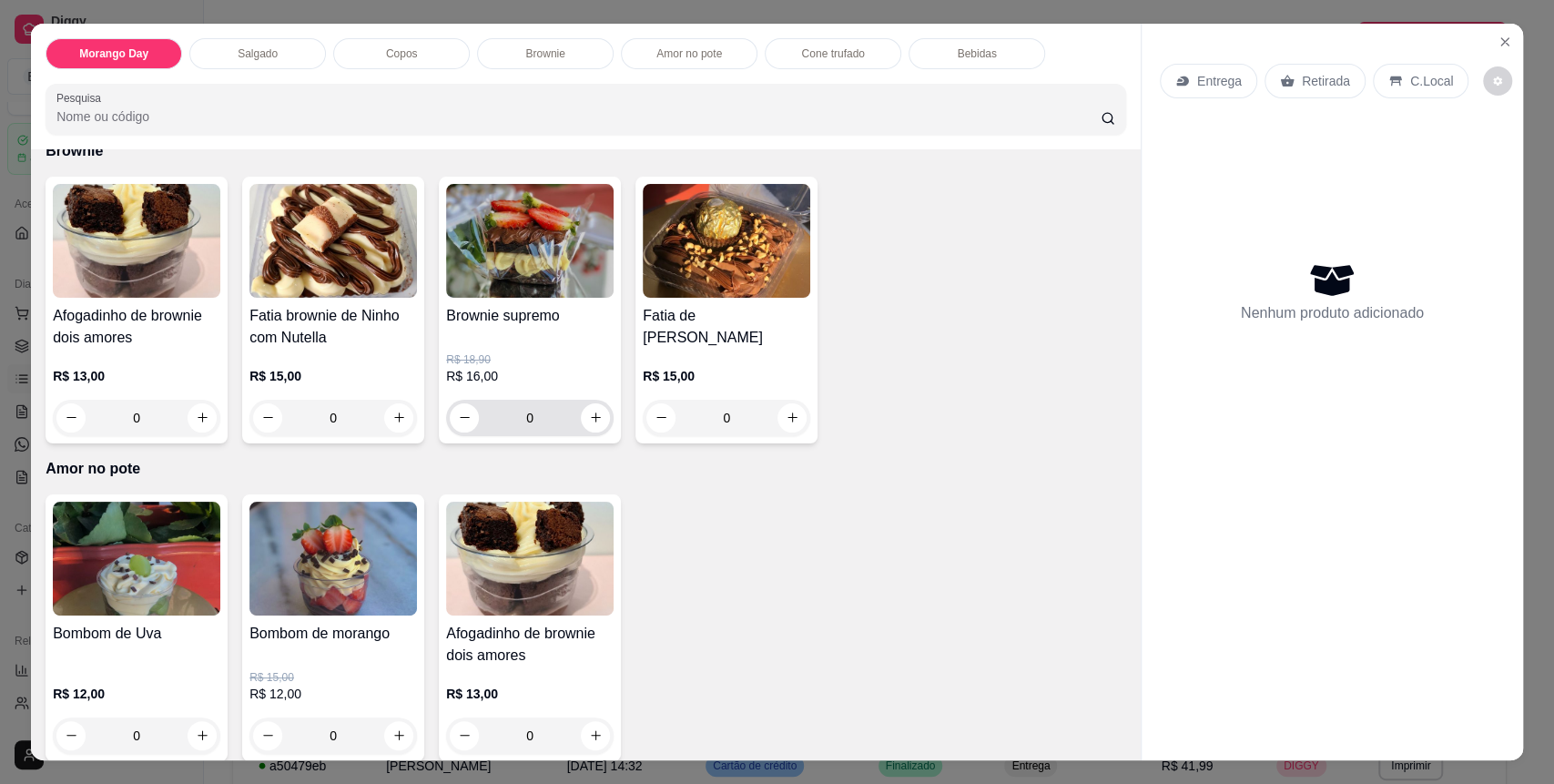
scroll to position [1577, 0]
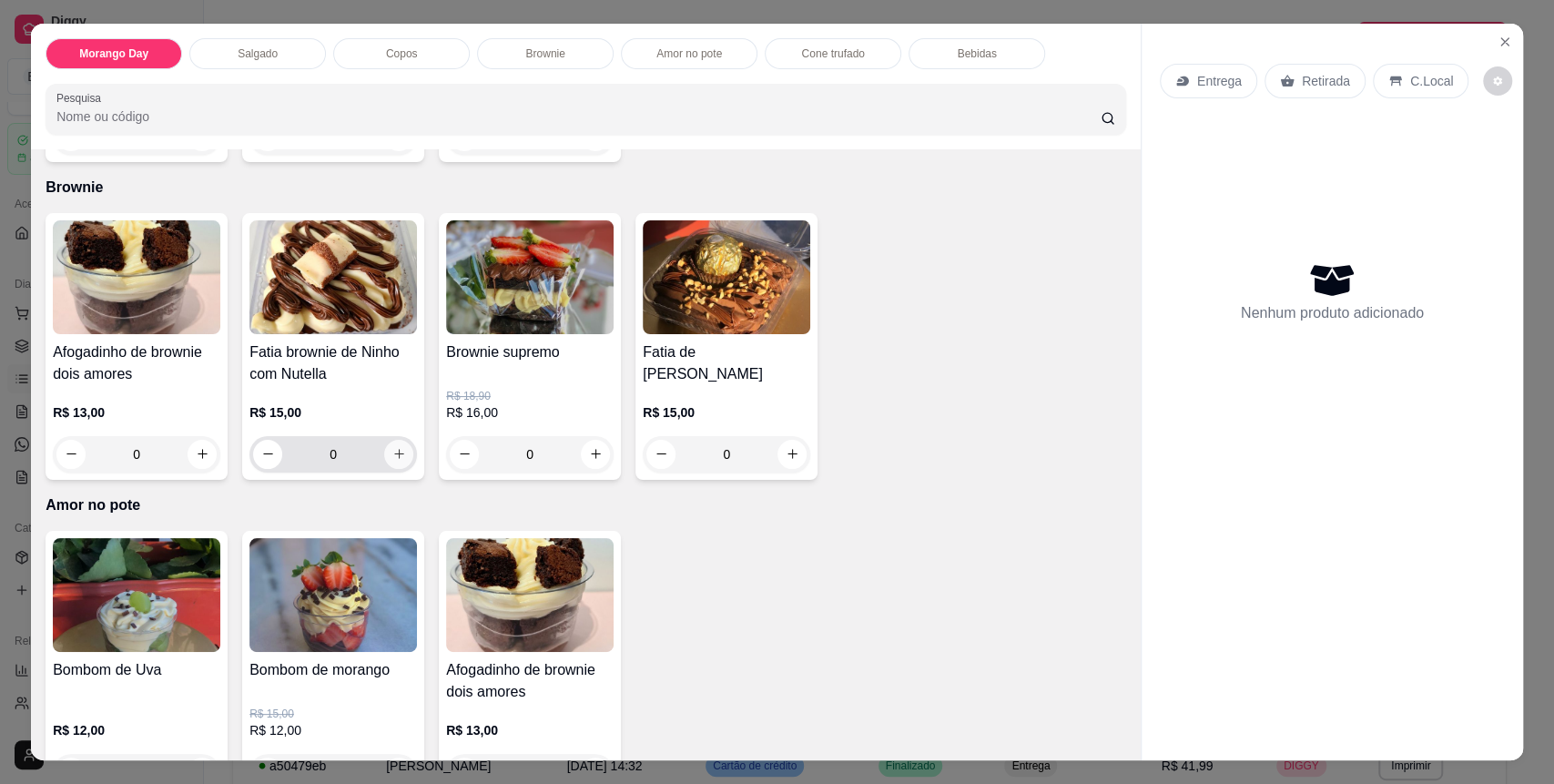
click at [399, 454] on button "increase-product-quantity" at bounding box center [399, 454] width 30 height 30
type input "1"
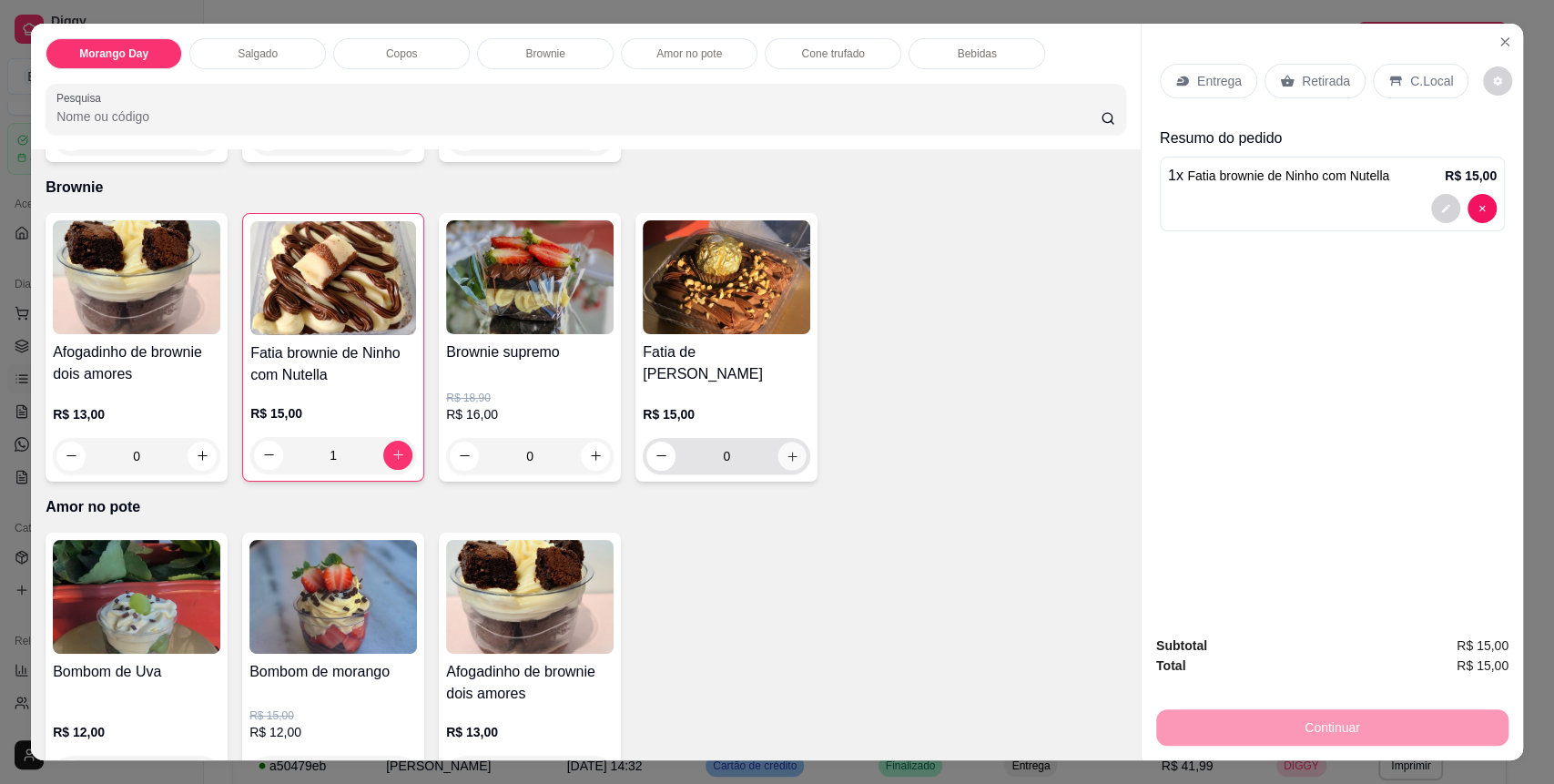
click at [785, 452] on icon "increase-product-quantity" at bounding box center [792, 456] width 14 height 14
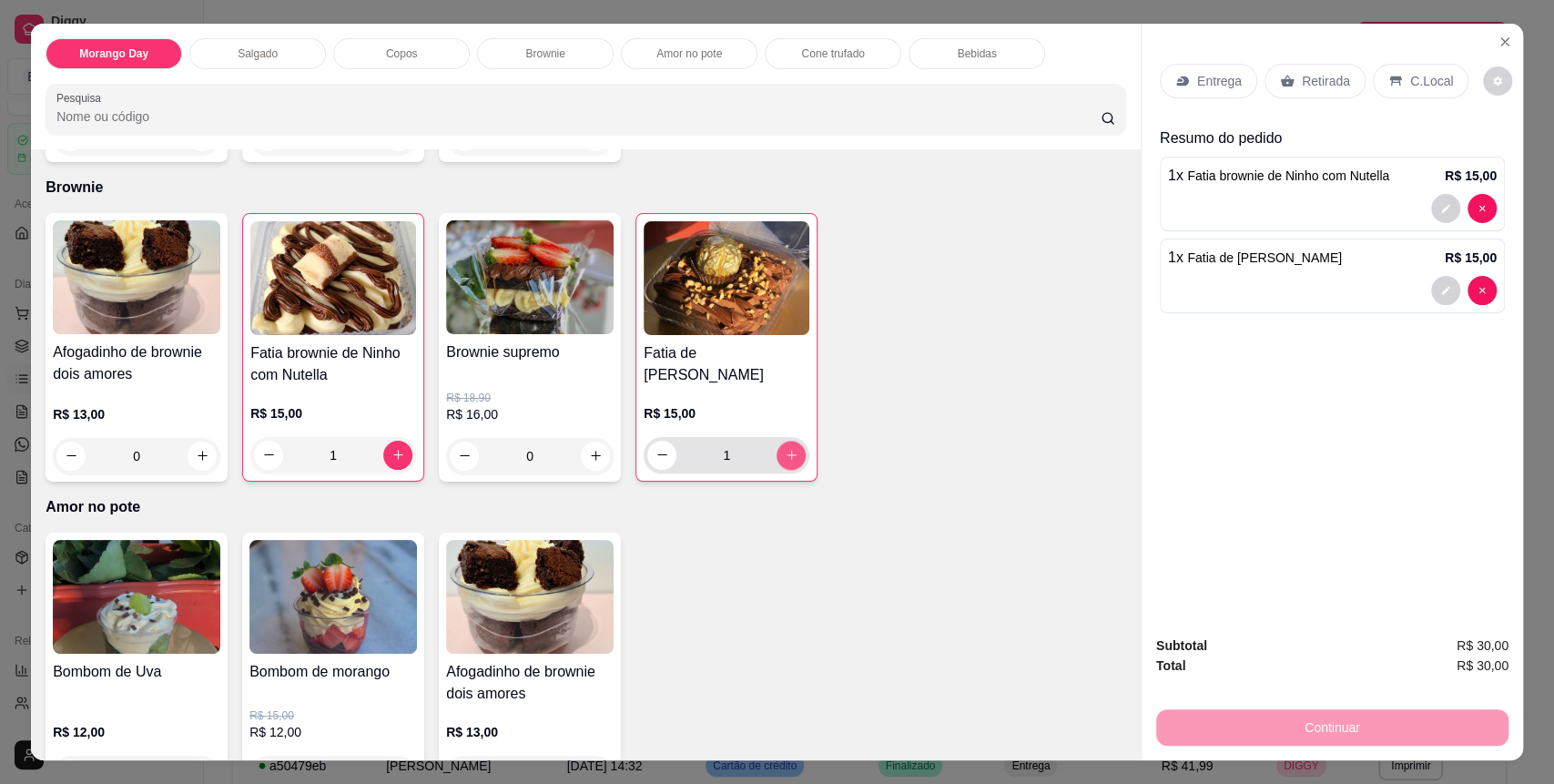
click at [784, 452] on icon "increase-product-quantity" at bounding box center [791, 454] width 14 height 14
type input "2"
click at [1420, 85] on p "C.Local" at bounding box center [1431, 81] width 42 height 19
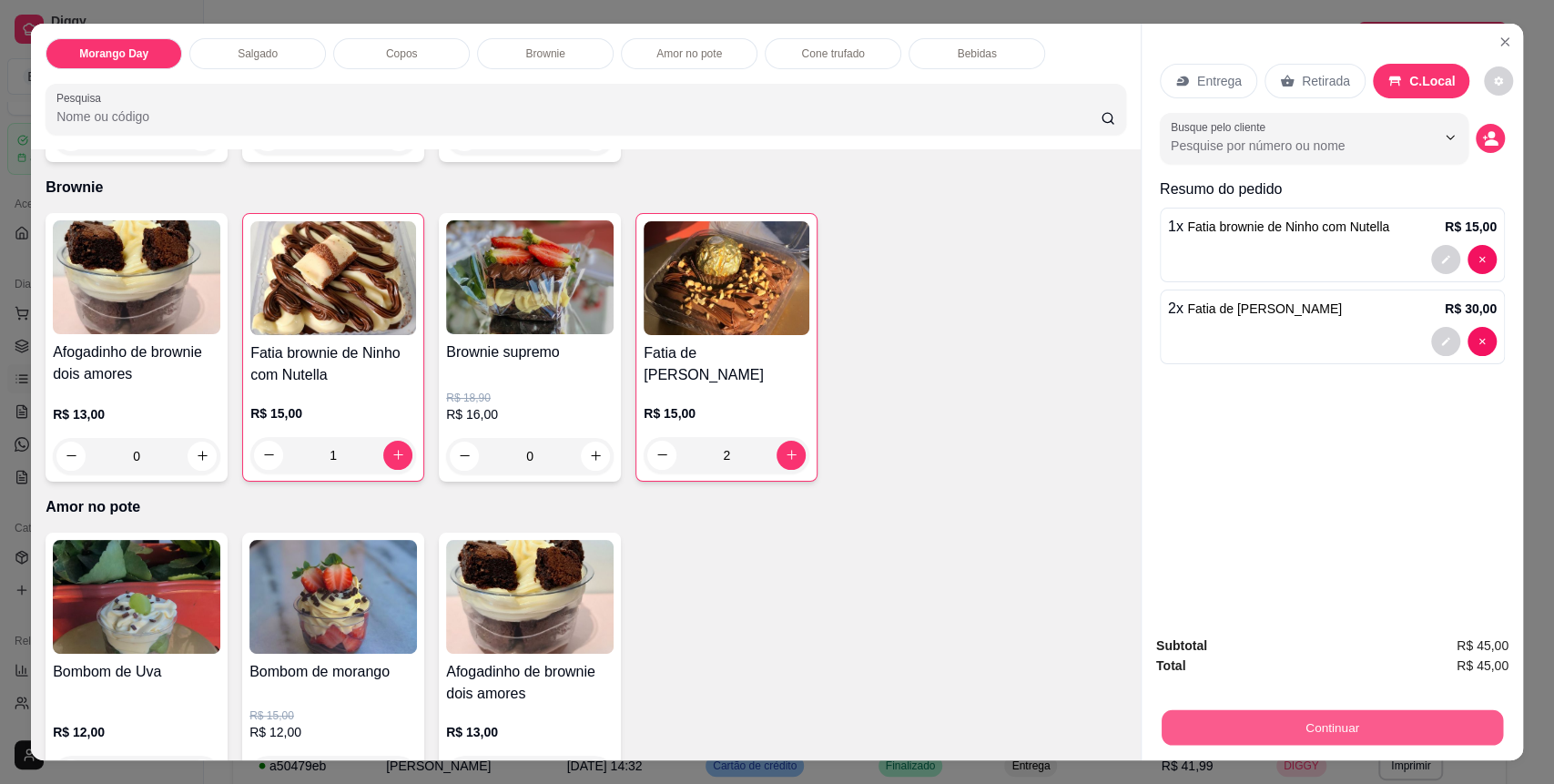
click at [1297, 716] on button "Continuar" at bounding box center [1332, 728] width 342 height 35
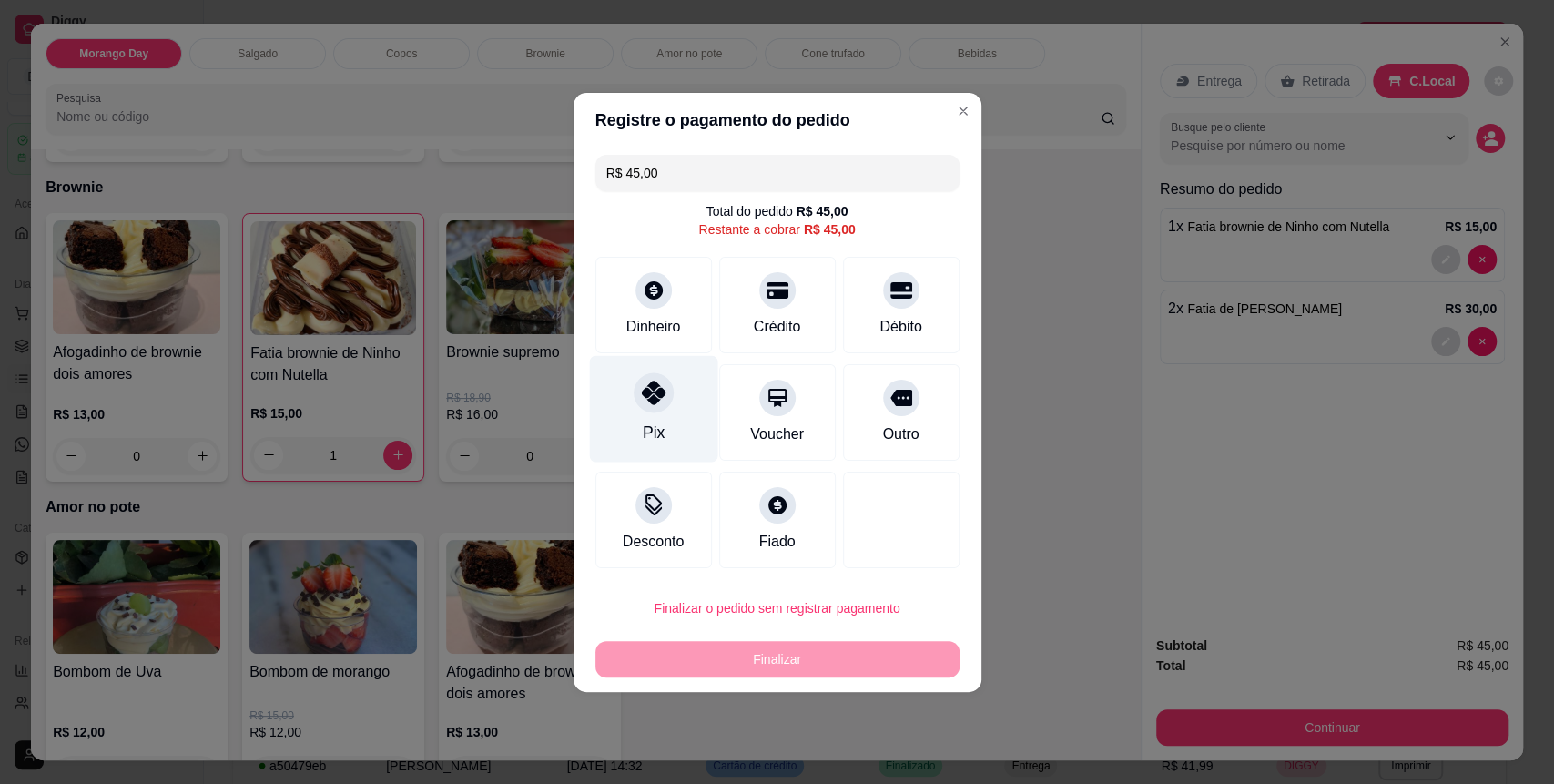
click at [662, 439] on div "Pix" at bounding box center [653, 408] width 128 height 106
type input "R$ 0,00"
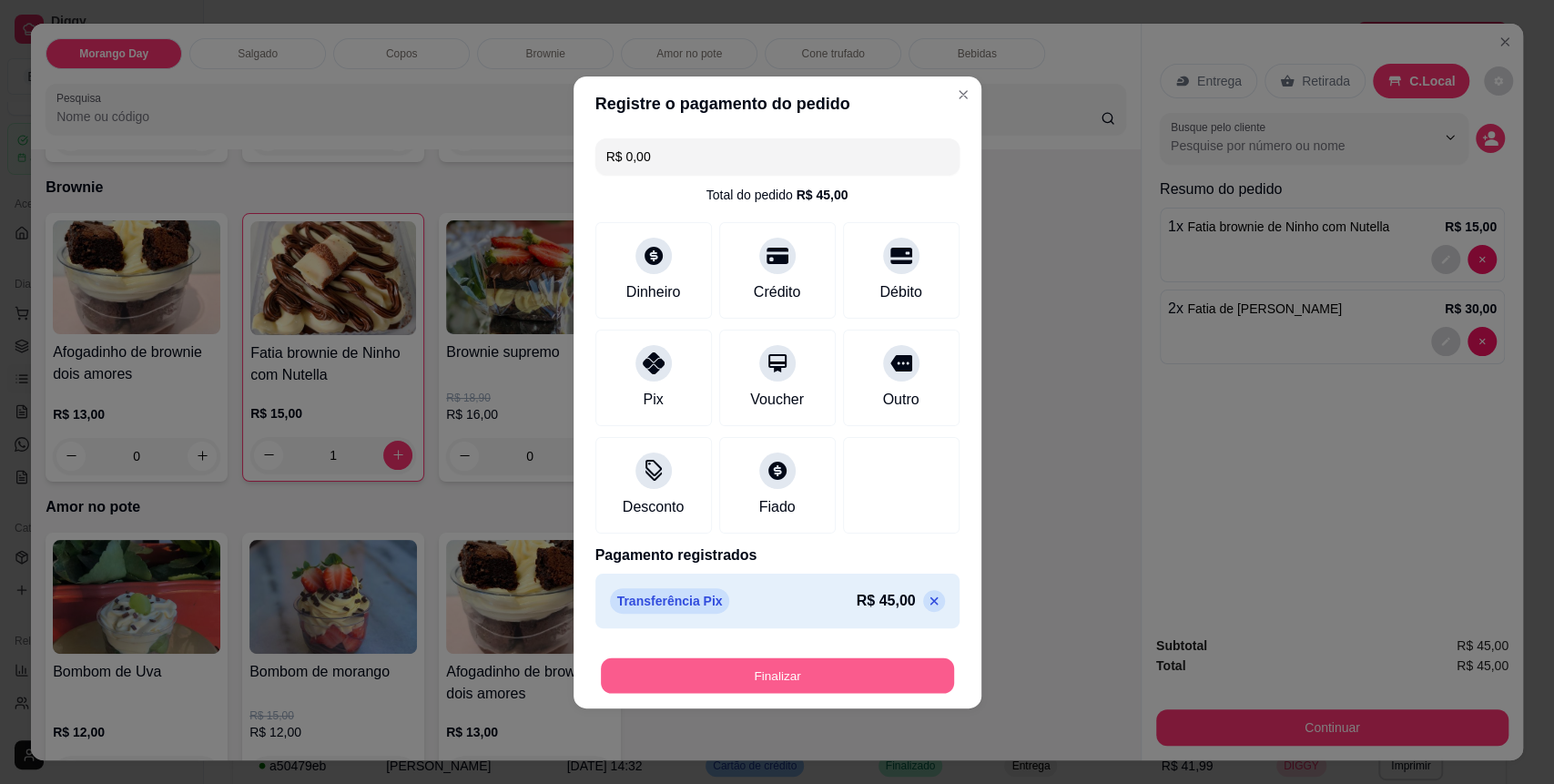
click at [719, 666] on button "Finalizar" at bounding box center [777, 675] width 353 height 35
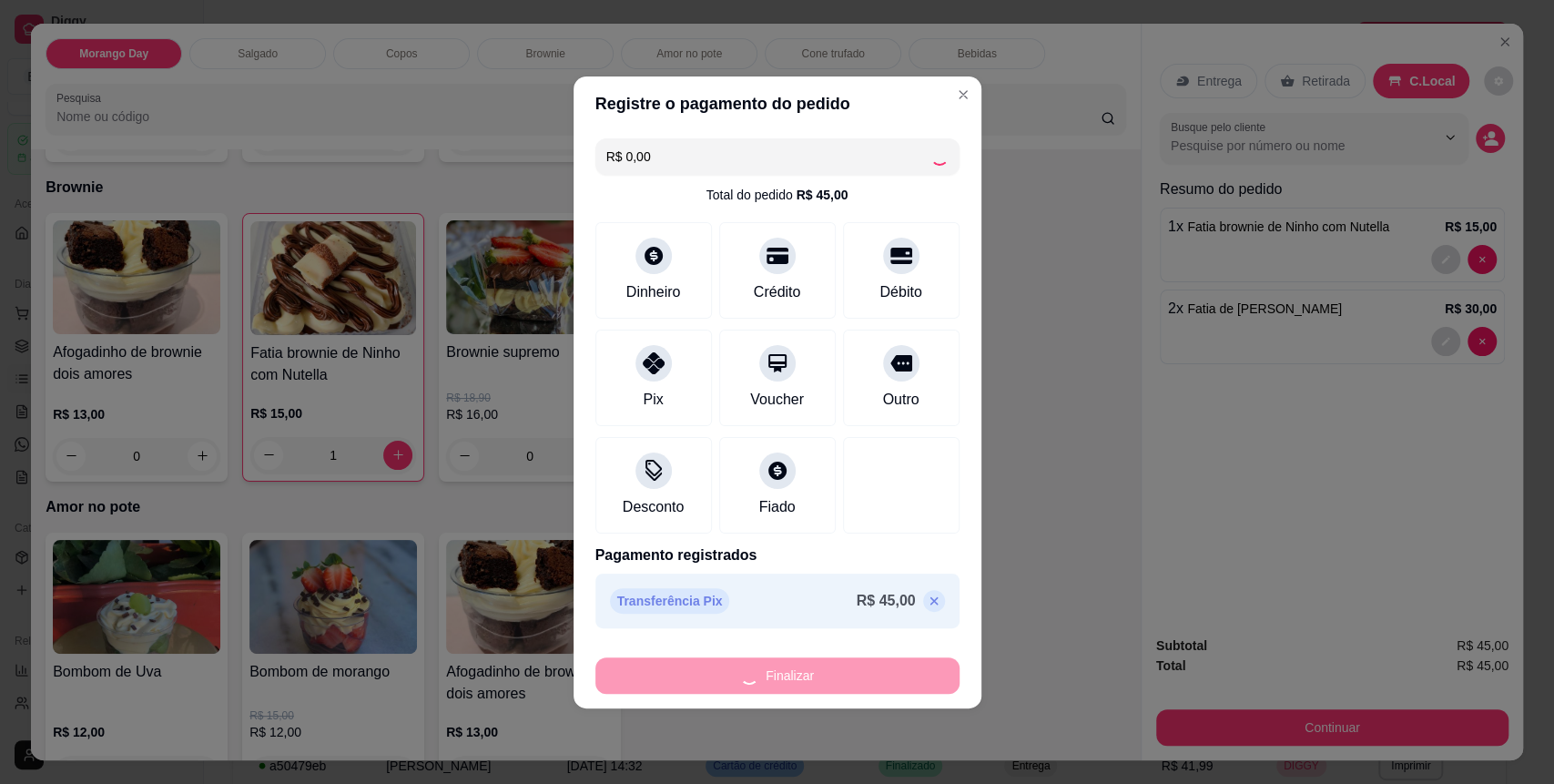
type input "0"
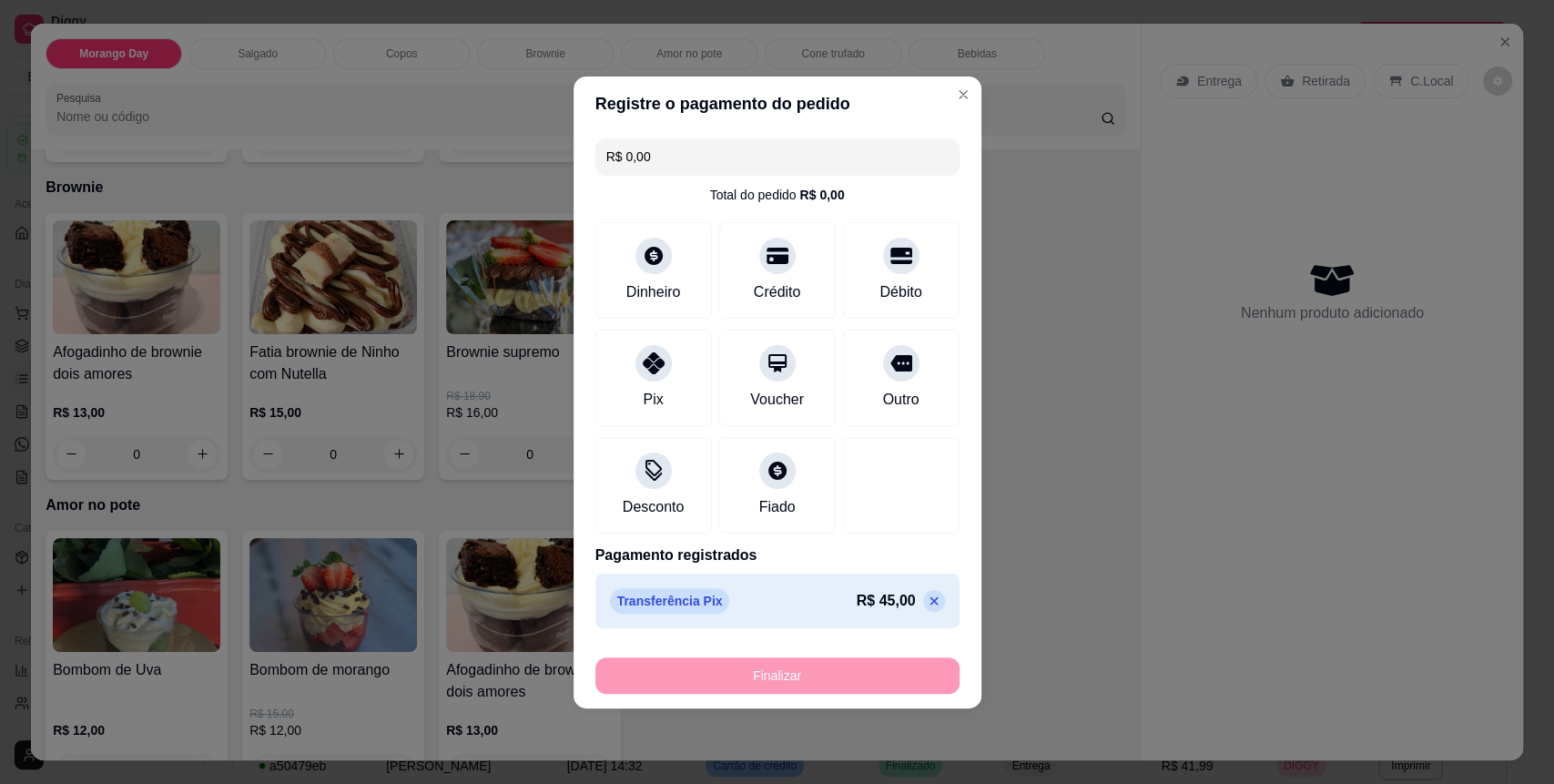
type input "-R$ 45,00"
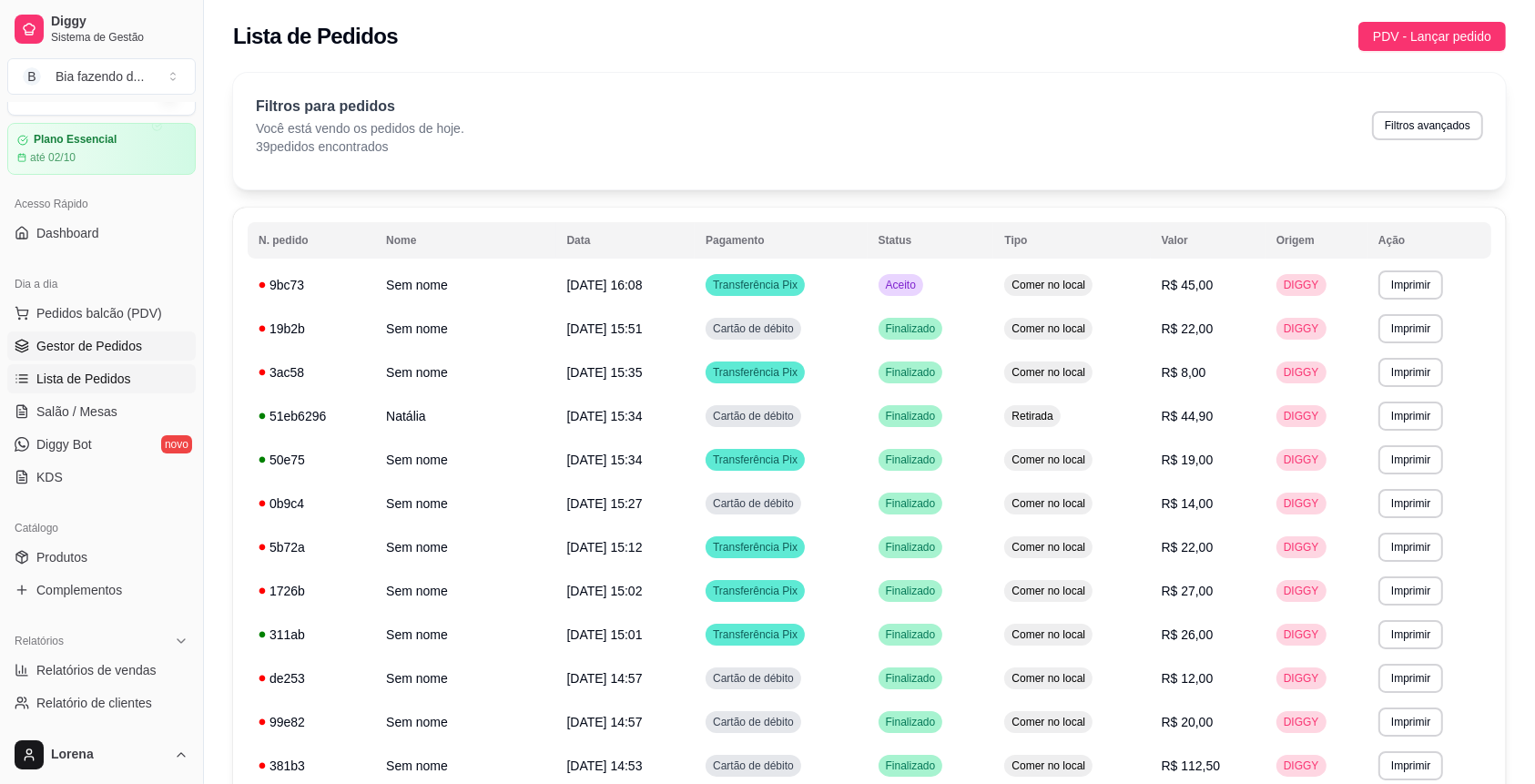
click at [127, 342] on span "Gestor de Pedidos" at bounding box center [89, 345] width 105 height 19
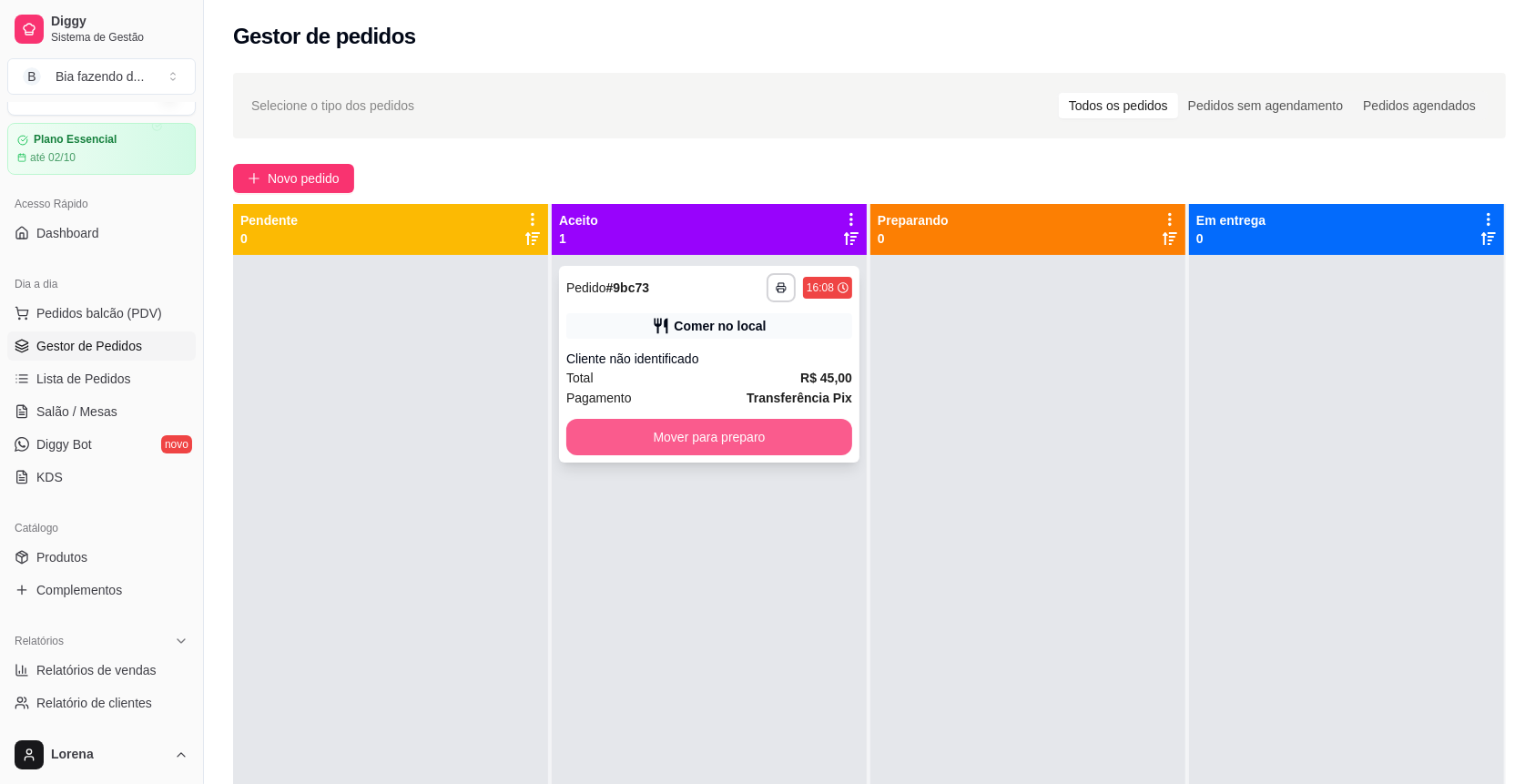
click at [634, 450] on button "Mover para preparo" at bounding box center [708, 437] width 285 height 36
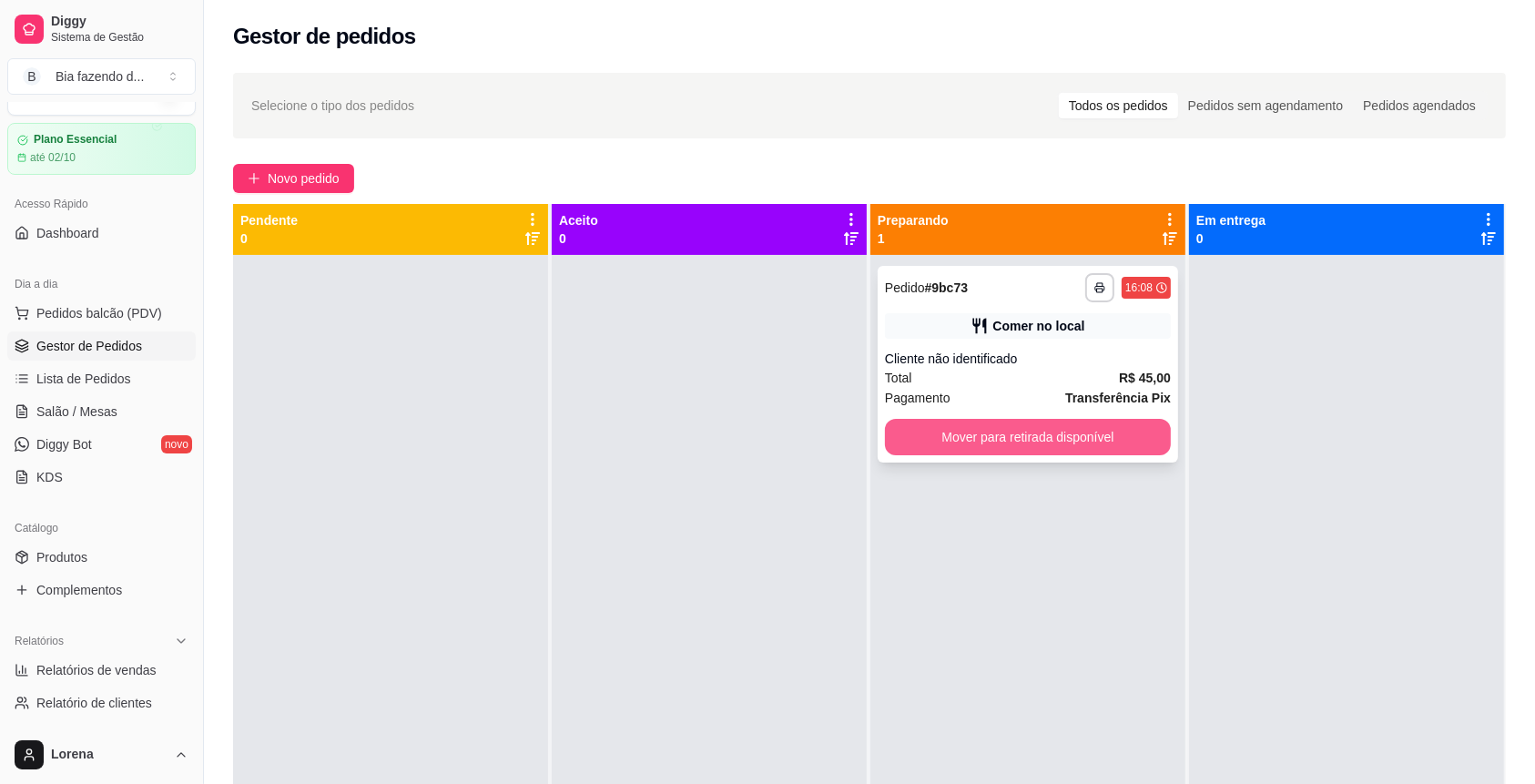
click at [986, 452] on button "Mover para retirada disponível" at bounding box center [1027, 437] width 285 height 36
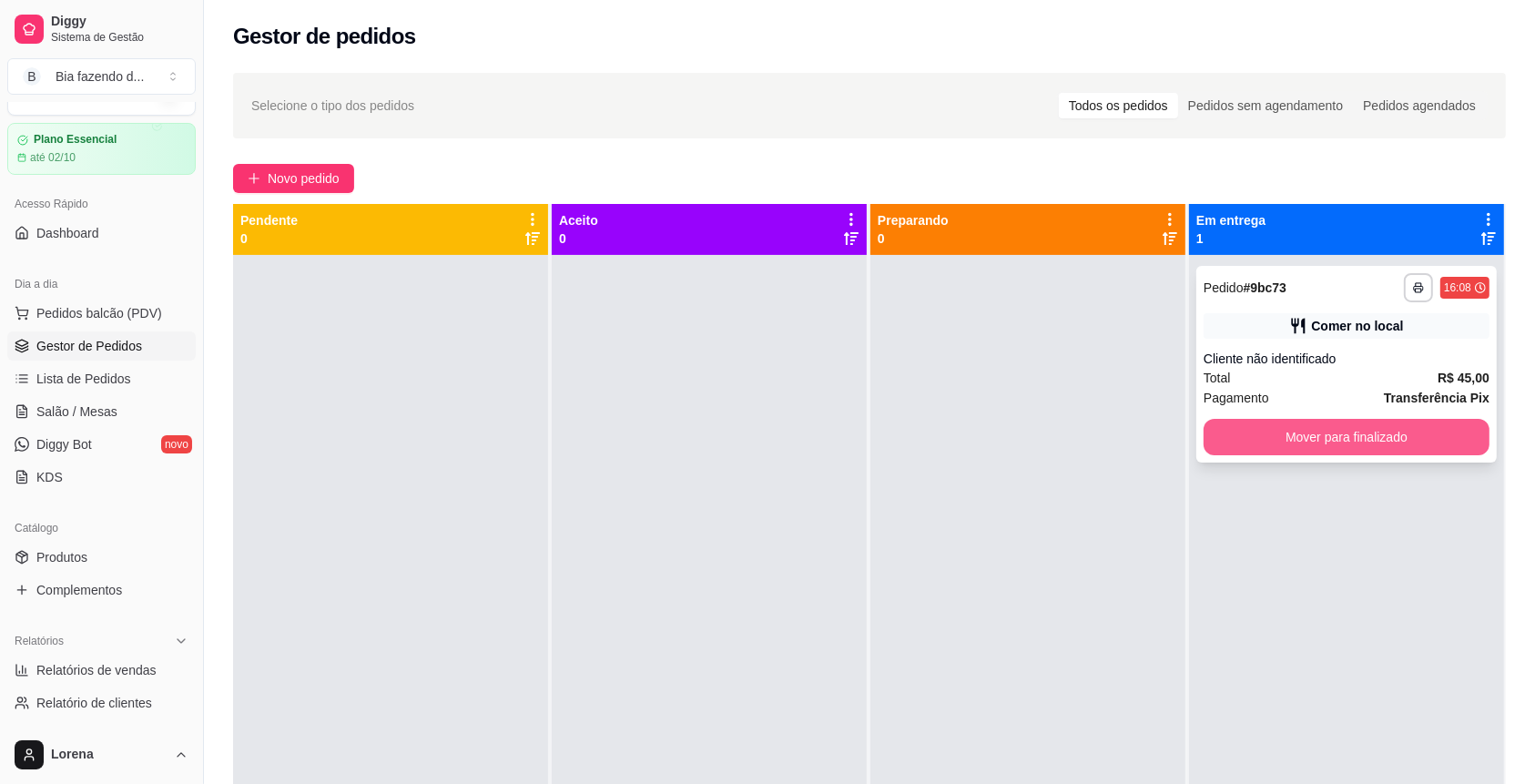
click at [1290, 446] on button "Mover para finalizado" at bounding box center [1346, 437] width 285 height 36
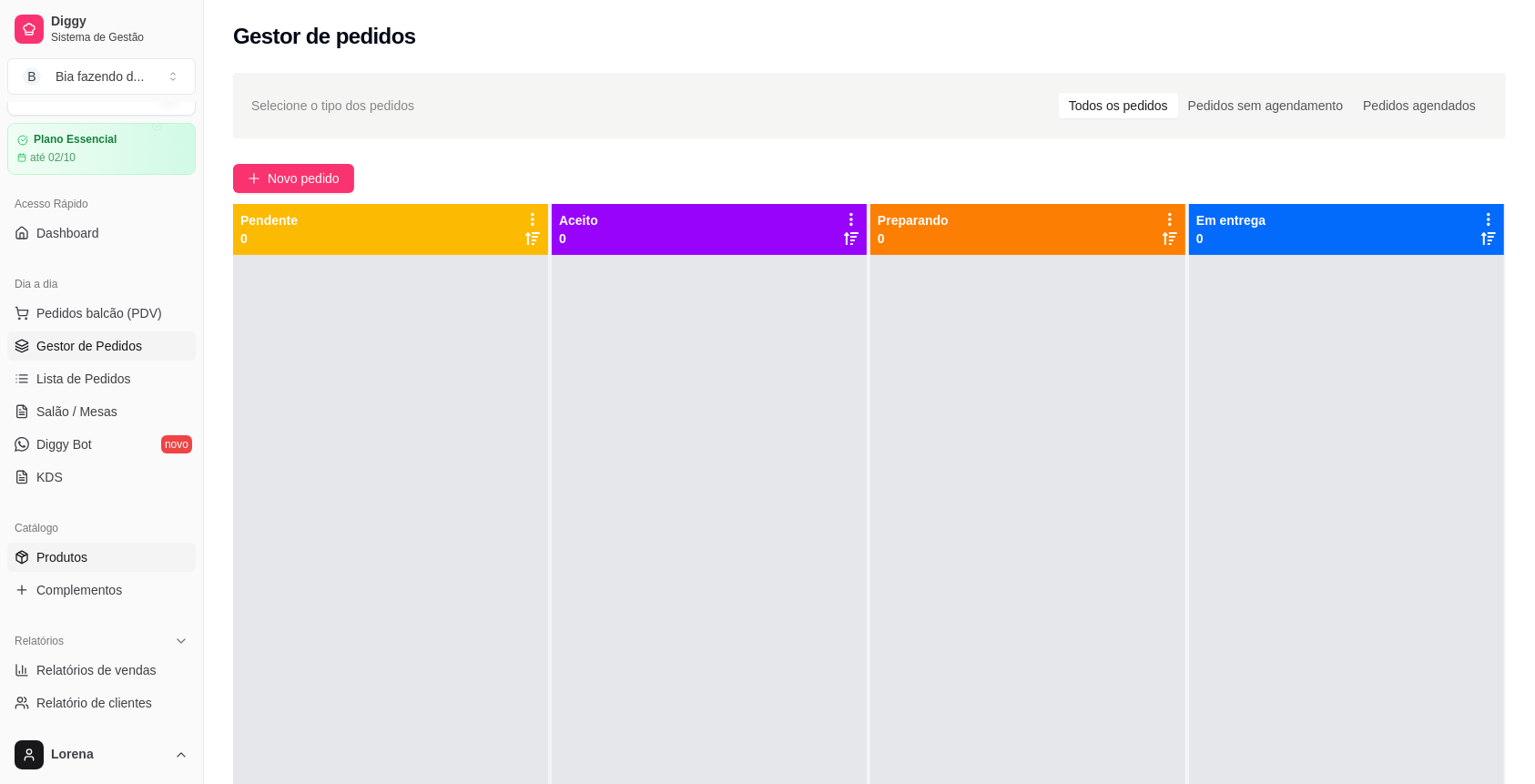
click at [93, 556] on link "Produtos" at bounding box center [101, 557] width 189 height 30
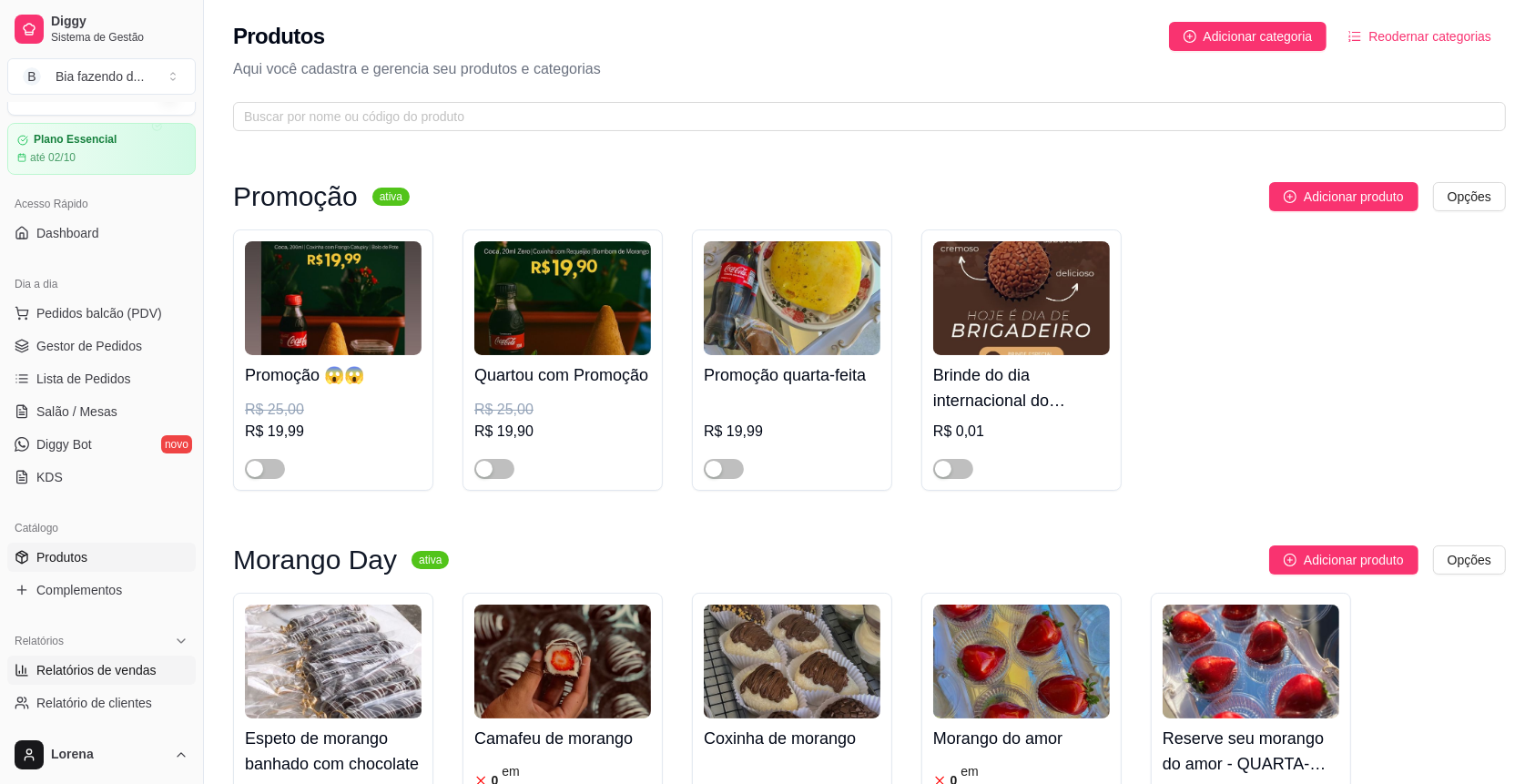
click at [113, 662] on span "Relatórios de vendas" at bounding box center [96, 670] width 120 height 19
select select "ALL"
select select "0"
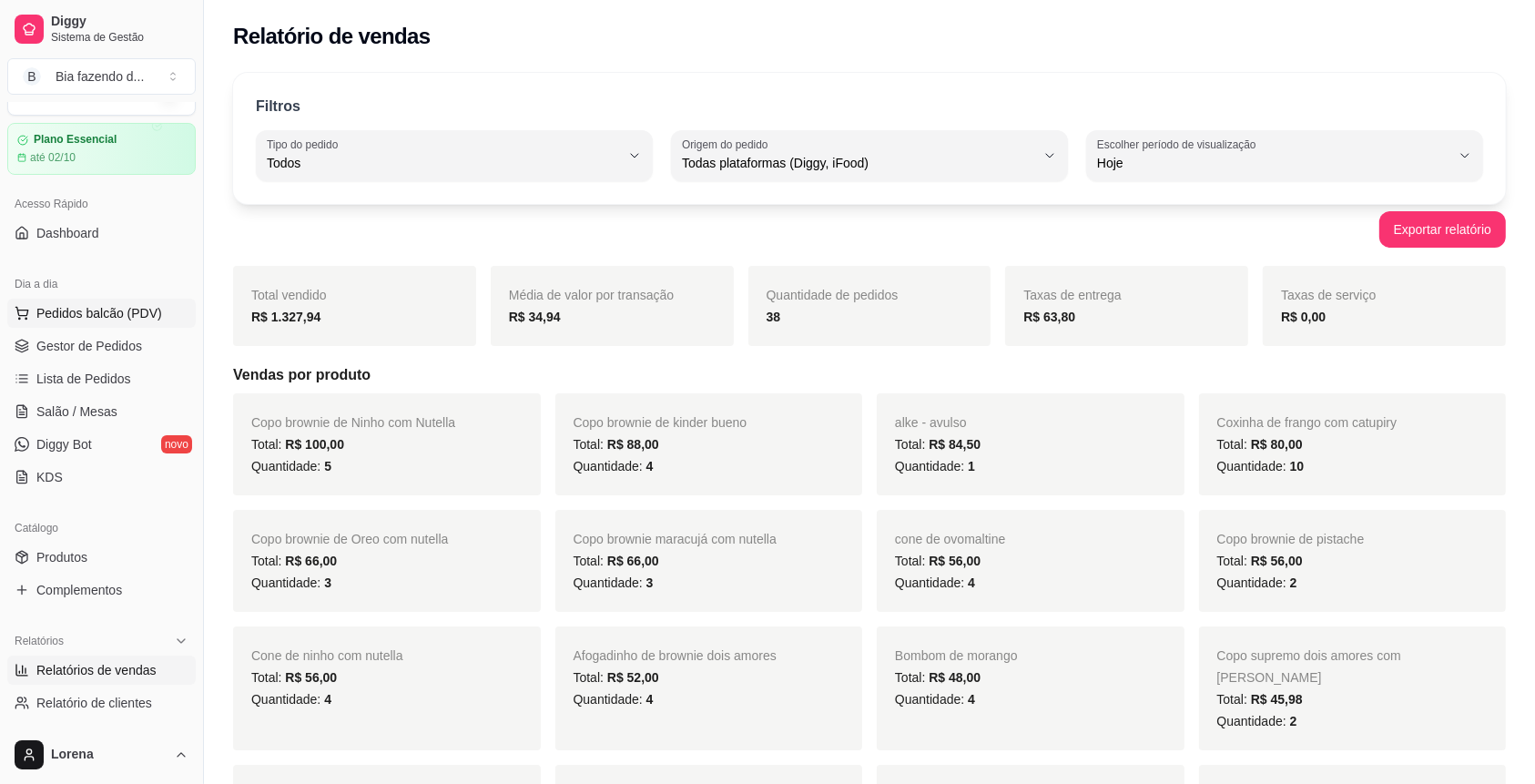
click at [119, 322] on button "Pedidos balcão (PDV)" at bounding box center [101, 313] width 189 height 30
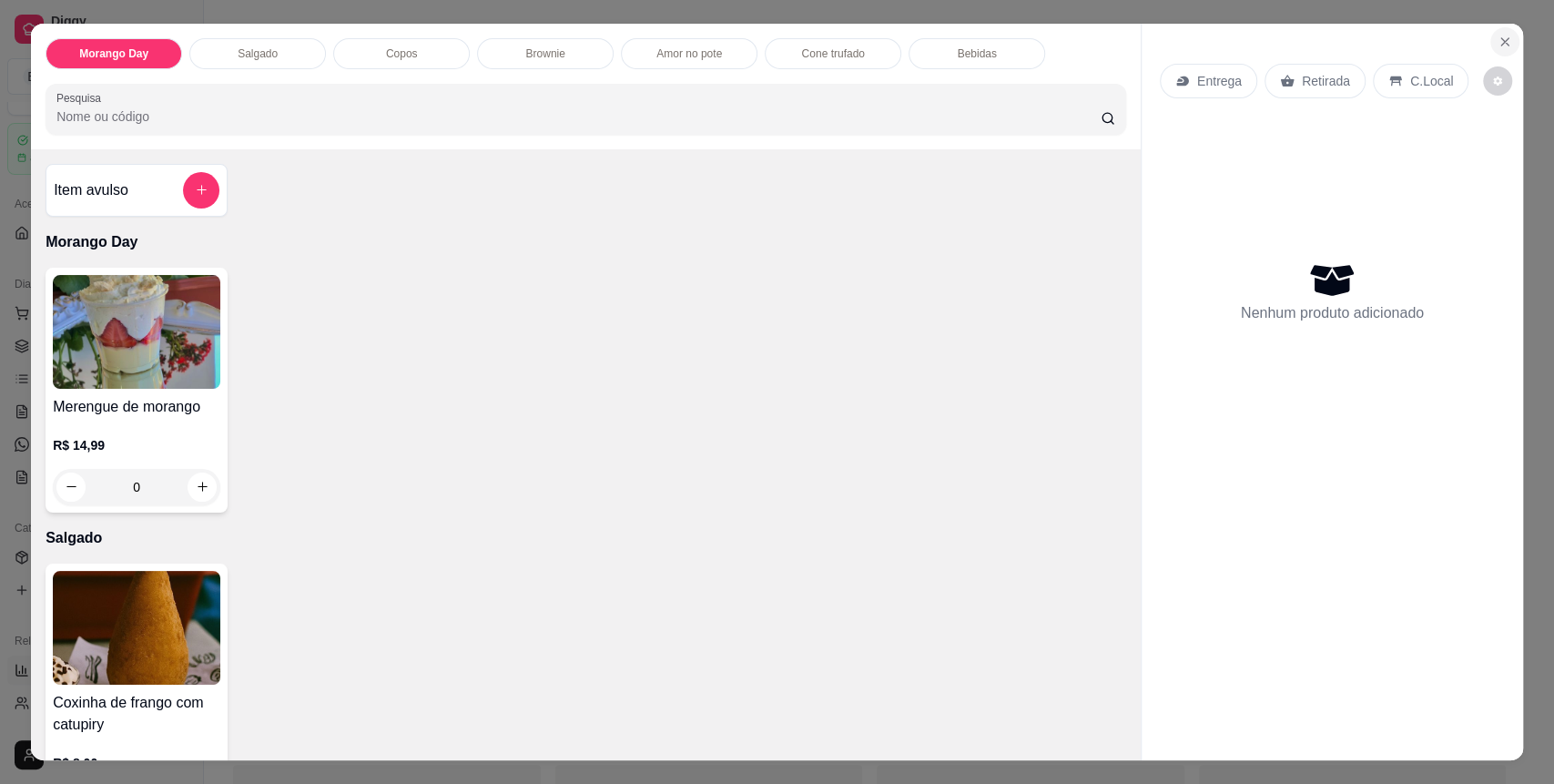
click at [1497, 50] on button "Close" at bounding box center [1505, 42] width 30 height 30
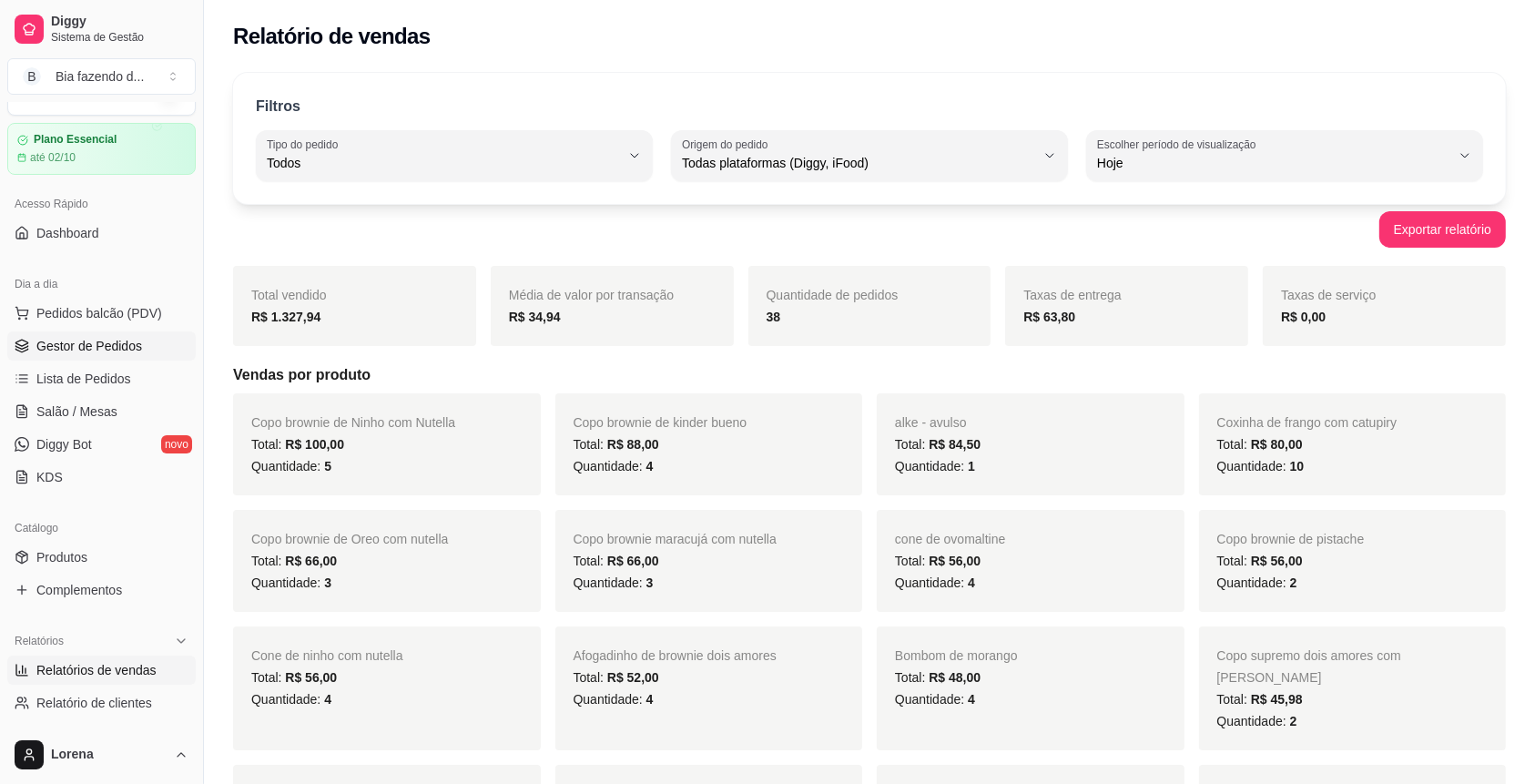
click at [84, 356] on link "Gestor de Pedidos" at bounding box center [101, 346] width 189 height 30
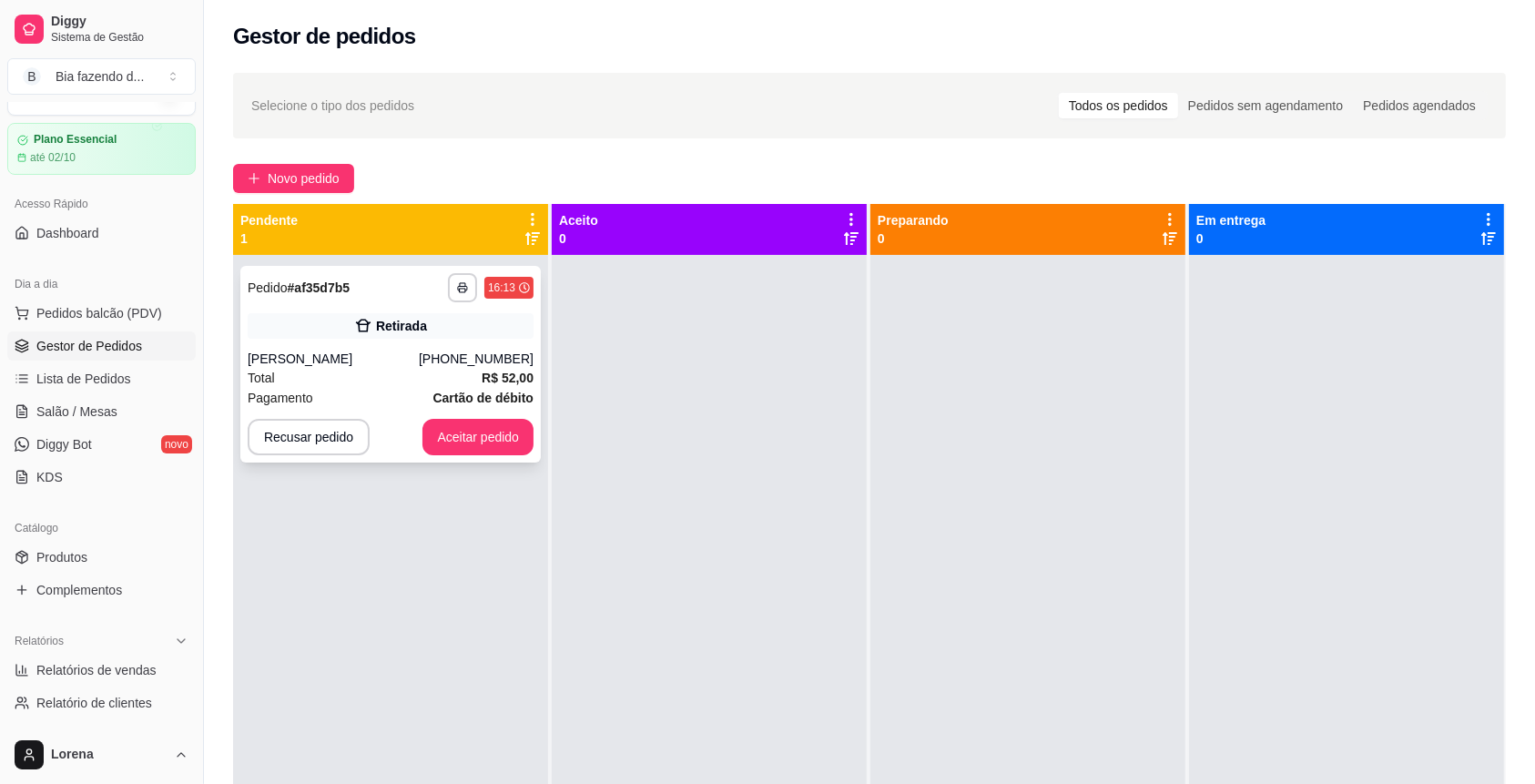
click at [475, 332] on div "Retirada" at bounding box center [391, 326] width 285 height 26
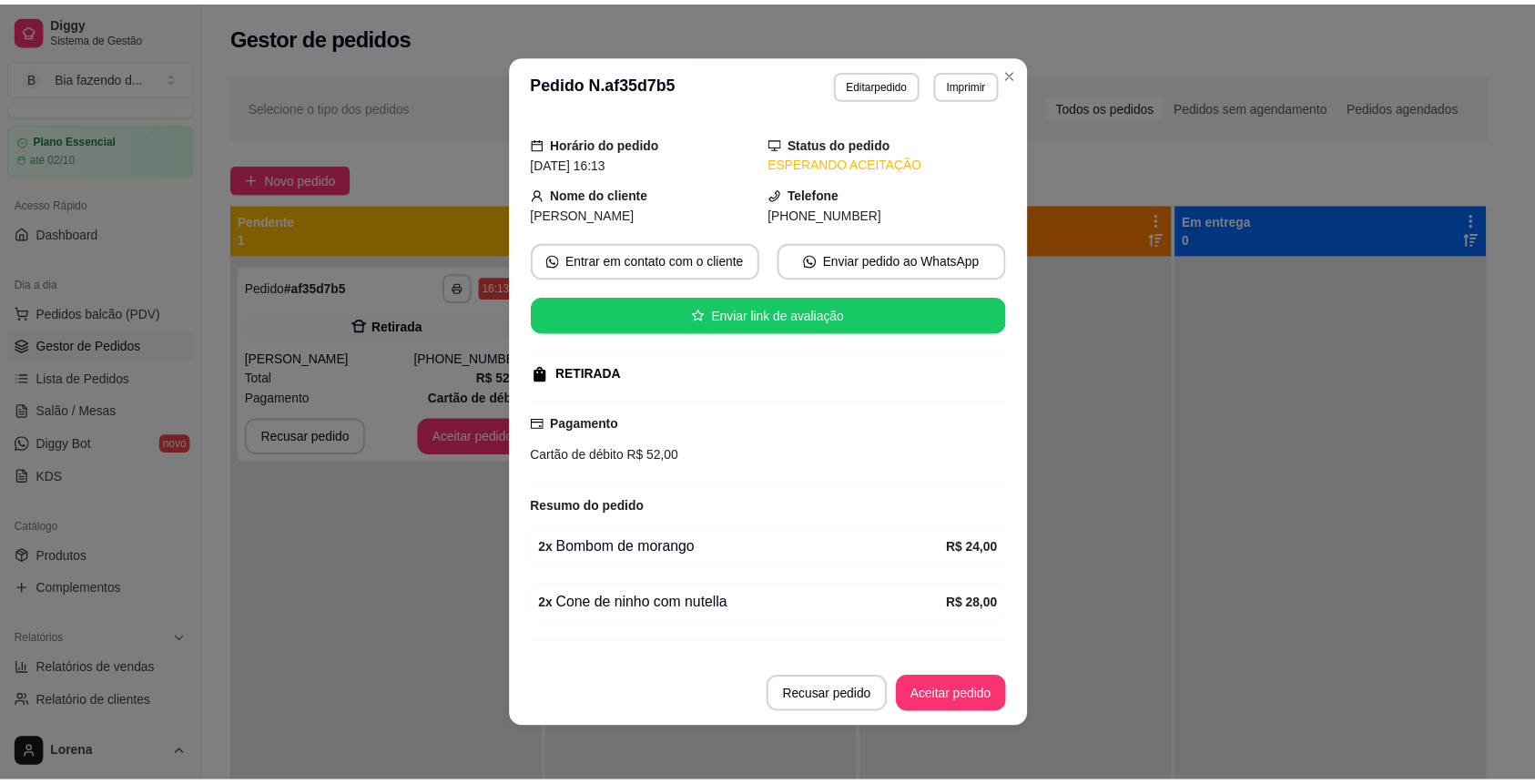
scroll to position [83, 0]
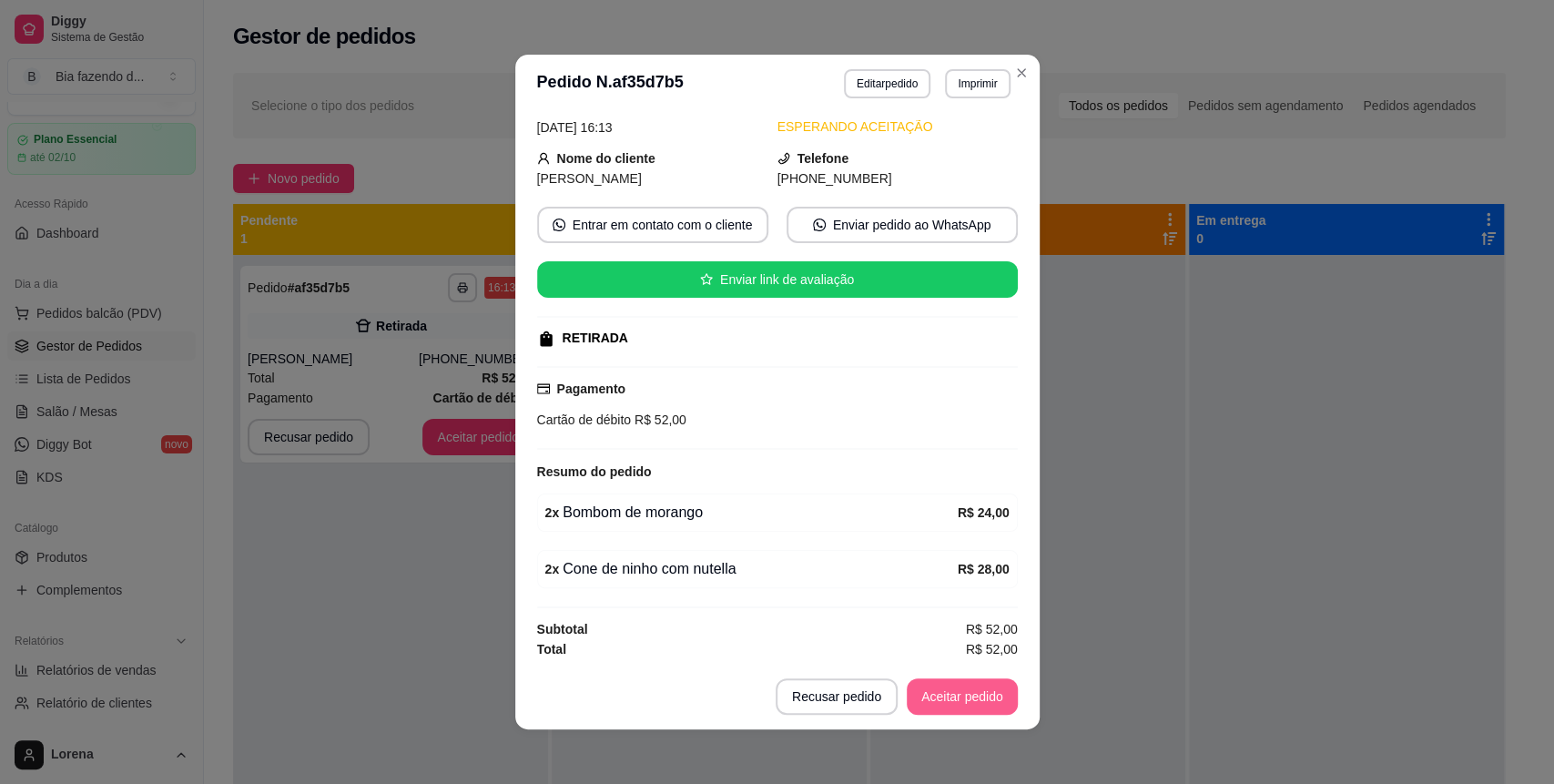
click at [977, 692] on button "Aceitar pedido" at bounding box center [962, 695] width 111 height 36
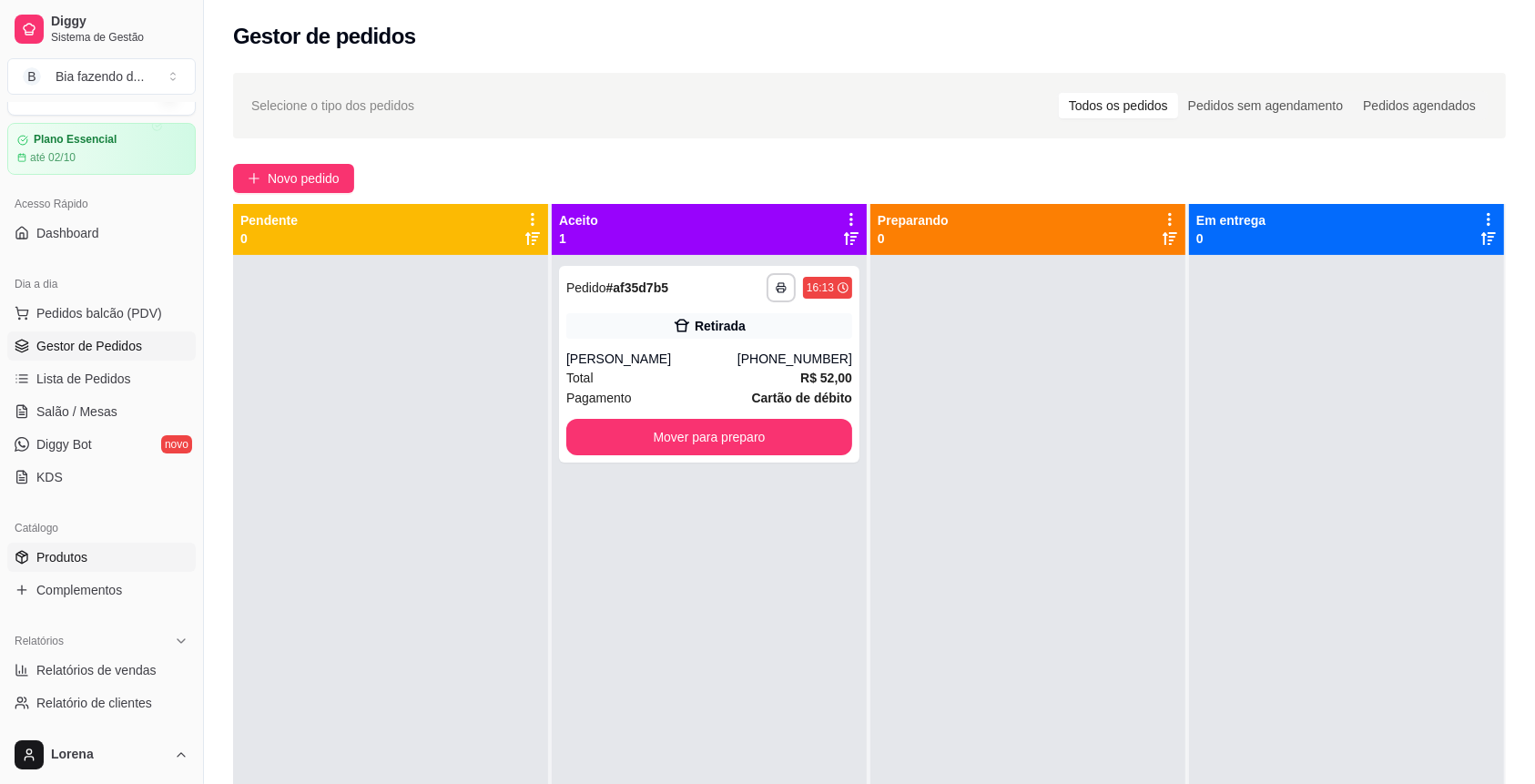
click at [108, 553] on link "Produtos" at bounding box center [101, 557] width 189 height 30
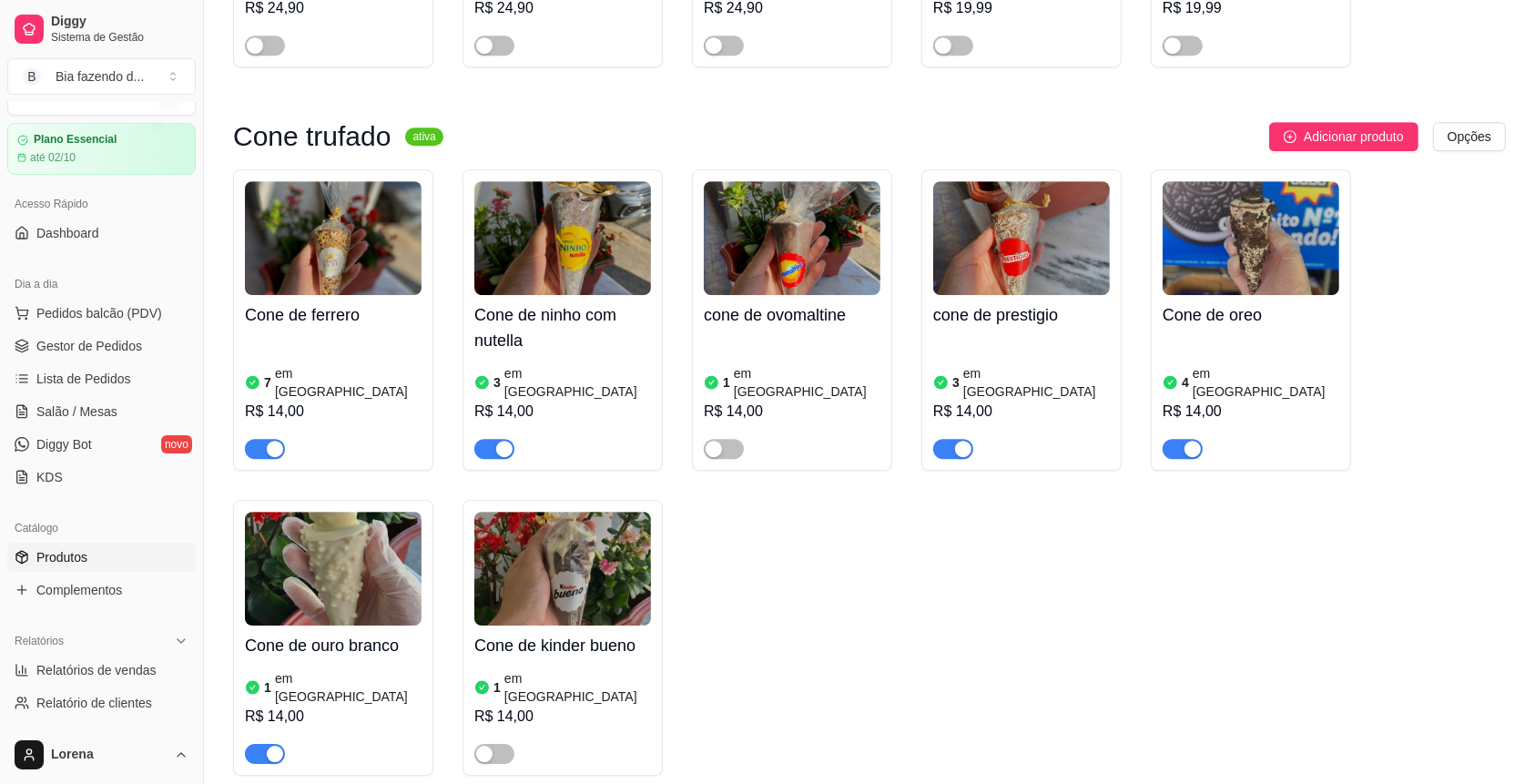
scroll to position [5460, 0]
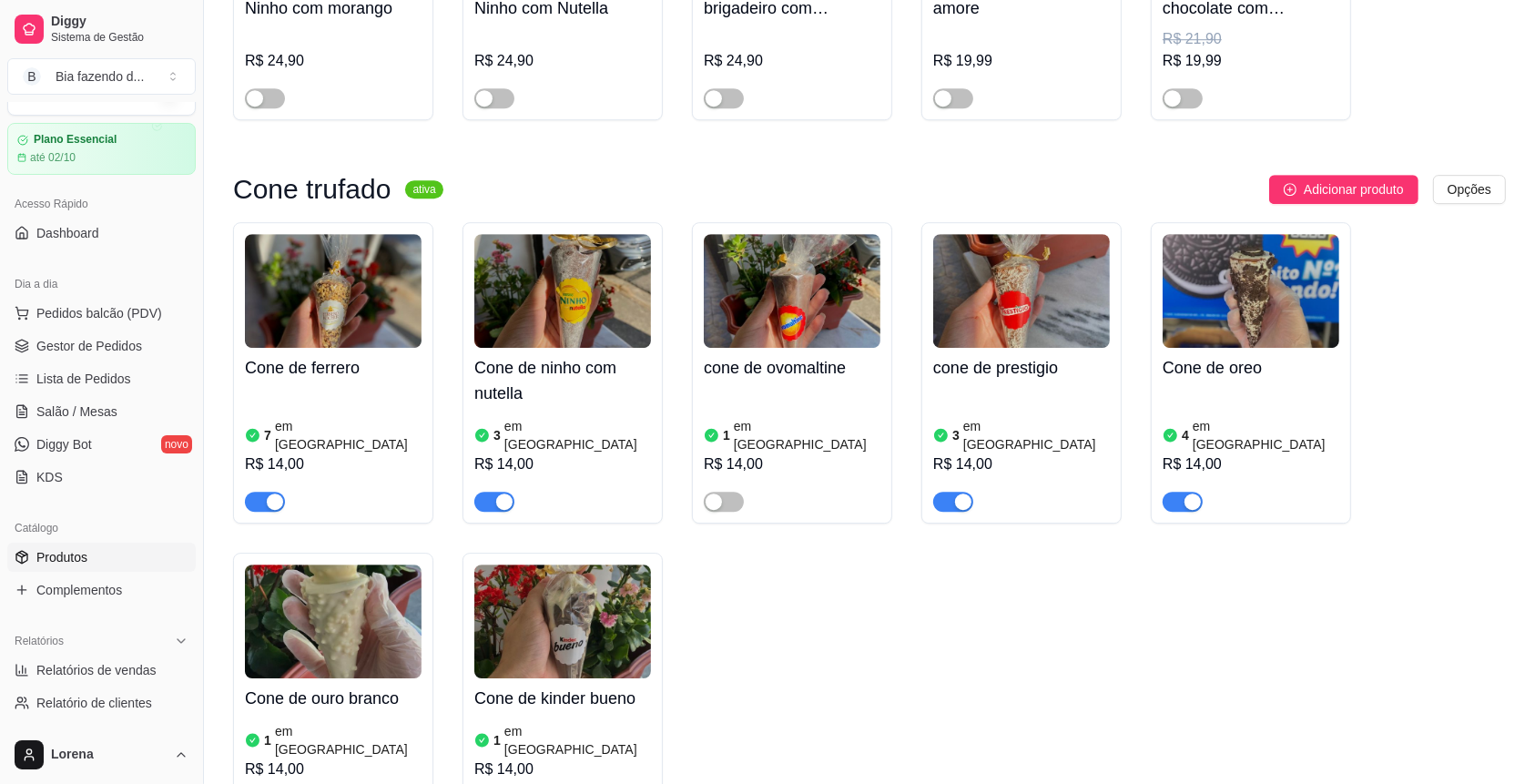
click at [561, 355] on h4 "Cone de ninho com nutella" at bounding box center [562, 381] width 176 height 51
click at [553, 298] on img at bounding box center [562, 291] width 176 height 114
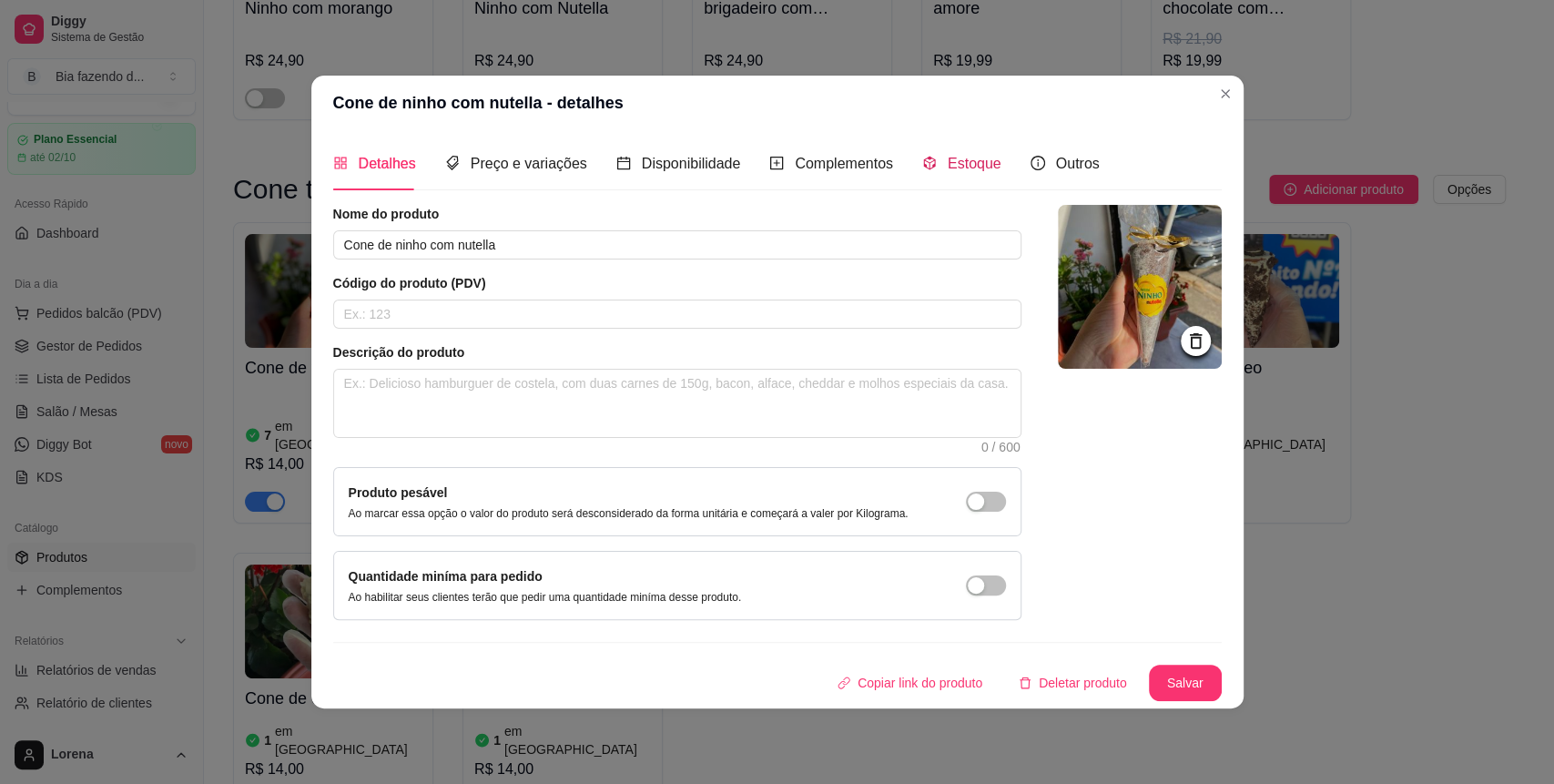
click at [983, 169] on span "Estoque" at bounding box center [974, 163] width 54 height 16
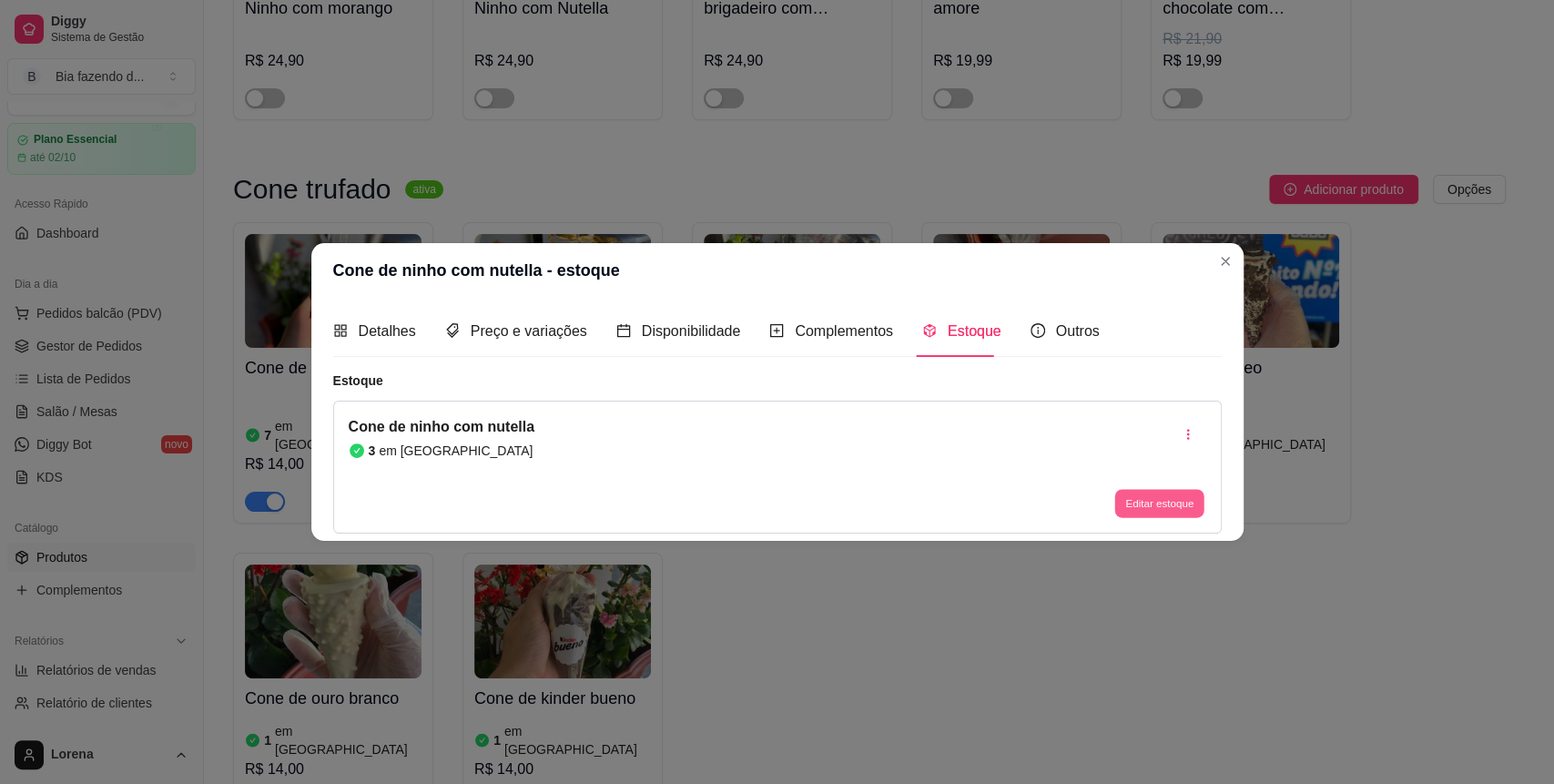
click at [1156, 497] on button "Editar estoque" at bounding box center [1159, 504] width 90 height 29
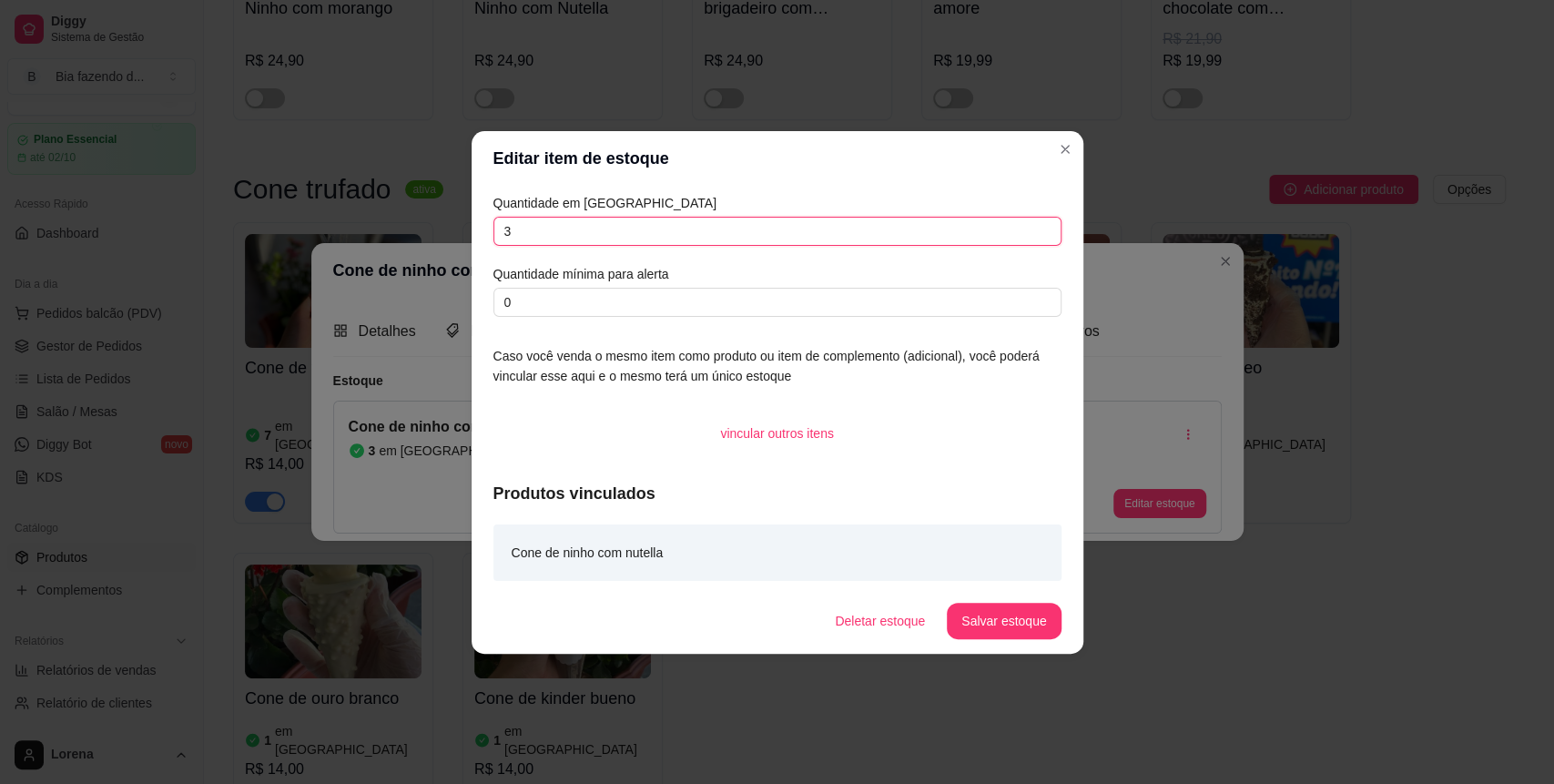
drag, startPoint x: 564, startPoint y: 242, endPoint x: 500, endPoint y: 233, distance: 64.6
click at [500, 233] on input "3" at bounding box center [777, 231] width 568 height 30
type input "0"
click at [1002, 619] on button "Salvar estoque" at bounding box center [1004, 620] width 114 height 36
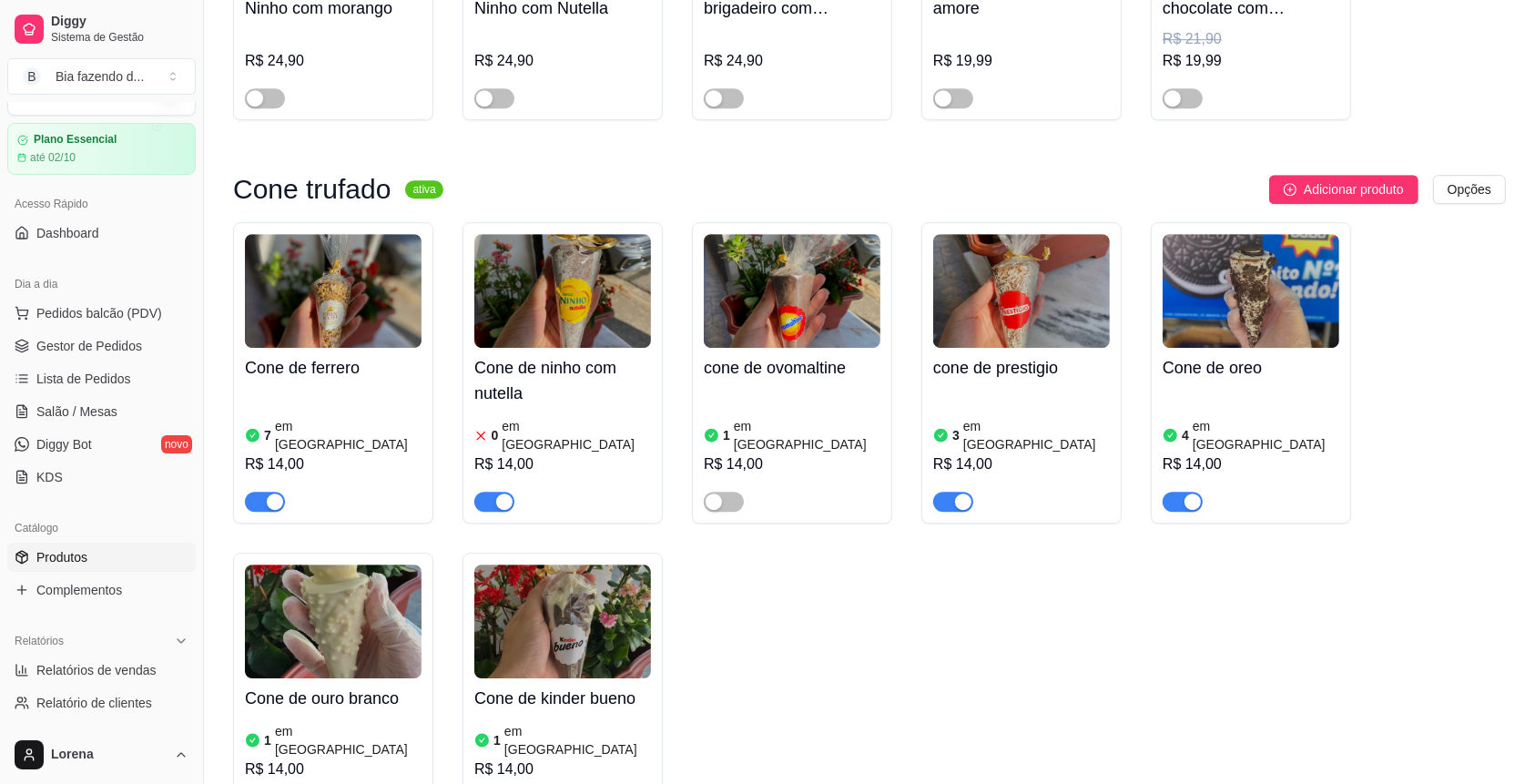
click at [803, 388] on div "1 em estoque R$ 14,00" at bounding box center [791, 450] width 176 height 124
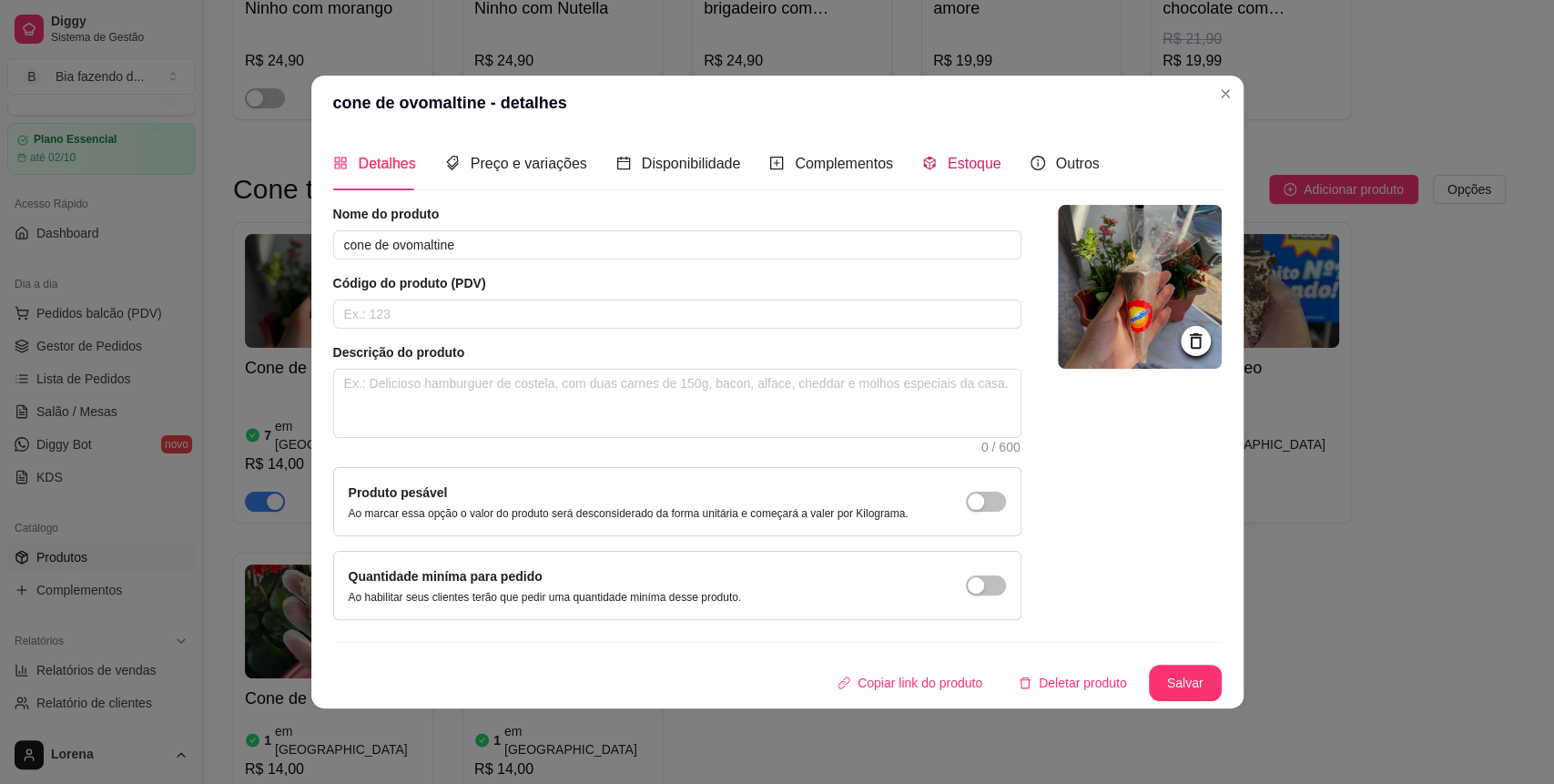
click at [954, 168] on span "Estoque" at bounding box center [974, 163] width 54 height 16
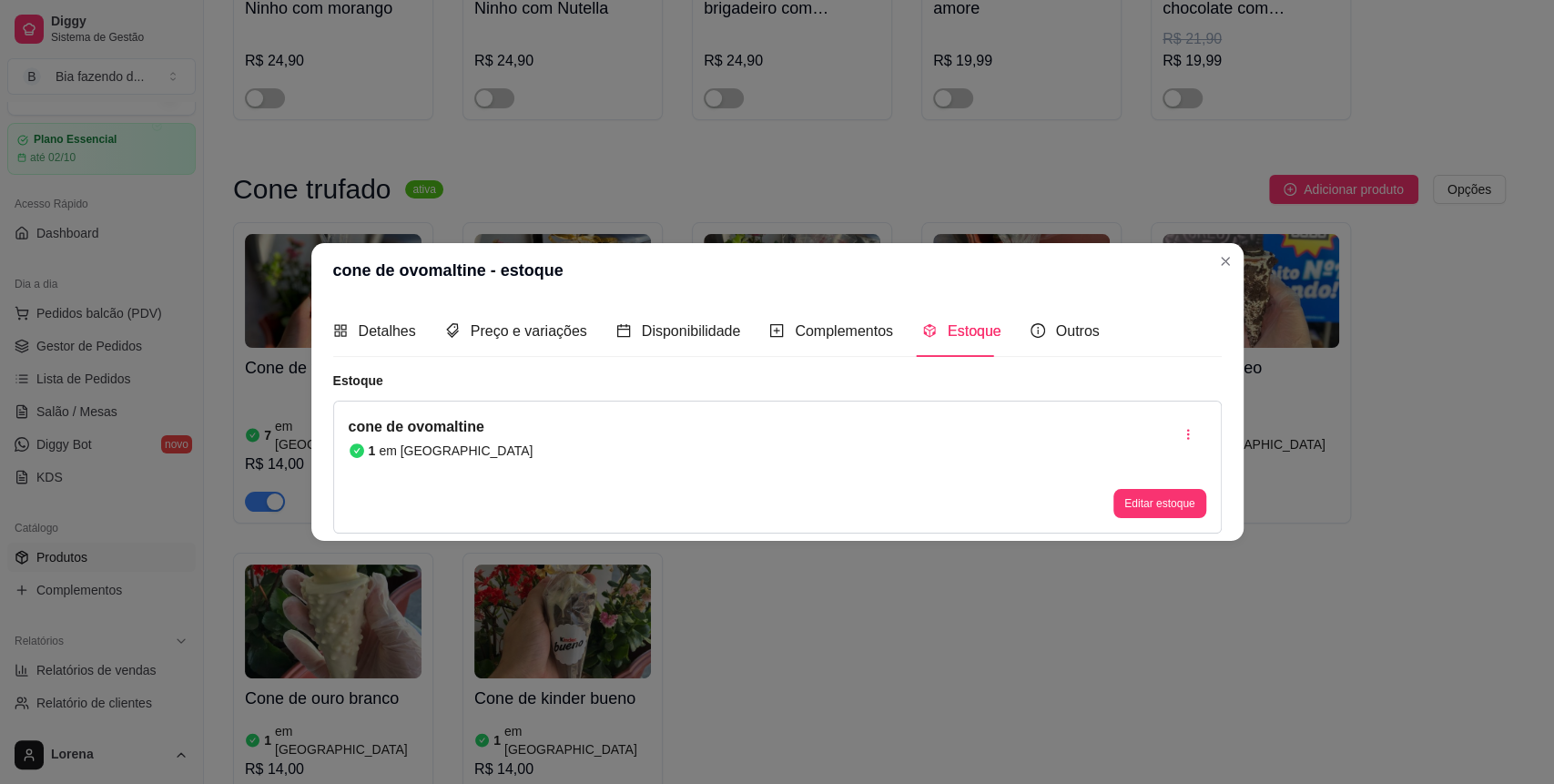
click at [559, 444] on div "cone de ovomaltine 1 em estoque Editar estoque" at bounding box center [777, 466] width 889 height 133
click at [1141, 492] on button "Editar estoque" at bounding box center [1158, 504] width 92 height 30
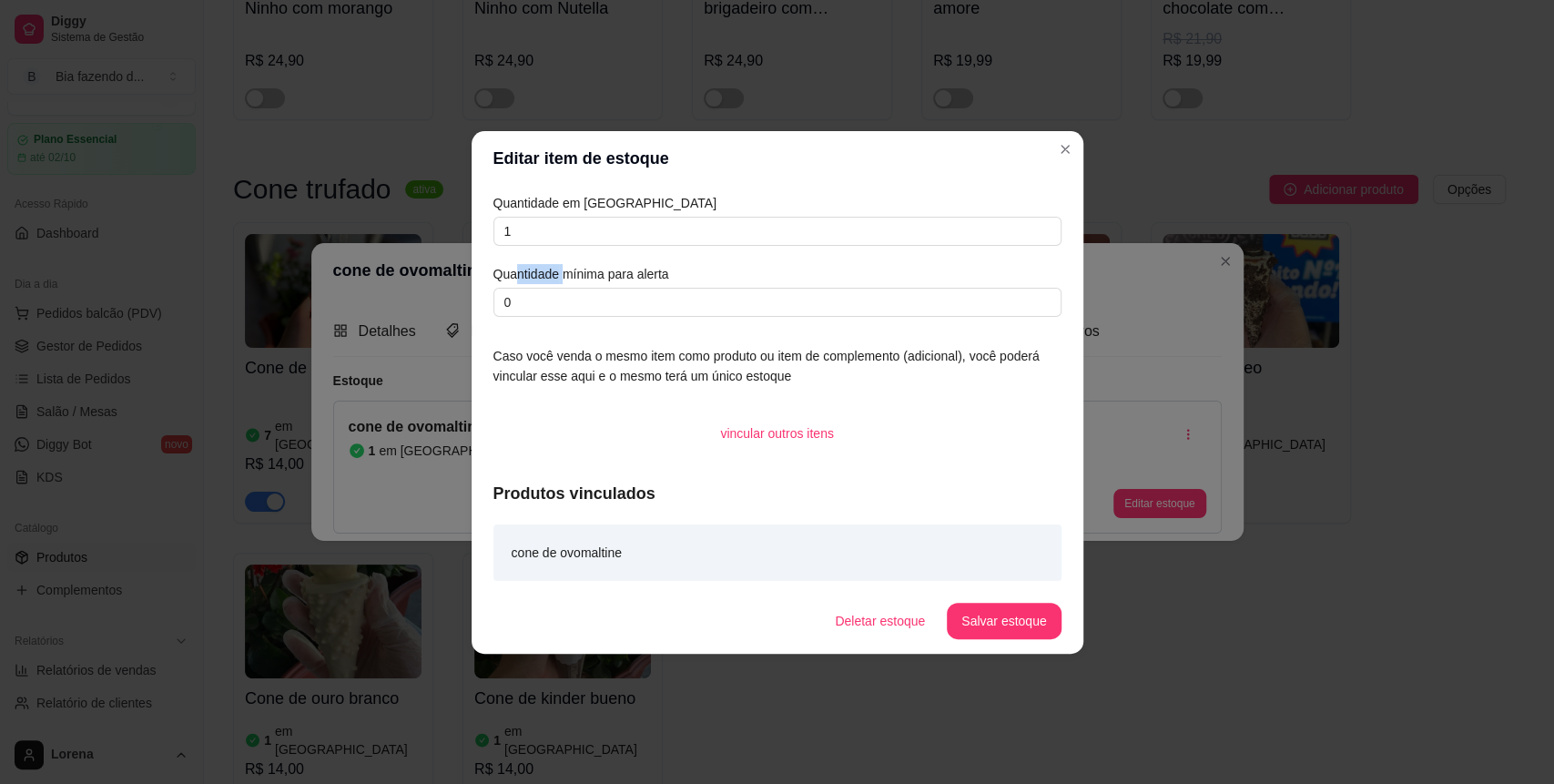
click at [513, 252] on div "Quantidade em estoque 1 Quantidade mínima para alerta 0" at bounding box center [777, 255] width 568 height 124
drag, startPoint x: 513, startPoint y: 236, endPoint x: 495, endPoint y: 237, distance: 18.0
click at [496, 236] on input "1" at bounding box center [777, 231] width 568 height 30
type input "o"
click at [995, 607] on button "Salvar estoque" at bounding box center [1004, 620] width 111 height 35
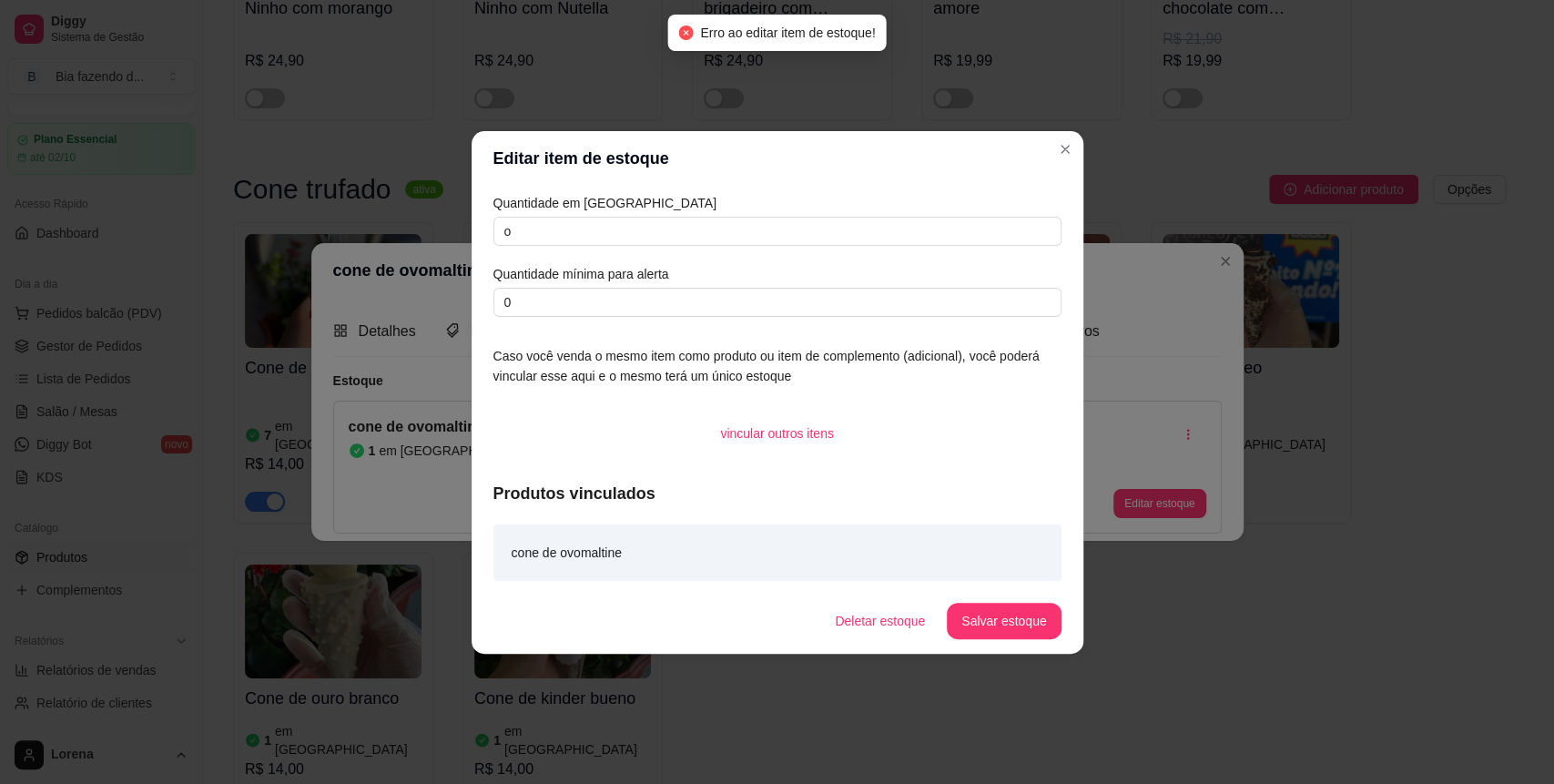
click at [1049, 151] on header "Editar item de estoque" at bounding box center [777, 158] width 612 height 55
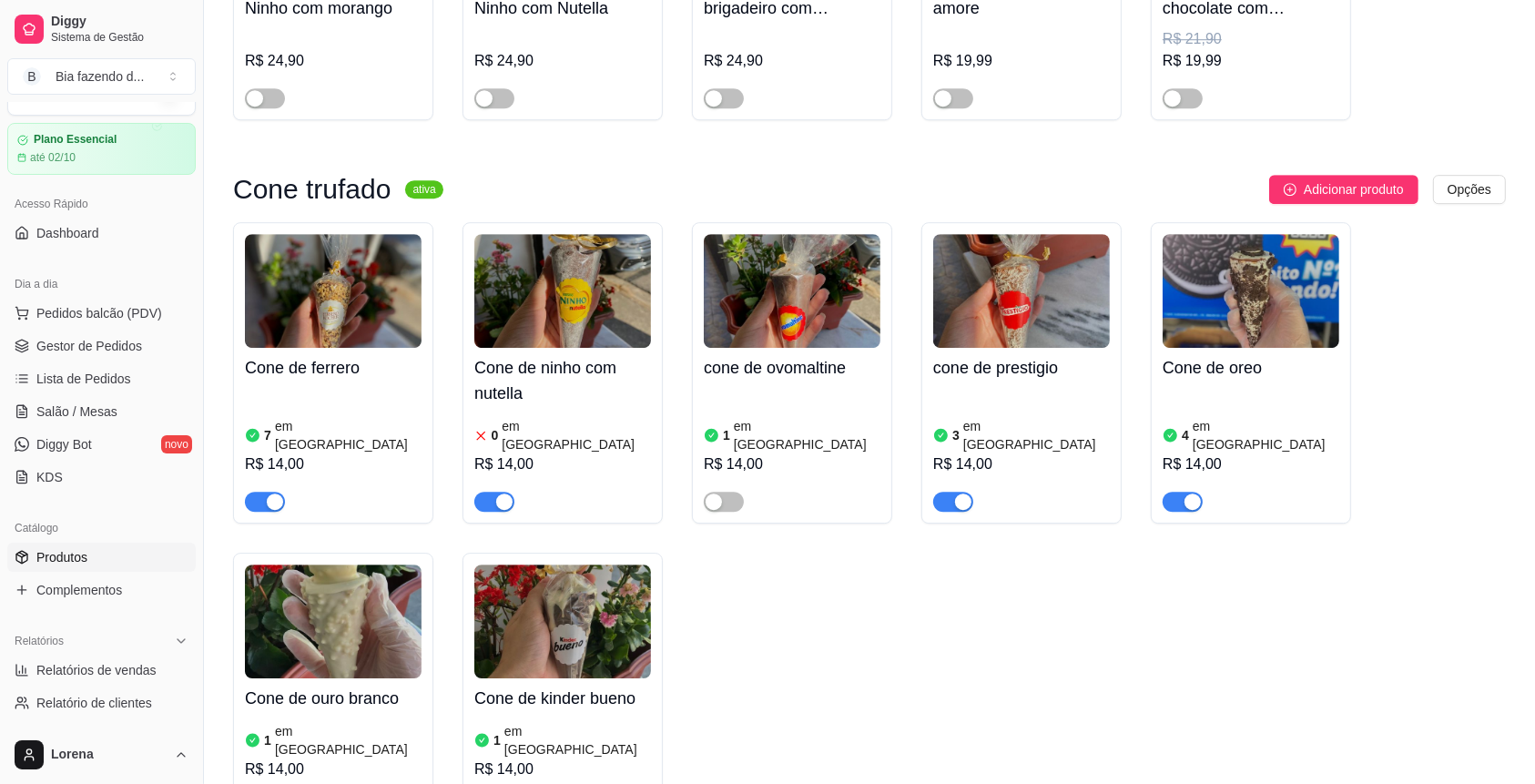
click at [796, 388] on div "1 em estoque R$ 14,00" at bounding box center [791, 450] width 176 height 124
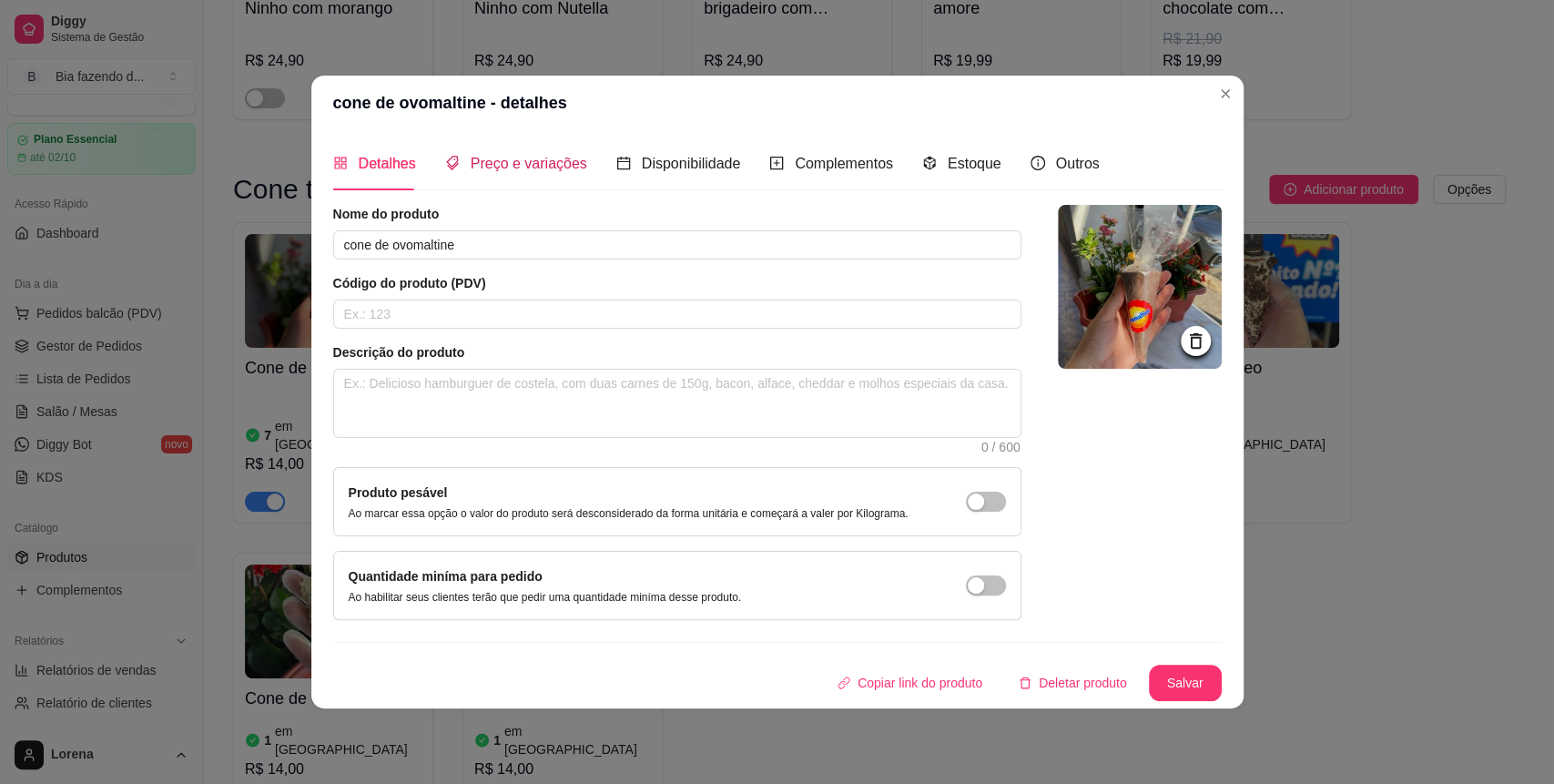
click at [492, 170] on span "Preço e variações" at bounding box center [528, 163] width 116 height 16
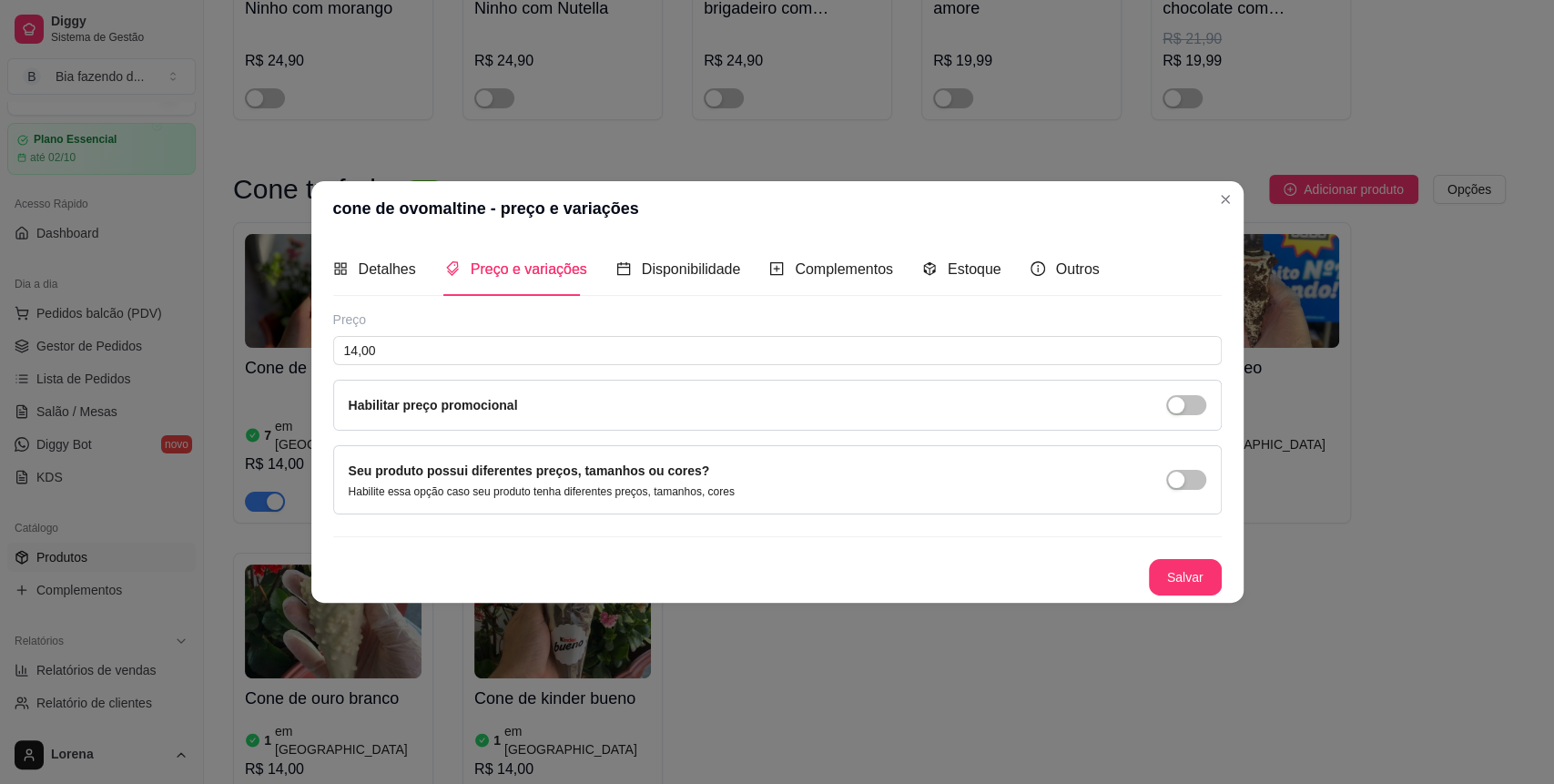
click at [1009, 268] on div "Detalhes Preço e variações Disponibilidade Complementos Estoque Outros" at bounding box center [716, 269] width 767 height 52
click at [995, 267] on div "Detalhes Preço e variações Disponibilidade Complementos Estoque Outros" at bounding box center [716, 269] width 767 height 52
click at [990, 265] on span "Estoque" at bounding box center [974, 270] width 54 height 16
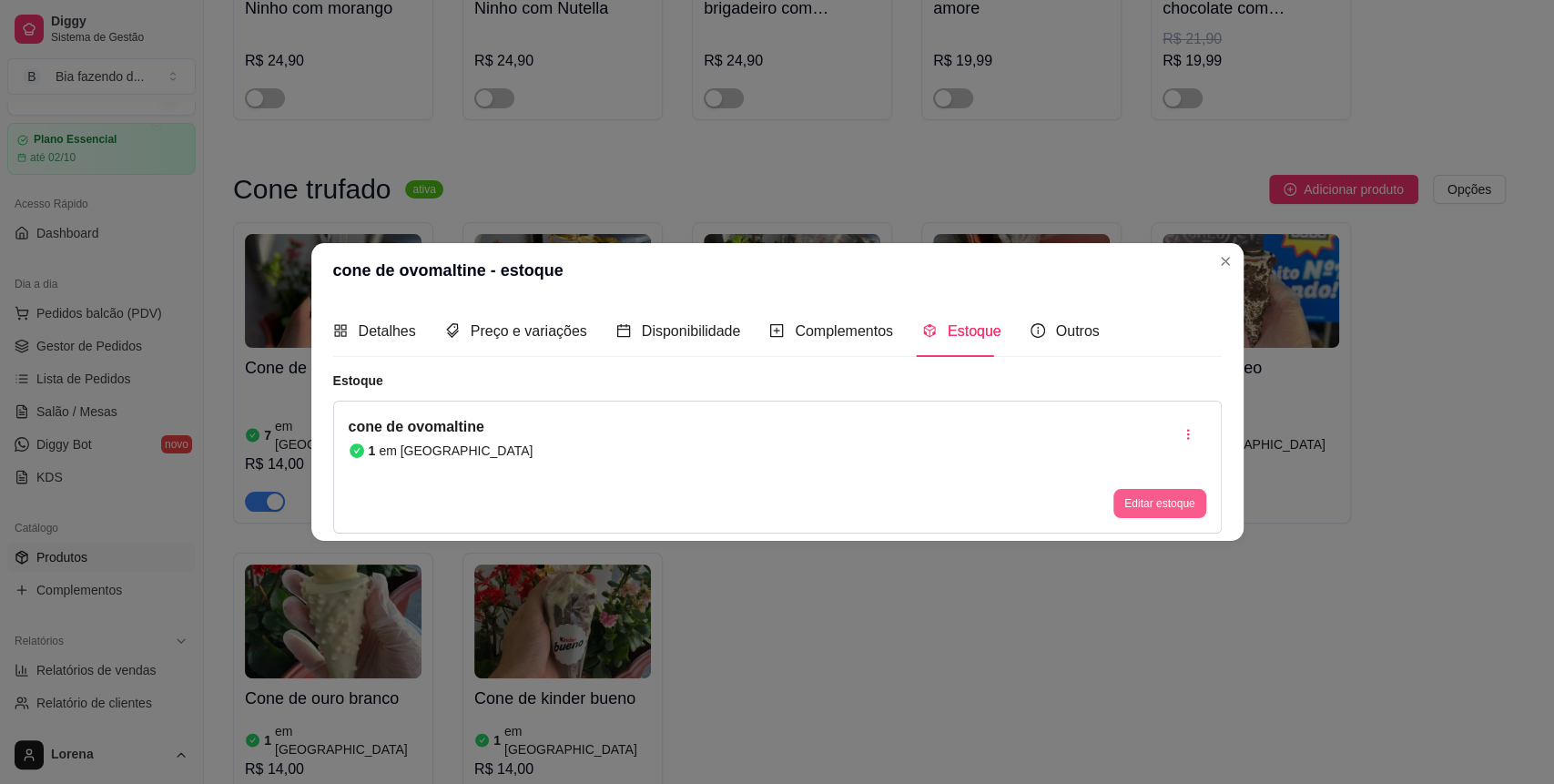
click at [1132, 498] on button "Editar estoque" at bounding box center [1158, 504] width 92 height 30
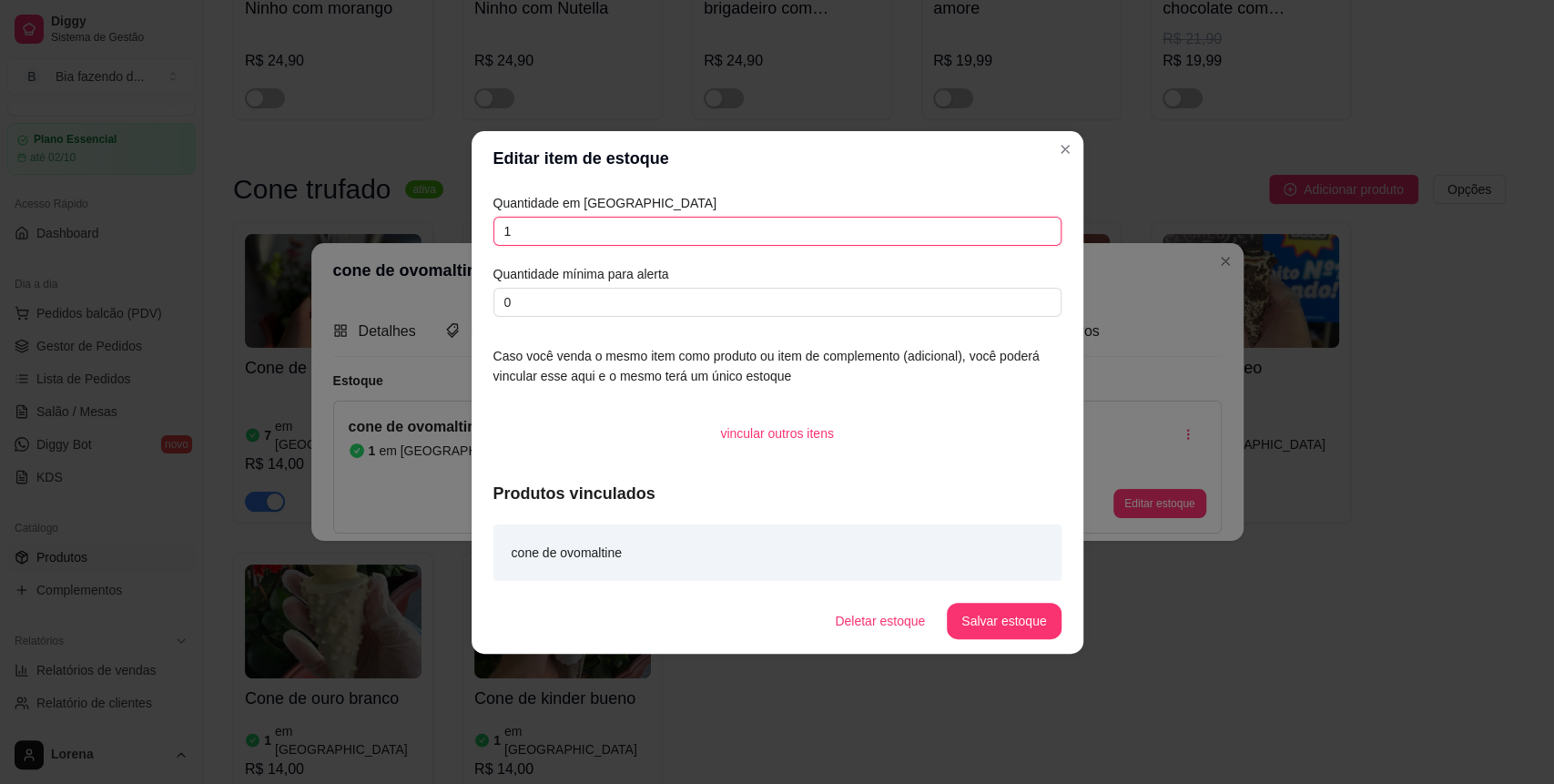
drag, startPoint x: 509, startPoint y: 231, endPoint x: 491, endPoint y: 227, distance: 18.4
click at [491, 227] on div "Quantidade em estoque 1 Quantidade mínima para alerta 0 Caso você venda o mesmo…" at bounding box center [777, 387] width 612 height 402
type input "0"
click at [1026, 621] on button "Salvar estoque" at bounding box center [1004, 620] width 111 height 35
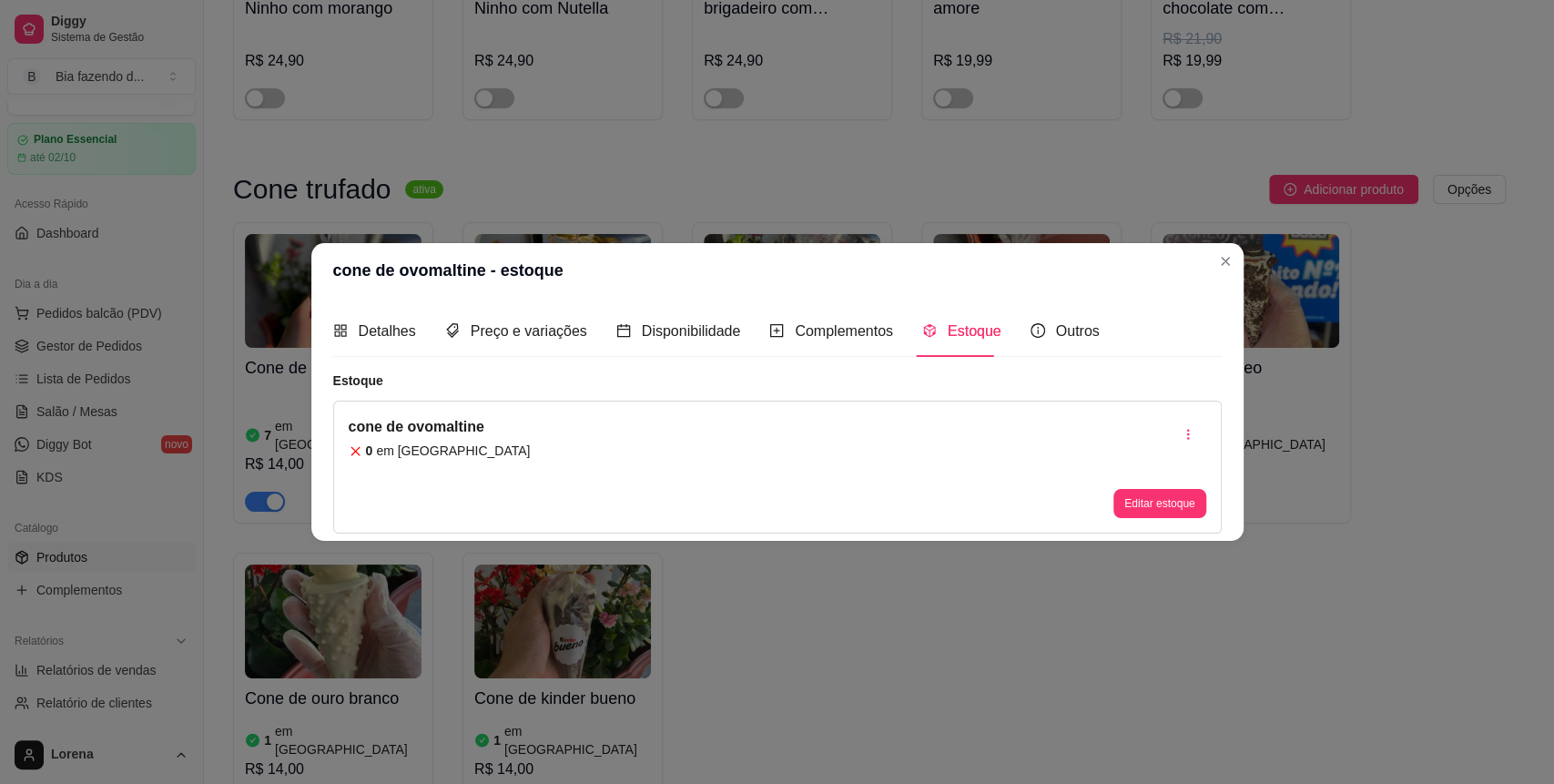
click at [1237, 252] on header "cone de ovomaltine - estoque" at bounding box center [777, 271] width 932 height 55
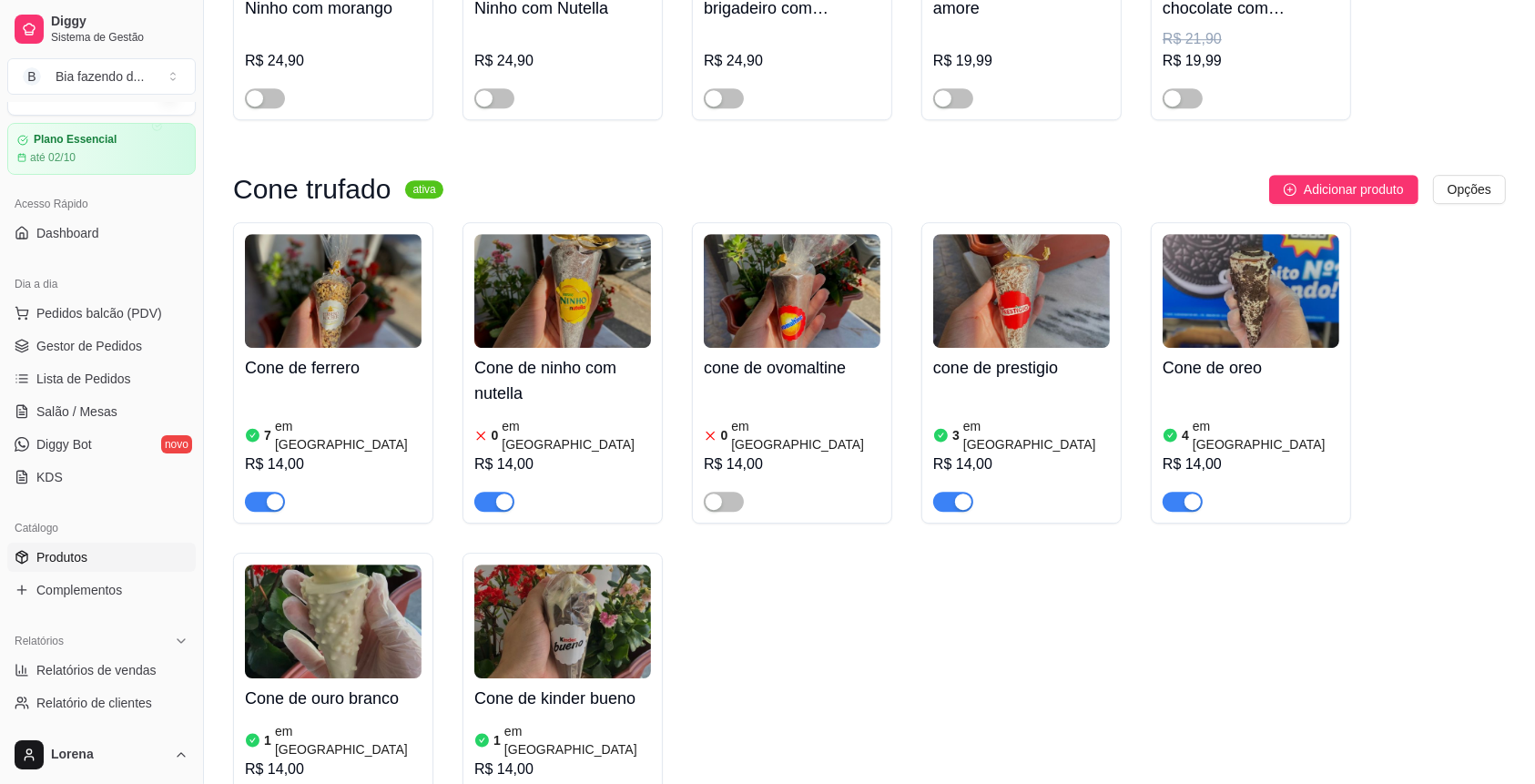
click at [602, 565] on img at bounding box center [562, 622] width 176 height 114
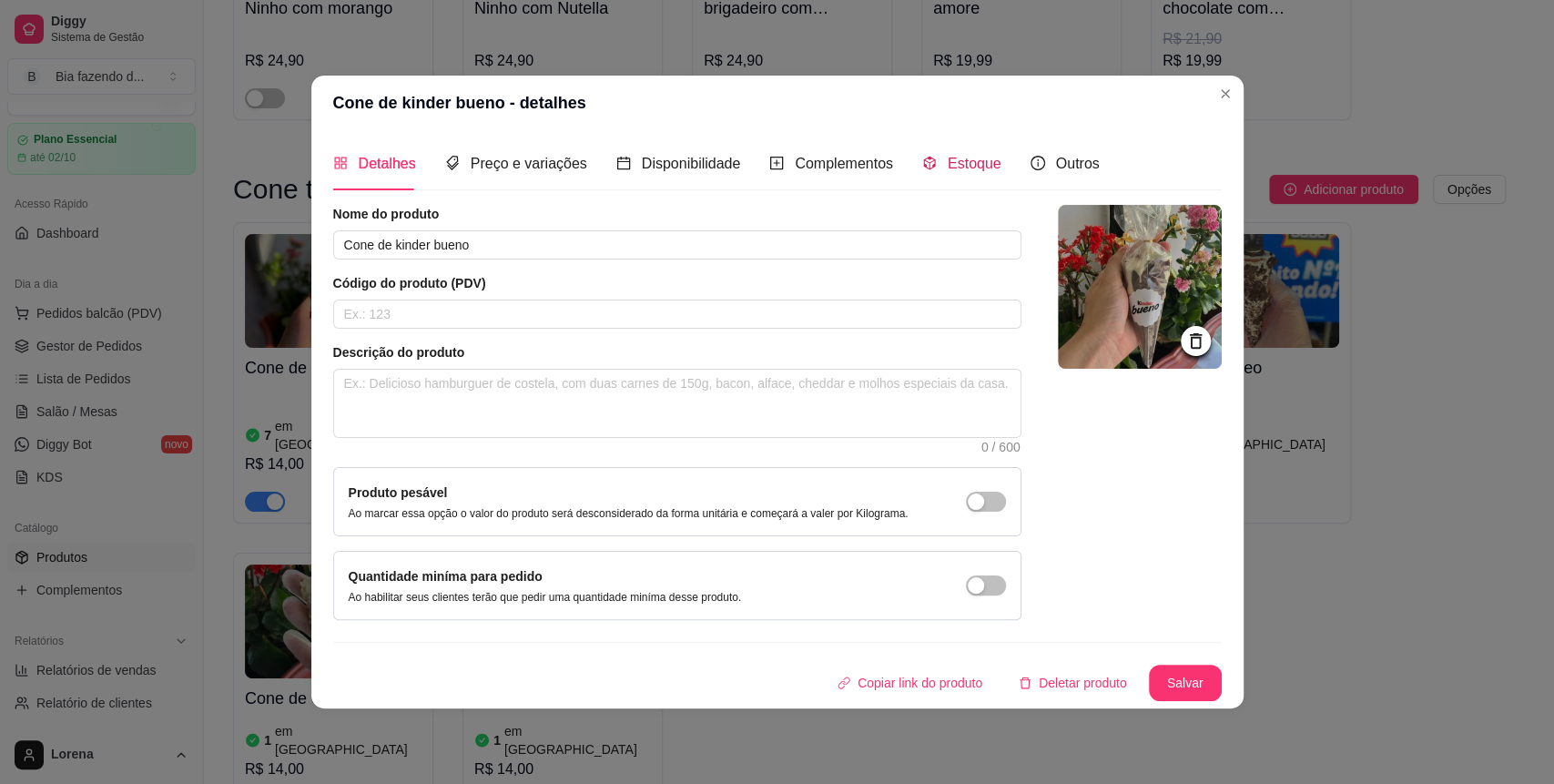
click at [986, 171] on span "Estoque" at bounding box center [974, 163] width 54 height 16
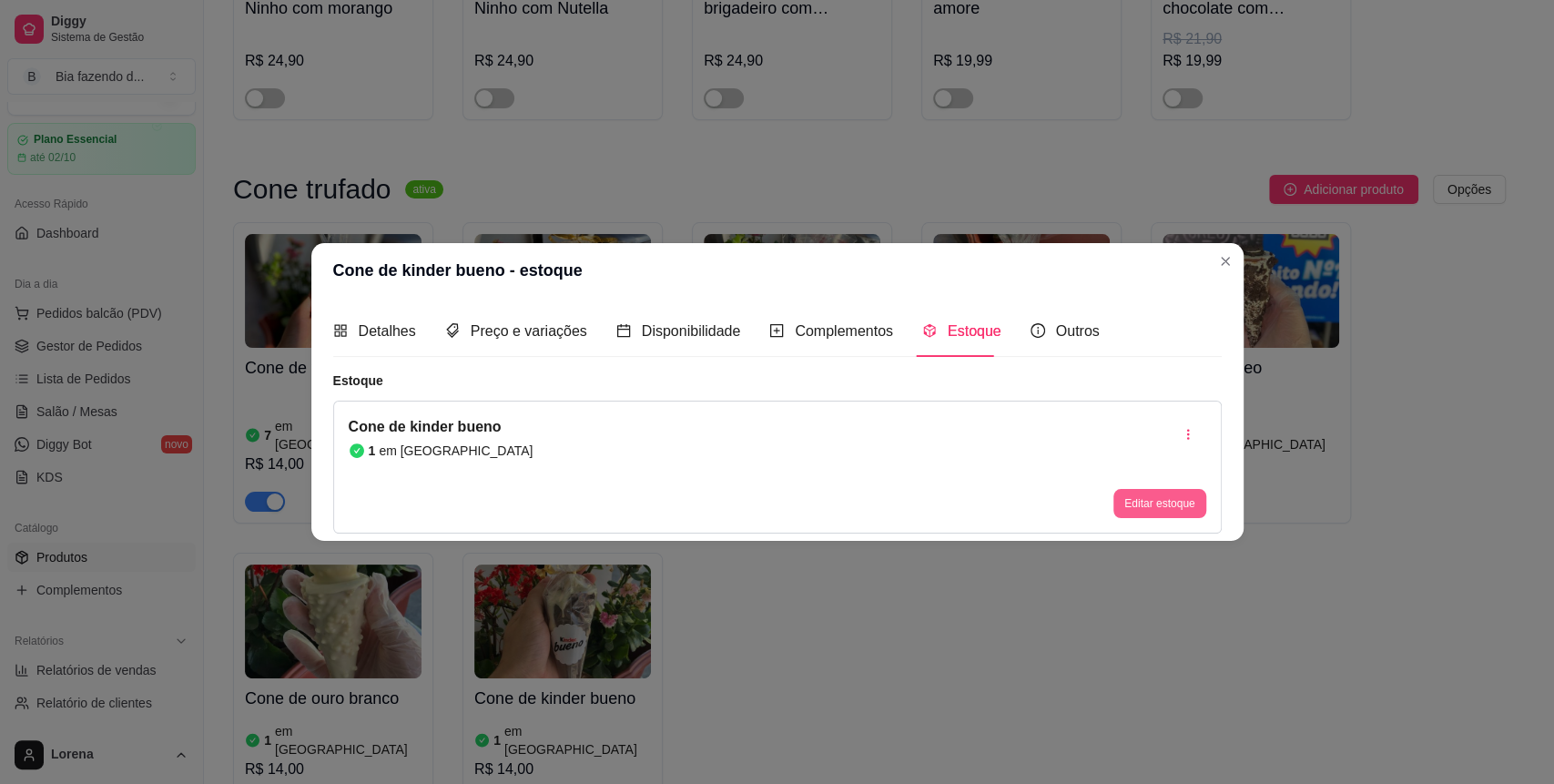
click at [1165, 491] on button "Editar estoque" at bounding box center [1158, 504] width 92 height 30
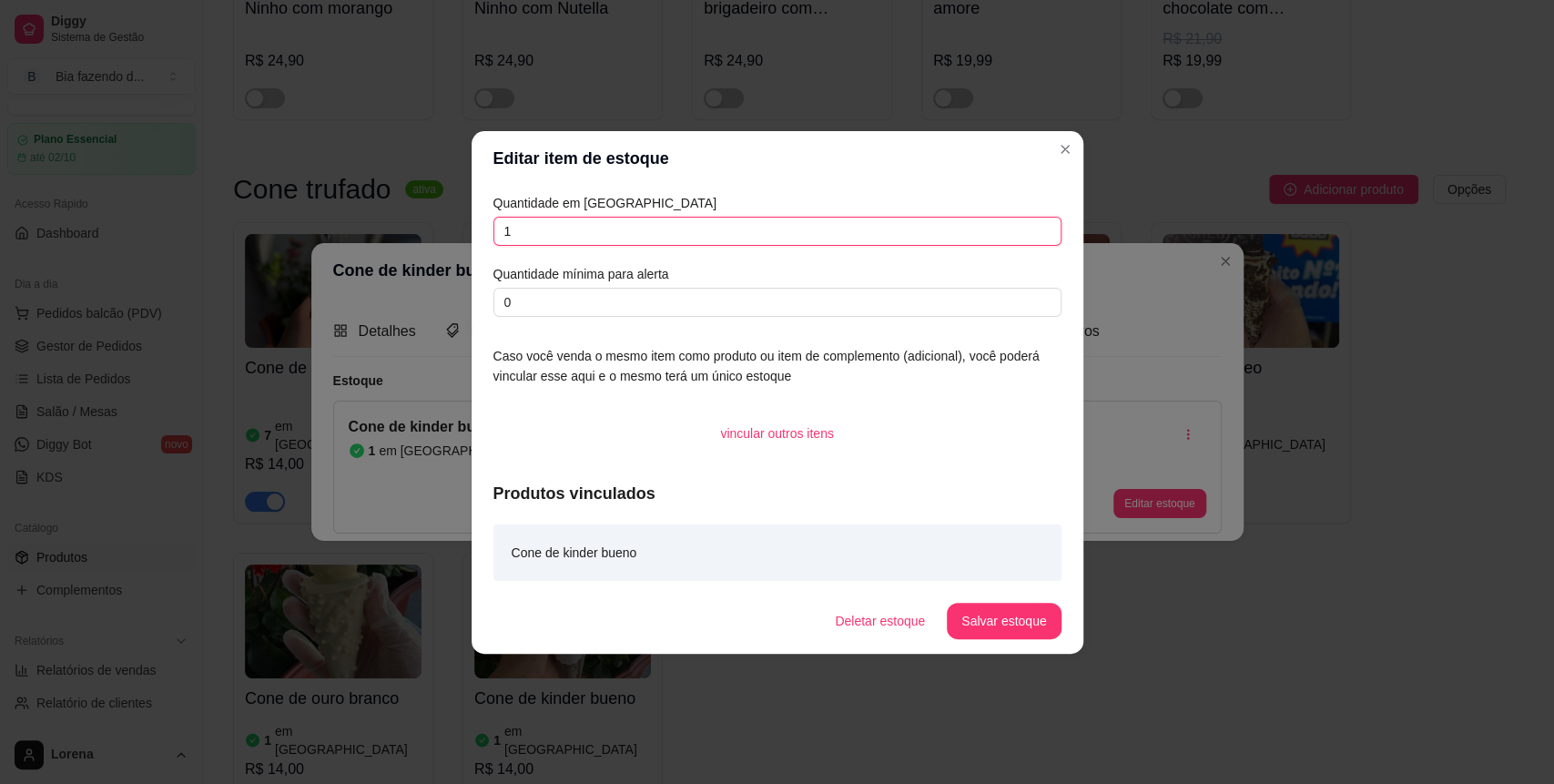
drag, startPoint x: 522, startPoint y: 232, endPoint x: 488, endPoint y: 228, distance: 34.2
click at [488, 228] on div "Quantidade em estoque 1 Quantidade mínima para alerta 0 Caso você venda o mesmo…" at bounding box center [777, 387] width 612 height 402
type input "9"
type input "0"
click at [1033, 619] on button "Salvar estoque" at bounding box center [1004, 620] width 114 height 36
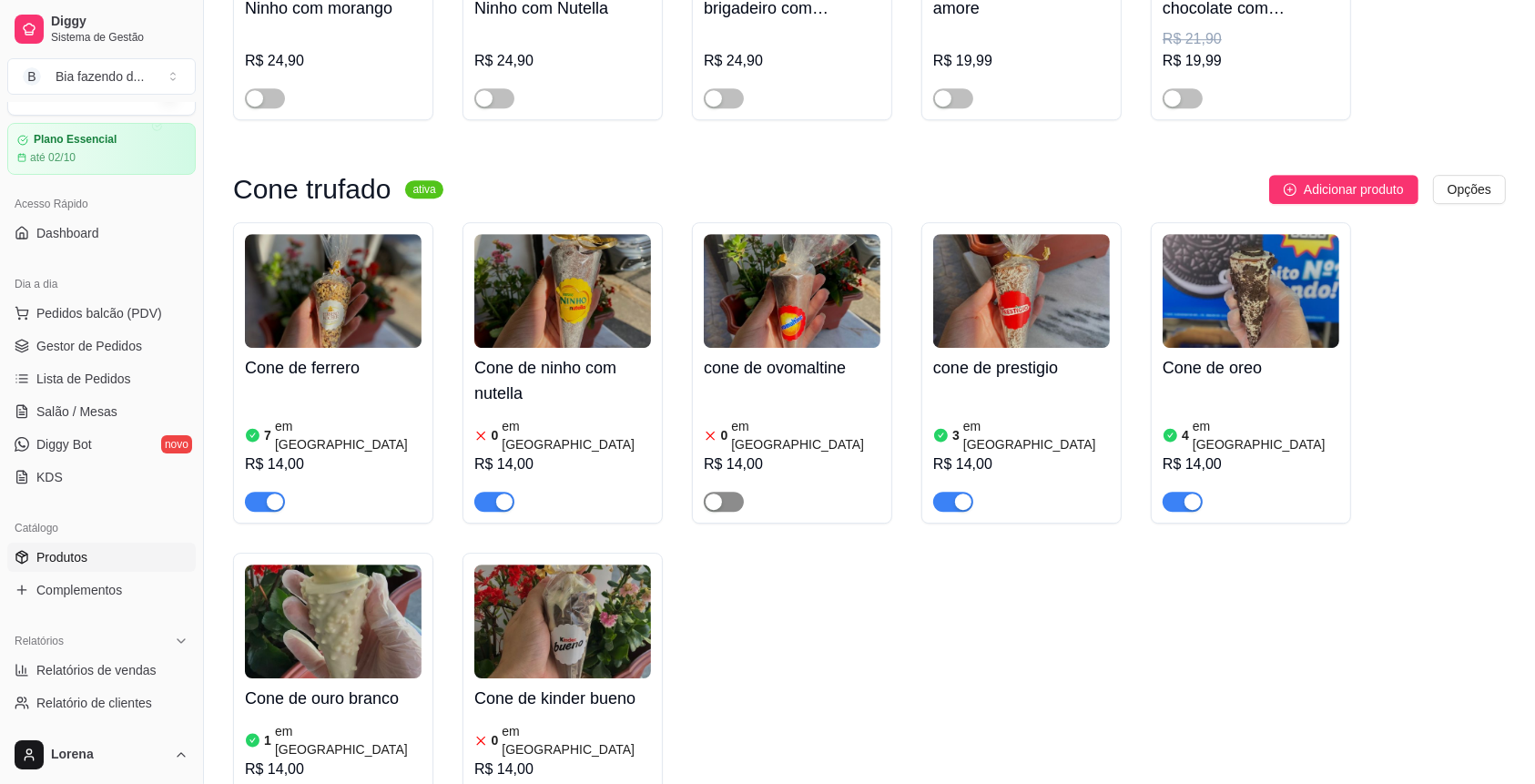
click at [721, 492] on button "button" at bounding box center [723, 502] width 40 height 20
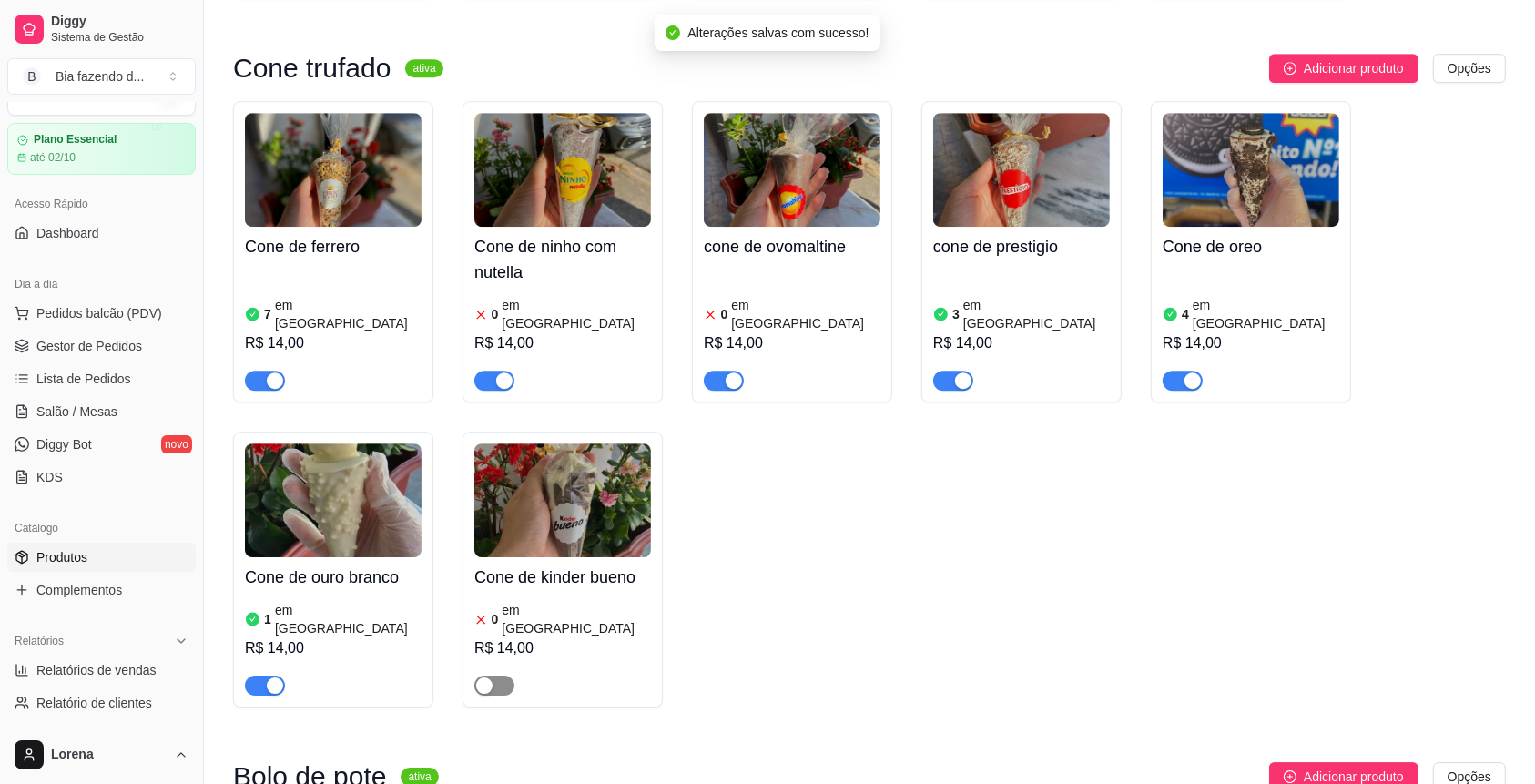
click at [496, 675] on span "button" at bounding box center [494, 685] width 40 height 20
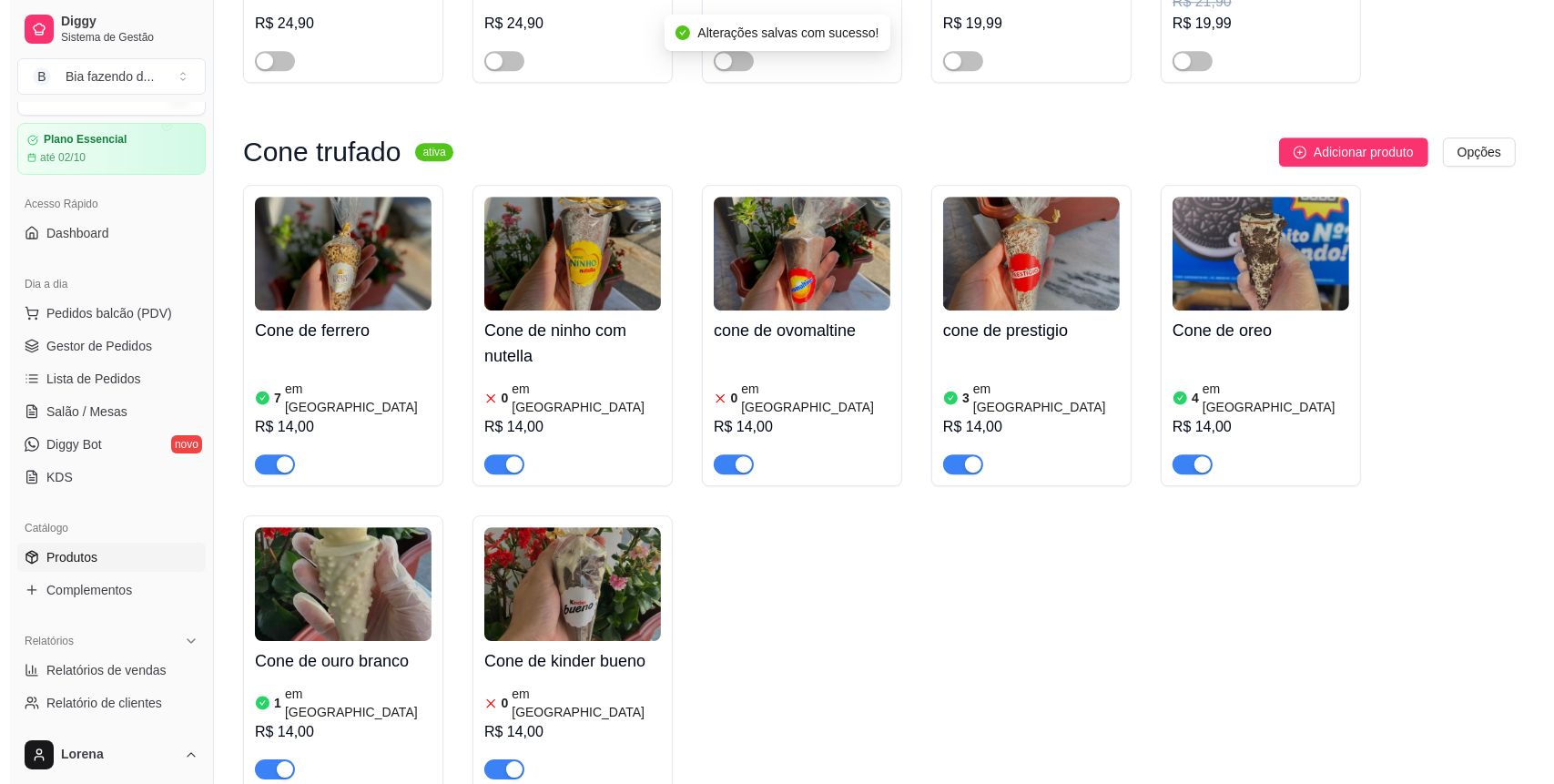
scroll to position [5460, 0]
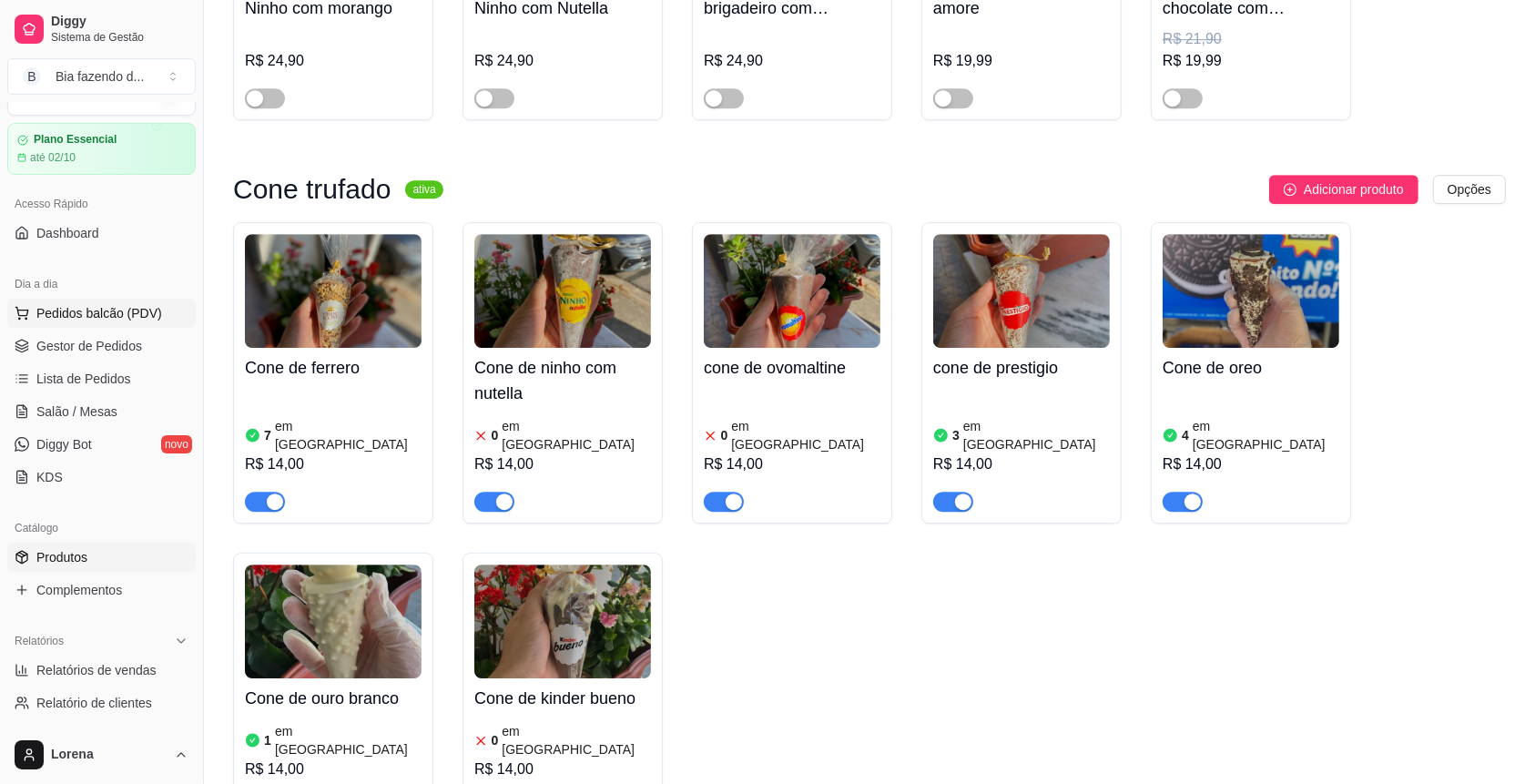
click at [135, 299] on button "Pedidos balcão (PDV)" at bounding box center [101, 313] width 189 height 30
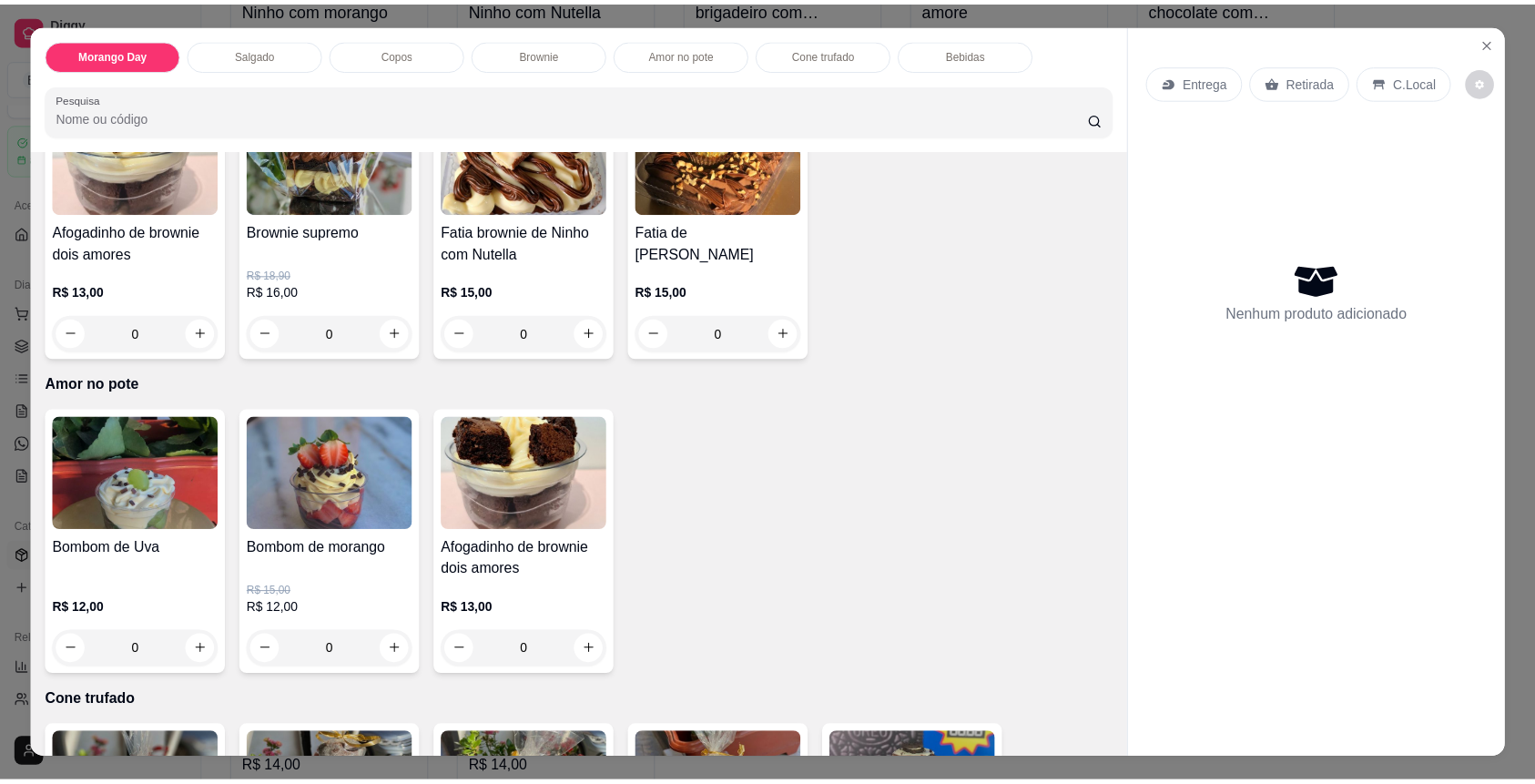
scroll to position [1941, 0]
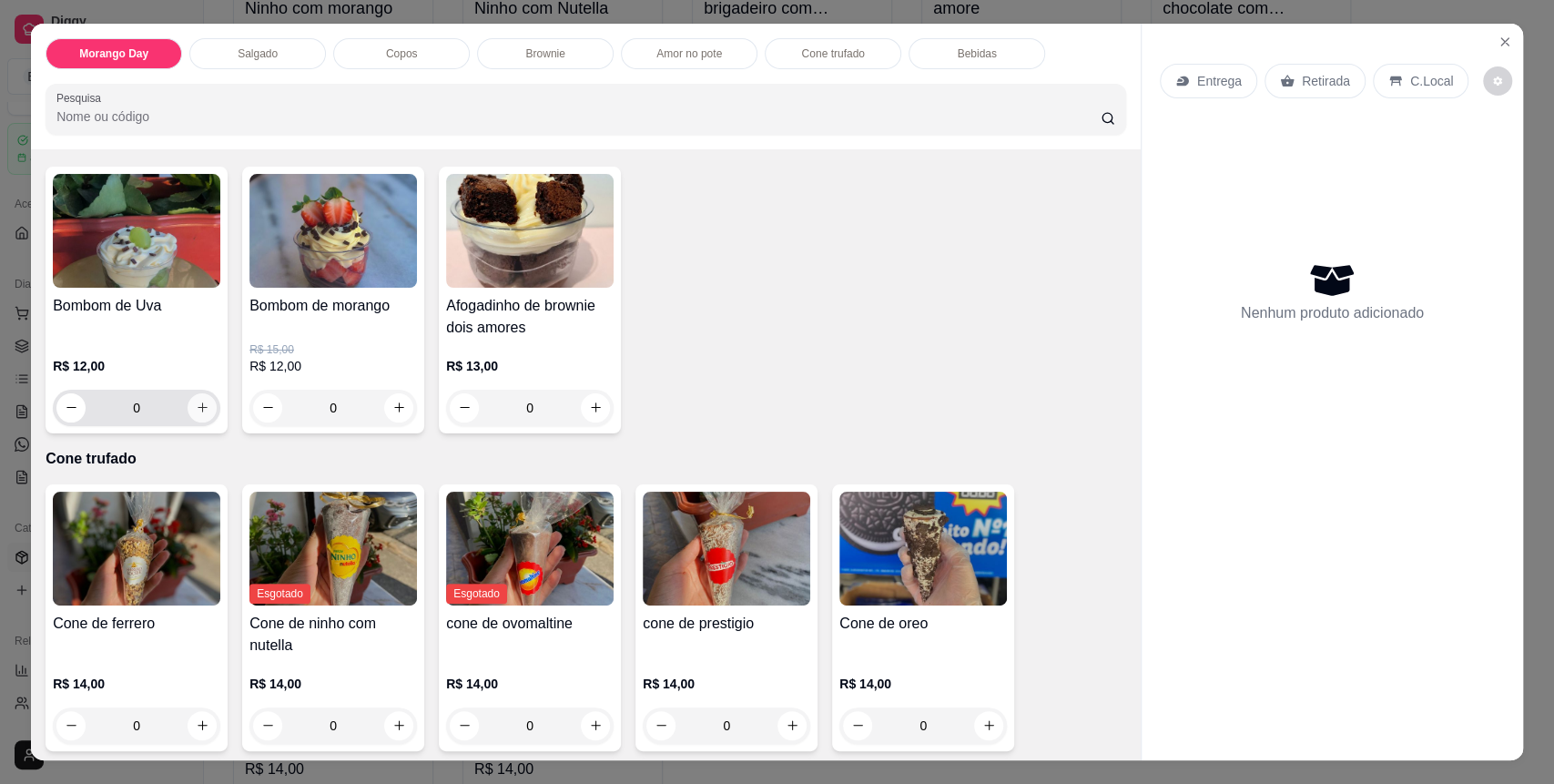
click at [198, 411] on icon "increase-product-quantity" at bounding box center [203, 407] width 14 height 14
type input "1"
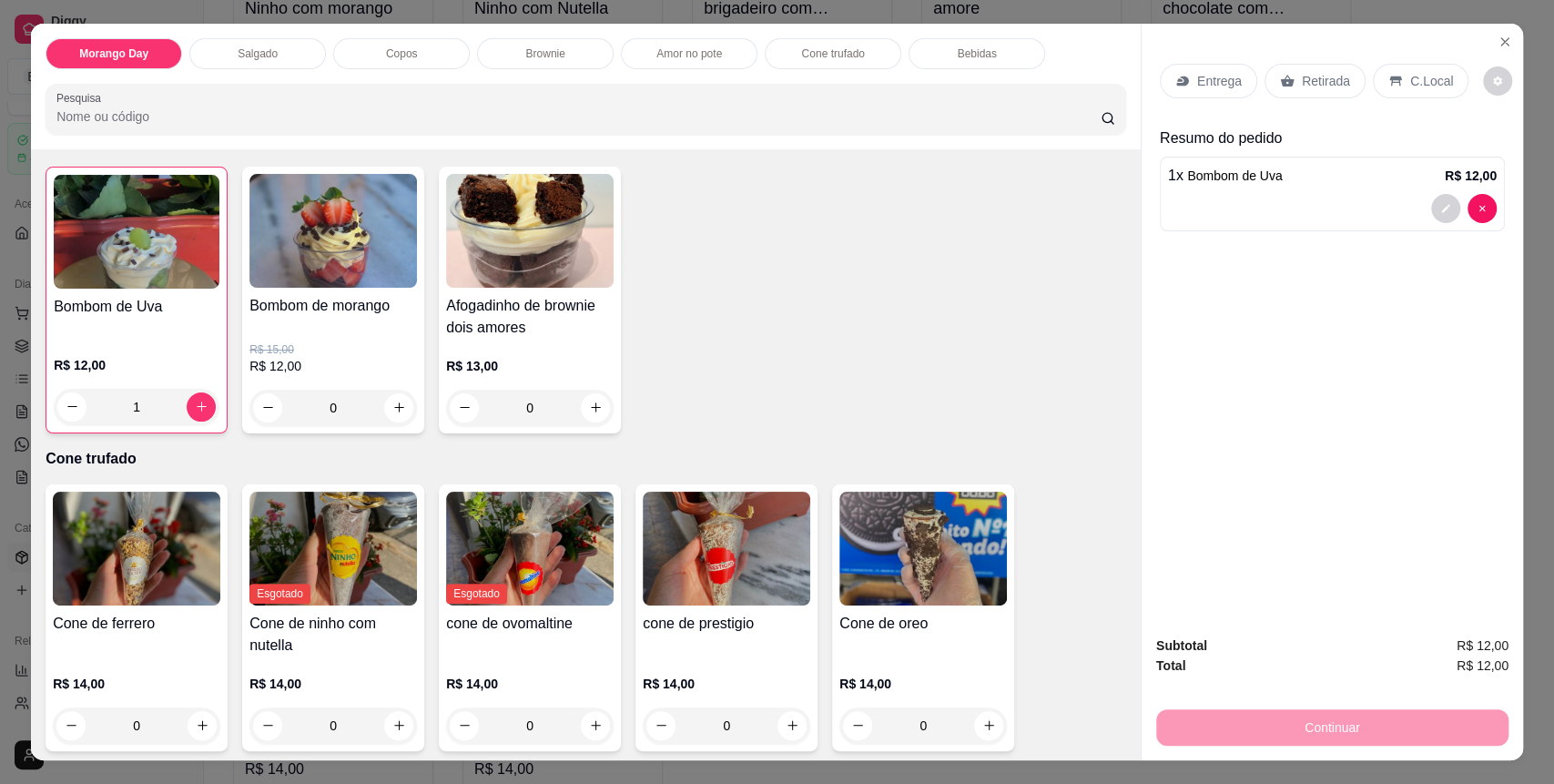
drag, startPoint x: 1398, startPoint y: 57, endPoint x: 1402, endPoint y: 67, distance: 10.8
click at [1399, 62] on div "Entrega Retirada C.Local" at bounding box center [1333, 81] width 345 height 64
drag, startPoint x: 1402, startPoint y: 72, endPoint x: 1383, endPoint y: 470, distance: 398.5
click at [1410, 74] on p "C.Local" at bounding box center [1431, 81] width 42 height 19
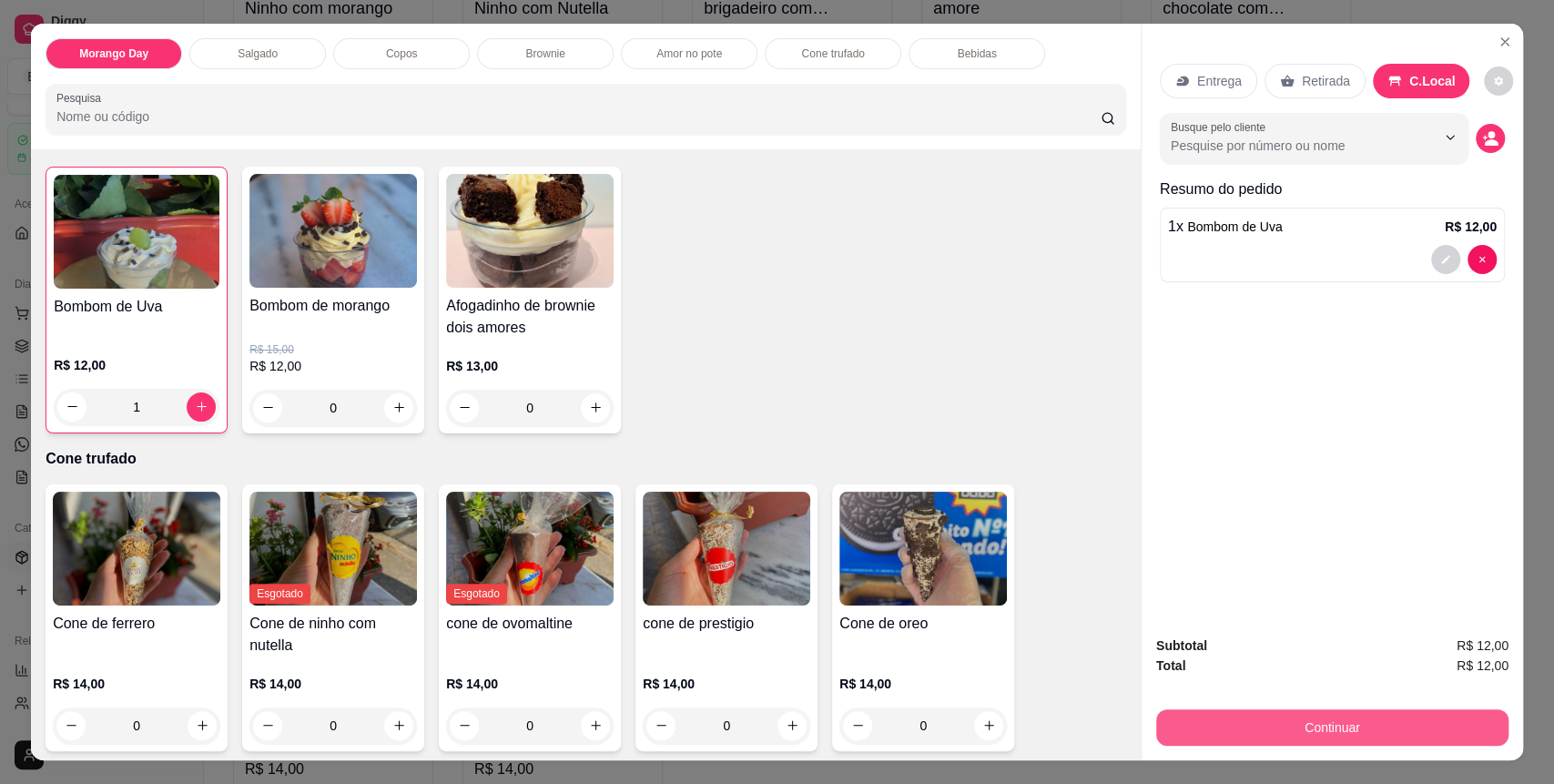
click at [1382, 730] on button "Continuar" at bounding box center [1333, 727] width 352 height 36
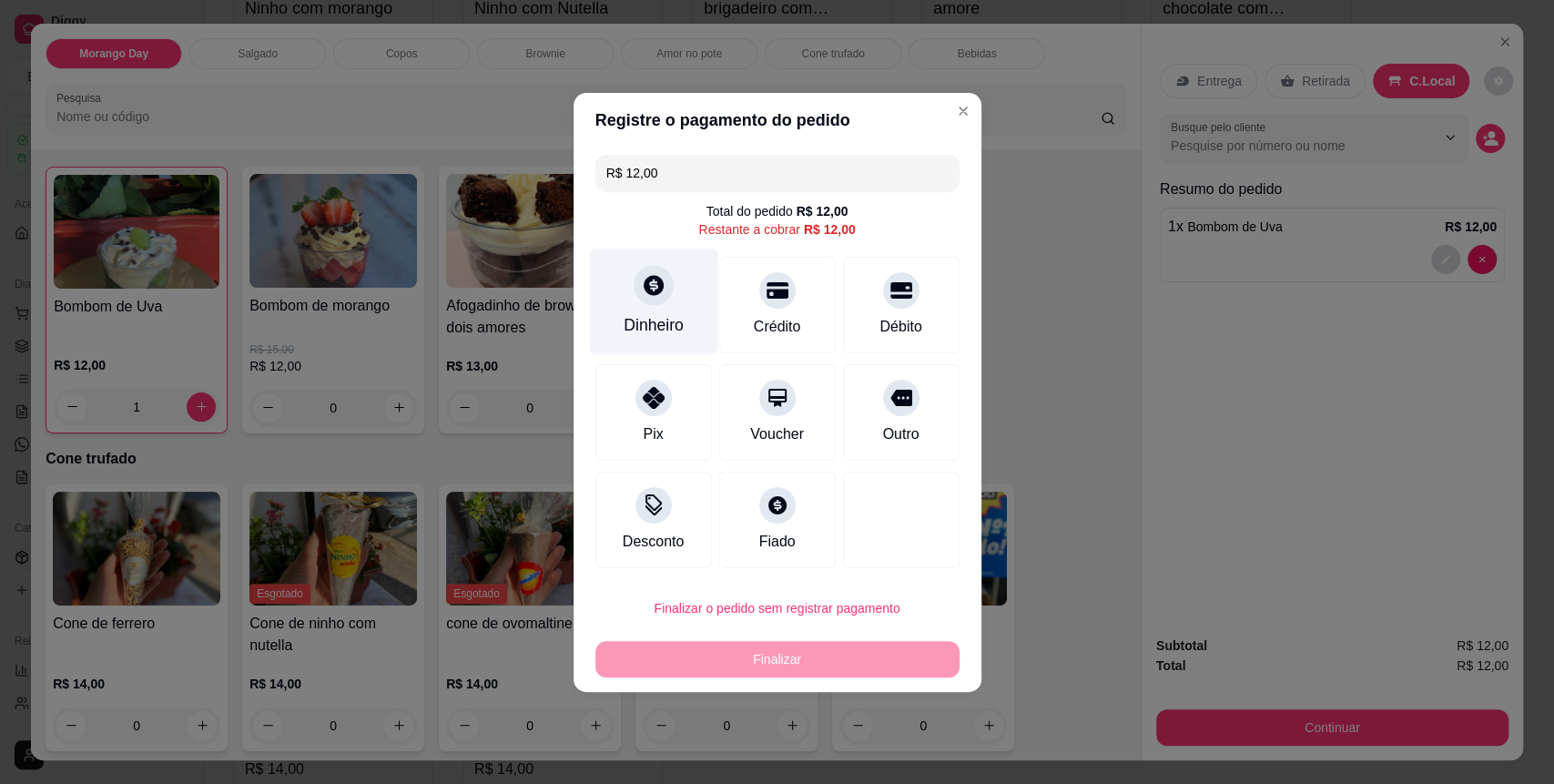
click at [672, 328] on div "Dinheiro" at bounding box center [653, 325] width 60 height 24
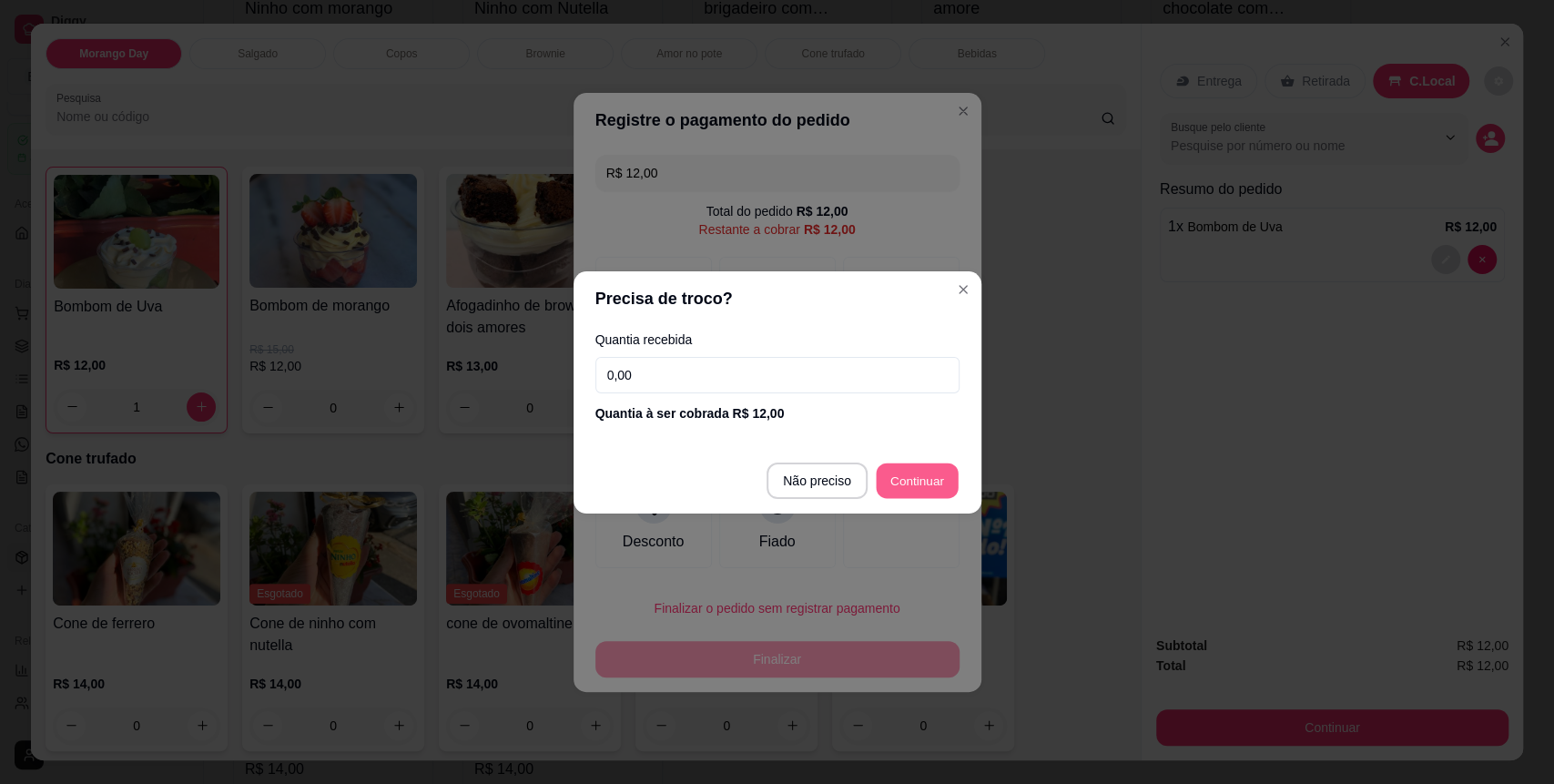
type input "R$ 0,00"
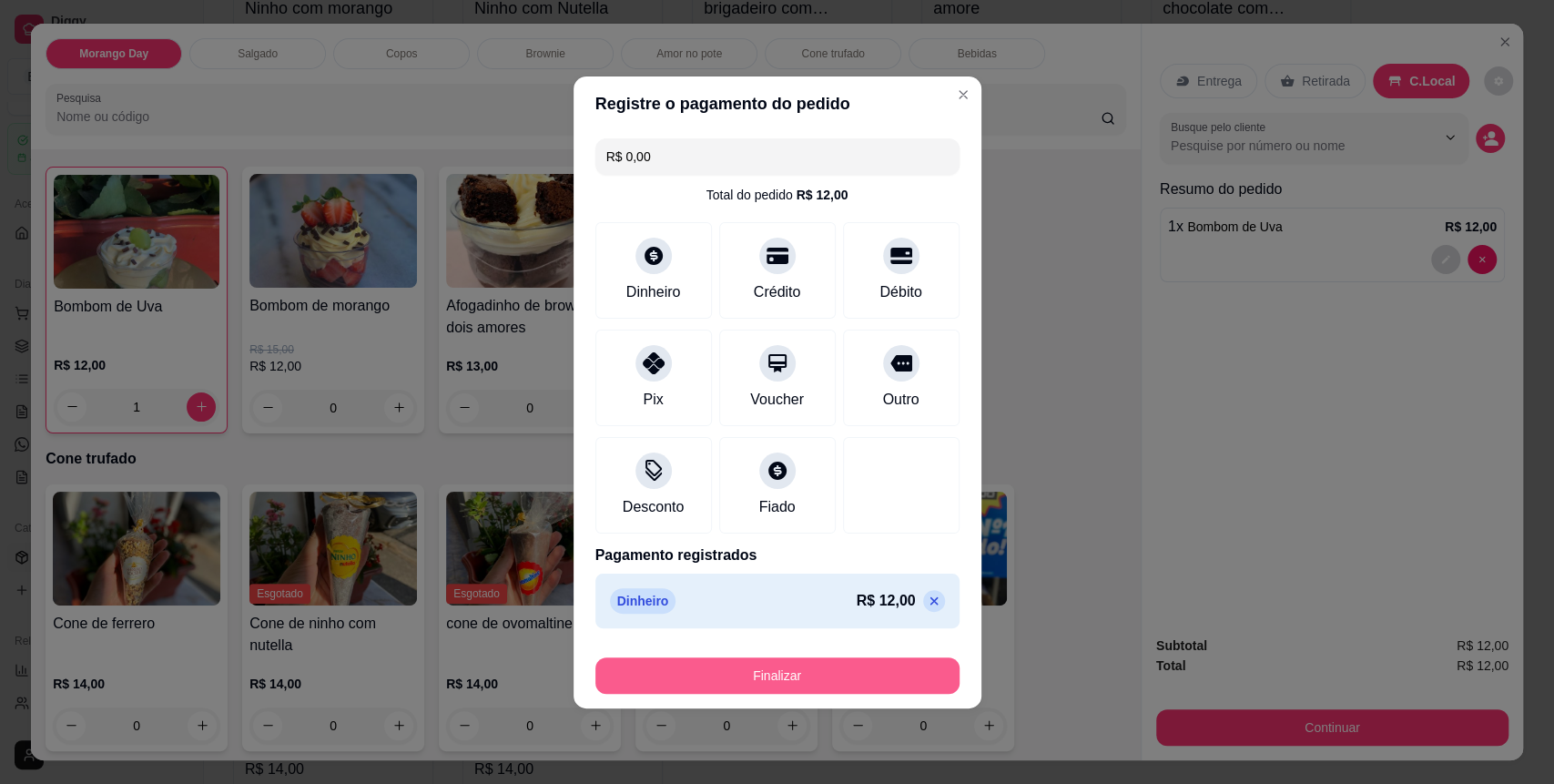
click at [874, 666] on button "Finalizar" at bounding box center [777, 675] width 364 height 36
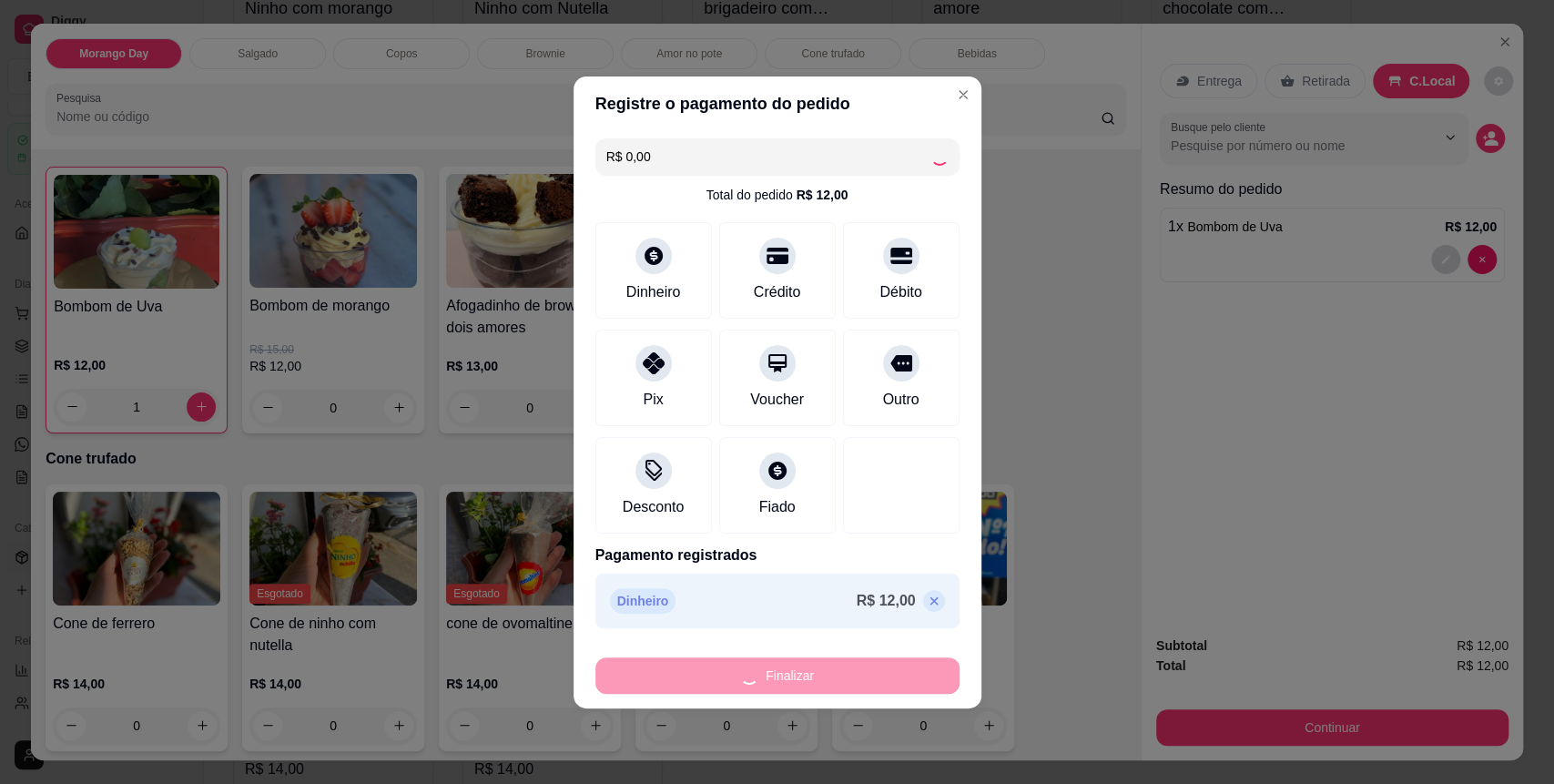
type input "0"
type input "-R$ 12,00"
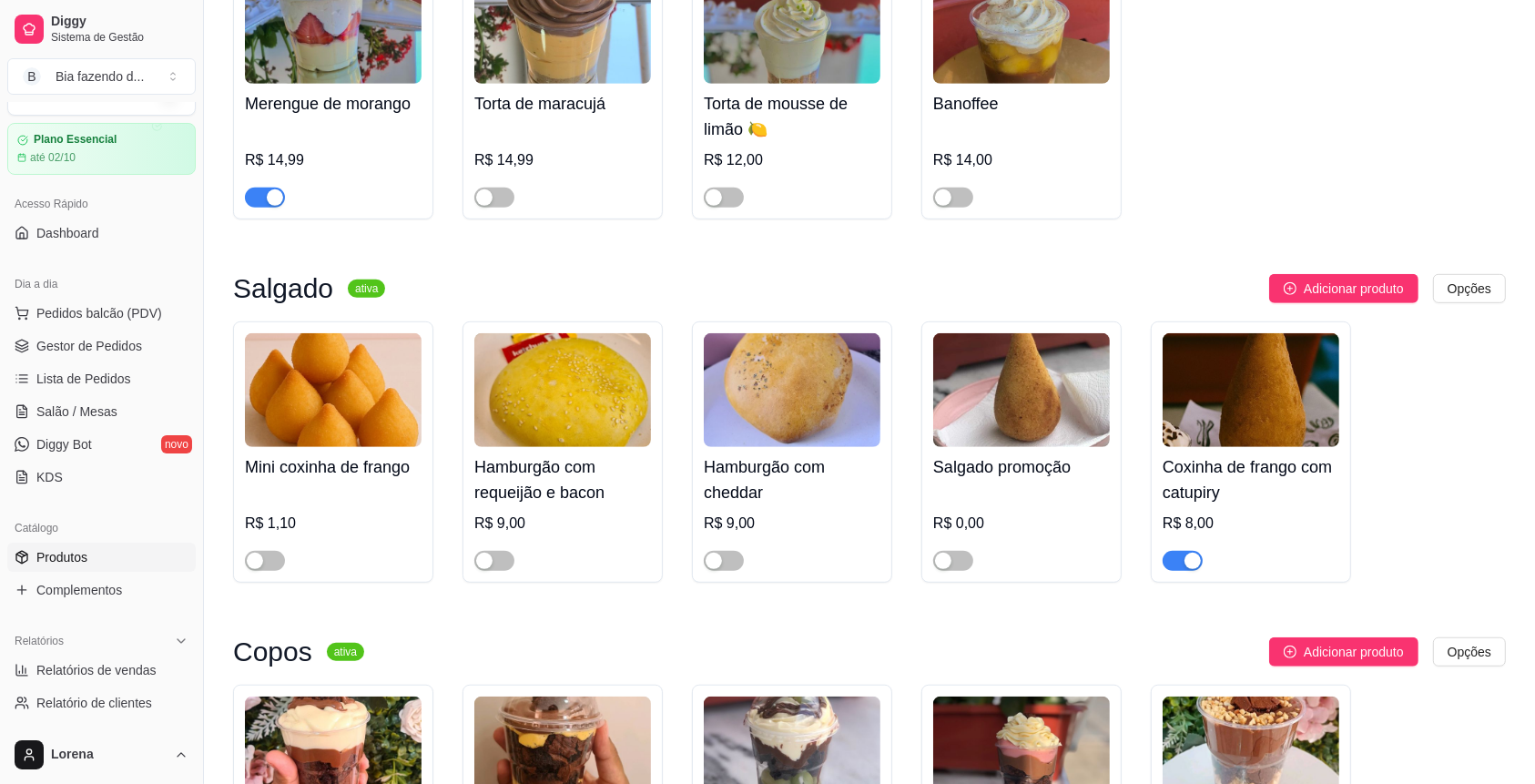
scroll to position [970, 0]
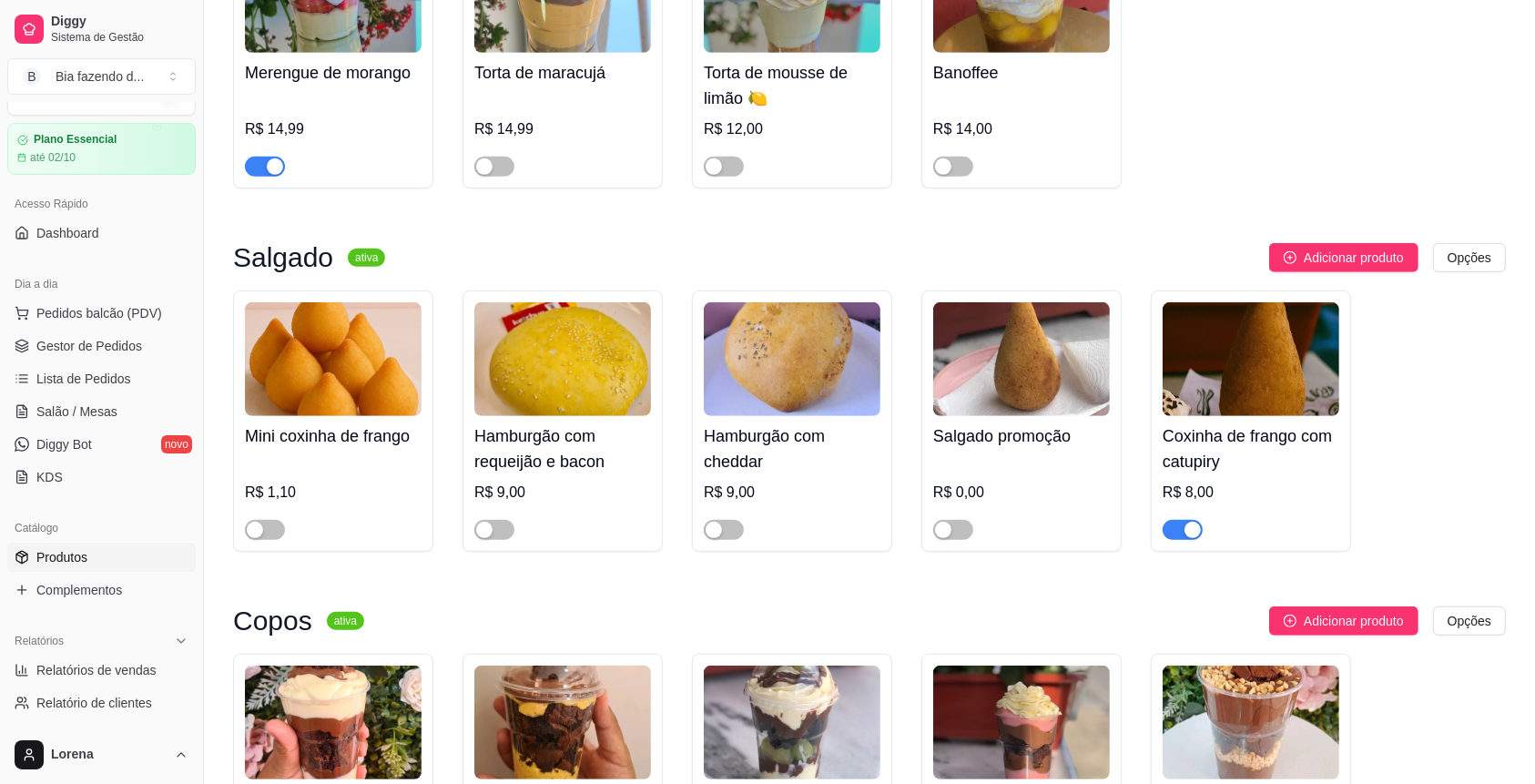
click at [1192, 538] on div "button" at bounding box center [1193, 529] width 17 height 17
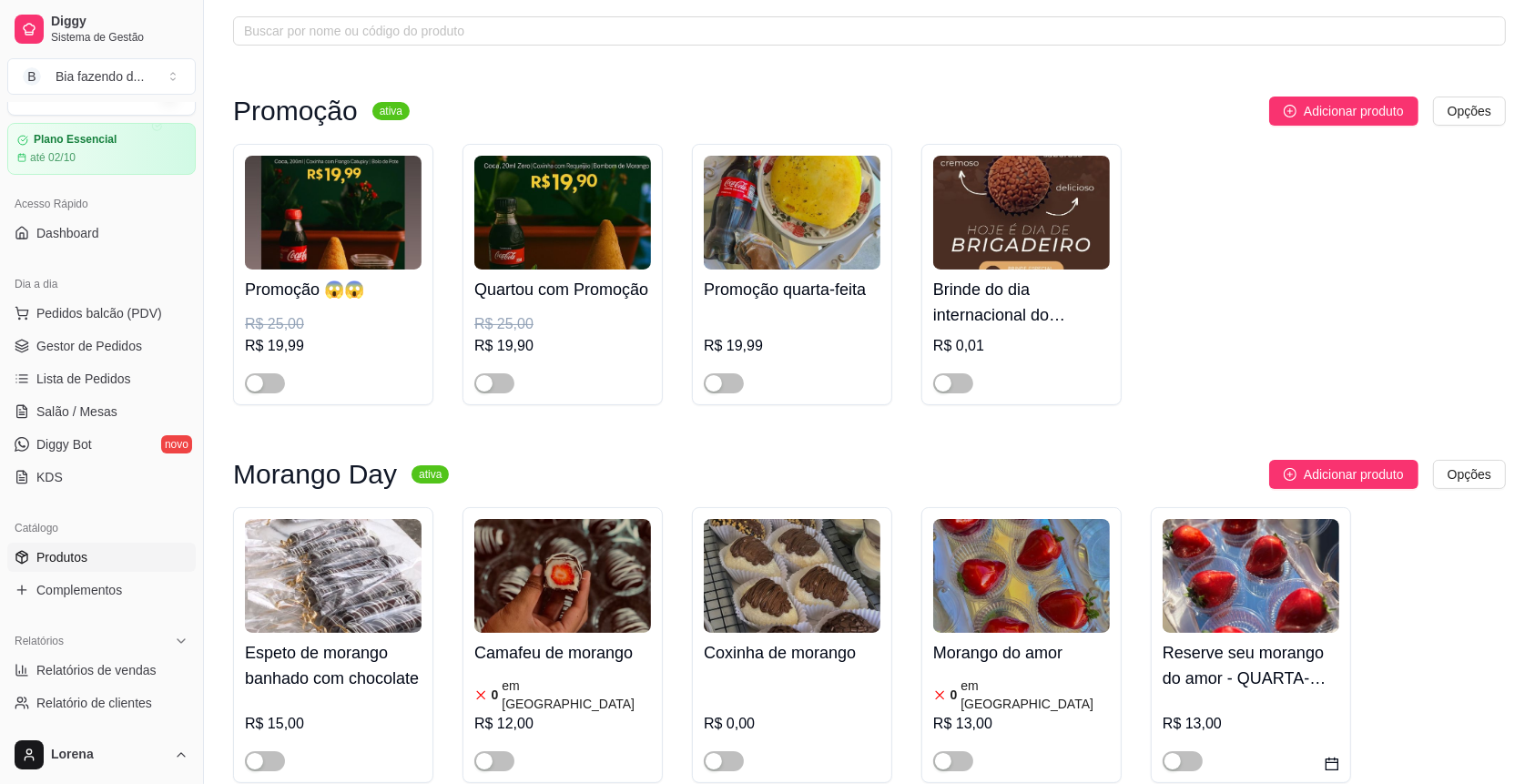
scroll to position [121, 0]
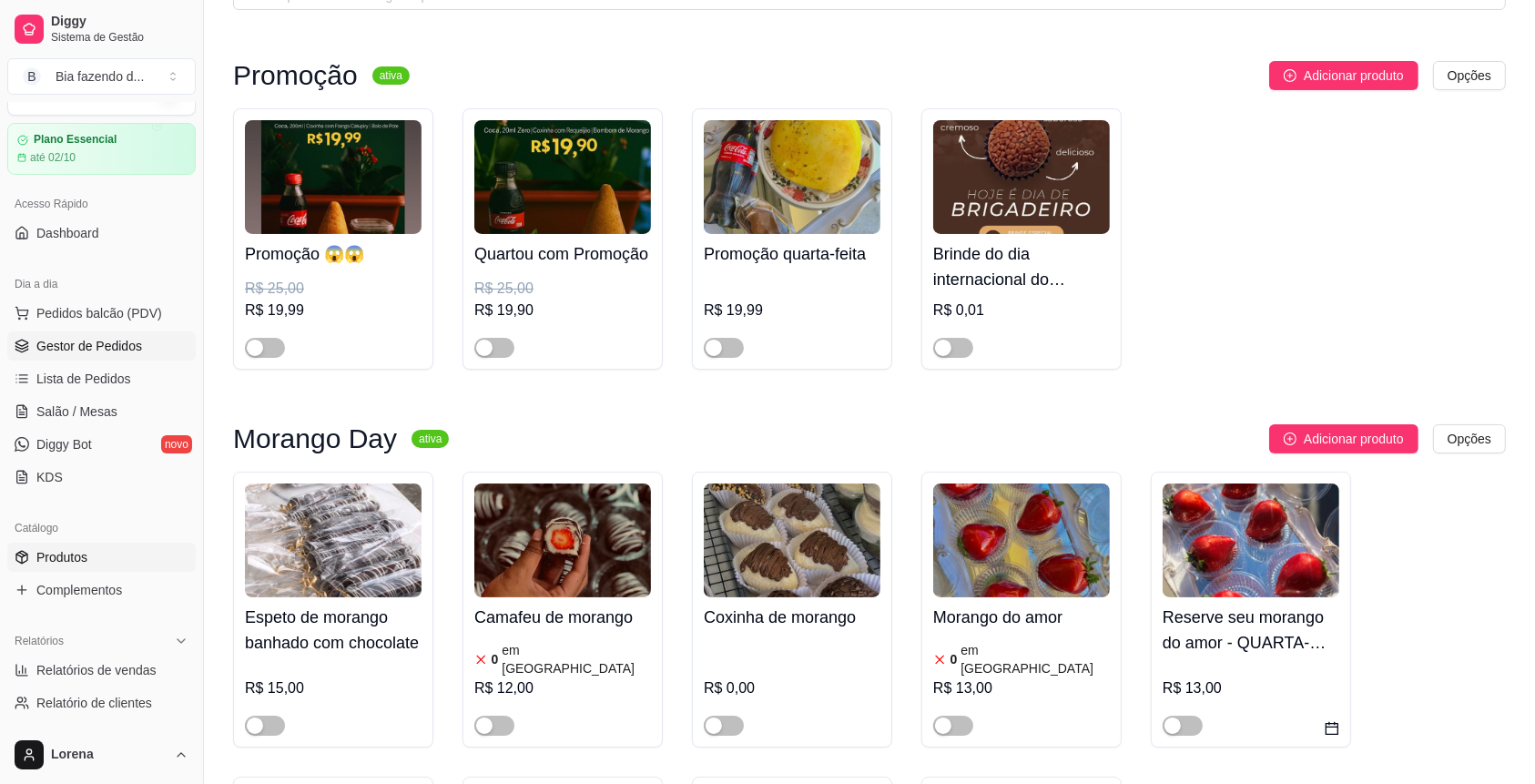
click at [140, 344] on link "Gestor de Pedidos" at bounding box center [101, 346] width 189 height 30
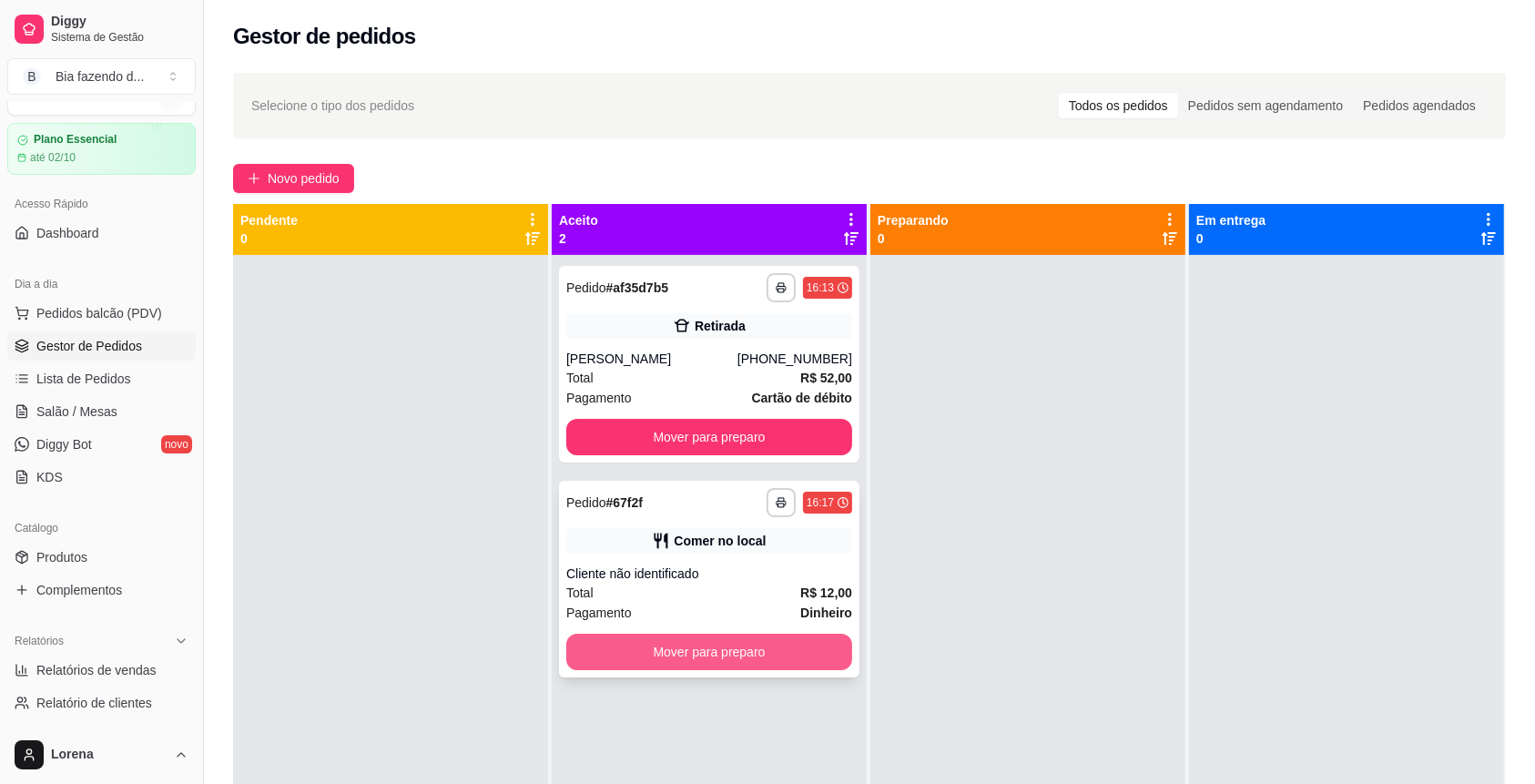
click at [675, 649] on button "Mover para preparo" at bounding box center [708, 651] width 285 height 36
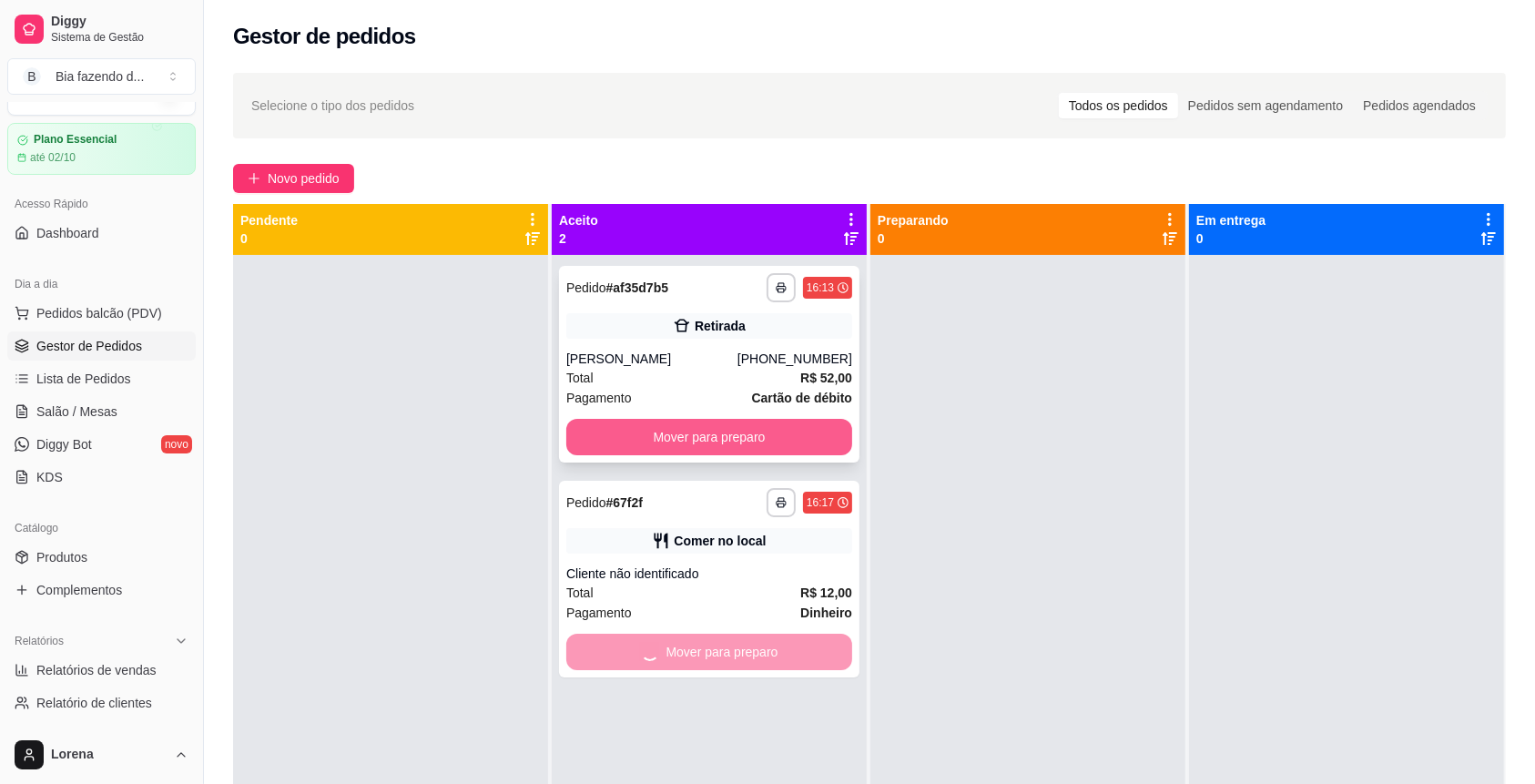
click at [731, 430] on button "Mover para preparo" at bounding box center [708, 437] width 285 height 36
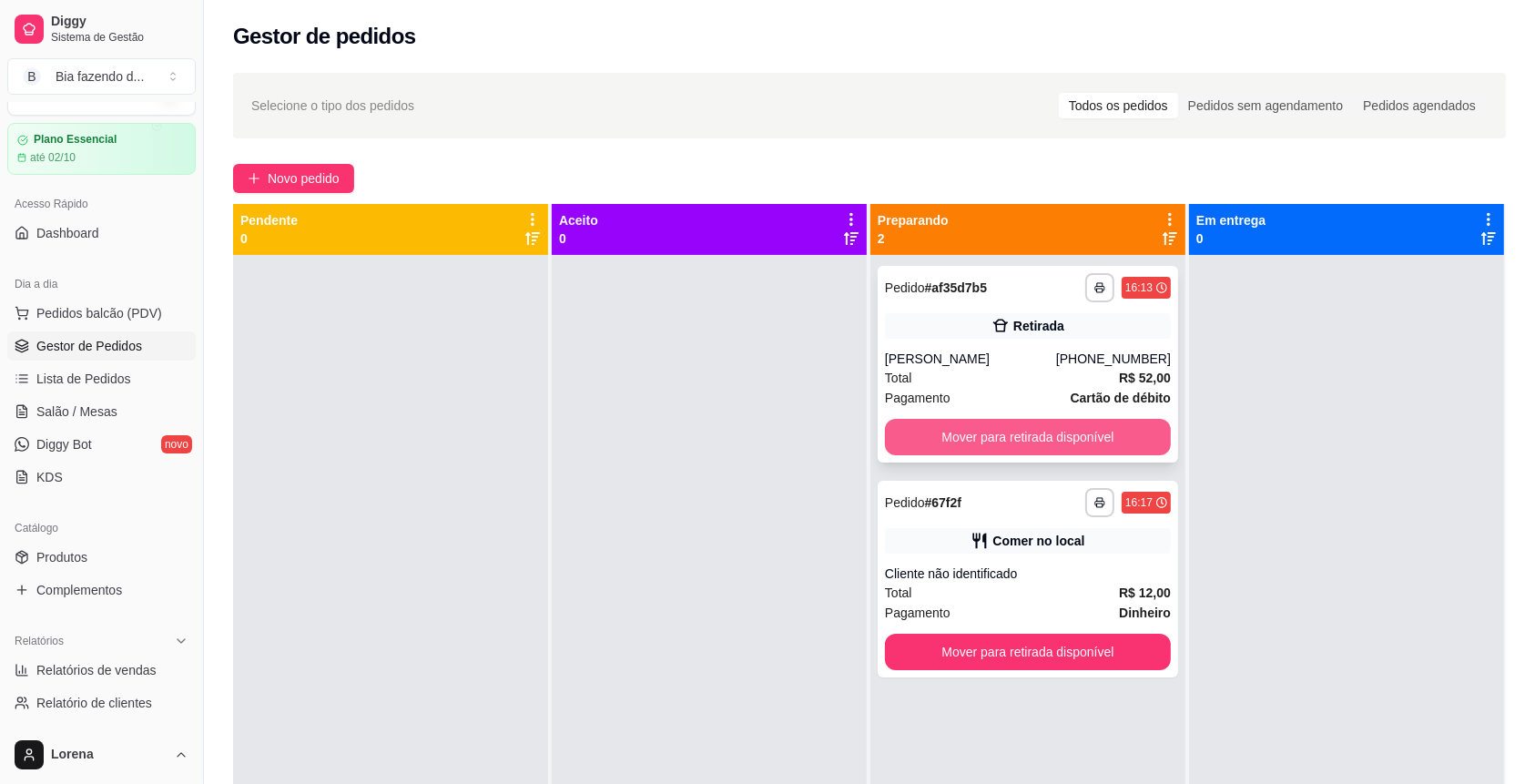
click at [973, 433] on button "Mover para retirada disponível" at bounding box center [1027, 437] width 285 height 36
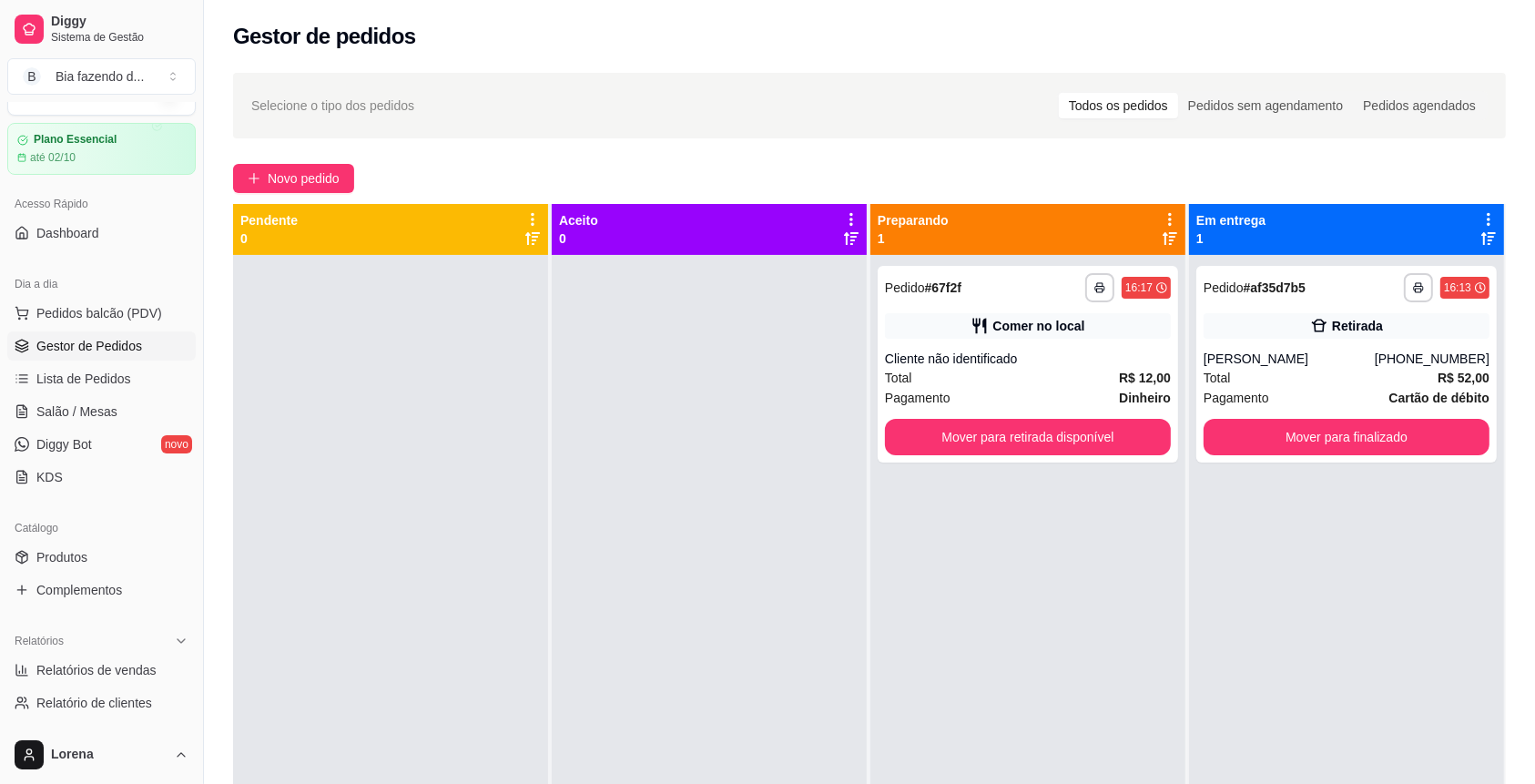
click at [1048, 655] on div "**********" at bounding box center [1027, 646] width 315 height 784
click at [1100, 437] on button "Mover para retirada disponível" at bounding box center [1027, 437] width 285 height 36
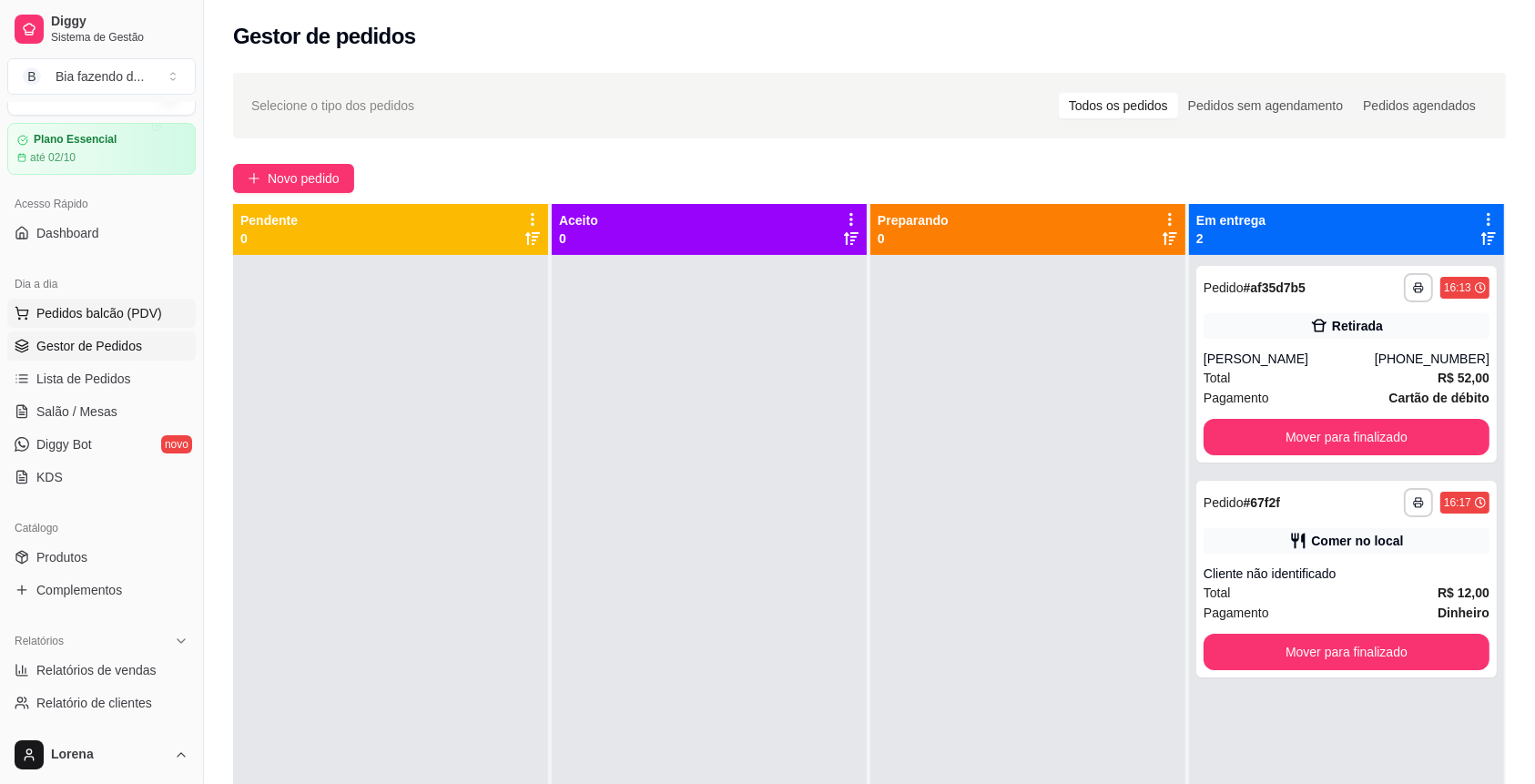
click at [136, 301] on button "Pedidos balcão (PDV)" at bounding box center [101, 313] width 189 height 30
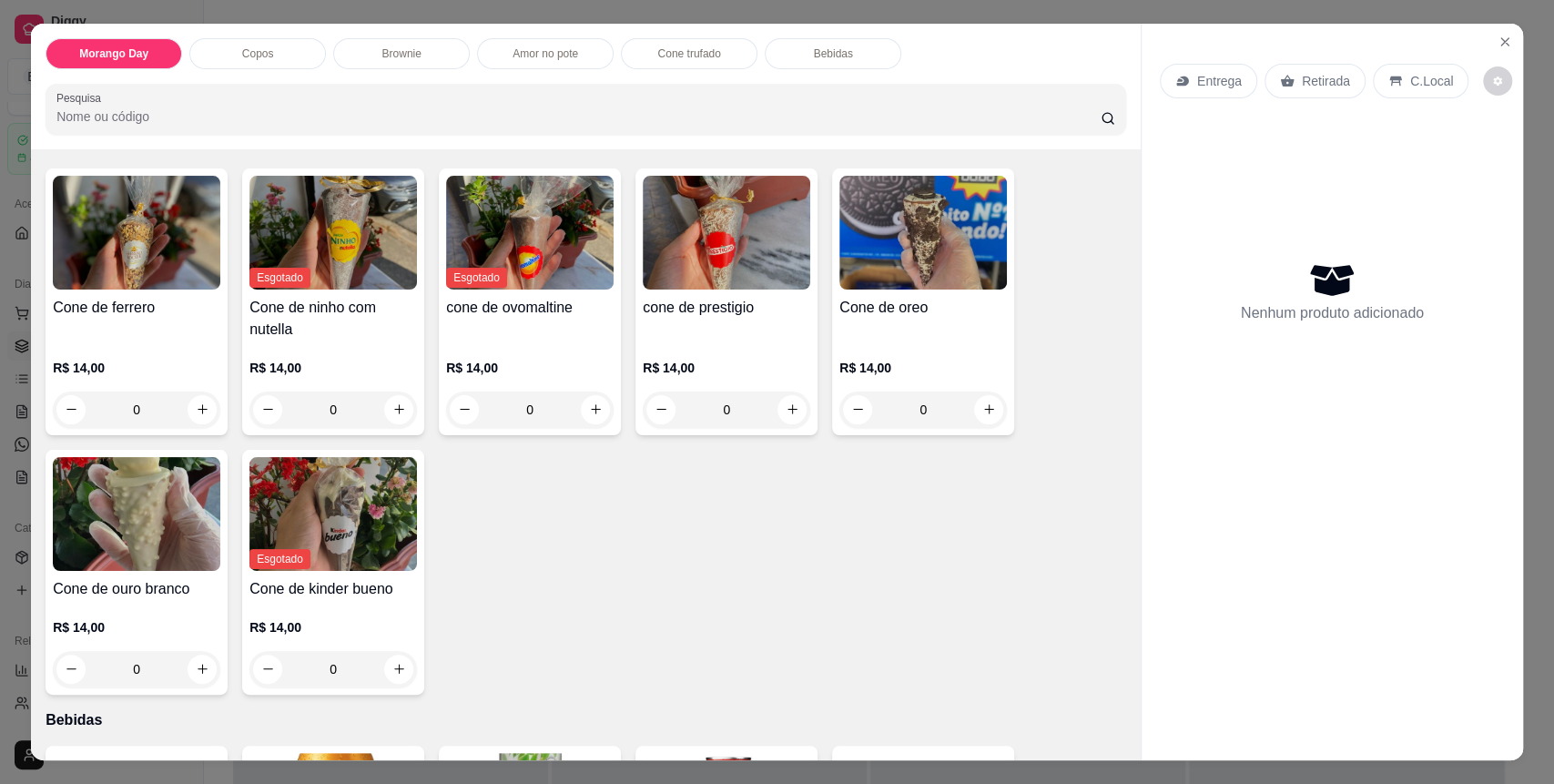
scroll to position [1941, 0]
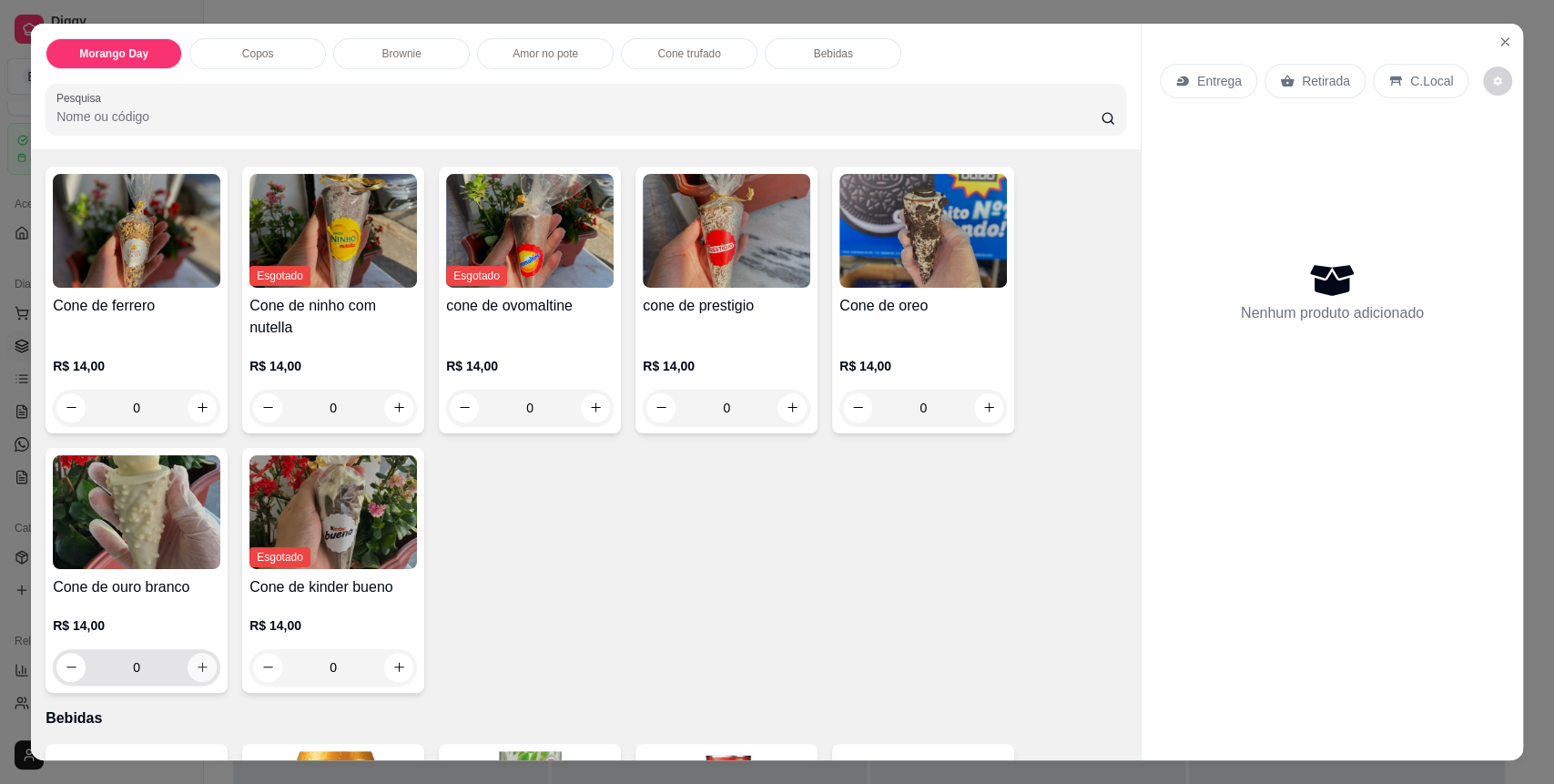
click at [198, 666] on icon "increase-product-quantity" at bounding box center [203, 667] width 10 height 10
type input "1"
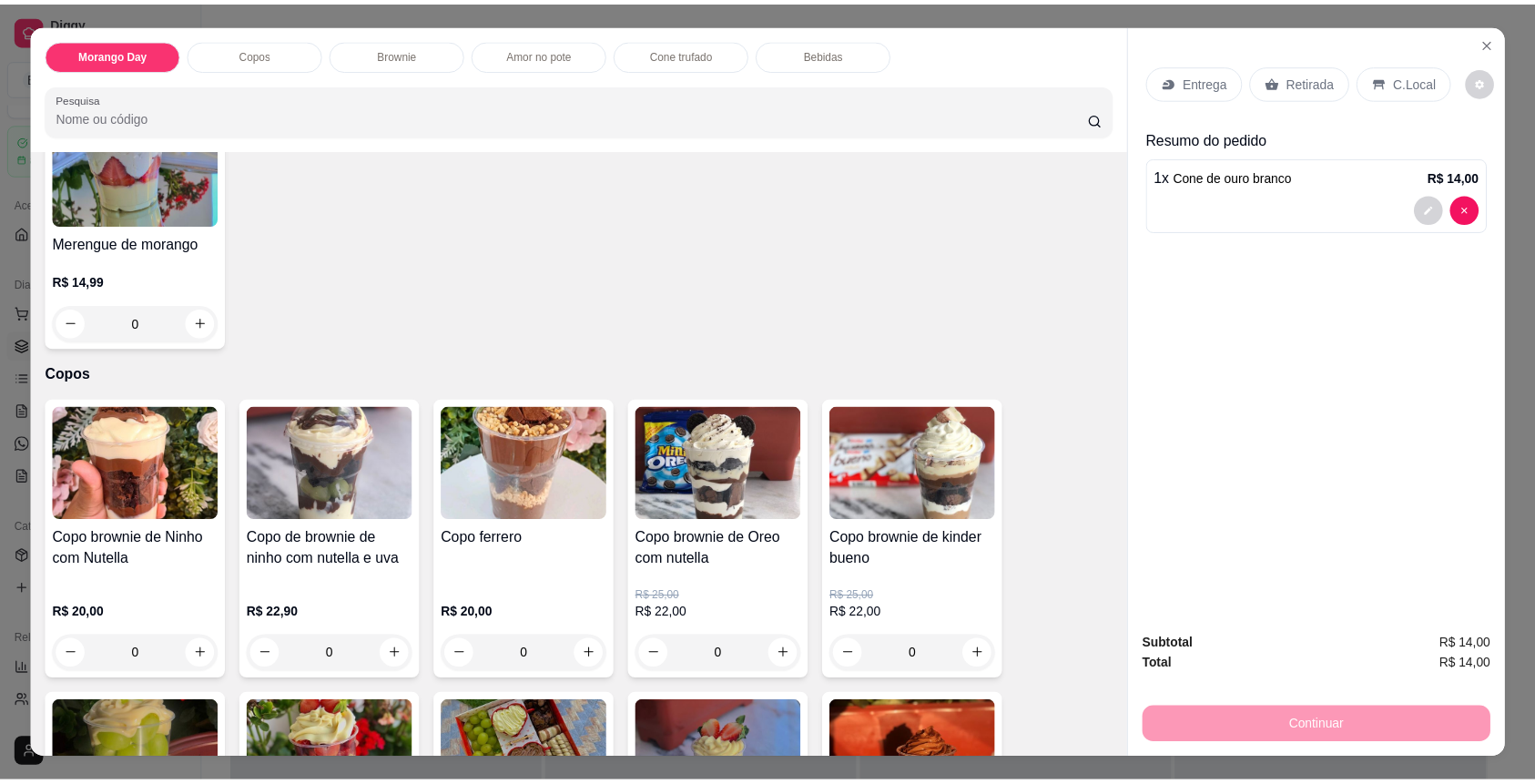
scroll to position [0, 0]
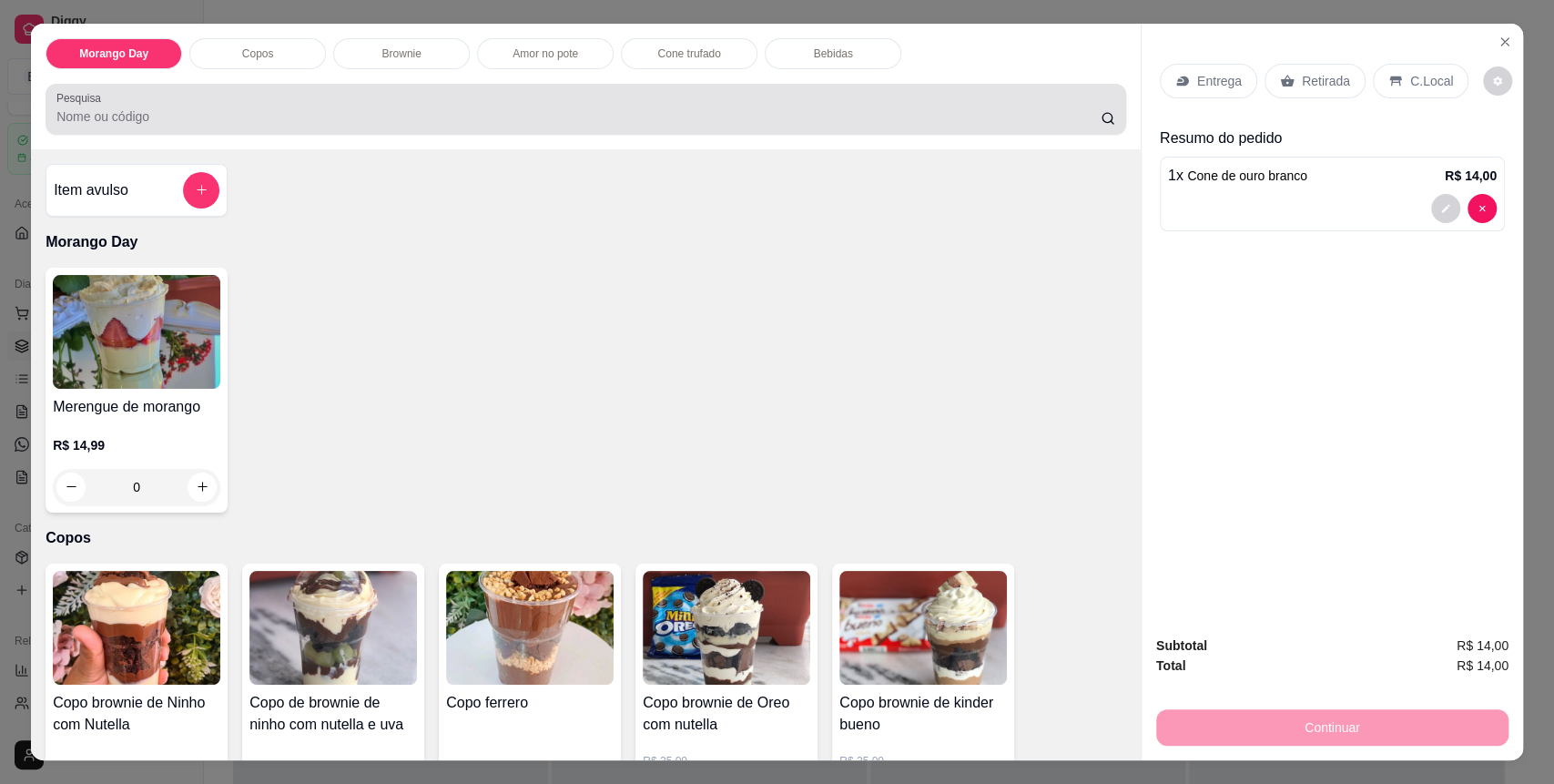
click at [286, 131] on div "Pesquisa" at bounding box center [586, 109] width 1081 height 51
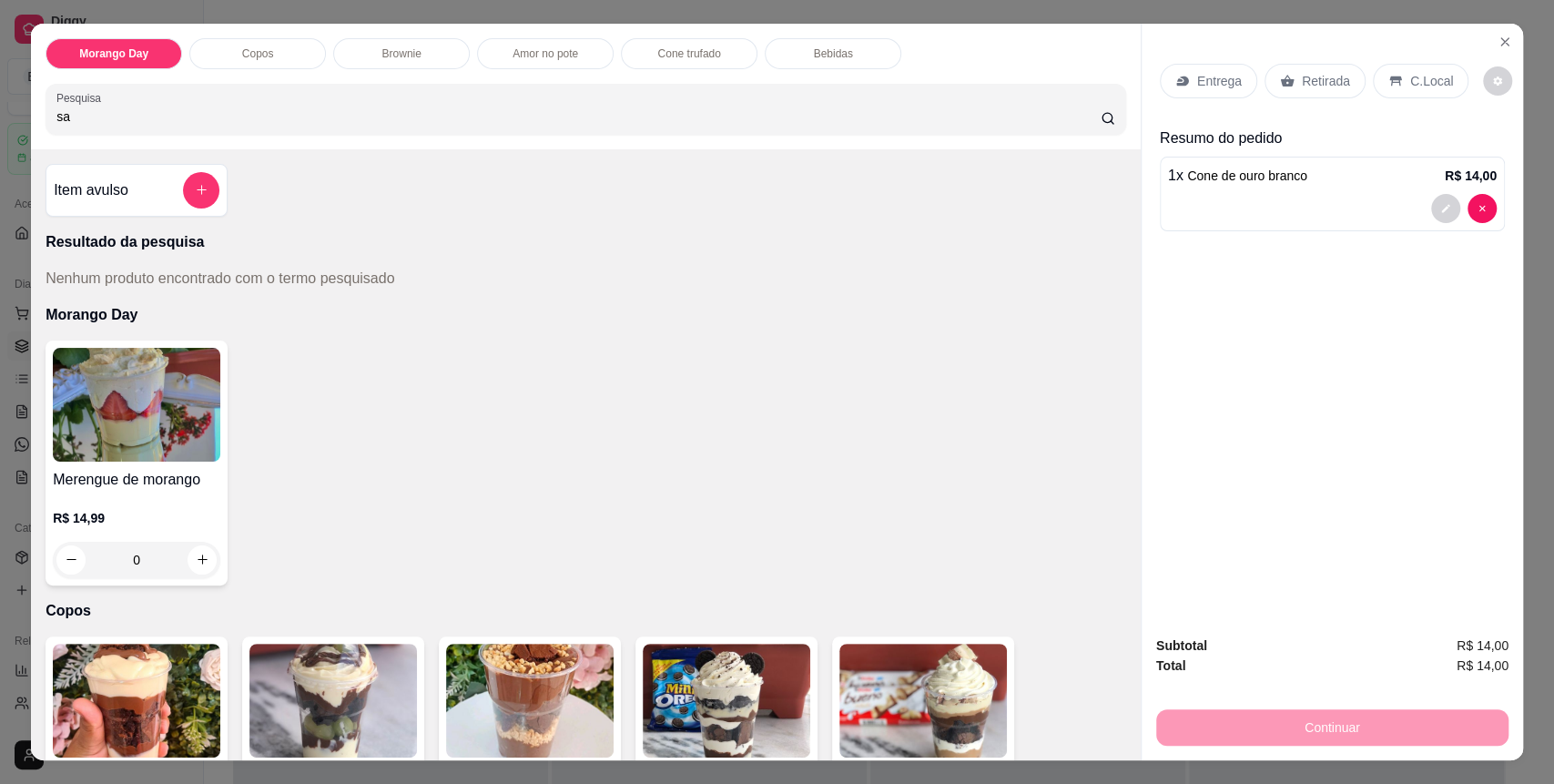
type input "s"
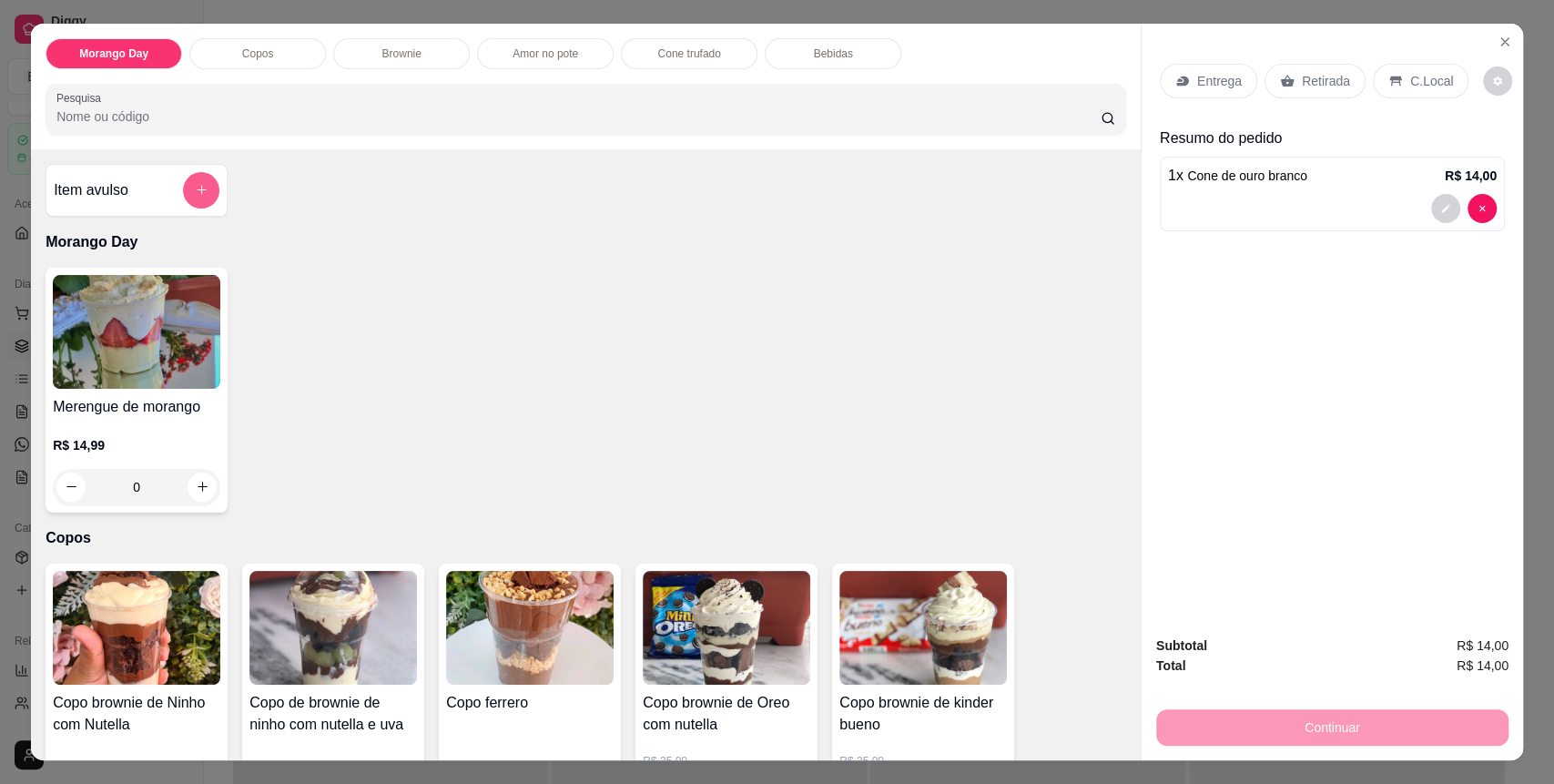
click at [197, 186] on icon "add-separate-item" at bounding box center [202, 191] width 10 height 10
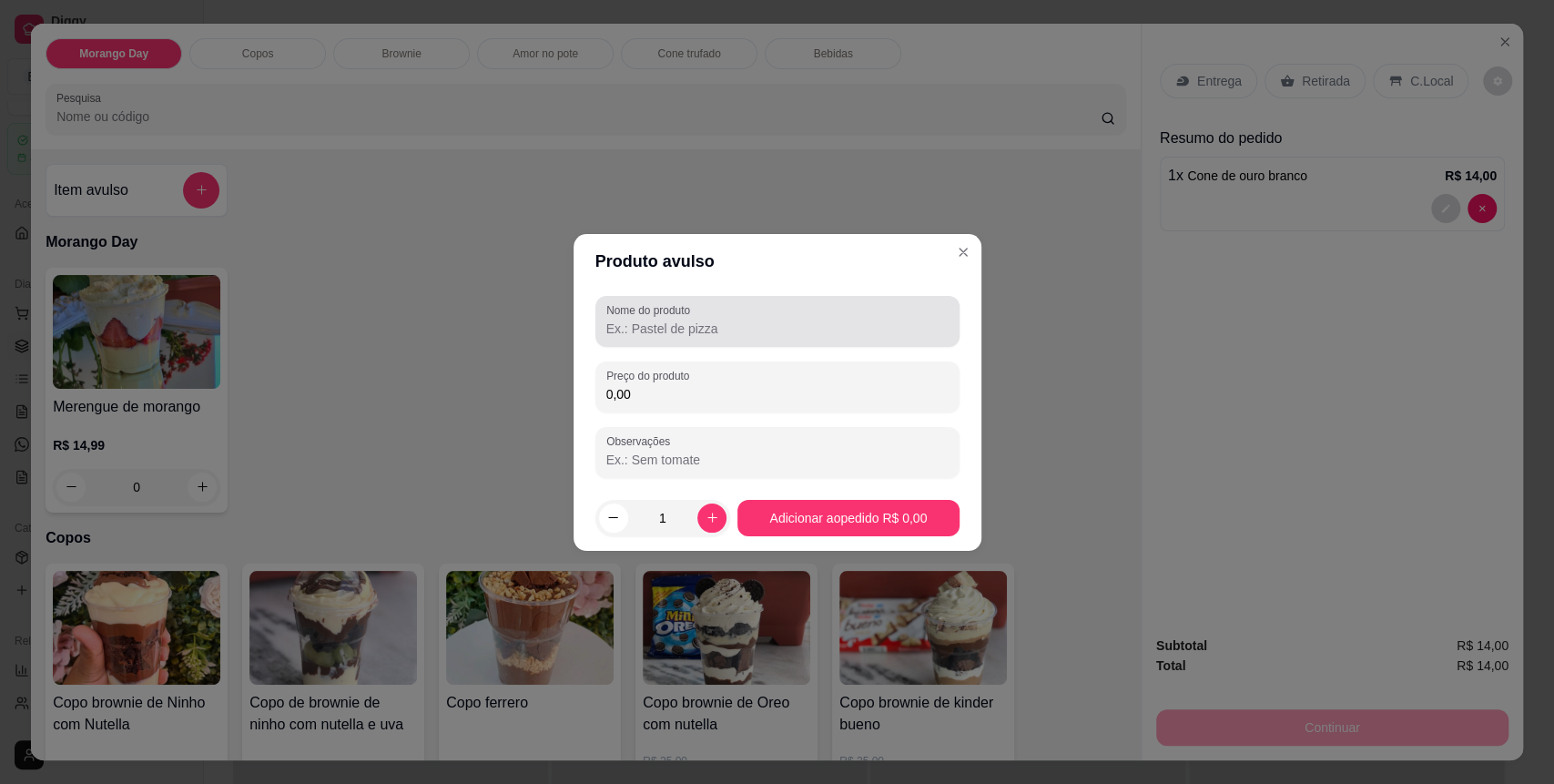
click at [665, 338] on div at bounding box center [777, 321] width 342 height 36
type input "sanduiche de ninho"
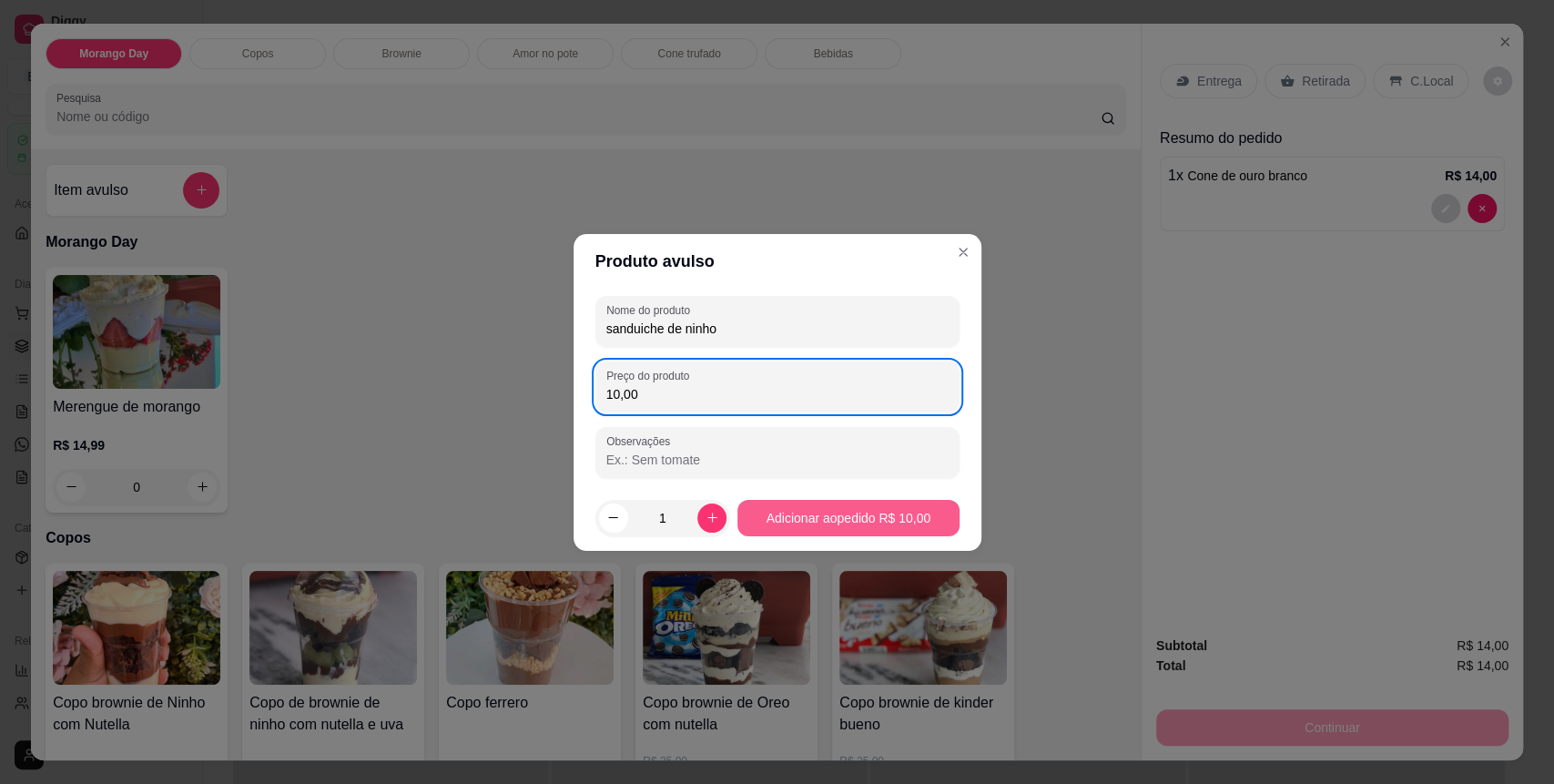
type input "10,00"
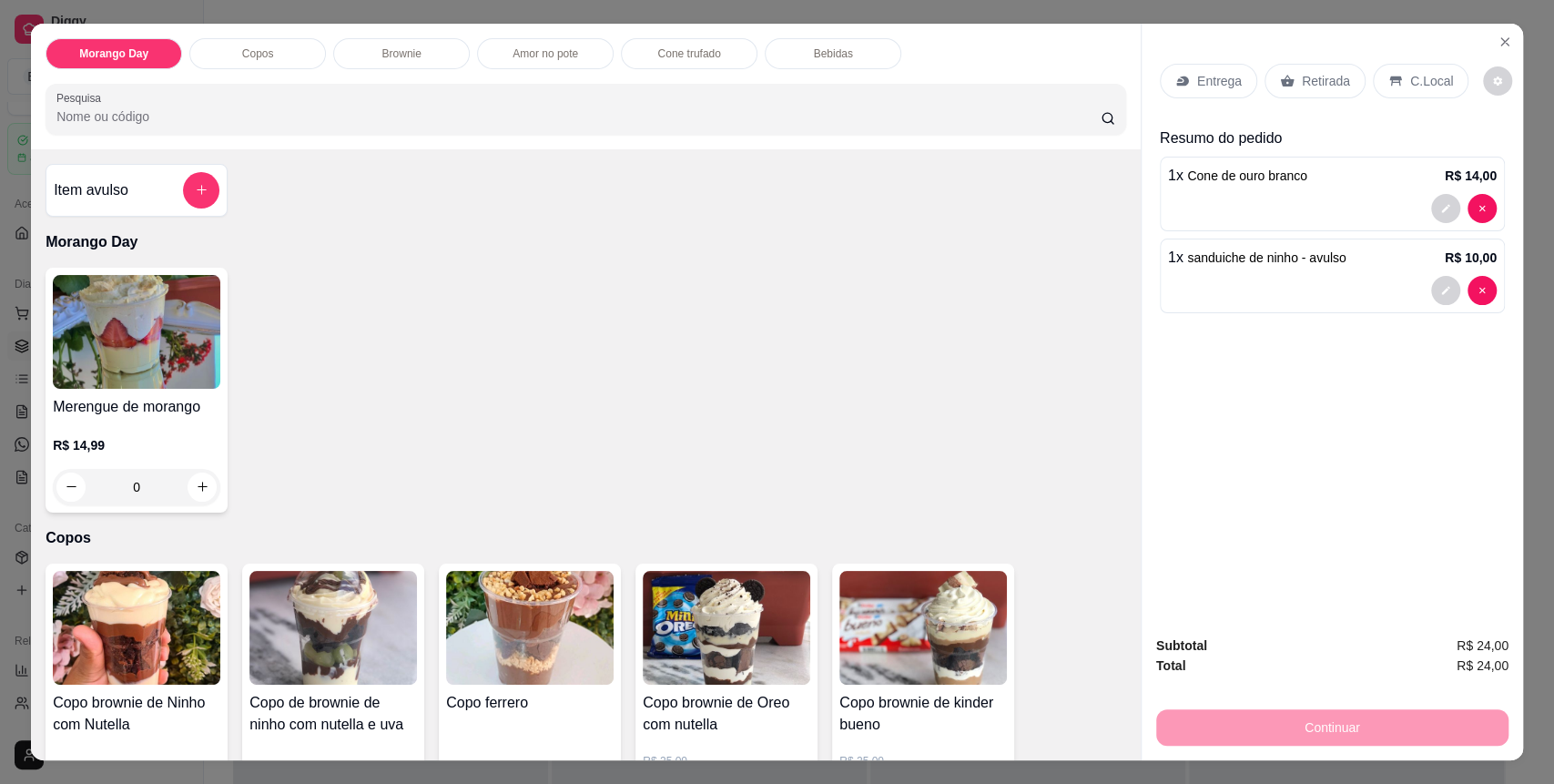
click at [1342, 88] on div "Retirada" at bounding box center [1315, 81] width 101 height 34
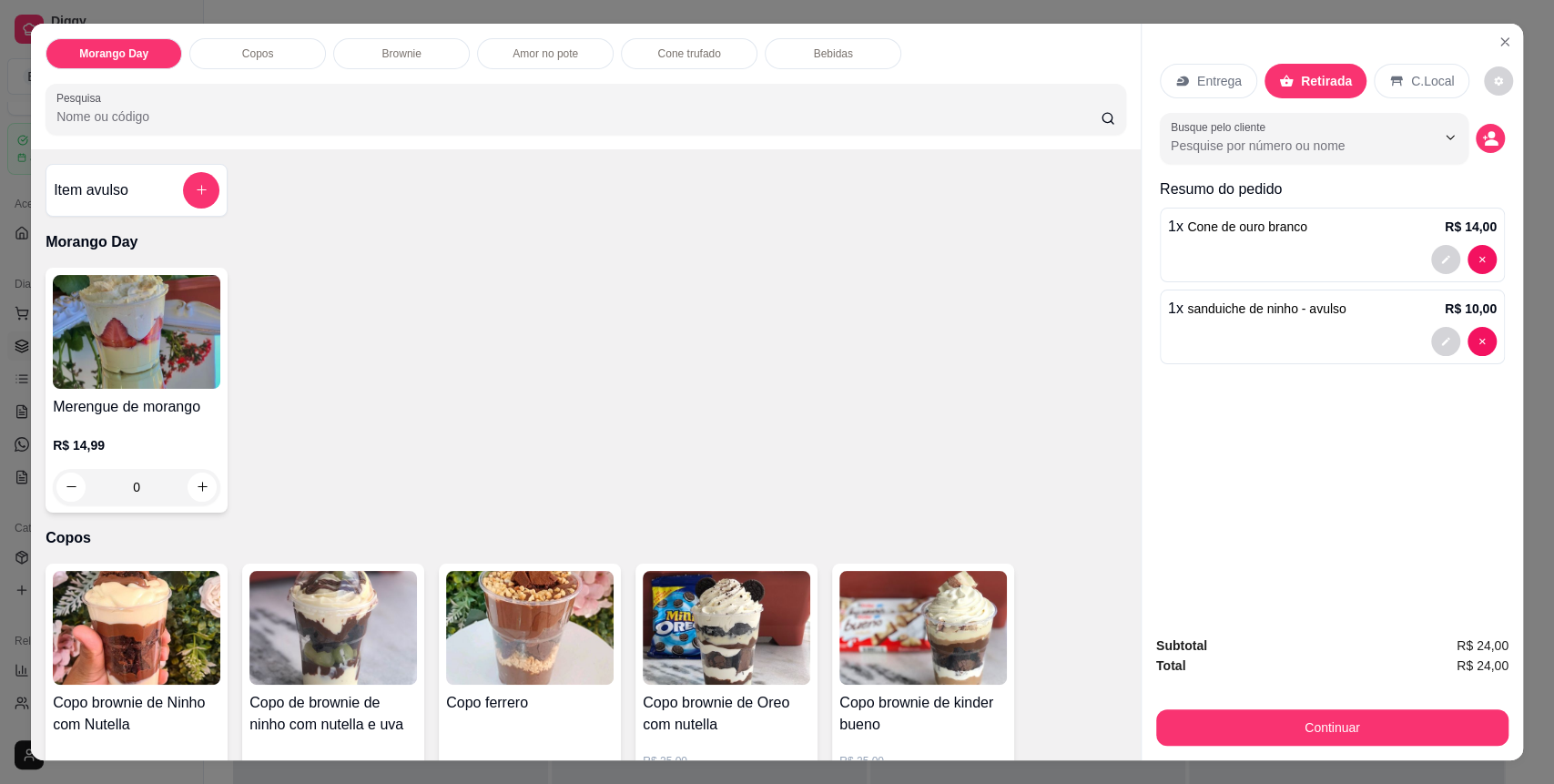
click at [1411, 73] on p "C.Local" at bounding box center [1432, 81] width 42 height 19
click at [1326, 88] on p "Retirada" at bounding box center [1326, 81] width 48 height 19
click at [1418, 79] on p "C.Local" at bounding box center [1432, 81] width 42 height 19
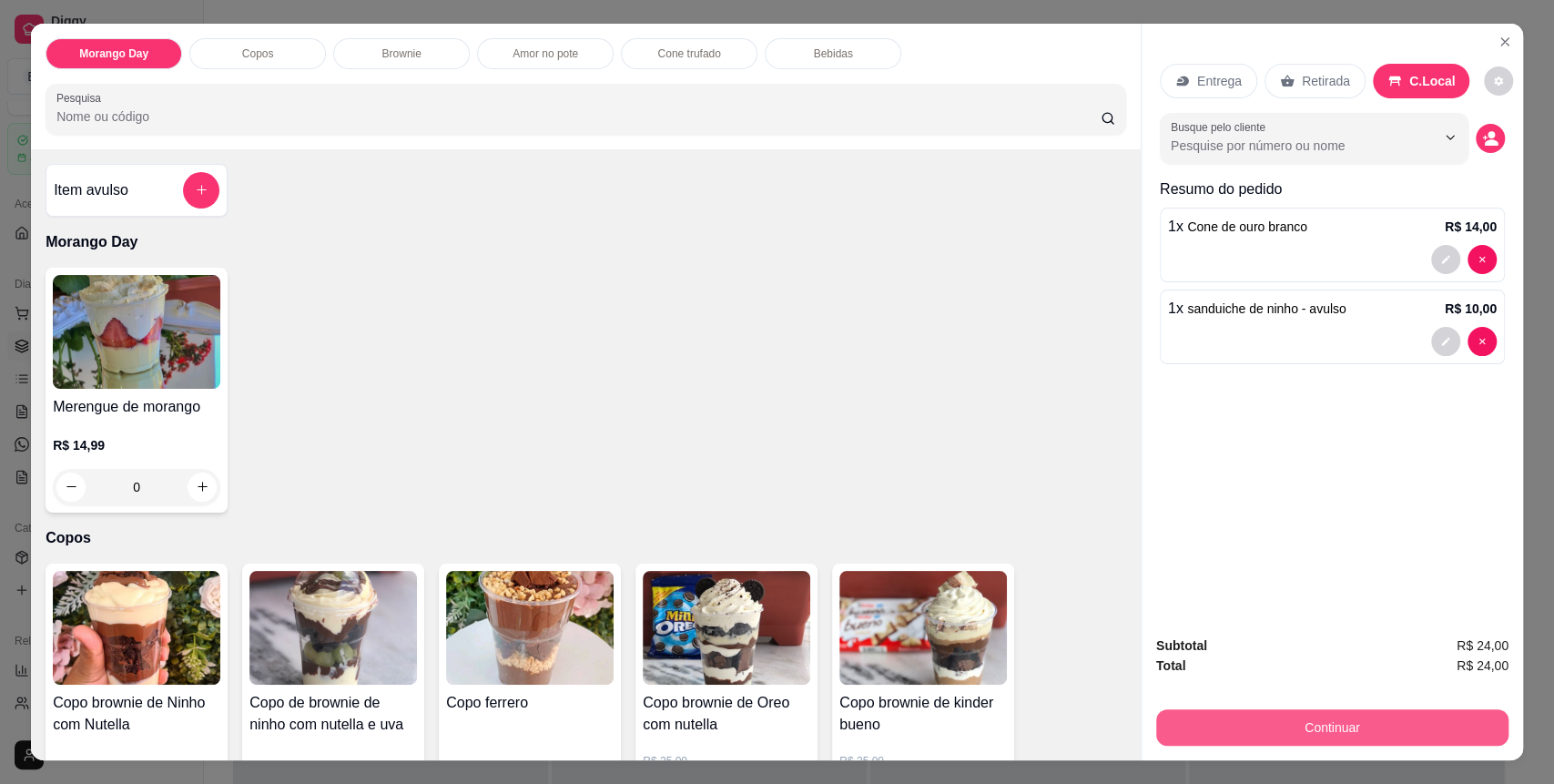
click at [1381, 711] on button "Continuar" at bounding box center [1333, 727] width 352 height 36
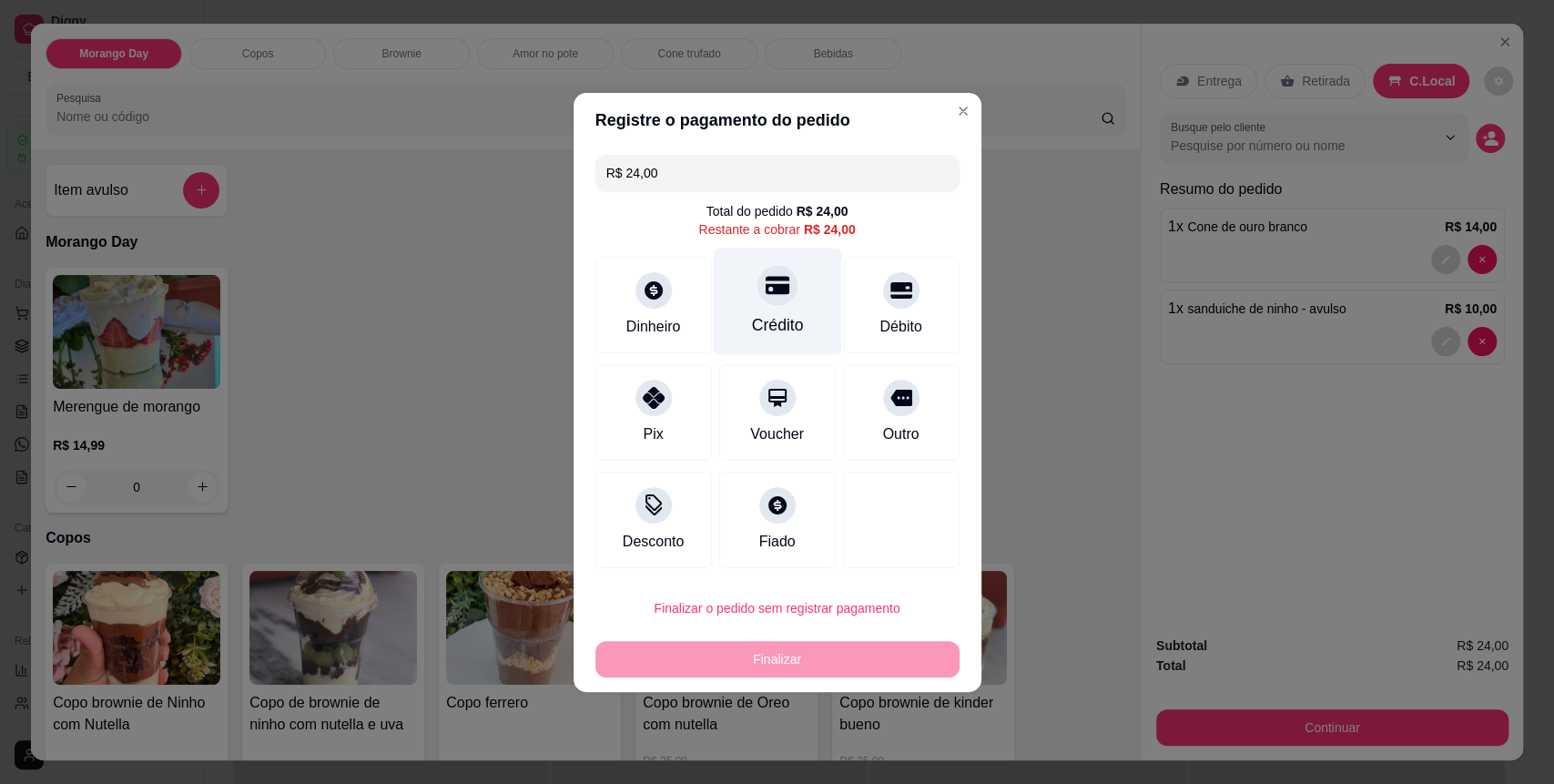
drag, startPoint x: 777, startPoint y: 298, endPoint x: 768, endPoint y: 398, distance: 100.4
click at [777, 299] on div at bounding box center [777, 284] width 40 height 40
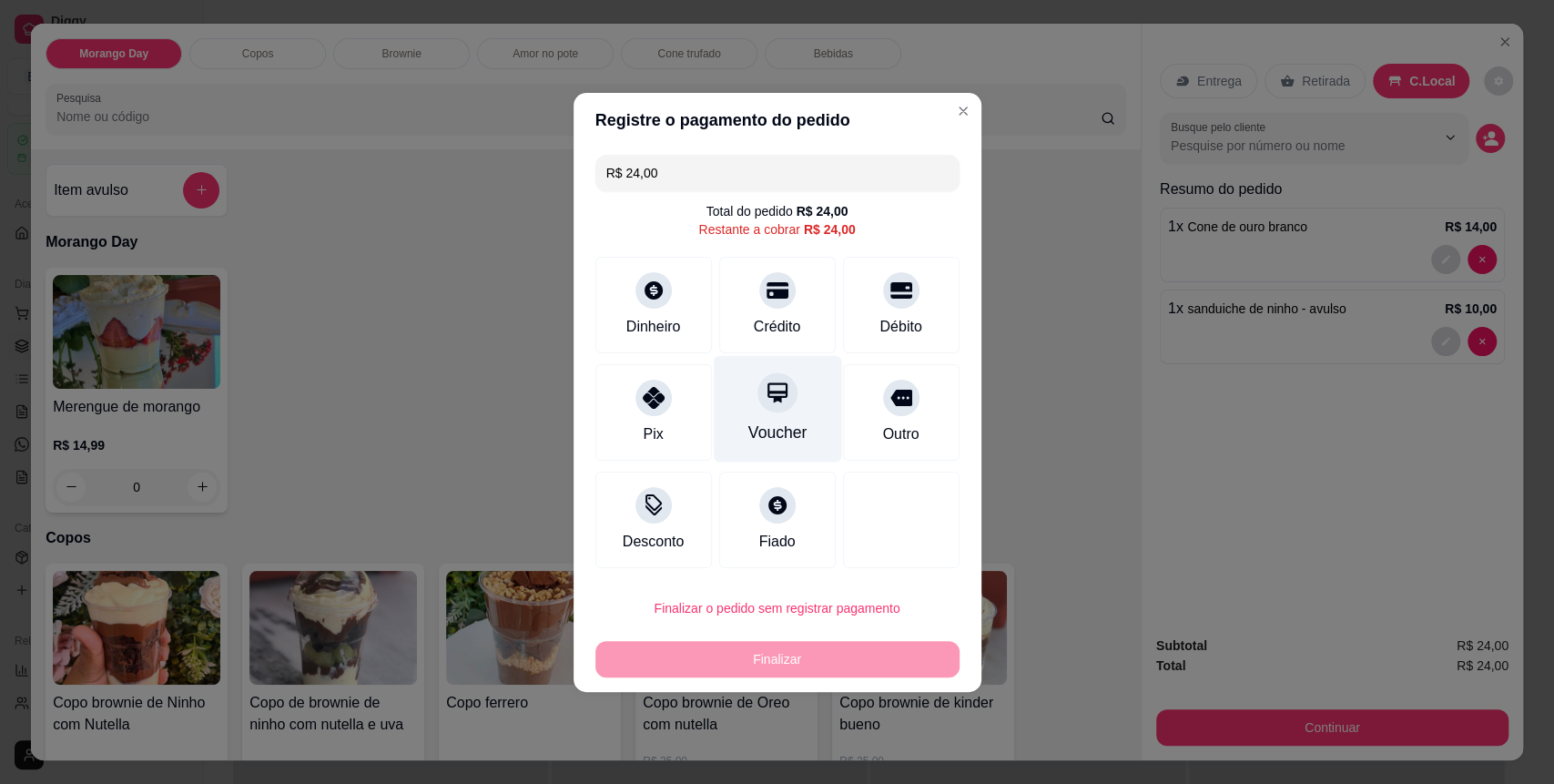
type input "R$ 0,00"
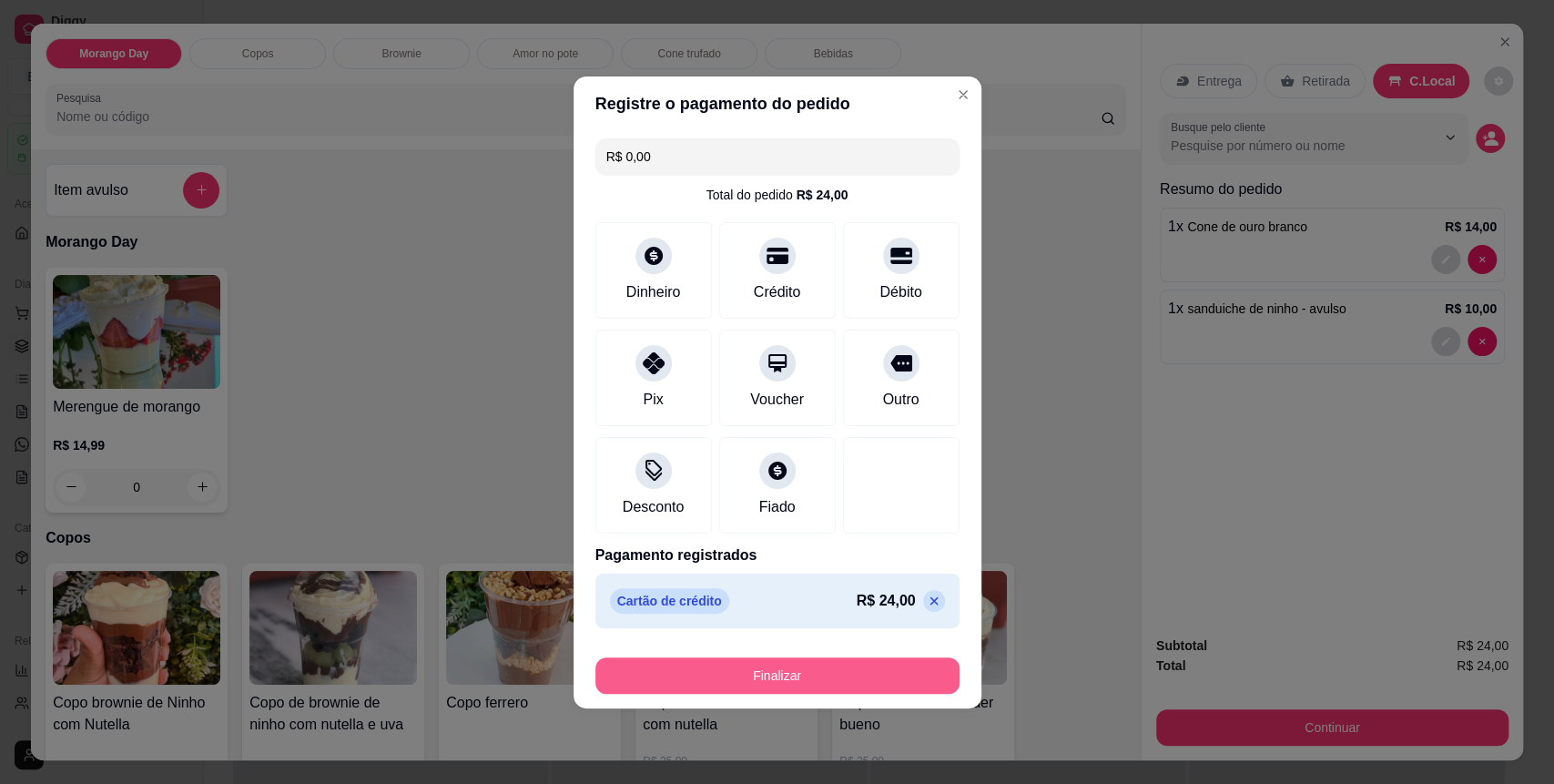
click at [758, 682] on button "Finalizar" at bounding box center [777, 675] width 364 height 36
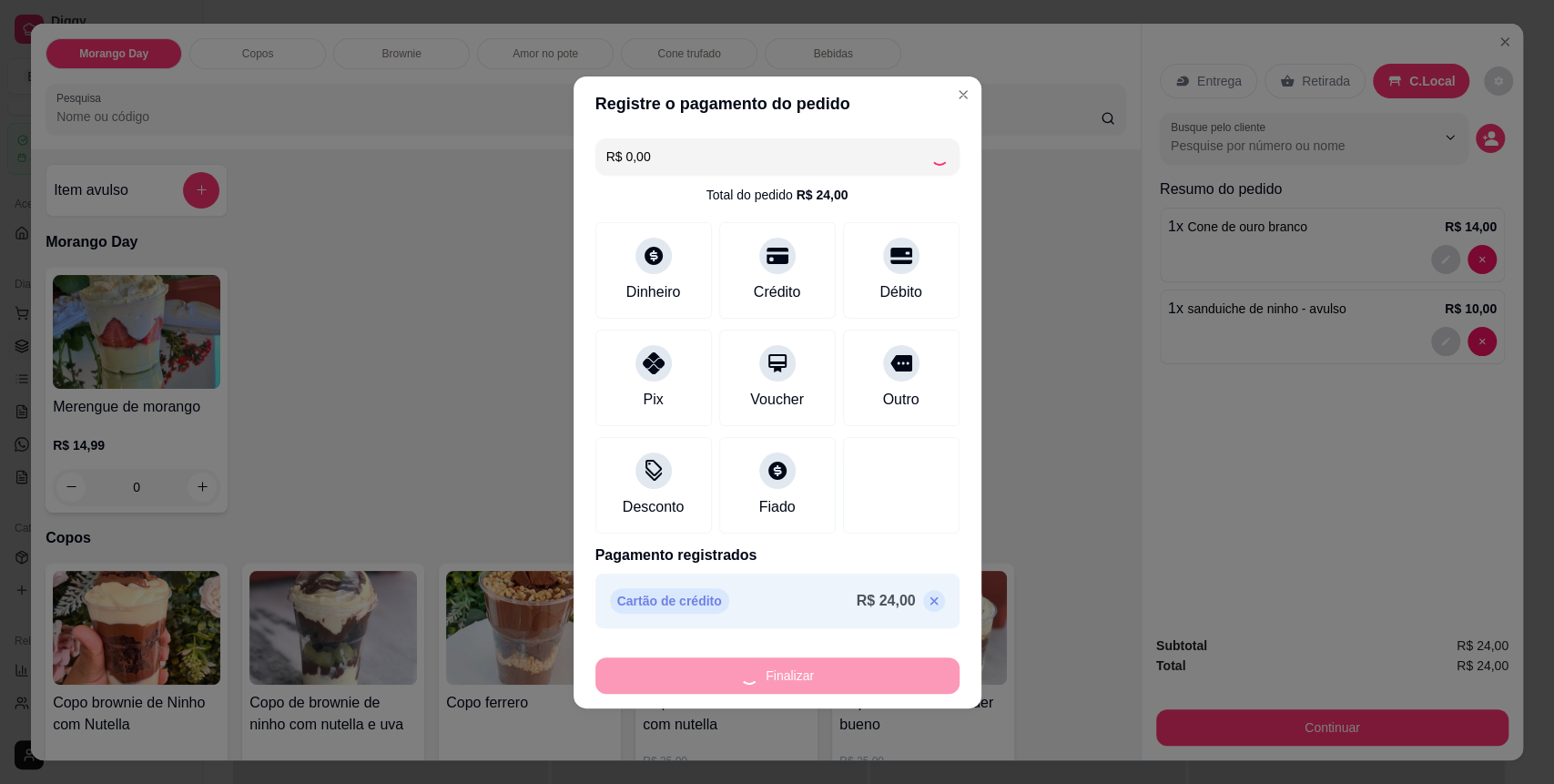
type input "0"
type input "-R$ 24,00"
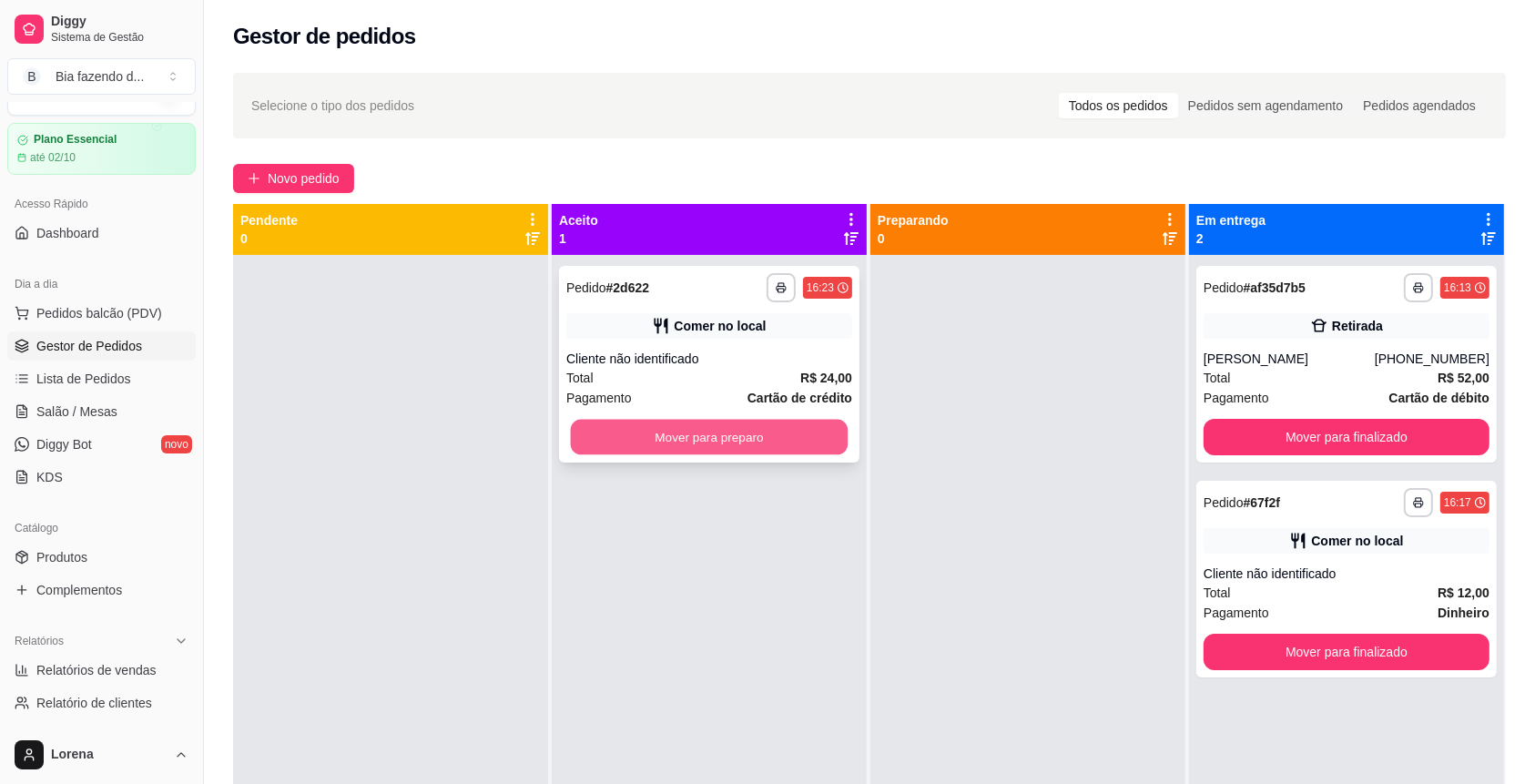
click at [745, 435] on button "Mover para preparo" at bounding box center [709, 437] width 277 height 35
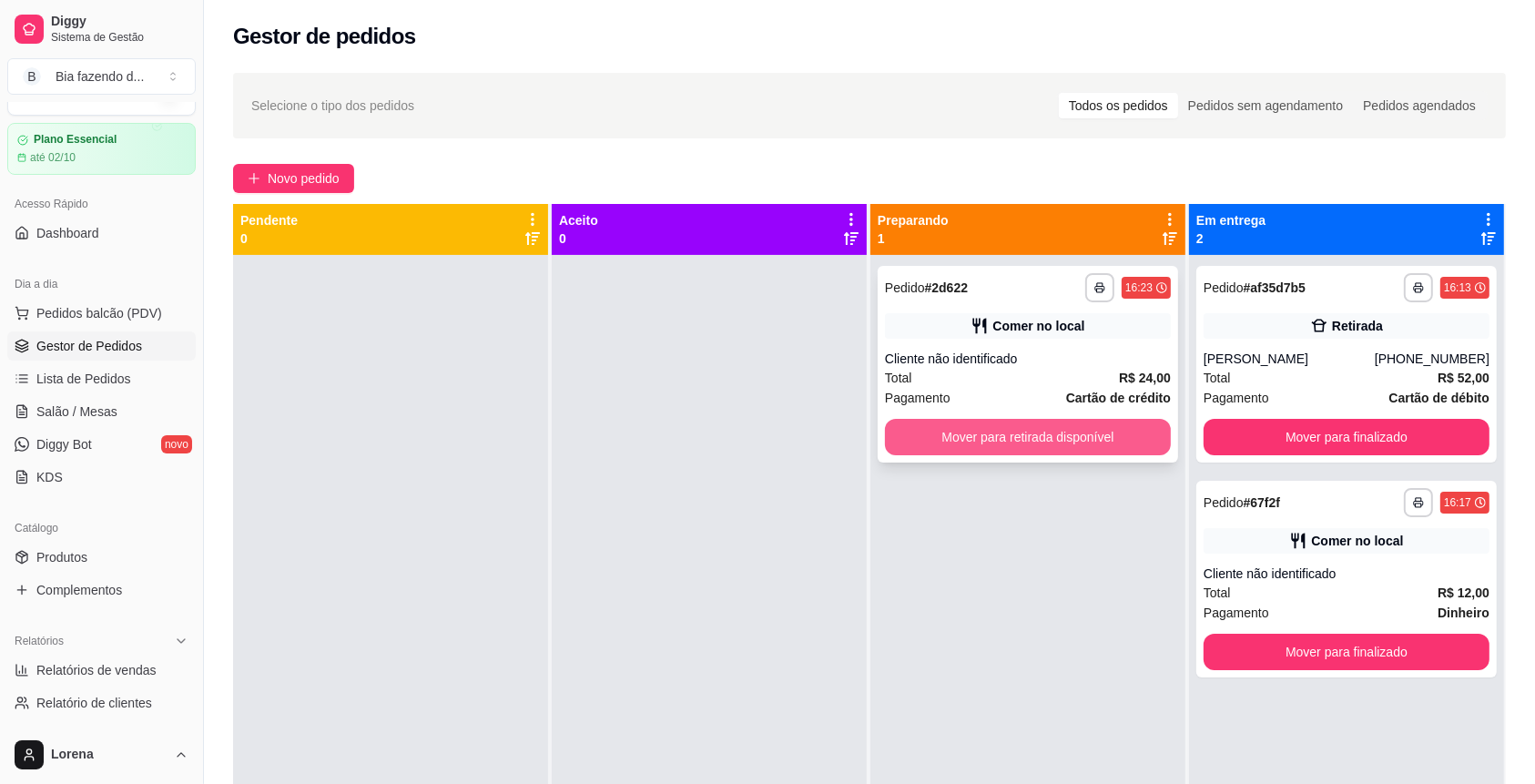
click at [1081, 442] on button "Mover para retirada disponível" at bounding box center [1027, 437] width 285 height 36
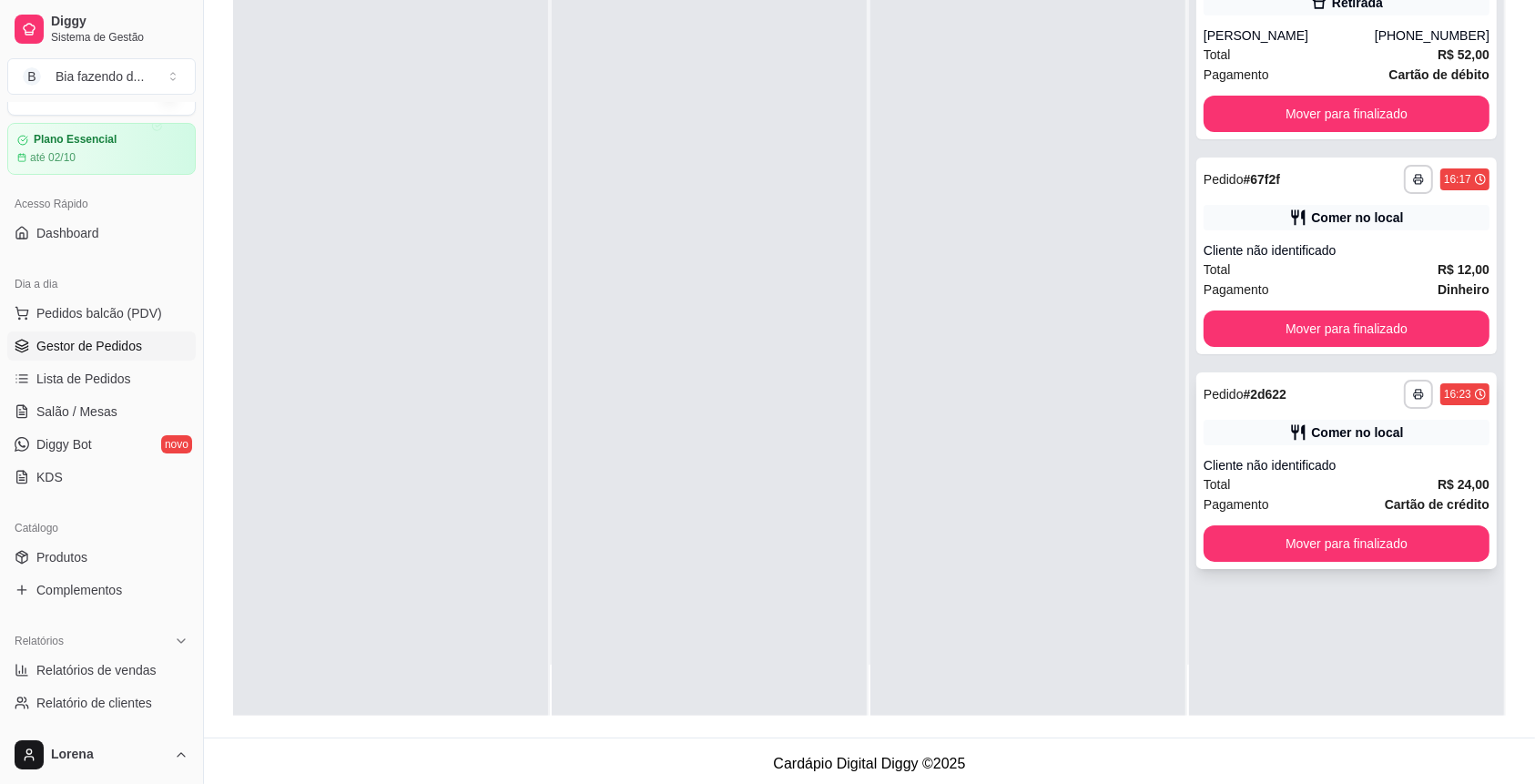
scroll to position [276, 0]
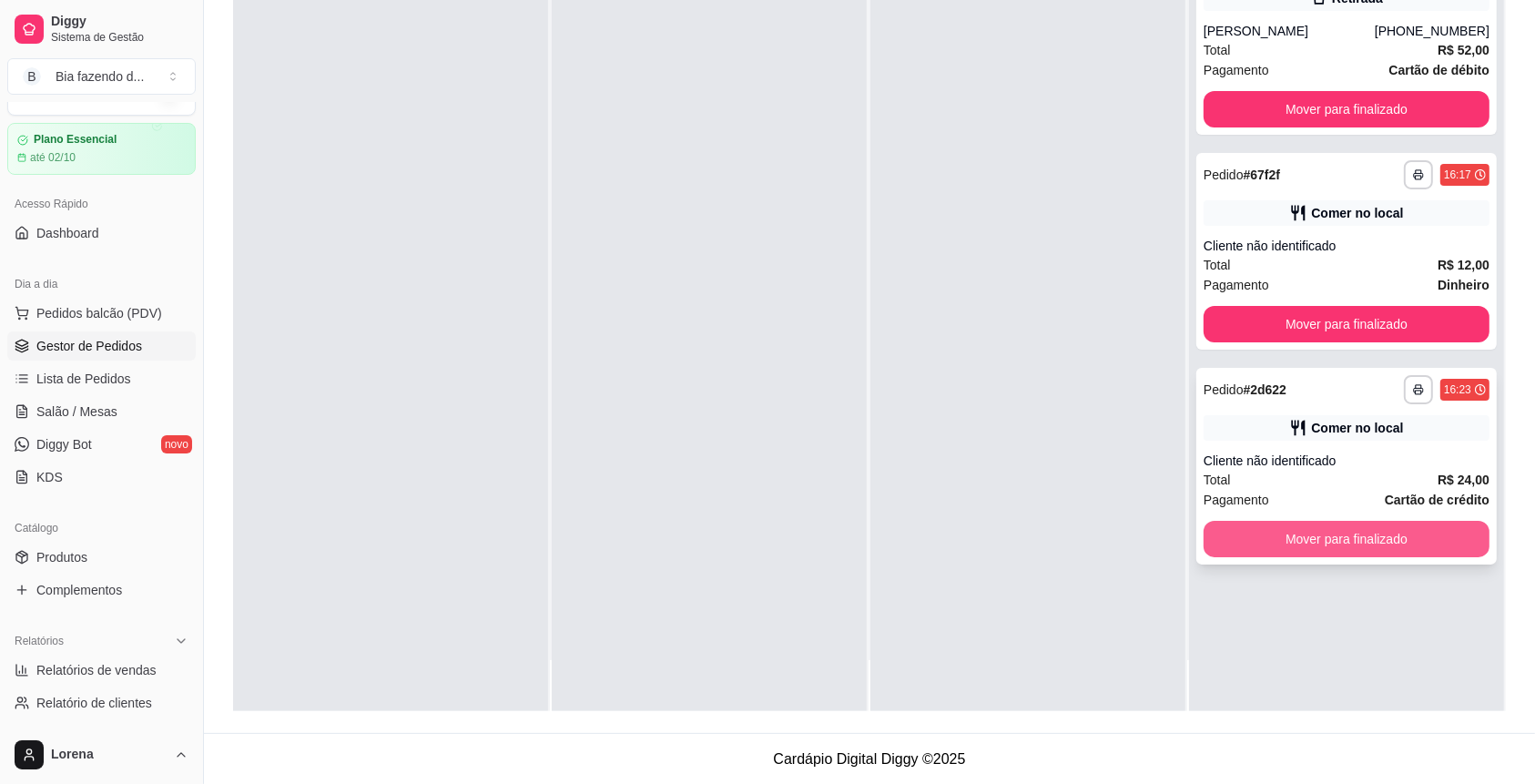
click at [1350, 550] on button "Mover para finalizado" at bounding box center [1346, 538] width 285 height 36
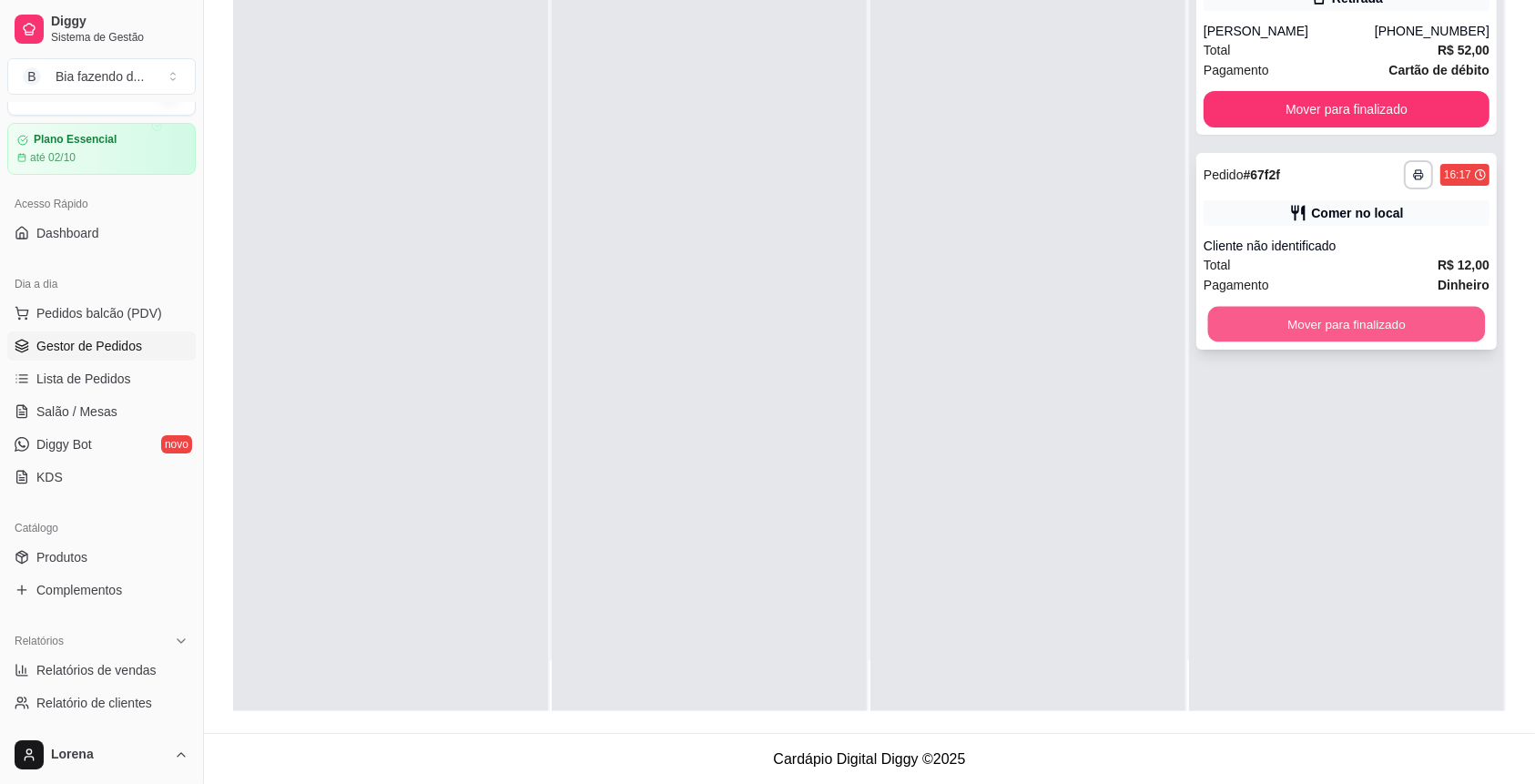
click at [1345, 325] on button "Mover para finalizado" at bounding box center [1347, 325] width 277 height 35
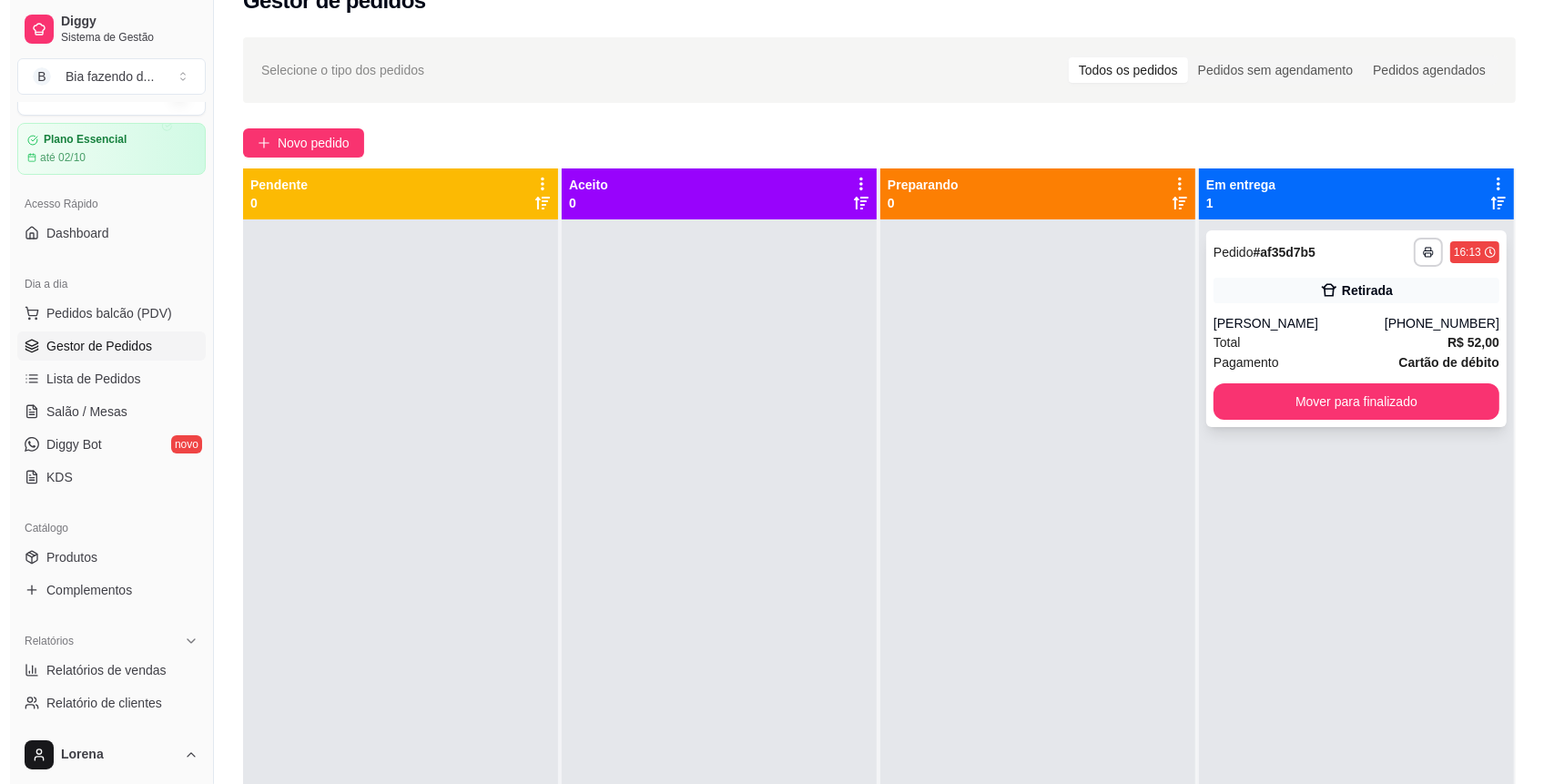
scroll to position [34, 0]
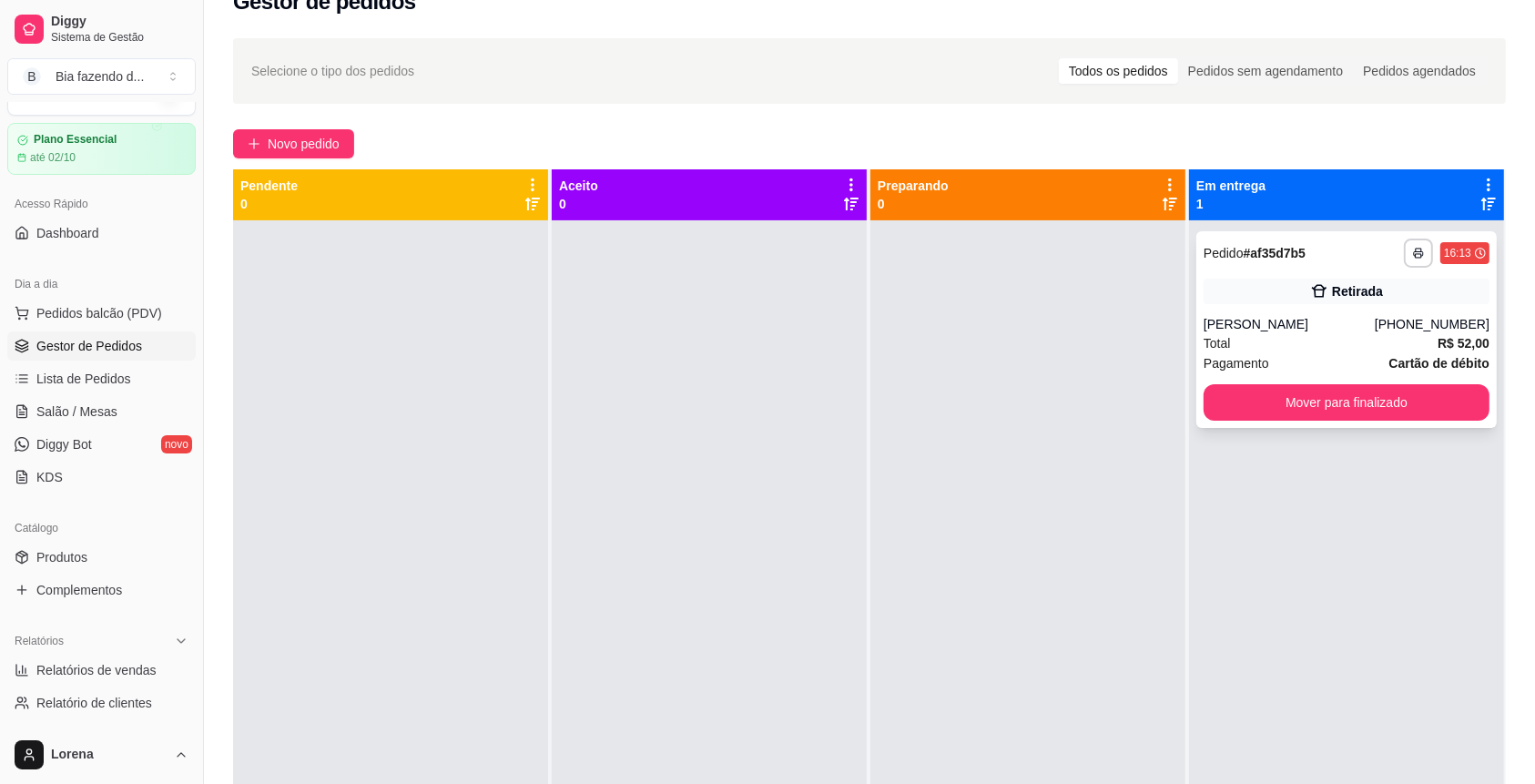
click at [1331, 303] on div "Retirada" at bounding box center [1346, 291] width 285 height 26
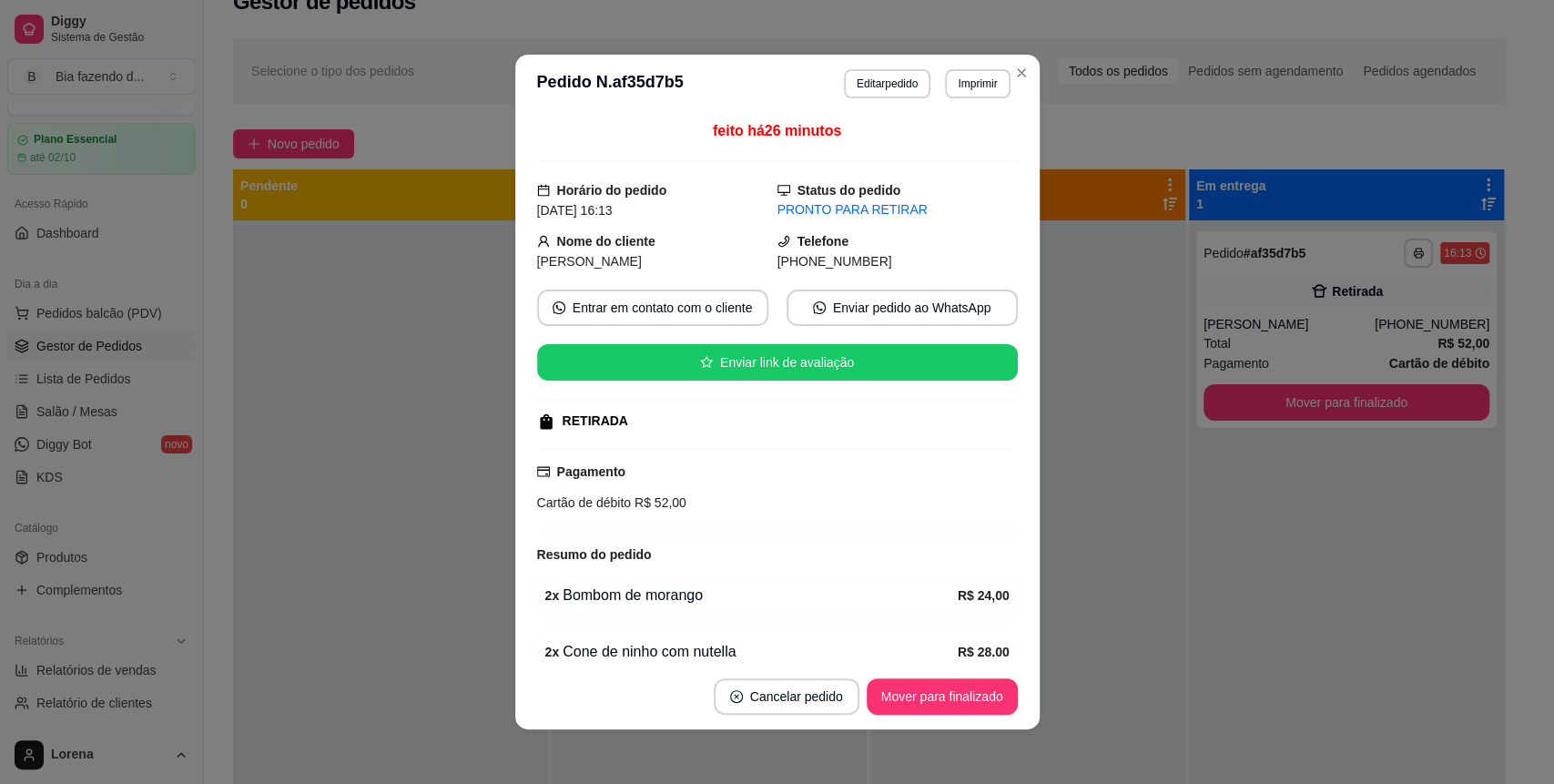
scroll to position [83, 0]
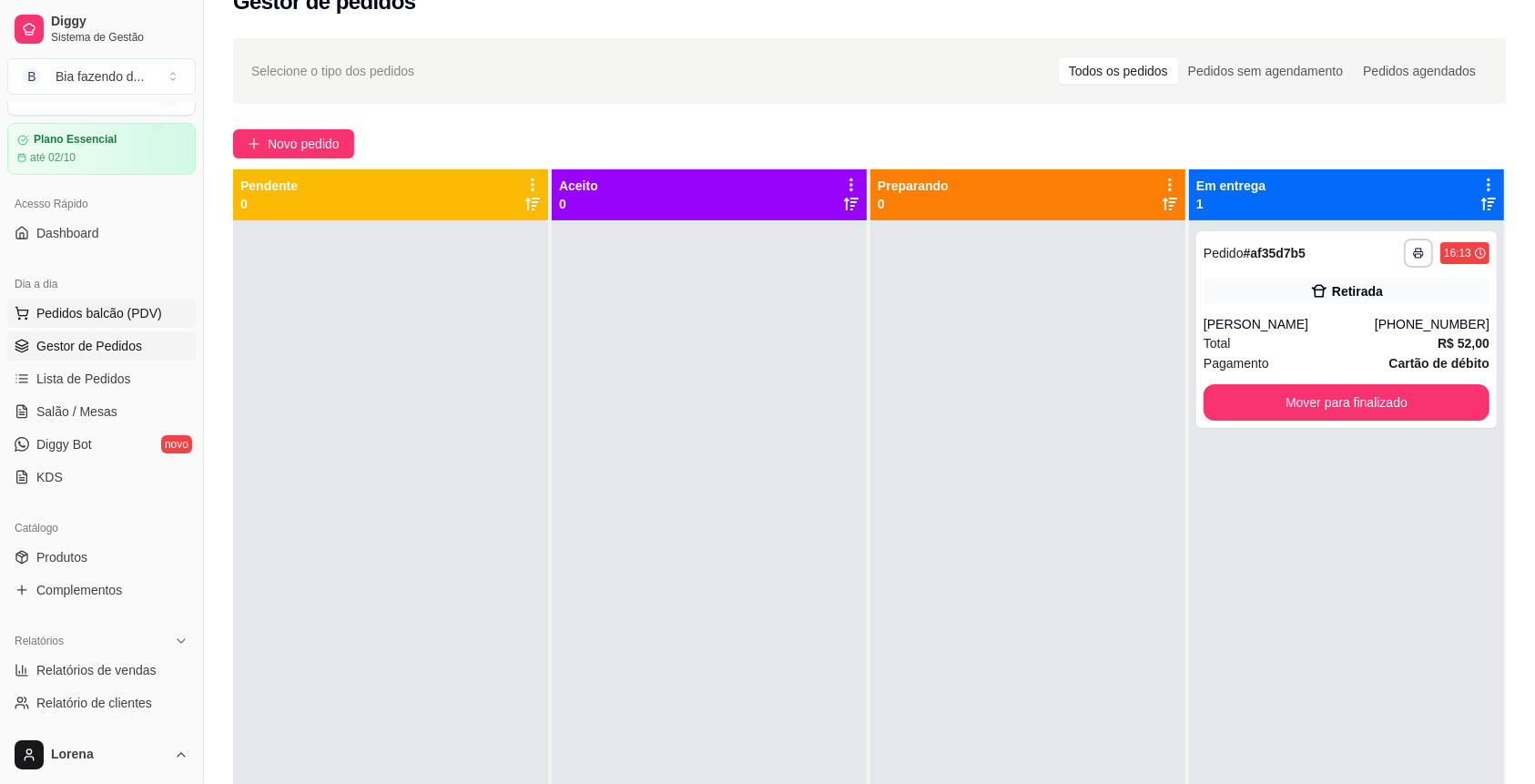
click at [147, 320] on span "Pedidos balcão (PDV)" at bounding box center [99, 313] width 126 height 19
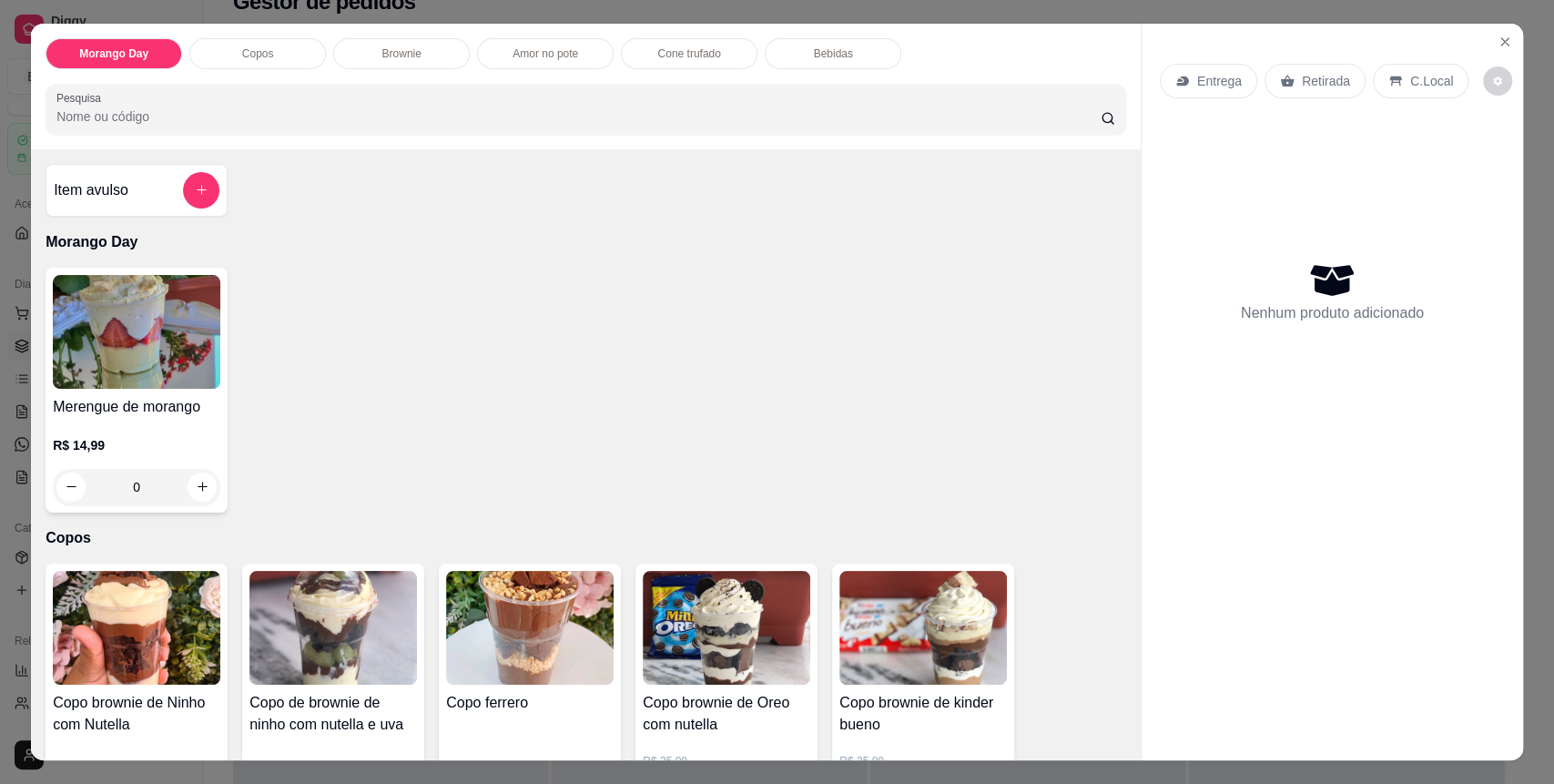
drag, startPoint x: 713, startPoint y: 67, endPoint x: 696, endPoint y: 55, distance: 20.8
click at [709, 67] on div "Cone trufado" at bounding box center [689, 53] width 137 height 30
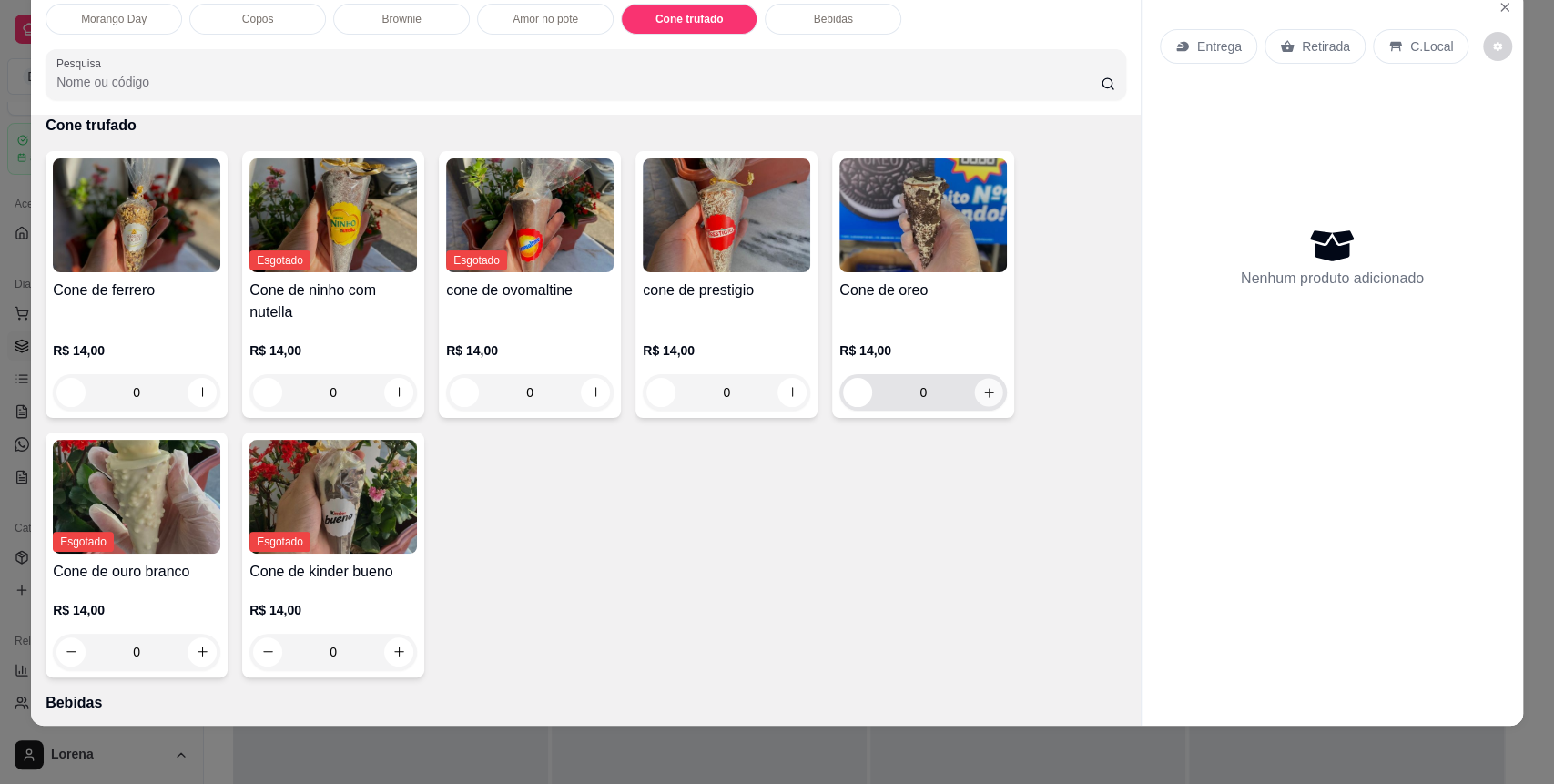
click at [986, 392] on button "increase-product-quantity" at bounding box center [989, 392] width 29 height 29
type input "1"
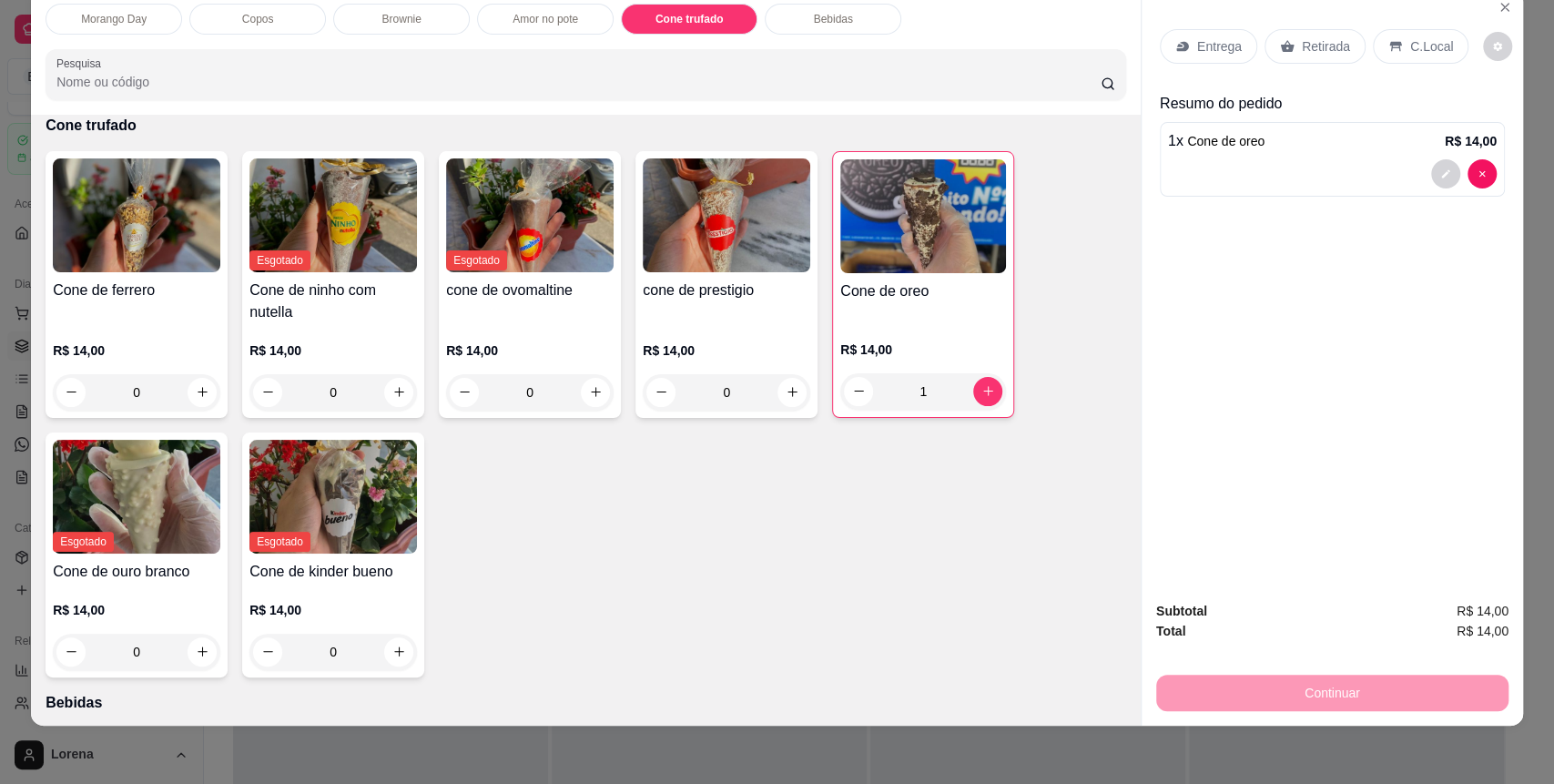
click at [1424, 55] on p "C.Local" at bounding box center [1431, 46] width 42 height 19
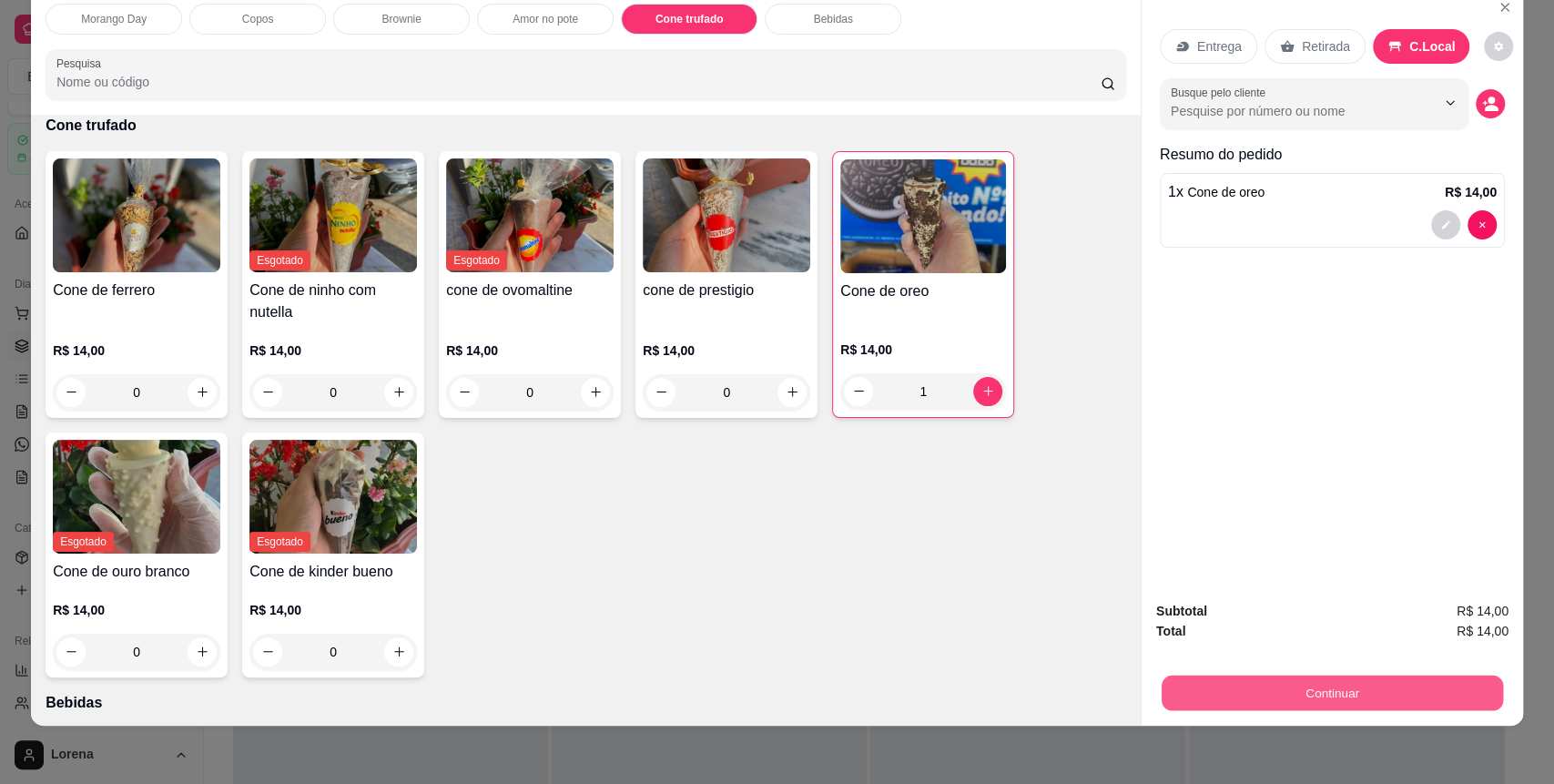
click at [1304, 676] on button "Continuar" at bounding box center [1332, 693] width 342 height 35
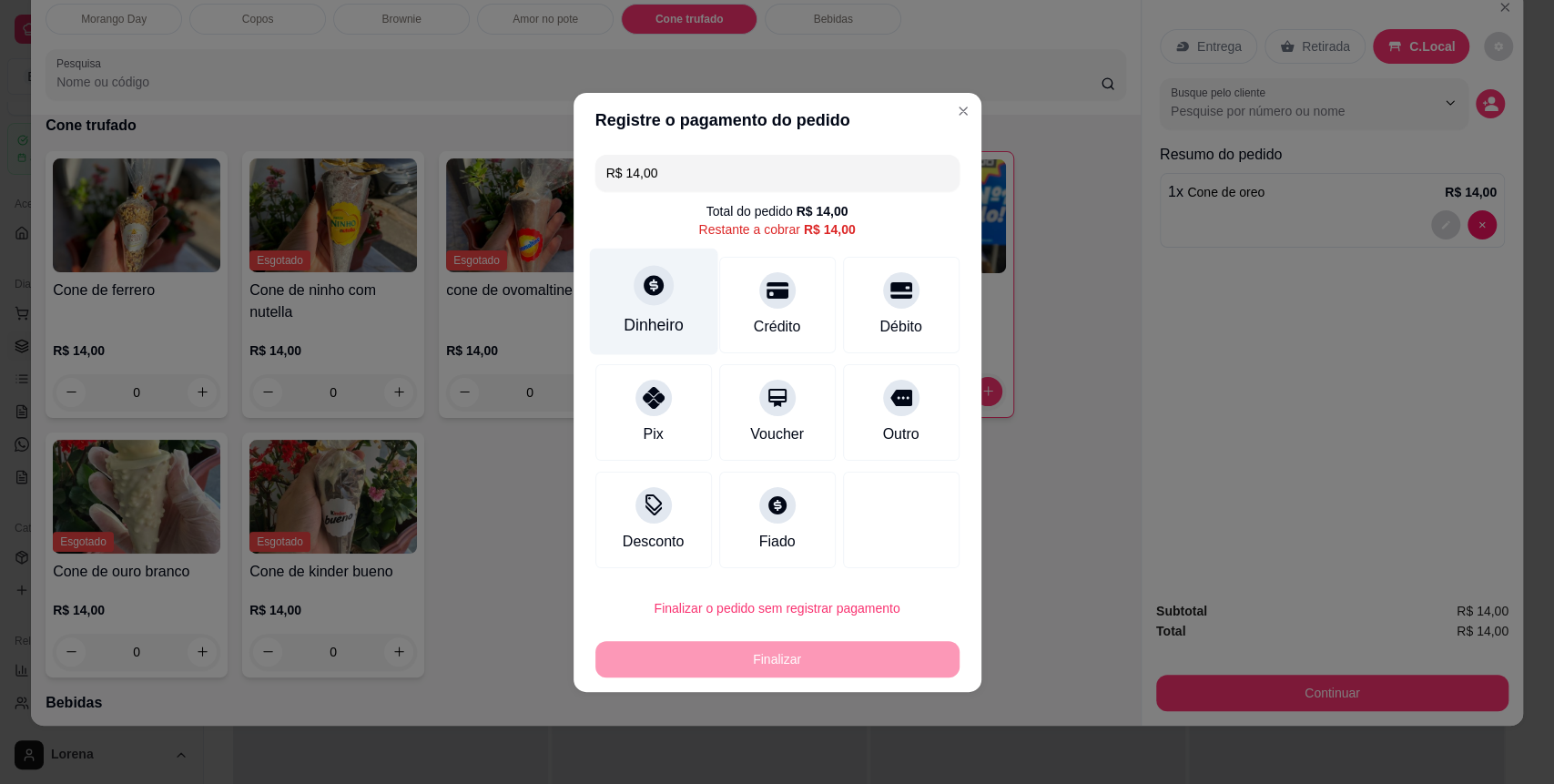
click at [677, 290] on div "Dinheiro" at bounding box center [653, 301] width 128 height 106
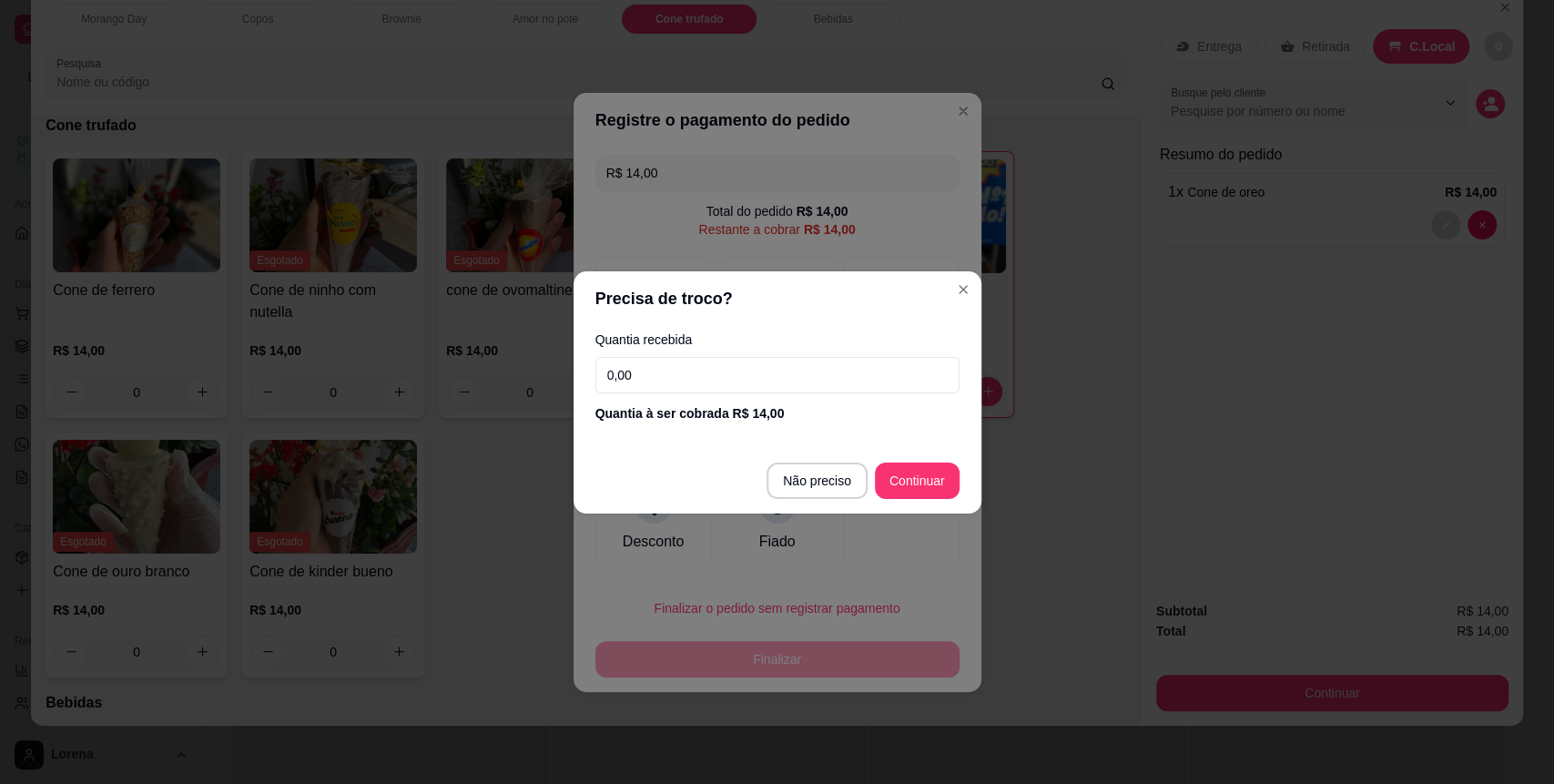
click at [752, 361] on input "0,00" at bounding box center [777, 375] width 364 height 36
type input "14,00"
type input "R$ 0,00"
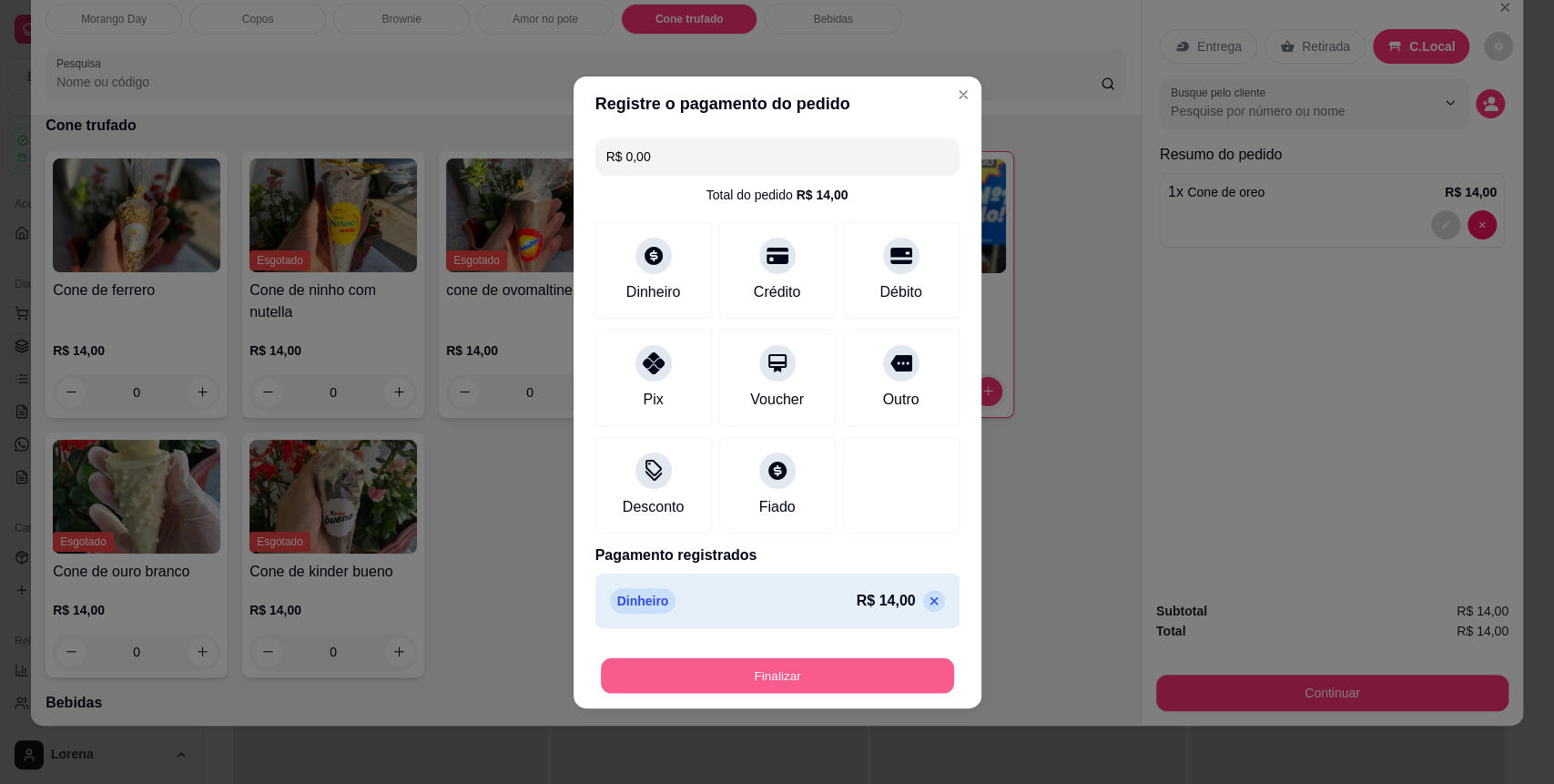
click at [875, 672] on button "Finalizar" at bounding box center [777, 675] width 353 height 35
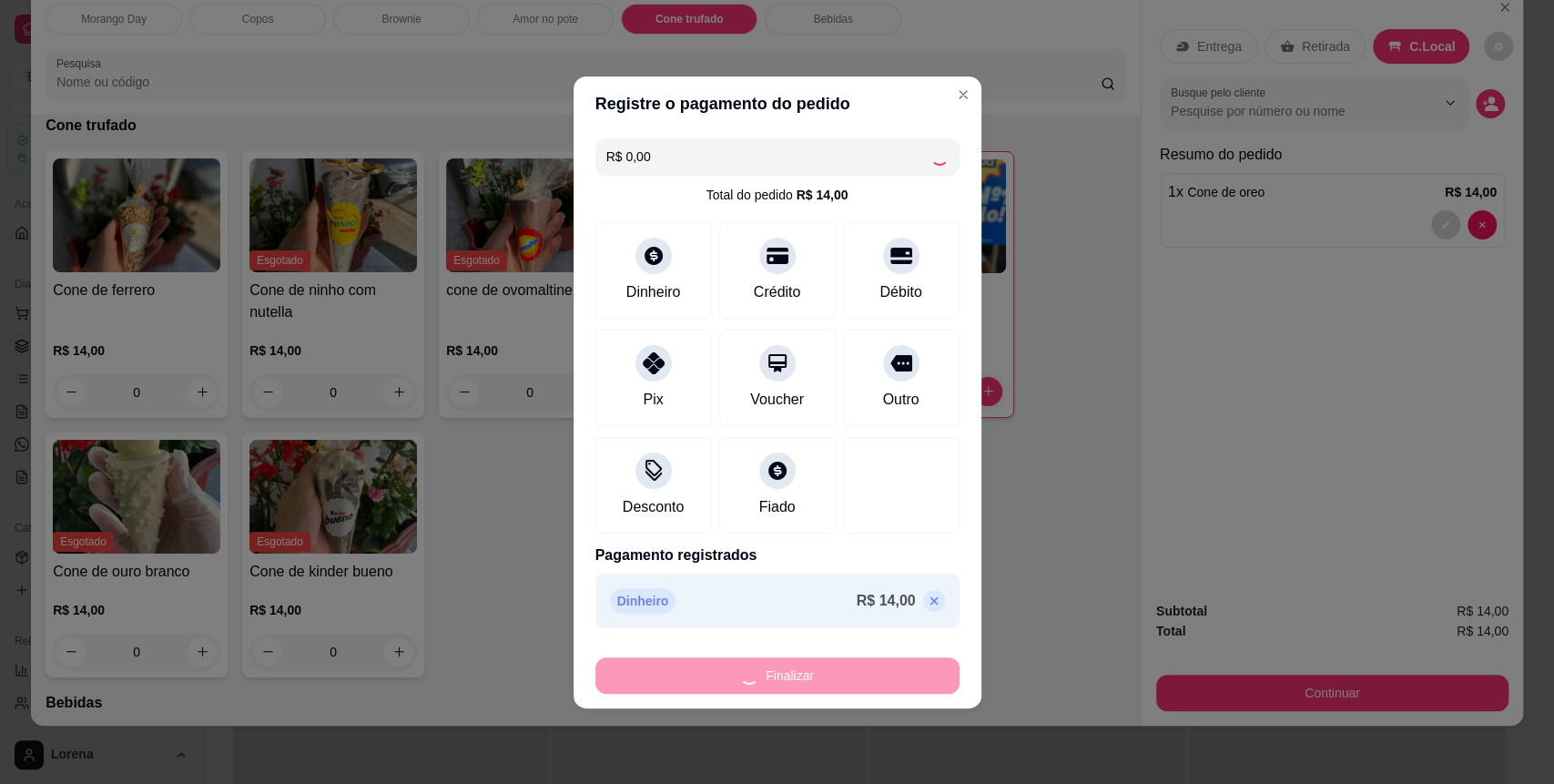
type input "0"
type input "-R$ 14,00"
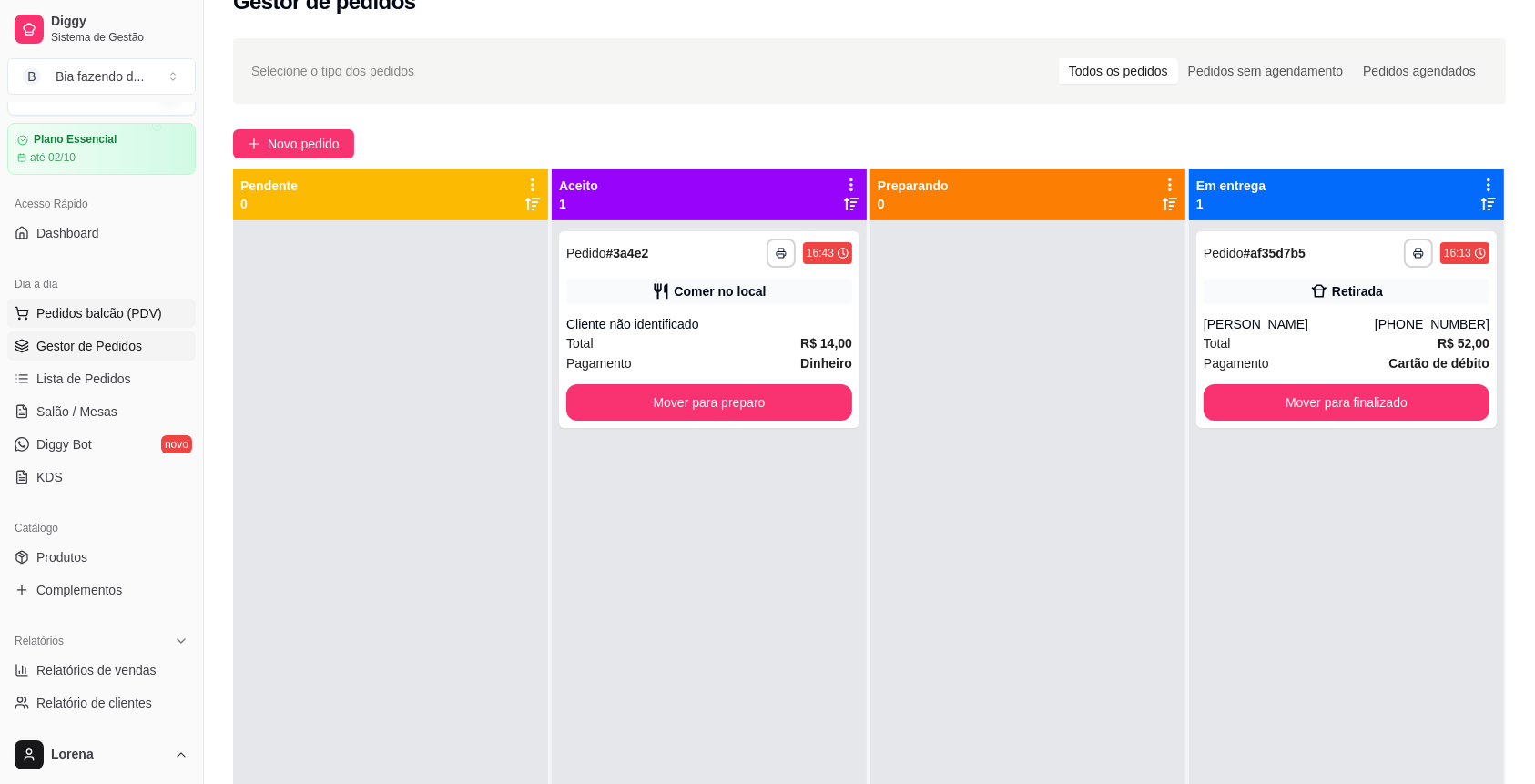
click at [142, 301] on button "Pedidos balcão (PDV)" at bounding box center [101, 313] width 189 height 30
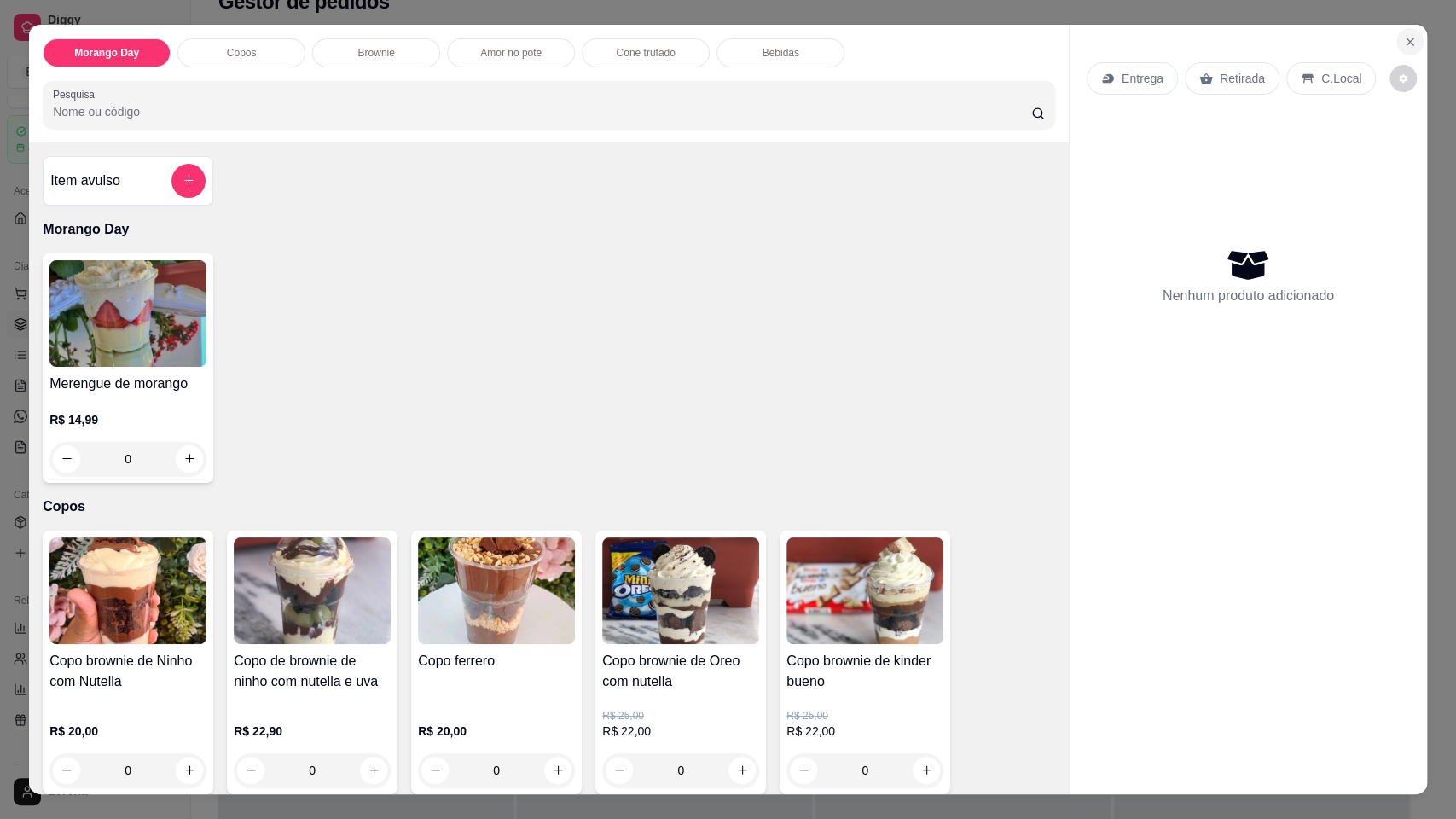
click at [1403, 42] on icon "Close" at bounding box center [1410, 42] width 14 height 14
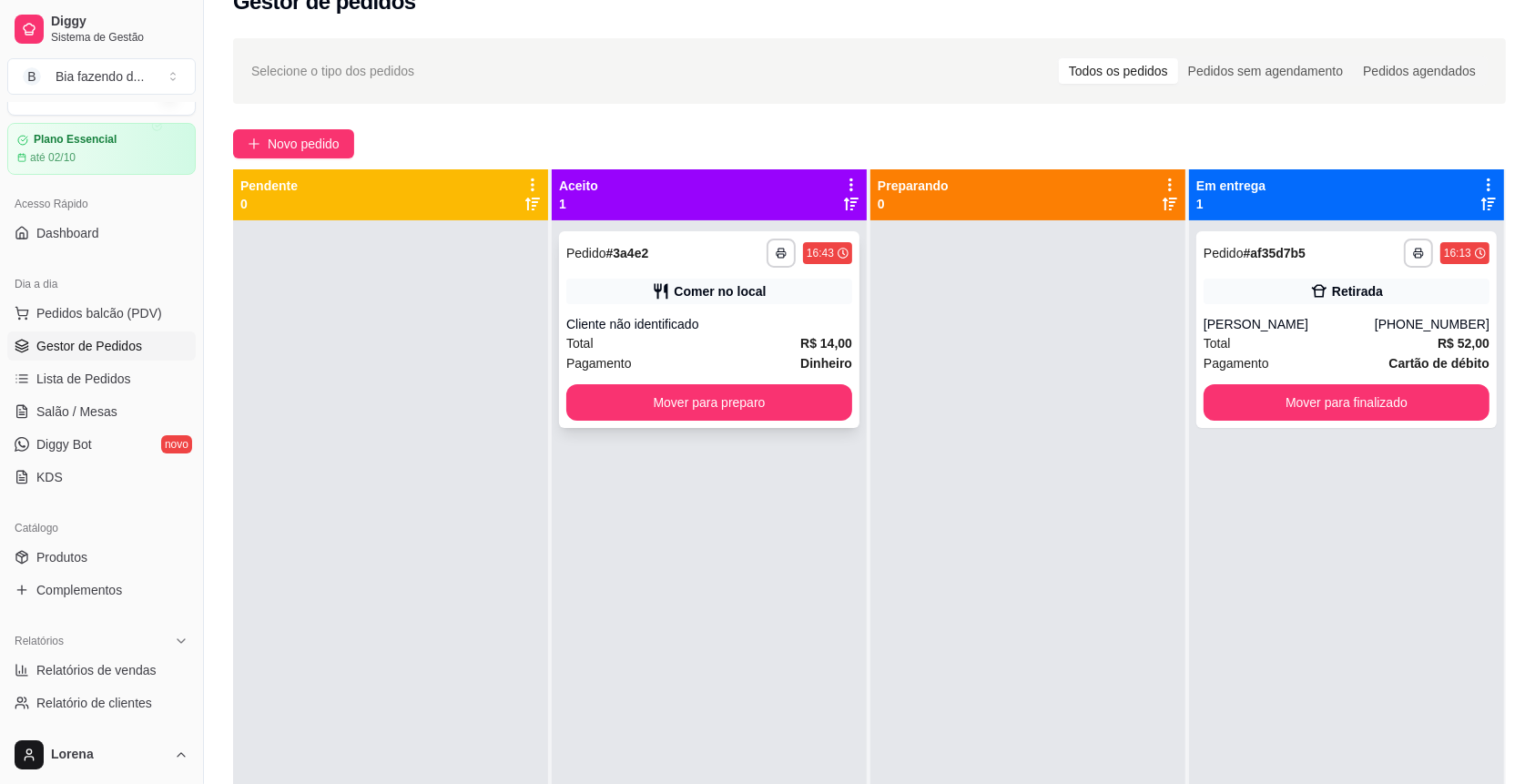
click at [789, 383] on div "**********" at bounding box center [708, 330] width 300 height 197
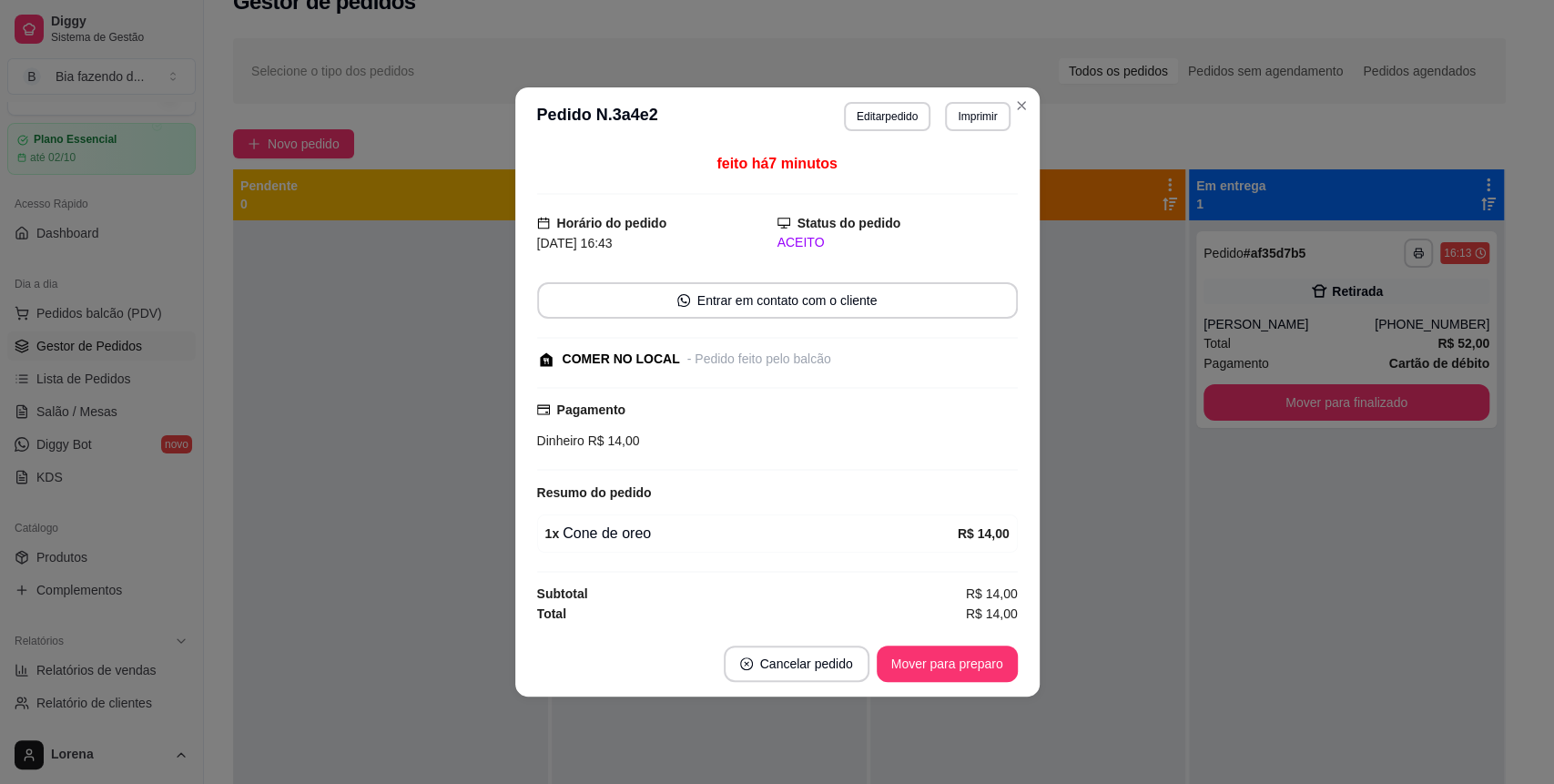
click at [968, 636] on footer "Cancelar pedido Mover para preparo" at bounding box center [777, 663] width 525 height 66
click at [956, 672] on button "Mover para preparo" at bounding box center [947, 664] width 137 height 35
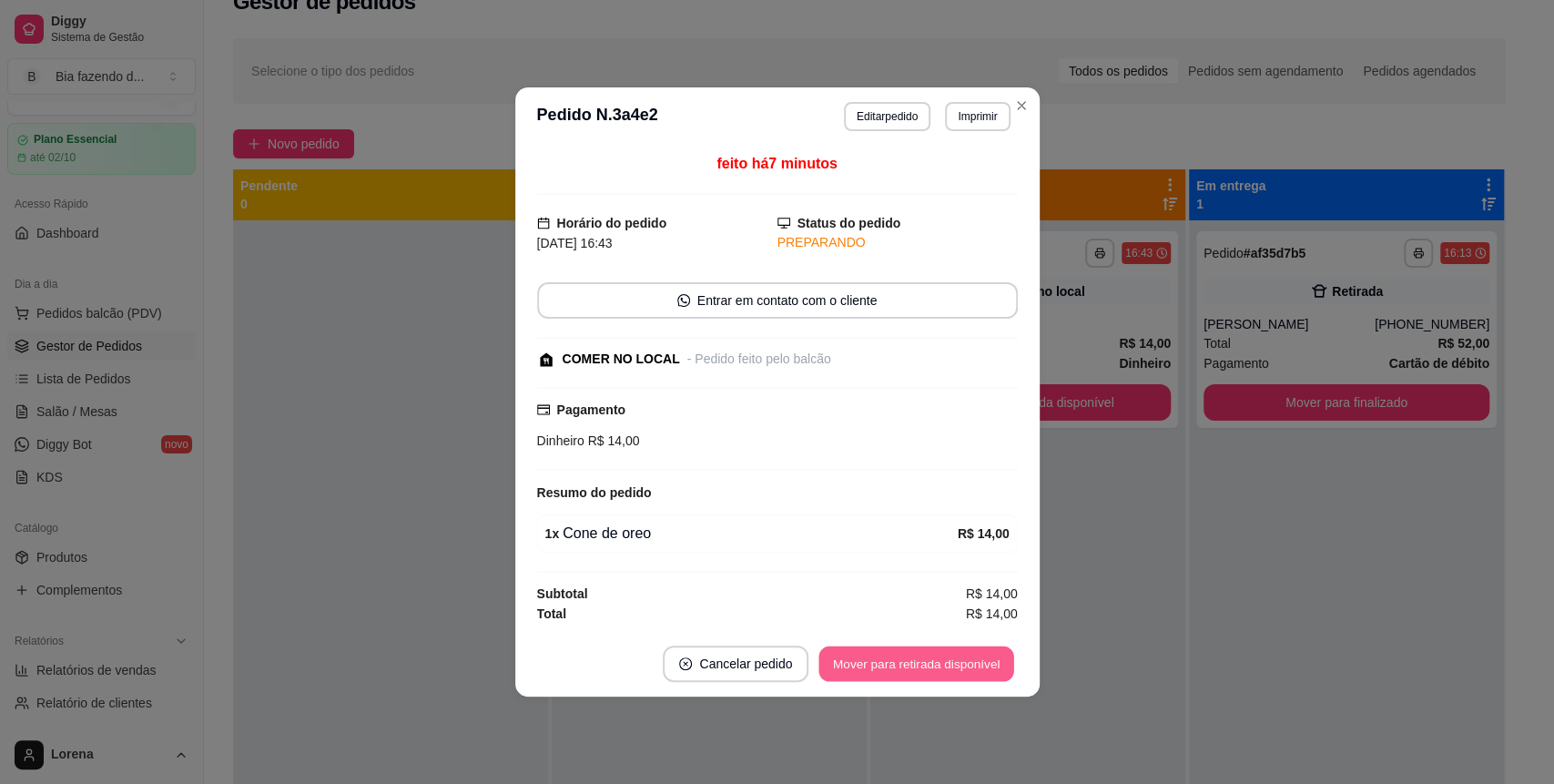
click at [956, 672] on button "Mover para retirada disponível" at bounding box center [917, 664] width 195 height 35
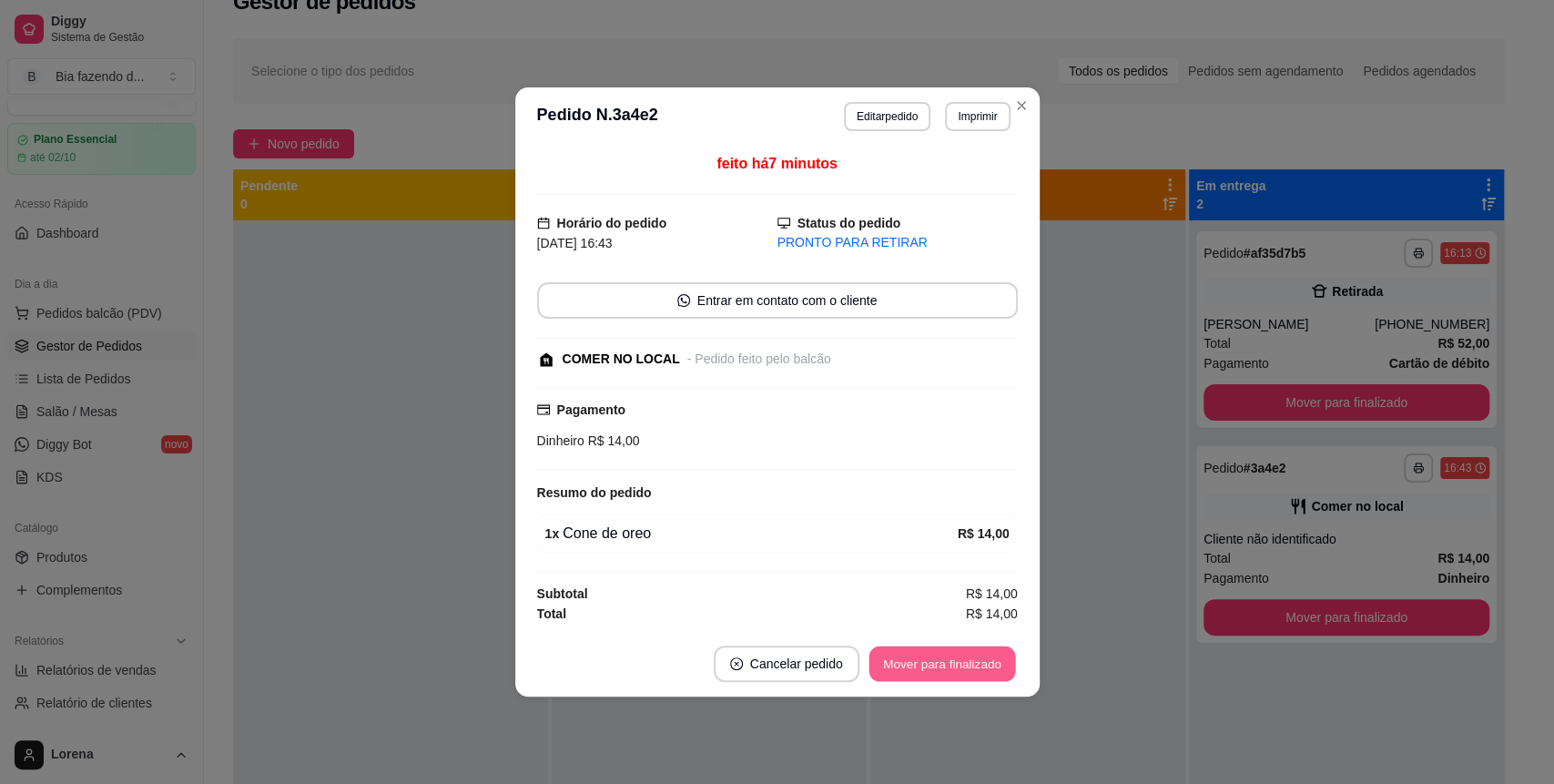
click at [956, 672] on button "Mover para finalizado" at bounding box center [942, 664] width 147 height 35
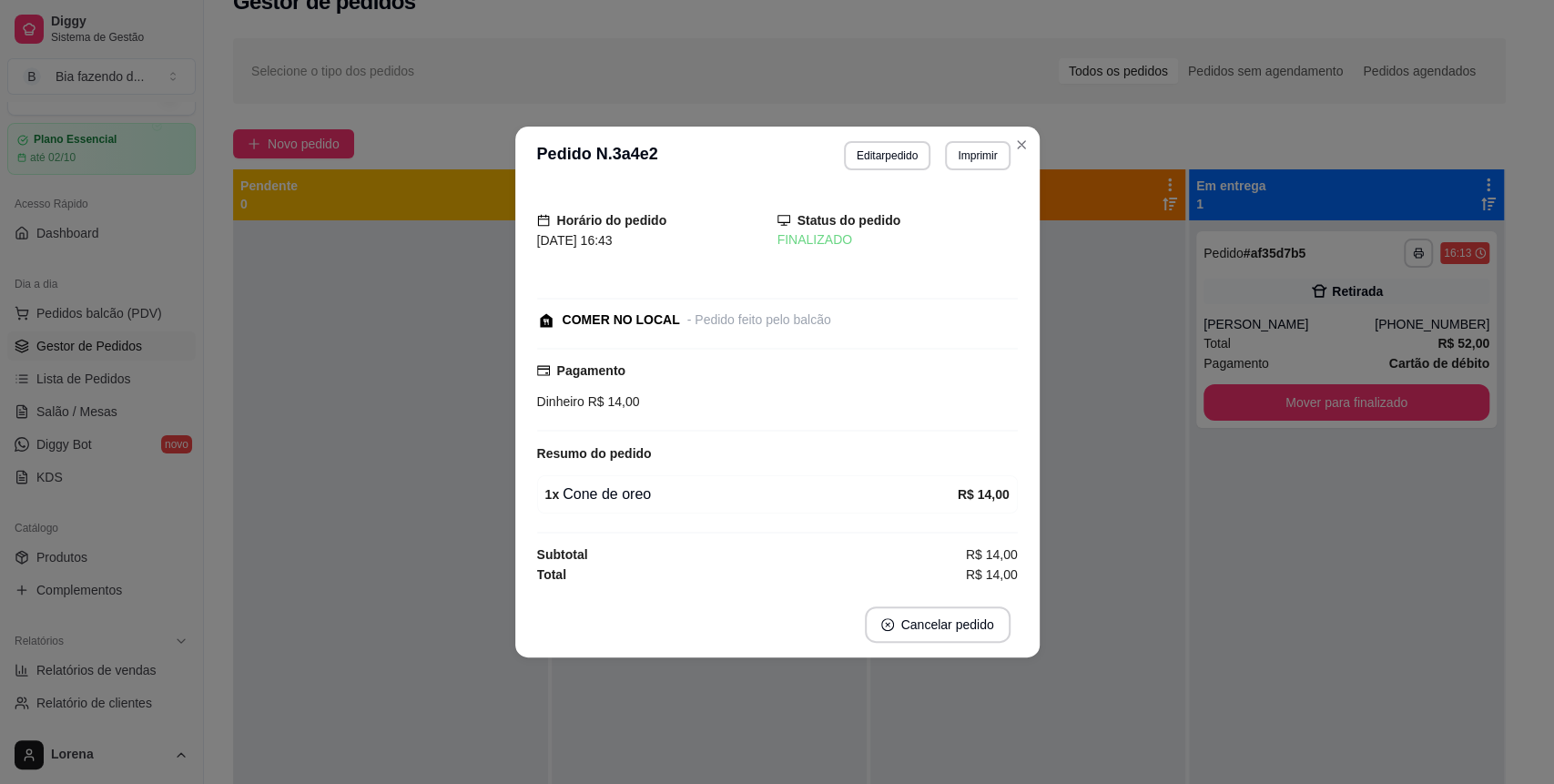
click at [1035, 144] on header "**********" at bounding box center [777, 155] width 525 height 58
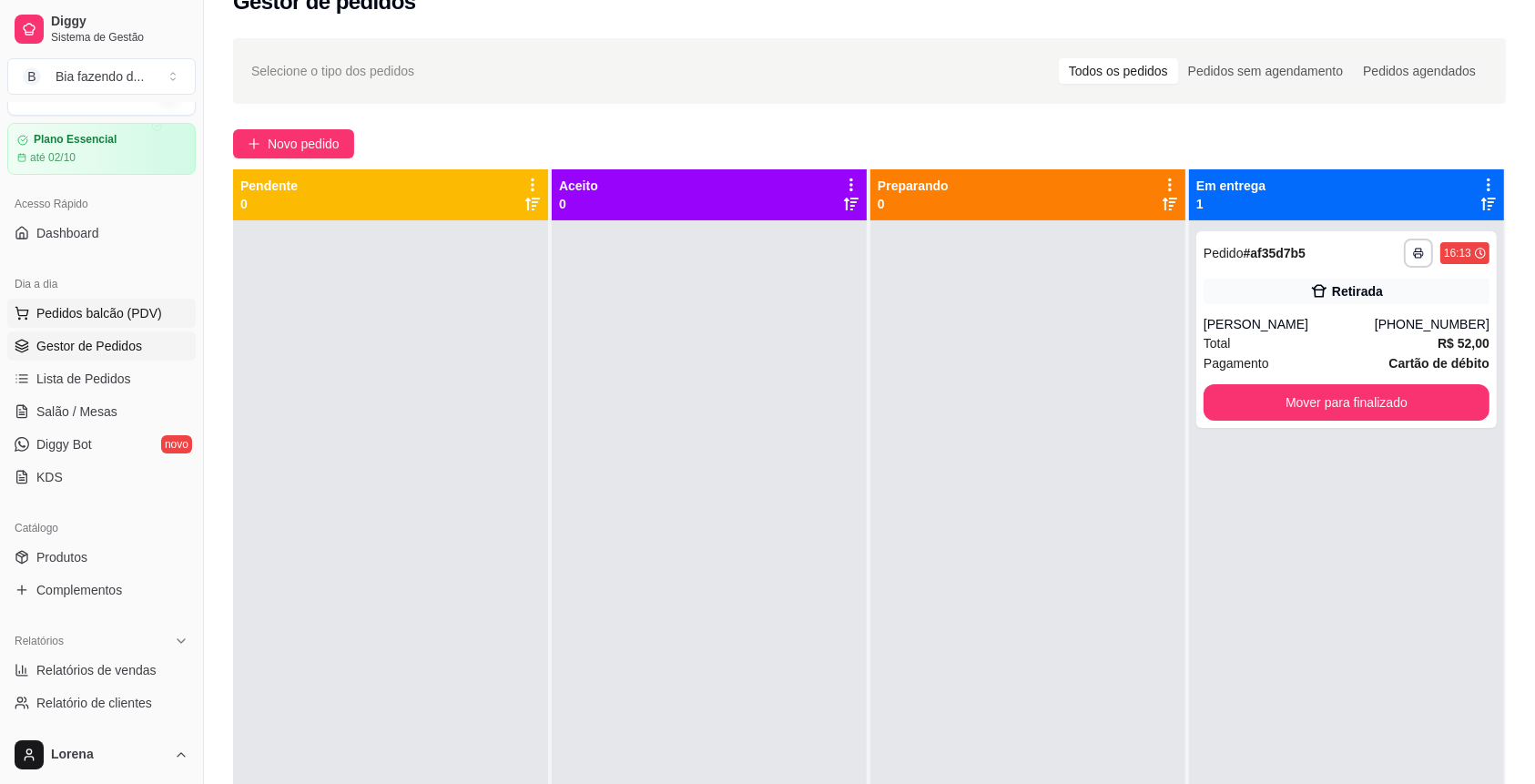
click at [102, 305] on span "Pedidos balcão (PDV)" at bounding box center [99, 313] width 126 height 19
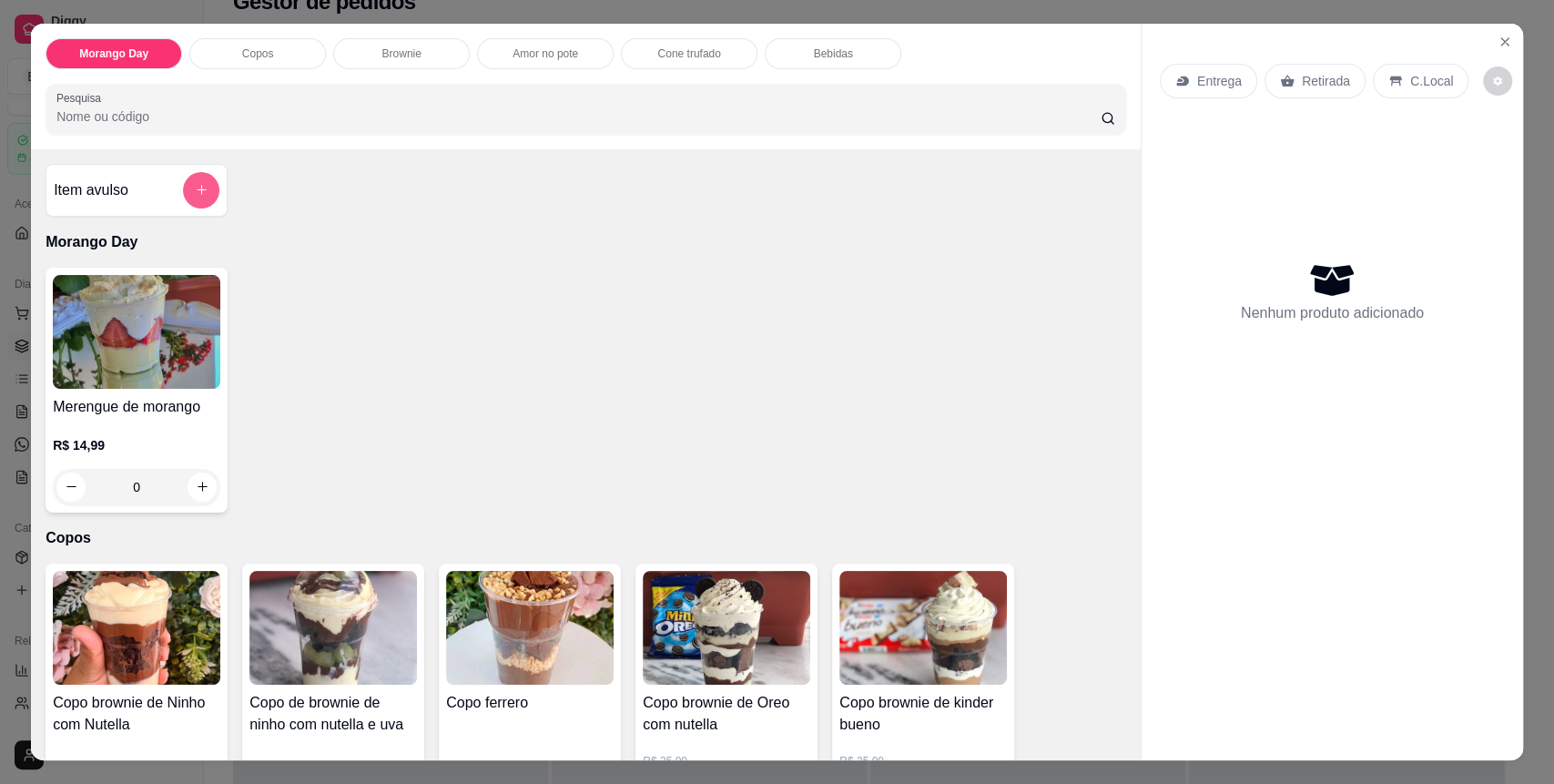
click at [195, 192] on icon "add-separate-item" at bounding box center [202, 190] width 14 height 14
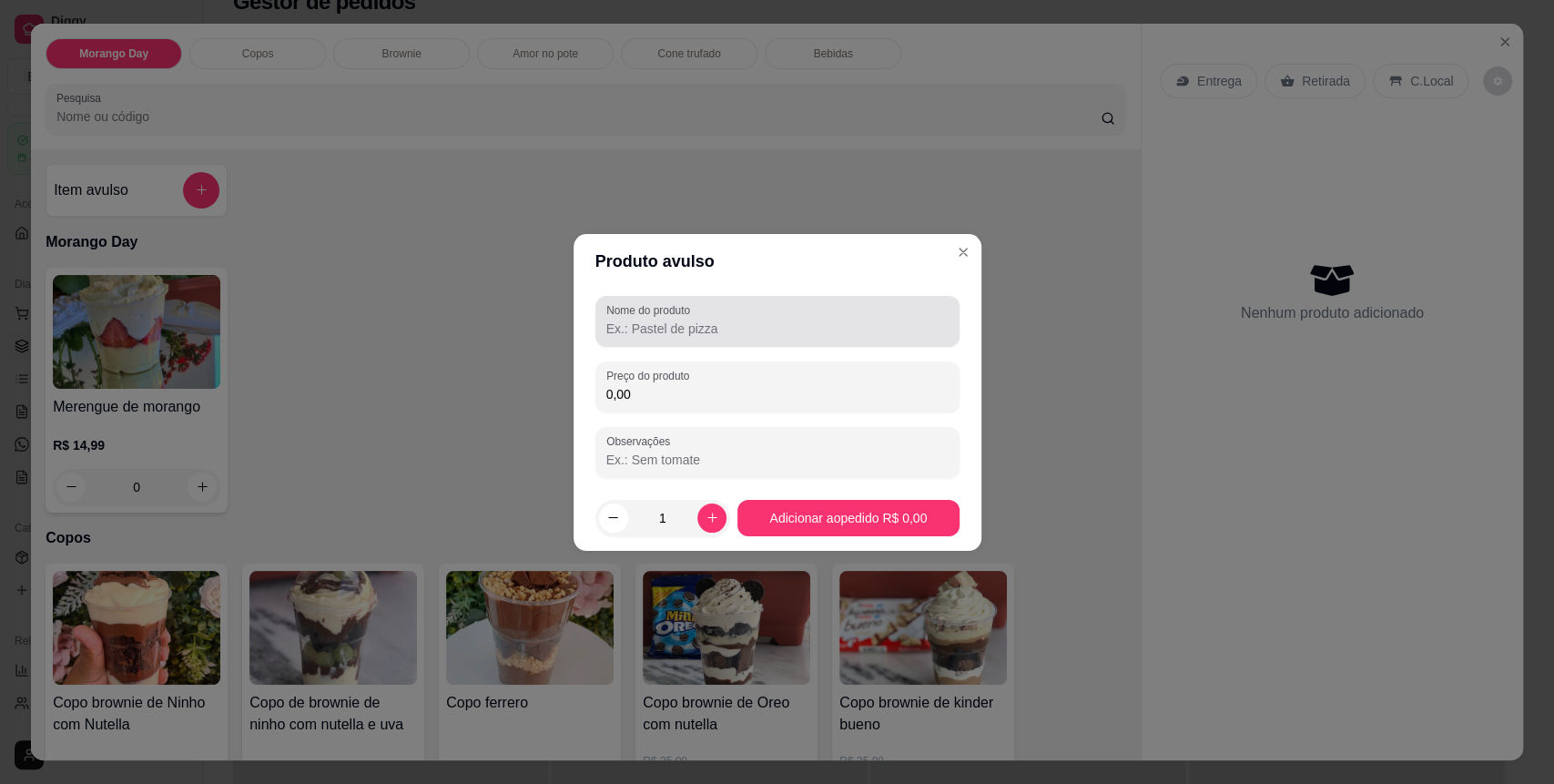
click at [674, 342] on div "Nome do produto" at bounding box center [777, 322] width 364 height 51
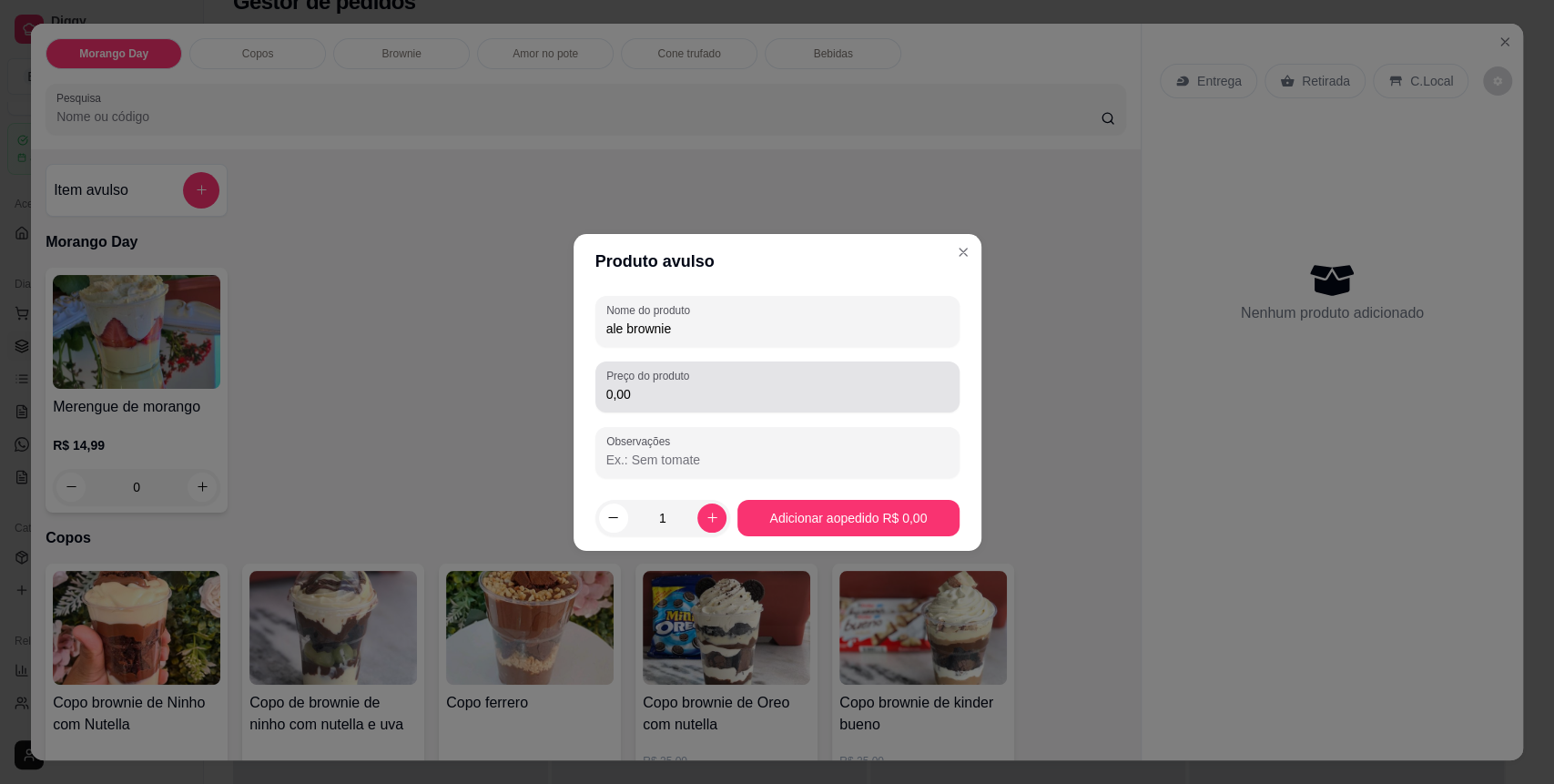
type input "ale brownie"
click at [655, 400] on input "0,00" at bounding box center [777, 393] width 342 height 19
click at [871, 548] on div "Produto avulso Nome do produto ale brownie Preço do produto 15,00 Observações 1…" at bounding box center [777, 392] width 1554 height 784
type input "15,00"
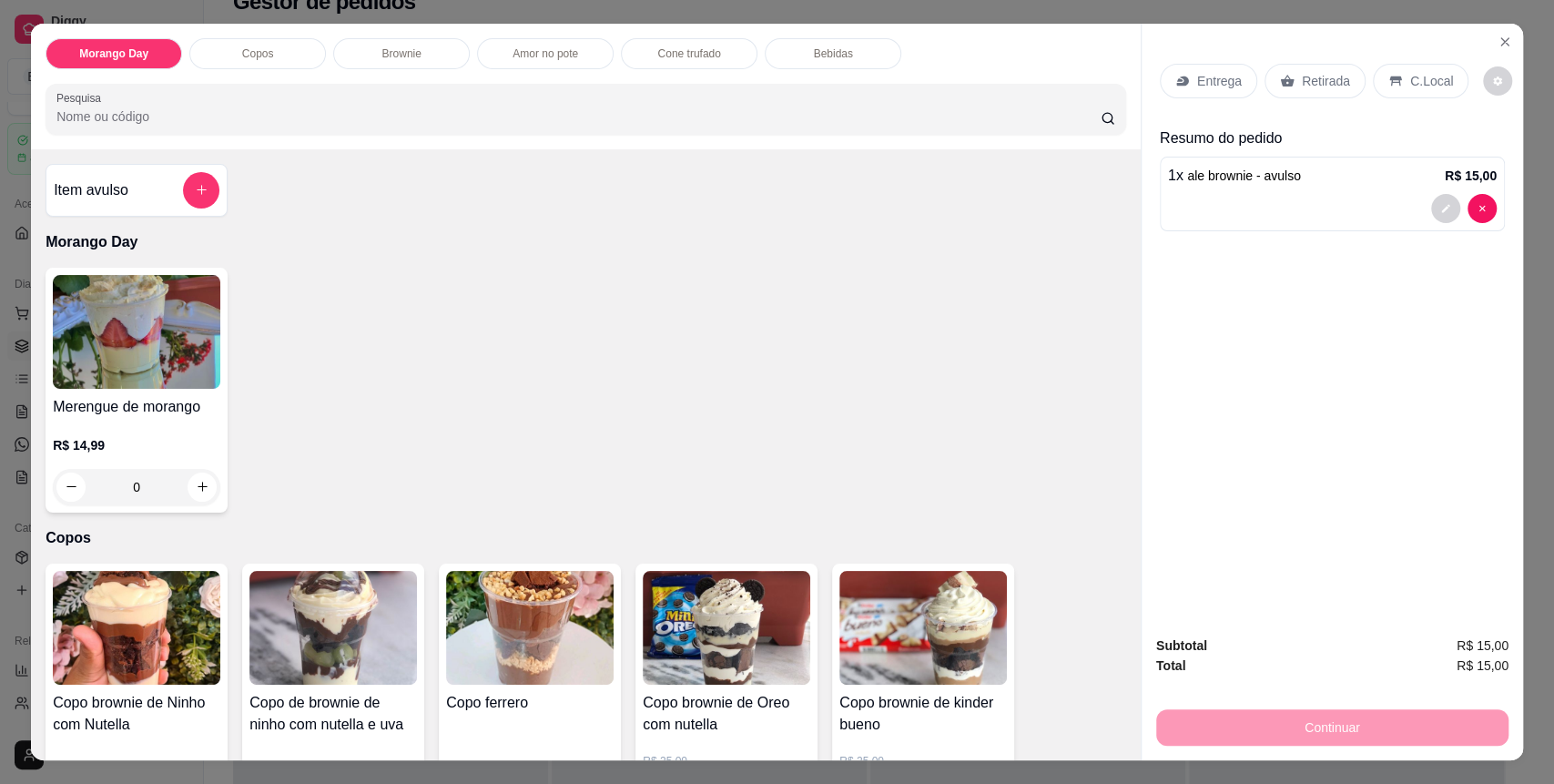
click at [1416, 85] on p "C.Local" at bounding box center [1431, 81] width 42 height 19
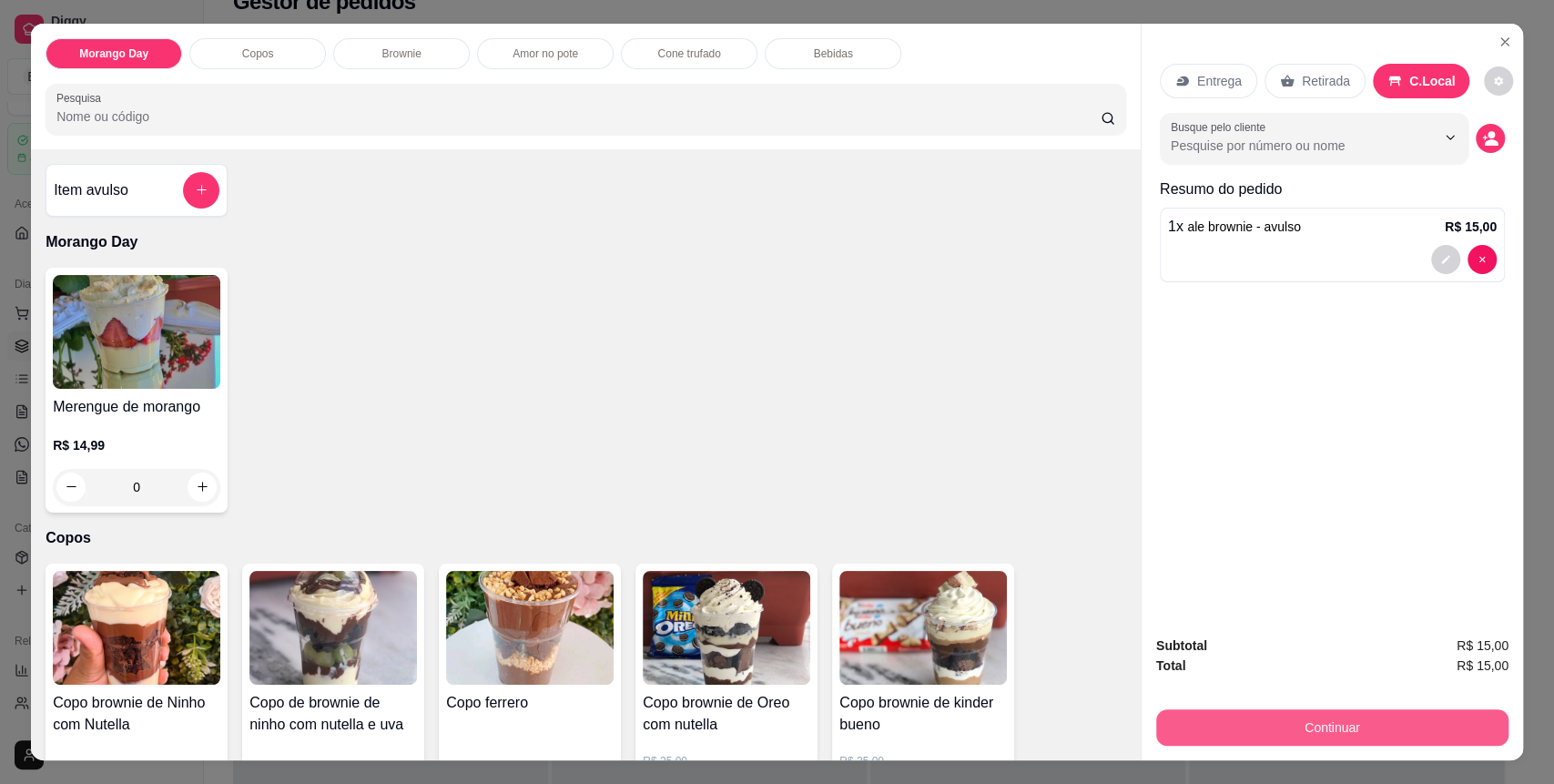
click at [1340, 715] on button "Continuar" at bounding box center [1333, 727] width 352 height 36
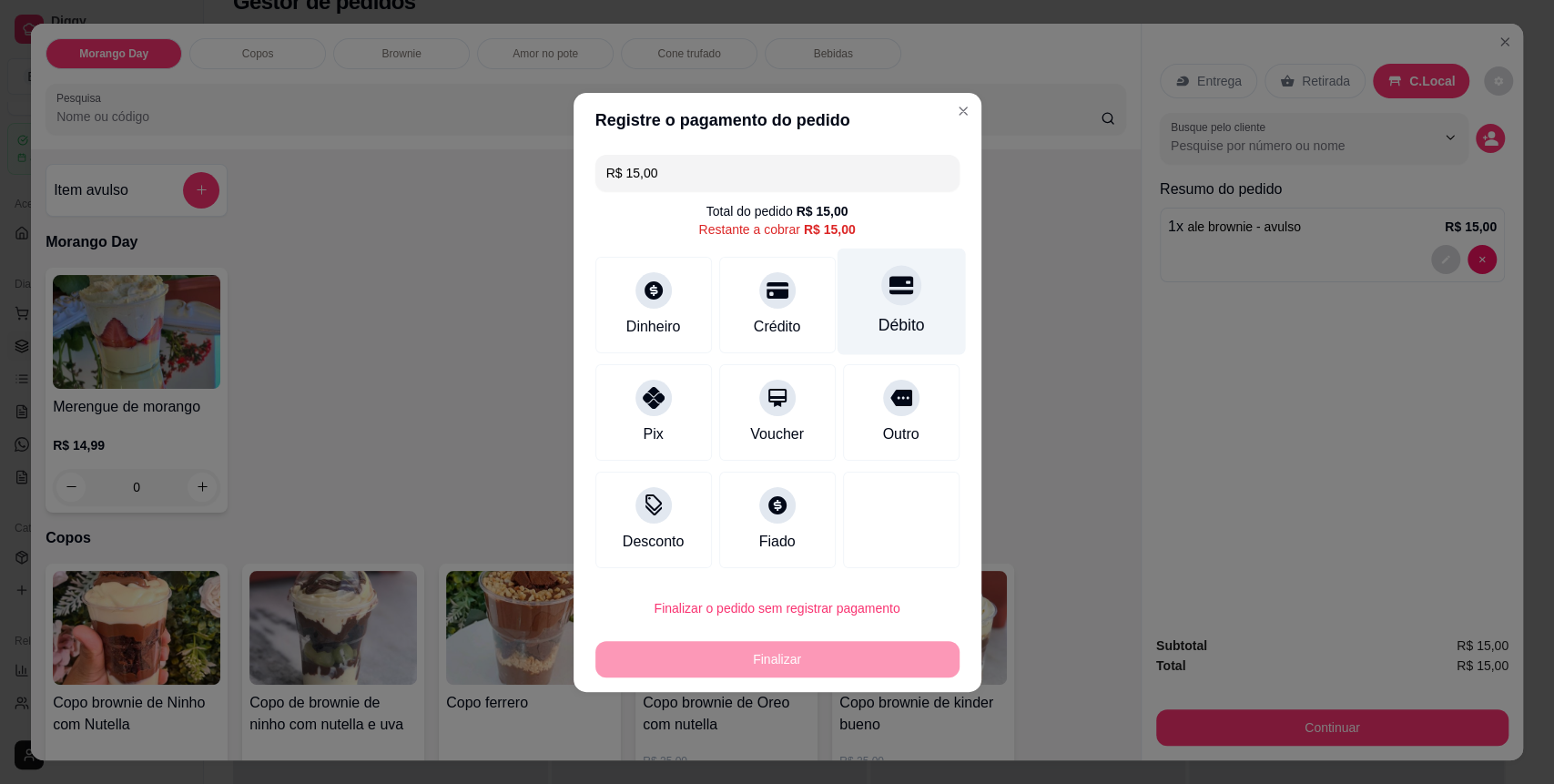
click at [889, 273] on icon at bounding box center [901, 285] width 24 height 24
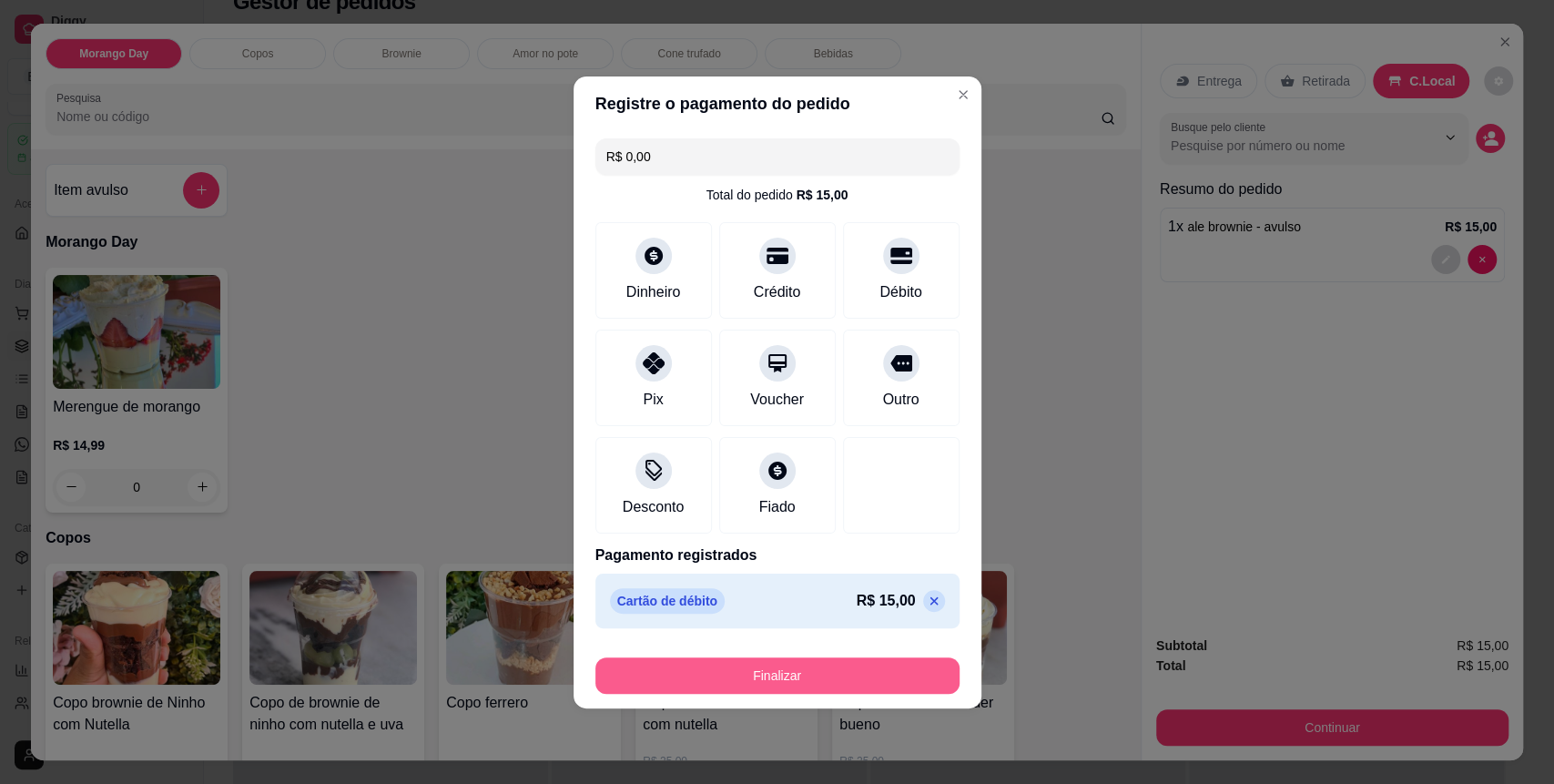
click at [799, 673] on button "Finalizar" at bounding box center [777, 675] width 364 height 36
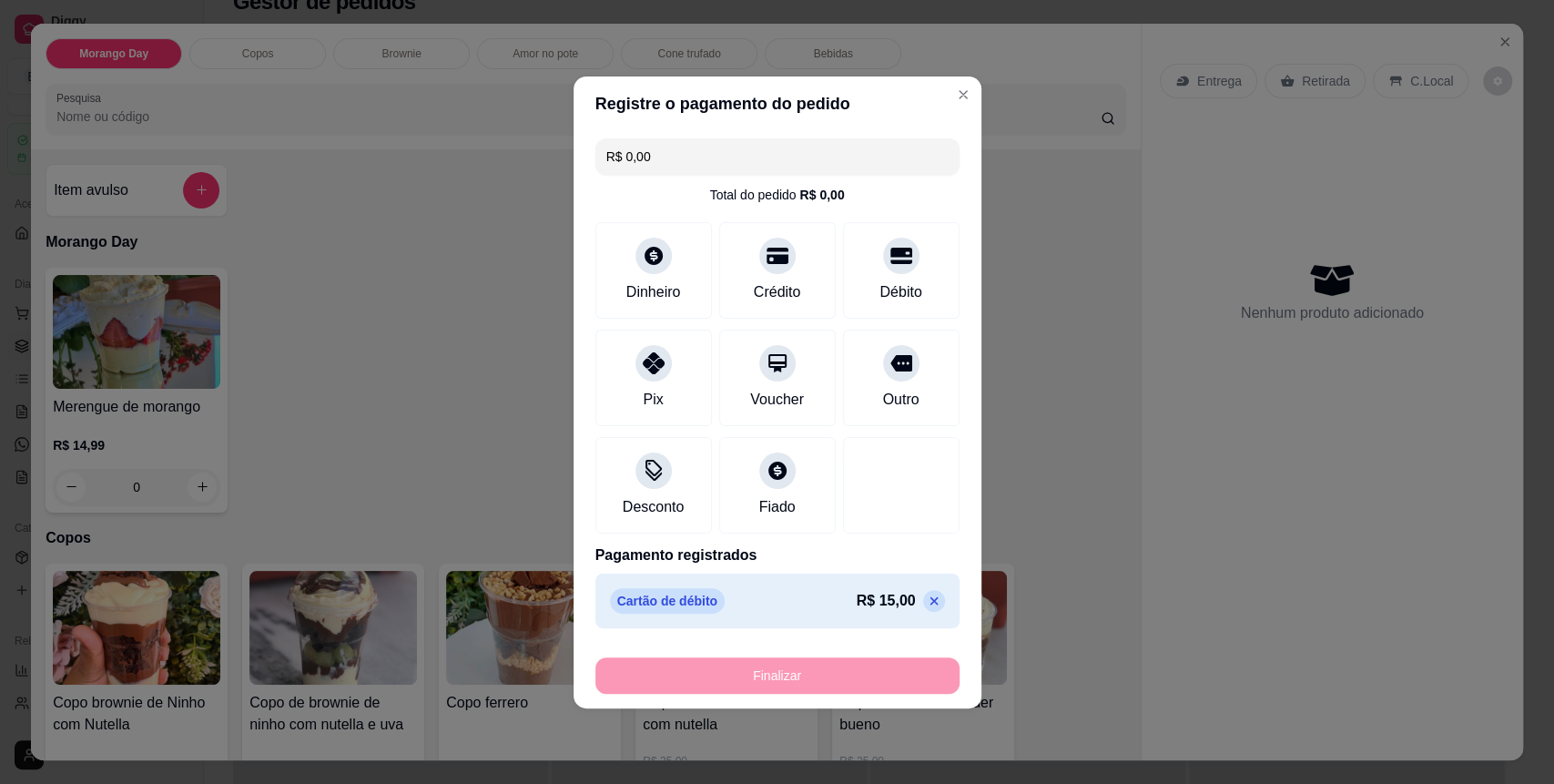
type input "-R$ 15,00"
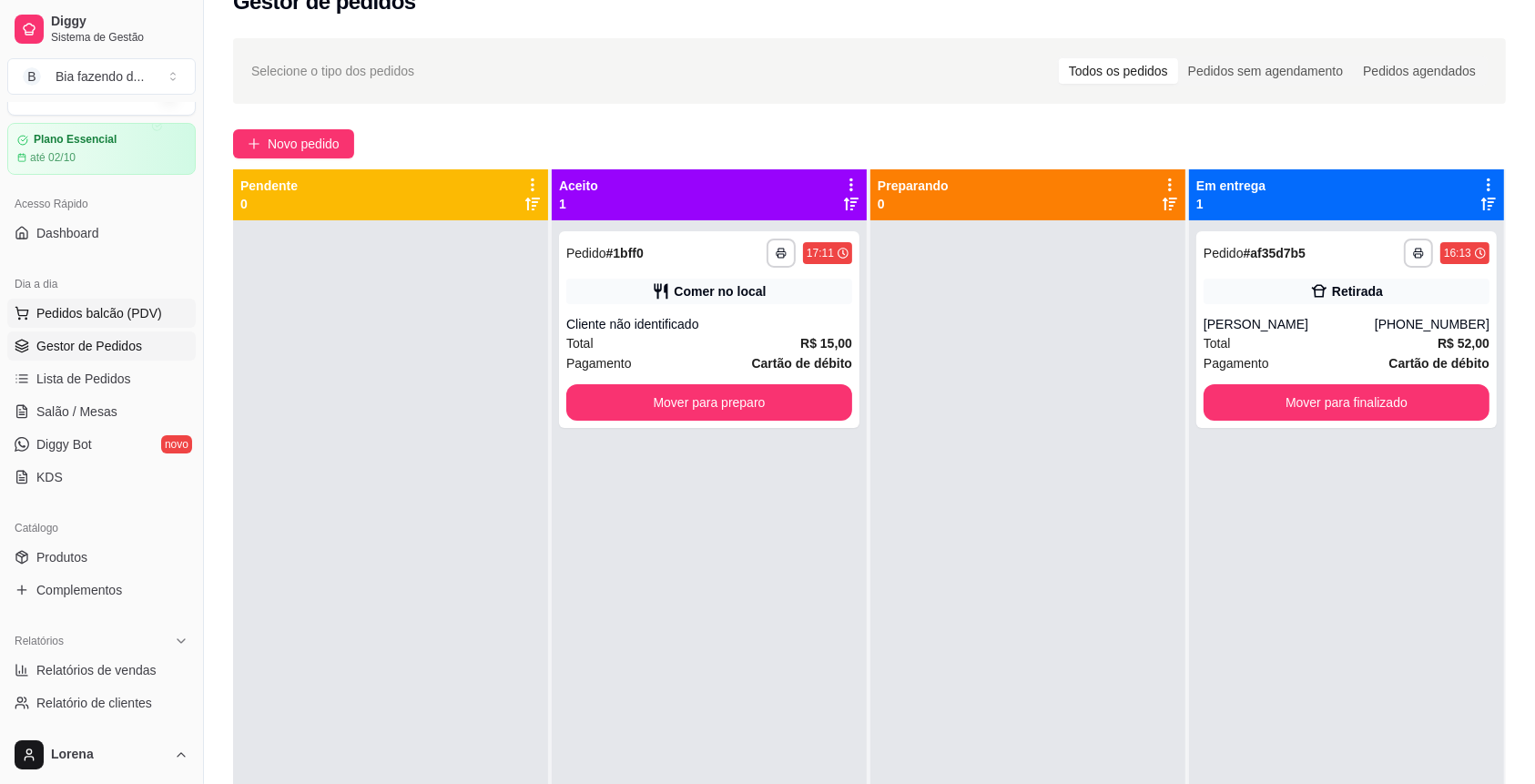
click at [128, 321] on span "Pedidos balcão (PDV)" at bounding box center [99, 313] width 126 height 19
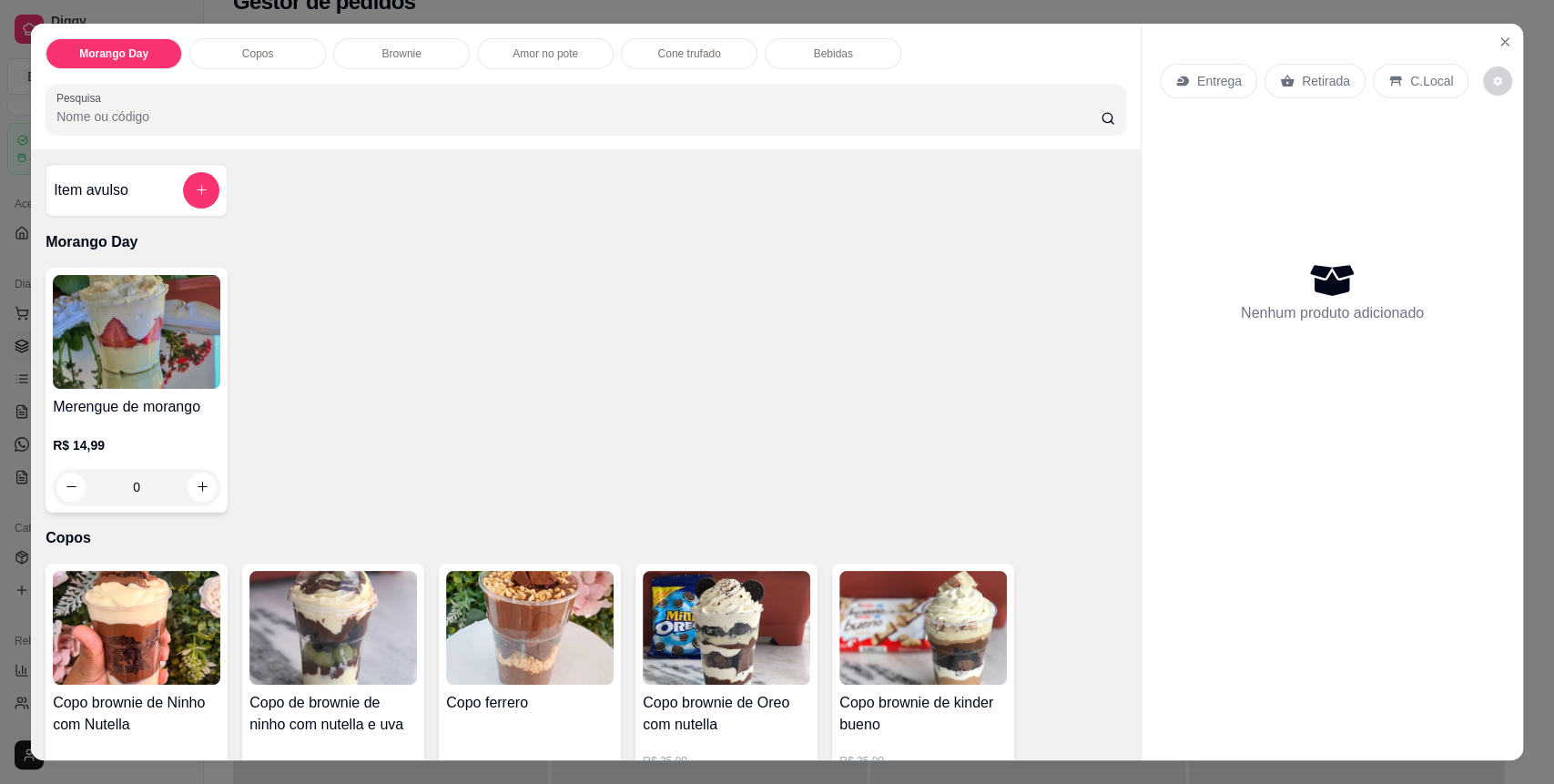
click at [578, 51] on div "Amor no pote" at bounding box center [545, 53] width 137 height 30
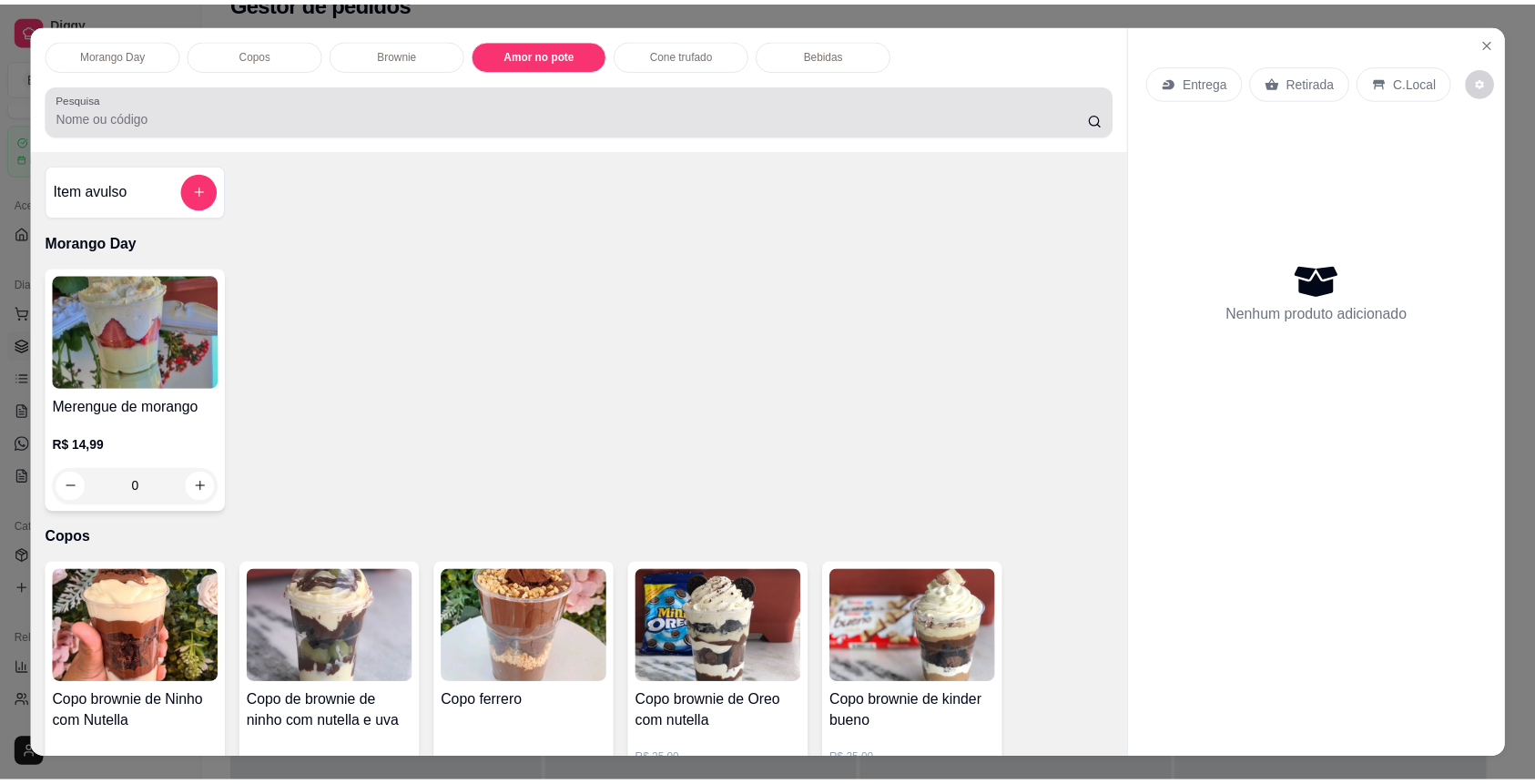
scroll to position [34, 0]
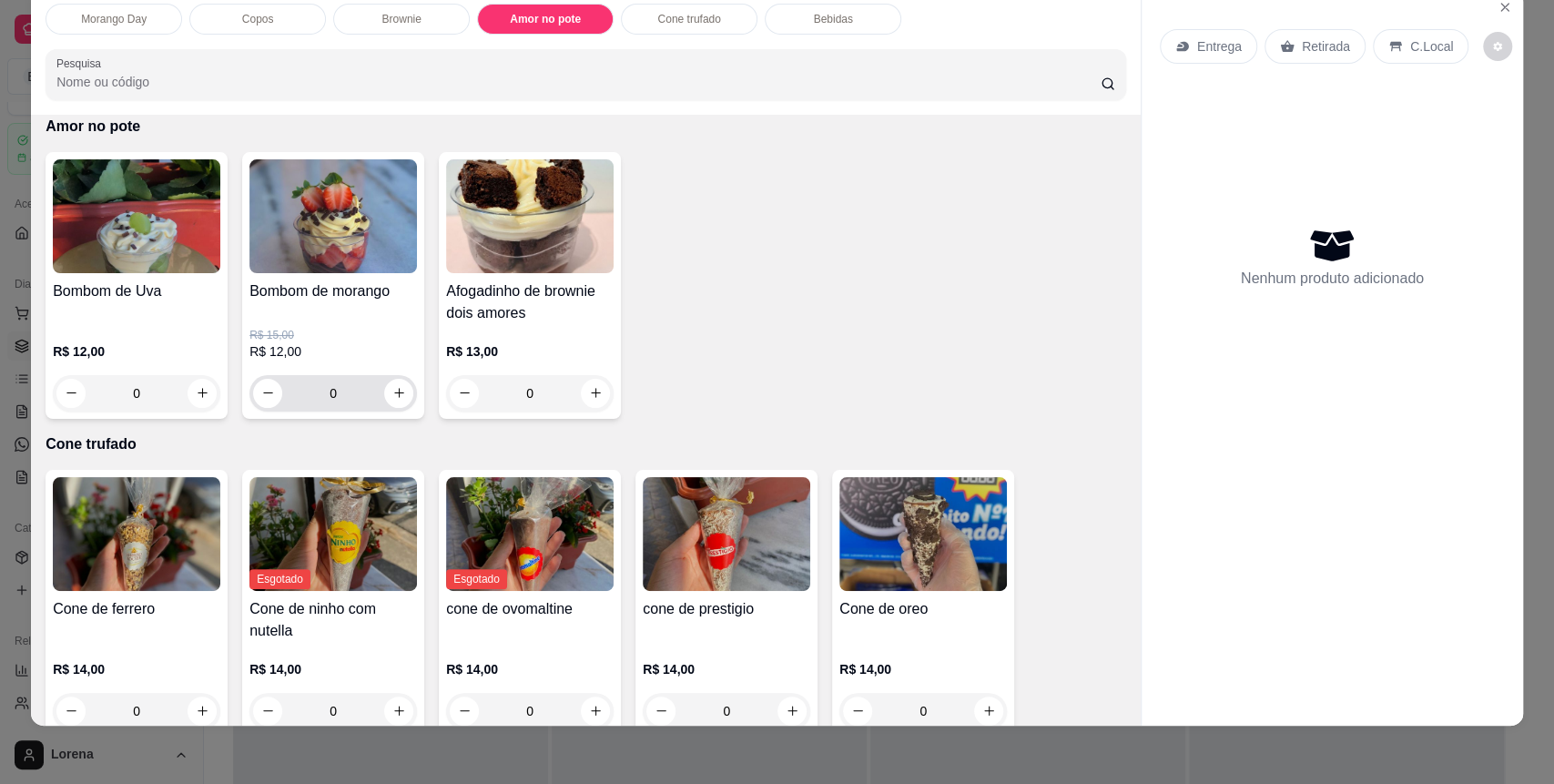
click at [401, 400] on div "0" at bounding box center [333, 392] width 160 height 36
click at [387, 398] on button "increase-product-quantity" at bounding box center [399, 393] width 30 height 30
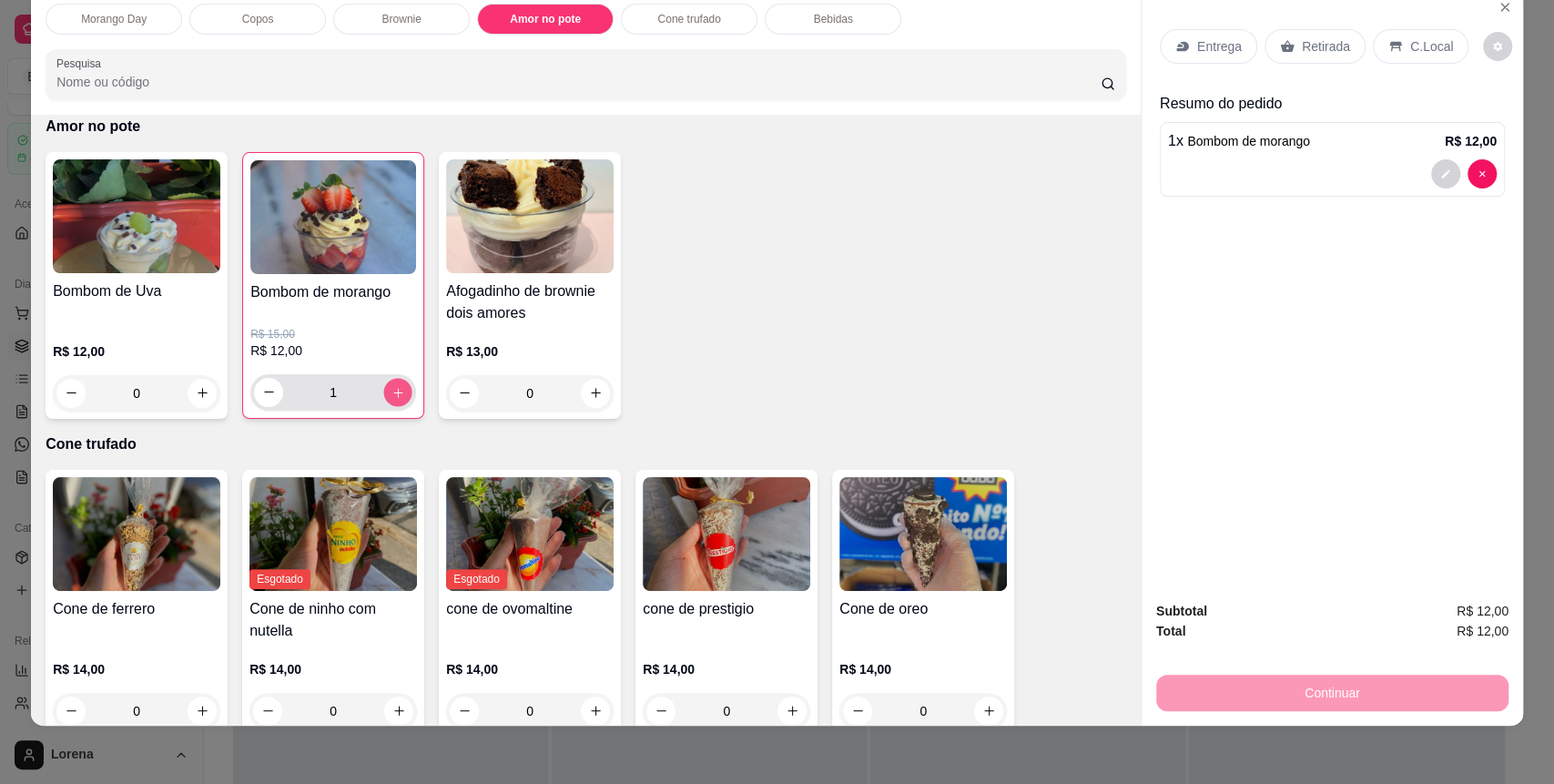
click at [386, 398] on button "increase-product-quantity" at bounding box center [398, 392] width 29 height 29
type input "2"
click at [1397, 31] on div "C.Local" at bounding box center [1420, 46] width 95 height 34
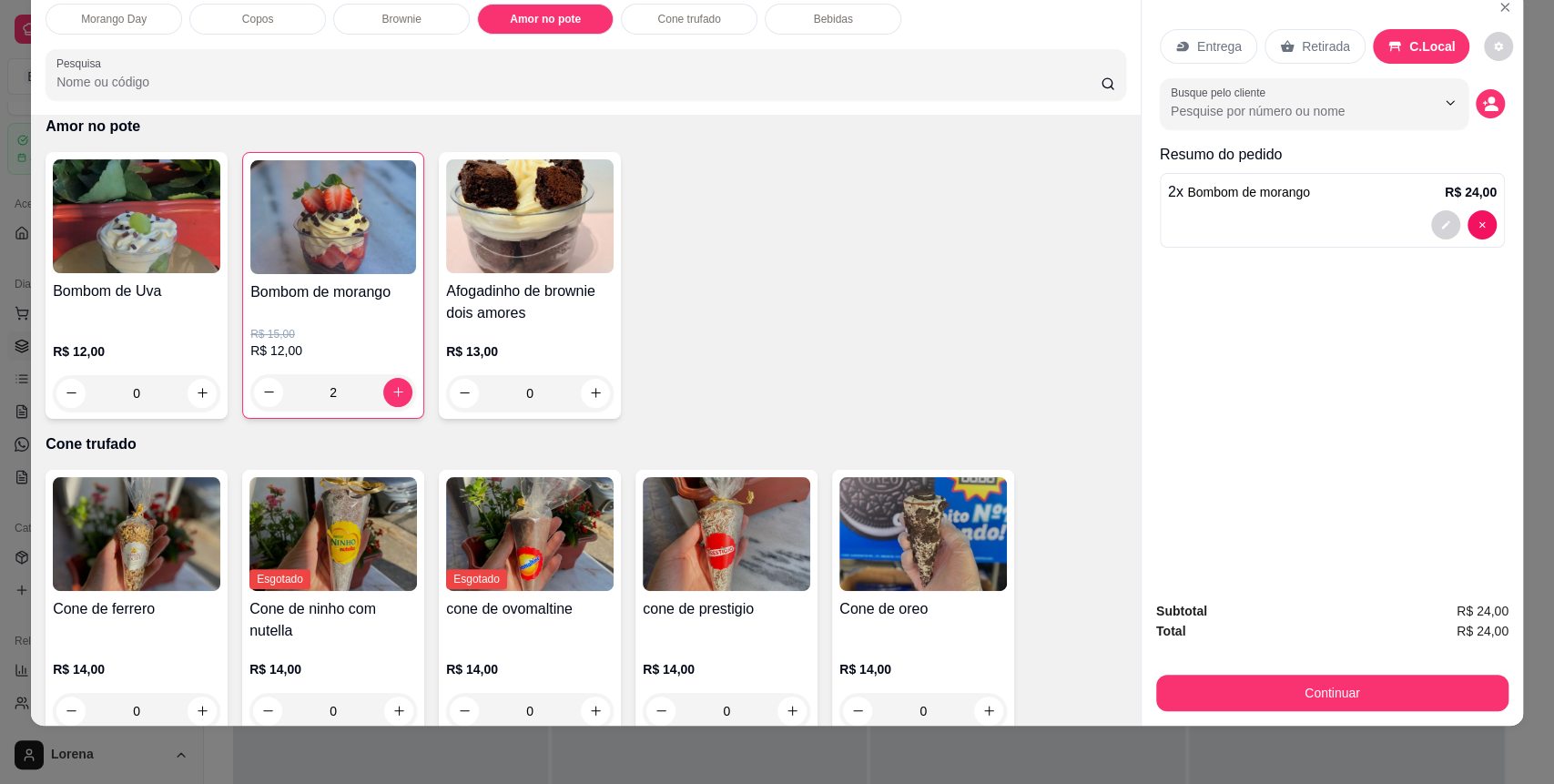
click at [1238, 664] on div "Subtotal R$ 24,00 Total R$ 24,00 Continuar" at bounding box center [1333, 656] width 352 height 110
click at [1223, 677] on button "Continuar" at bounding box center [1332, 693] width 342 height 35
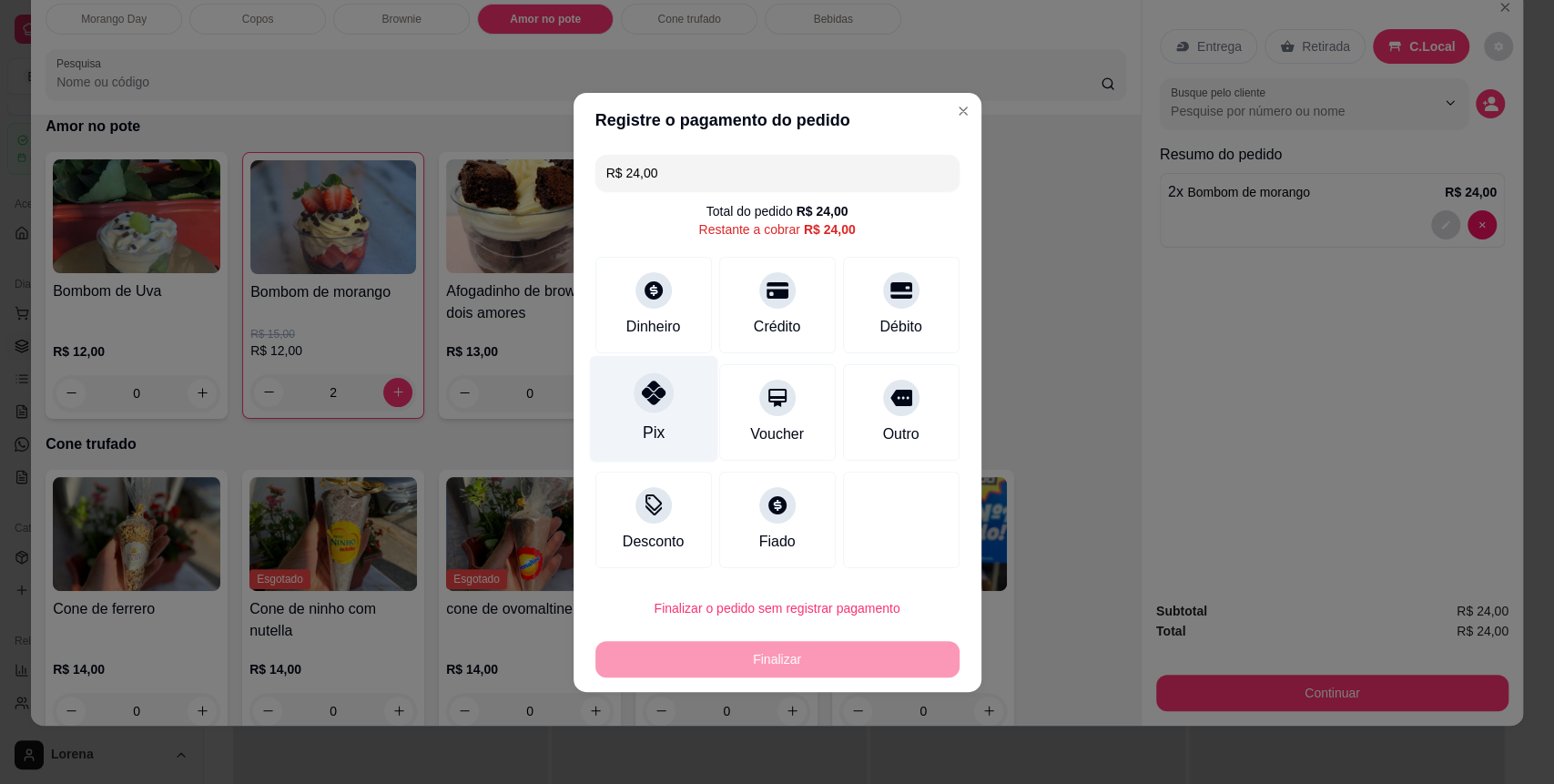
click at [691, 446] on div "Pix" at bounding box center [653, 408] width 128 height 106
type input "R$ 0,00"
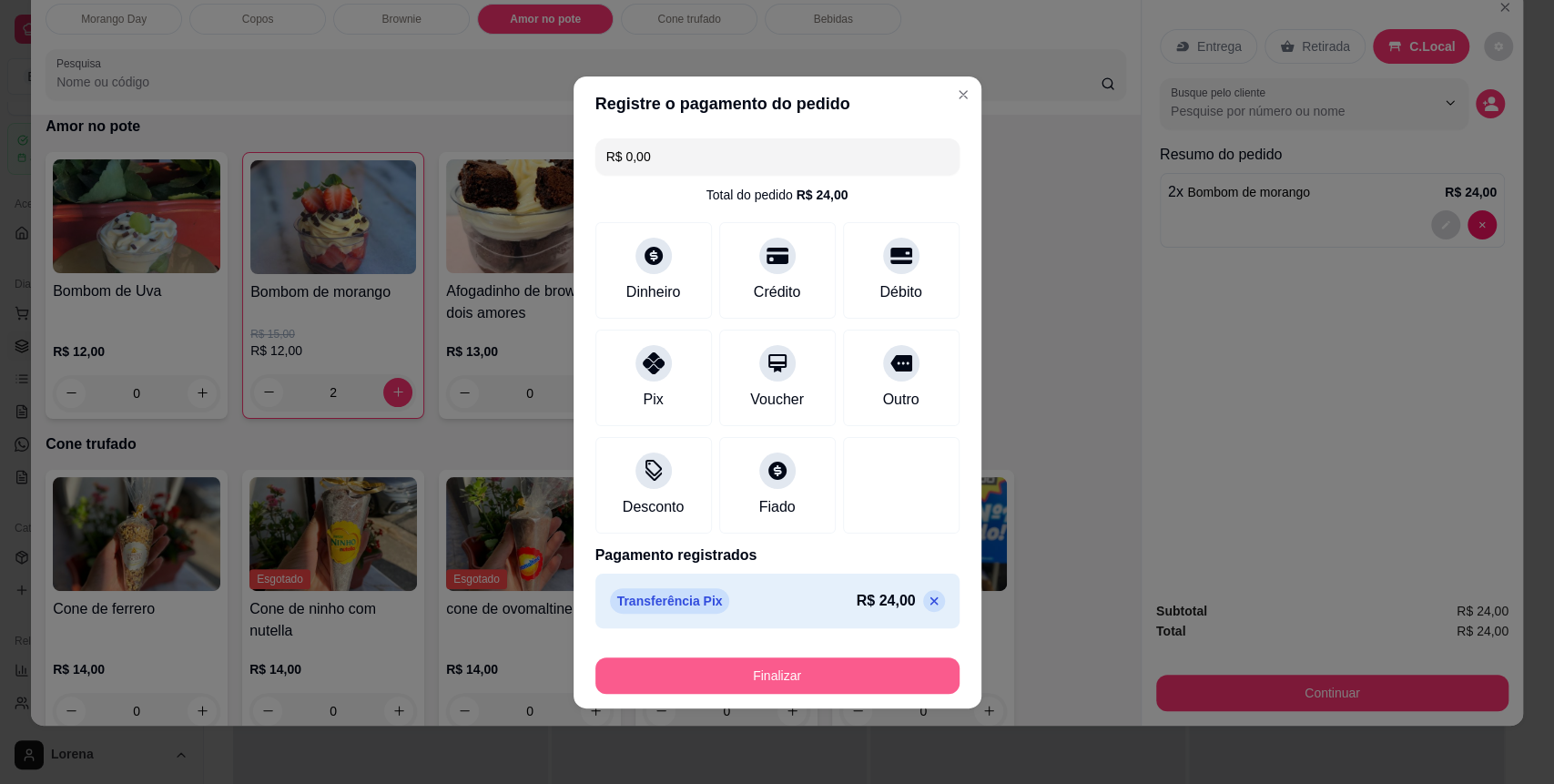
click at [790, 691] on button "Finalizar" at bounding box center [777, 675] width 364 height 36
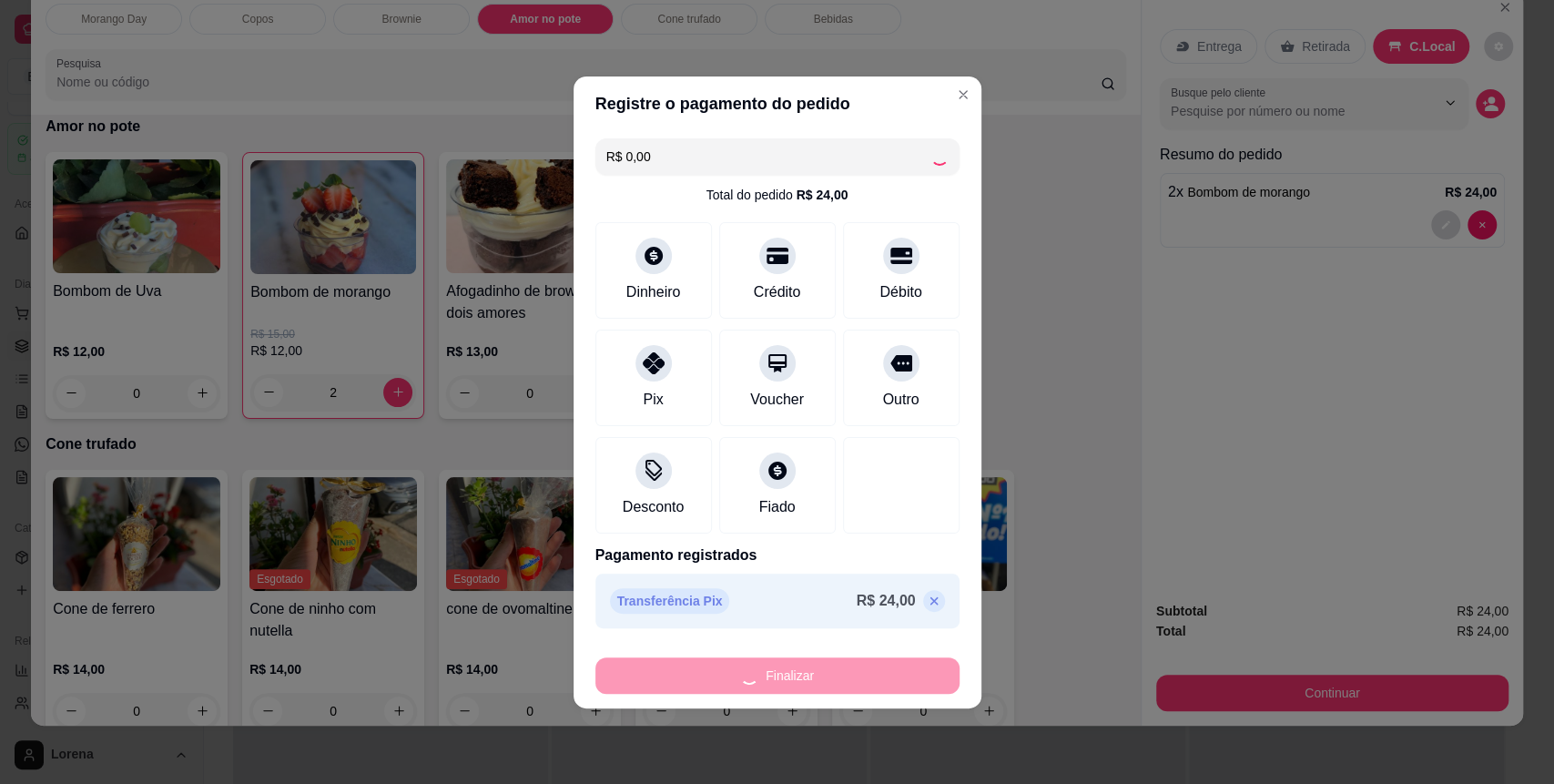
type input "0"
type input "-R$ 24,00"
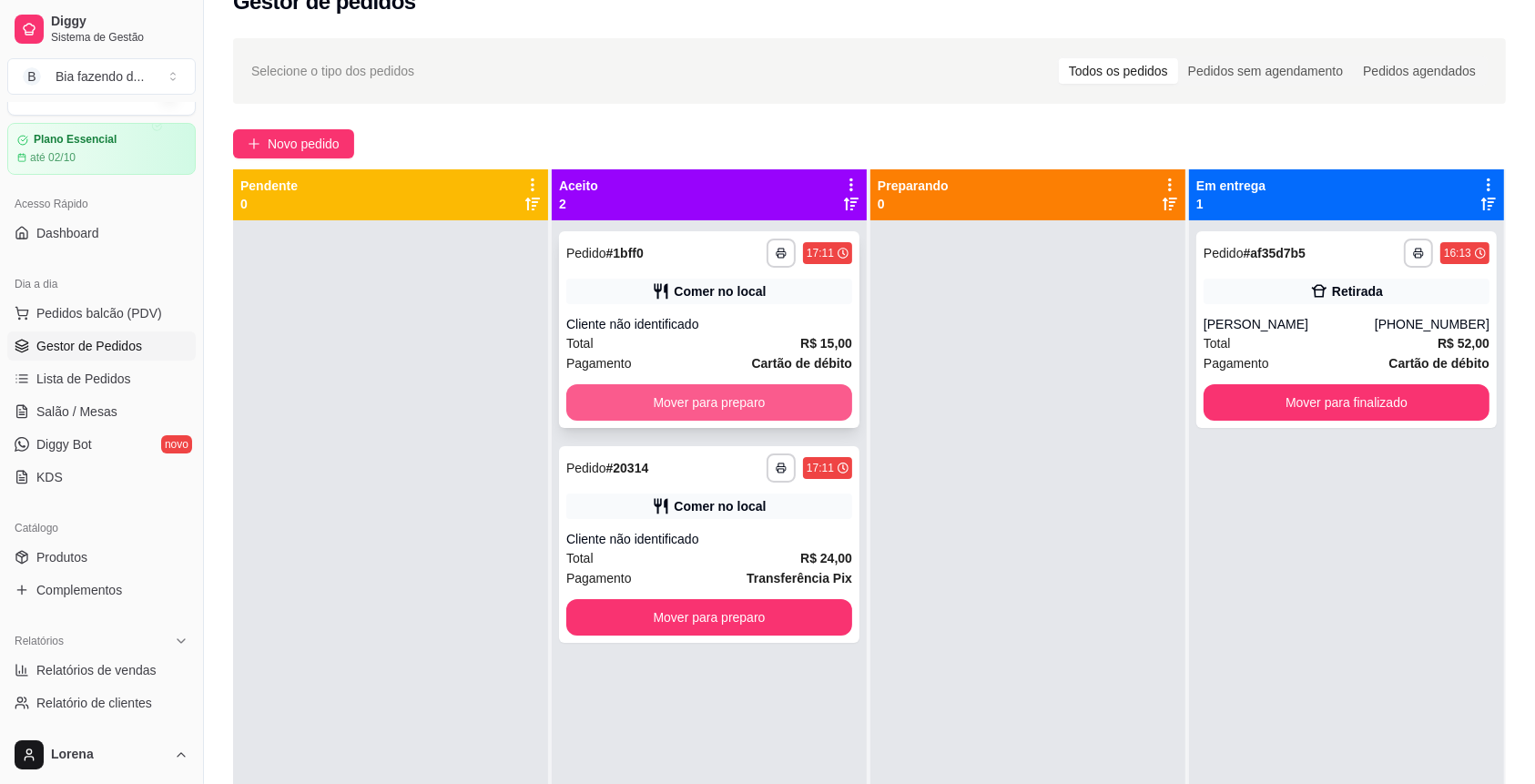
click at [670, 415] on button "Mover para preparo" at bounding box center [708, 401] width 285 height 36
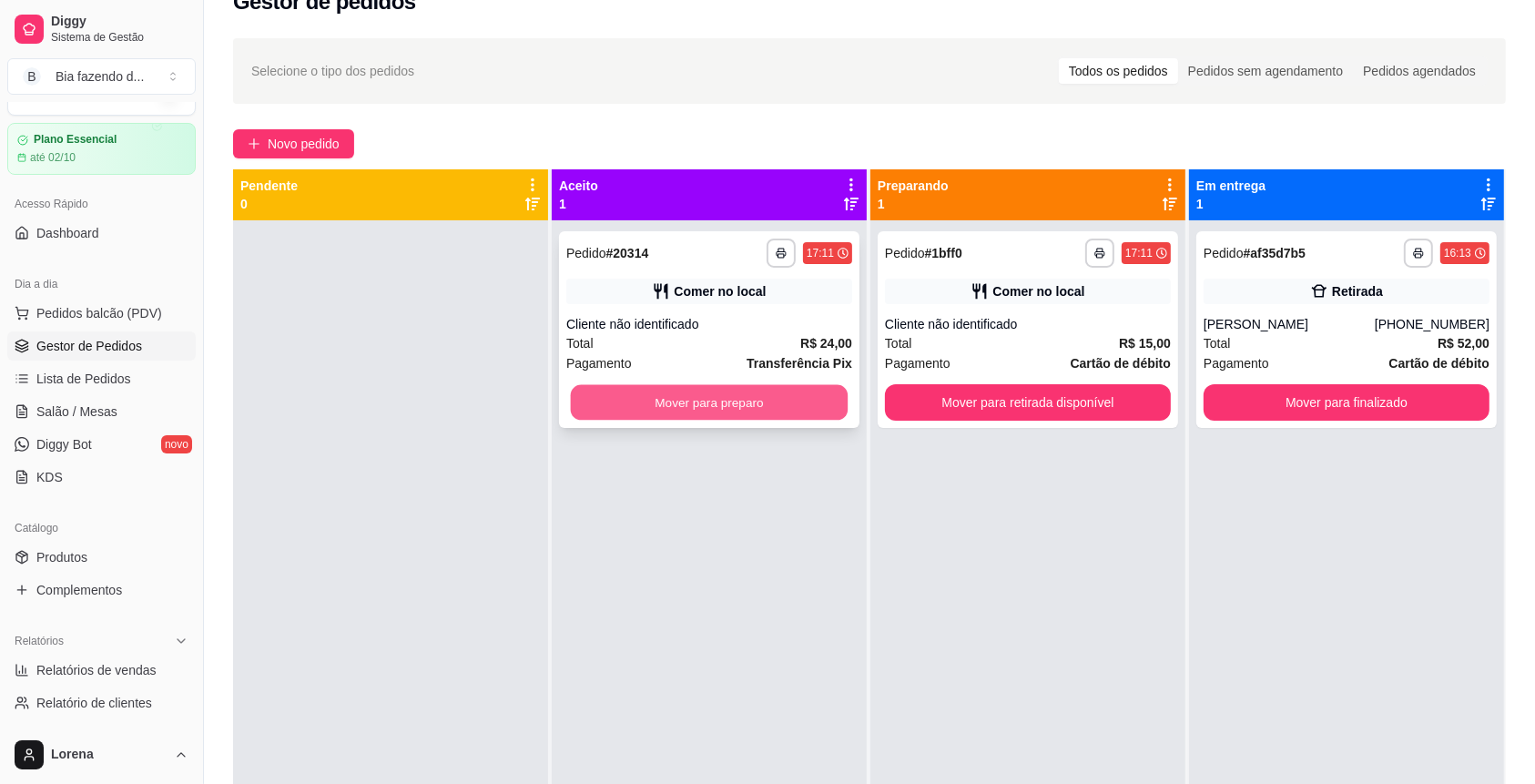
click at [672, 413] on button "Mover para preparo" at bounding box center [709, 402] width 277 height 35
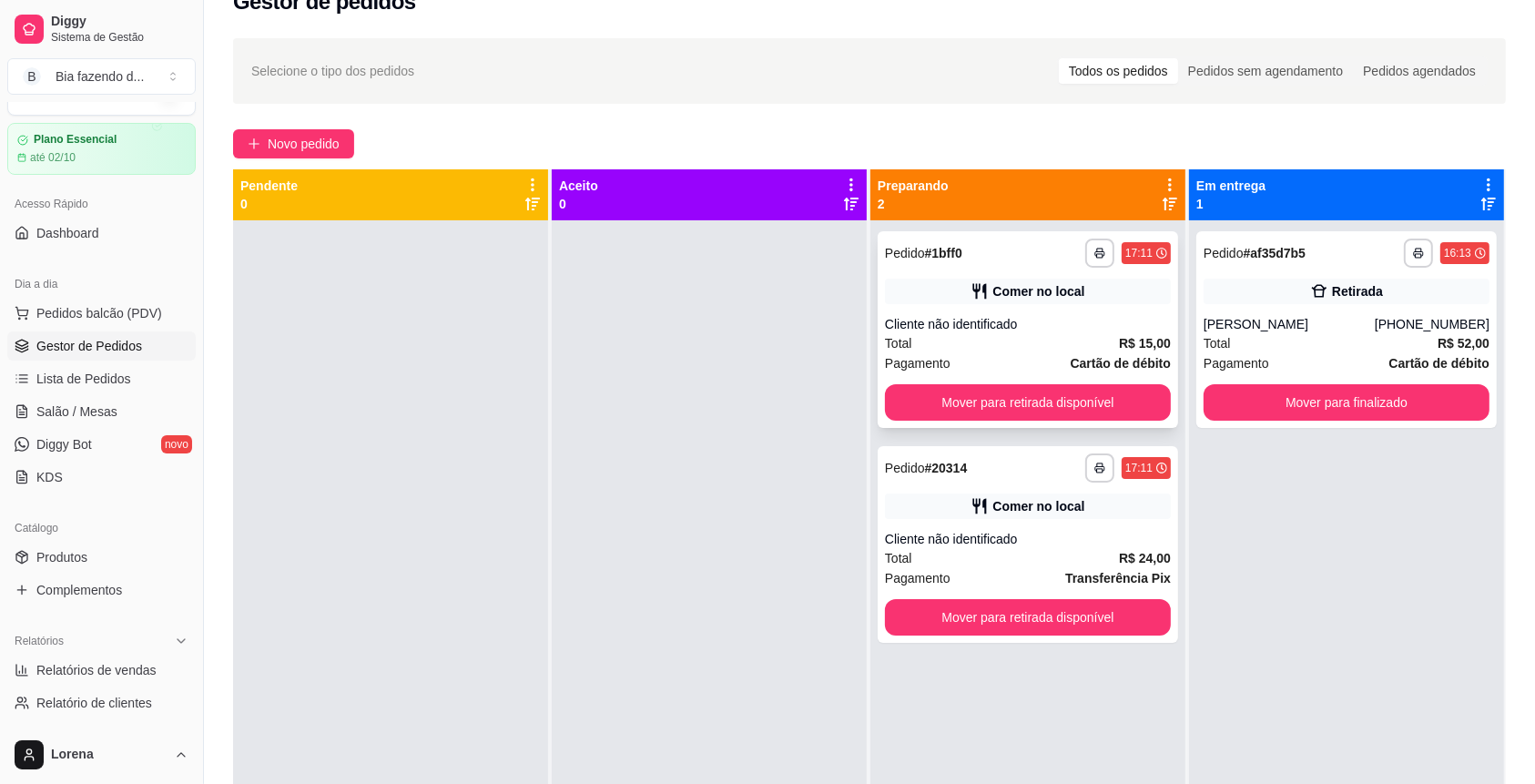
click at [910, 379] on div "**********" at bounding box center [1027, 330] width 300 height 197
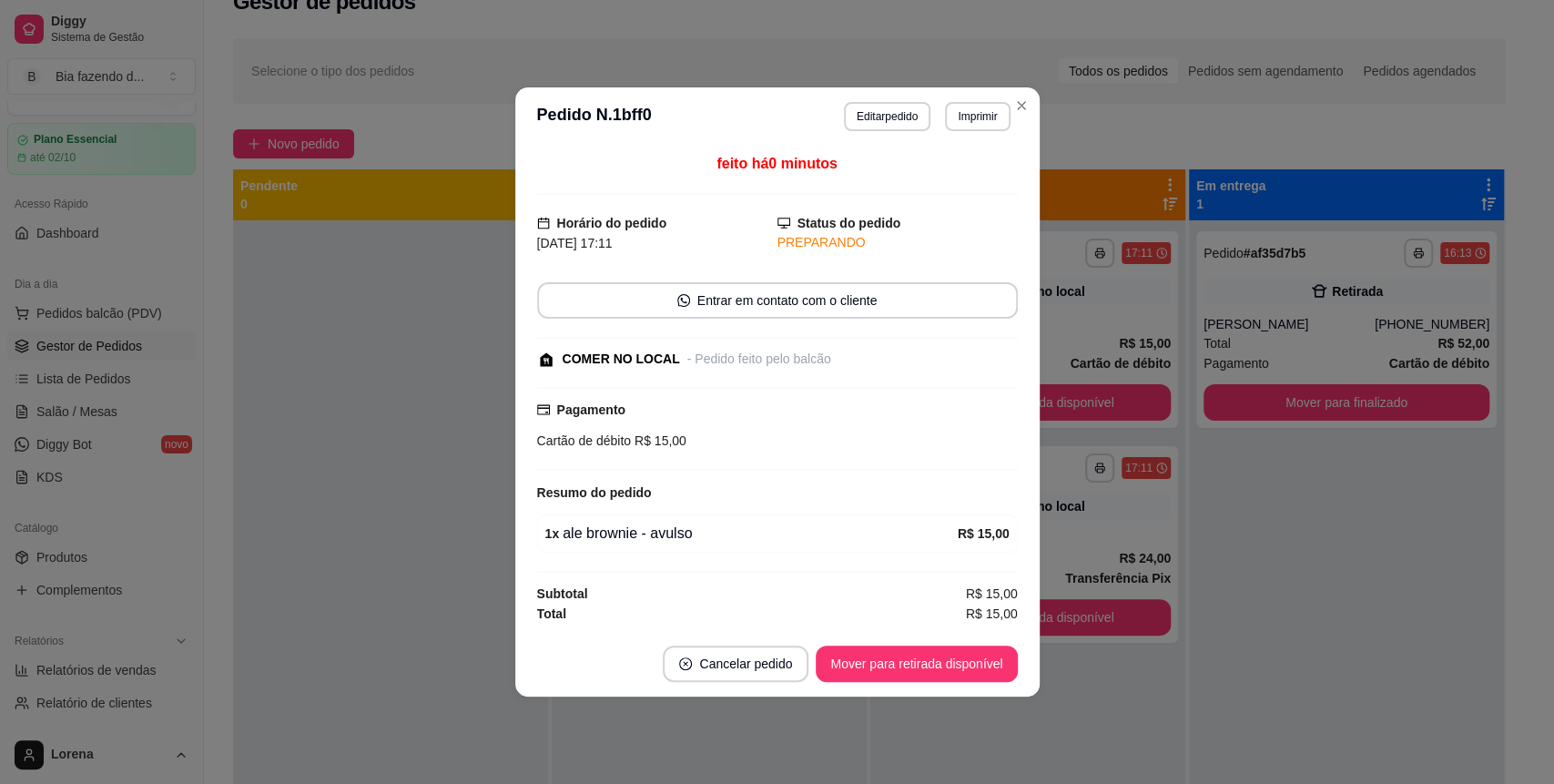
click at [979, 687] on footer "Cancelar pedido Mover para retirada disponível" at bounding box center [777, 663] width 525 height 66
click at [976, 657] on button "Mover para retirada disponível" at bounding box center [916, 663] width 201 height 36
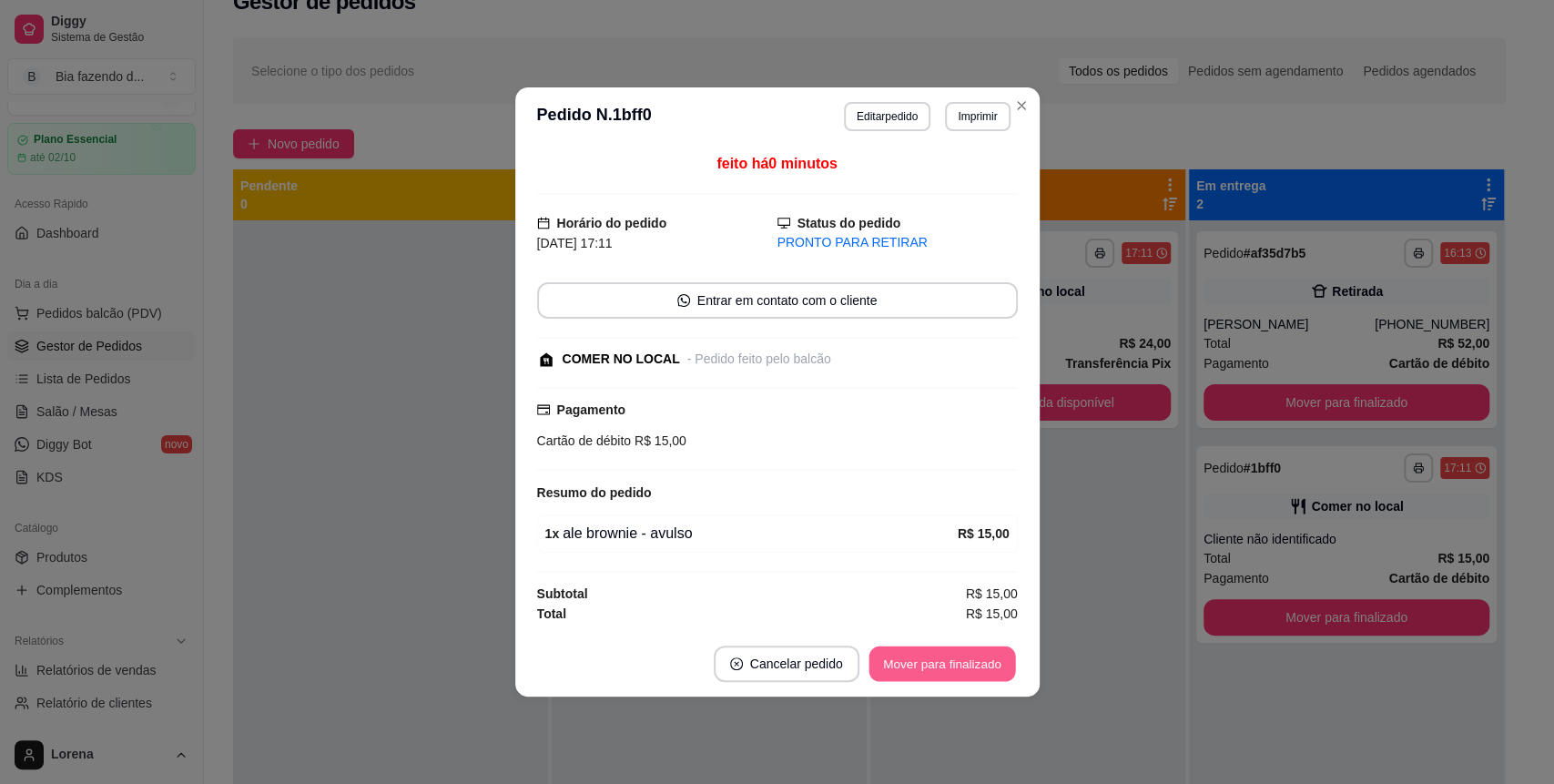
click at [976, 657] on button "Mover para finalizado" at bounding box center [942, 664] width 147 height 35
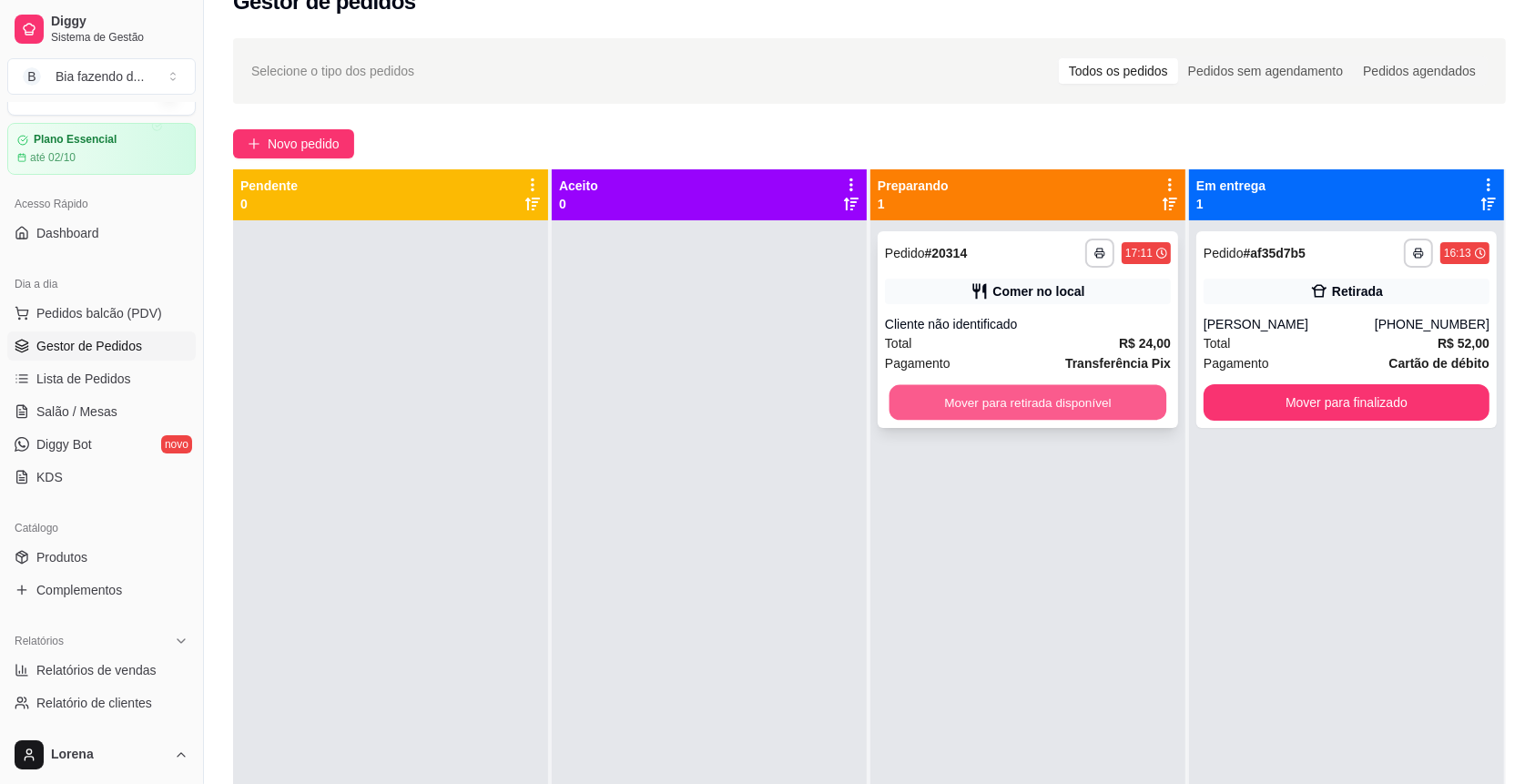
click at [1077, 403] on button "Mover para retirada disponível" at bounding box center [1028, 402] width 277 height 35
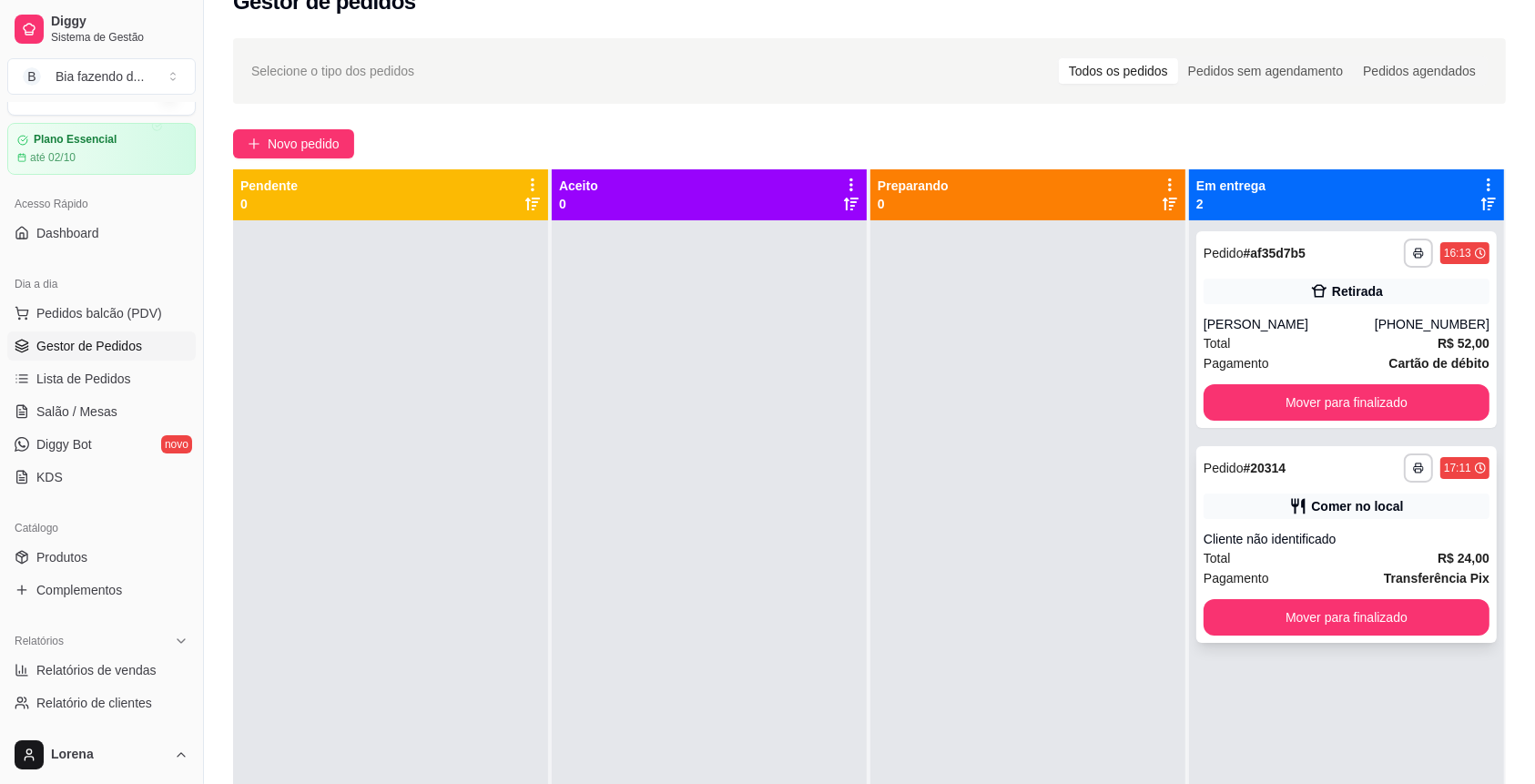
click at [1384, 635] on div "**********" at bounding box center [1346, 544] width 300 height 197
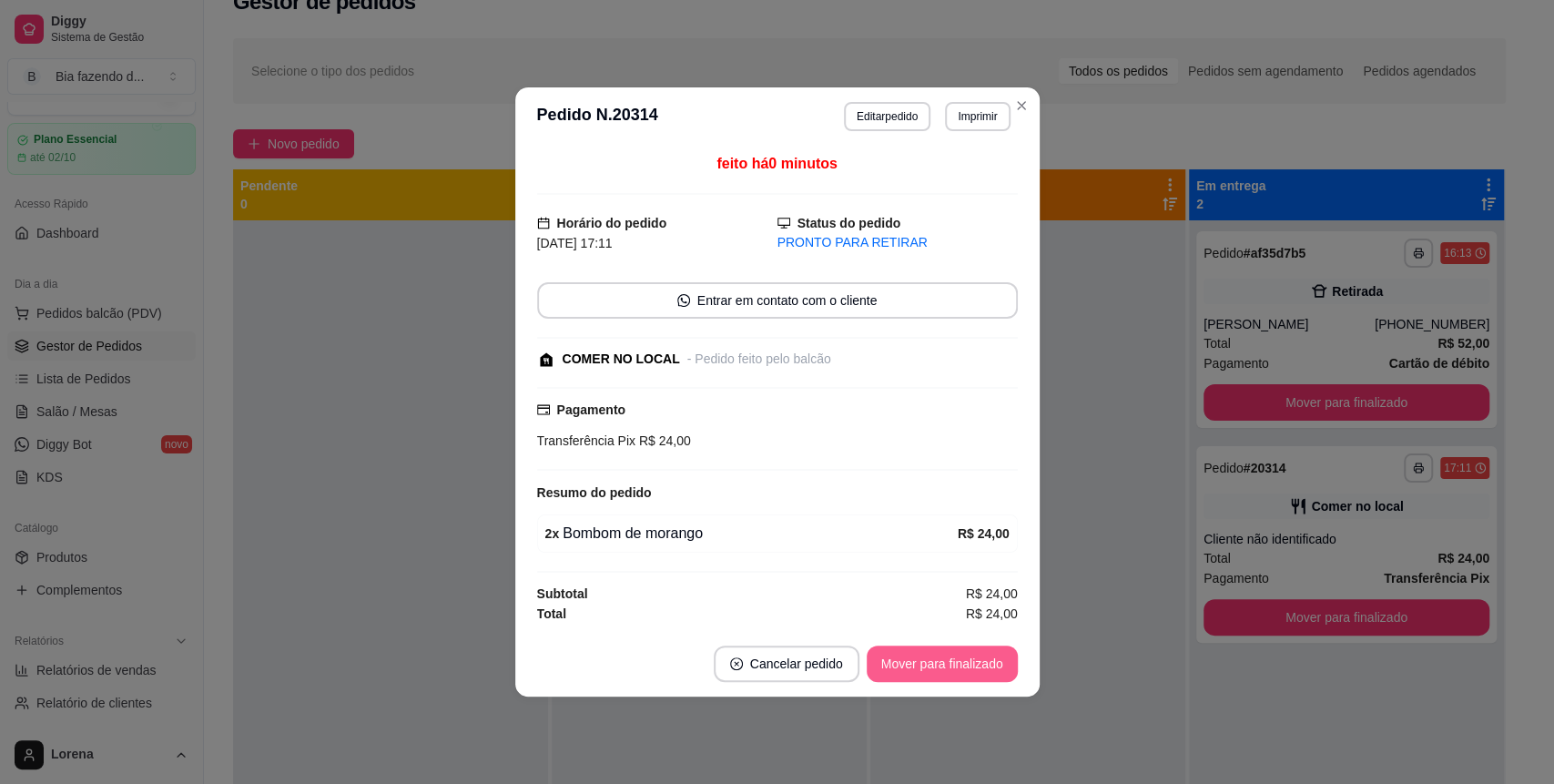
click at [937, 657] on button "Mover para finalizado" at bounding box center [943, 663] width 152 height 36
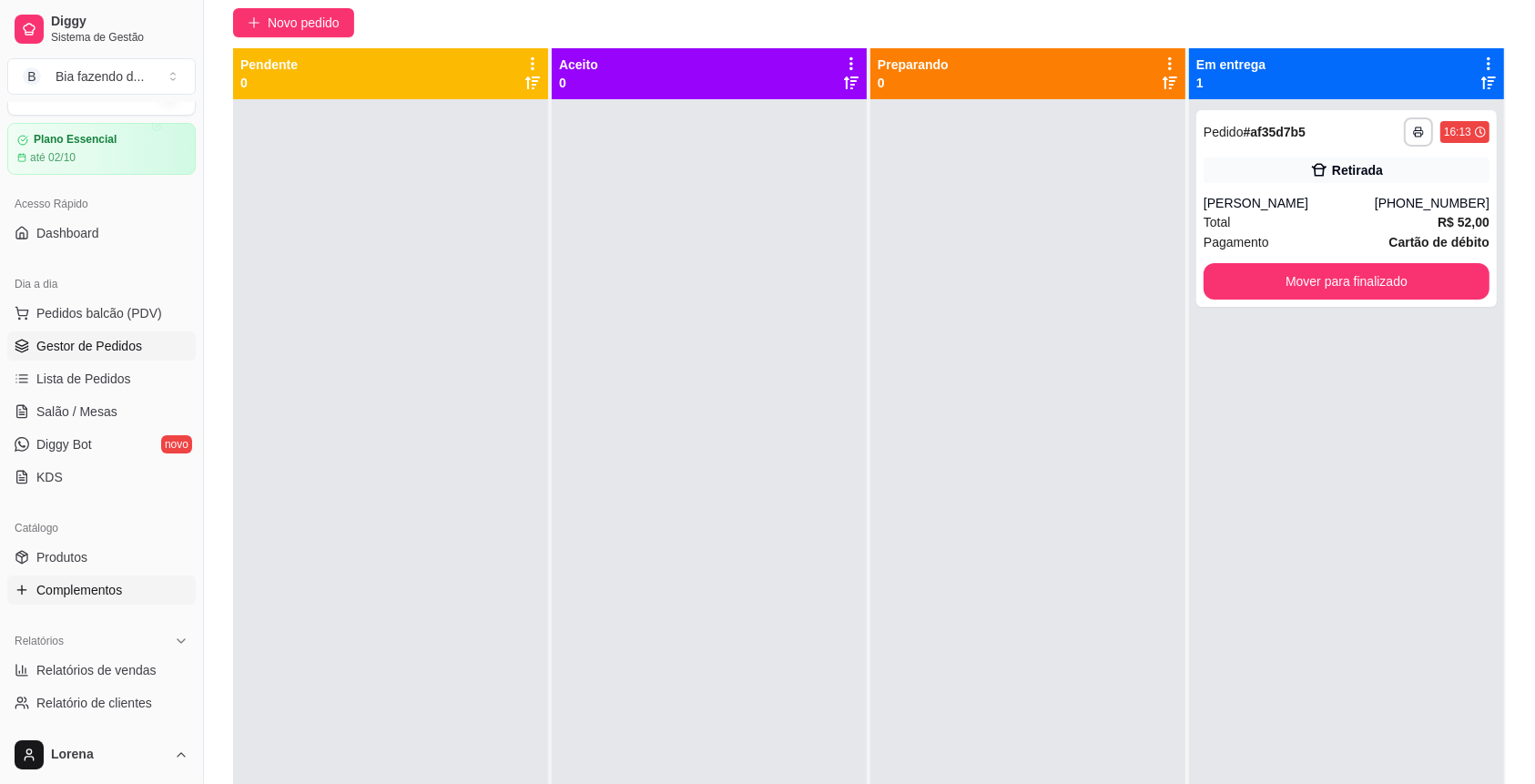
scroll to position [403, 0]
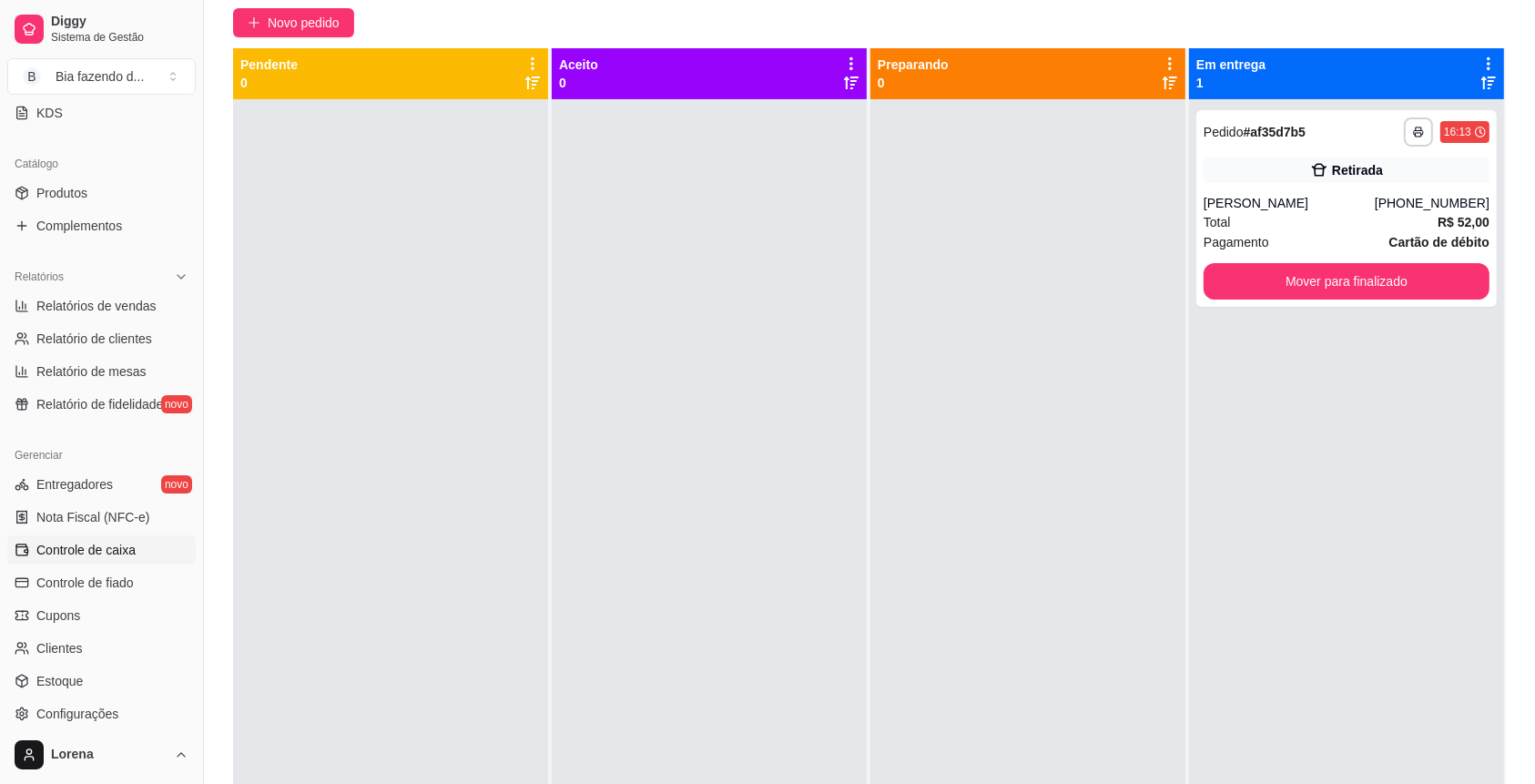
click at [142, 554] on link "Controle de caixa" at bounding box center [101, 550] width 189 height 30
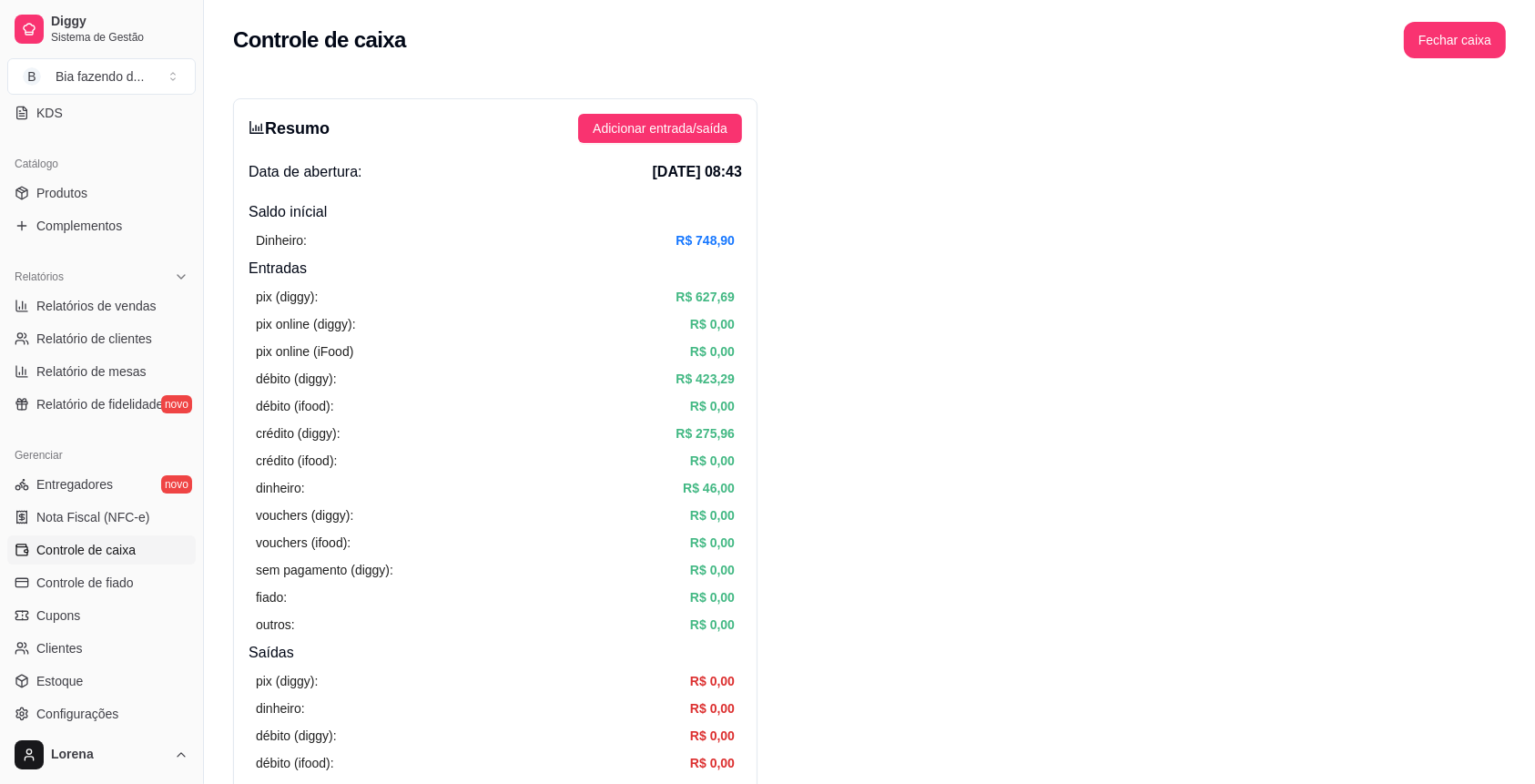
click at [670, 112] on div "Resumo Adicionar entrada/saída Data de abertura: [DATE] 08:43 Saldo inícial Din…" at bounding box center [495, 579] width 524 height 962
click at [687, 131] on span "Adicionar entrada/saída" at bounding box center [659, 128] width 135 height 20
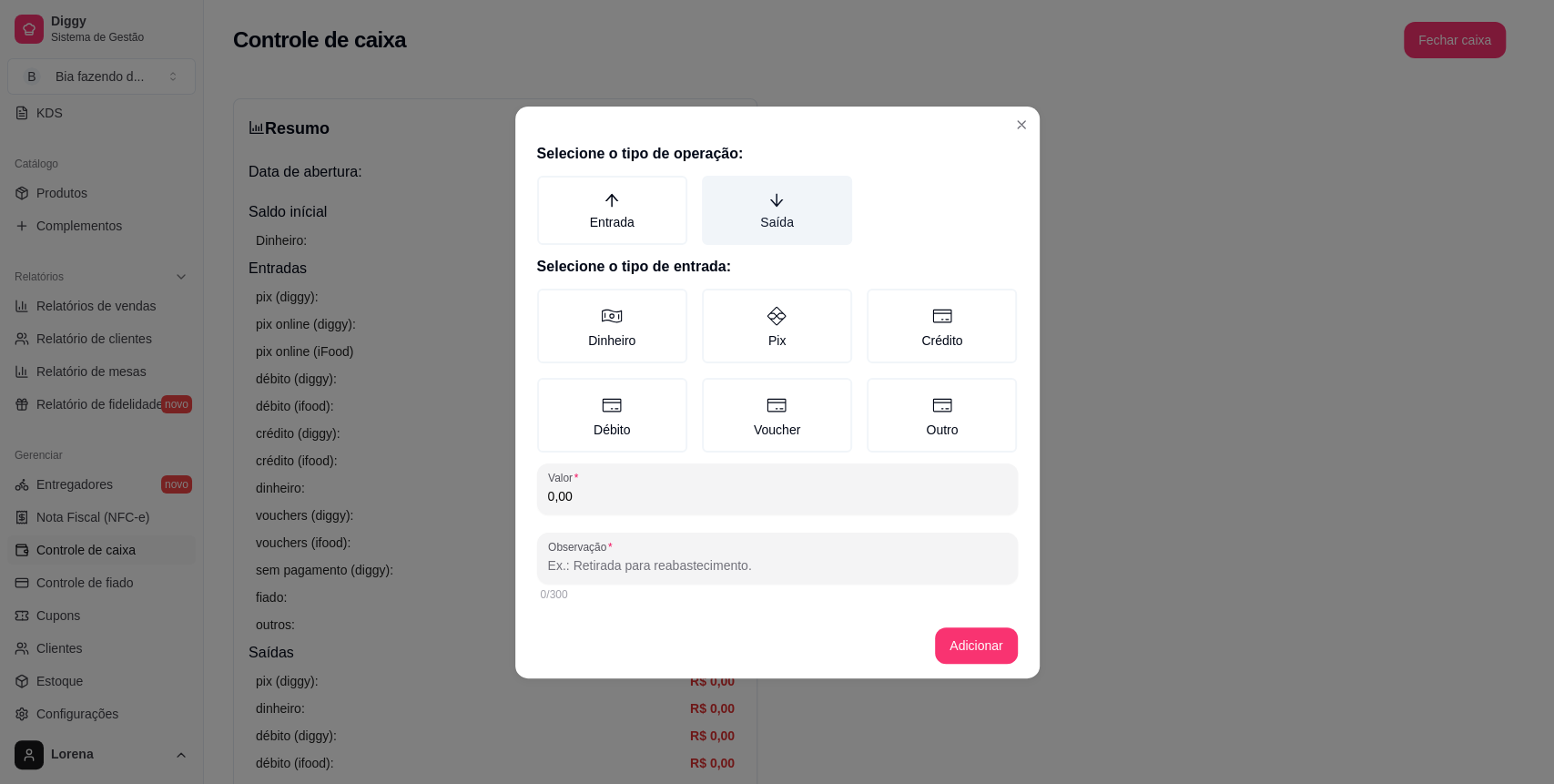
click at [763, 204] on label "Saída" at bounding box center [777, 211] width 151 height 69
click at [715, 189] on button "Saída" at bounding box center [708, 182] width 15 height 15
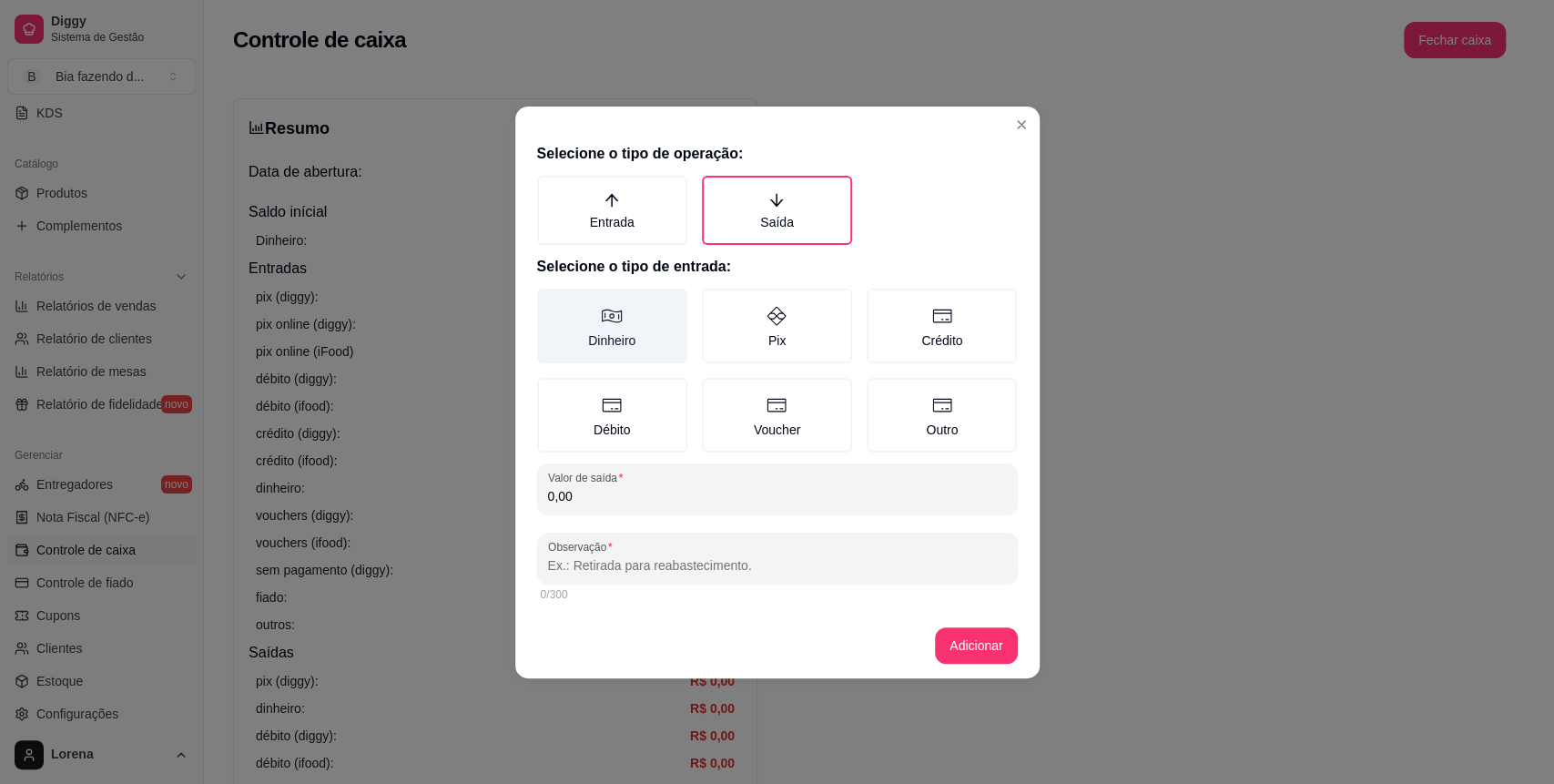
click at [628, 321] on label "Dinheiro" at bounding box center [612, 326] width 151 height 75
click at [551, 302] on button "Dinheiro" at bounding box center [543, 294] width 15 height 15
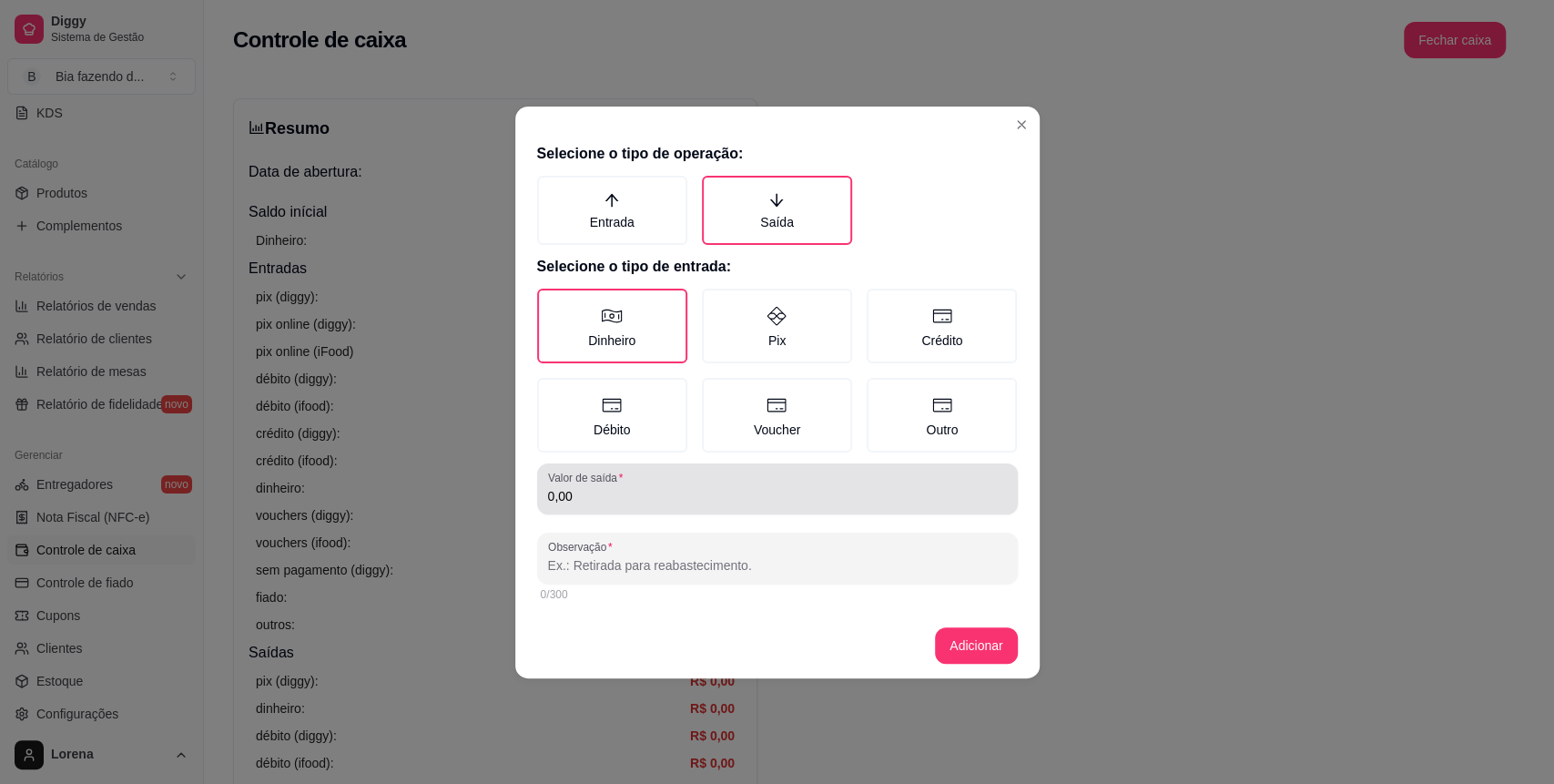
click at [659, 504] on input "0,00" at bounding box center [777, 496] width 459 height 19
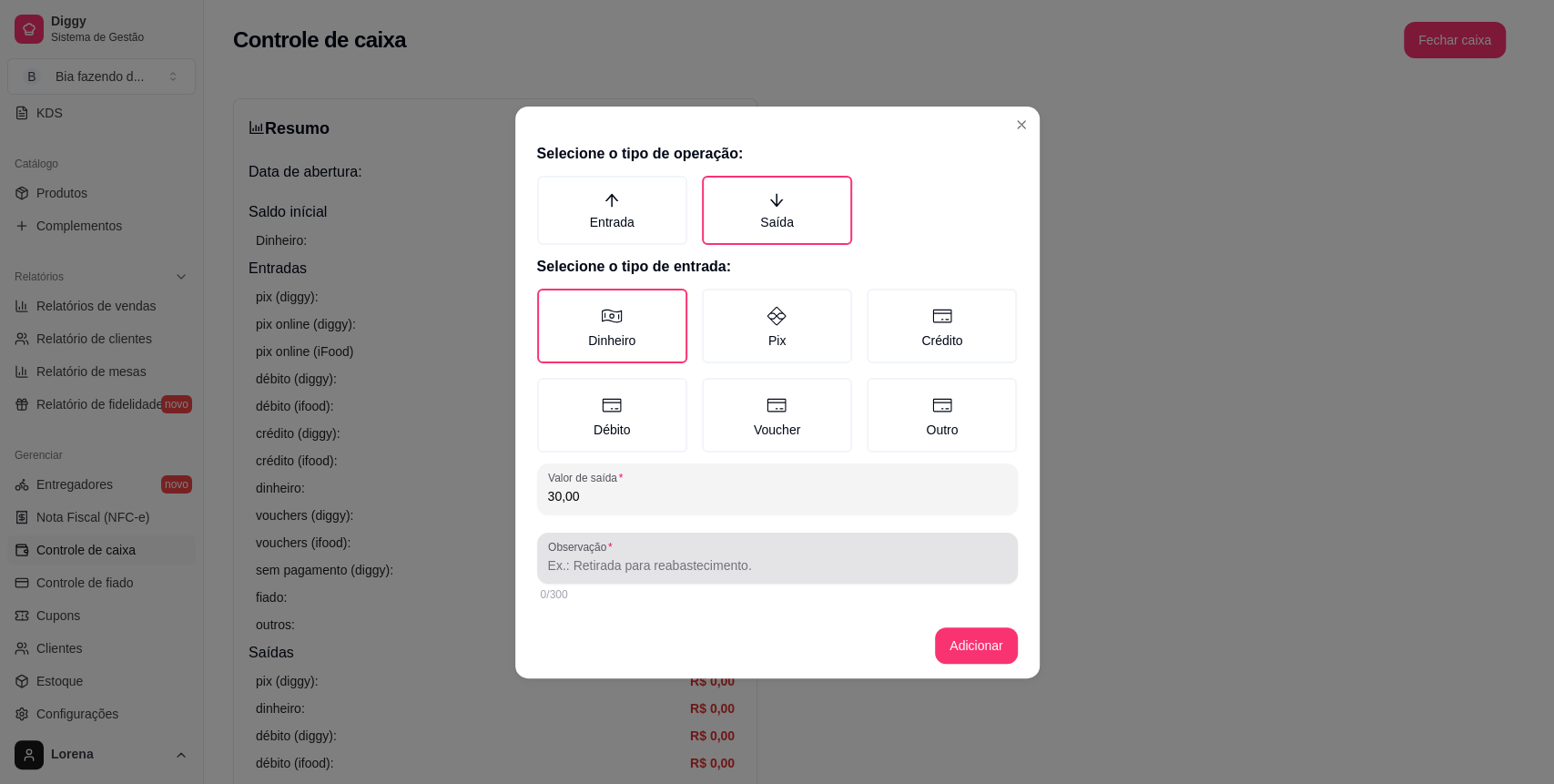
type input "30,00"
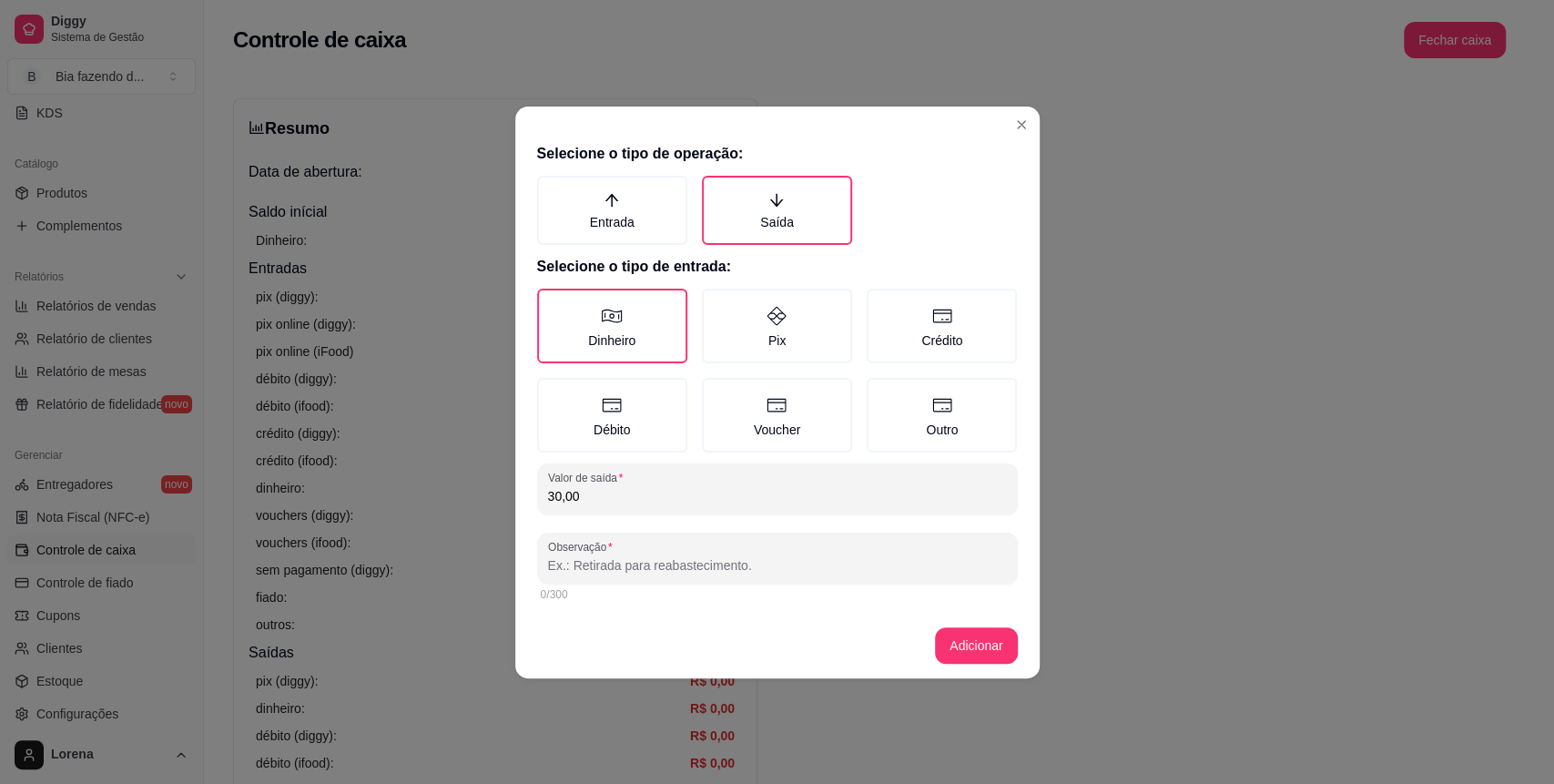
click at [720, 564] on input "Observação" at bounding box center [777, 565] width 459 height 19
type input "propaganda"
click at [1025, 654] on footer "Adicionar" at bounding box center [777, 645] width 525 height 66
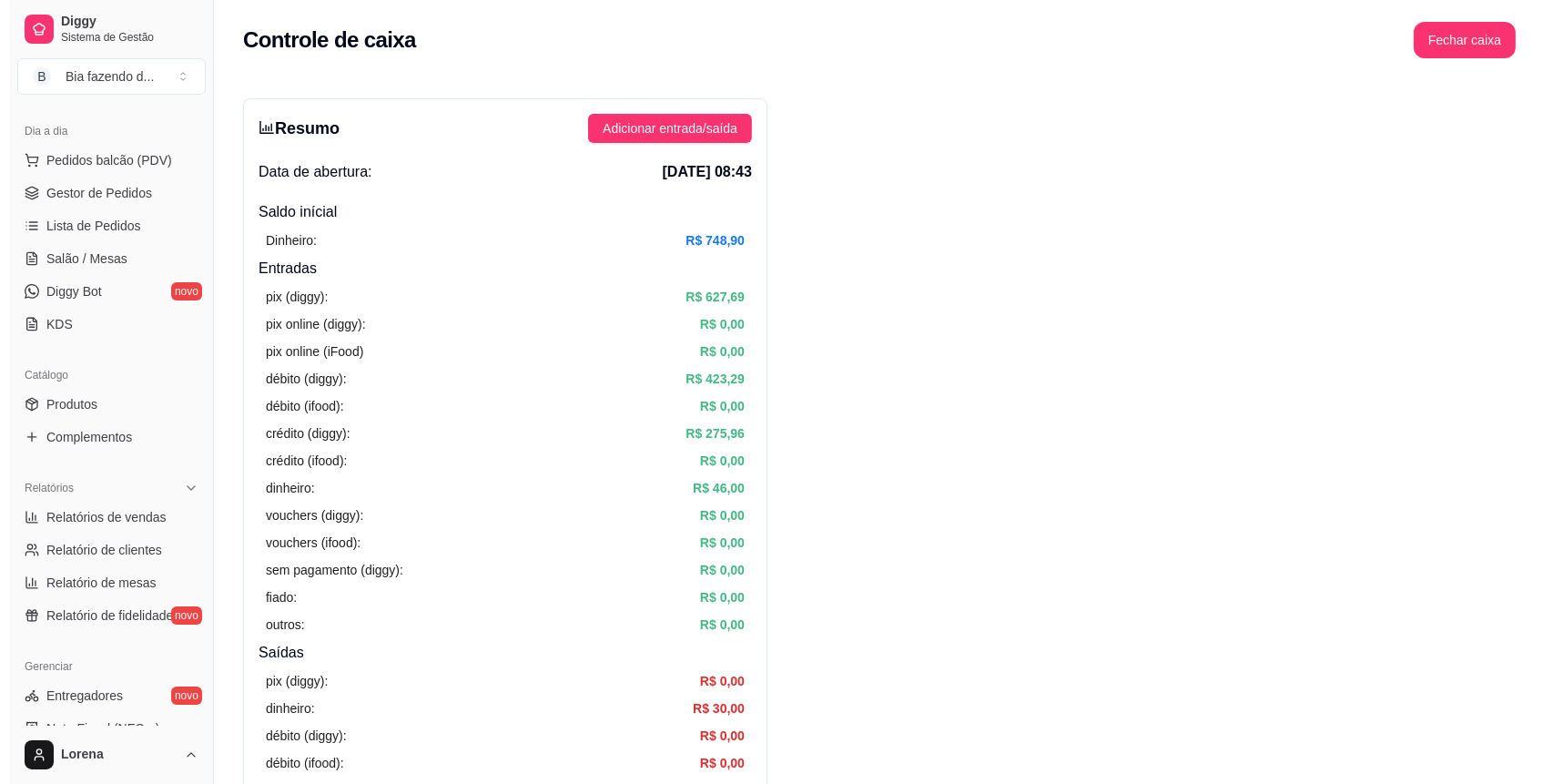
scroll to position [39, 0]
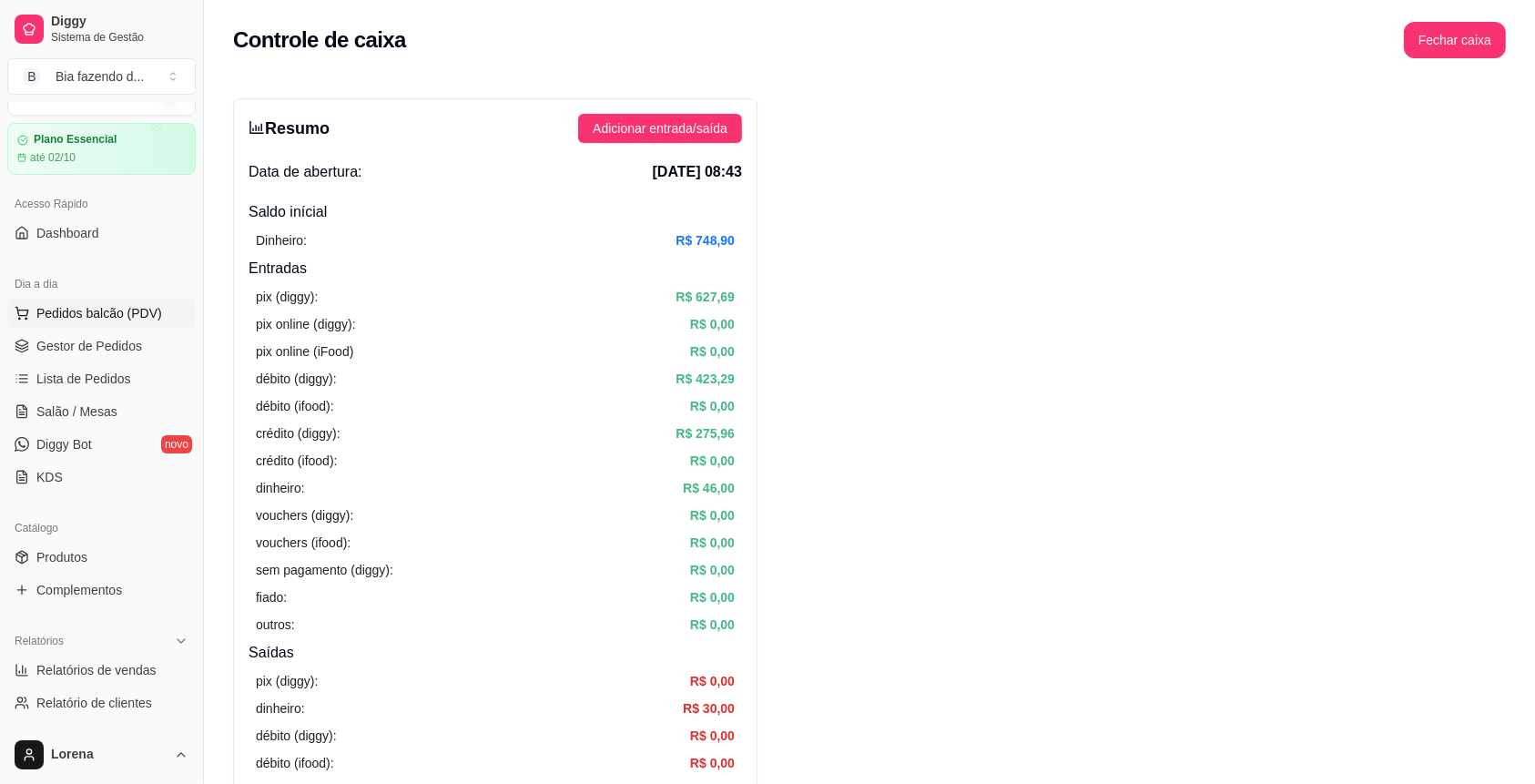
click at [101, 319] on span "Pedidos balcão (PDV)" at bounding box center [99, 313] width 126 height 19
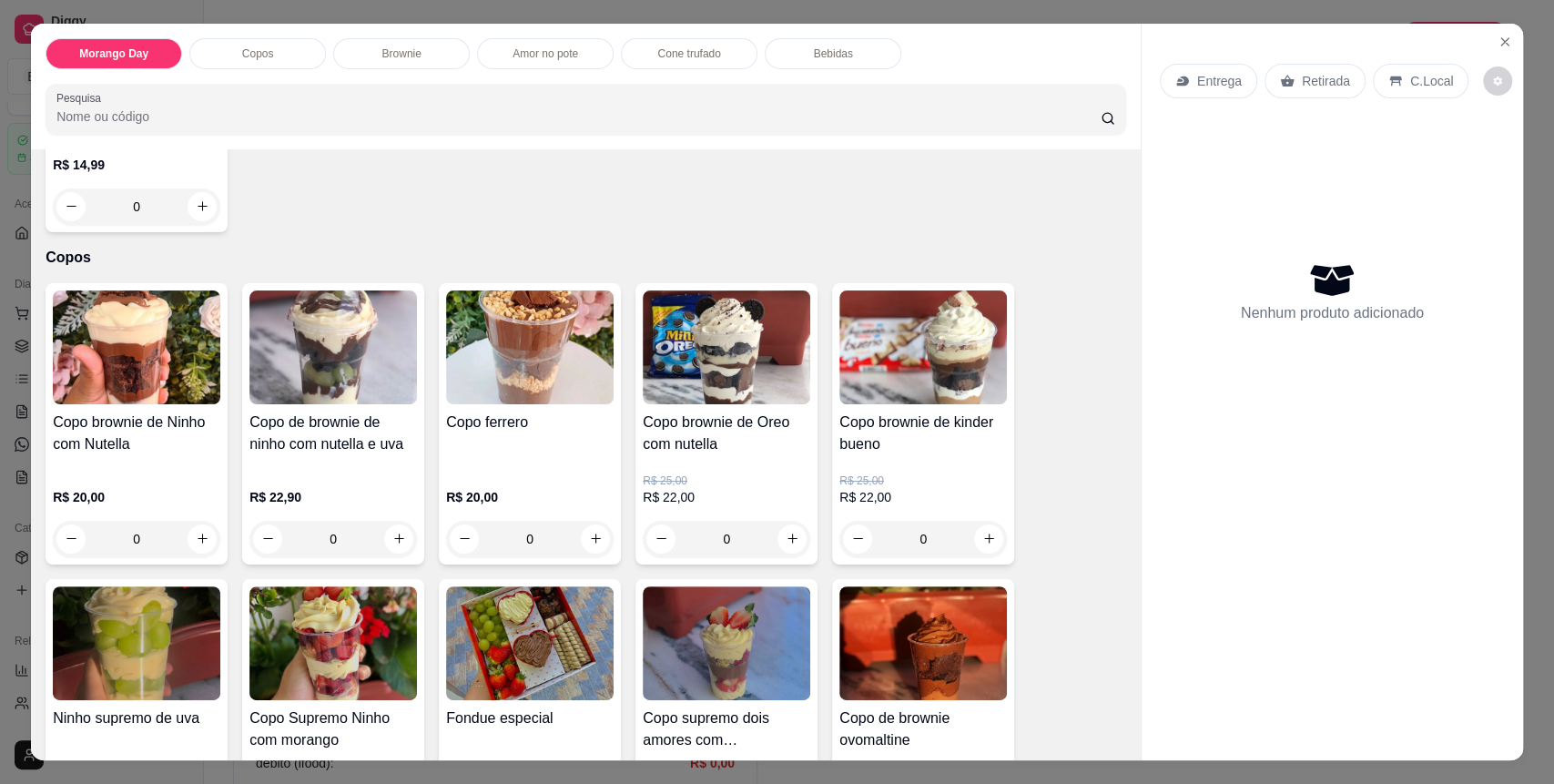
scroll to position [485, 0]
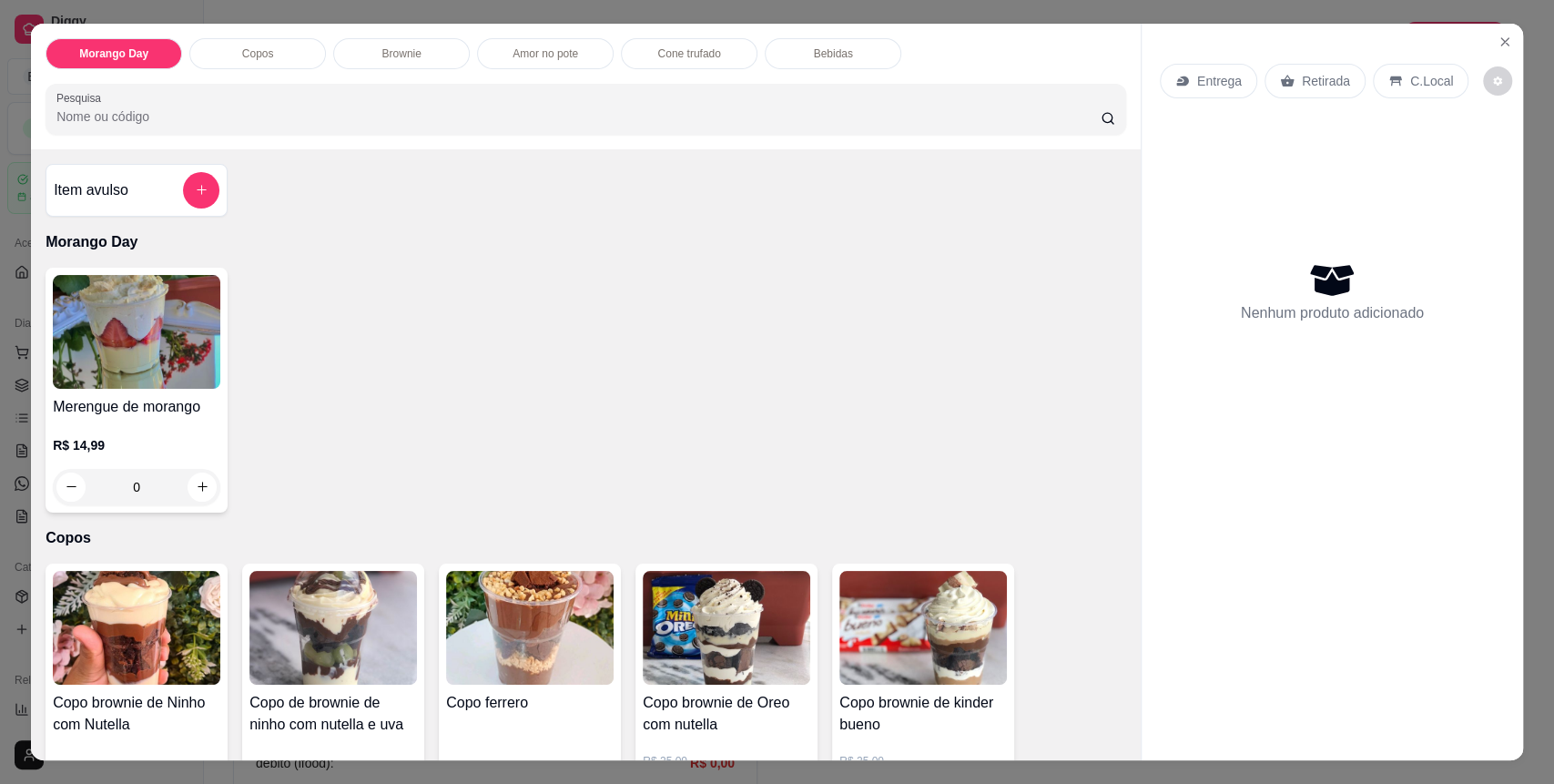
scroll to position [242, 0]
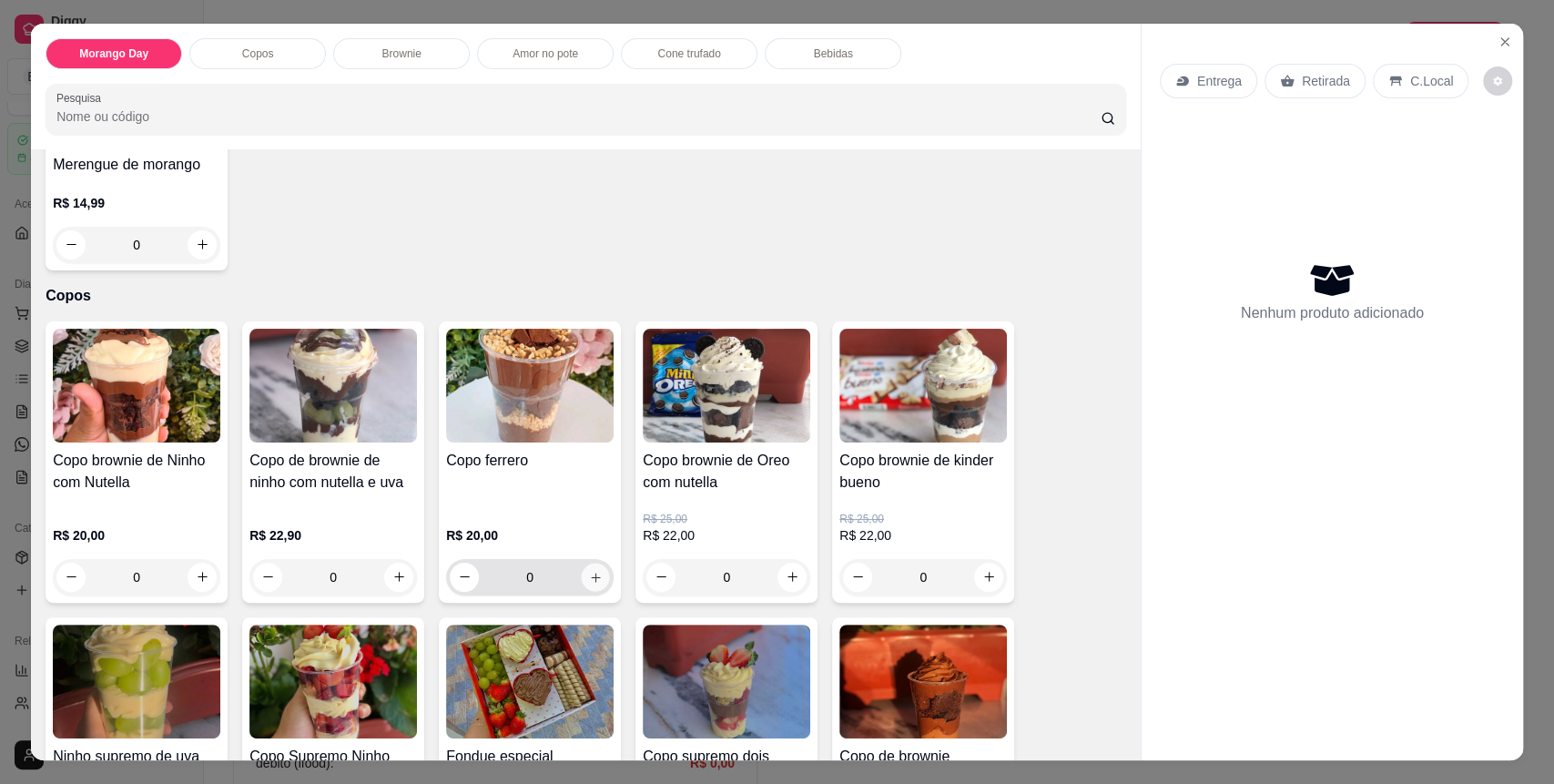
click at [590, 581] on icon "increase-product-quantity" at bounding box center [596, 577] width 14 height 14
type input "1"
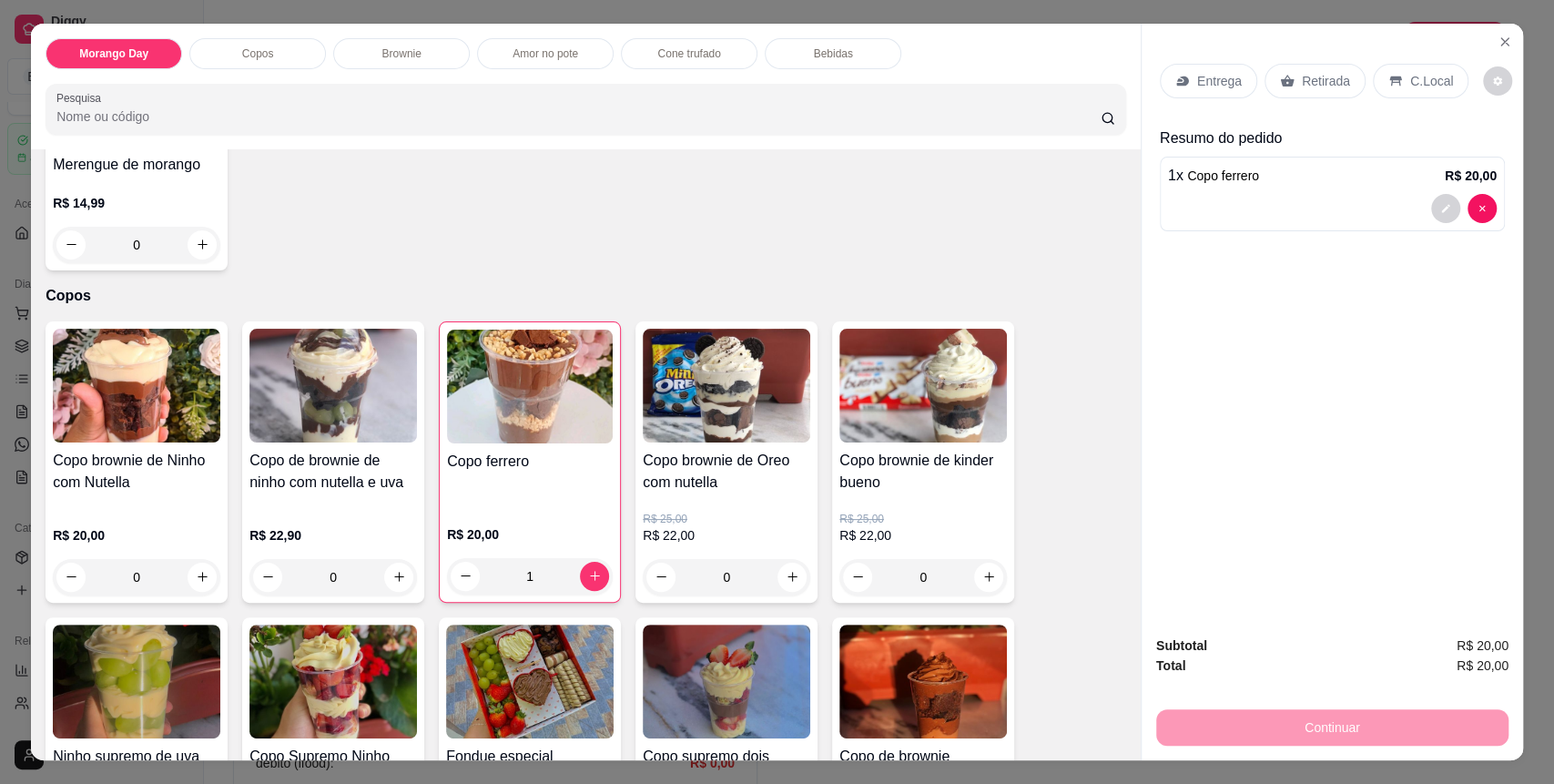
click at [416, 60] on div "Brownie" at bounding box center [402, 53] width 137 height 30
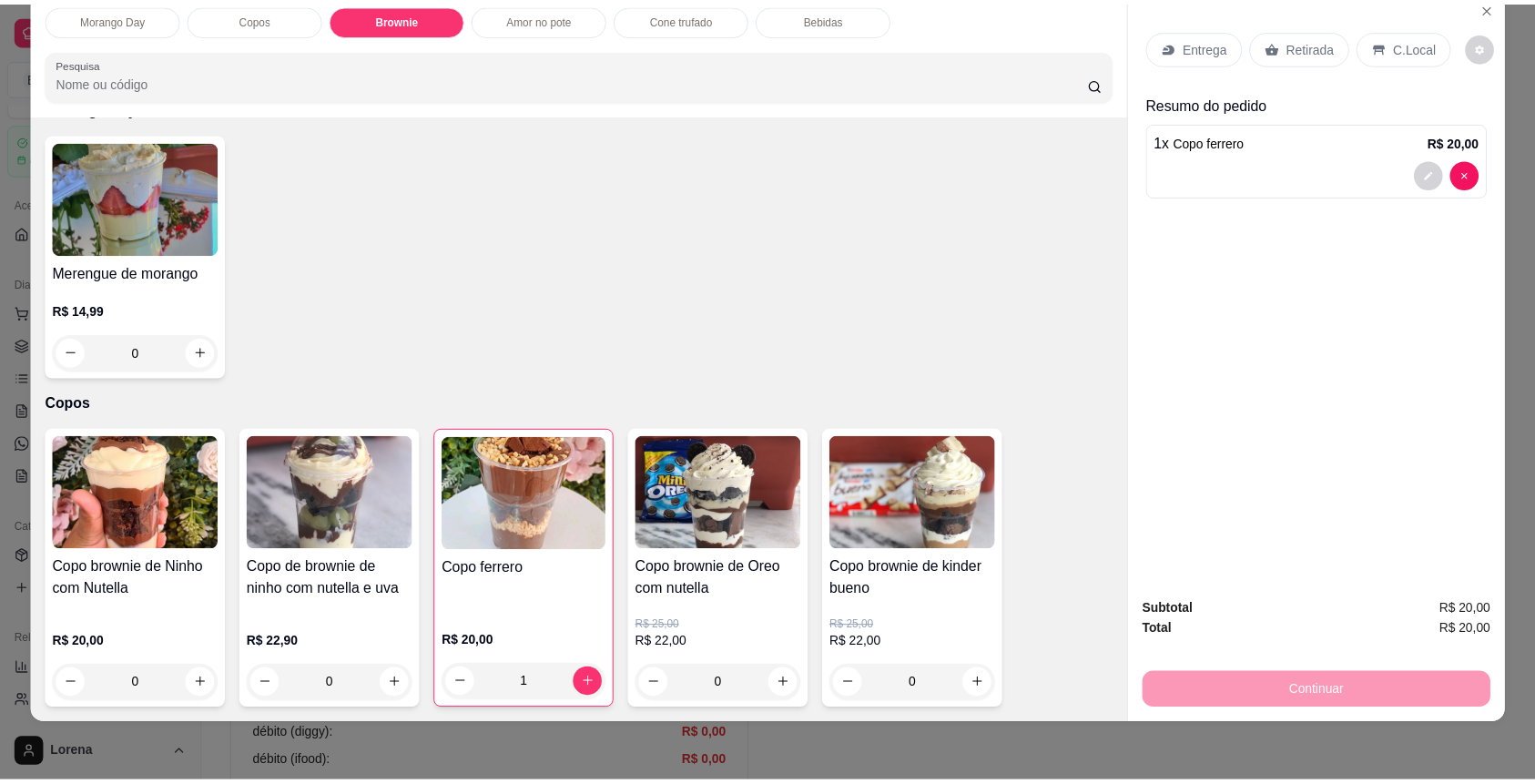
scroll to position [0, 0]
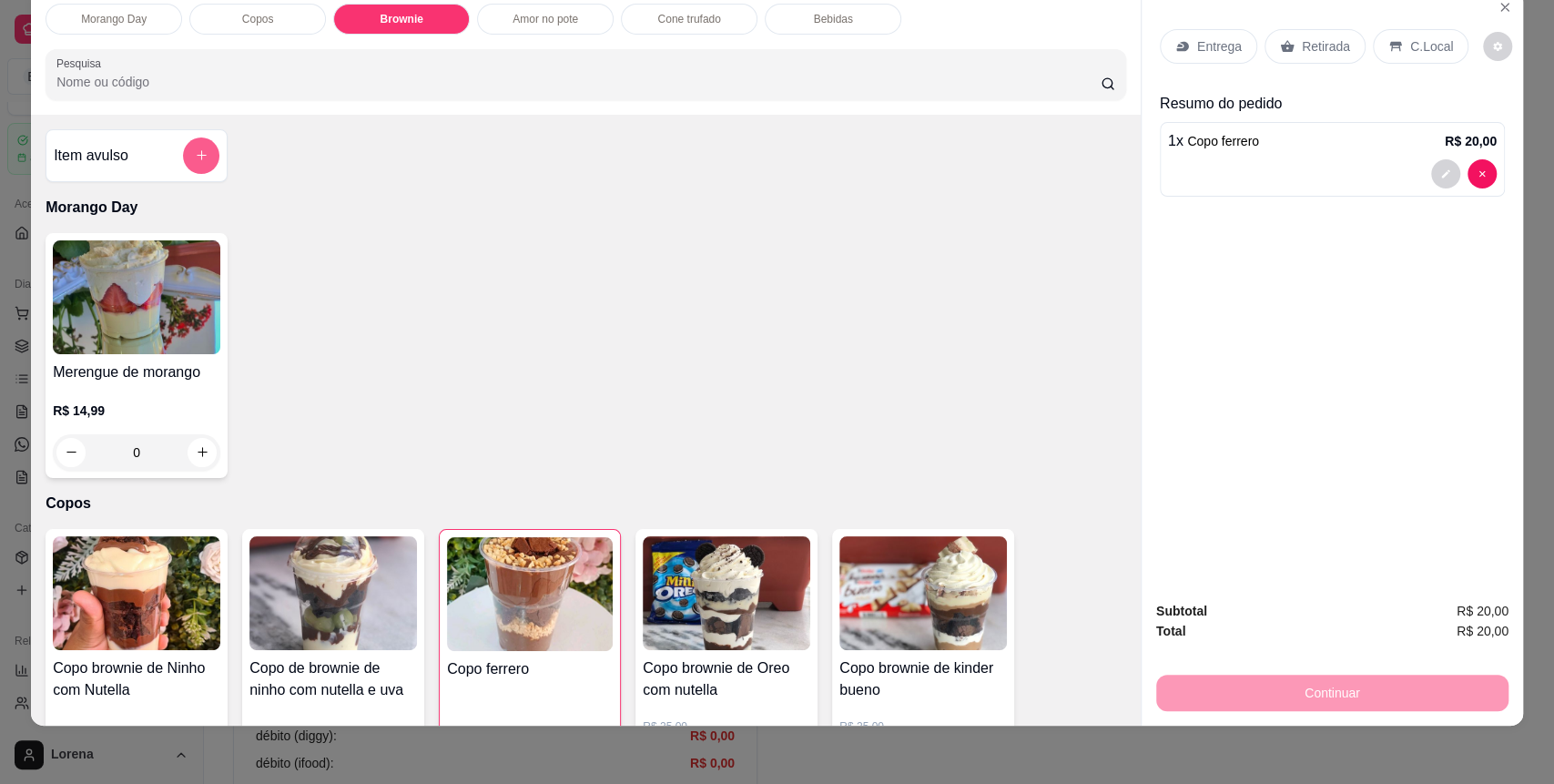
click at [201, 151] on button "add-separate-item" at bounding box center [201, 155] width 36 height 36
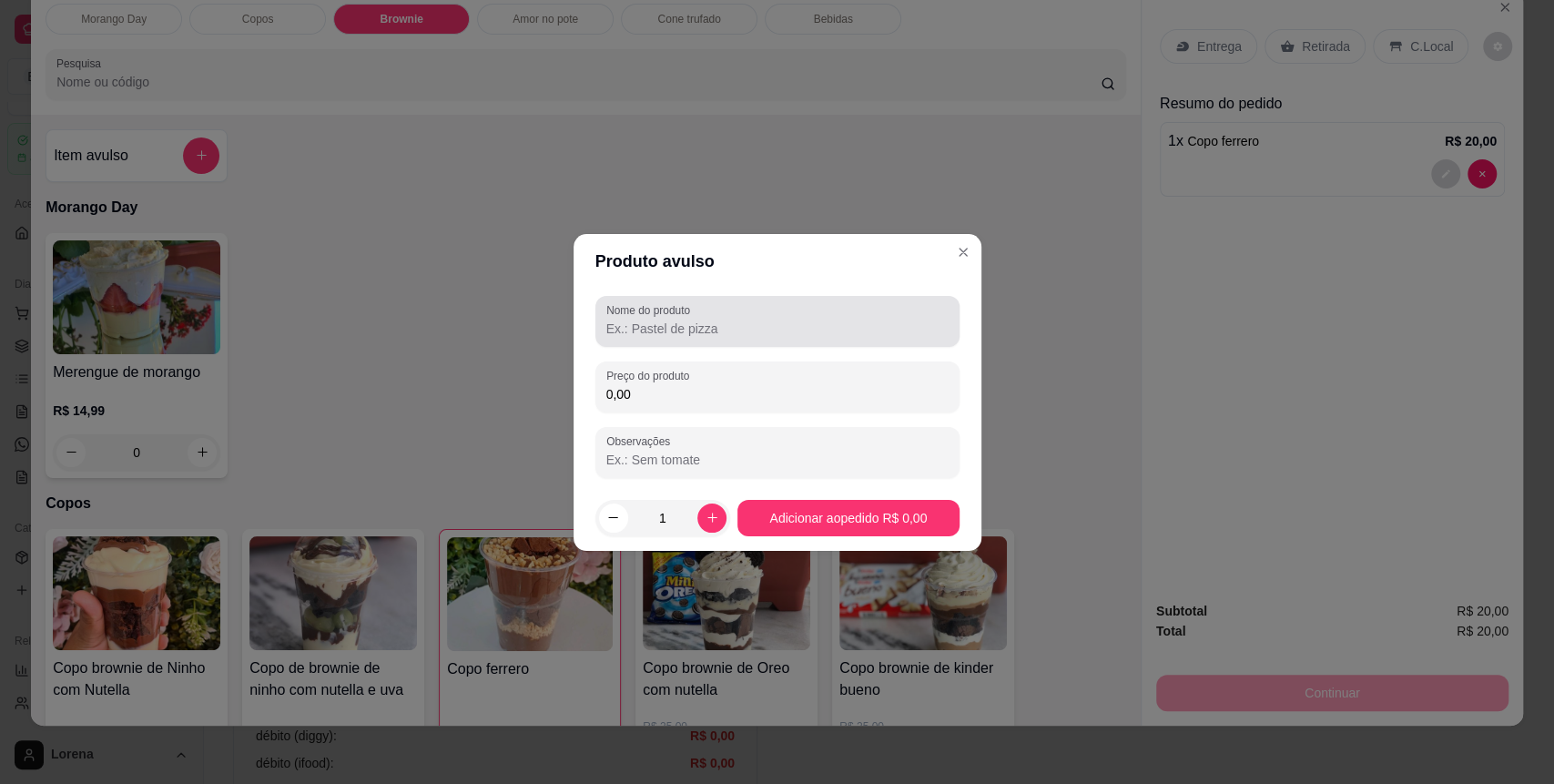
click at [735, 328] on input "Nome do produto" at bounding box center [777, 329] width 342 height 19
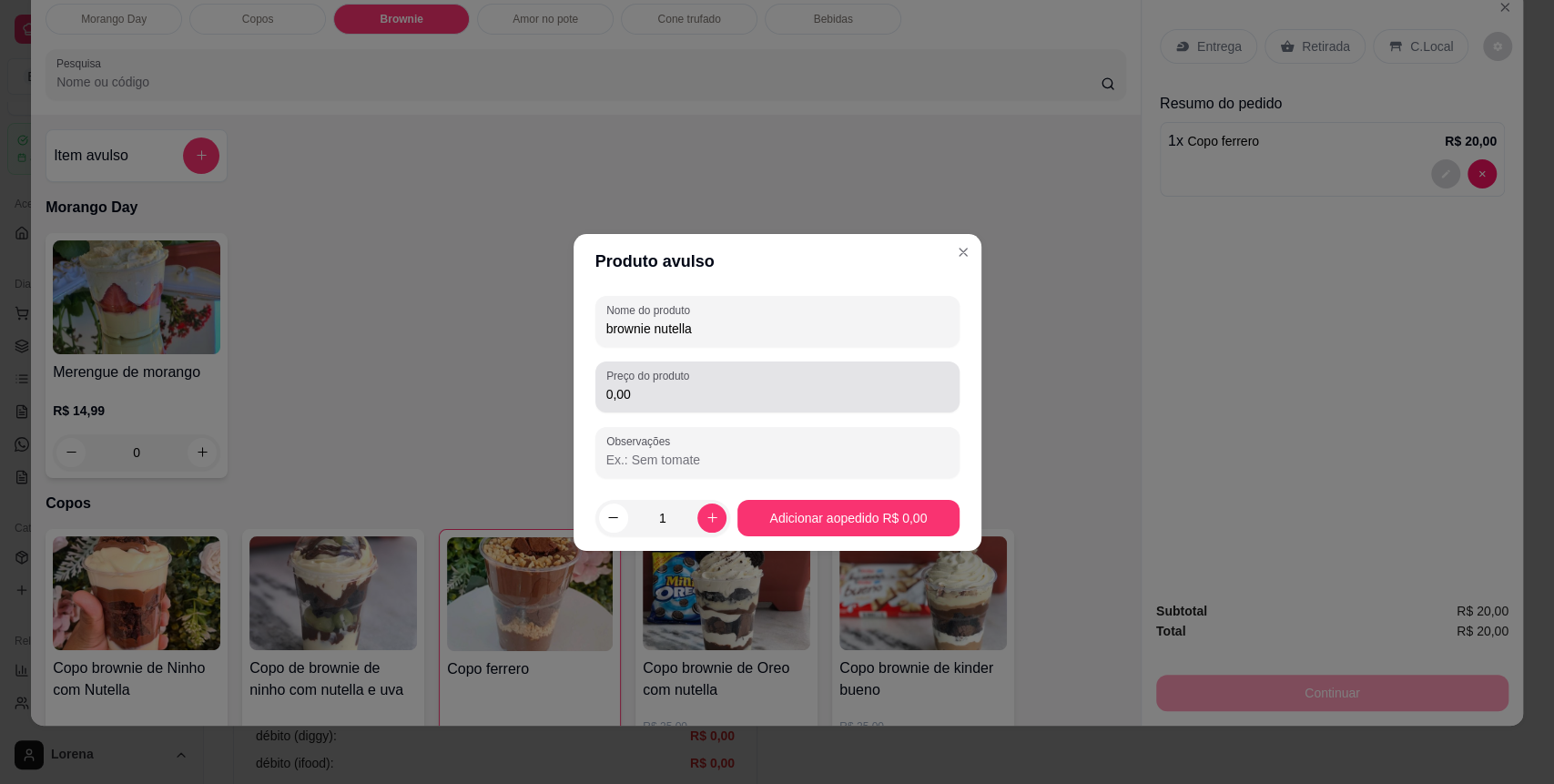
type input "brownie nutella"
click at [771, 385] on input "0,00" at bounding box center [777, 393] width 342 height 19
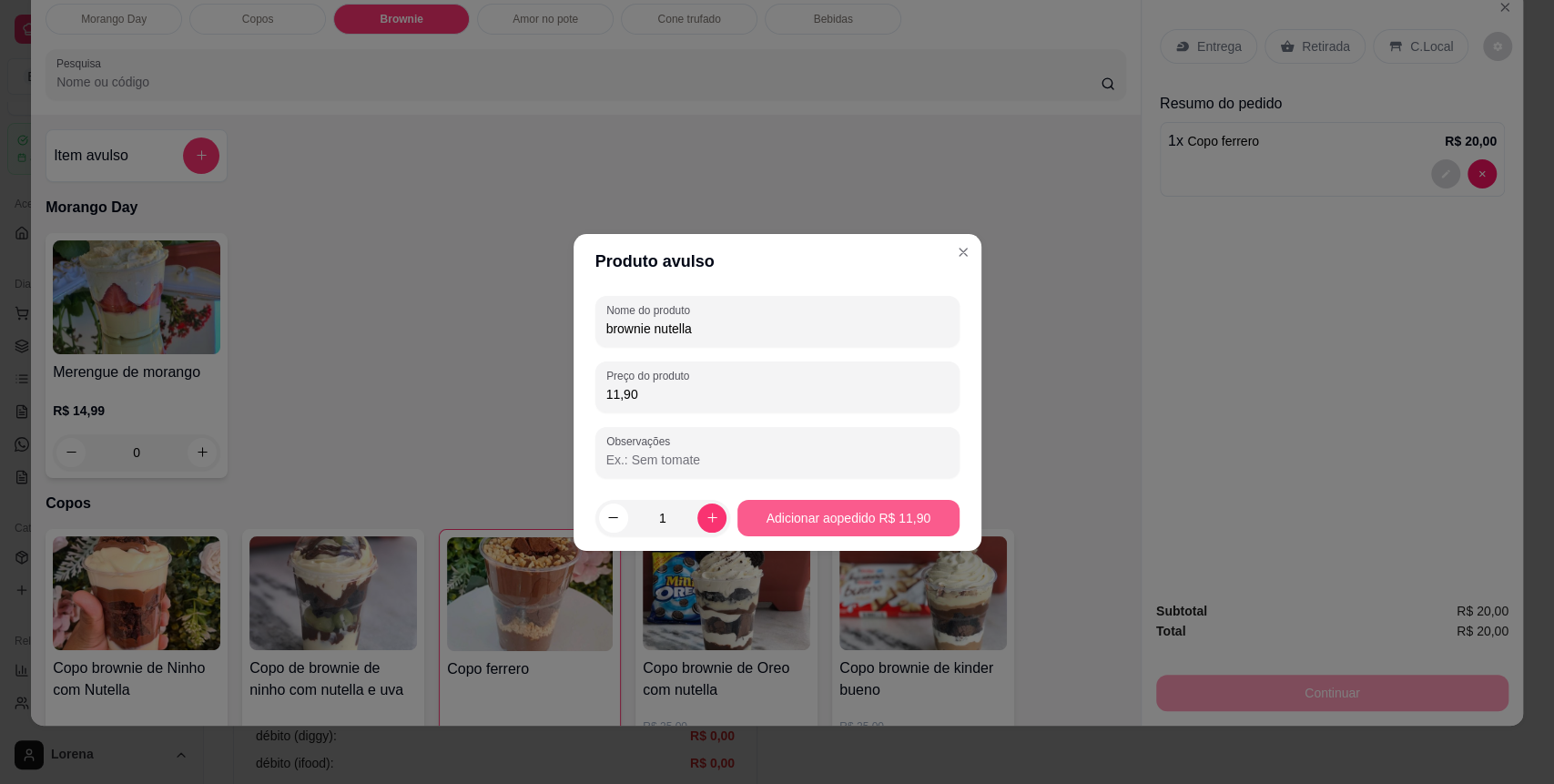
type input "11,90"
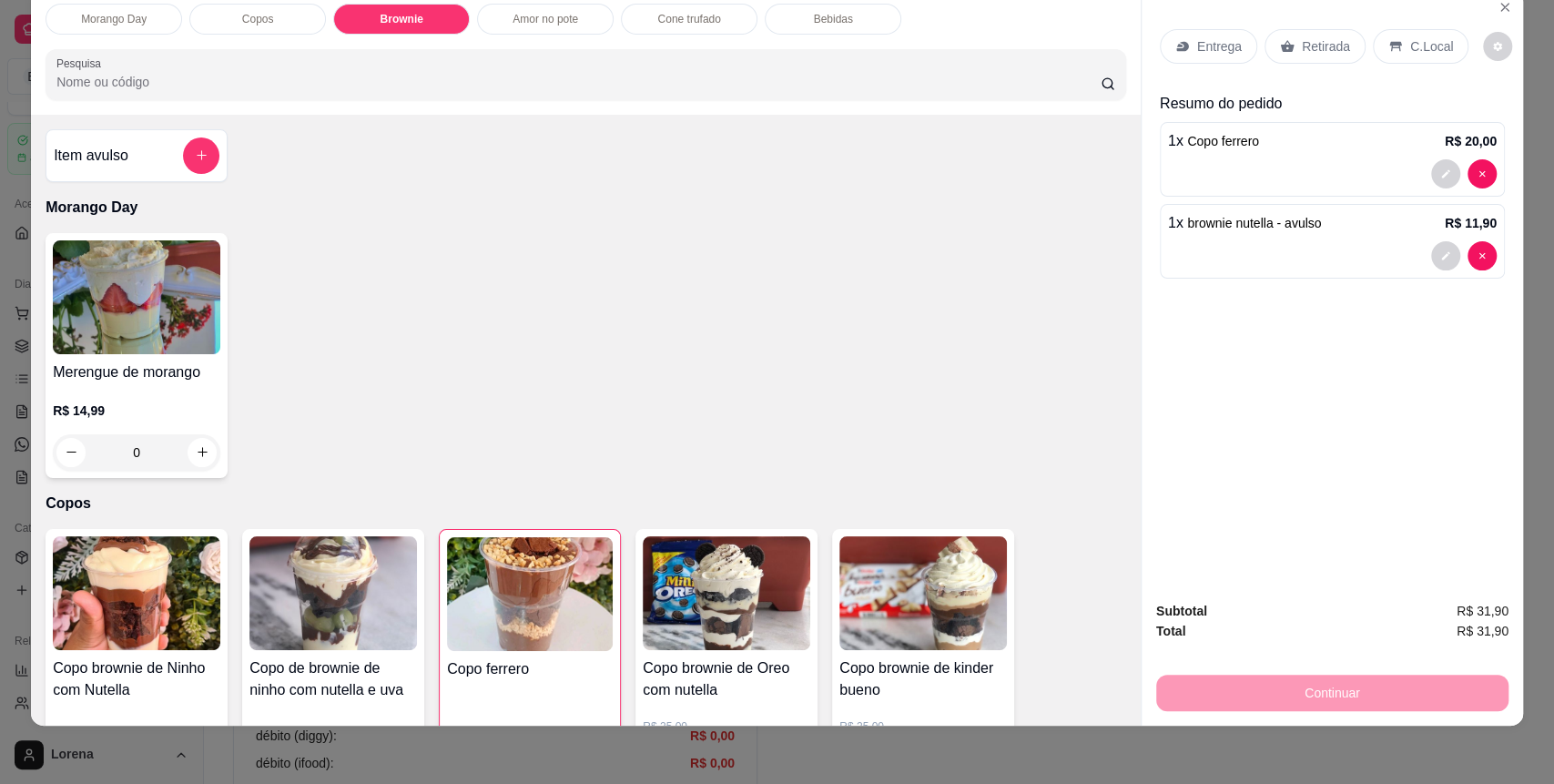
click at [1381, 36] on div "C.Local" at bounding box center [1420, 46] width 95 height 34
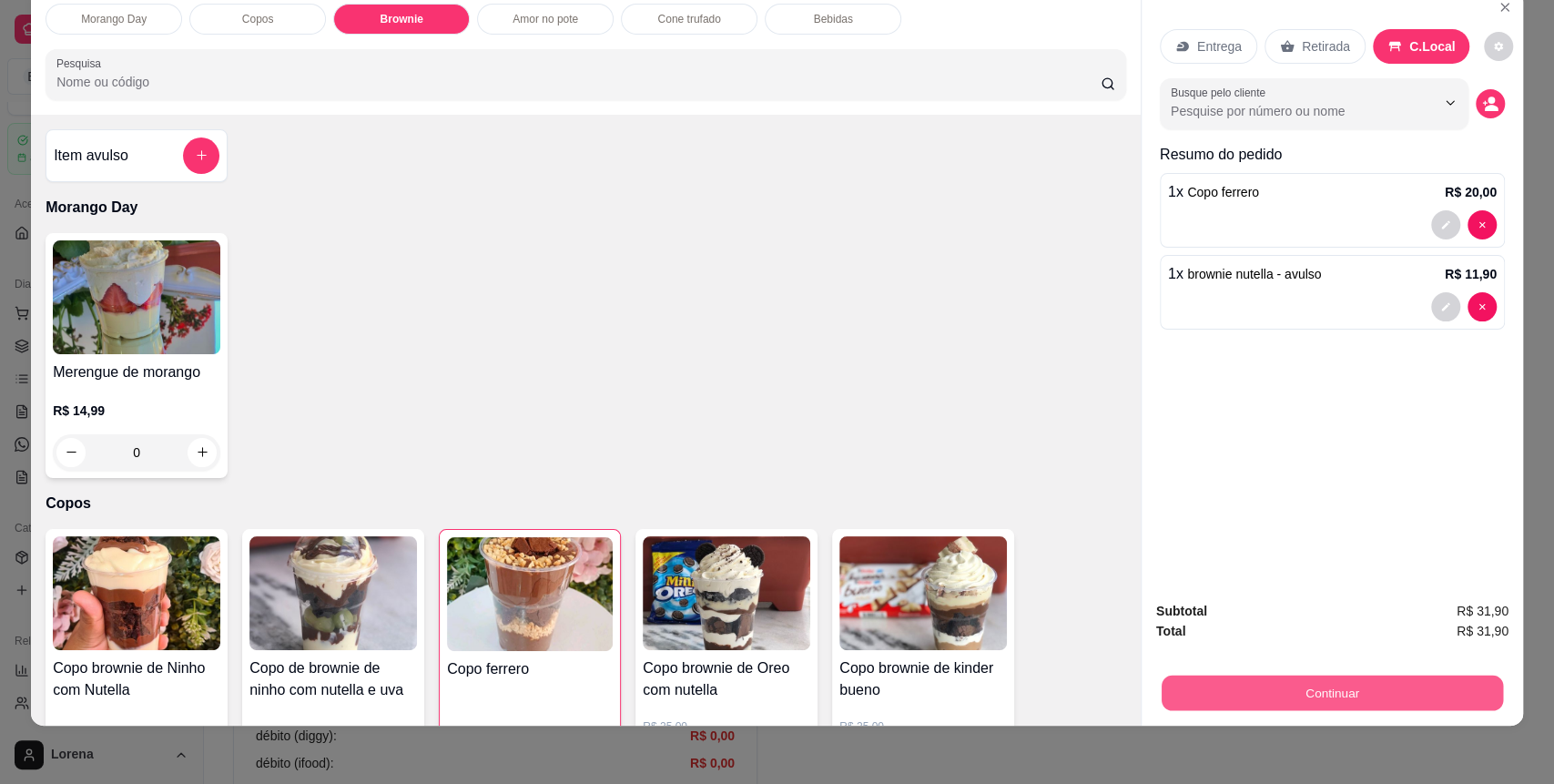
click at [1269, 698] on button "Continuar" at bounding box center [1332, 693] width 342 height 35
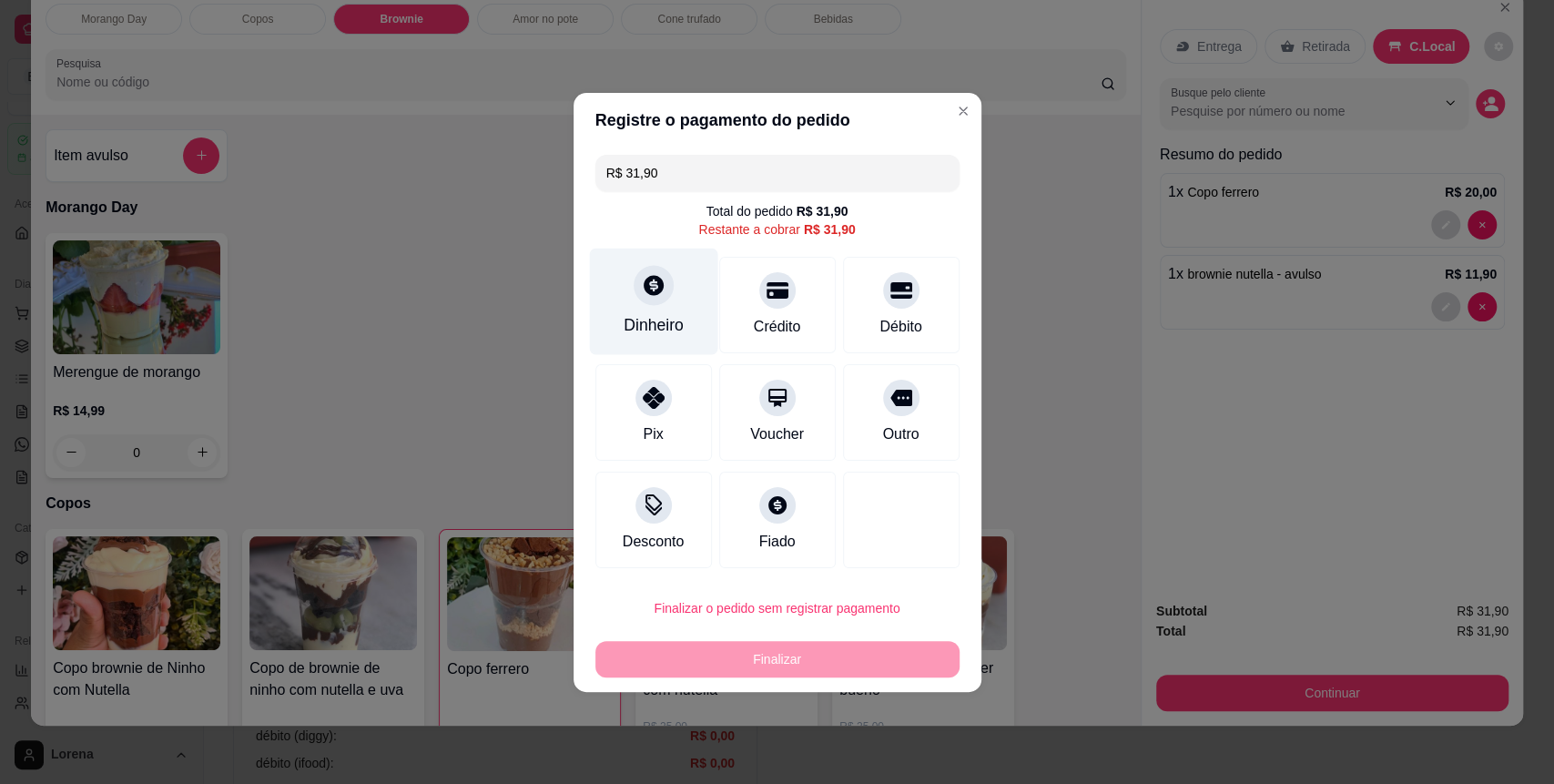
click at [641, 277] on icon at bounding box center [653, 285] width 24 height 24
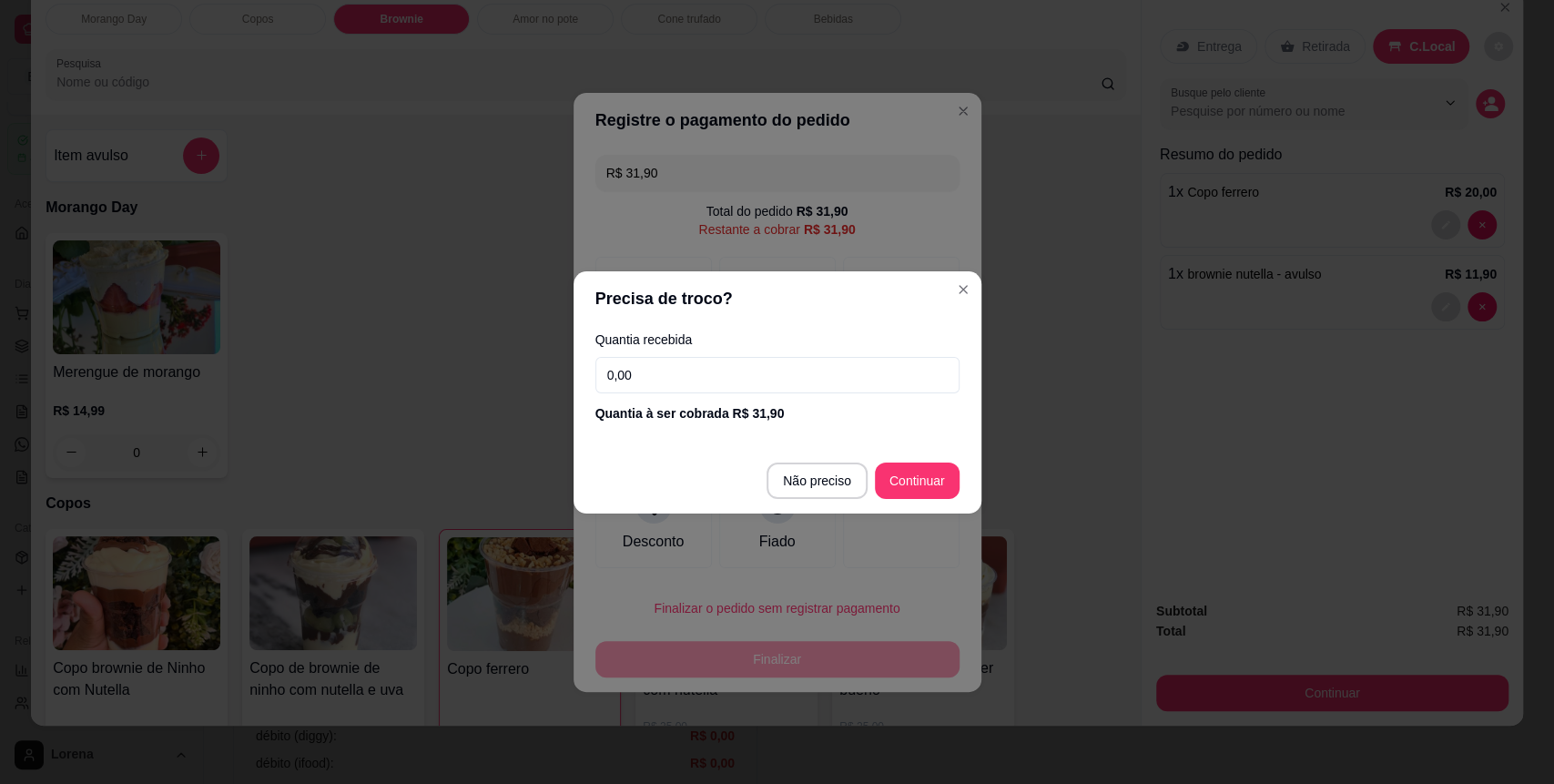
click at [708, 367] on input "0,00" at bounding box center [777, 375] width 364 height 36
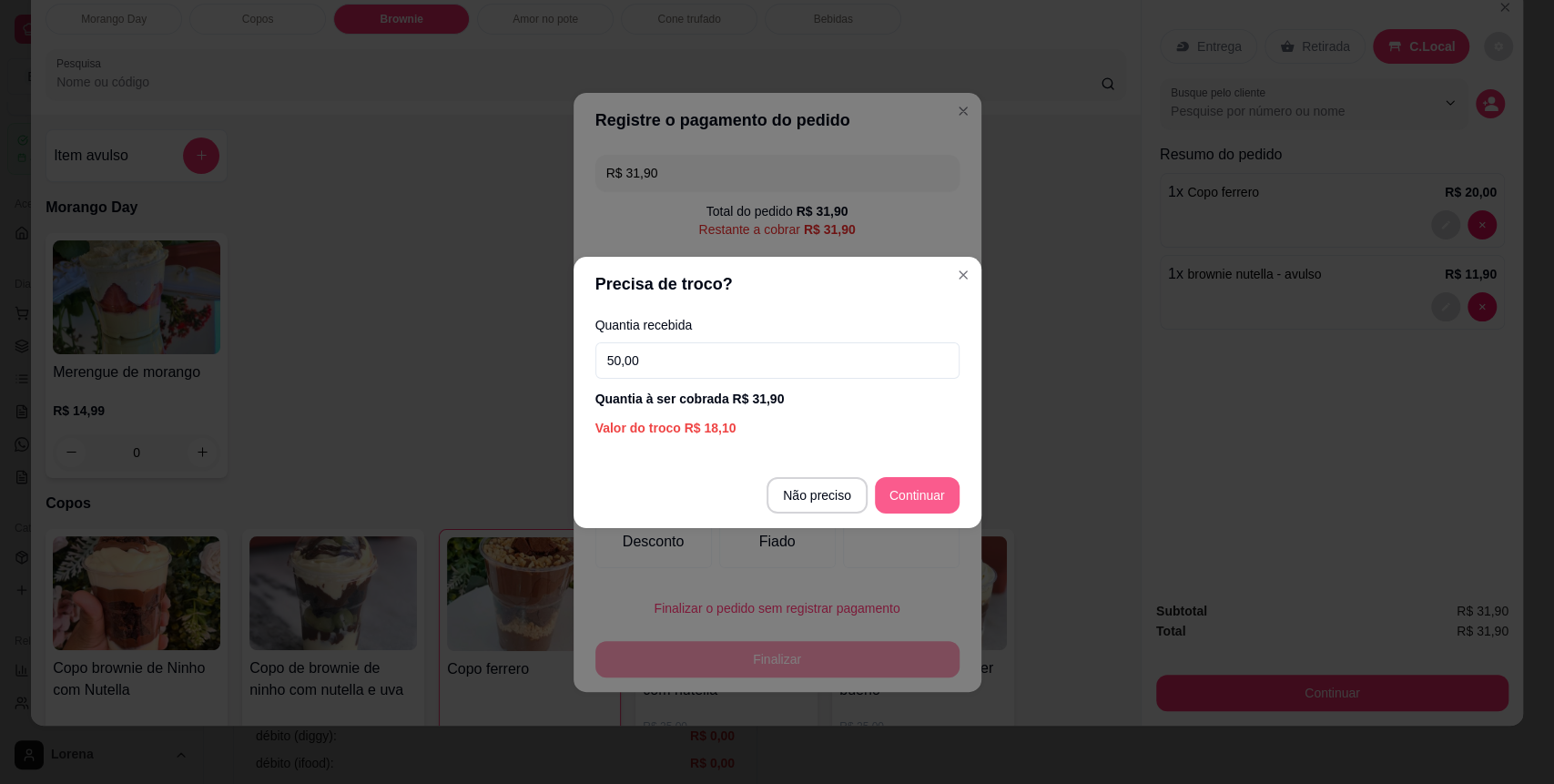
type input "50,00"
type input "R$ 0,00"
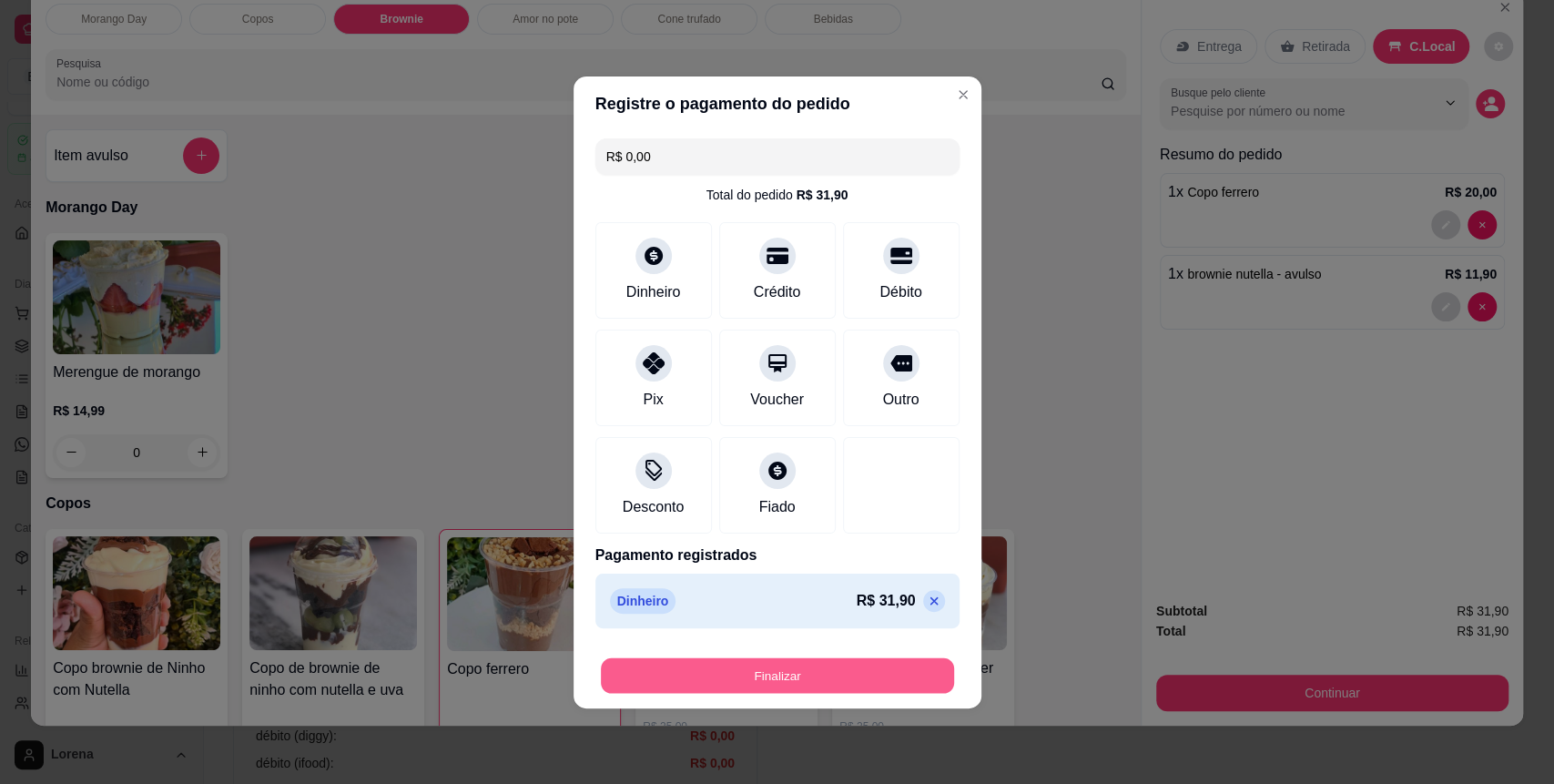
click at [884, 662] on button "Finalizar" at bounding box center [777, 675] width 353 height 35
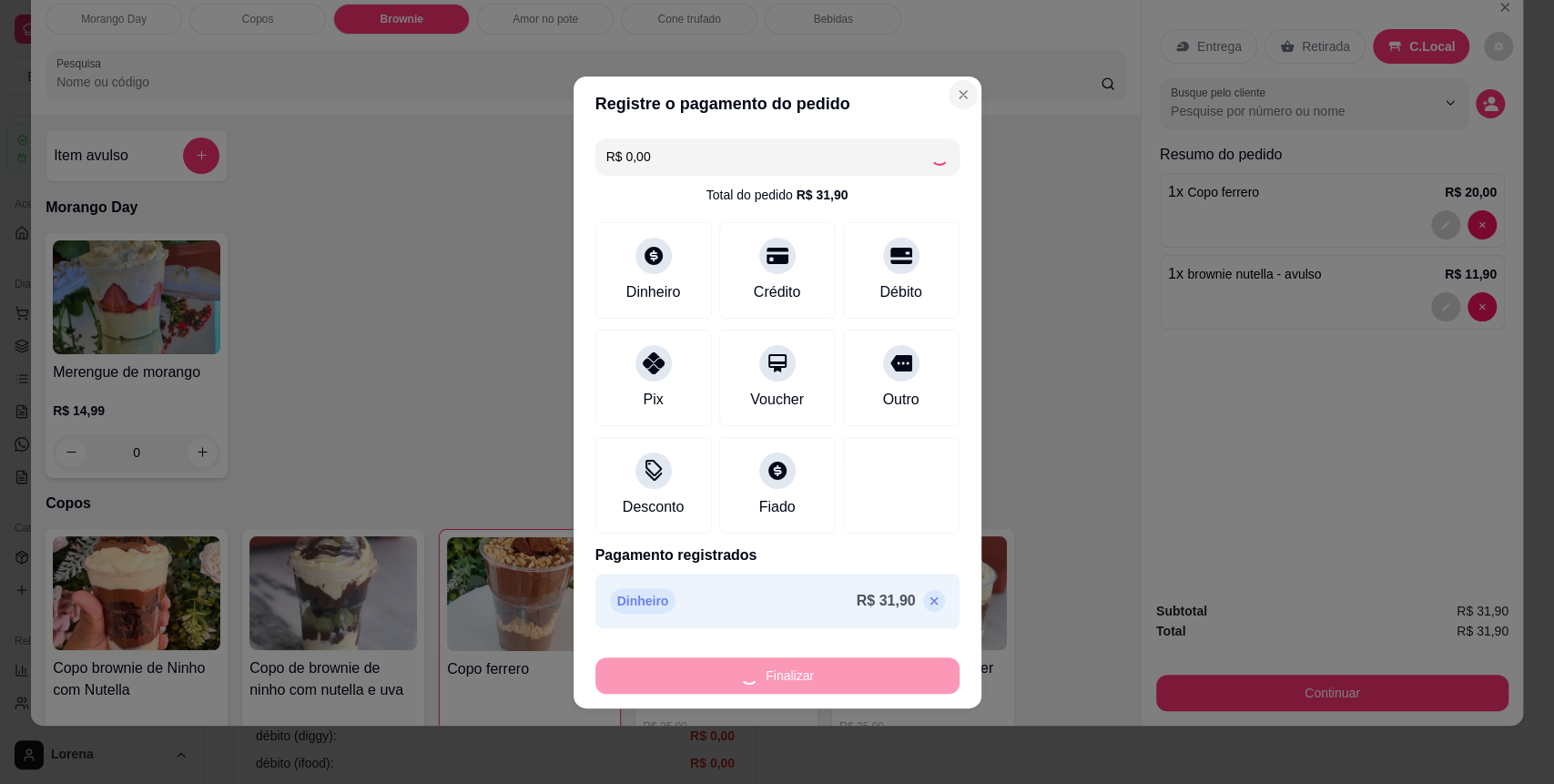
type input "0"
type input "-R$ 31,90"
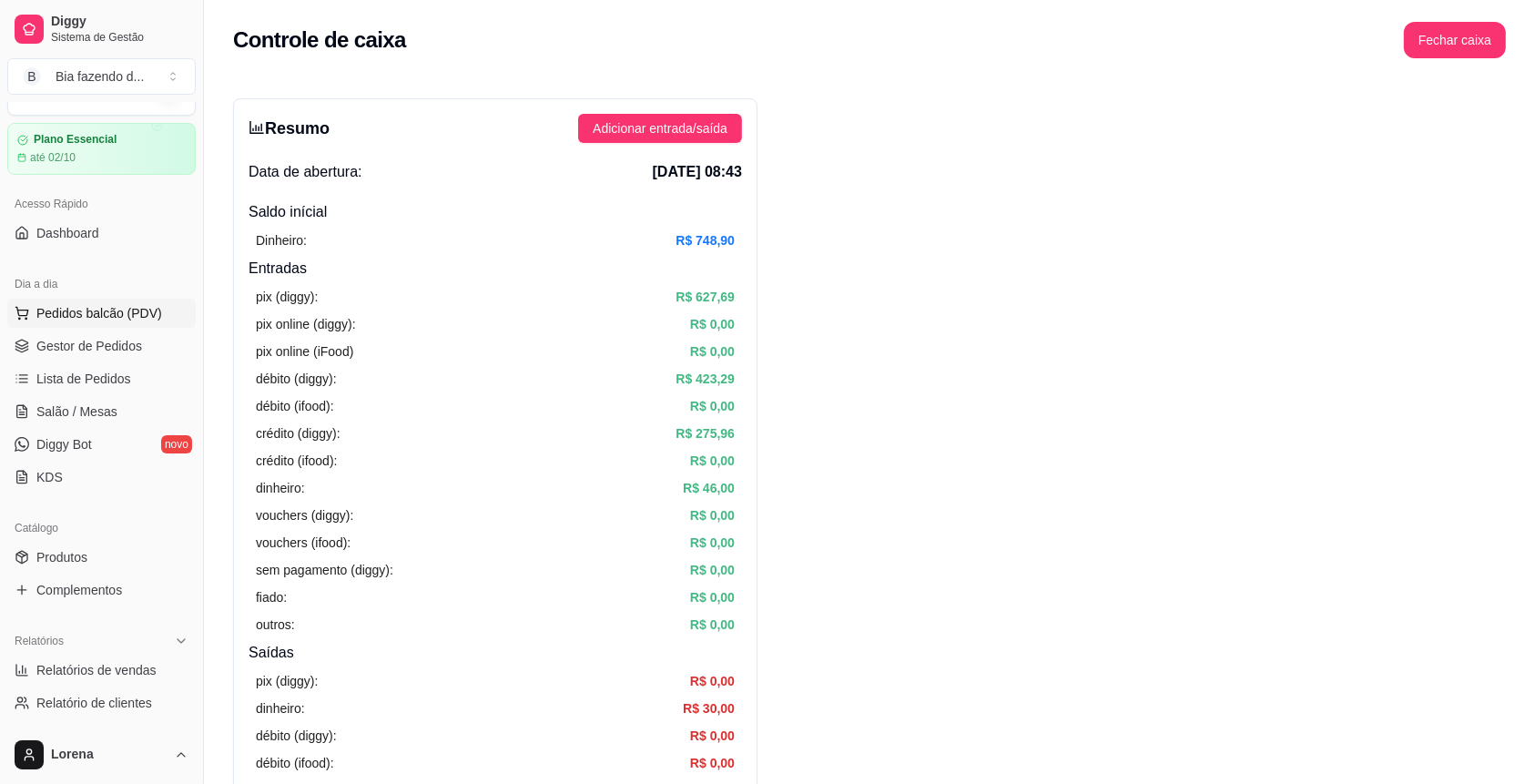
click at [134, 306] on span "Pedidos balcão (PDV)" at bounding box center [99, 313] width 126 height 19
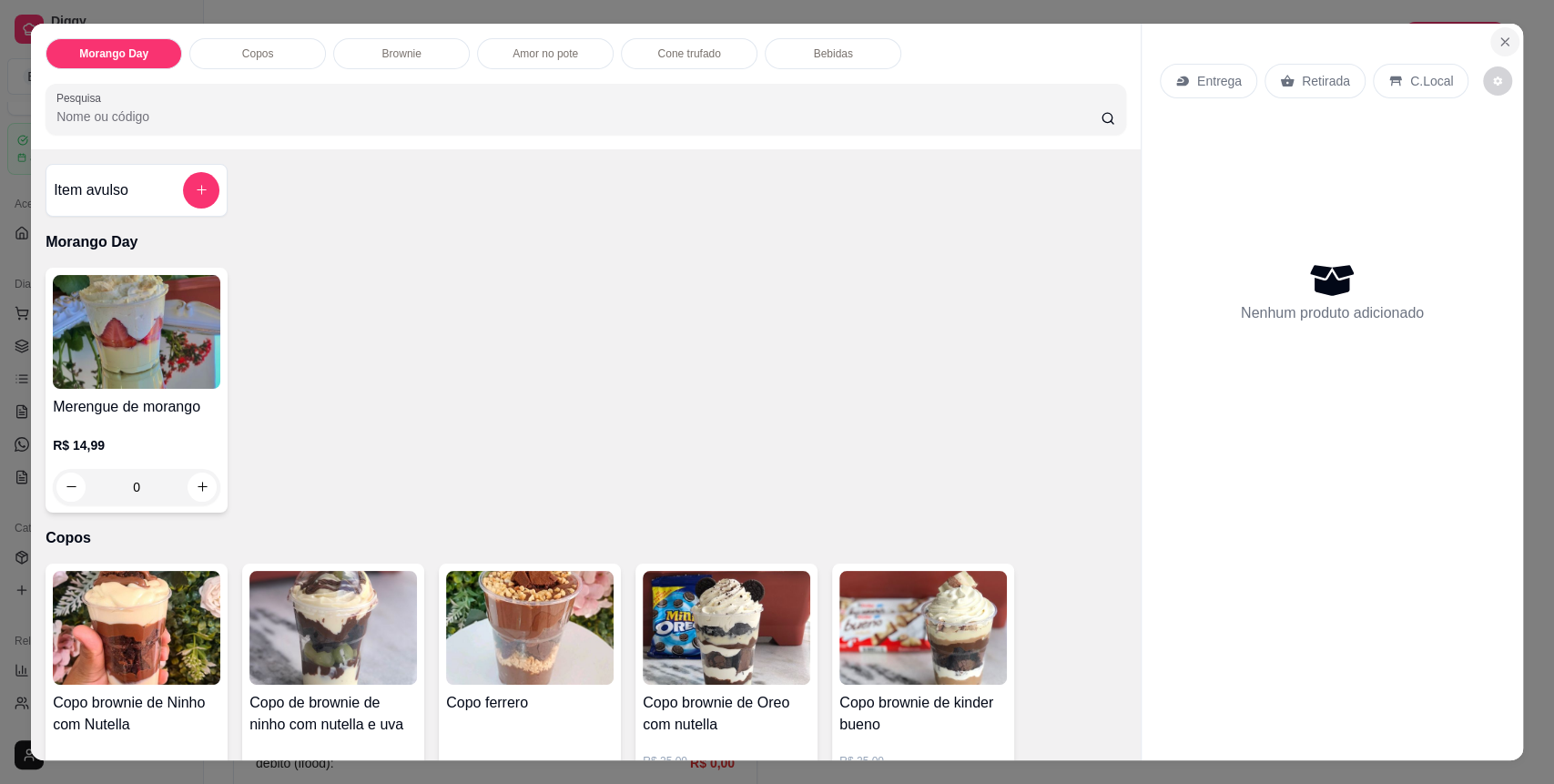
click at [1498, 42] on icon "Close" at bounding box center [1505, 41] width 15 height 15
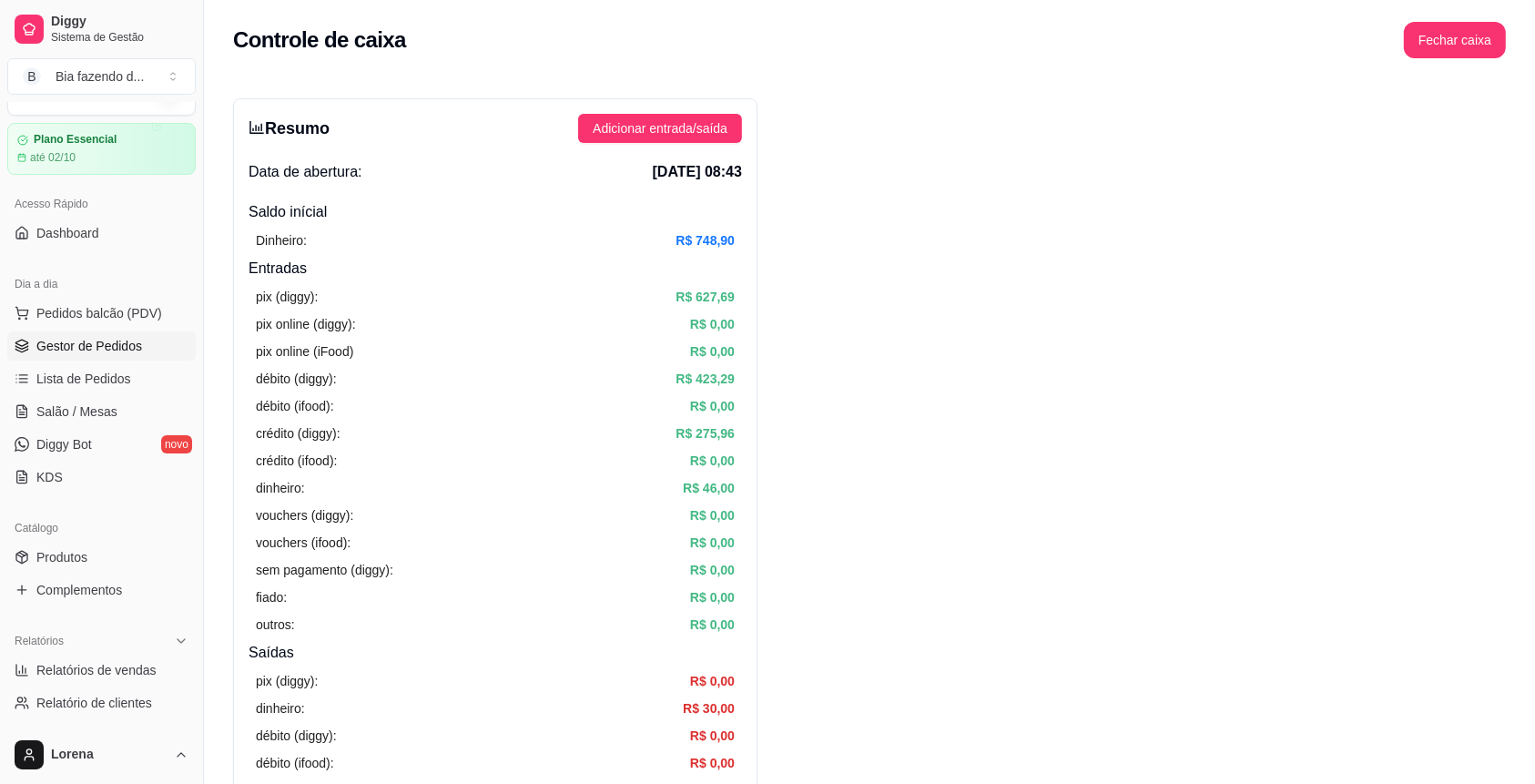
click at [109, 337] on span "Gestor de Pedidos" at bounding box center [89, 345] width 105 height 19
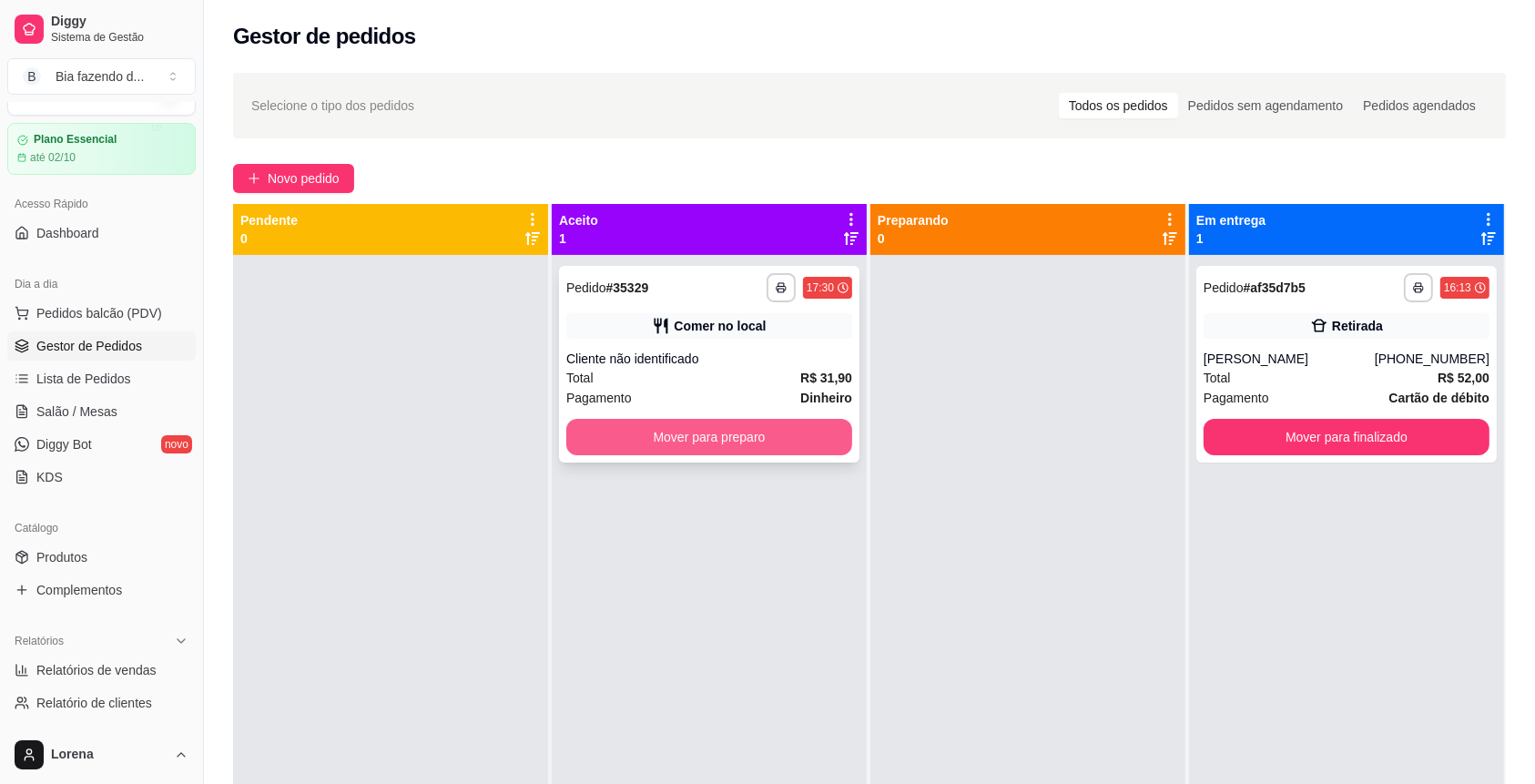
click at [687, 452] on button "Mover para preparo" at bounding box center [708, 437] width 285 height 36
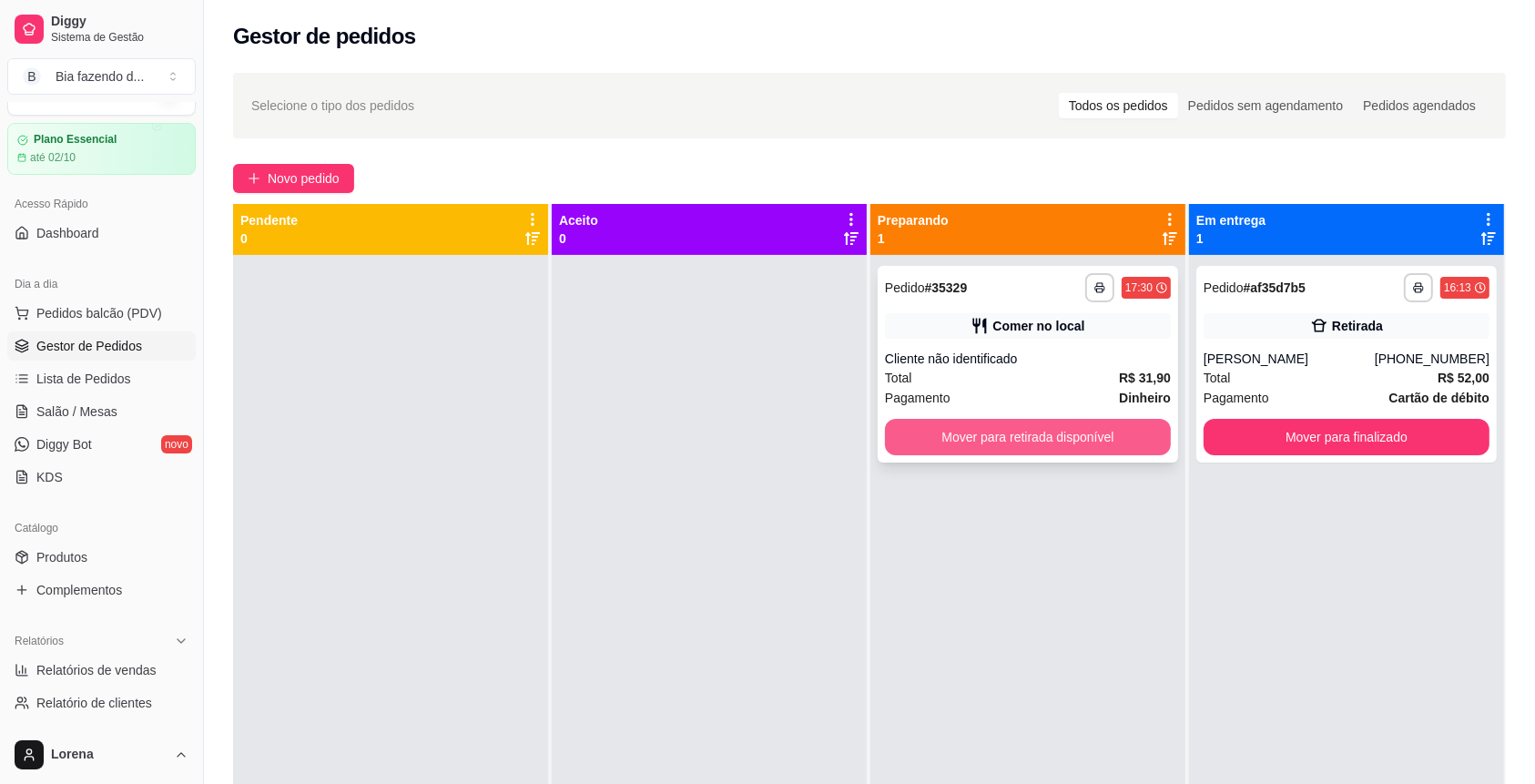
click at [1118, 441] on button "Mover para retirada disponível" at bounding box center [1027, 437] width 285 height 36
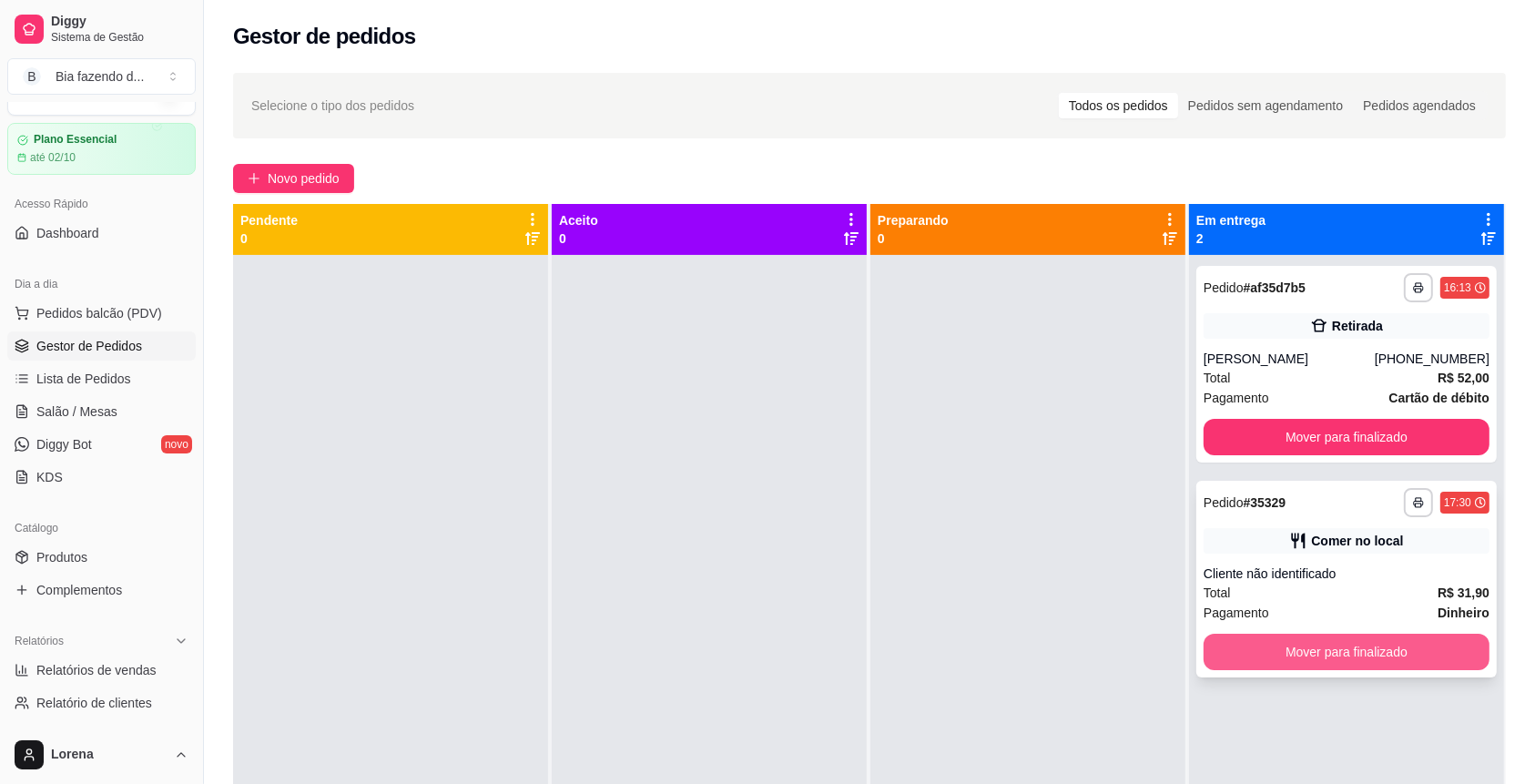
click at [1395, 648] on button "Mover para finalizado" at bounding box center [1346, 651] width 285 height 36
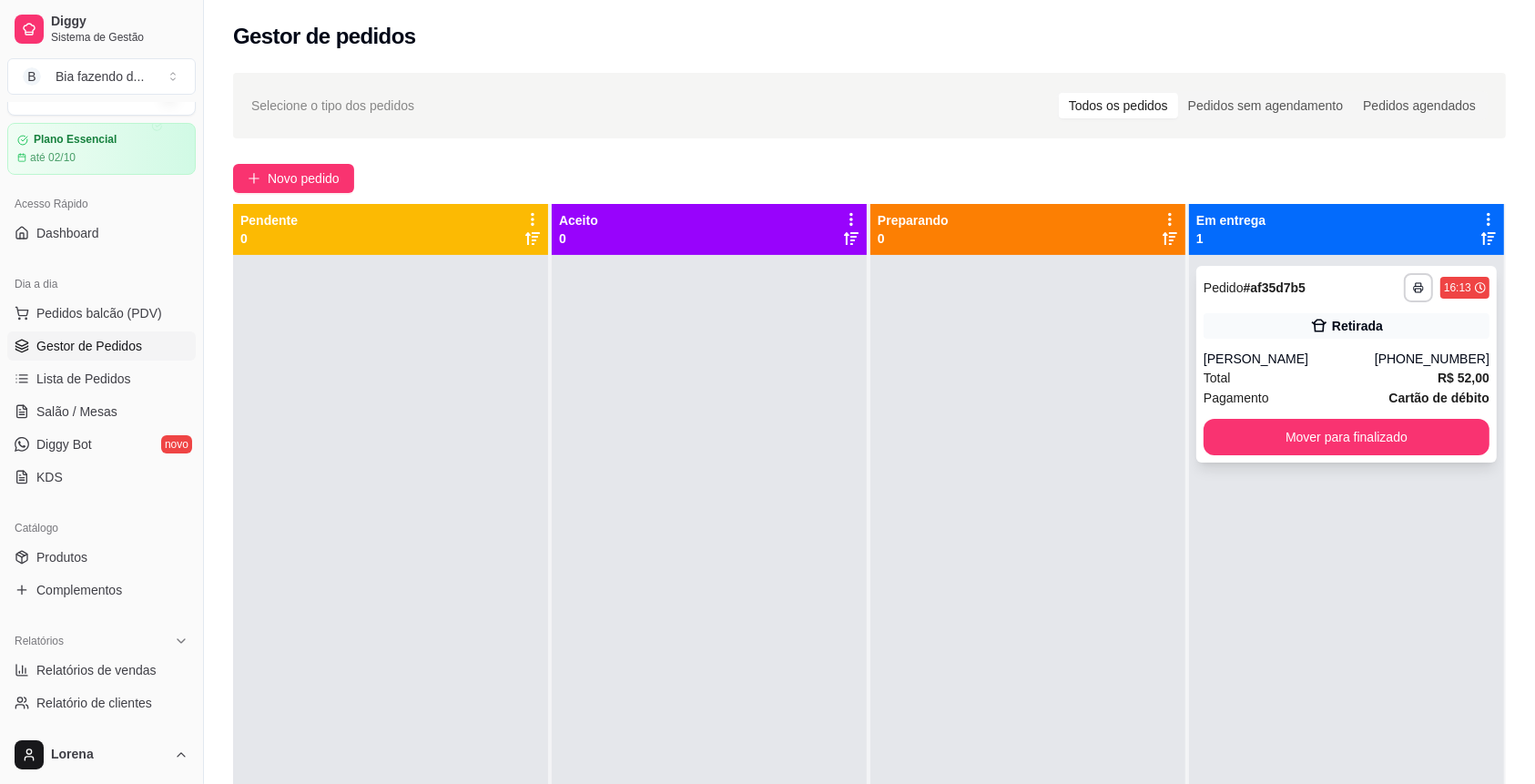
click at [1335, 370] on div "Total R$ 52,00" at bounding box center [1346, 378] width 285 height 20
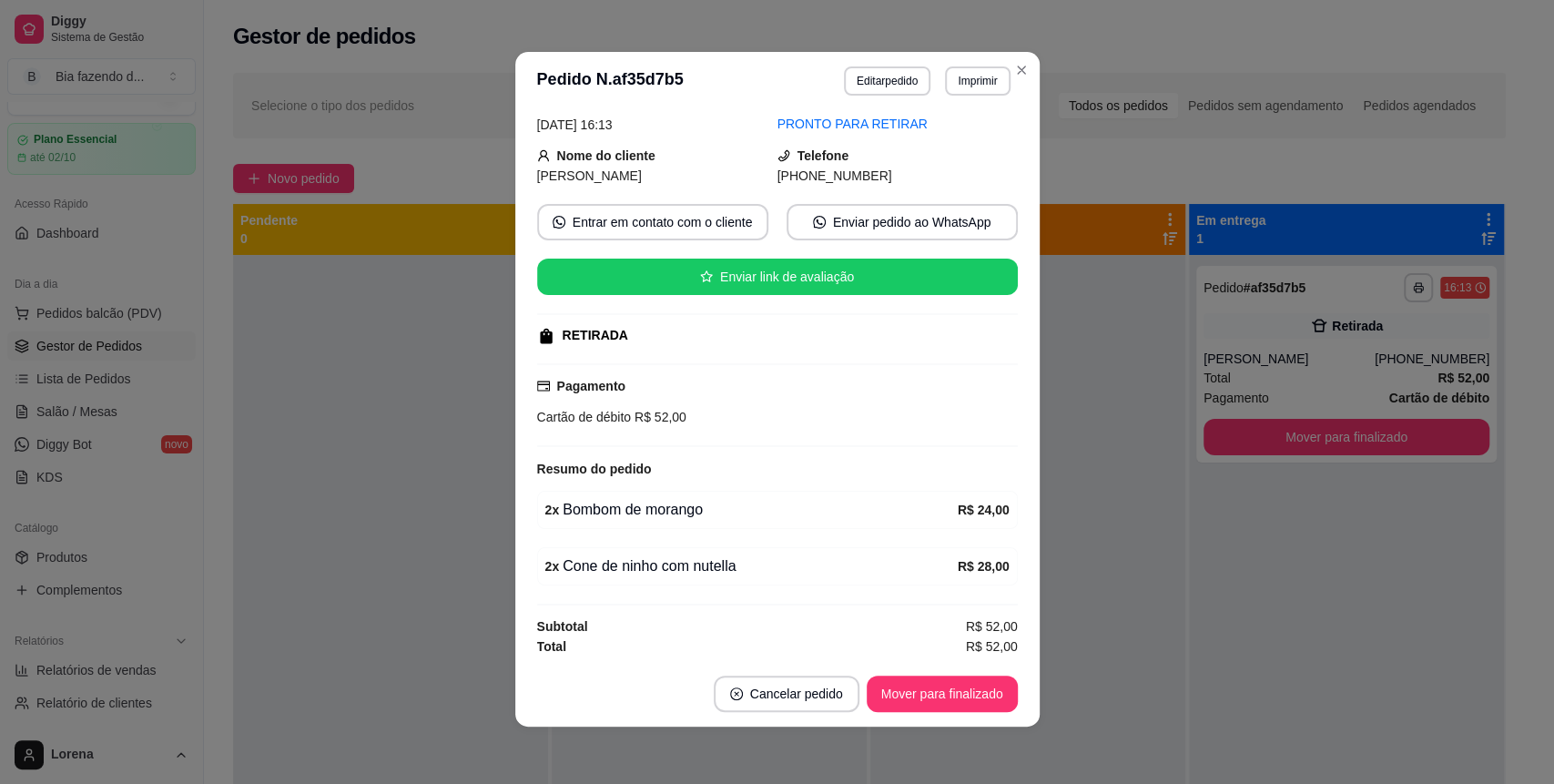
scroll to position [4, 0]
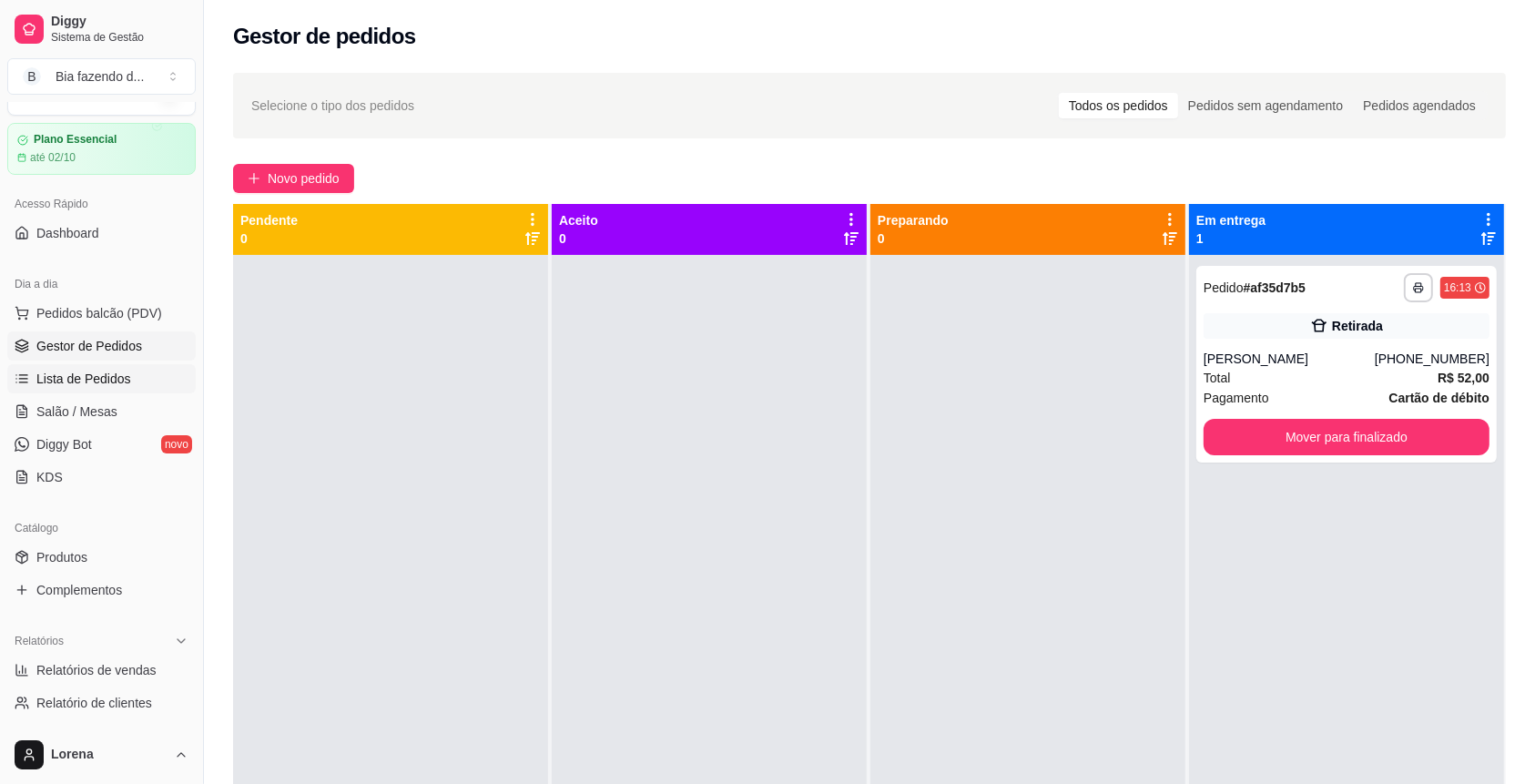
click at [103, 379] on span "Lista de Pedidos" at bounding box center [84, 379] width 94 height 19
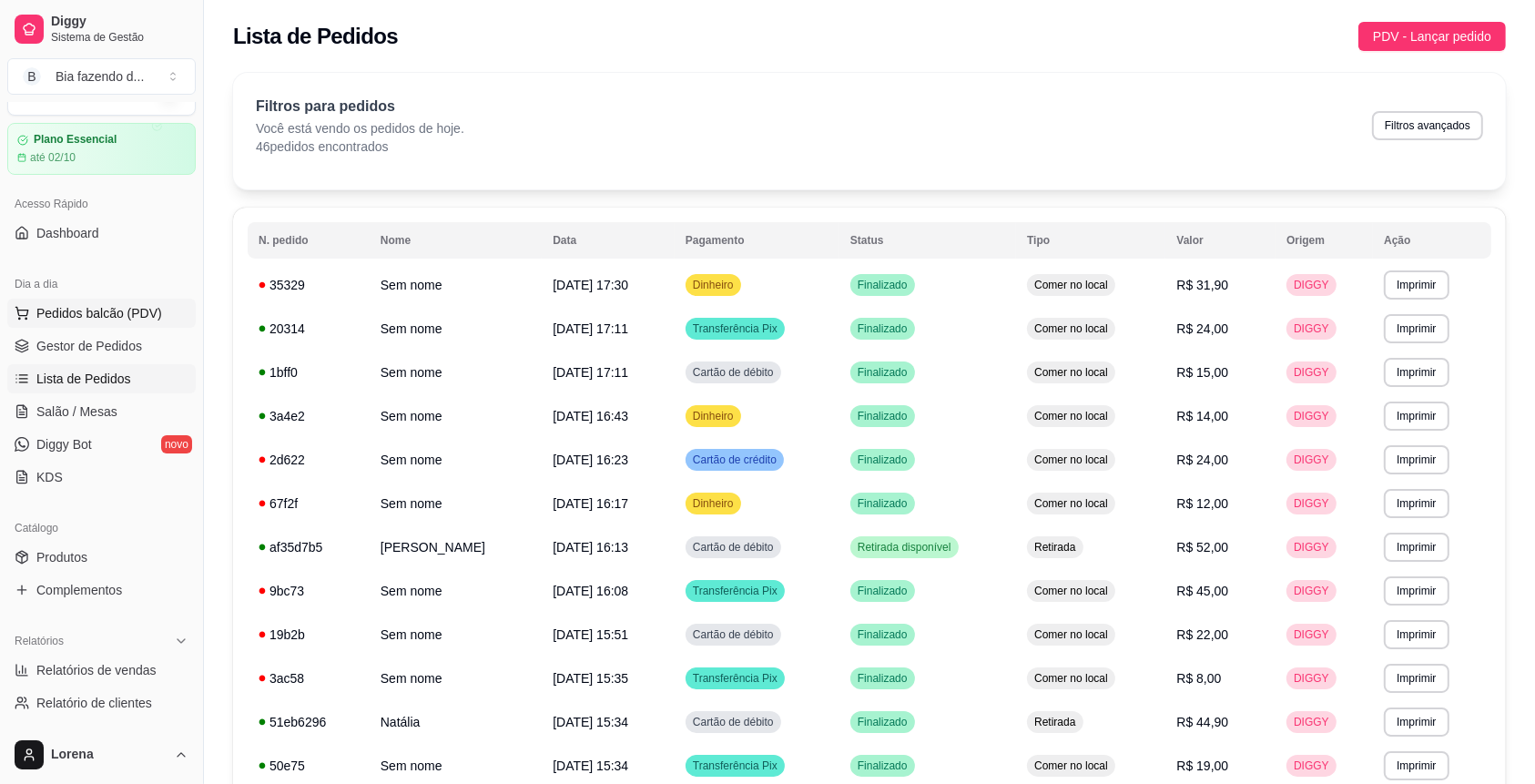
click at [102, 301] on button "Pedidos balcão (PDV)" at bounding box center [101, 313] width 189 height 30
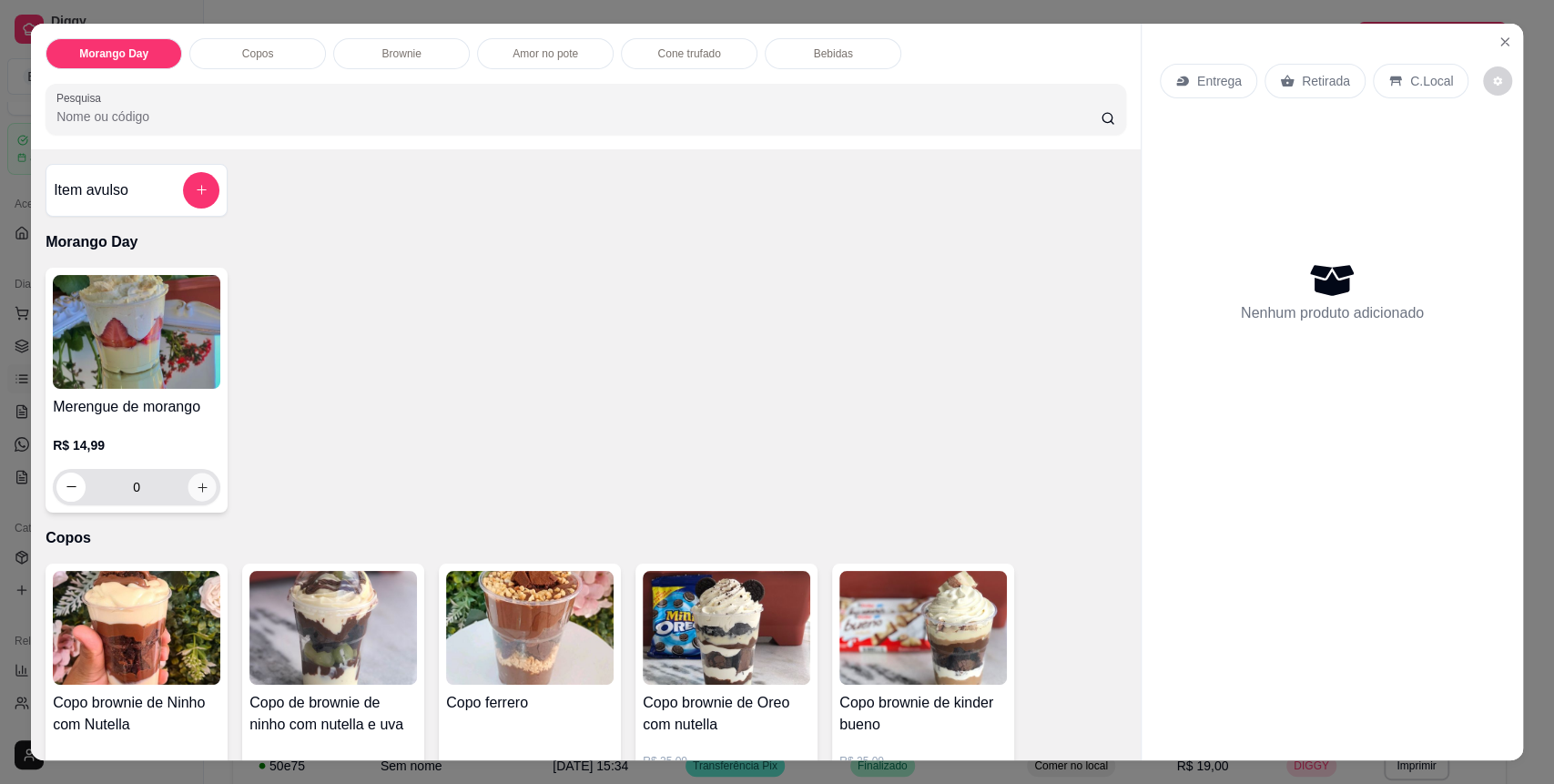
click at [197, 492] on icon "increase-product-quantity" at bounding box center [203, 487] width 14 height 14
type input "1"
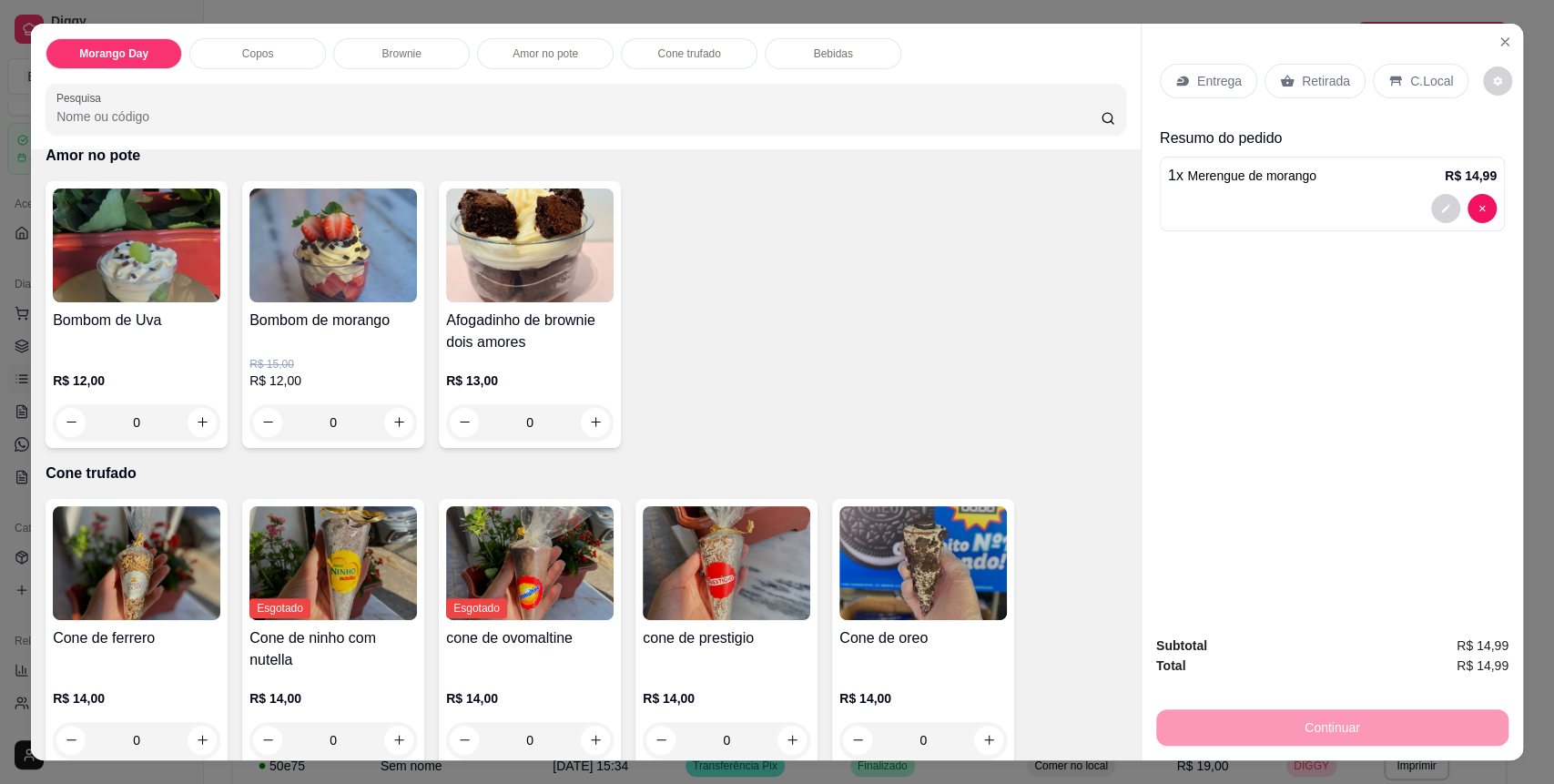
scroll to position [1577, 0]
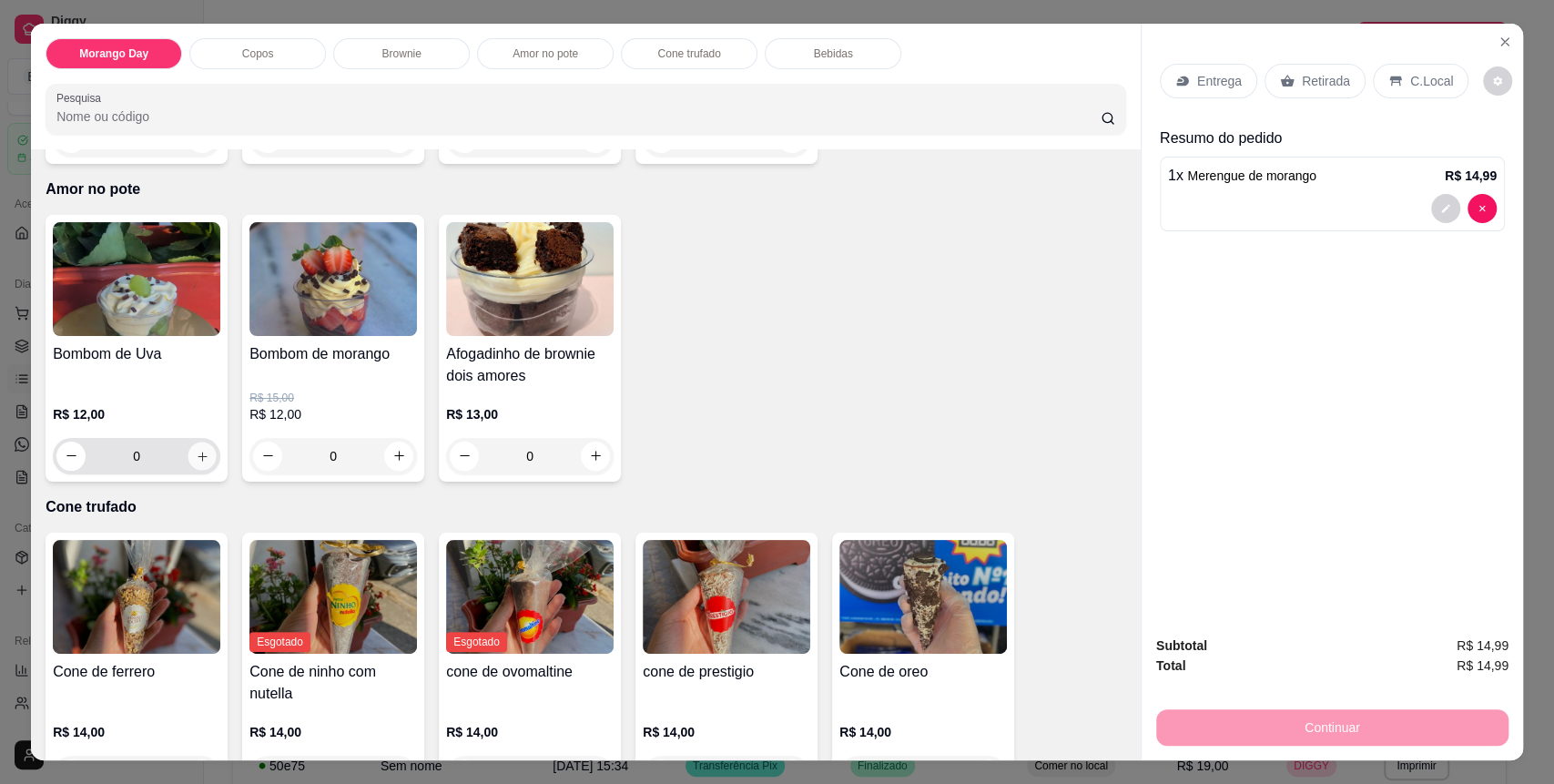
click at [196, 459] on icon "increase-product-quantity" at bounding box center [203, 456] width 14 height 14
type input "1"
drag, startPoint x: 1399, startPoint y: 73, endPoint x: 1394, endPoint y: 102, distance: 29.4
click at [1410, 77] on p "C.Local" at bounding box center [1431, 81] width 42 height 19
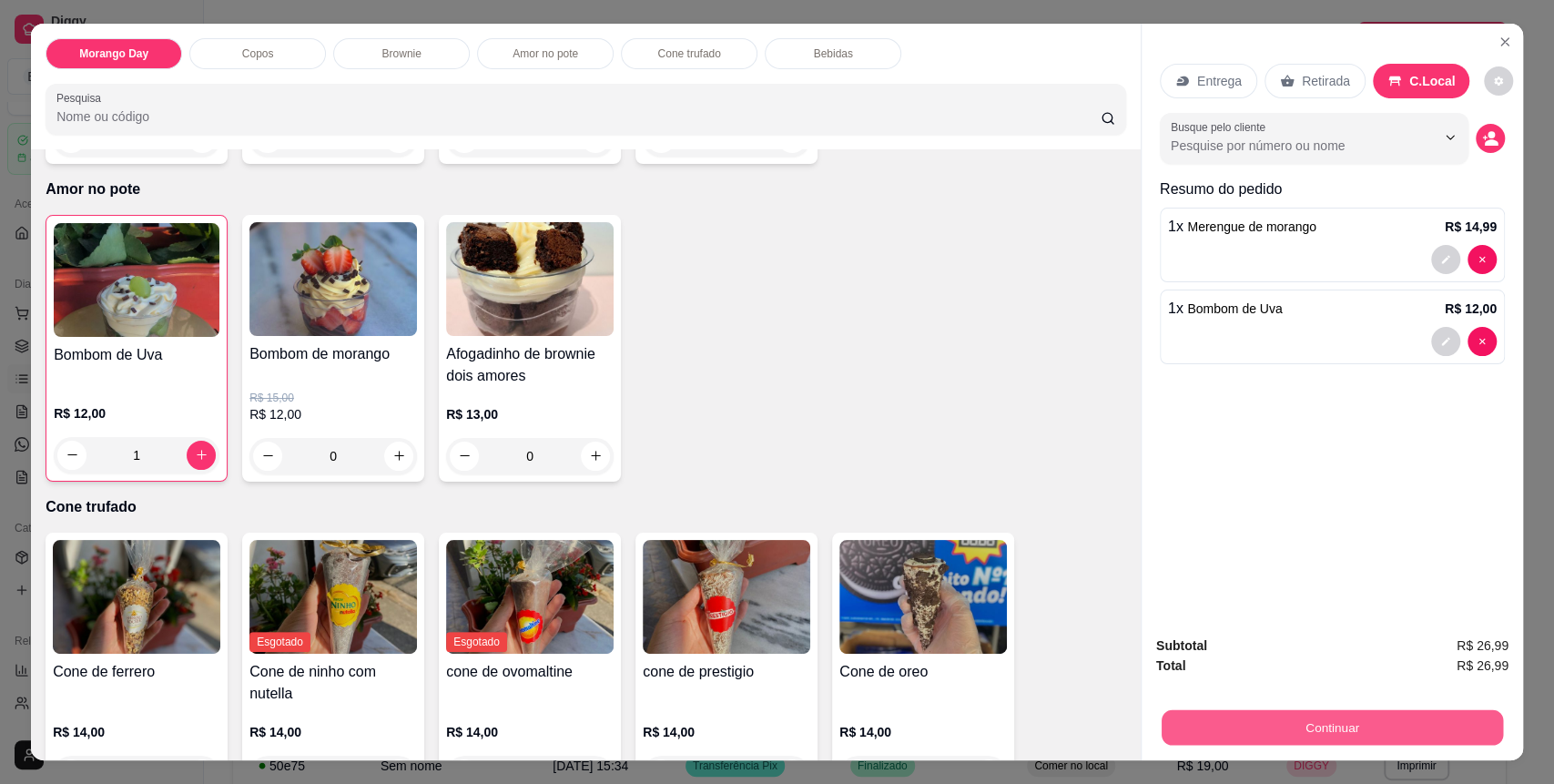
click at [1362, 716] on button "Continuar" at bounding box center [1332, 728] width 342 height 35
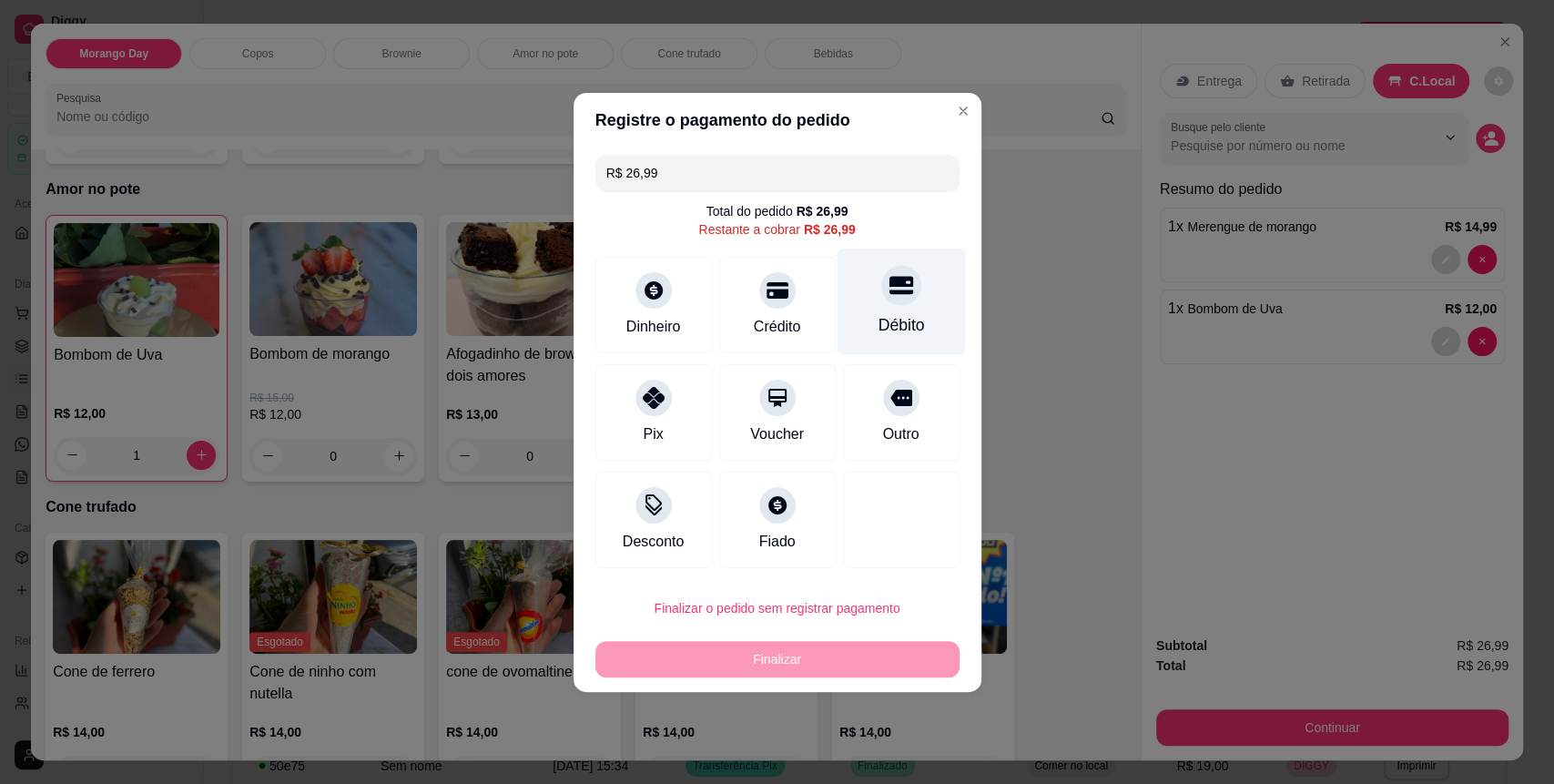
click at [875, 350] on div "Débito" at bounding box center [901, 301] width 128 height 106
type input "R$ 0,00"
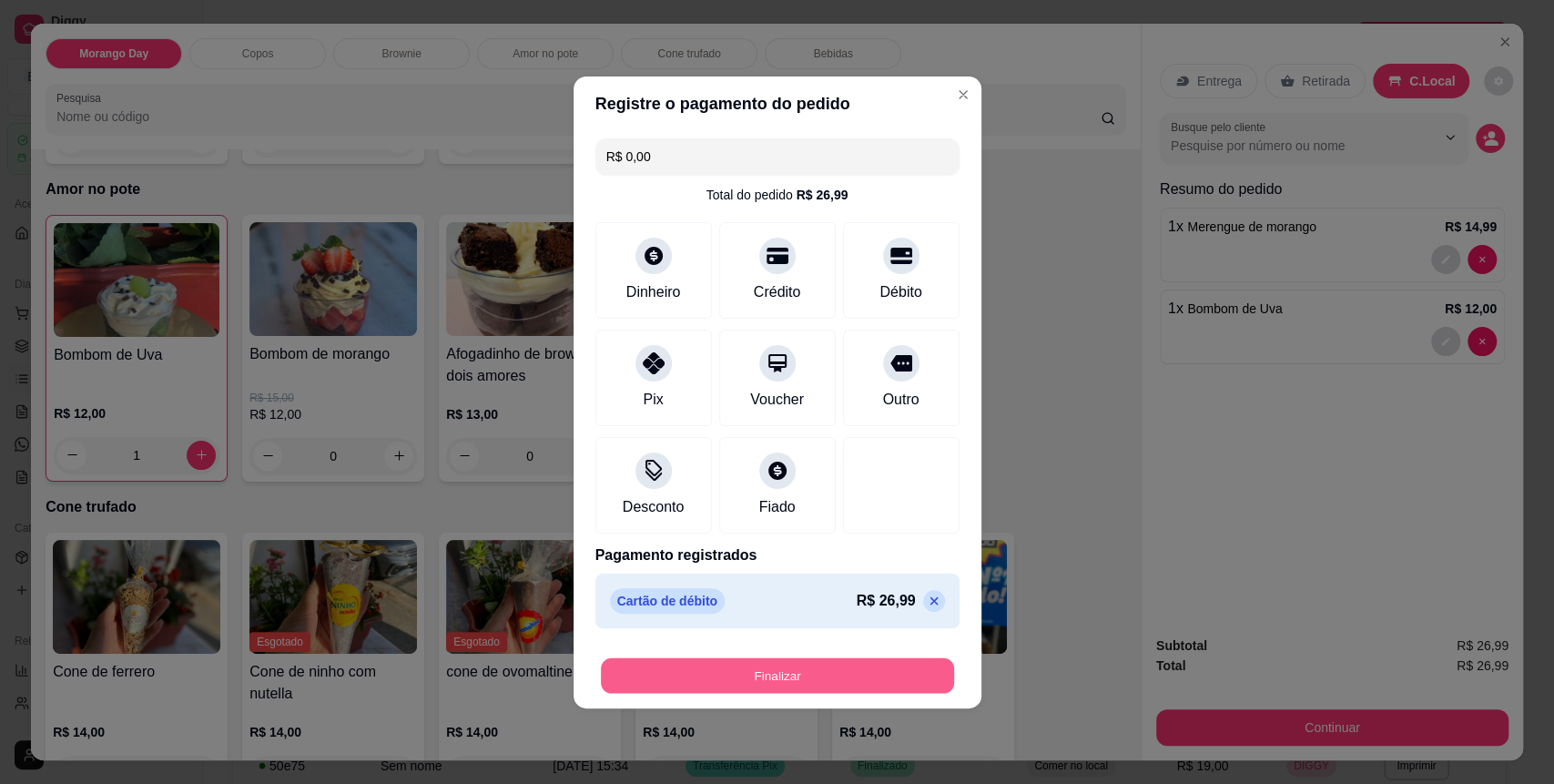
click at [861, 676] on button "Finalizar" at bounding box center [777, 675] width 353 height 35
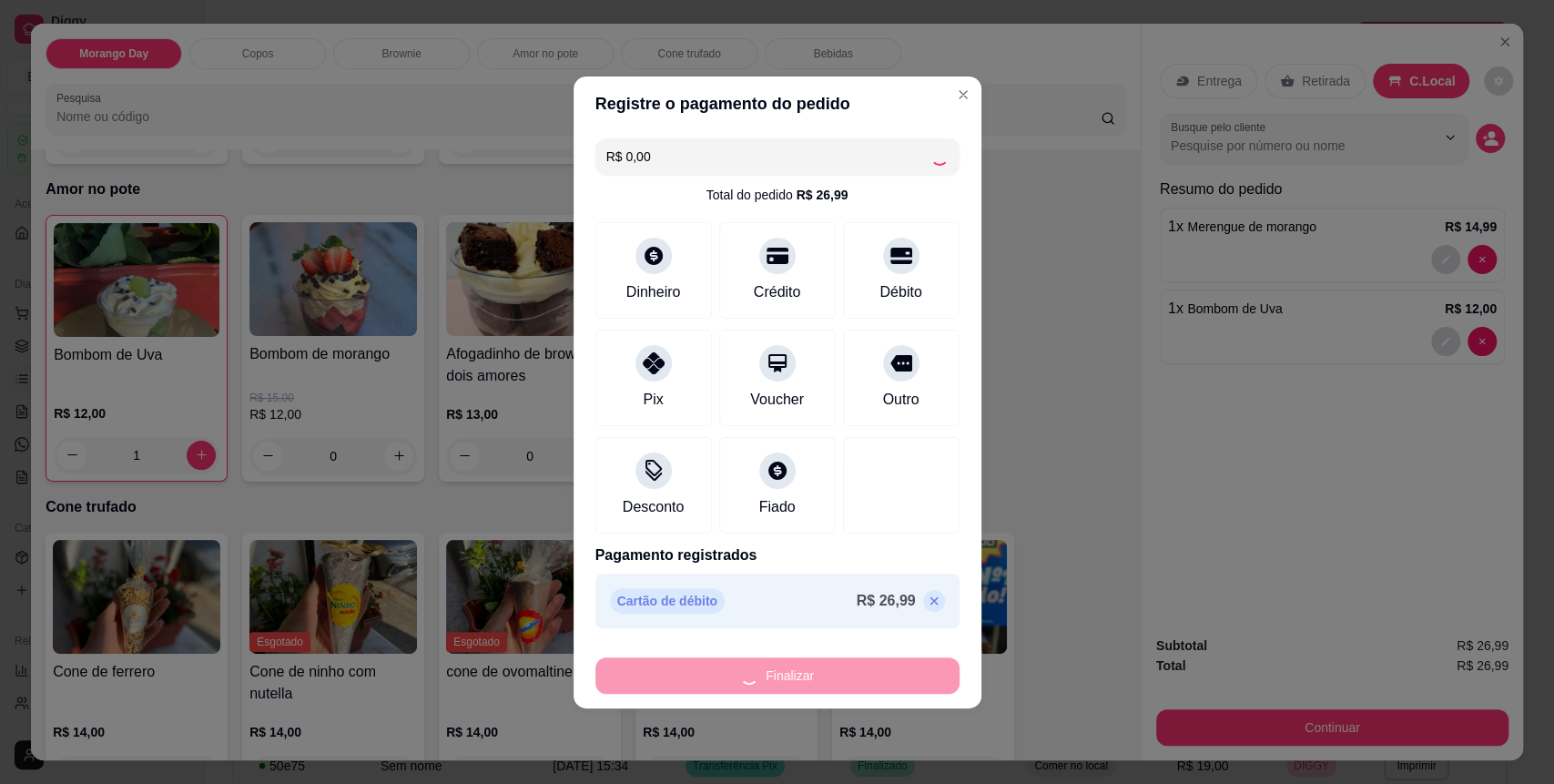
type input "0"
type input "-R$ 26,99"
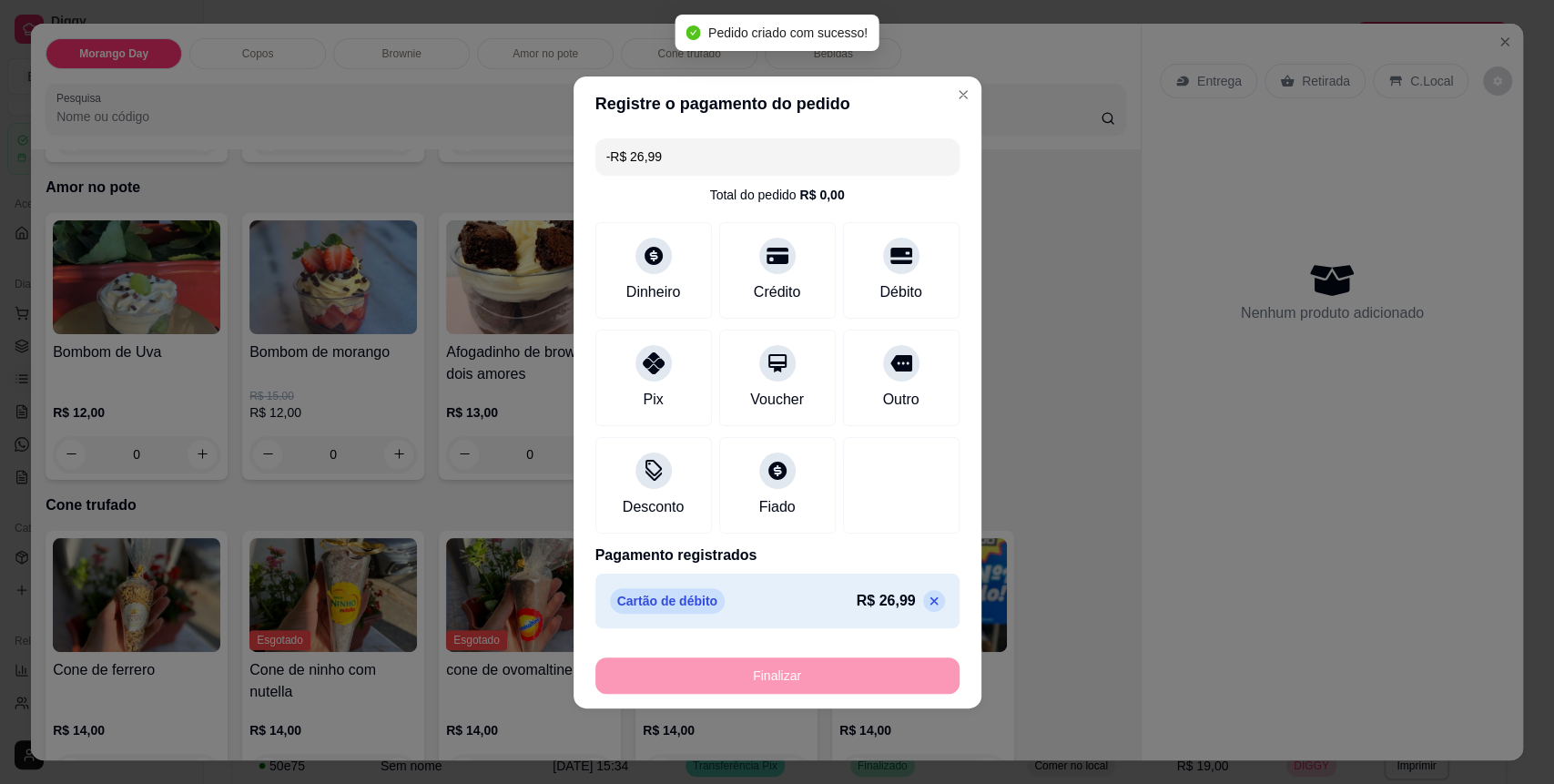
scroll to position [1575, 0]
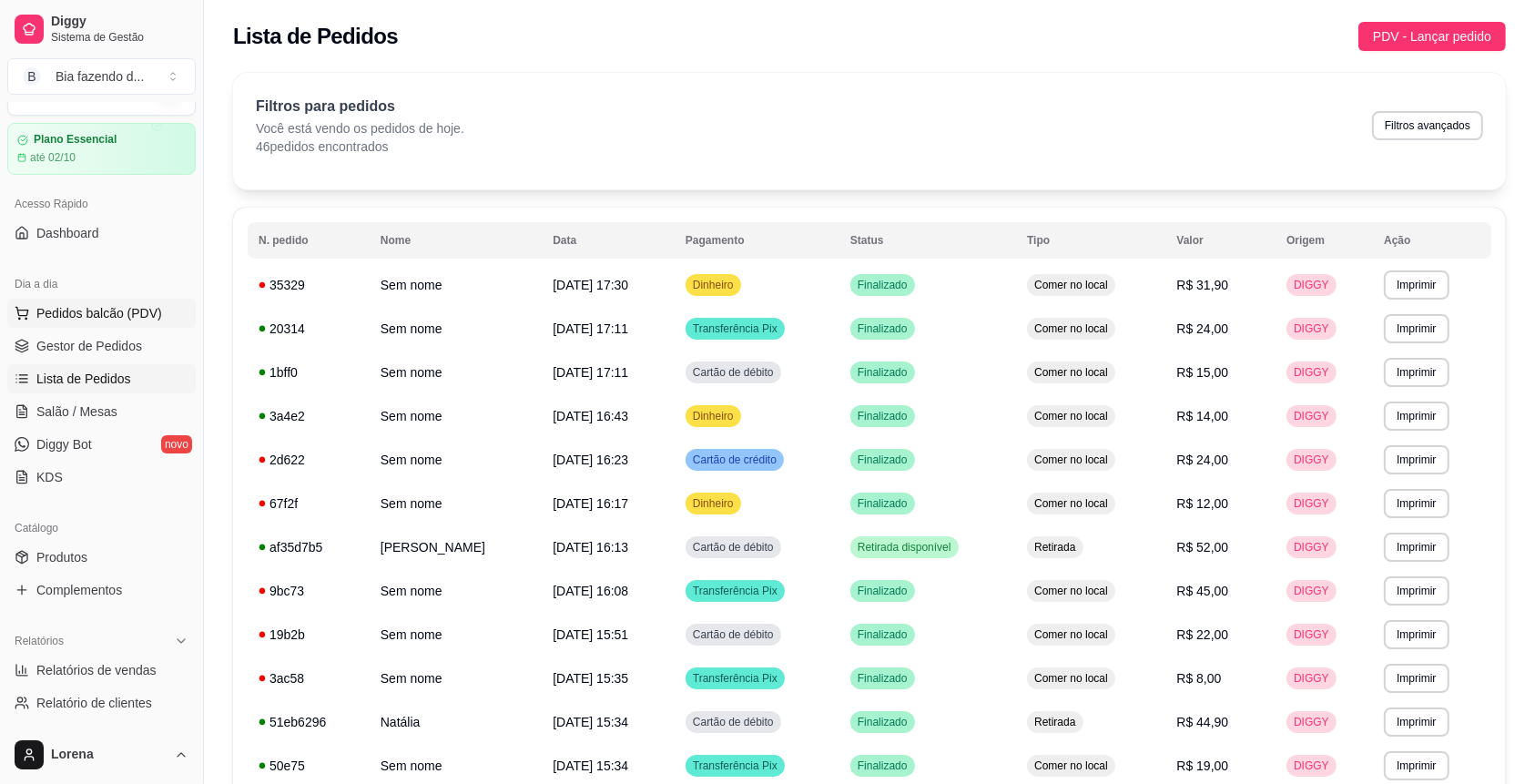
click at [124, 319] on span "Pedidos balcão (PDV)" at bounding box center [99, 313] width 126 height 19
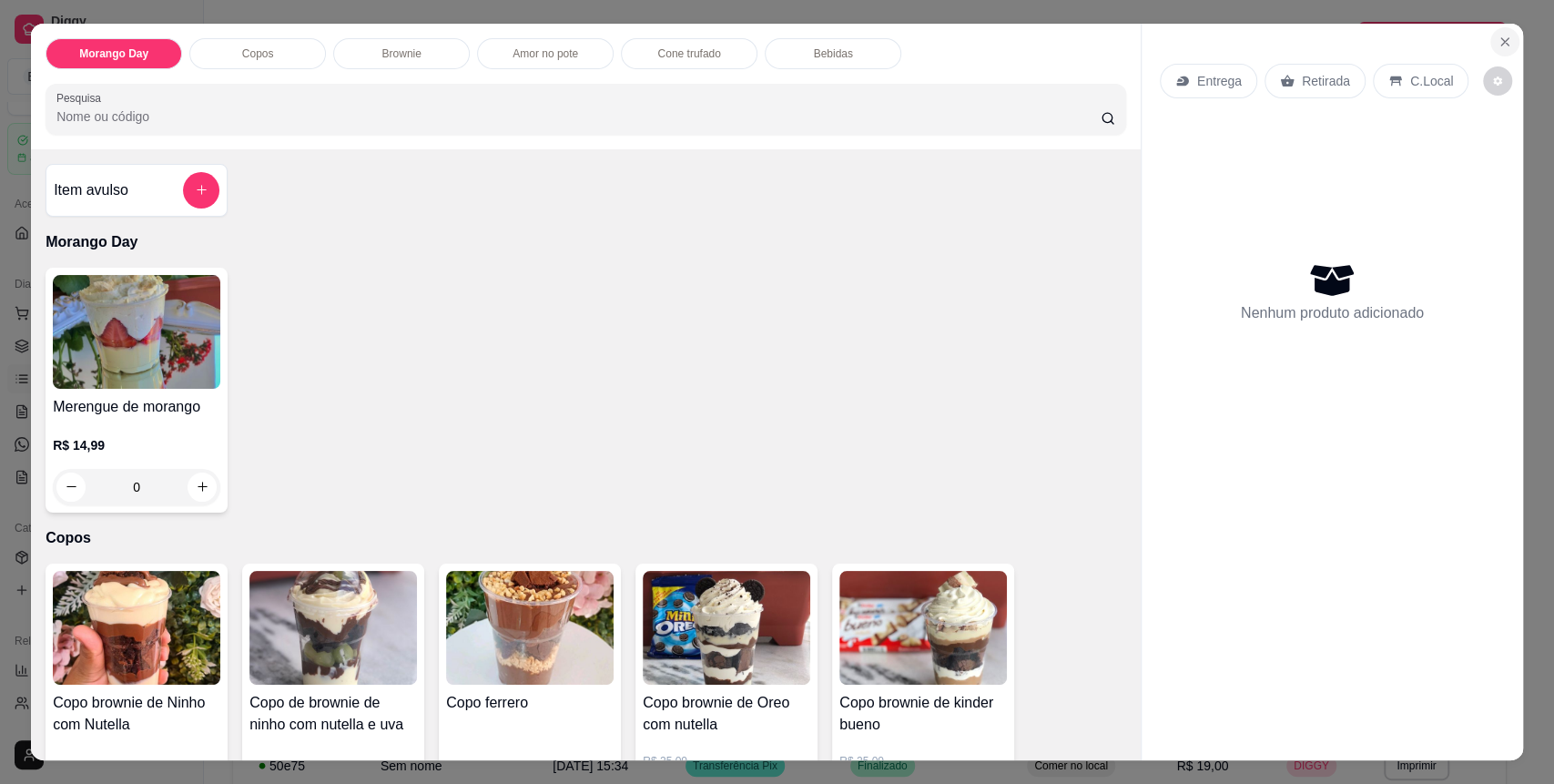
click at [1500, 40] on icon "Close" at bounding box center [1505, 41] width 15 height 15
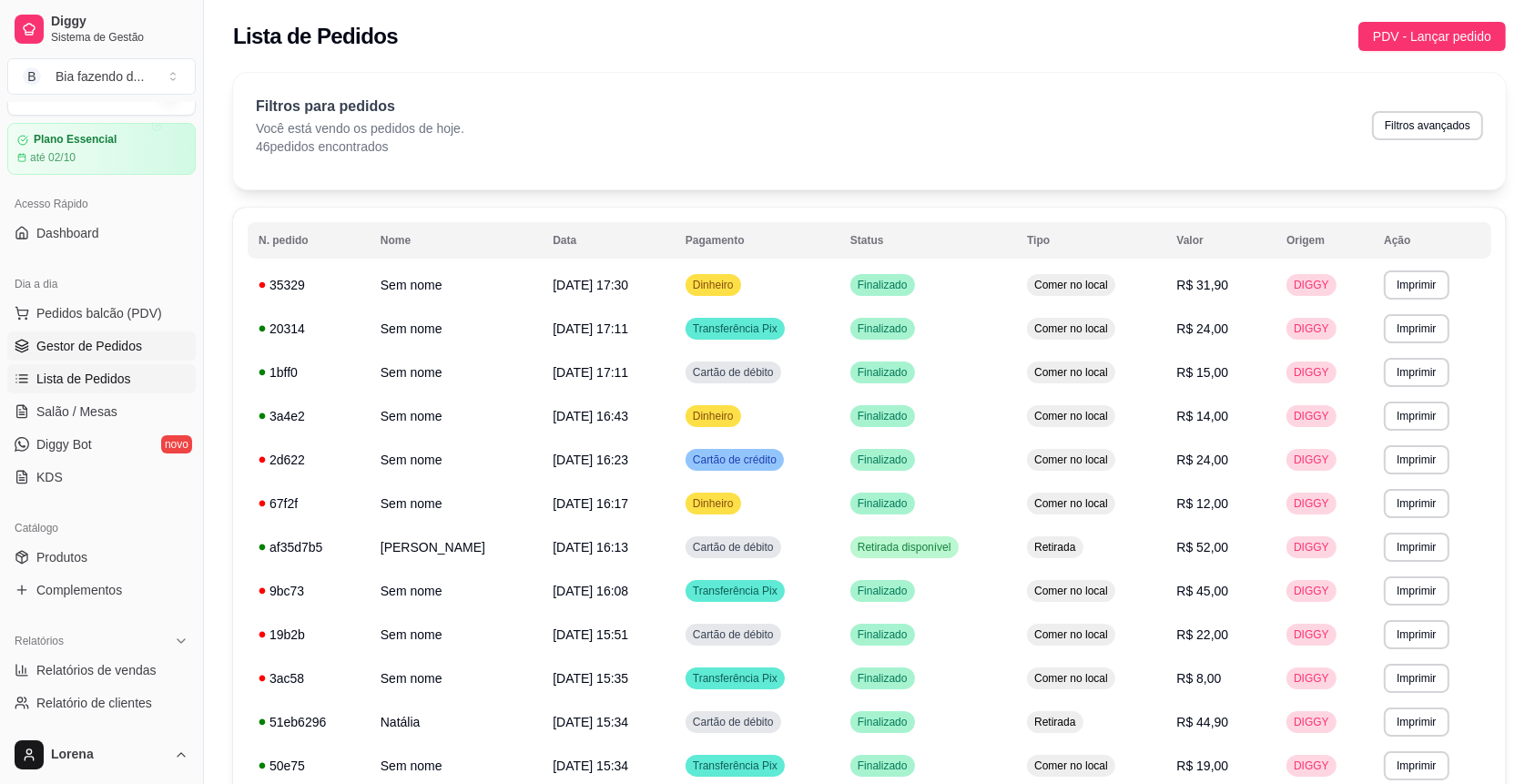
click at [108, 332] on link "Gestor de Pedidos" at bounding box center [101, 346] width 189 height 30
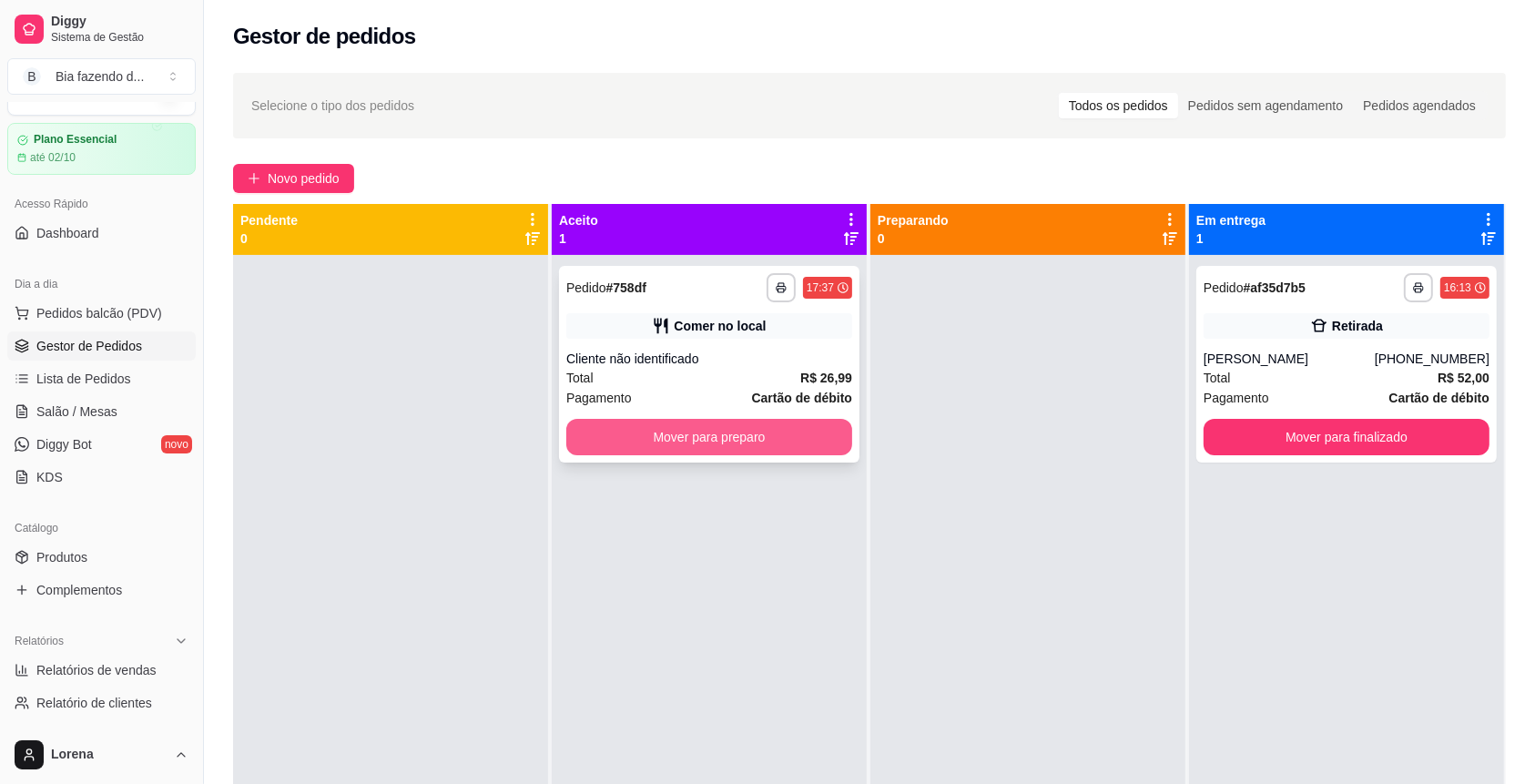
click at [800, 435] on button "Mover para preparo" at bounding box center [708, 437] width 285 height 36
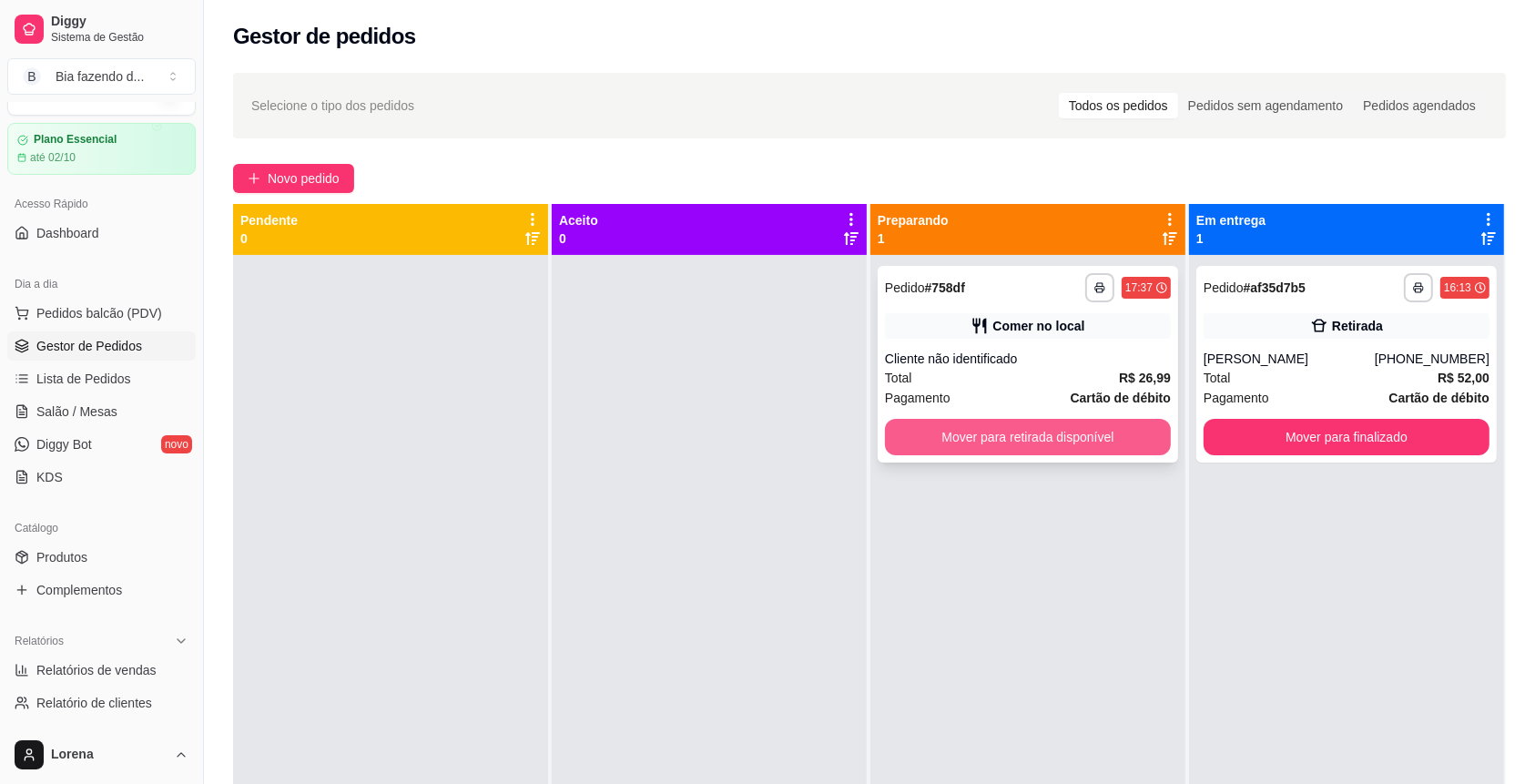
click at [1070, 444] on button "Mover para retirada disponível" at bounding box center [1027, 437] width 285 height 36
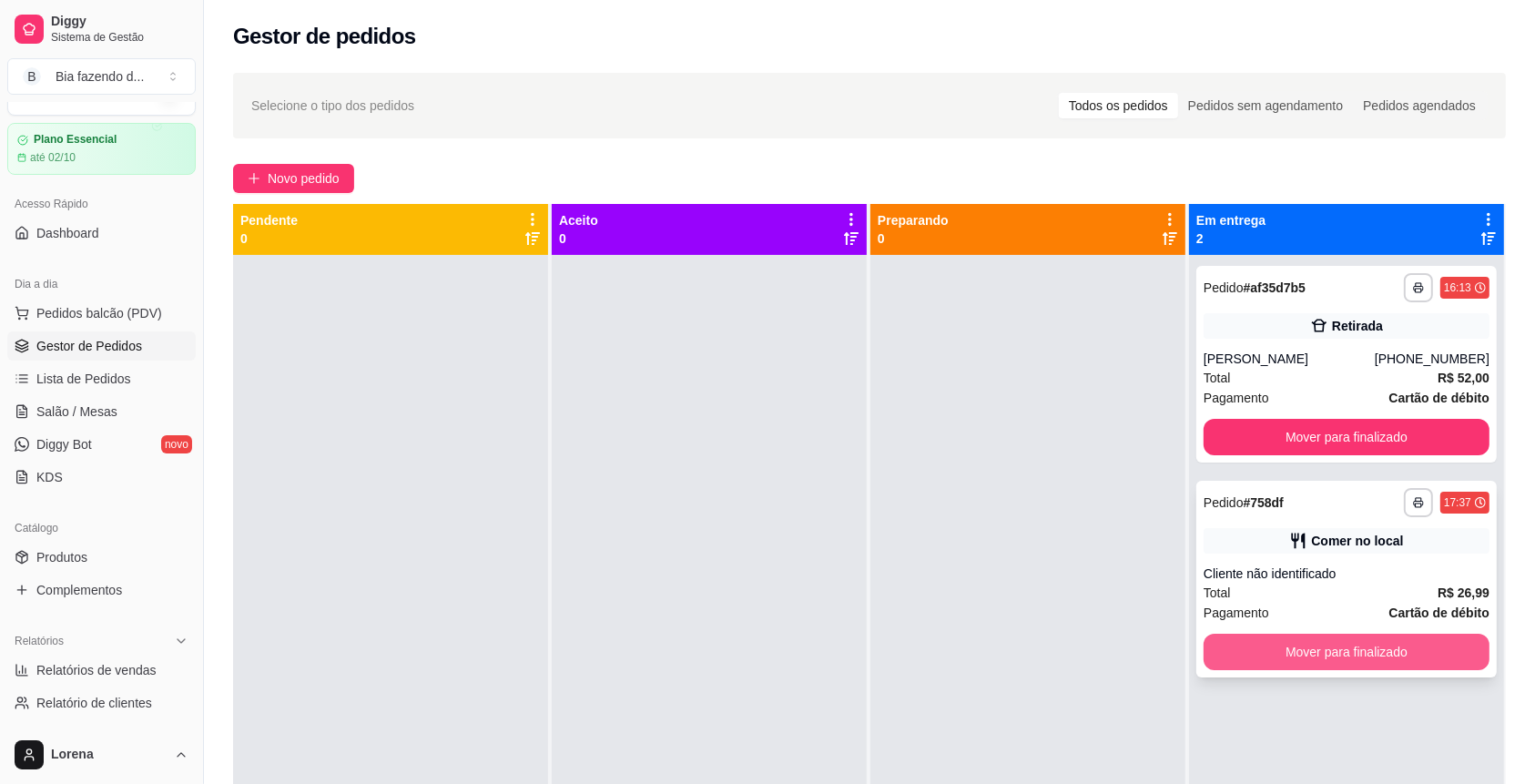
click at [1325, 666] on button "Mover para finalizado" at bounding box center [1346, 651] width 285 height 36
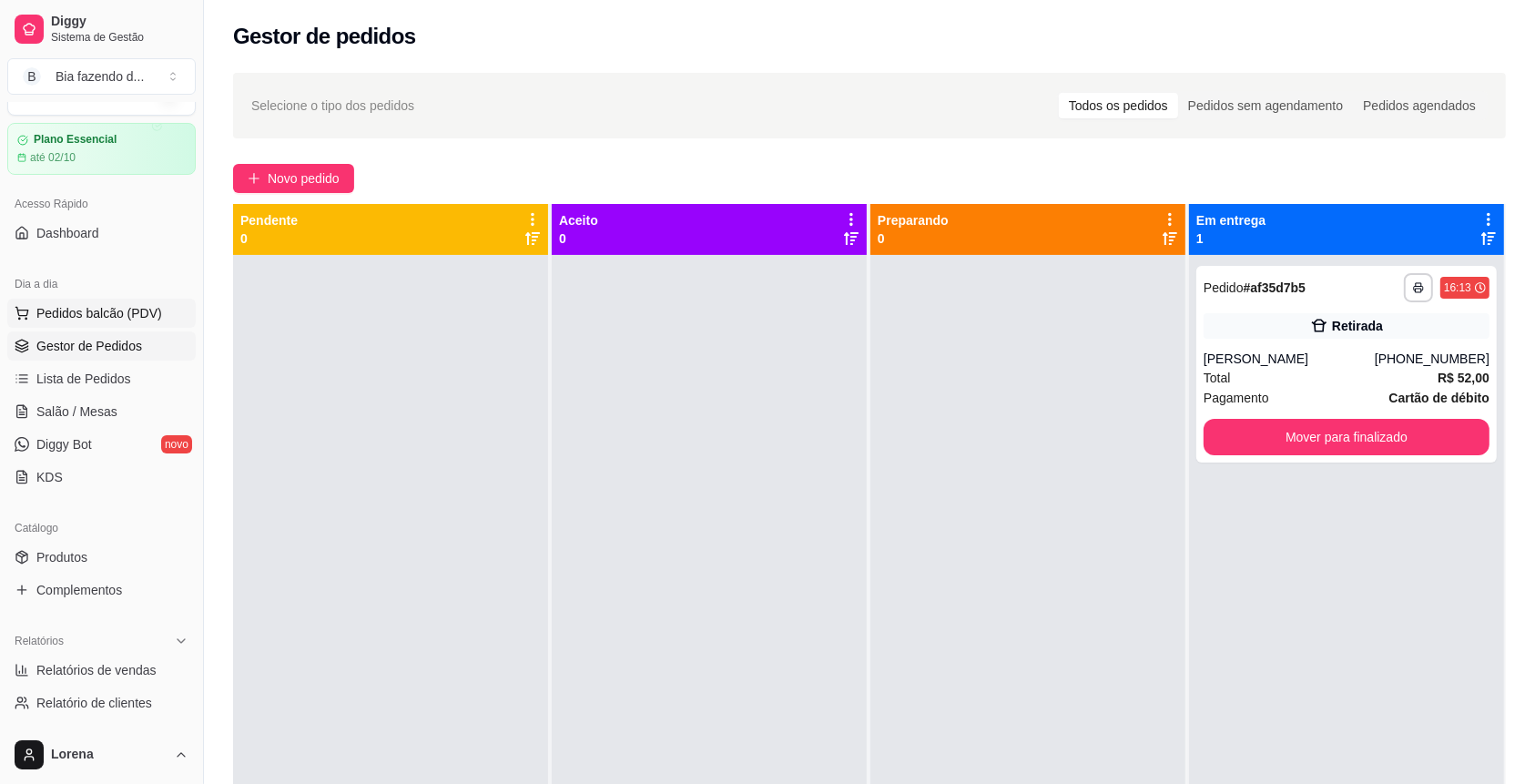
click at [56, 313] on span "Pedidos balcão (PDV)" at bounding box center [99, 313] width 126 height 19
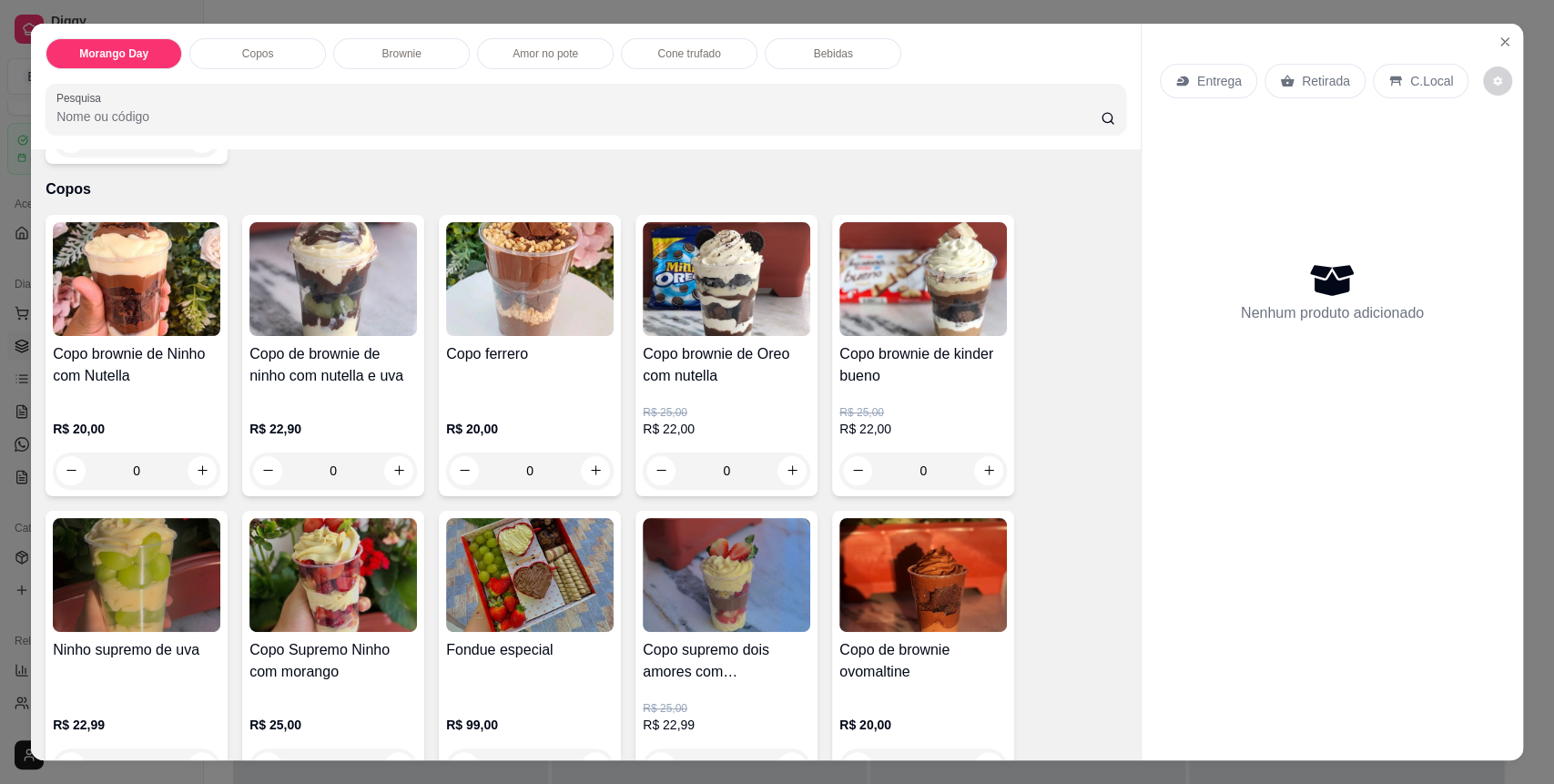
scroll to position [485, 0]
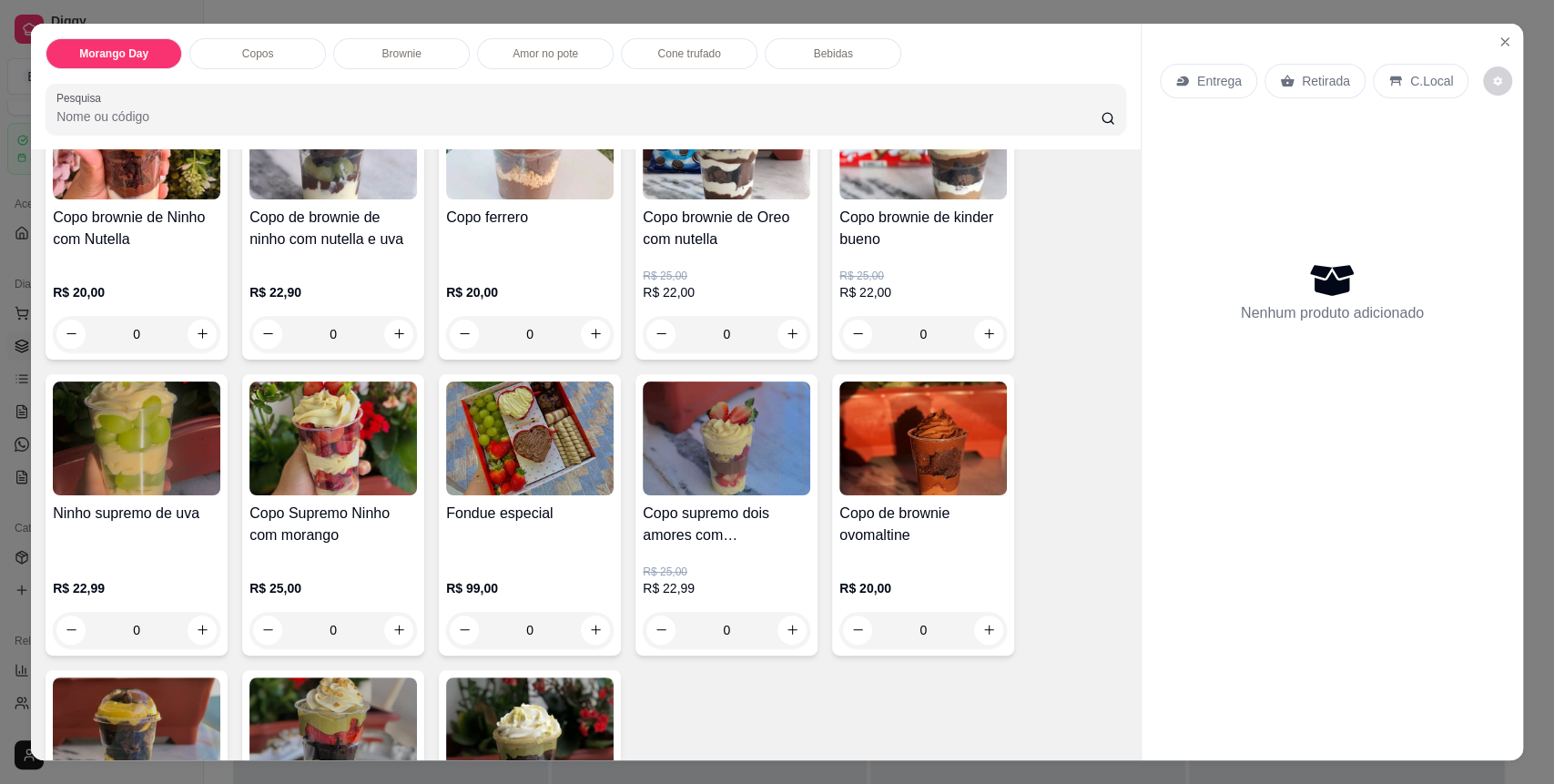
drag, startPoint x: 374, startPoint y: 14, endPoint x: 355, endPoint y: 30, distance: 24.8
click at [353, 24] on div "Morango Day Copos Brownie Amor no pote Cone trufado Bebidas Pesquisa Item avuls…" at bounding box center [777, 392] width 1554 height 784
drag, startPoint x: 370, startPoint y: 33, endPoint x: 383, endPoint y: 63, distance: 32.7
click at [371, 38] on div "Morango Day Copos Brownie Amor no pote Cone trufado Bebidas Pesquisa" at bounding box center [586, 87] width 1110 height 126
click at [383, 65] on div "Brownie" at bounding box center [402, 53] width 137 height 30
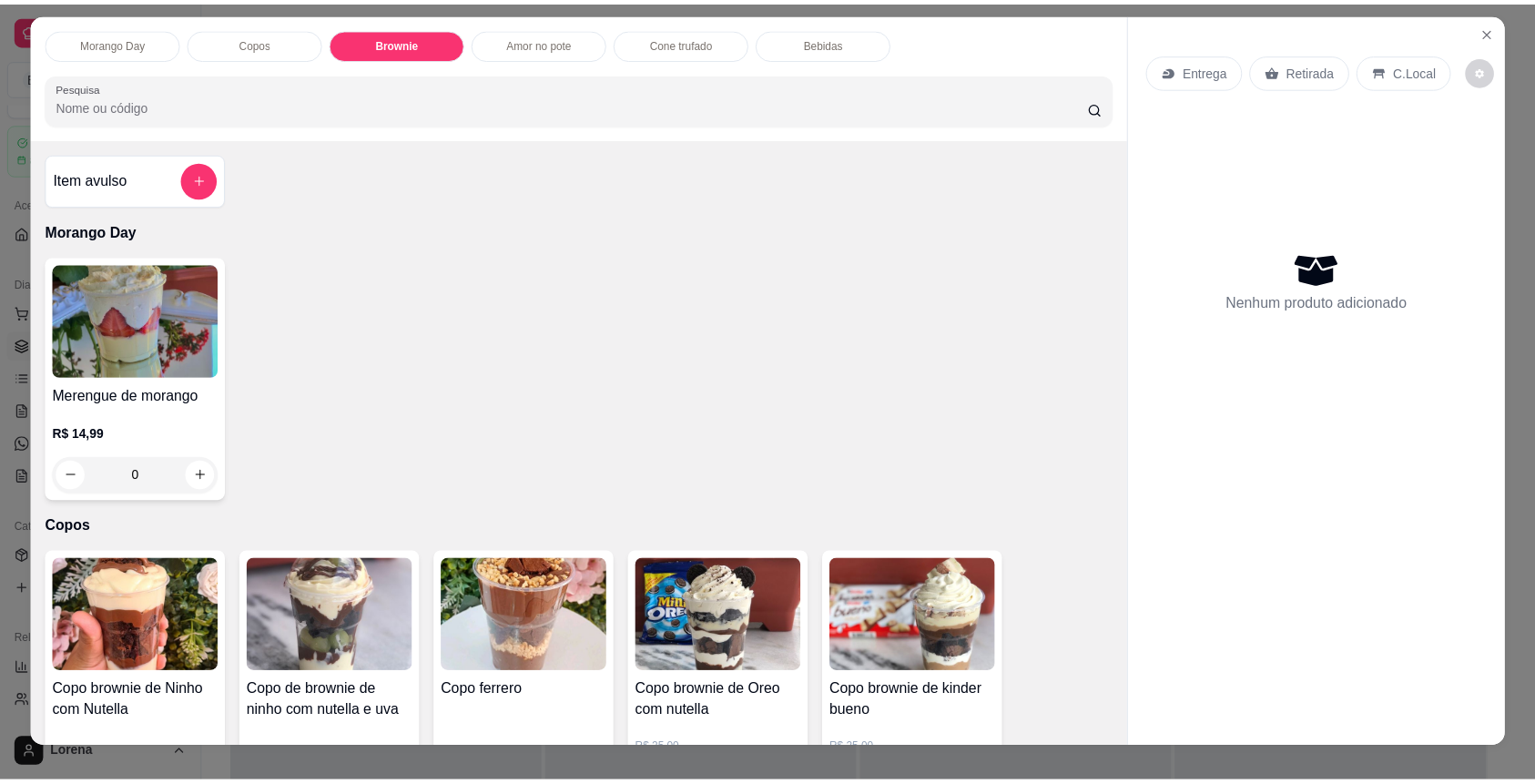
scroll to position [0, 0]
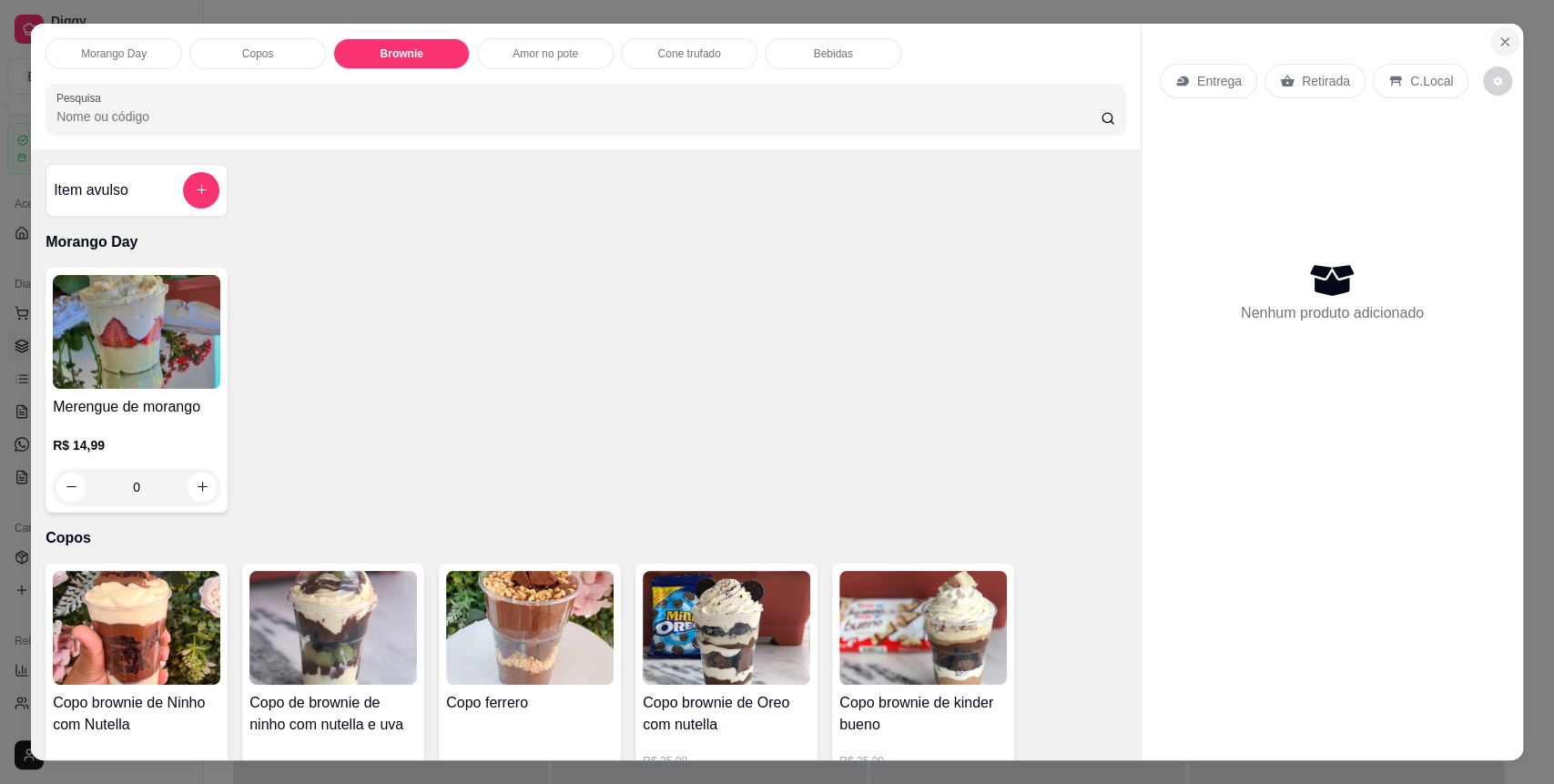
click at [1501, 35] on icon "Close" at bounding box center [1505, 41] width 15 height 15
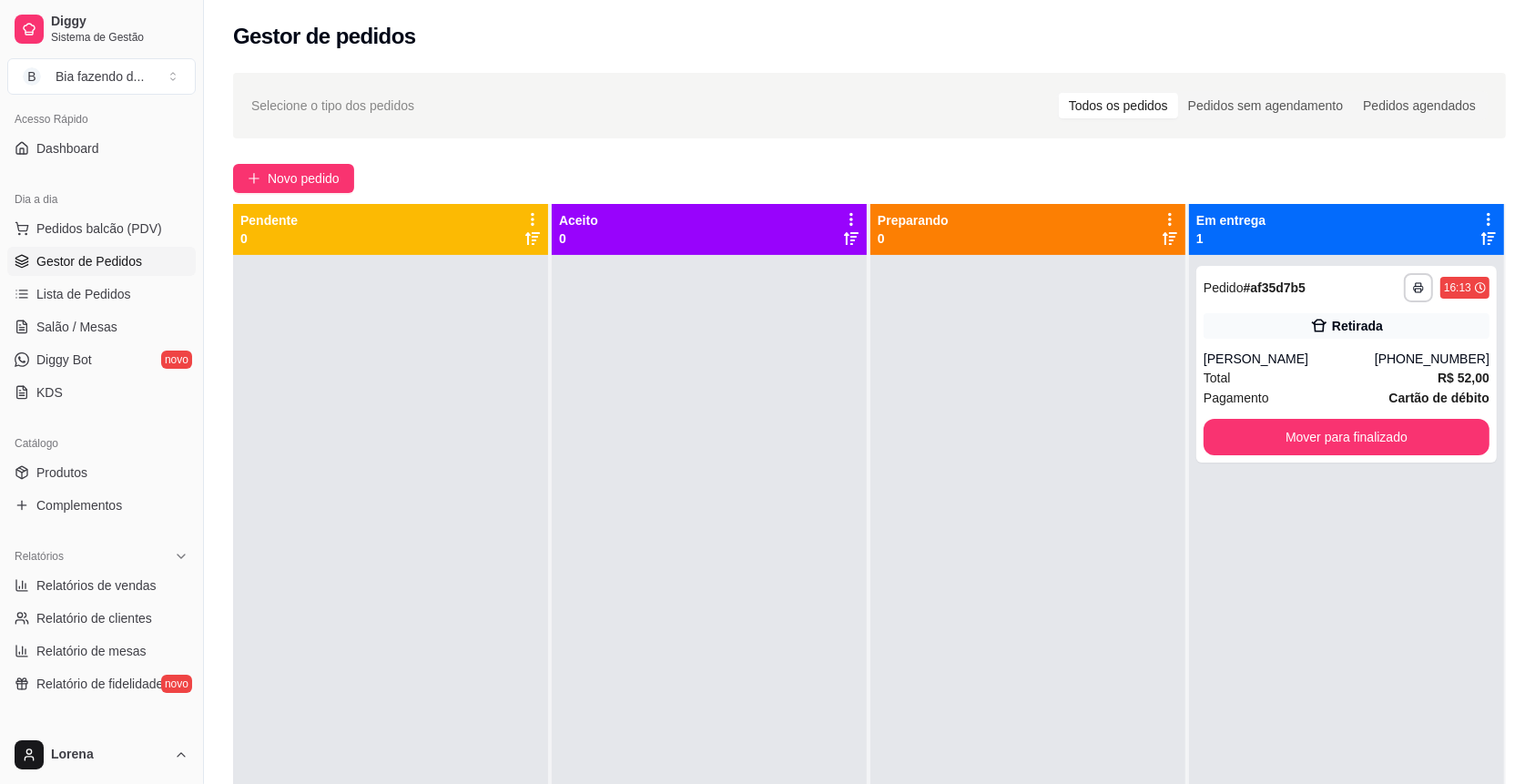
scroll to position [160, 0]
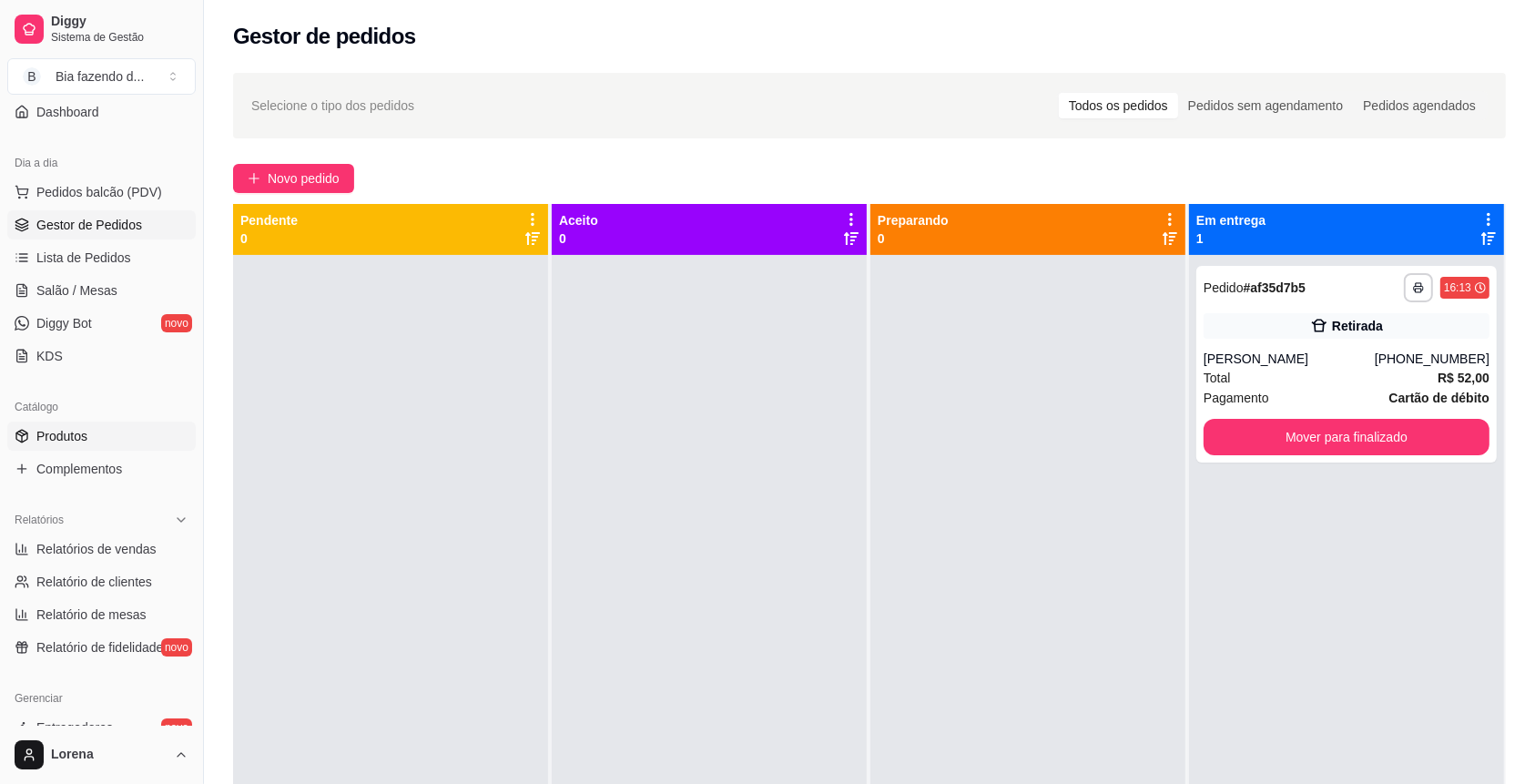
click at [132, 422] on link "Produtos" at bounding box center [101, 436] width 189 height 30
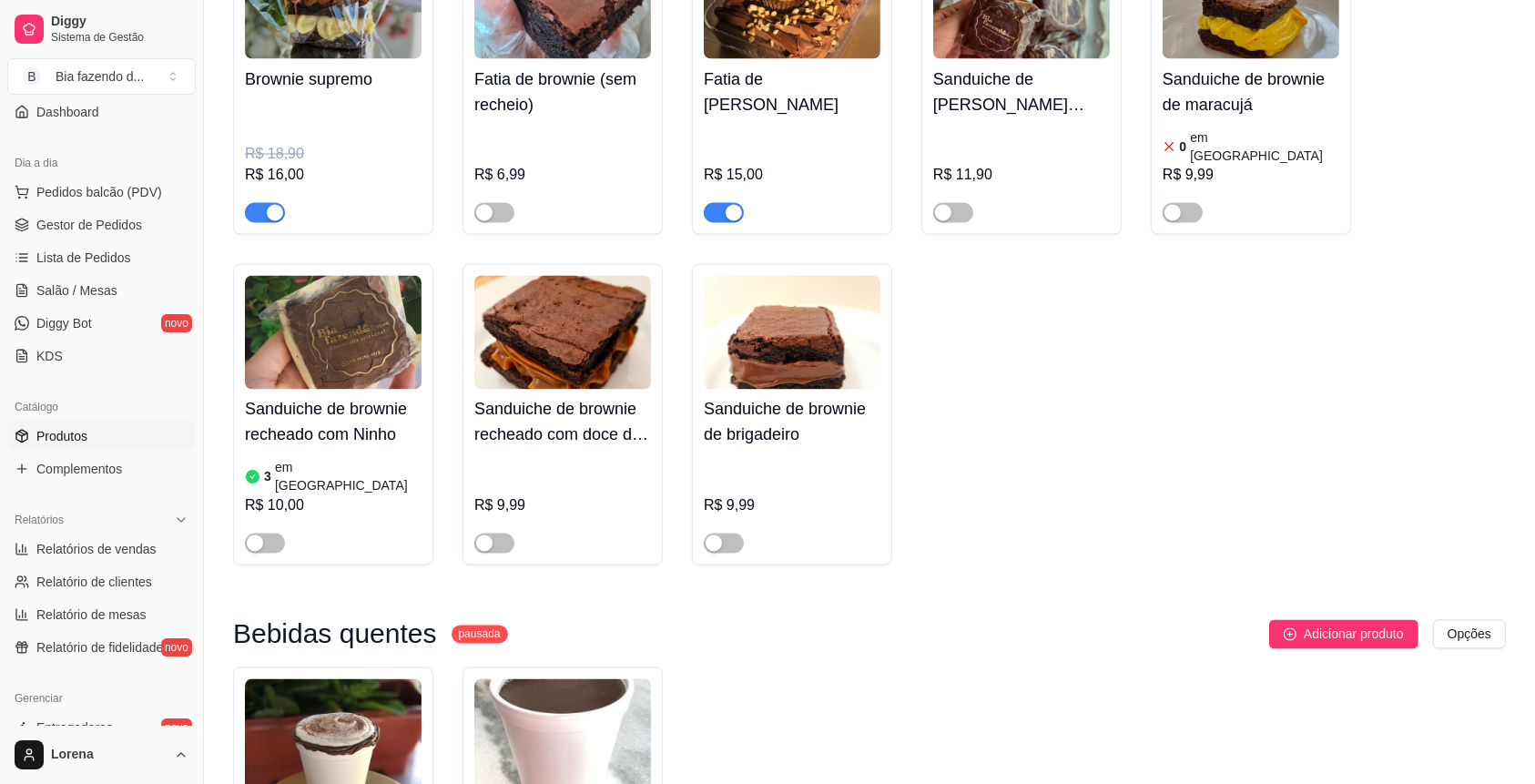
scroll to position [3398, 0]
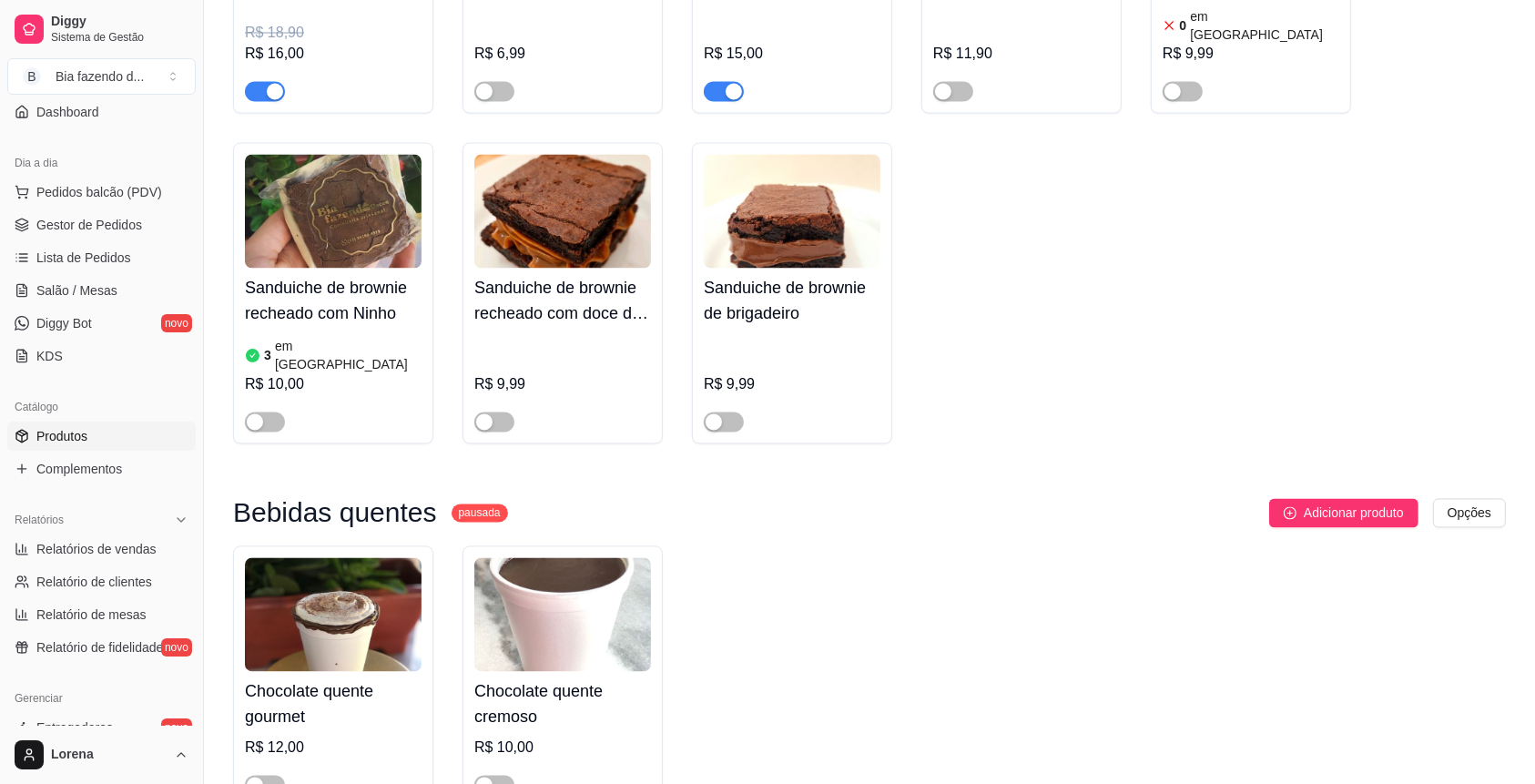
drag, startPoint x: 259, startPoint y: 380, endPoint x: 293, endPoint y: 317, distance: 71.6
click at [257, 414] on div "button" at bounding box center [255, 422] width 17 height 17
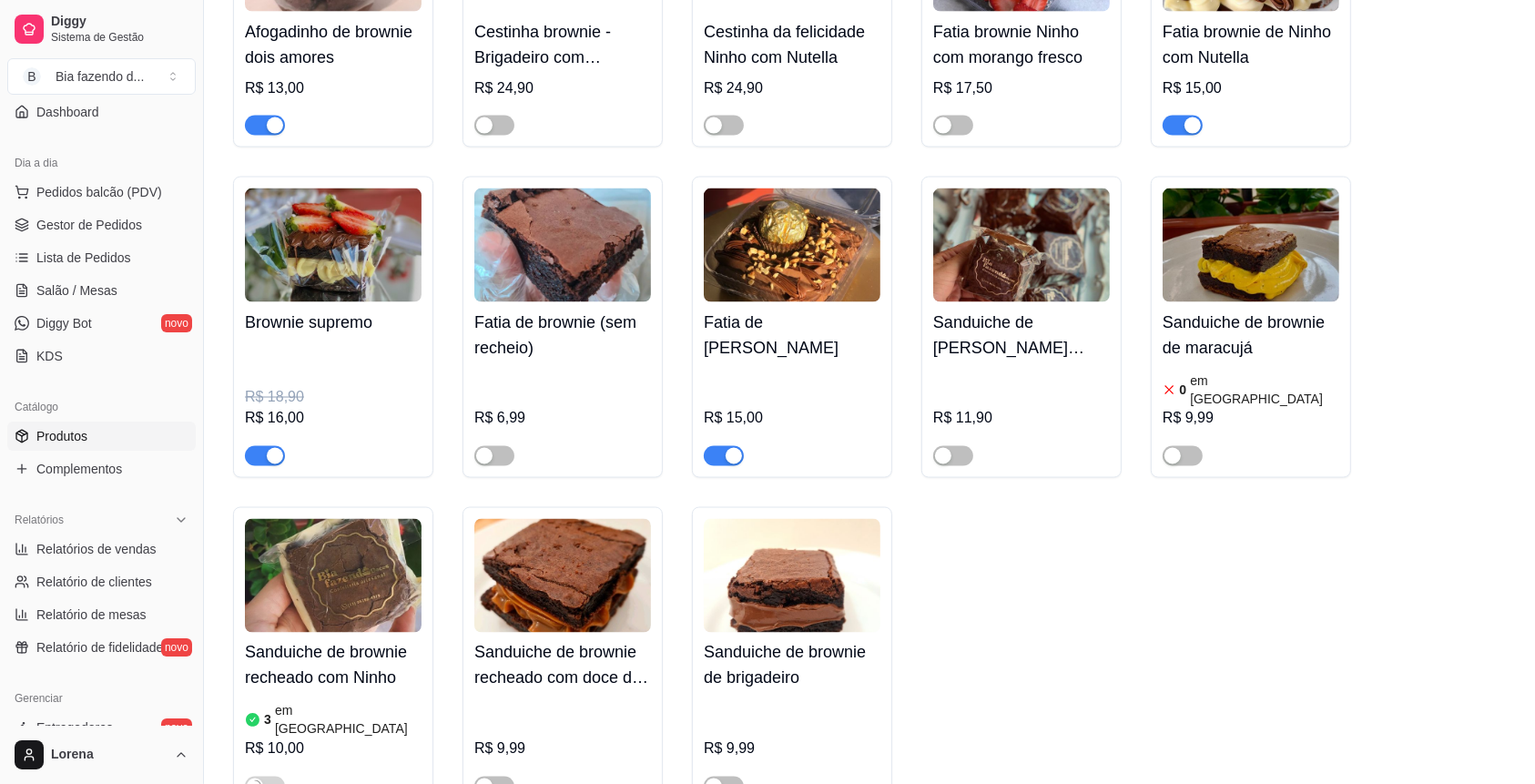
scroll to position [2790, 0]
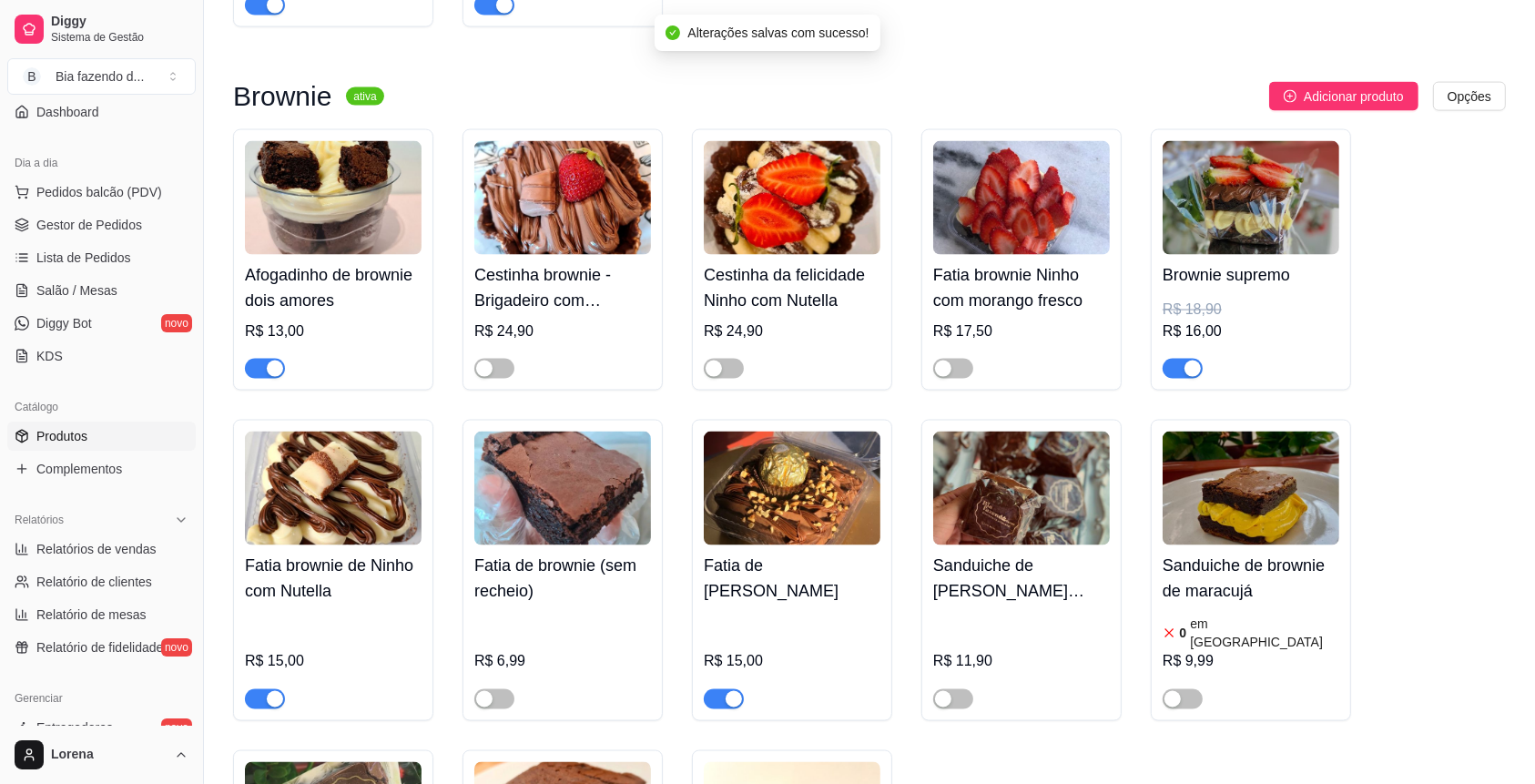
click at [937, 687] on div at bounding box center [952, 697] width 40 height 22
click at [951, 689] on span "button" at bounding box center [952, 698] width 40 height 20
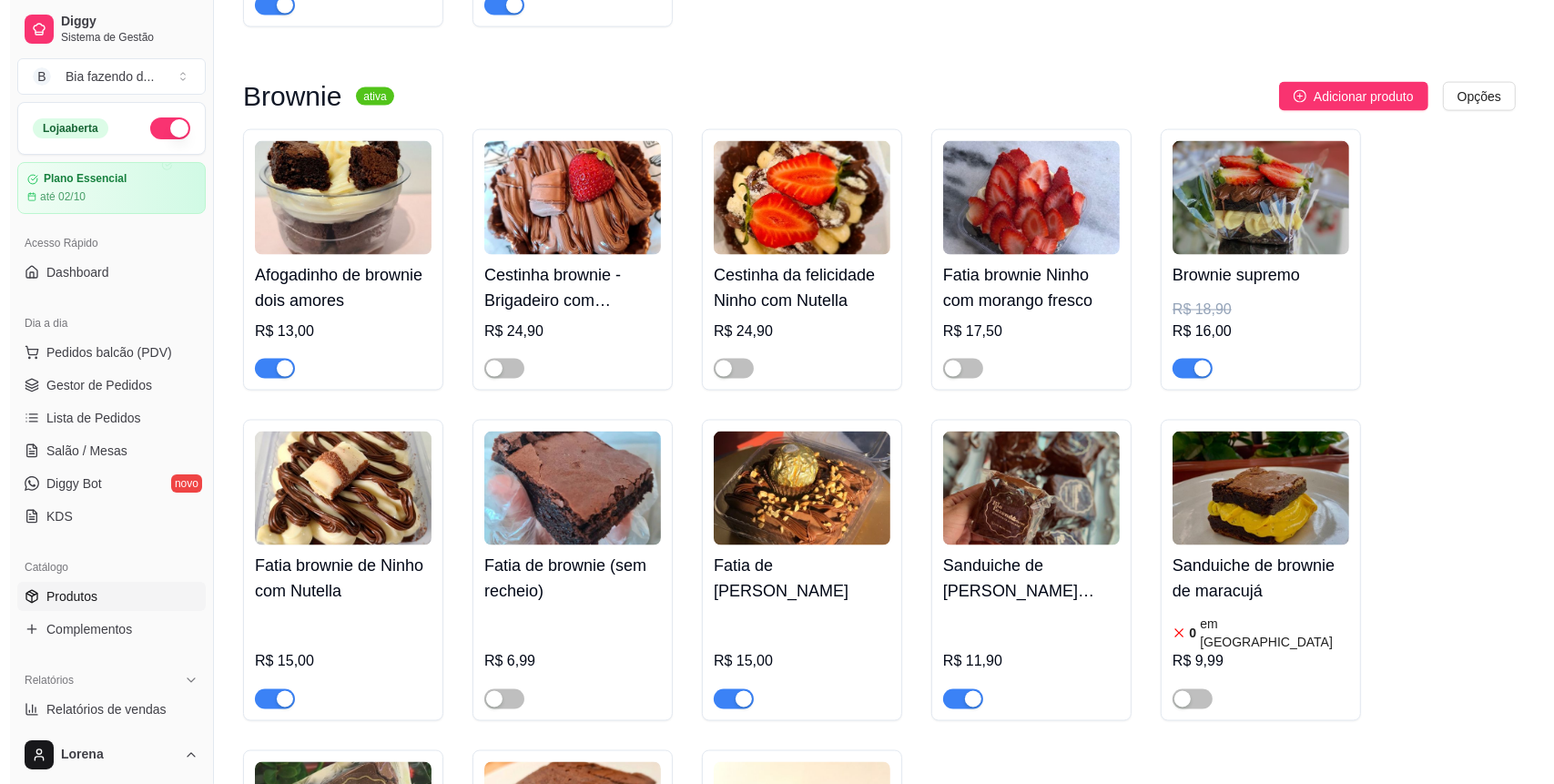
scroll to position [0, 0]
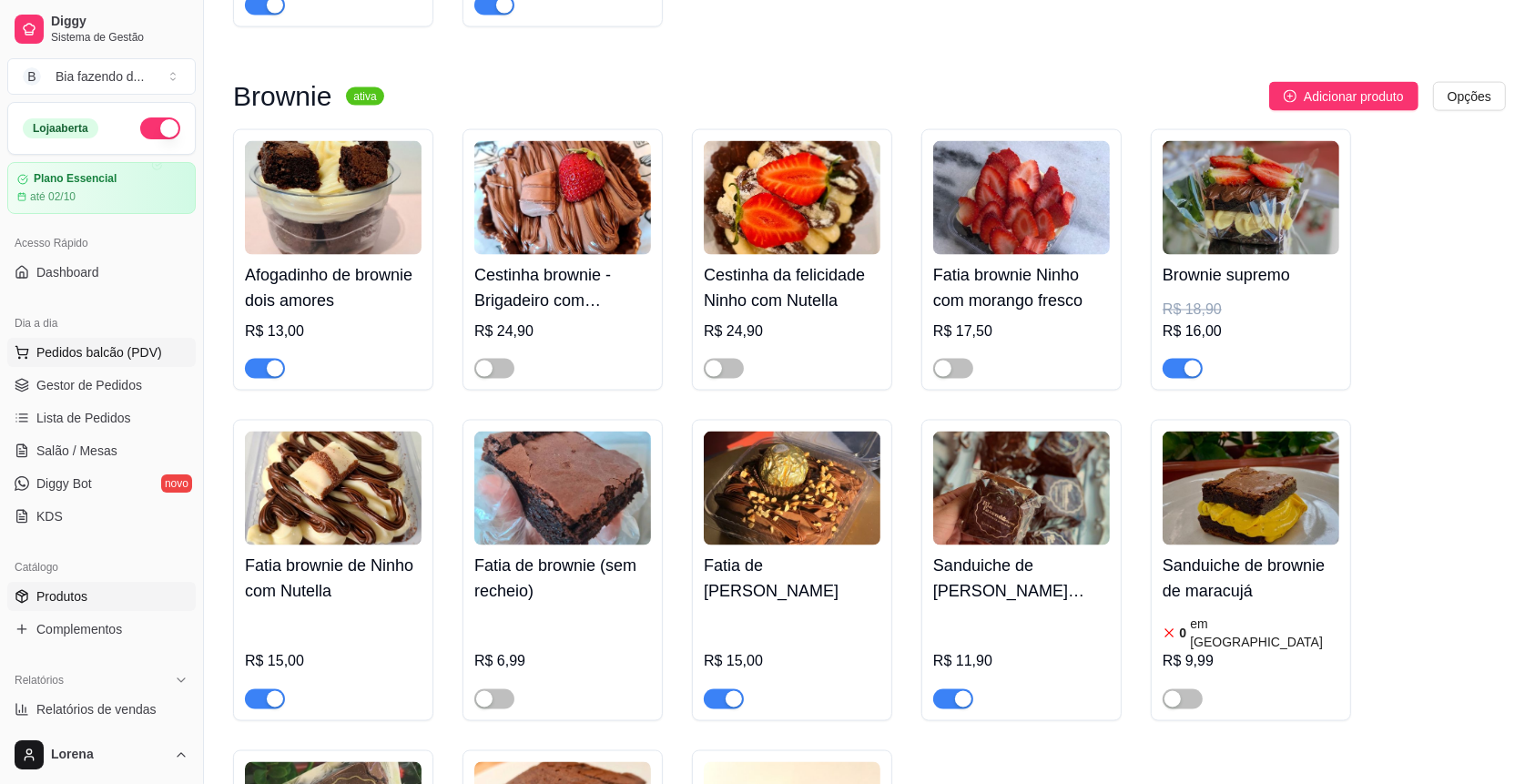
click at [89, 354] on span "Pedidos balcão (PDV)" at bounding box center [99, 352] width 126 height 19
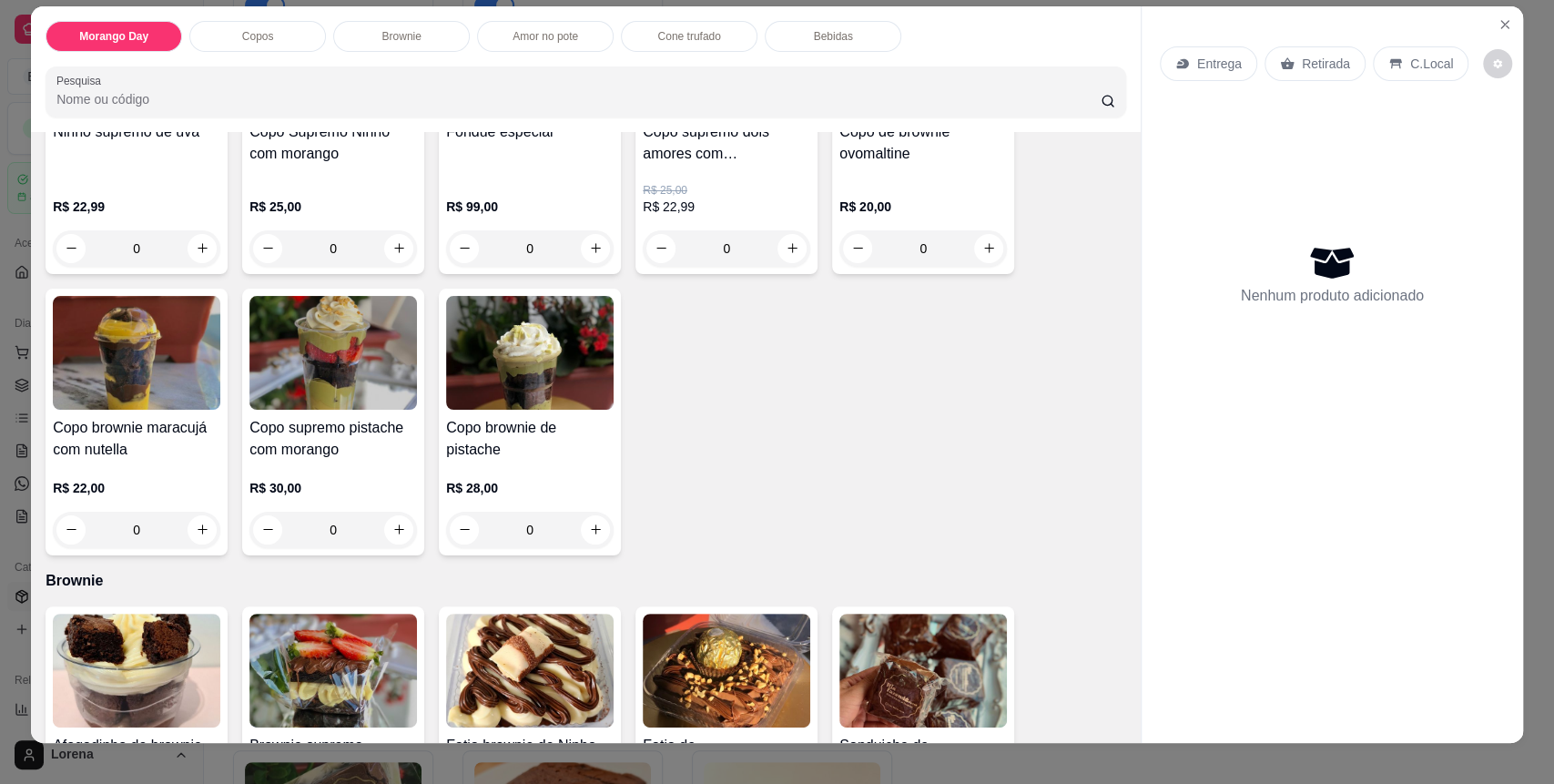
scroll to position [34, 0]
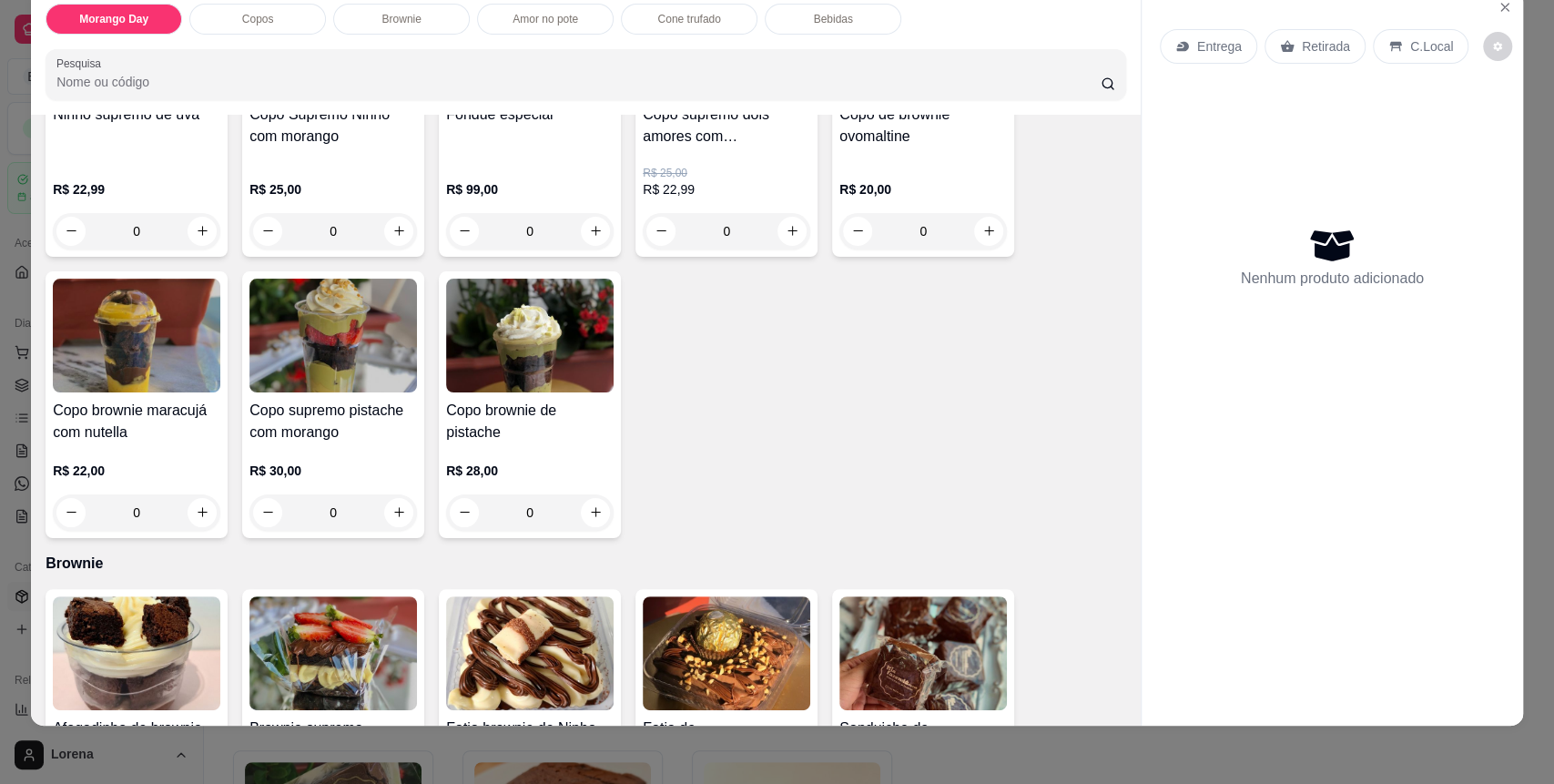
click at [385, 22] on p "Brownie" at bounding box center [402, 19] width 39 height 15
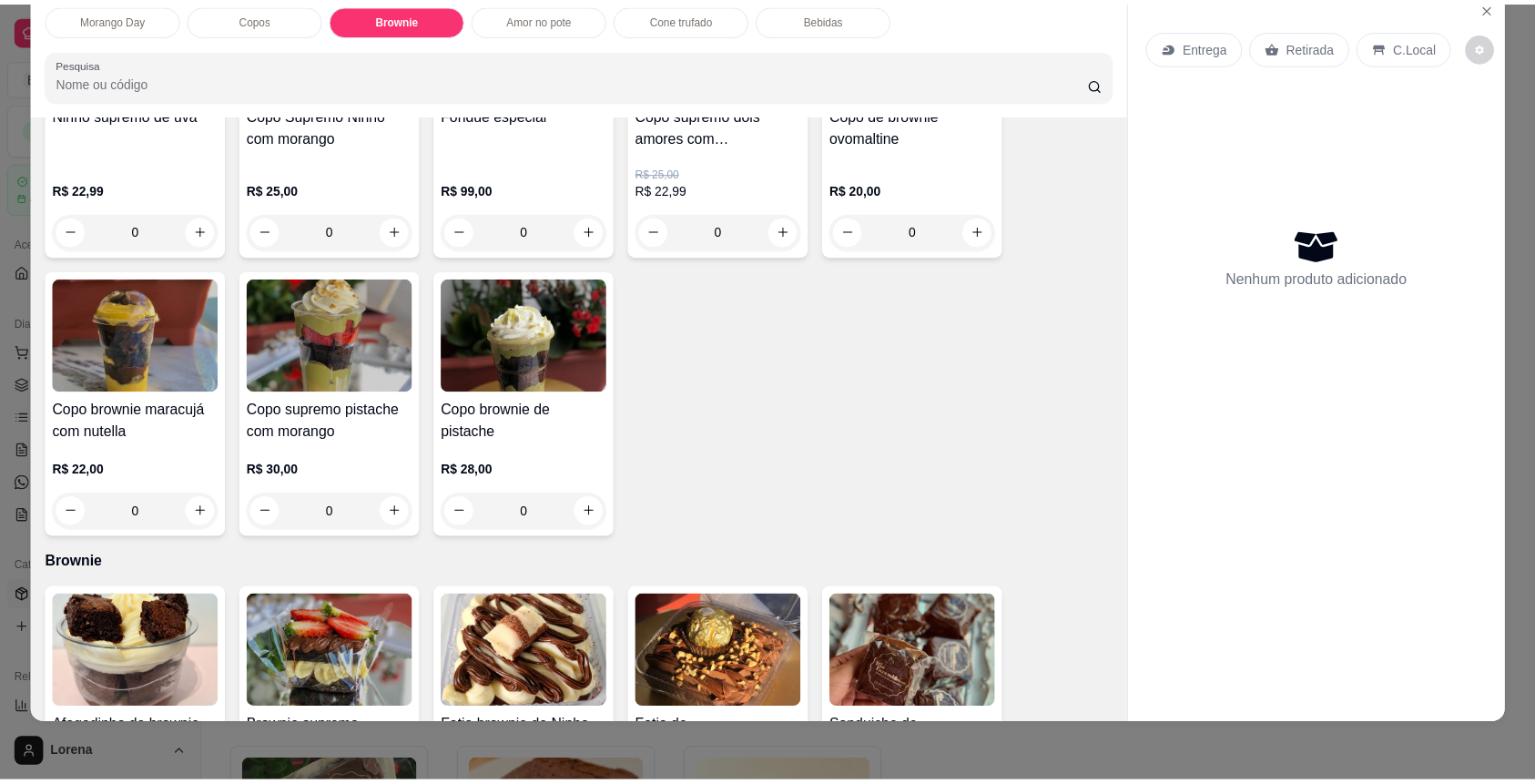
scroll to position [1287, 0]
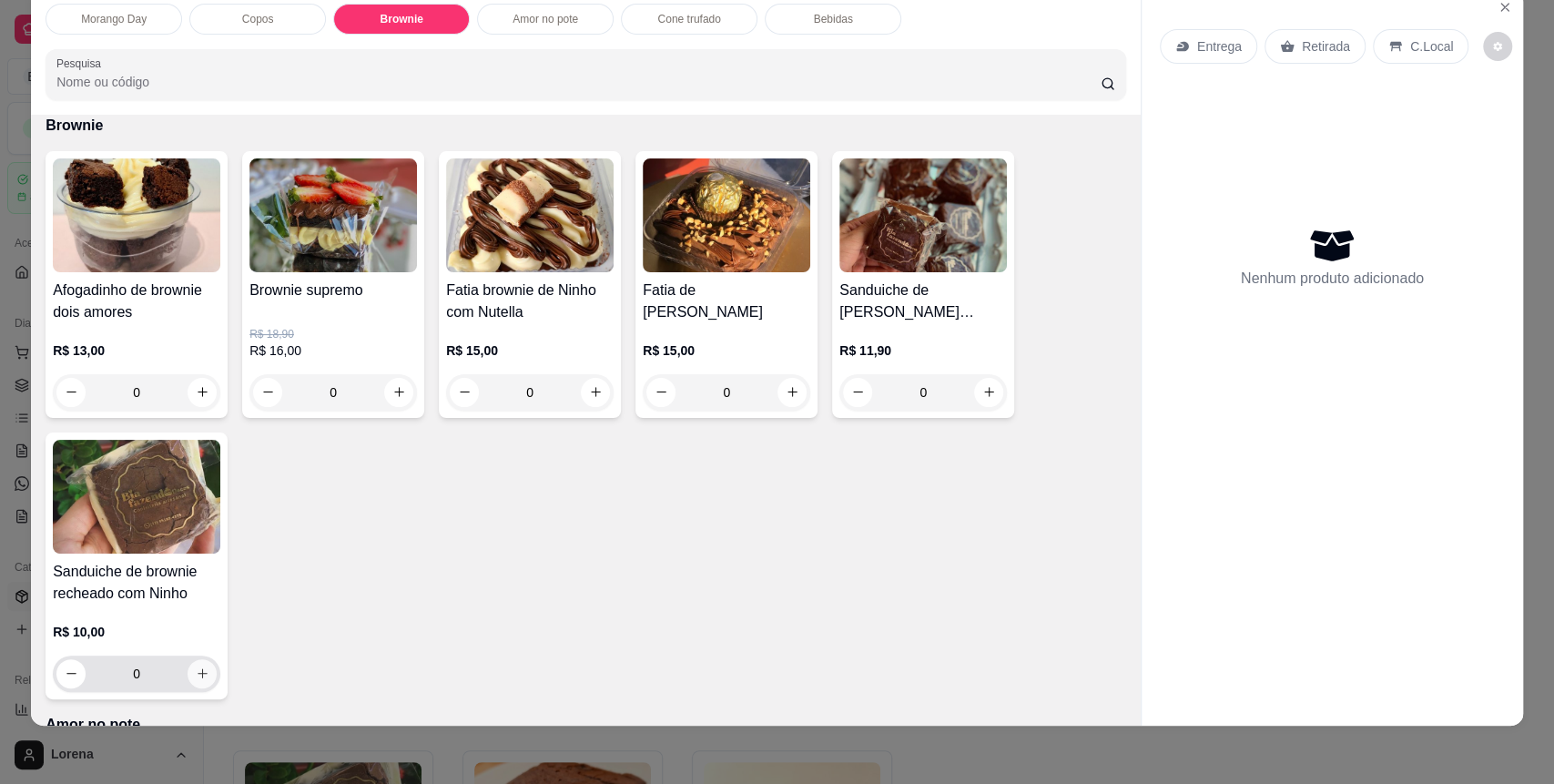
click at [203, 674] on button "increase-product-quantity" at bounding box center [203, 674] width 30 height 30
type input "1"
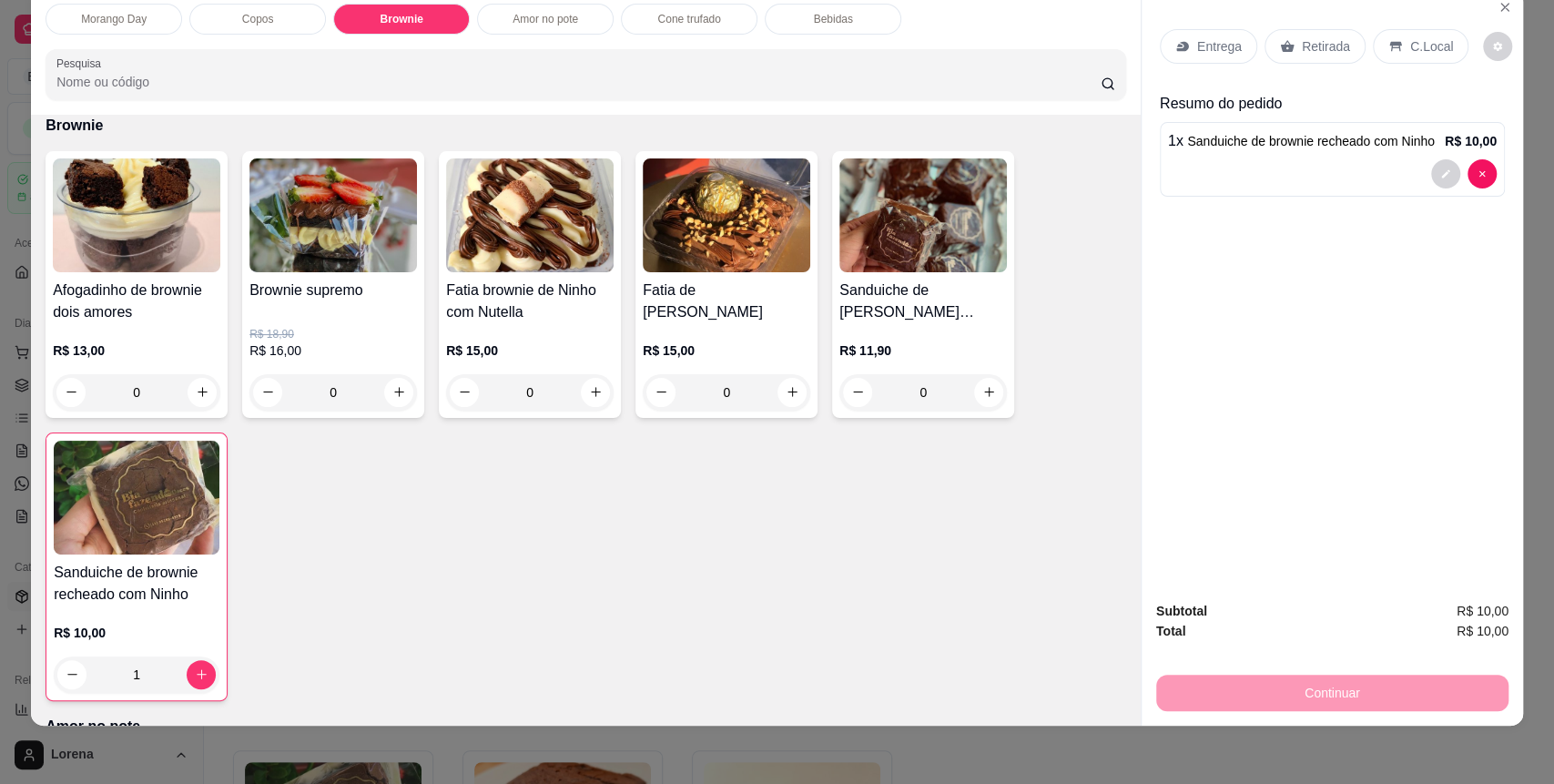
click at [1396, 57] on div "C.Local" at bounding box center [1420, 46] width 95 height 34
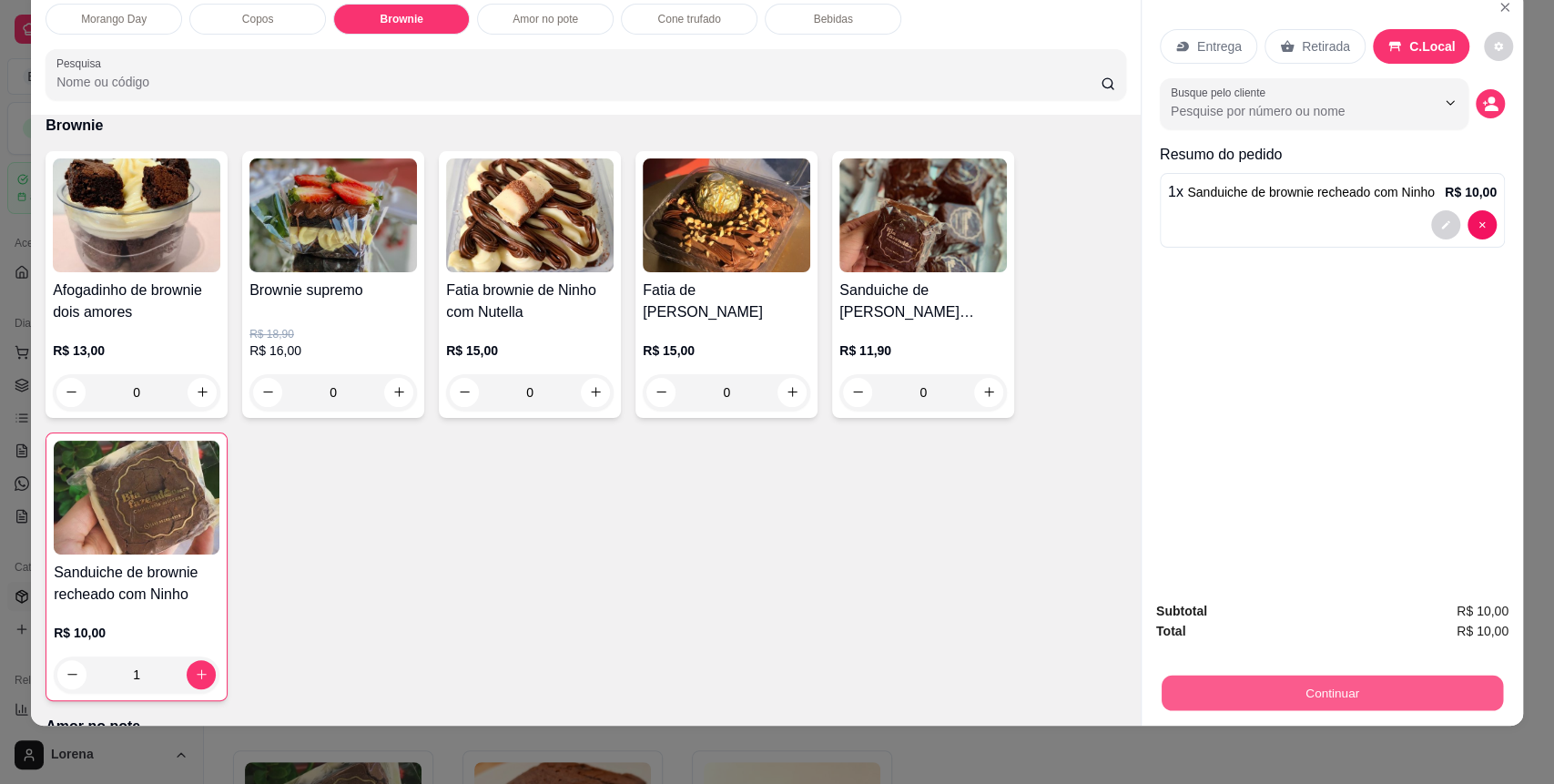
click at [1280, 677] on button "Continuar" at bounding box center [1332, 693] width 342 height 35
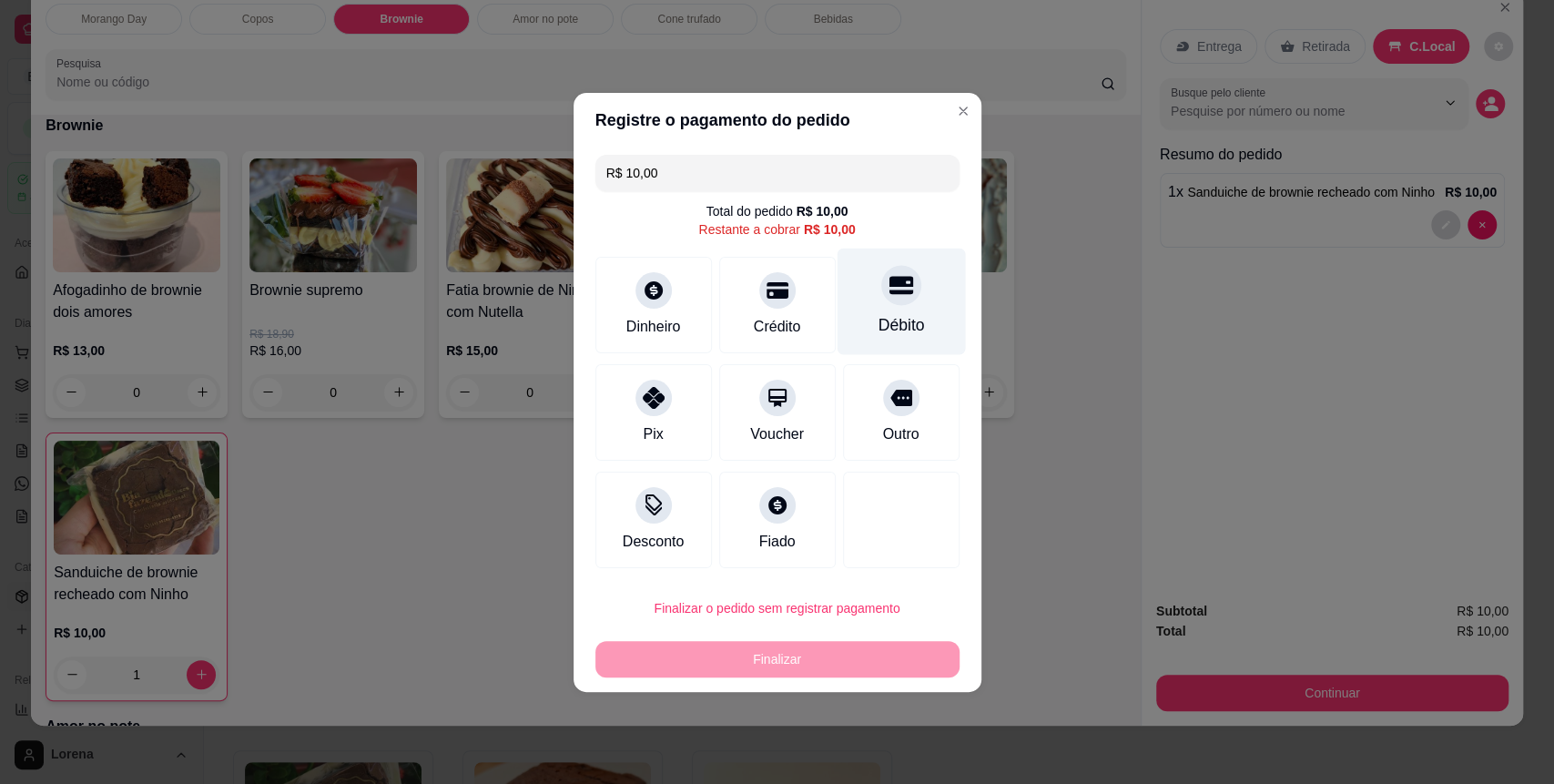
click at [911, 285] on div "Débito" at bounding box center [901, 301] width 128 height 106
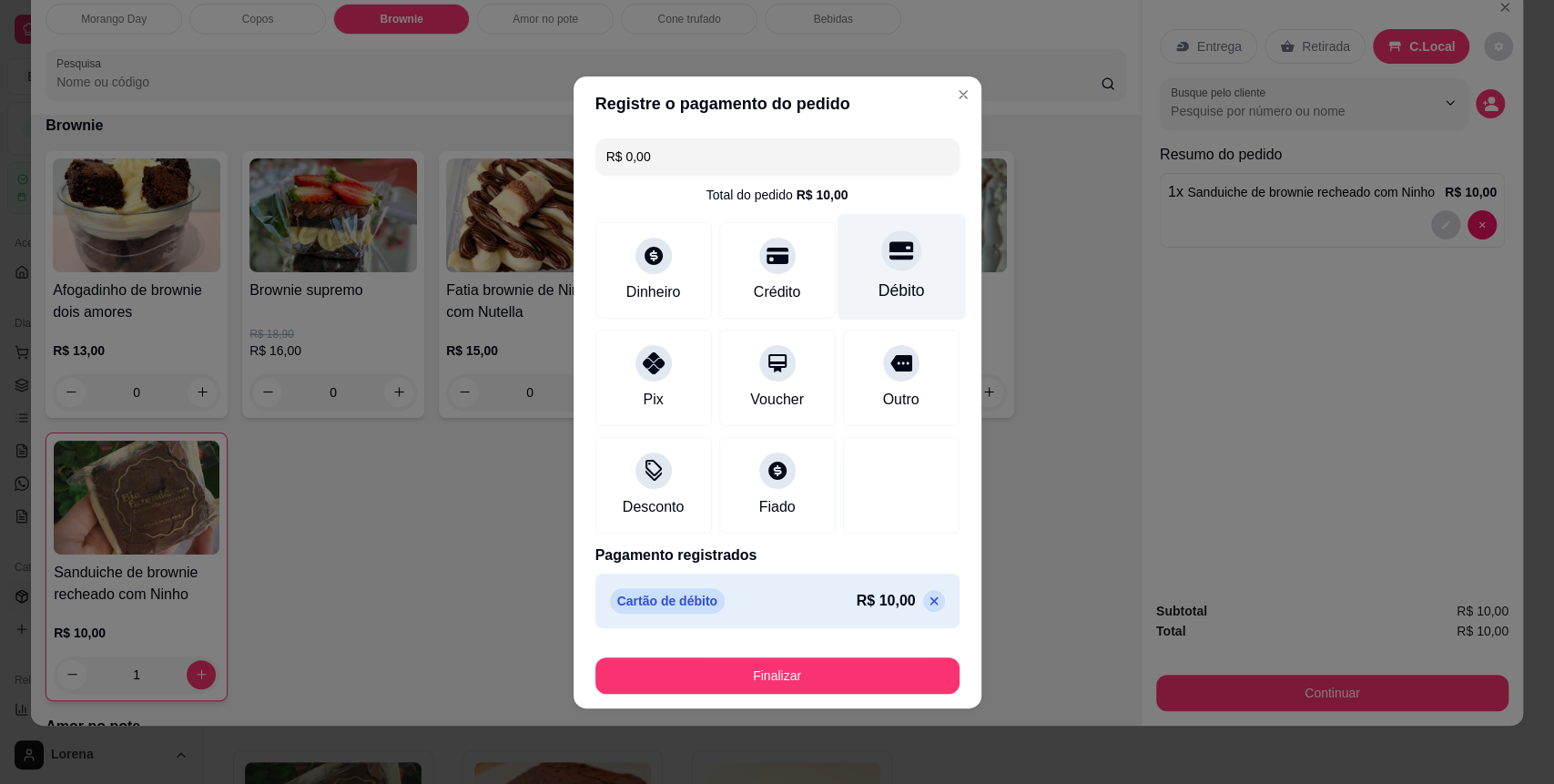
type input "R$ 0,00"
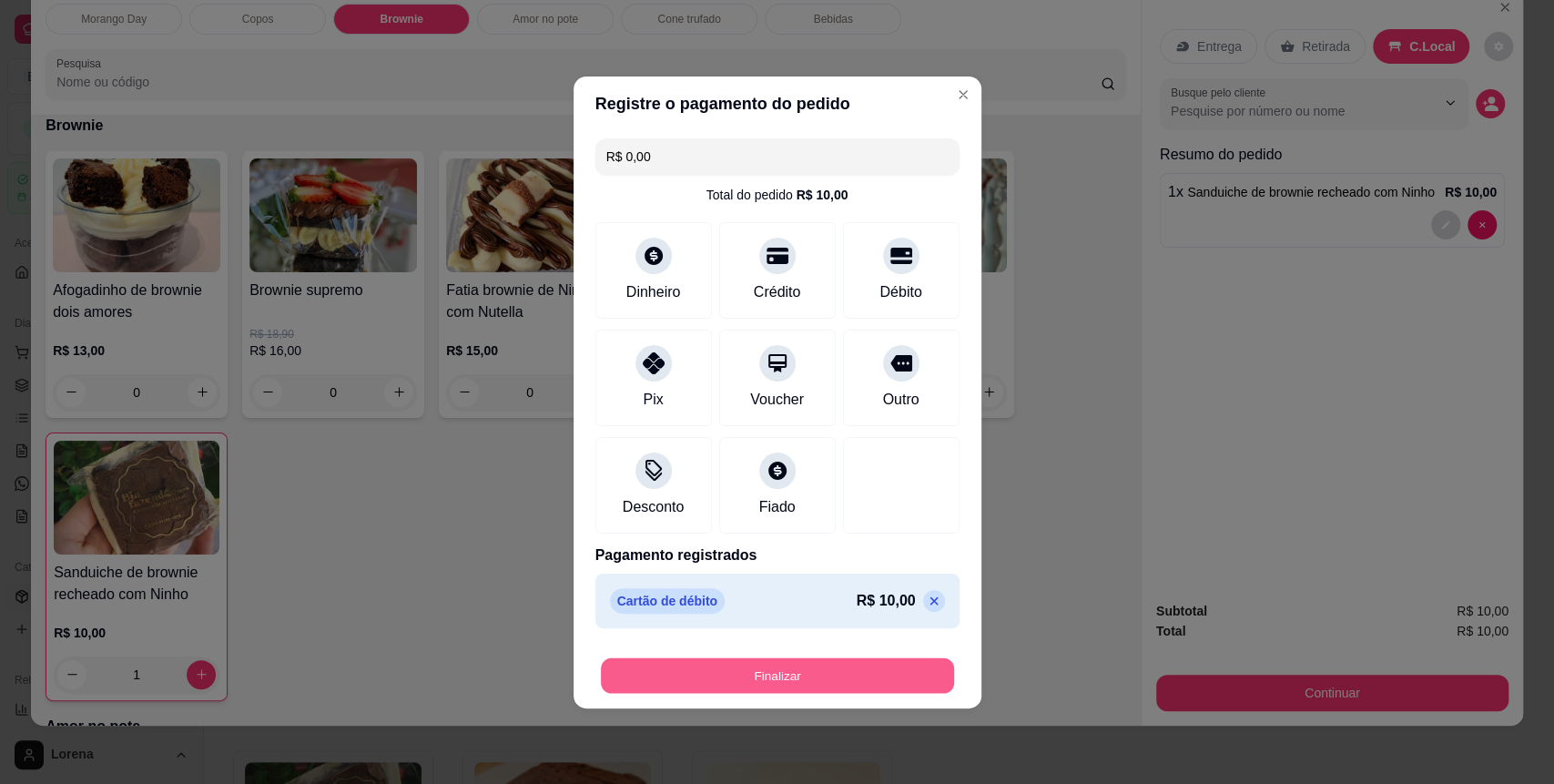
click at [895, 658] on button "Finalizar" at bounding box center [777, 675] width 353 height 35
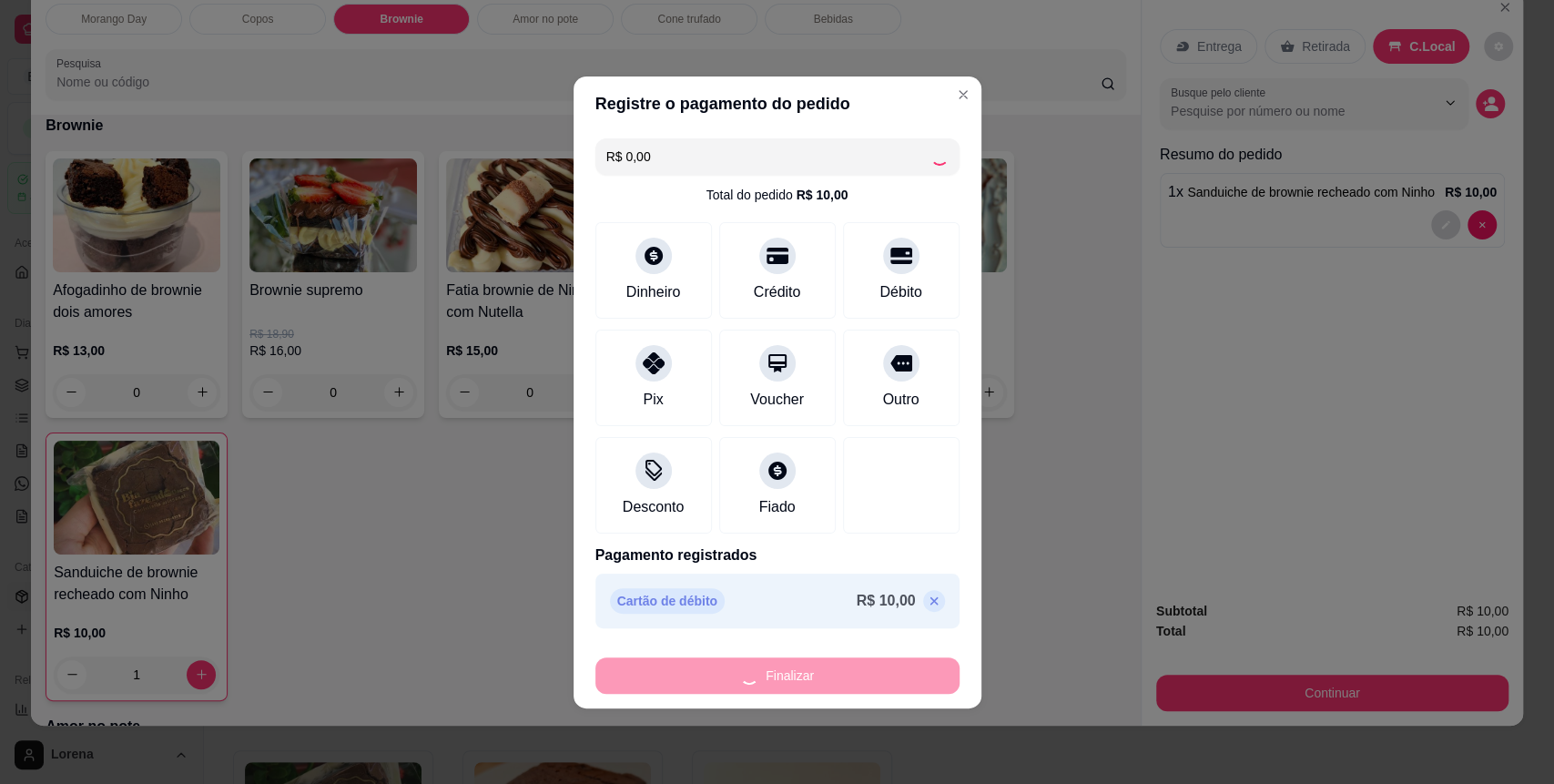
type input "0"
type input "-R$ 10,00"
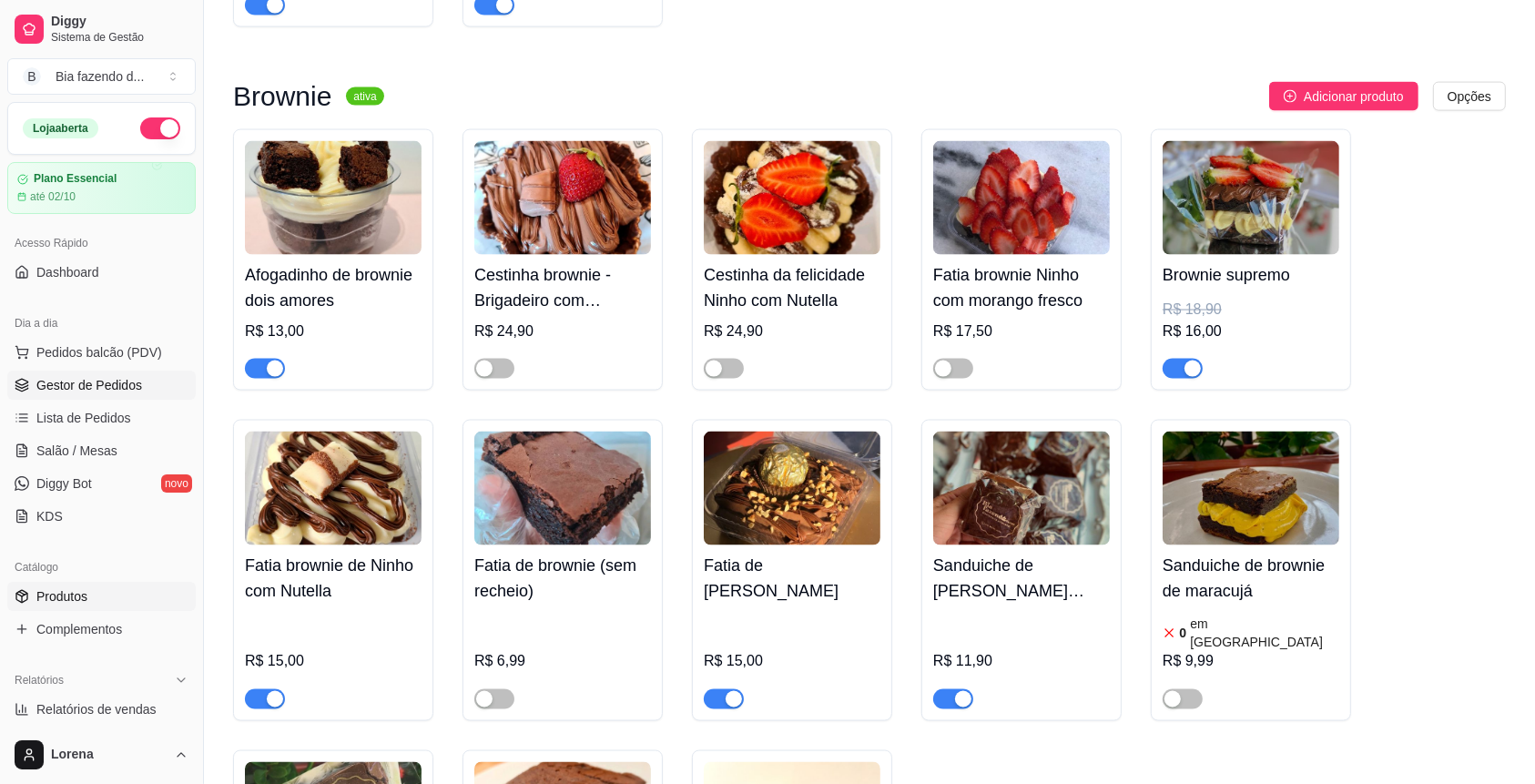
click at [156, 388] on link "Gestor de Pedidos" at bounding box center [101, 386] width 189 height 30
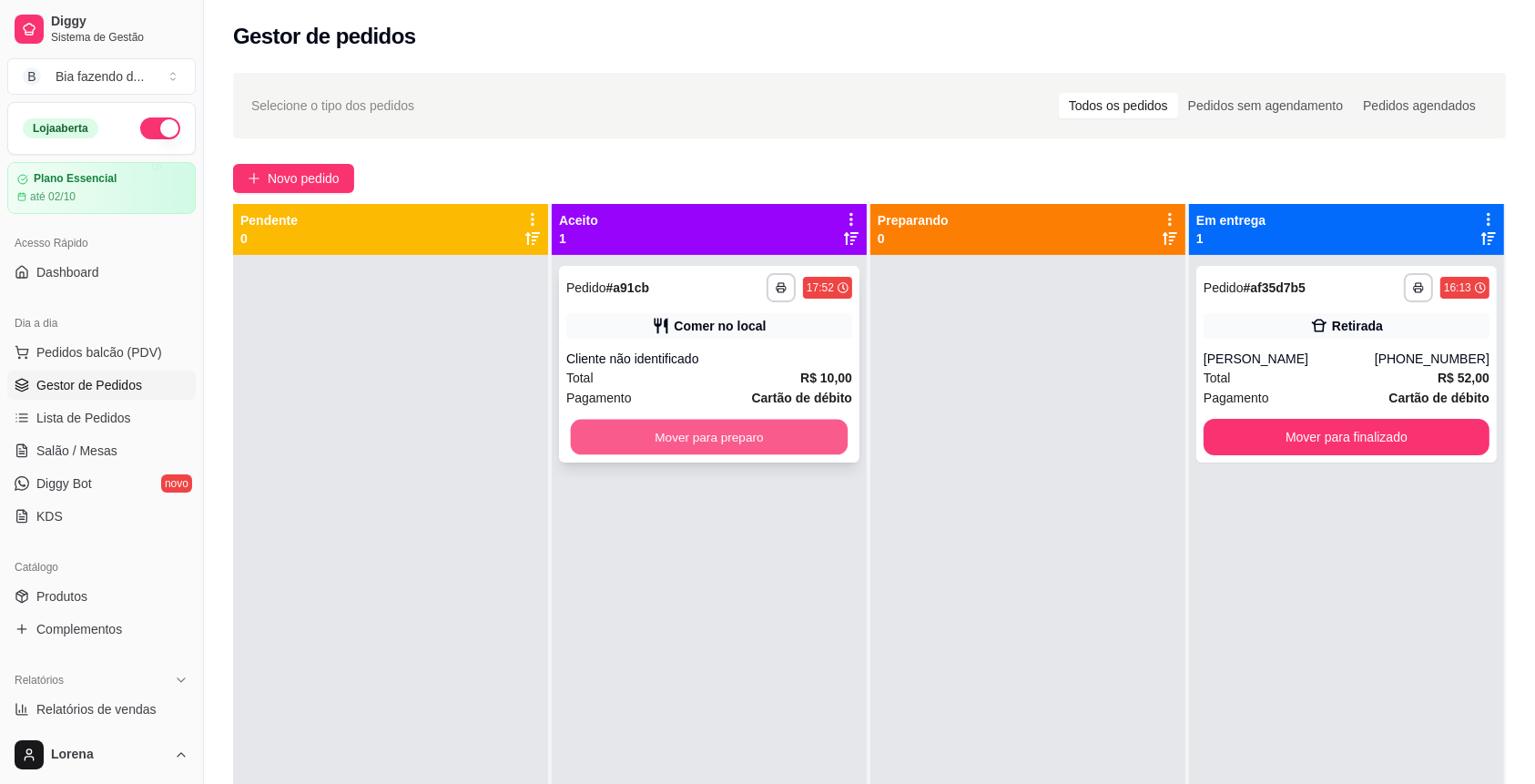
click at [653, 422] on button "Mover para preparo" at bounding box center [709, 437] width 277 height 35
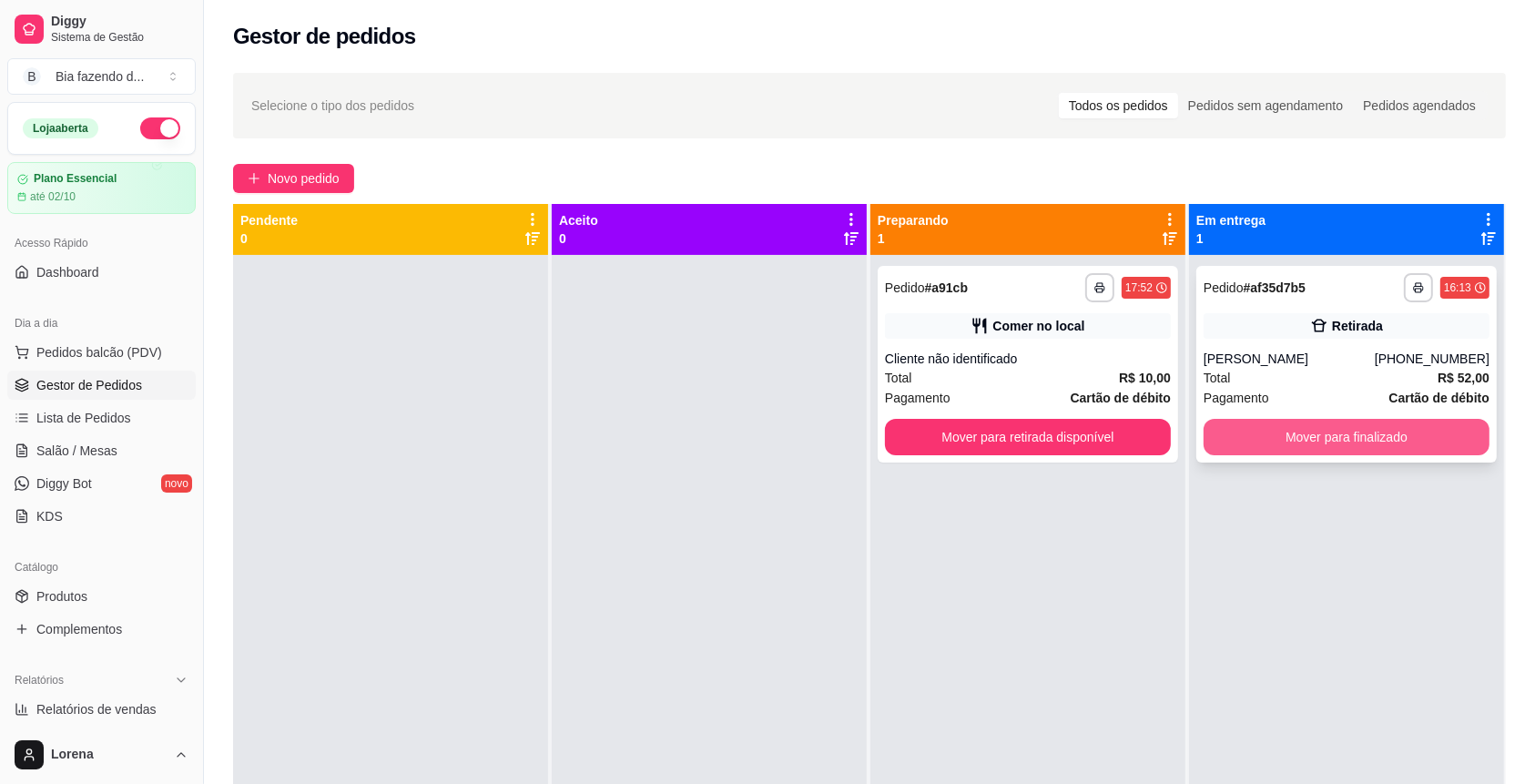
click at [1255, 449] on button "Mover para finalizado" at bounding box center [1346, 437] width 285 height 36
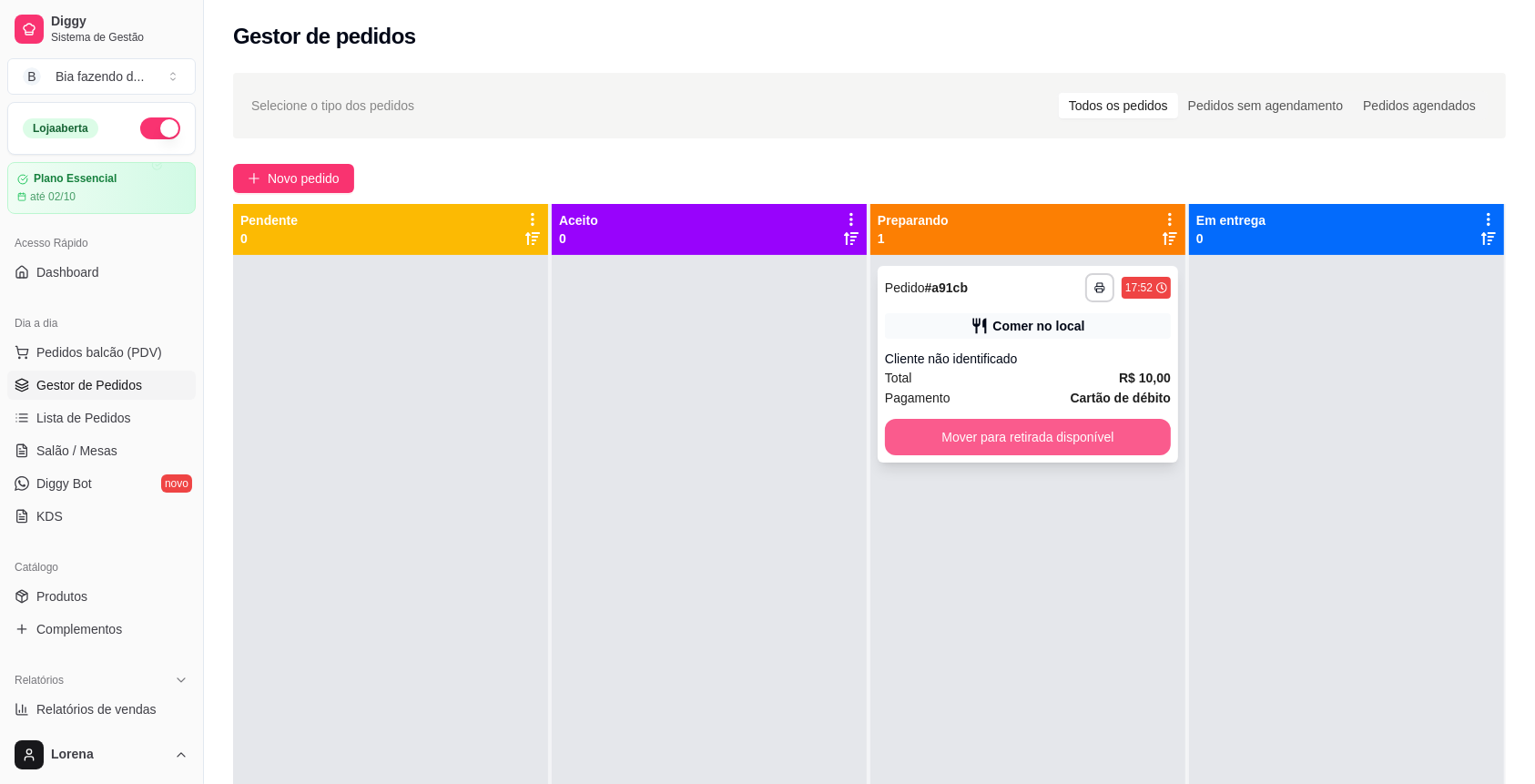
click at [1083, 443] on button "Mover para retirada disponível" at bounding box center [1027, 437] width 285 height 36
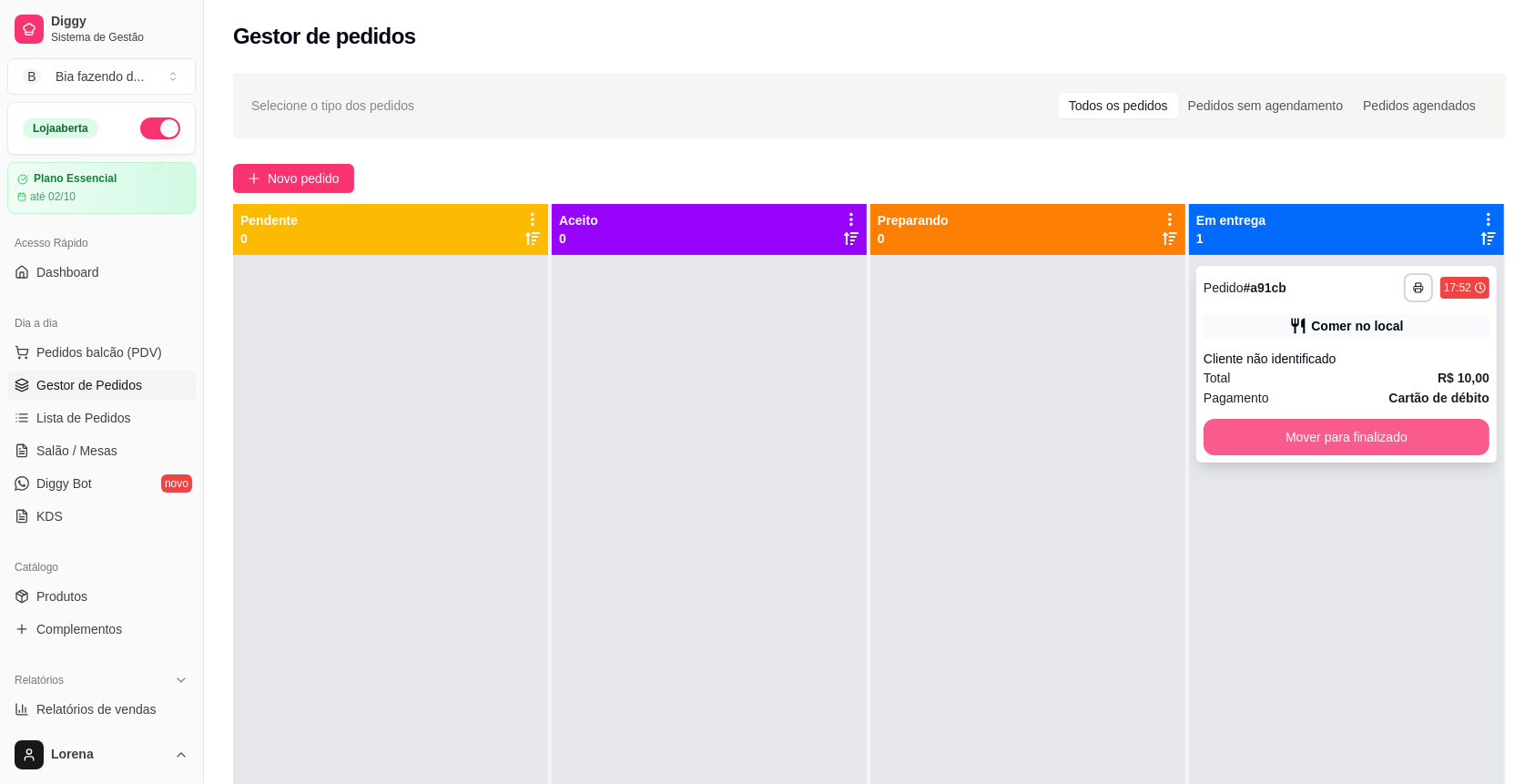
click at [1233, 442] on button "Mover para finalizado" at bounding box center [1346, 437] width 285 height 36
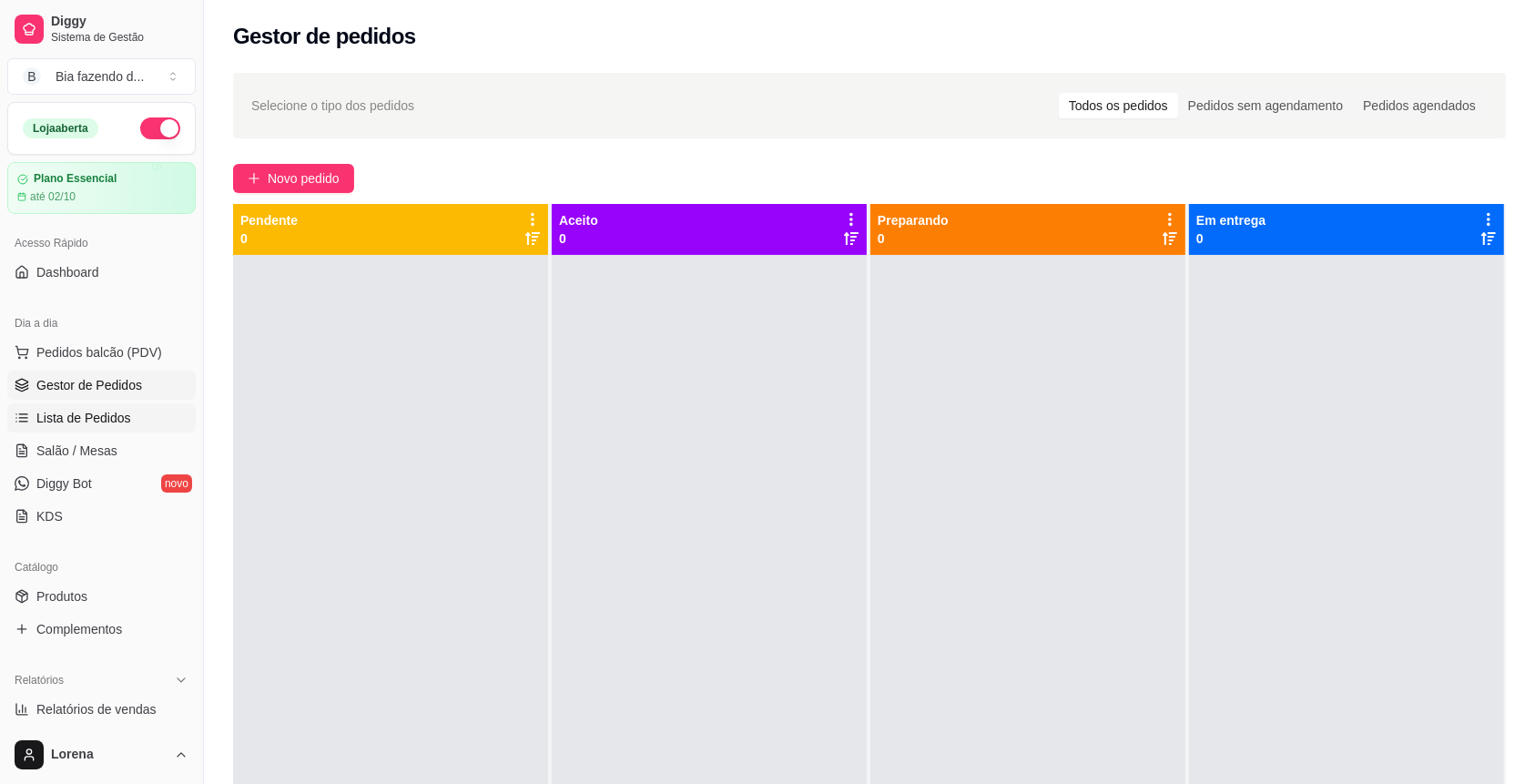
click at [135, 408] on link "Lista de Pedidos" at bounding box center [101, 418] width 189 height 30
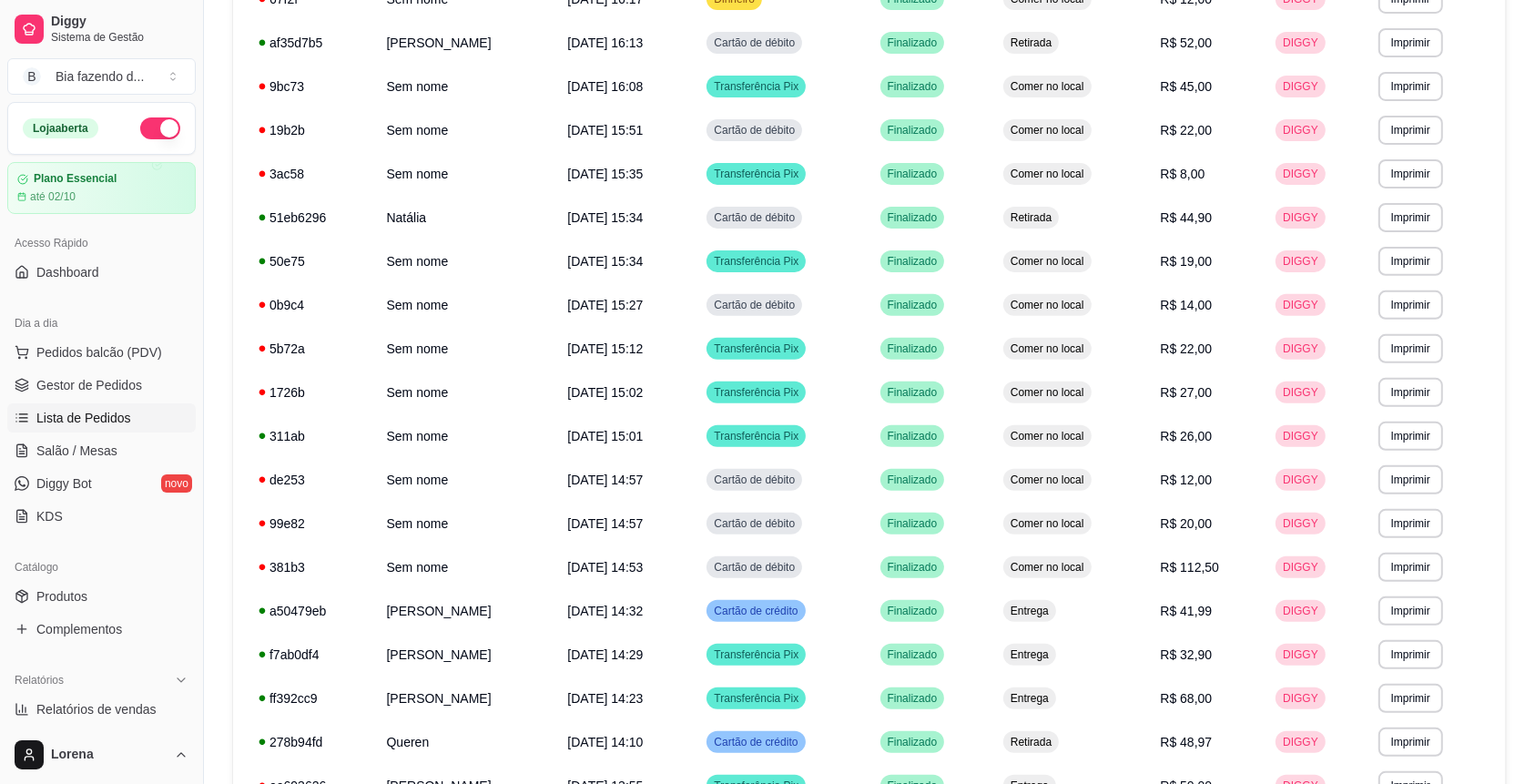
scroll to position [921, 0]
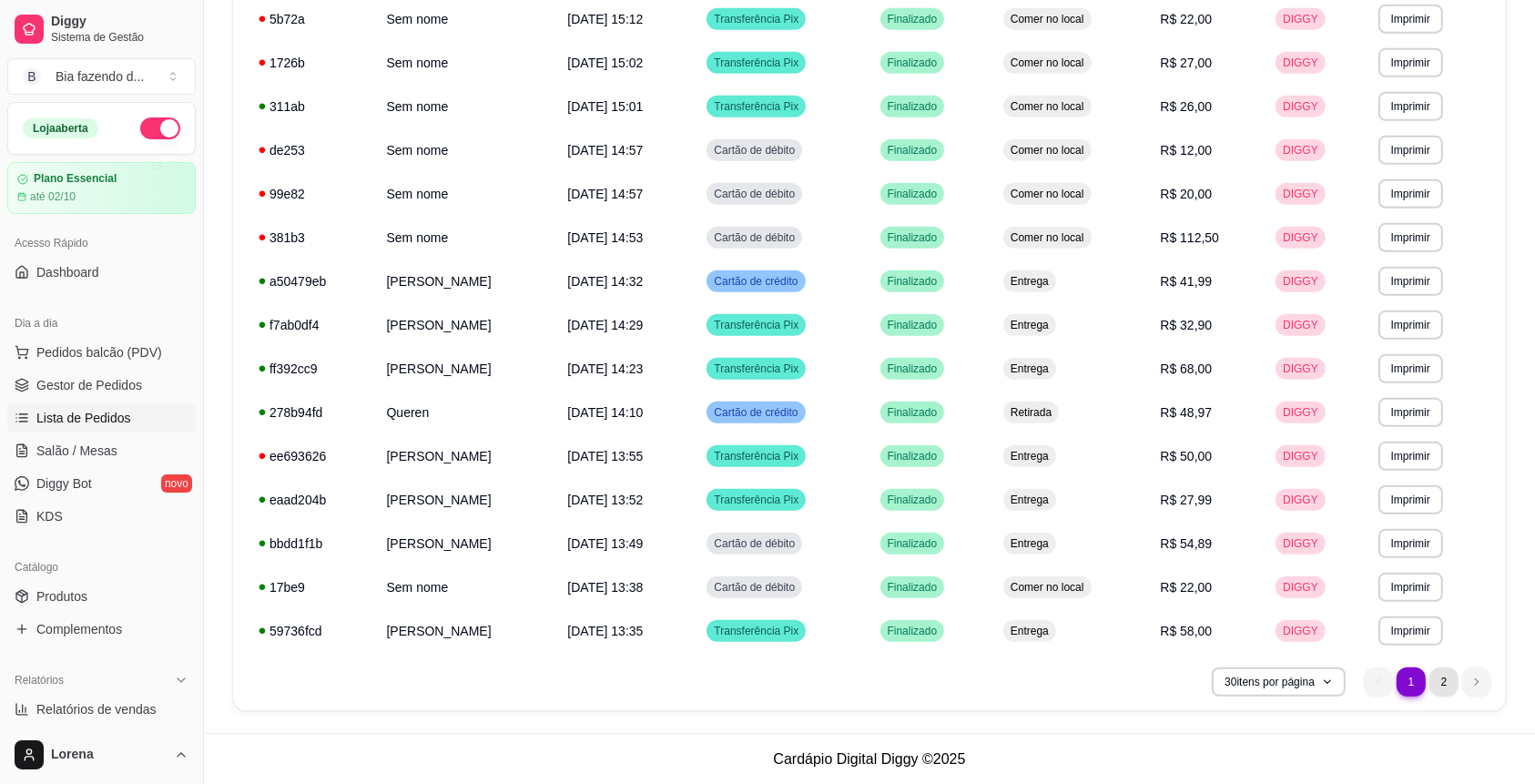
click at [1440, 689] on li "2" at bounding box center [1443, 682] width 30 height 30
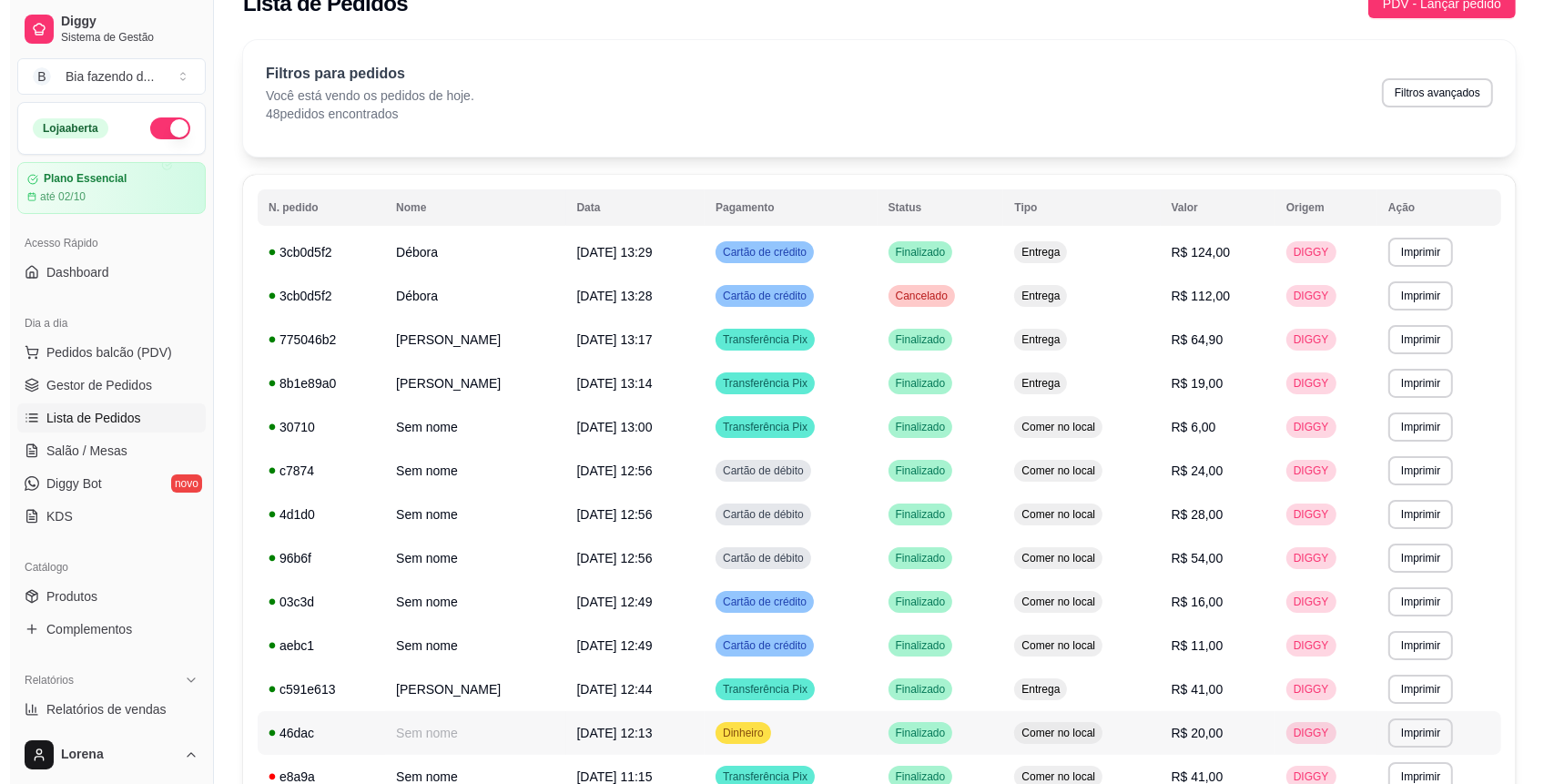
scroll to position [0, 0]
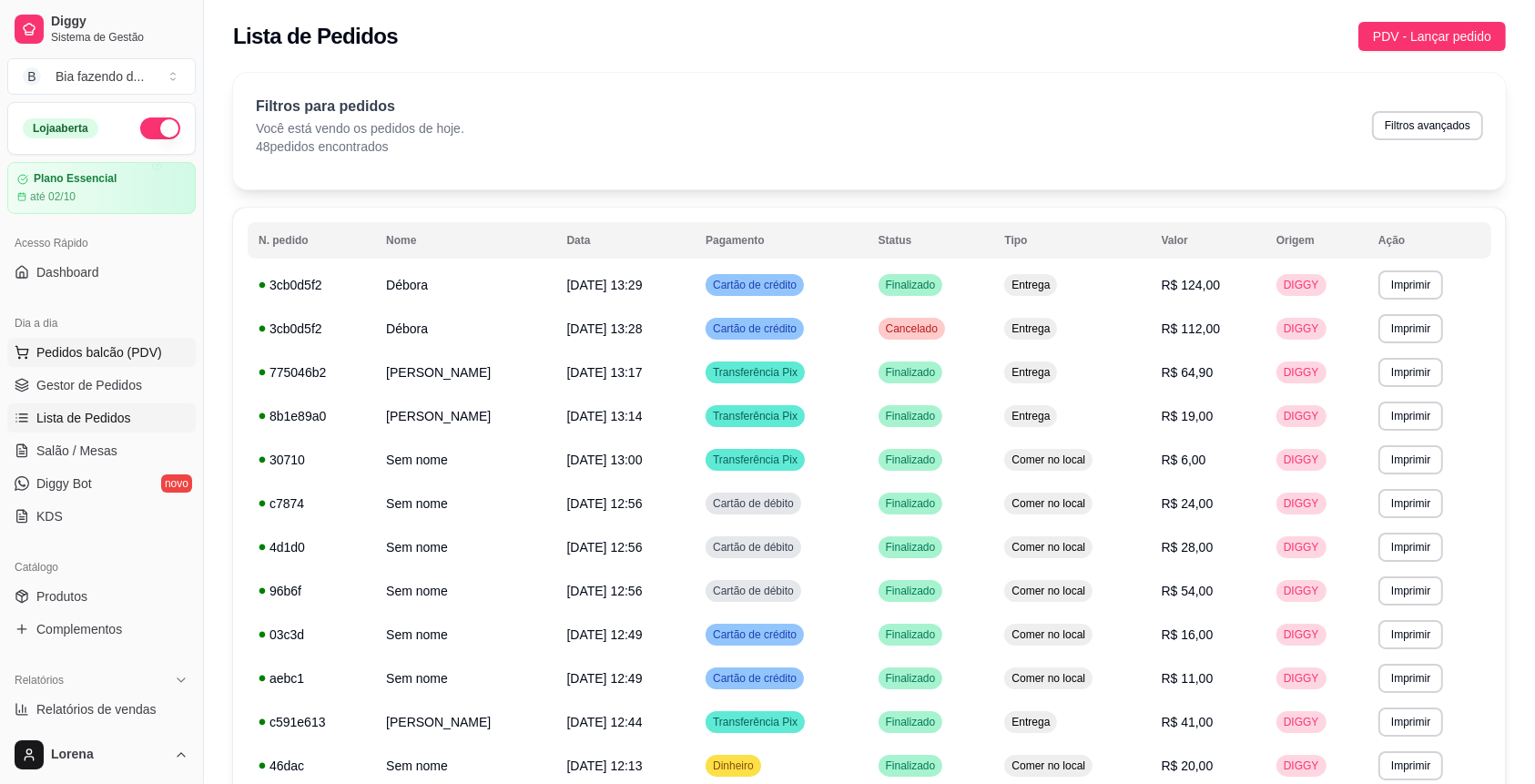
click at [167, 357] on button "Pedidos balcão (PDV)" at bounding box center [101, 352] width 189 height 30
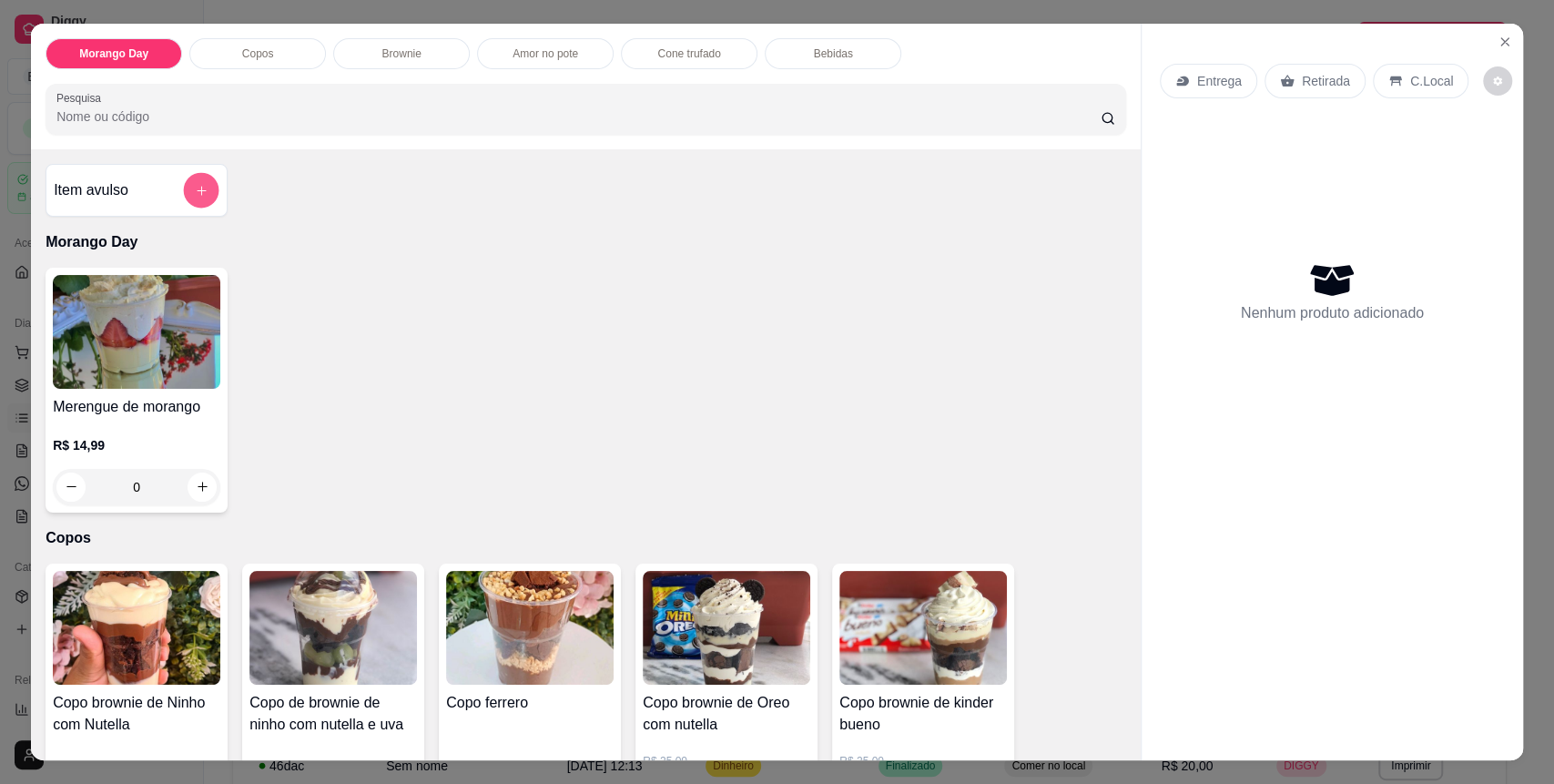
click at [202, 201] on button "add-separate-item" at bounding box center [202, 190] width 35 height 35
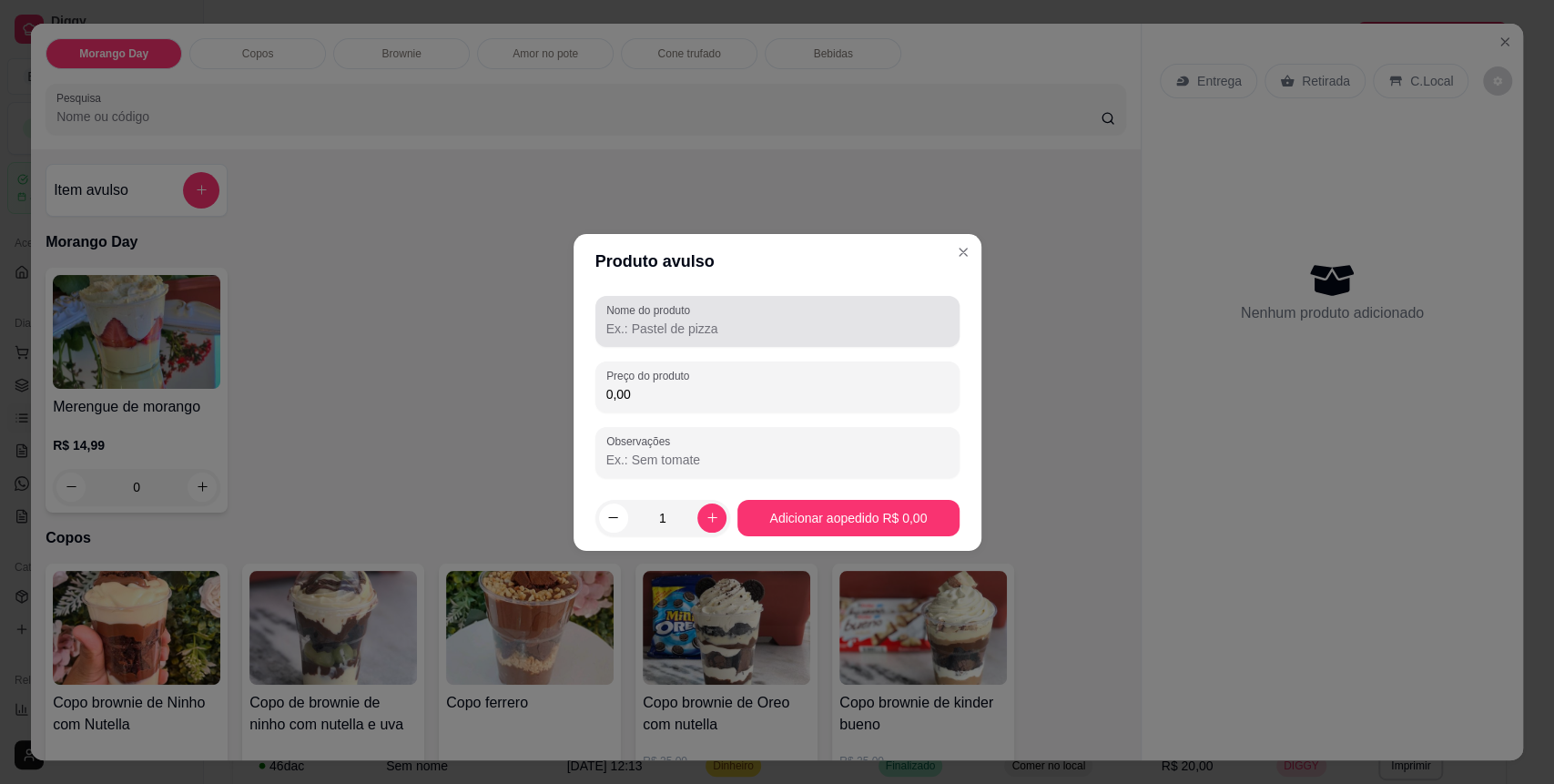
click at [729, 317] on div at bounding box center [777, 321] width 342 height 36
type input "salgado"
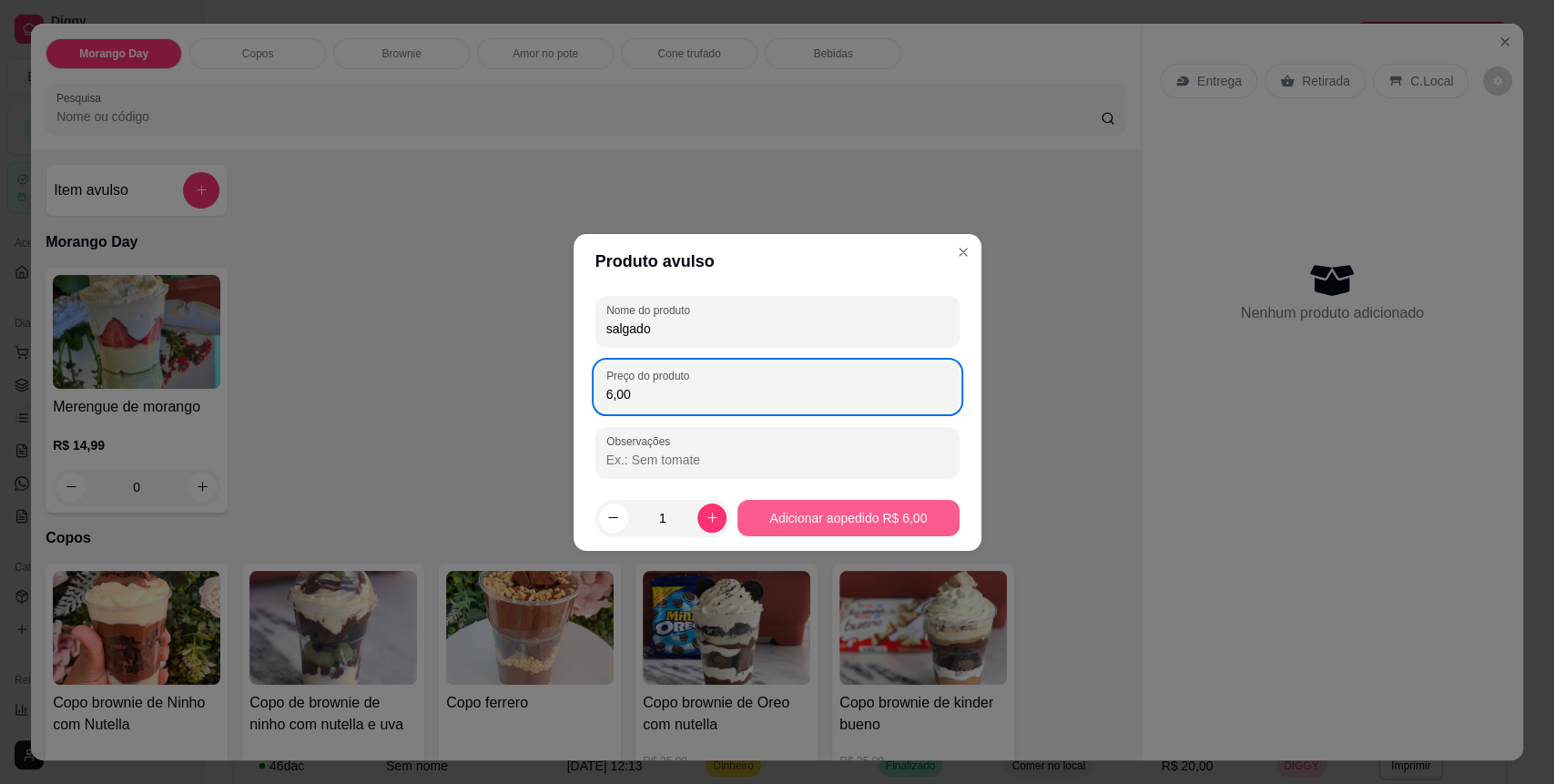
type input "6,00"
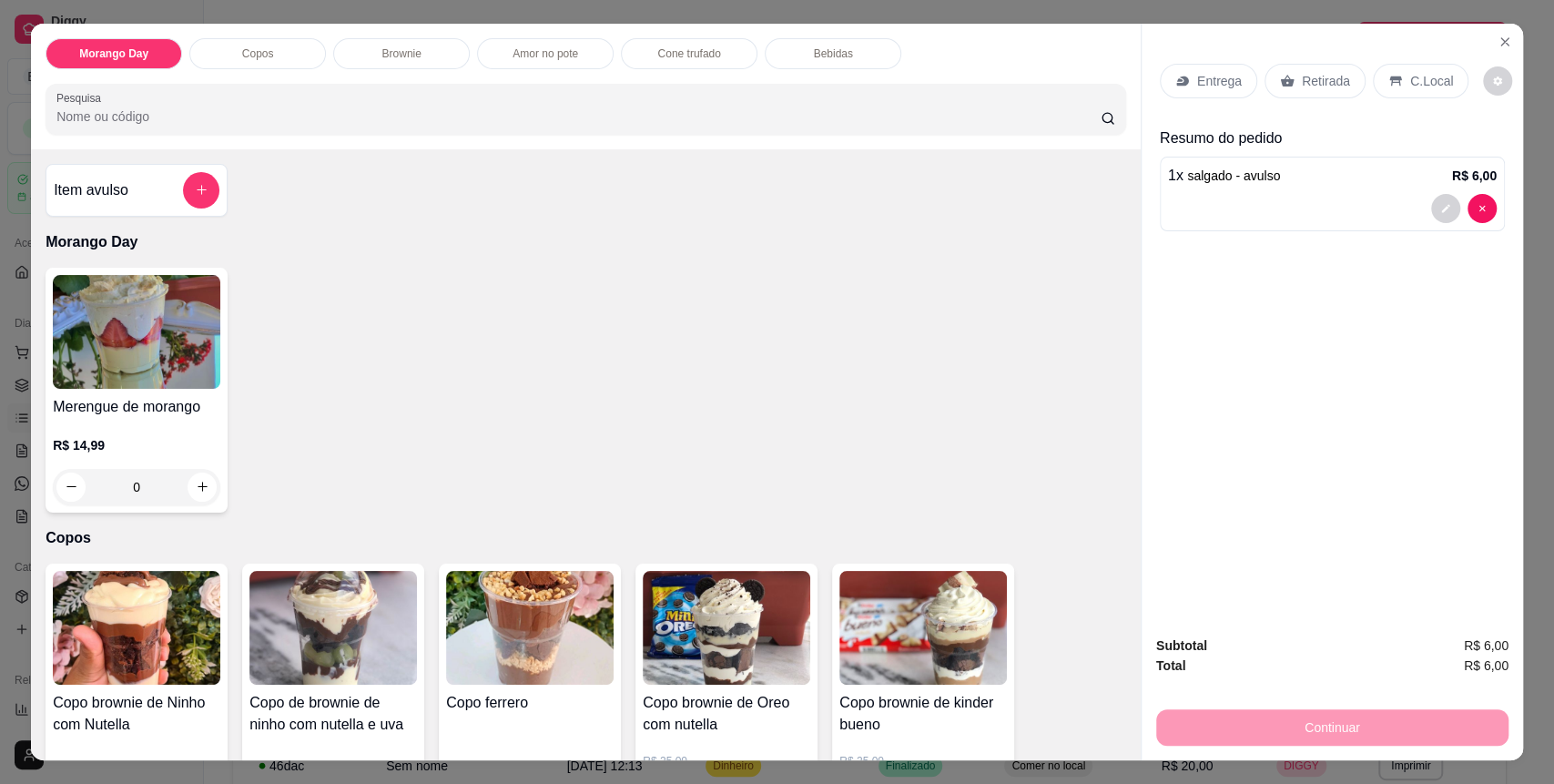
click at [1408, 69] on div "C.Local" at bounding box center [1420, 81] width 95 height 34
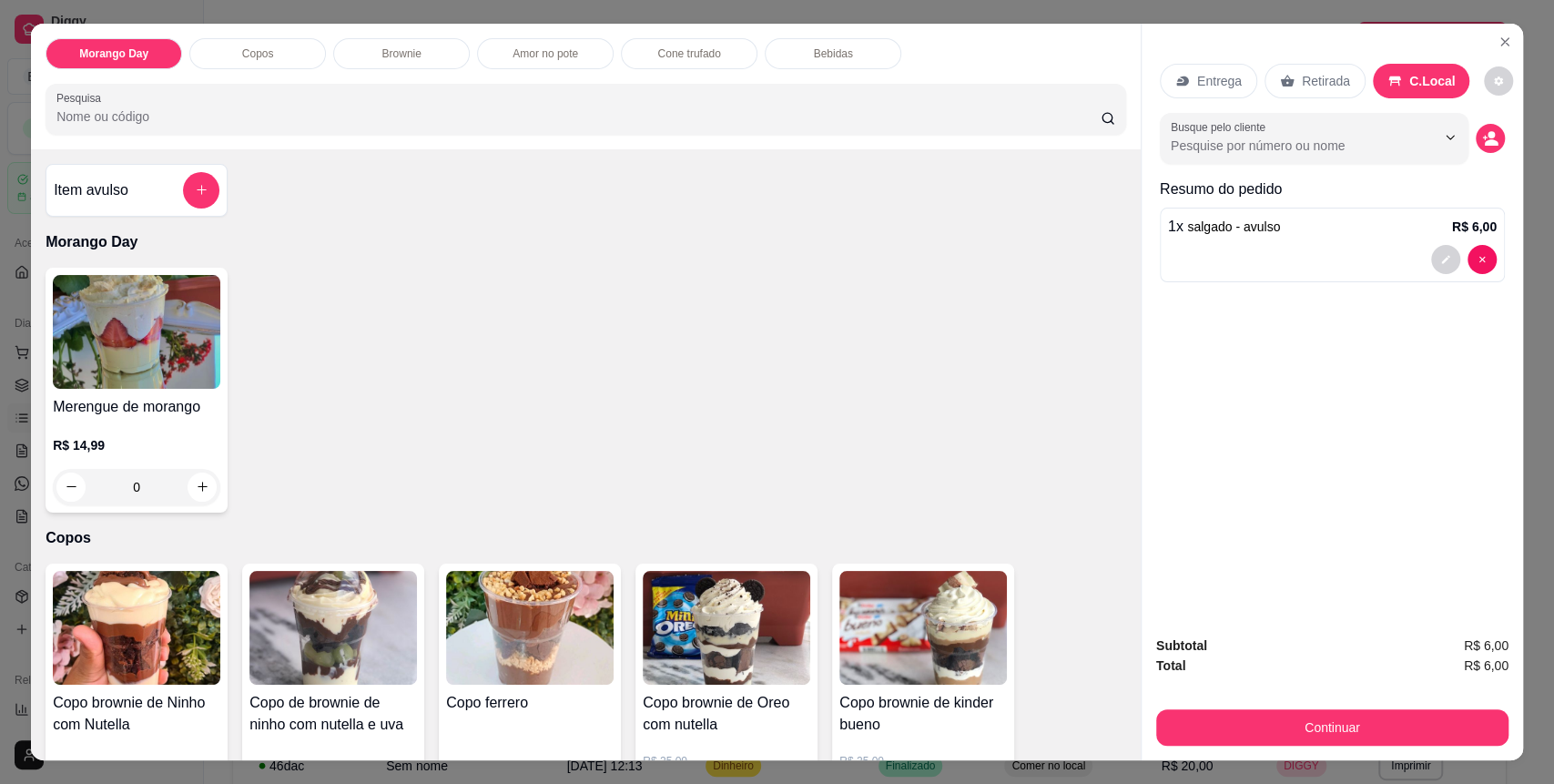
click at [209, 176] on div at bounding box center [201, 190] width 36 height 36
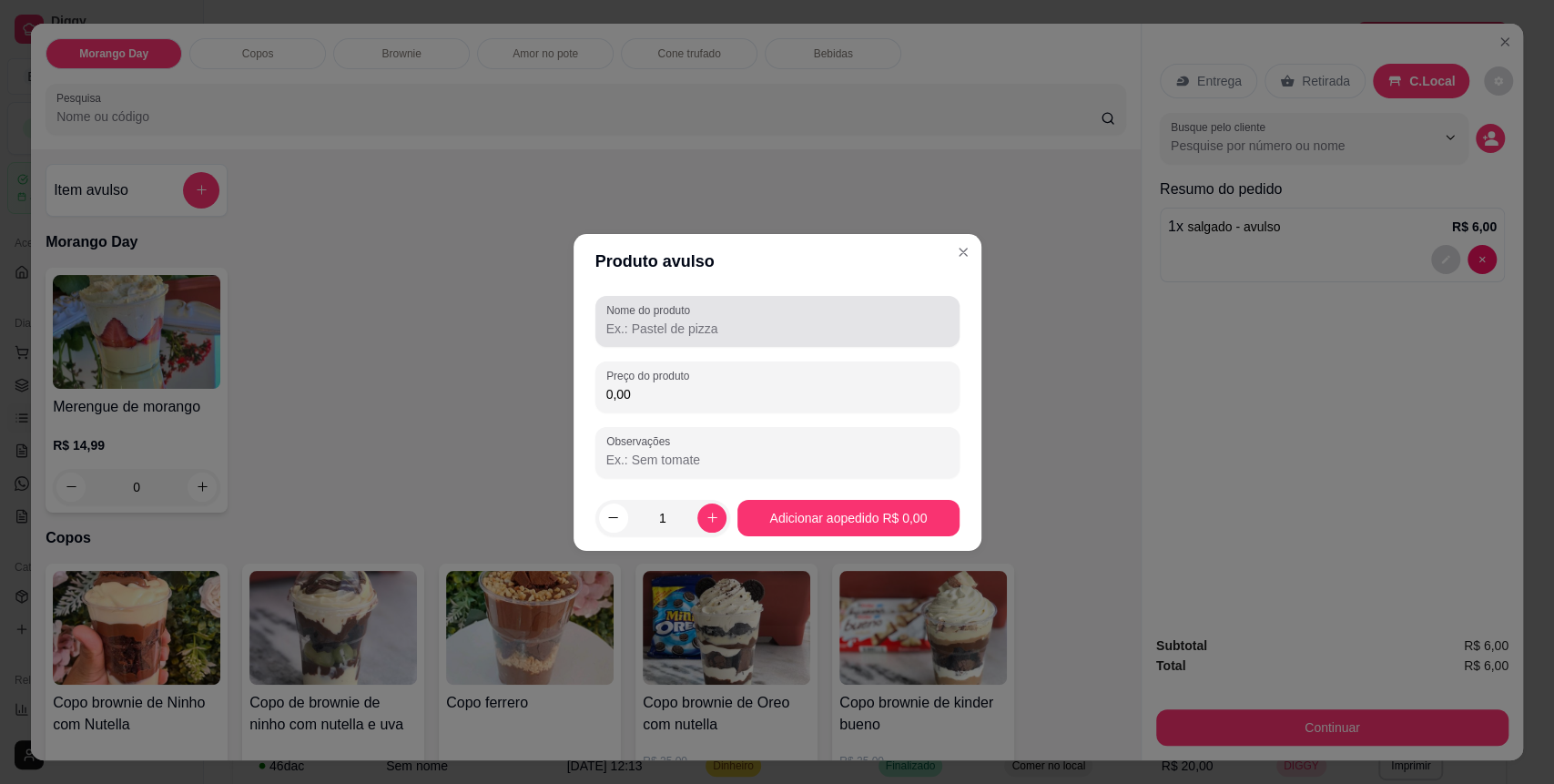
click at [700, 332] on input "Nome do produto" at bounding box center [777, 329] width 342 height 19
type input "coquinha"
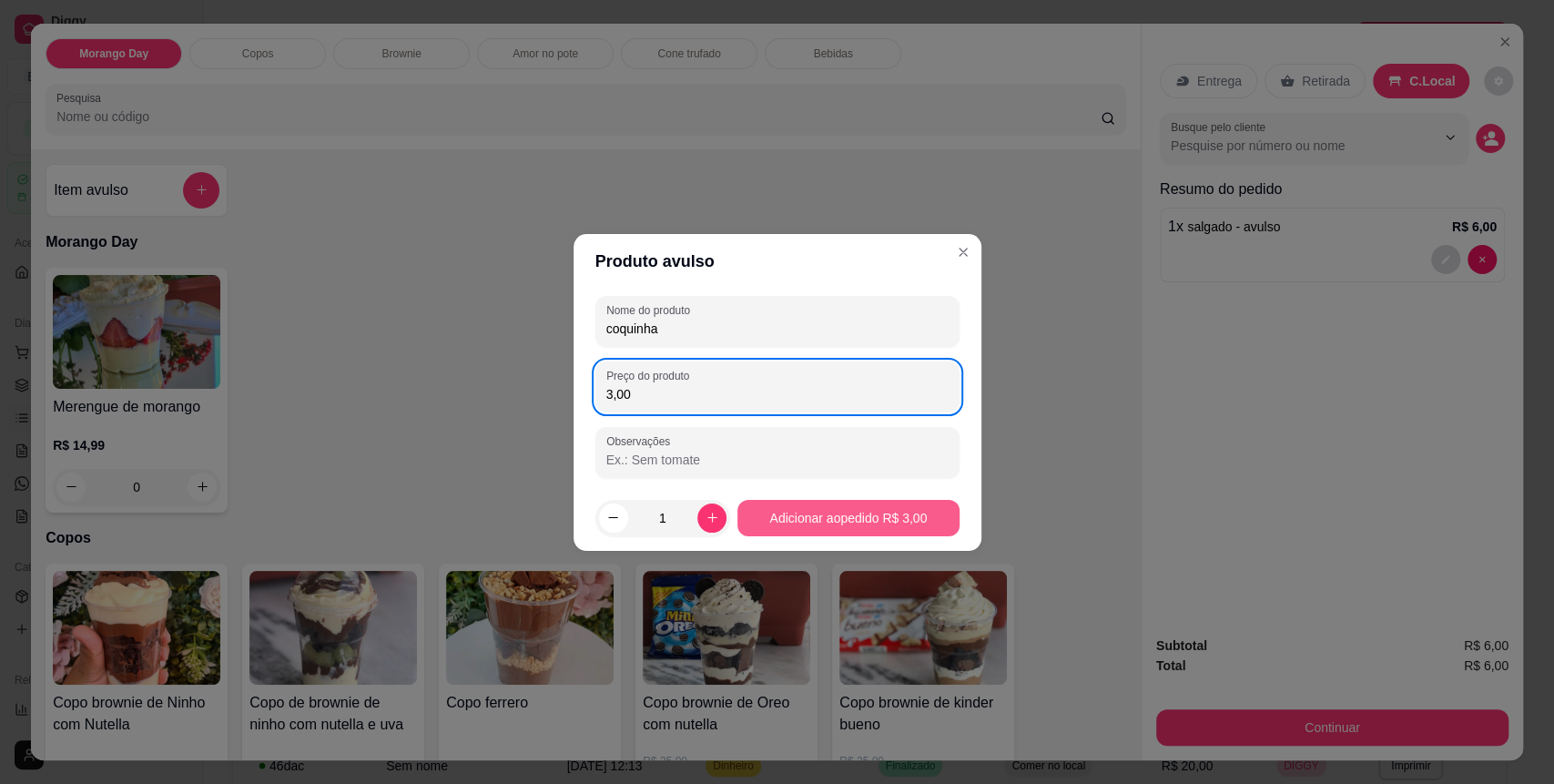
type input "3,00"
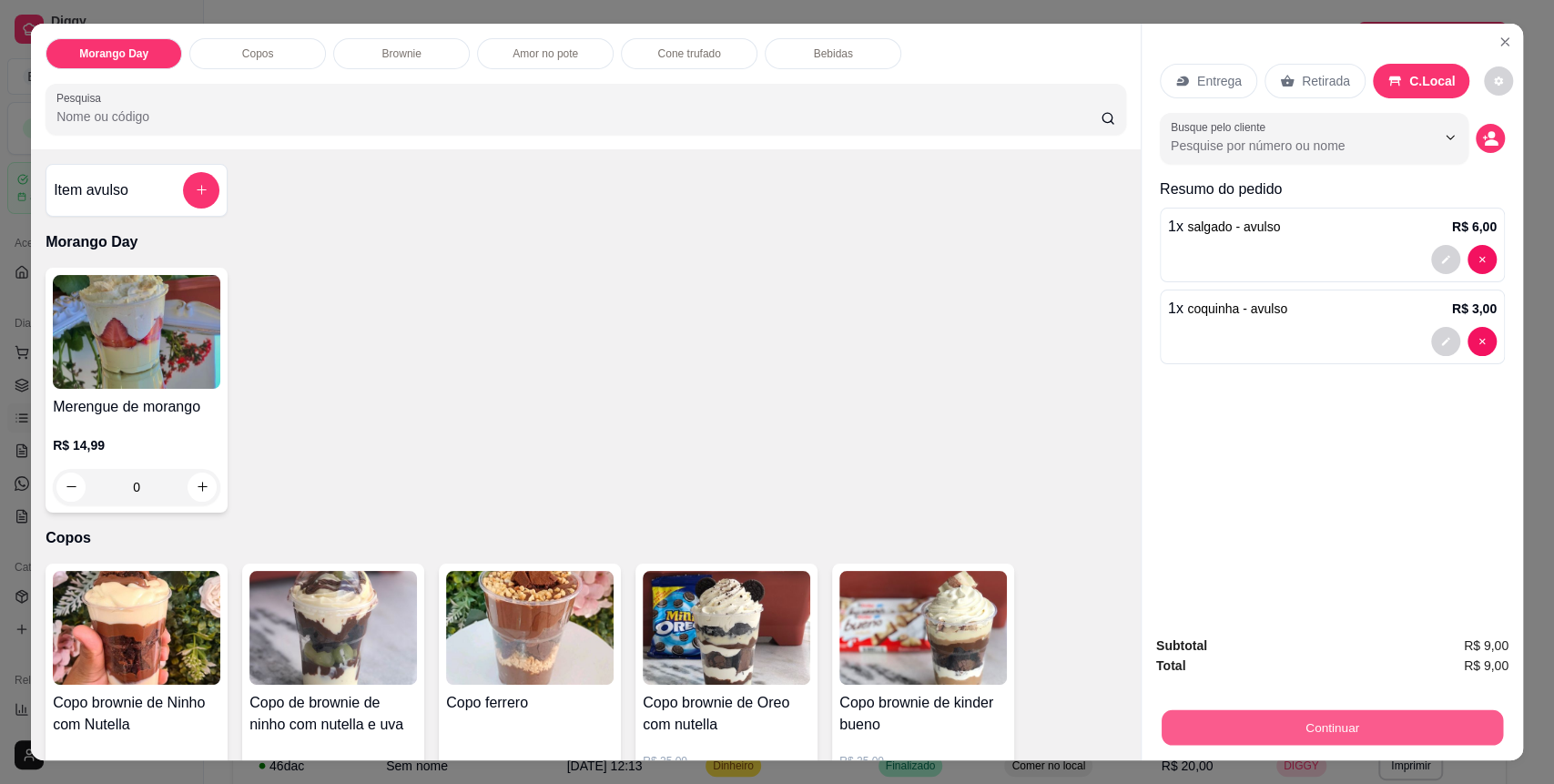
click at [1280, 732] on button "Continuar" at bounding box center [1332, 728] width 342 height 35
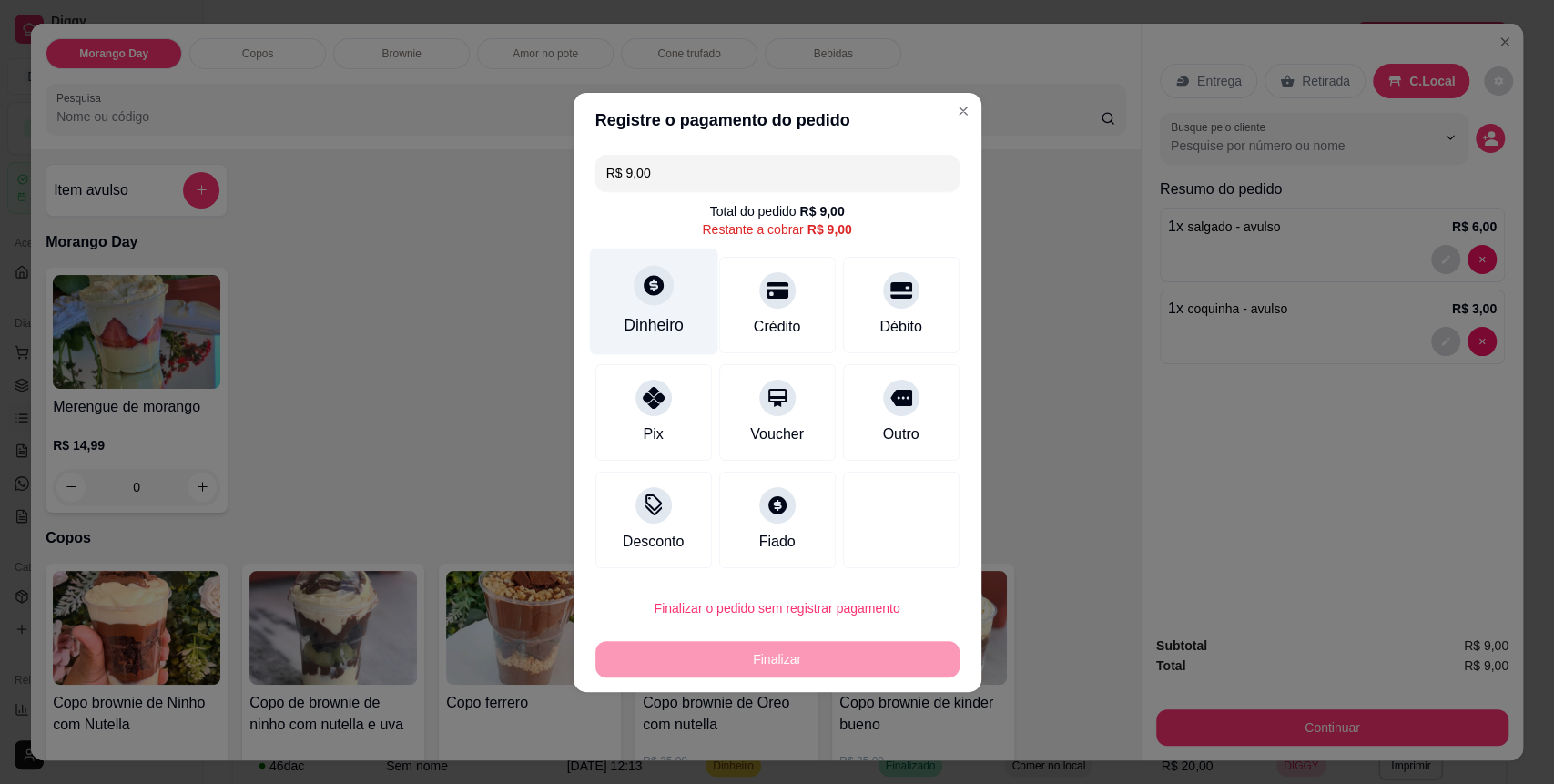
click at [646, 291] on icon at bounding box center [653, 284] width 20 height 20
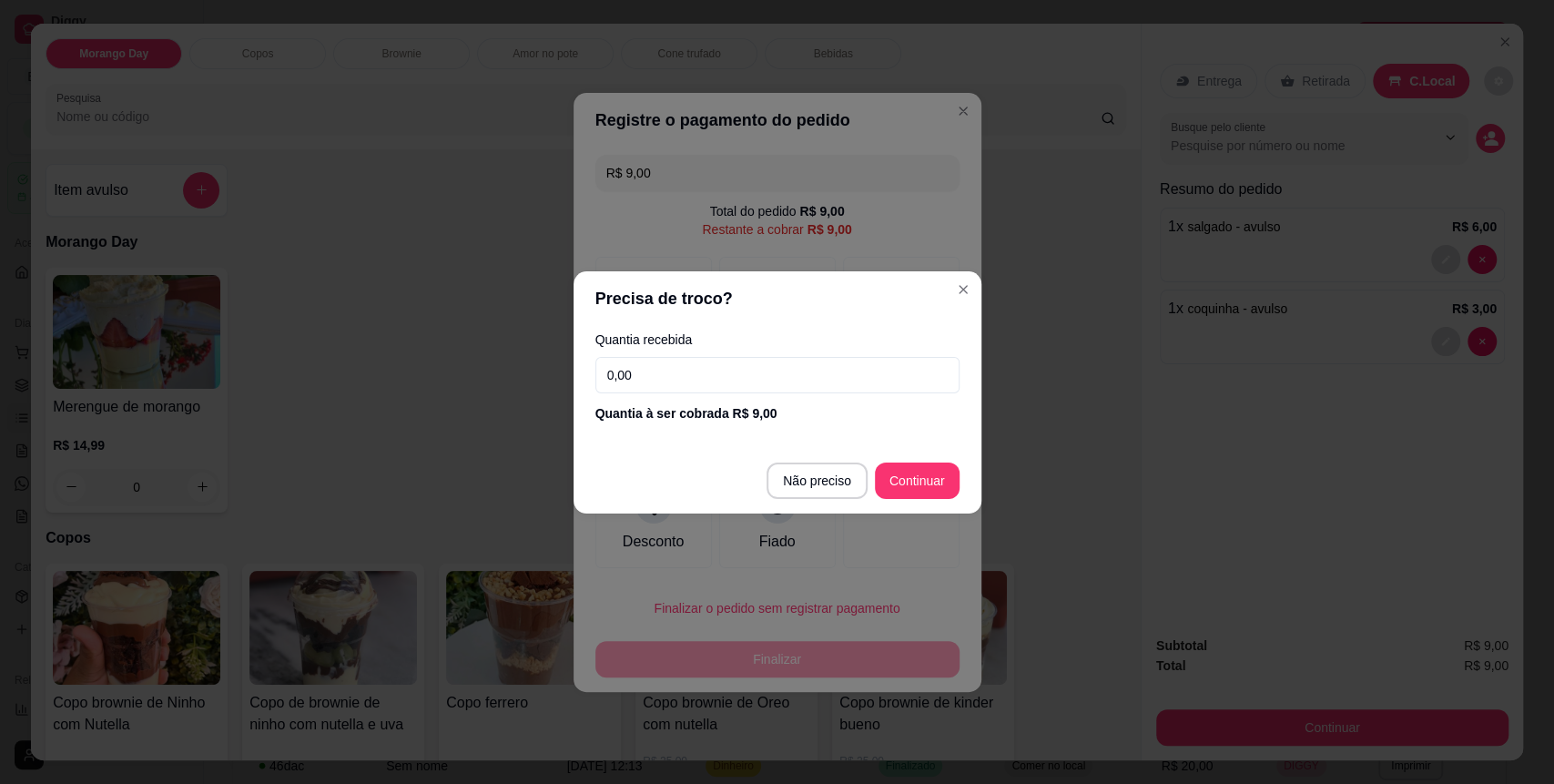
click at [736, 365] on input "0,00" at bounding box center [777, 375] width 364 height 36
type input "20,00"
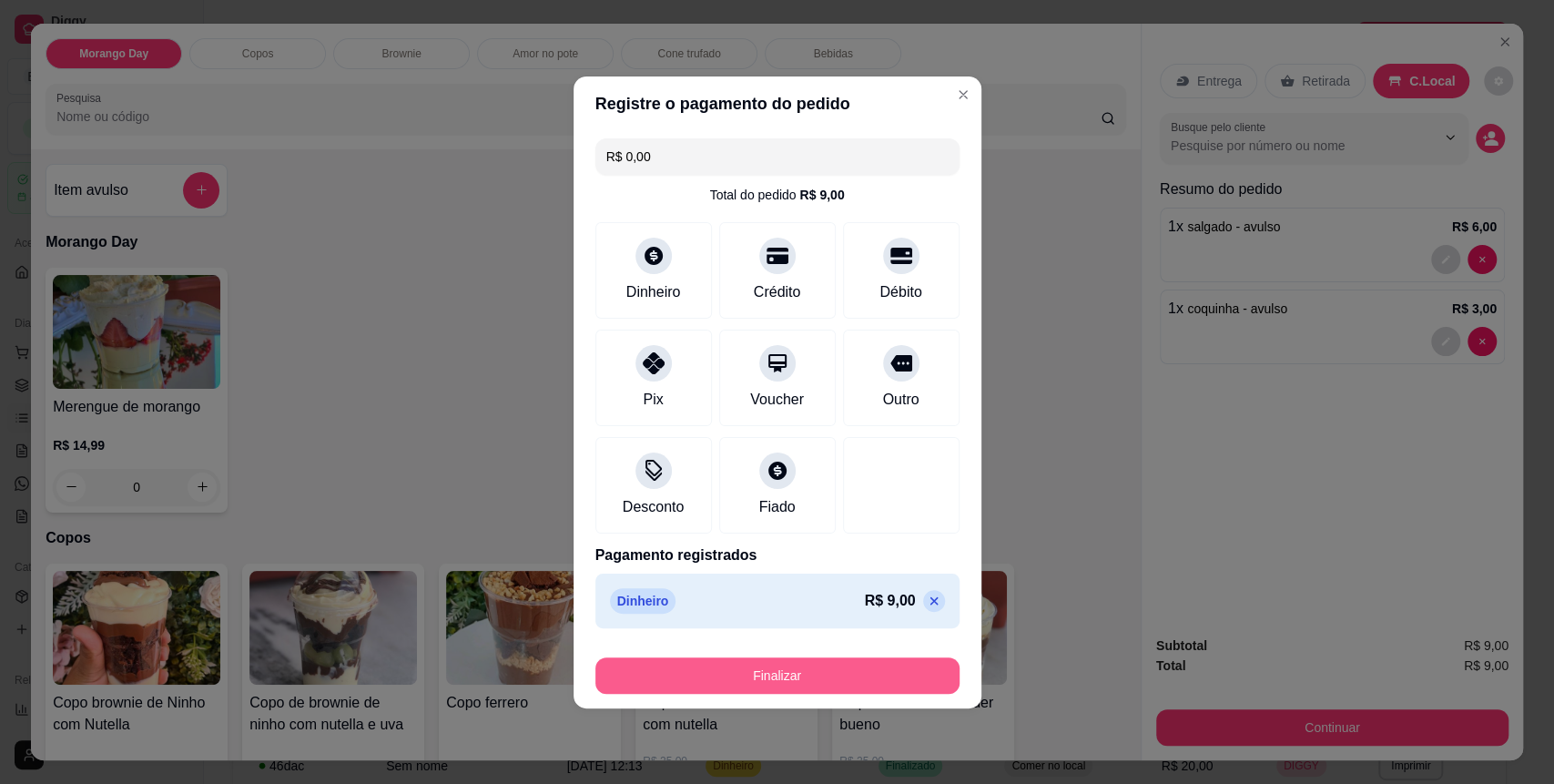
click at [875, 687] on button "Finalizar" at bounding box center [777, 675] width 364 height 36
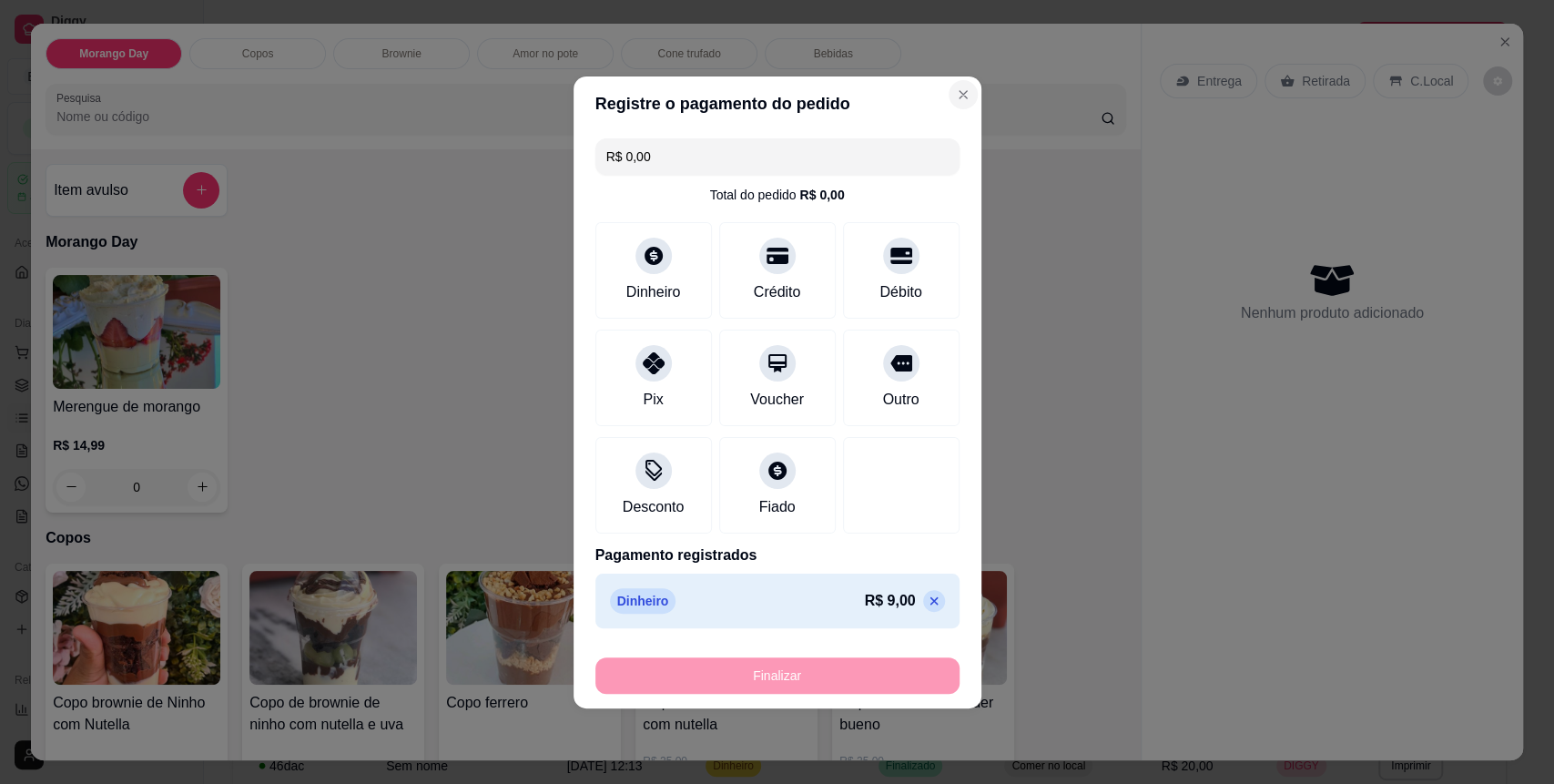
type input "-R$ 9,00"
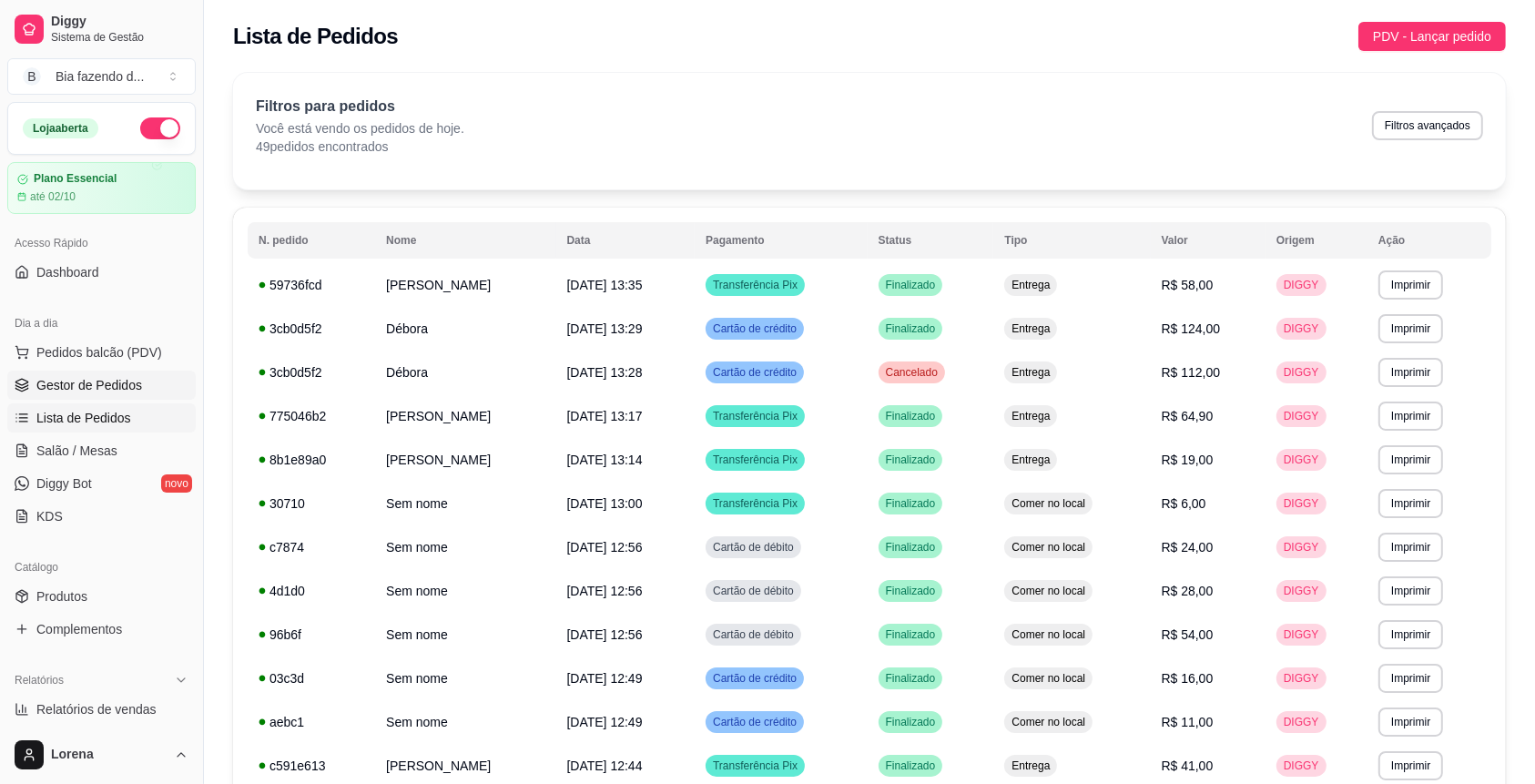
click at [99, 383] on span "Gestor de Pedidos" at bounding box center [89, 385] width 105 height 19
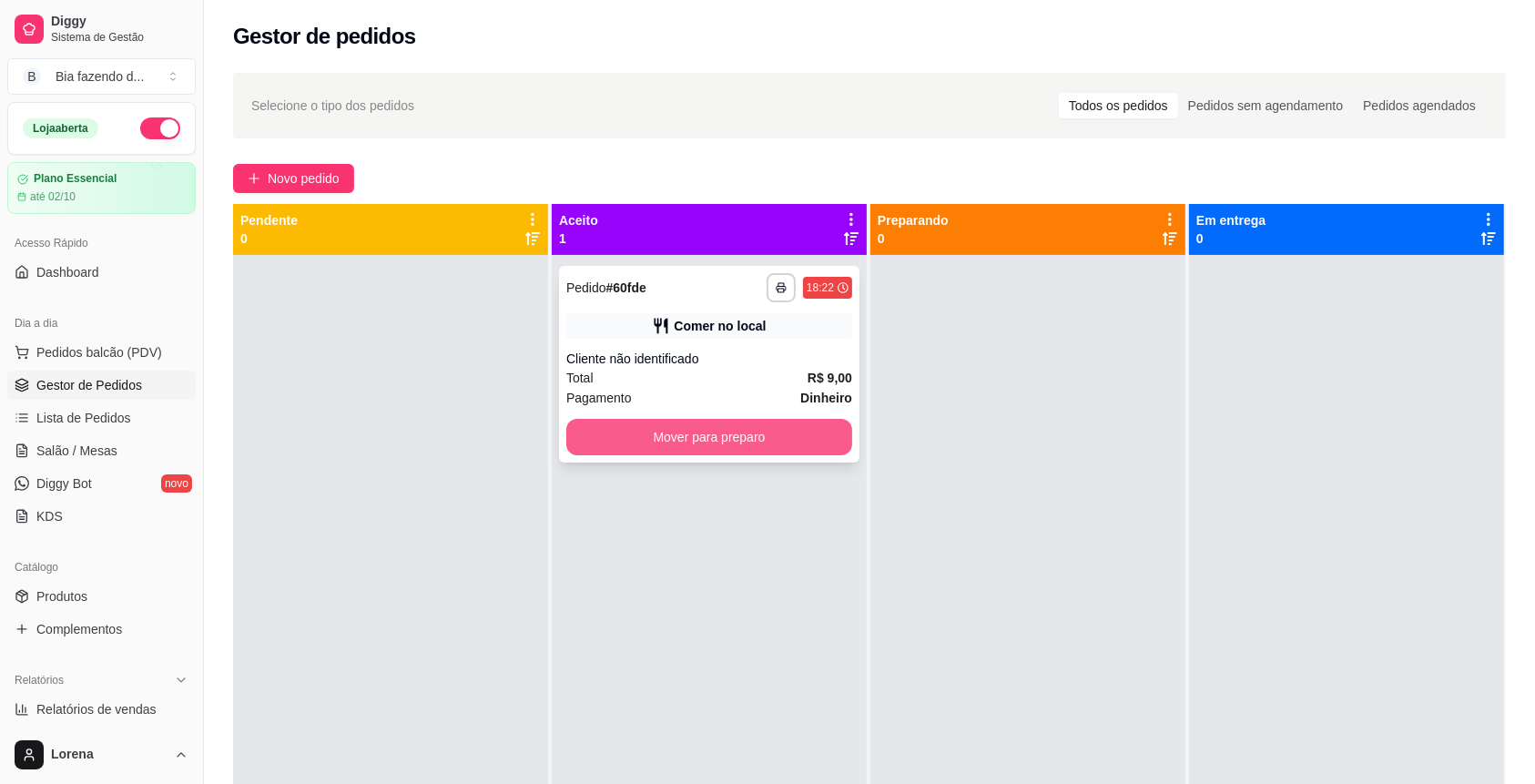
click at [747, 424] on button "Mover para preparo" at bounding box center [708, 437] width 285 height 36
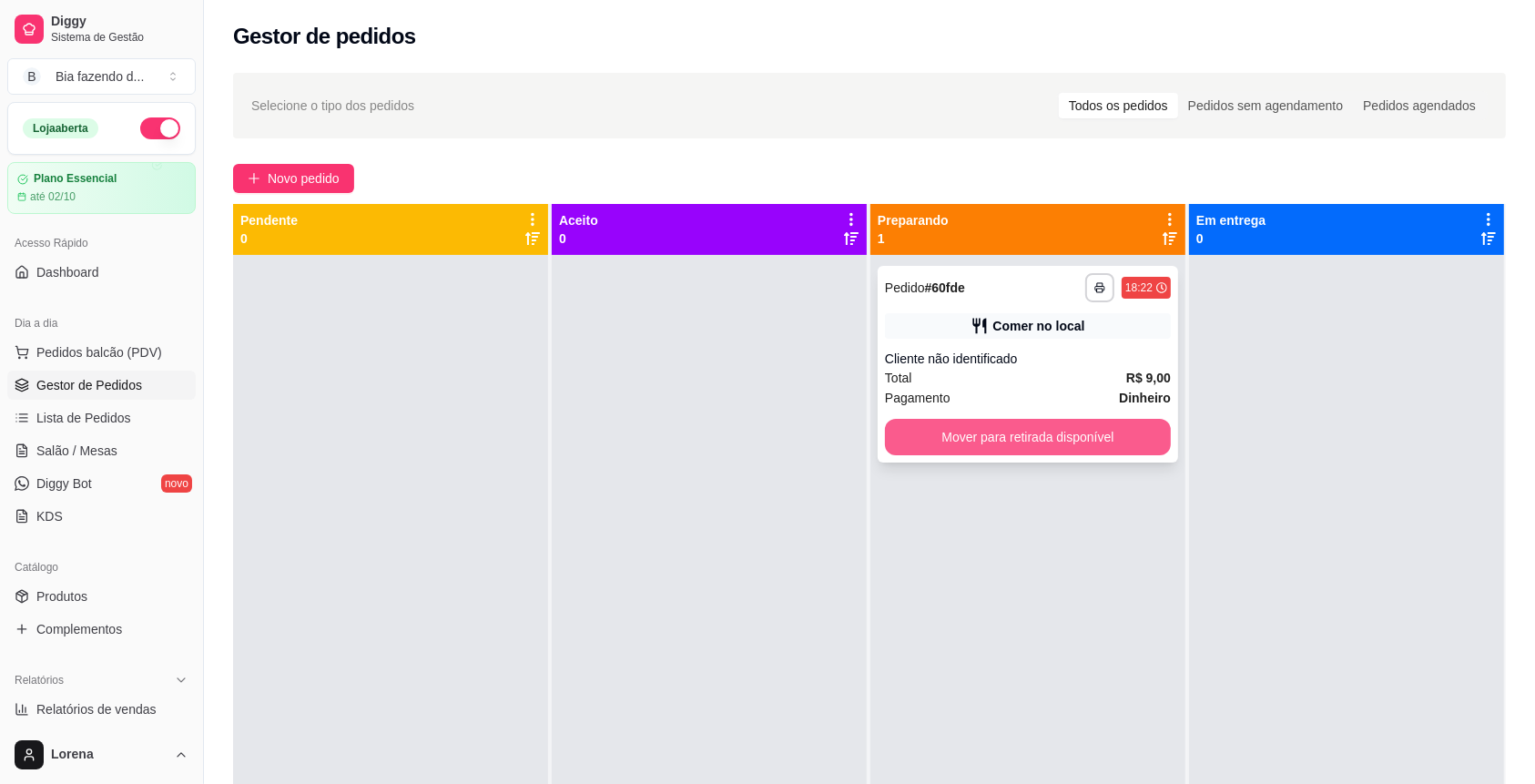
click at [942, 438] on button "Mover para retirada disponível" at bounding box center [1027, 437] width 285 height 36
click at [943, 442] on div "Mover para retirada disponível" at bounding box center [1027, 437] width 285 height 36
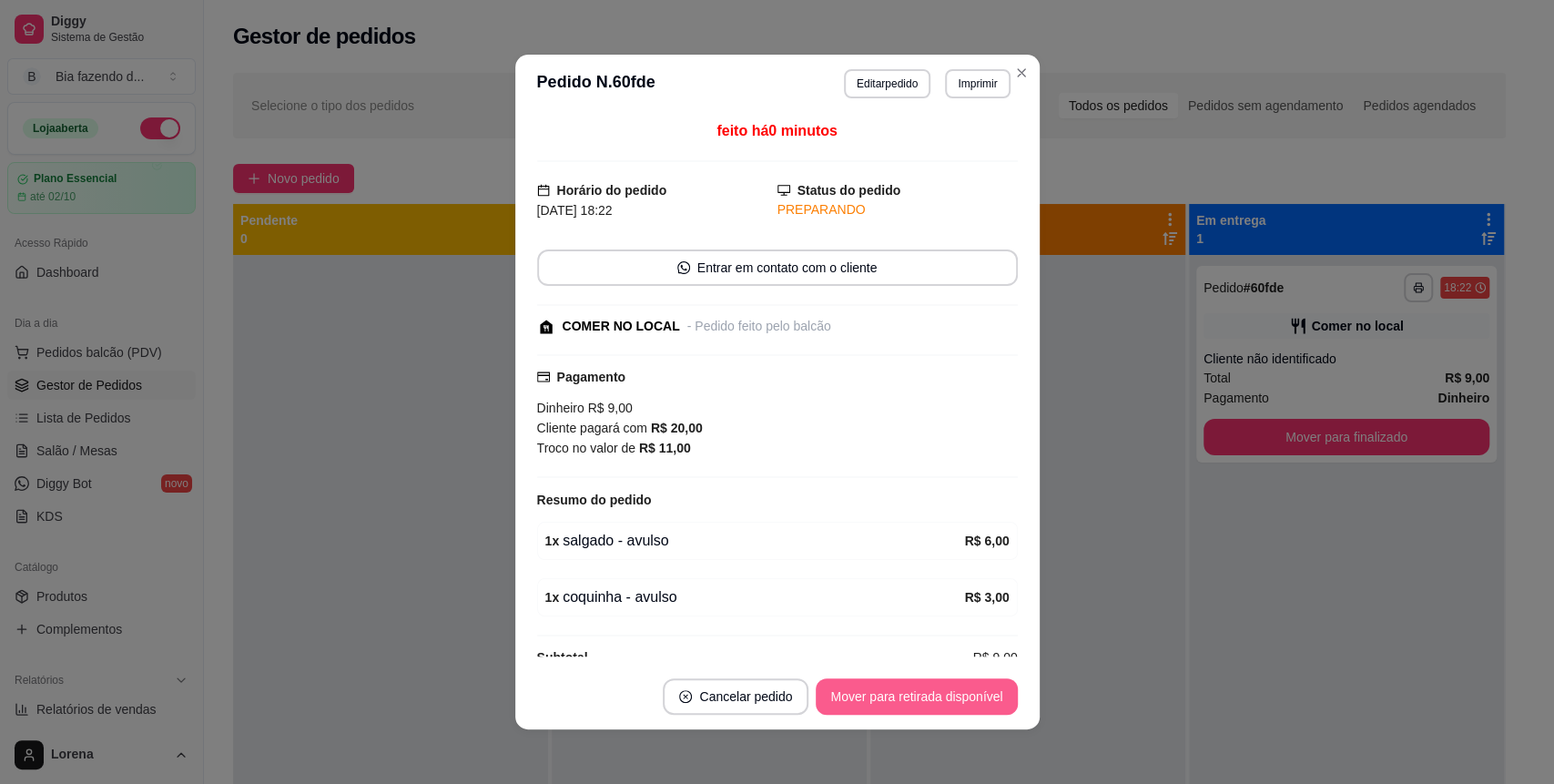
click at [980, 710] on button "Mover para retirada disponível" at bounding box center [916, 695] width 201 height 36
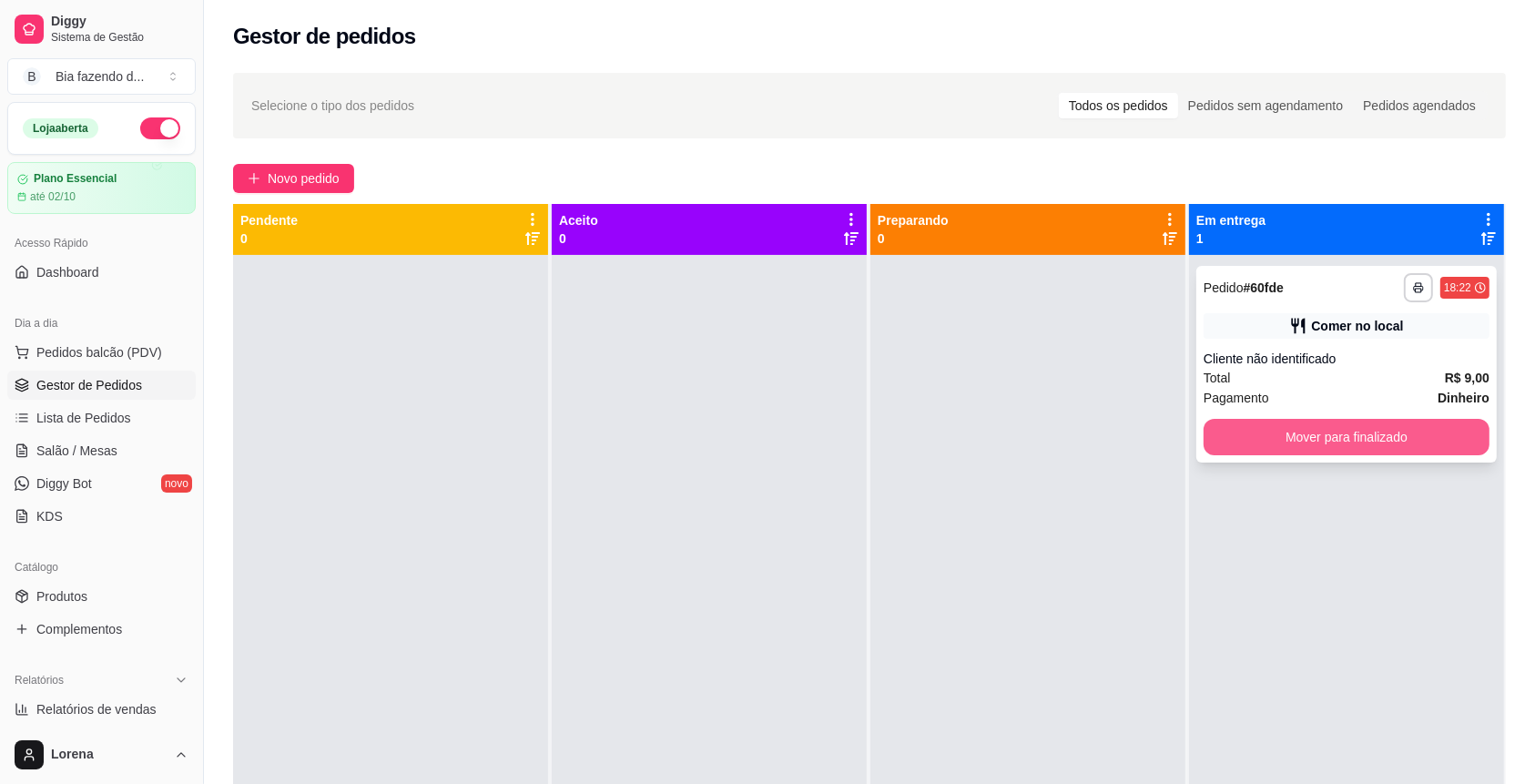
click at [1363, 430] on button "Mover para finalizado" at bounding box center [1346, 437] width 285 height 36
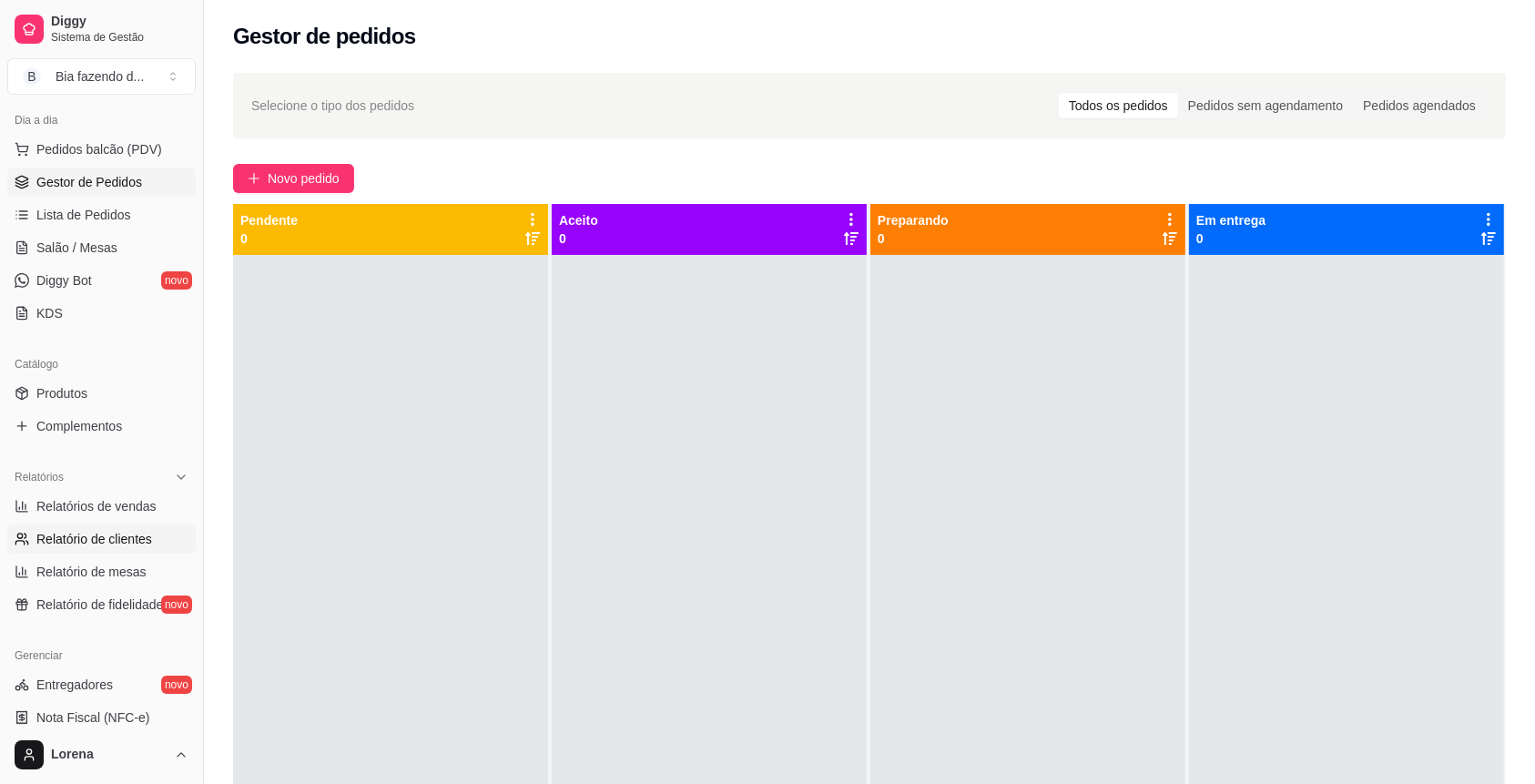
scroll to position [242, 0]
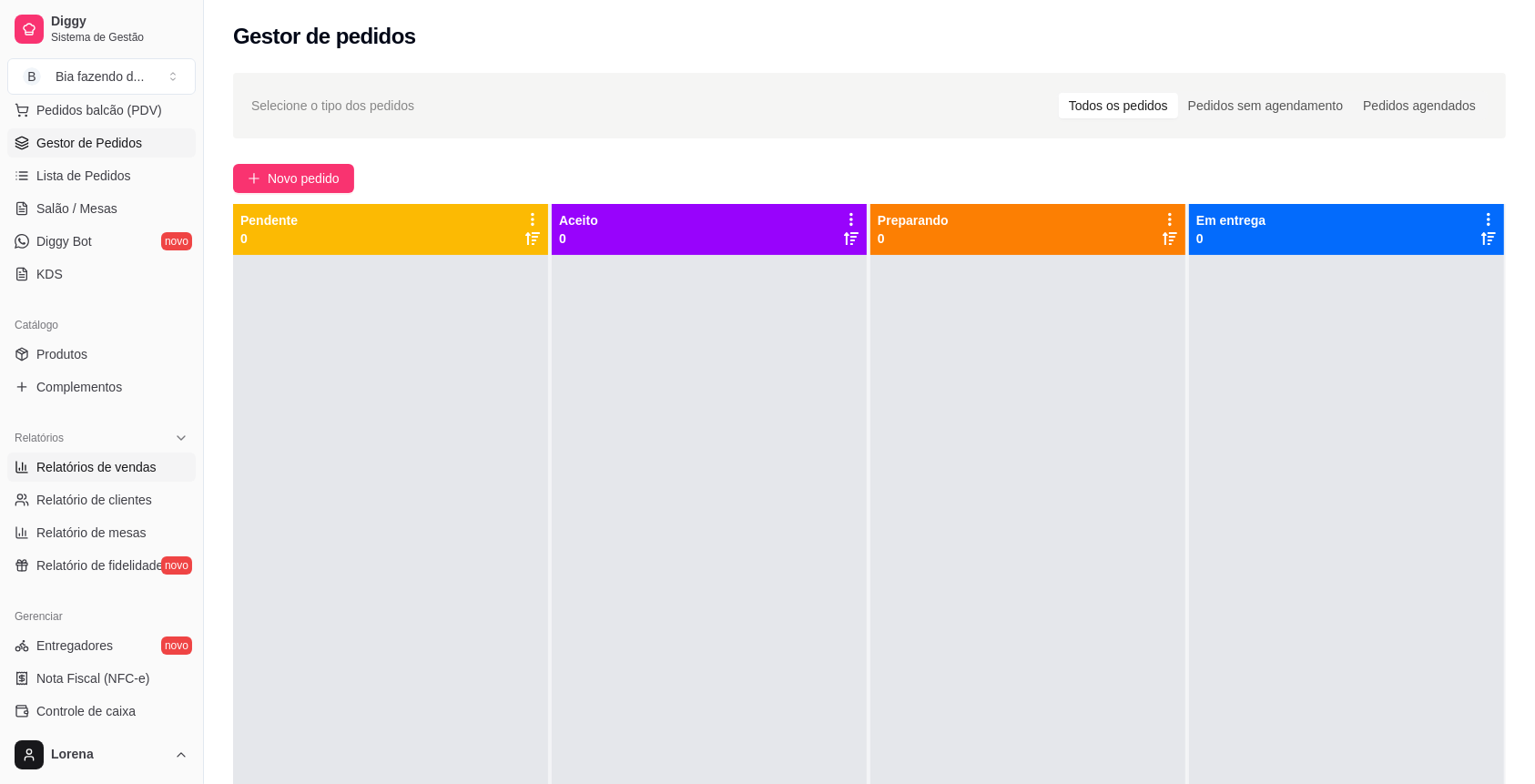
click at [128, 452] on link "Relatórios de vendas" at bounding box center [101, 467] width 189 height 30
select select "ALL"
select select "0"
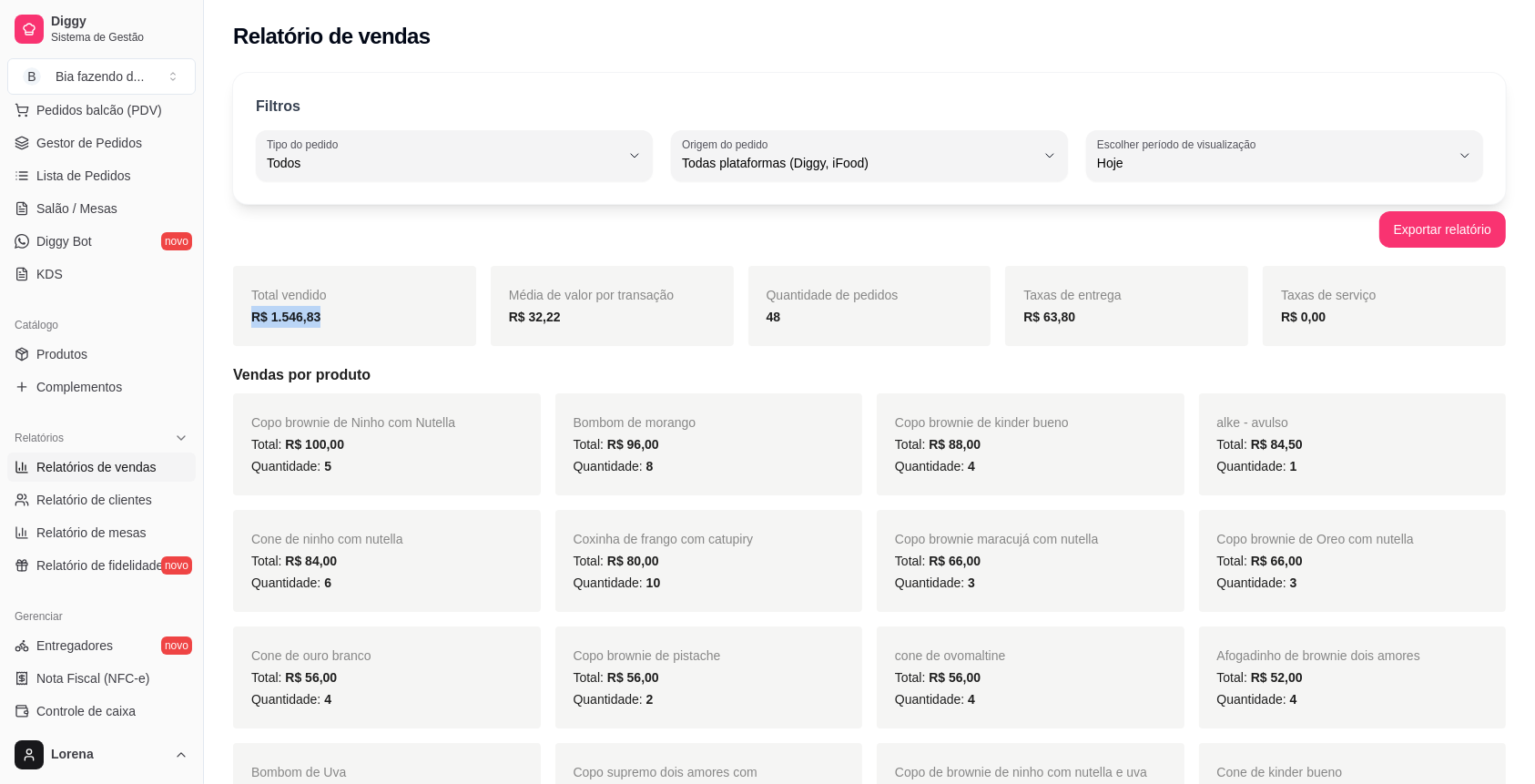
drag, startPoint x: 352, startPoint y: 319, endPoint x: 332, endPoint y: 304, distance: 25.0
click at [332, 304] on div "Total vendido R$ 1.546,83" at bounding box center [354, 305] width 243 height 80
drag, startPoint x: 791, startPoint y: 329, endPoint x: 746, endPoint y: 342, distance: 46.8
click at [736, 336] on div "Total vendido R$ 1.546,83 Média de valor por transação R$ 32,22 Quantidade de p…" at bounding box center [869, 305] width 1272 height 80
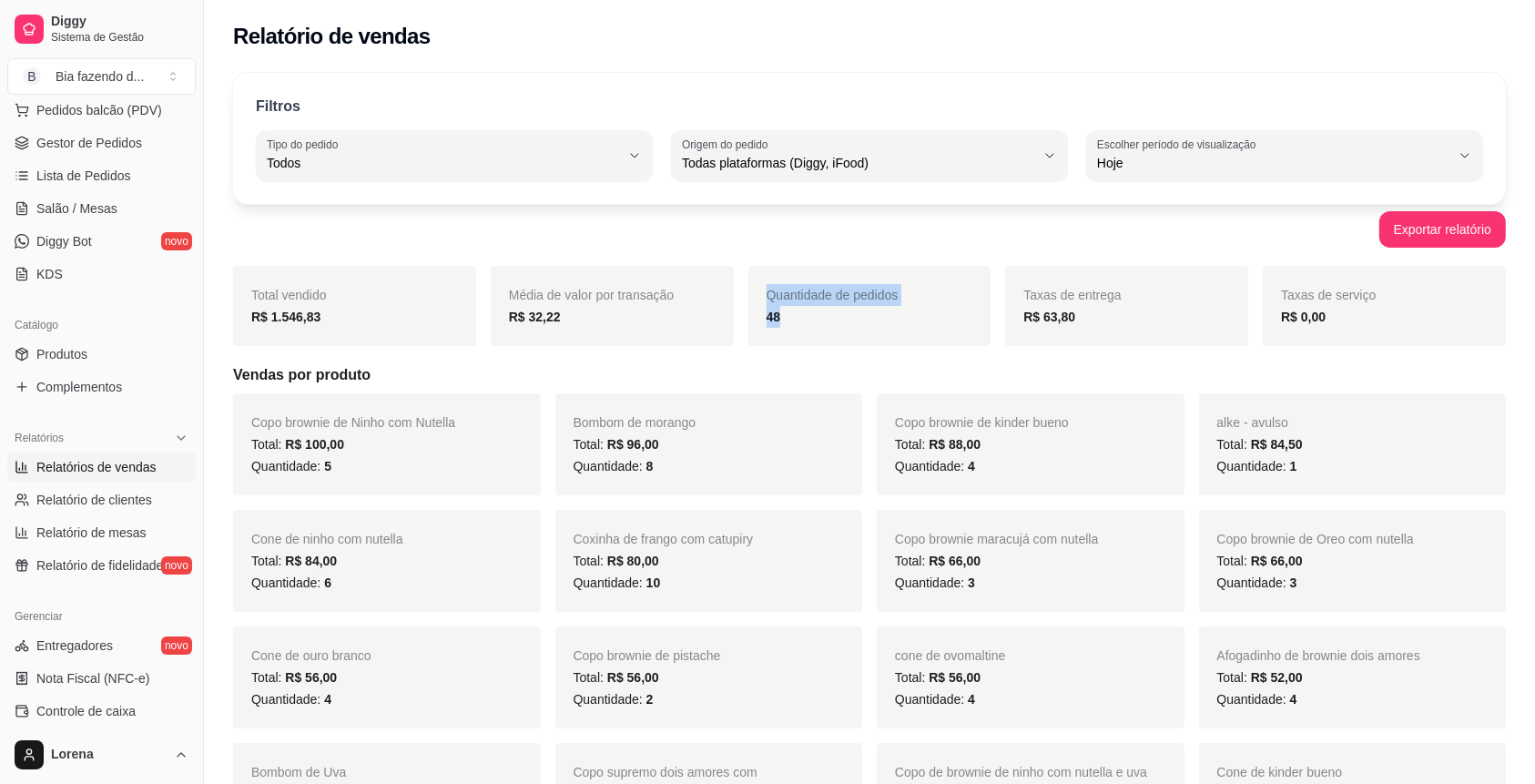
click at [796, 341] on div "Quantidade de pedidos 48" at bounding box center [869, 305] width 243 height 80
click at [910, 323] on div "48" at bounding box center [870, 317] width 207 height 22
drag, startPoint x: 1037, startPoint y: 319, endPoint x: 1046, endPoint y: 322, distance: 9.5
click at [1039, 318] on strong "R$ 63,80" at bounding box center [1049, 317] width 52 height 15
drag, startPoint x: 1072, startPoint y: 310, endPoint x: 1289, endPoint y: 329, distance: 217.8
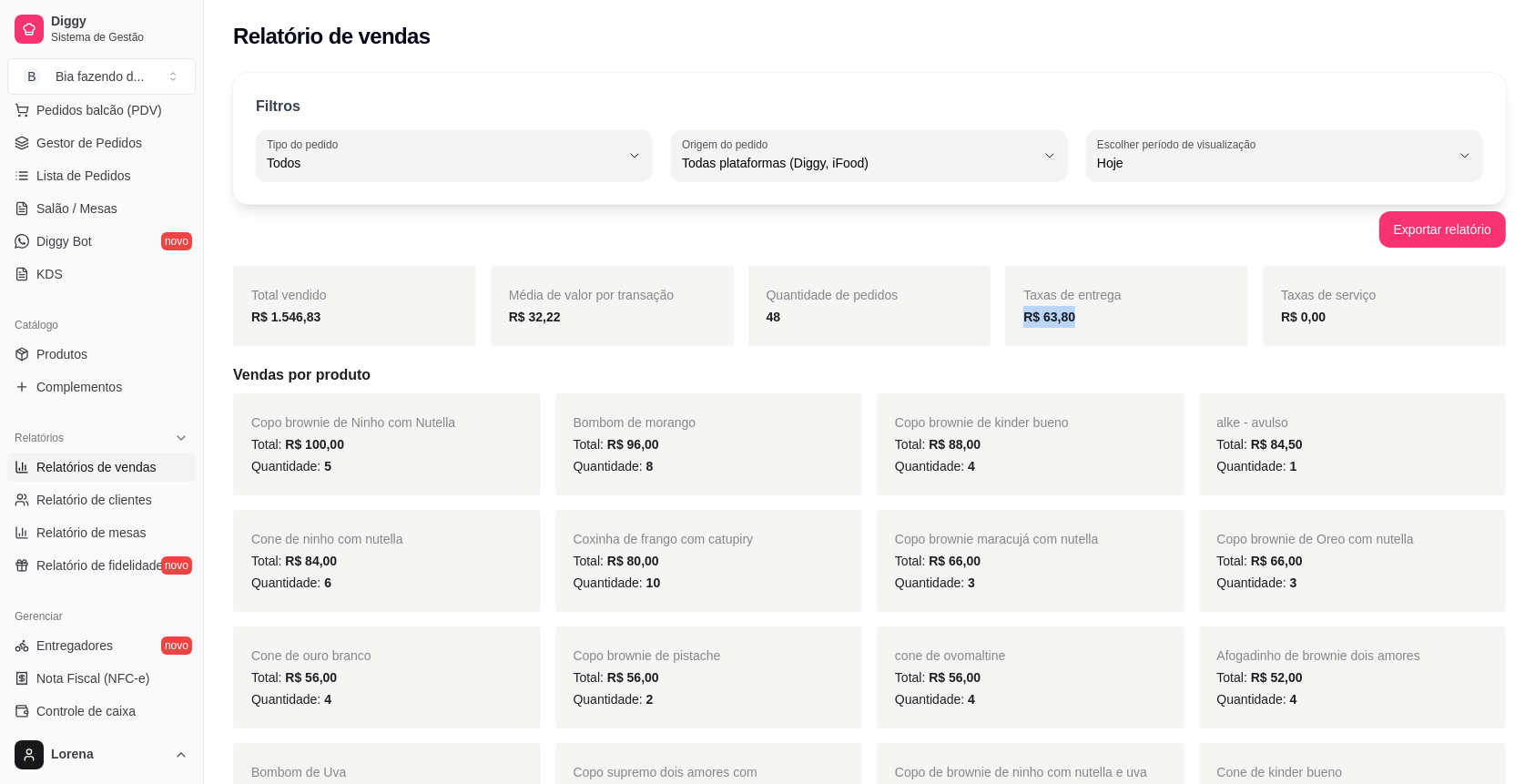
click at [1041, 331] on div "Taxas de entrega R$ 63,80" at bounding box center [1126, 305] width 243 height 80
drag, startPoint x: 1369, startPoint y: 297, endPoint x: 1310, endPoint y: 321, distance: 63.7
click at [1282, 324] on div "Taxas de serviço R$ 0,00" at bounding box center [1383, 305] width 243 height 80
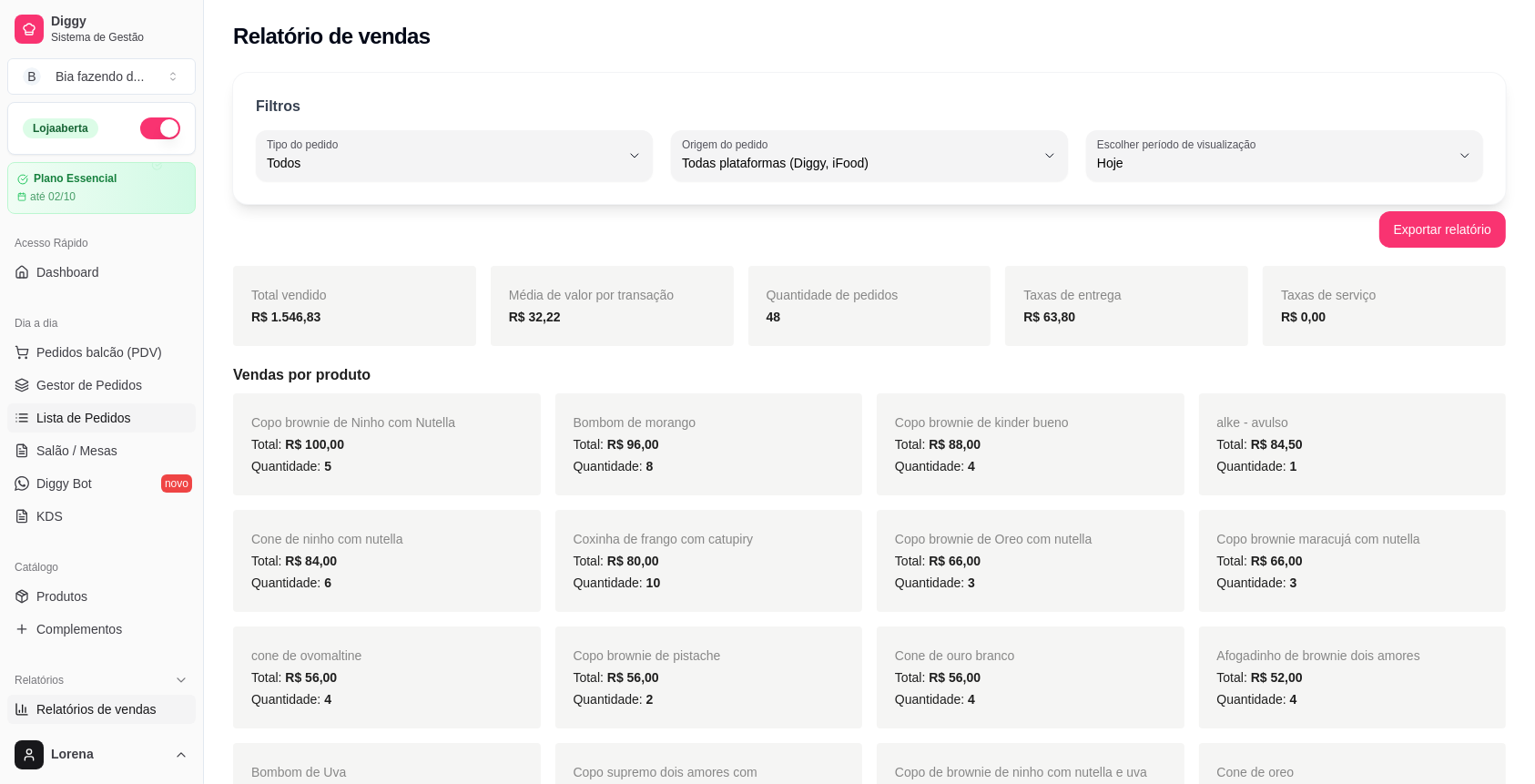
click at [153, 413] on link "Lista de Pedidos" at bounding box center [101, 418] width 189 height 30
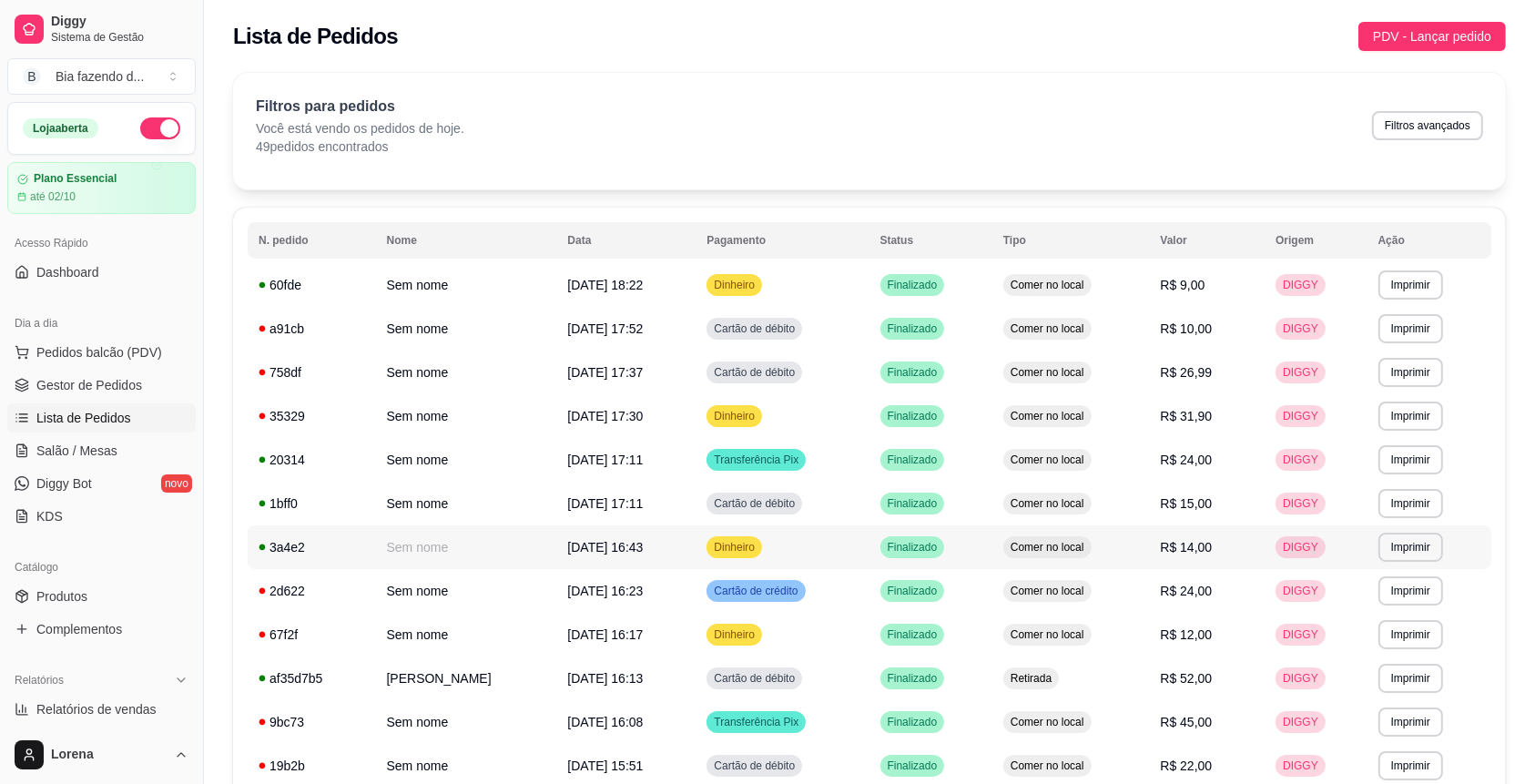
click at [641, 553] on span "[DATE] 16:43" at bounding box center [604, 547] width 76 height 15
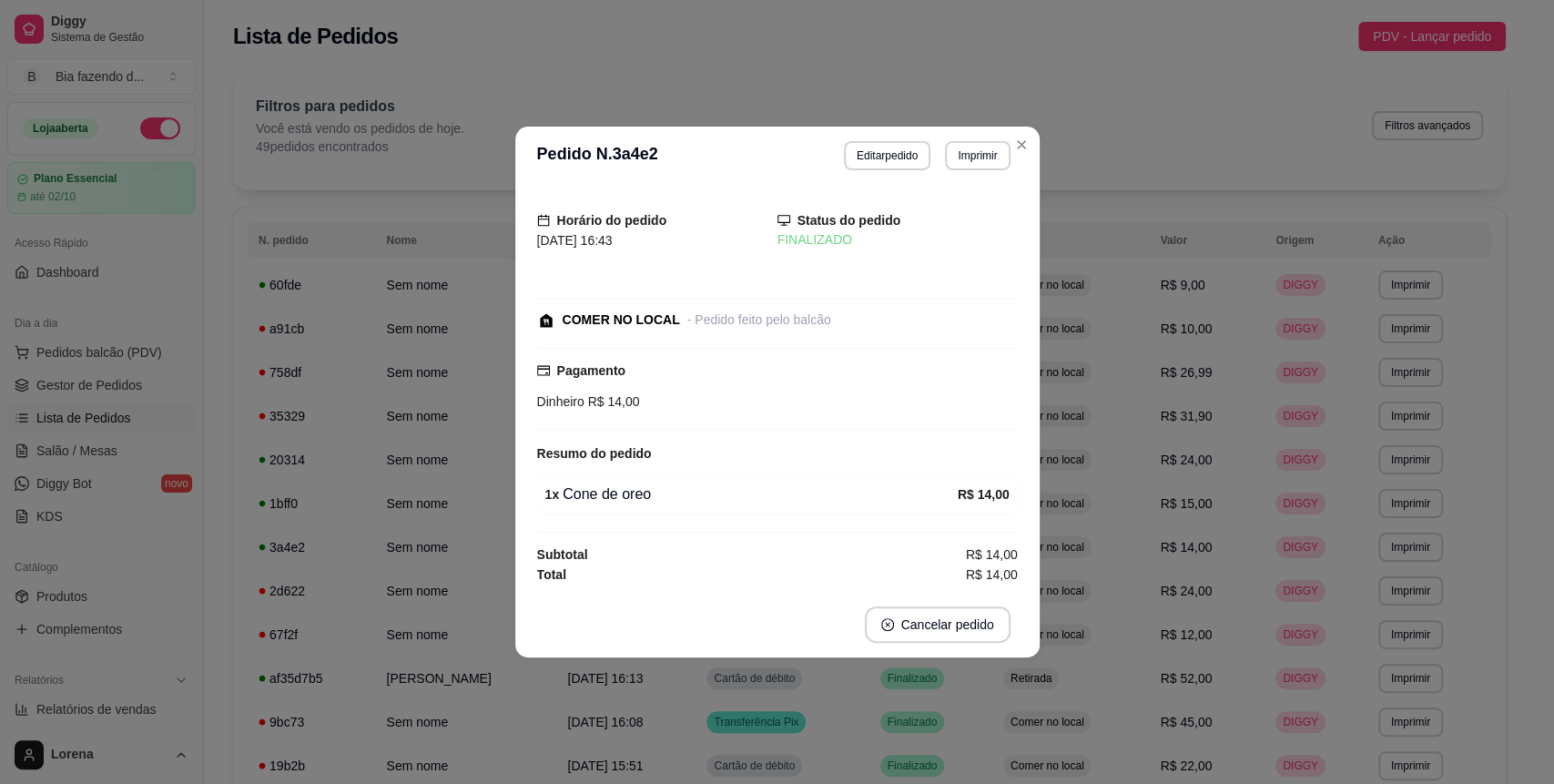
click at [1031, 132] on header "**********" at bounding box center [777, 155] width 525 height 58
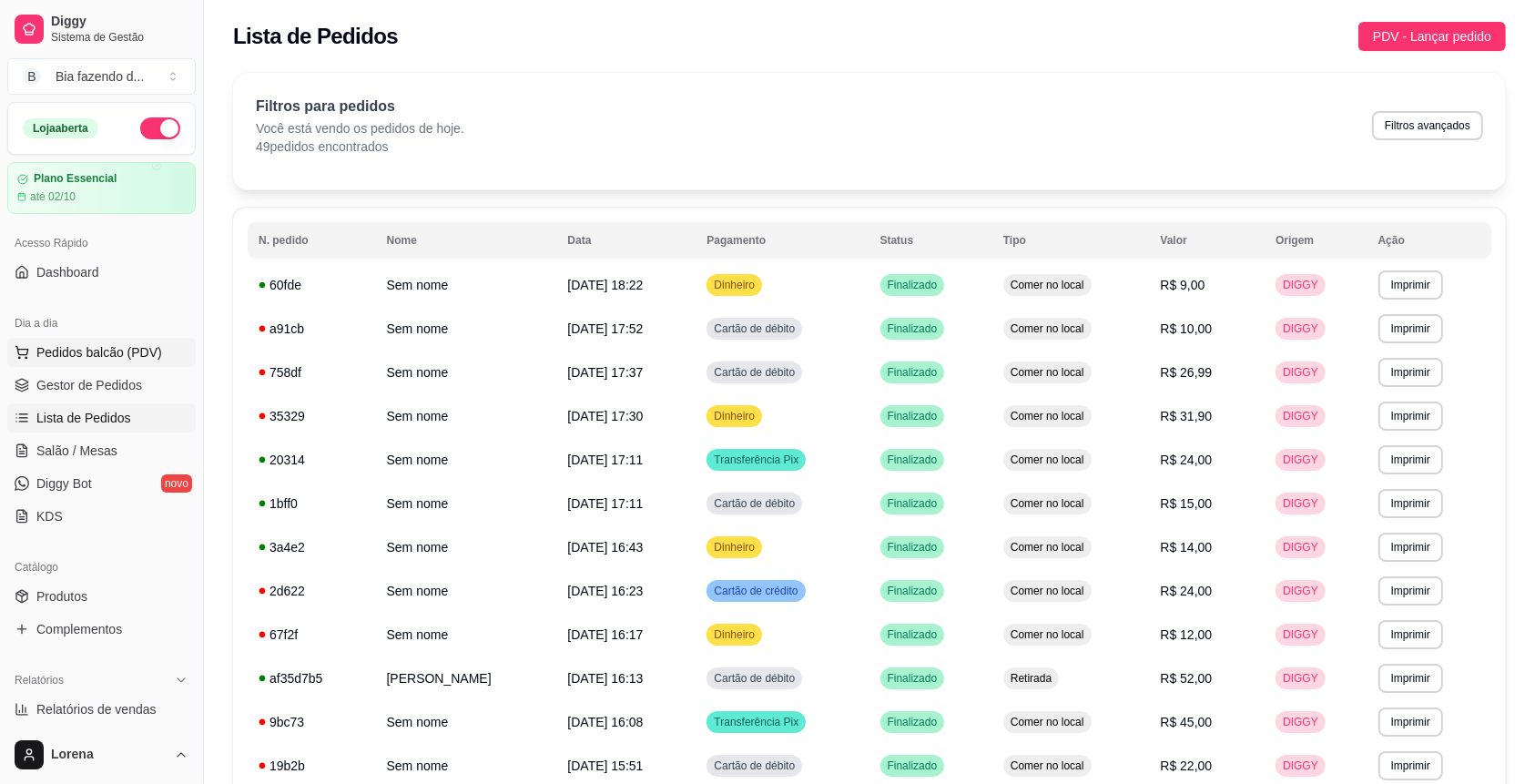
click at [115, 356] on span "Pedidos balcão (PDV)" at bounding box center [99, 352] width 126 height 19
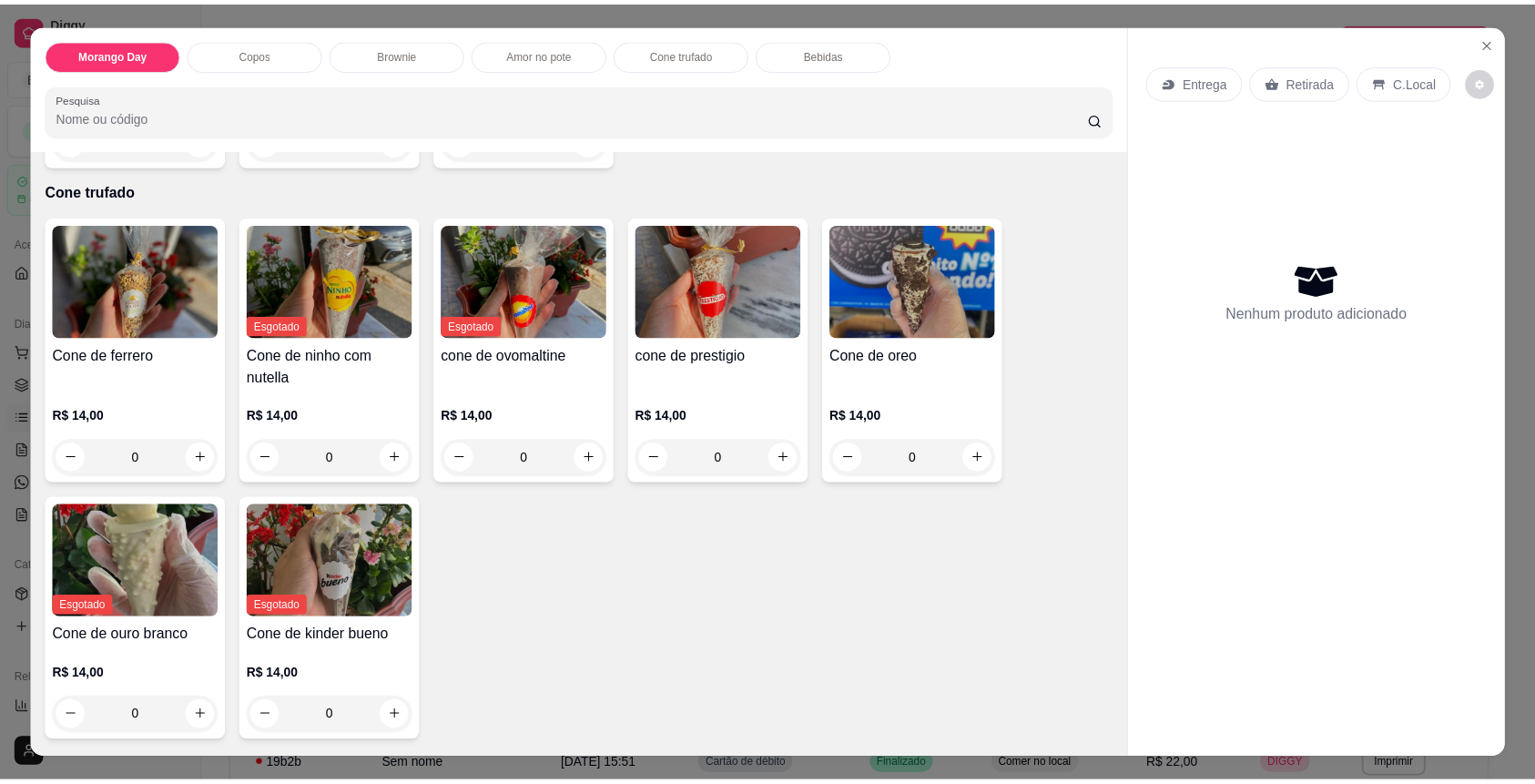
scroll to position [2184, 0]
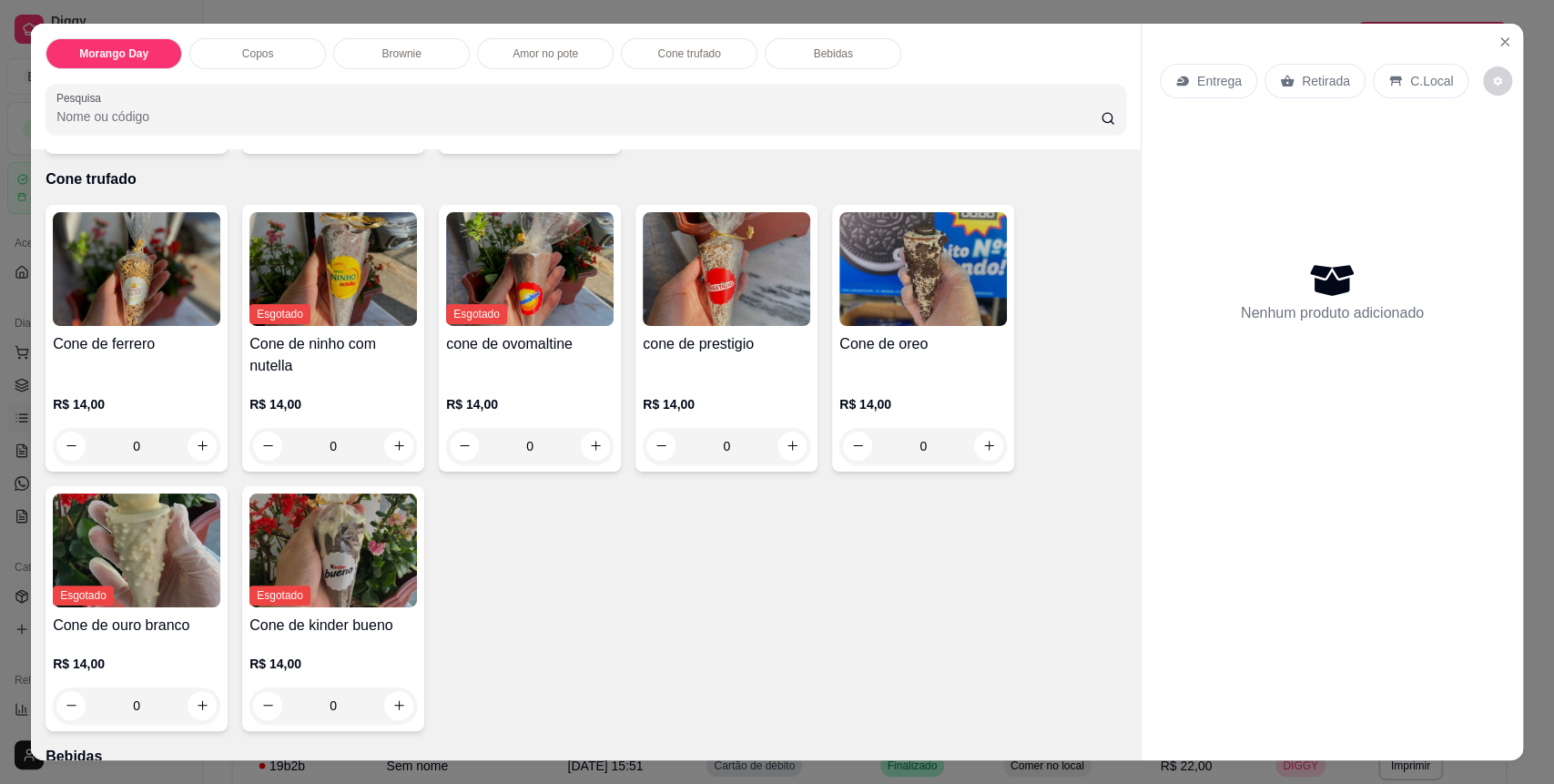
click at [700, 374] on div "cone de prestigio" at bounding box center [726, 355] width 167 height 43
click at [1498, 26] on div "Entrega Retirada C.Local Nenhum produto adicionado" at bounding box center [1333, 377] width 382 height 707
click at [1498, 34] on icon "Close" at bounding box center [1505, 41] width 15 height 15
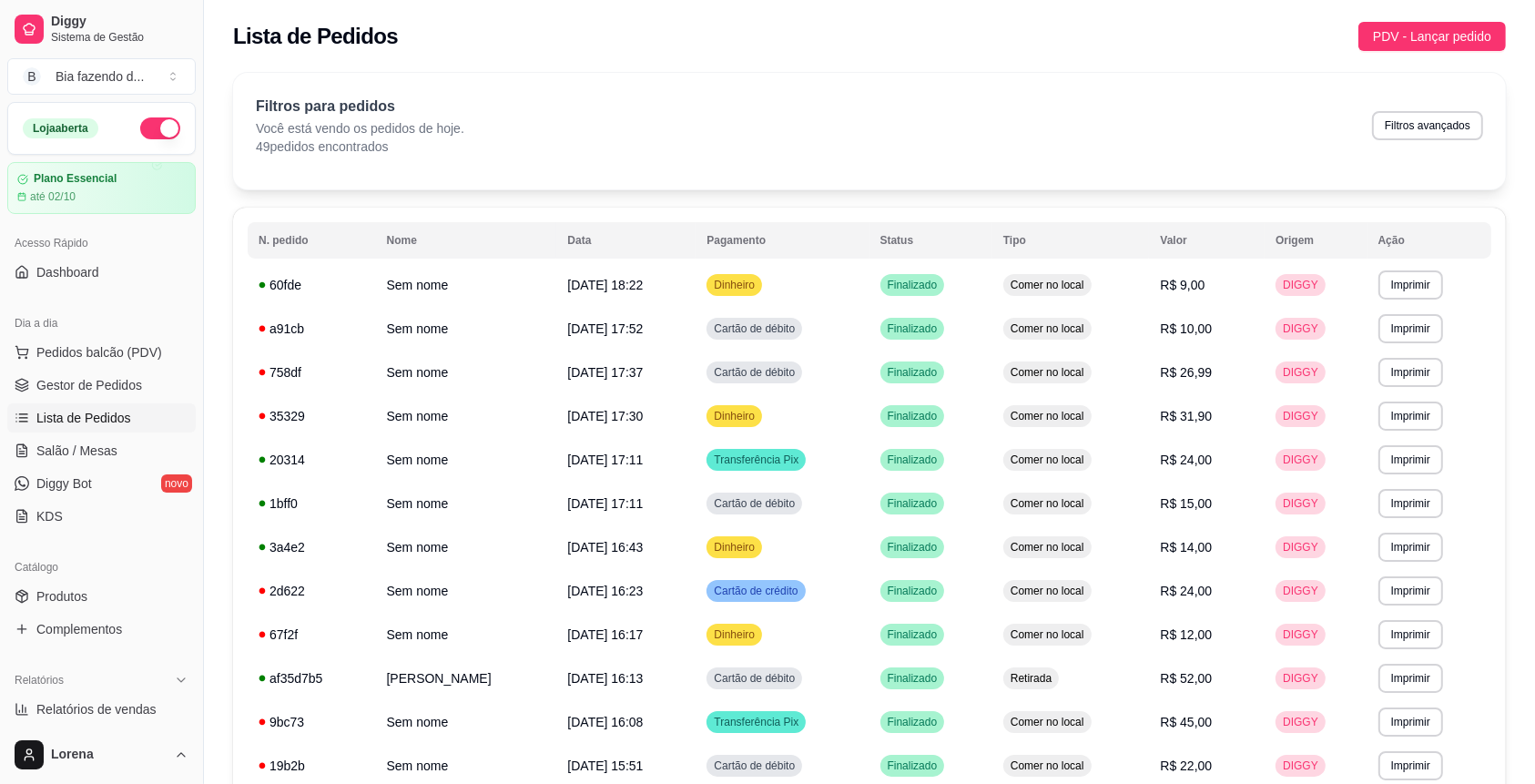
scroll to position [121, 0]
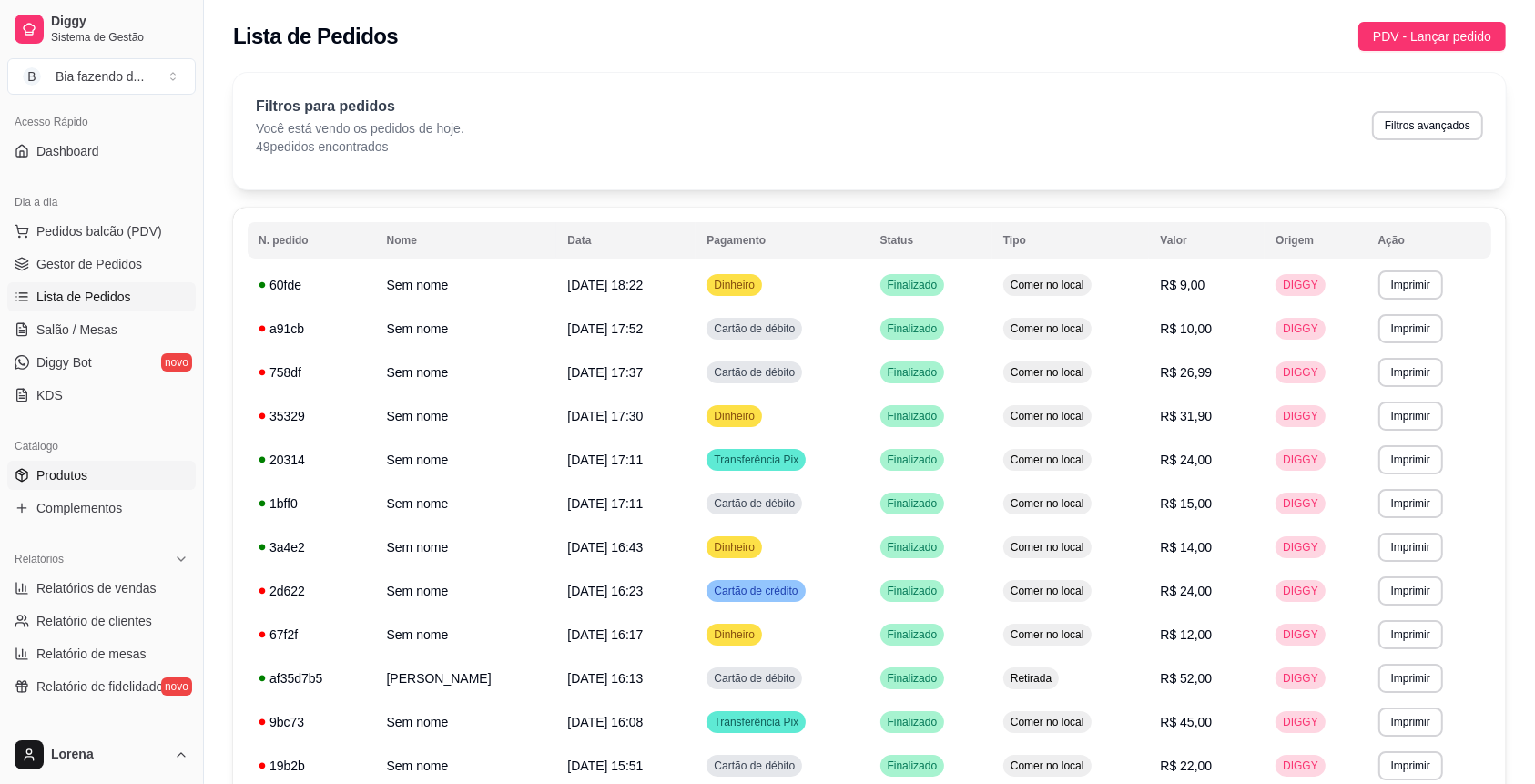
click at [73, 471] on span "Produtos" at bounding box center [62, 475] width 51 height 19
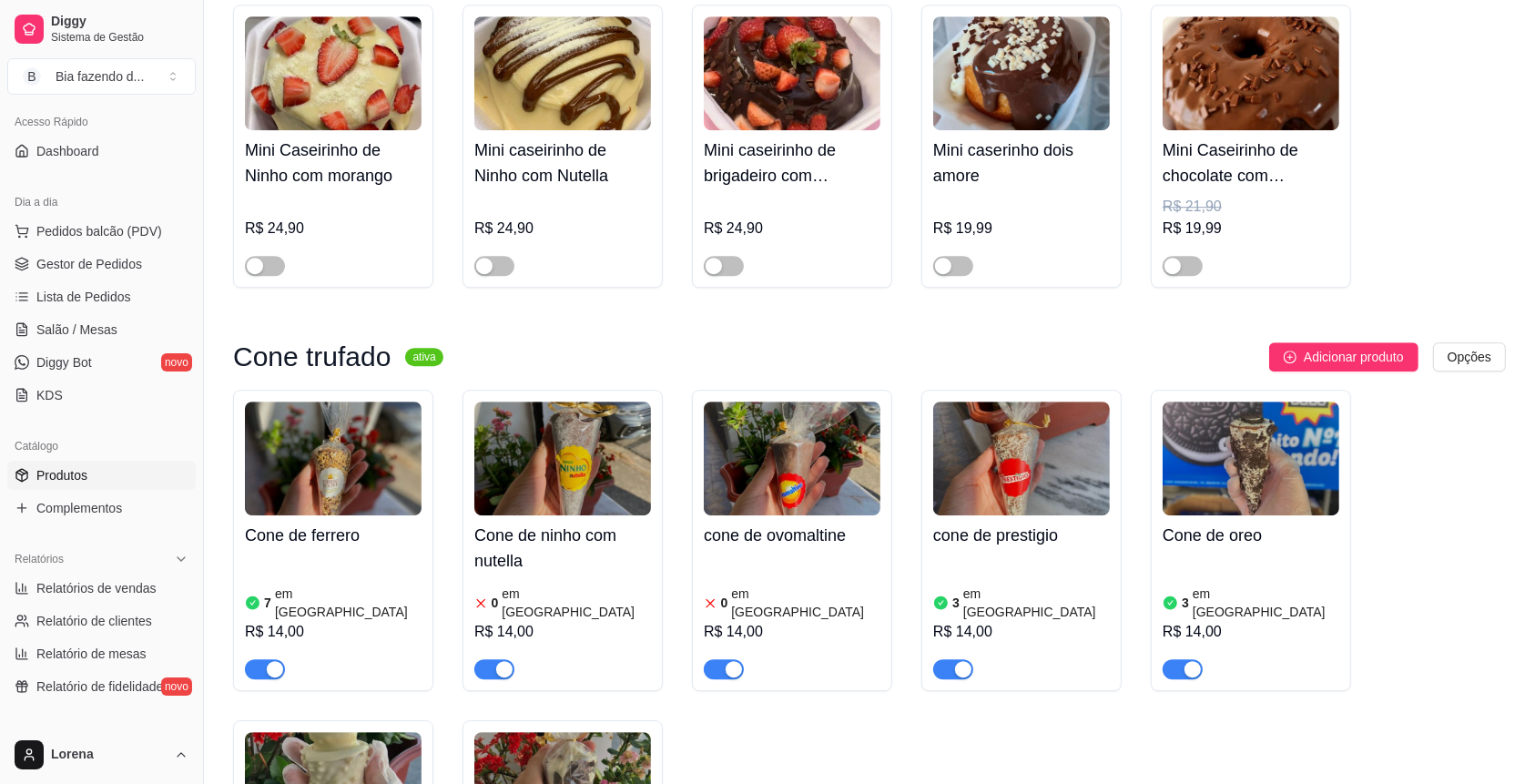
scroll to position [5217, 0]
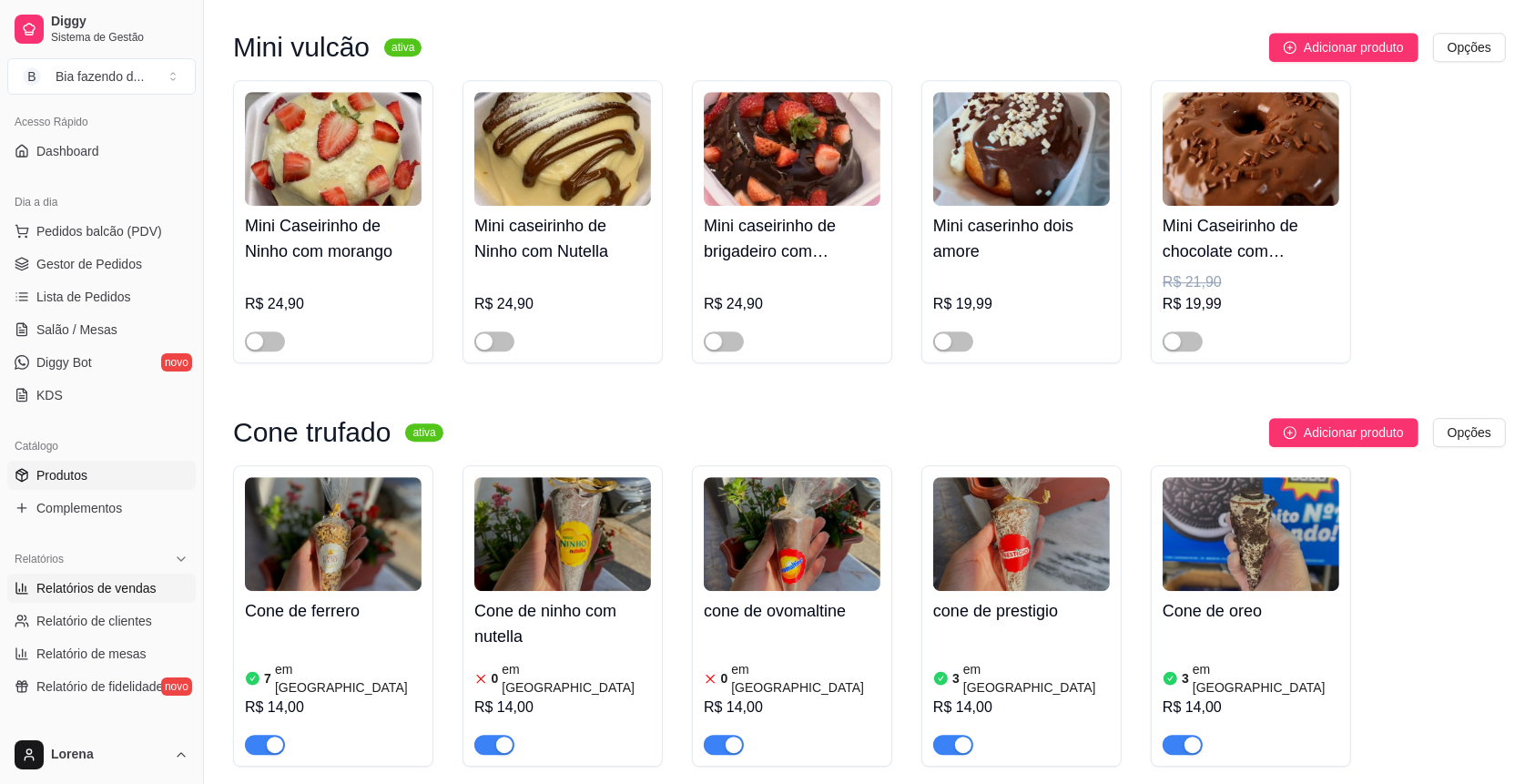
click at [108, 573] on link "Relatórios de vendas" at bounding box center [101, 588] width 189 height 30
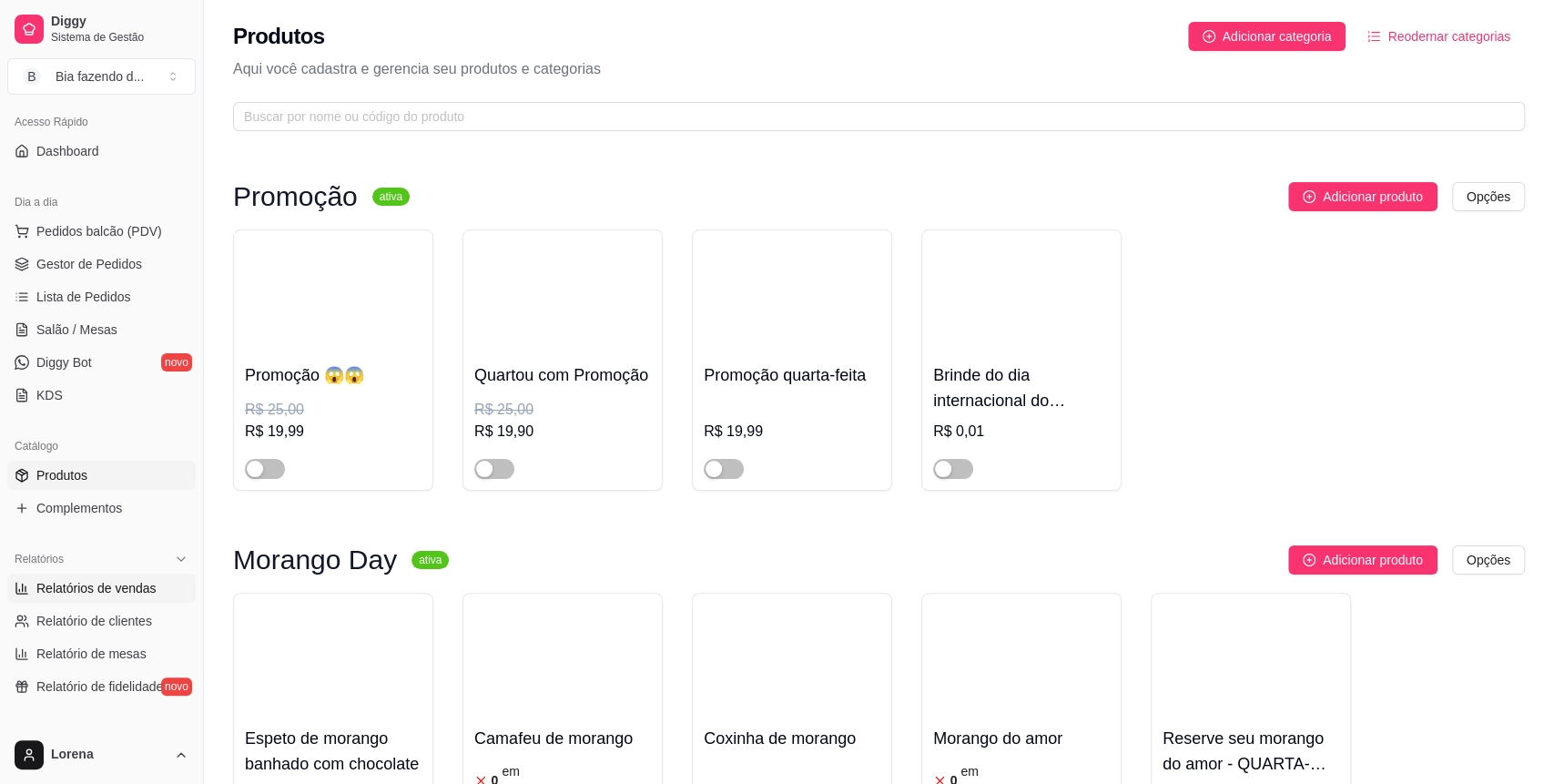
select select "ALL"
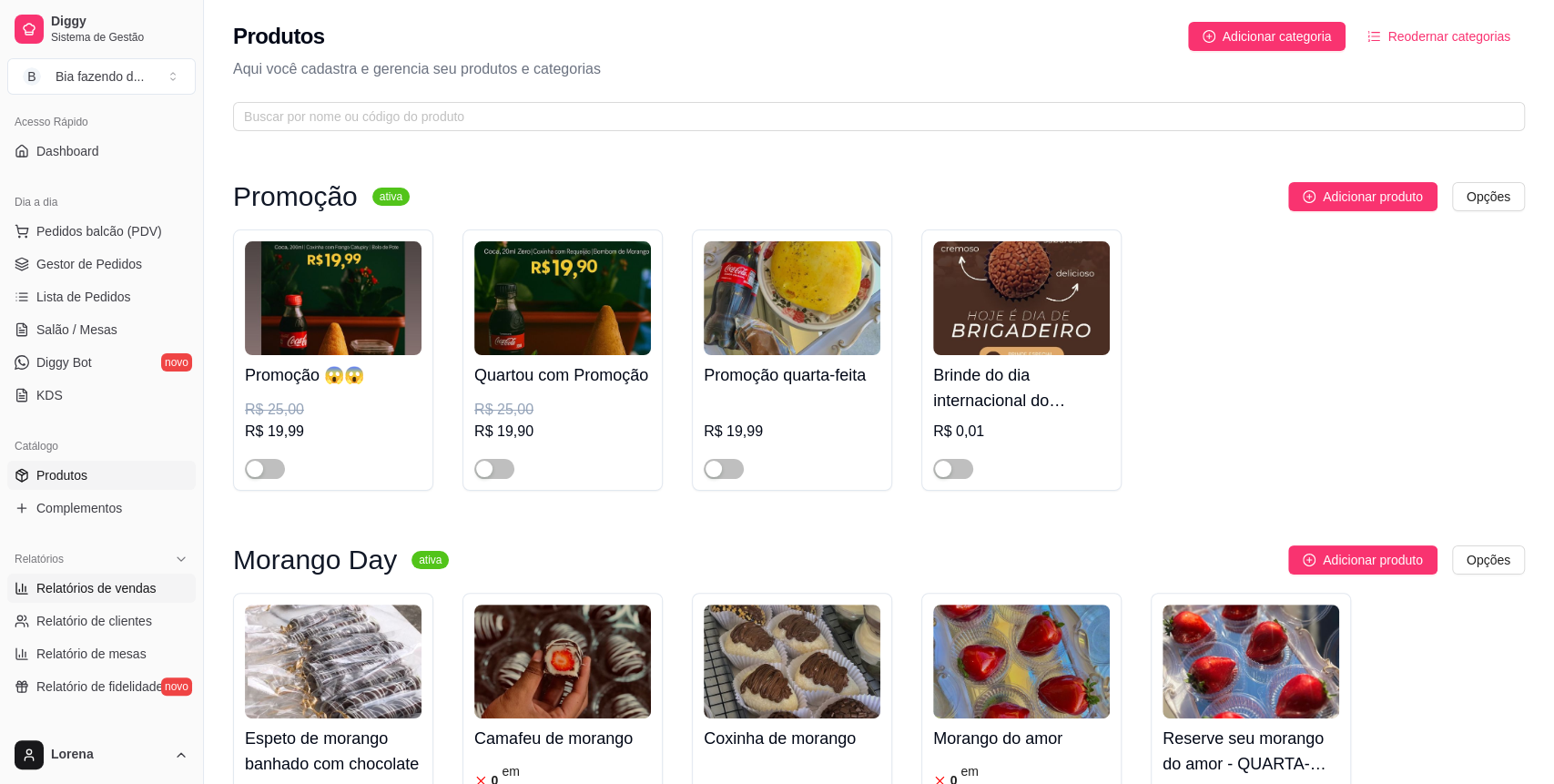
select select "ALL"
select select "0"
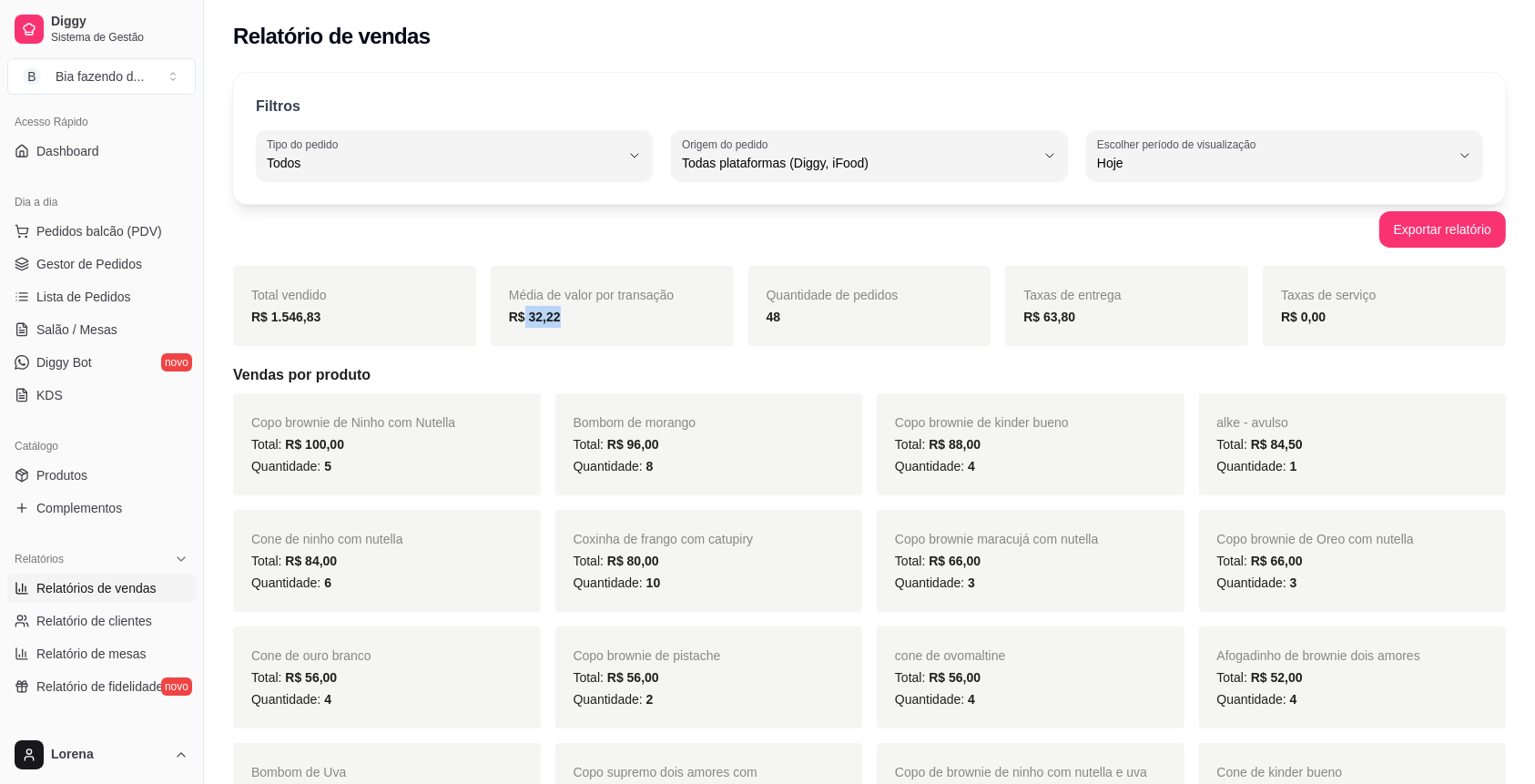
drag, startPoint x: 568, startPoint y: 310, endPoint x: 909, endPoint y: 380, distance: 348.1
click at [526, 337] on div "Média de valor por transação R$ 32,22" at bounding box center [612, 305] width 243 height 80
click at [974, 298] on div "Quantidade de pedidos 48" at bounding box center [869, 305] width 243 height 80
click at [145, 254] on link "Gestor de Pedidos" at bounding box center [101, 264] width 189 height 30
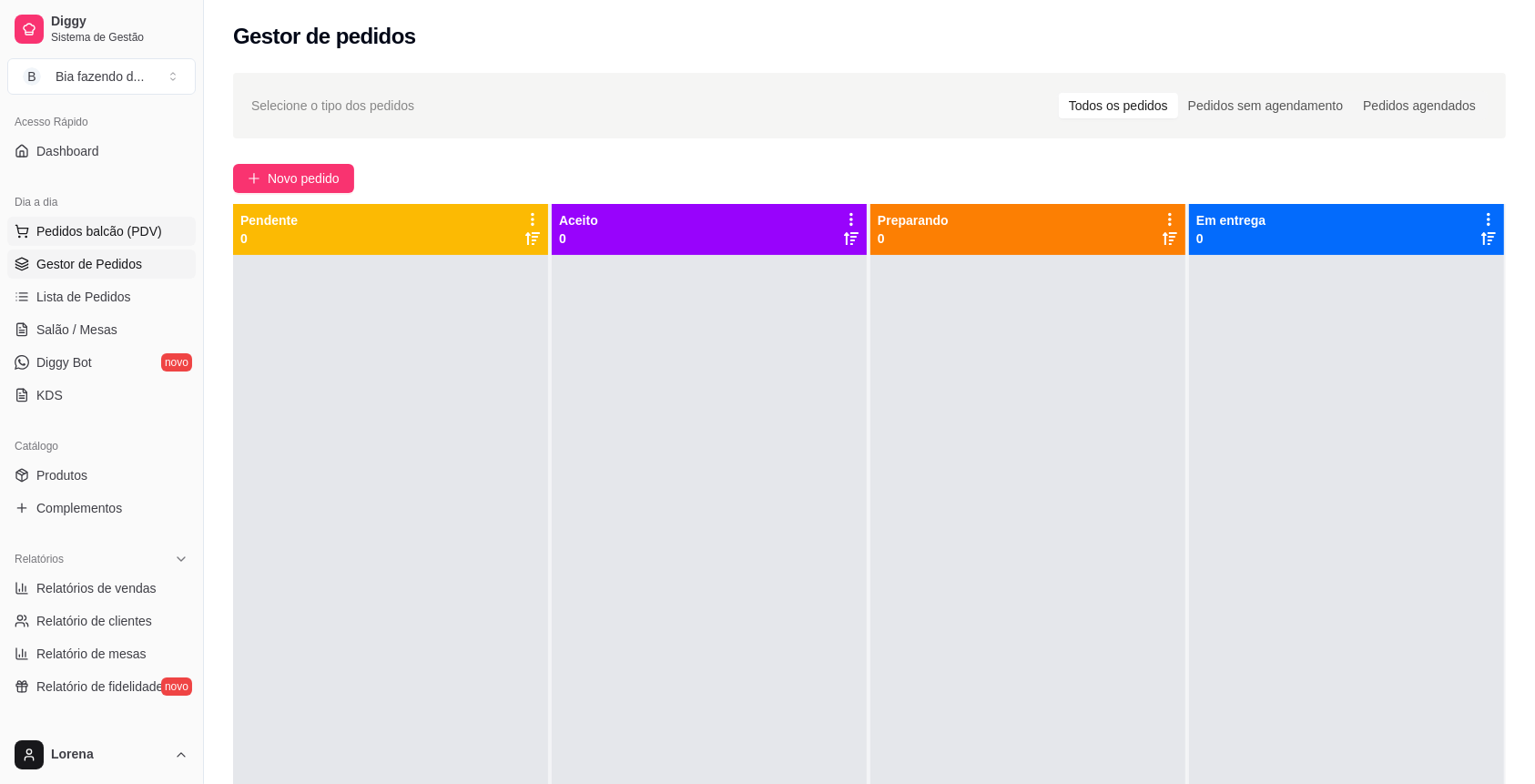
click at [79, 236] on span "Pedidos balcão (PDV)" at bounding box center [99, 231] width 126 height 19
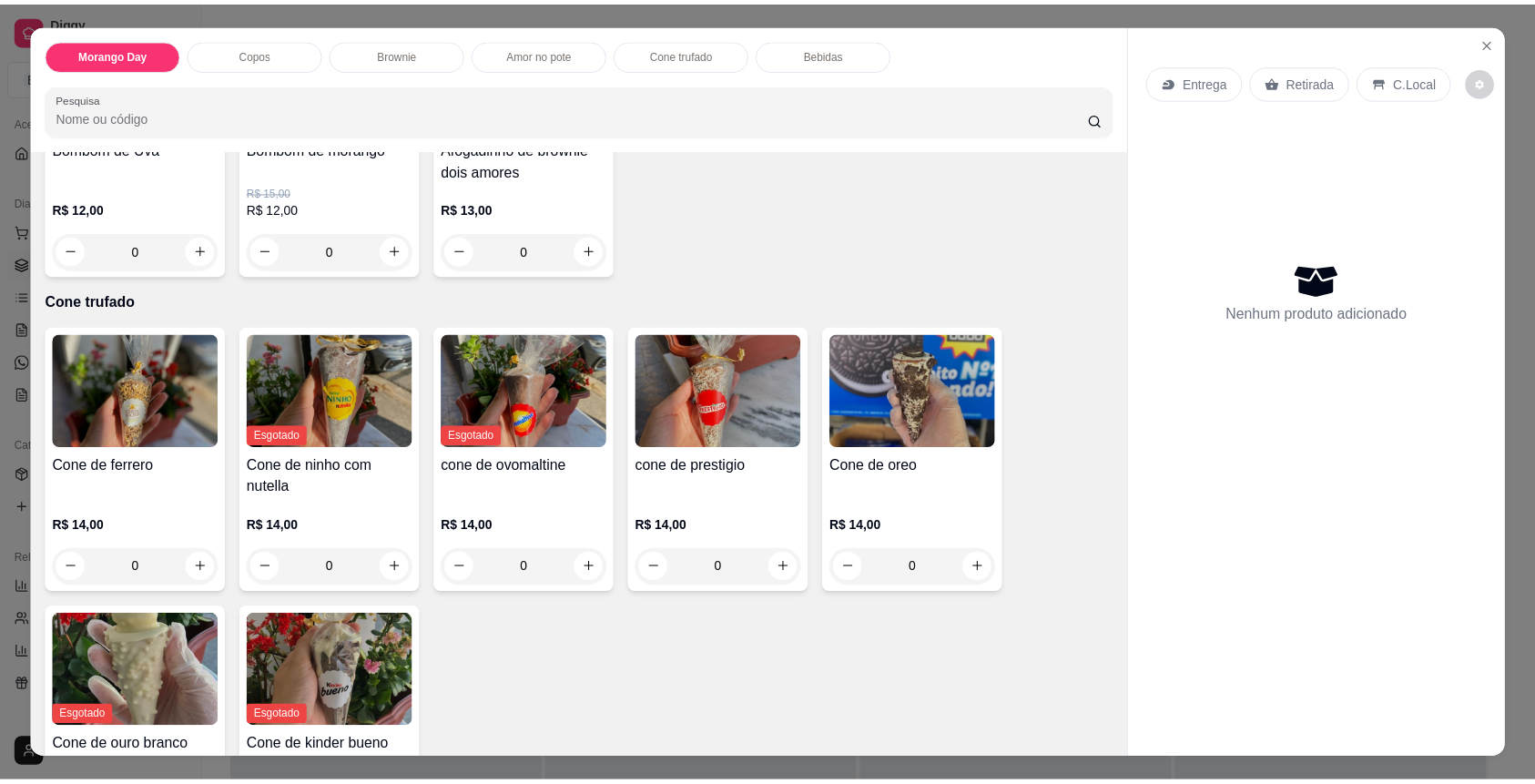
scroll to position [2184, 0]
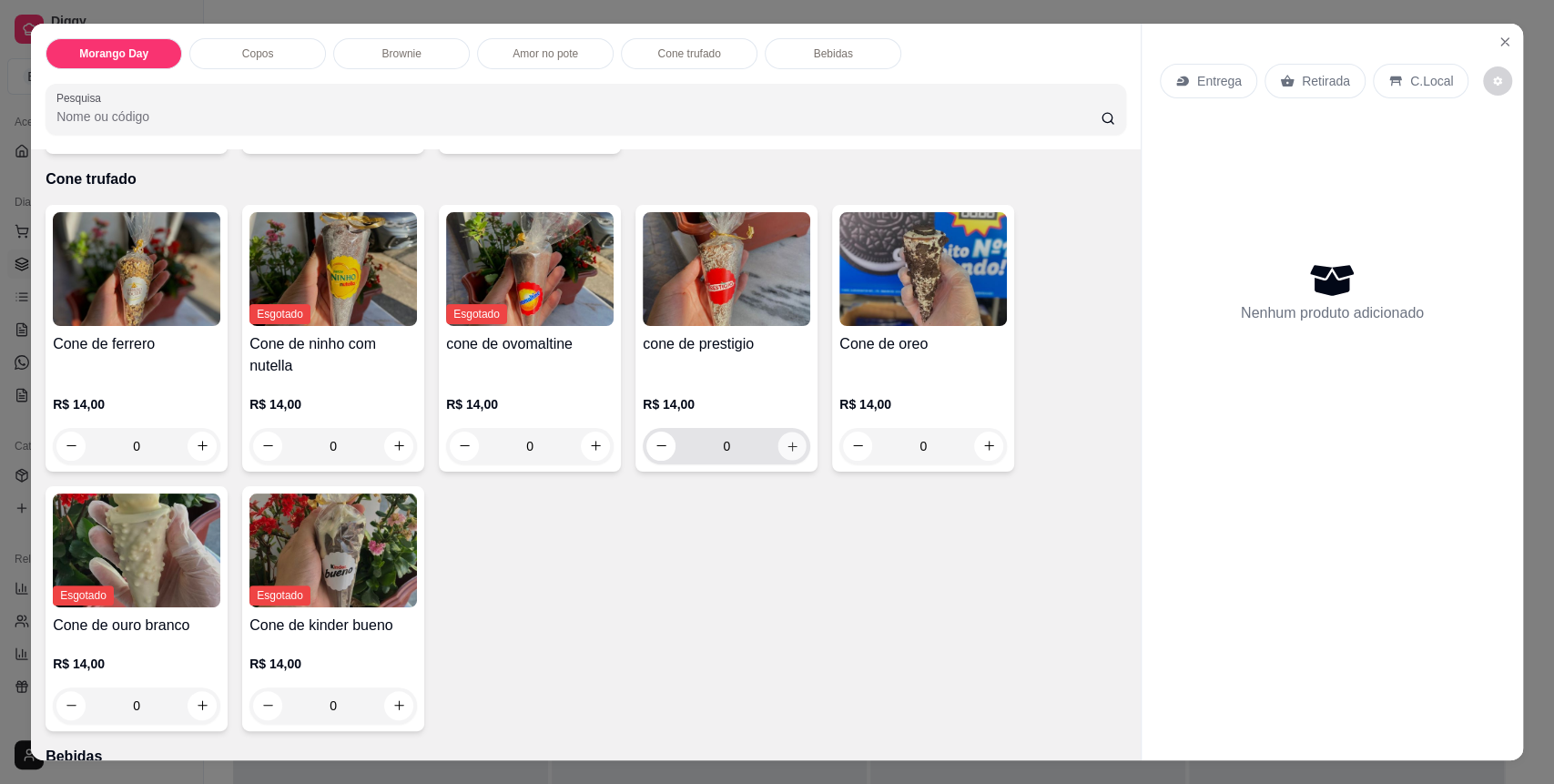
click at [778, 454] on button "increase-product-quantity" at bounding box center [792, 446] width 29 height 29
type input "1"
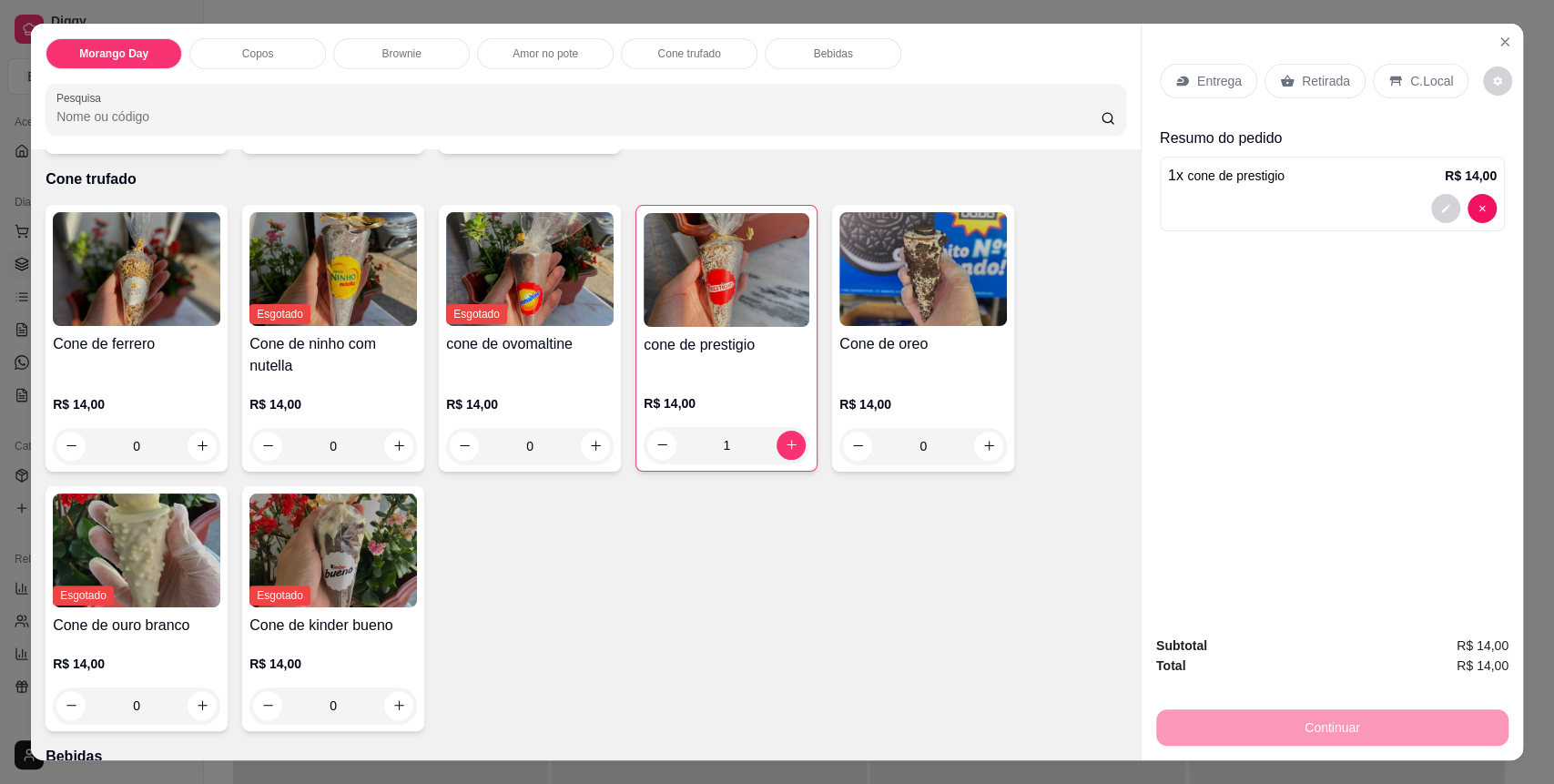
click at [1331, 80] on p "Retirada" at bounding box center [1326, 81] width 48 height 19
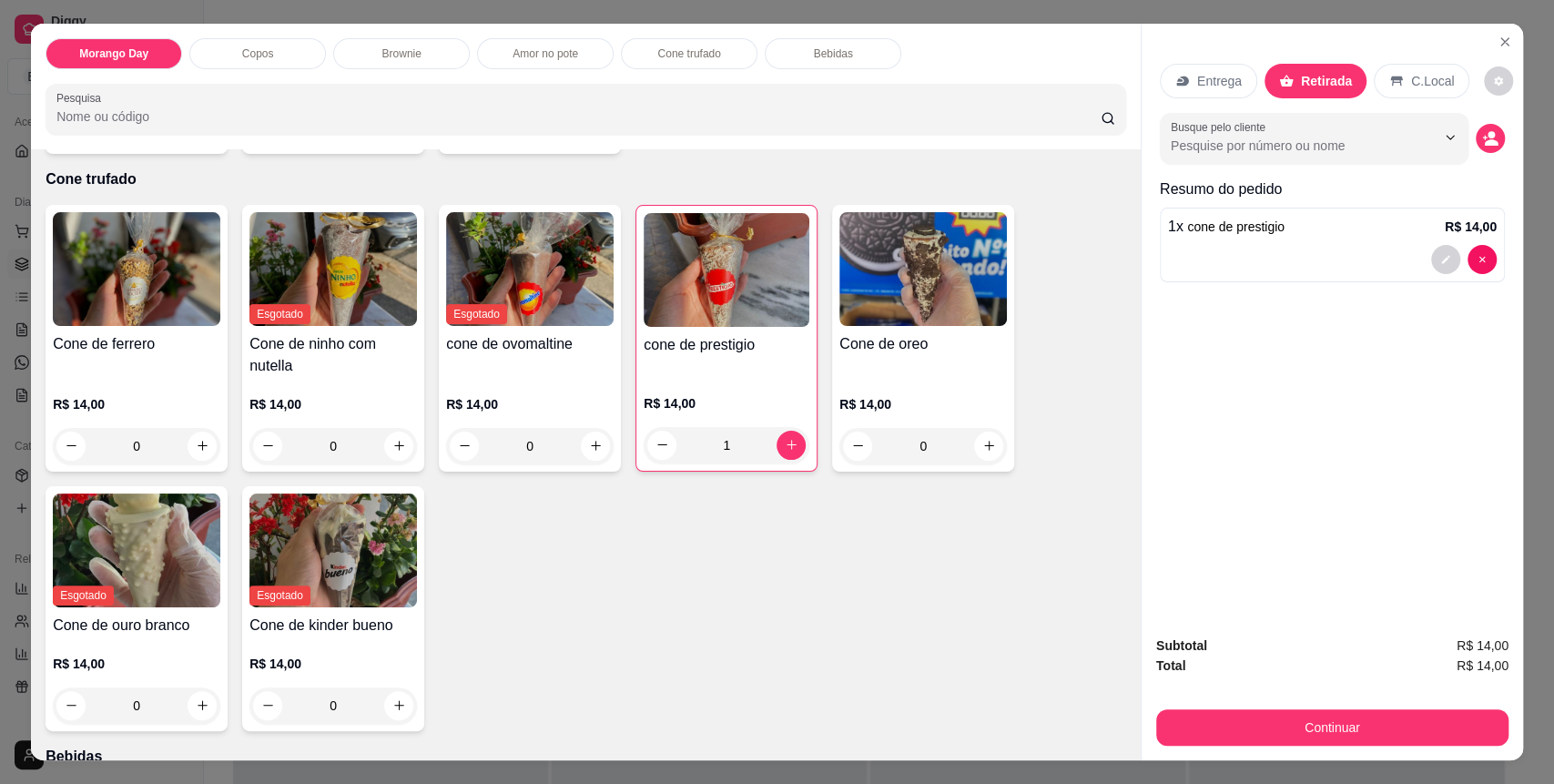
click at [1445, 89] on div "C.Local" at bounding box center [1421, 81] width 95 height 34
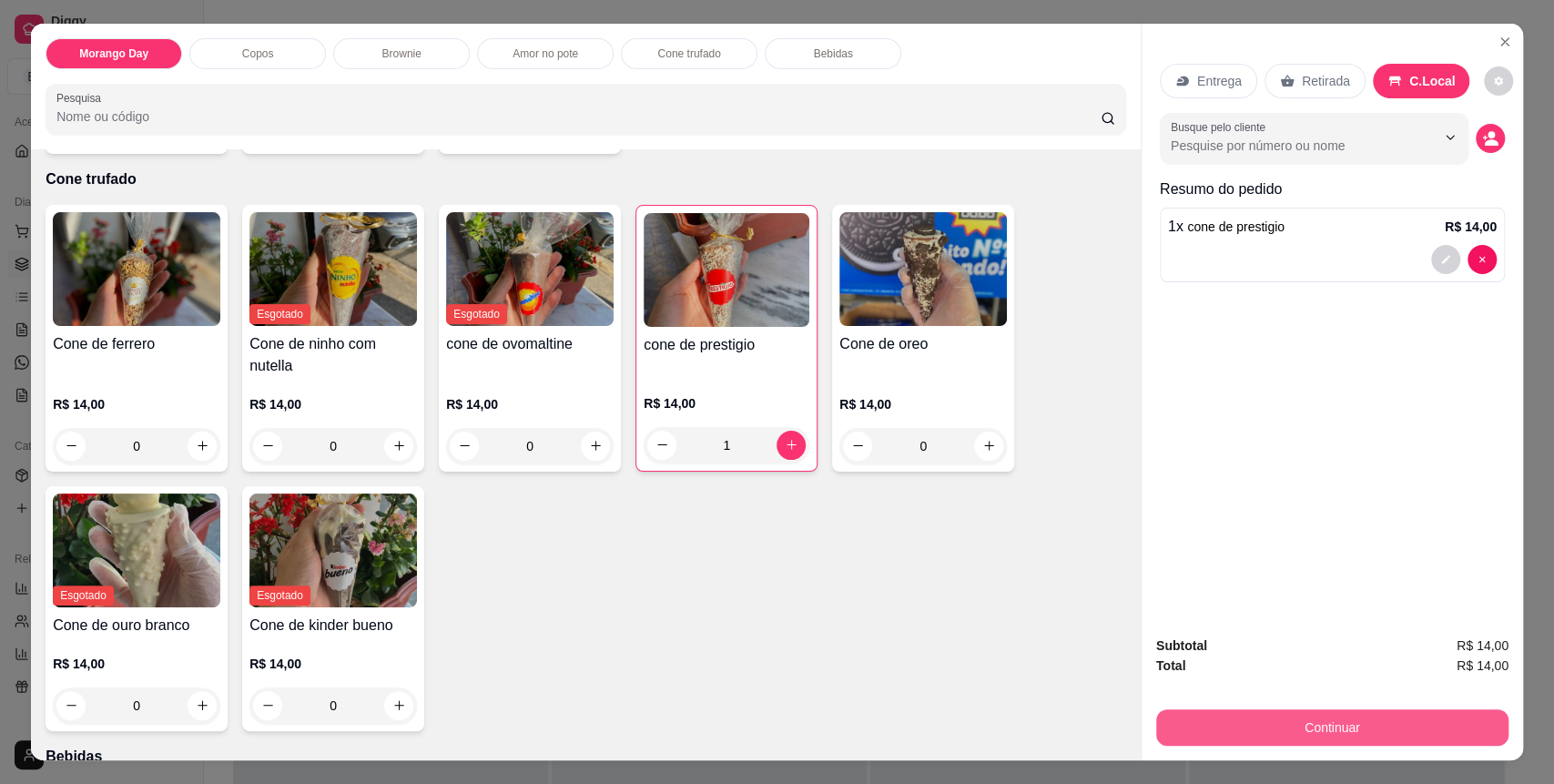
click at [1338, 728] on button "Continuar" at bounding box center [1333, 727] width 352 height 36
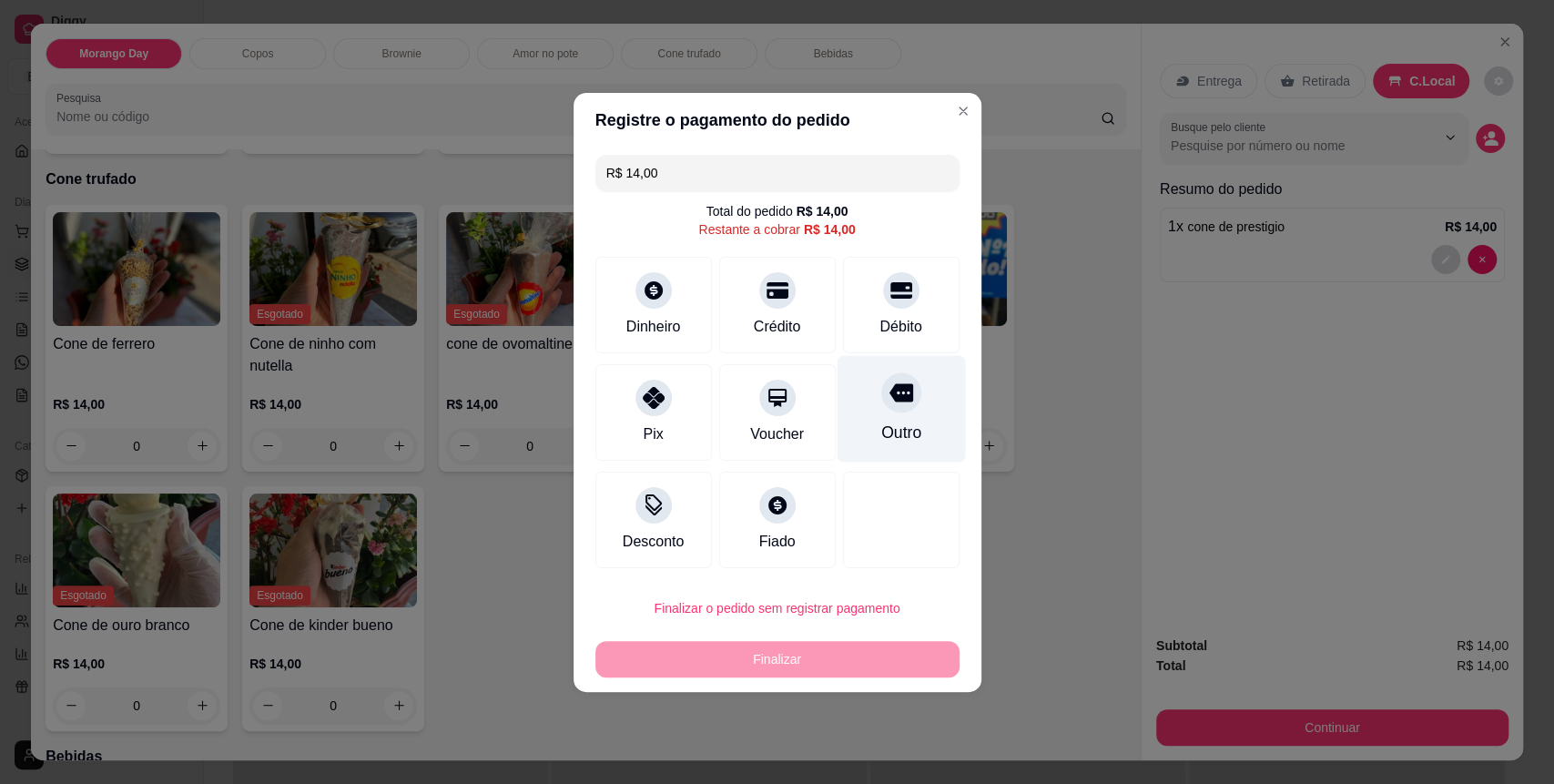
click at [886, 332] on div "Débito" at bounding box center [901, 327] width 42 height 22
type input "R$ 0,00"
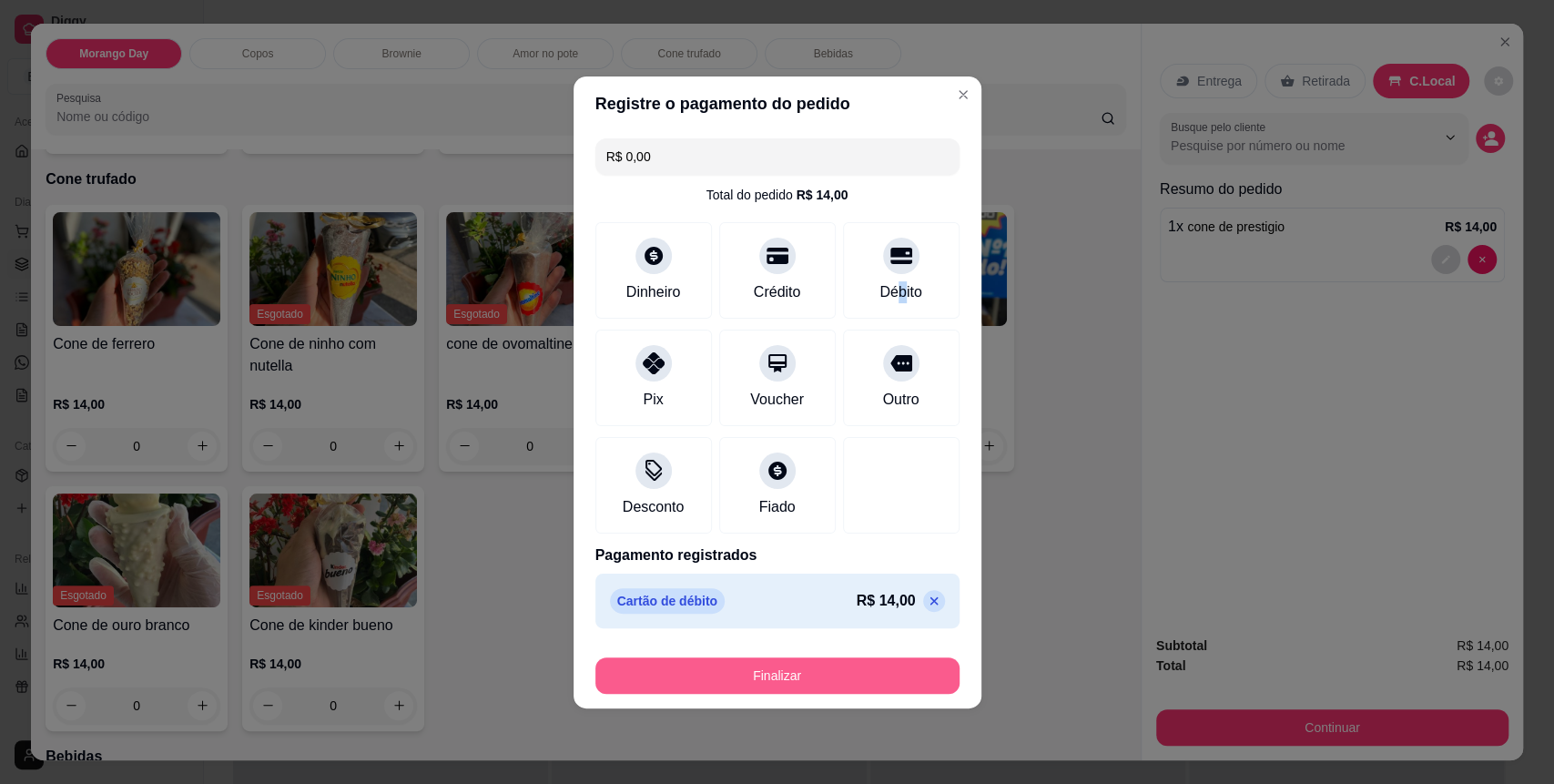
click at [833, 683] on button "Finalizar" at bounding box center [777, 675] width 364 height 36
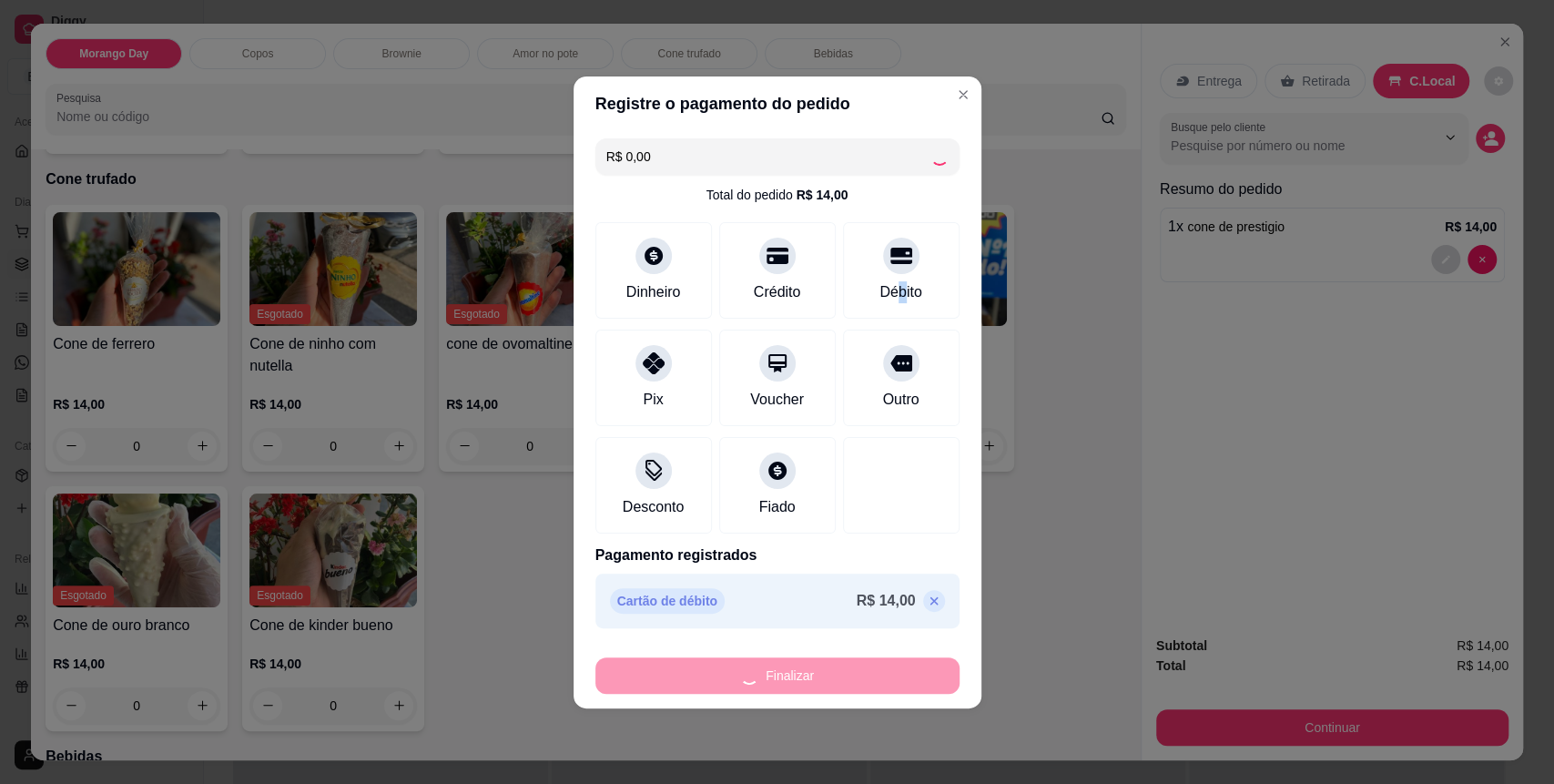
type input "0"
type input "-R$ 14,00"
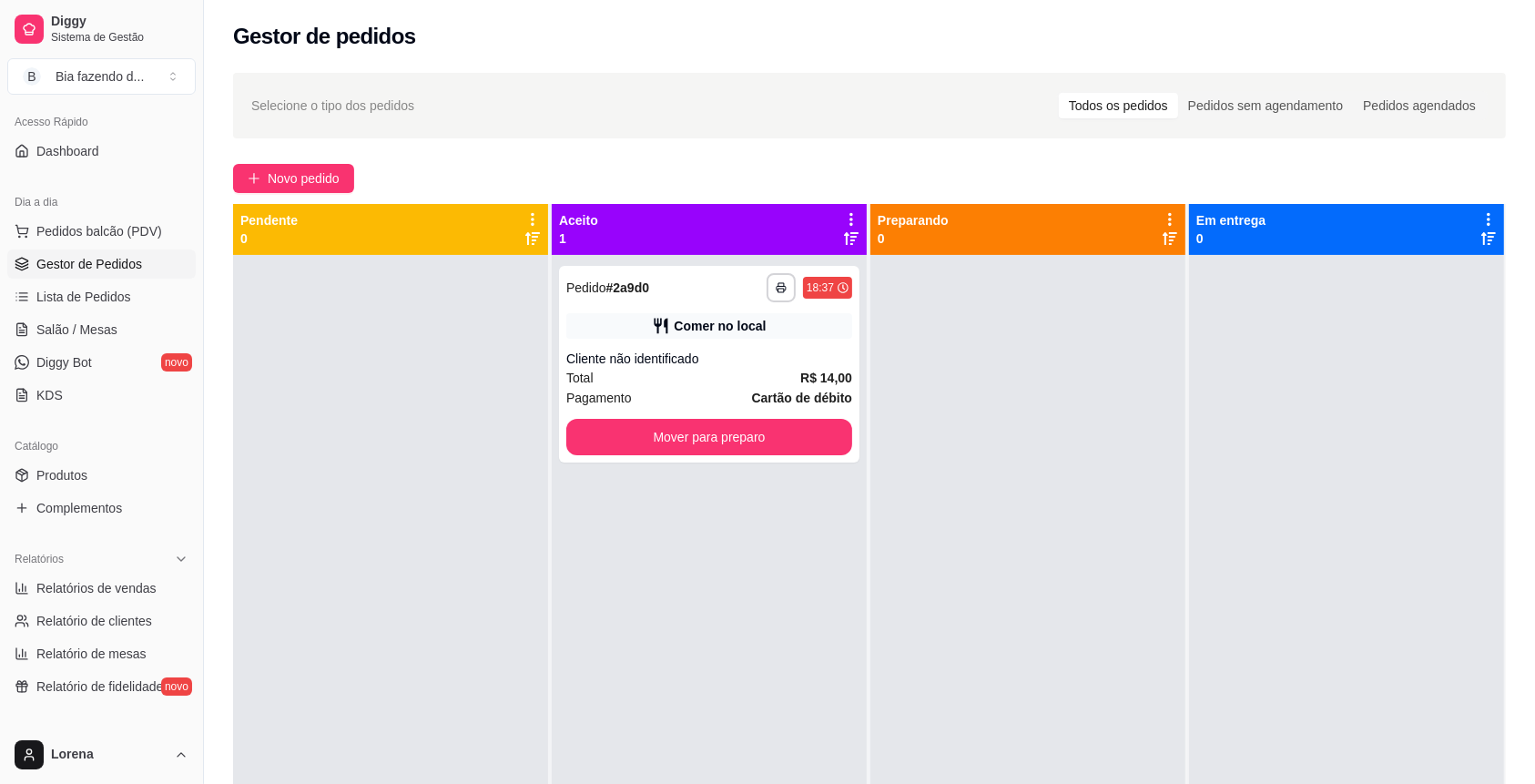
click at [953, 100] on div "Selecione o tipo dos pedidos Todos os pedidos Pedidos sem agendamento Pedidos a…" at bounding box center [869, 106] width 1236 height 30
click at [698, 432] on button "Mover para preparo" at bounding box center [709, 437] width 277 height 35
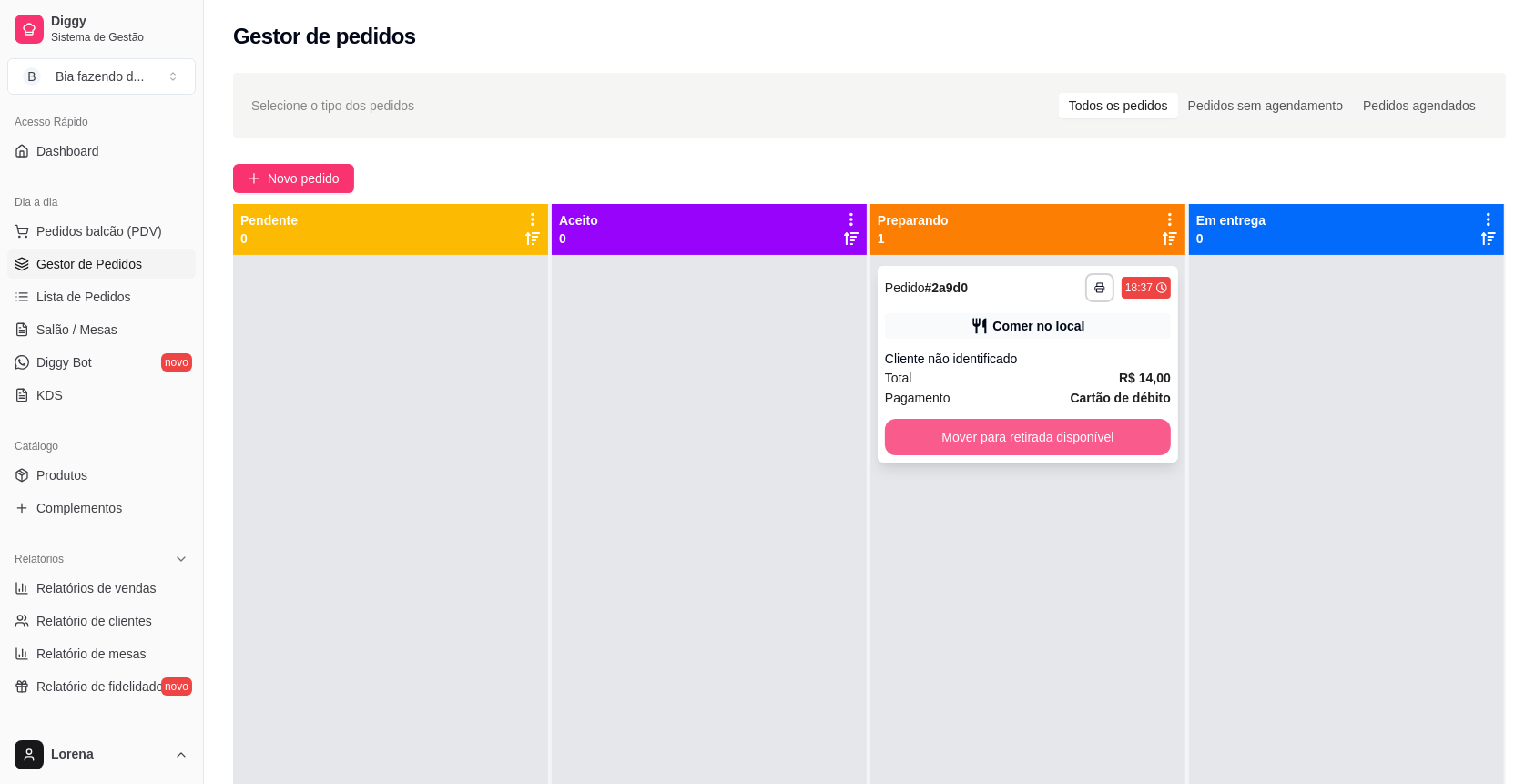
click at [973, 445] on button "Mover para retirada disponível" at bounding box center [1027, 437] width 285 height 36
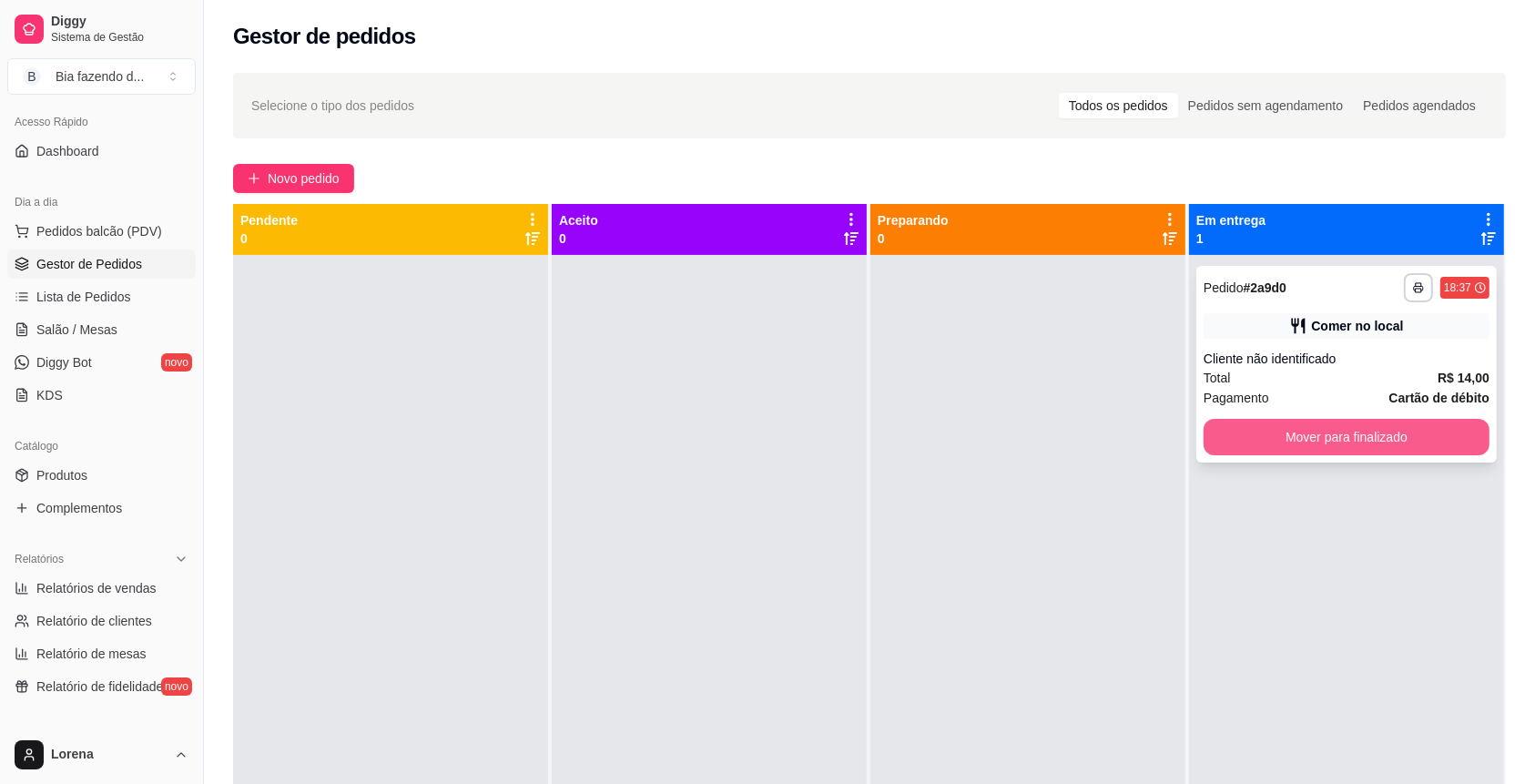
click at [1227, 446] on button "Mover para finalizado" at bounding box center [1346, 437] width 285 height 36
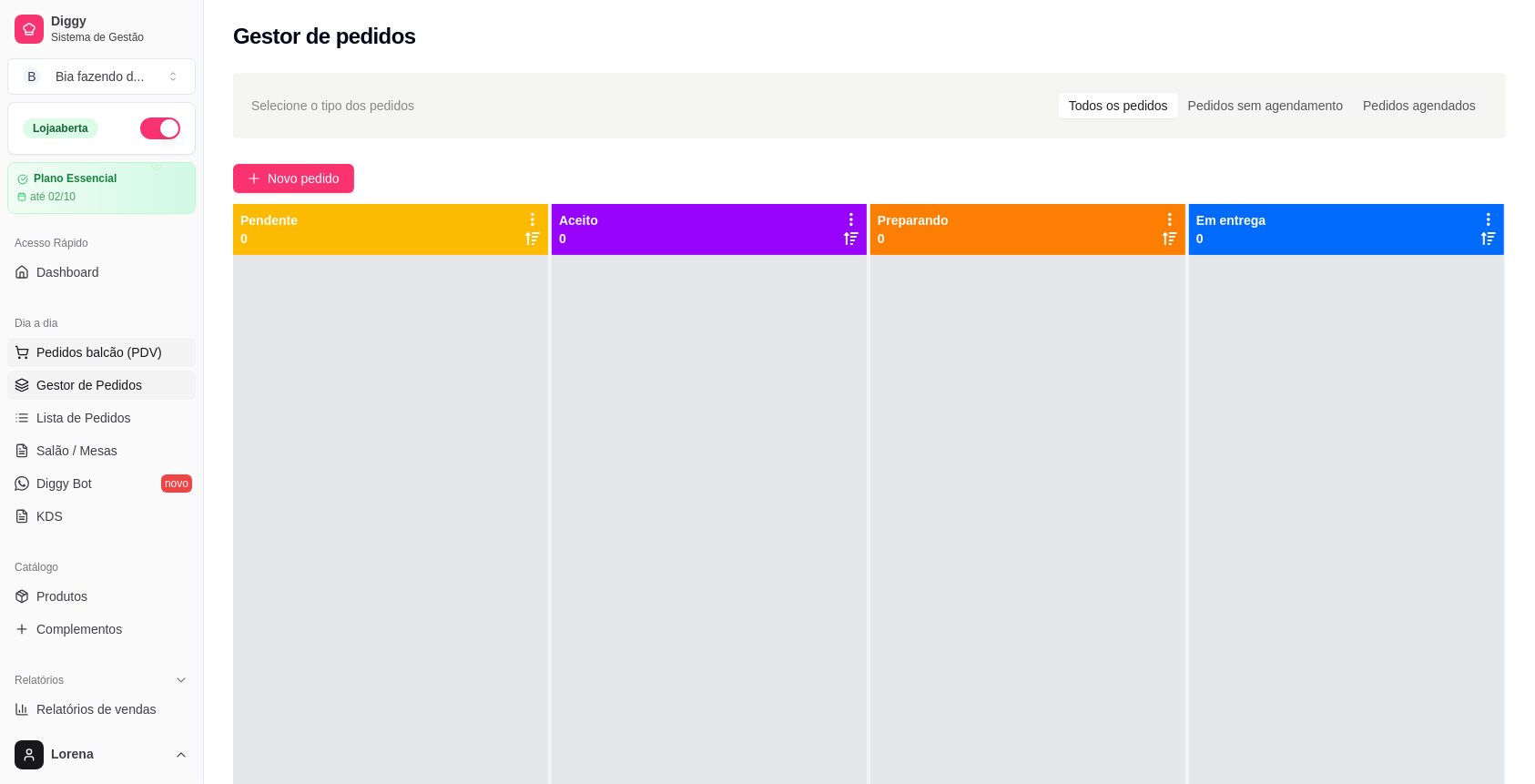
click at [116, 357] on span "Pedidos balcão (PDV)" at bounding box center [99, 352] width 126 height 19
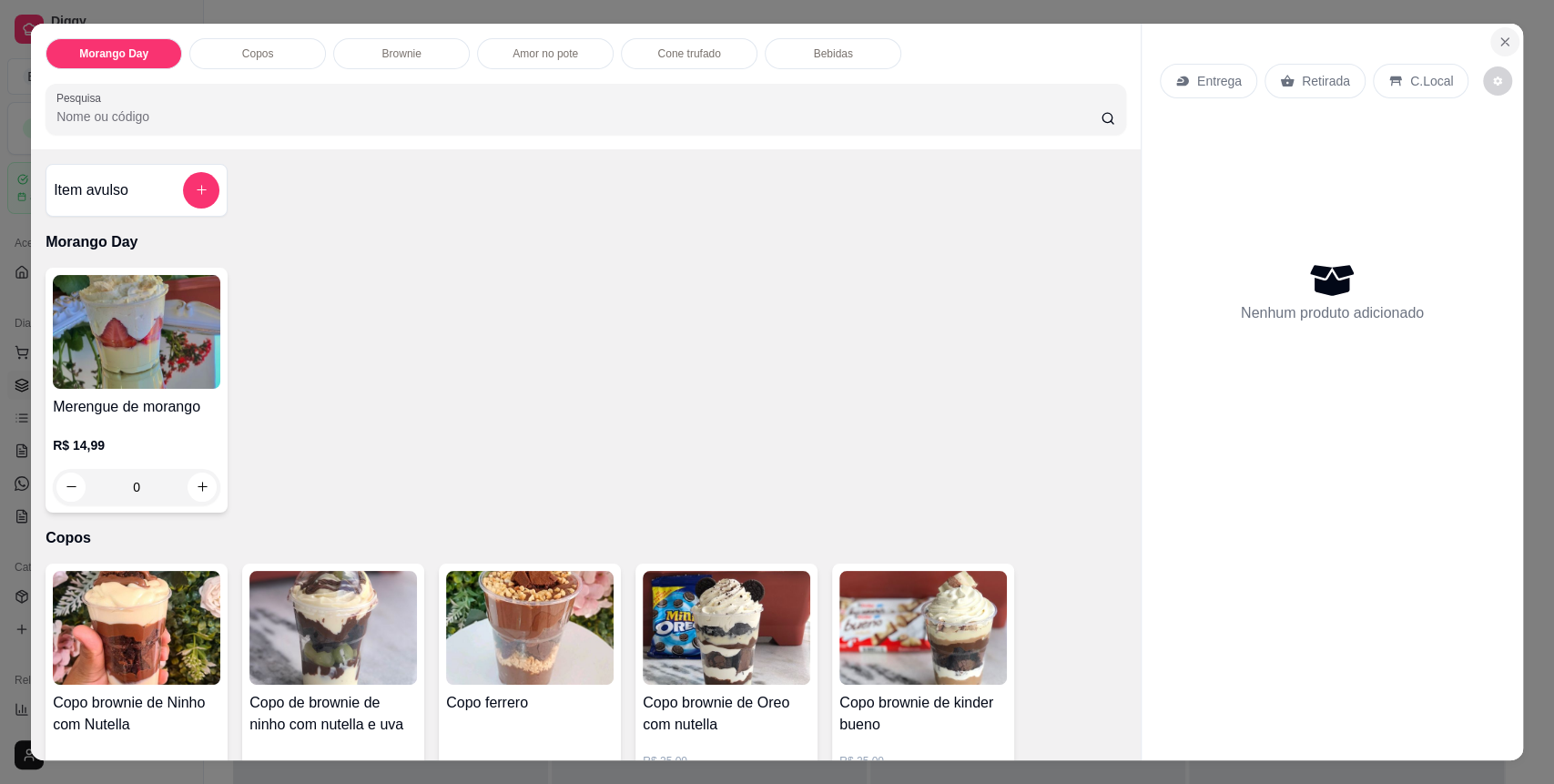
click at [1495, 51] on button "Close" at bounding box center [1505, 42] width 30 height 30
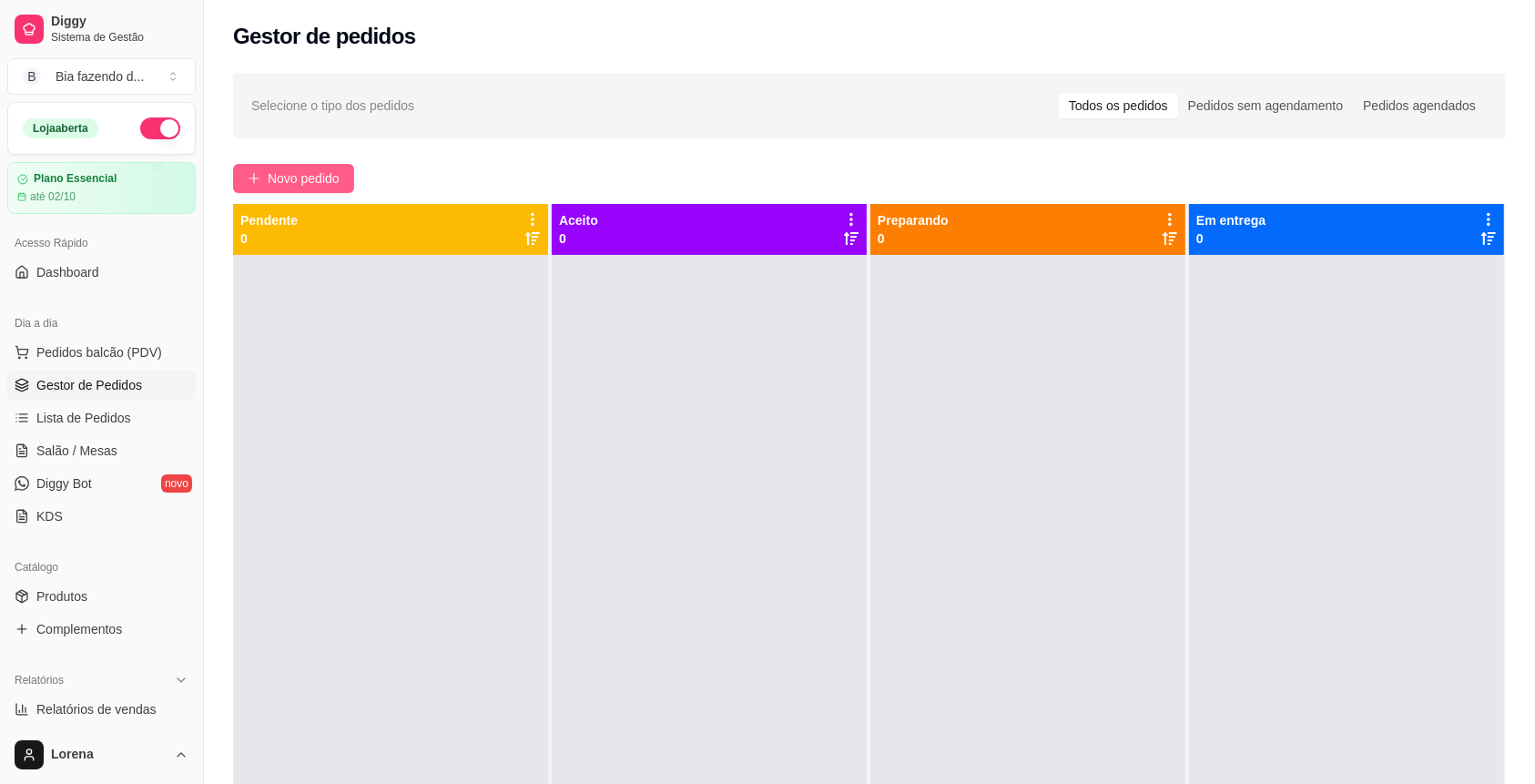
click at [311, 172] on span "Novo pedido" at bounding box center [303, 178] width 72 height 20
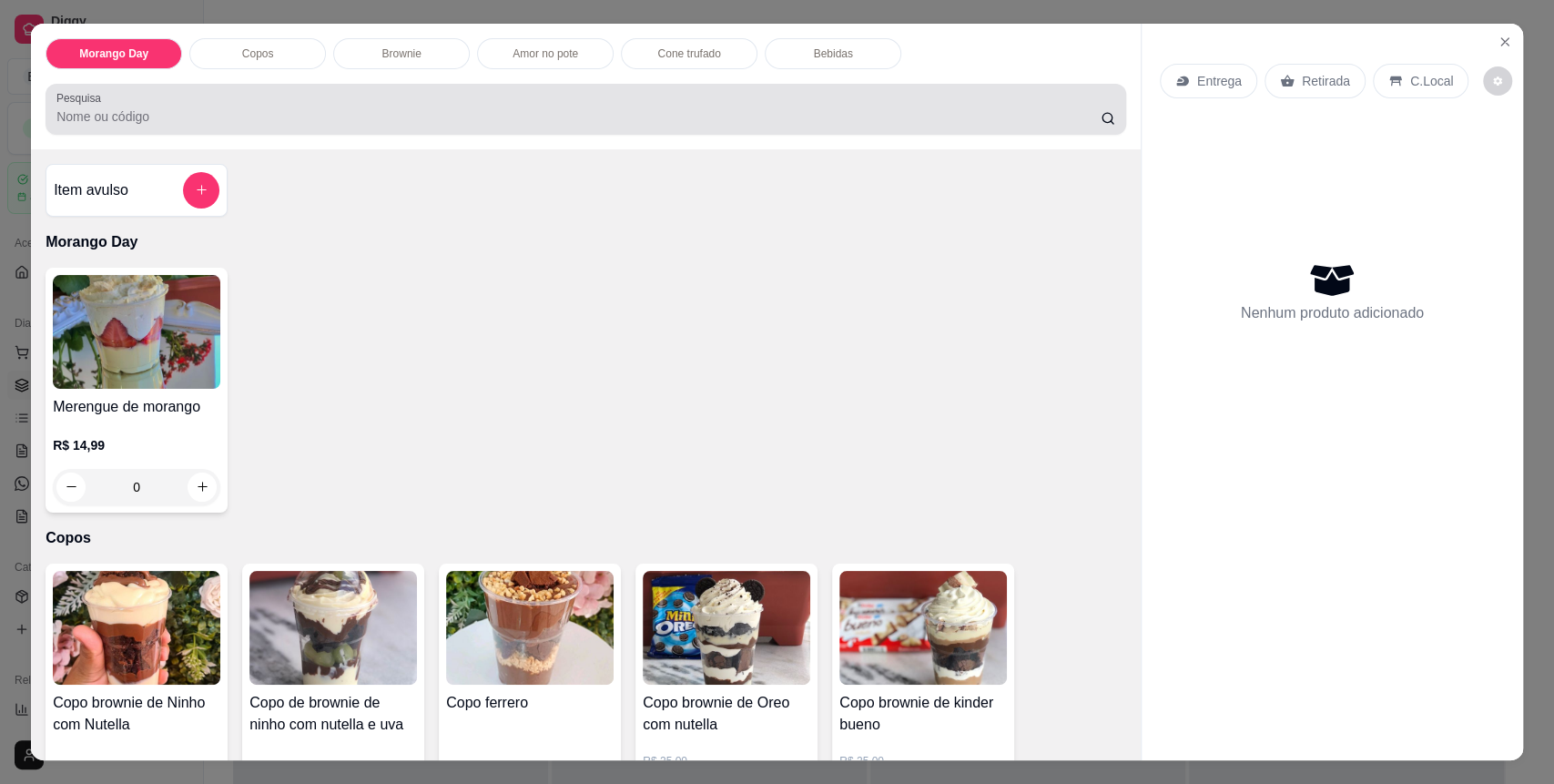
click at [342, 94] on div at bounding box center [586, 109] width 1059 height 36
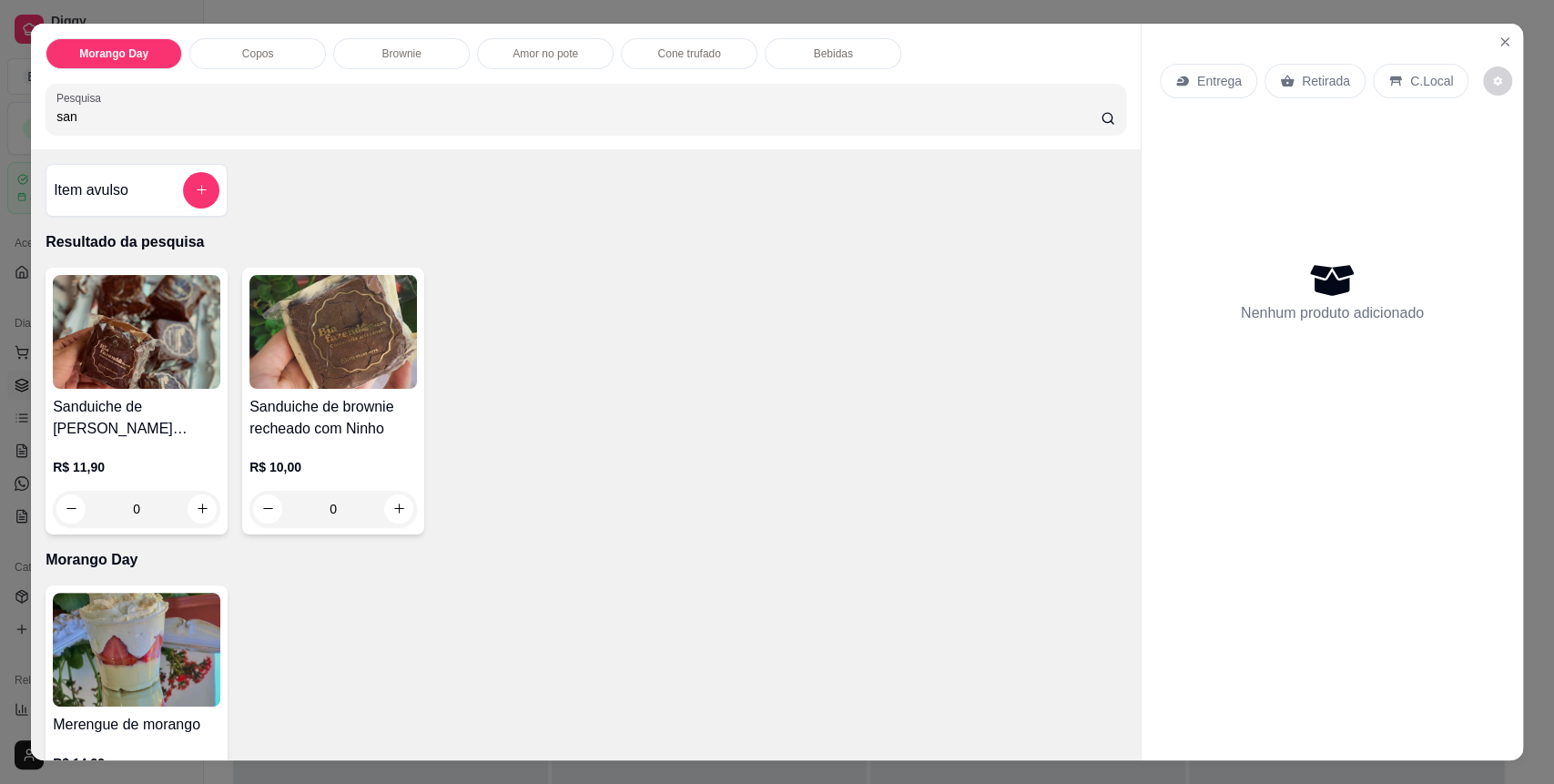
click at [118, 117] on input "san" at bounding box center [578, 116] width 1044 height 19
type input "san"
click at [196, 189] on icon "add-separate-item" at bounding box center [202, 191] width 14 height 14
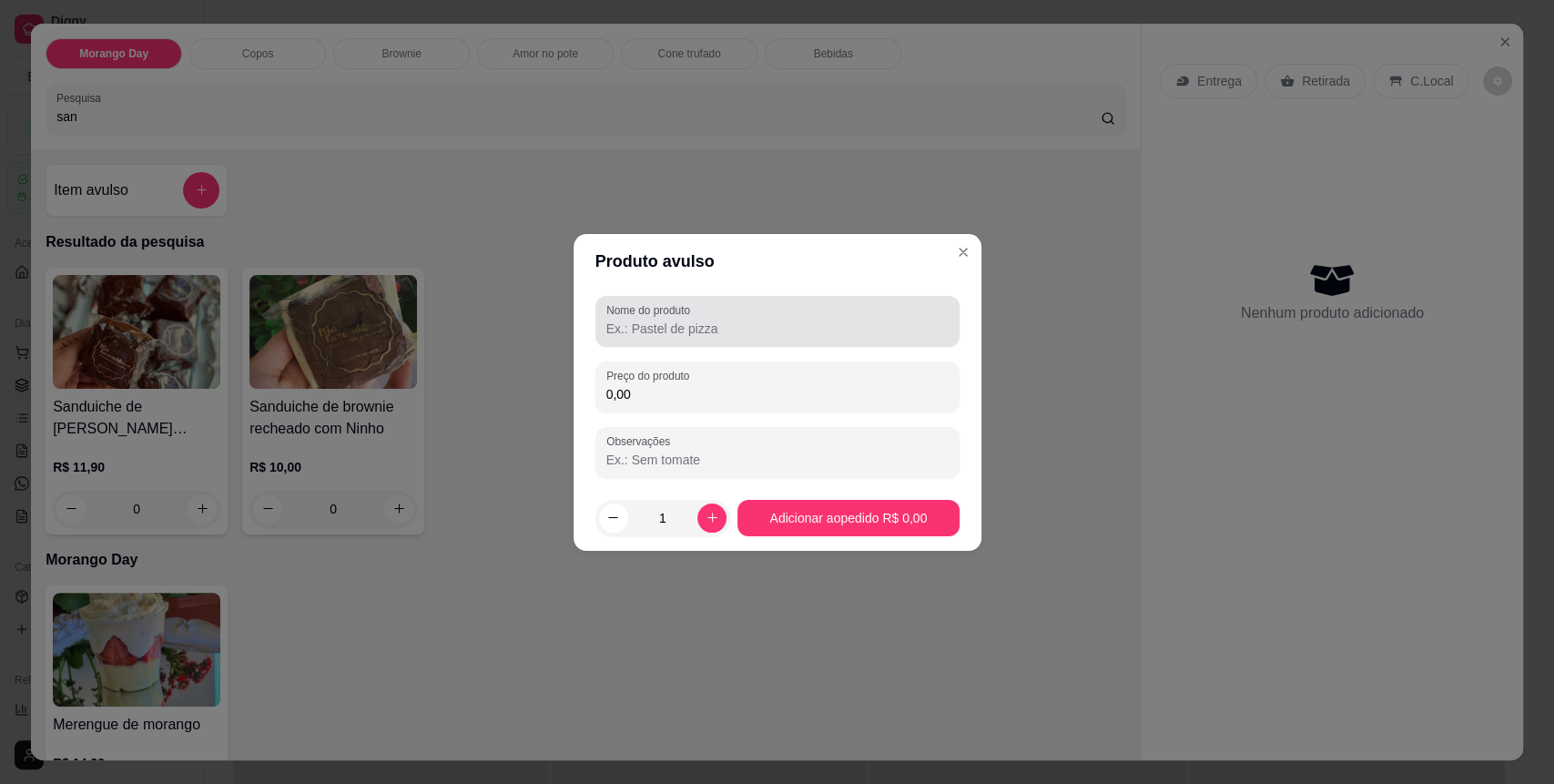
click at [671, 309] on label "Nome do produto" at bounding box center [652, 310] width 91 height 16
click at [671, 320] on input "Nome do produto" at bounding box center [777, 329] width 342 height 19
type input "sanduiche supremo"
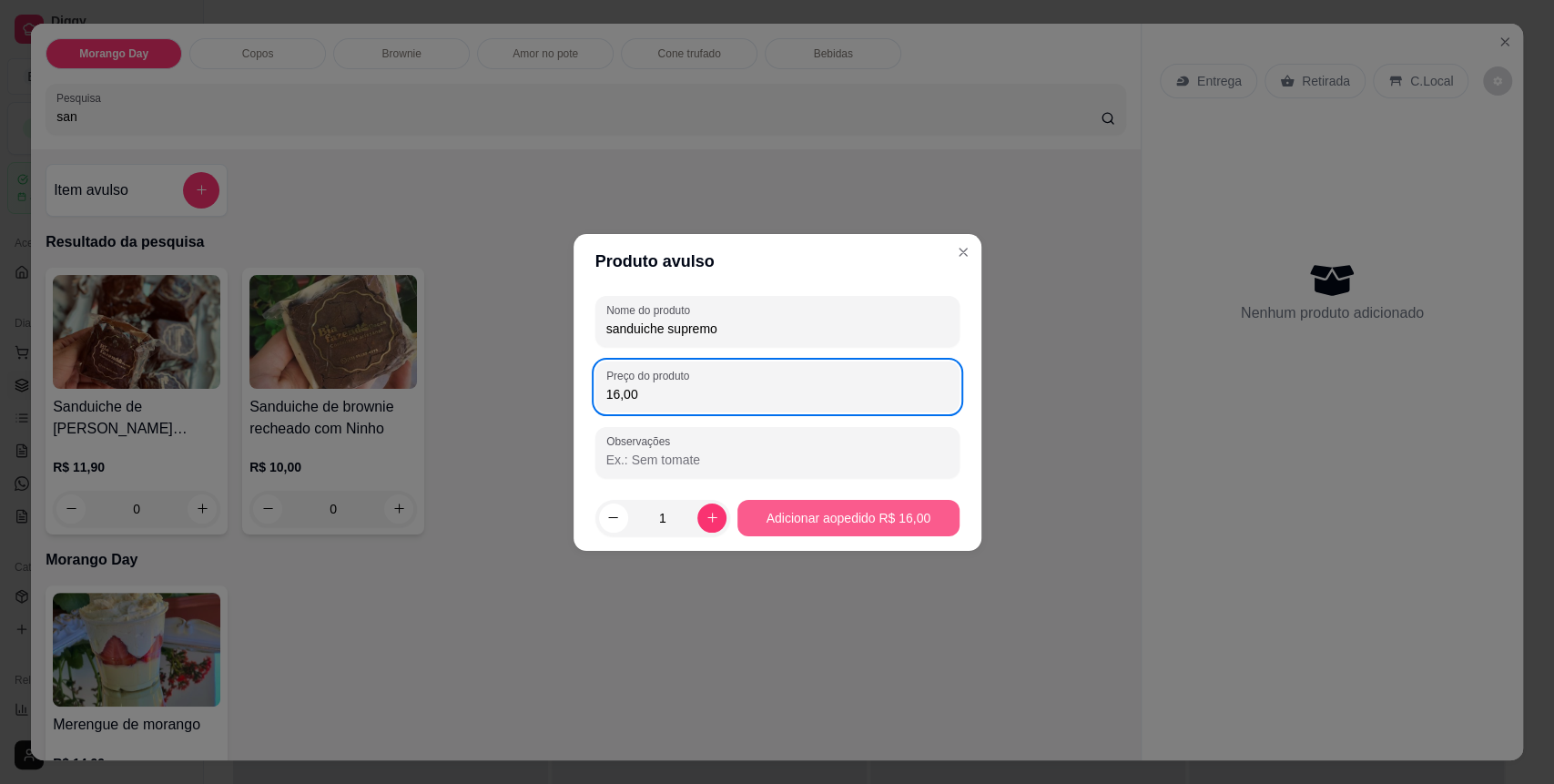
type input "16,00"
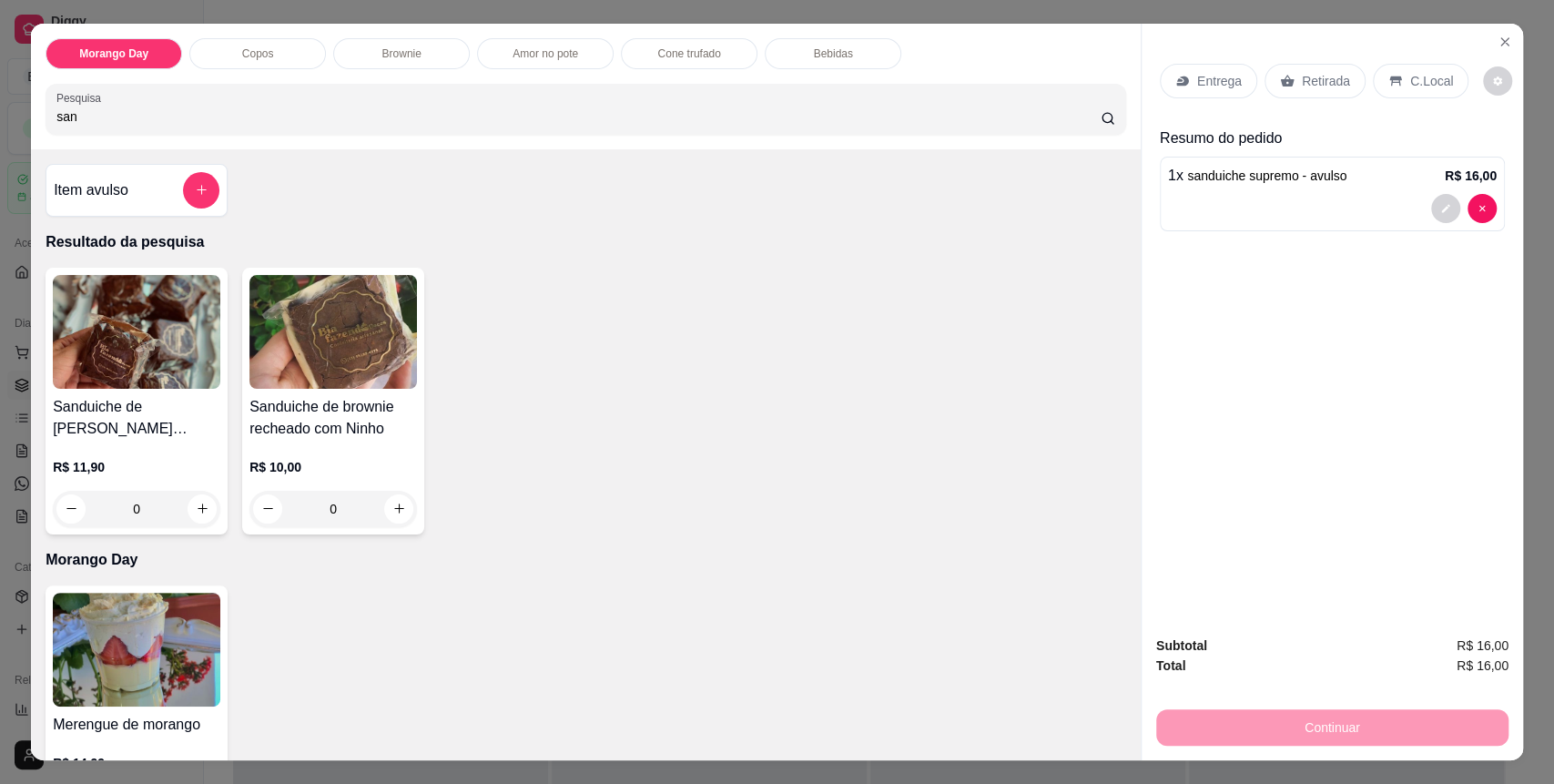
click at [1389, 86] on icon at bounding box center [1396, 81] width 15 height 15
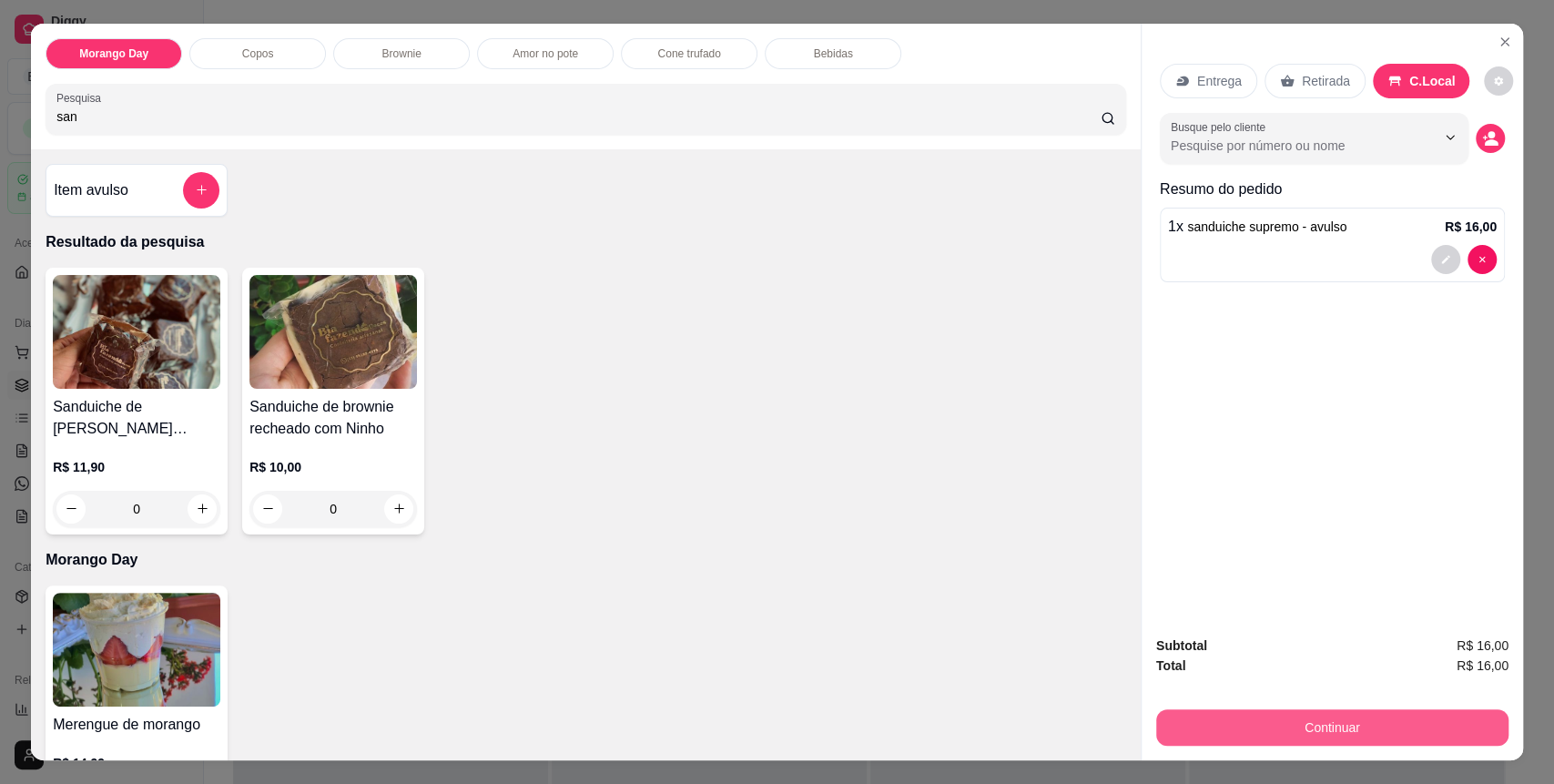
click at [1287, 728] on button "Continuar" at bounding box center [1333, 727] width 352 height 36
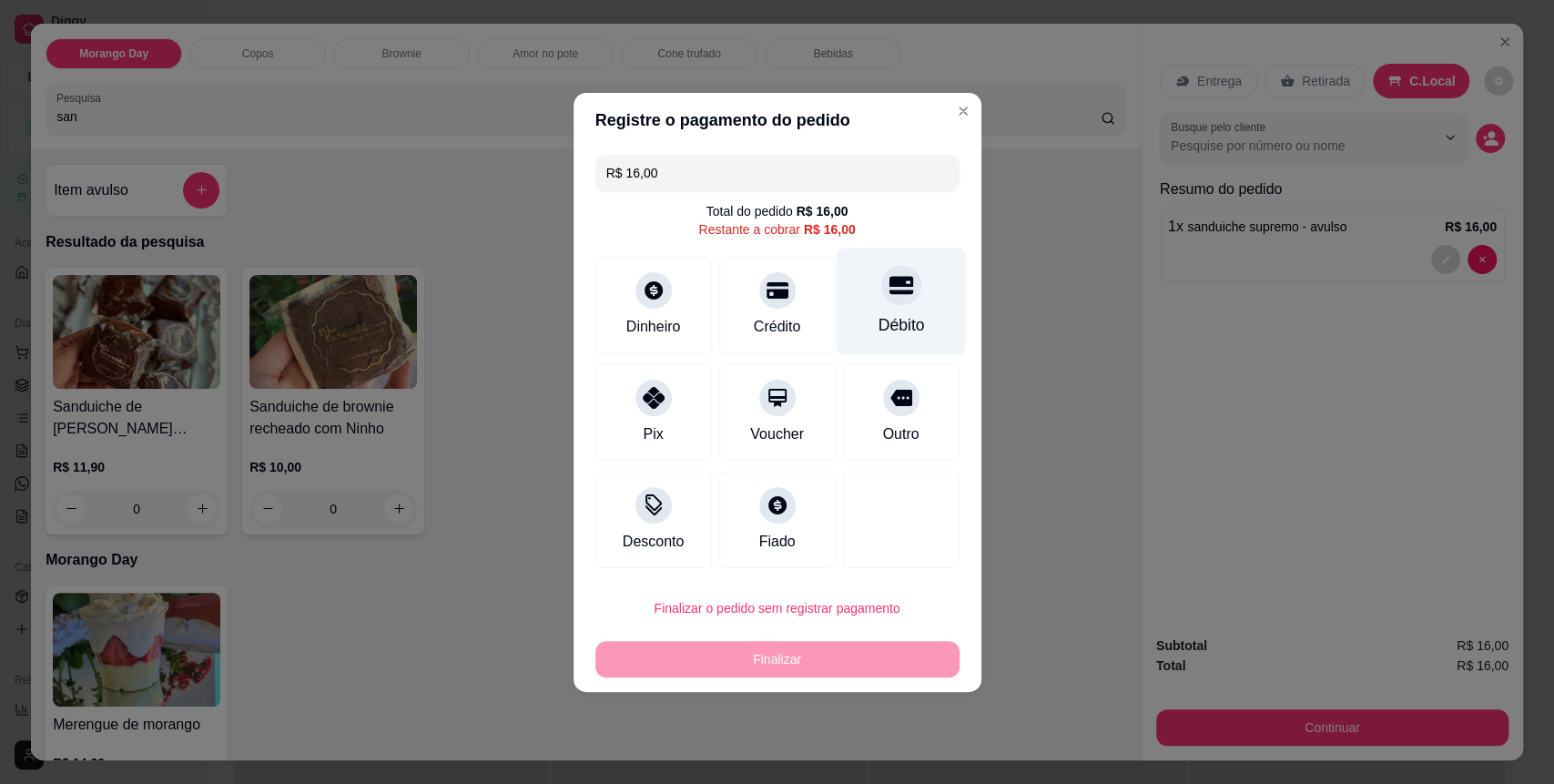
click at [878, 325] on div "Débito" at bounding box center [901, 325] width 46 height 24
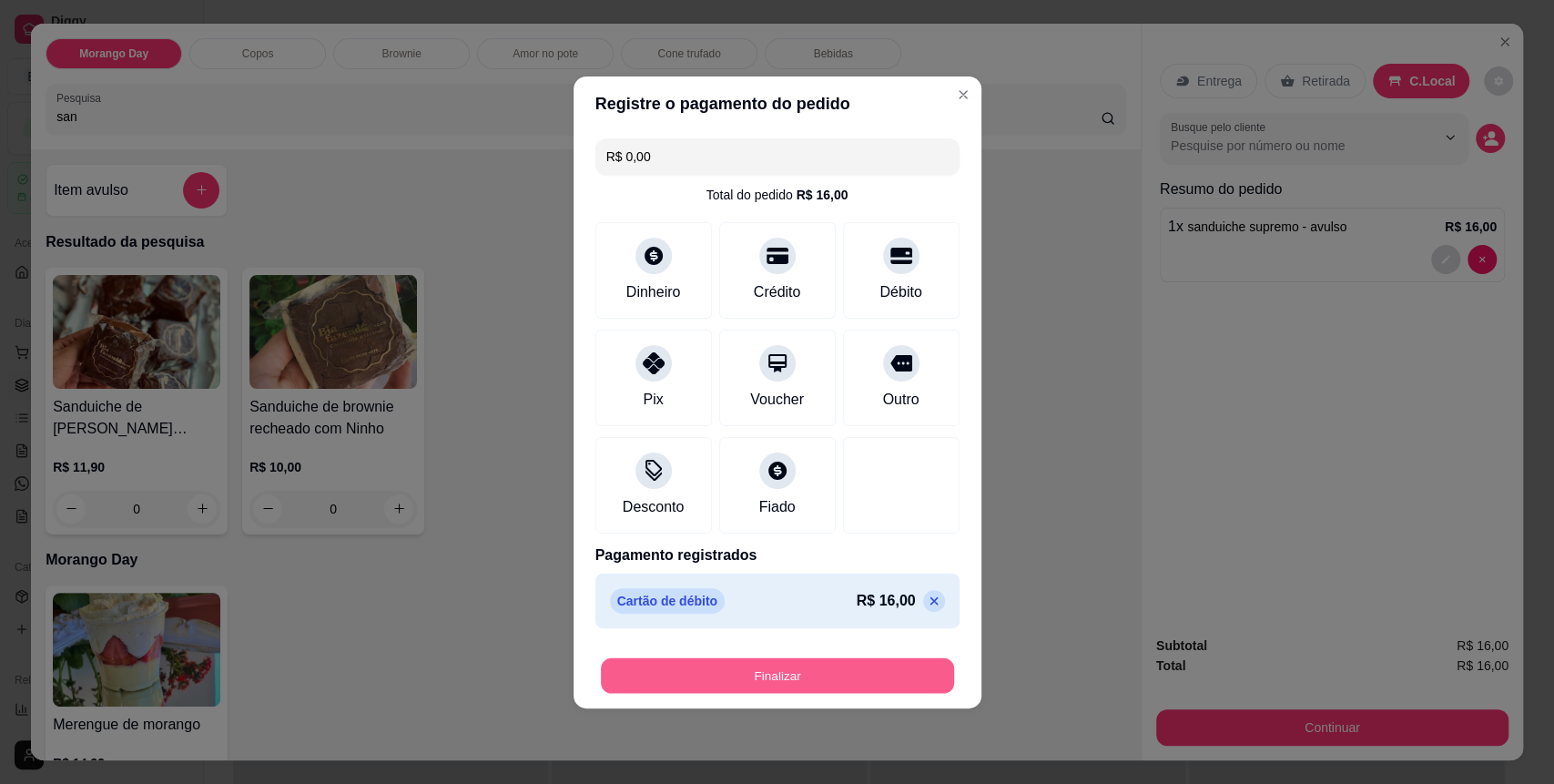
click at [810, 685] on button "Finalizar" at bounding box center [777, 675] width 353 height 35
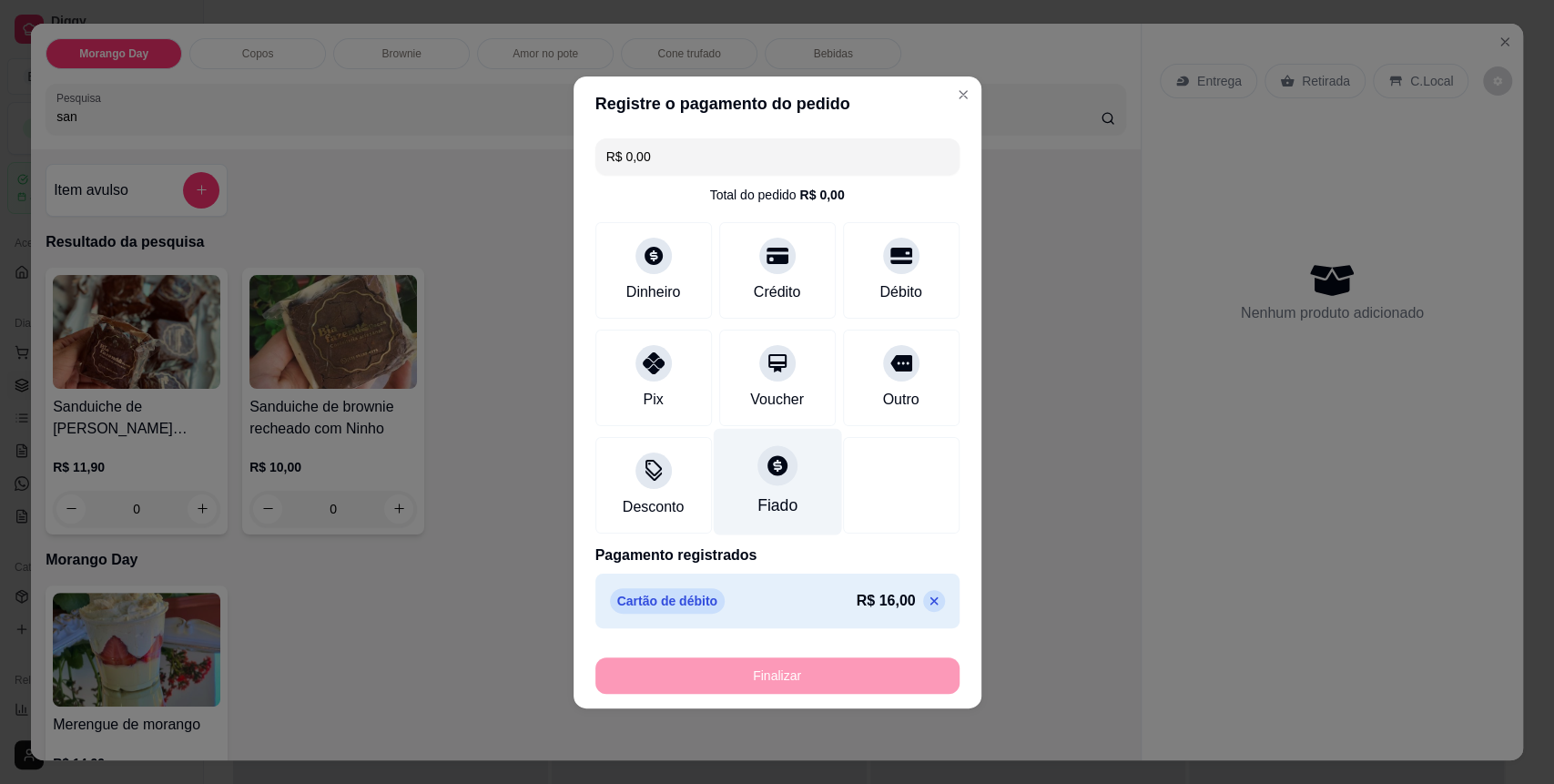
type input "-R$ 16,00"
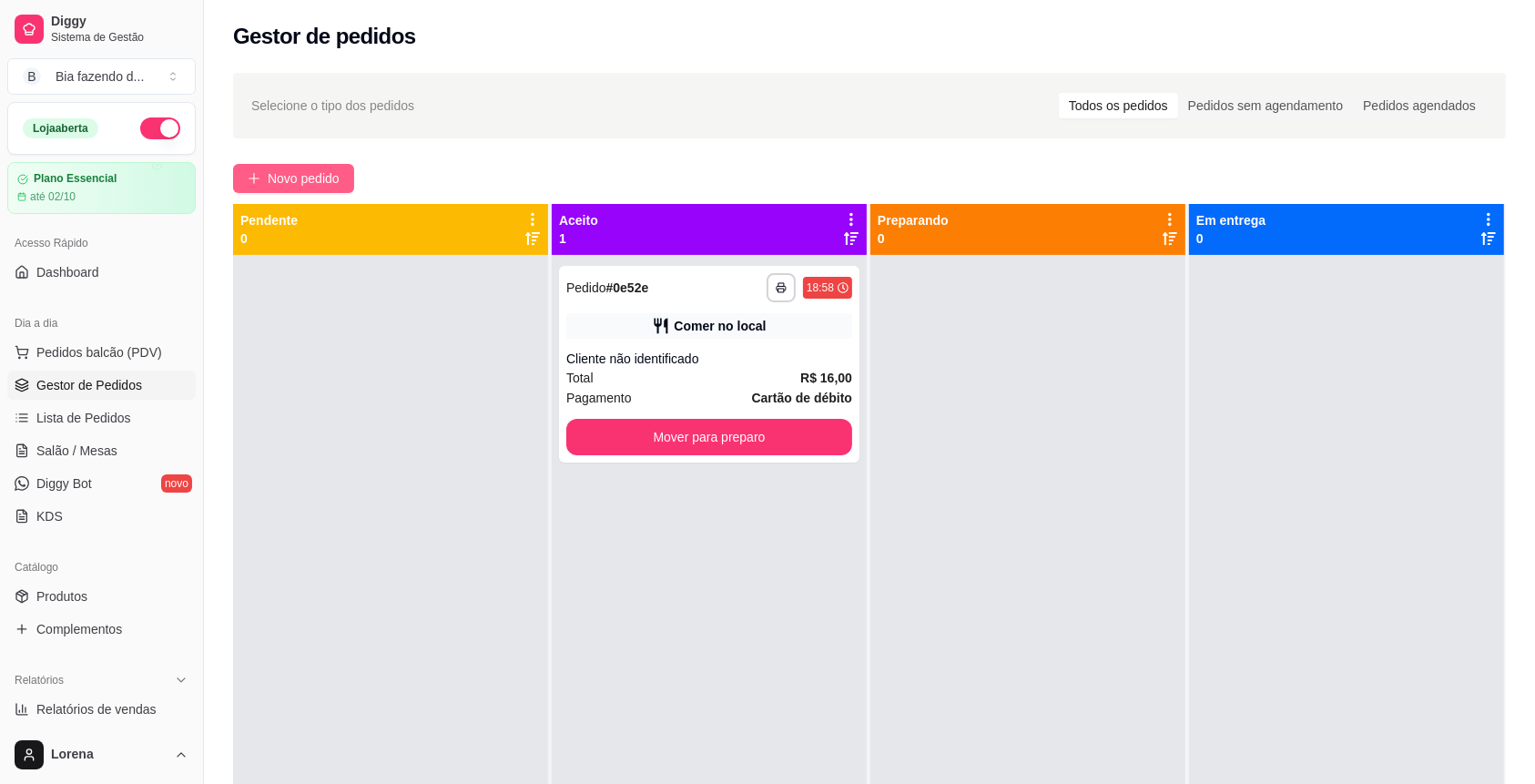
click at [274, 172] on span "Novo pedido" at bounding box center [303, 178] width 72 height 20
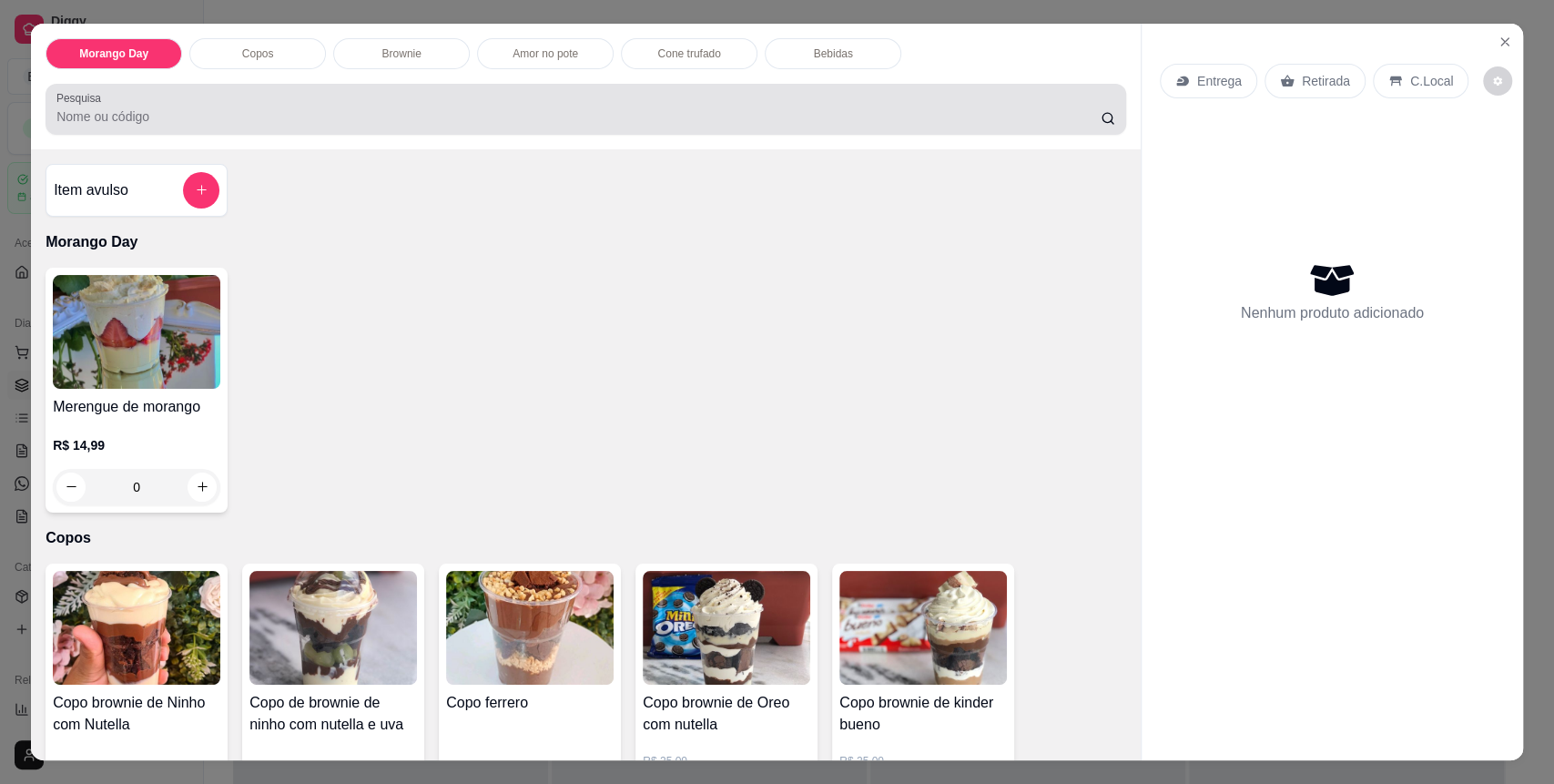
click at [280, 89] on div "Pesquisa" at bounding box center [586, 109] width 1081 height 51
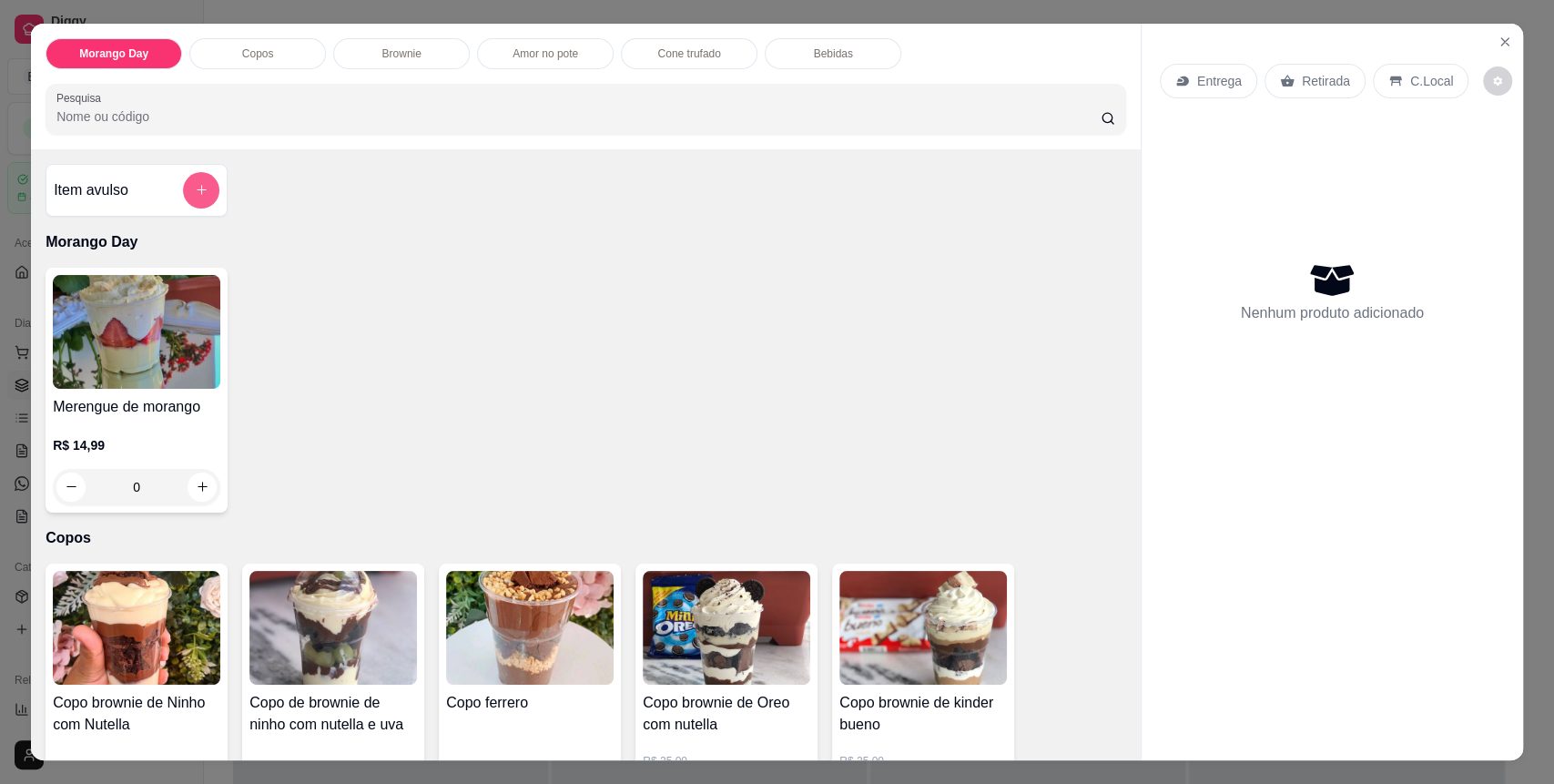
click at [195, 196] on icon "add-separate-item" at bounding box center [202, 190] width 14 height 14
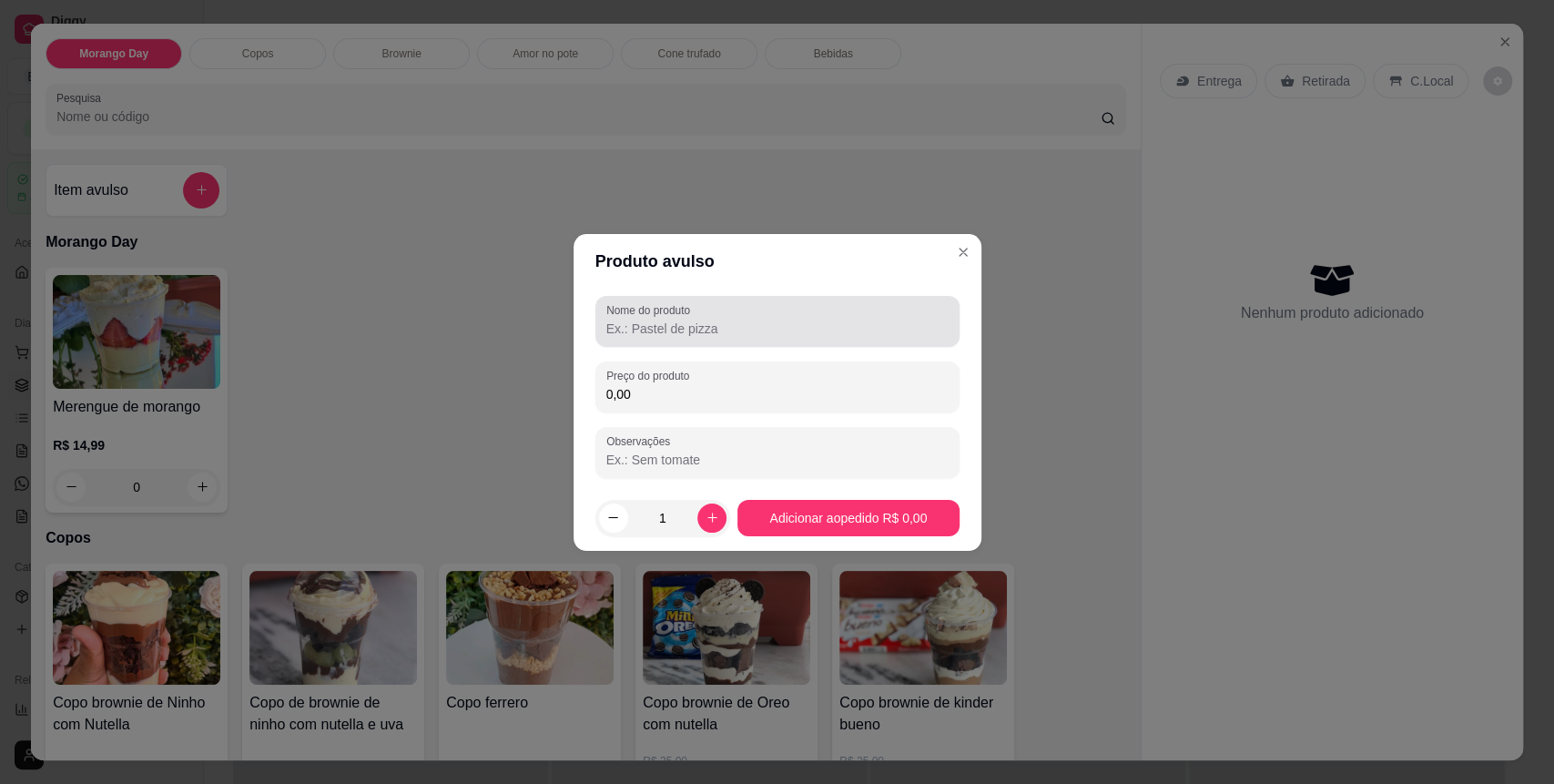
click at [631, 298] on div "Nome do produto" at bounding box center [777, 322] width 364 height 51
type input "salgado"
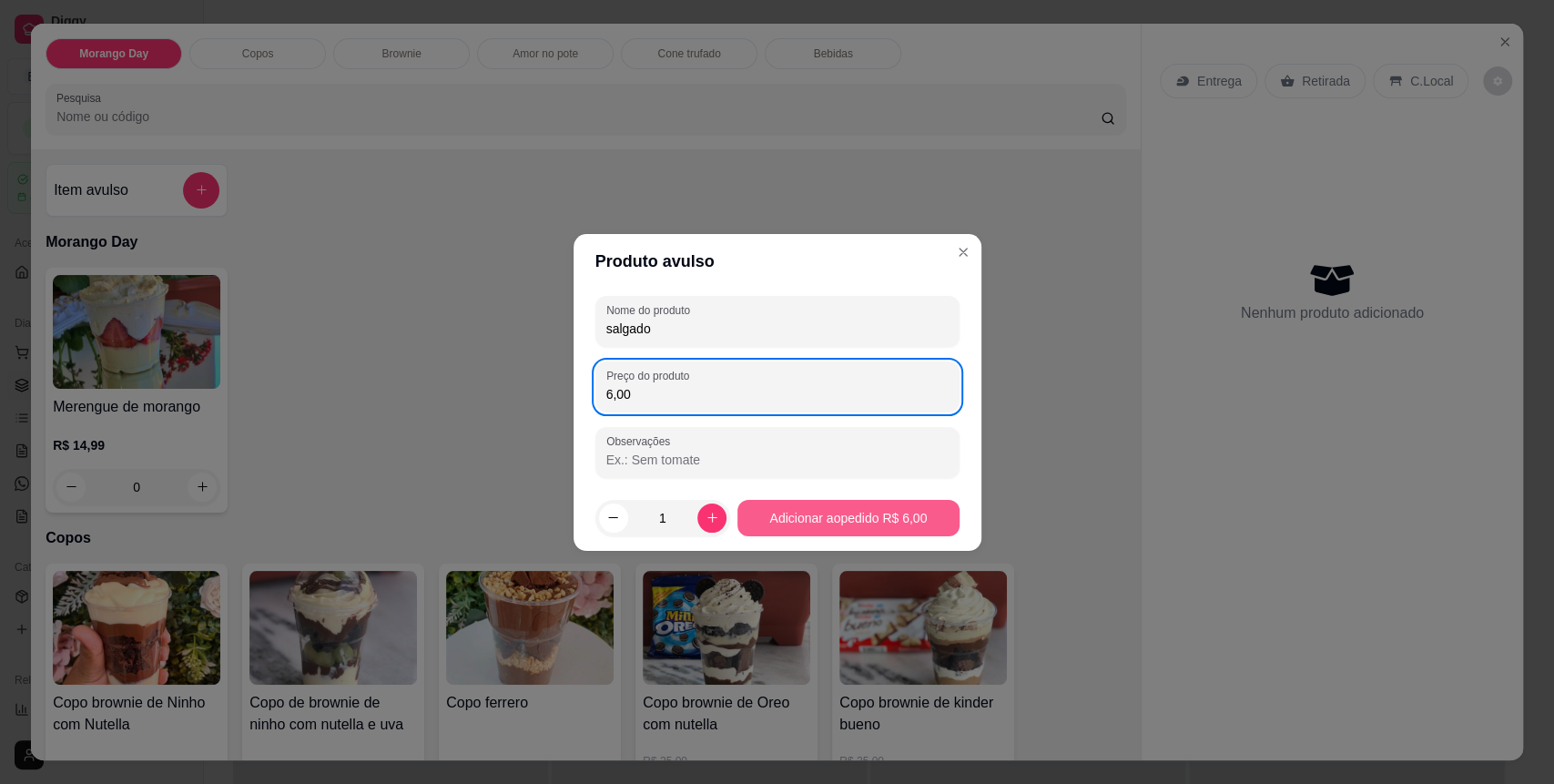
type input "6,00"
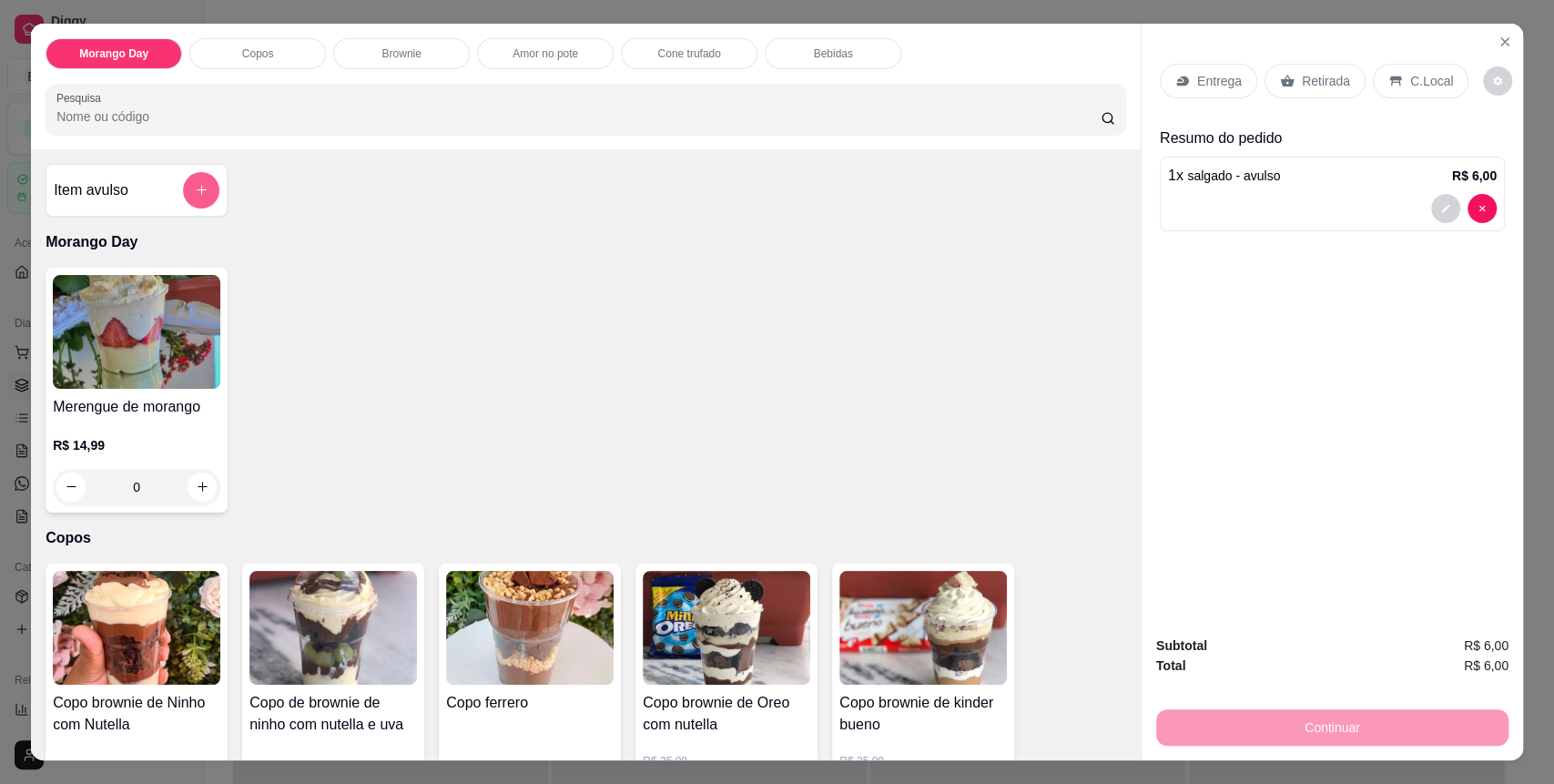
click at [197, 189] on icon "add-separate-item" at bounding box center [202, 191] width 10 height 10
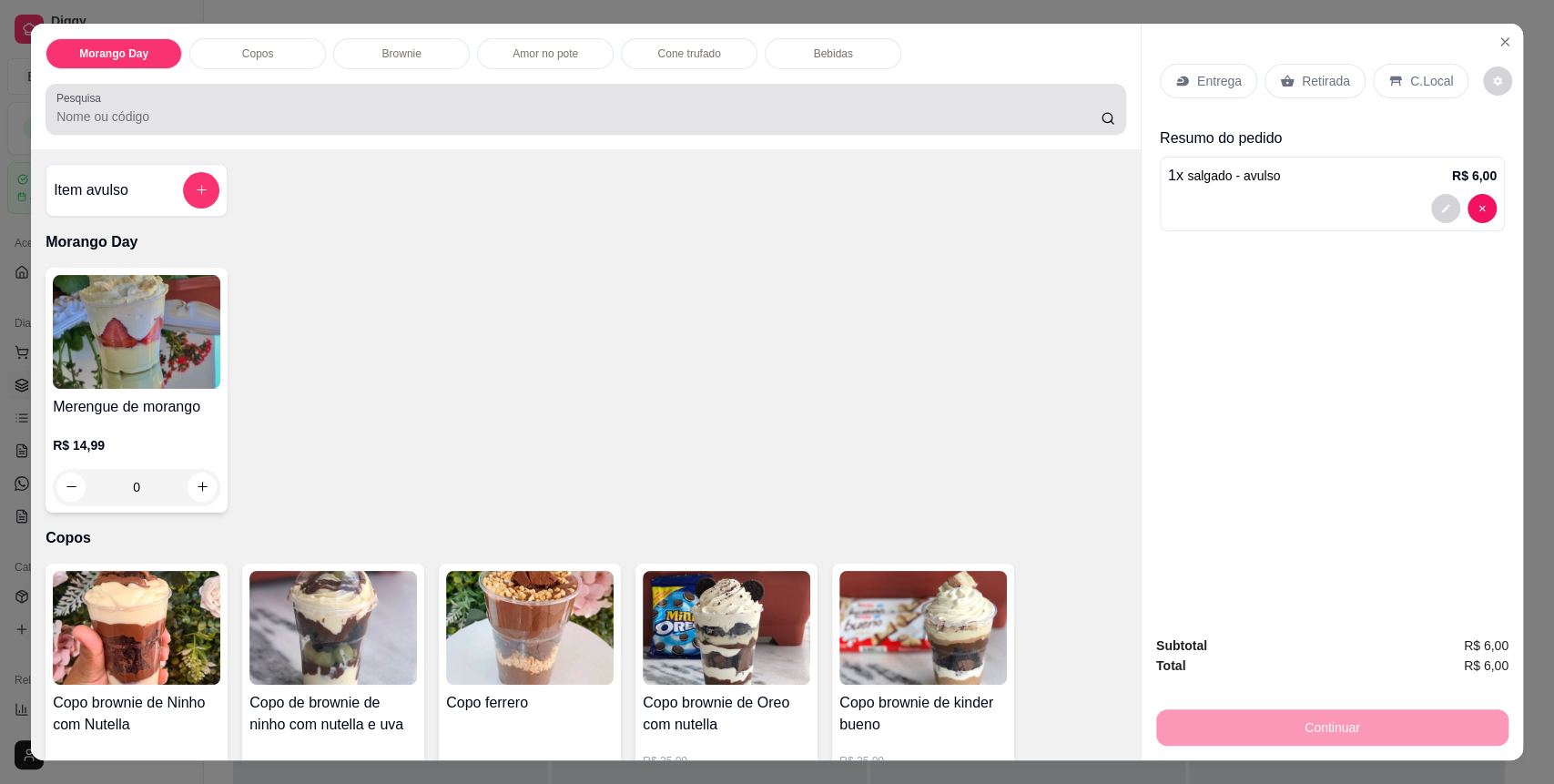
click at [710, 105] on div at bounding box center [586, 109] width 1059 height 36
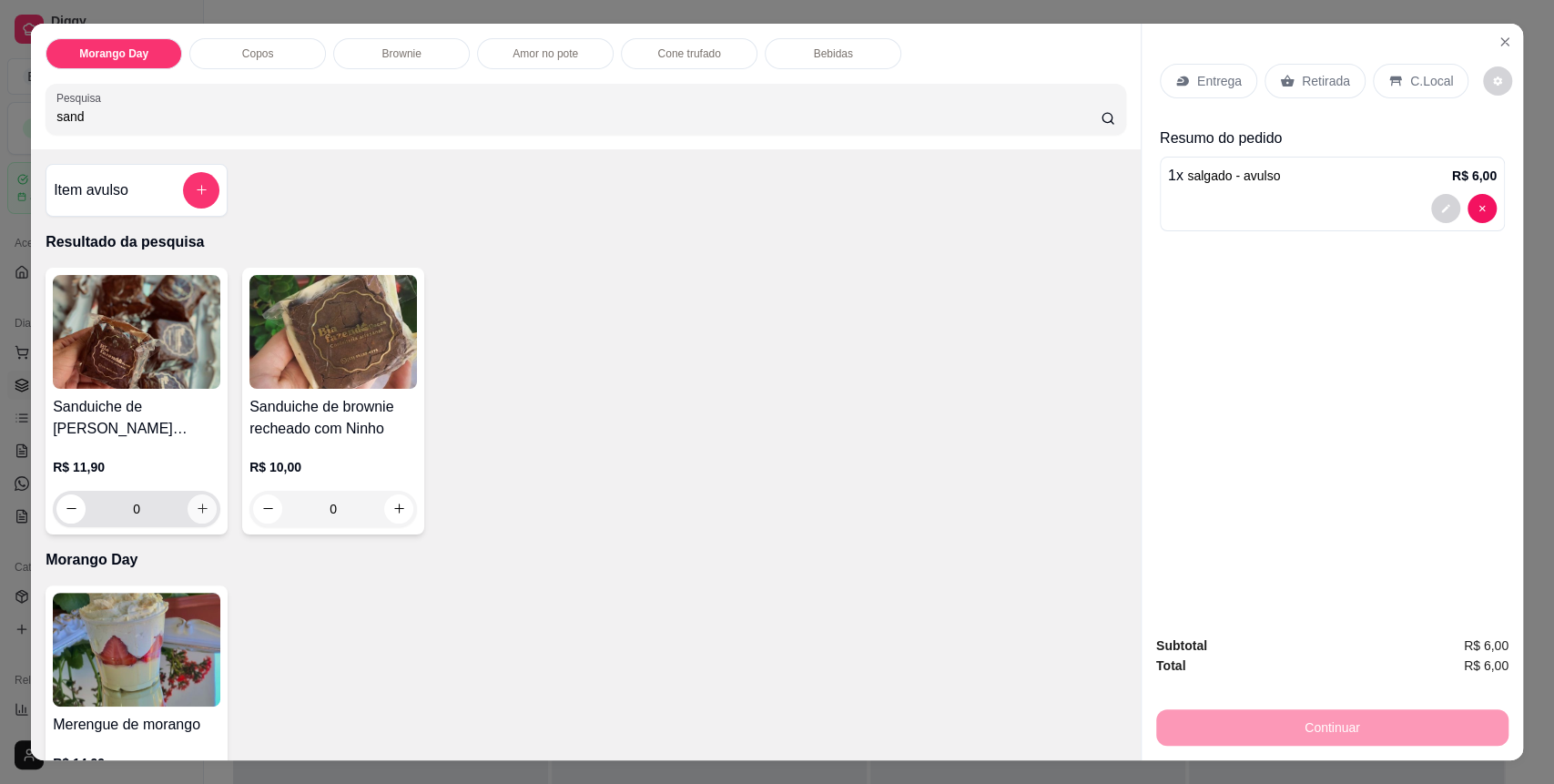
type input "sand"
click at [197, 498] on button "increase-product-quantity" at bounding box center [203, 509] width 30 height 30
type input "1"
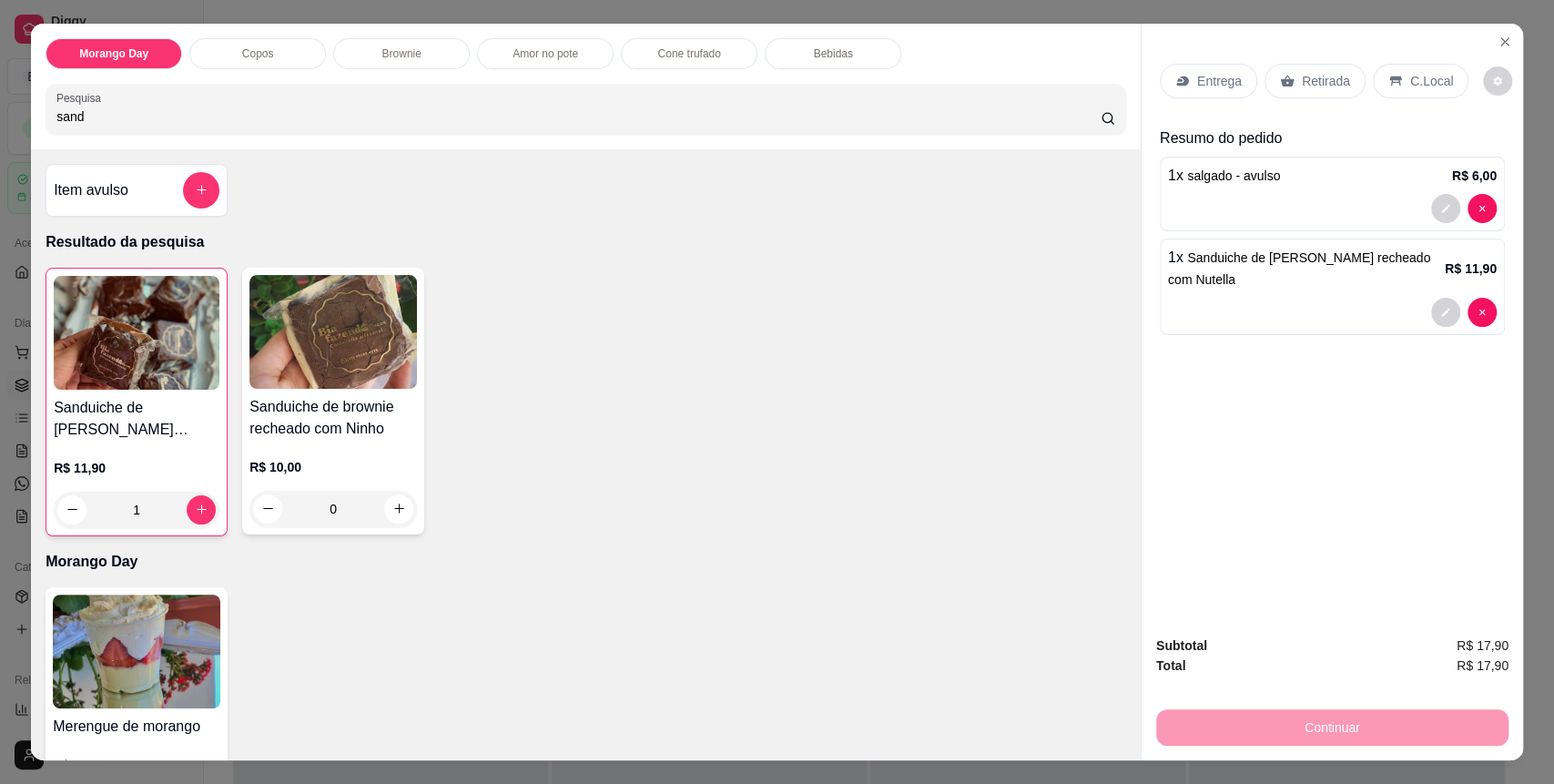
click at [1417, 67] on div "C.Local" at bounding box center [1420, 81] width 95 height 34
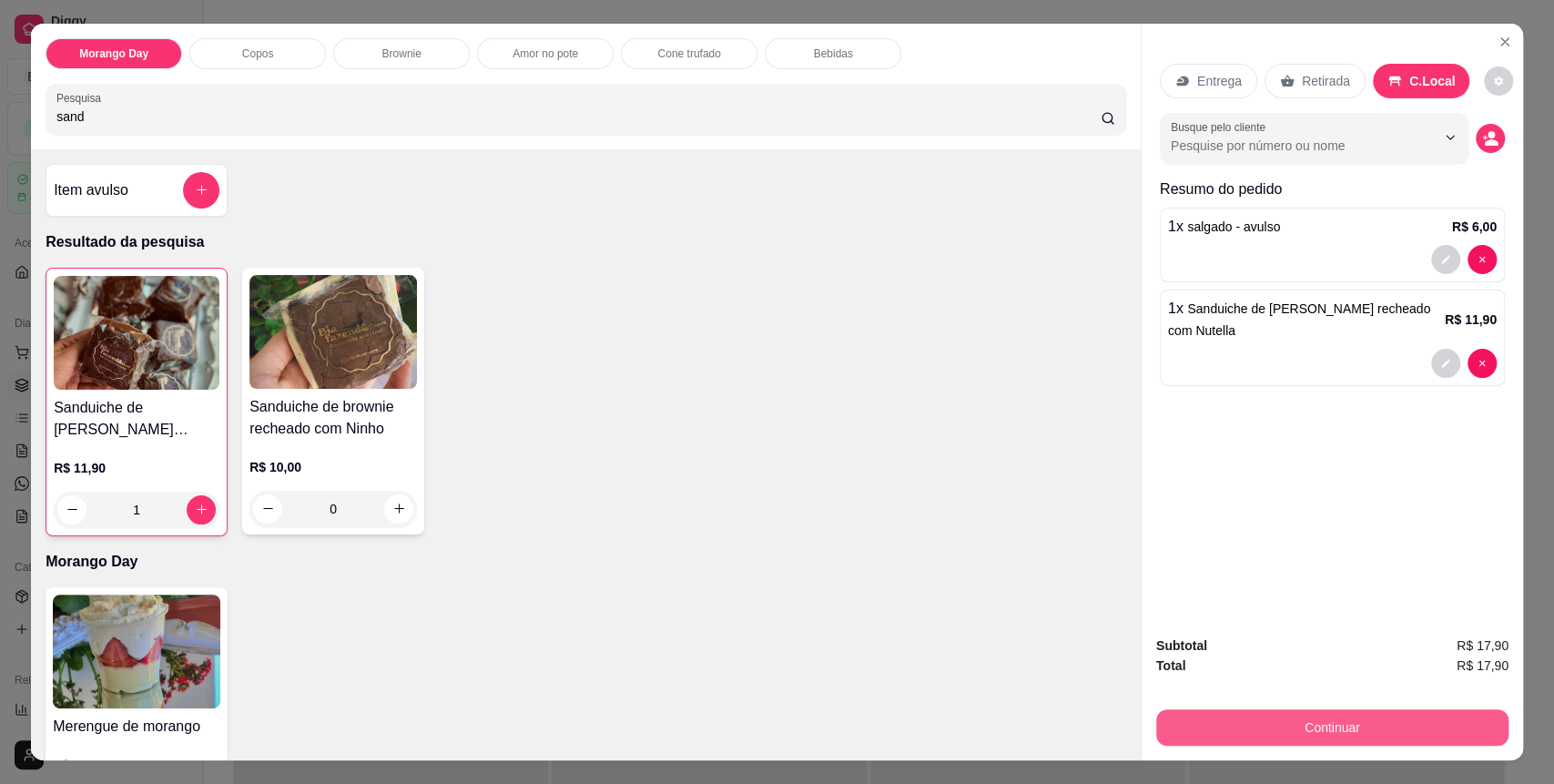
click at [1292, 728] on button "Continuar" at bounding box center [1333, 727] width 352 height 36
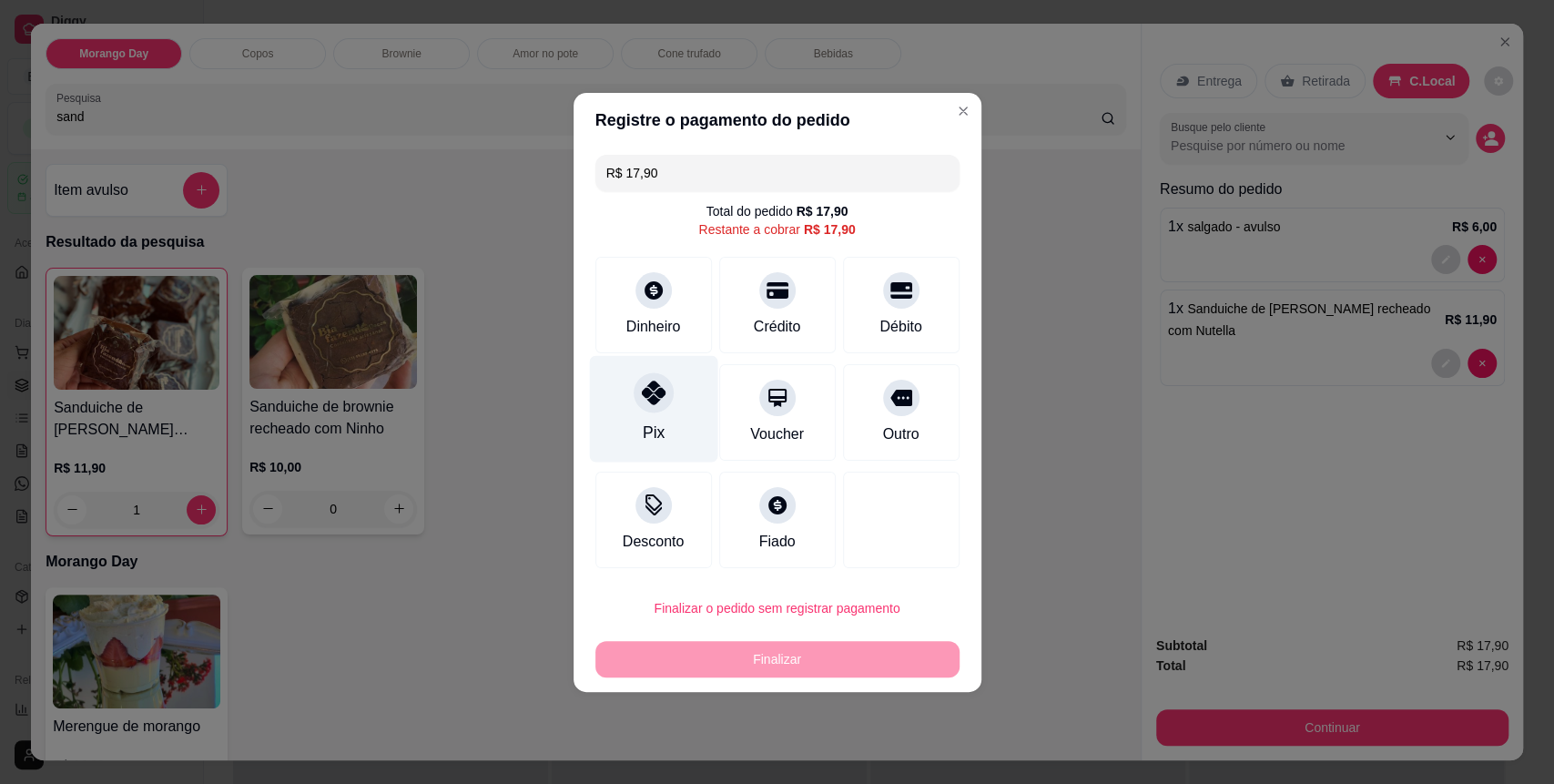
click at [641, 407] on div at bounding box center [653, 392] width 40 height 40
type input "R$ 0,00"
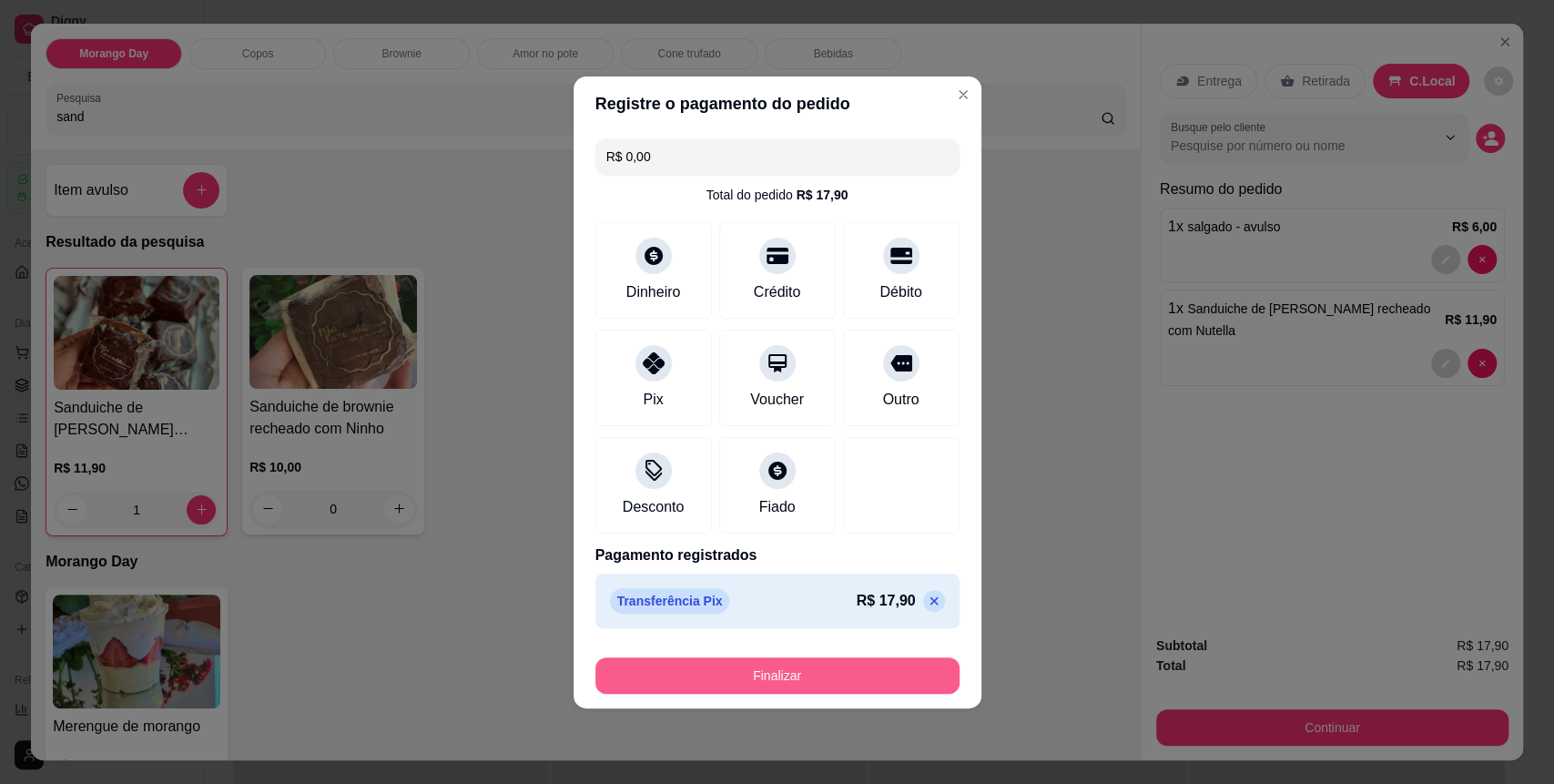
click at [750, 686] on button "Finalizar" at bounding box center [777, 675] width 364 height 36
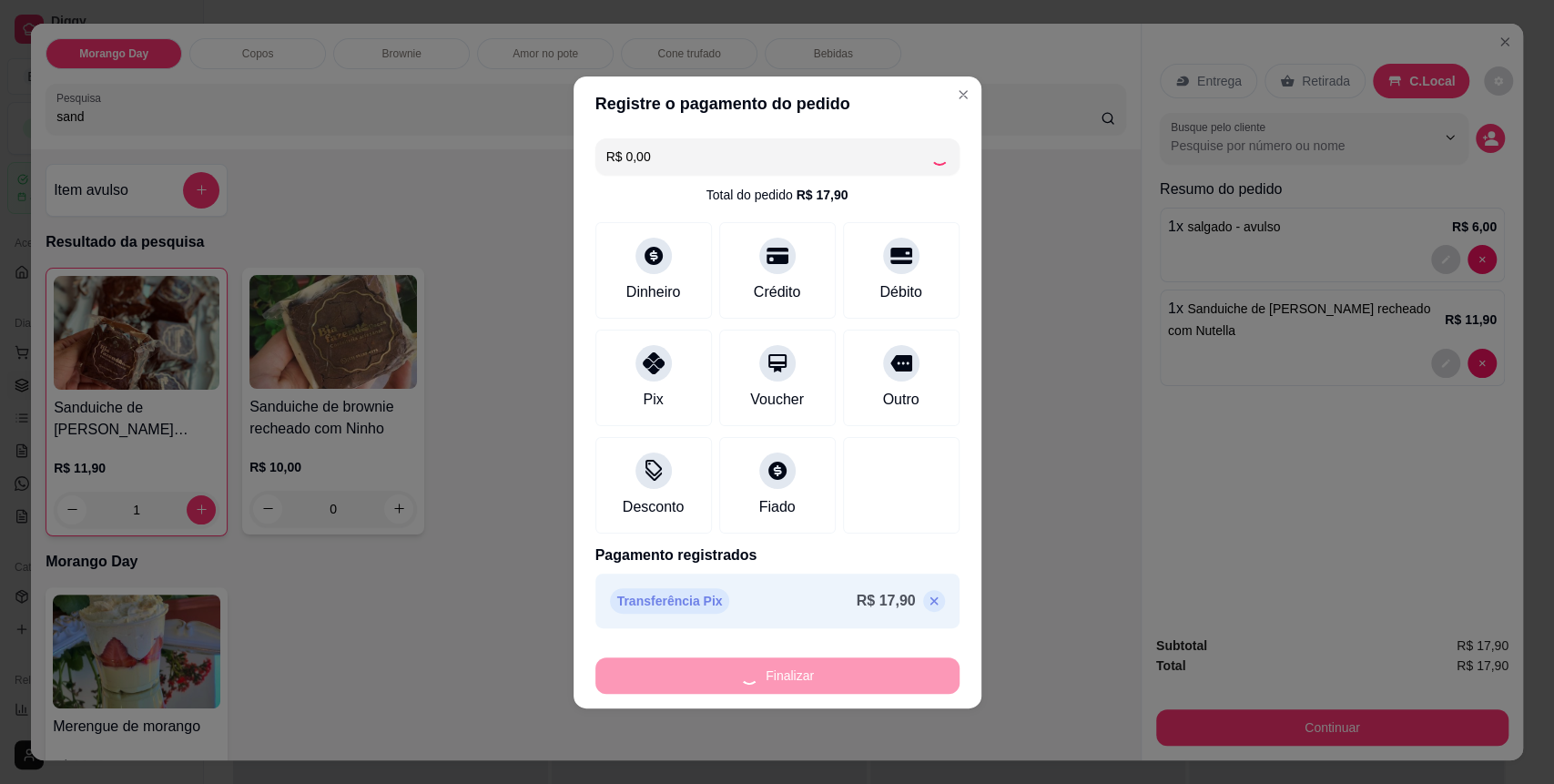
type input "0"
type input "-R$ 17,90"
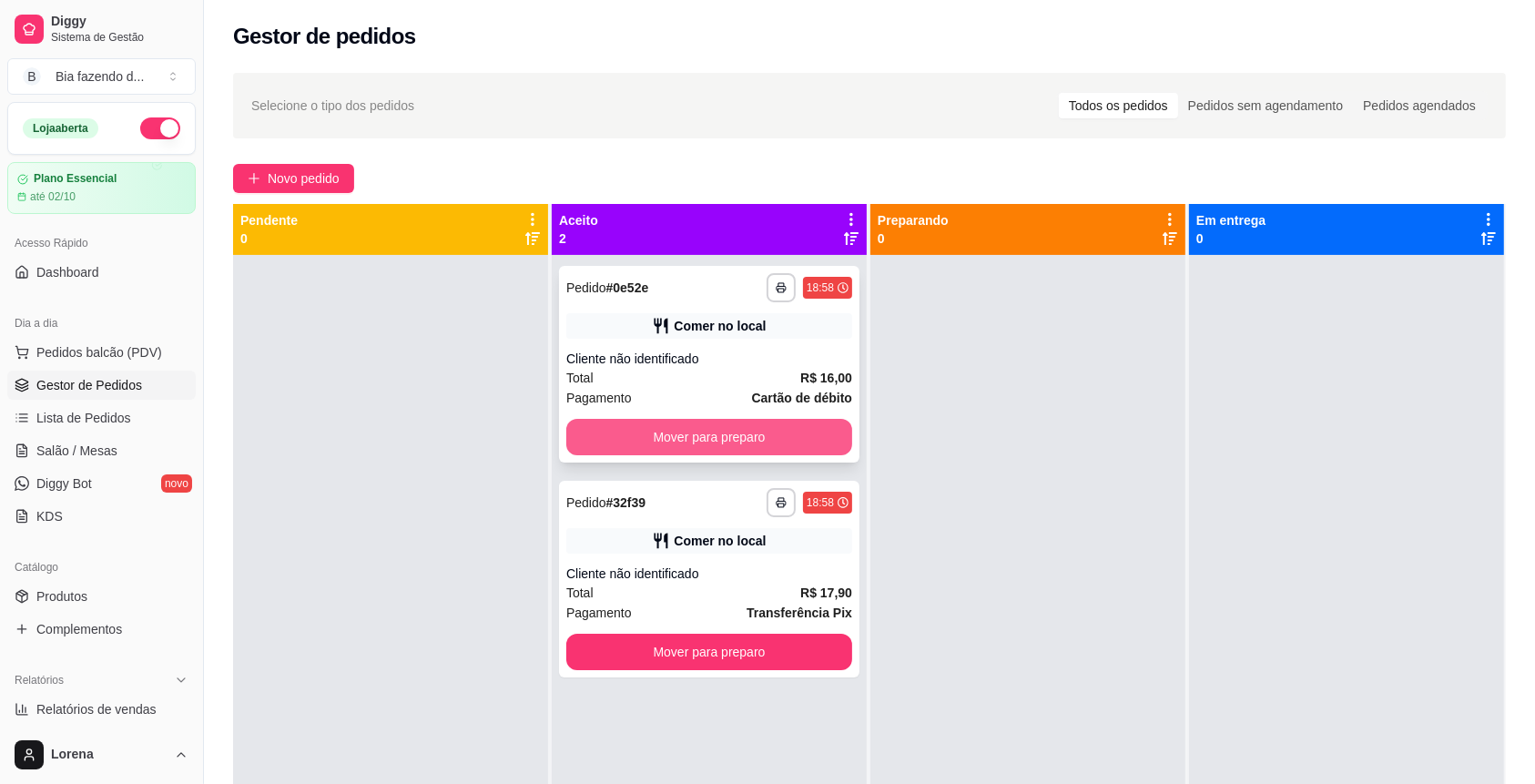
click at [679, 423] on button "Mover para preparo" at bounding box center [708, 437] width 285 height 36
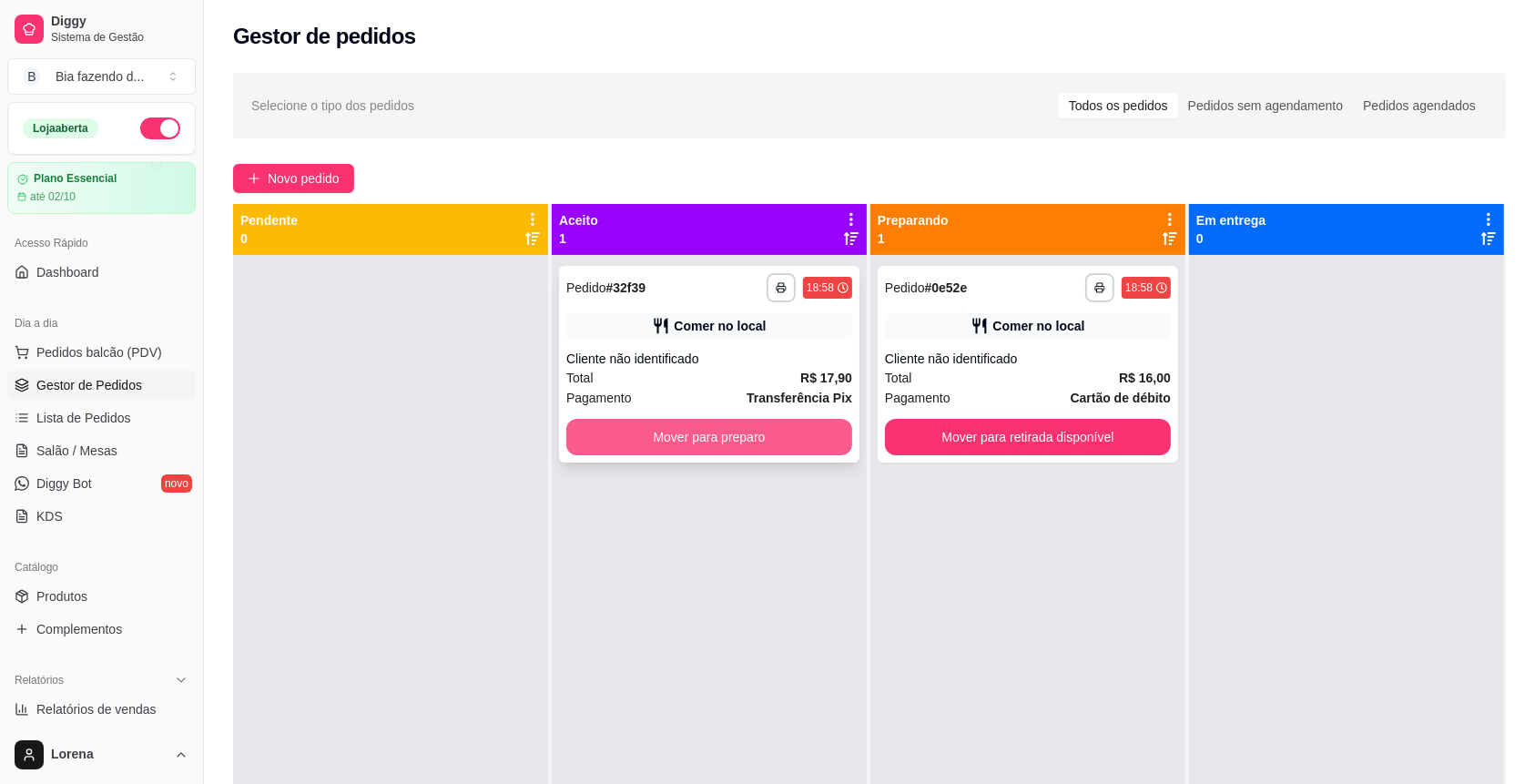
click at [702, 441] on button "Mover para preparo" at bounding box center [708, 437] width 285 height 36
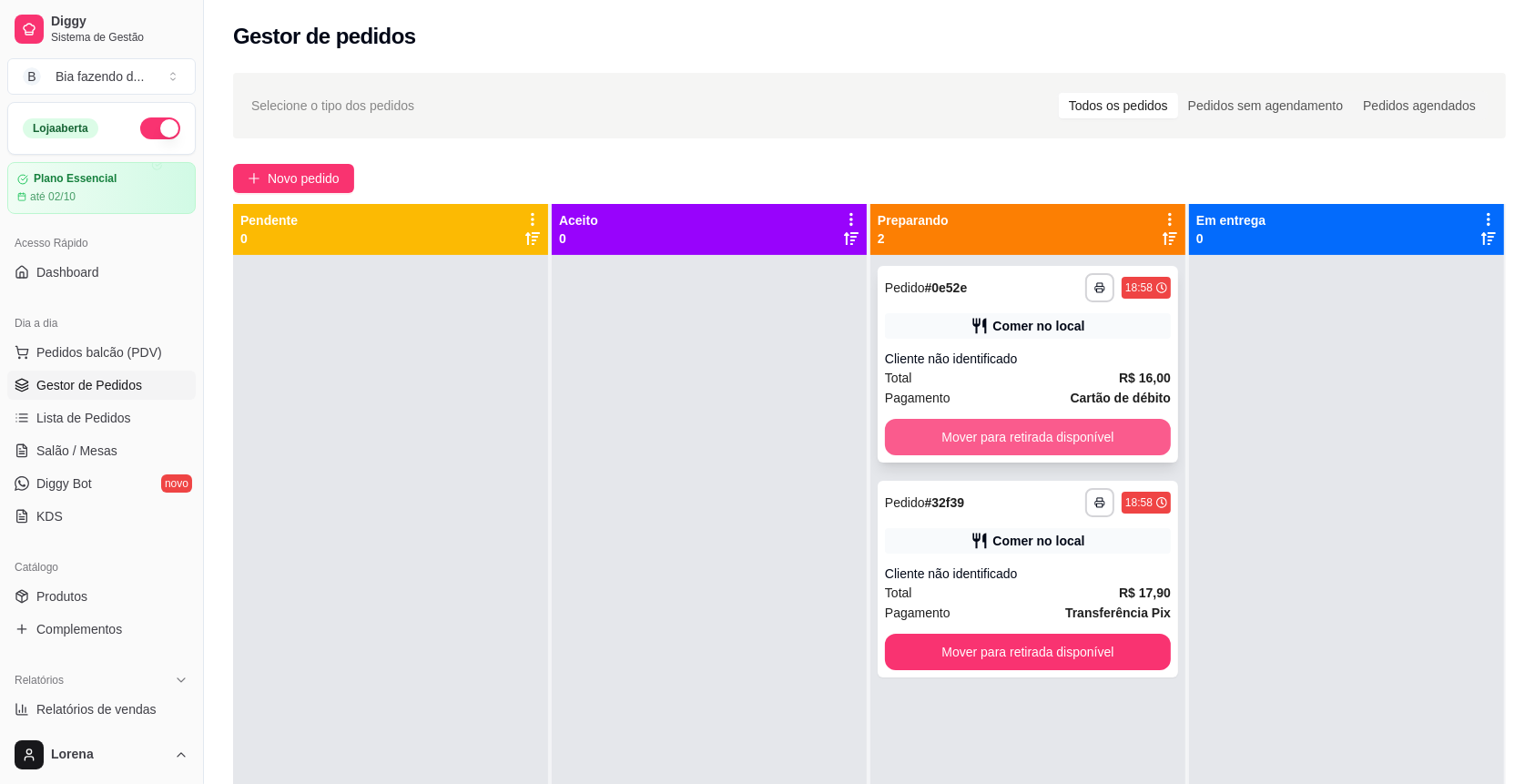
click at [1071, 435] on button "Mover para retirada disponível" at bounding box center [1027, 437] width 285 height 36
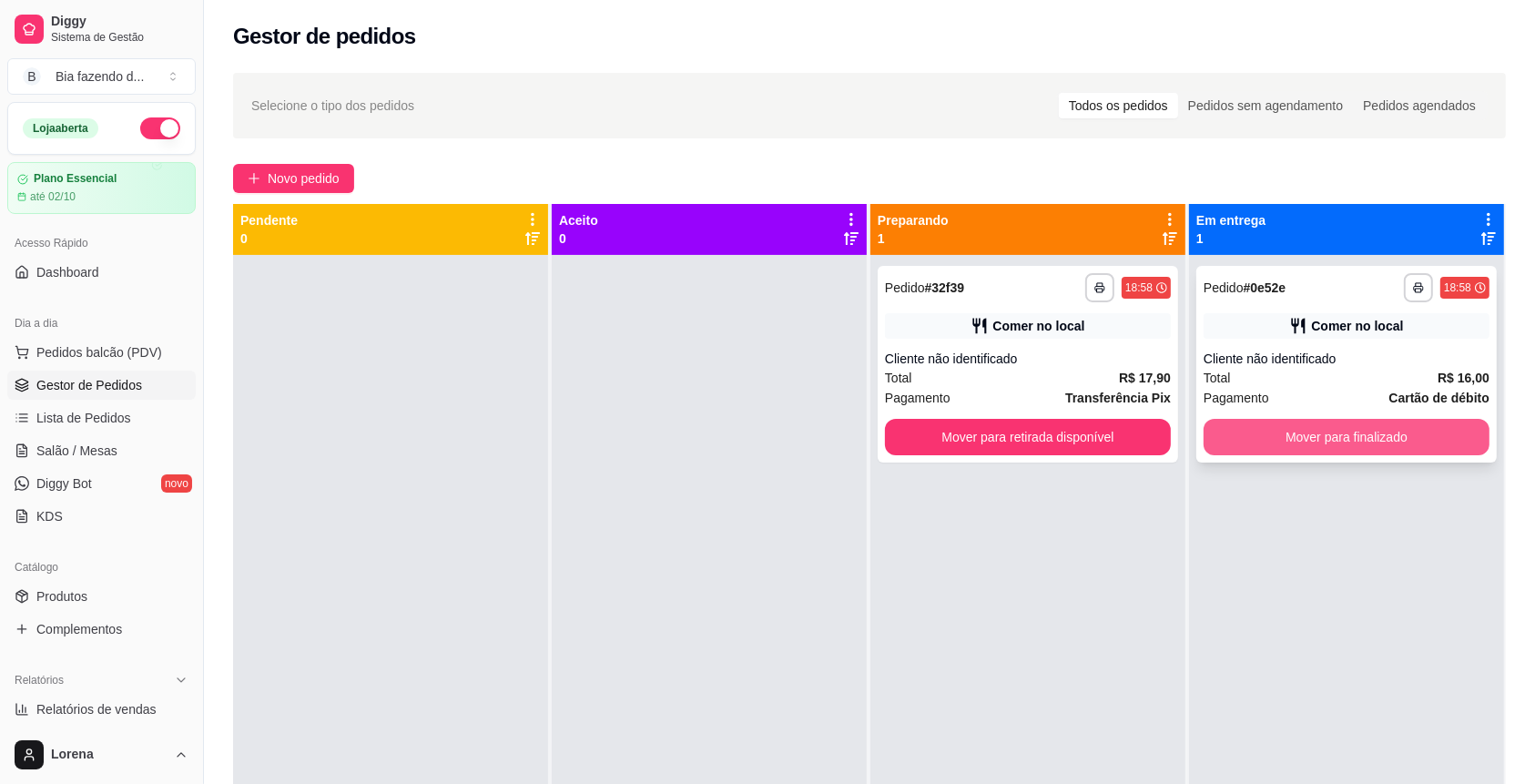
click at [1224, 442] on button "Mover para finalizado" at bounding box center [1346, 437] width 285 height 36
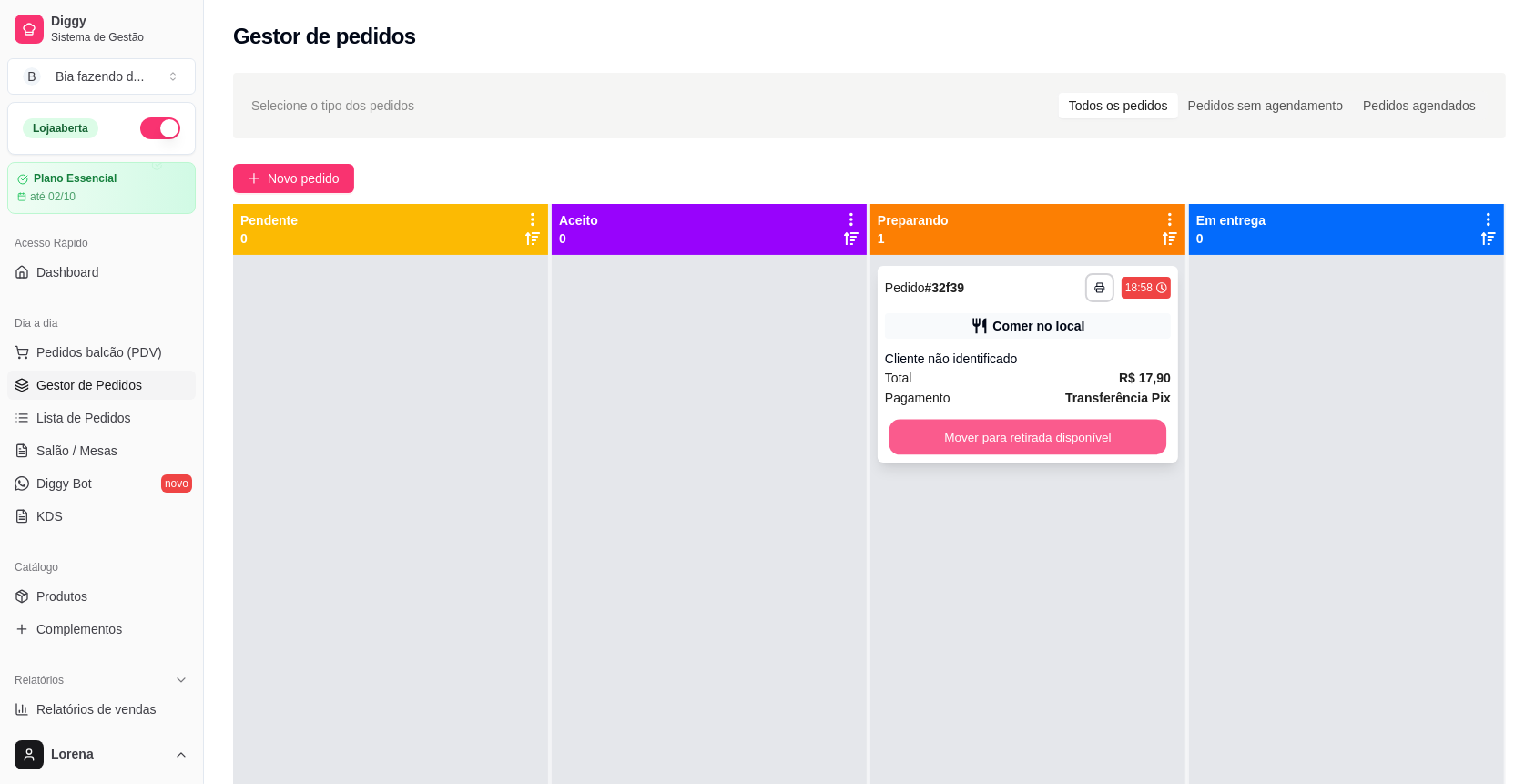
click at [1144, 436] on button "Mover para retirada disponível" at bounding box center [1028, 437] width 277 height 35
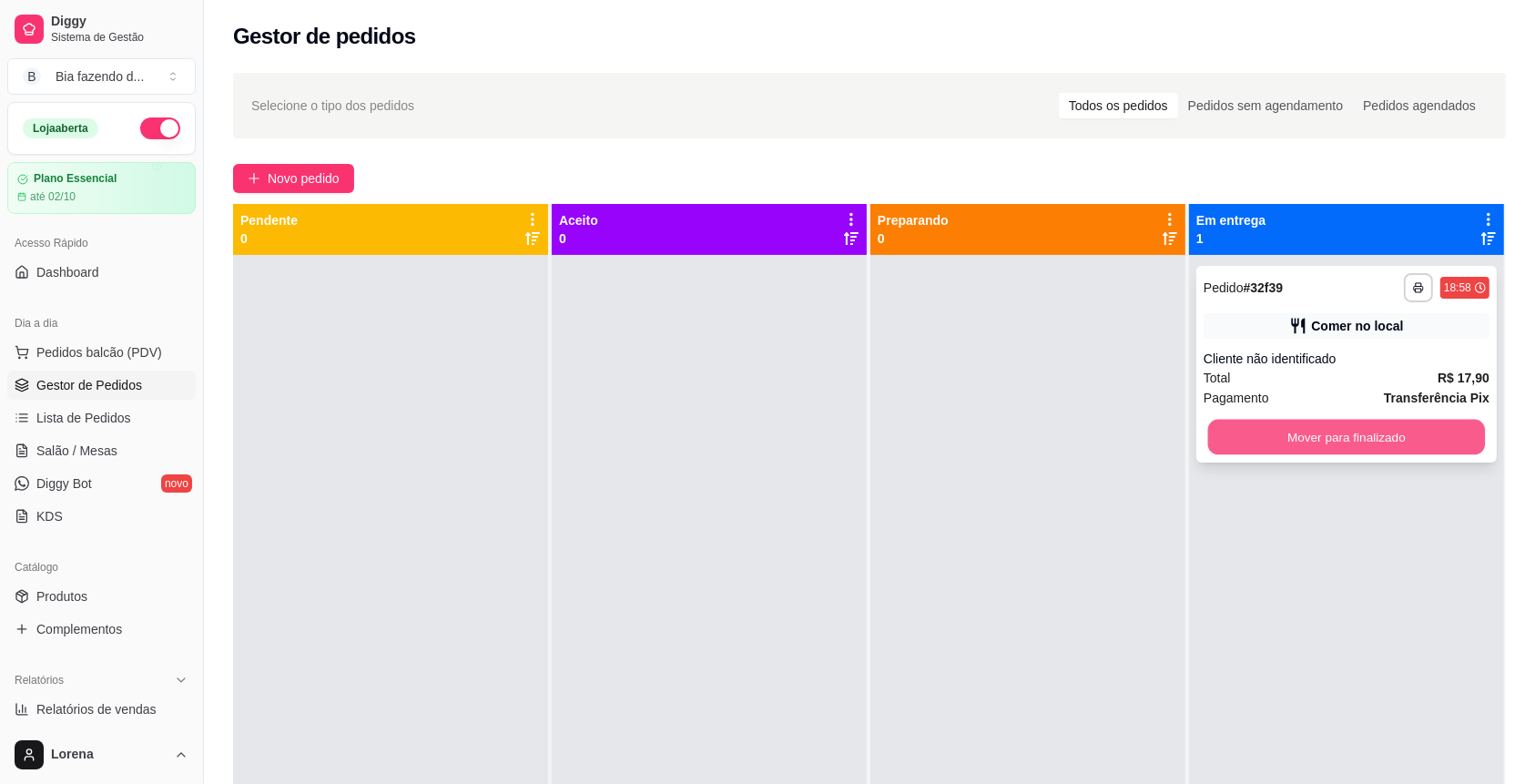
click at [1293, 452] on button "Mover para finalizado" at bounding box center [1347, 437] width 277 height 35
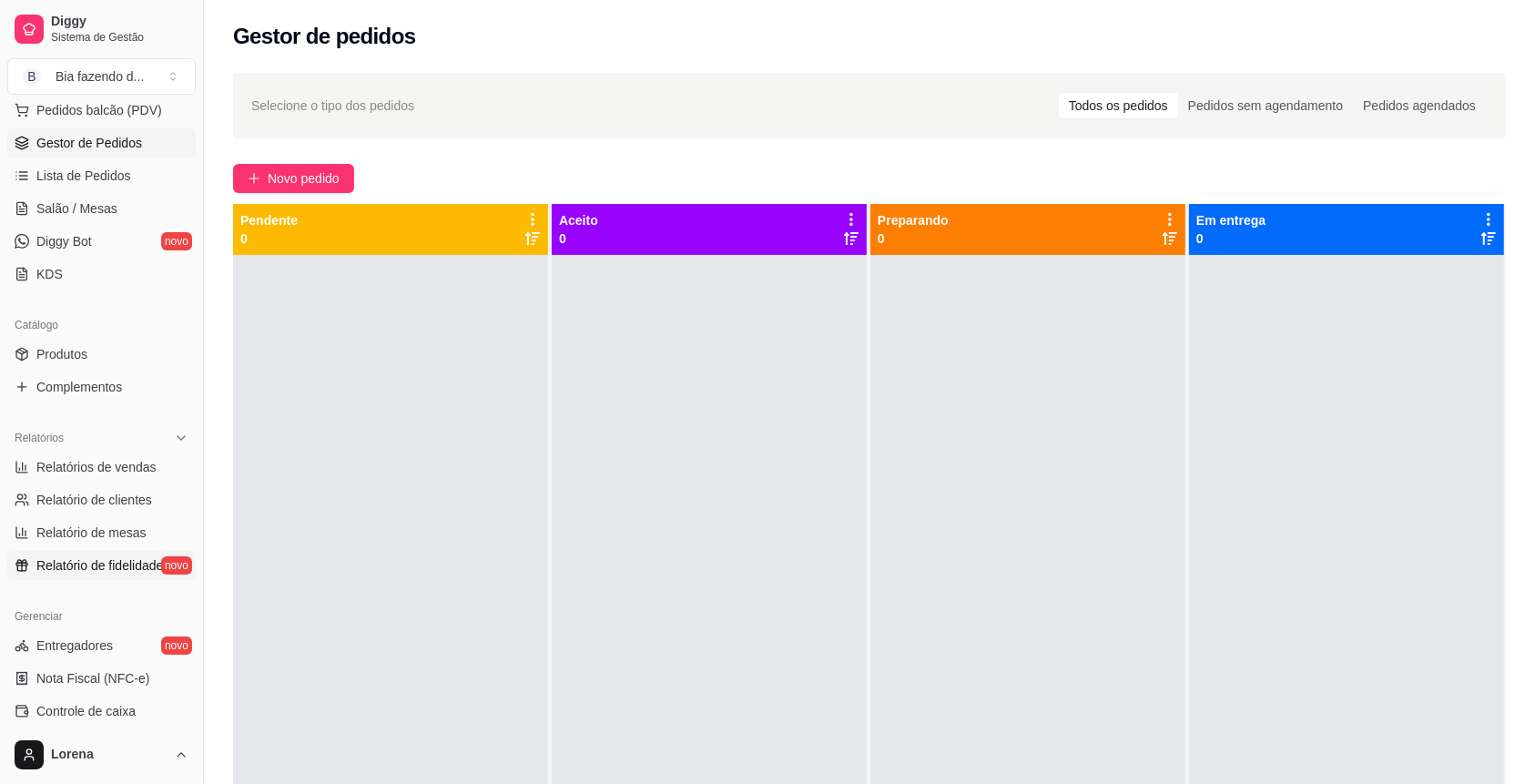
scroll to position [364, 0]
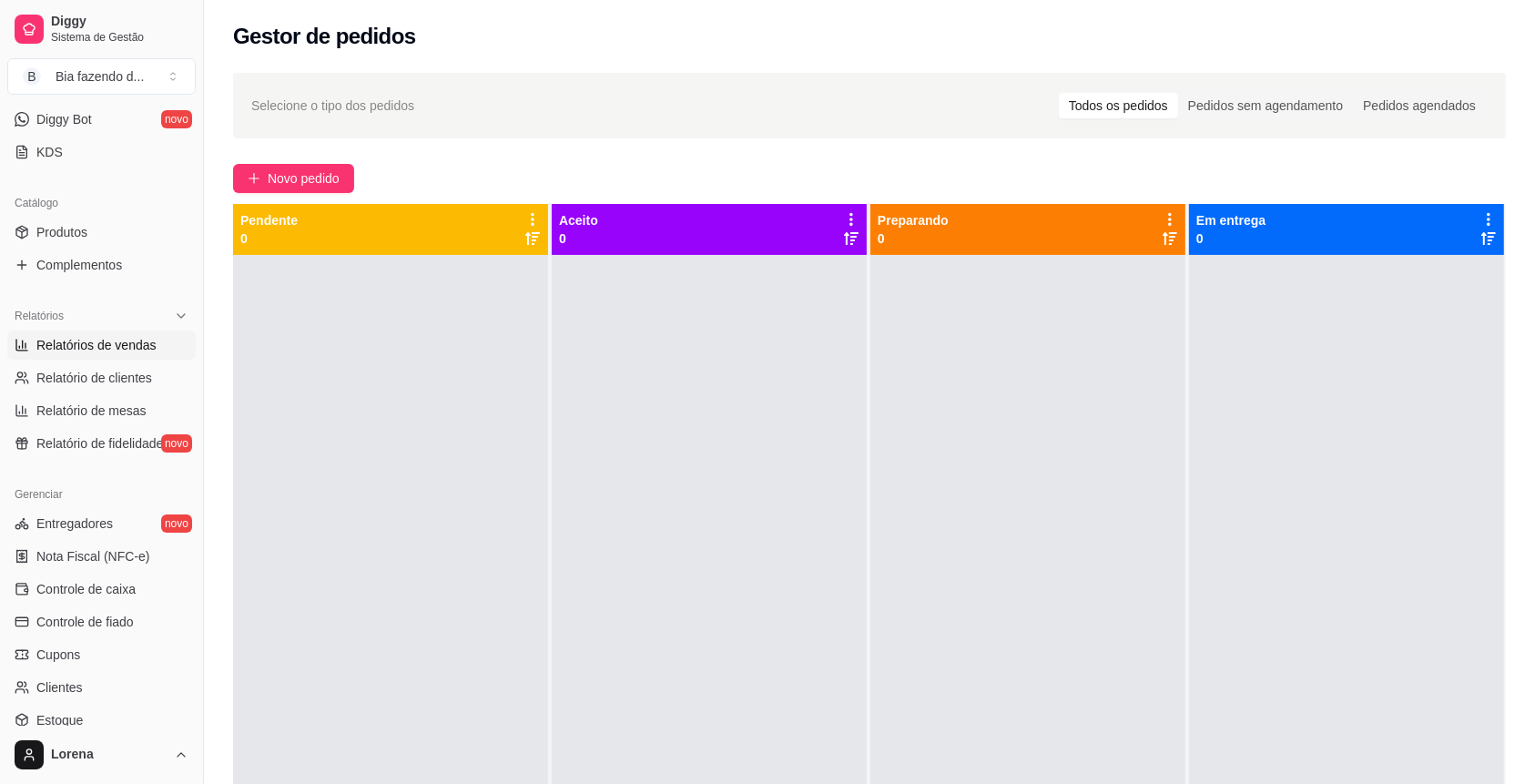
click at [138, 345] on span "Relatórios de vendas" at bounding box center [96, 344] width 120 height 19
select select "ALL"
select select "0"
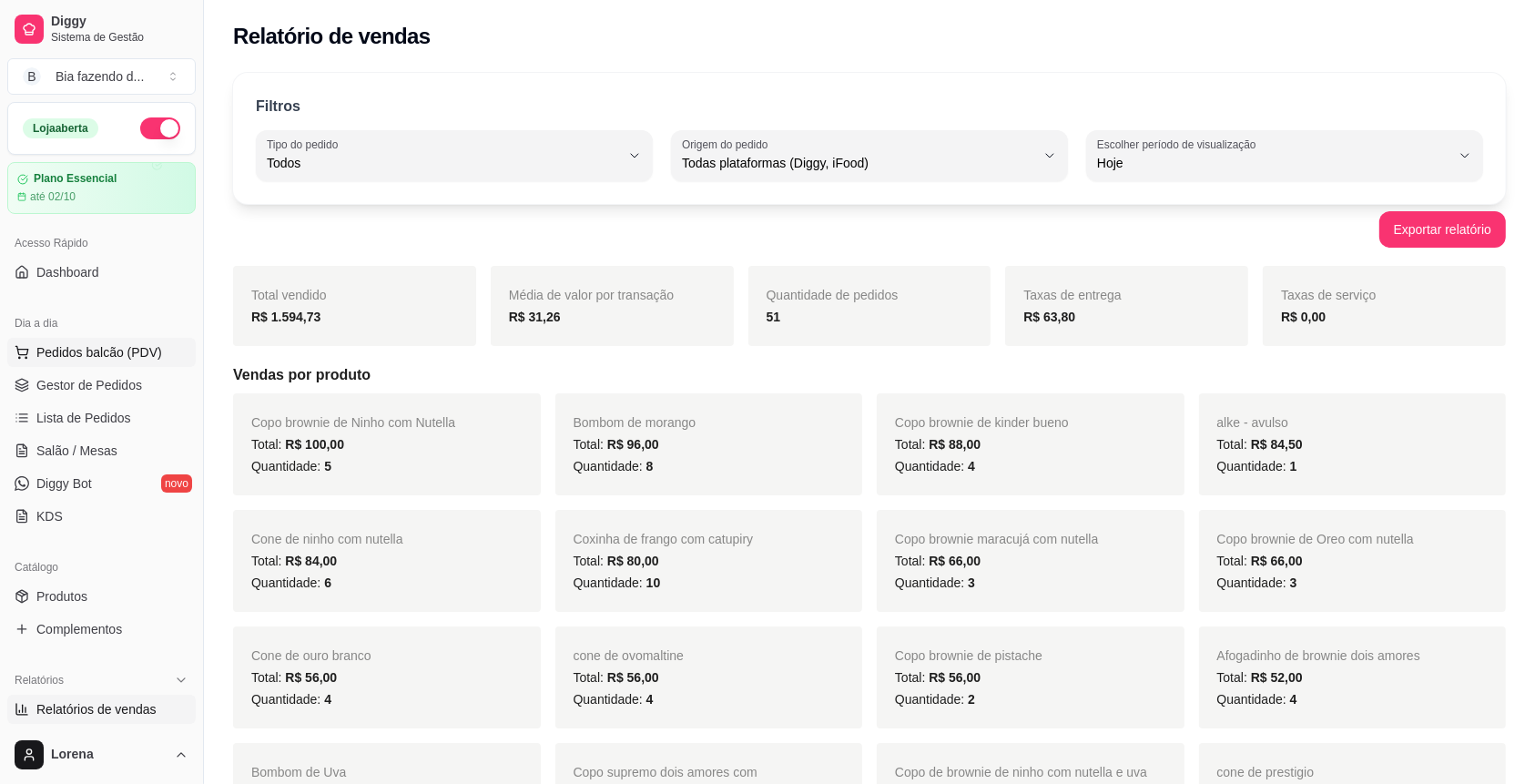
click at [44, 359] on span "Pedidos balcão (PDV)" at bounding box center [99, 352] width 126 height 19
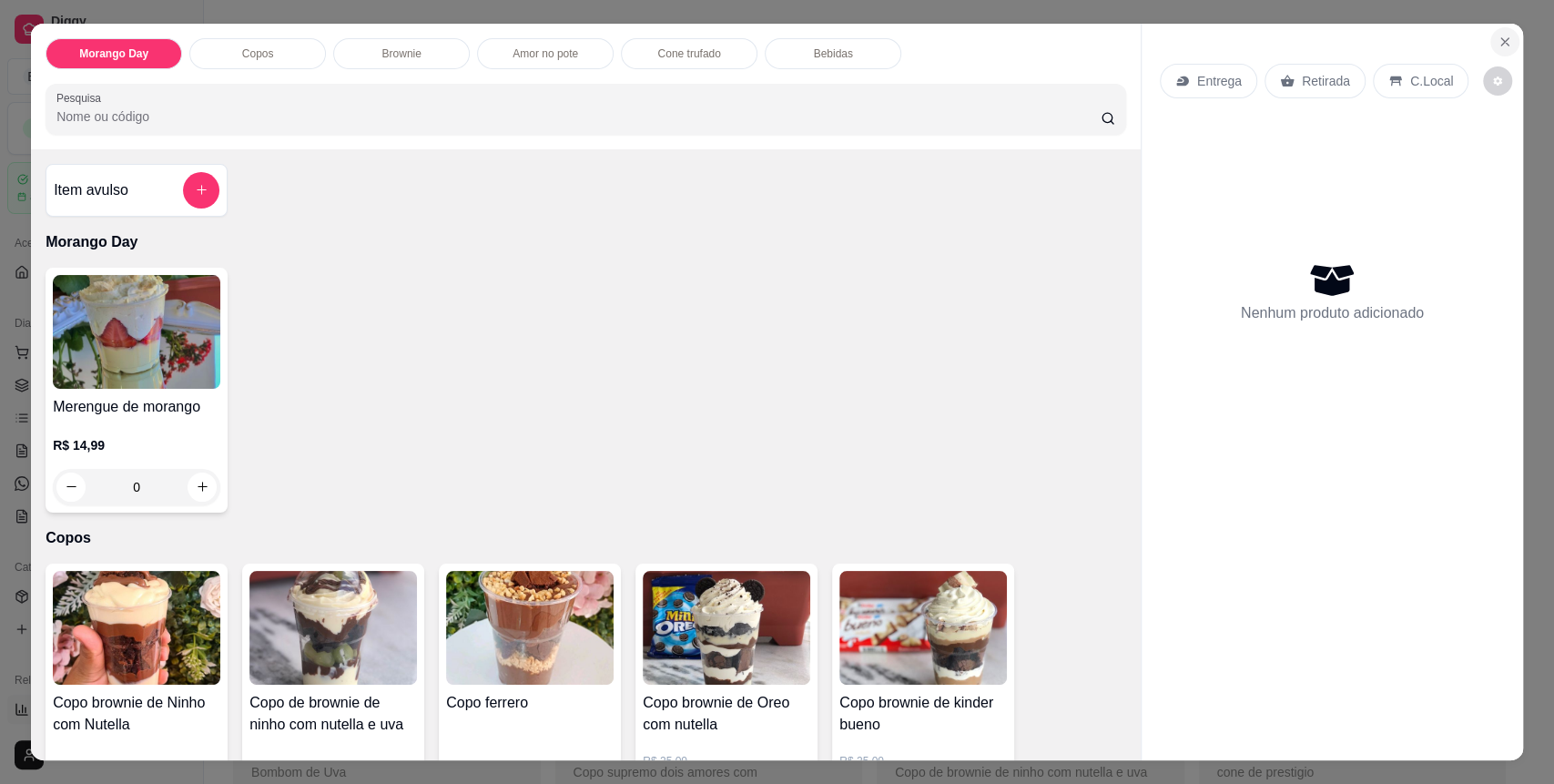
click at [1503, 37] on button "Close" at bounding box center [1505, 42] width 30 height 30
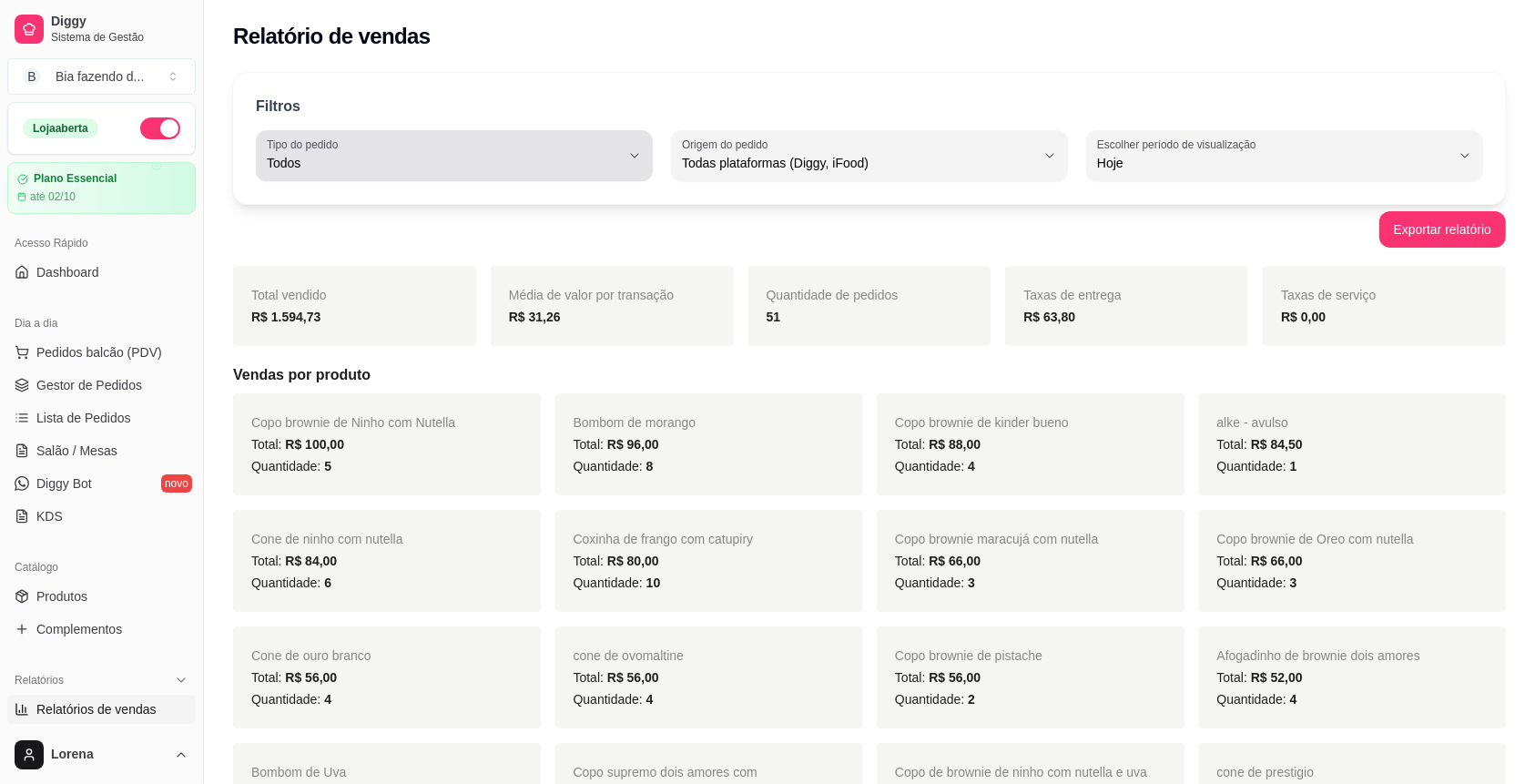
click at [549, 176] on button "Tipo do pedido Todos" at bounding box center [454, 155] width 397 height 51
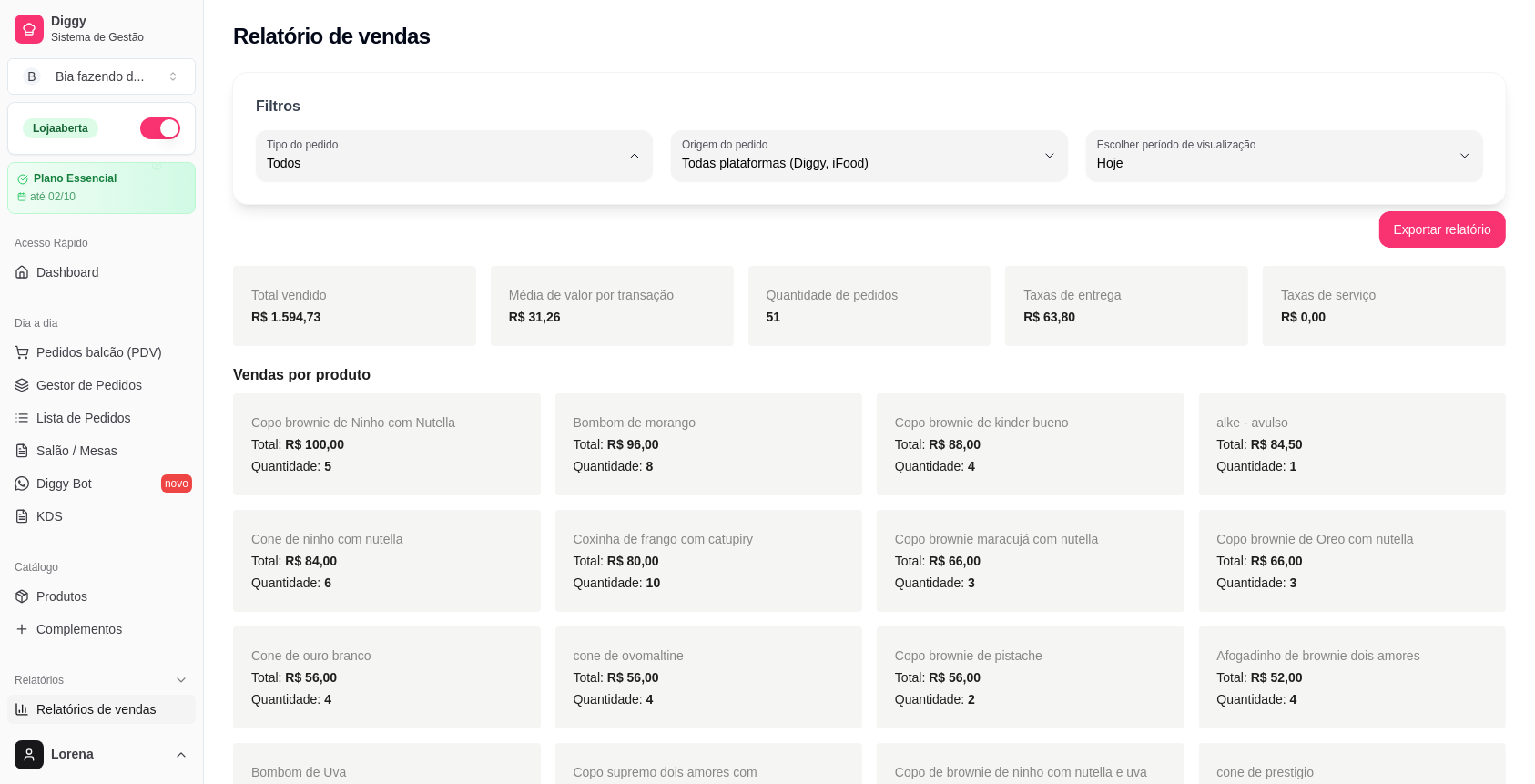
click at [379, 244] on span "Entrega" at bounding box center [445, 235] width 336 height 18
type input "DELIVERY"
select select "DELIVERY"
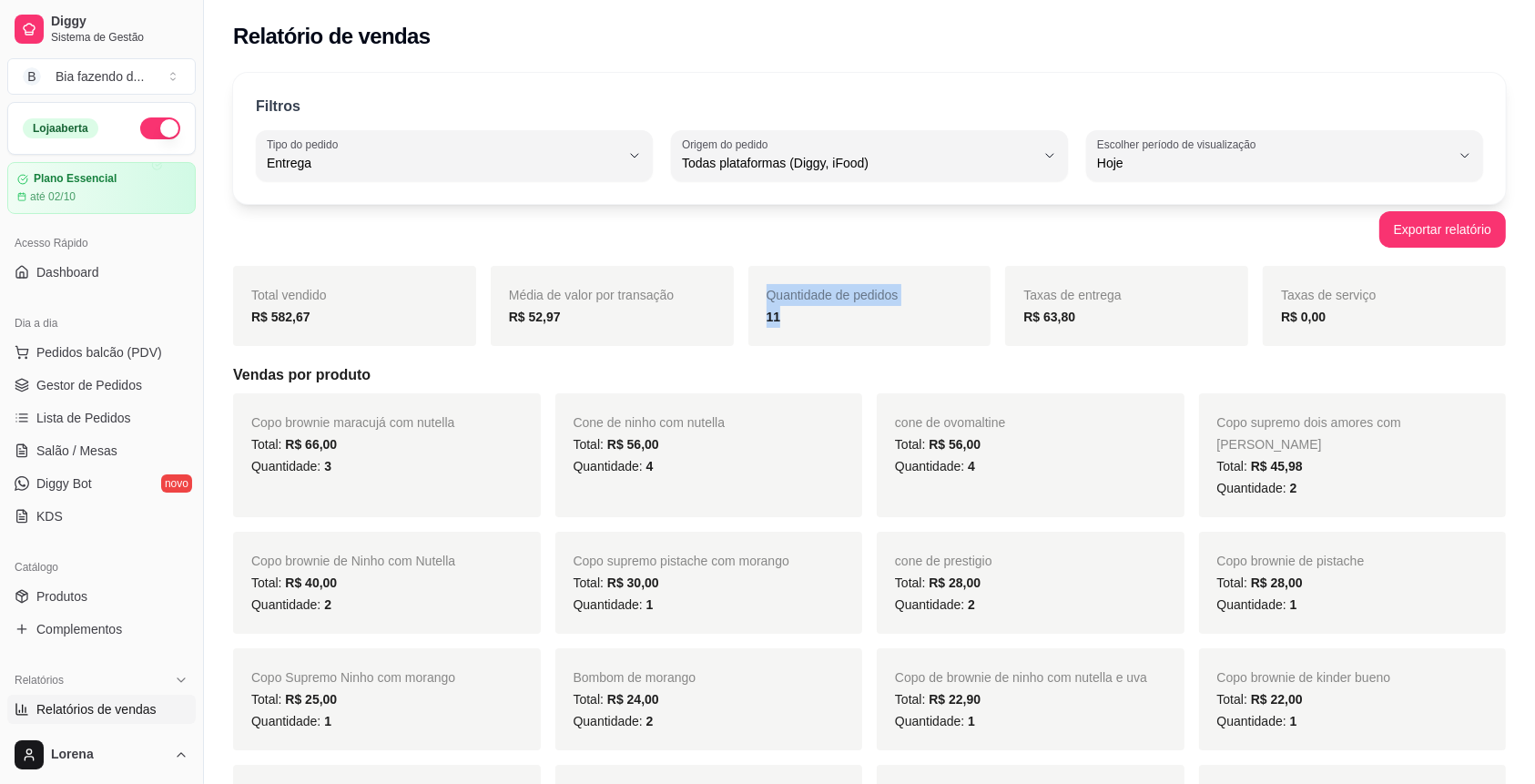
drag, startPoint x: 744, startPoint y: 336, endPoint x: 825, endPoint y: 314, distance: 83.9
click at [737, 337] on div "Total vendido R$ 582,67 Média de valor por transação R$ 52,97 Quantidade de ped…" at bounding box center [869, 305] width 1272 height 80
click at [829, 314] on div "11" at bounding box center [870, 317] width 207 height 22
click at [108, 363] on button "Pedidos balcão (PDV)" at bounding box center [101, 352] width 189 height 30
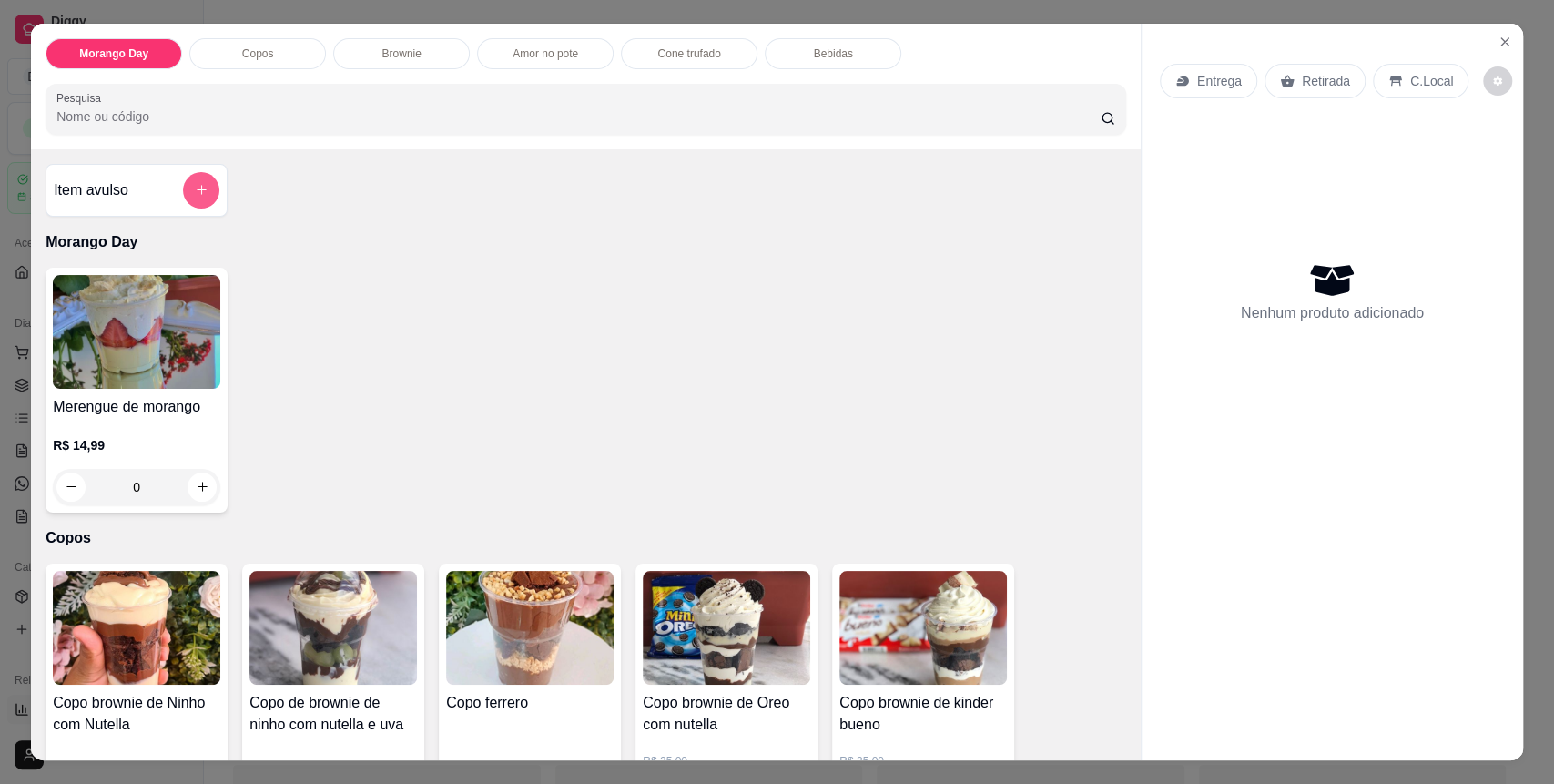
click at [203, 193] on button "add-separate-item" at bounding box center [201, 190] width 36 height 36
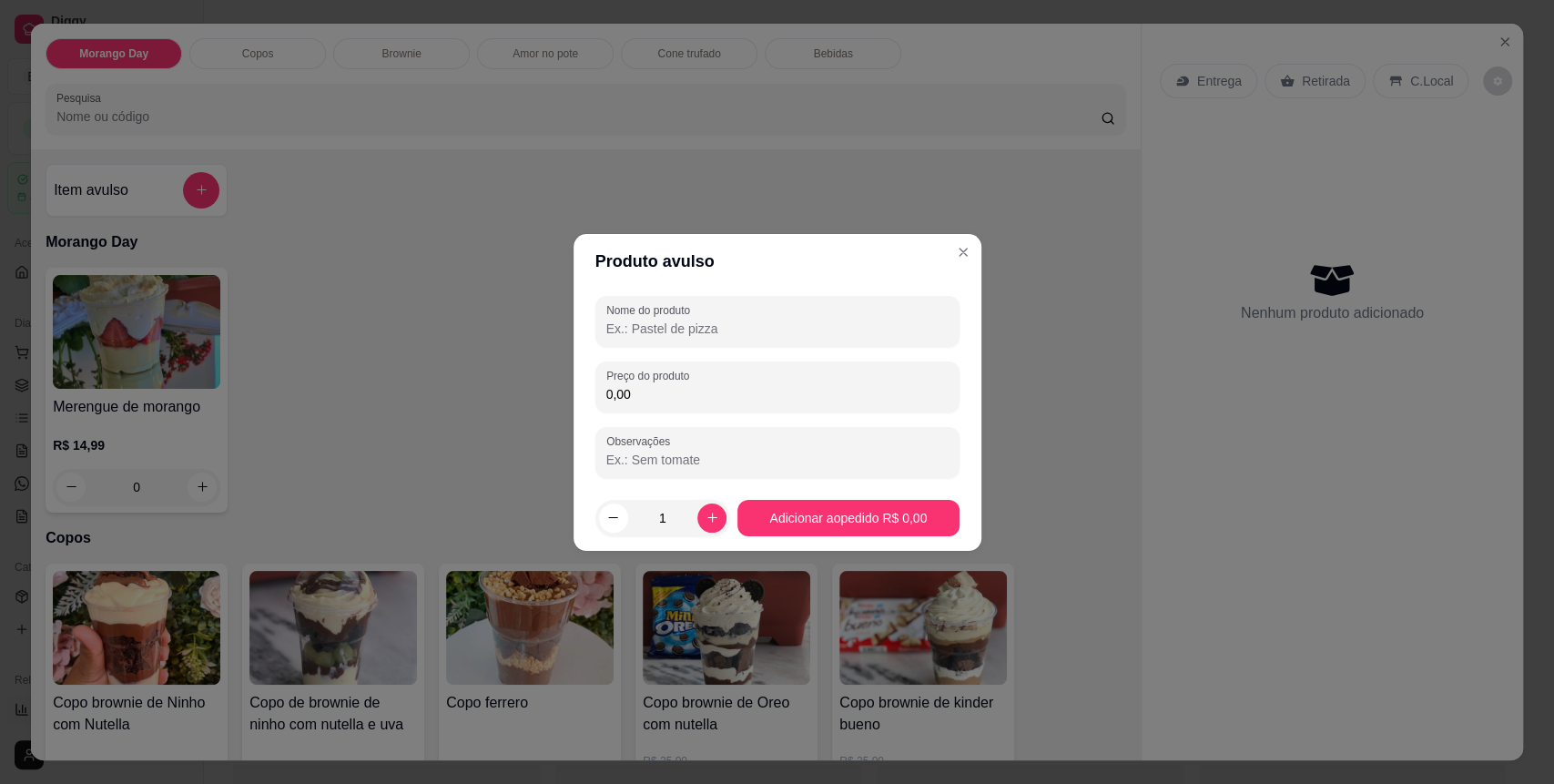
click at [784, 347] on div "Nome do produto Preço do produto 0,00 Observações" at bounding box center [777, 387] width 364 height 182
click at [784, 332] on input "Nome do produto" at bounding box center [777, 329] width 342 height 19
type input "1"
type input "cone'"
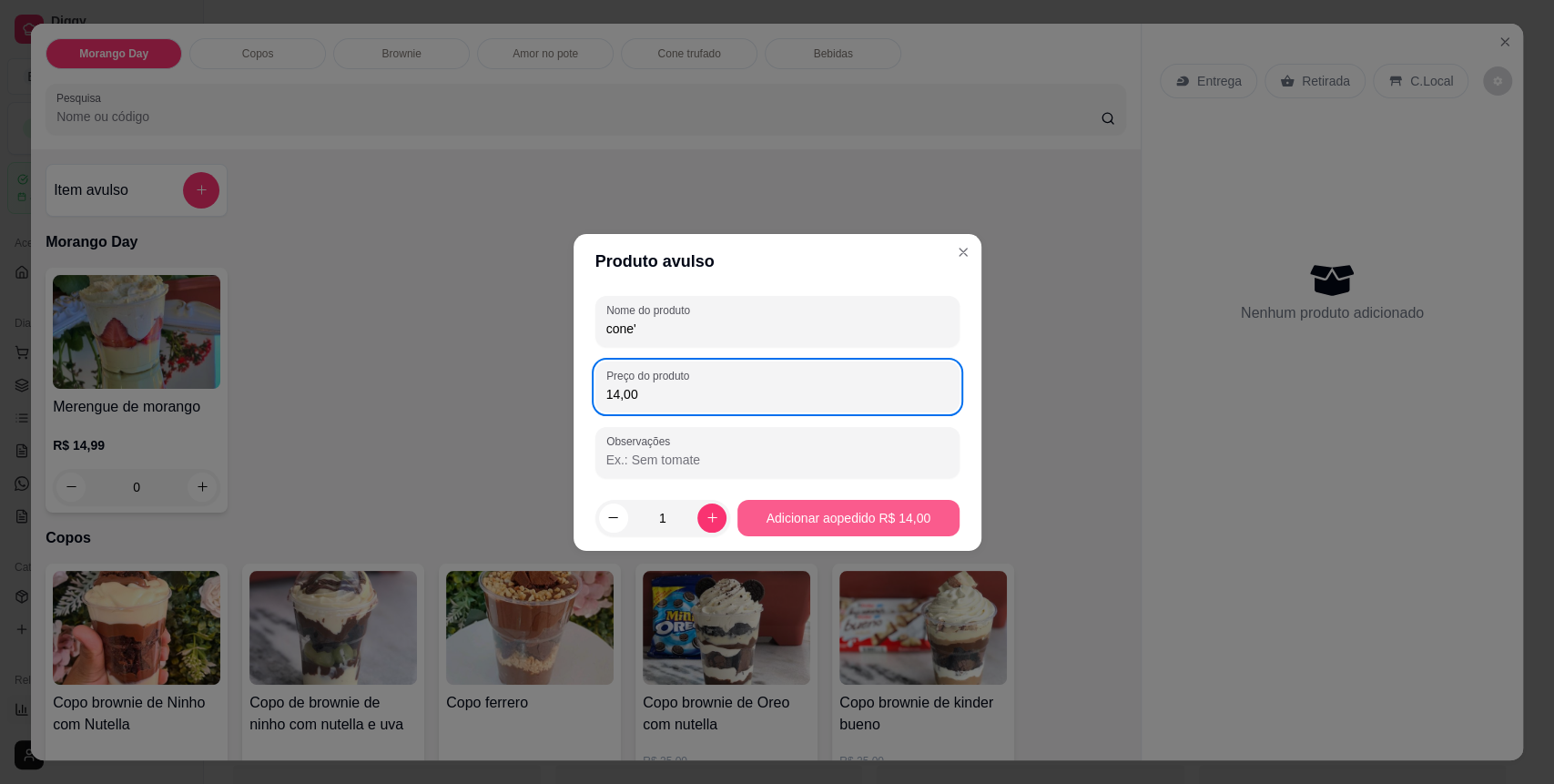
type input "14,00"
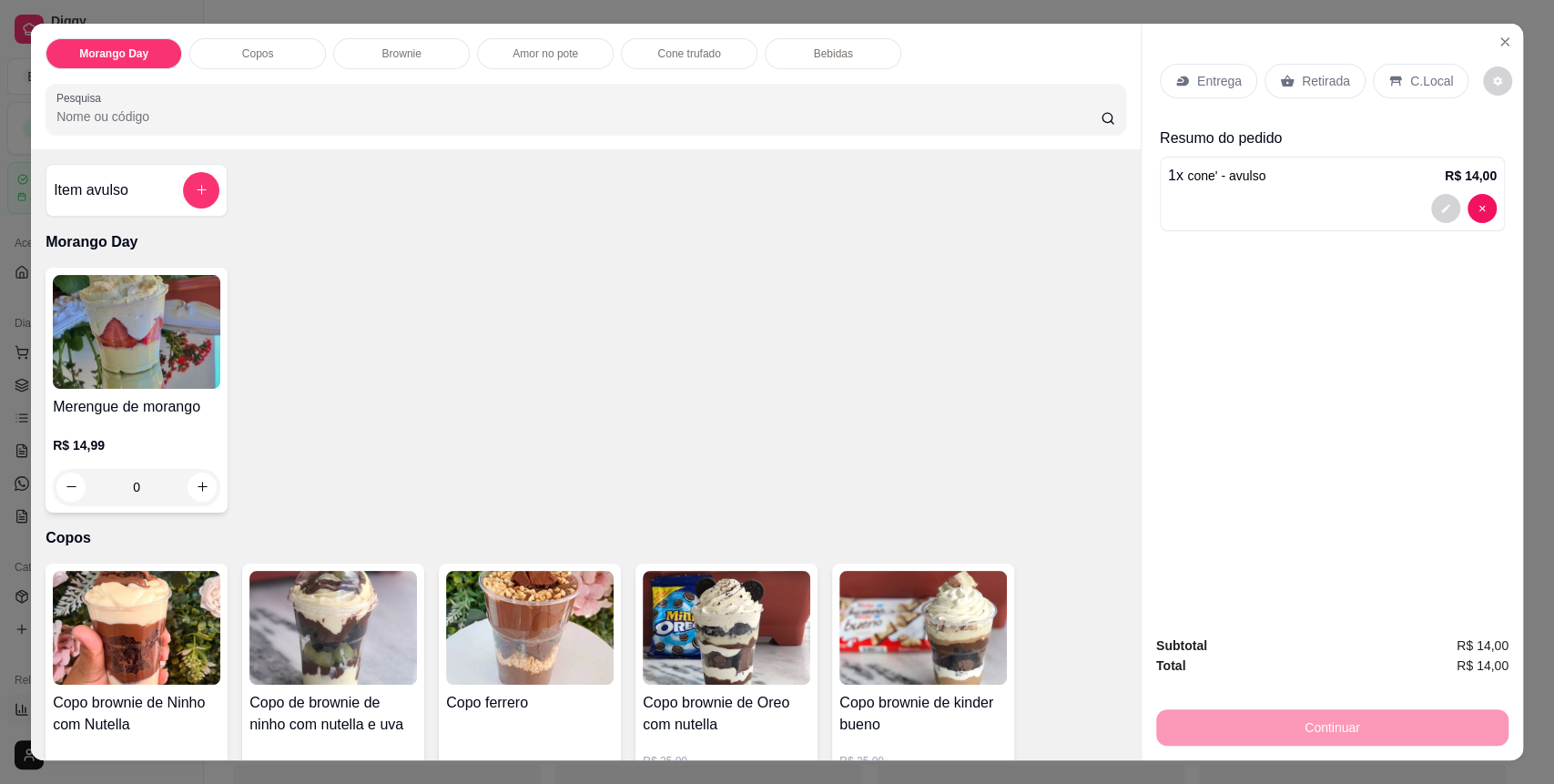
click at [1306, 91] on div "Retirada" at bounding box center [1315, 81] width 101 height 34
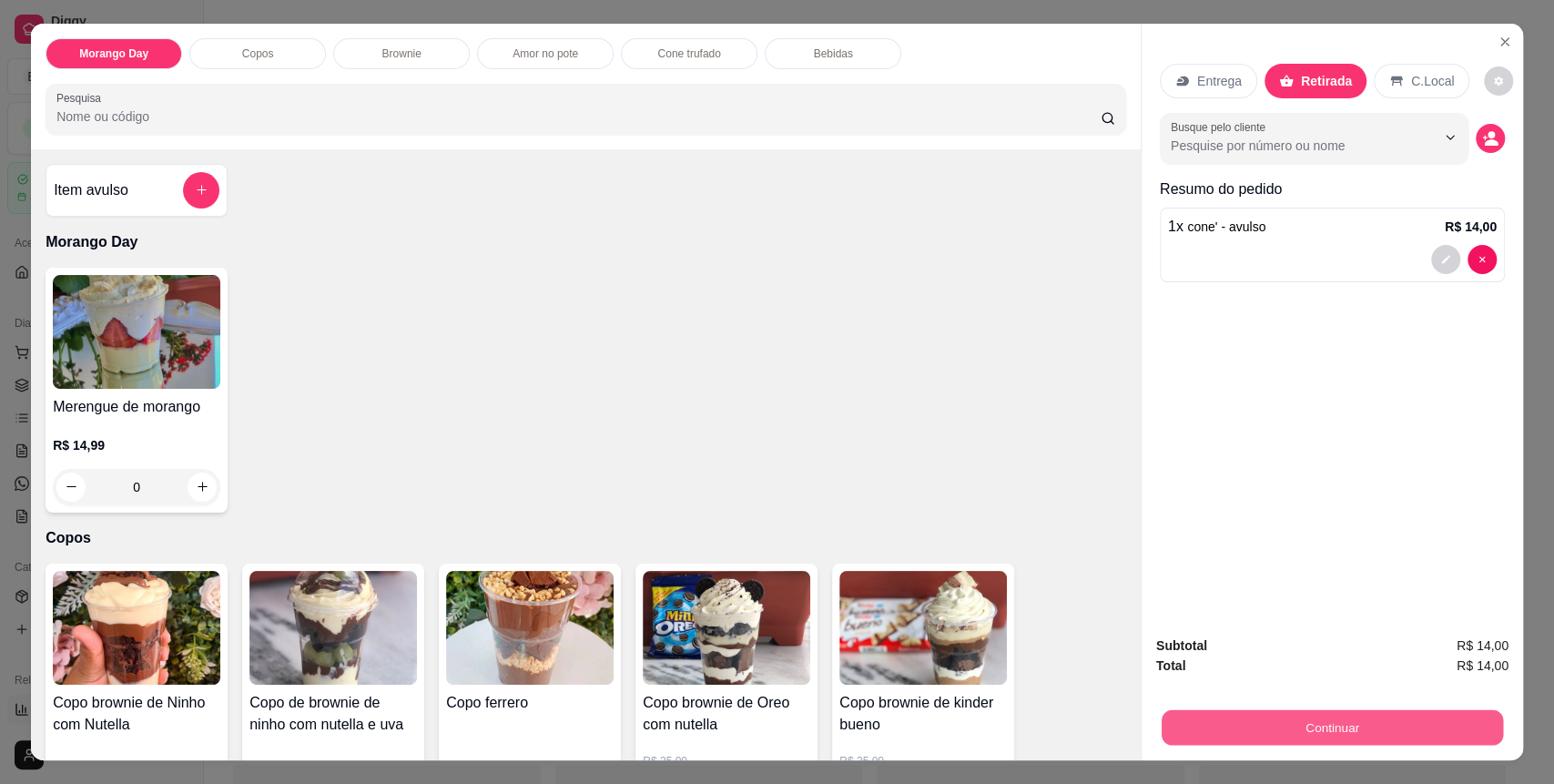
click at [1341, 731] on button "Continuar" at bounding box center [1332, 728] width 342 height 35
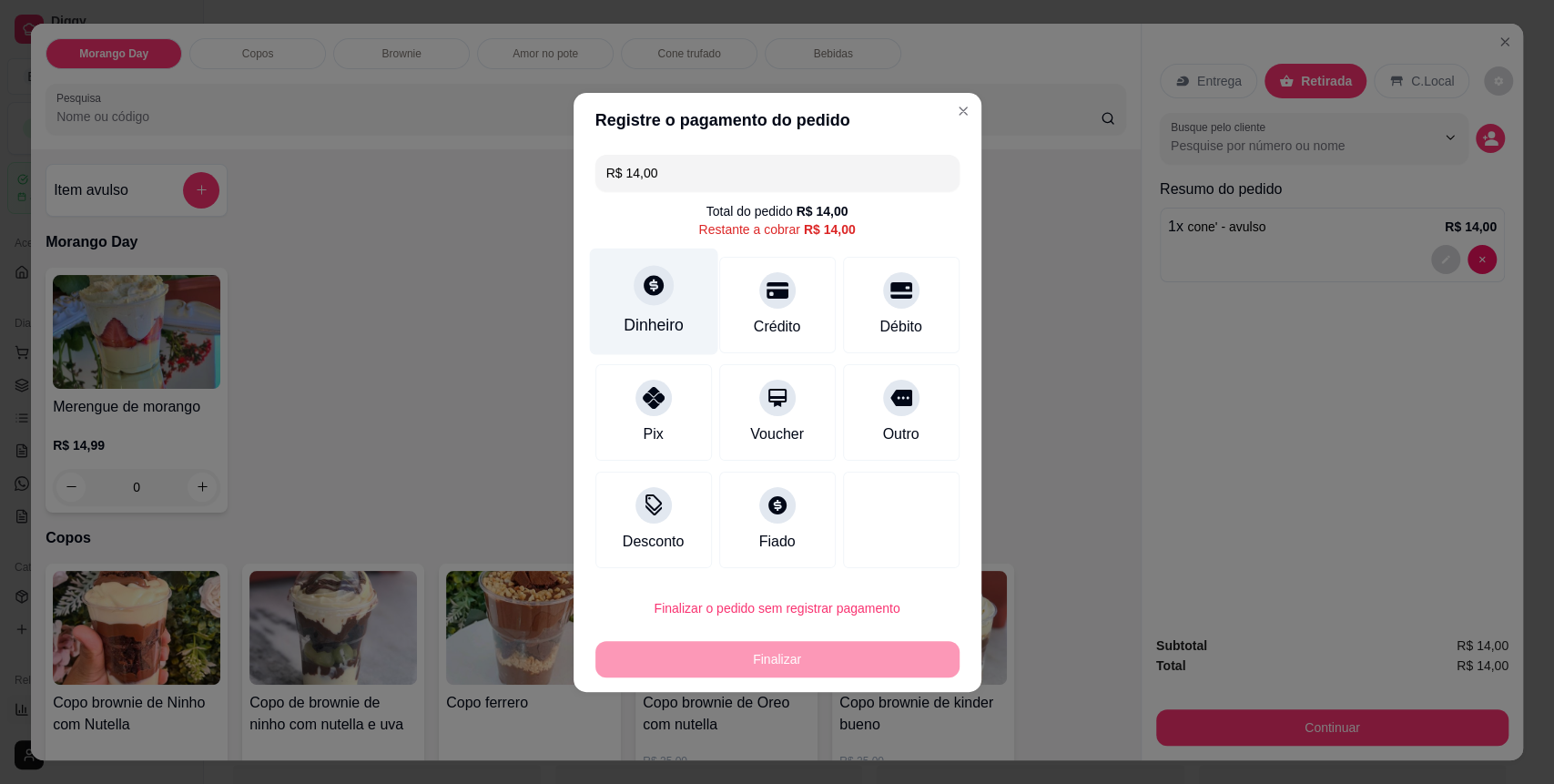
click at [679, 325] on div "Dinheiro" at bounding box center [653, 325] width 60 height 24
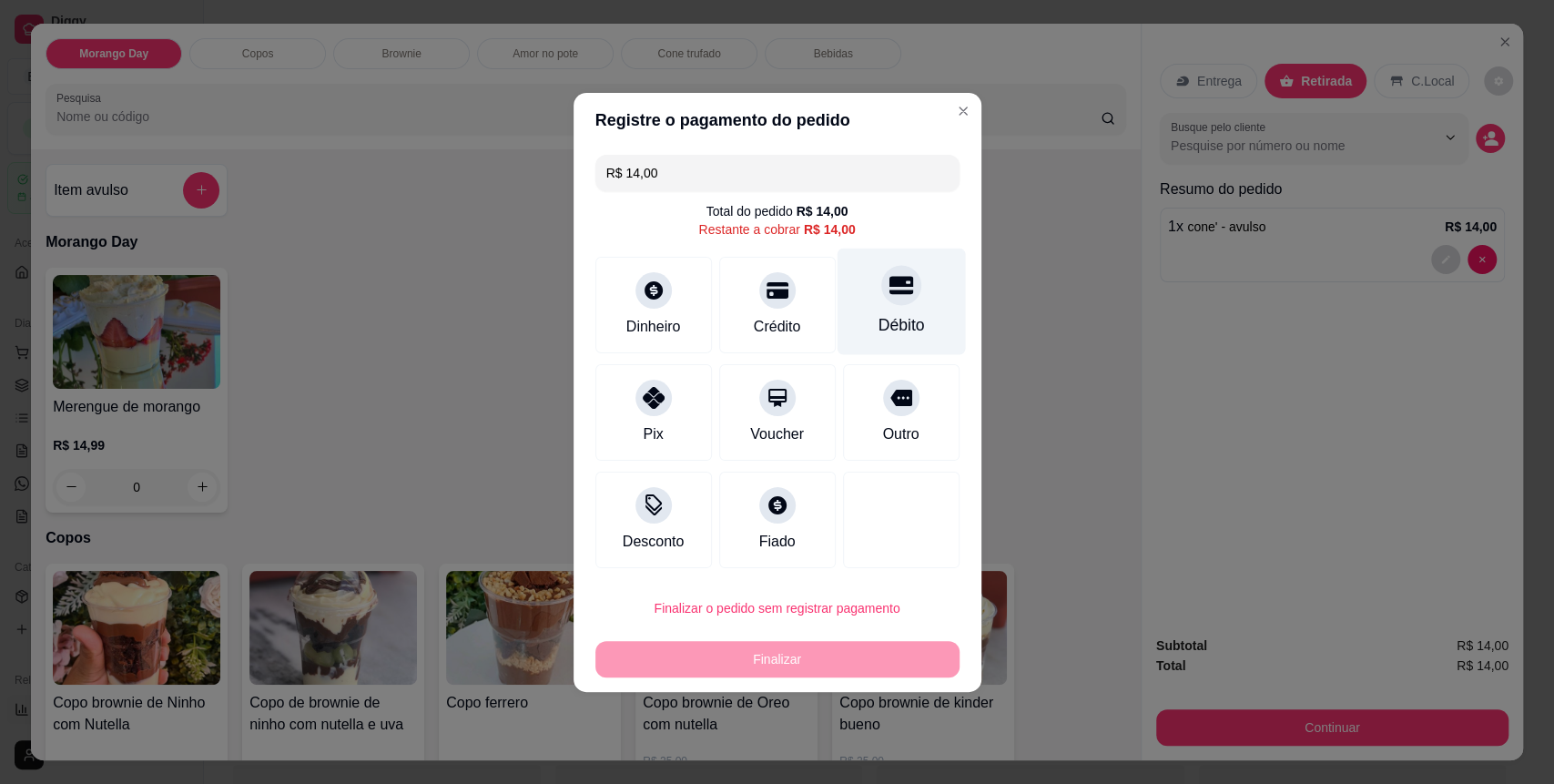
click at [878, 332] on div "Débito" at bounding box center [901, 325] width 46 height 24
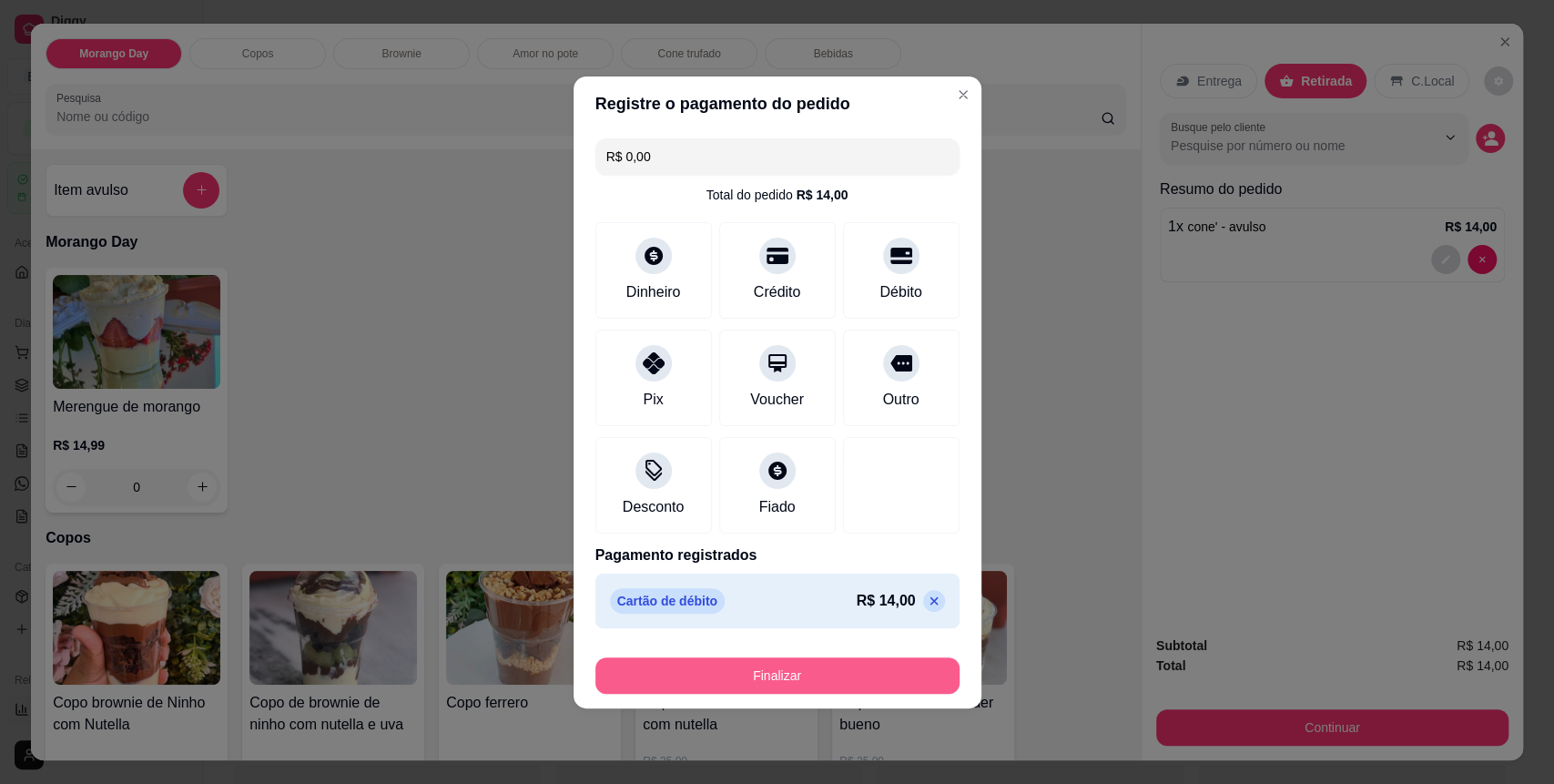
click at [819, 664] on button "Finalizar" at bounding box center [777, 675] width 364 height 36
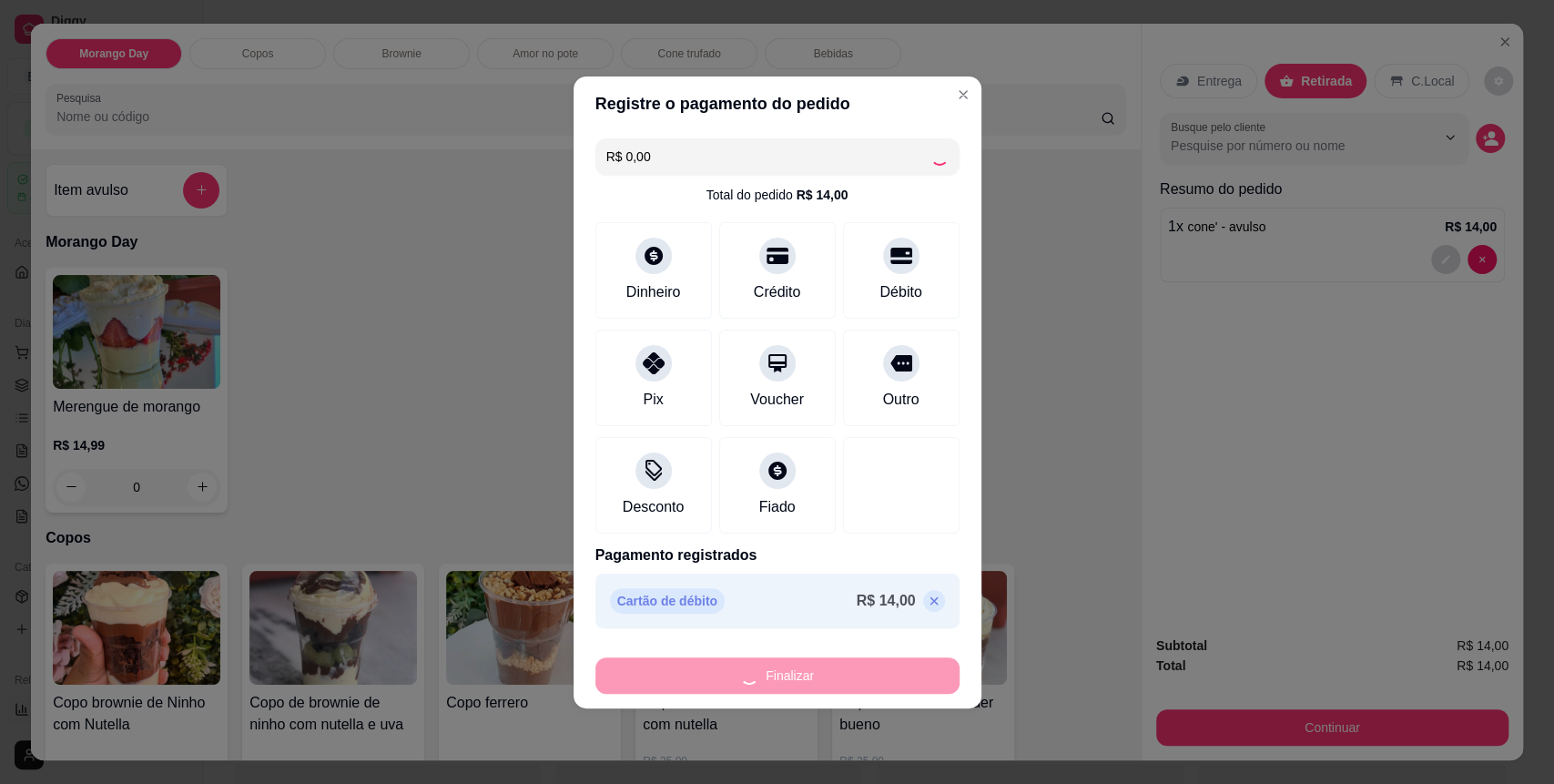
type input "-R$ 14,00"
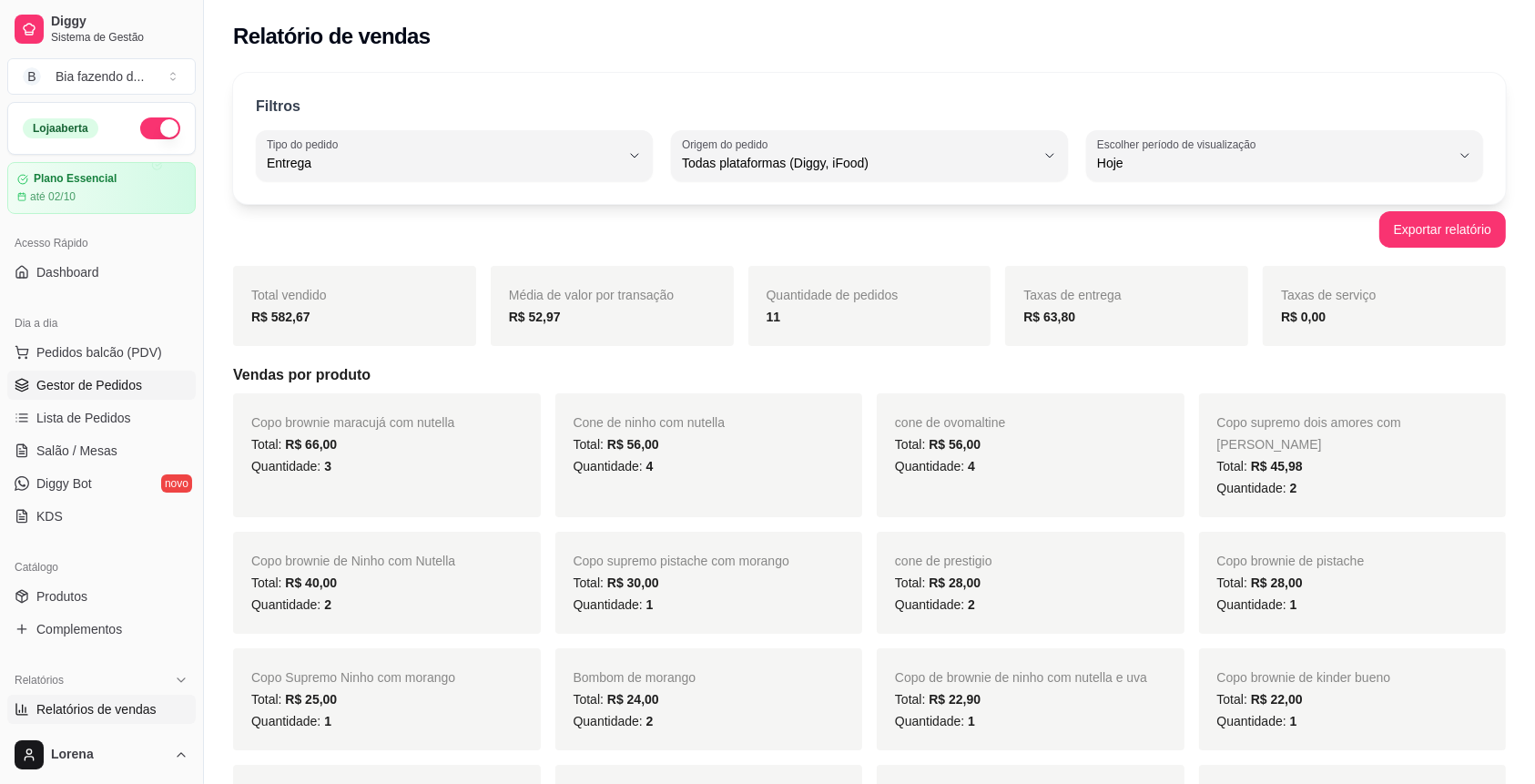
click at [117, 395] on link "Gestor de Pedidos" at bounding box center [101, 386] width 189 height 30
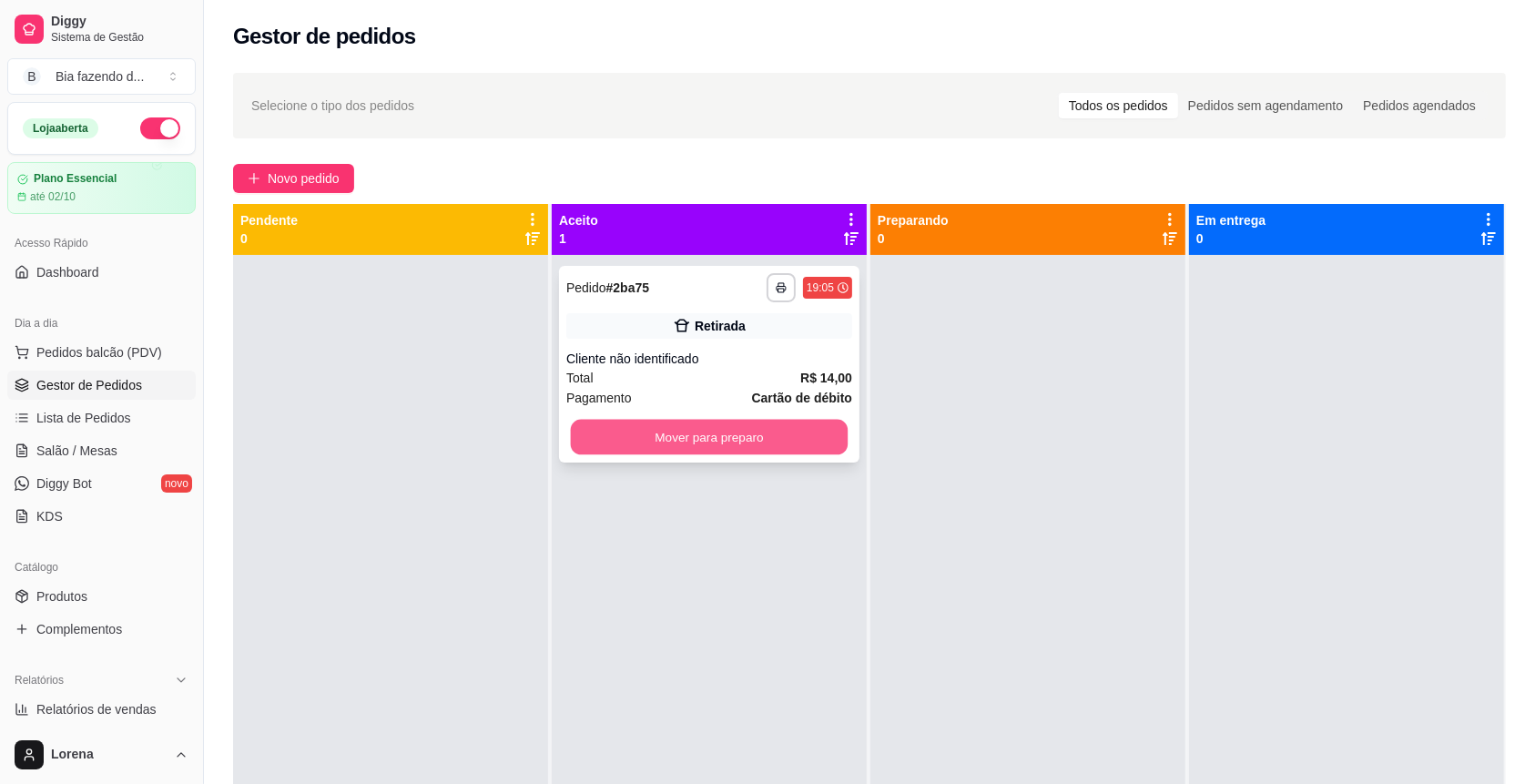
click at [678, 447] on button "Mover para preparo" at bounding box center [709, 437] width 277 height 35
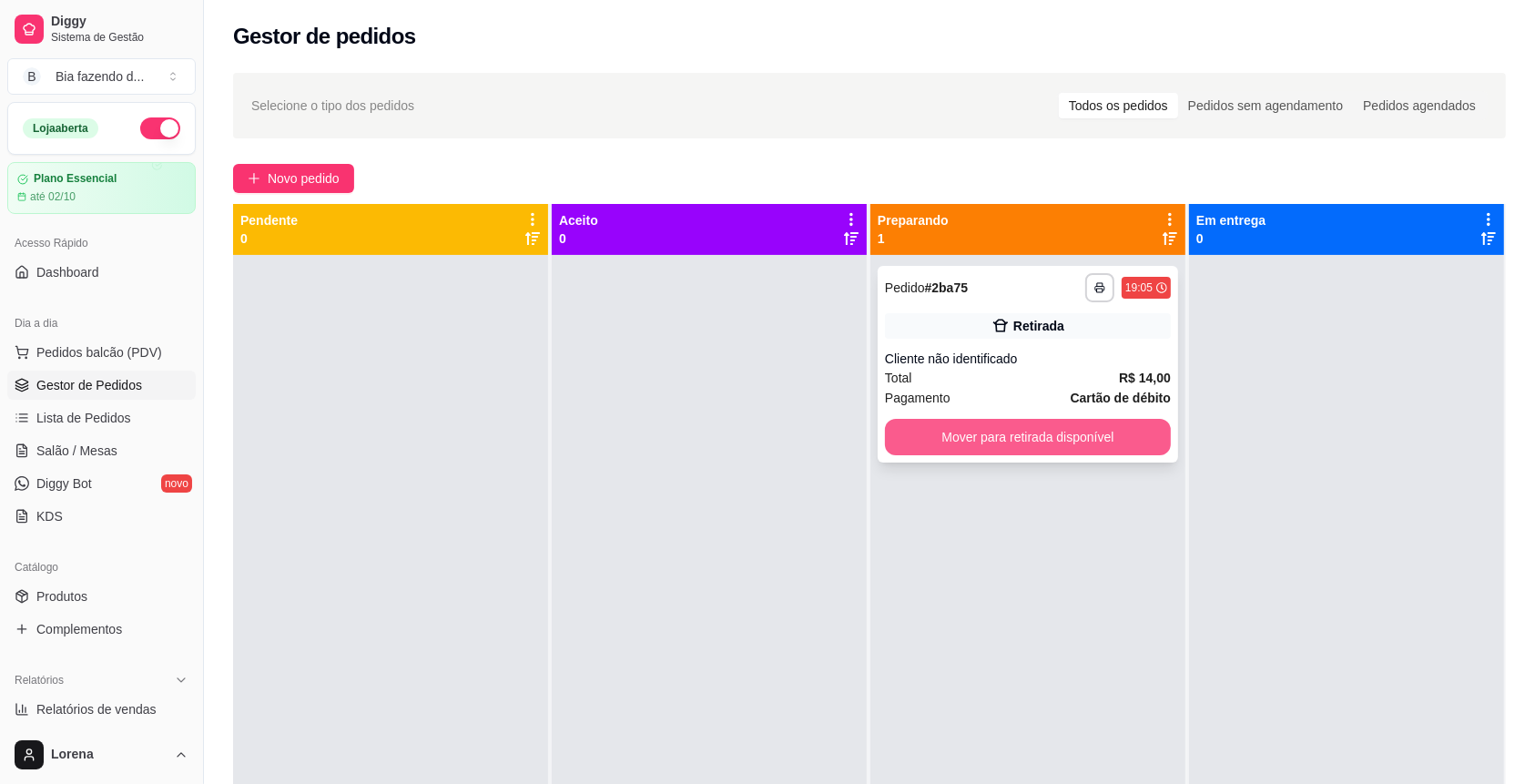
click at [1004, 437] on button "Mover para retirada disponível" at bounding box center [1027, 437] width 285 height 36
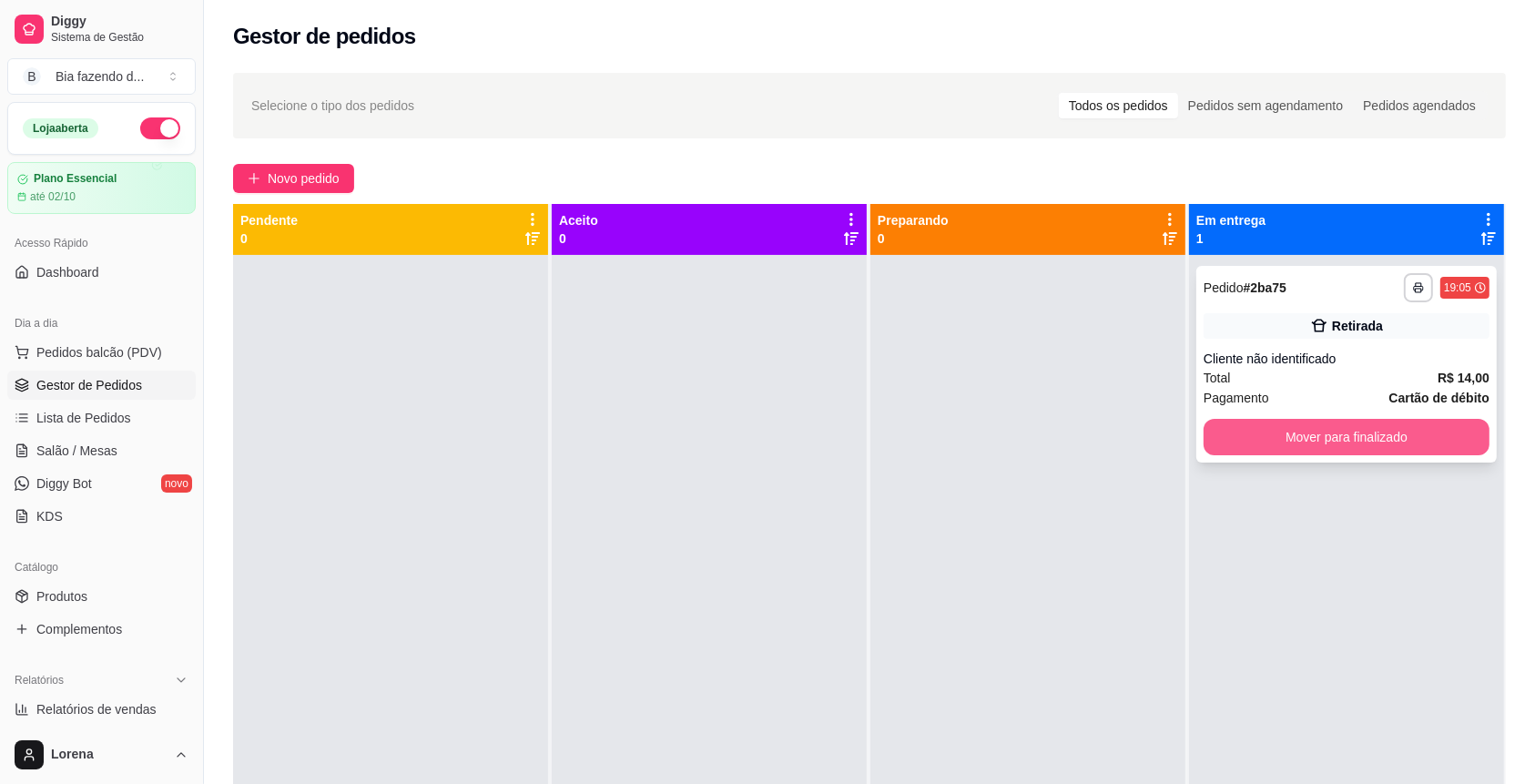
click at [1226, 445] on button "Mover para finalizado" at bounding box center [1346, 437] width 285 height 36
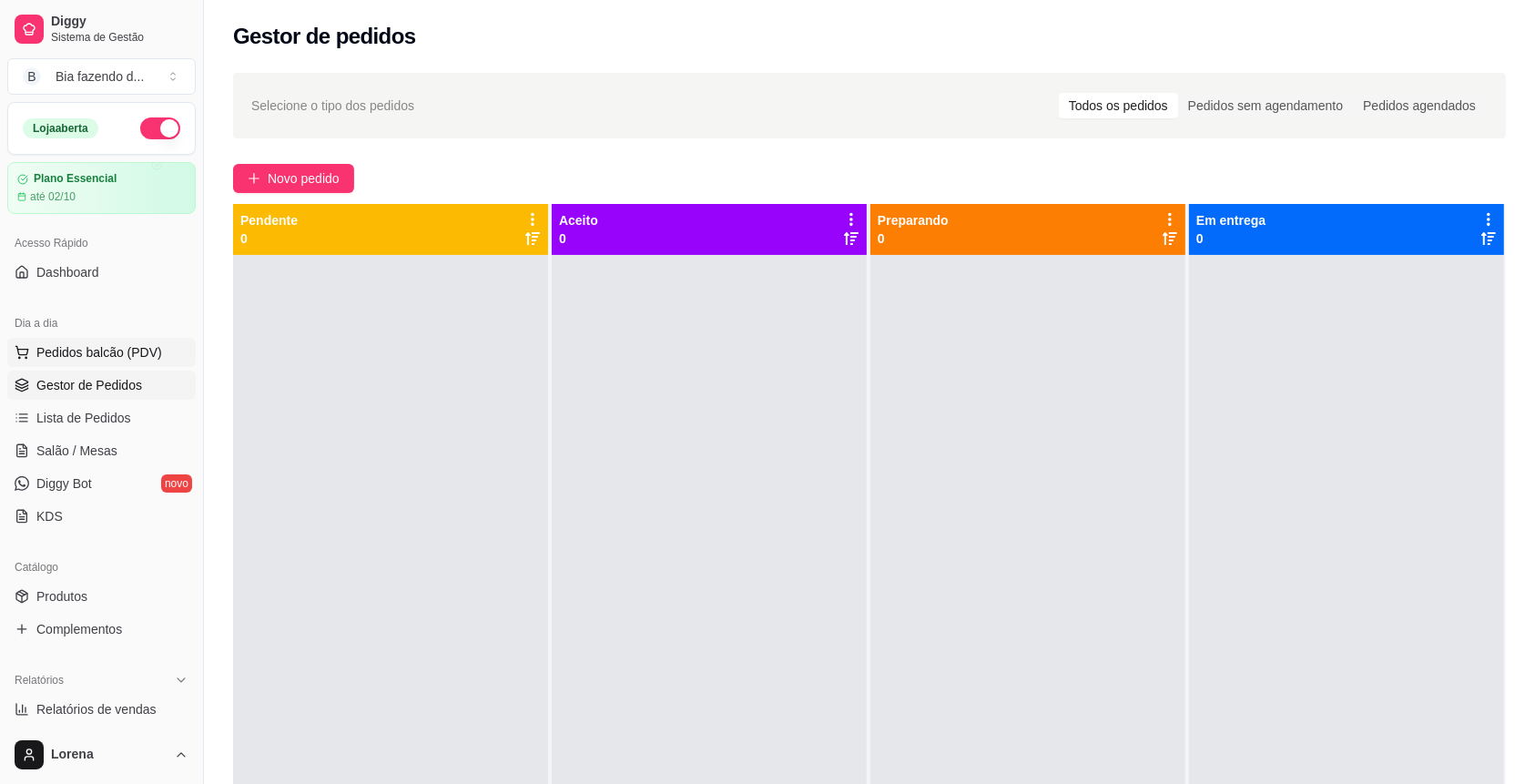
click at [126, 340] on button "Pedidos balcão (PDV)" at bounding box center [101, 352] width 189 height 30
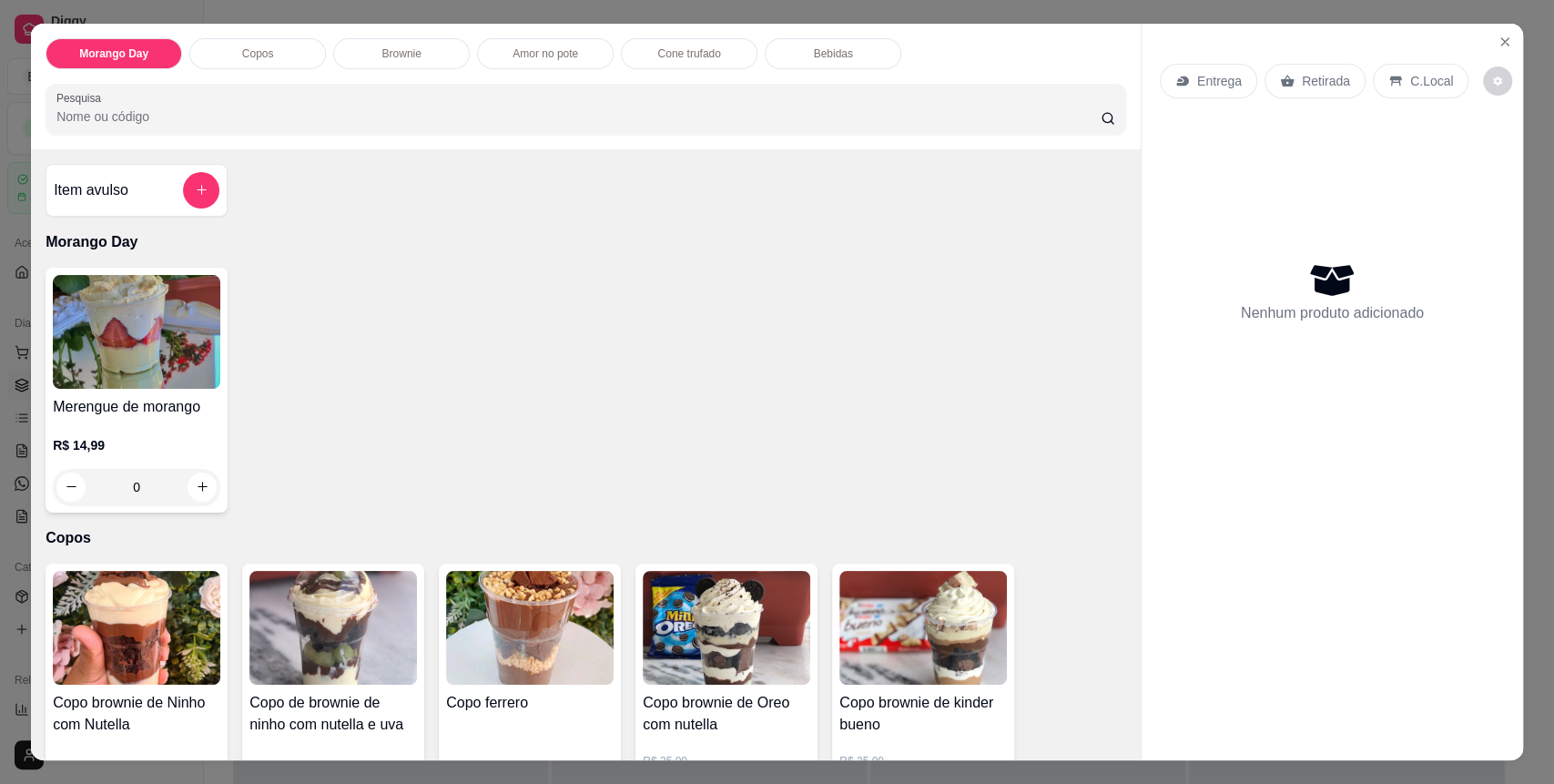
click at [1470, 45] on div "Entrega Retirada C.Local Nenhum produto adicionado" at bounding box center [1333, 377] width 382 height 707
click at [1492, 51] on button "Close" at bounding box center [1505, 42] width 30 height 30
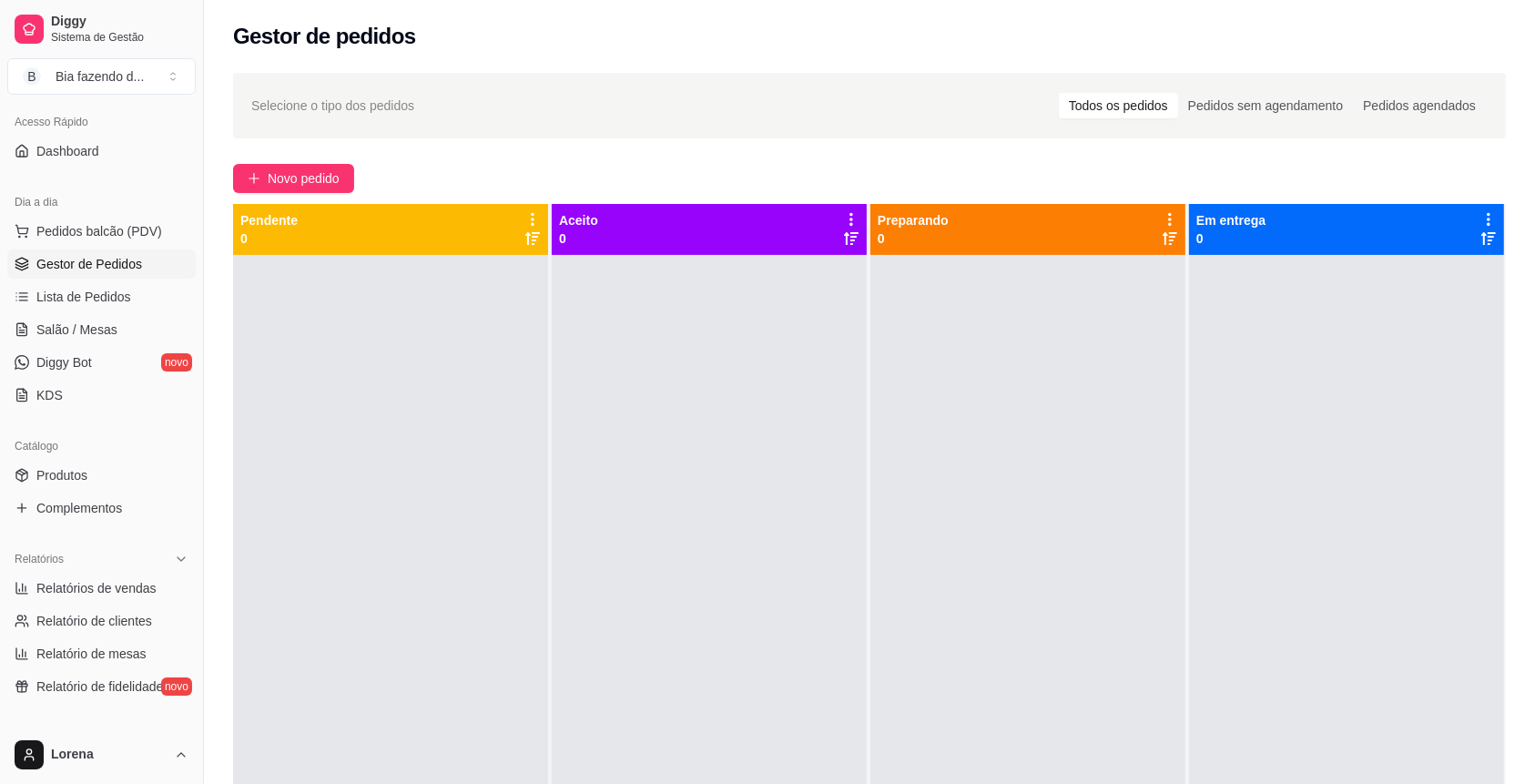
scroll to position [242, 0]
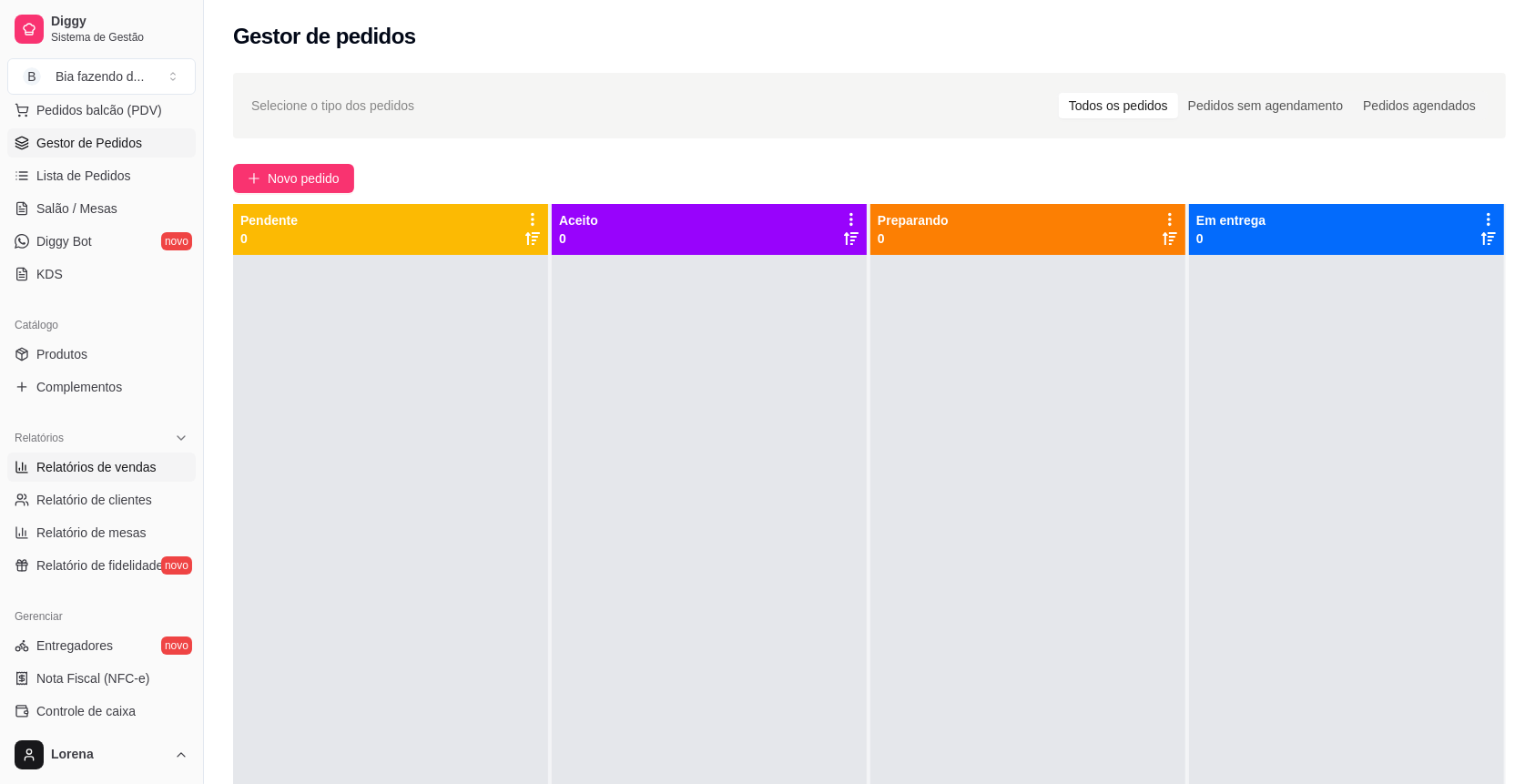
click at [155, 469] on link "Relatórios de vendas" at bounding box center [101, 467] width 189 height 30
select select "ALL"
select select "0"
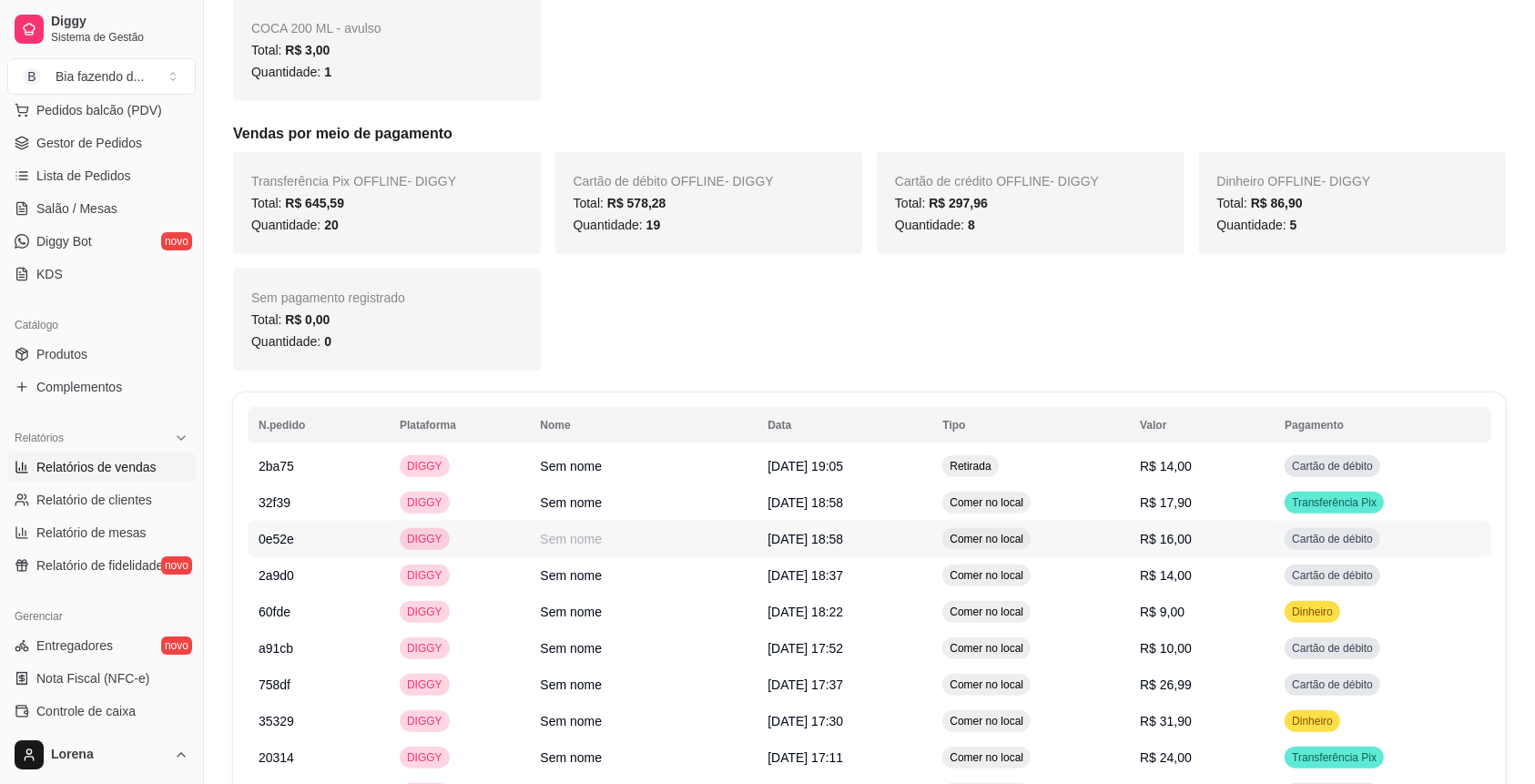
scroll to position [1577, 0]
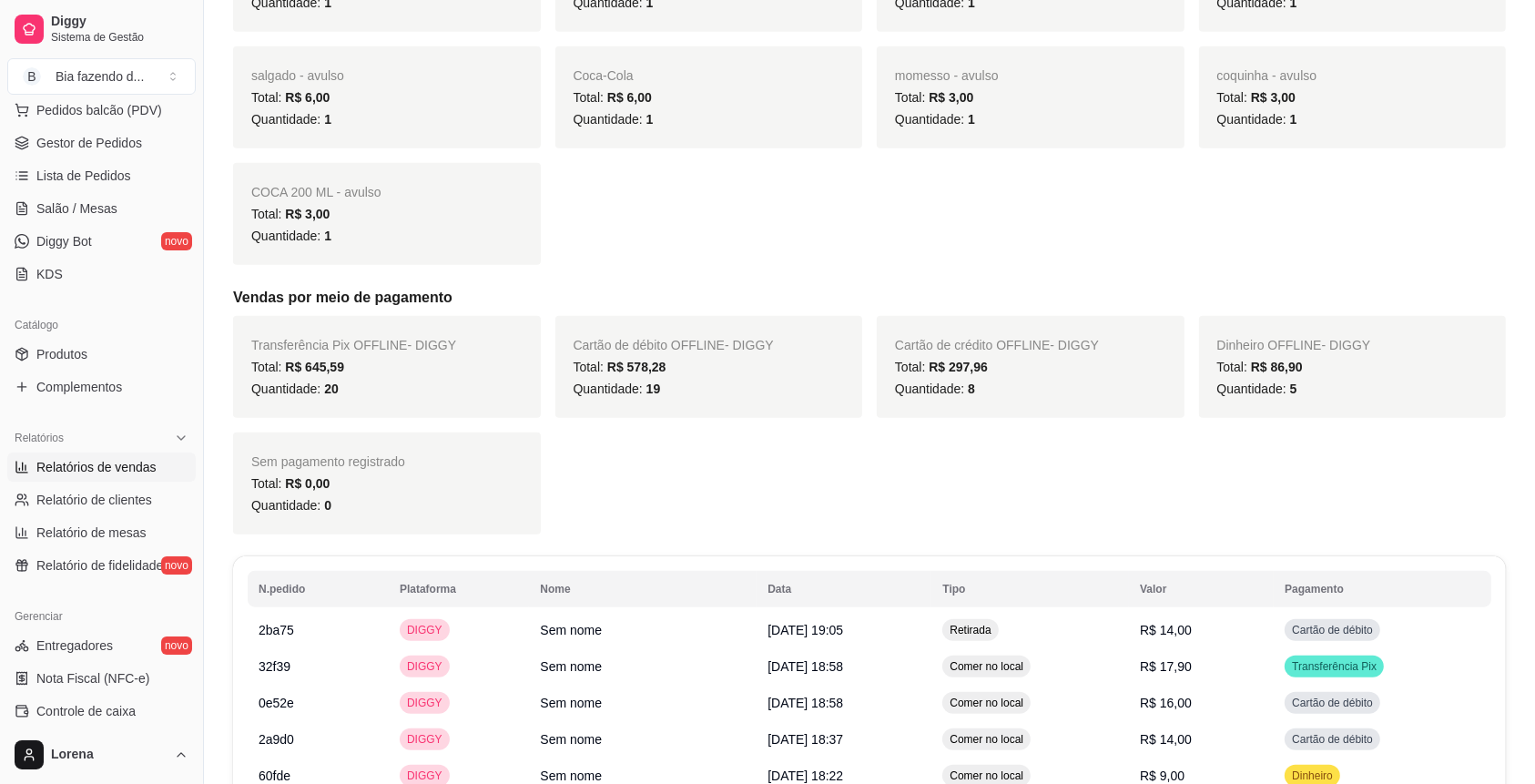
click at [7, 452] on link "Relatórios de vendas" at bounding box center [101, 467] width 189 height 30
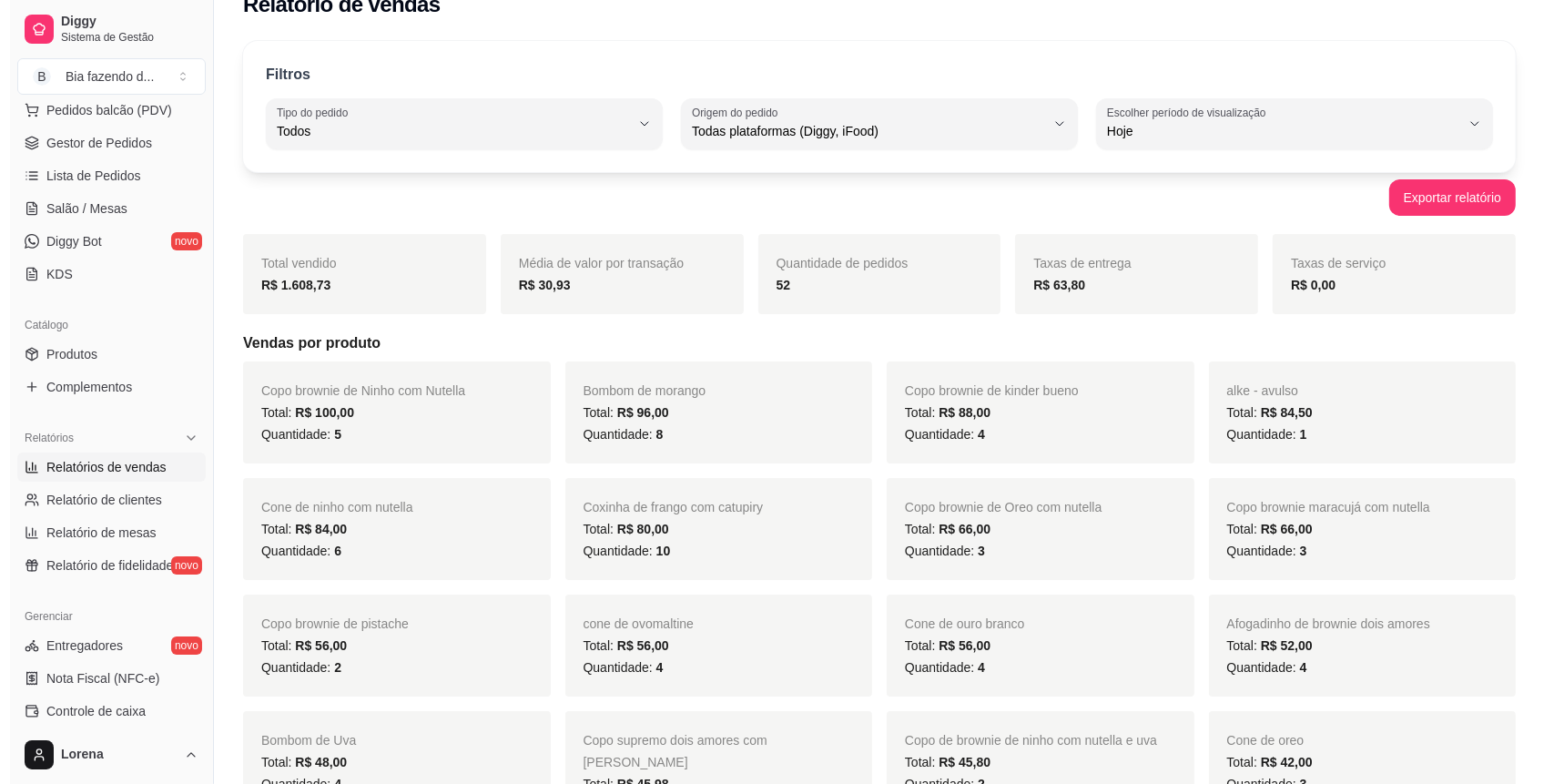
scroll to position [0, 0]
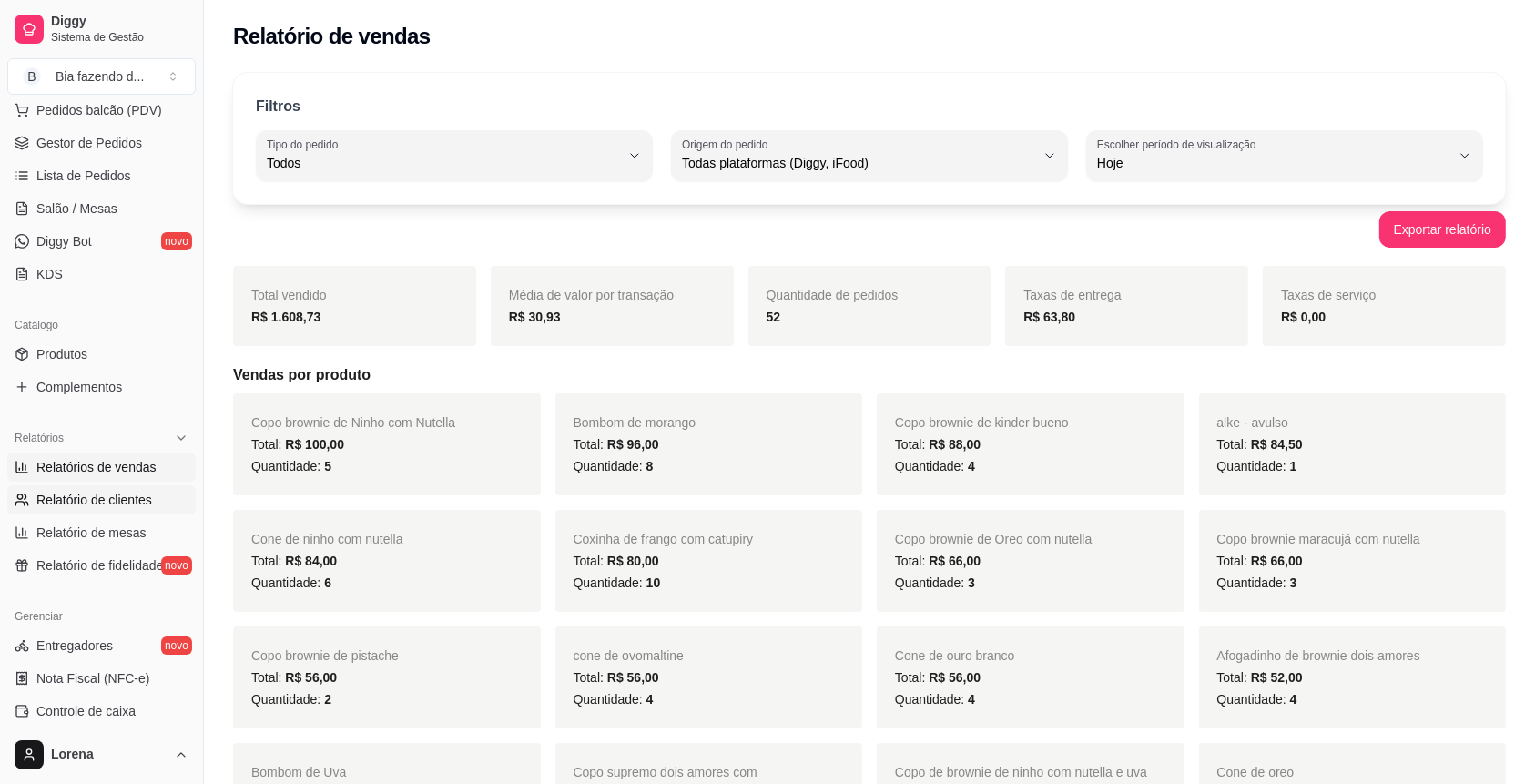
click at [122, 511] on link "Relatório de clientes" at bounding box center [101, 500] width 189 height 30
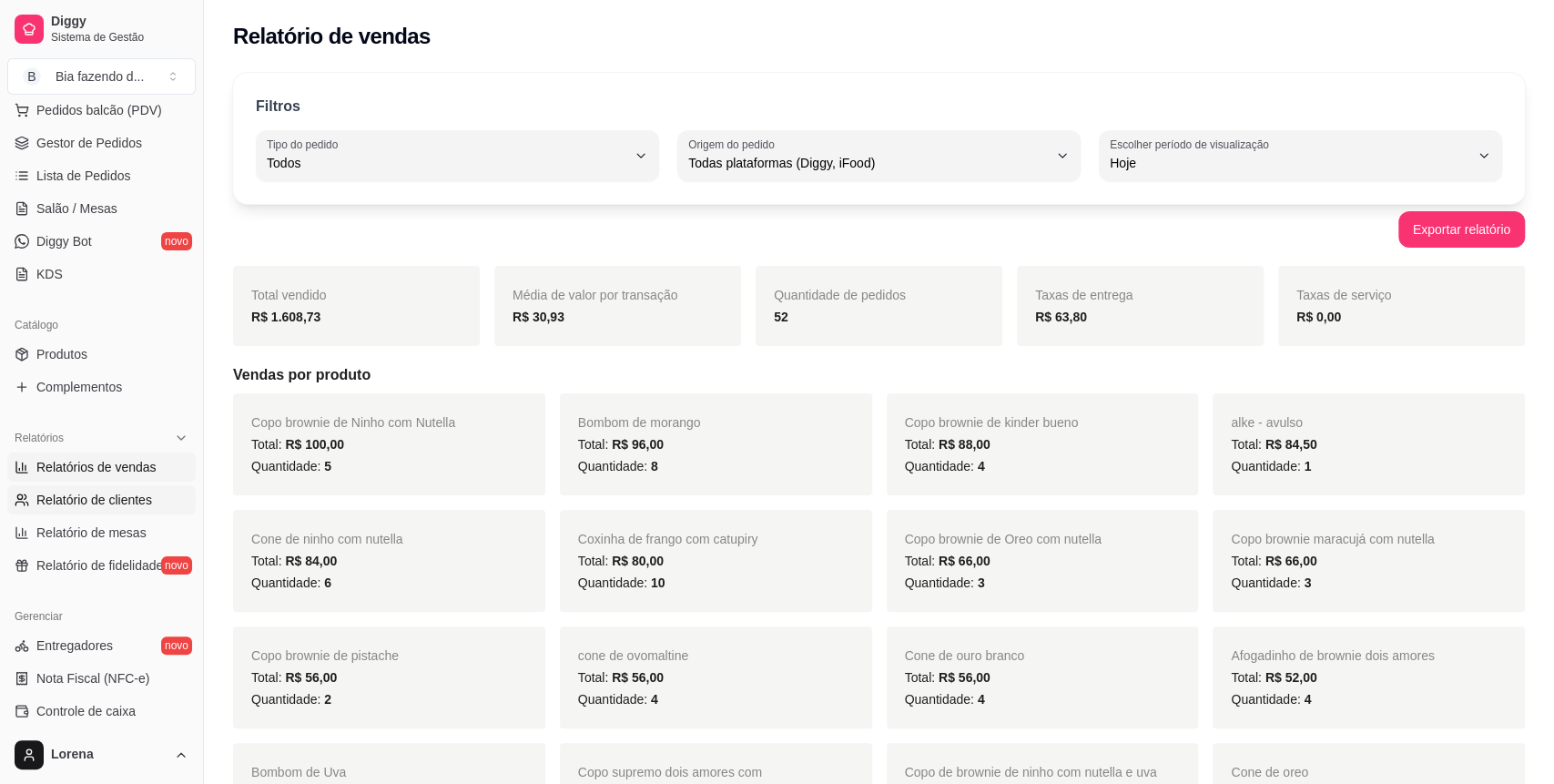
select select "30"
select select "HIGHEST_TOTAL_SPENT_WITH_ORDERS"
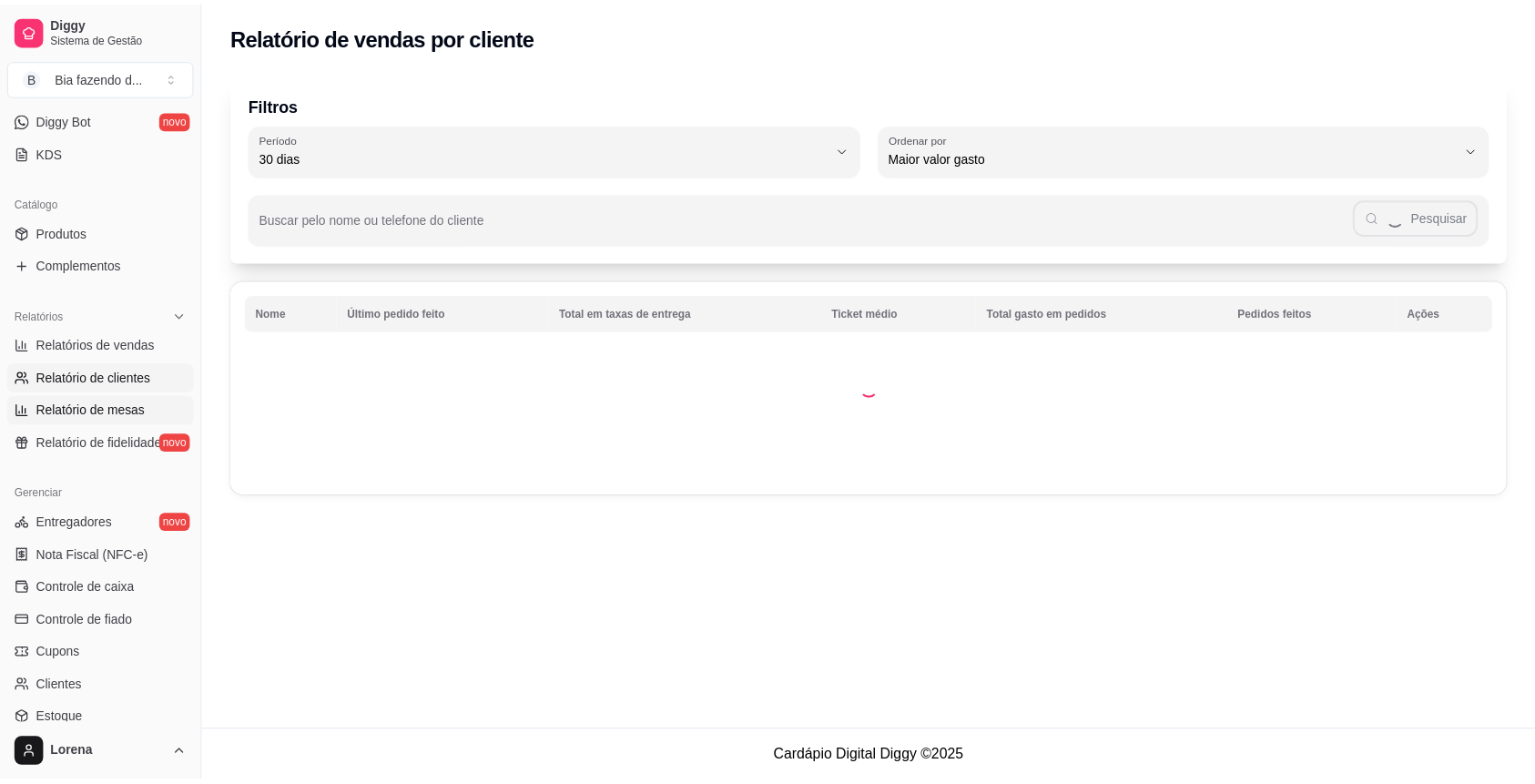
scroll to position [485, 0]
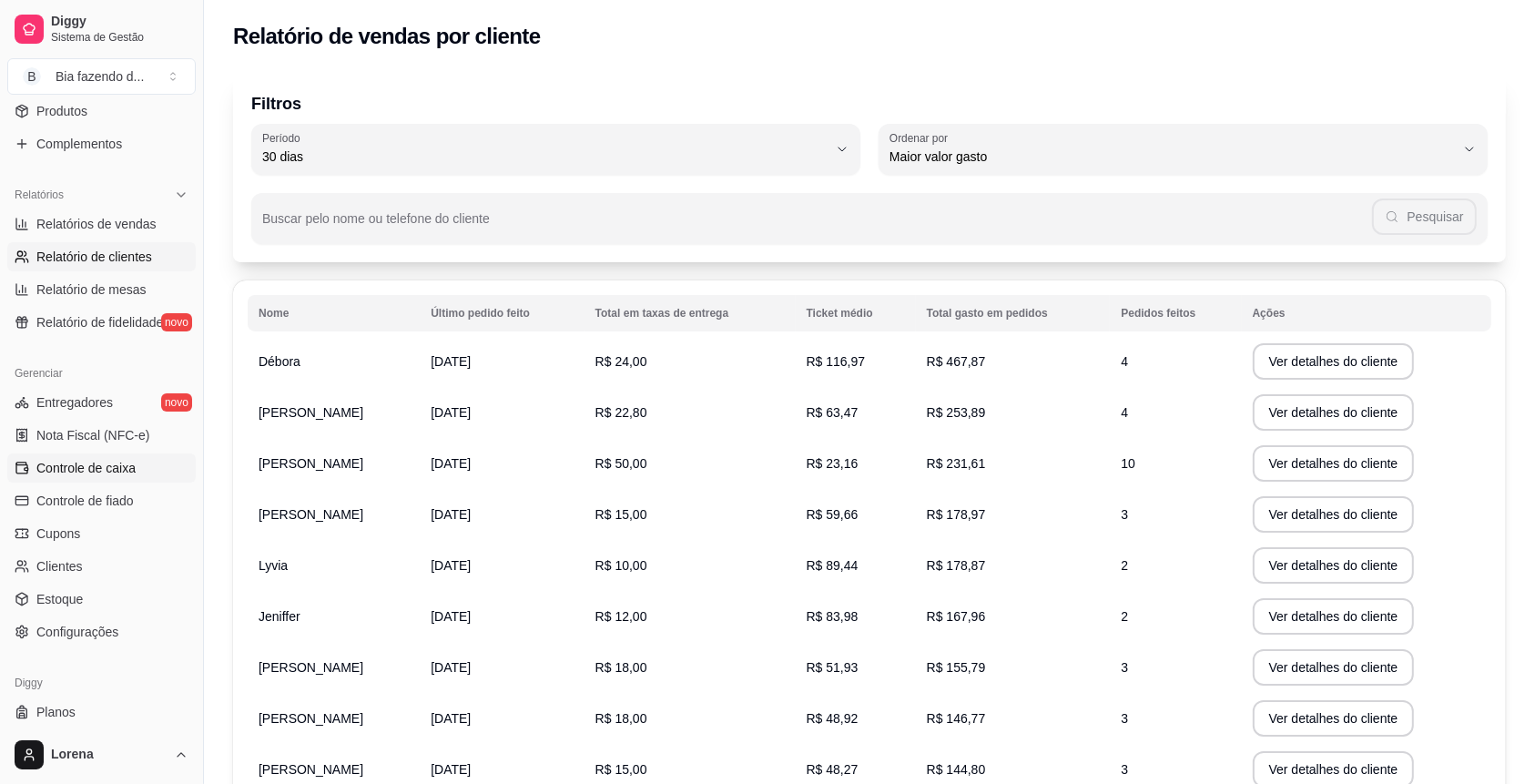
click at [125, 458] on span "Controle de caixa" at bounding box center [86, 467] width 99 height 19
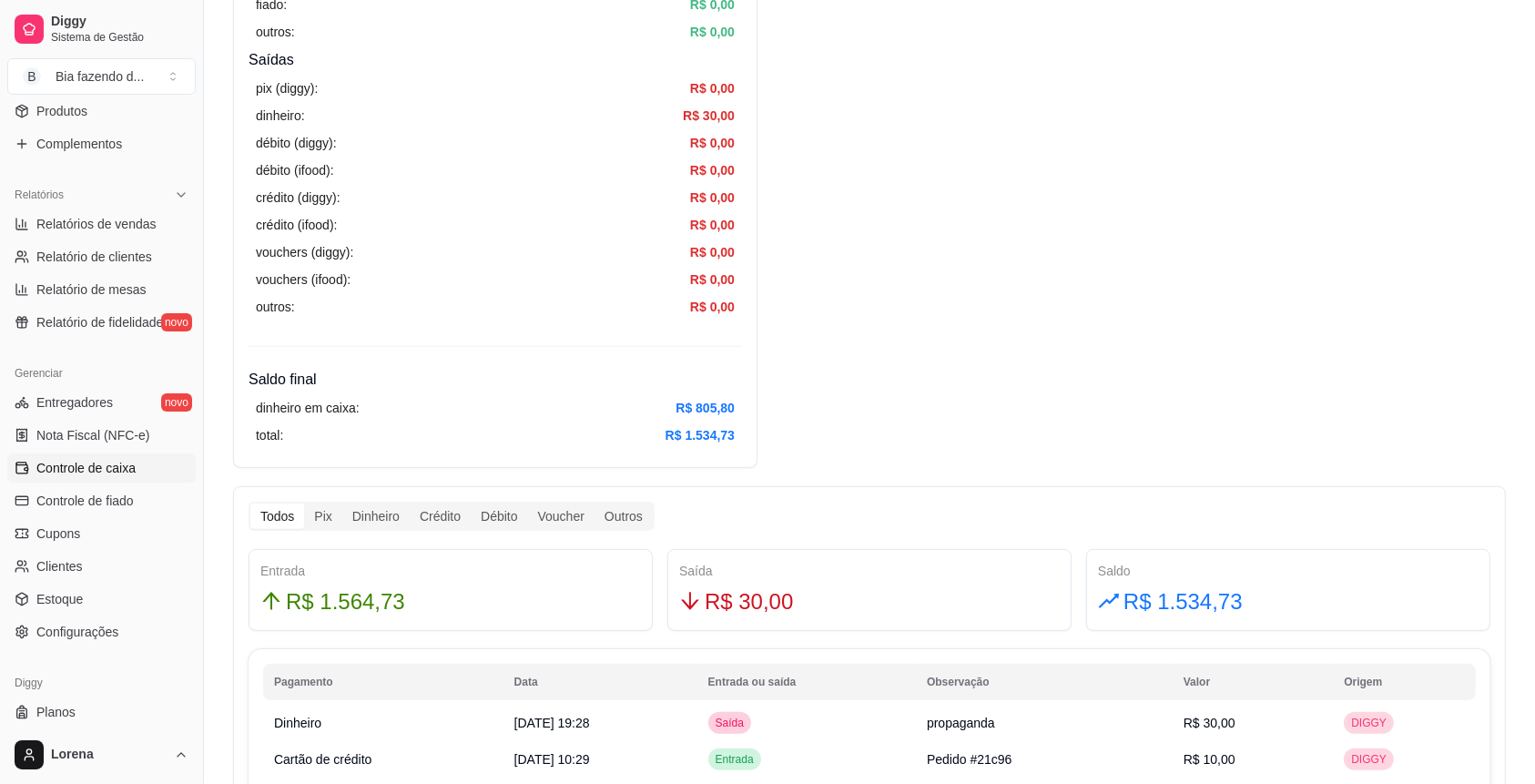
scroll to position [606, 0]
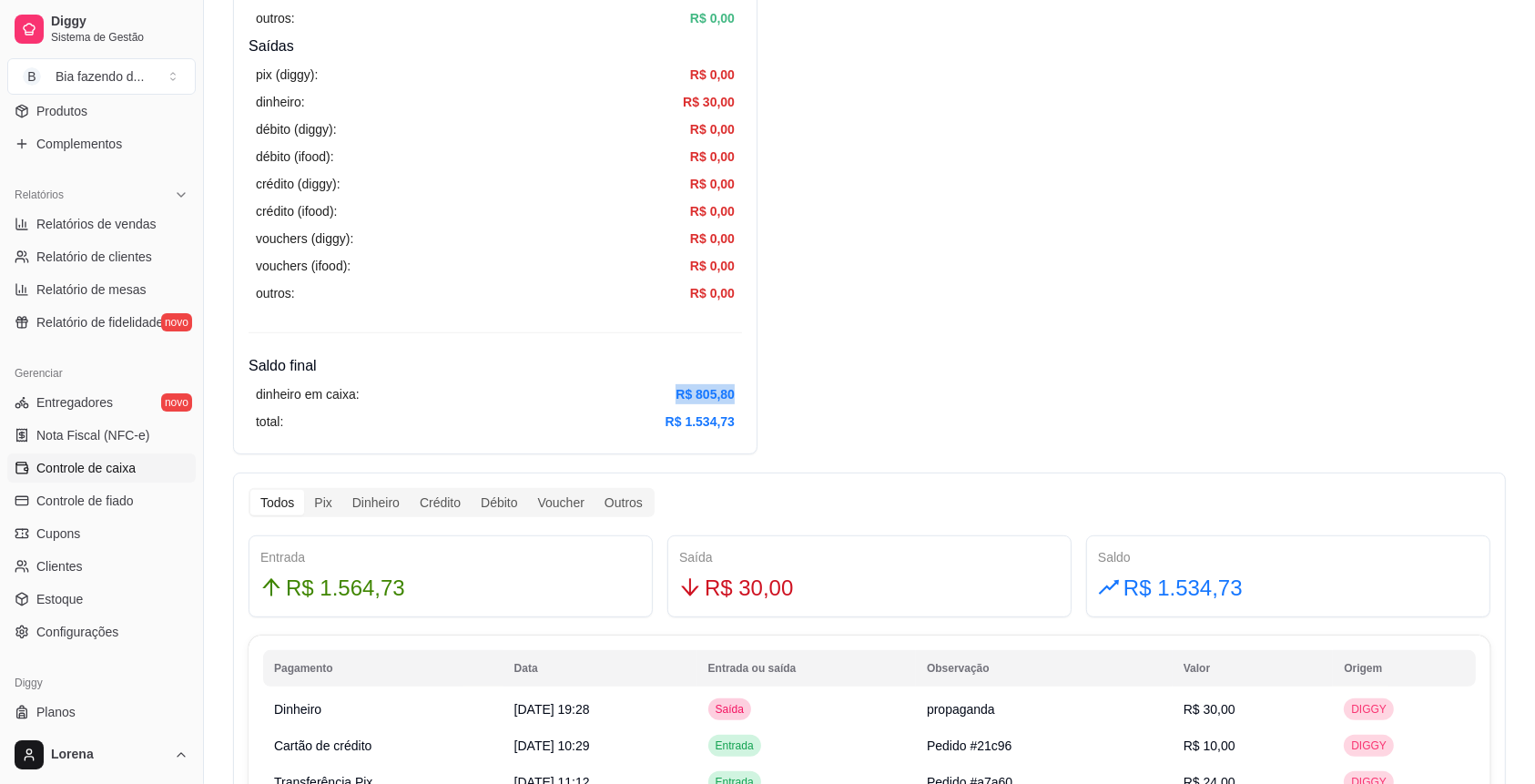
drag, startPoint x: 678, startPoint y: 390, endPoint x: 788, endPoint y: 378, distance: 110.7
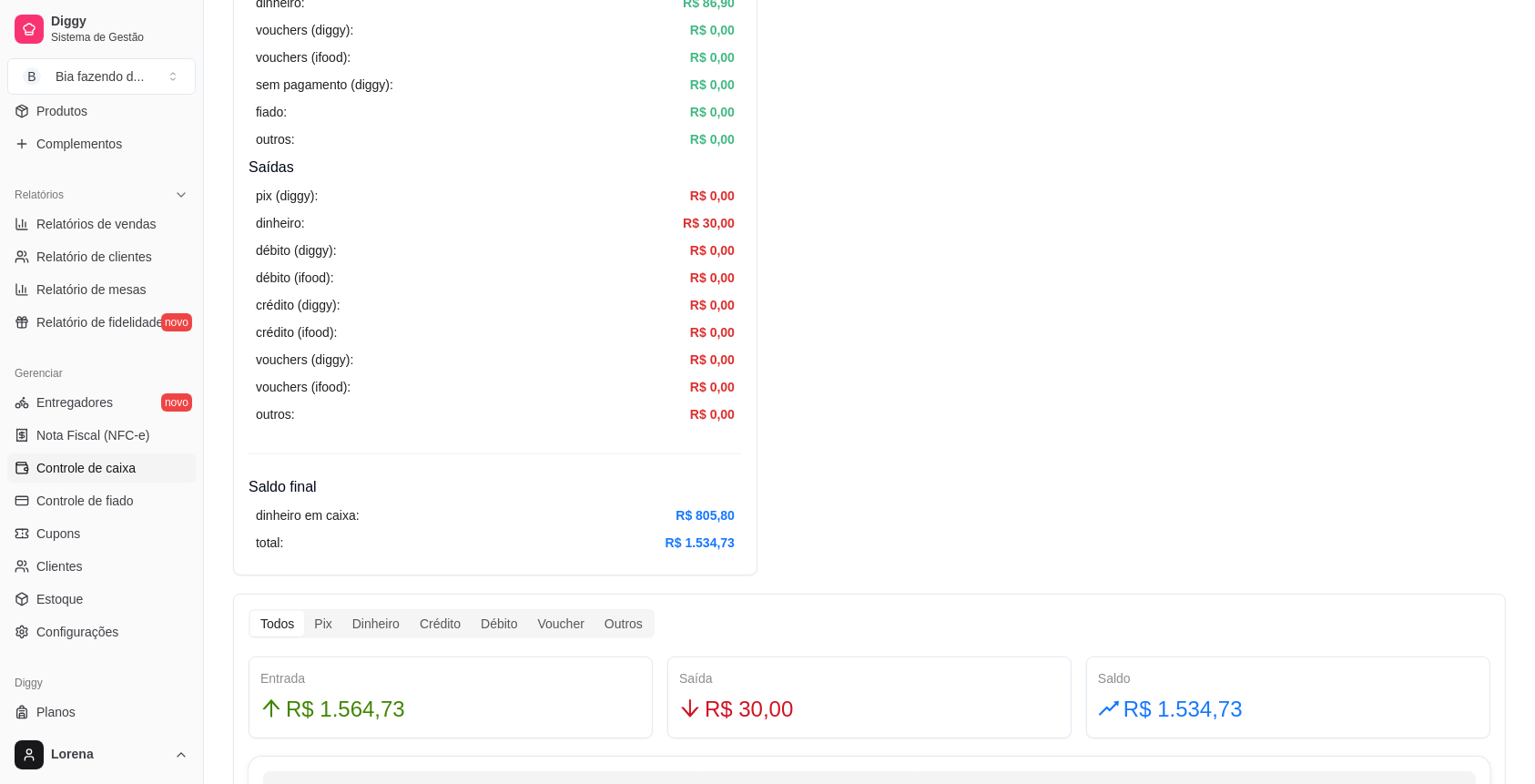
scroll to position [728, 0]
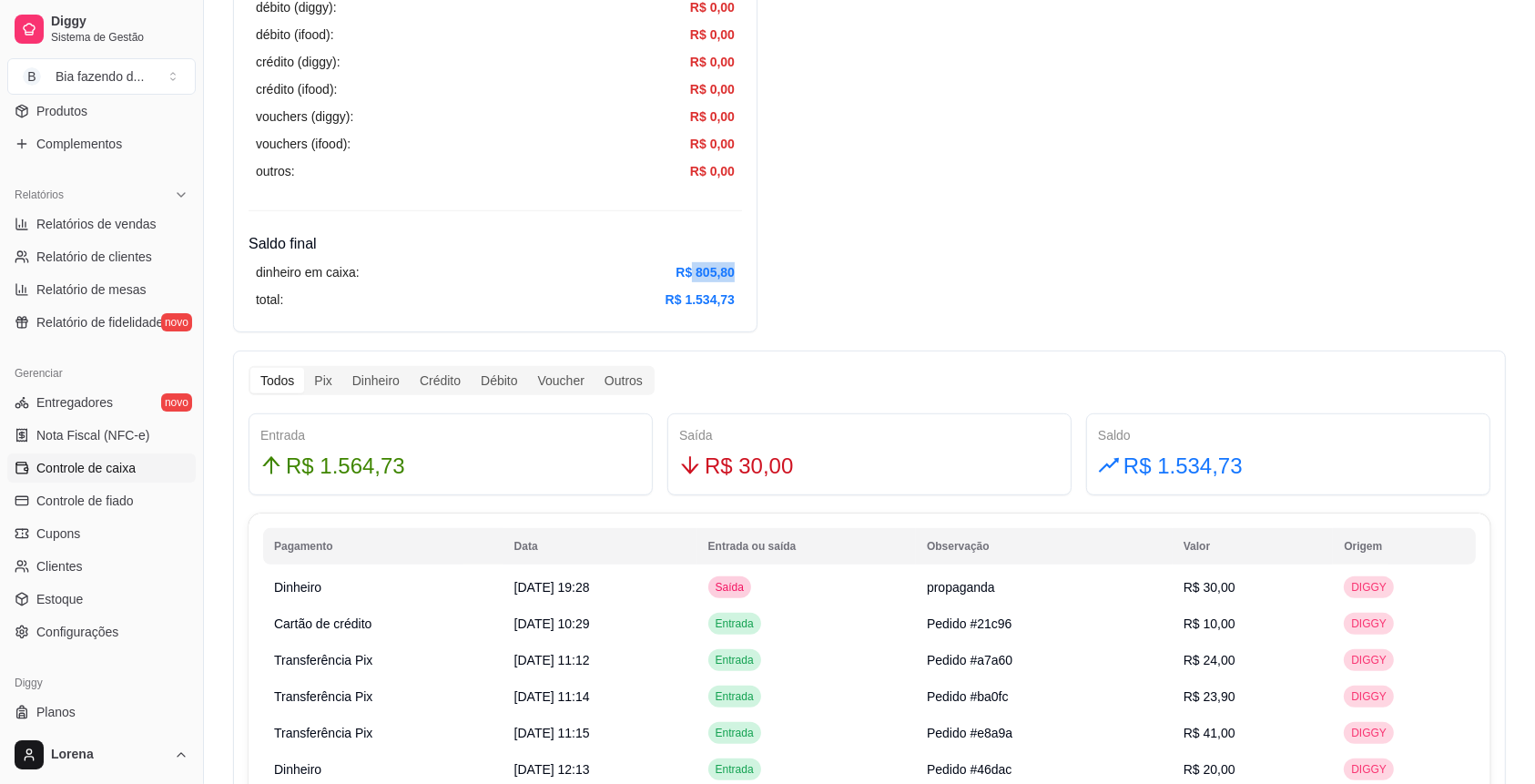
drag, startPoint x: 687, startPoint y: 271, endPoint x: 772, endPoint y: 266, distance: 85.1
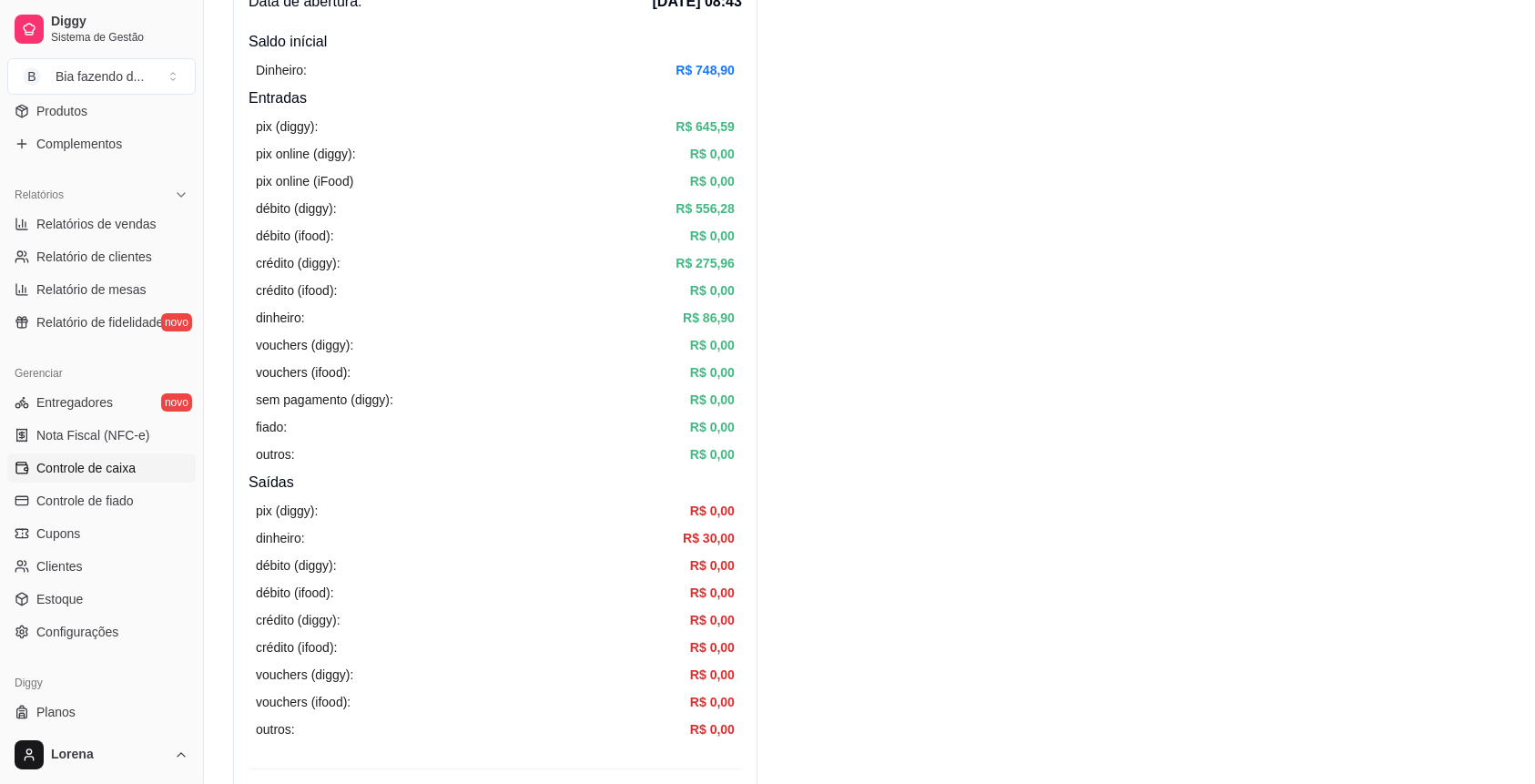
scroll to position [0, 0]
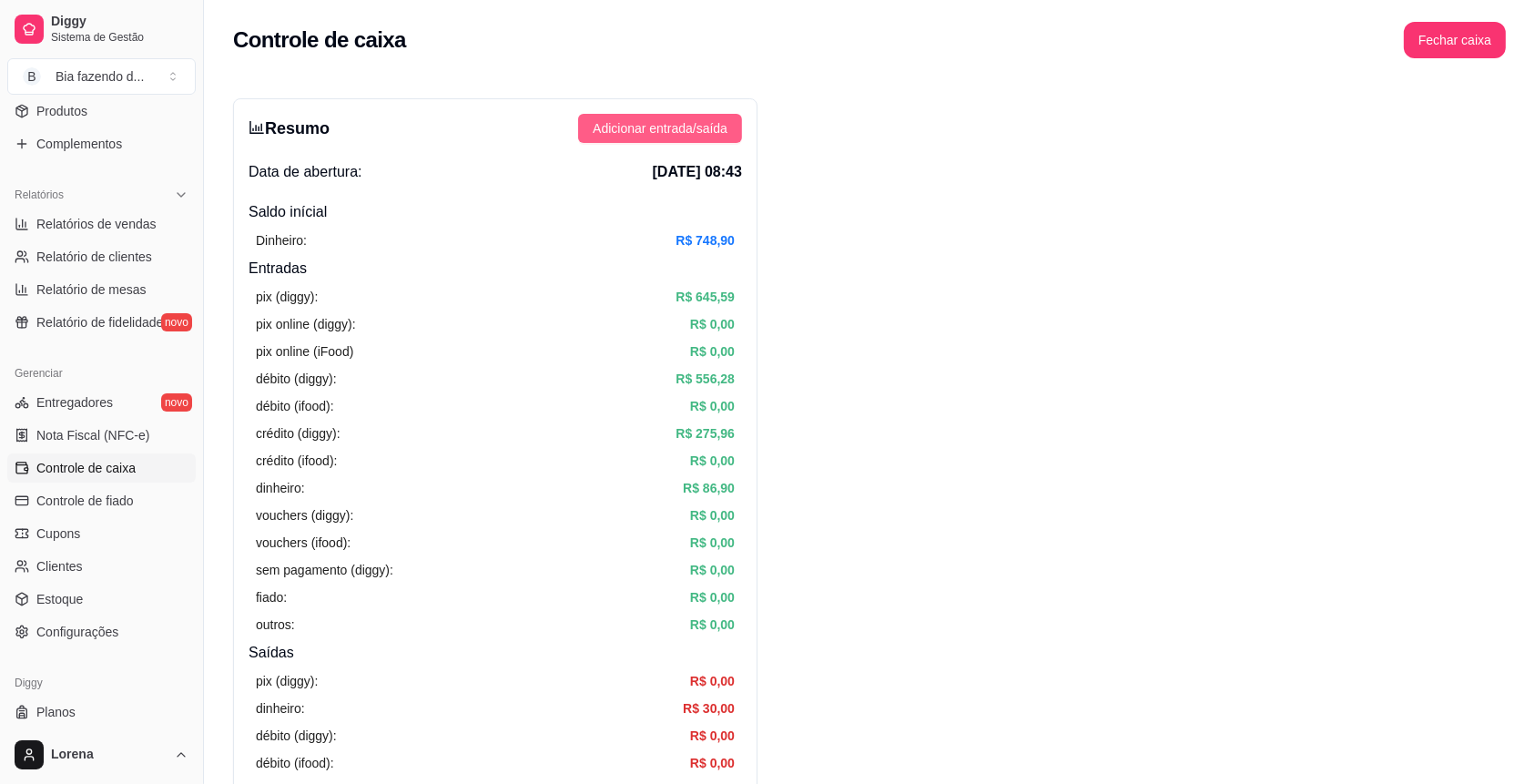
click at [629, 118] on span "Adicionar entrada/saída" at bounding box center [659, 128] width 135 height 20
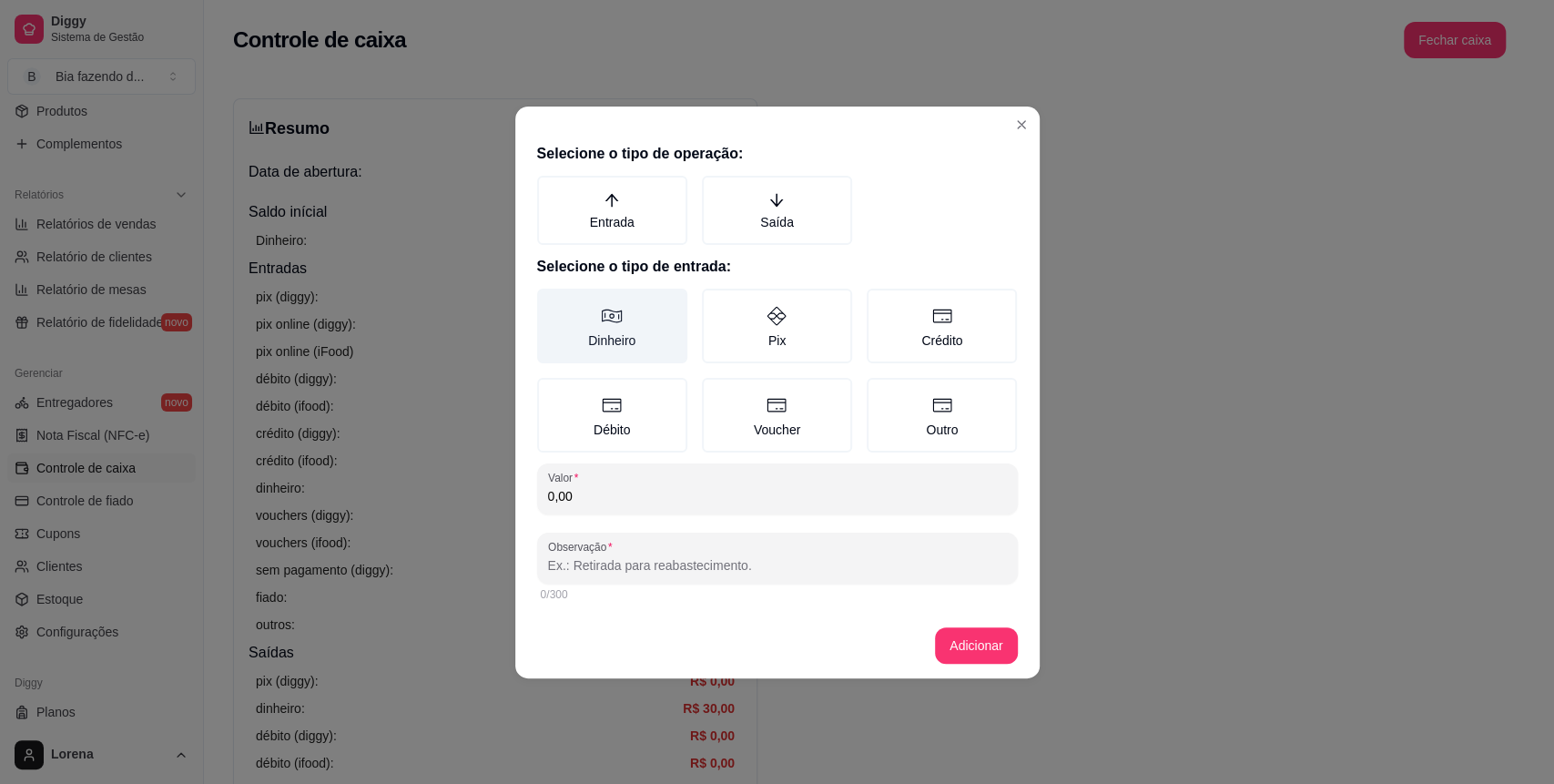
click at [662, 326] on label "Dinheiro" at bounding box center [612, 326] width 151 height 75
click at [551, 302] on button "Dinheiro" at bounding box center [543, 294] width 15 height 15
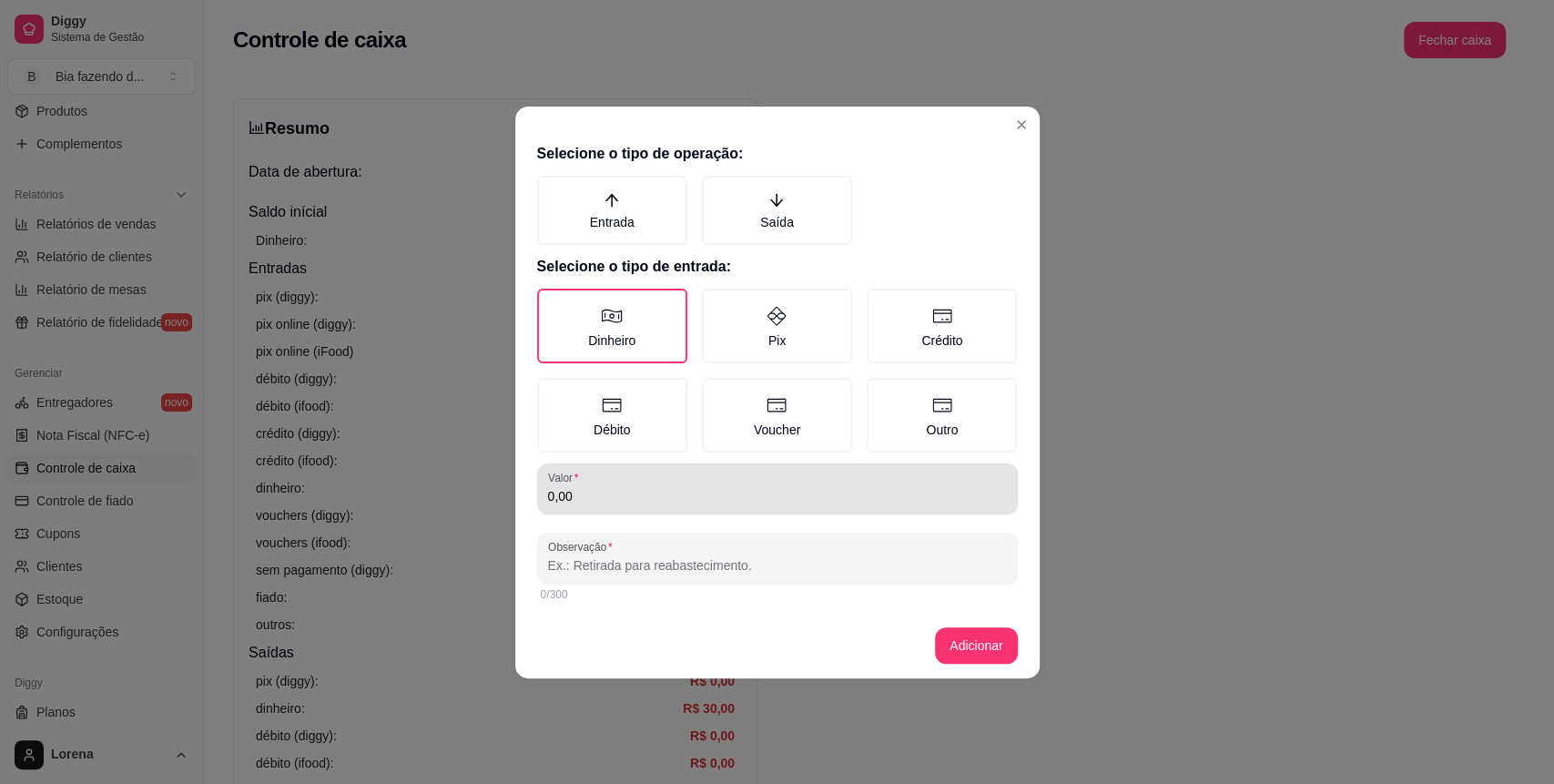
click at [580, 505] on div "0,00" at bounding box center [777, 488] width 459 height 36
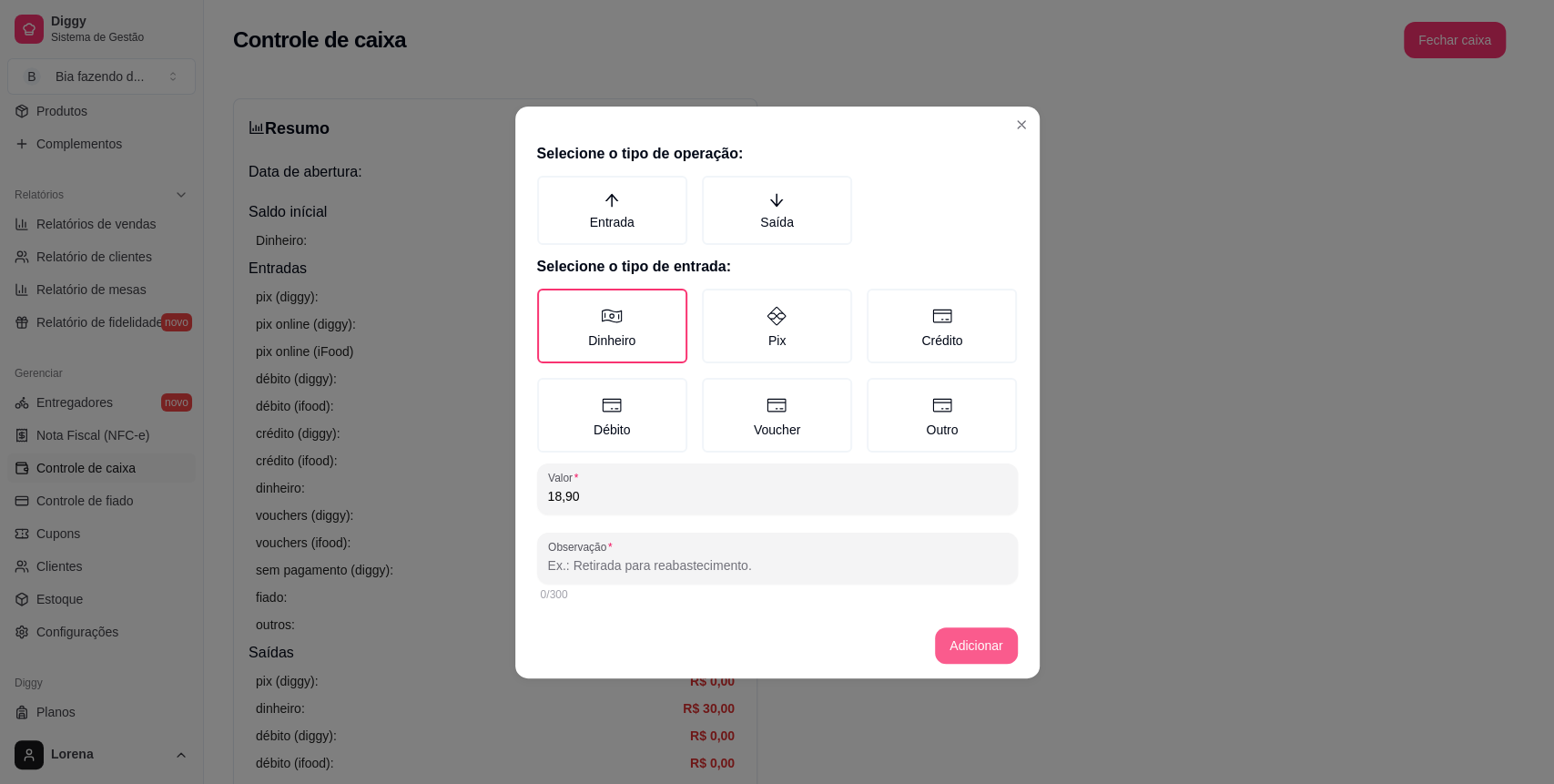
type input "18,90"
click at [1005, 646] on button "Adicionar" at bounding box center [975, 644] width 82 height 36
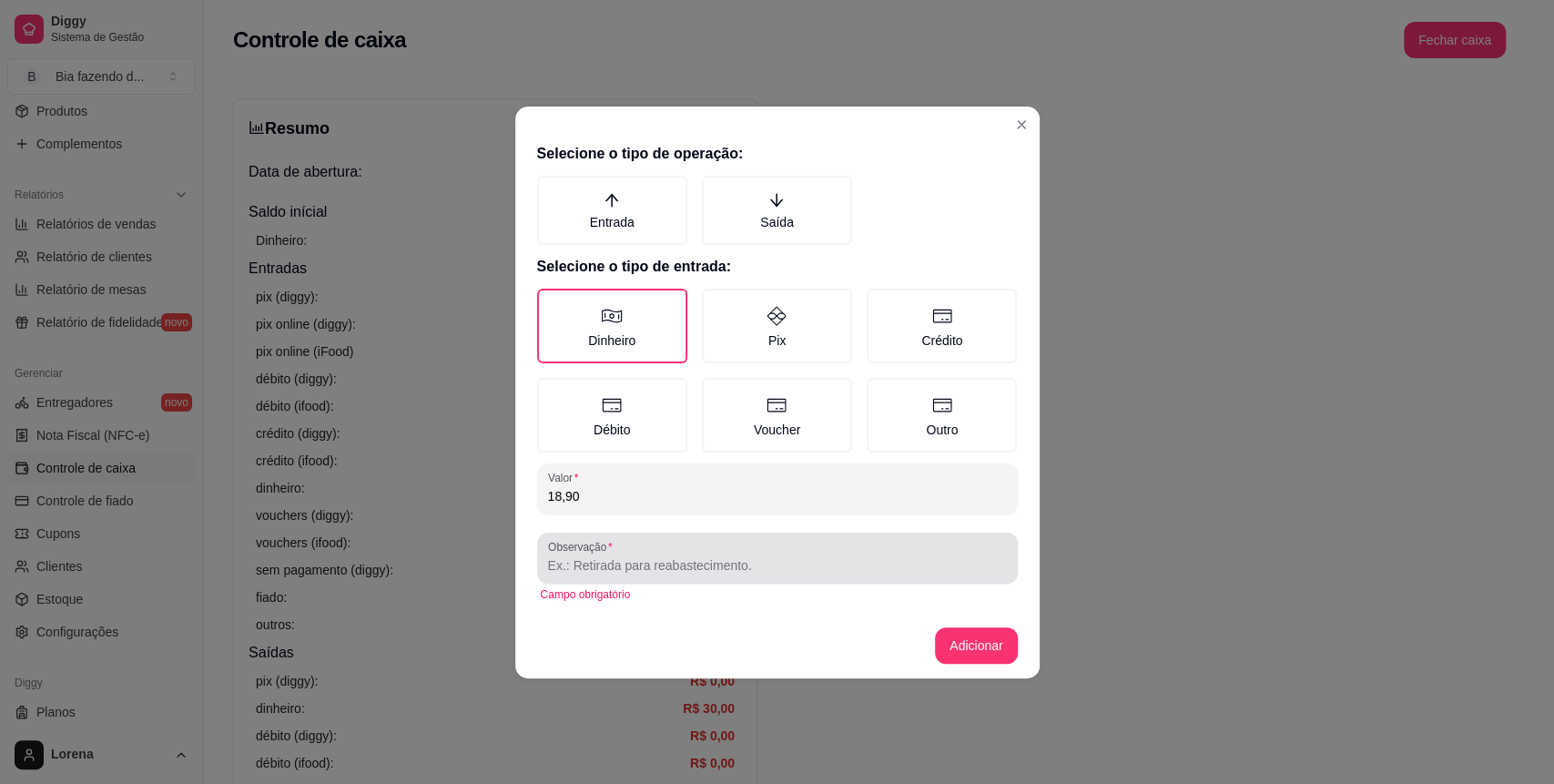
click at [746, 552] on div at bounding box center [777, 558] width 459 height 36
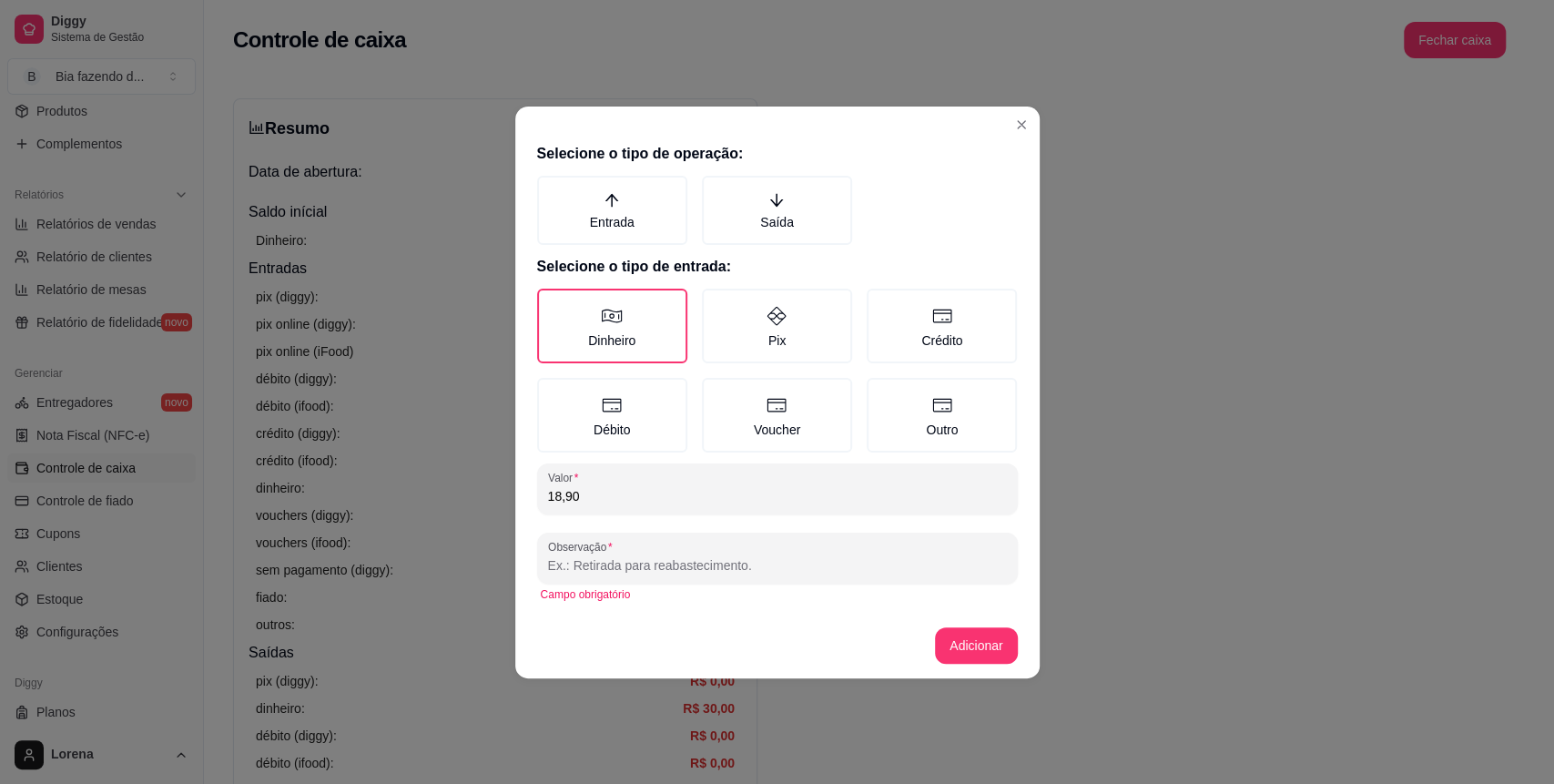
click at [621, 563] on input "Observação" at bounding box center [777, 565] width 459 height 19
type input "erro"
click at [940, 645] on button "Adicionar" at bounding box center [975, 644] width 82 height 36
click at [658, 213] on label "Entrada" at bounding box center [612, 211] width 151 height 69
click at [551, 189] on button "Entrada" at bounding box center [543, 182] width 15 height 15
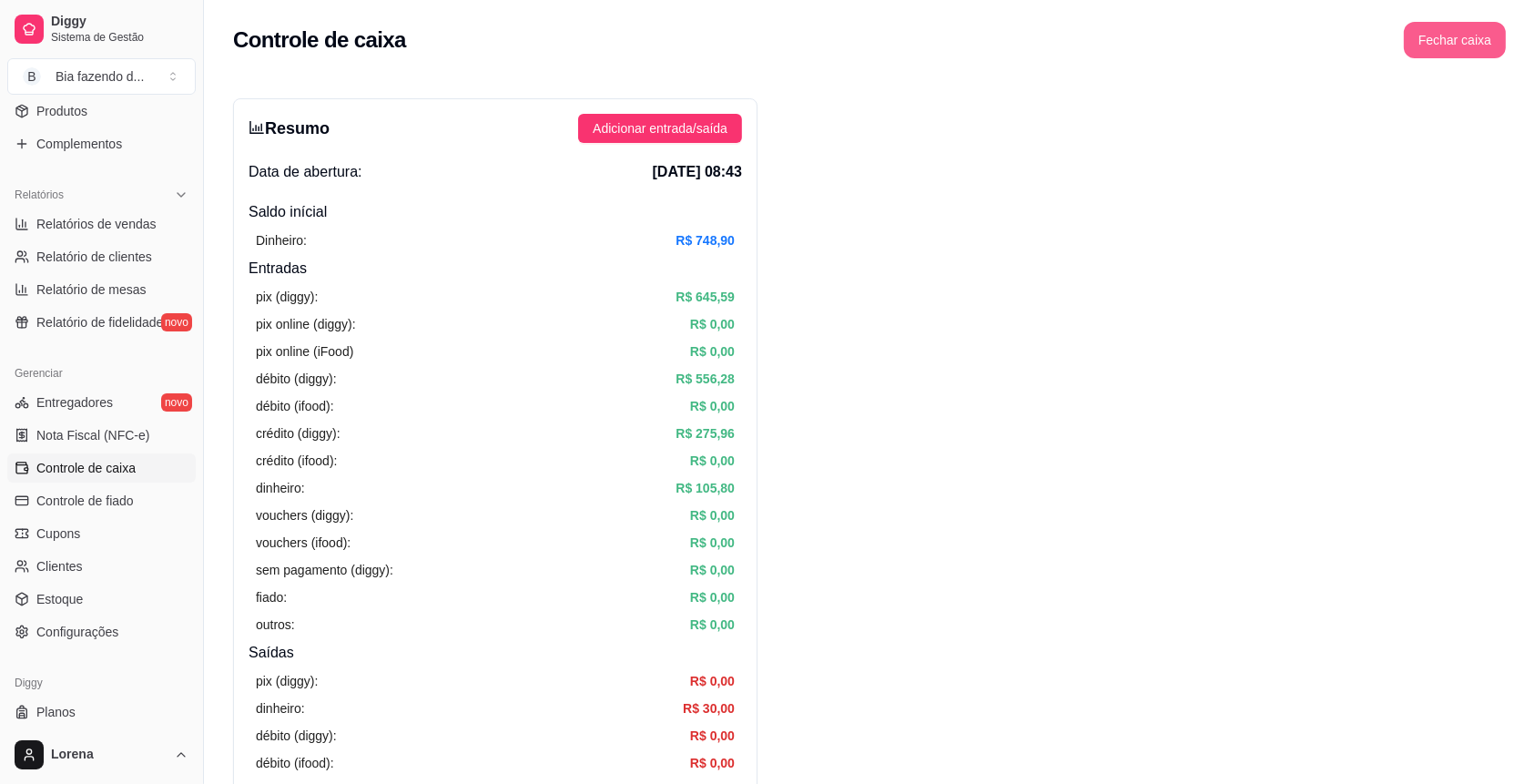
click at [1428, 38] on button "Fechar caixa" at bounding box center [1455, 39] width 102 height 36
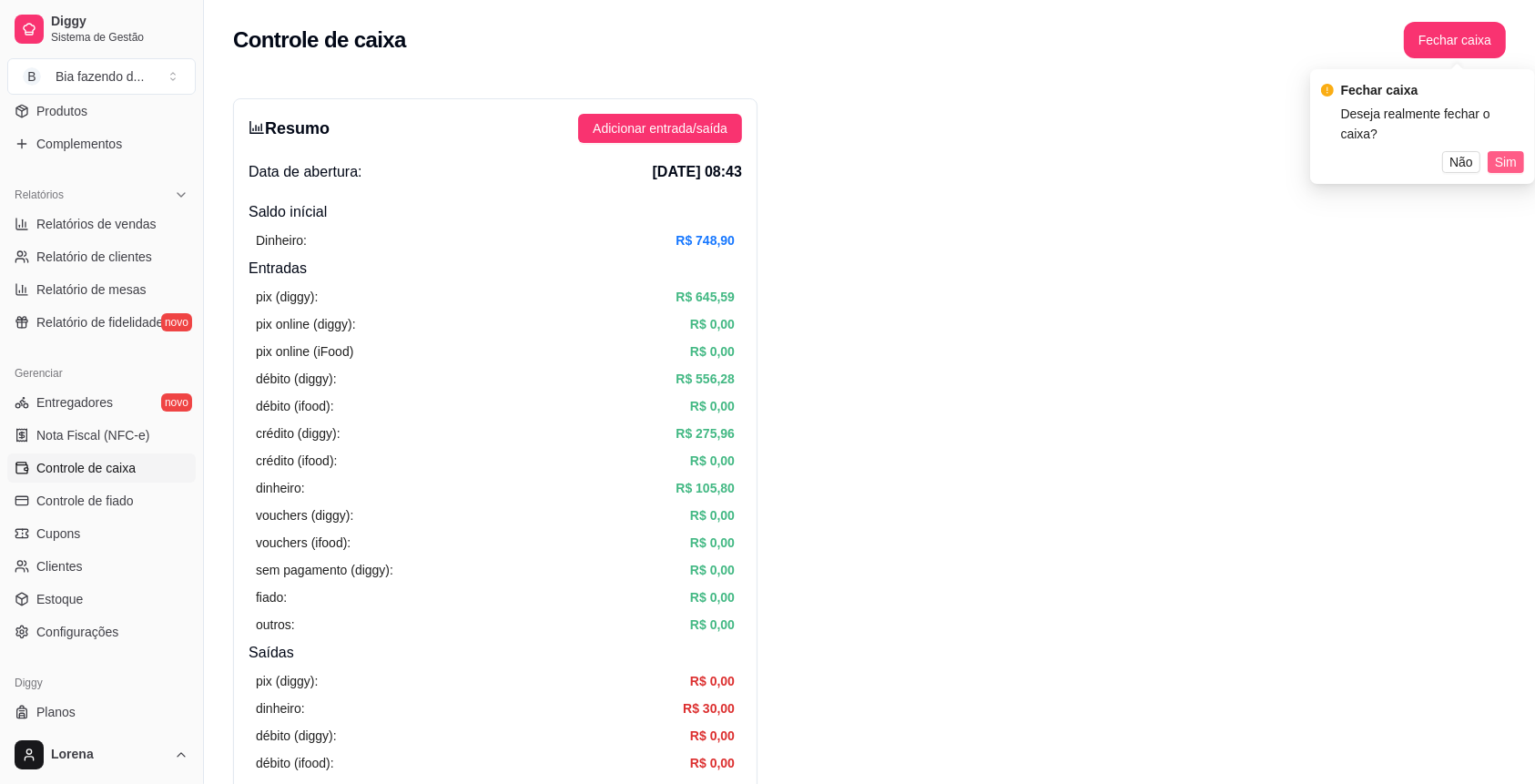
click at [1513, 151] on span "Sim" at bounding box center [1505, 161] width 22 height 20
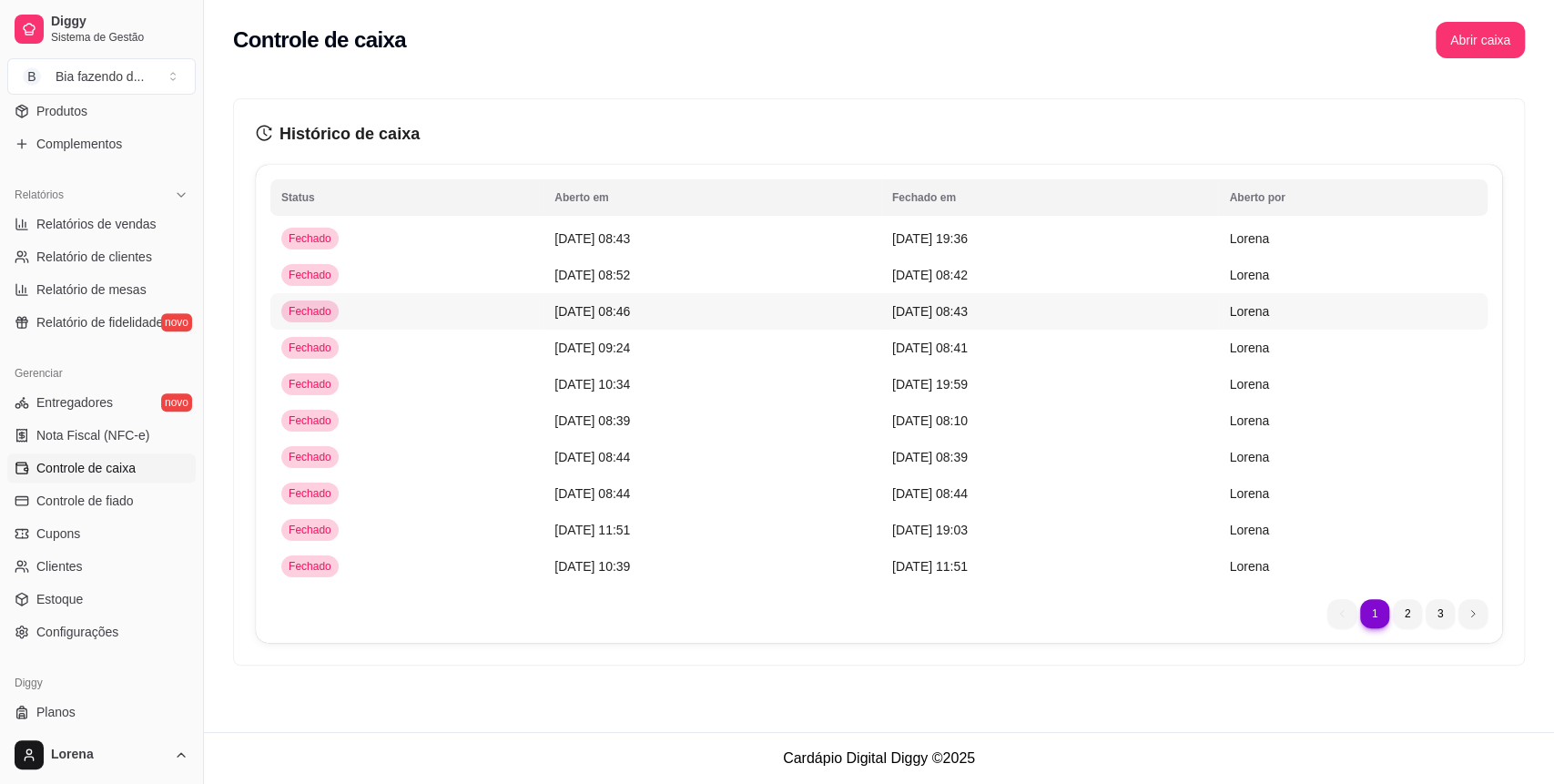
click at [477, 303] on td "Fechado" at bounding box center [407, 311] width 274 height 36
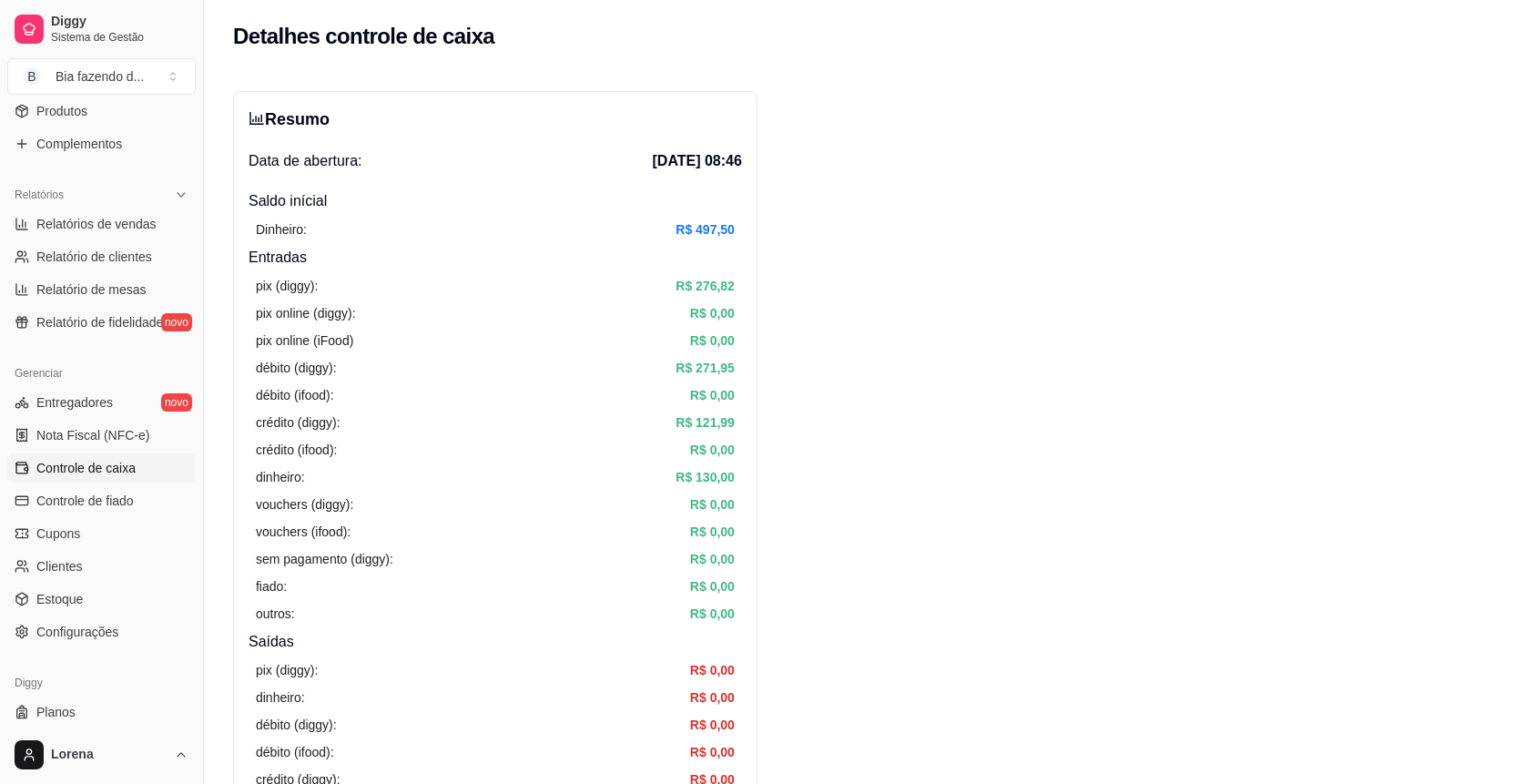
click at [238, 130] on div "Resumo Data de abertura: 10 de set de 2025 às 08:46 Saldo inícial Dinheiro: R$ …" at bounding box center [495, 571] width 524 height 958
click at [143, 465] on link "Controle de caixa" at bounding box center [101, 468] width 189 height 30
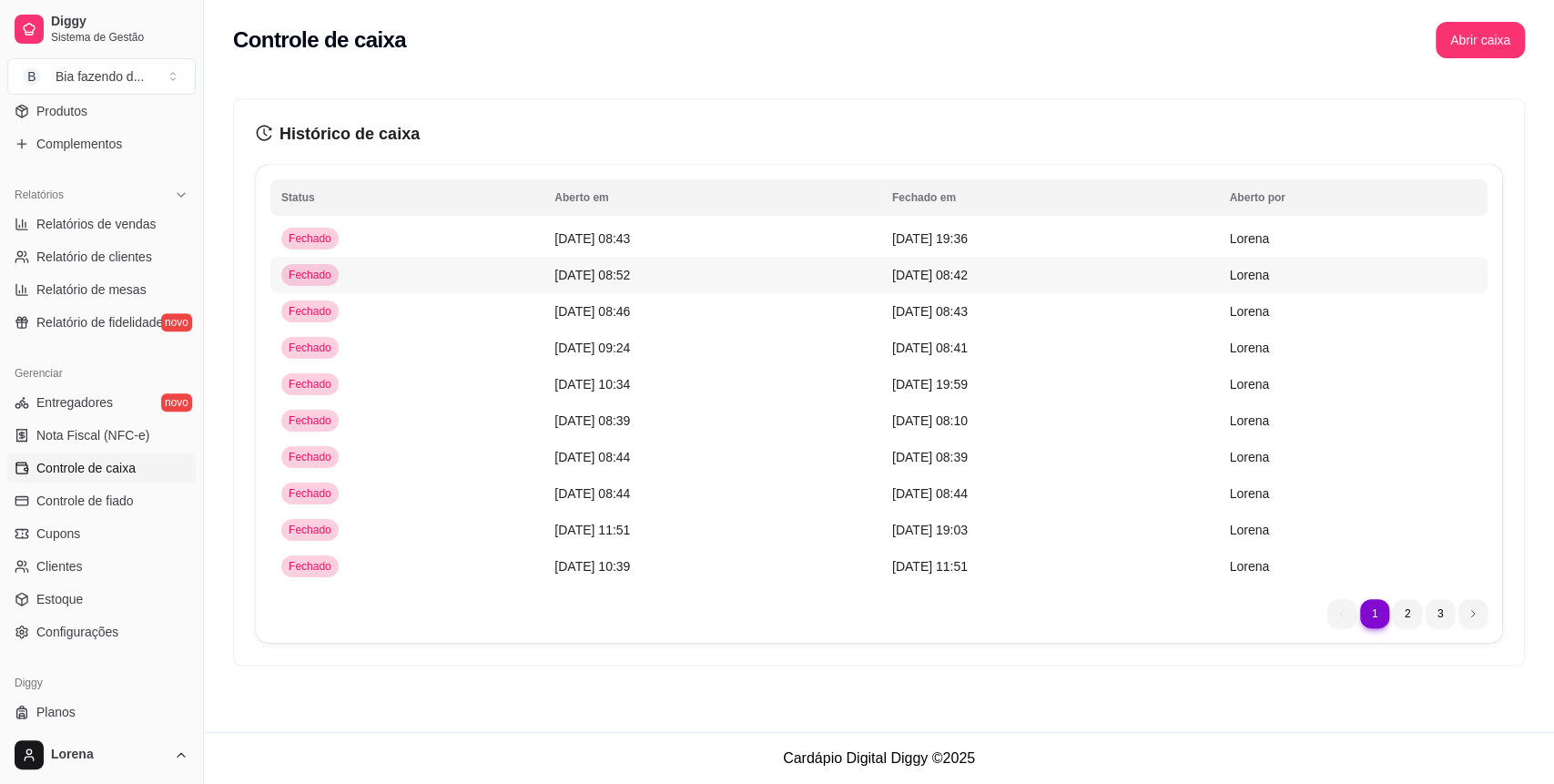
click at [583, 283] on td "[DATE] 08:52" at bounding box center [712, 274] width 338 height 36
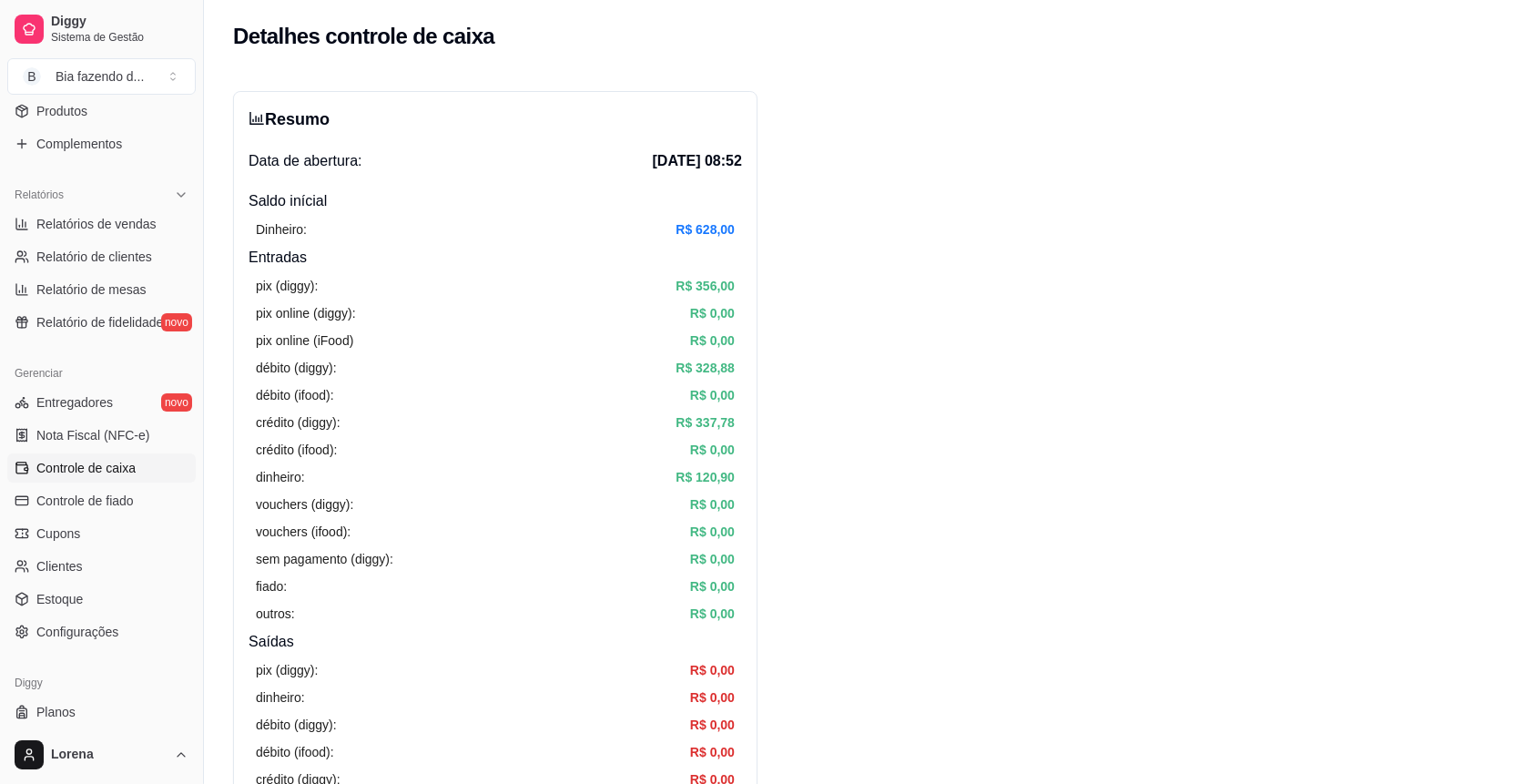
click at [140, 473] on link "Controle de caixa" at bounding box center [101, 468] width 189 height 30
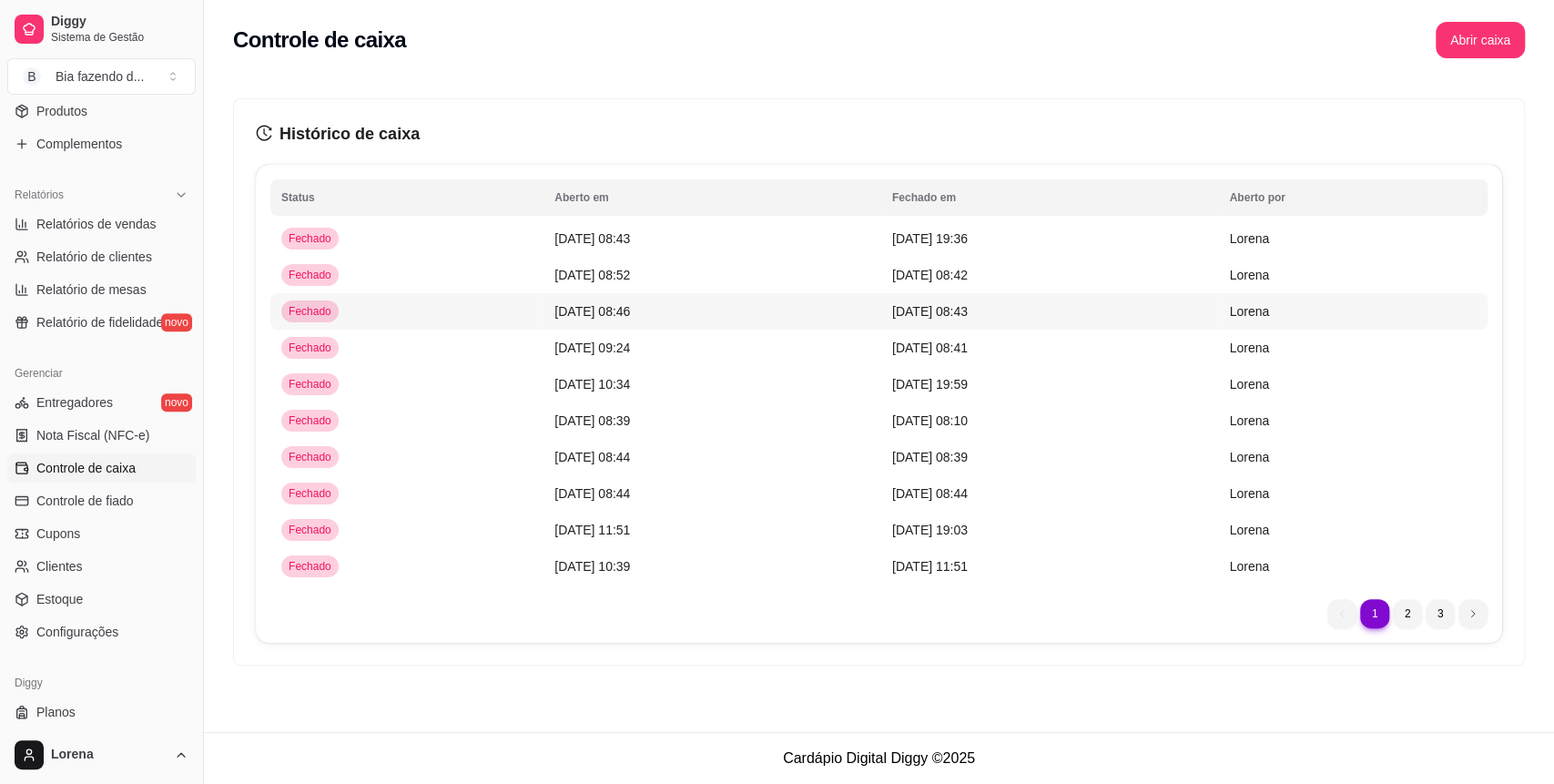
click at [337, 305] on td "Fechado" at bounding box center [407, 311] width 274 height 36
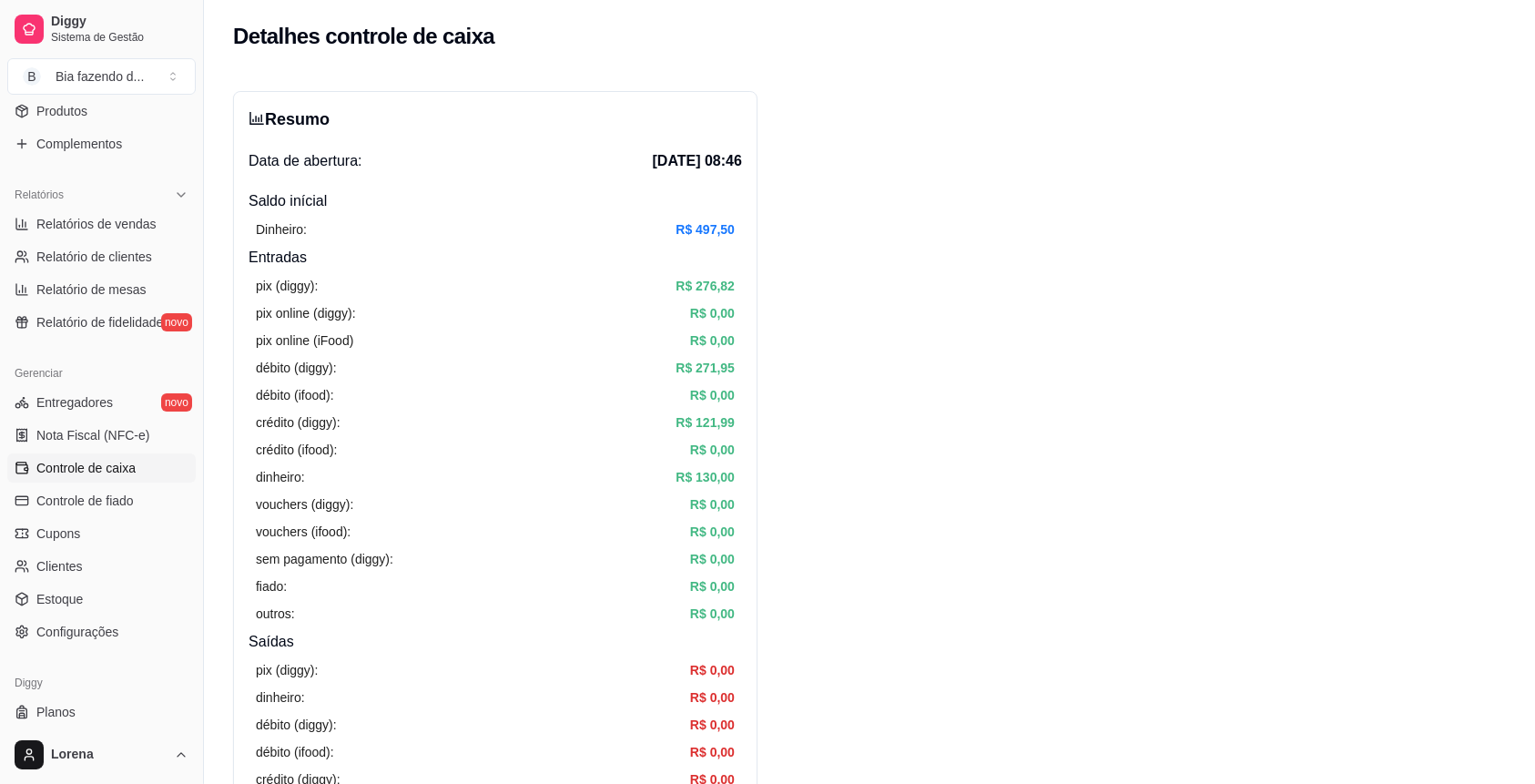
click at [105, 464] on span "Controle de caixa" at bounding box center [86, 467] width 99 height 19
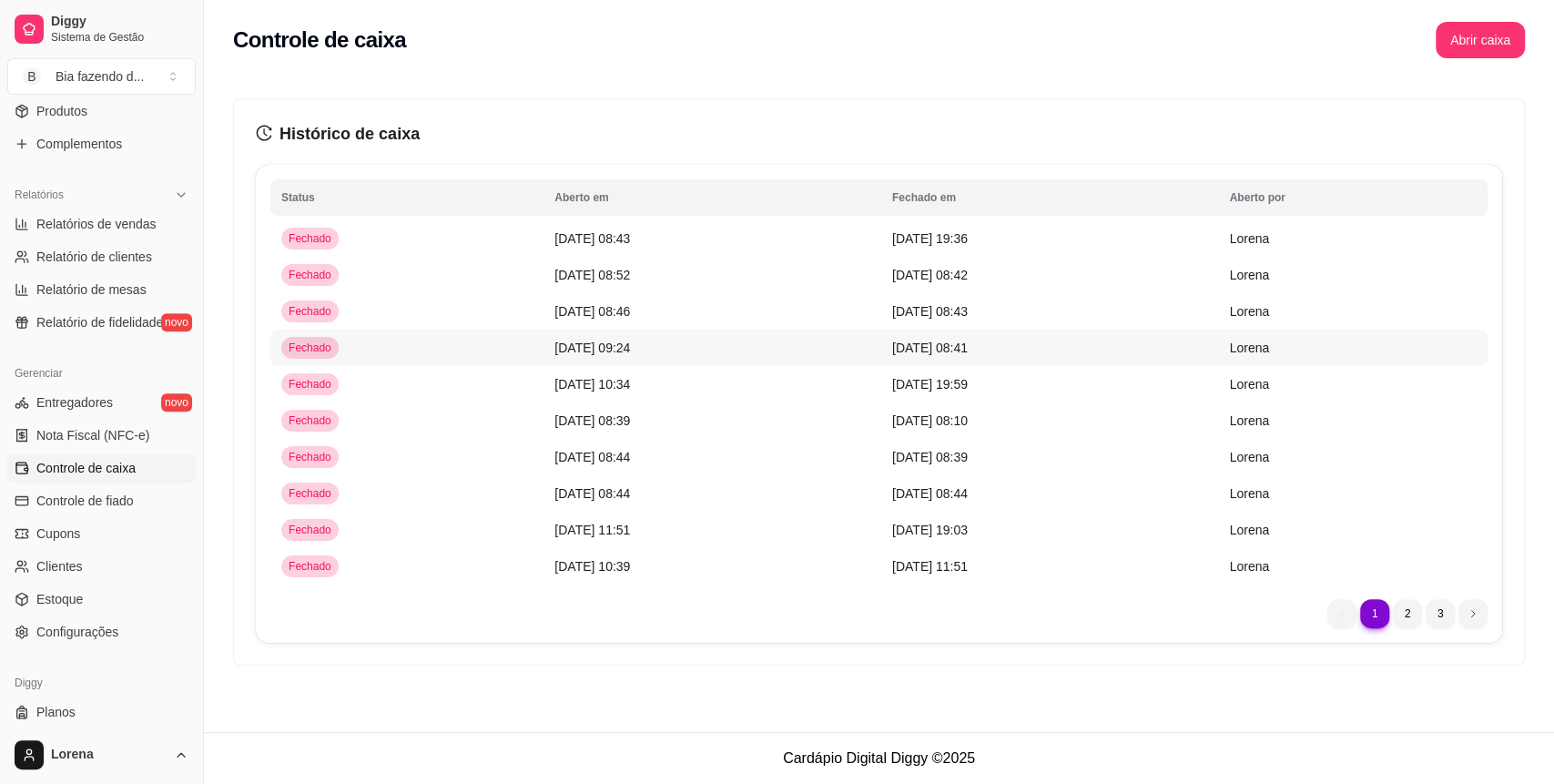
click at [346, 334] on td "Fechado" at bounding box center [407, 347] width 274 height 36
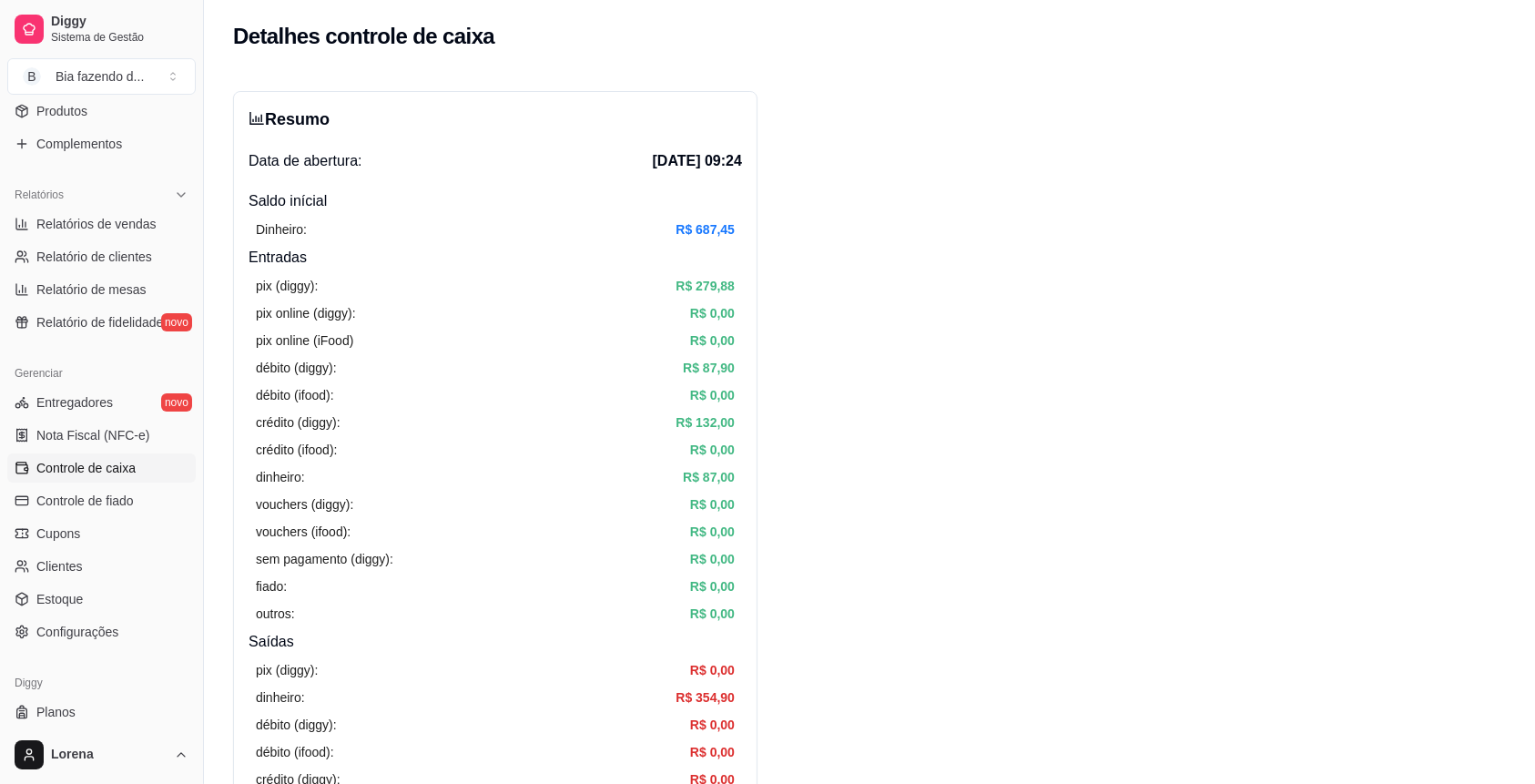
click at [167, 466] on link "Controle de caixa" at bounding box center [101, 468] width 189 height 30
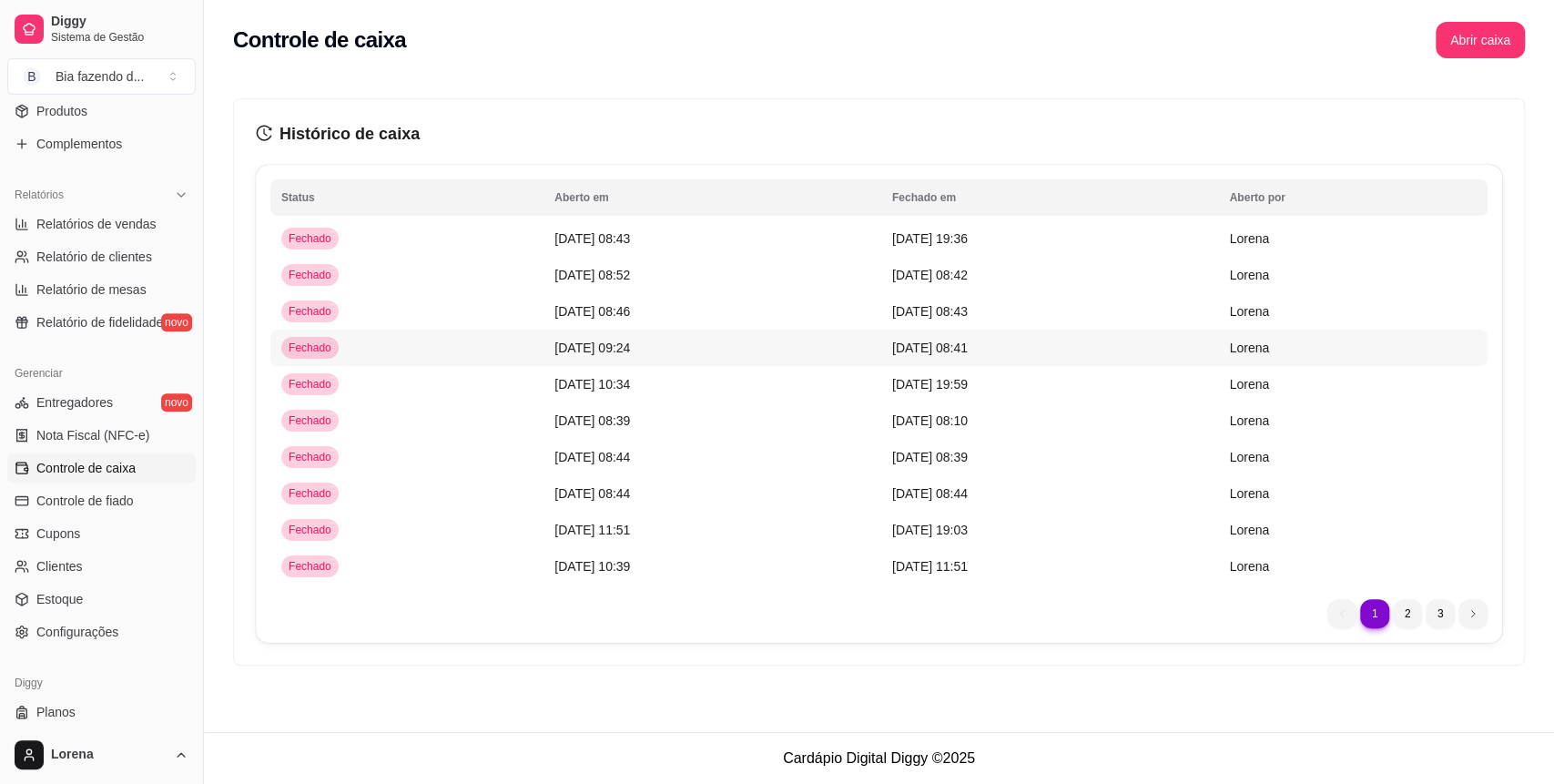
click at [343, 350] on td "Fechado" at bounding box center [407, 347] width 274 height 36
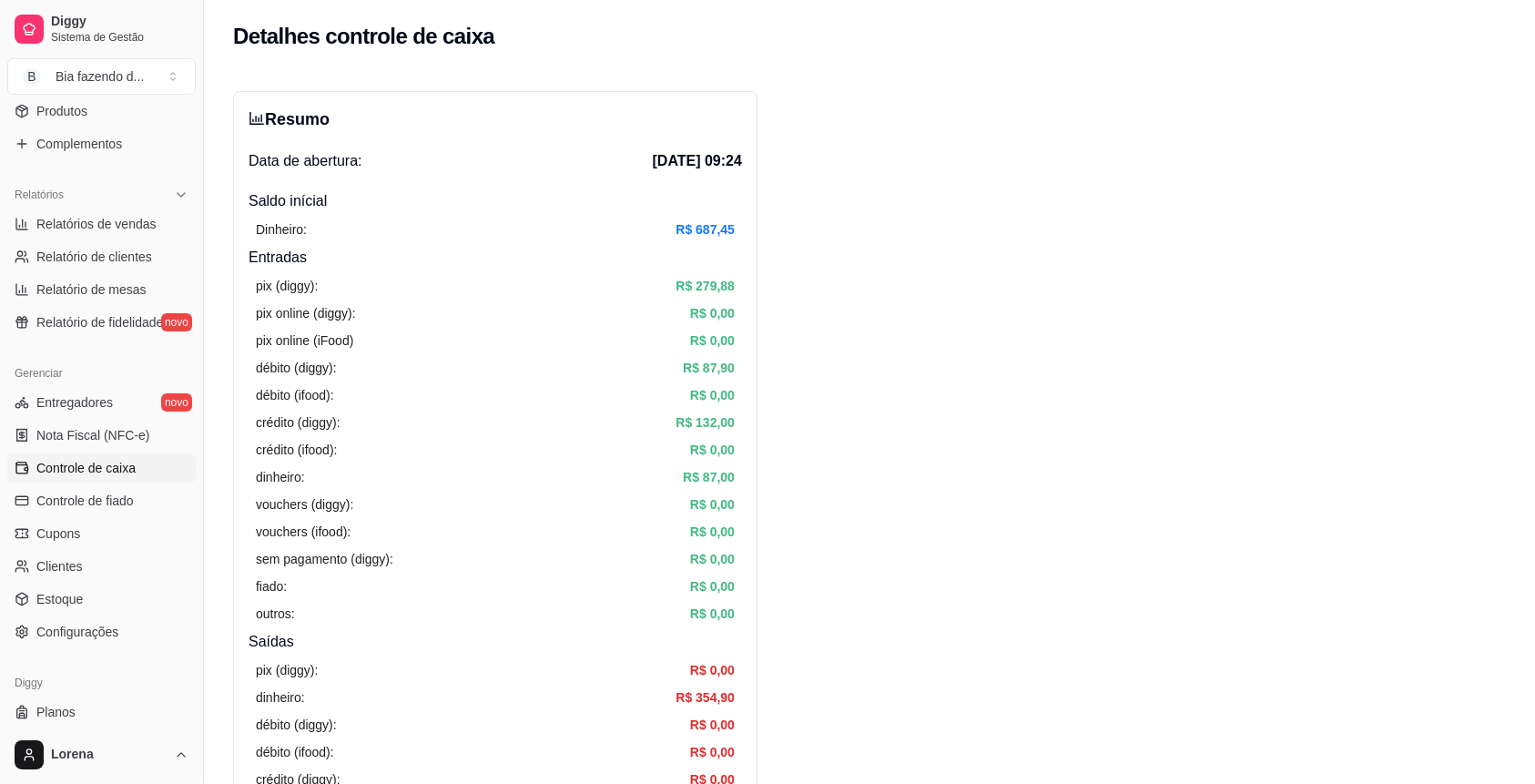
click at [160, 471] on link "Controle de caixa" at bounding box center [101, 468] width 189 height 30
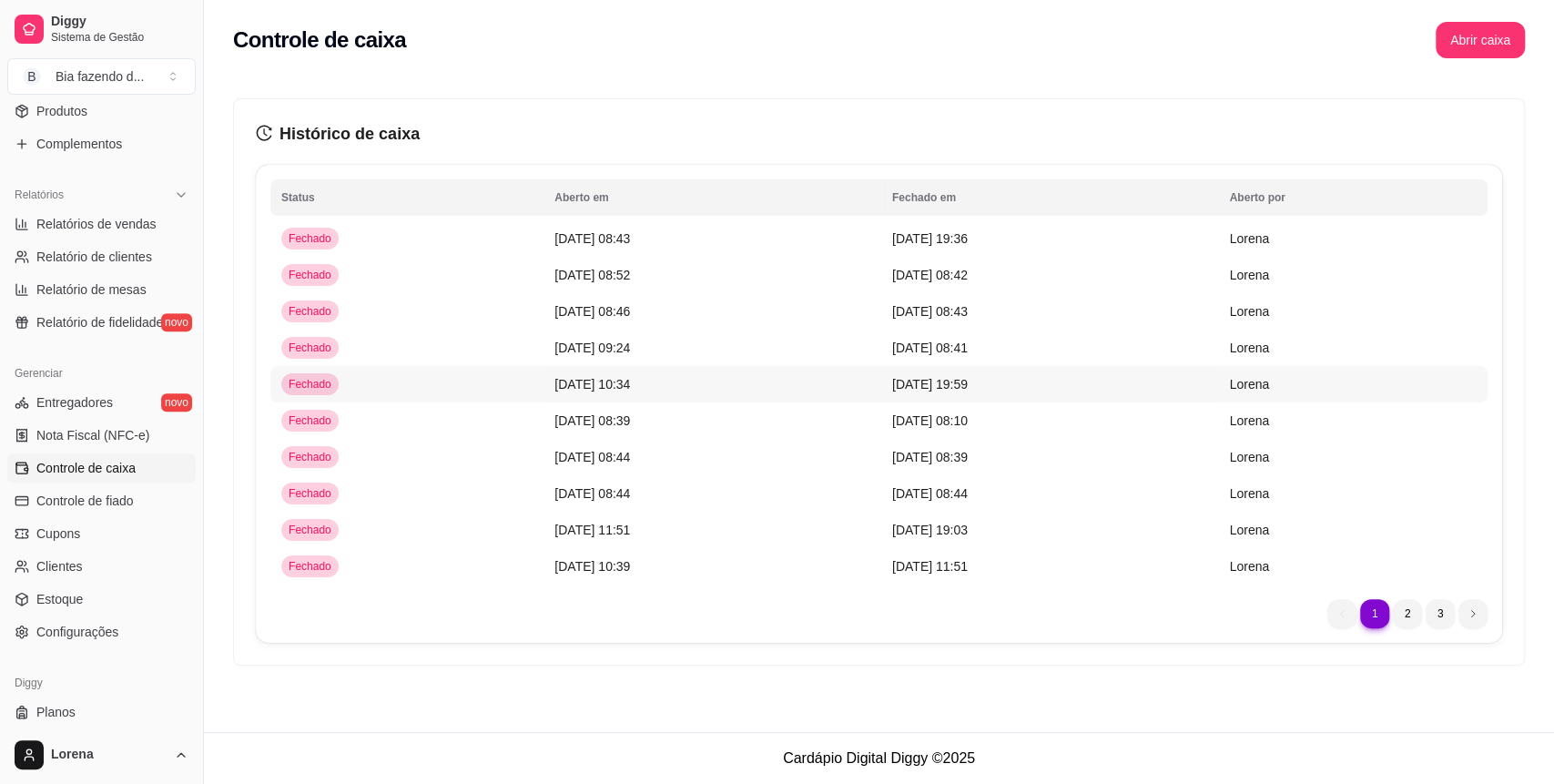
click at [314, 392] on div "Fechado" at bounding box center [310, 384] width 57 height 22
